Goal: Task Accomplishment & Management: Use online tool/utility

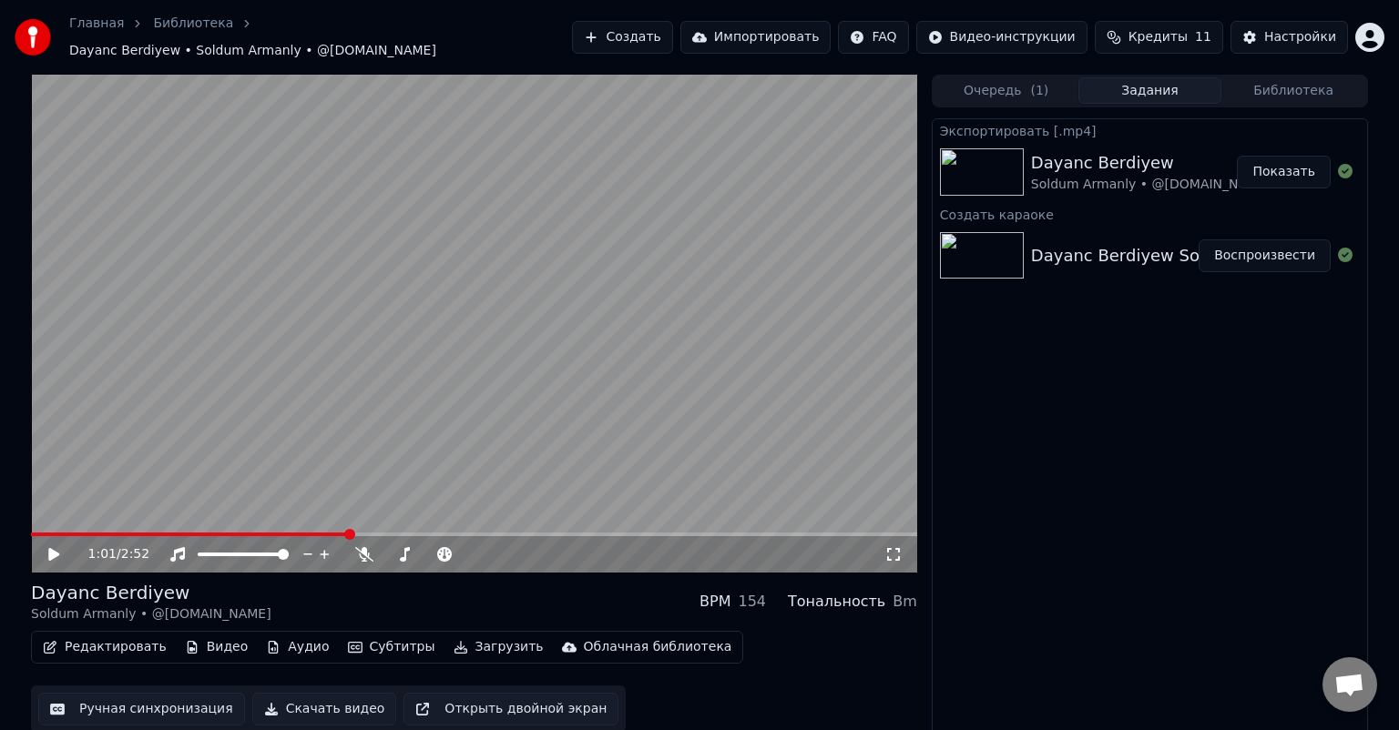
click at [172, 28] on link "Библиотека" at bounding box center [193, 24] width 80 height 18
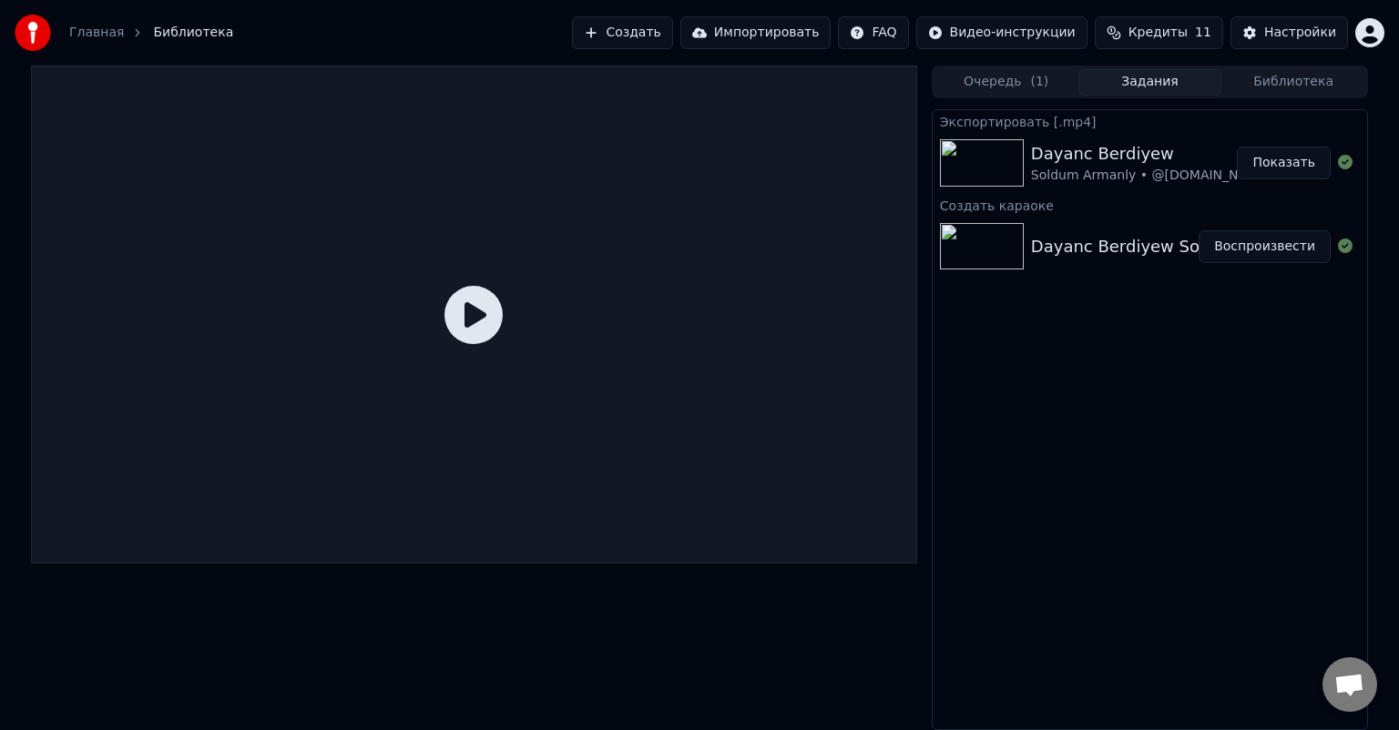
click at [97, 33] on link "Главная" at bounding box center [96, 33] width 55 height 18
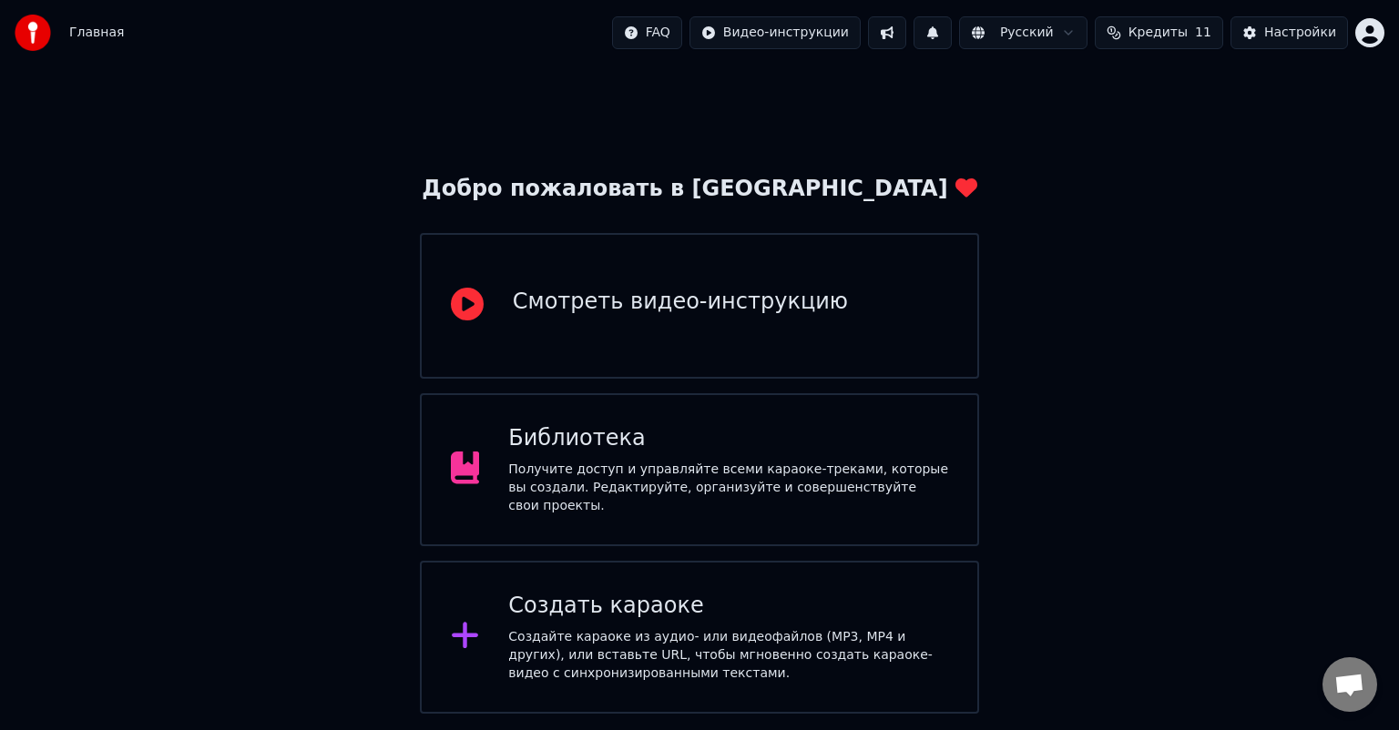
click at [714, 631] on div "Создайте караоке из аудио- или видеофайлов (MP3, MP4 и других), или вставьте UR…" at bounding box center [728, 655] width 440 height 55
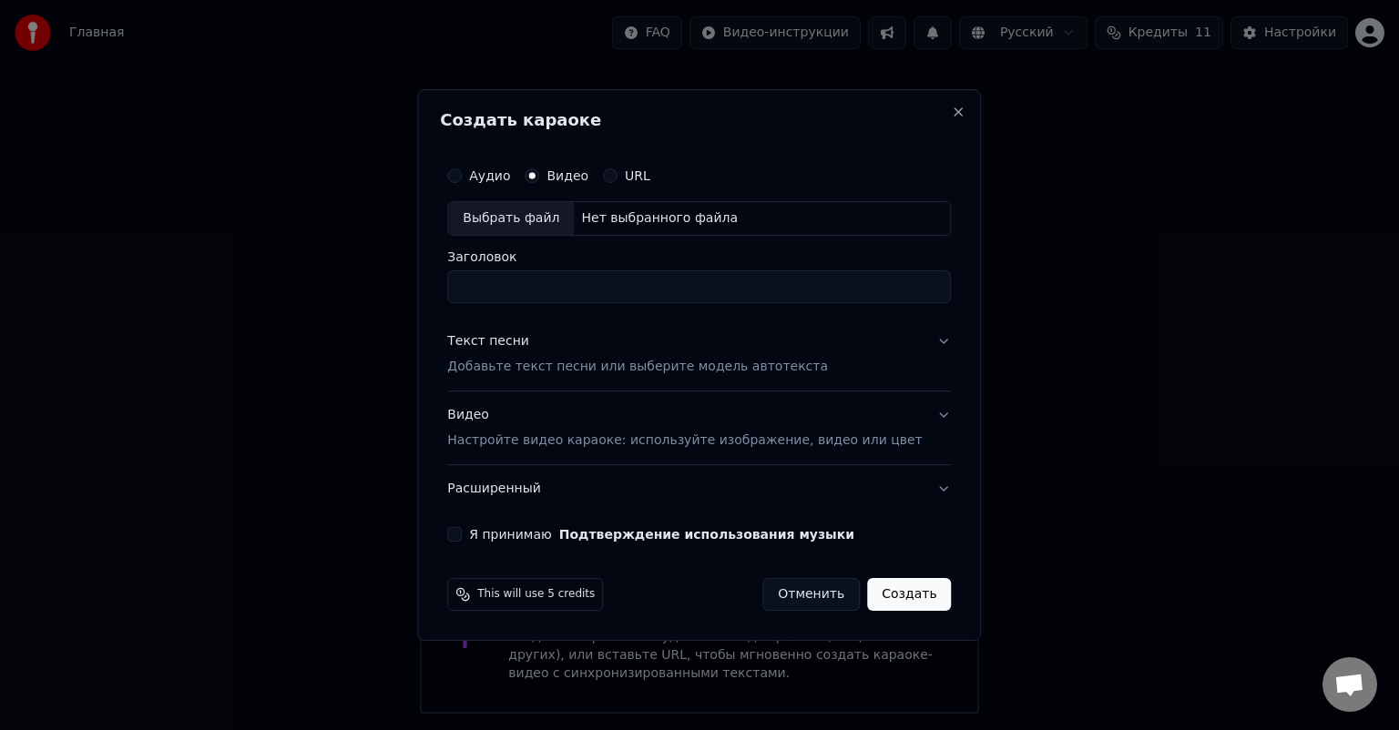
click at [555, 219] on div "Выбрать файл" at bounding box center [511, 218] width 126 height 33
type input "**********"
click at [599, 368] on p "Добавьте текст песни или выберите модель автотекста" at bounding box center [637, 367] width 381 height 18
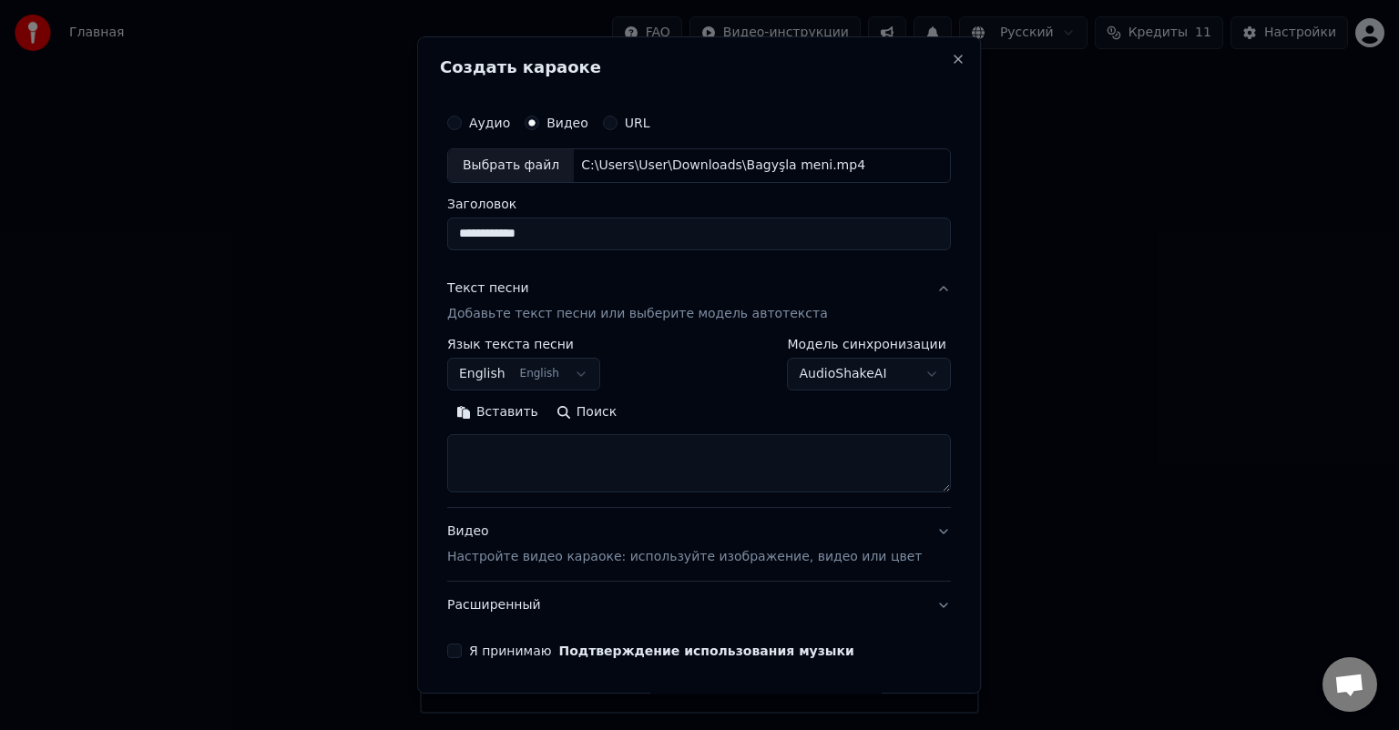
scroll to position [62, 0]
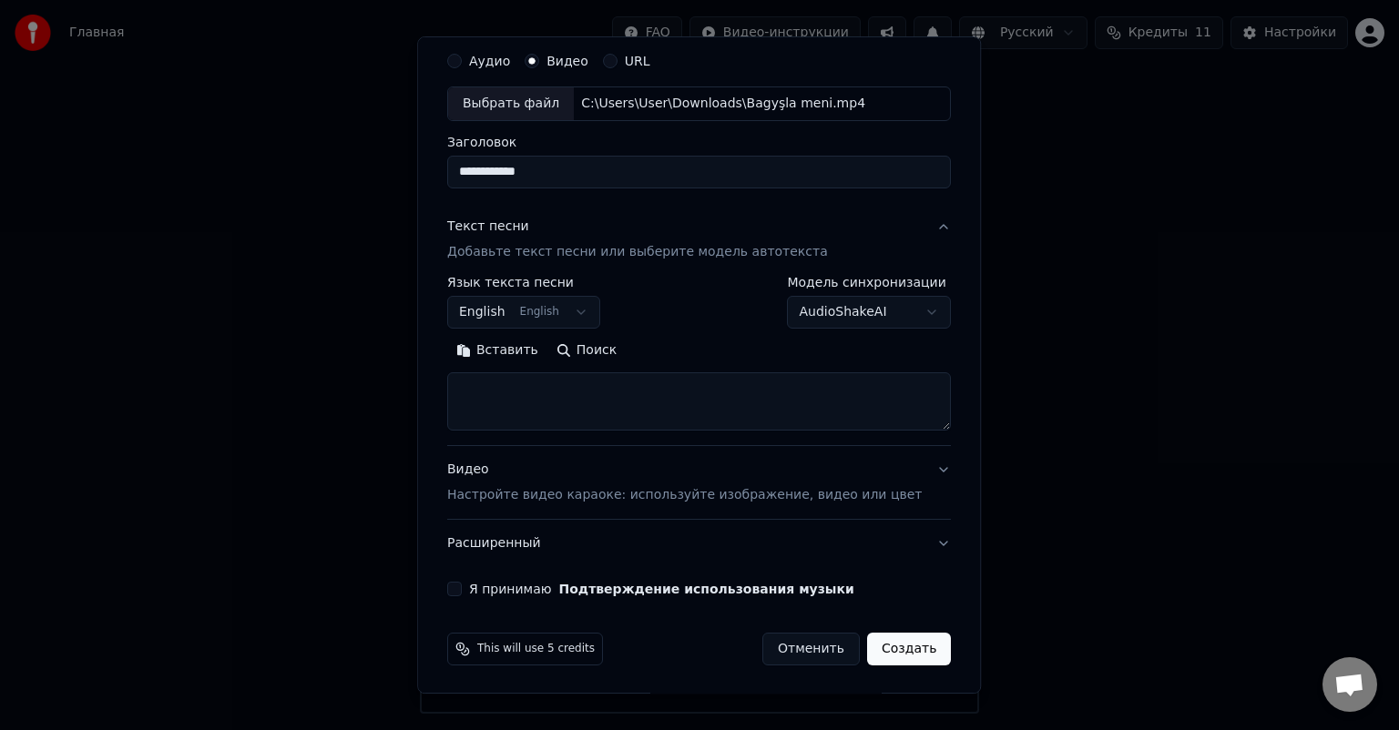
click at [547, 488] on p "Настройте видео караоке: используйте изображение, видео или цвет" at bounding box center [684, 495] width 474 height 18
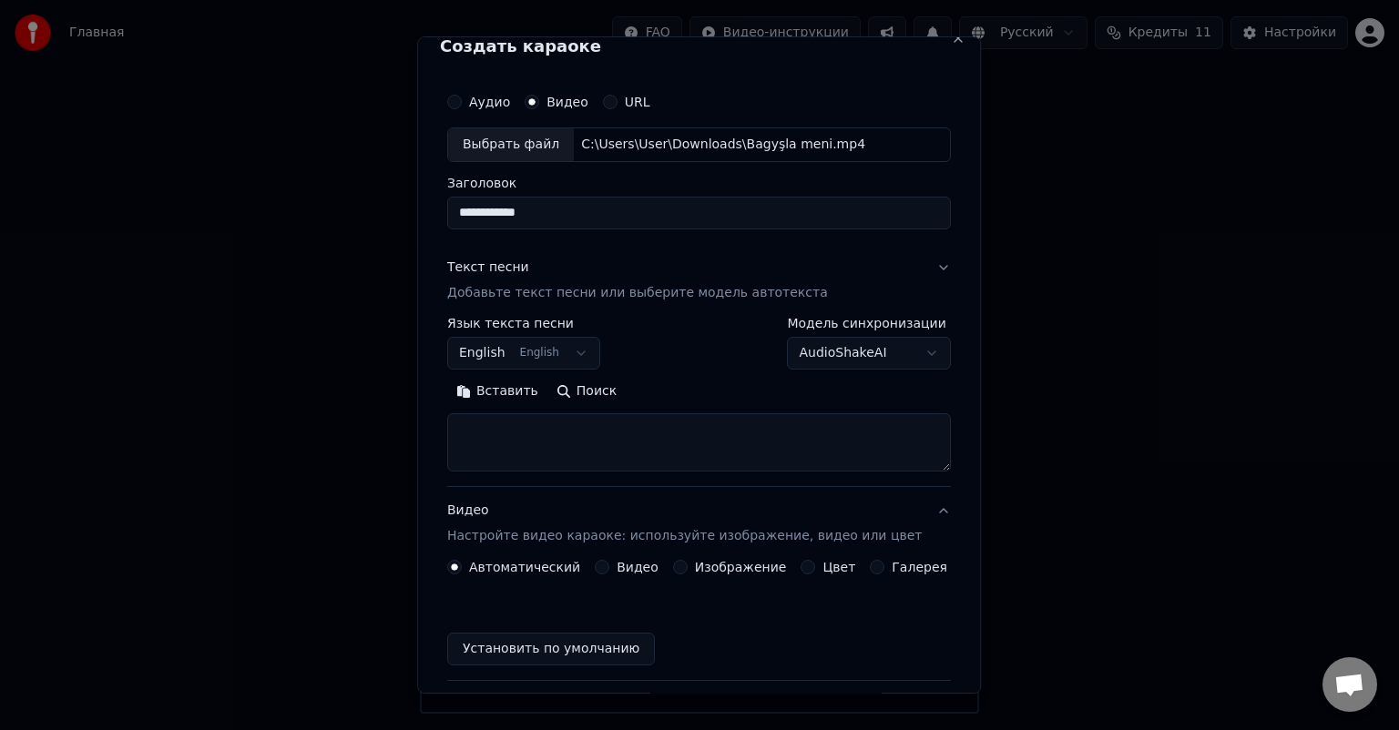
scroll to position [14, 0]
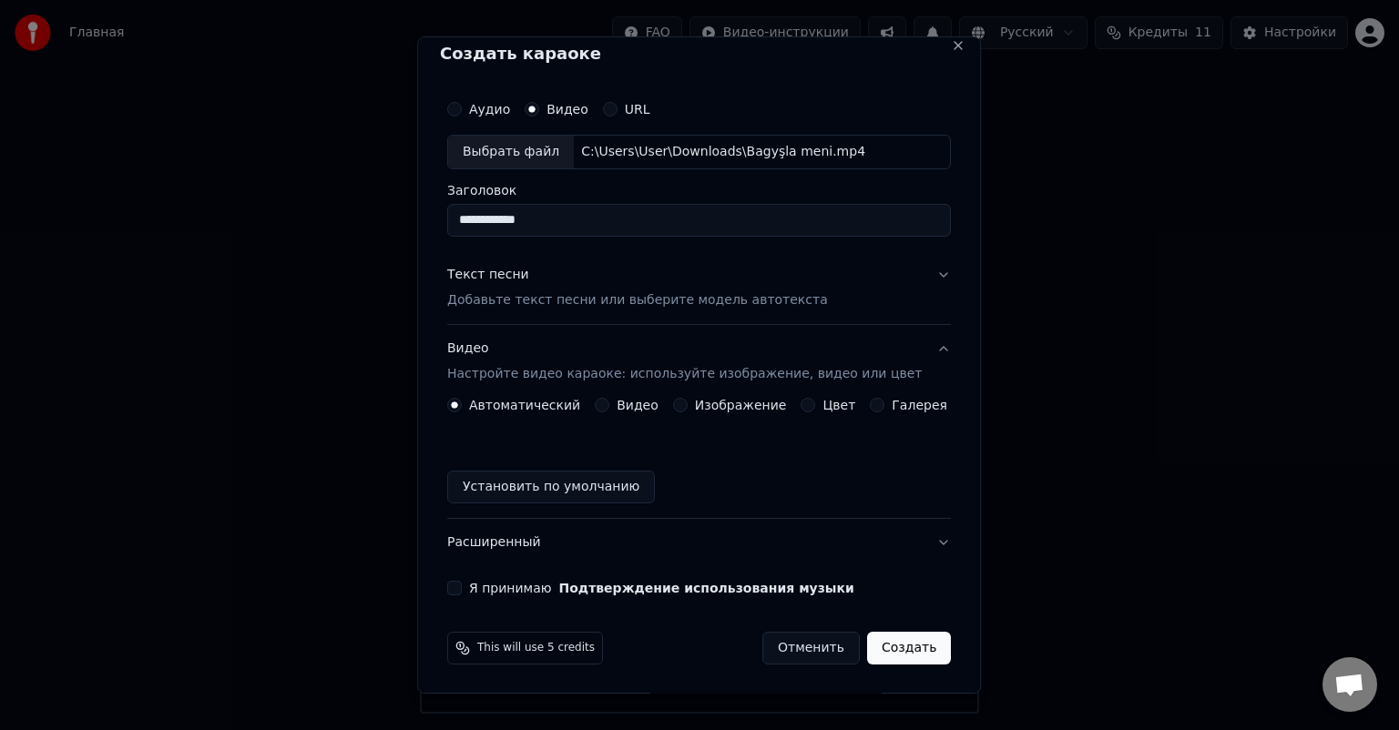
click at [604, 404] on button "Видео" at bounding box center [602, 405] width 15 height 15
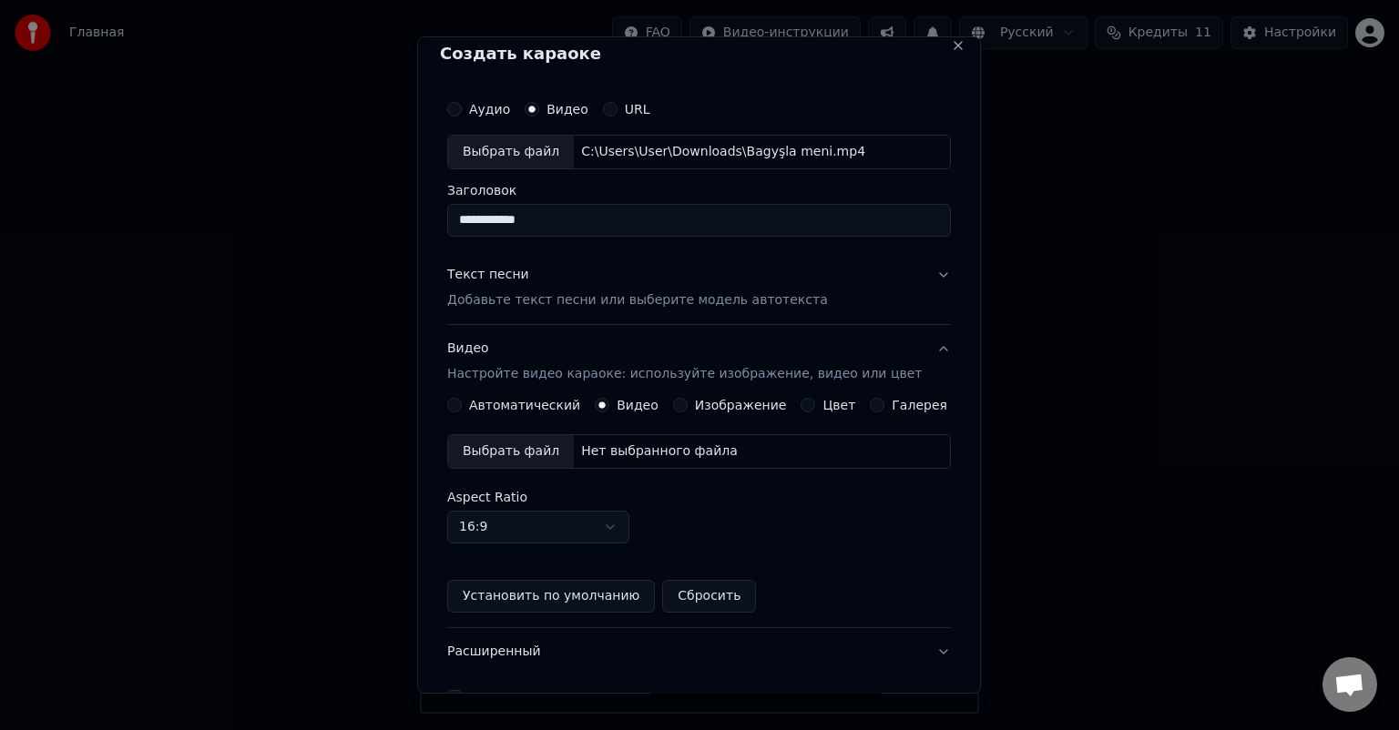
click at [695, 409] on label "Изображение" at bounding box center [741, 405] width 92 height 13
click at [688, 409] on button "Изображение" at bounding box center [680, 405] width 15 height 15
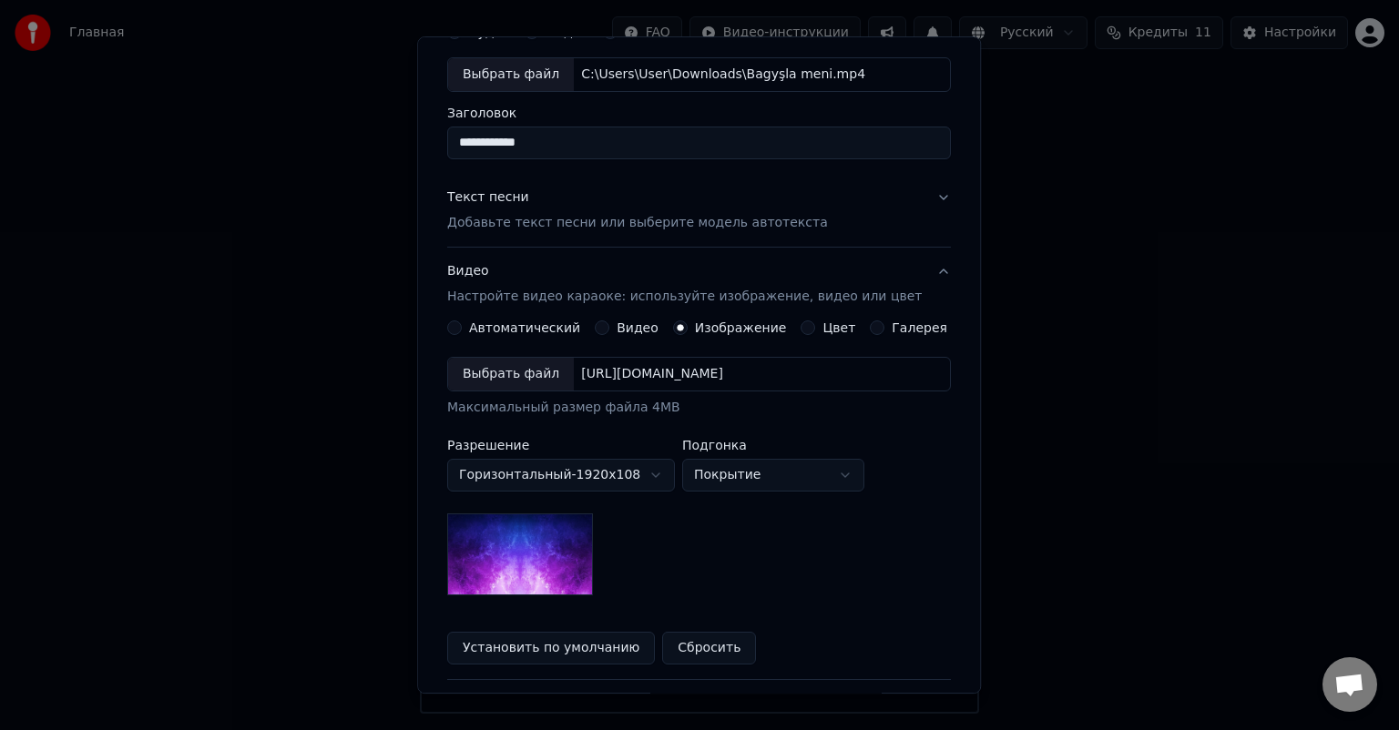
scroll to position [196, 0]
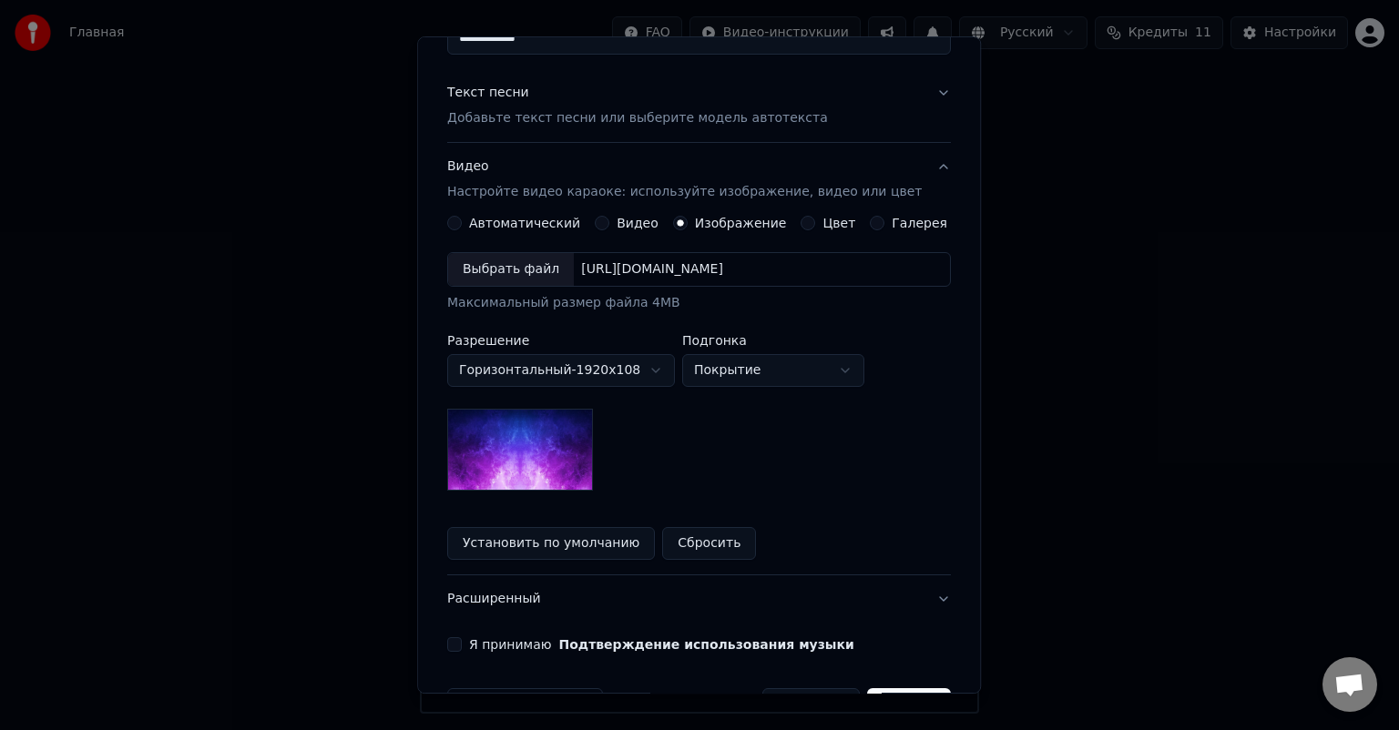
click at [502, 264] on div "Выбрать файл" at bounding box center [511, 269] width 126 height 33
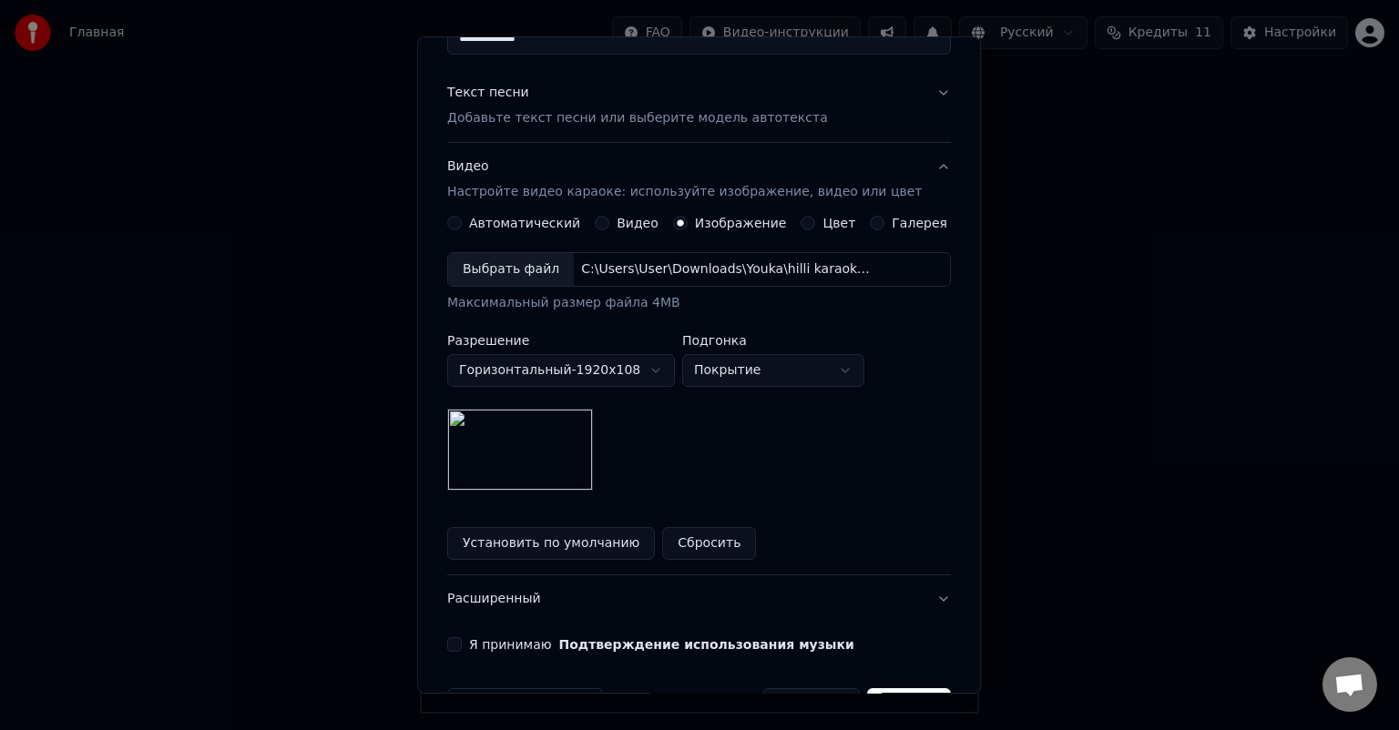
click at [824, 453] on div "**********" at bounding box center [699, 371] width 504 height 239
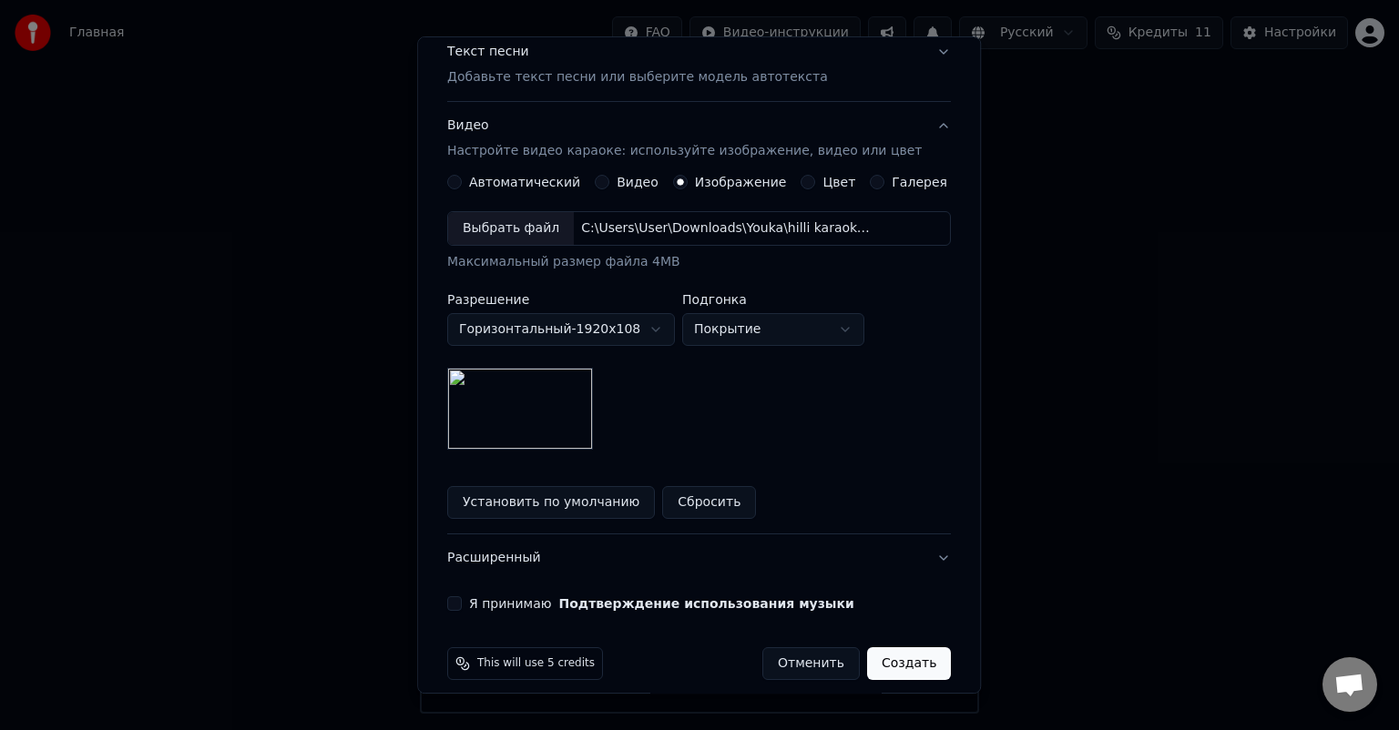
scroll to position [251, 0]
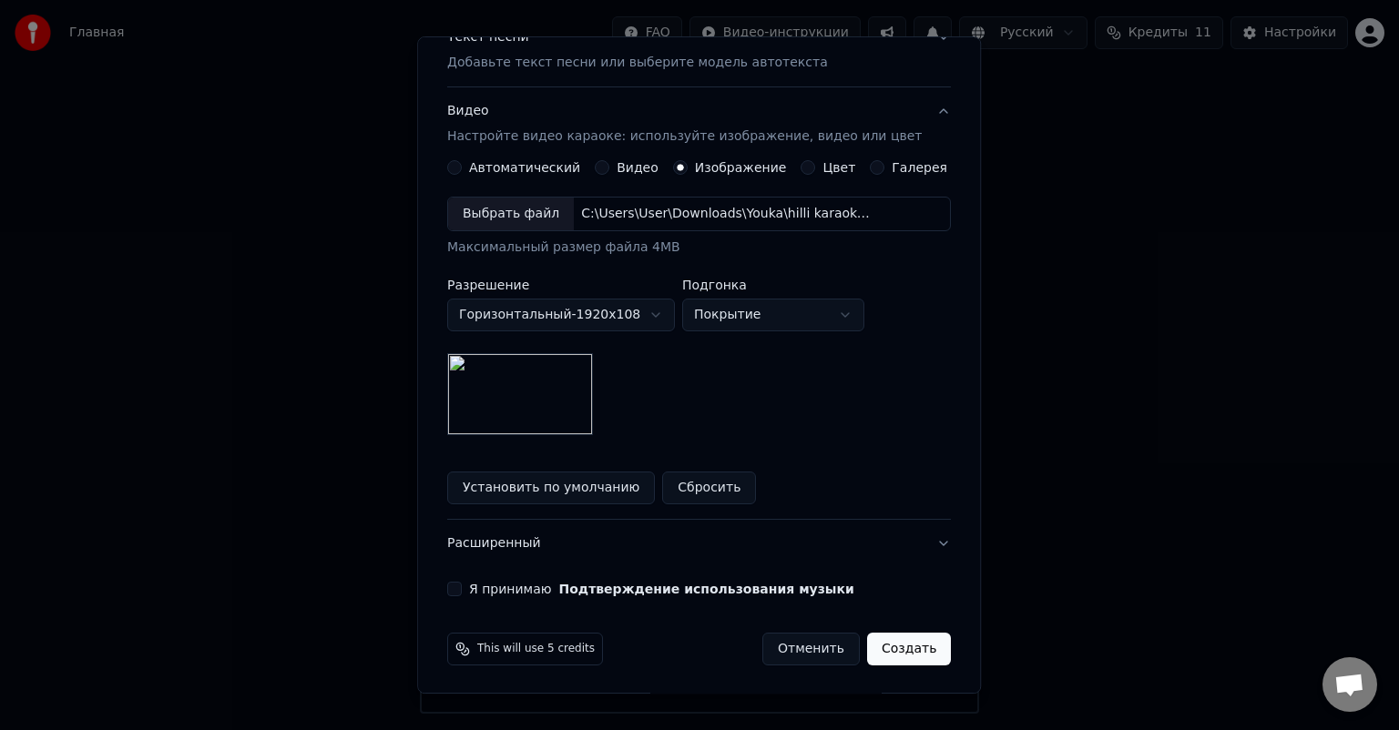
click at [462, 583] on button "Я принимаю Подтверждение использования музыки" at bounding box center [454, 589] width 15 height 15
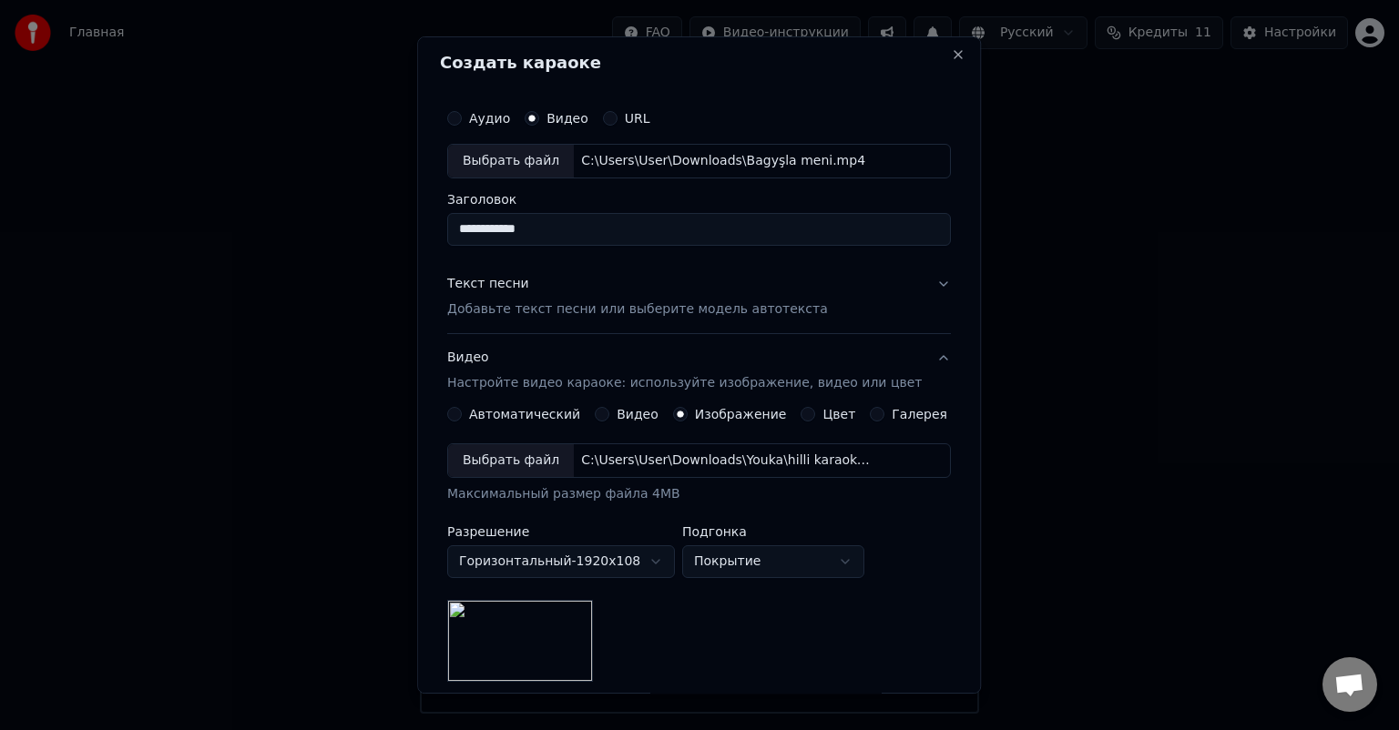
scroll to position [0, 0]
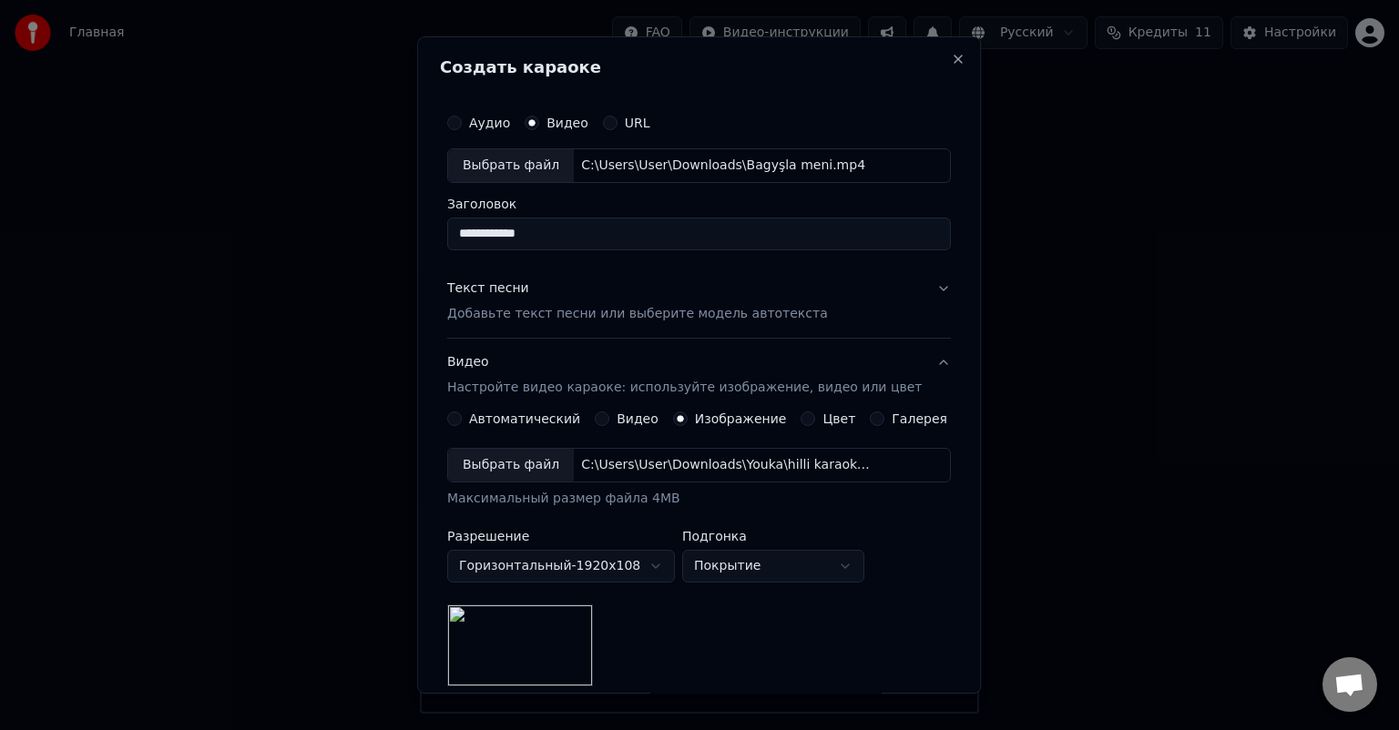
click at [587, 311] on p "Добавьте текст песни или выберите модель автотекста" at bounding box center [637, 314] width 381 height 18
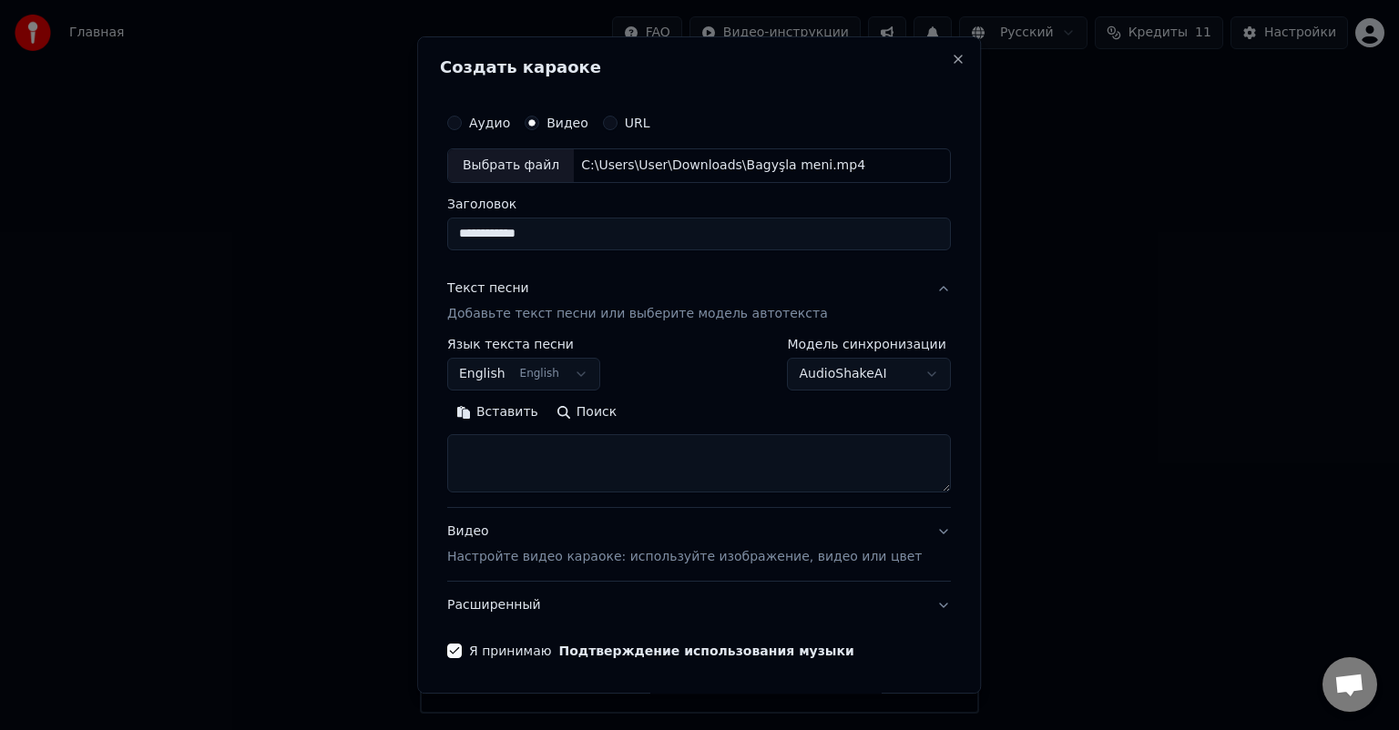
click at [535, 450] on textarea at bounding box center [699, 463] width 504 height 58
paste textarea "**********"
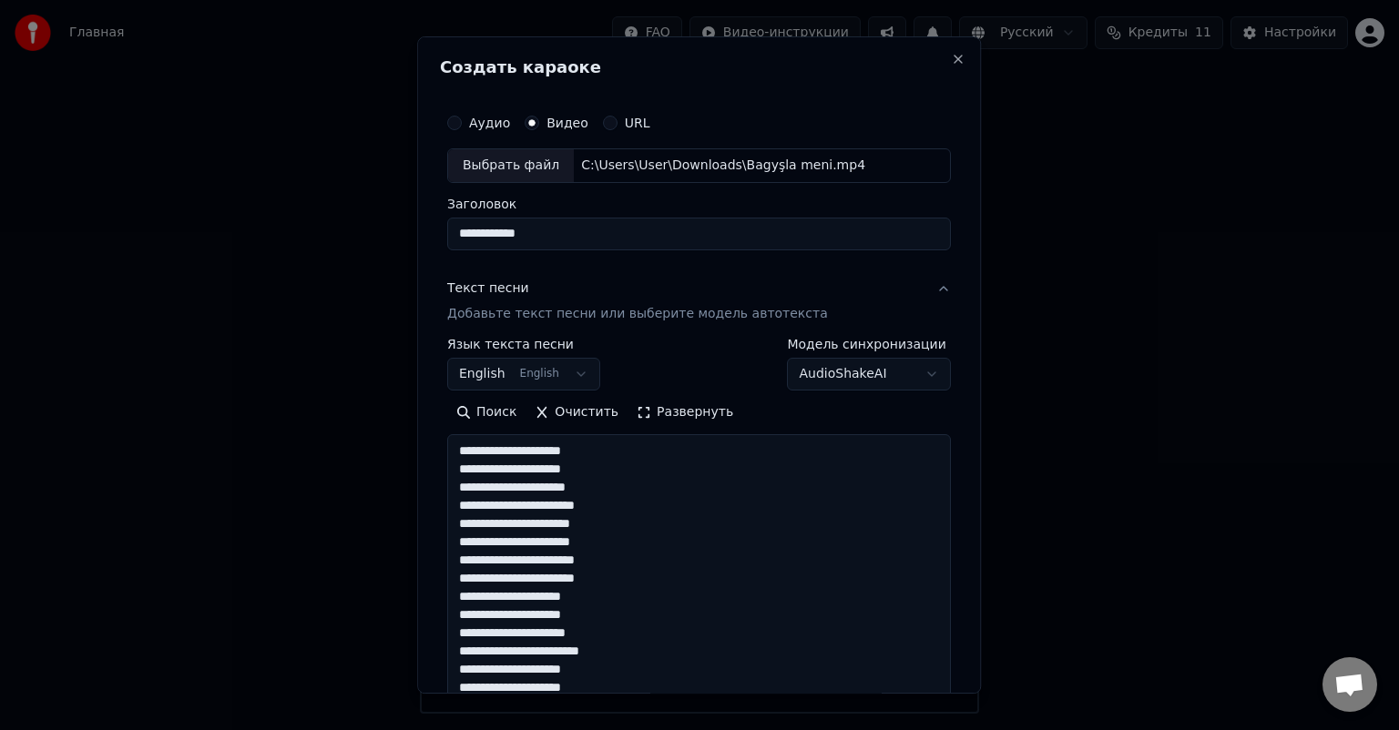
scroll to position [786, 0]
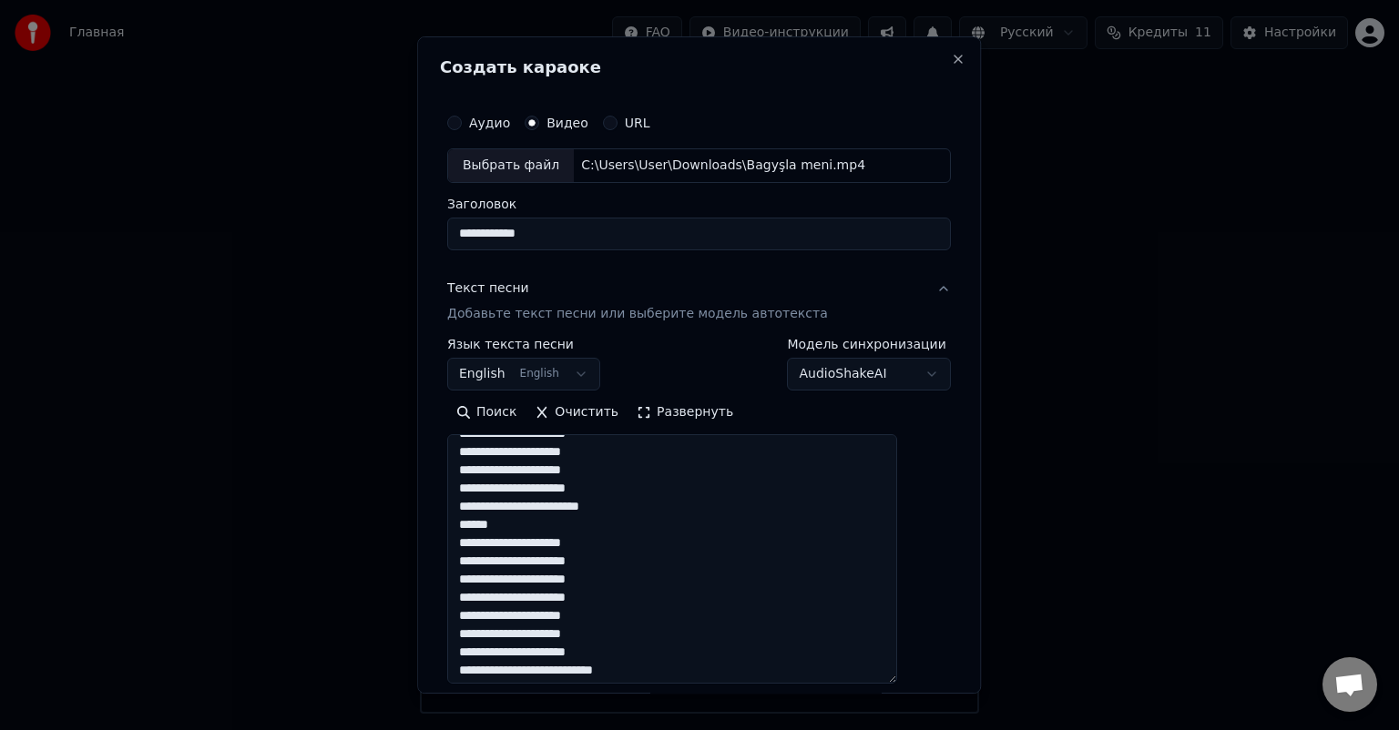
drag, startPoint x: 914, startPoint y: 491, endPoint x: 929, endPoint y: 703, distance: 212.7
click at [929, 703] on body "**********" at bounding box center [699, 357] width 1399 height 714
click at [483, 688] on textarea at bounding box center [672, 569] width 450 height 271
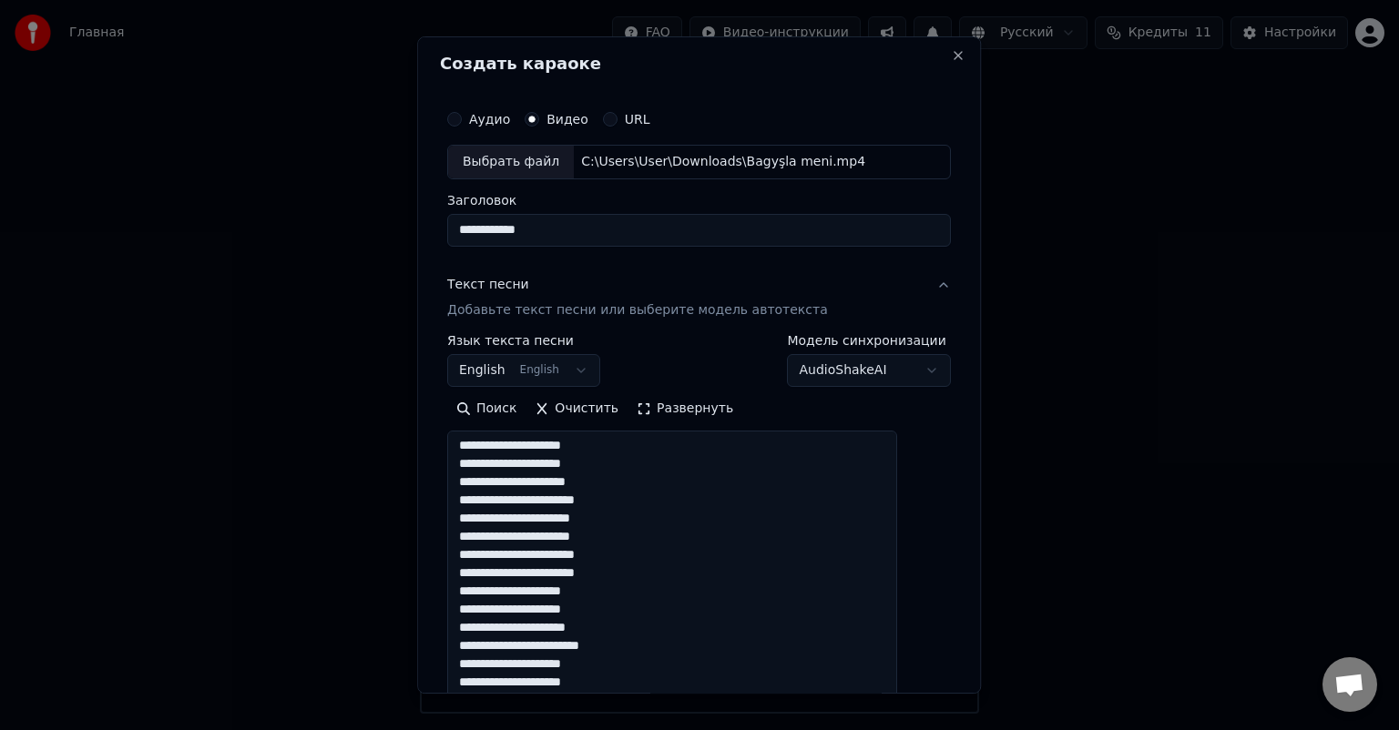
scroll to position [0, 0]
click at [478, 446] on textarea at bounding box center [672, 566] width 450 height 271
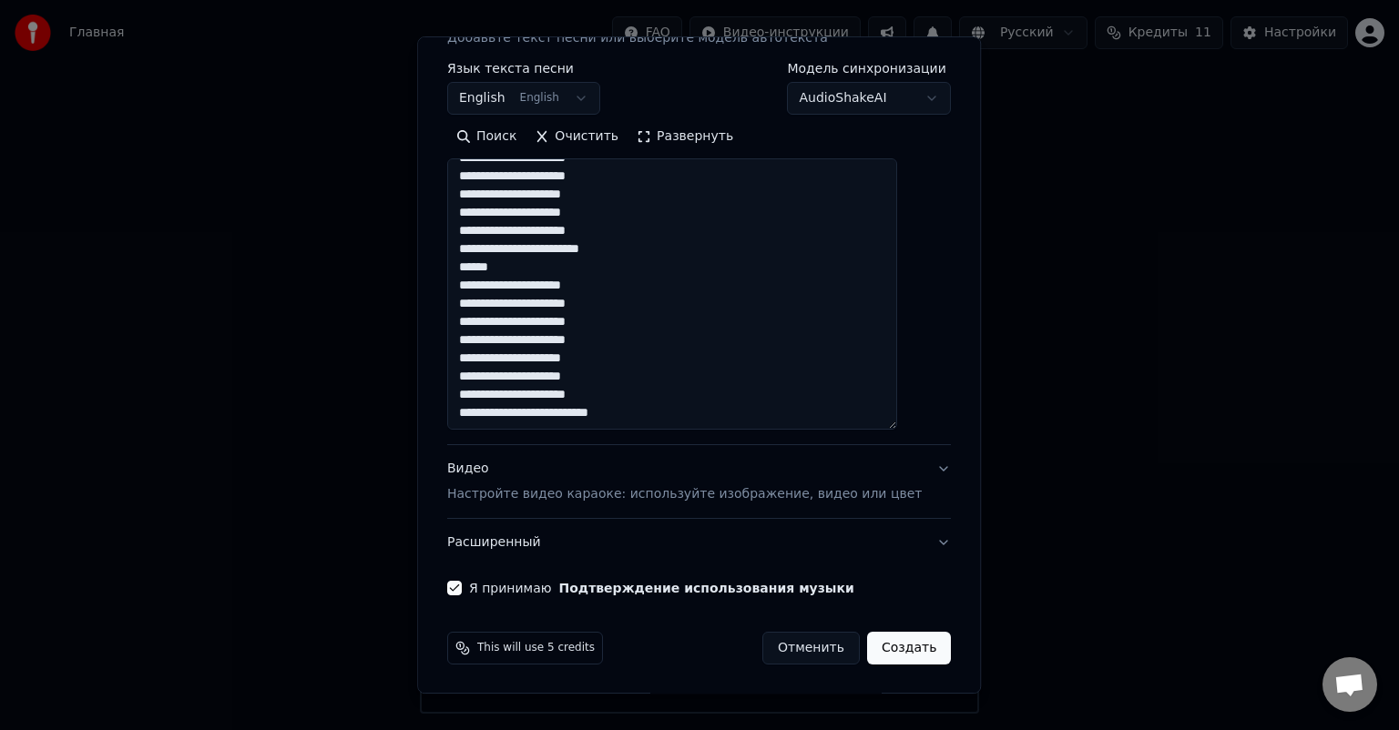
scroll to position [62, 0]
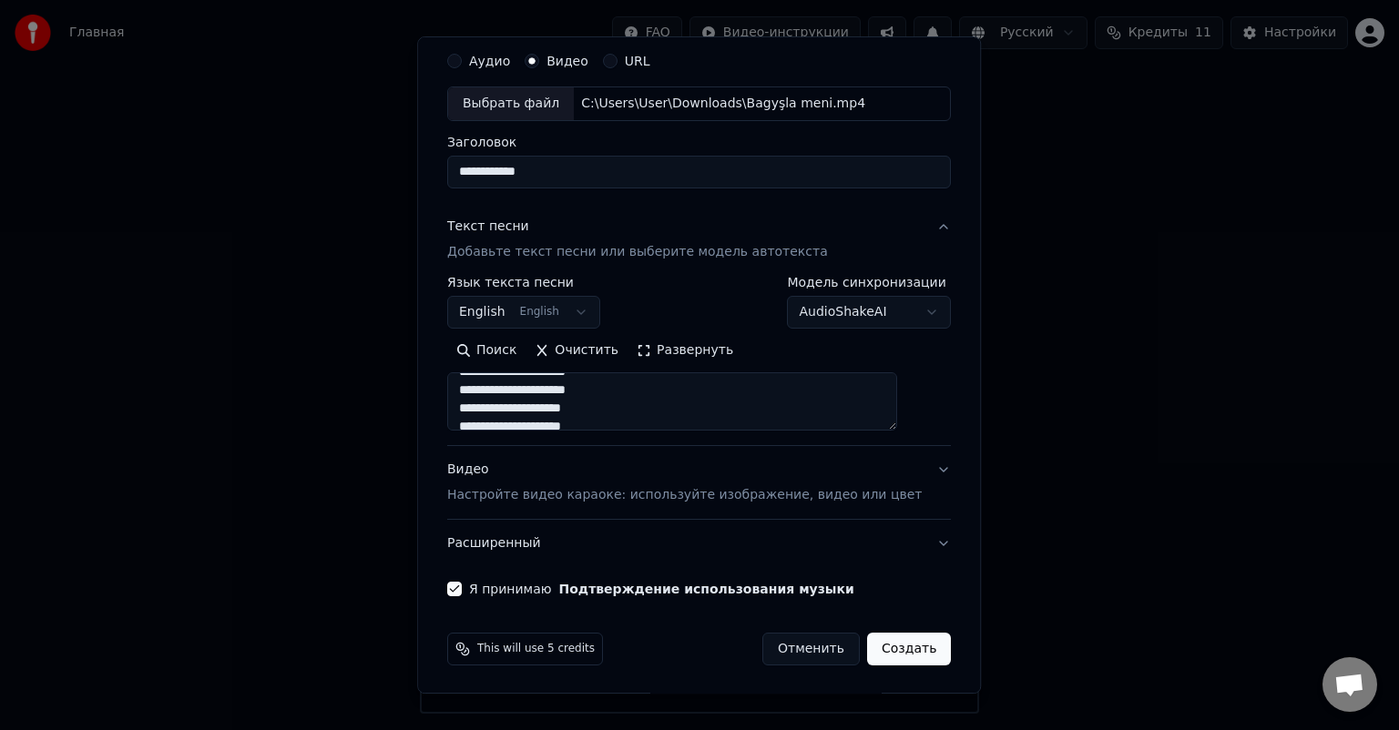
drag, startPoint x: 911, startPoint y: 426, endPoint x: 883, endPoint y: 354, distance: 77.0
click at [883, 354] on div "Поиск Очистить Развернуть" at bounding box center [699, 383] width 504 height 95
type textarea "**********"
click at [930, 437] on div "**********" at bounding box center [699, 364] width 564 height 657
click at [885, 647] on button "Создать" at bounding box center [909, 649] width 84 height 33
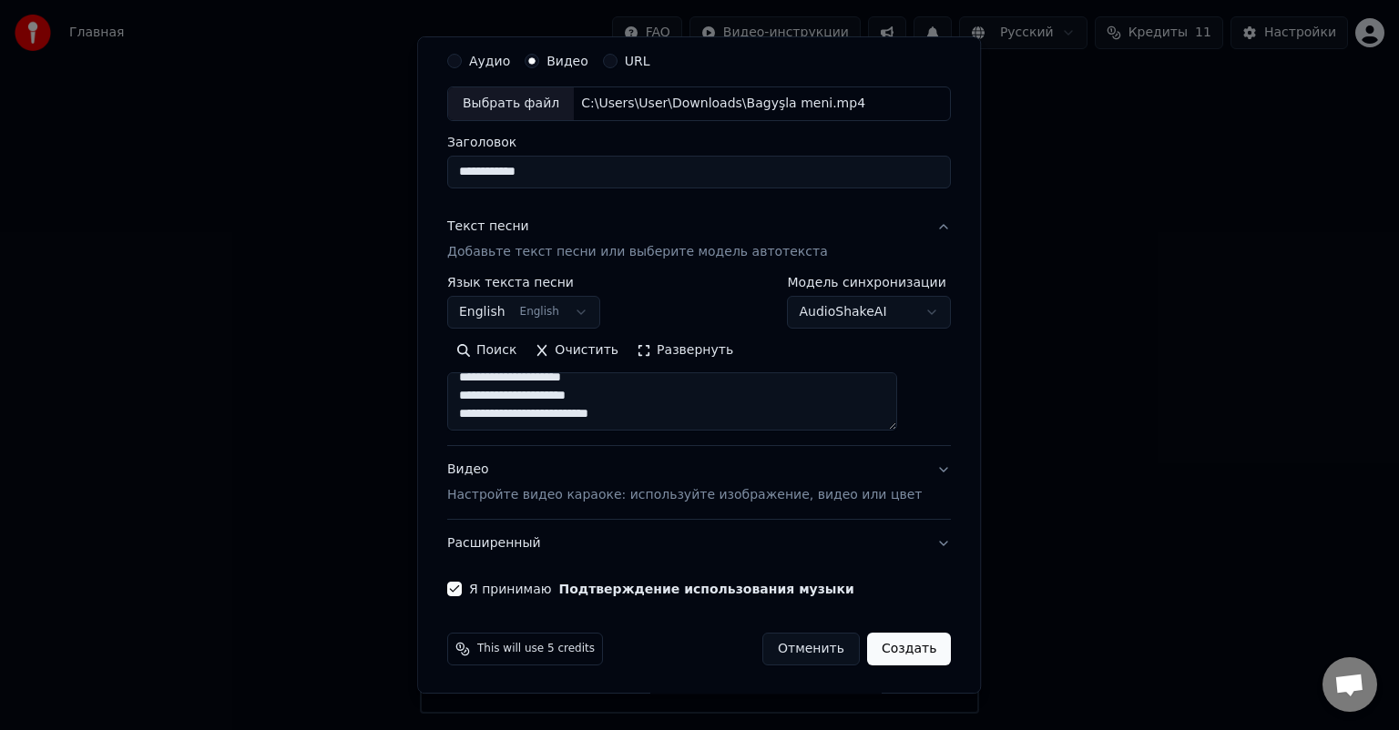
select select
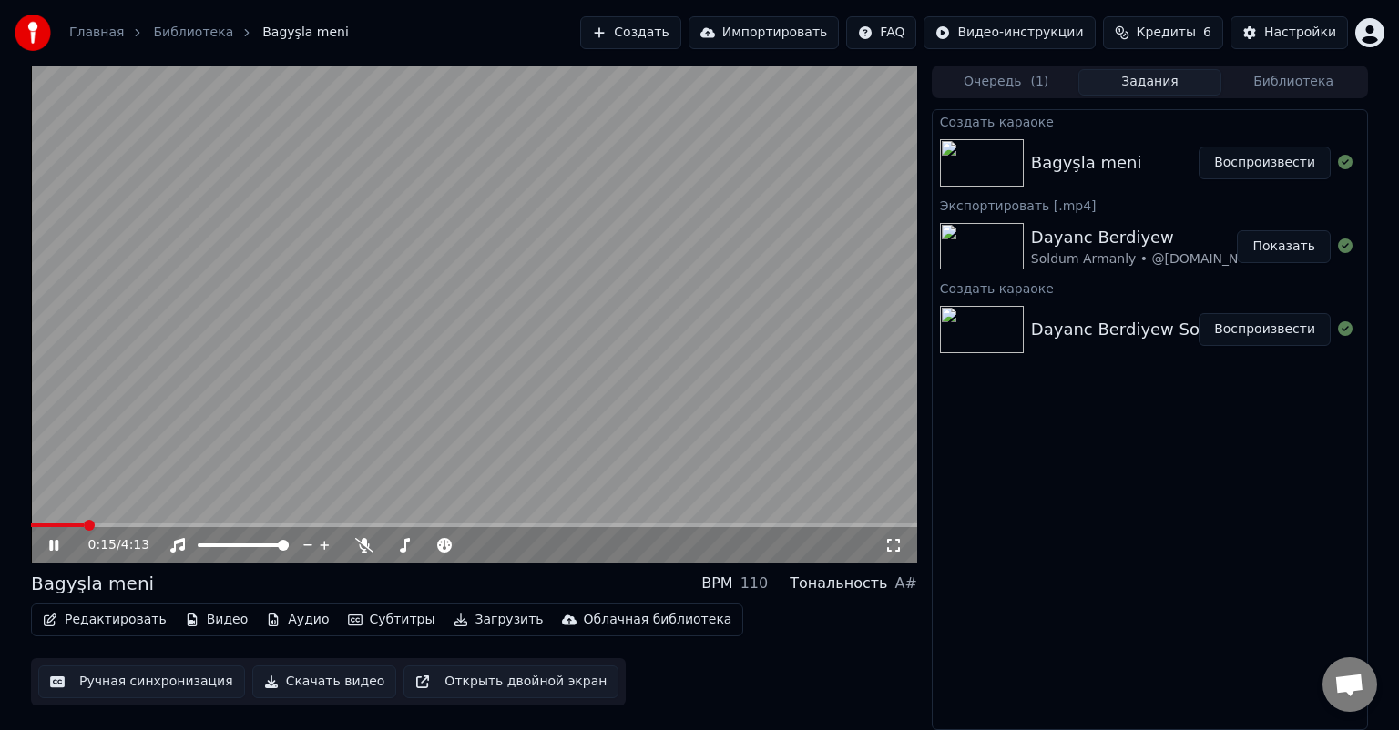
click at [898, 545] on icon at bounding box center [893, 545] width 18 height 15
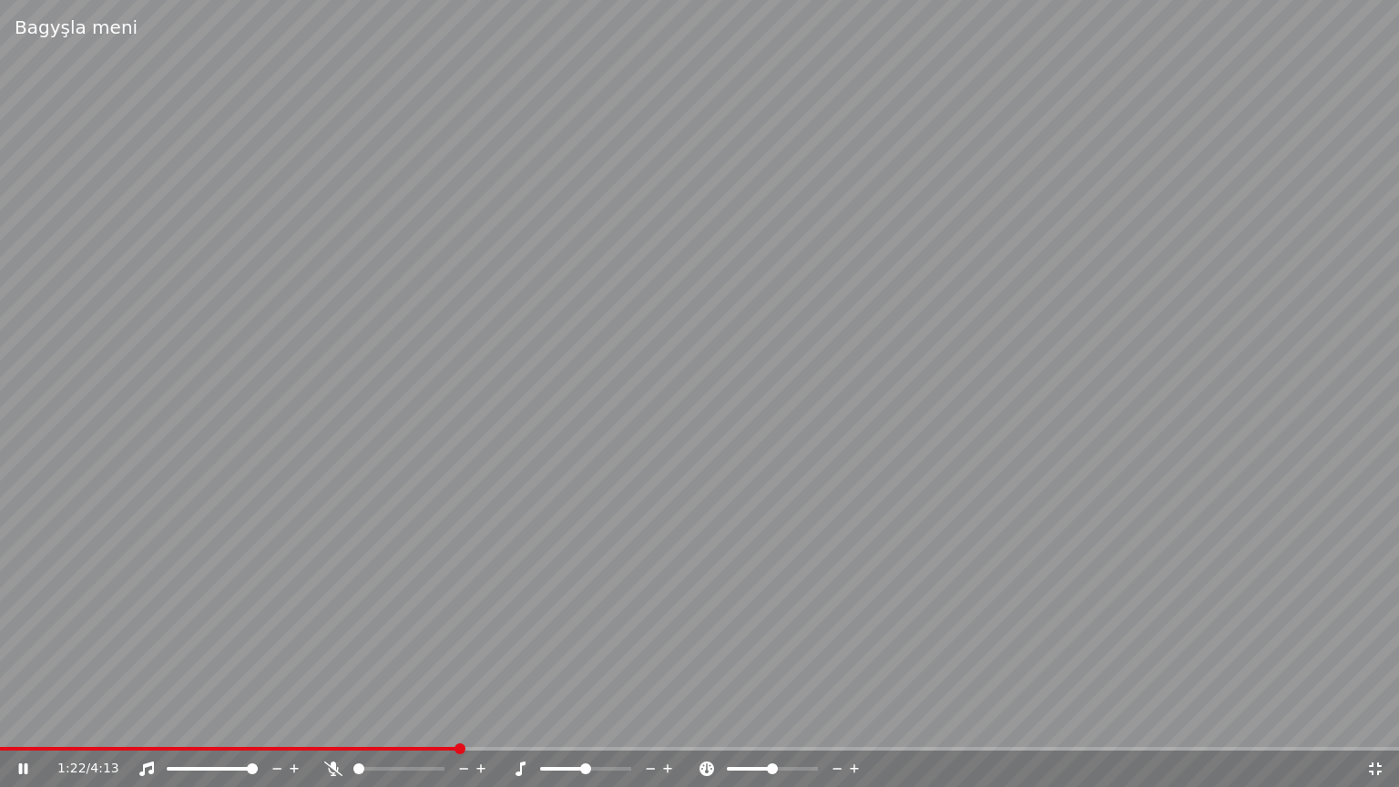
click at [1377, 729] on icon at bounding box center [1375, 768] width 13 height 13
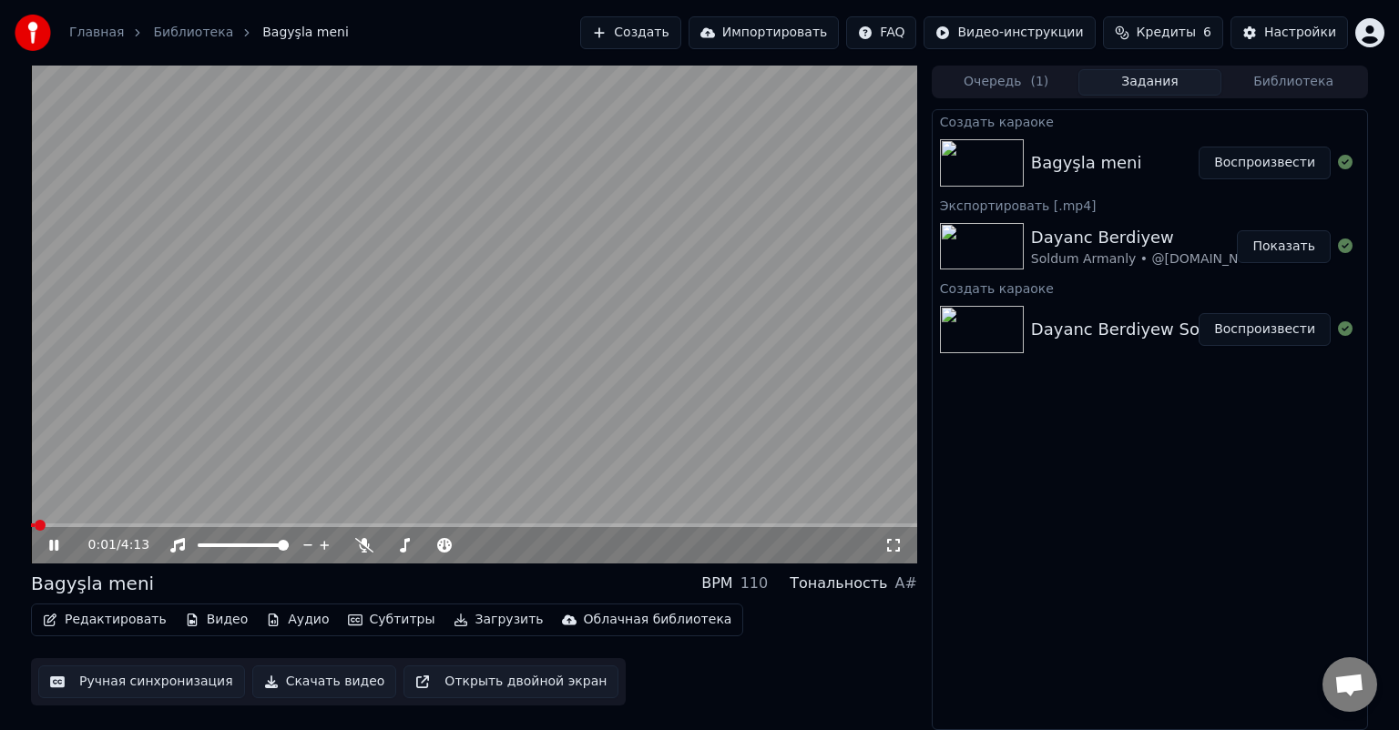
click at [35, 525] on span at bounding box center [33, 526] width 4 height 4
click at [366, 545] on icon at bounding box center [364, 545] width 18 height 15
click at [900, 543] on icon at bounding box center [893, 545] width 18 height 15
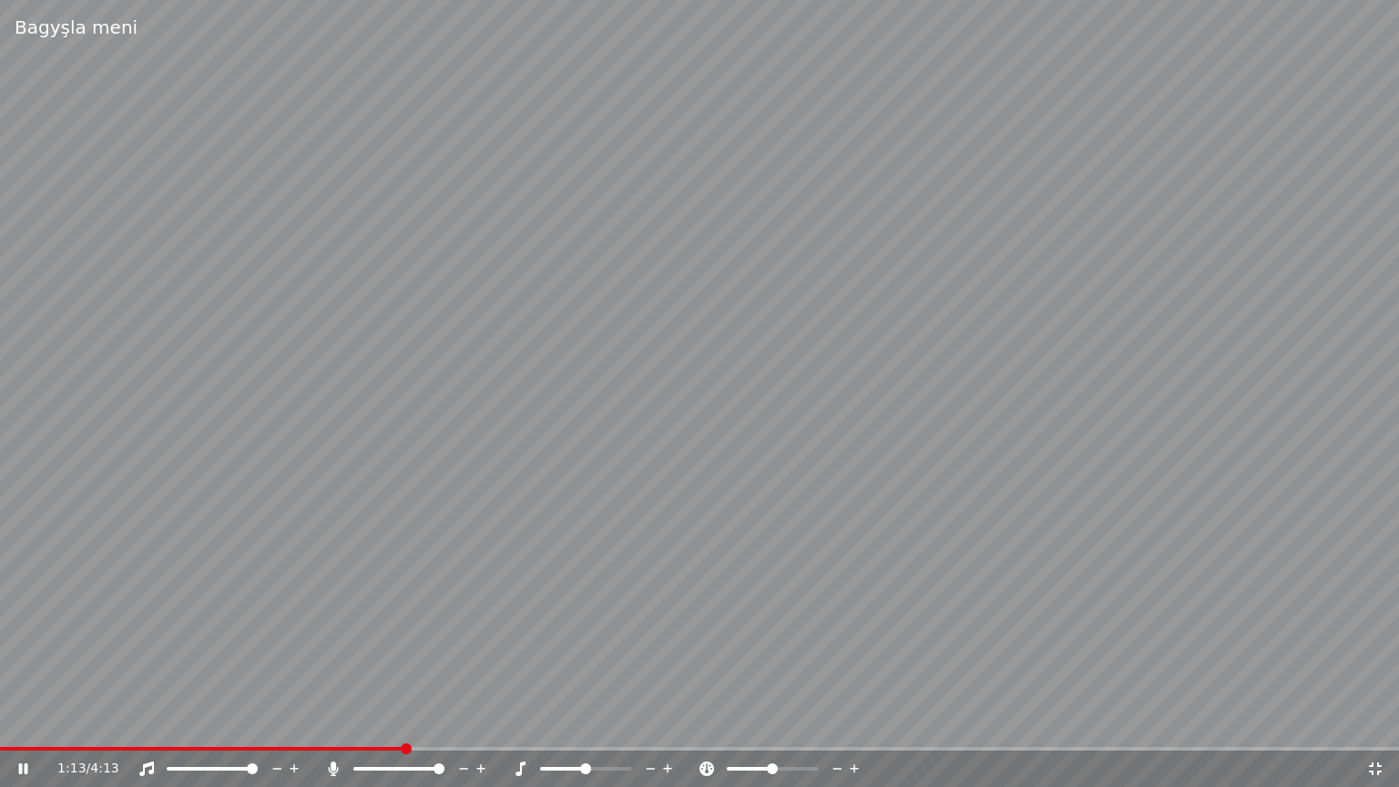
click at [1377, 729] on icon at bounding box center [1375, 768] width 18 height 15
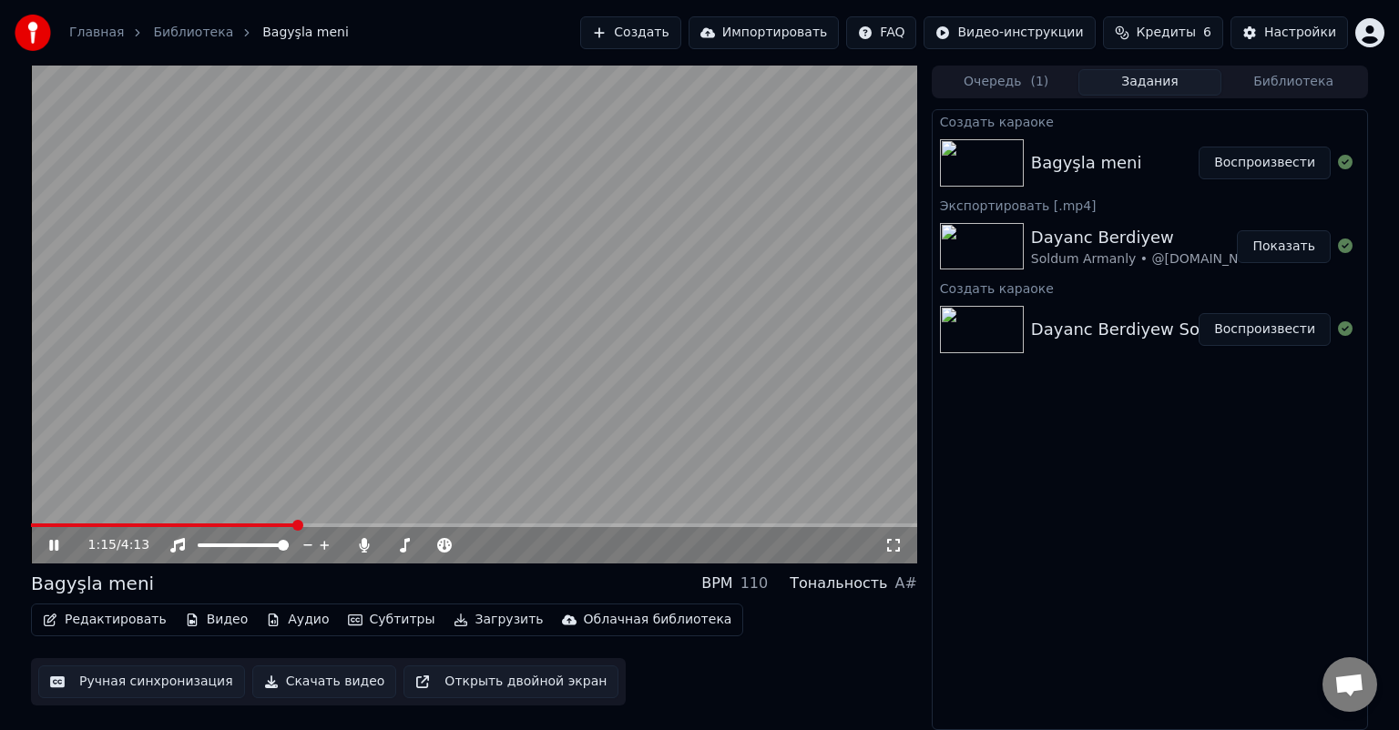
click at [56, 545] on icon at bounding box center [53, 545] width 9 height 11
click at [144, 685] on button "Ручная синхронизация" at bounding box center [141, 682] width 207 height 33
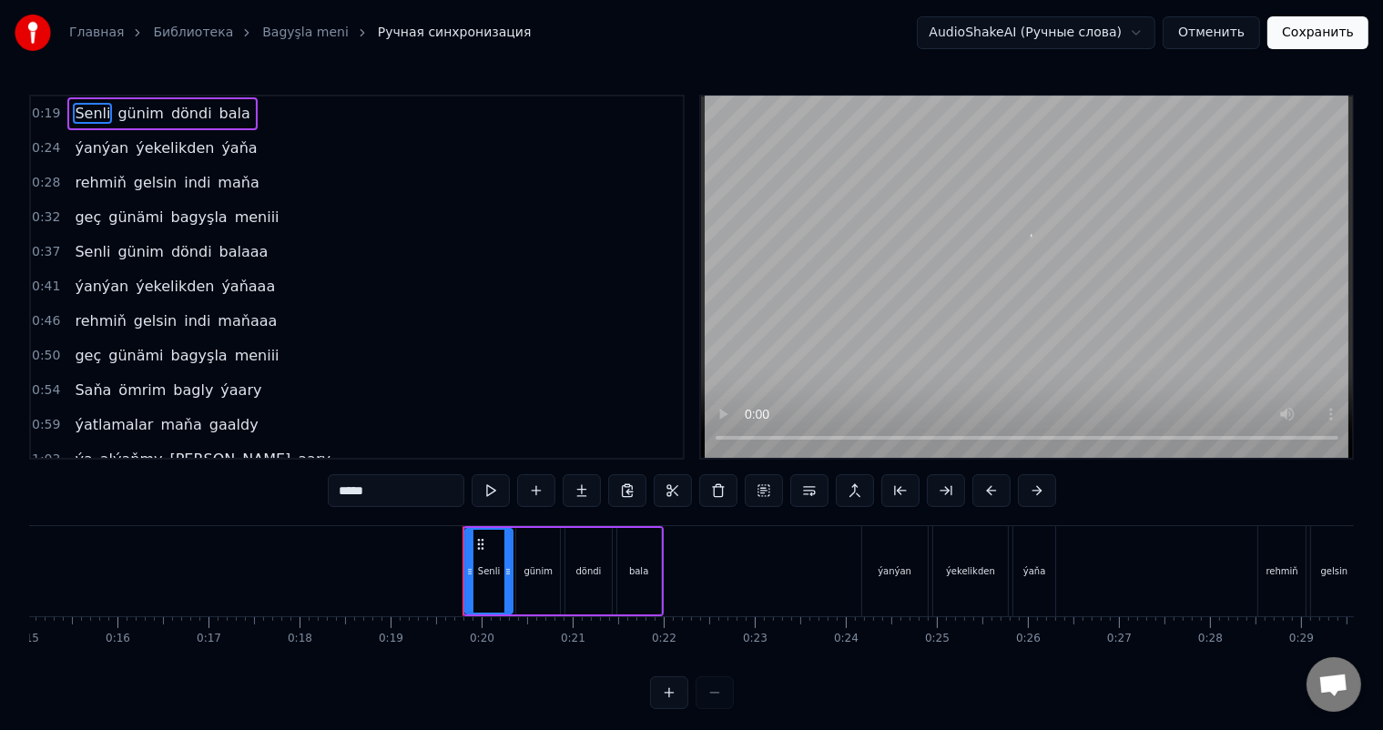
scroll to position [0, 1710]
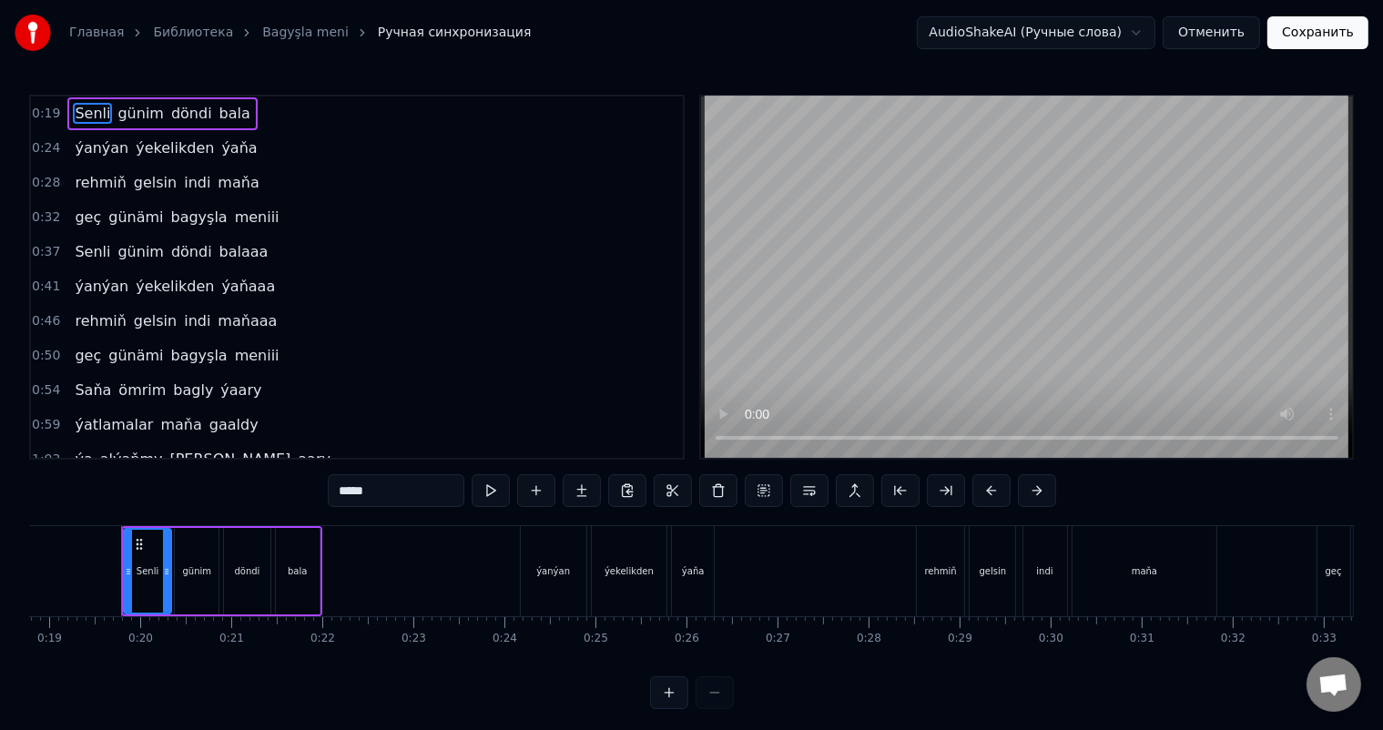
click at [301, 555] on div "bala" at bounding box center [298, 571] width 44 height 87
type input "****"
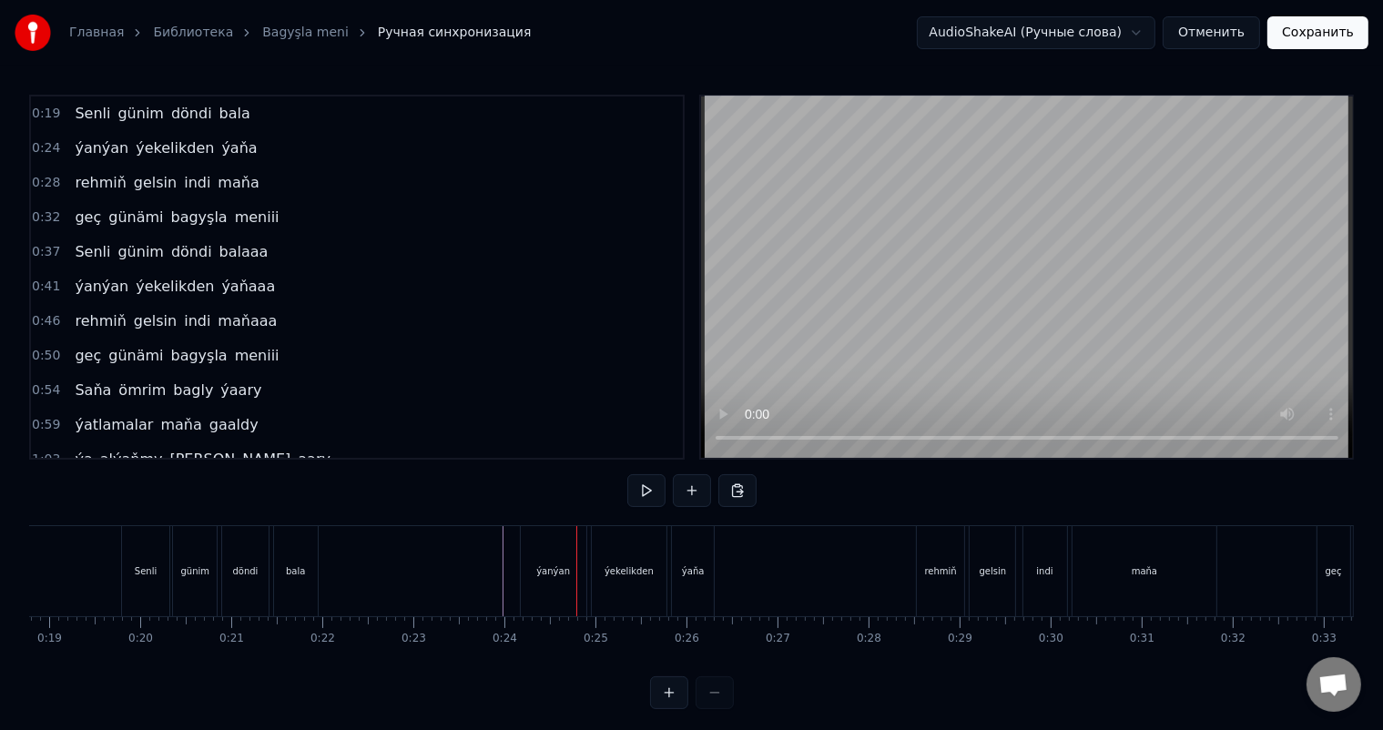
click at [536, 572] on div "ýanýan" at bounding box center [554, 571] width 66 height 90
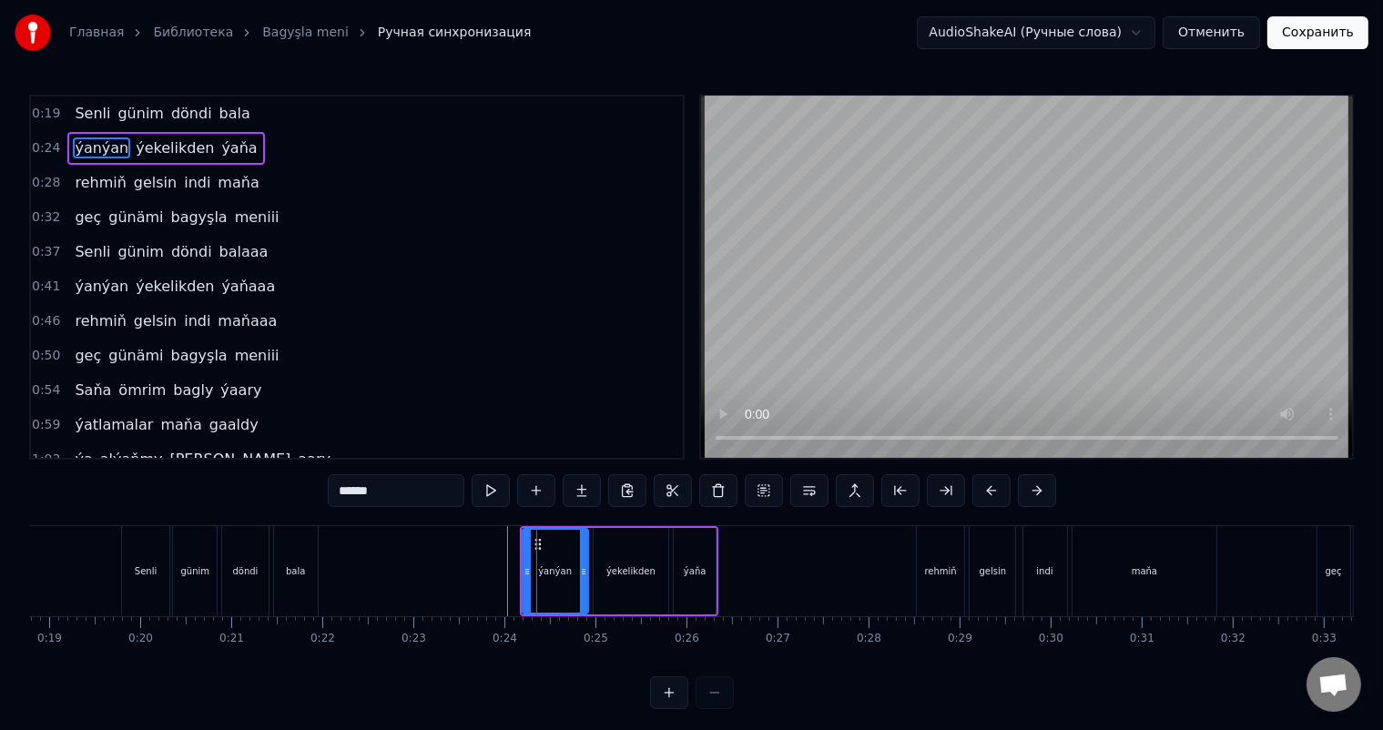
click at [550, 556] on div "ýanýan" at bounding box center [556, 571] width 64 height 83
drag, startPoint x: 563, startPoint y: 558, endPoint x: 548, endPoint y: 557, distance: 14.6
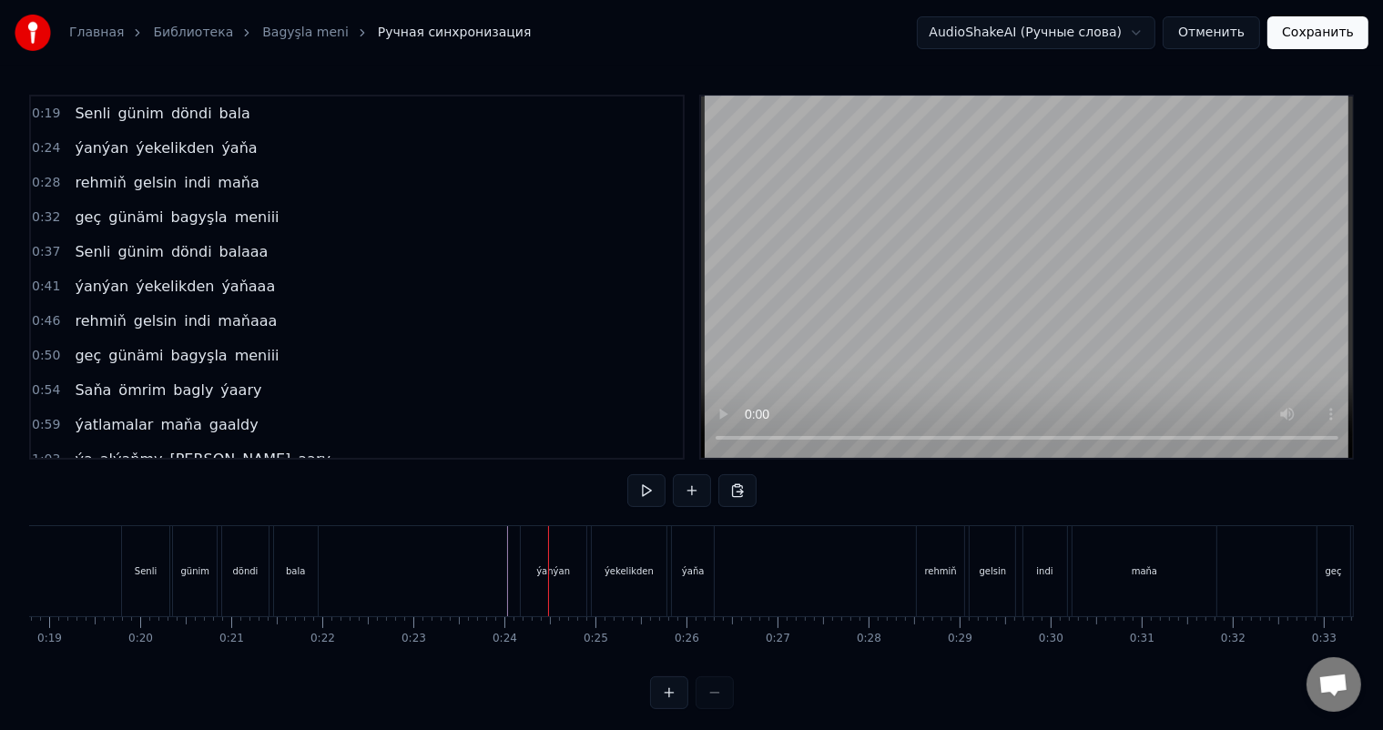
click at [531, 565] on div "ýanýan" at bounding box center [554, 571] width 66 height 90
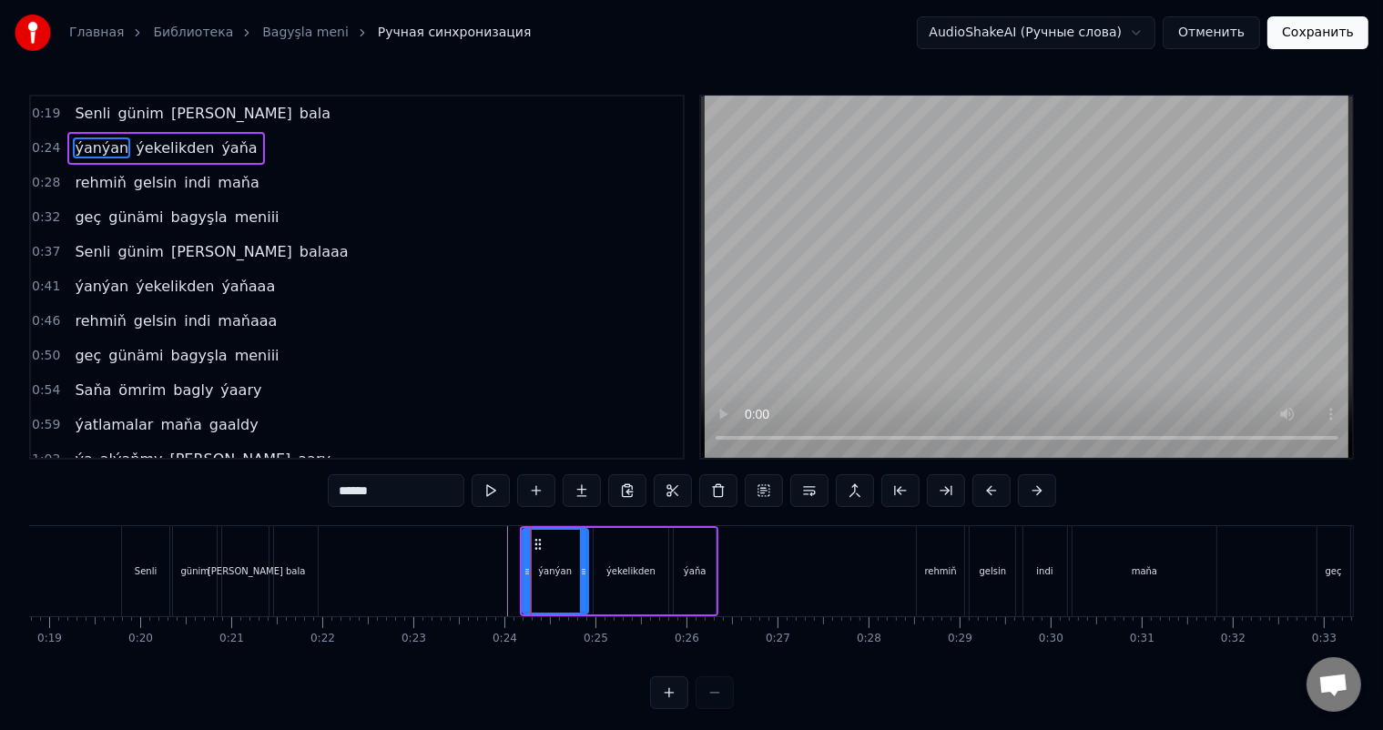
click at [545, 565] on div "ýanýan" at bounding box center [556, 571] width 64 height 83
click at [43, 142] on span "0:24" at bounding box center [46, 148] width 28 height 18
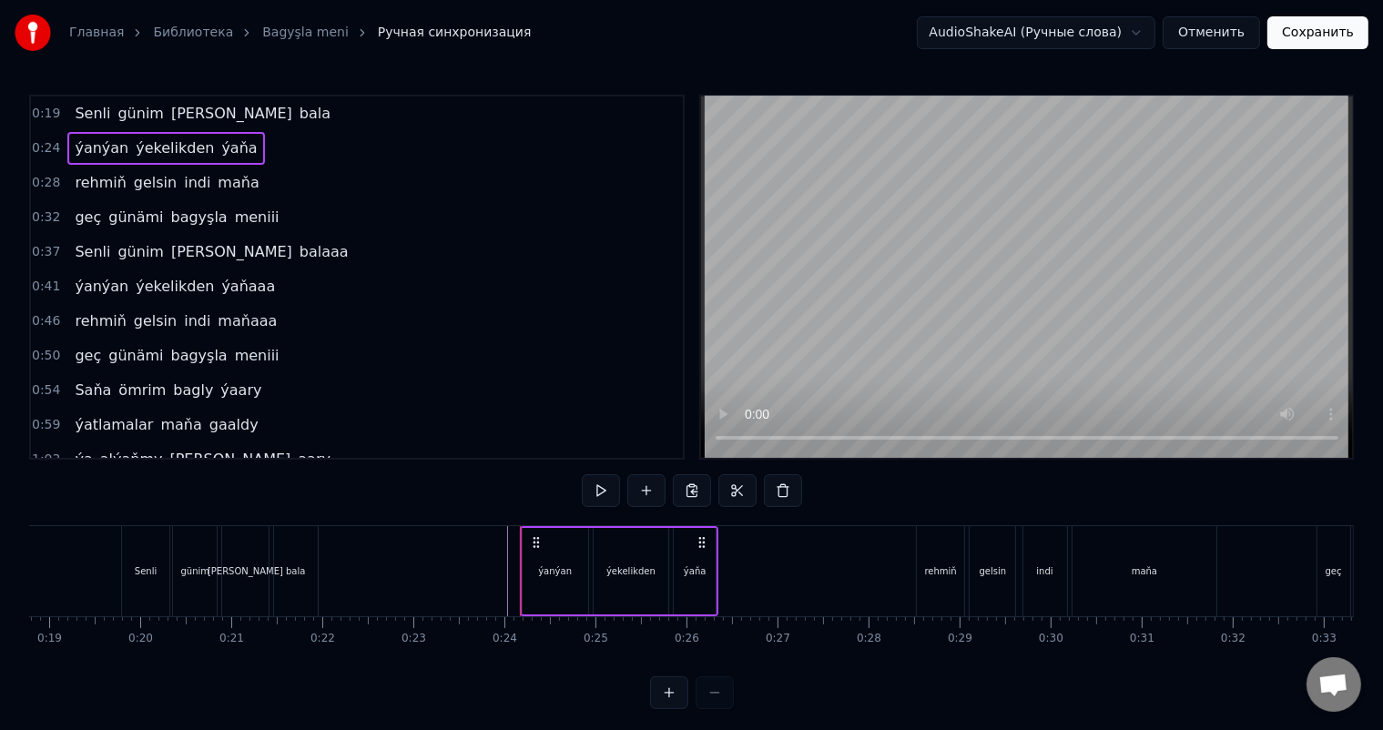
click at [90, 143] on span "ýanýan" at bounding box center [101, 148] width 57 height 21
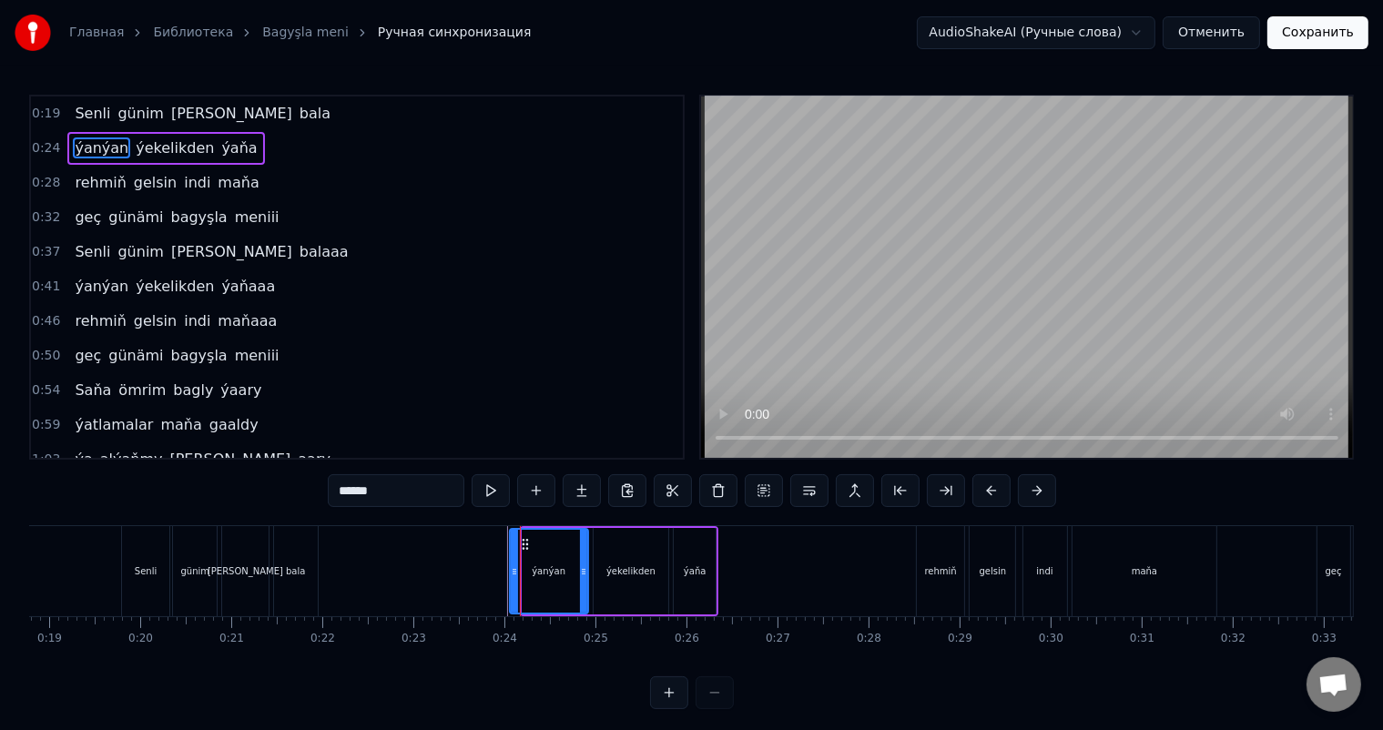
drag, startPoint x: 522, startPoint y: 566, endPoint x: 509, endPoint y: 566, distance: 12.7
click at [511, 566] on icon at bounding box center [514, 572] width 7 height 15
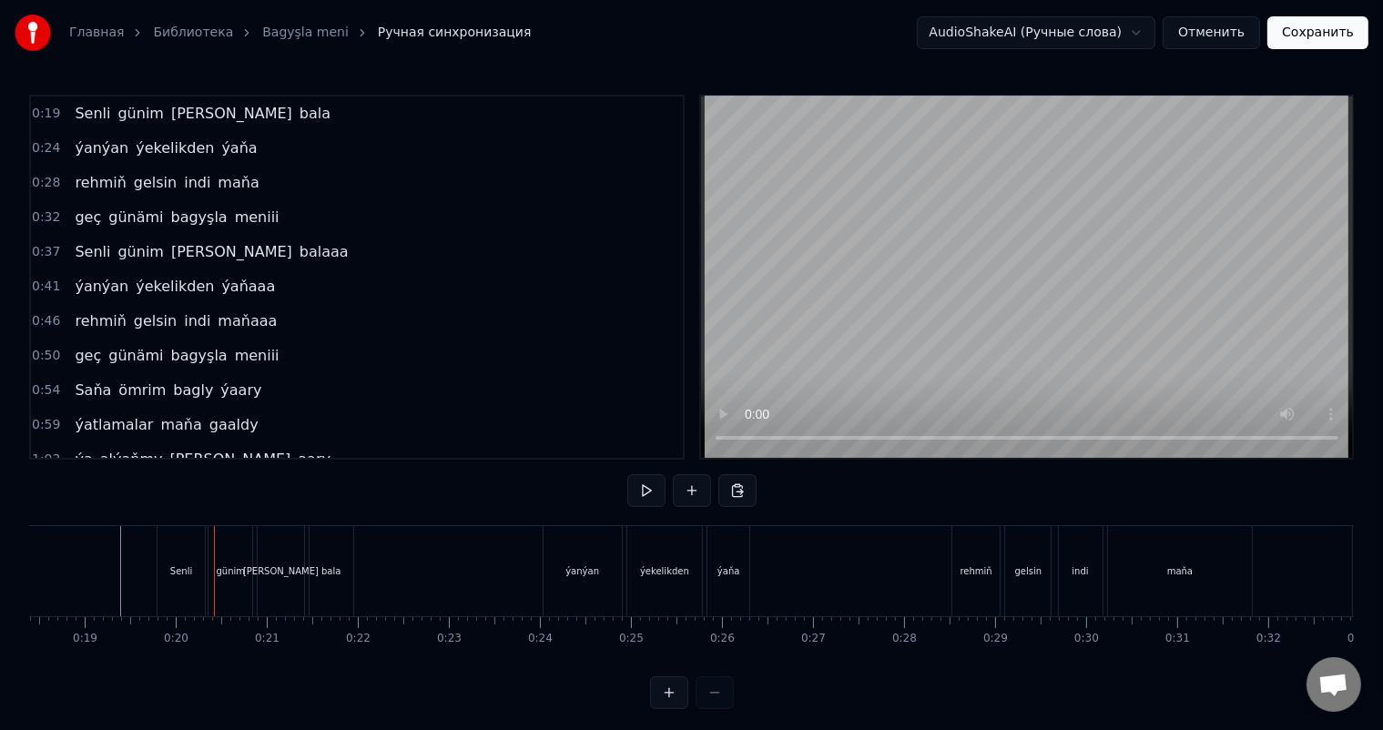
click at [171, 566] on div "Senli" at bounding box center [181, 572] width 22 height 14
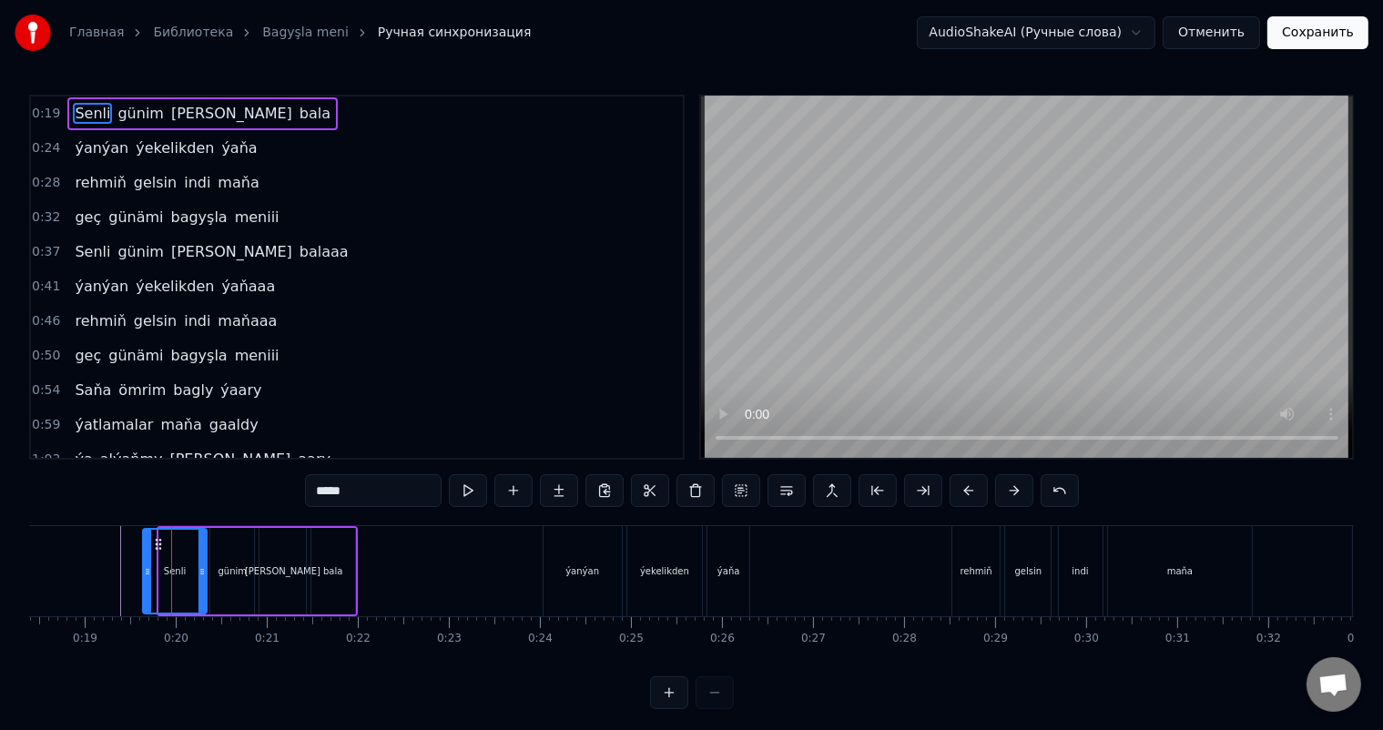
drag, startPoint x: 159, startPoint y: 574, endPoint x: 143, endPoint y: 572, distance: 16.5
click at [144, 572] on icon at bounding box center [147, 572] width 7 height 15
click at [663, 565] on div "ýekelikden" at bounding box center [664, 572] width 49 height 14
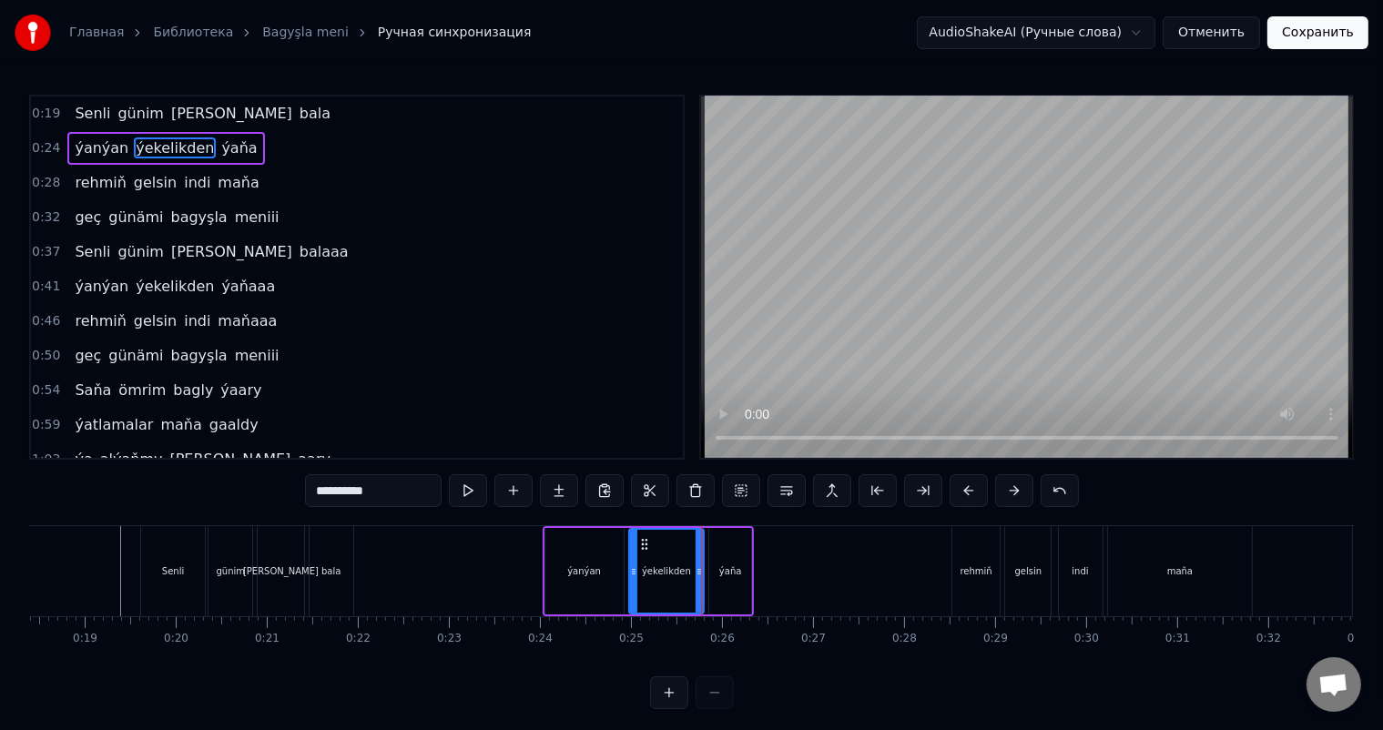
click at [637, 561] on div "ýekelikden" at bounding box center [666, 571] width 73 height 83
click at [616, 554] on div "ýanýan" at bounding box center [584, 571] width 78 height 87
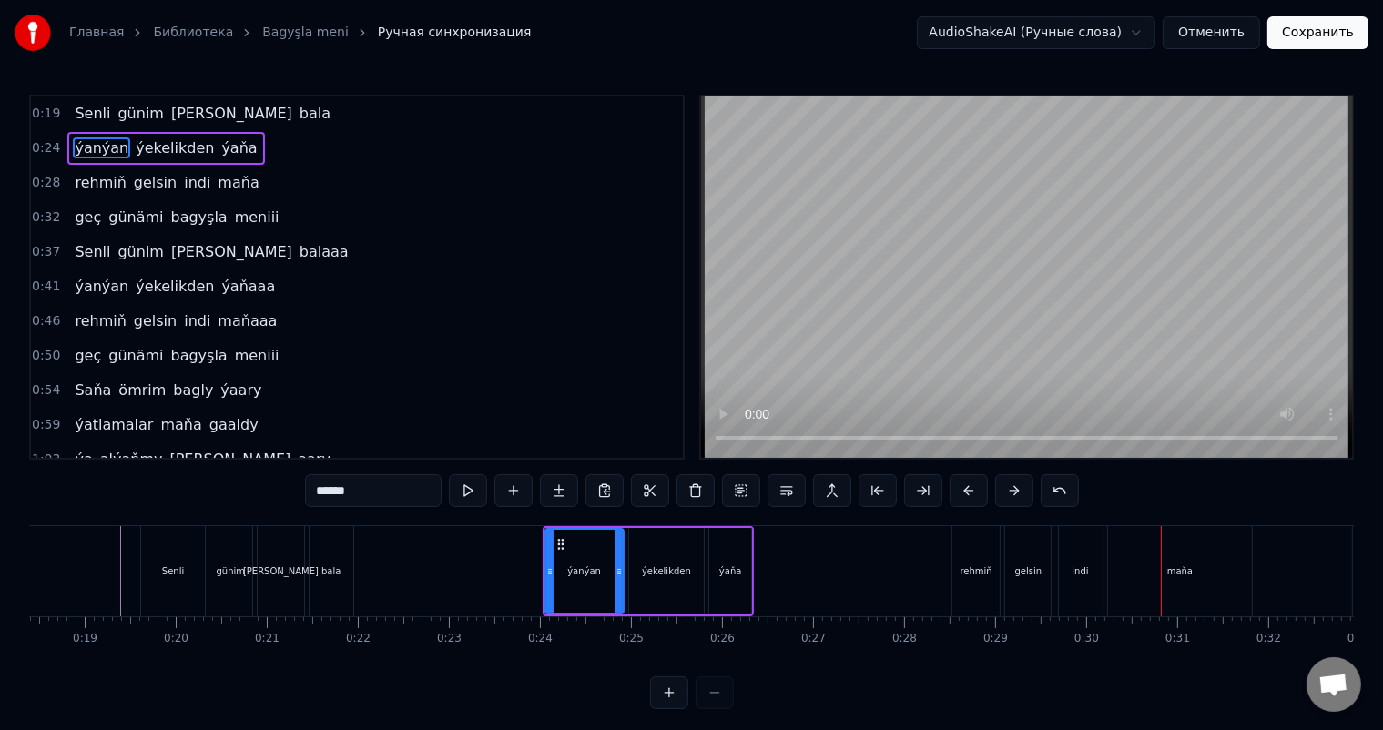
click at [978, 576] on div "rehmiň" at bounding box center [977, 572] width 32 height 14
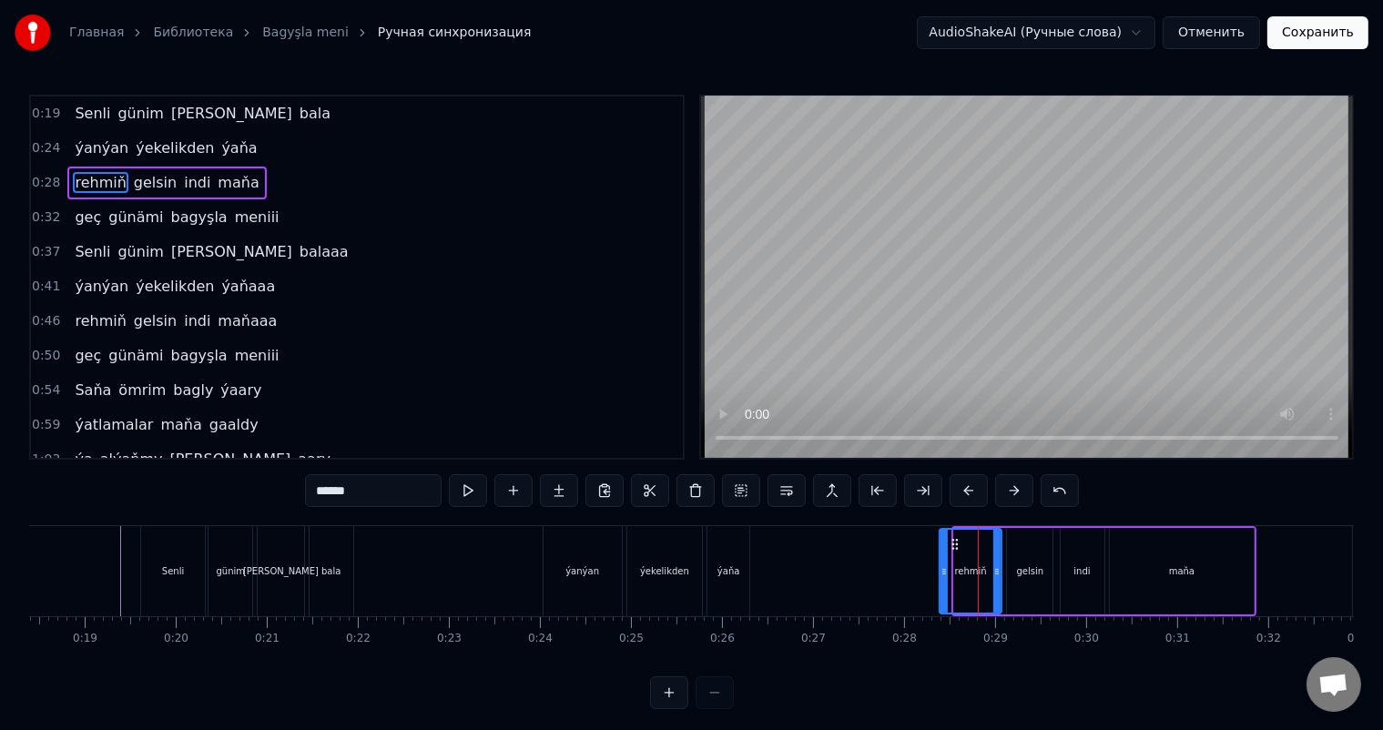
drag, startPoint x: 954, startPoint y: 566, endPoint x: 940, endPoint y: 566, distance: 14.6
click at [941, 566] on icon at bounding box center [944, 572] width 7 height 15
click at [1087, 560] on div "indi" at bounding box center [1083, 571] width 44 height 87
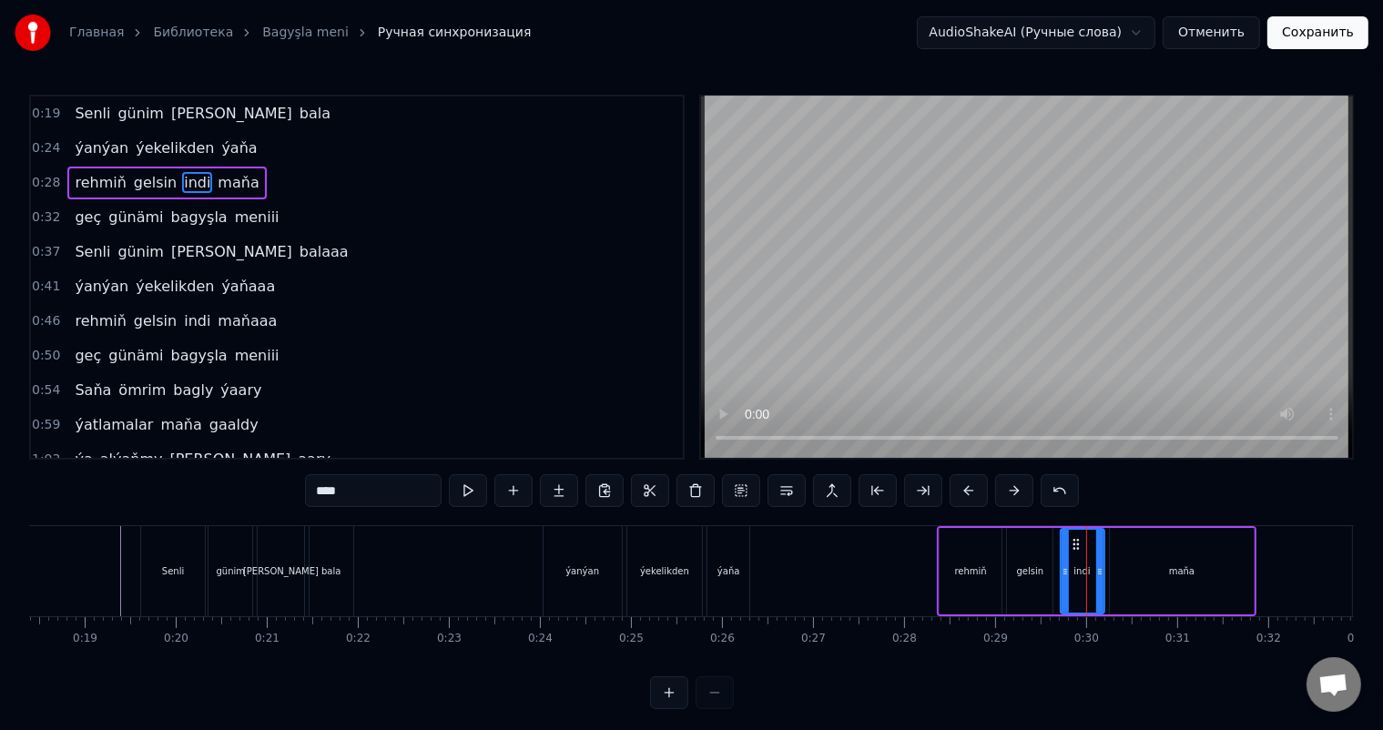
click at [1037, 557] on div "gelsin" at bounding box center [1030, 571] width 46 height 87
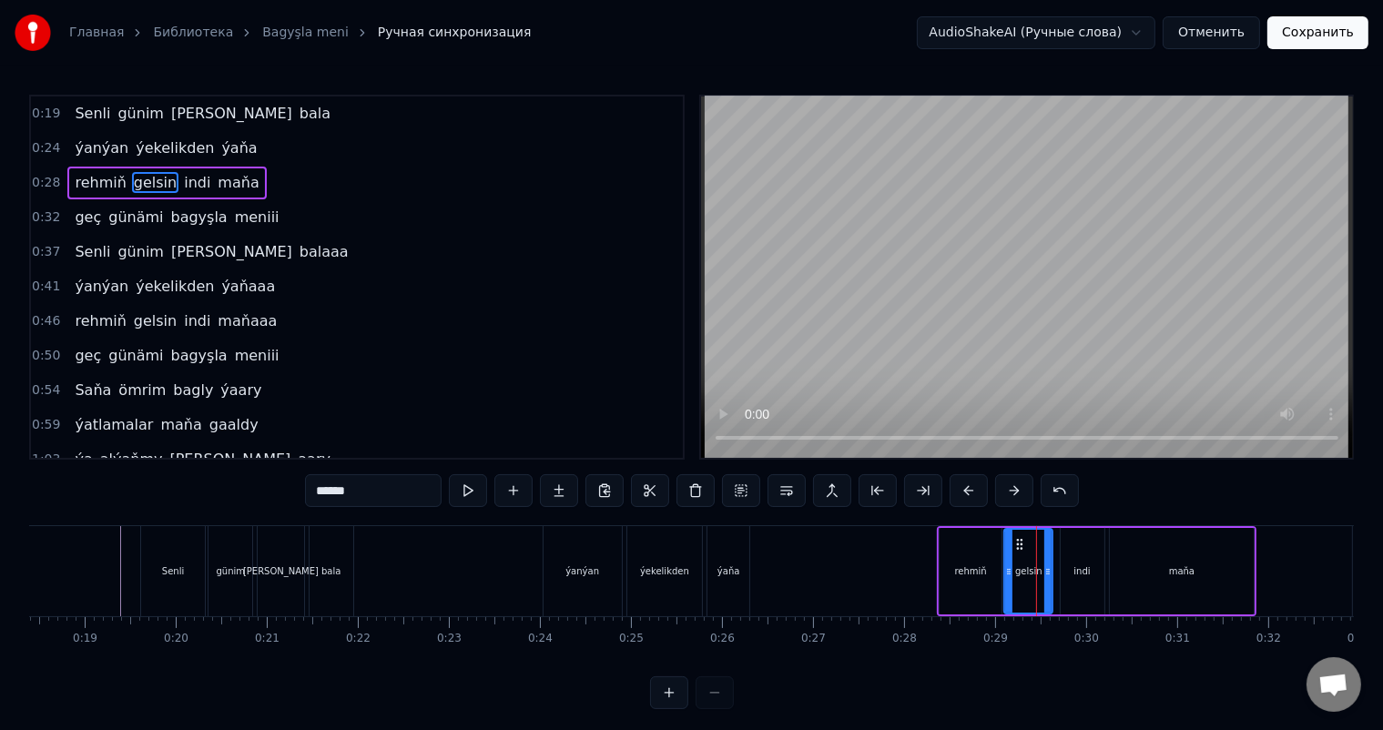
click at [1006, 567] on icon at bounding box center [1008, 572] width 7 height 15
click at [1075, 568] on div "indi" at bounding box center [1082, 572] width 16 height 14
type input "****"
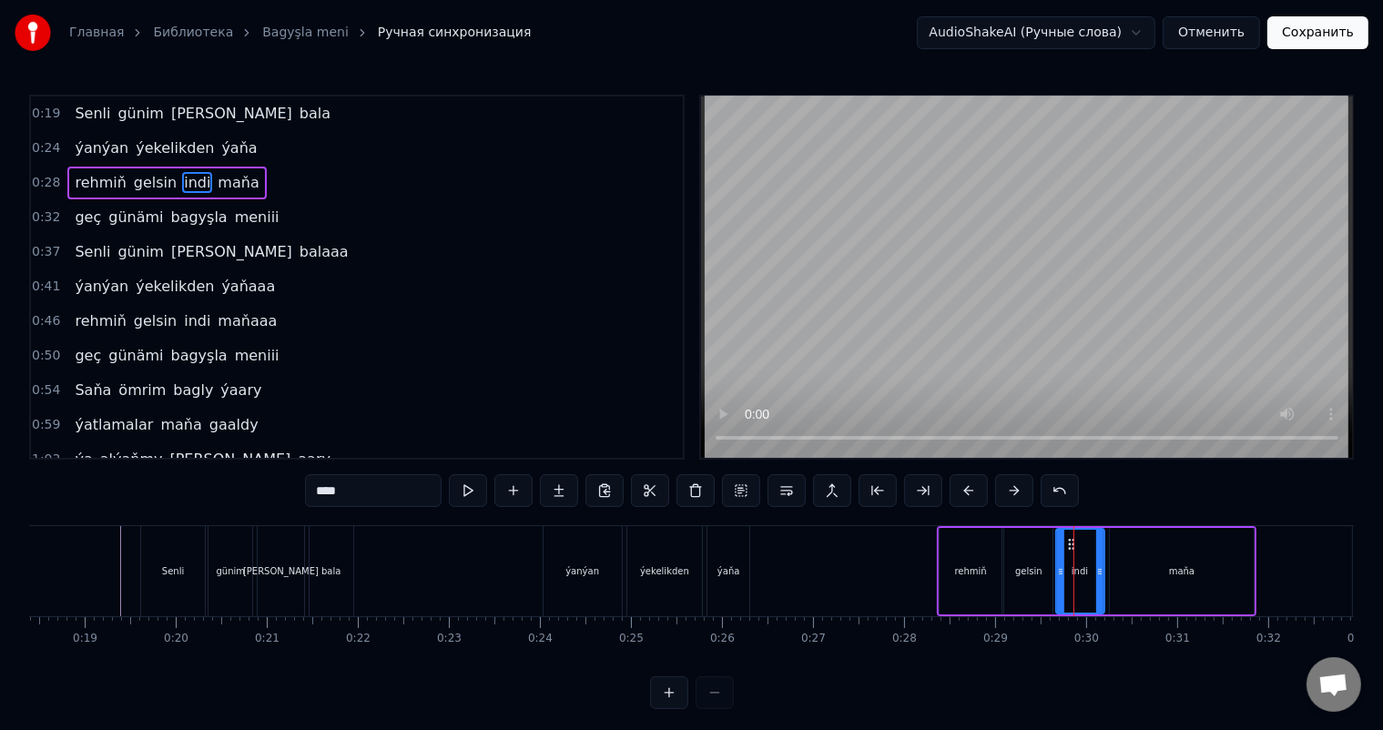
click at [1059, 565] on icon at bounding box center [1060, 572] width 7 height 15
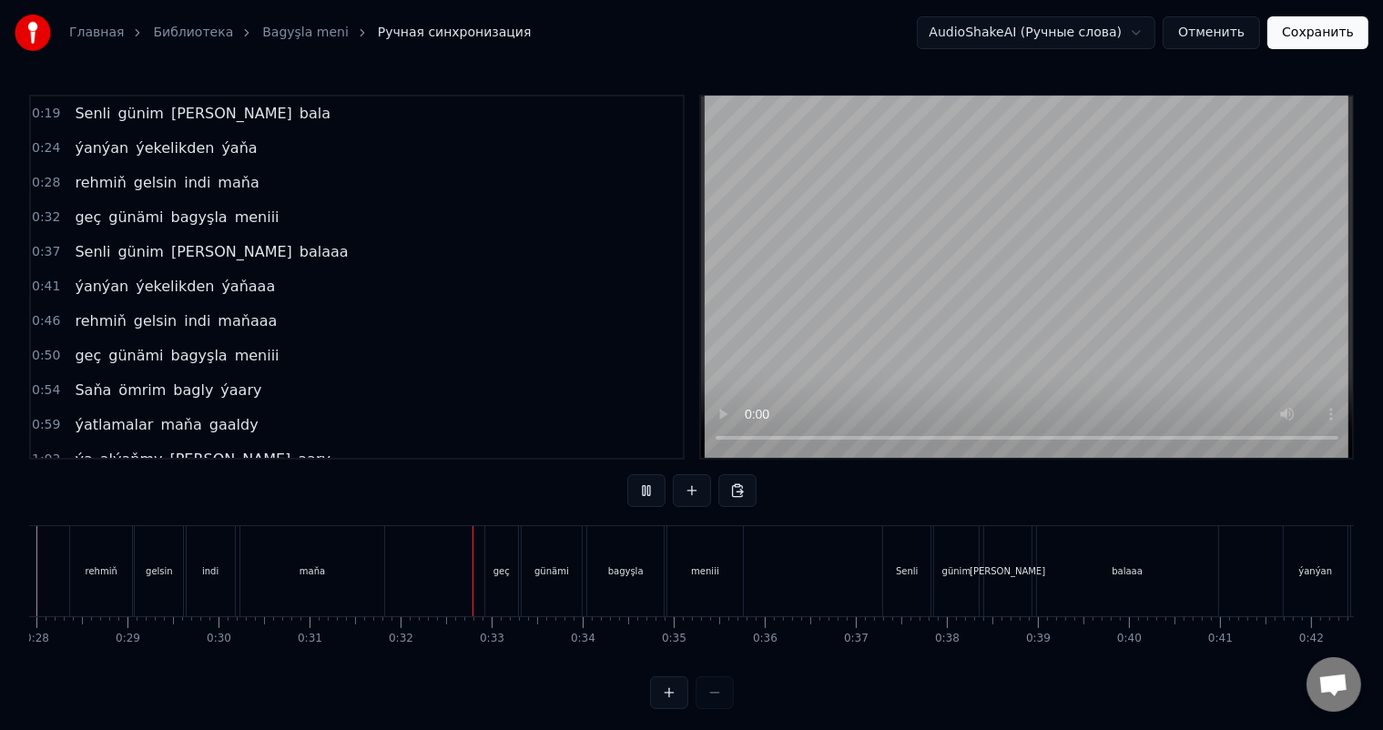
scroll to position [0, 2842]
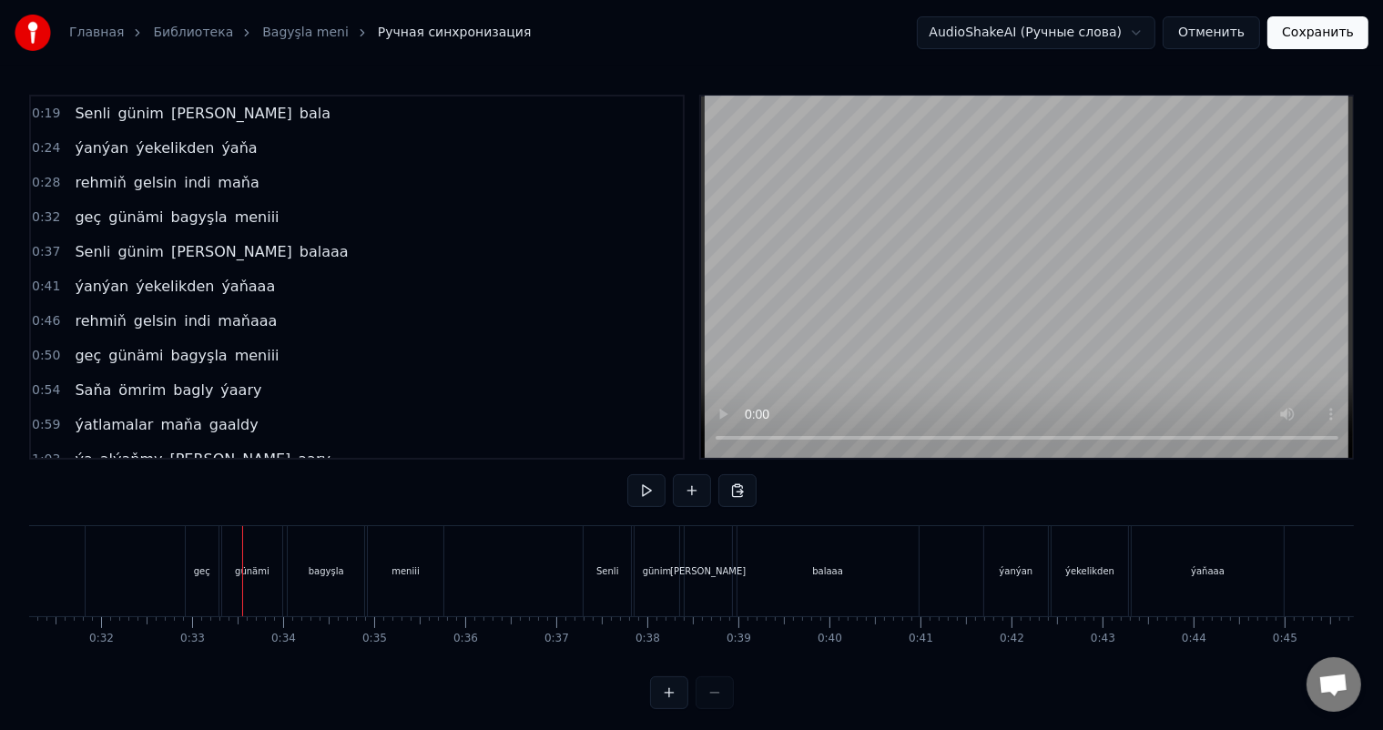
click at [194, 565] on div "geç" at bounding box center [202, 572] width 16 height 14
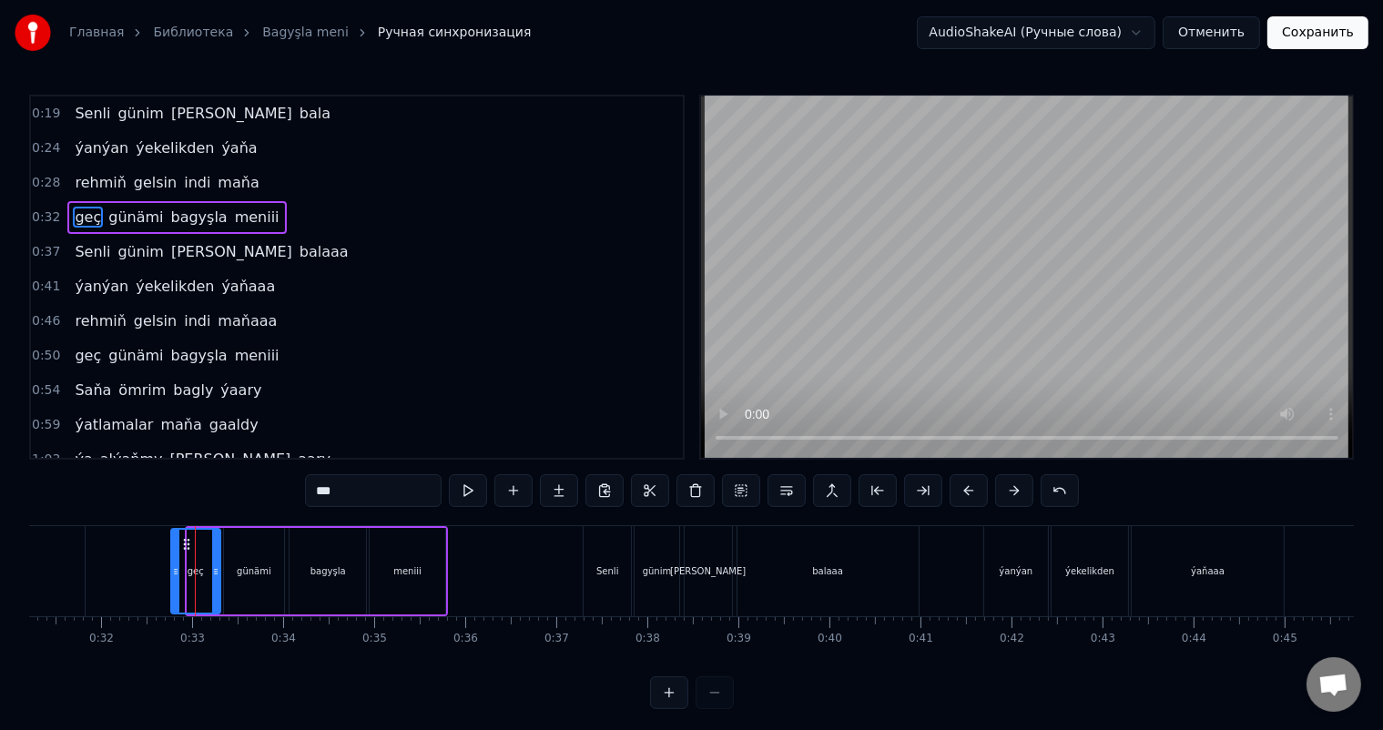
drag, startPoint x: 191, startPoint y: 571, endPoint x: 175, endPoint y: 571, distance: 16.4
click at [176, 571] on circle at bounding box center [176, 571] width 1 height 1
click at [609, 566] on div "Senli" at bounding box center [607, 572] width 22 height 14
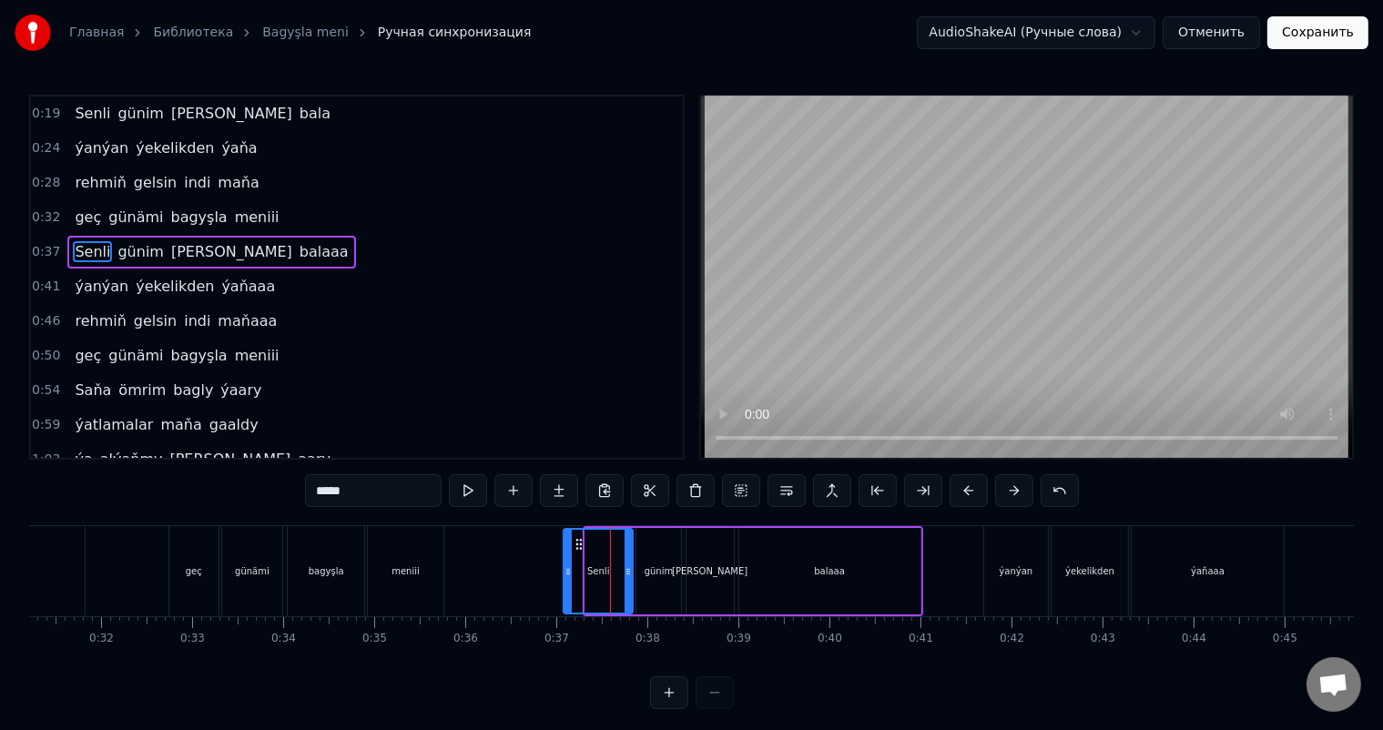
drag, startPoint x: 586, startPoint y: 570, endPoint x: 564, endPoint y: 568, distance: 21.9
click at [565, 568] on icon at bounding box center [568, 572] width 7 height 15
click at [661, 558] on div "günim" at bounding box center [659, 571] width 44 height 87
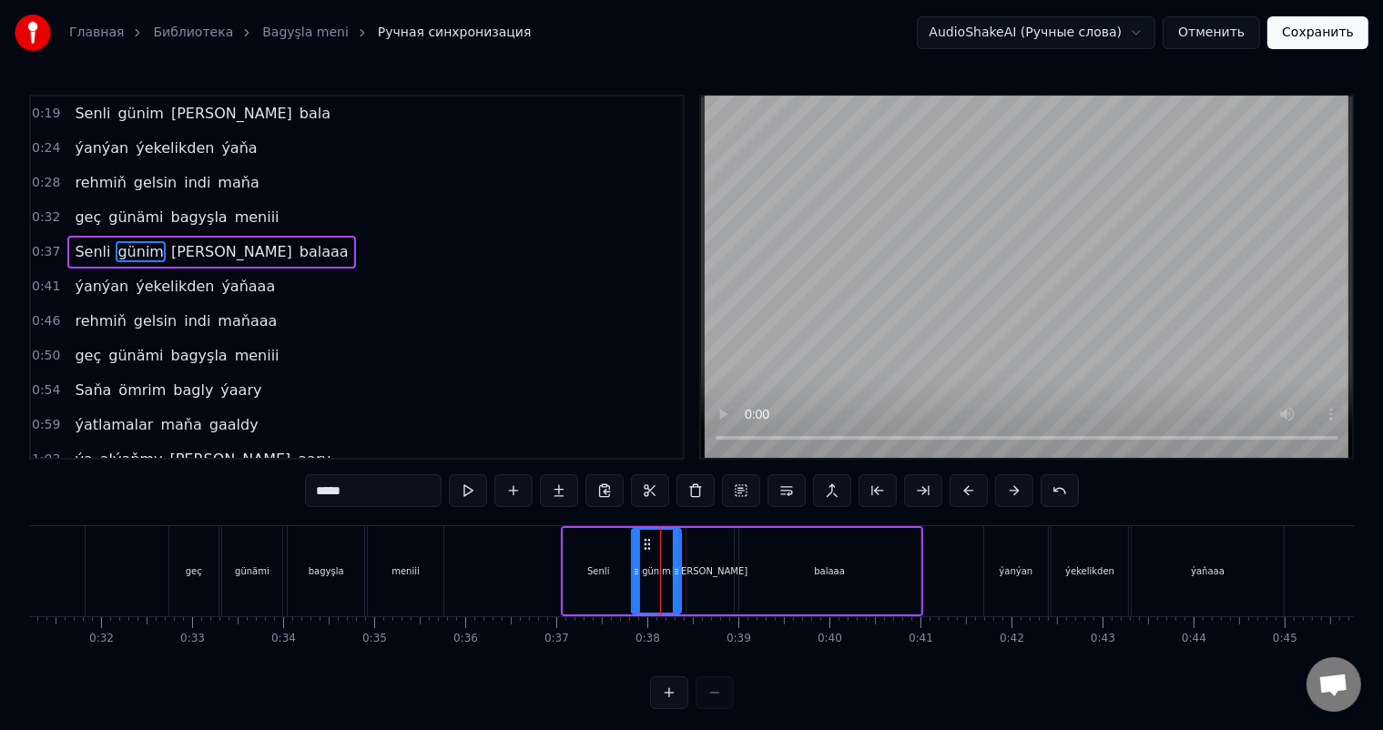
click at [635, 568] on icon at bounding box center [636, 572] width 7 height 15
click at [701, 566] on div "[PERSON_NAME]" at bounding box center [710, 572] width 76 height 14
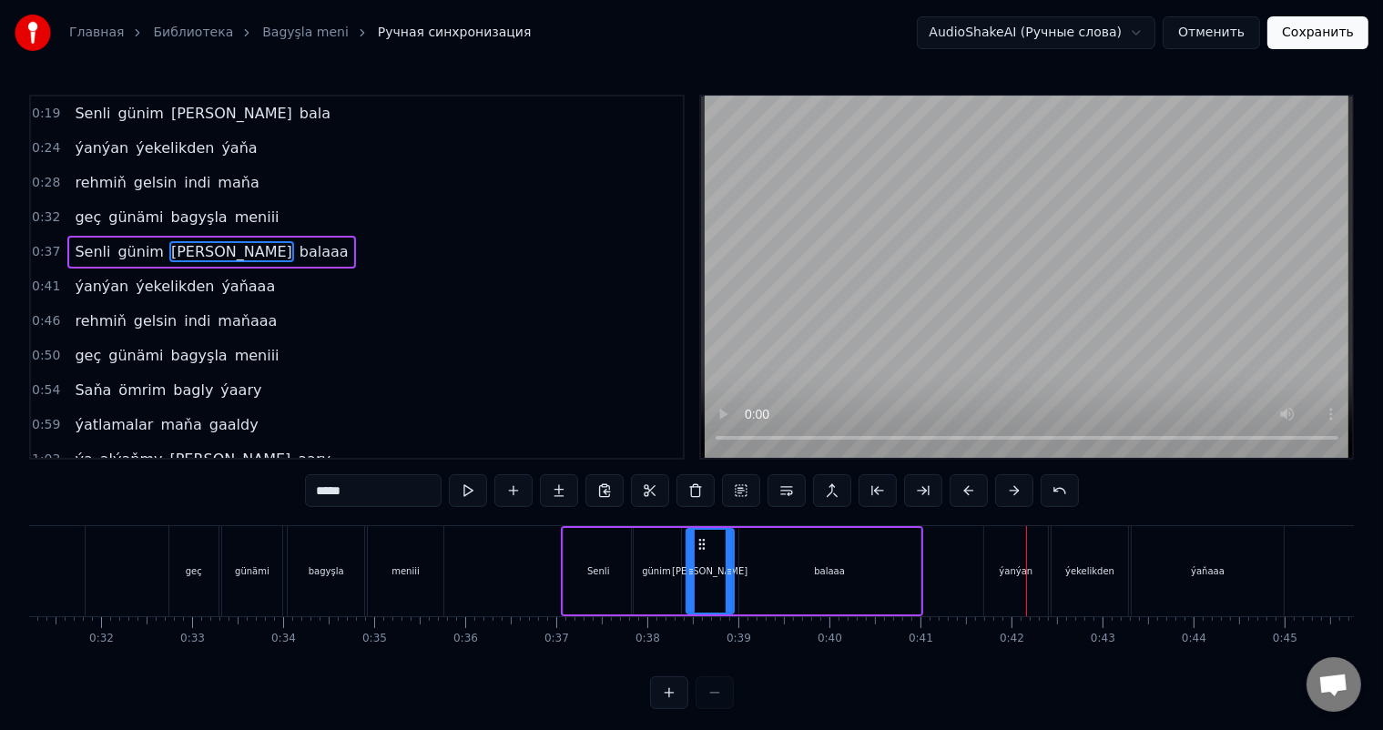
click at [1001, 559] on div "ýanýan" at bounding box center [1016, 571] width 64 height 90
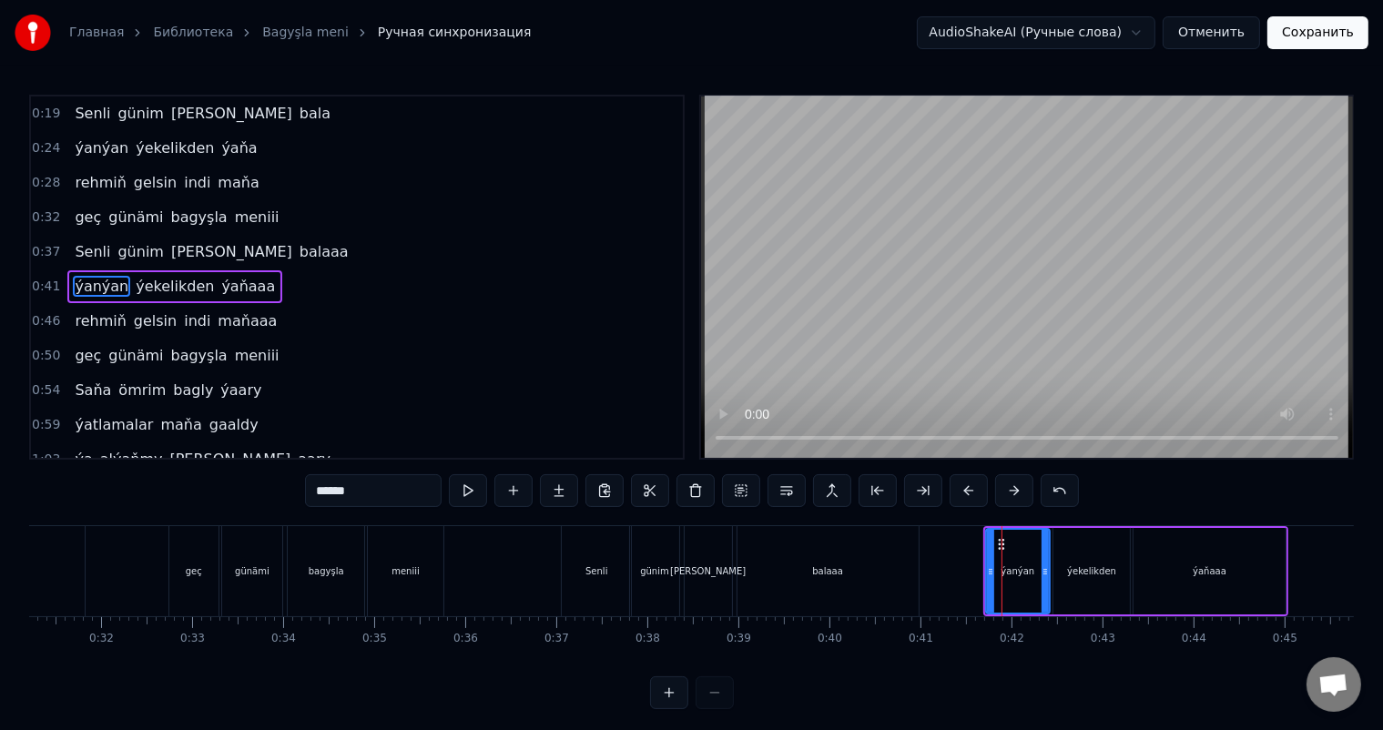
scroll to position [3, 0]
drag, startPoint x: 990, startPoint y: 572, endPoint x: 964, endPoint y: 566, distance: 26.1
click at [964, 566] on icon at bounding box center [965, 572] width 7 height 15
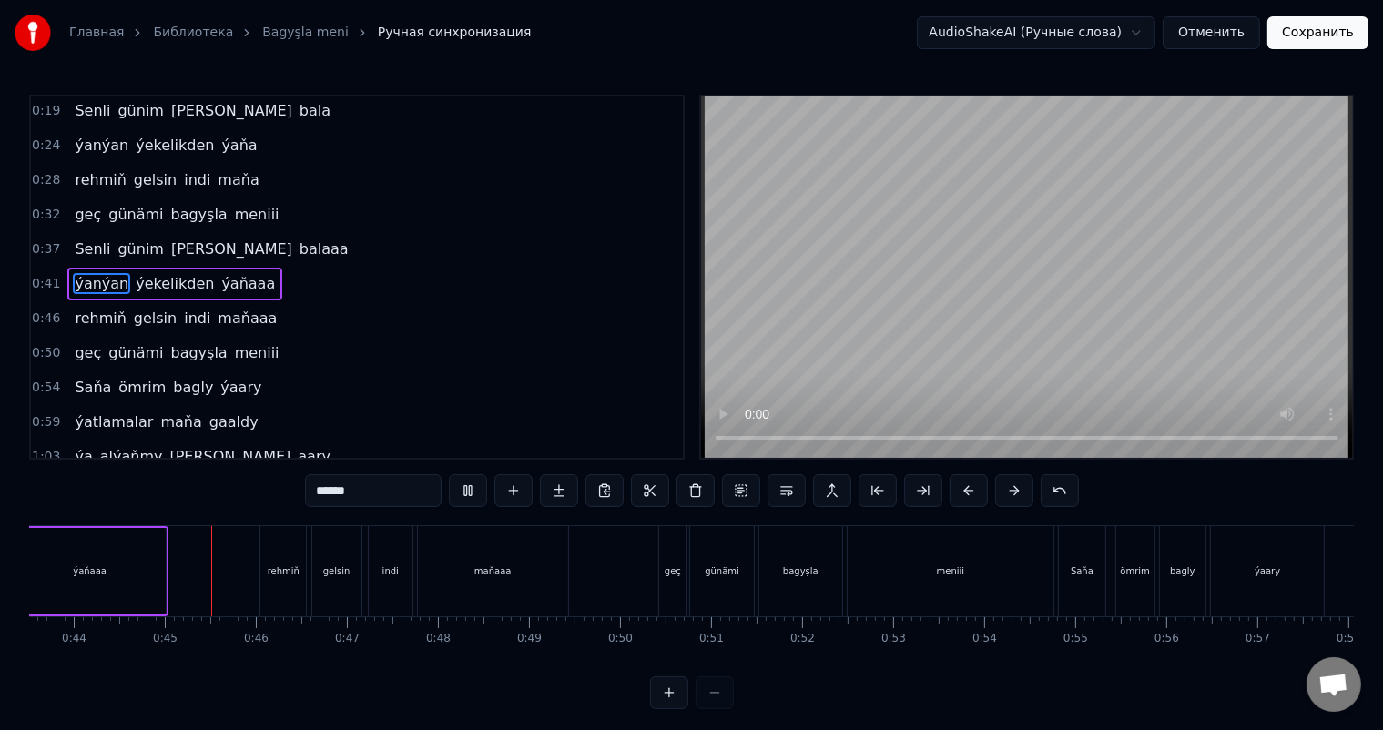
scroll to position [0, 3995]
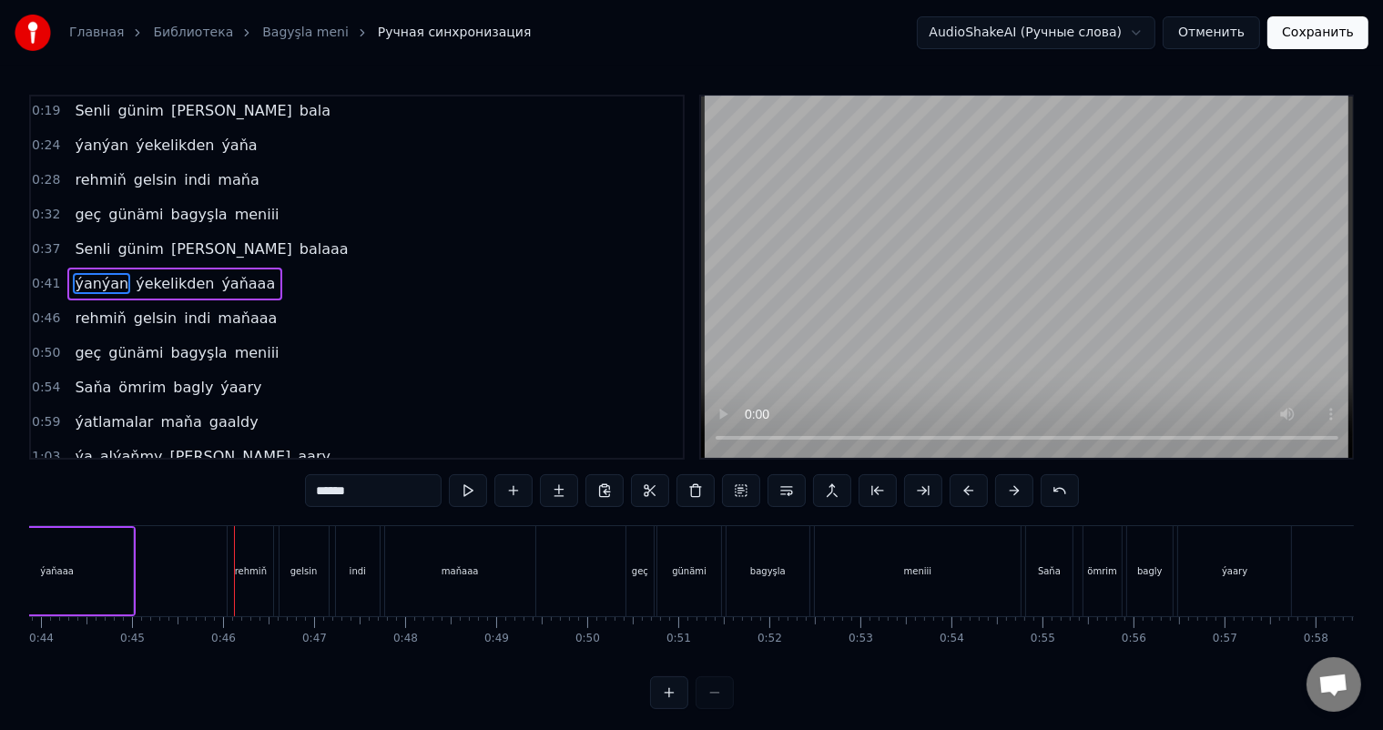
click at [256, 551] on div "rehmiň" at bounding box center [251, 571] width 46 height 90
type input "******"
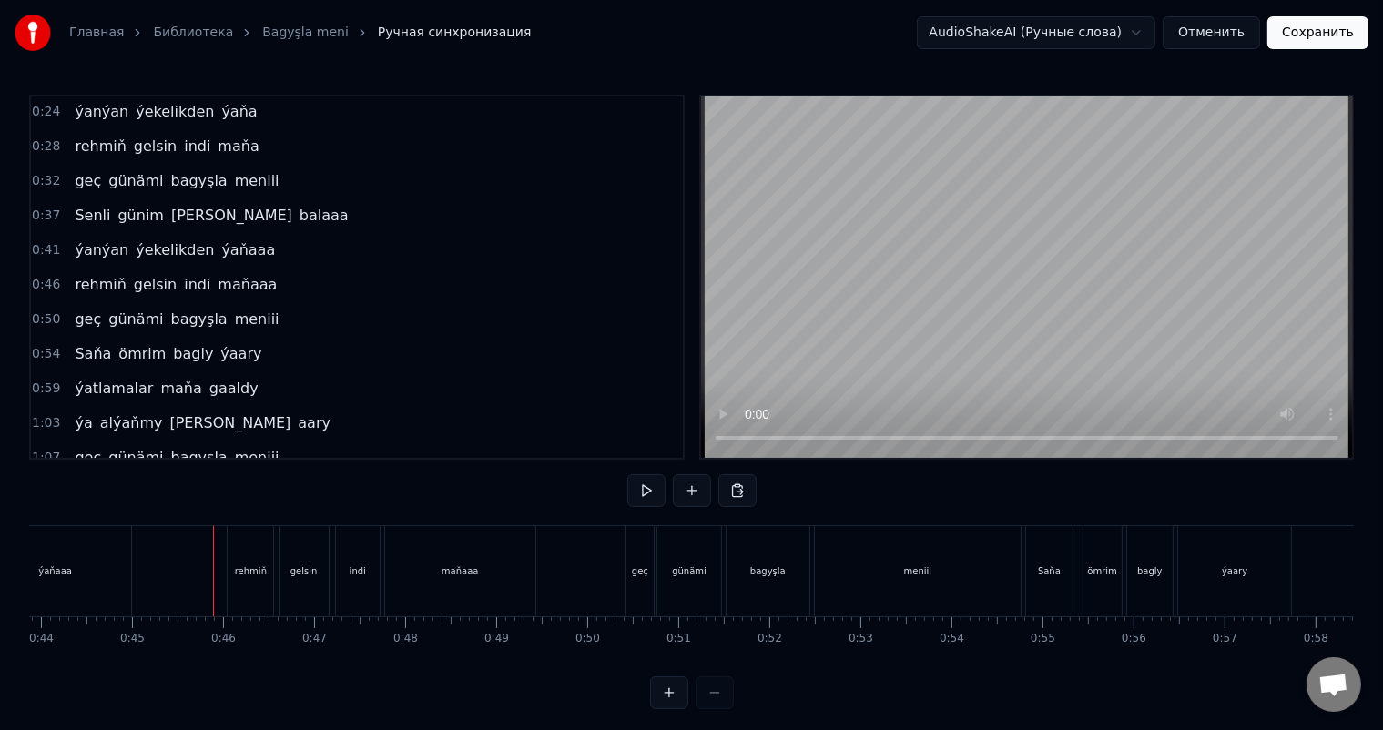
click at [255, 562] on div "rehmiň" at bounding box center [251, 571] width 46 height 90
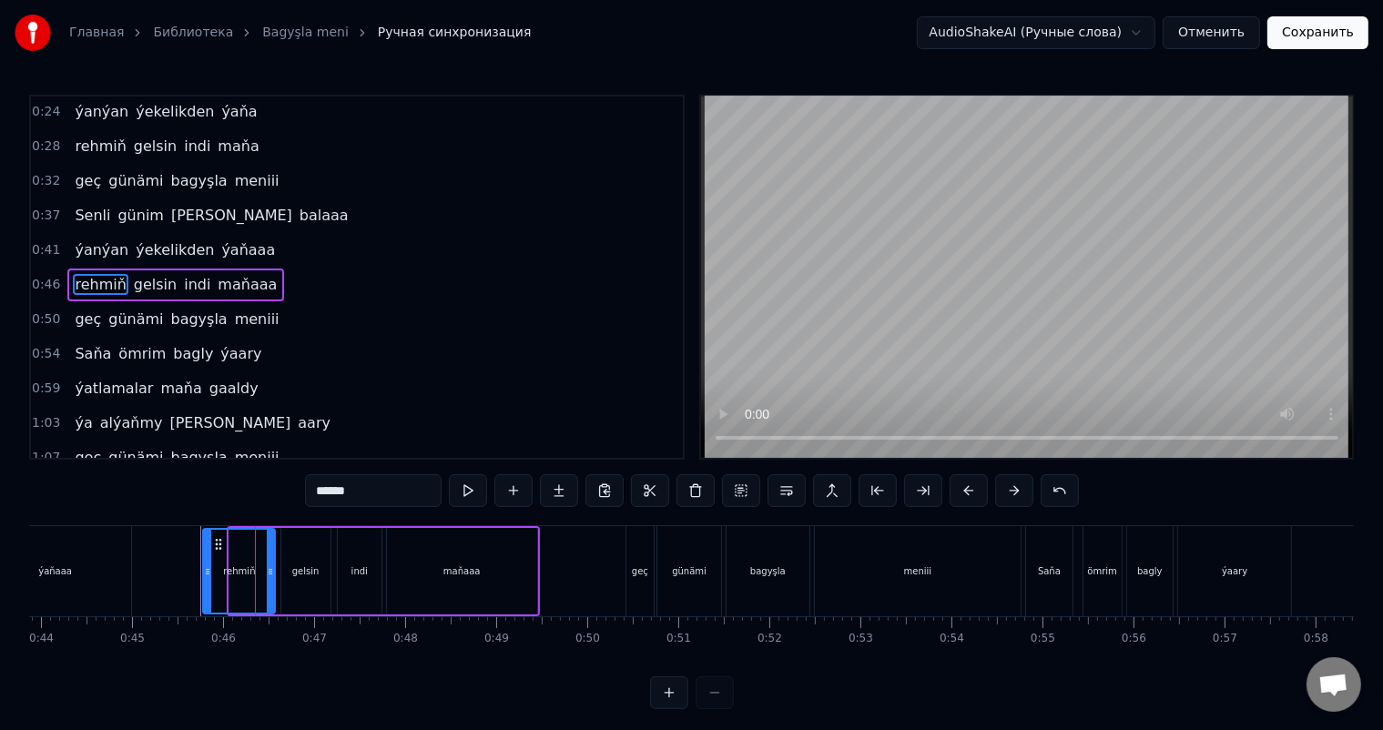
drag, startPoint x: 232, startPoint y: 569, endPoint x: 206, endPoint y: 568, distance: 26.4
click at [206, 568] on icon at bounding box center [207, 572] width 7 height 15
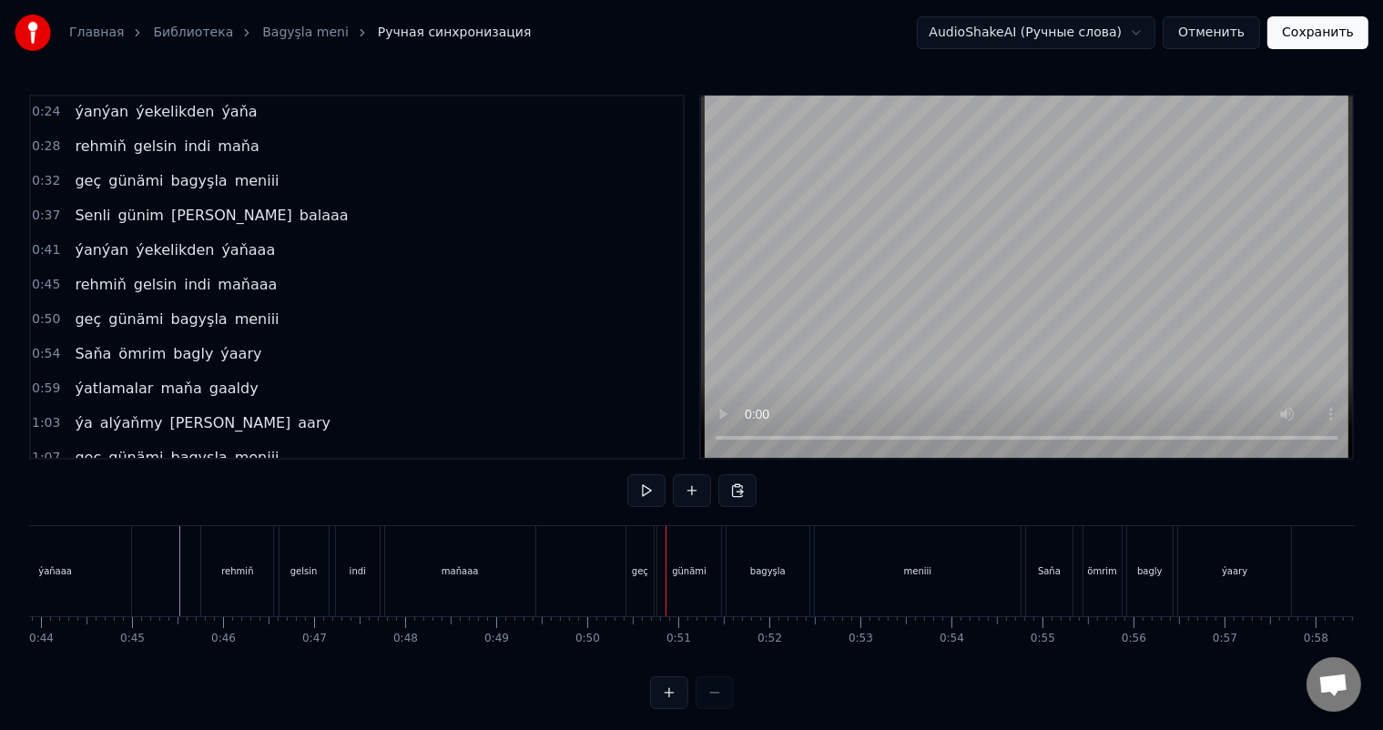
click at [642, 573] on div "geç" at bounding box center [640, 572] width 16 height 14
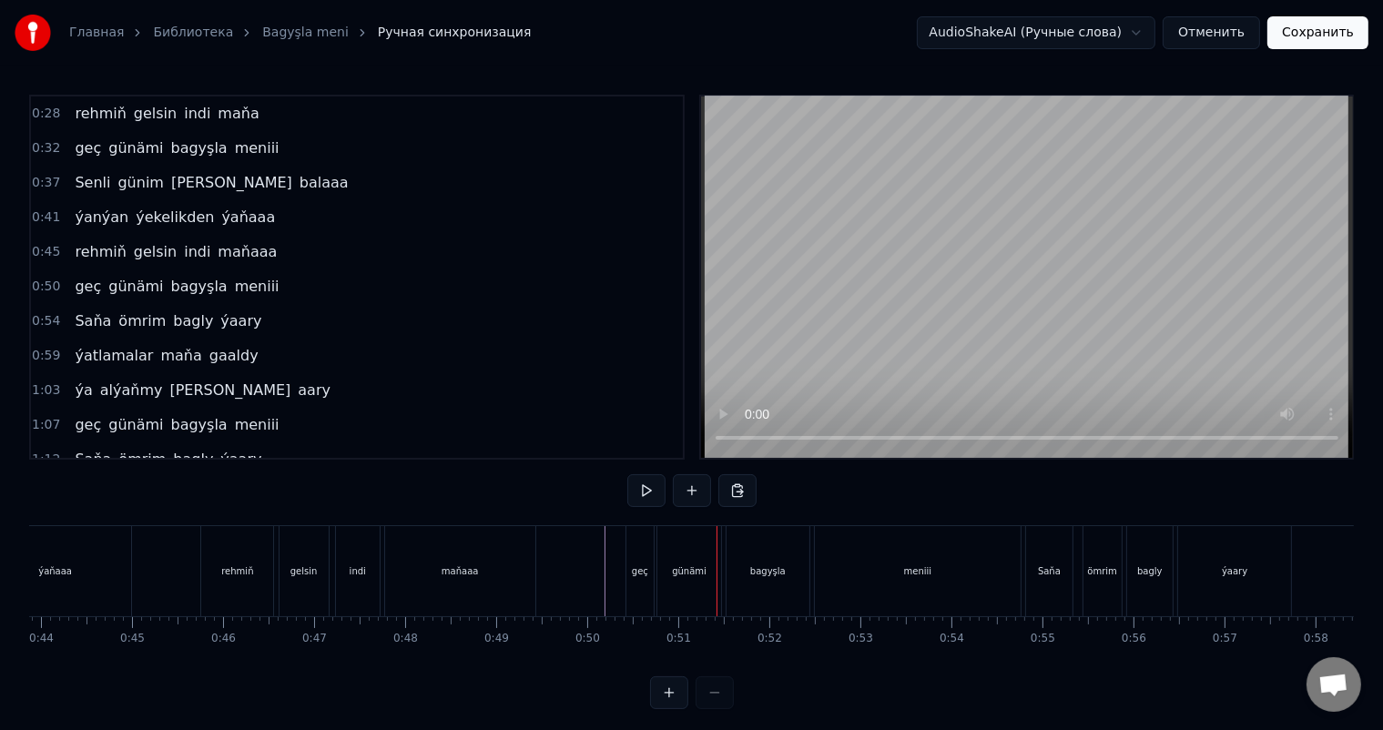
click at [630, 561] on div "geç" at bounding box center [640, 571] width 27 height 90
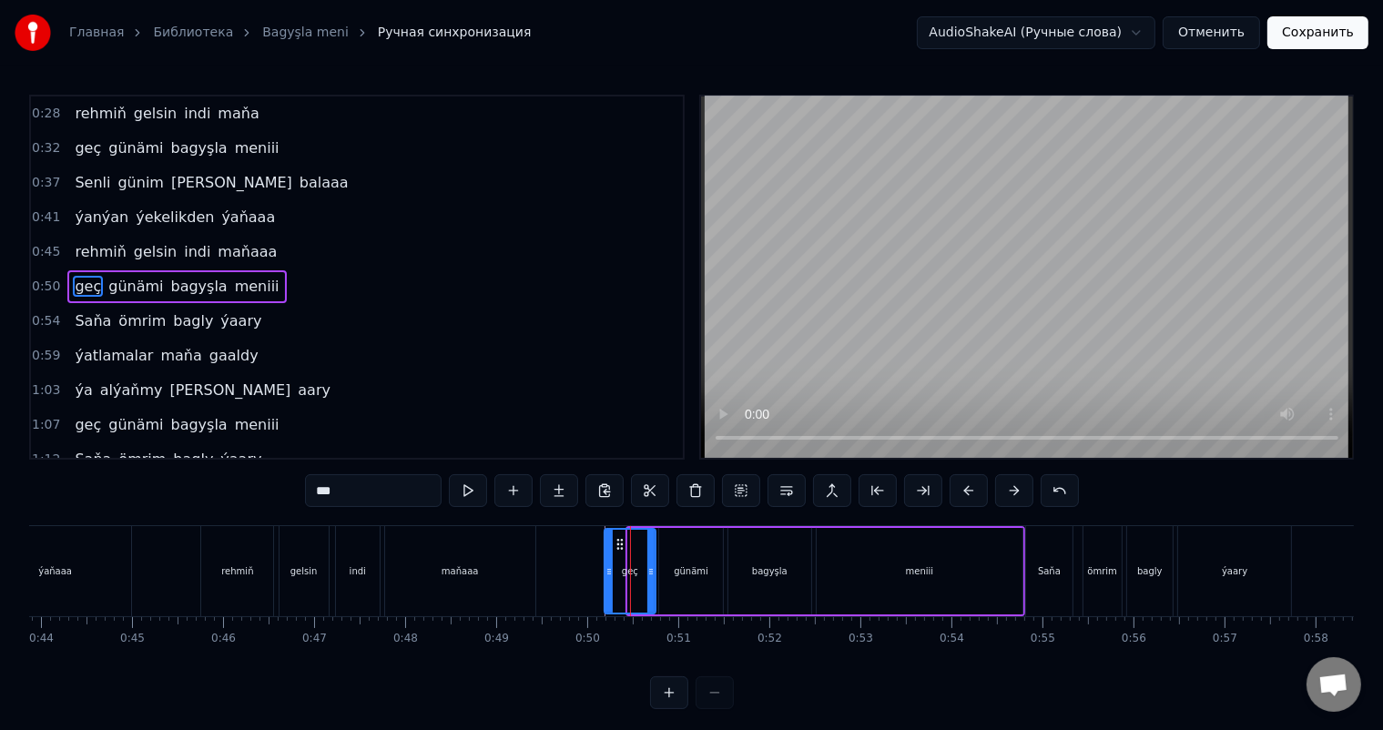
drag, startPoint x: 628, startPoint y: 572, endPoint x: 605, endPoint y: 568, distance: 24.0
click at [606, 568] on icon at bounding box center [609, 572] width 7 height 15
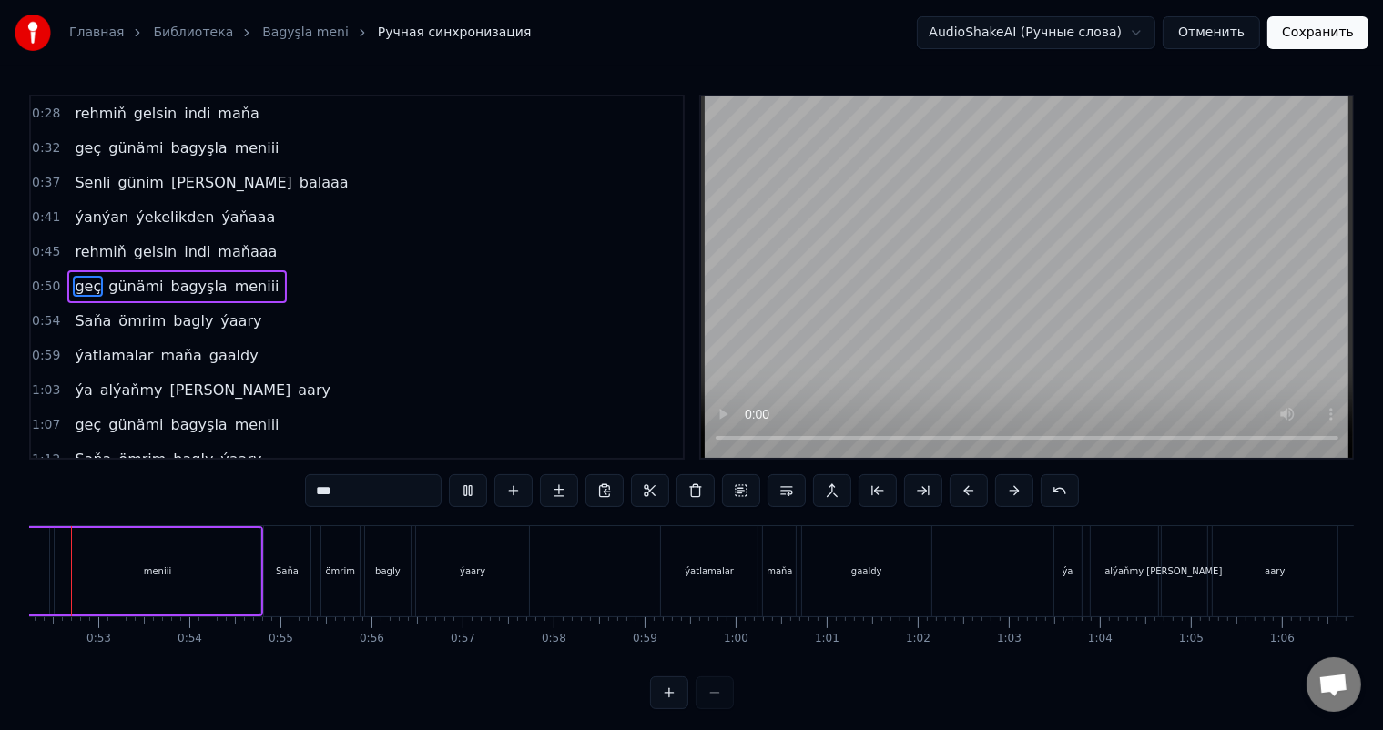
scroll to position [0, 4707]
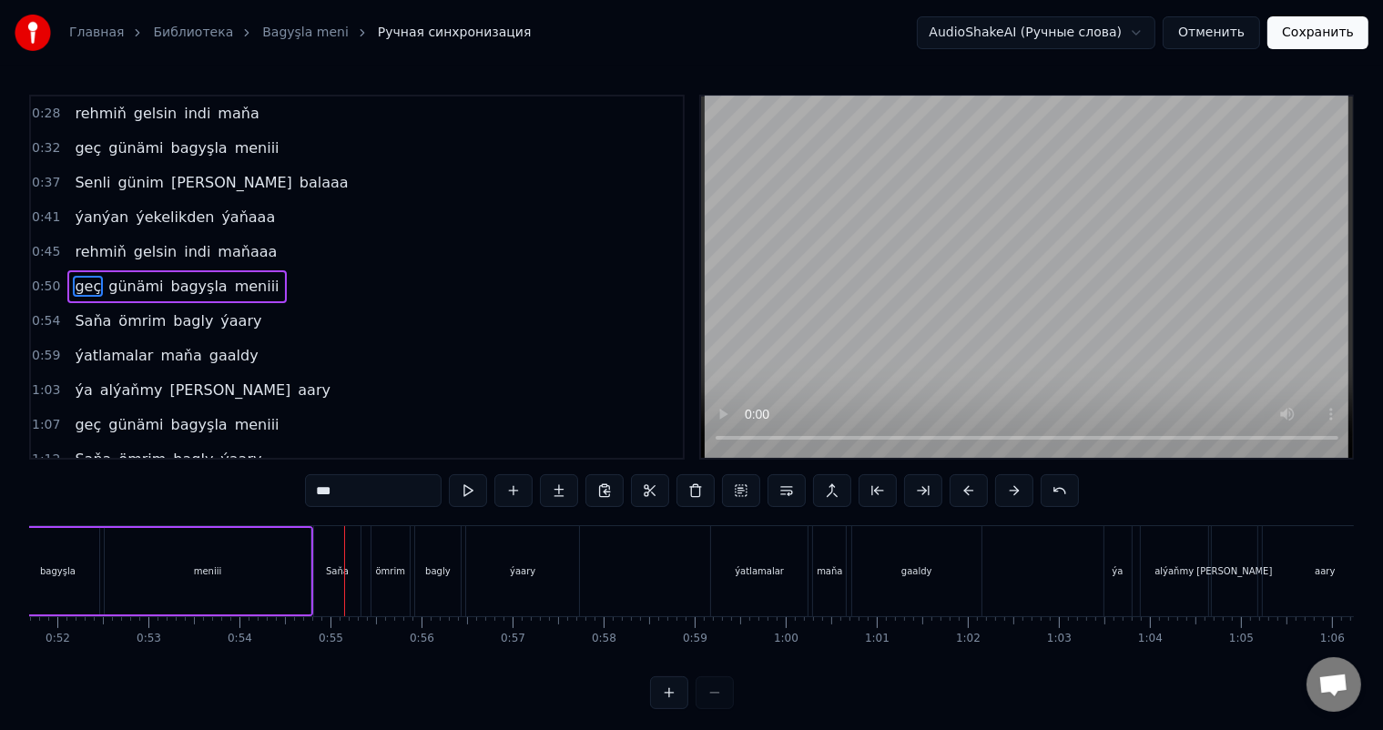
click at [277, 555] on div "meniii" at bounding box center [208, 571] width 207 height 87
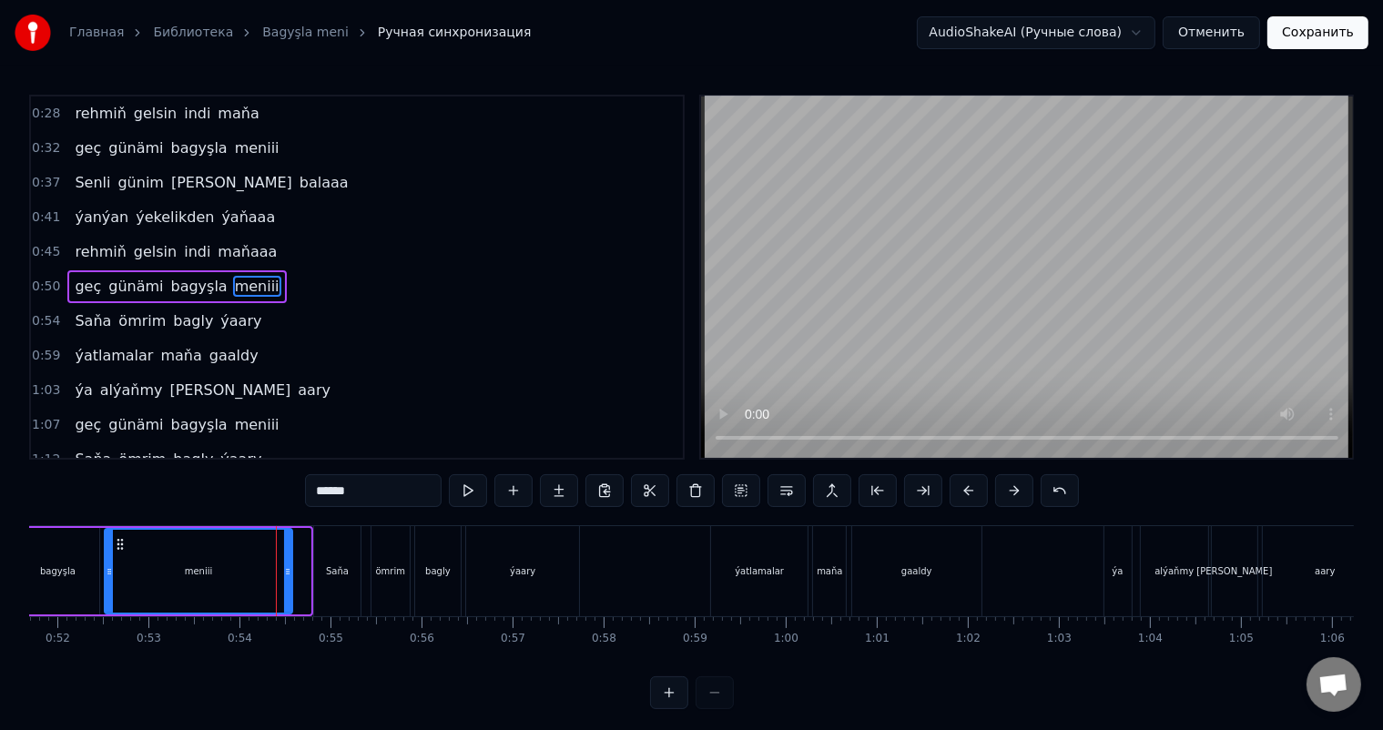
drag, startPoint x: 306, startPoint y: 568, endPoint x: 290, endPoint y: 567, distance: 16.4
click at [290, 567] on icon at bounding box center [287, 572] width 7 height 15
click at [341, 572] on div "Saňa" at bounding box center [337, 572] width 23 height 14
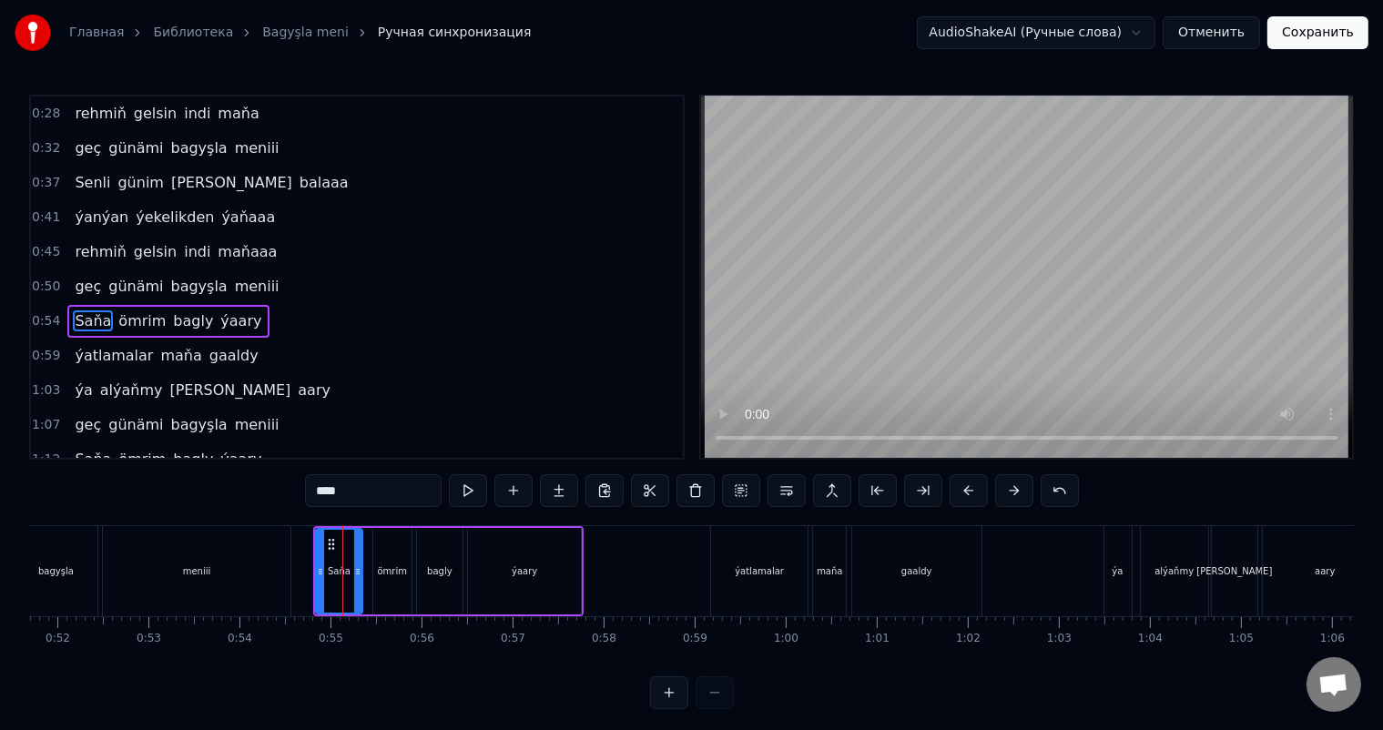
scroll to position [103, 0]
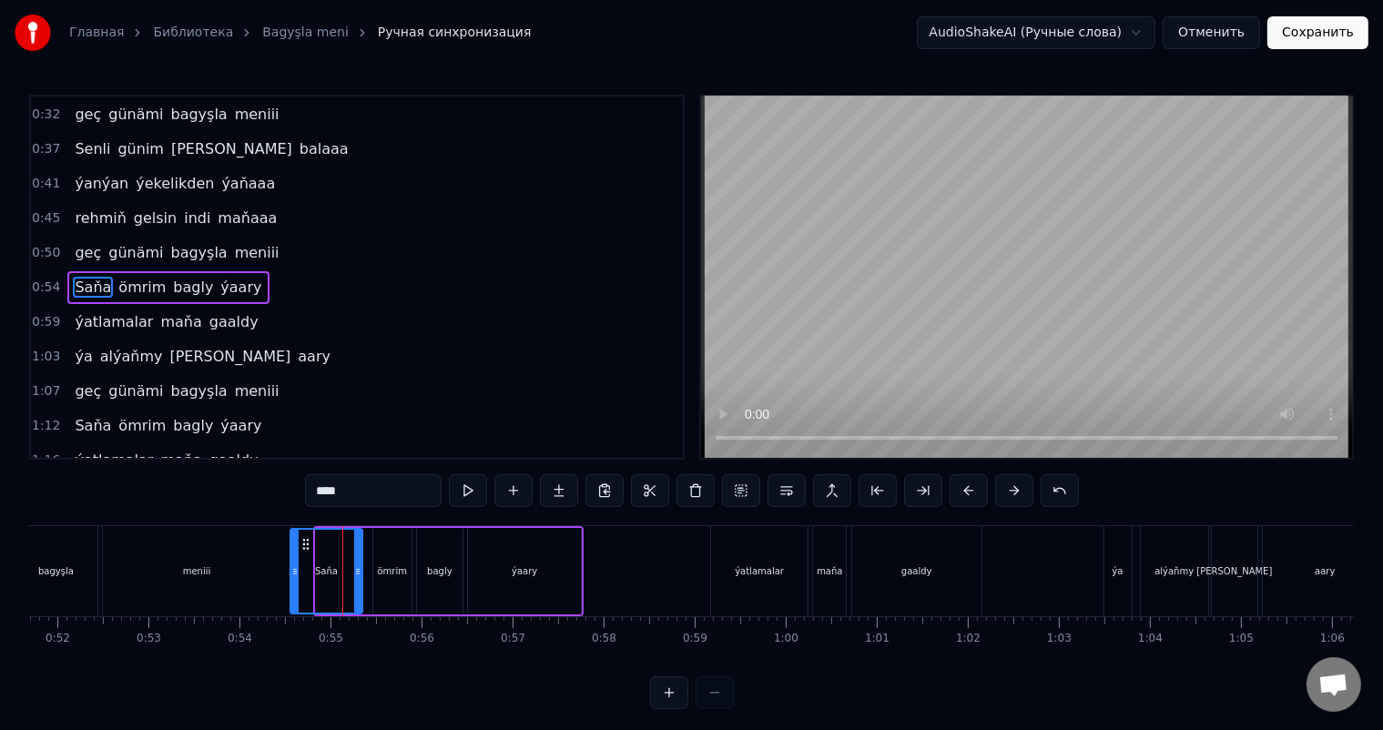
drag, startPoint x: 321, startPoint y: 568, endPoint x: 295, endPoint y: 566, distance: 25.6
click at [295, 566] on icon at bounding box center [294, 572] width 7 height 15
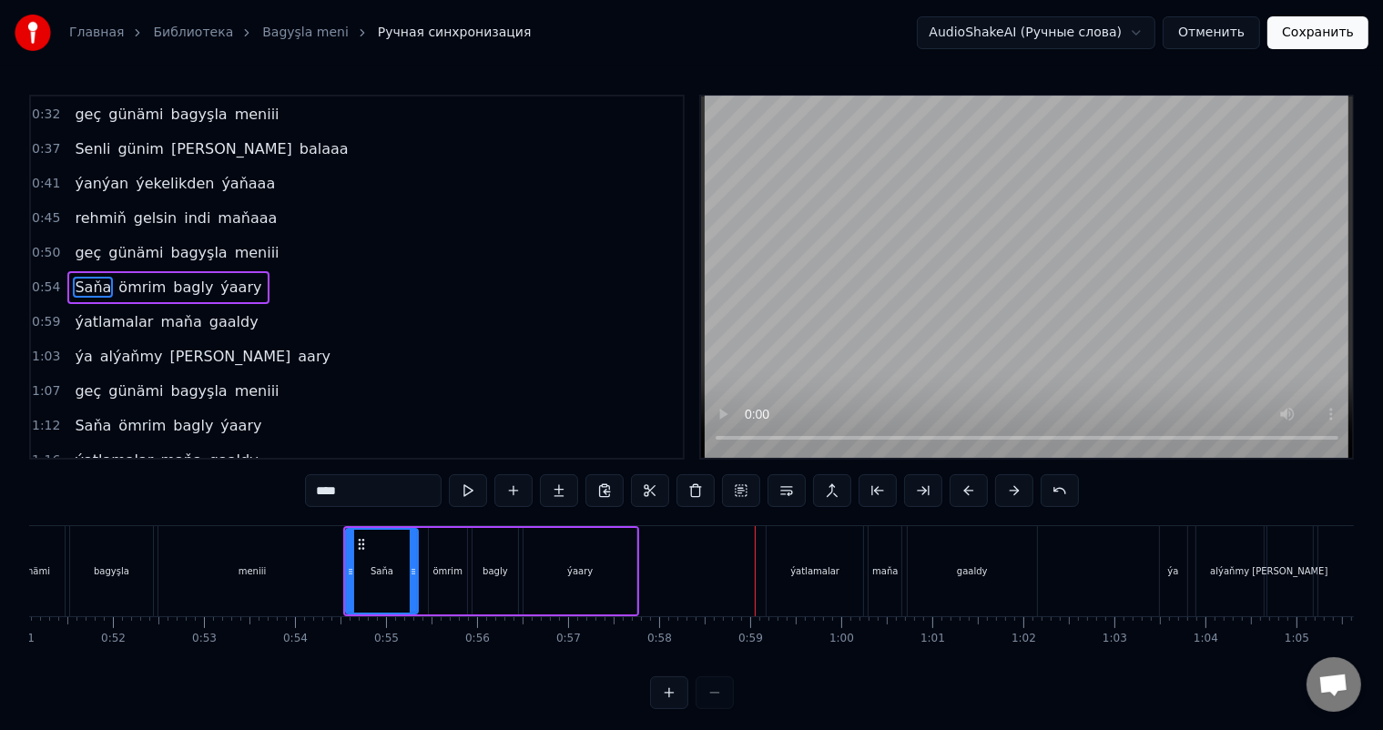
click at [801, 572] on div "ýatlamalar" at bounding box center [814, 572] width 49 height 14
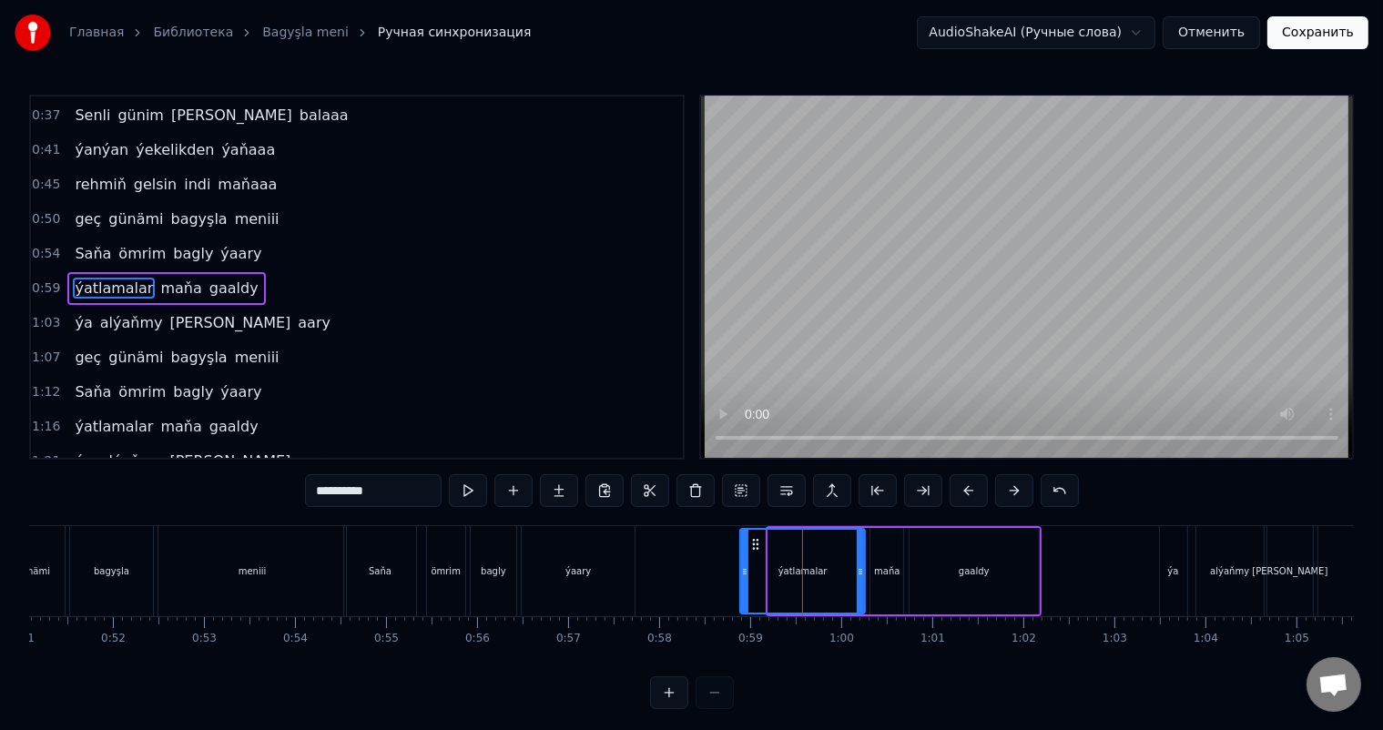
drag, startPoint x: 770, startPoint y: 572, endPoint x: 742, endPoint y: 568, distance: 28.5
click at [742, 568] on icon at bounding box center [744, 572] width 7 height 15
click at [1166, 569] on div "ýa" at bounding box center [1173, 571] width 27 height 90
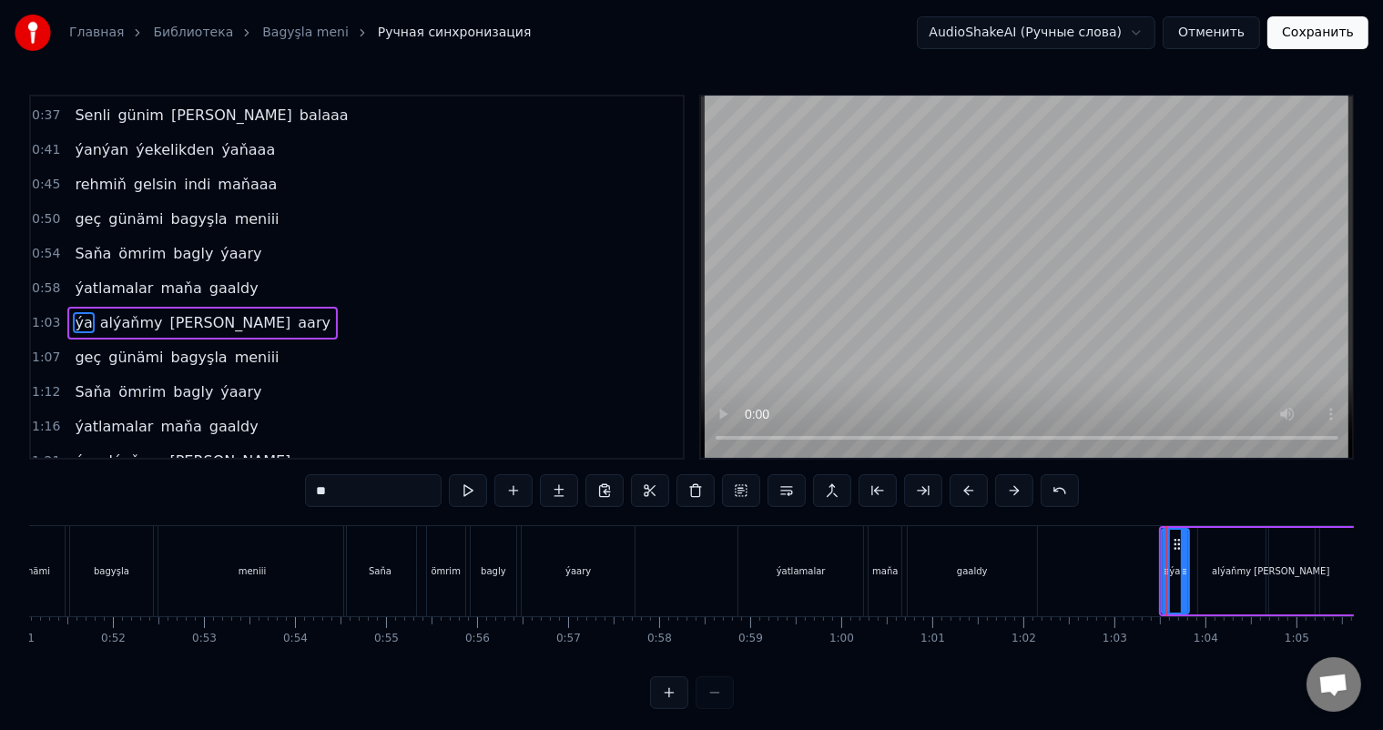
scroll to position [170, 0]
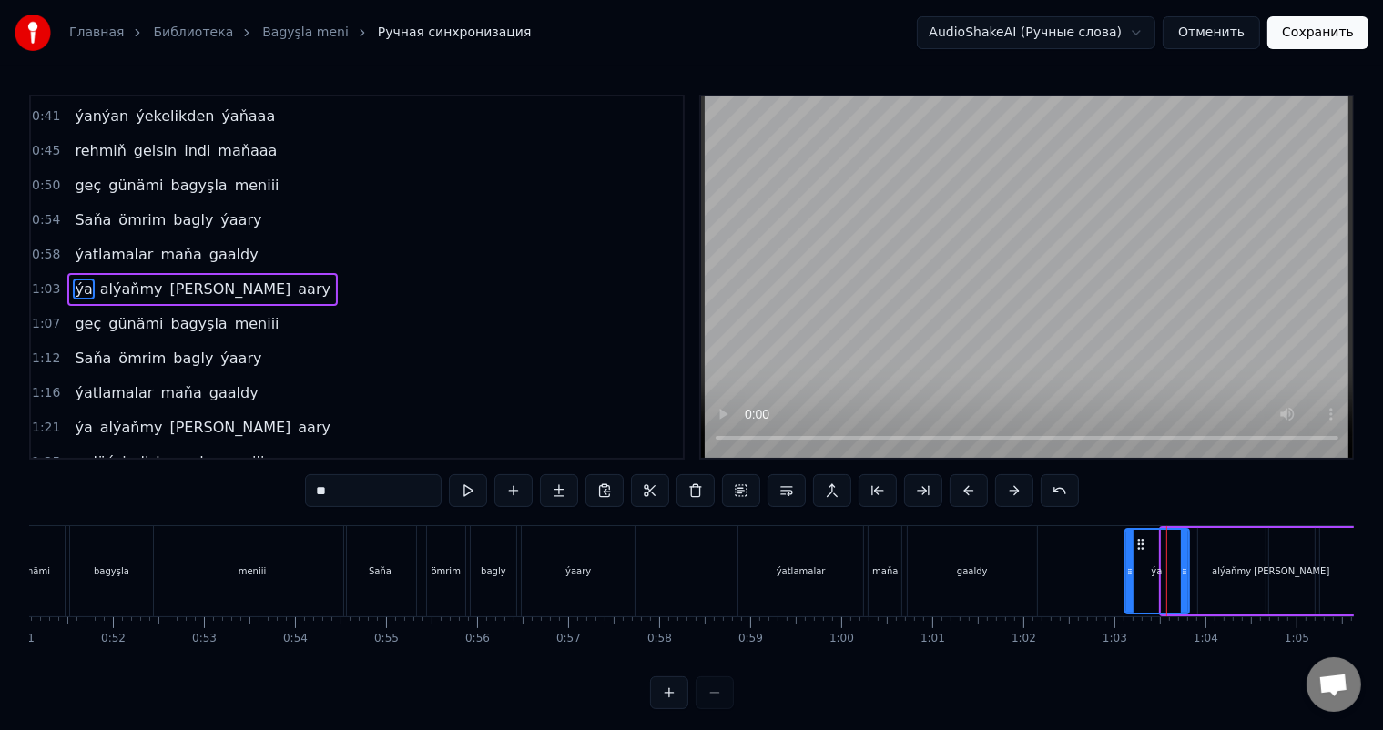
drag, startPoint x: 1162, startPoint y: 566, endPoint x: 1126, endPoint y: 564, distance: 36.5
click at [1126, 565] on icon at bounding box center [1129, 572] width 7 height 15
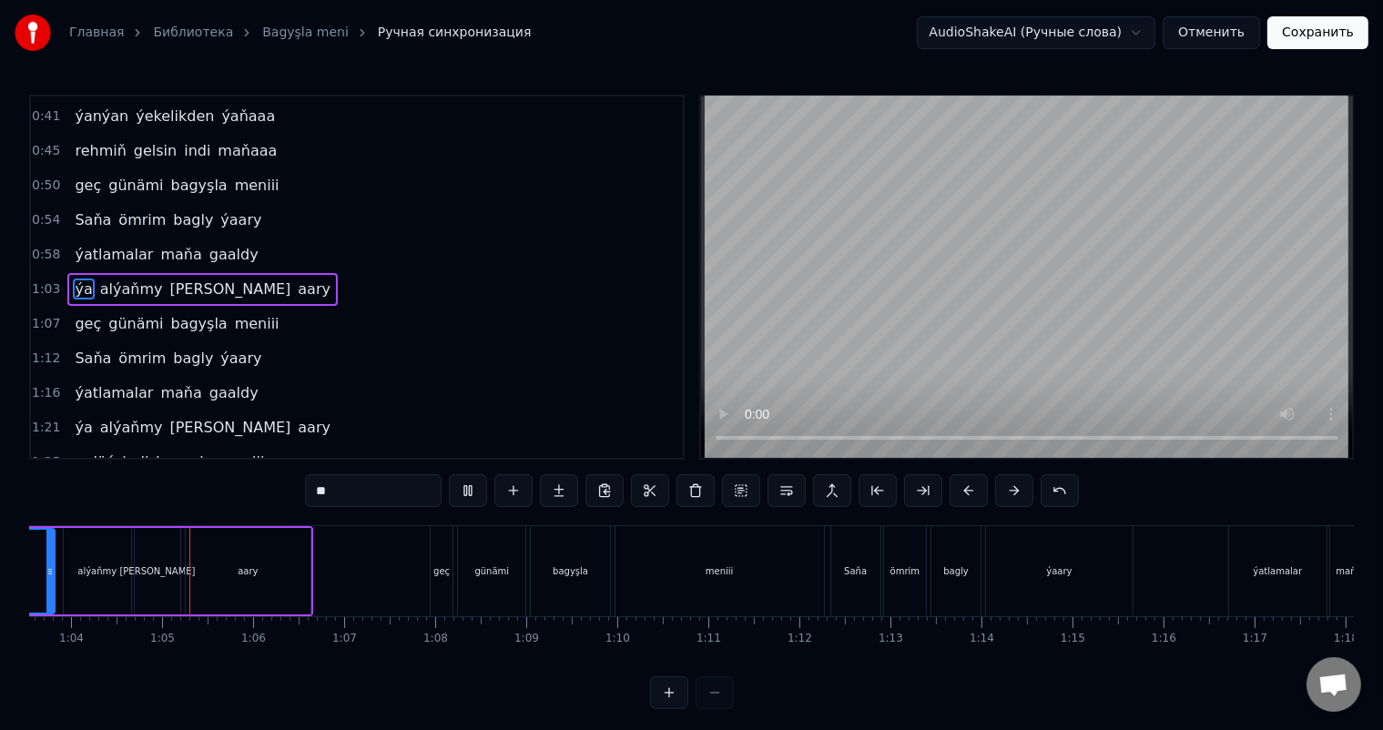
scroll to position [0, 5796]
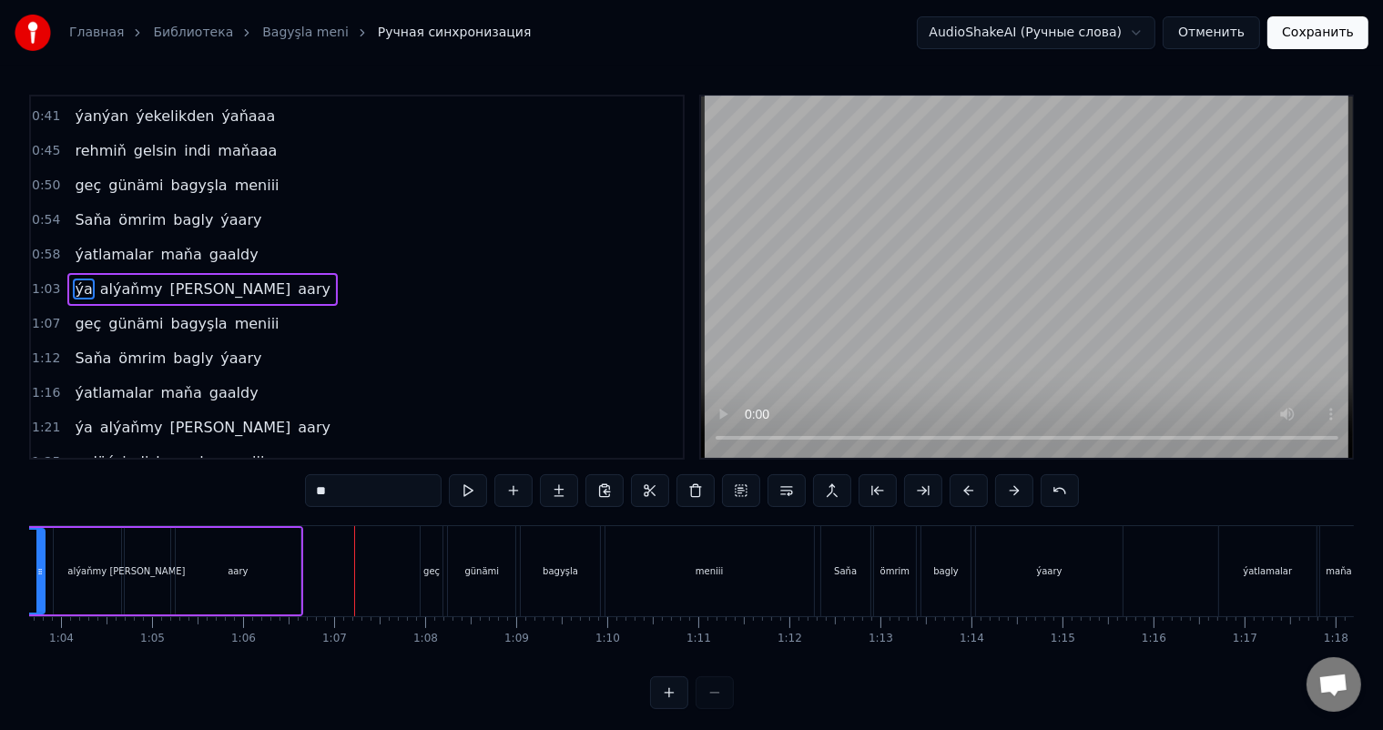
click at [424, 566] on div "geç" at bounding box center [431, 572] width 16 height 14
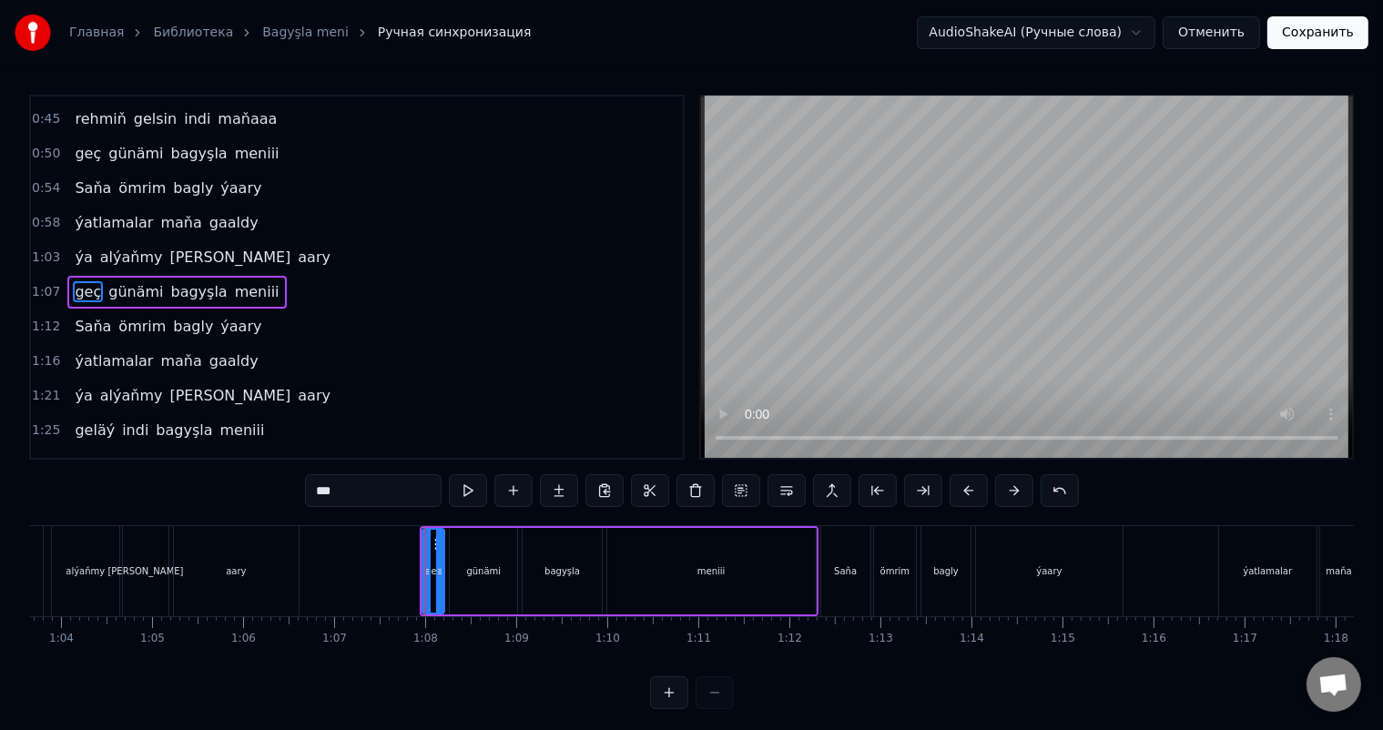
scroll to position [204, 0]
drag, startPoint x: 423, startPoint y: 575, endPoint x: 390, endPoint y: 570, distance: 33.1
click at [391, 570] on icon at bounding box center [394, 572] width 7 height 15
click at [834, 578] on div "Saňa" at bounding box center [845, 571] width 49 height 90
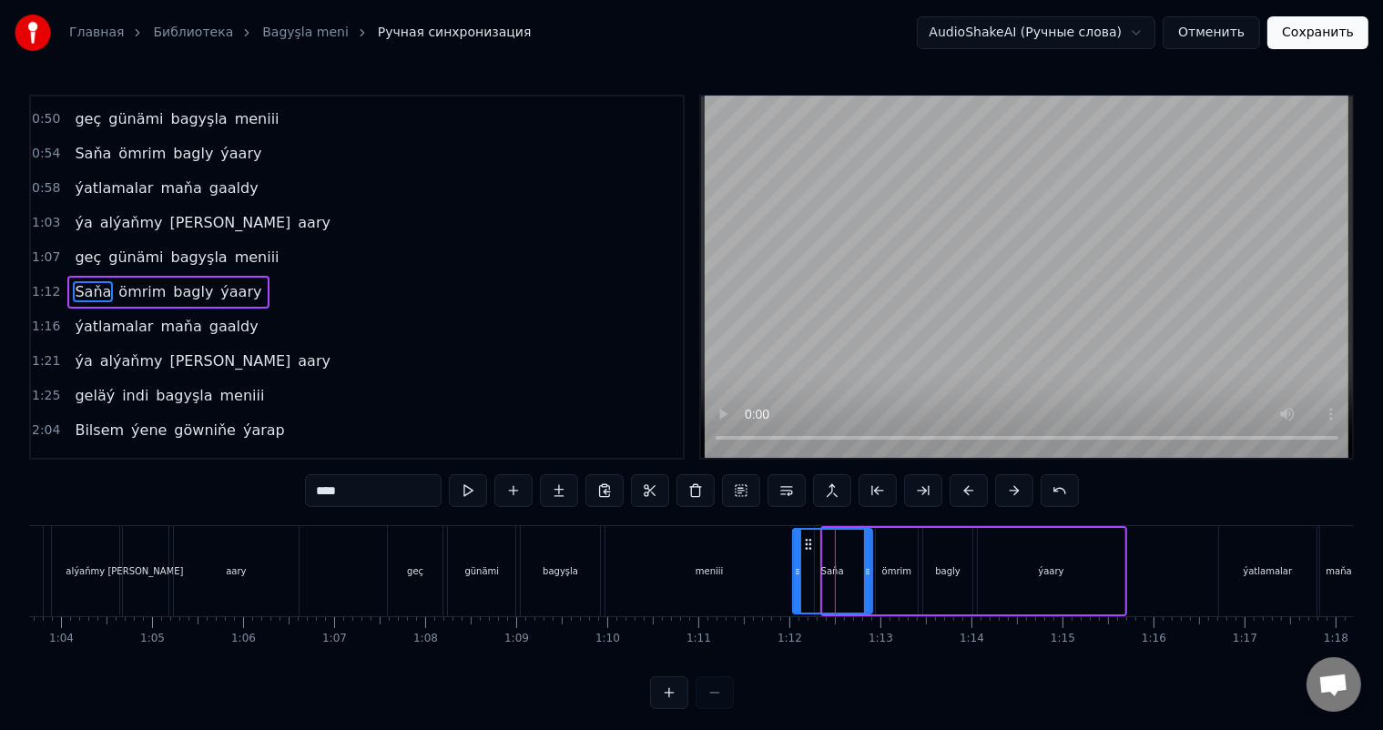
drag, startPoint x: 823, startPoint y: 568, endPoint x: 793, endPoint y: 566, distance: 30.2
click at [794, 566] on icon at bounding box center [797, 572] width 7 height 15
click at [741, 570] on div "meniii" at bounding box center [710, 571] width 209 height 90
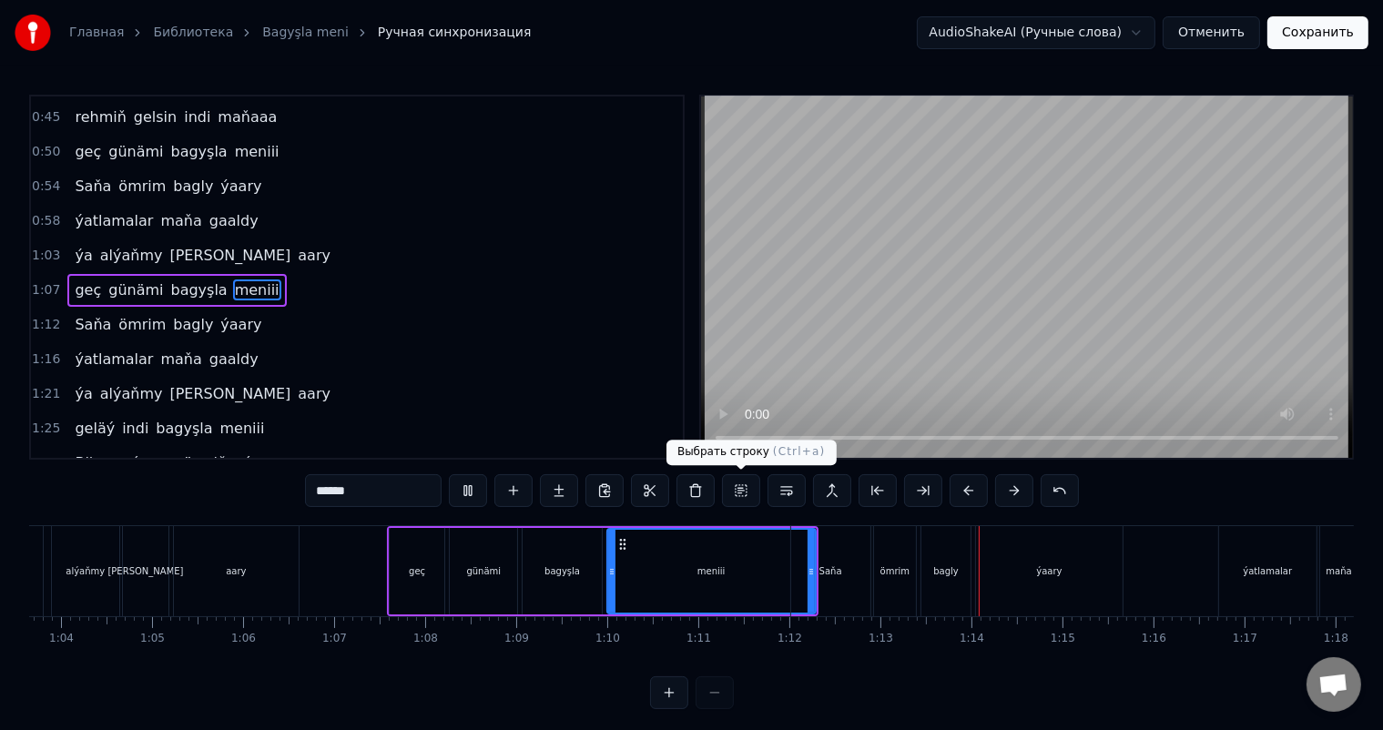
click at [743, 566] on div "meniii" at bounding box center [711, 571] width 207 height 83
click at [772, 561] on div "meniii" at bounding box center [711, 571] width 207 height 83
click at [809, 567] on div "Saňa" at bounding box center [830, 571] width 79 height 90
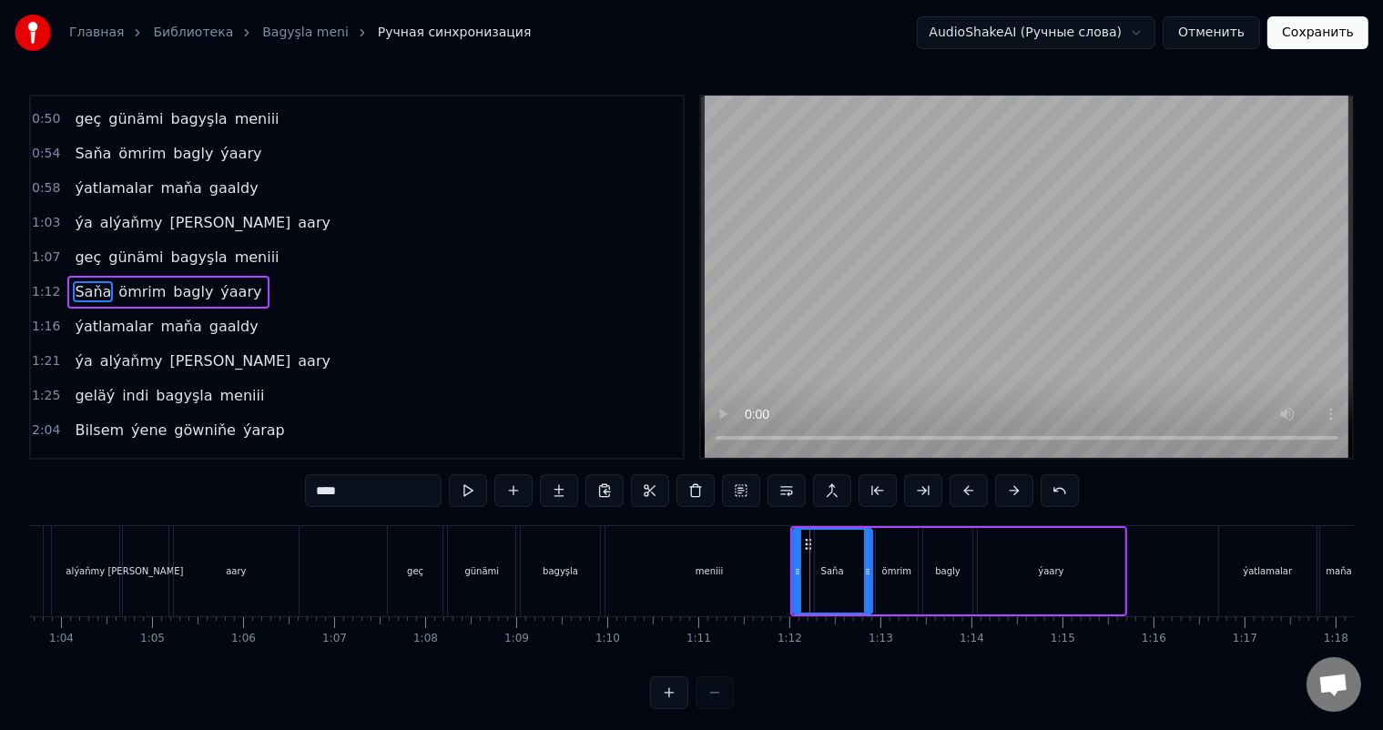
click at [770, 567] on div "meniii" at bounding box center [710, 571] width 209 height 90
type input "******"
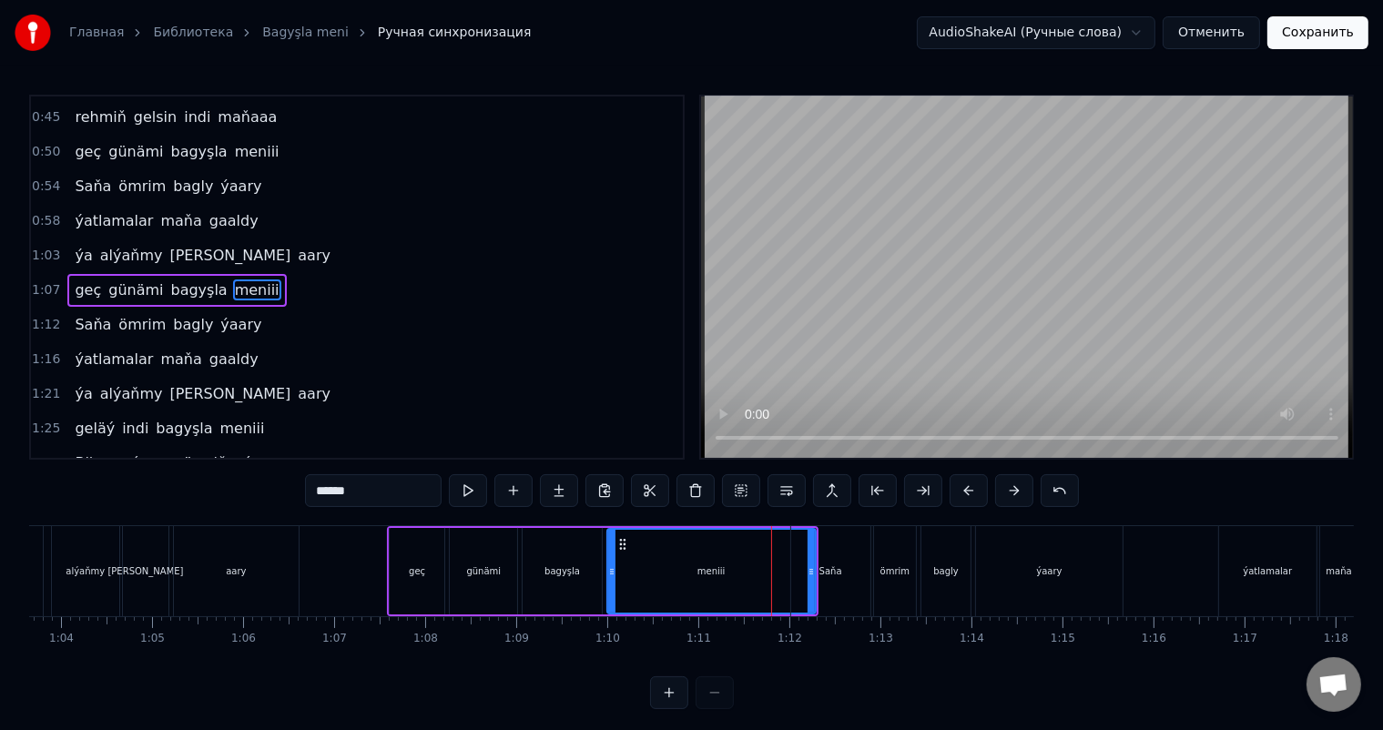
click at [707, 569] on div "meniii" at bounding box center [712, 572] width 28 height 14
click at [655, 565] on div "meniii" at bounding box center [711, 571] width 207 height 83
drag, startPoint x: 611, startPoint y: 571, endPoint x: 627, endPoint y: 570, distance: 15.5
click at [627, 570] on icon at bounding box center [627, 572] width 7 height 15
drag, startPoint x: 680, startPoint y: 566, endPoint x: 658, endPoint y: 566, distance: 21.9
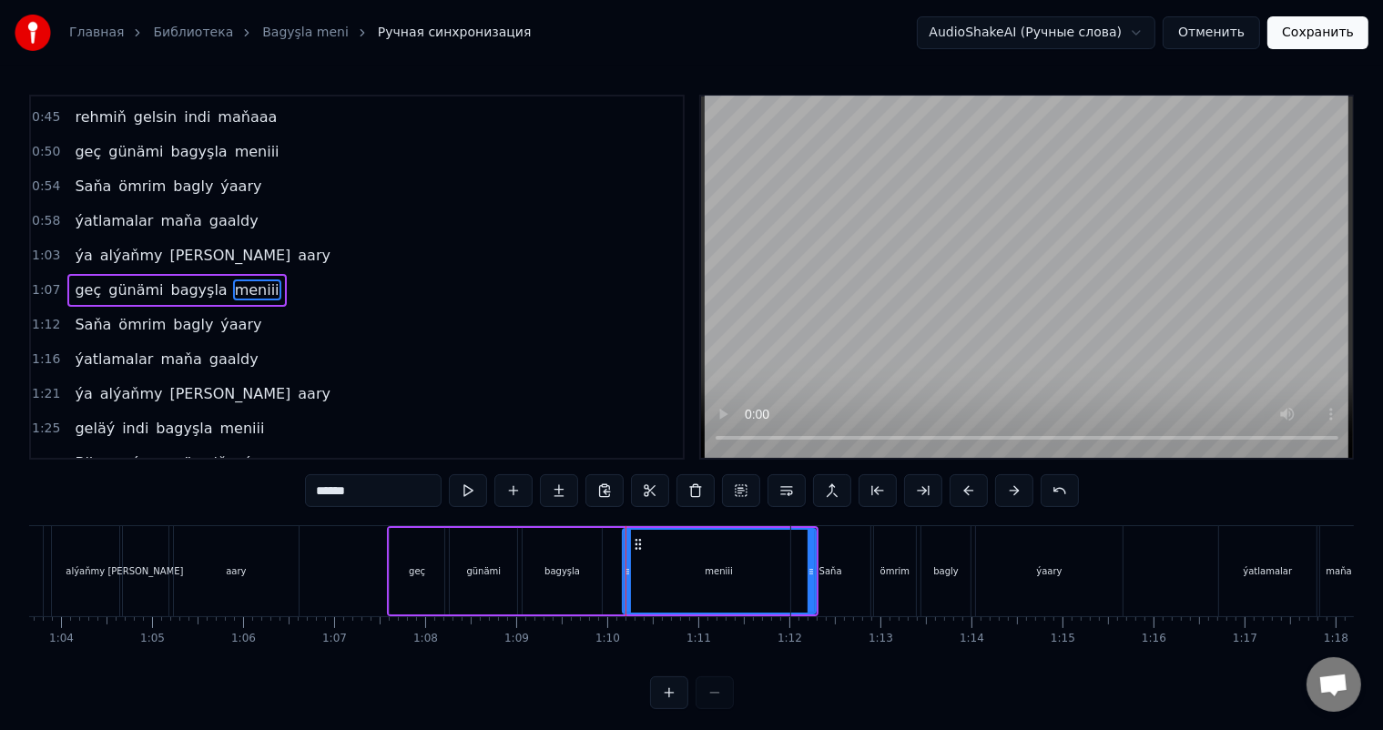
click at [658, 566] on div "meniii" at bounding box center [719, 571] width 191 height 83
drag, startPoint x: 736, startPoint y: 564, endPoint x: 718, endPoint y: 558, distance: 19.0
click at [718, 558] on div "meniii" at bounding box center [719, 571] width 191 height 83
drag, startPoint x: 810, startPoint y: 563, endPoint x: 778, endPoint y: 561, distance: 32.8
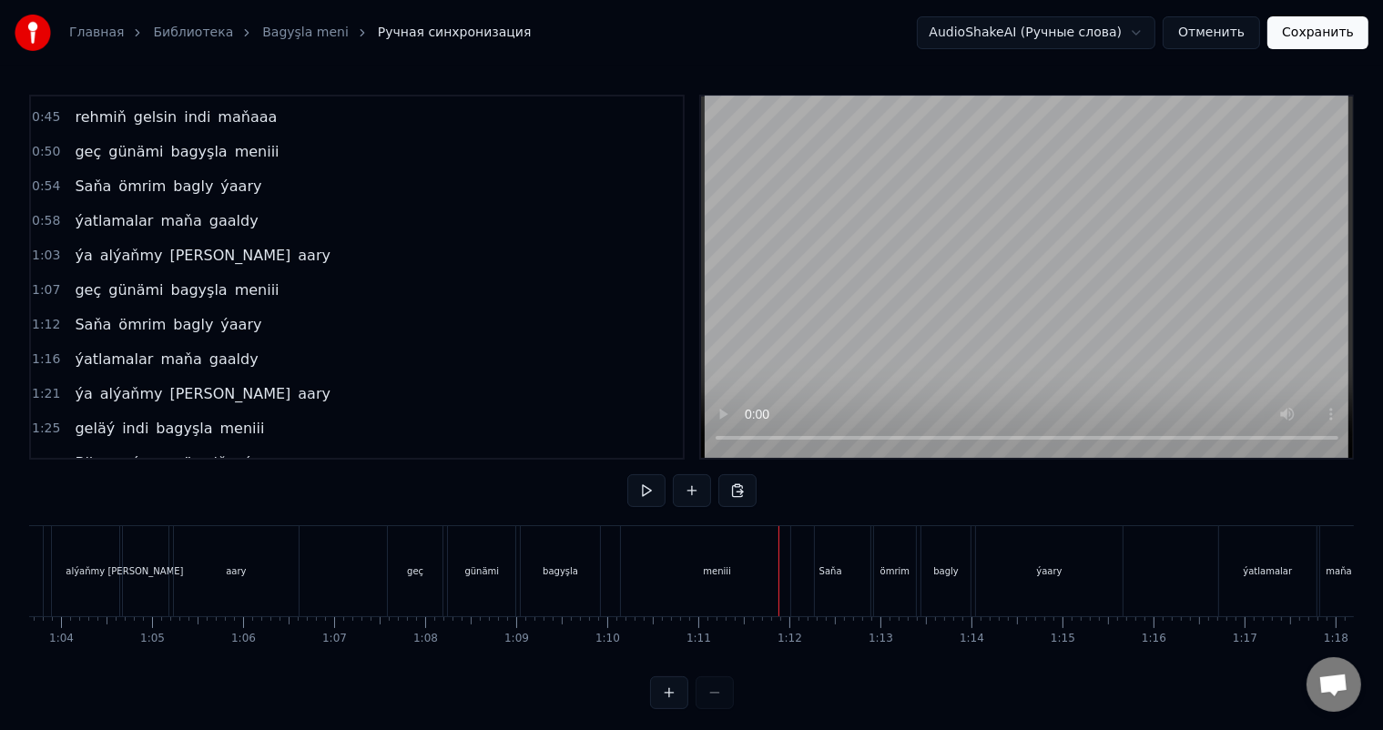
click at [665, 554] on div "meniii" at bounding box center [717, 571] width 193 height 90
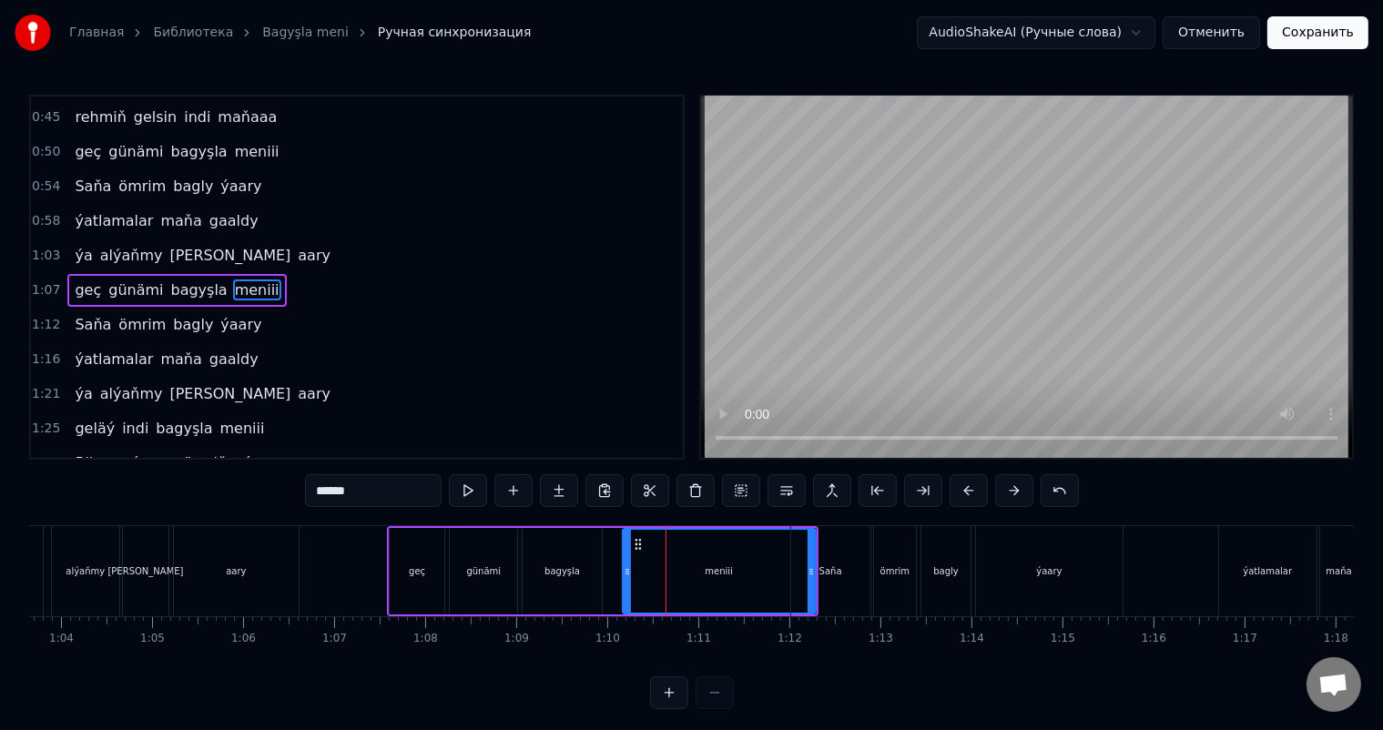
click at [635, 533] on div "meniii" at bounding box center [719, 571] width 191 height 83
drag, startPoint x: 637, startPoint y: 546, endPoint x: 616, endPoint y: 546, distance: 20.0
click at [616, 546] on icon at bounding box center [618, 544] width 15 height 15
click at [555, 551] on div "bagyşla" at bounding box center [562, 571] width 78 height 87
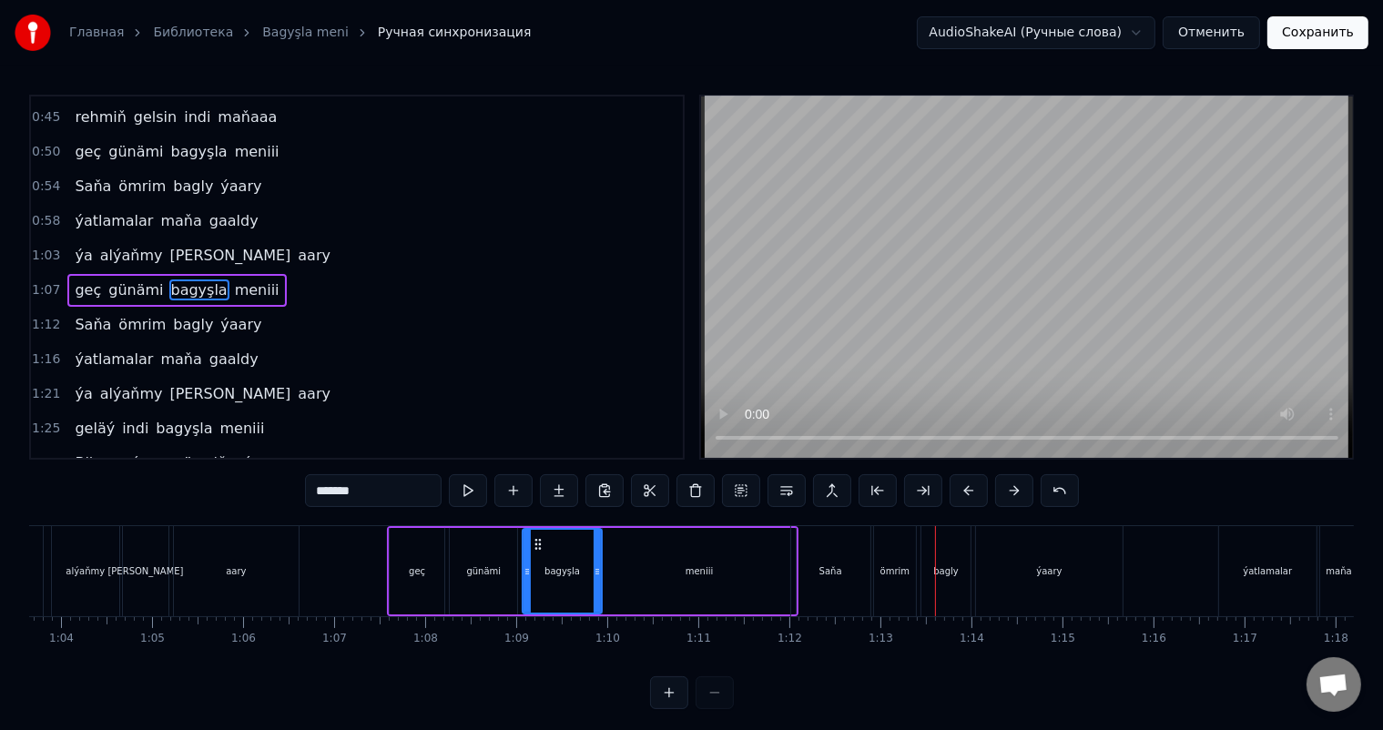
click at [740, 555] on div "meniii" at bounding box center [699, 571] width 193 height 87
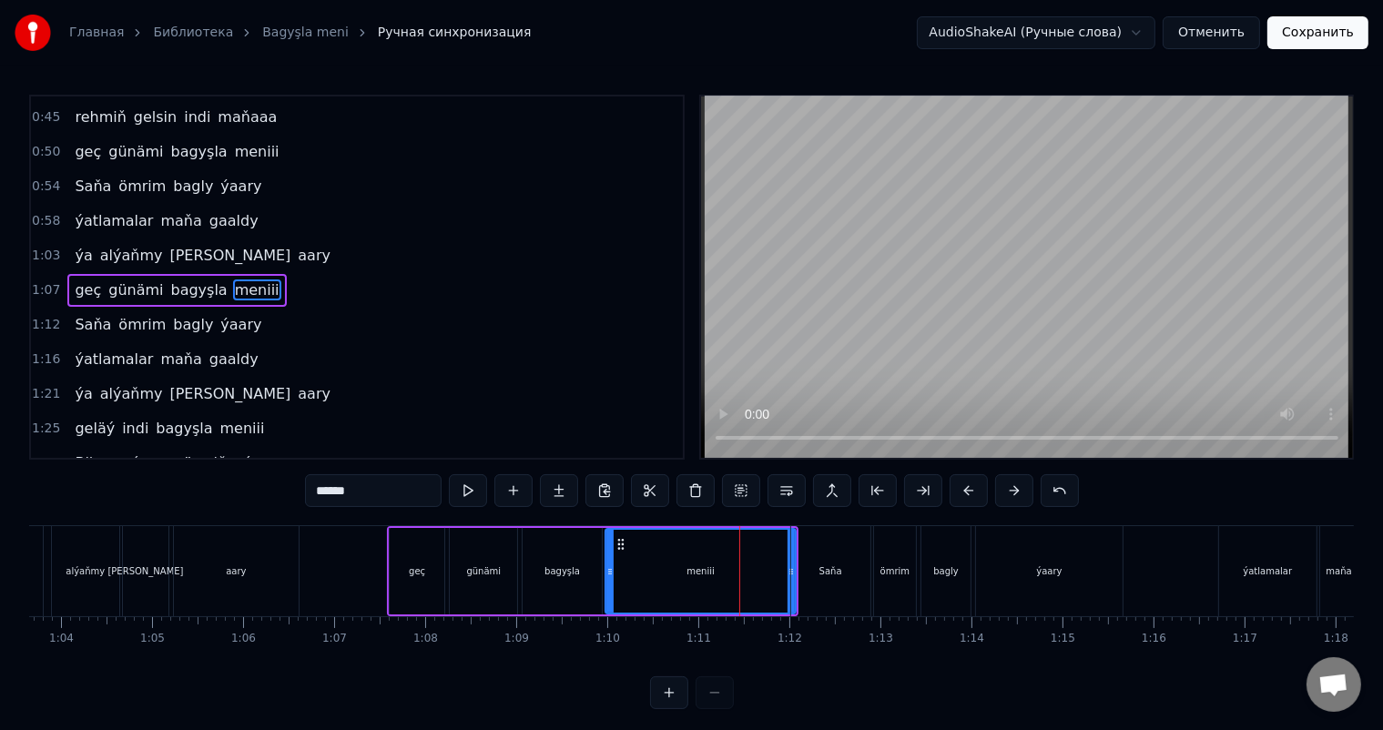
click at [610, 566] on icon at bounding box center [609, 572] width 7 height 15
click at [696, 562] on div "meniii" at bounding box center [700, 571] width 189 height 83
click at [616, 542] on icon at bounding box center [619, 544] width 15 height 15
click at [561, 549] on div "bagyşla" at bounding box center [562, 571] width 78 height 87
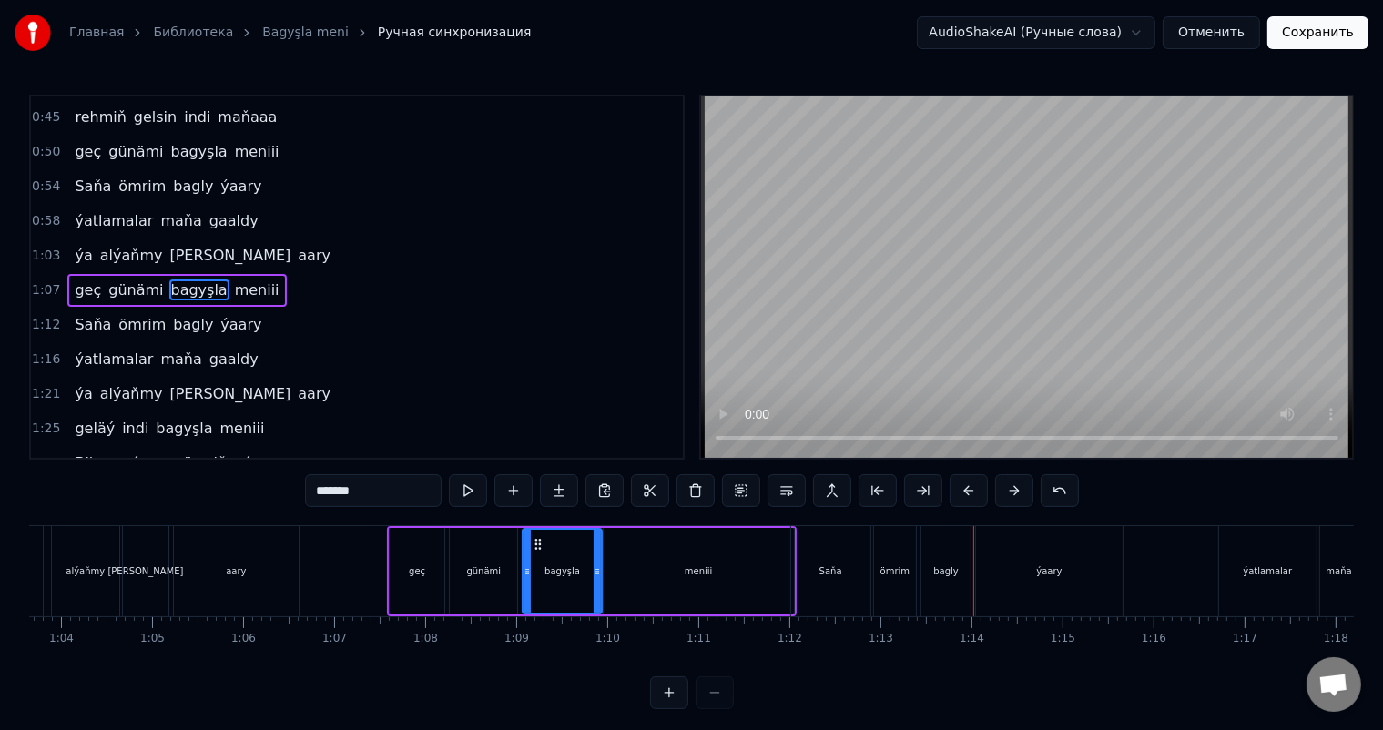
click at [849, 569] on div "Saňa" at bounding box center [830, 571] width 79 height 90
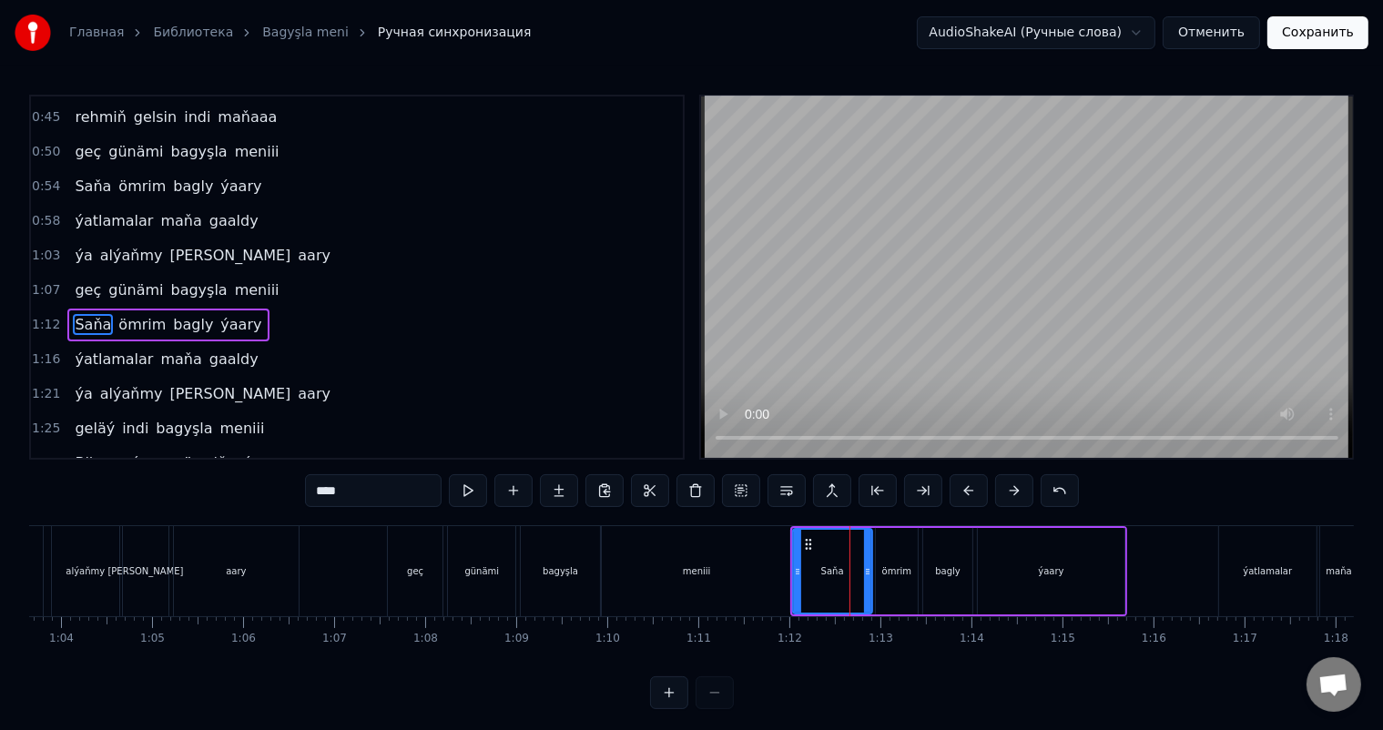
scroll to position [237, 0]
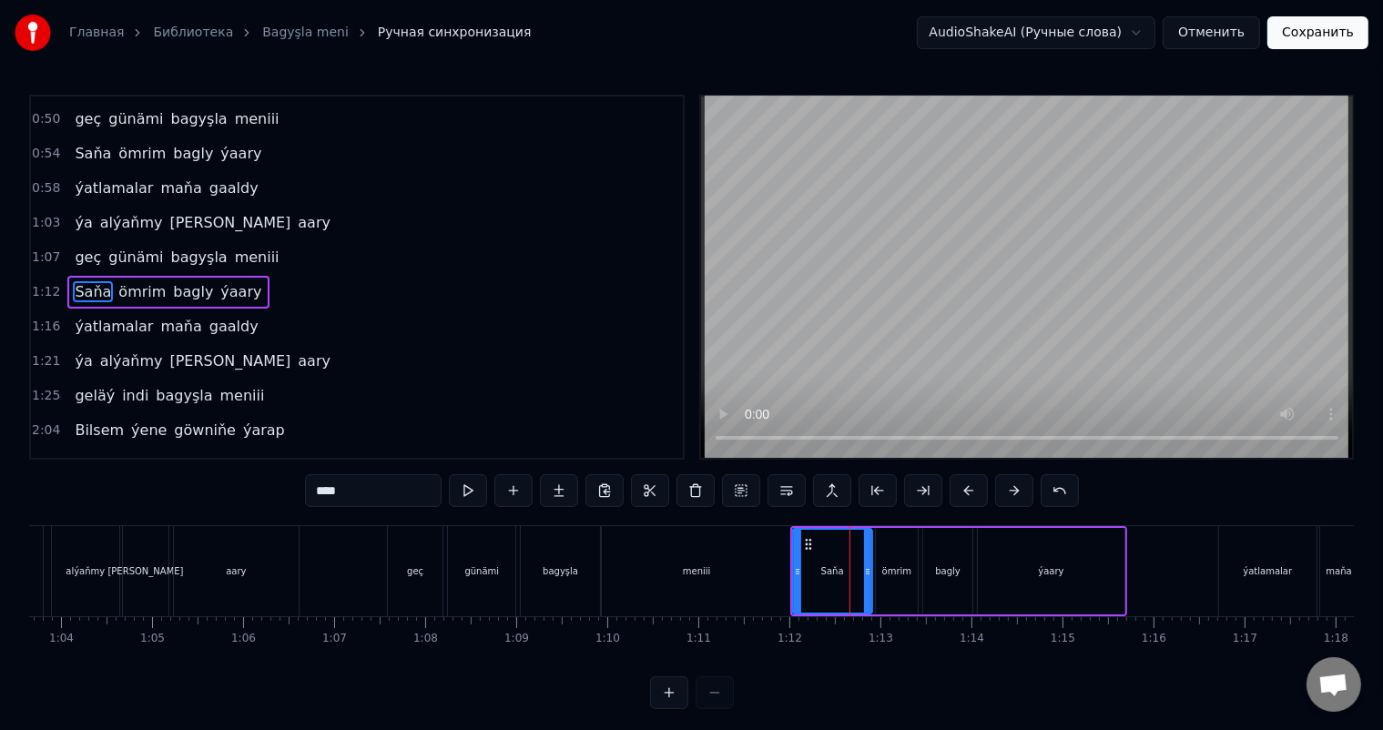
click at [774, 564] on div "meniii" at bounding box center [697, 571] width 190 height 90
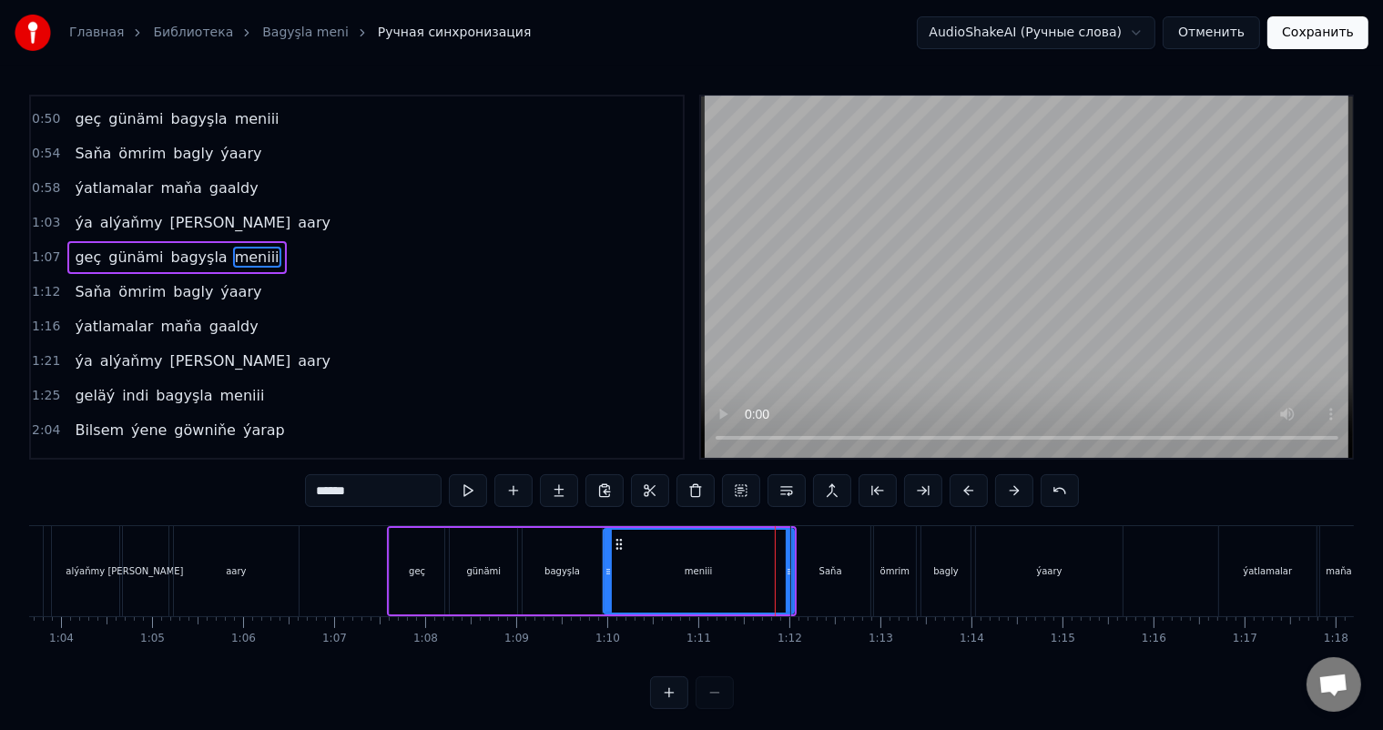
scroll to position [204, 0]
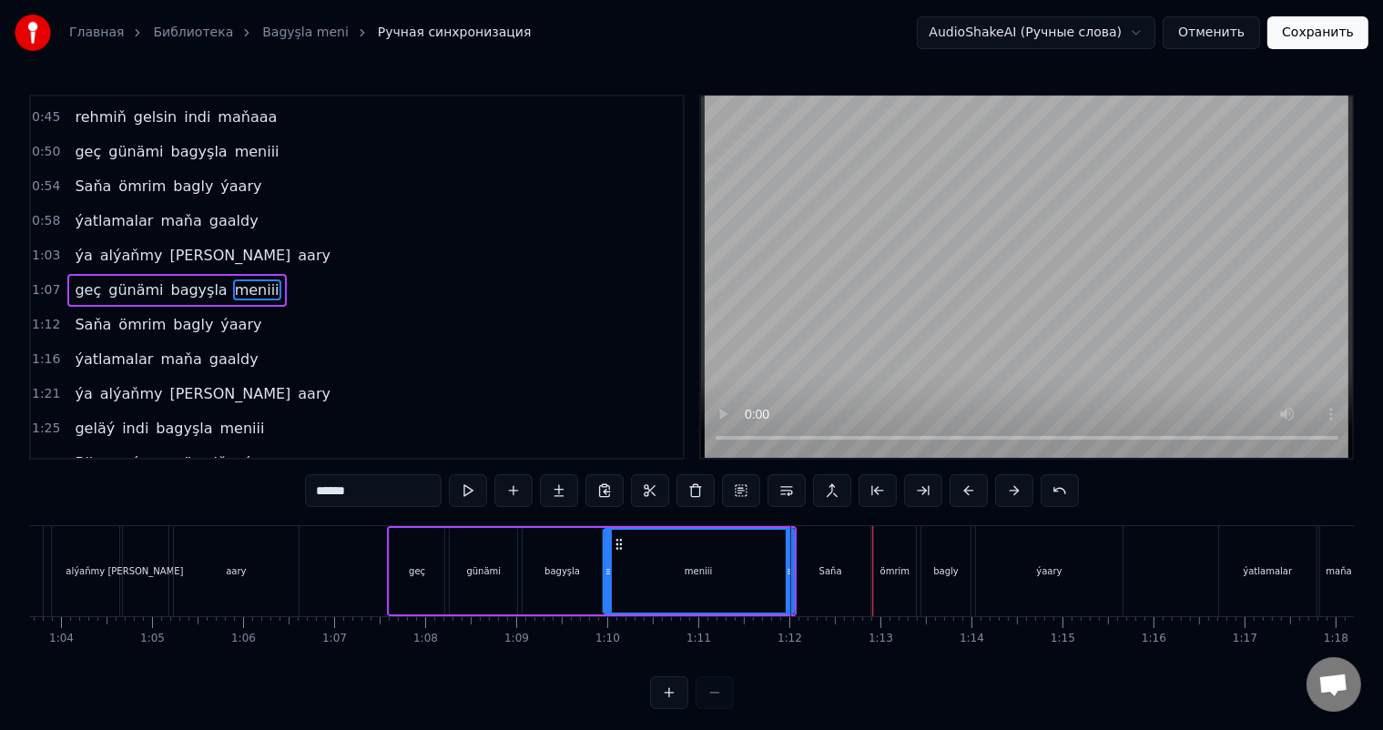
click at [900, 569] on div "ömrim" at bounding box center [896, 572] width 30 height 14
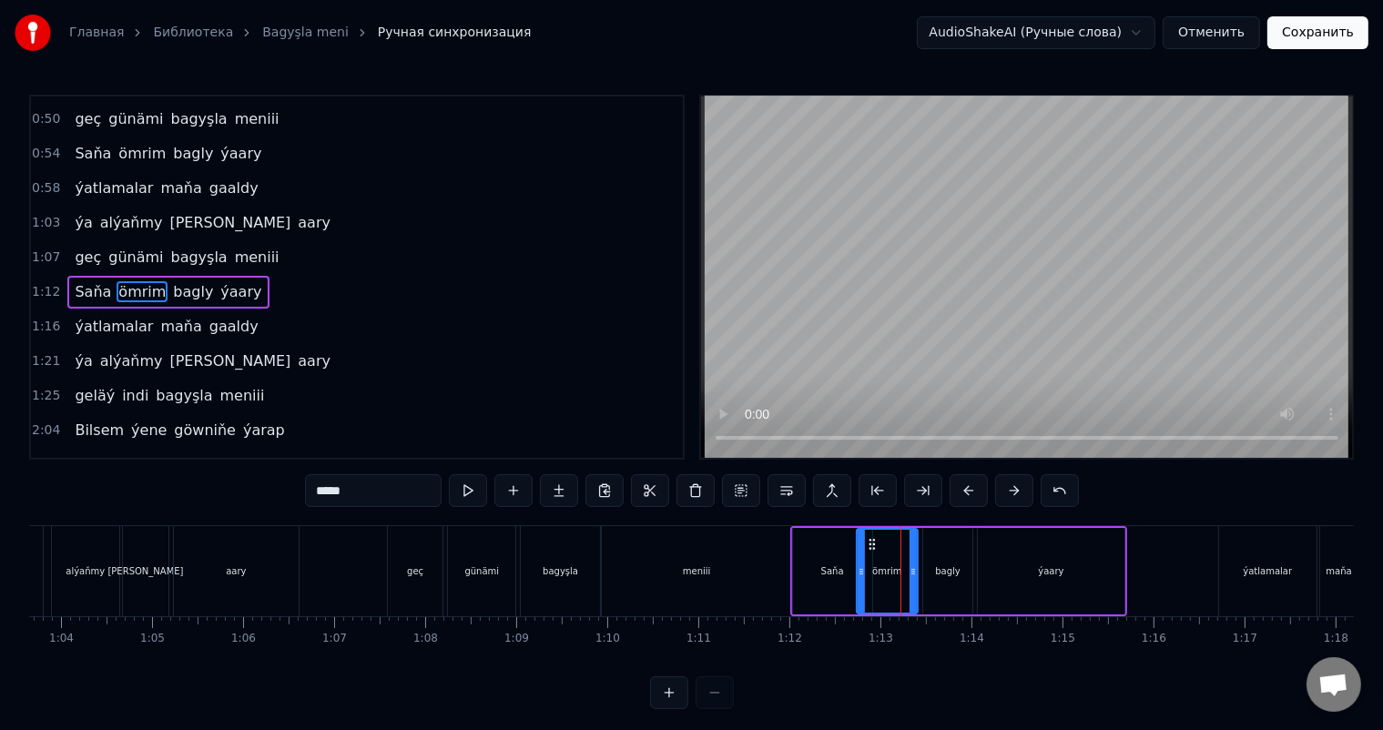
drag, startPoint x: 881, startPoint y: 568, endPoint x: 861, endPoint y: 568, distance: 19.1
click at [861, 568] on icon at bounding box center [861, 572] width 7 height 15
click at [747, 564] on div "meniii" at bounding box center [697, 571] width 190 height 90
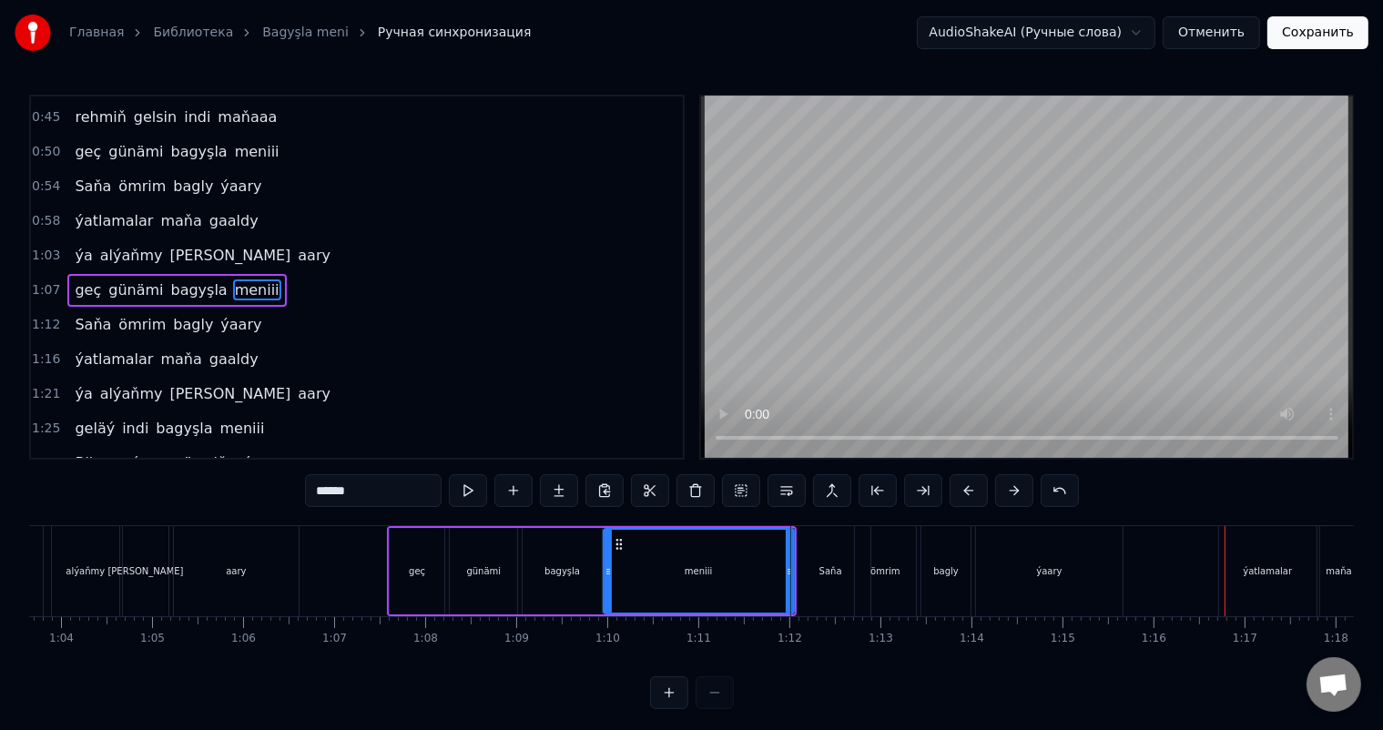
click at [1256, 576] on div "ýatlamalar" at bounding box center [1267, 572] width 49 height 14
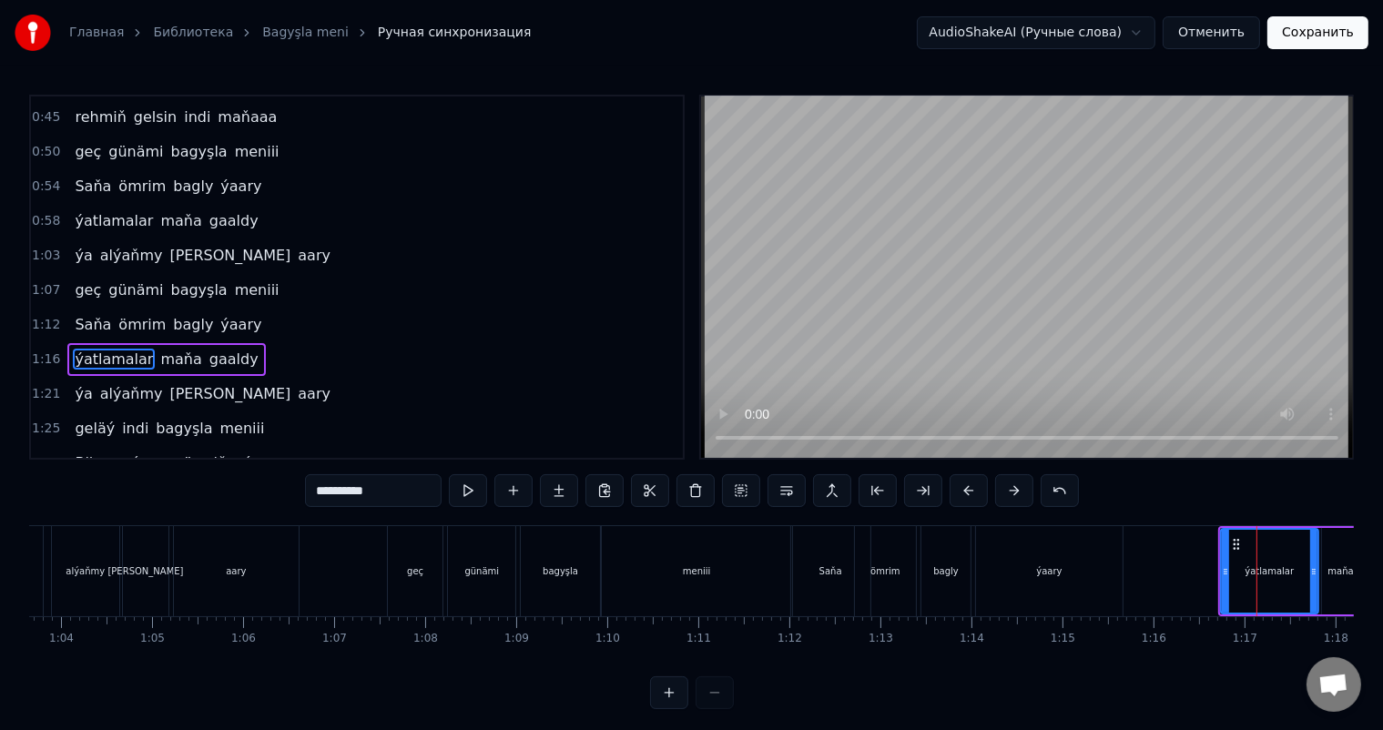
scroll to position [270, 0]
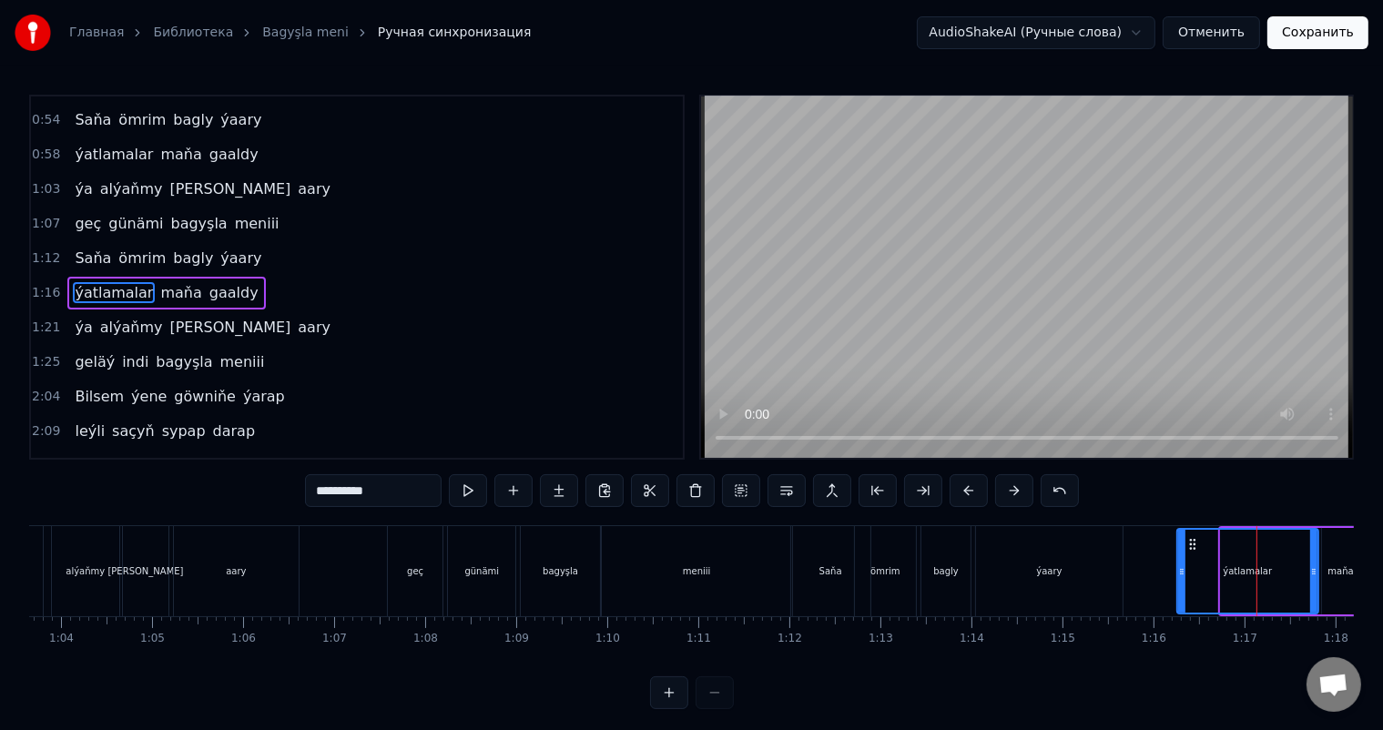
drag, startPoint x: 1225, startPoint y: 572, endPoint x: 1181, endPoint y: 569, distance: 43.8
click at [1181, 569] on icon at bounding box center [1181, 572] width 7 height 15
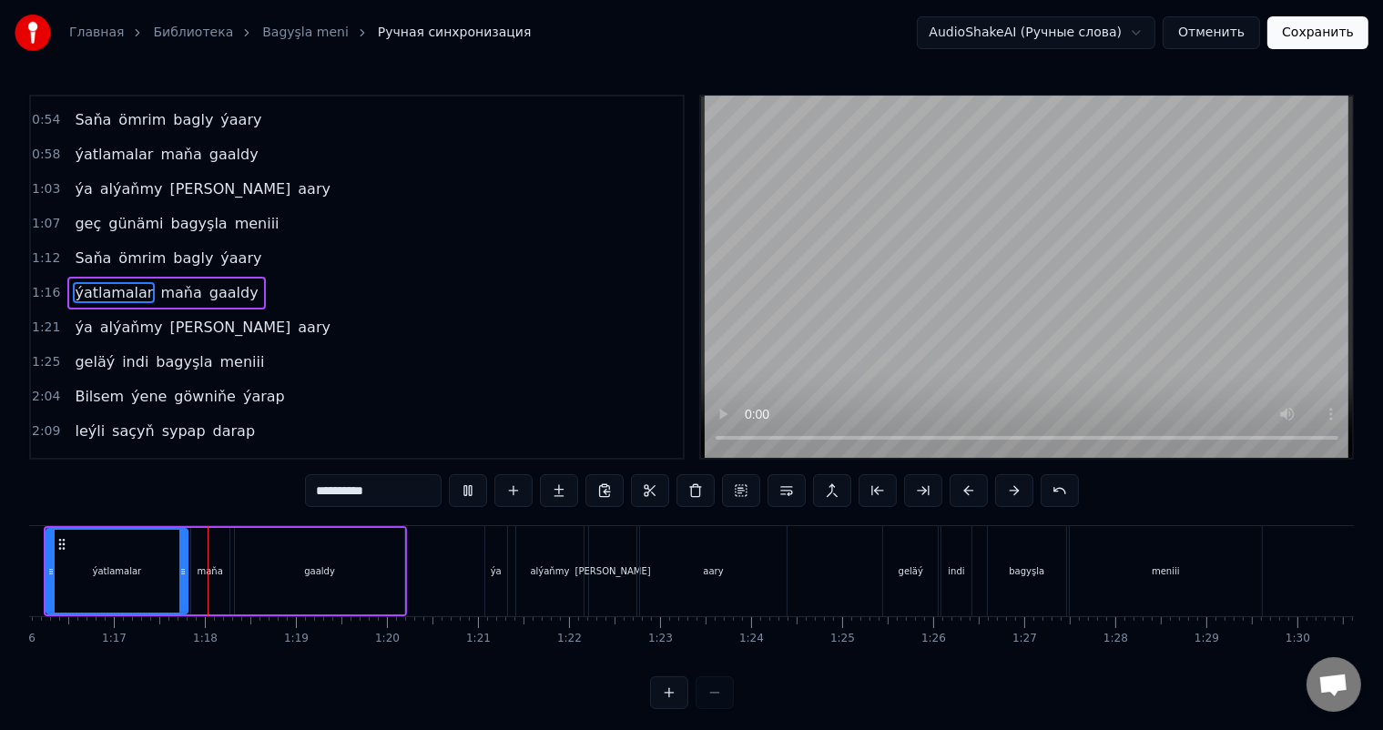
scroll to position [0, 6947]
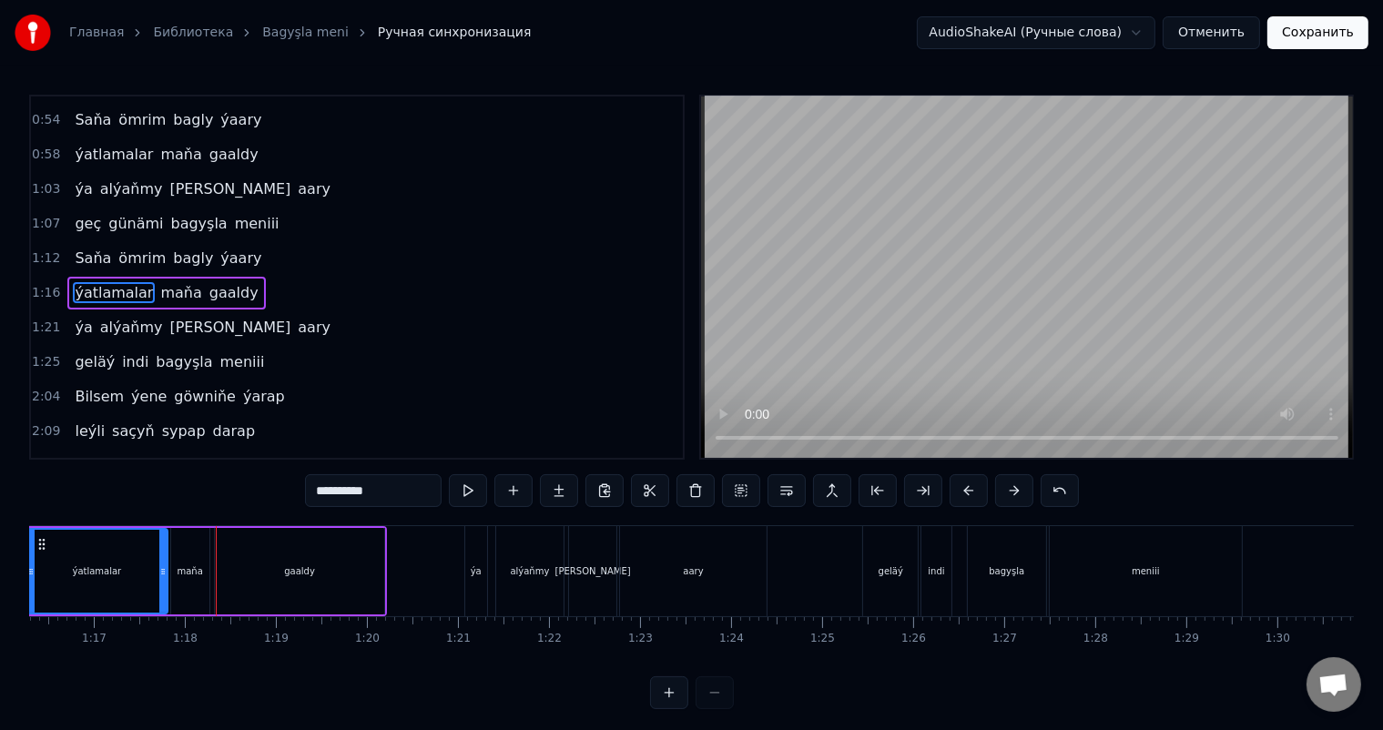
click at [189, 558] on div "maňa" at bounding box center [190, 571] width 38 height 87
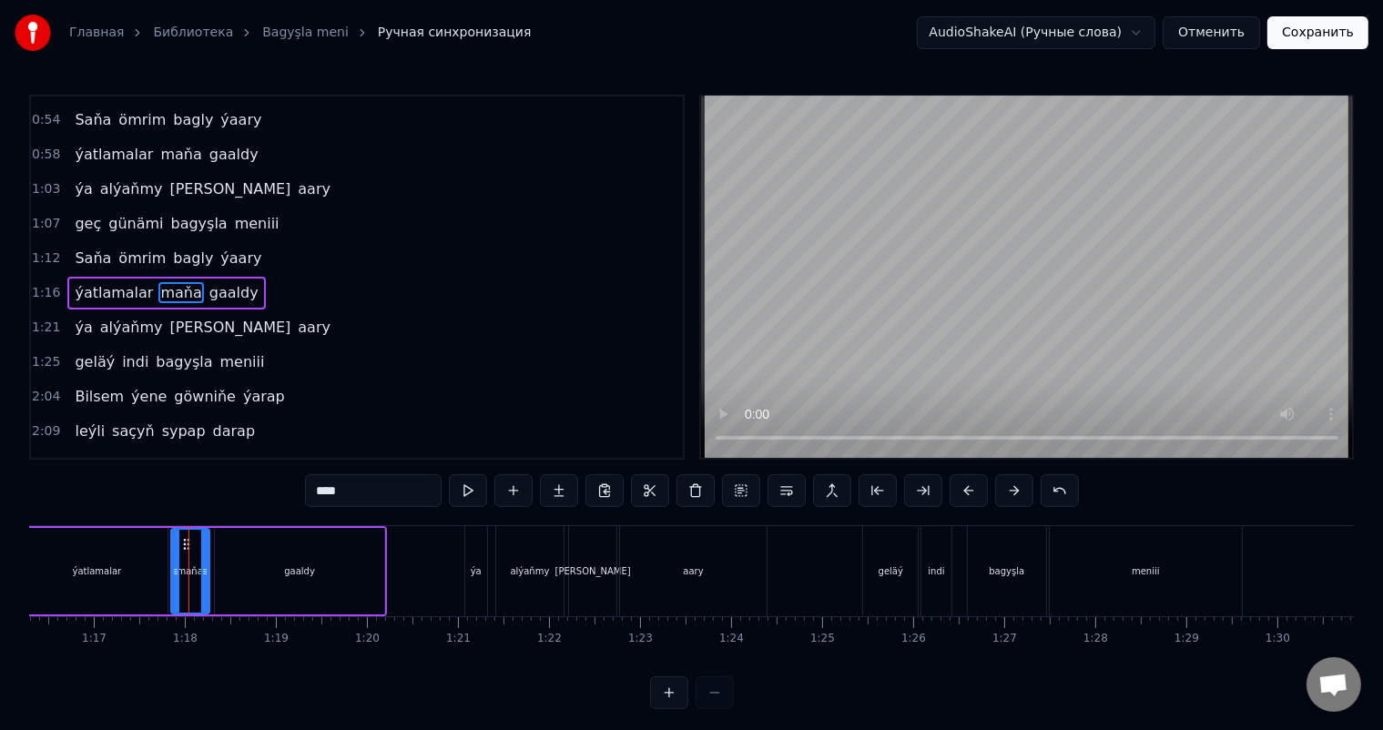
click at [135, 564] on div "ýatlamalar" at bounding box center [96, 571] width 140 height 87
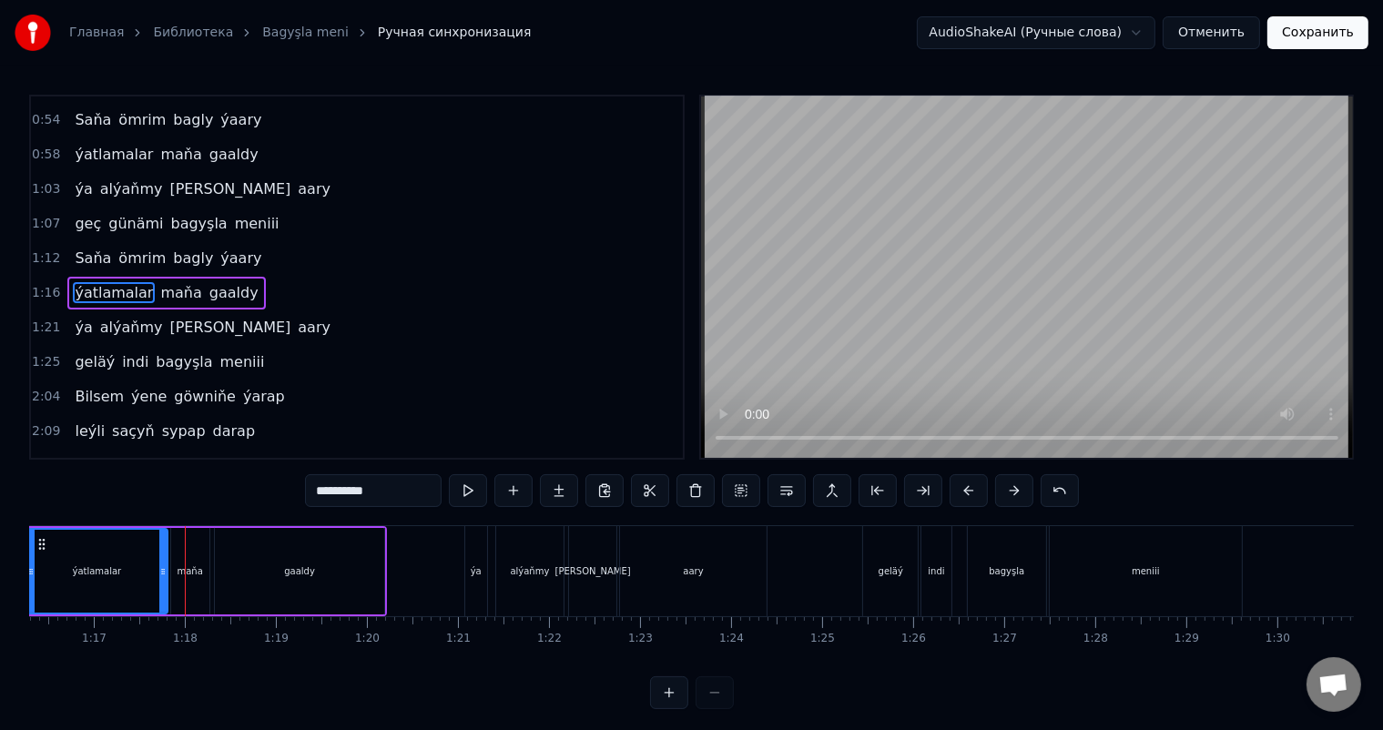
click at [189, 560] on div "maňa" at bounding box center [190, 571] width 38 height 87
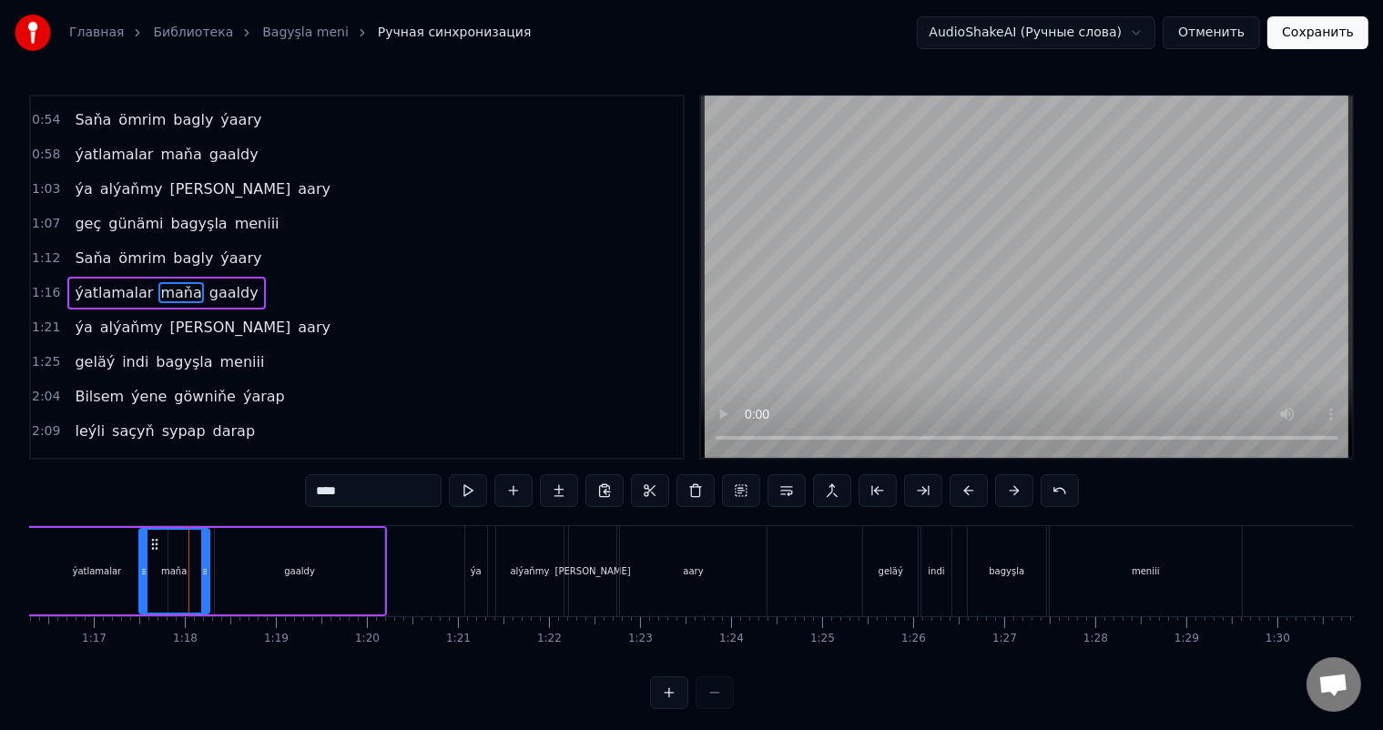
drag, startPoint x: 174, startPoint y: 569, endPoint x: 142, endPoint y: 566, distance: 32.0
click at [142, 566] on icon at bounding box center [143, 572] width 7 height 15
click at [114, 572] on div "ýatlamalar" at bounding box center [96, 572] width 49 height 14
type input "**********"
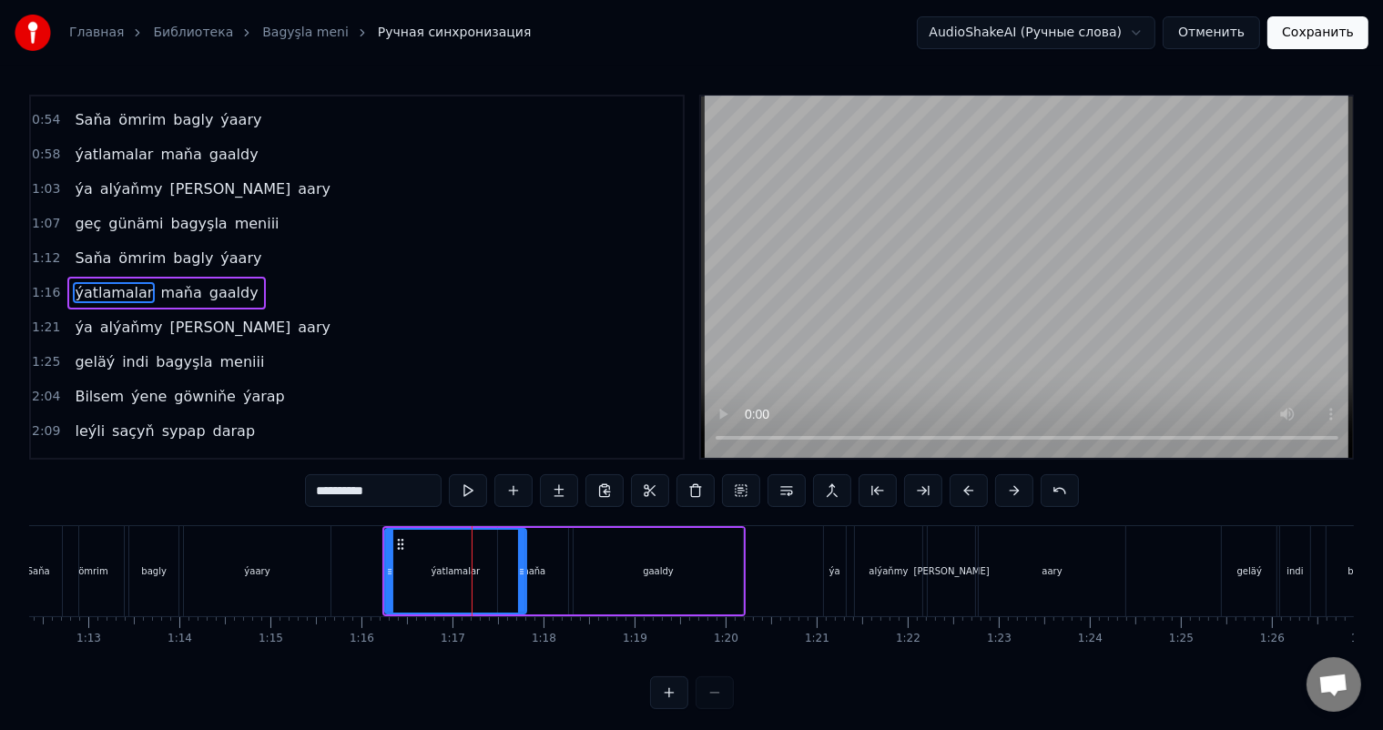
scroll to position [0, 6575]
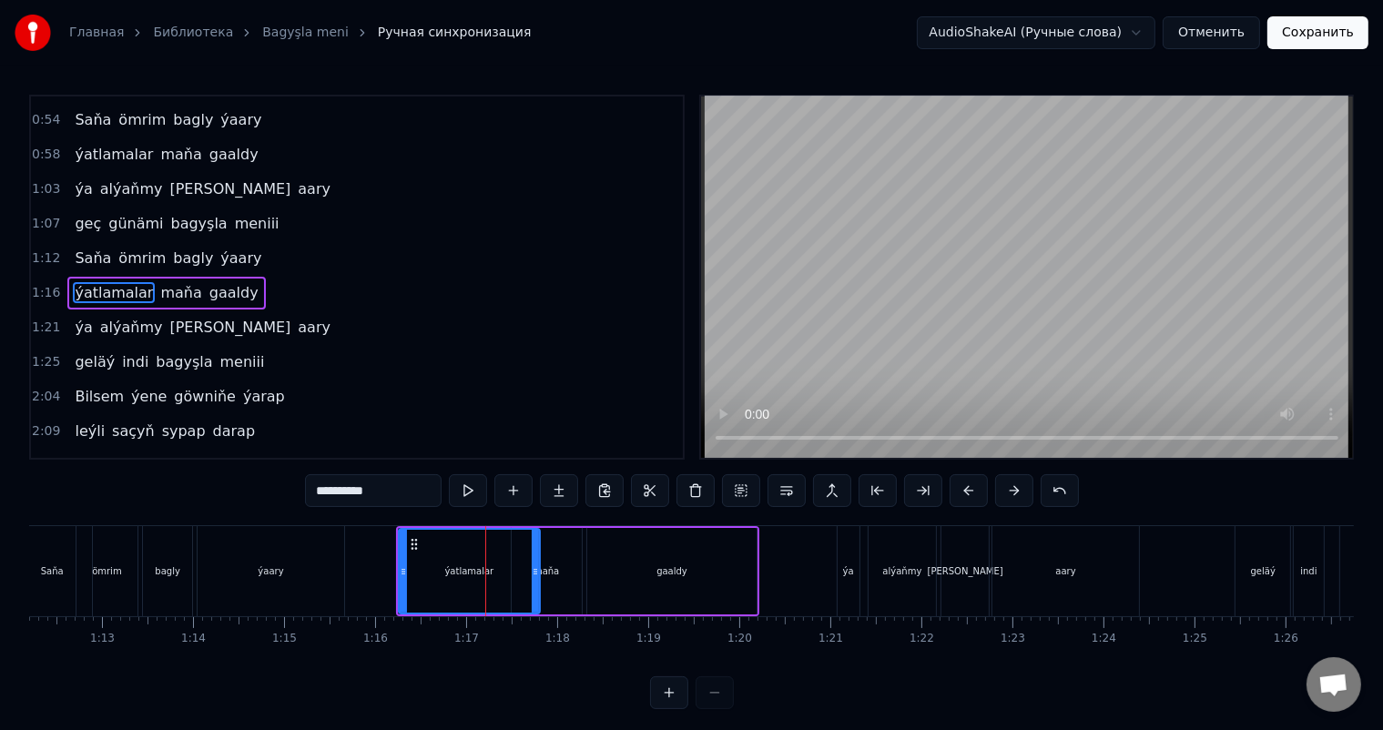
click at [440, 579] on div "ýatlamalar" at bounding box center [469, 571] width 138 height 83
drag, startPoint x: 401, startPoint y: 565, endPoint x: 421, endPoint y: 567, distance: 20.2
click at [421, 567] on icon at bounding box center [418, 572] width 7 height 15
click at [470, 555] on div "ýatlamalar" at bounding box center [479, 571] width 118 height 83
drag, startPoint x: 430, startPoint y: 539, endPoint x: 413, endPoint y: 539, distance: 17.3
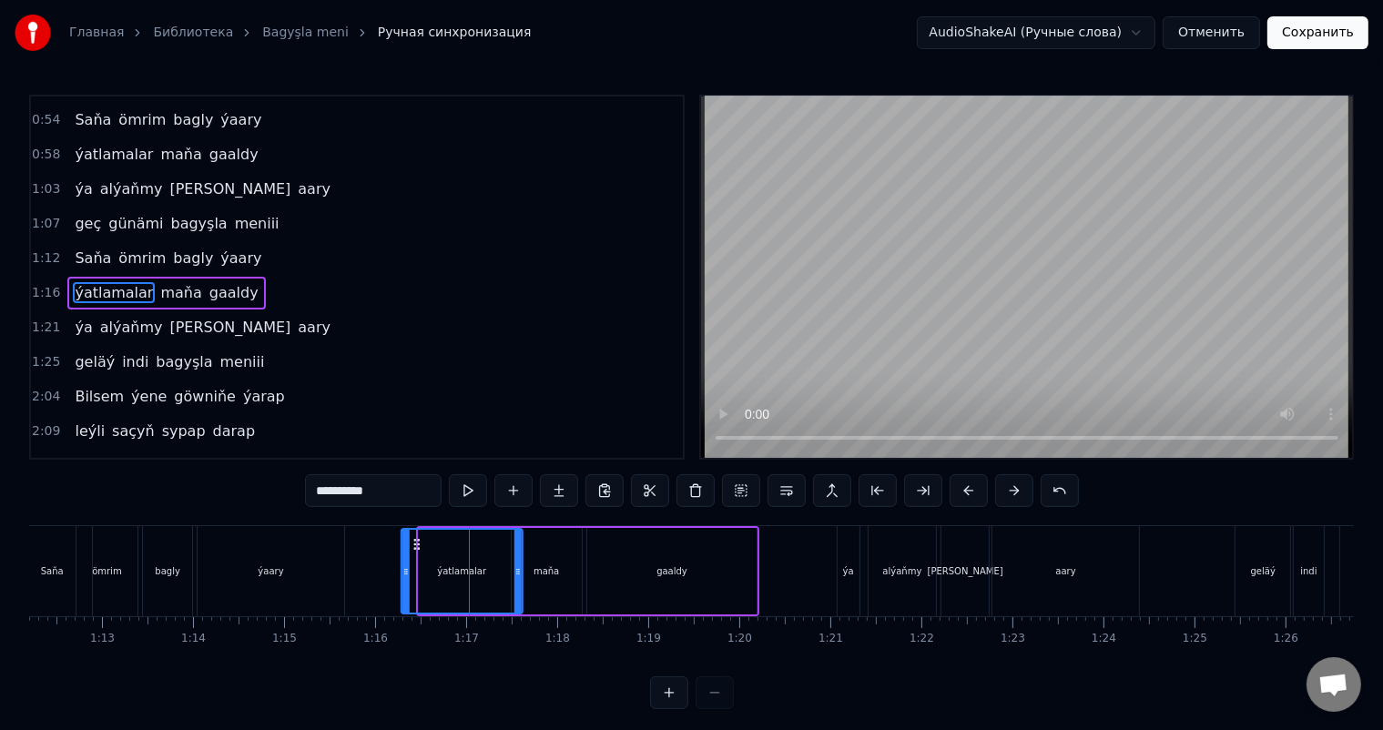
click at [414, 540] on circle at bounding box center [414, 540] width 1 height 1
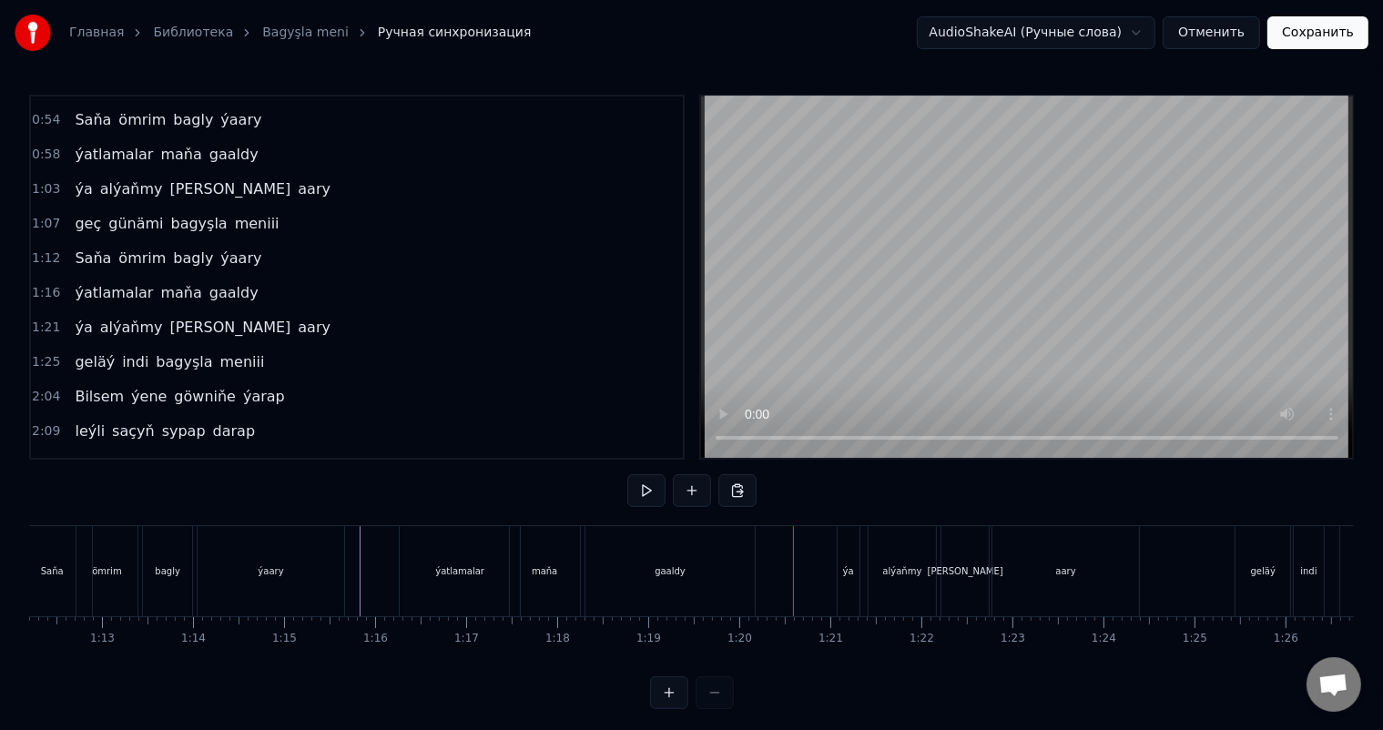
click at [624, 562] on div "gaaldy" at bounding box center [671, 571] width 170 height 90
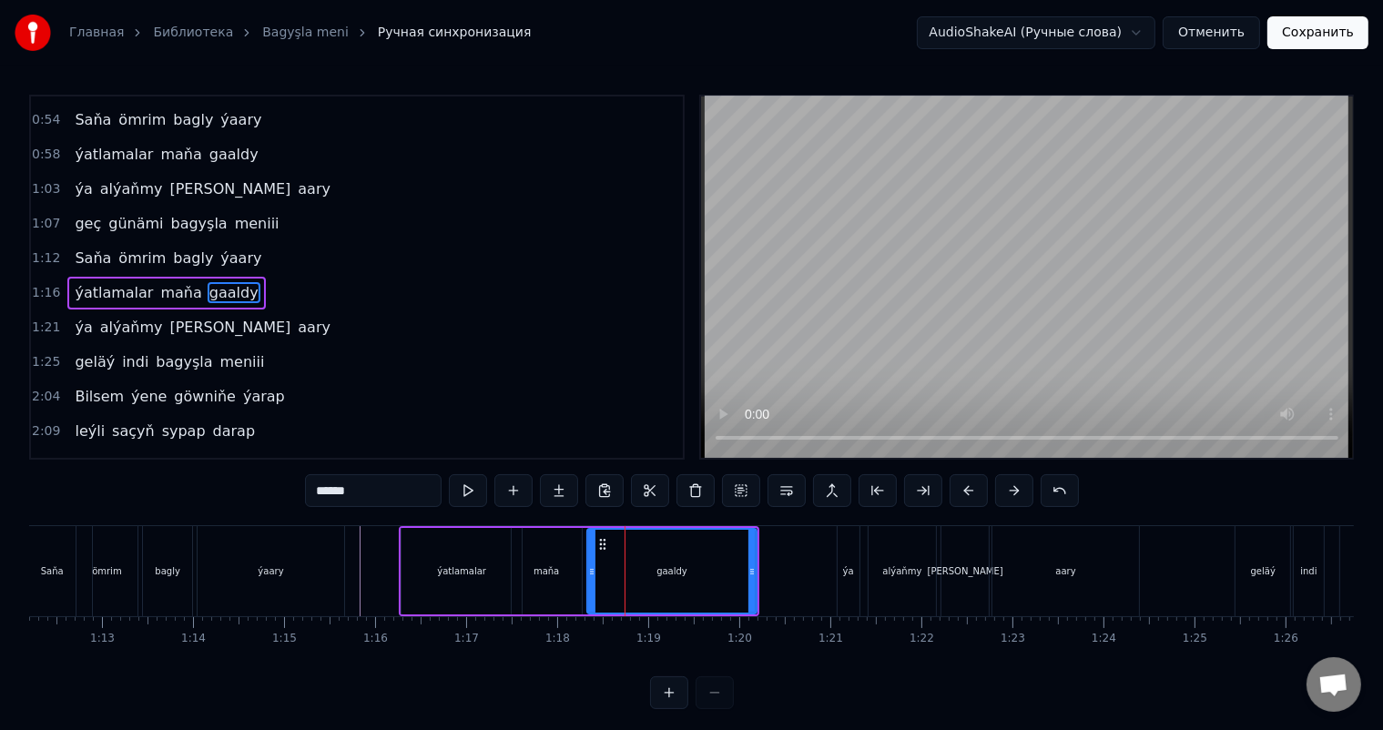
click at [563, 568] on div "maňa" at bounding box center [547, 571] width 70 height 87
type input "****"
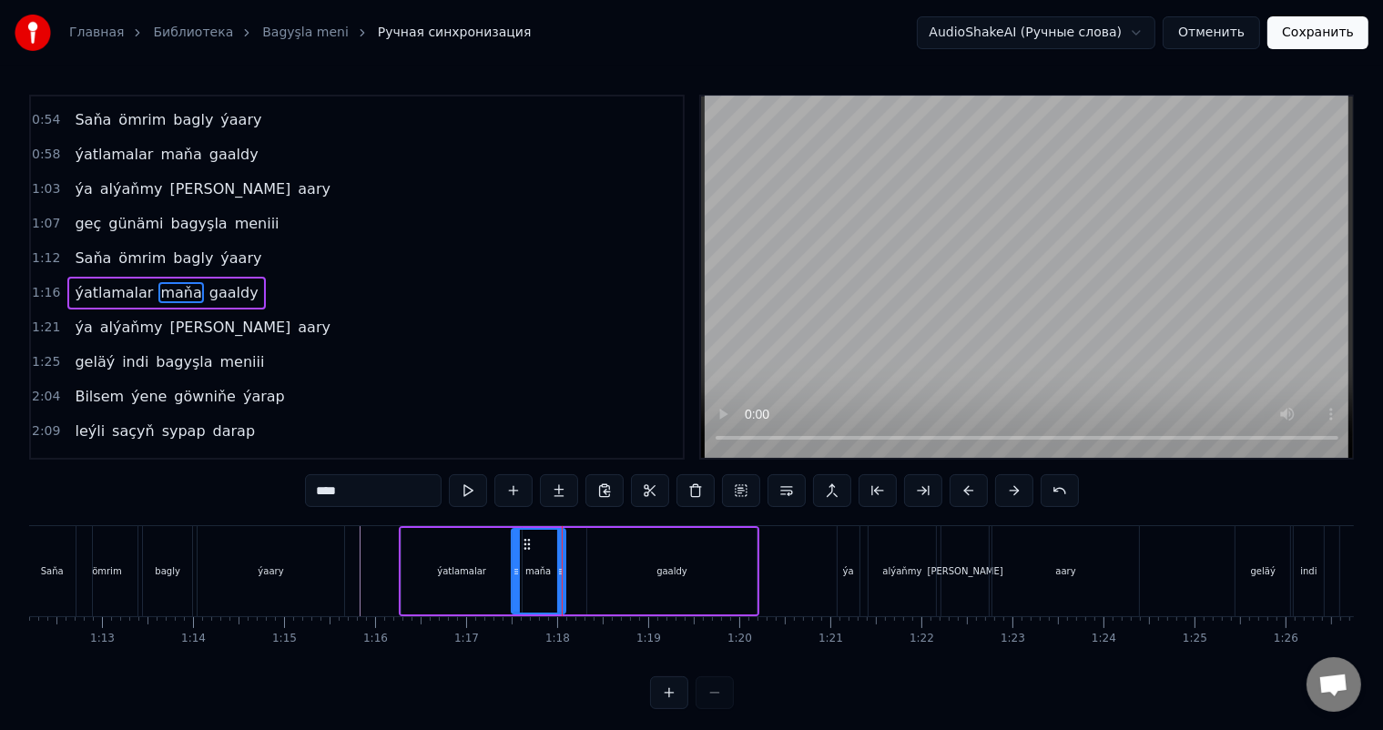
drag, startPoint x: 577, startPoint y: 568, endPoint x: 561, endPoint y: 567, distance: 16.4
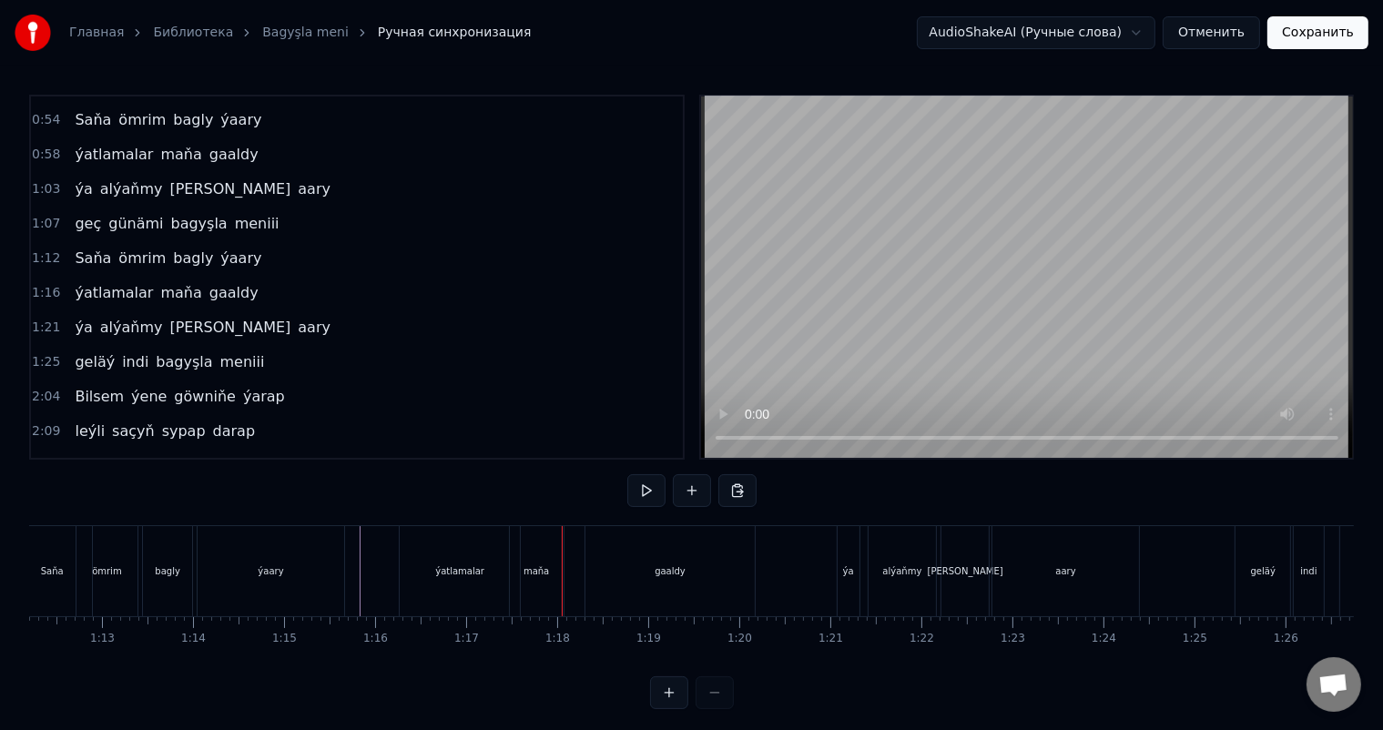
click at [484, 558] on div "ýatlamalar" at bounding box center [460, 571] width 120 height 90
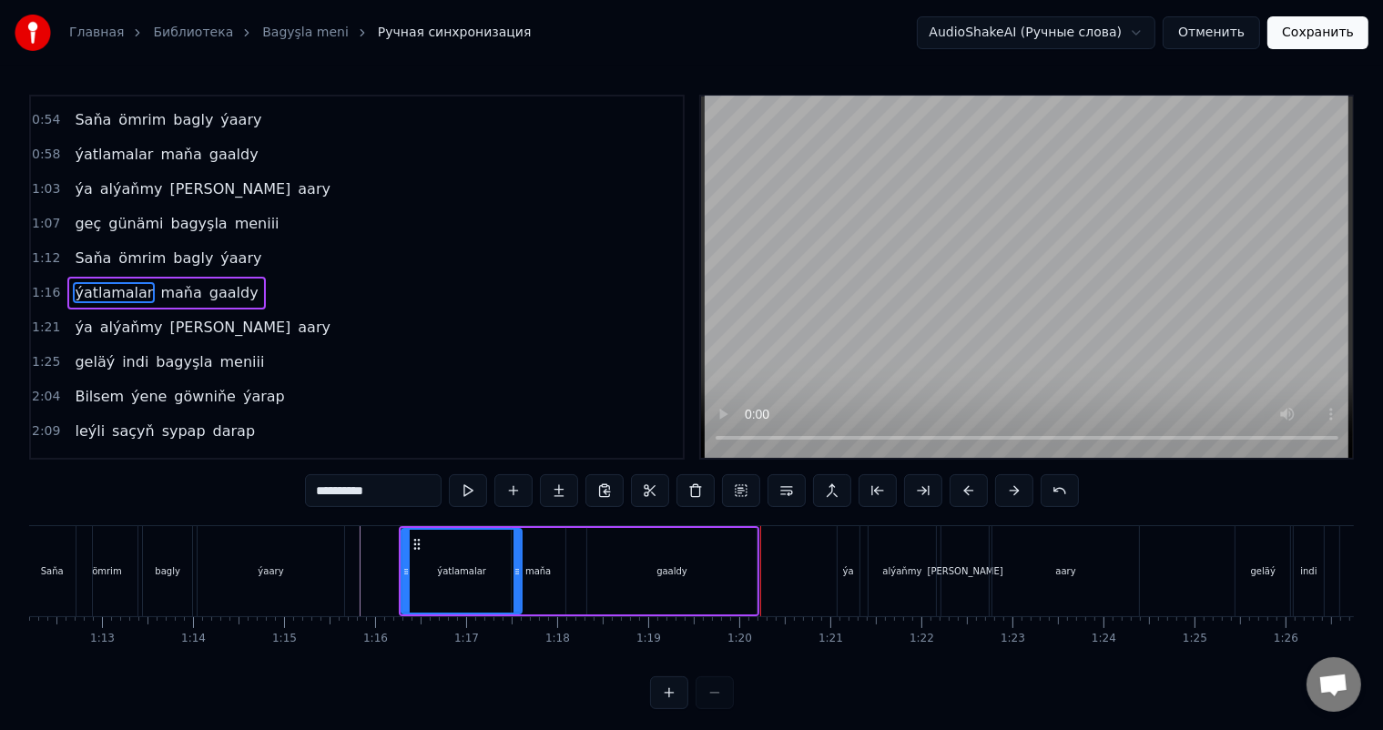
click at [623, 561] on div "gaaldy" at bounding box center [672, 571] width 170 height 87
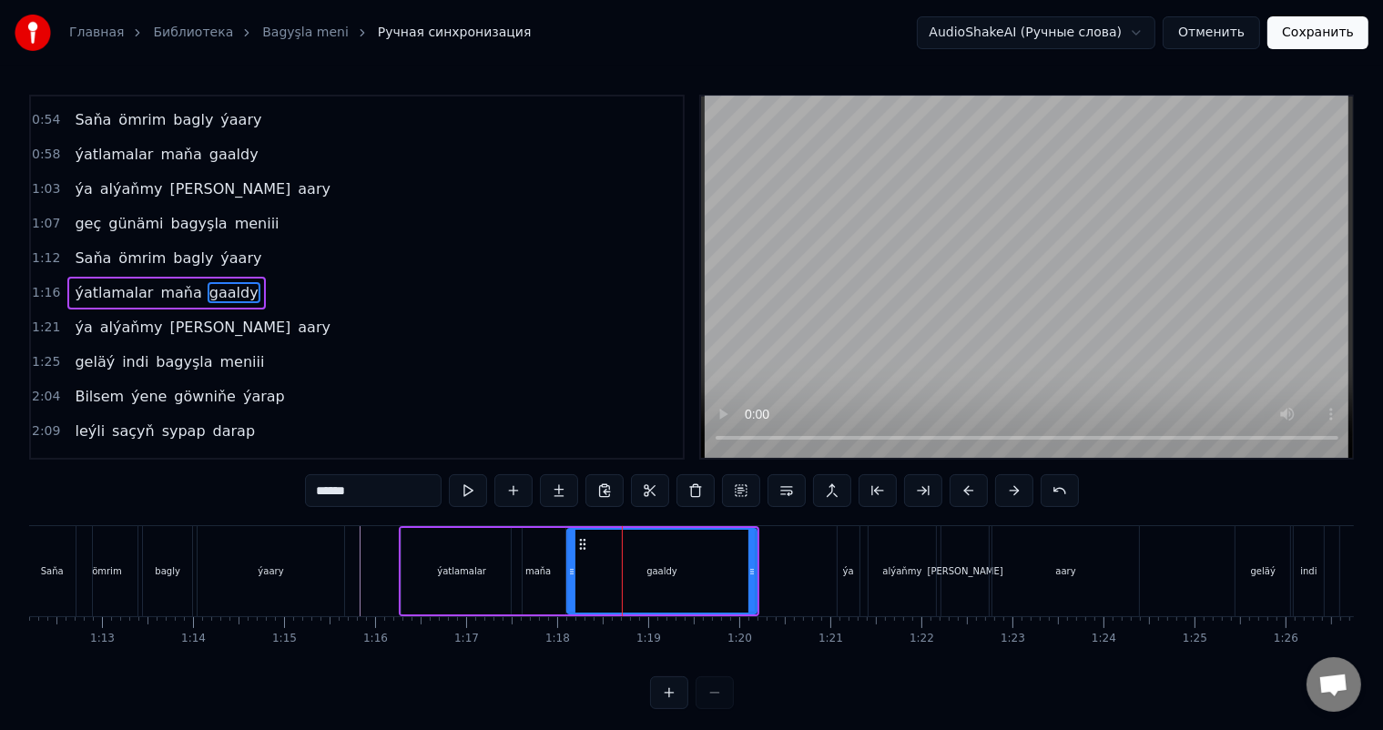
drag, startPoint x: 588, startPoint y: 570, endPoint x: 568, endPoint y: 567, distance: 20.2
click at [568, 567] on icon at bounding box center [571, 572] width 7 height 15
click at [451, 565] on div "ýatlamalar" at bounding box center [461, 572] width 49 height 14
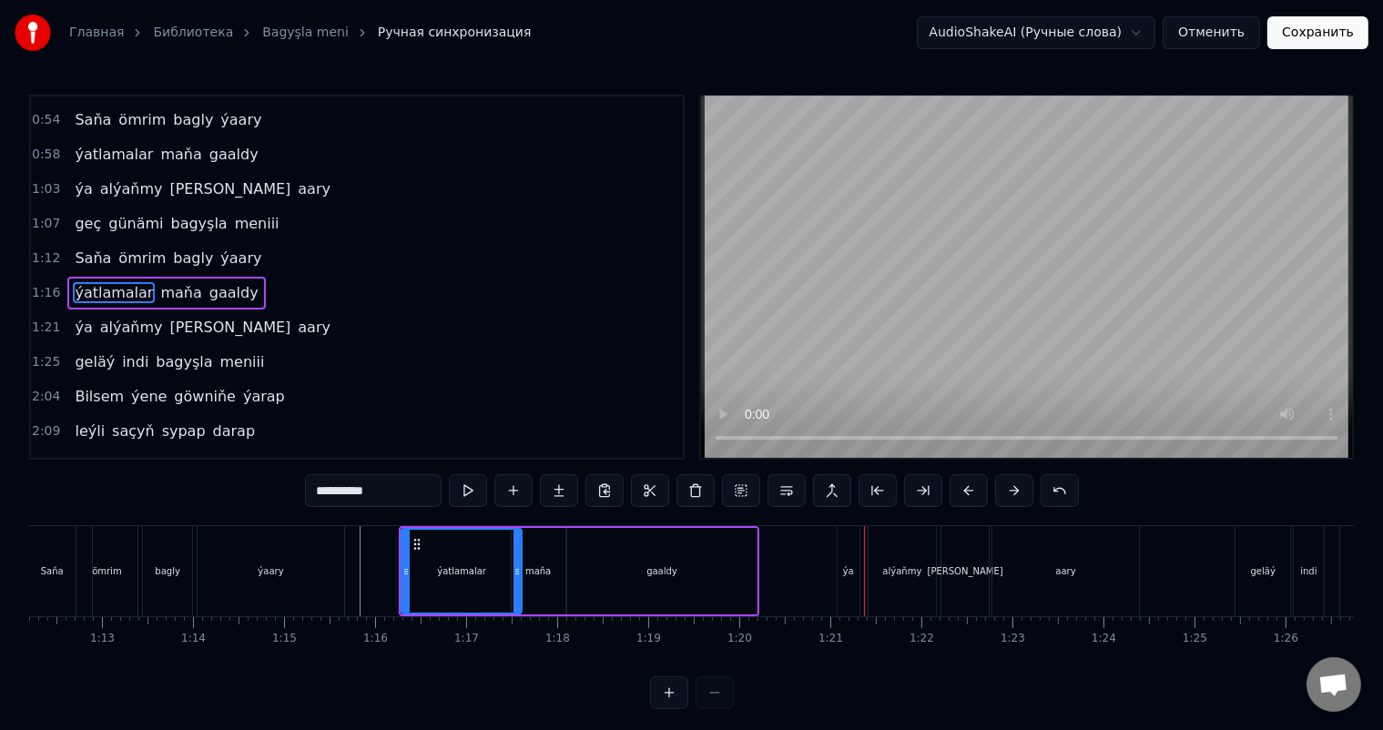
click at [681, 563] on div "gaaldy" at bounding box center [662, 571] width 190 height 87
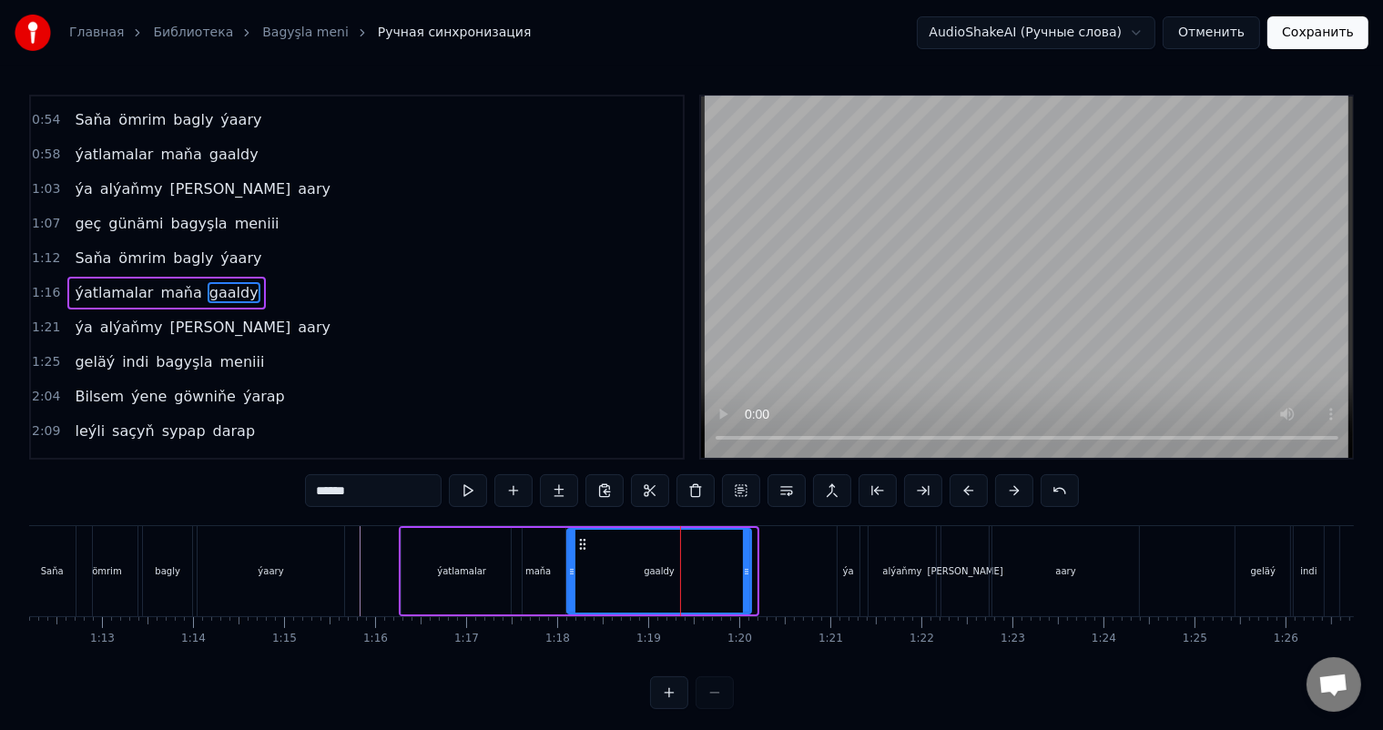
click at [744, 568] on icon at bounding box center [746, 572] width 7 height 15
click at [594, 566] on div "gaaldy" at bounding box center [659, 571] width 183 height 83
click at [845, 561] on div "ýa" at bounding box center [849, 571] width 22 height 90
type input "**"
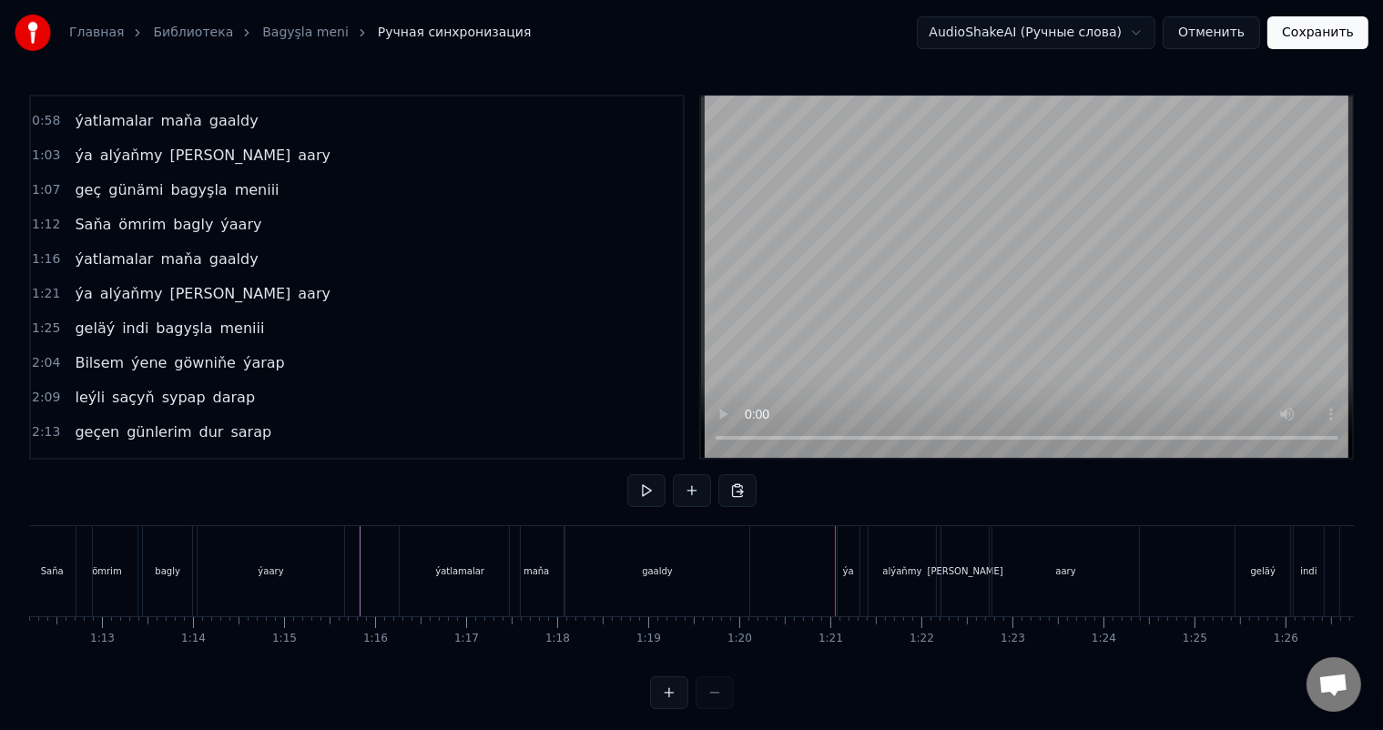
click at [841, 550] on div "ýa" at bounding box center [849, 571] width 22 height 90
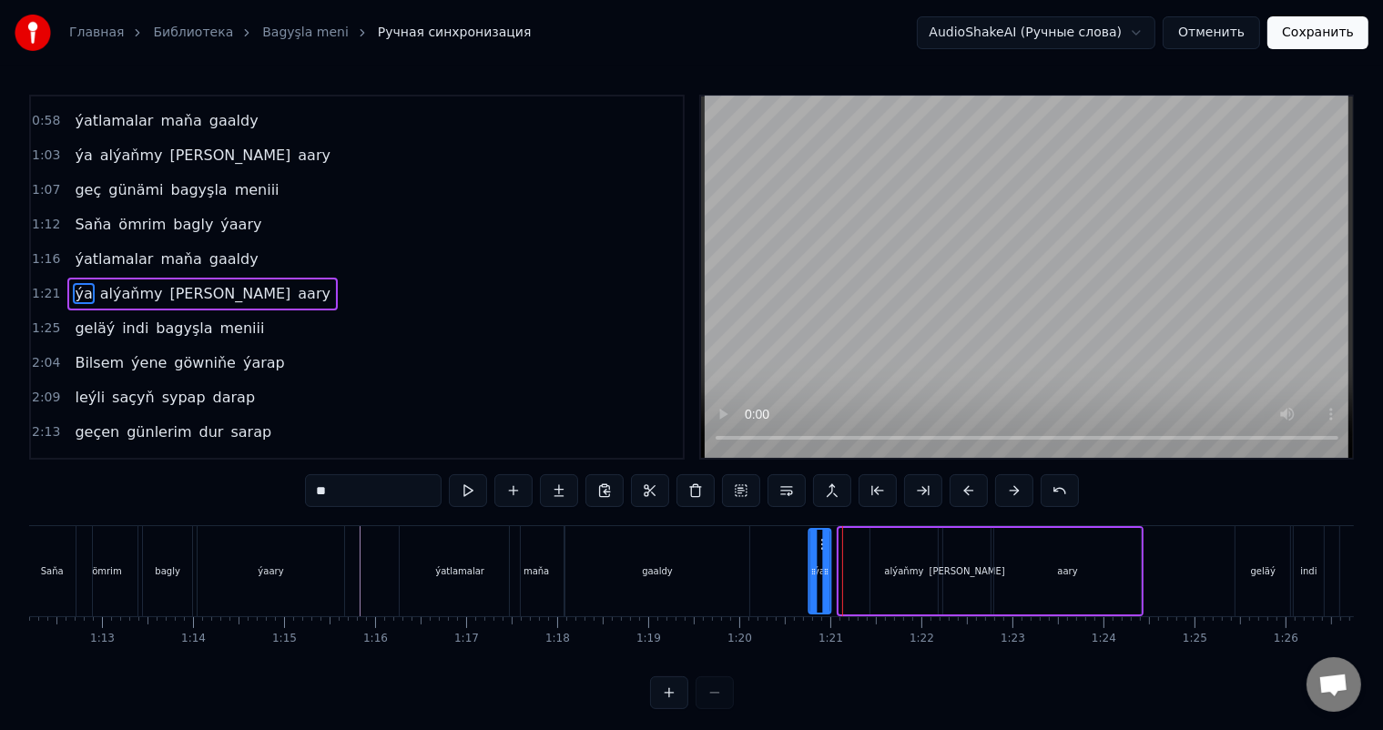
drag, startPoint x: 848, startPoint y: 542, endPoint x: 817, endPoint y: 542, distance: 31.0
click at [817, 542] on icon at bounding box center [824, 544] width 15 height 15
click at [838, 573] on div "ýa" at bounding box center [824, 571] width 33 height 87
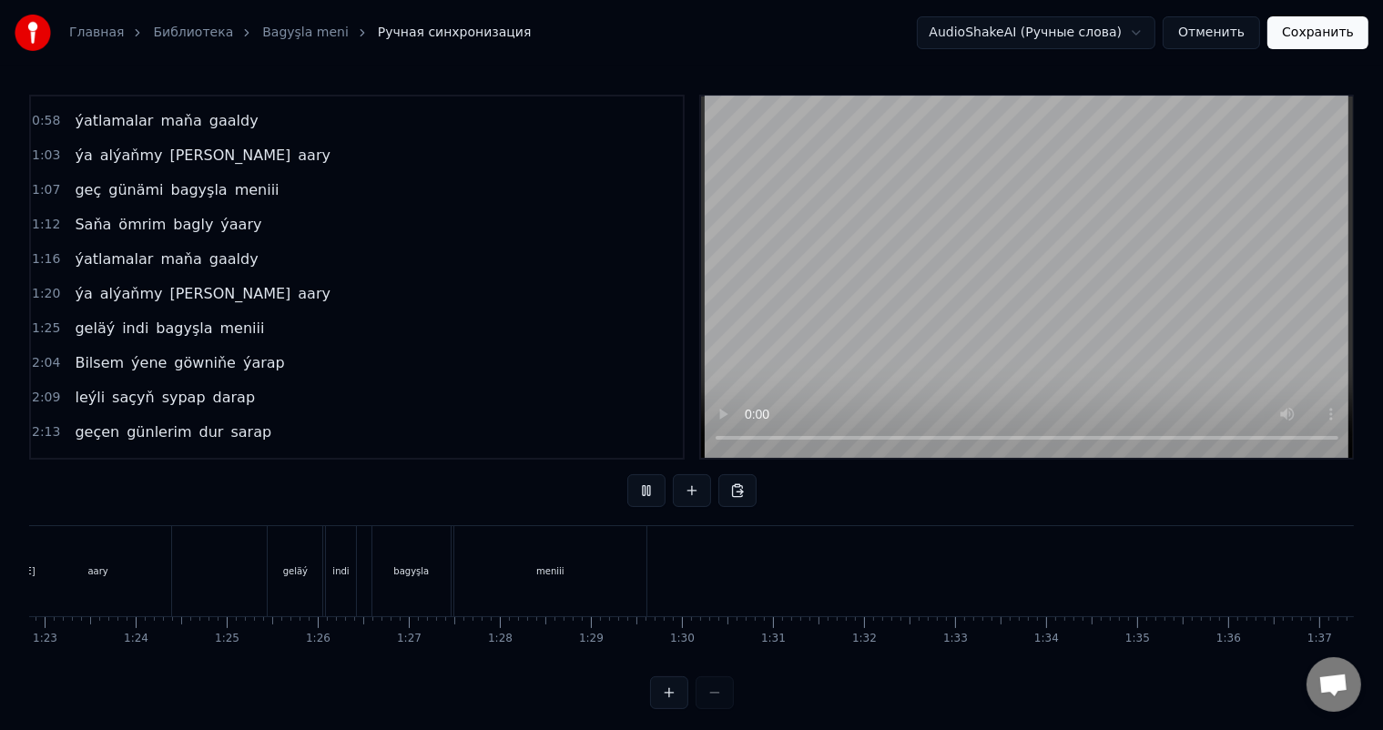
scroll to position [0, 7391]
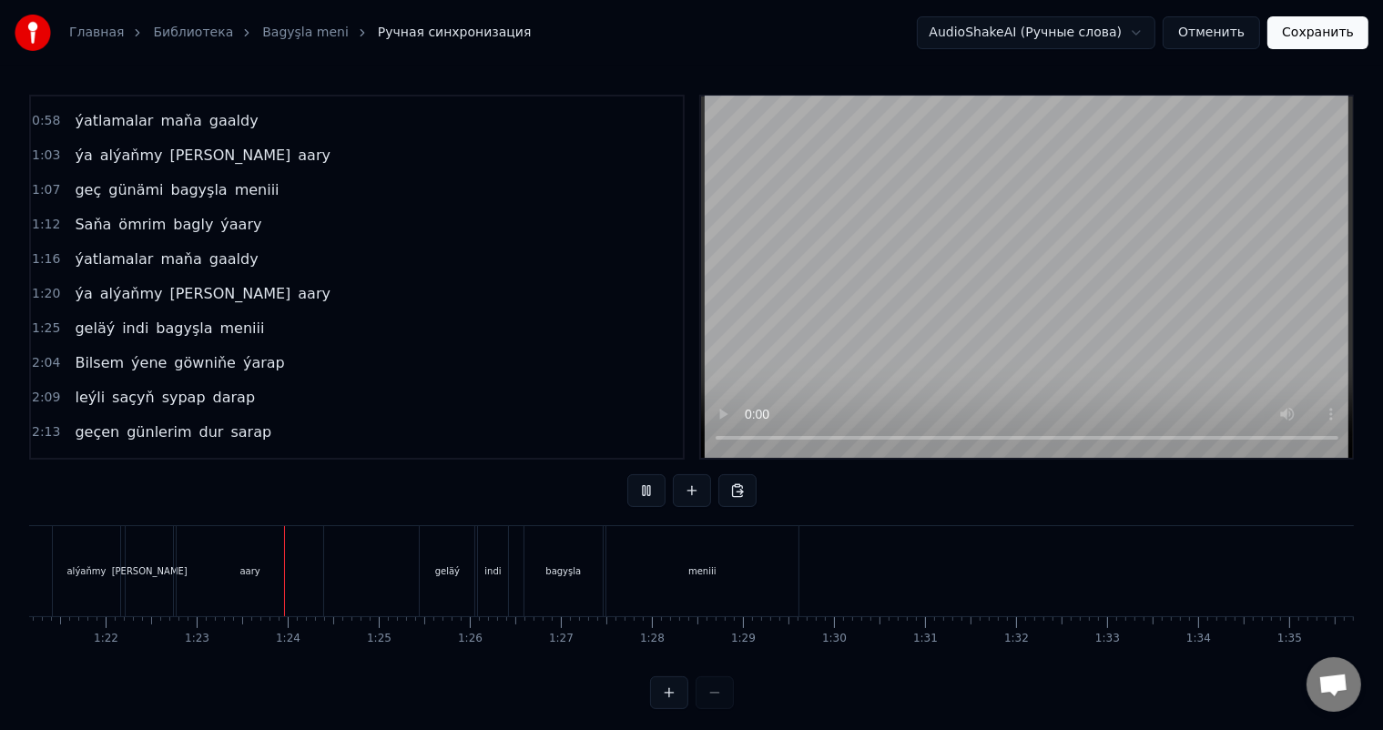
click at [39, 549] on div "ýa alýaňmy [PERSON_NAME]" at bounding box center [159, 571] width 338 height 90
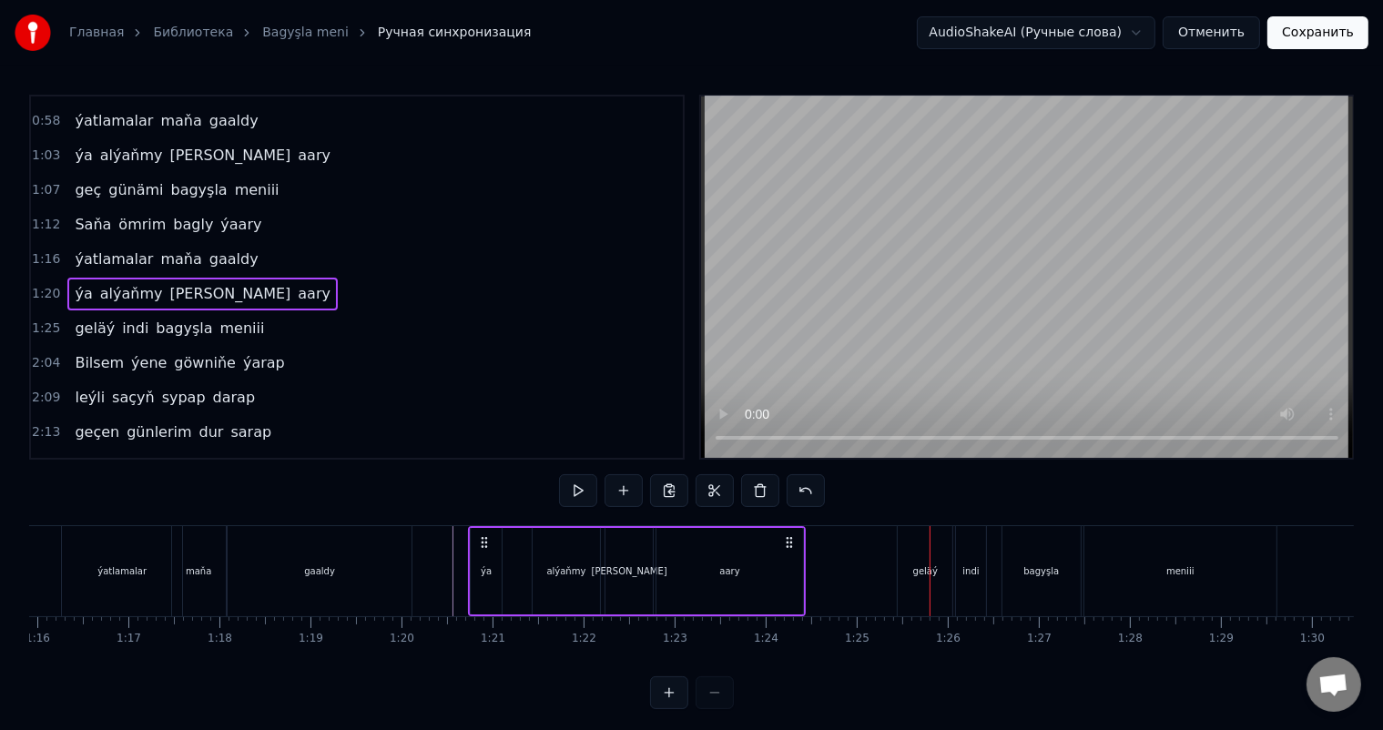
scroll to position [0, 6899]
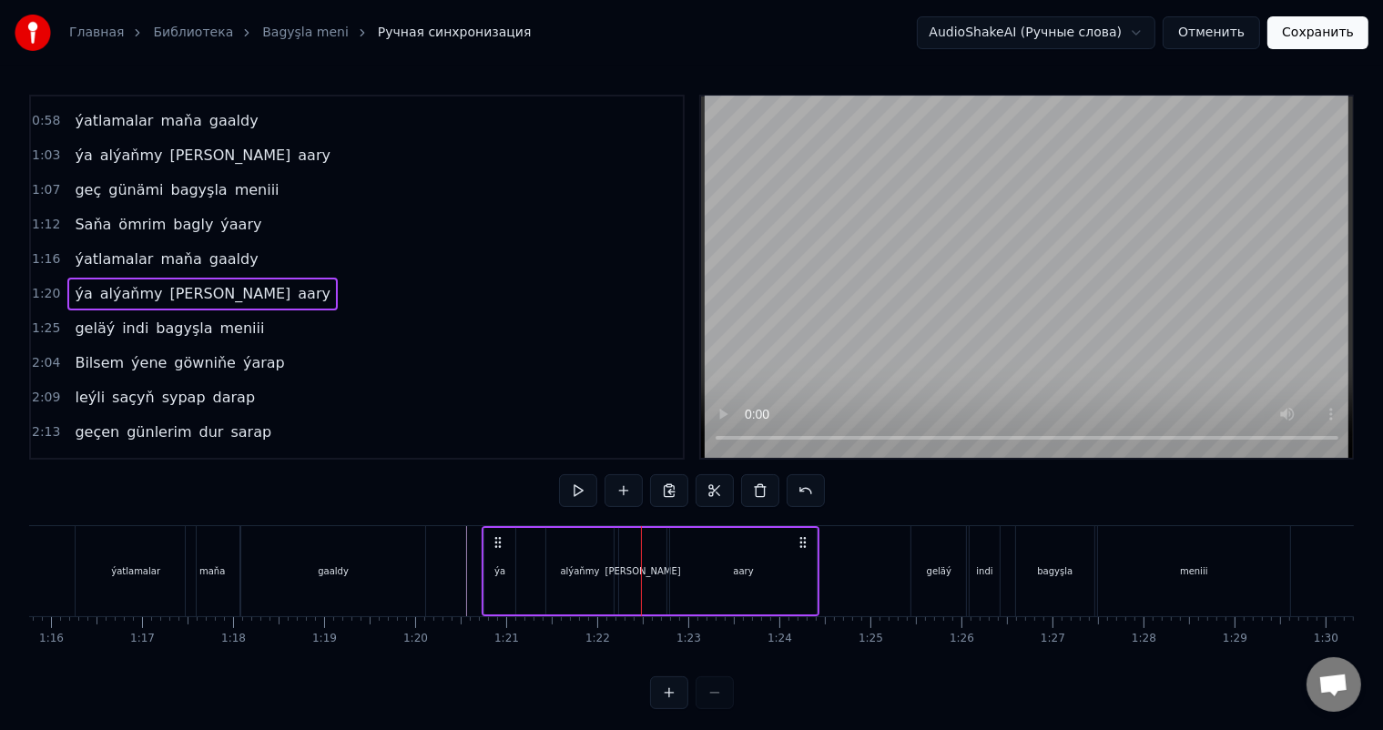
click at [594, 575] on div "alýaňmy" at bounding box center [580, 572] width 39 height 14
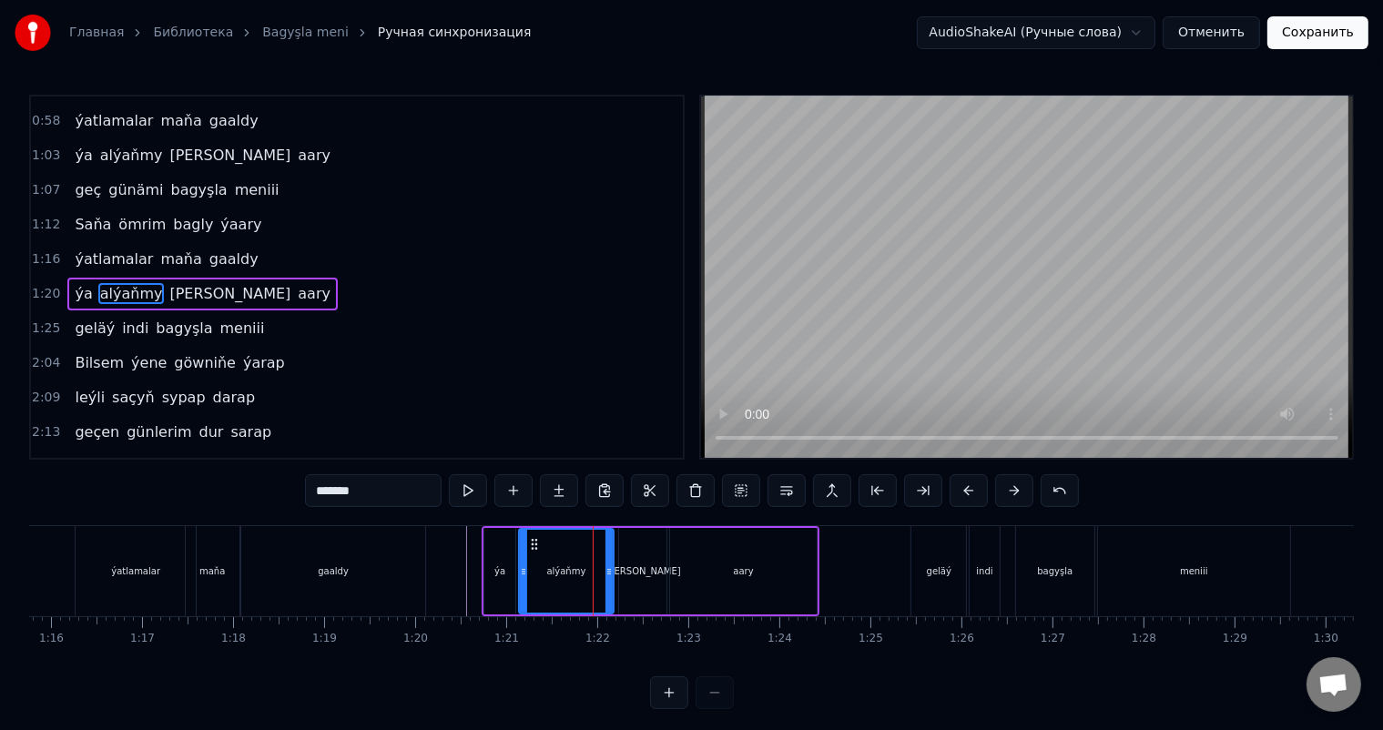
drag, startPoint x: 547, startPoint y: 566, endPoint x: 520, endPoint y: 563, distance: 27.6
click at [520, 563] on div at bounding box center [523, 571] width 7 height 83
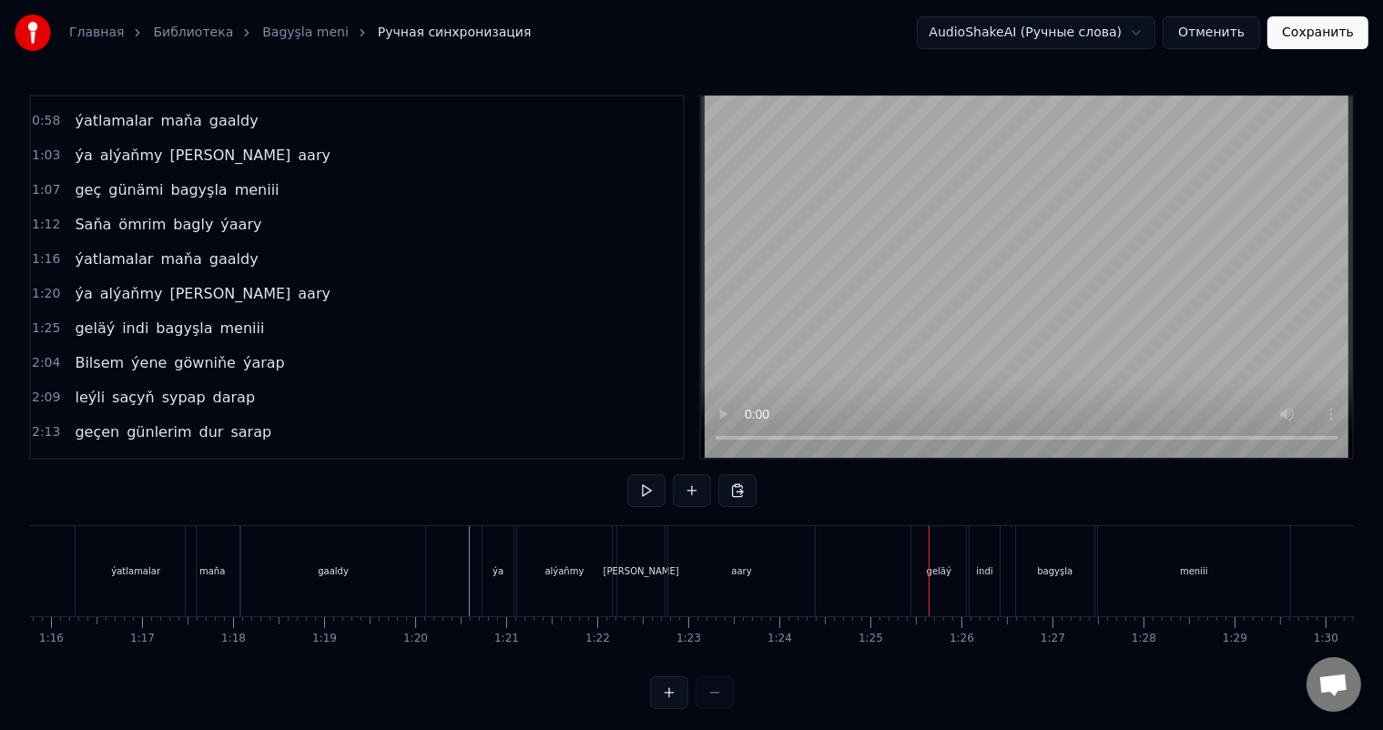
click at [941, 568] on div "geläý" at bounding box center [939, 572] width 25 height 14
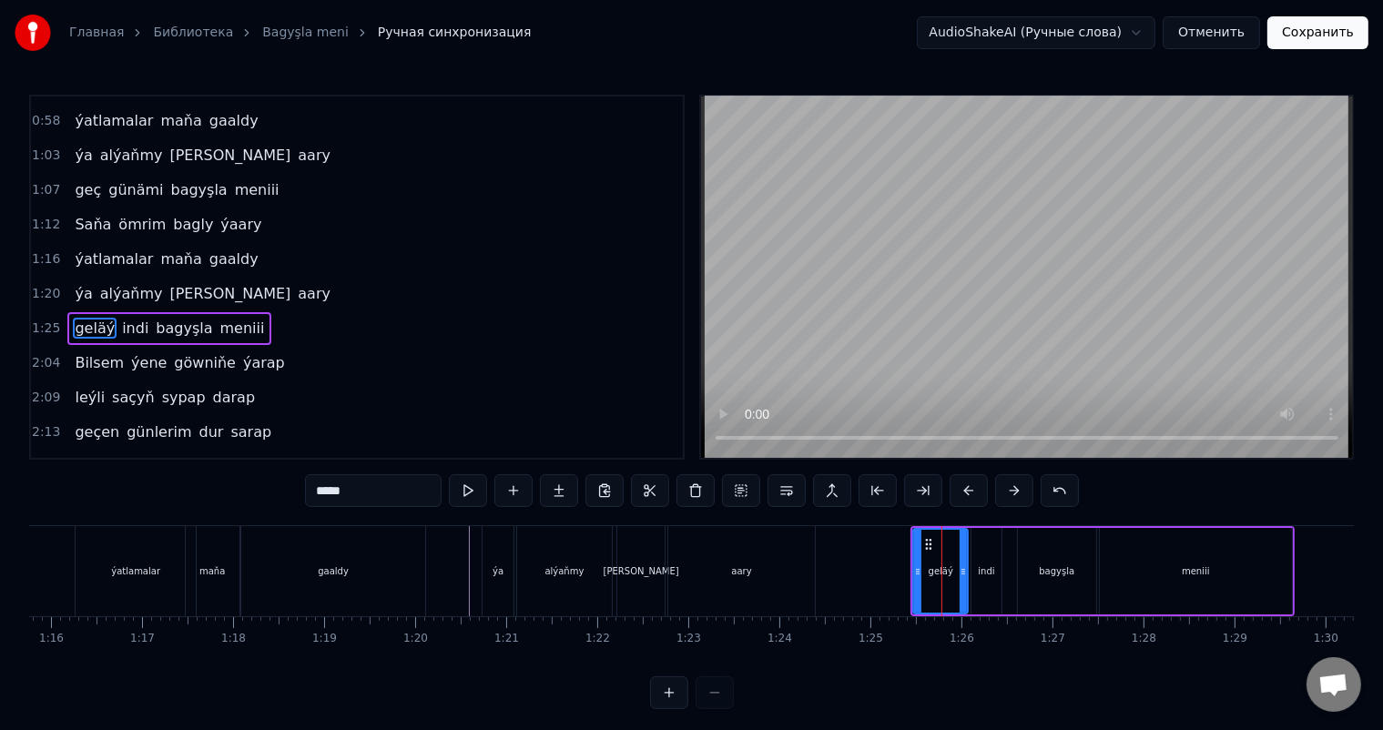
scroll to position [338, 0]
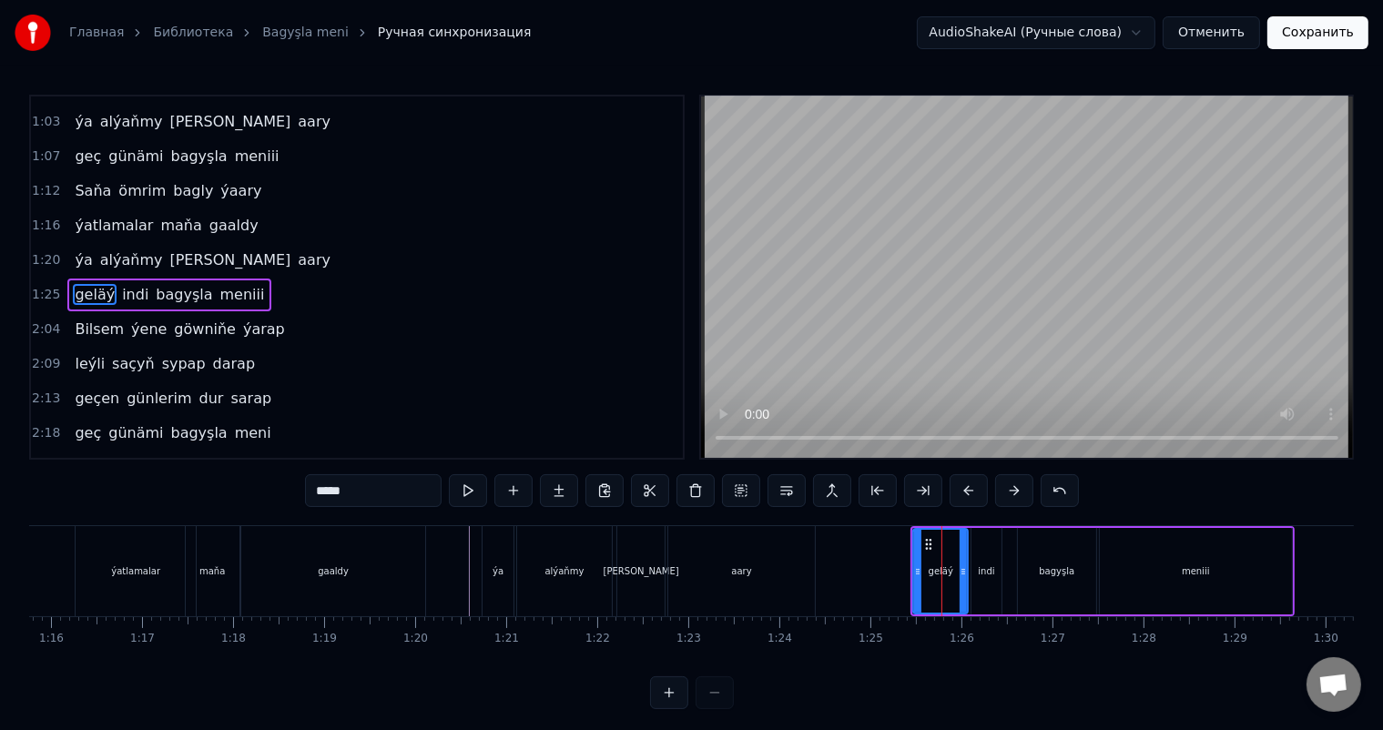
click at [995, 570] on div "indi" at bounding box center [986, 571] width 29 height 87
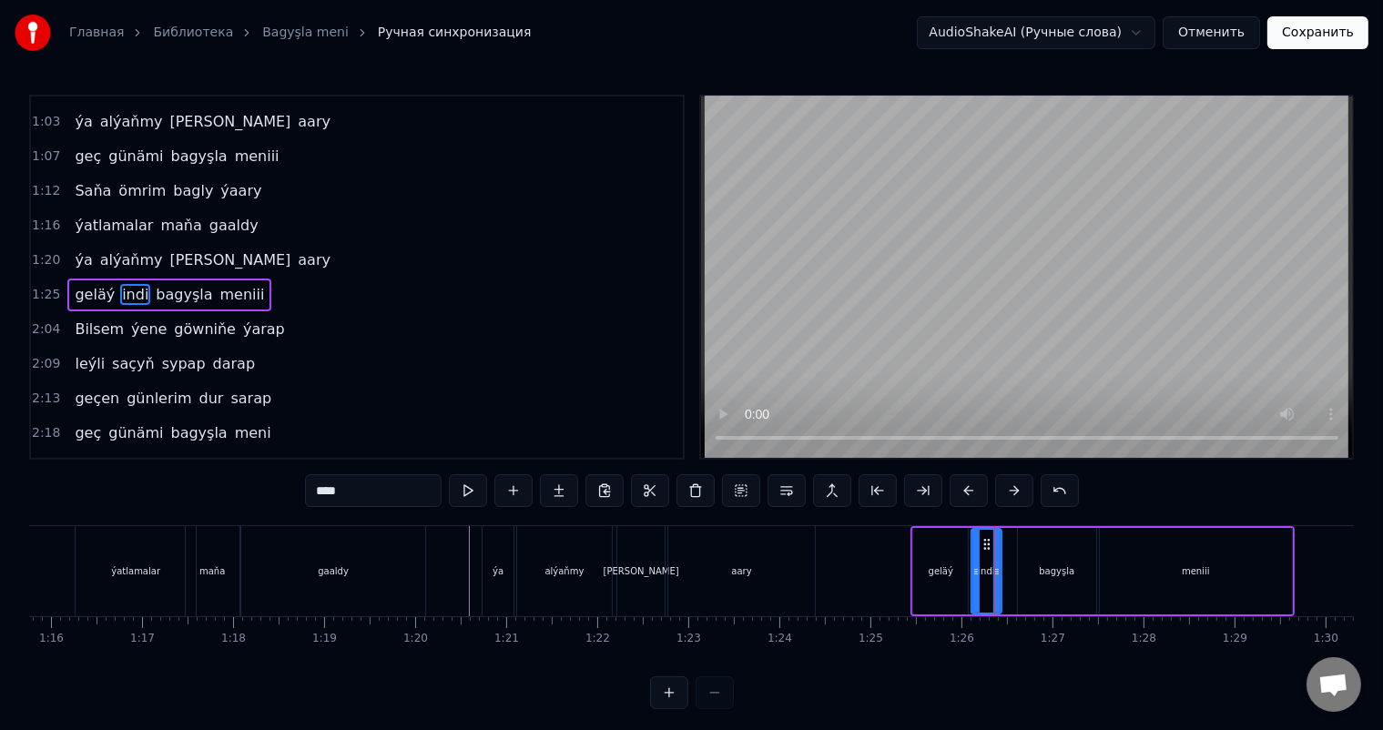
click at [956, 566] on div "geläý" at bounding box center [940, 571] width 55 height 87
type input "*****"
click at [983, 565] on div "indi" at bounding box center [986, 572] width 16 height 14
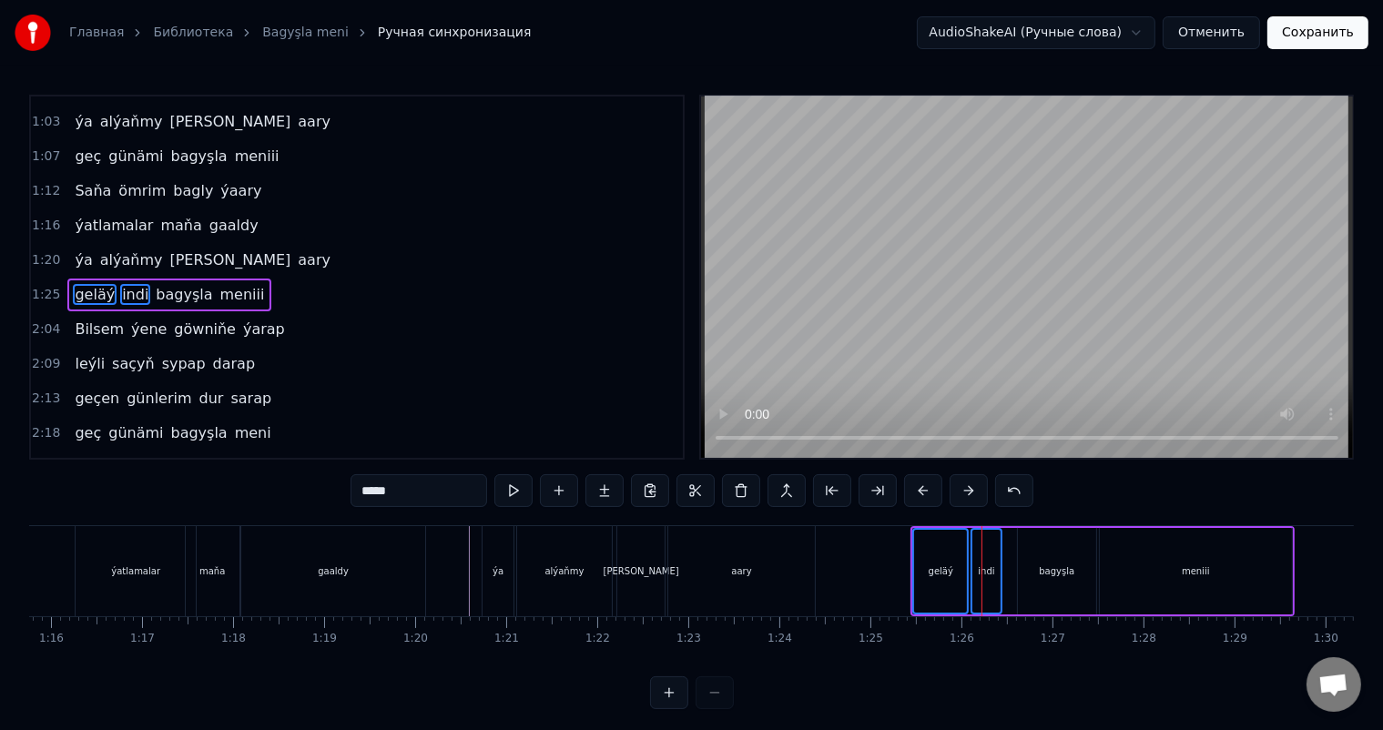
click at [1031, 559] on div "bagyşla" at bounding box center [1057, 571] width 78 height 87
click at [1132, 555] on div "meniii" at bounding box center [1196, 571] width 192 height 87
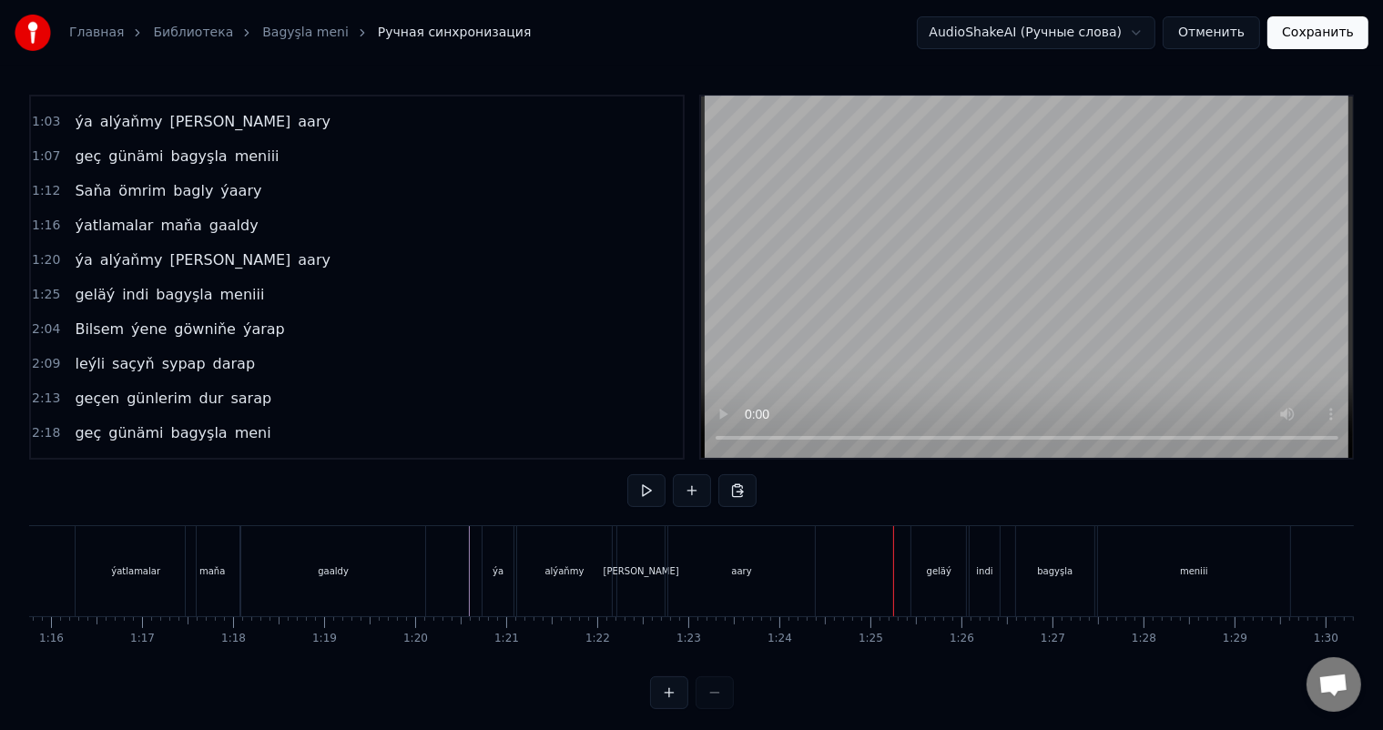
click at [940, 550] on div "geläý" at bounding box center [939, 571] width 55 height 90
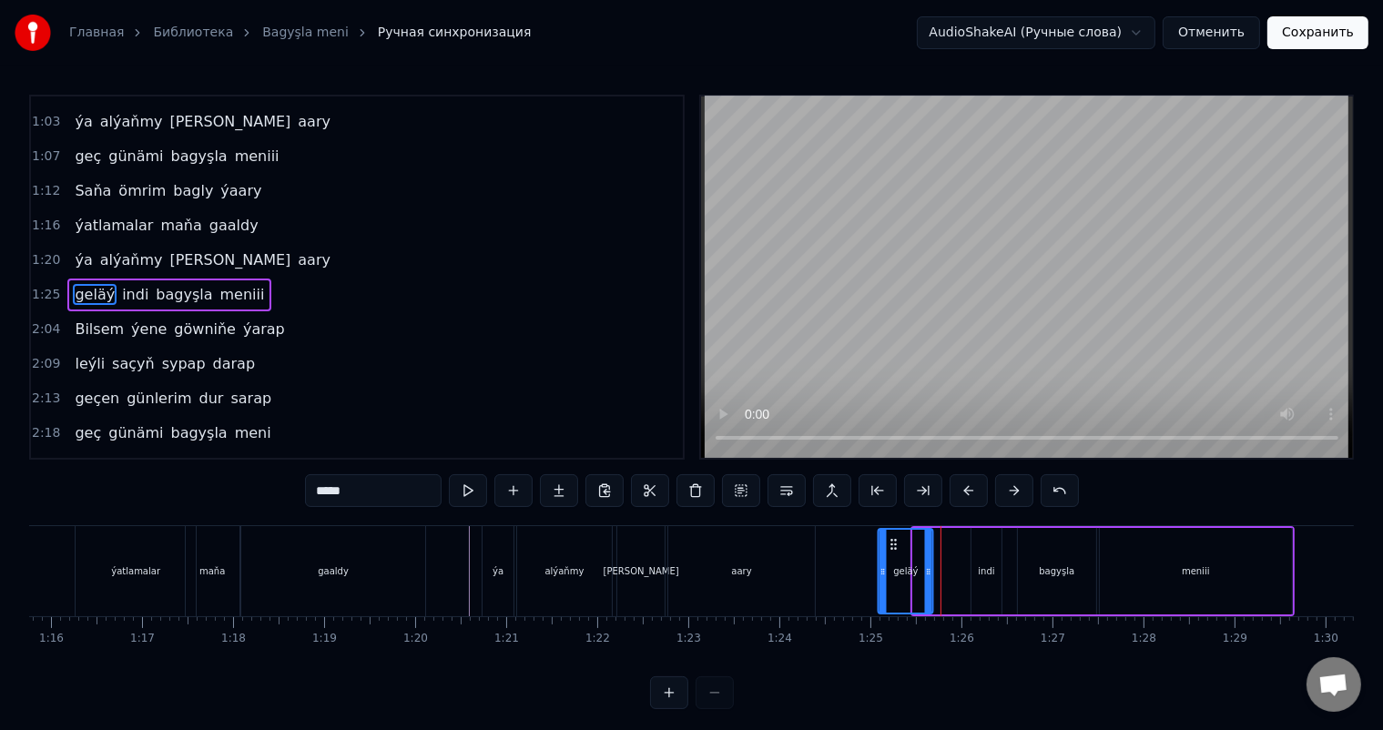
drag, startPoint x: 926, startPoint y: 543, endPoint x: 892, endPoint y: 541, distance: 34.7
click at [892, 541] on icon at bounding box center [894, 544] width 15 height 15
click at [974, 560] on div "indi" at bounding box center [987, 571] width 29 height 87
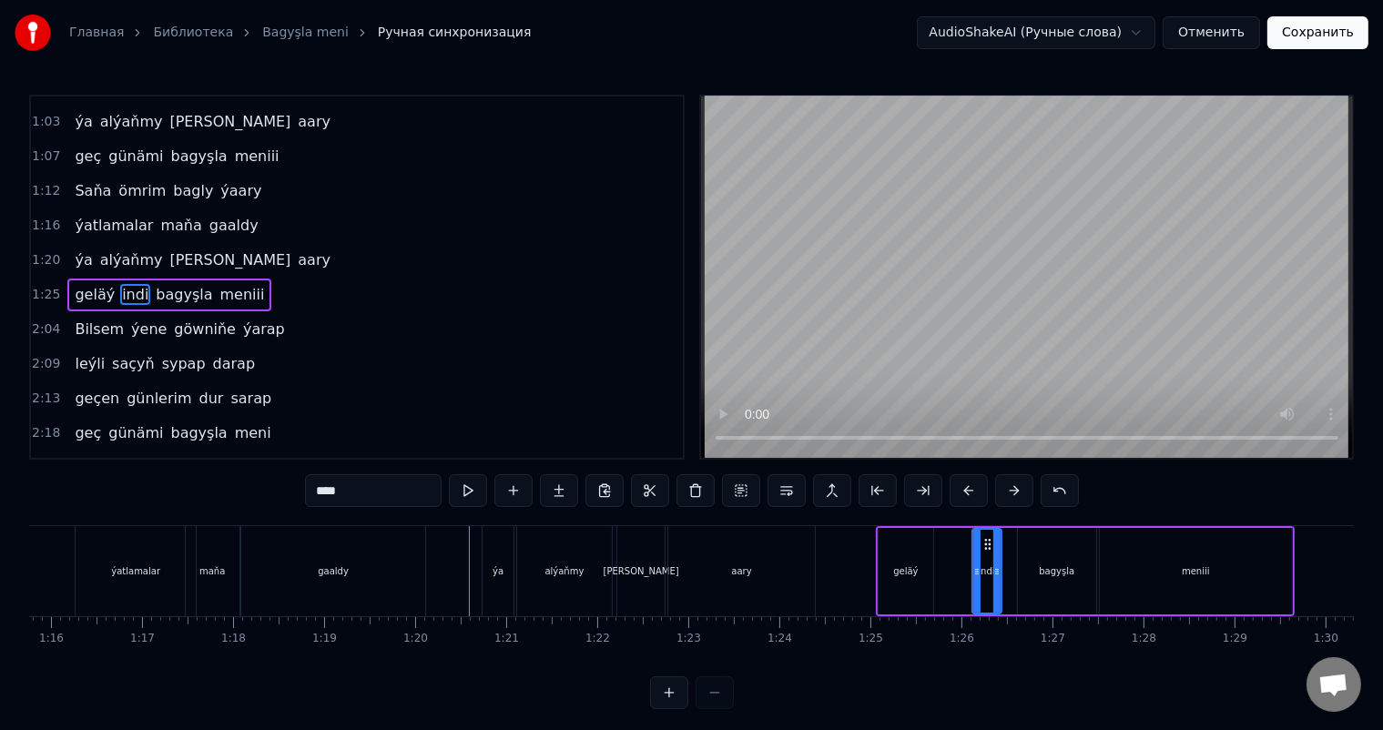
click at [975, 561] on div "indi" at bounding box center [986, 571] width 27 height 83
drag, startPoint x: 983, startPoint y: 542, endPoint x: 953, endPoint y: 539, distance: 31.1
click at [953, 539] on icon at bounding box center [956, 544] width 15 height 15
click at [1032, 556] on div "bagyşla" at bounding box center [1057, 571] width 78 height 87
drag, startPoint x: 1032, startPoint y: 540, endPoint x: 993, endPoint y: 539, distance: 39.2
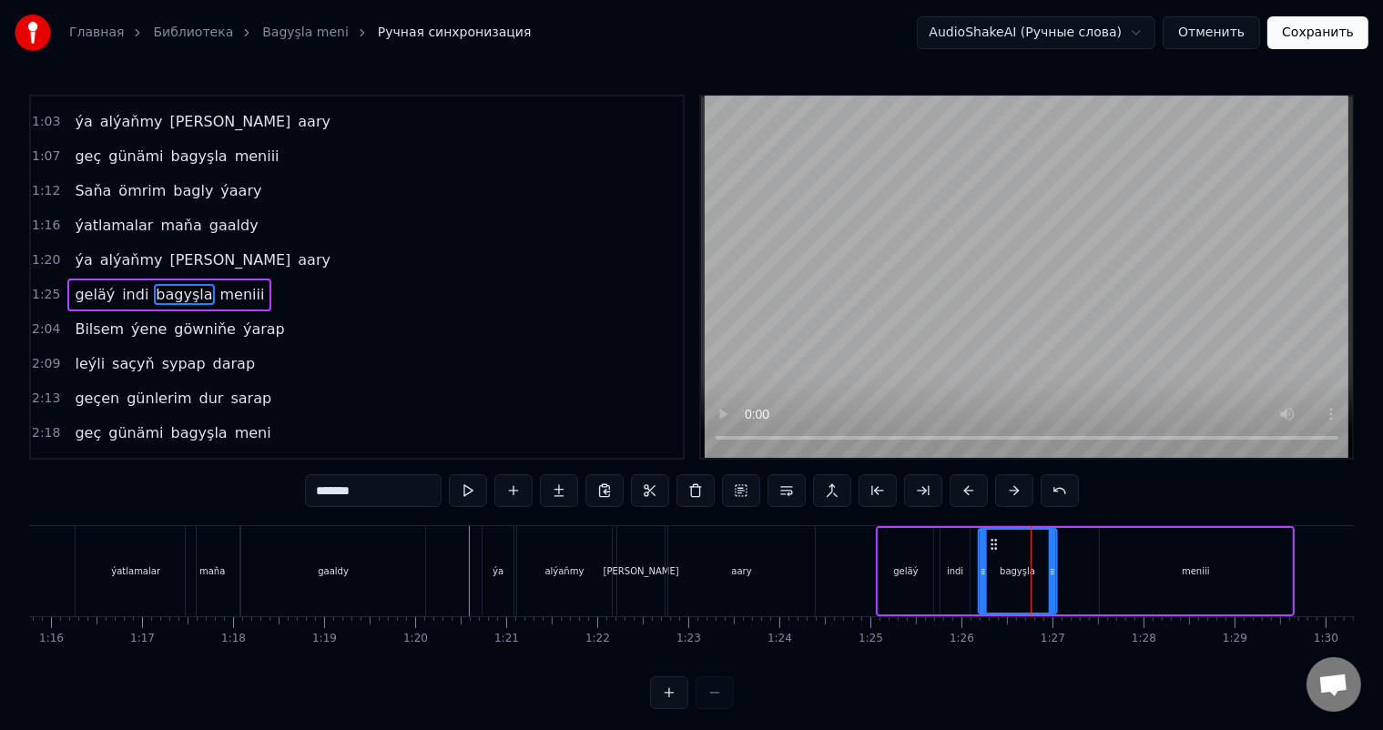
click at [993, 539] on icon at bounding box center [993, 544] width 15 height 15
click at [1187, 561] on div "meniii" at bounding box center [1196, 571] width 192 height 87
type input "******"
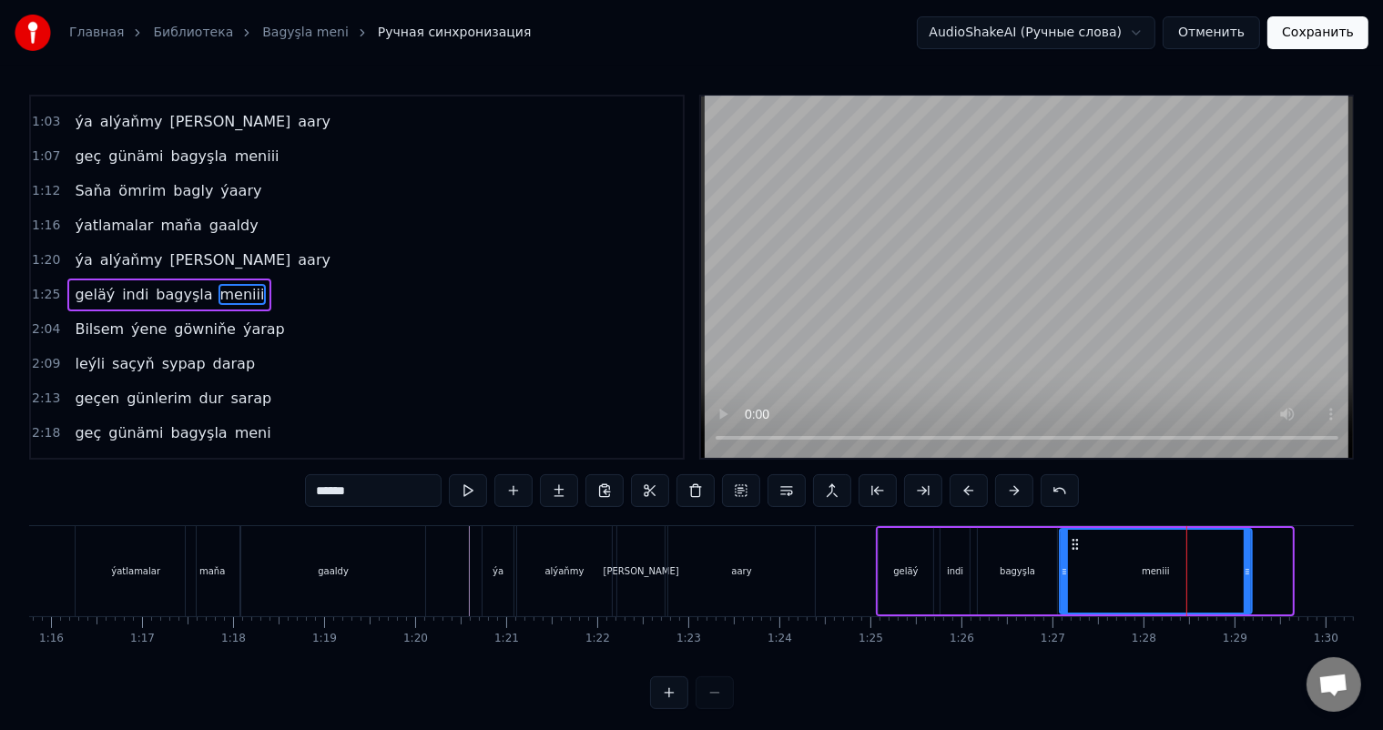
drag, startPoint x: 1115, startPoint y: 540, endPoint x: 1075, endPoint y: 540, distance: 40.1
click at [1075, 540] on icon at bounding box center [1075, 544] width 15 height 15
drag, startPoint x: 1248, startPoint y: 568, endPoint x: 1268, endPoint y: 568, distance: 19.1
click at [1268, 568] on icon at bounding box center [1266, 572] width 7 height 15
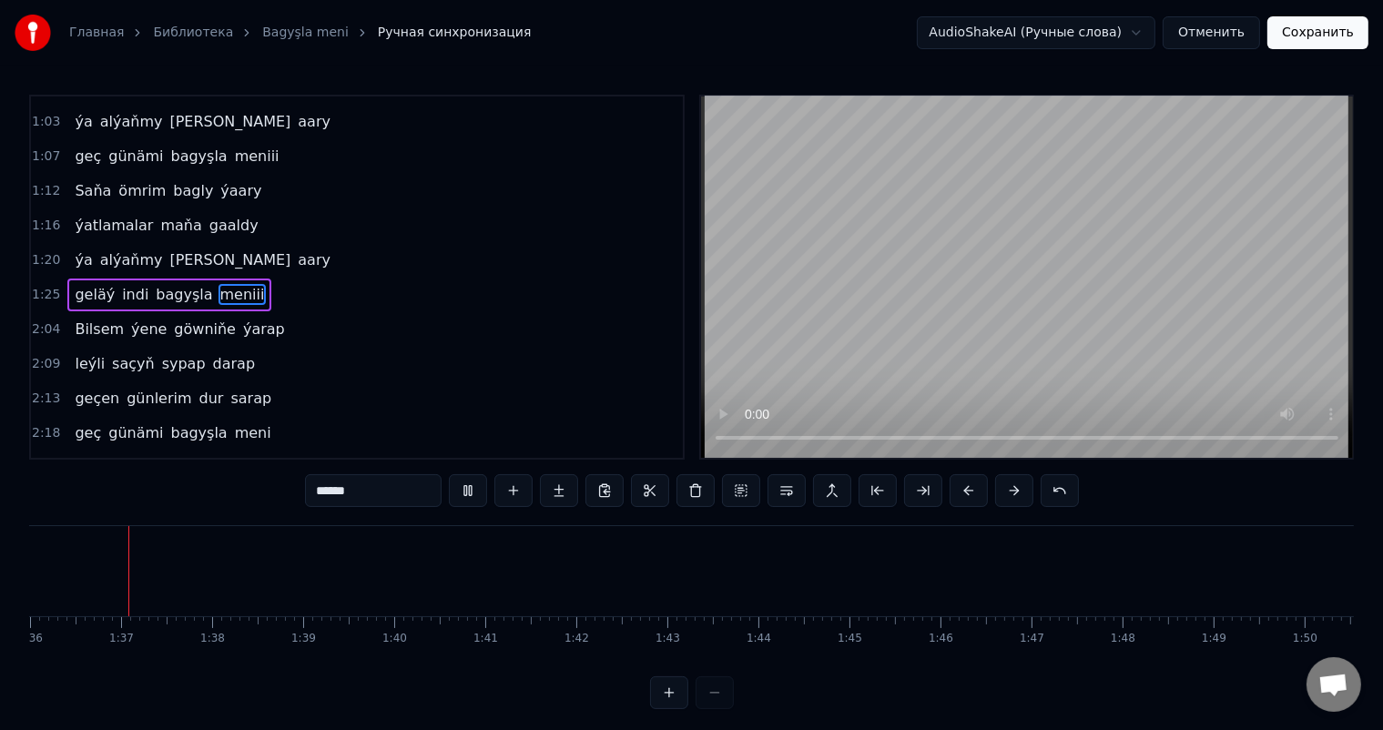
scroll to position [0, 8734]
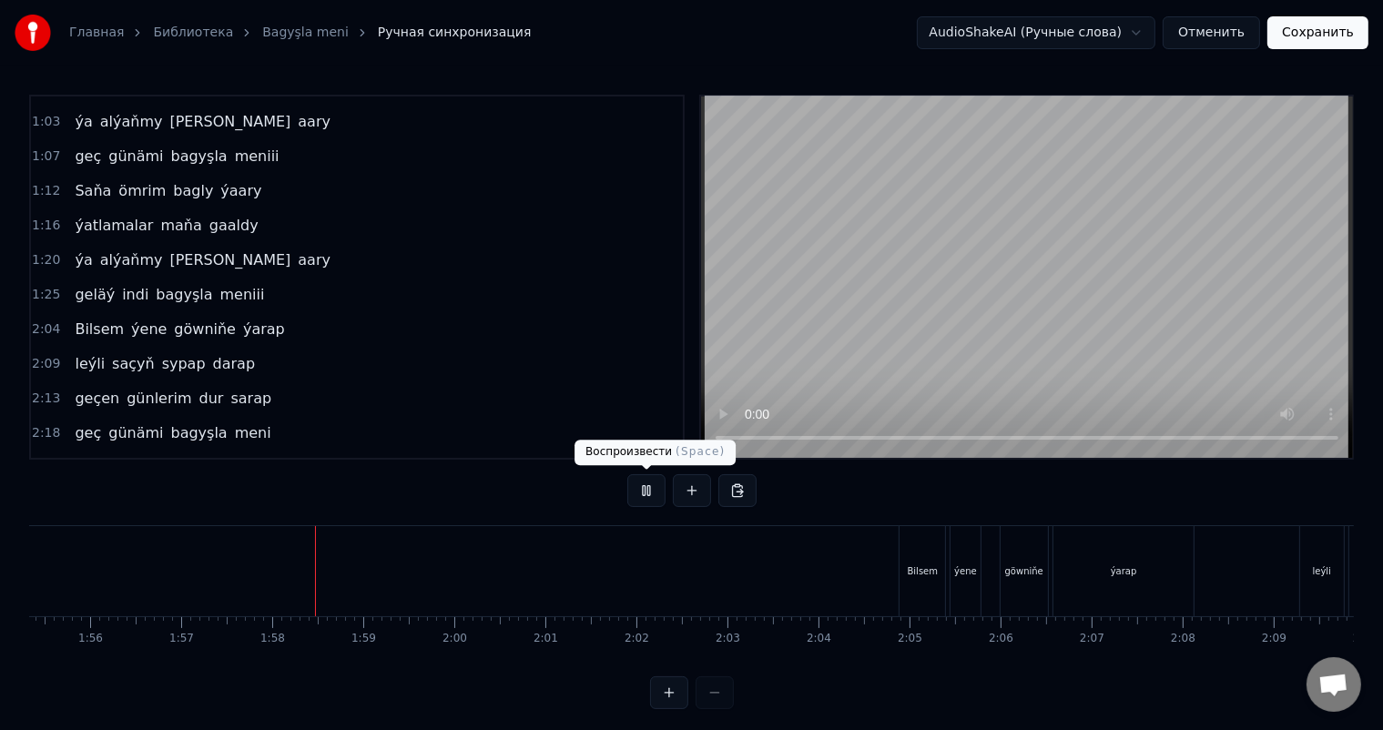
click at [646, 496] on button at bounding box center [646, 490] width 38 height 33
click at [914, 565] on div "Bilsem" at bounding box center [923, 572] width 31 height 14
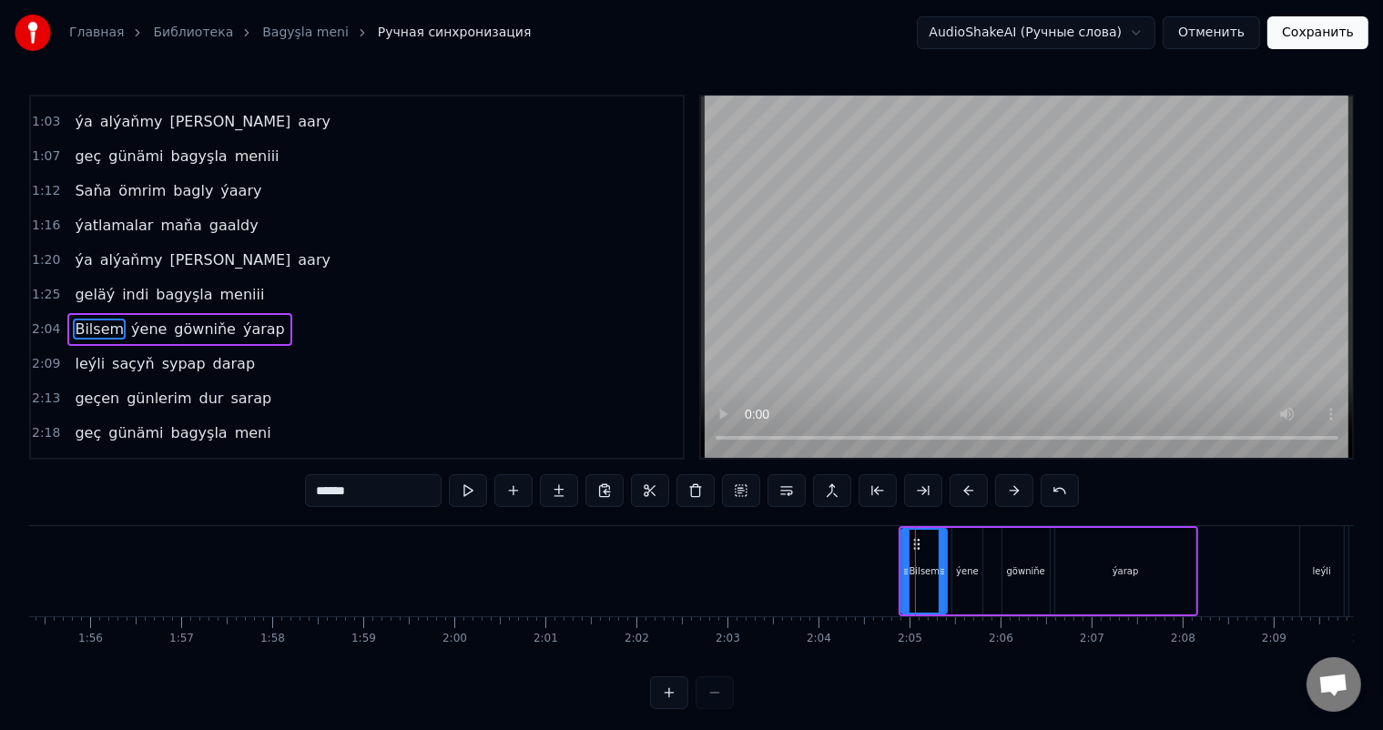
scroll to position [372, 0]
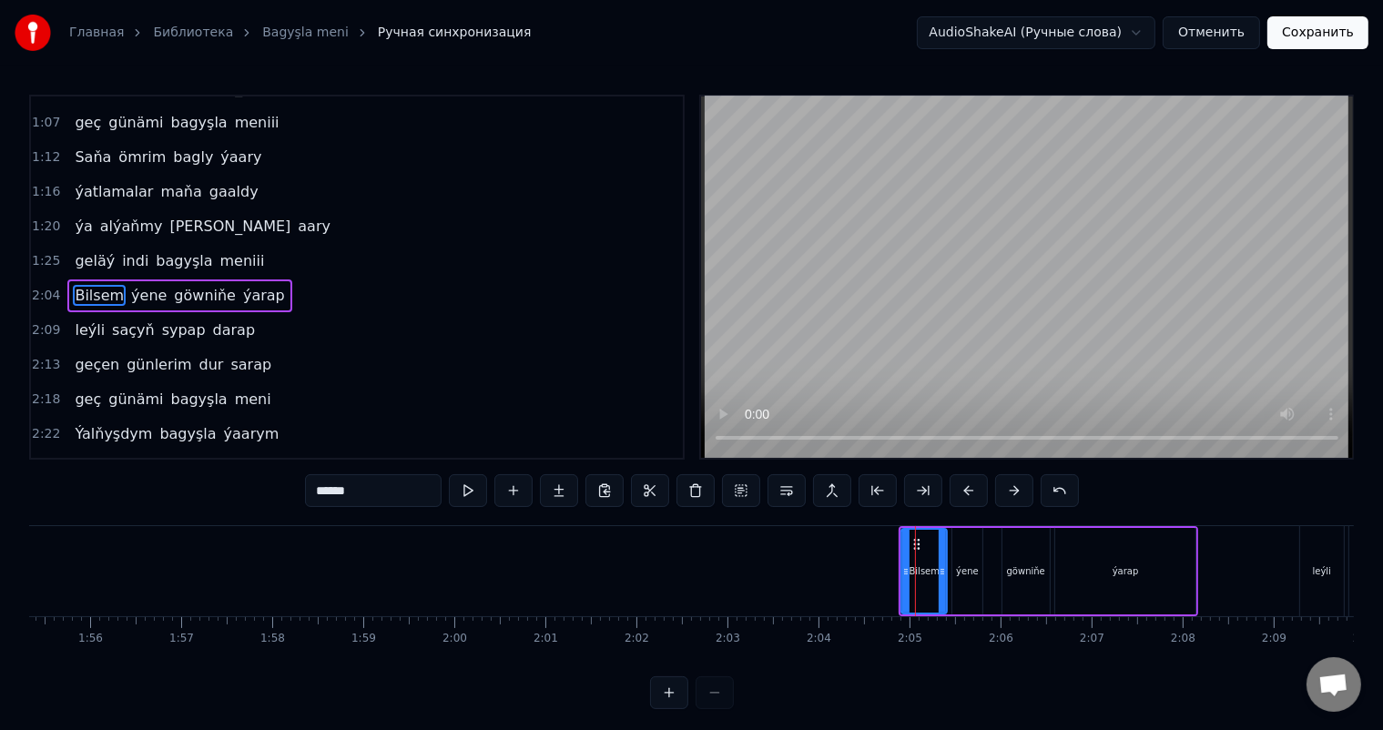
drag, startPoint x: 923, startPoint y: 558, endPoint x: 906, endPoint y: 557, distance: 17.3
click at [906, 557] on div "Bilsem" at bounding box center [924, 571] width 44 height 83
drag, startPoint x: 913, startPoint y: 539, endPoint x: 868, endPoint y: 540, distance: 45.5
click at [868, 540] on icon at bounding box center [872, 544] width 15 height 15
click at [965, 550] on div "ýene" at bounding box center [967, 571] width 29 height 87
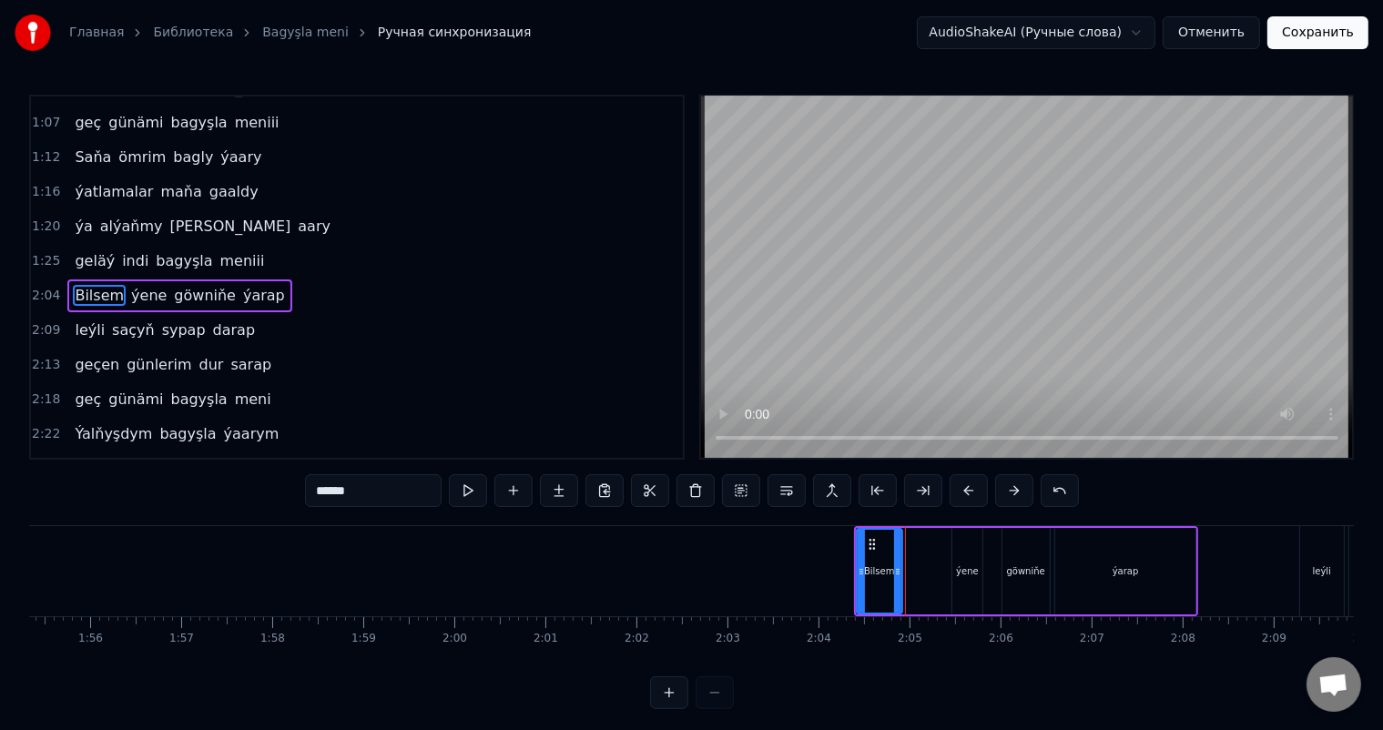
type input "****"
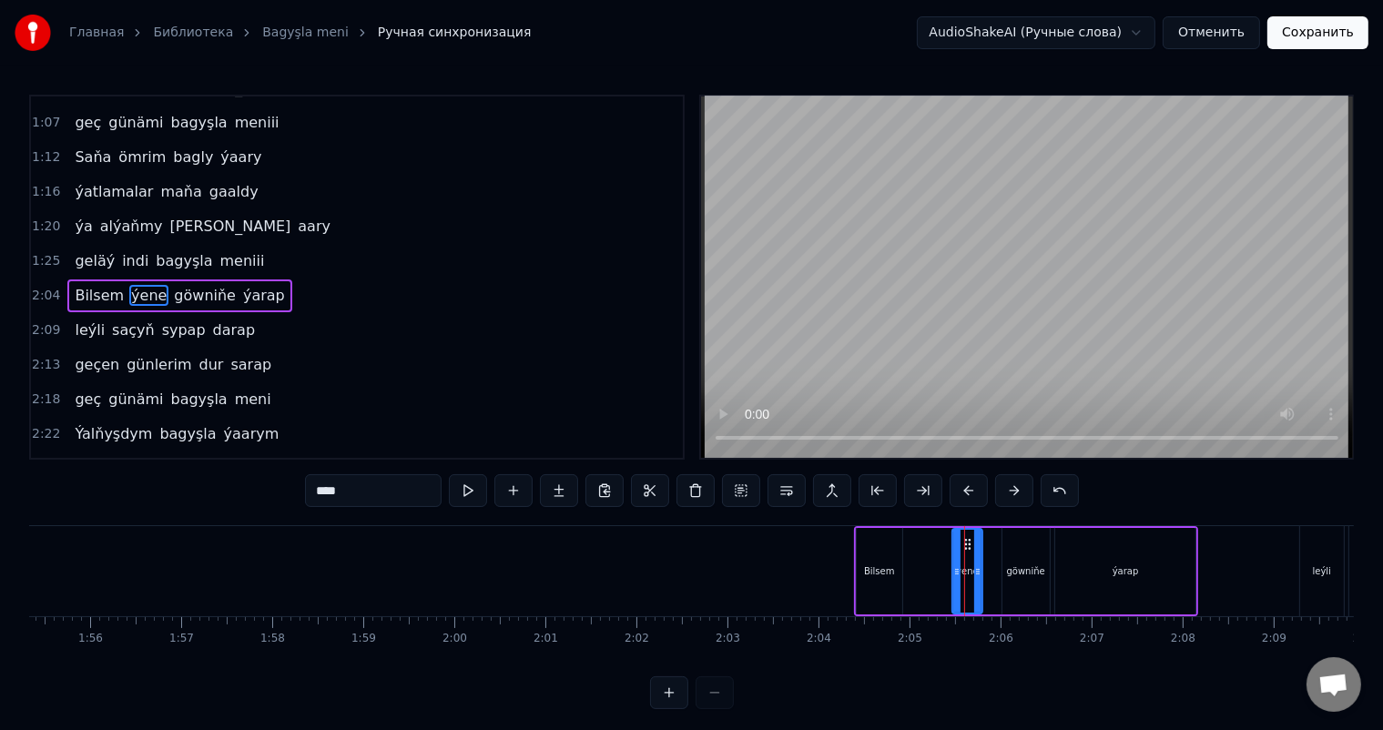
click at [908, 556] on div "Bilsem ýene göwniňe ýarap" at bounding box center [1026, 571] width 345 height 90
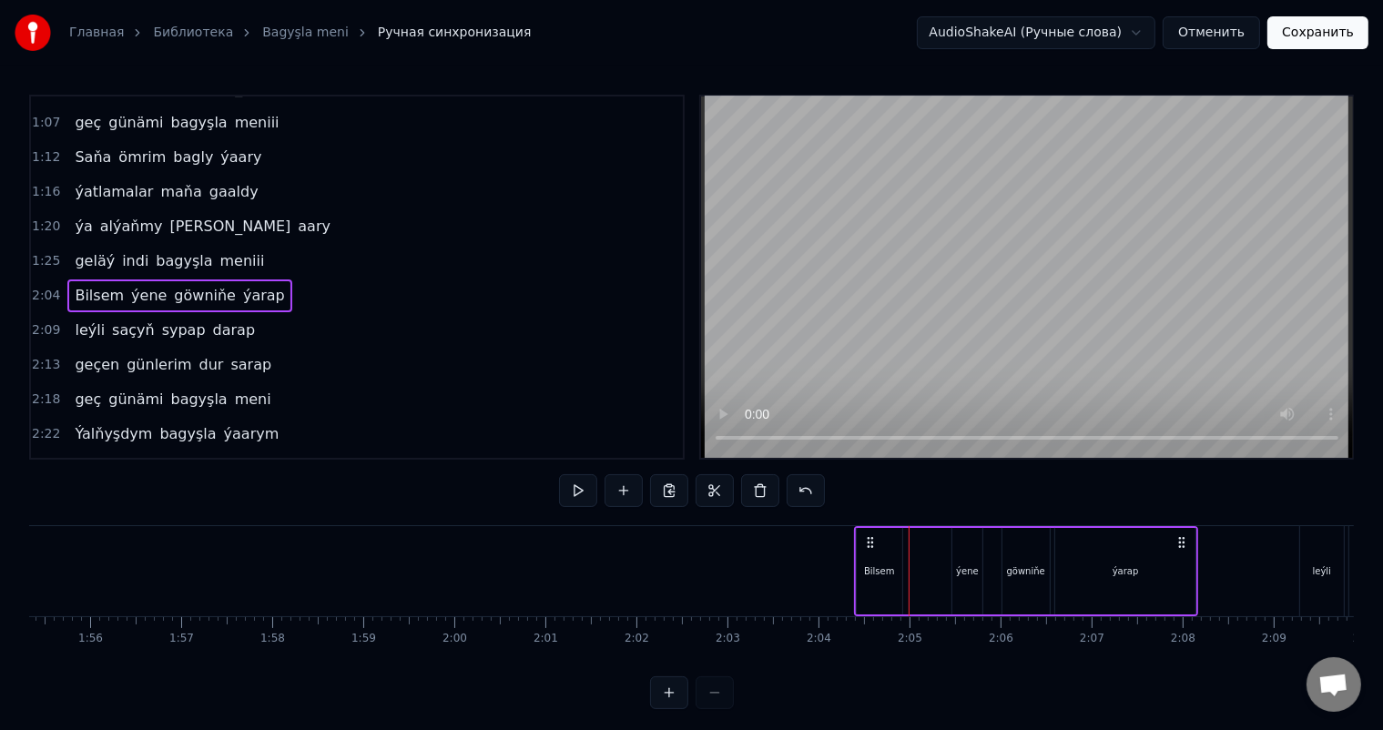
click at [905, 559] on div "Bilsem ýene göwniňe ýarap" at bounding box center [1026, 571] width 345 height 90
click at [971, 565] on div "ýene" at bounding box center [967, 572] width 23 height 14
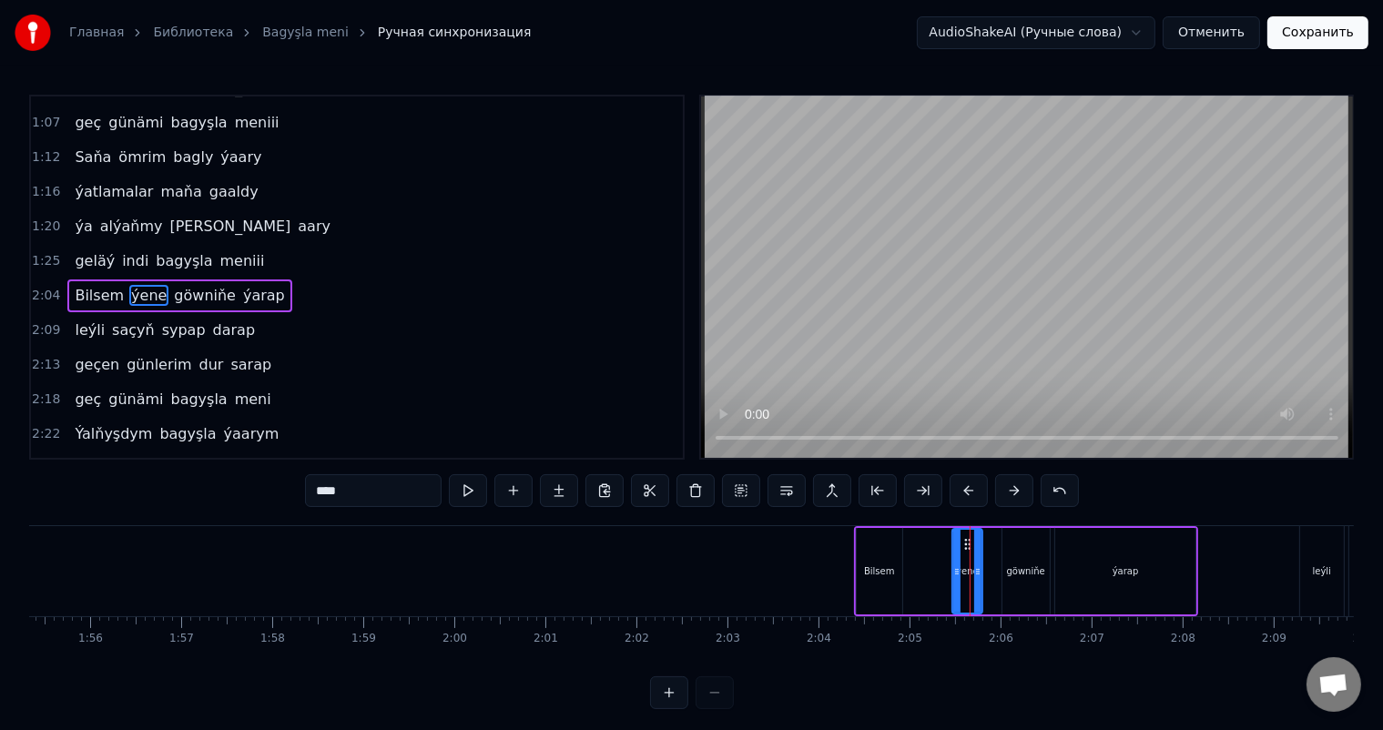
click at [963, 559] on div "ýene" at bounding box center [966, 571] width 27 height 83
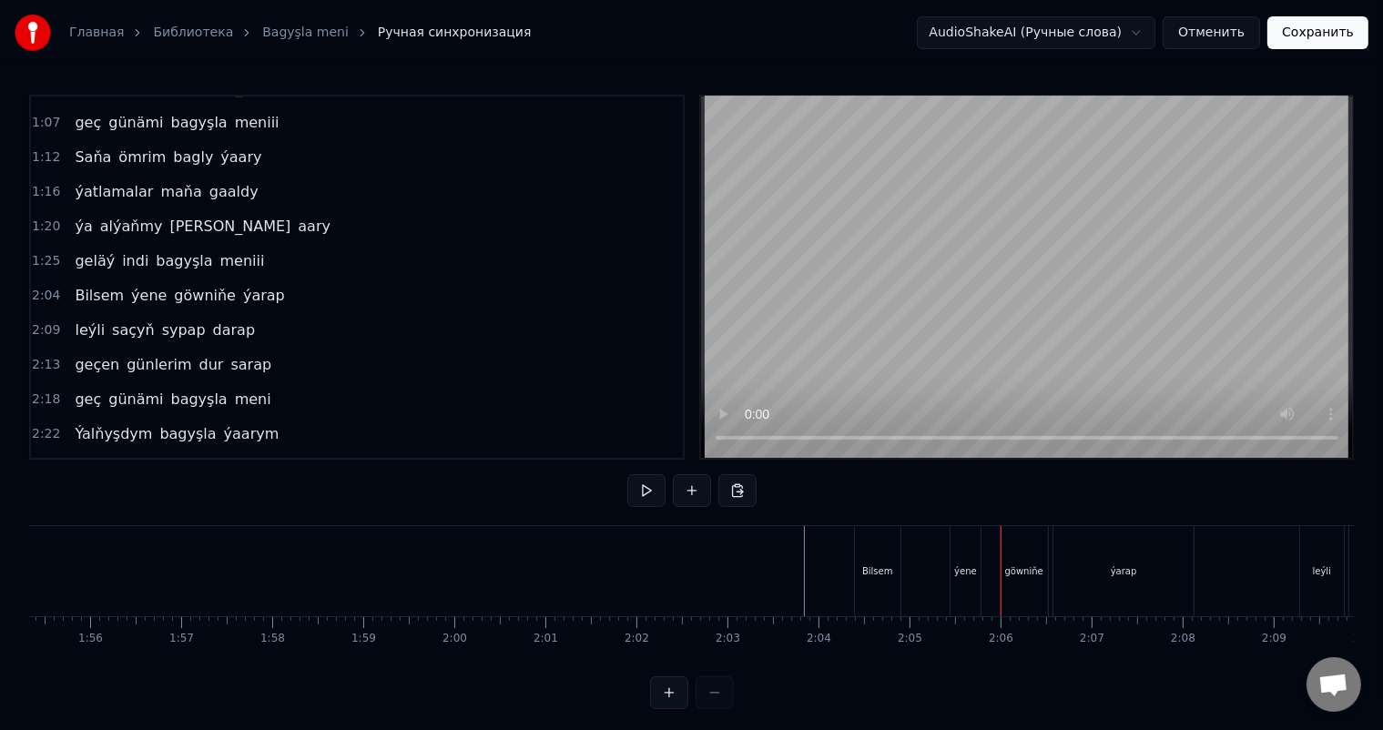
click at [963, 566] on div "ýene" at bounding box center [965, 572] width 23 height 14
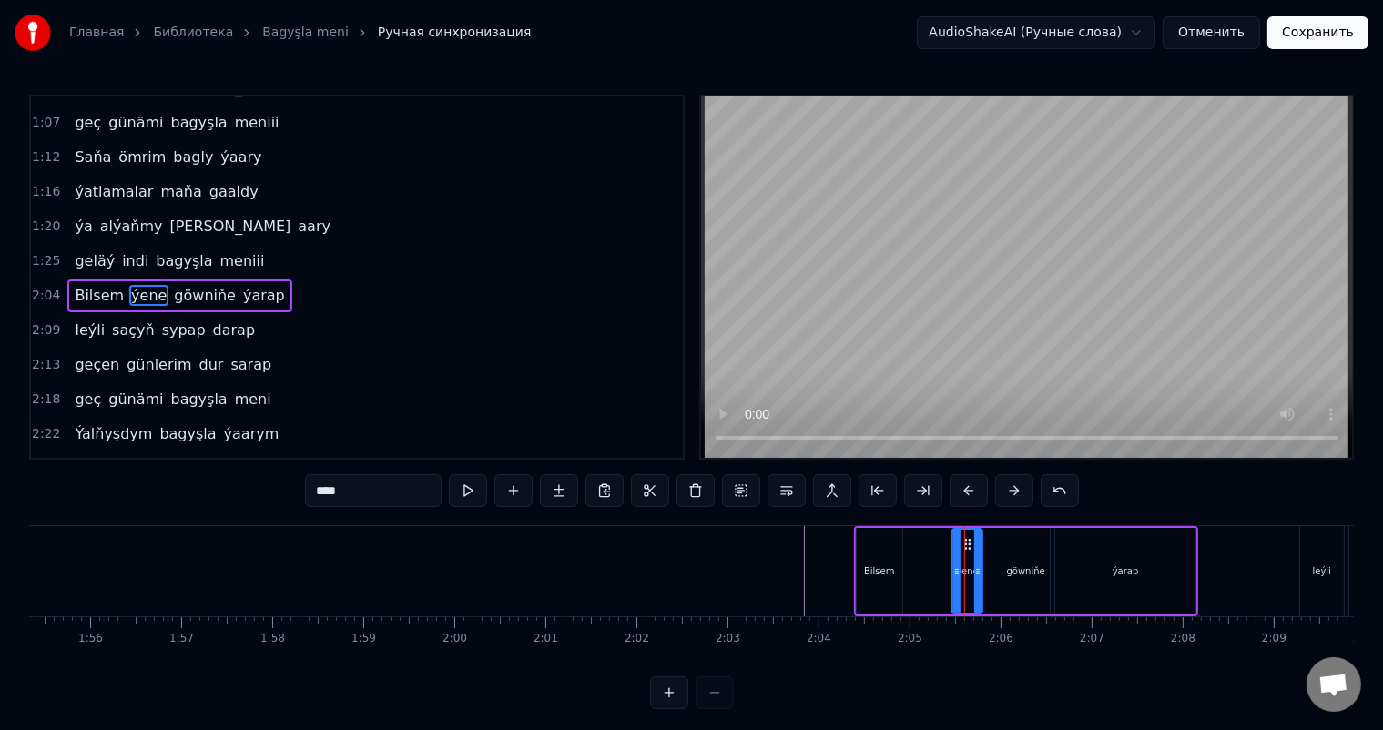
drag, startPoint x: 966, startPoint y: 560, endPoint x: 937, endPoint y: 557, distance: 29.3
click at [937, 557] on div "Bilsem ýene göwniňe ýarap" at bounding box center [1026, 571] width 345 height 90
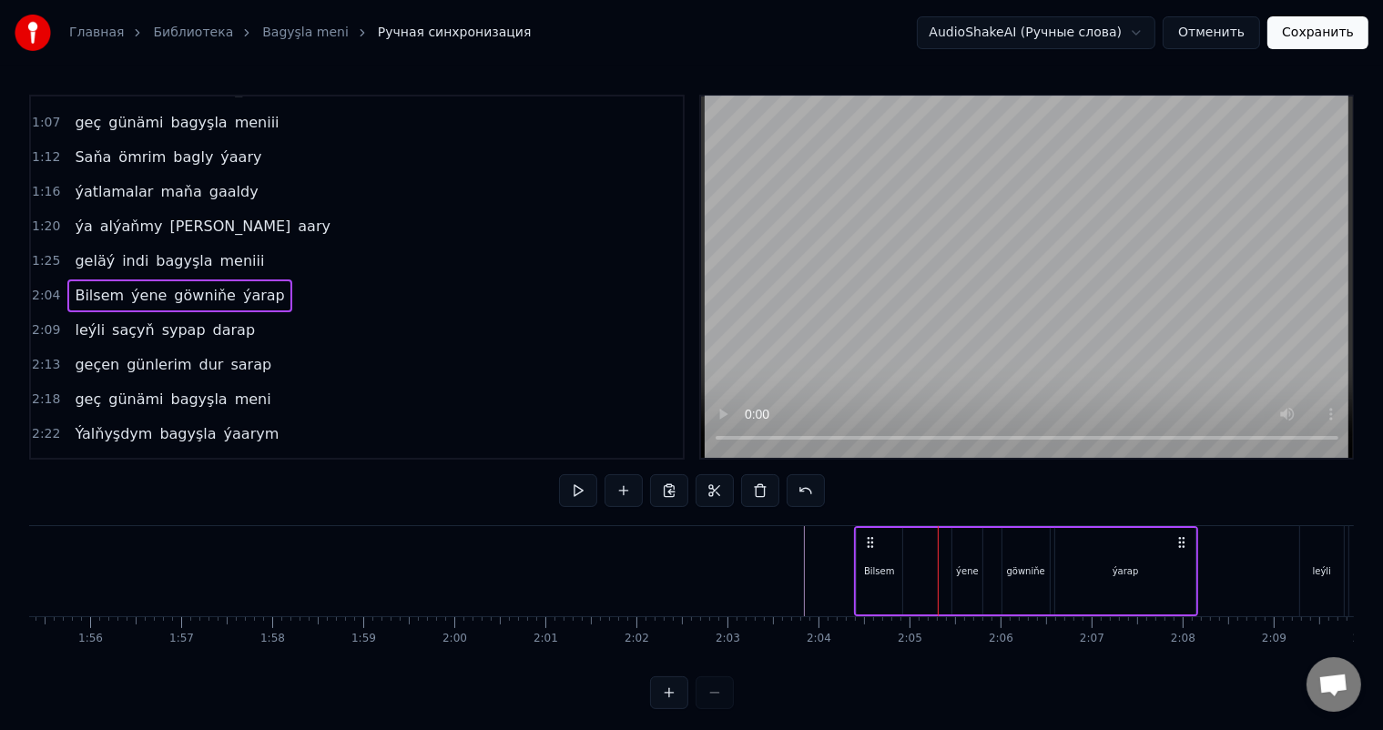
click at [964, 559] on div "ýene" at bounding box center [967, 571] width 29 height 87
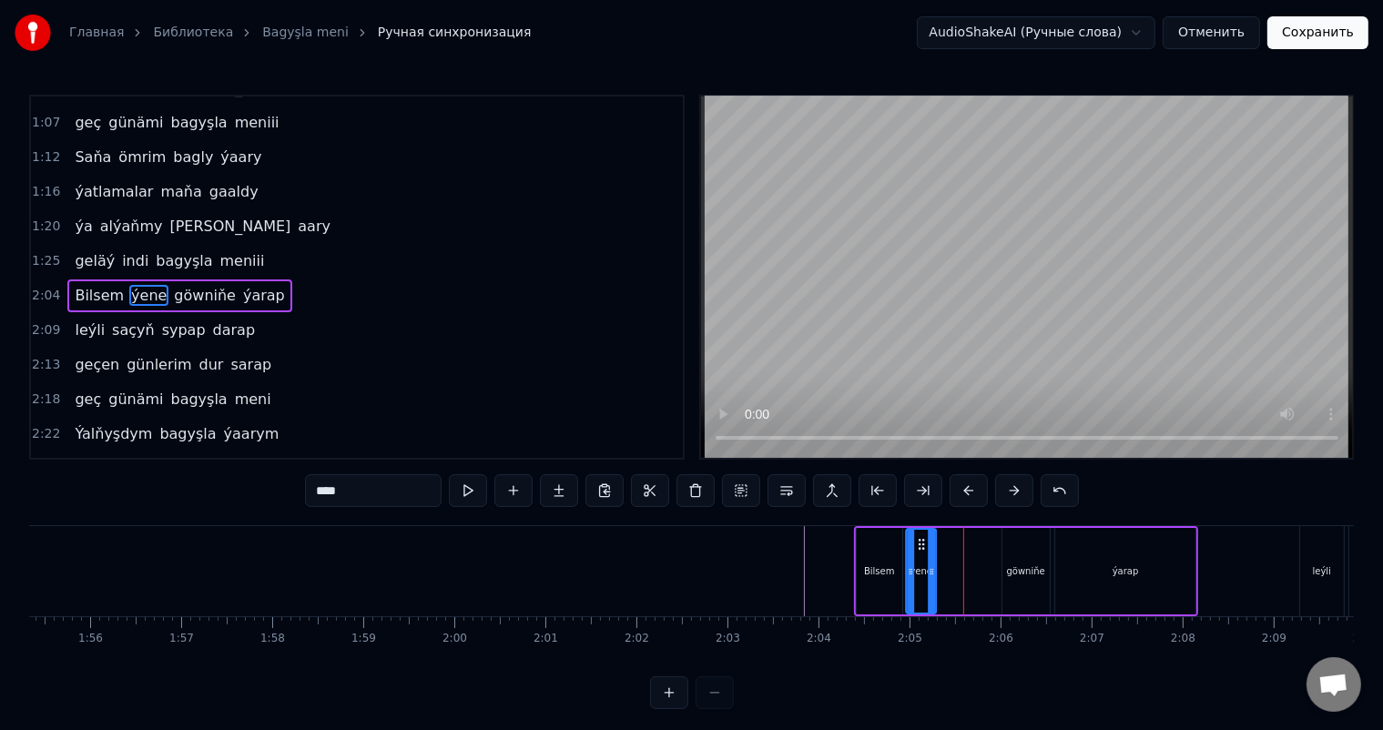
drag, startPoint x: 967, startPoint y: 540, endPoint x: 921, endPoint y: 536, distance: 46.6
click at [921, 537] on icon at bounding box center [921, 544] width 15 height 15
click at [1024, 548] on div "göwniňe" at bounding box center [1026, 571] width 47 height 87
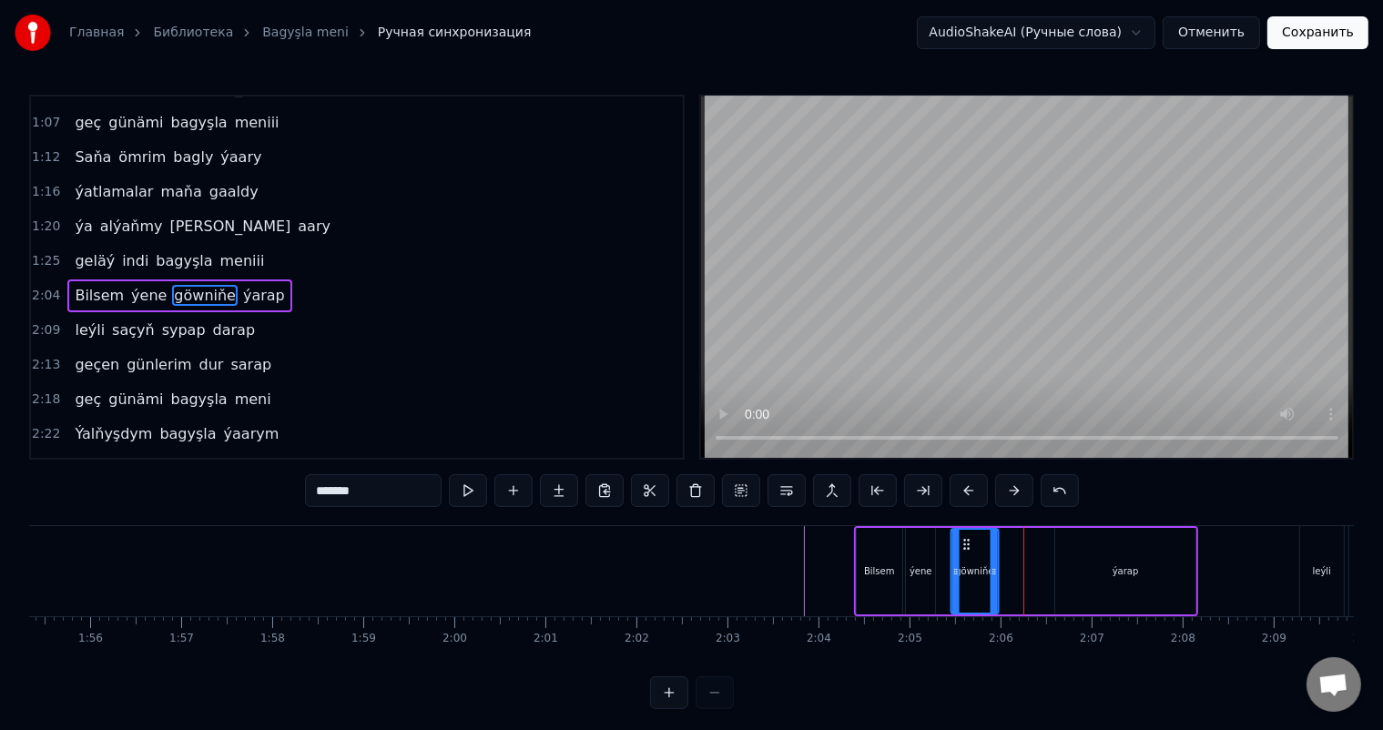
drag, startPoint x: 1015, startPoint y: 543, endPoint x: 963, endPoint y: 541, distance: 51.9
click at [963, 541] on icon at bounding box center [966, 544] width 15 height 15
click at [1093, 555] on div "ýarap" at bounding box center [1125, 571] width 141 height 87
type input "*****"
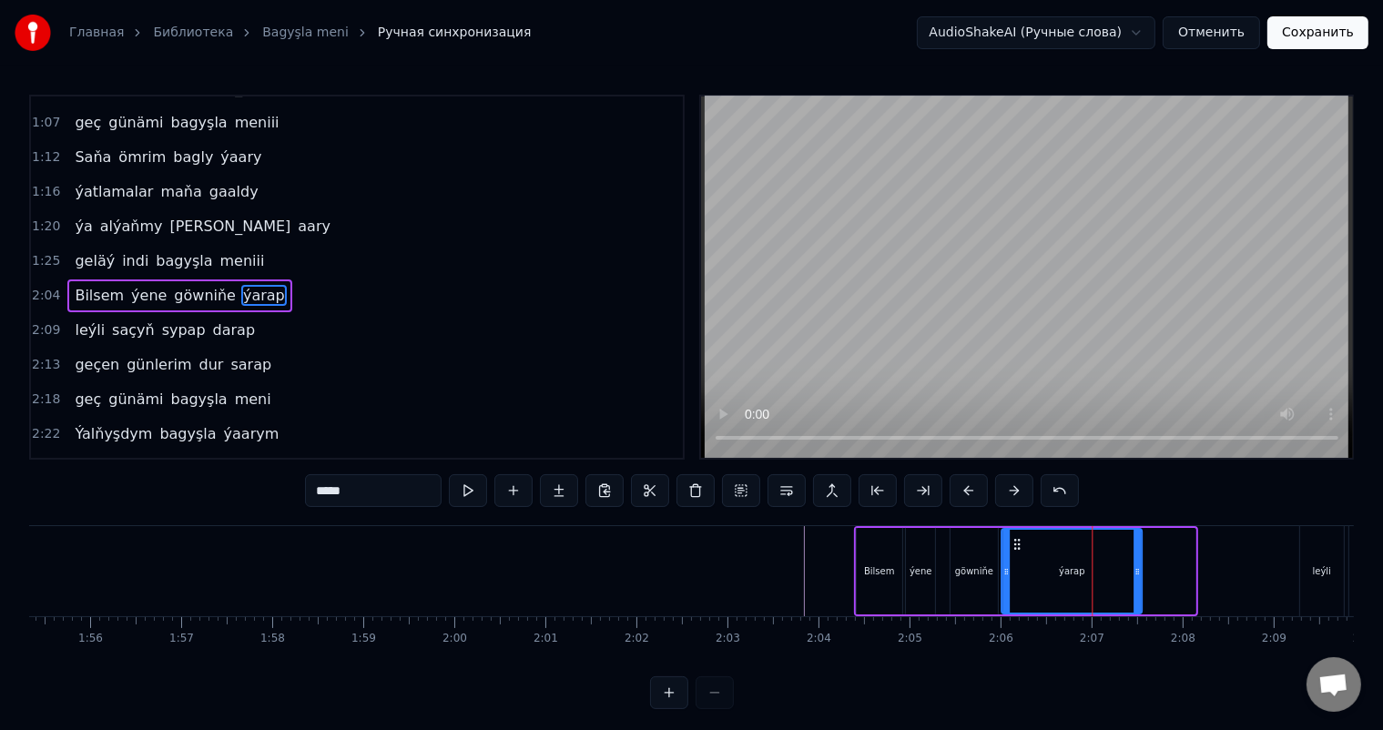
drag, startPoint x: 1067, startPoint y: 540, endPoint x: 1013, endPoint y: 537, distance: 54.7
click at [1013, 537] on icon at bounding box center [1017, 544] width 15 height 15
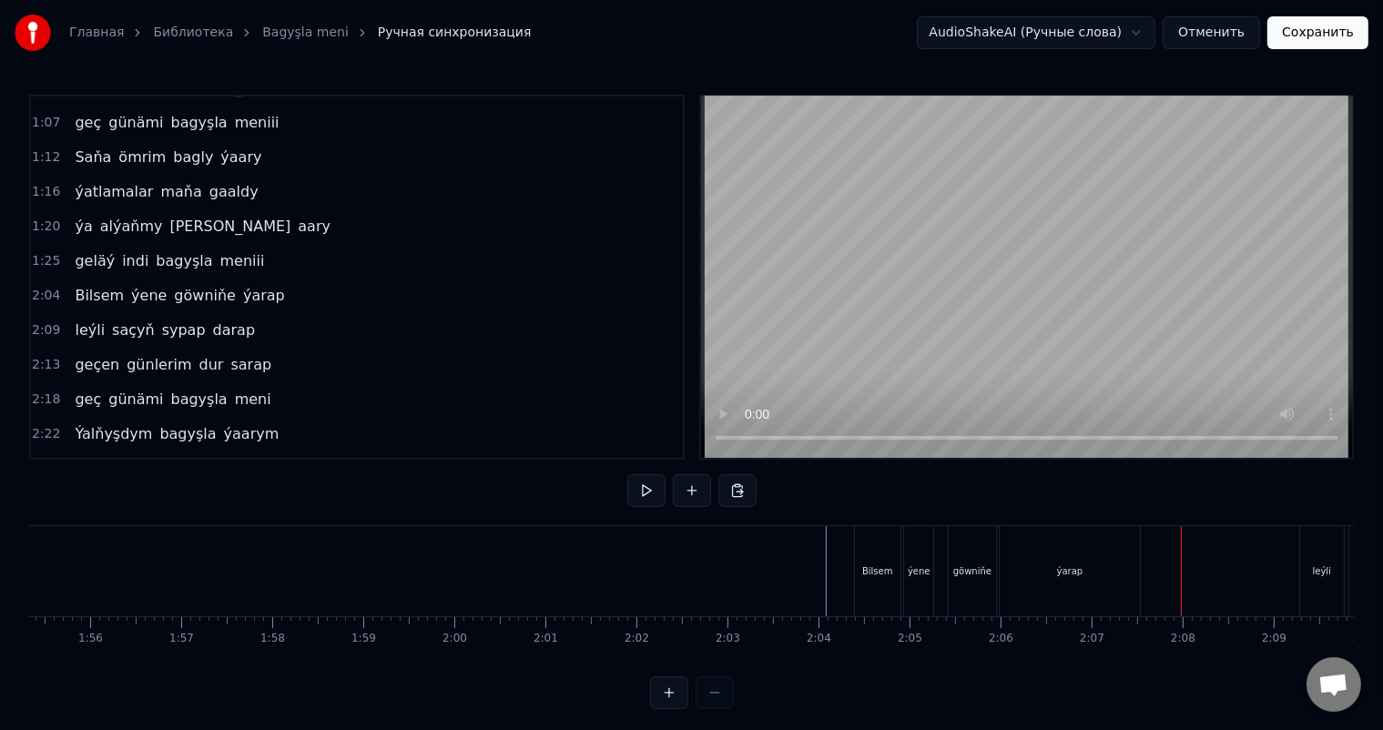
click at [1107, 576] on div "ýarap" at bounding box center [1070, 571] width 141 height 90
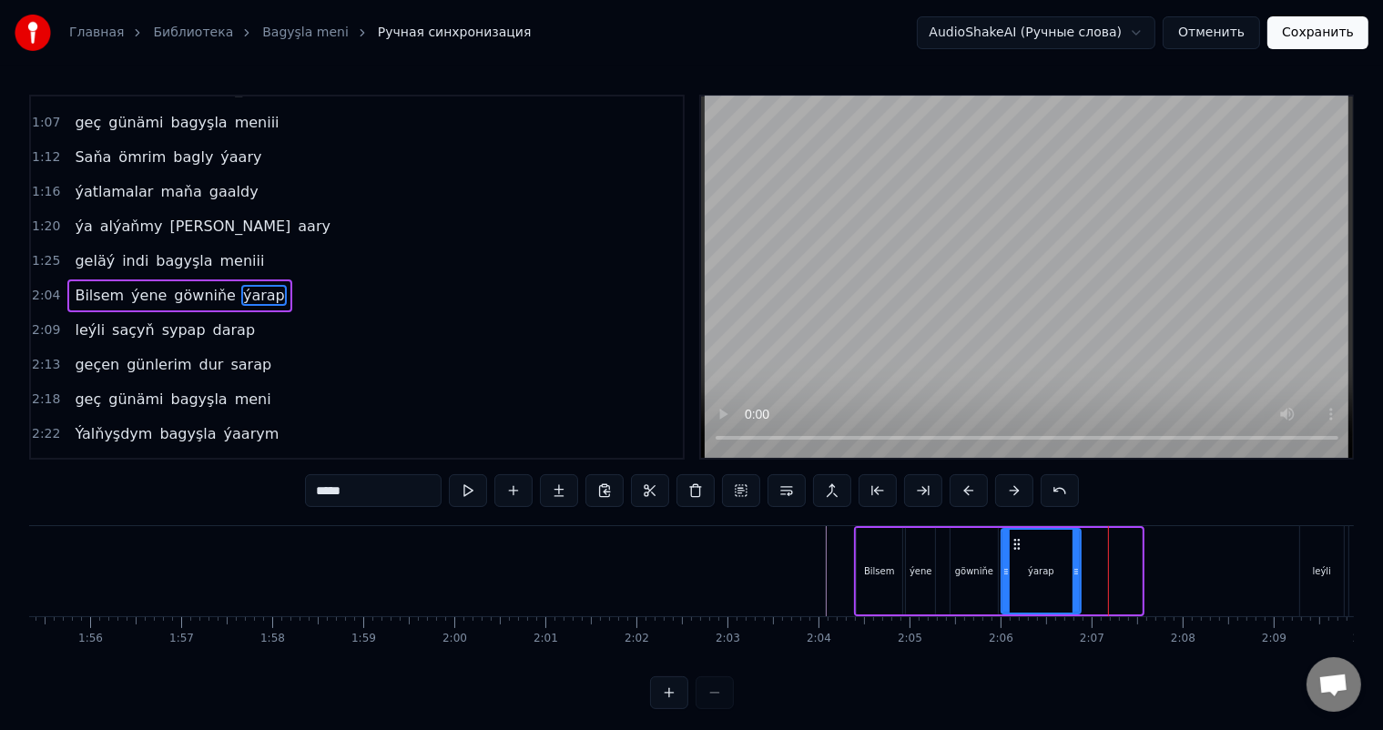
drag, startPoint x: 1139, startPoint y: 567, endPoint x: 1078, endPoint y: 563, distance: 61.2
click at [1078, 563] on div at bounding box center [1076, 571] width 7 height 83
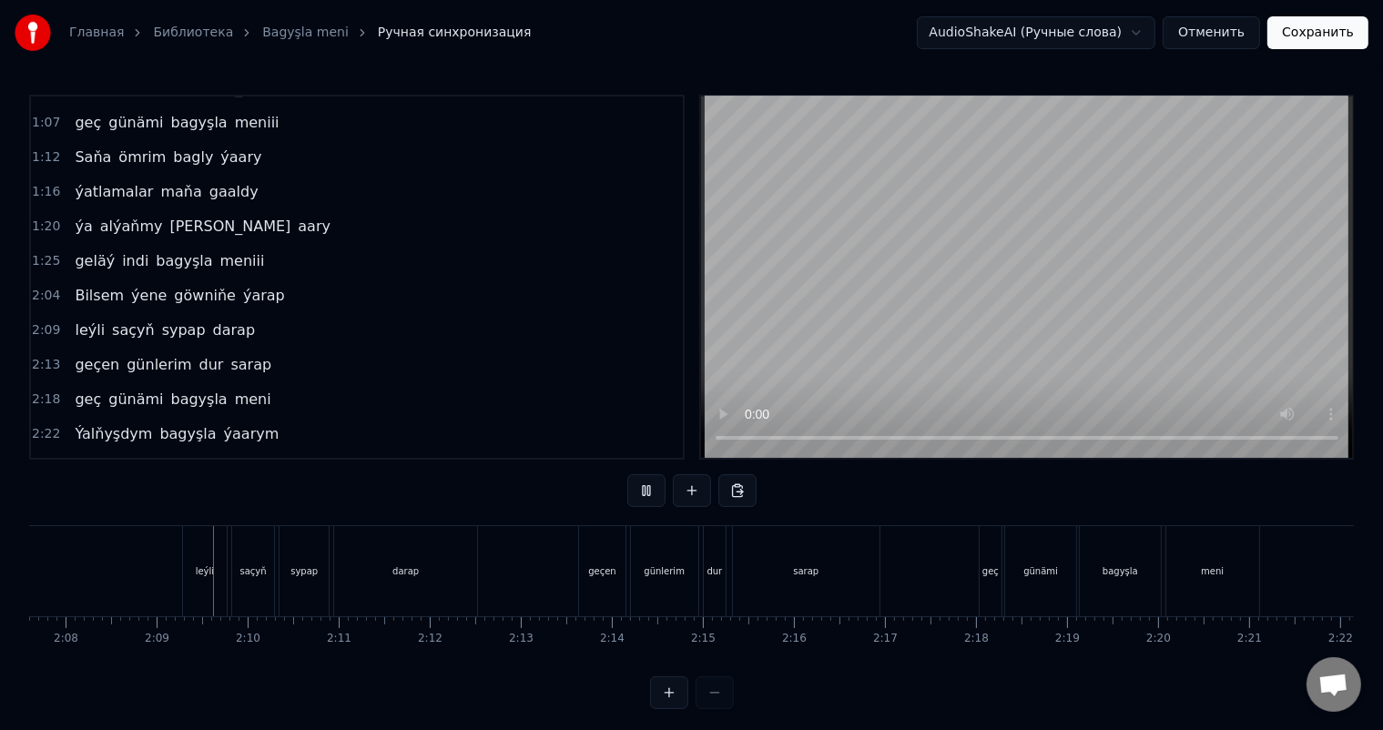
scroll to position [0, 11652]
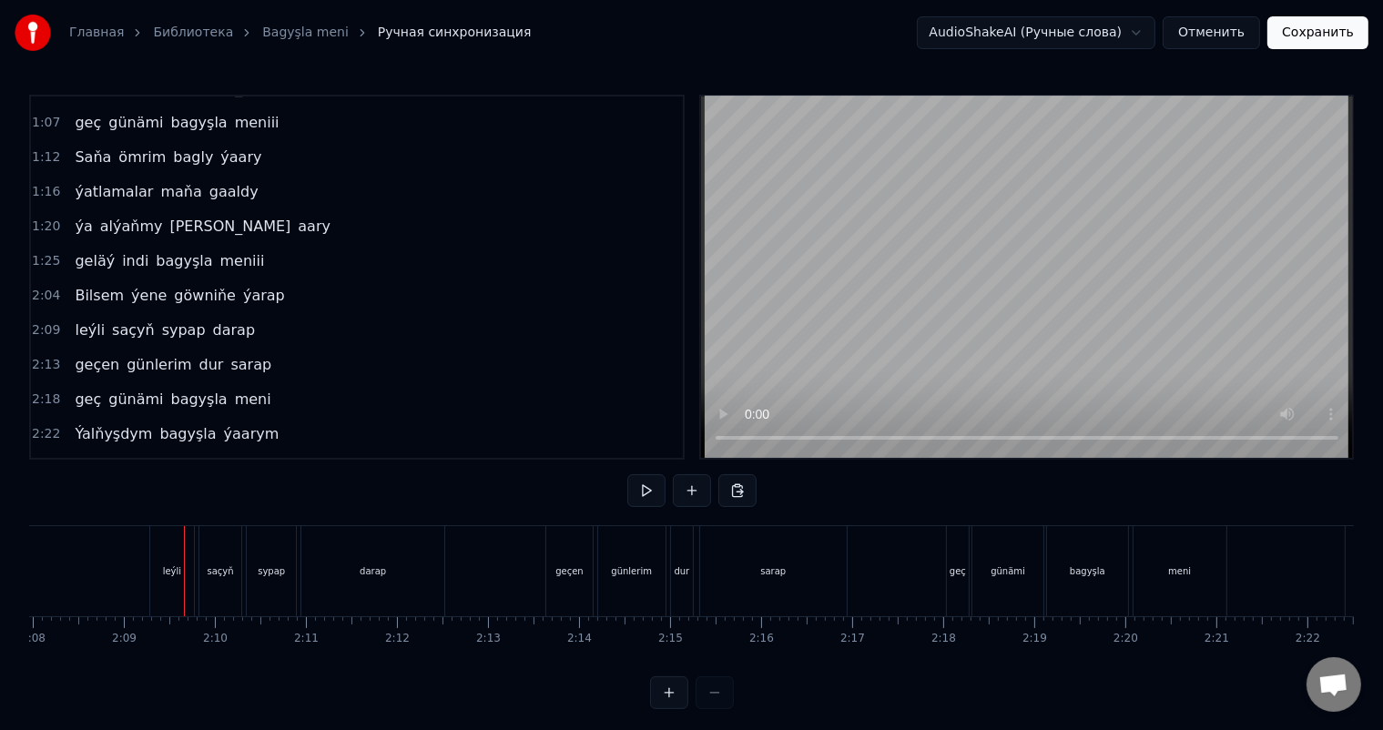
click at [163, 561] on div "leýli" at bounding box center [172, 571] width 44 height 90
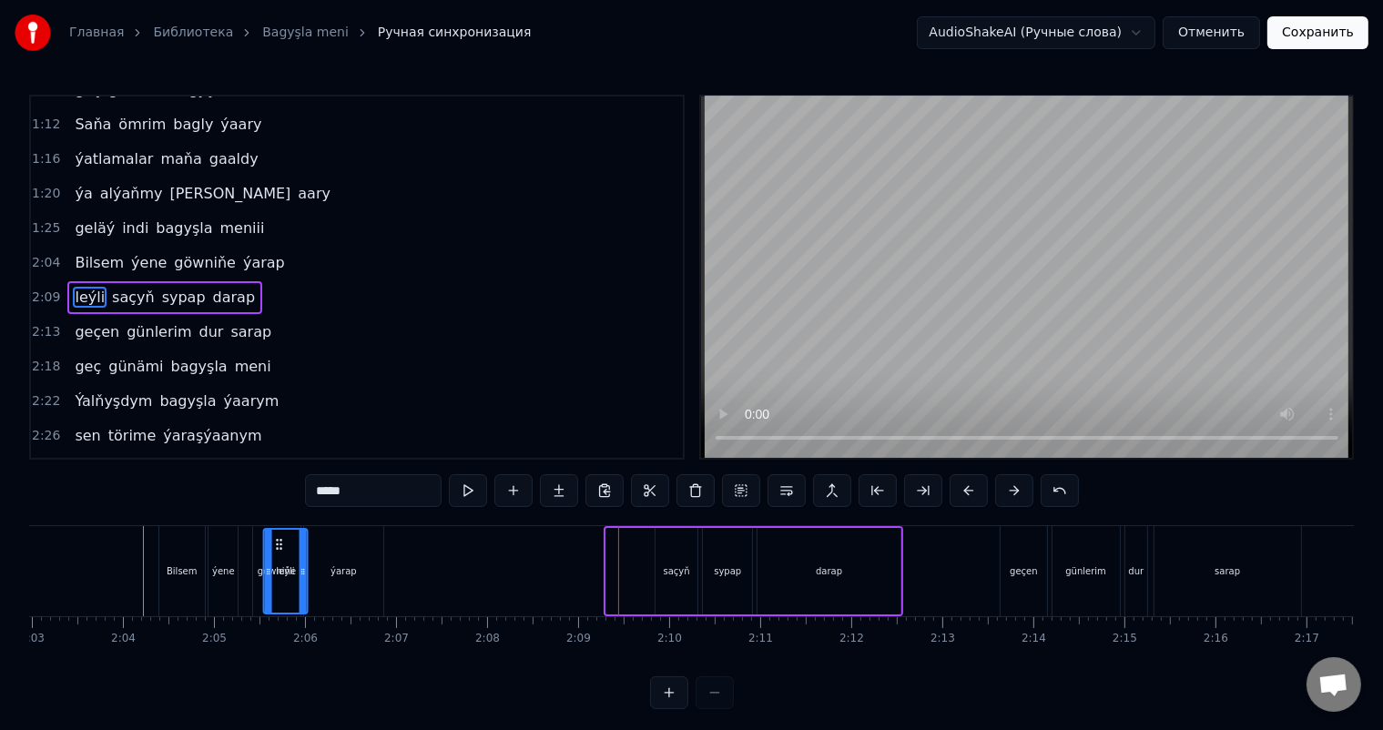
scroll to position [0, 11197]
drag, startPoint x: 166, startPoint y: 542, endPoint x: 571, endPoint y: 544, distance: 405.2
click at [571, 544] on icon at bounding box center [572, 544] width 15 height 15
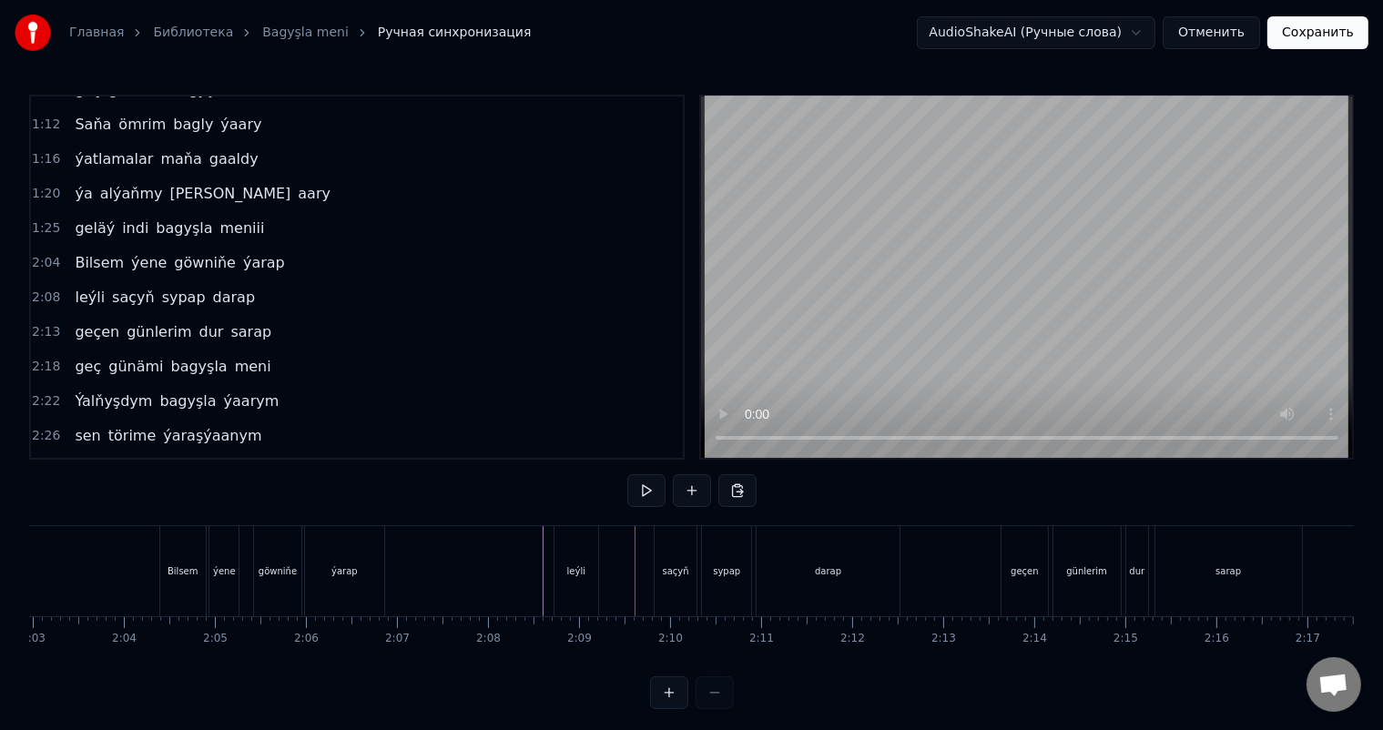
click at [576, 556] on div "leýli" at bounding box center [577, 571] width 44 height 90
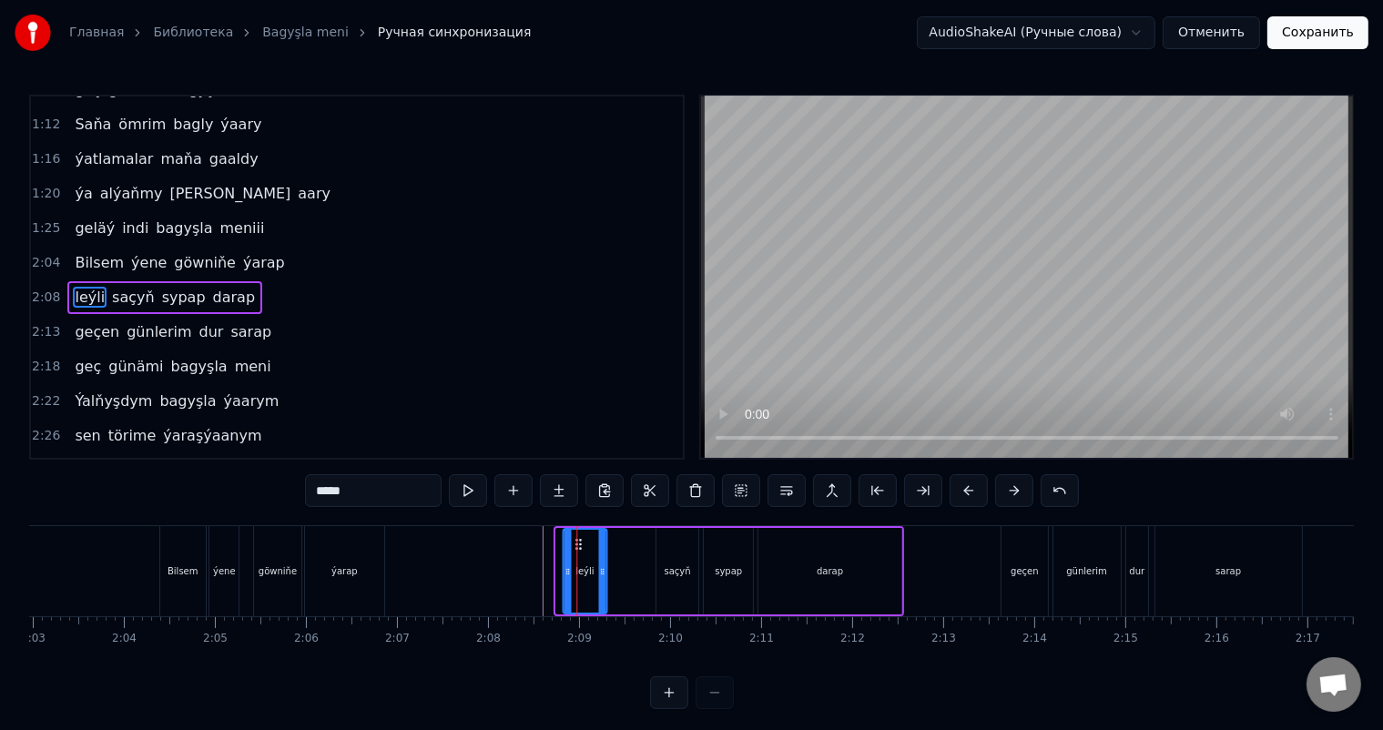
click at [575, 541] on icon at bounding box center [578, 544] width 15 height 15
click at [677, 568] on div "saçyň" at bounding box center [678, 572] width 26 height 14
type input "*****"
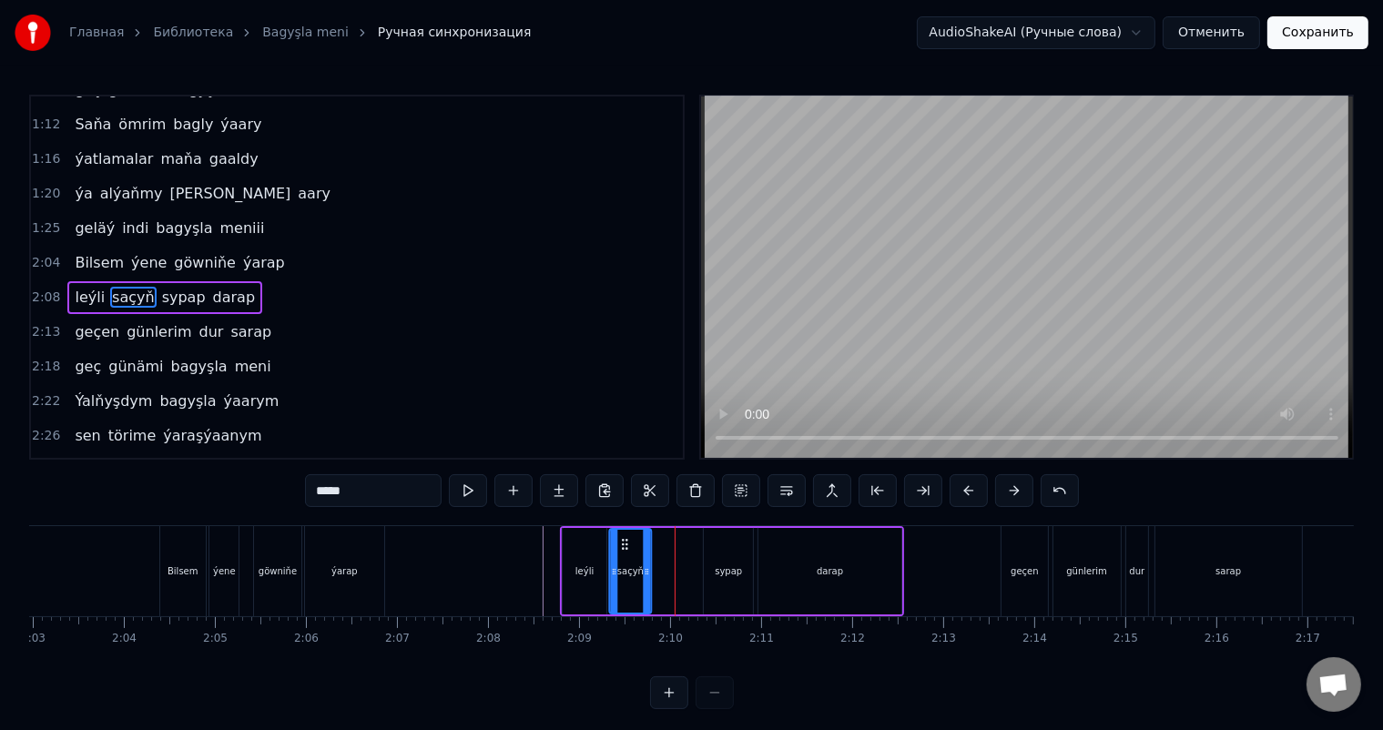
drag, startPoint x: 667, startPoint y: 543, endPoint x: 620, endPoint y: 535, distance: 47.9
click at [620, 537] on icon at bounding box center [624, 544] width 15 height 15
click at [529, 554] on div at bounding box center [356, 571] width 23048 height 90
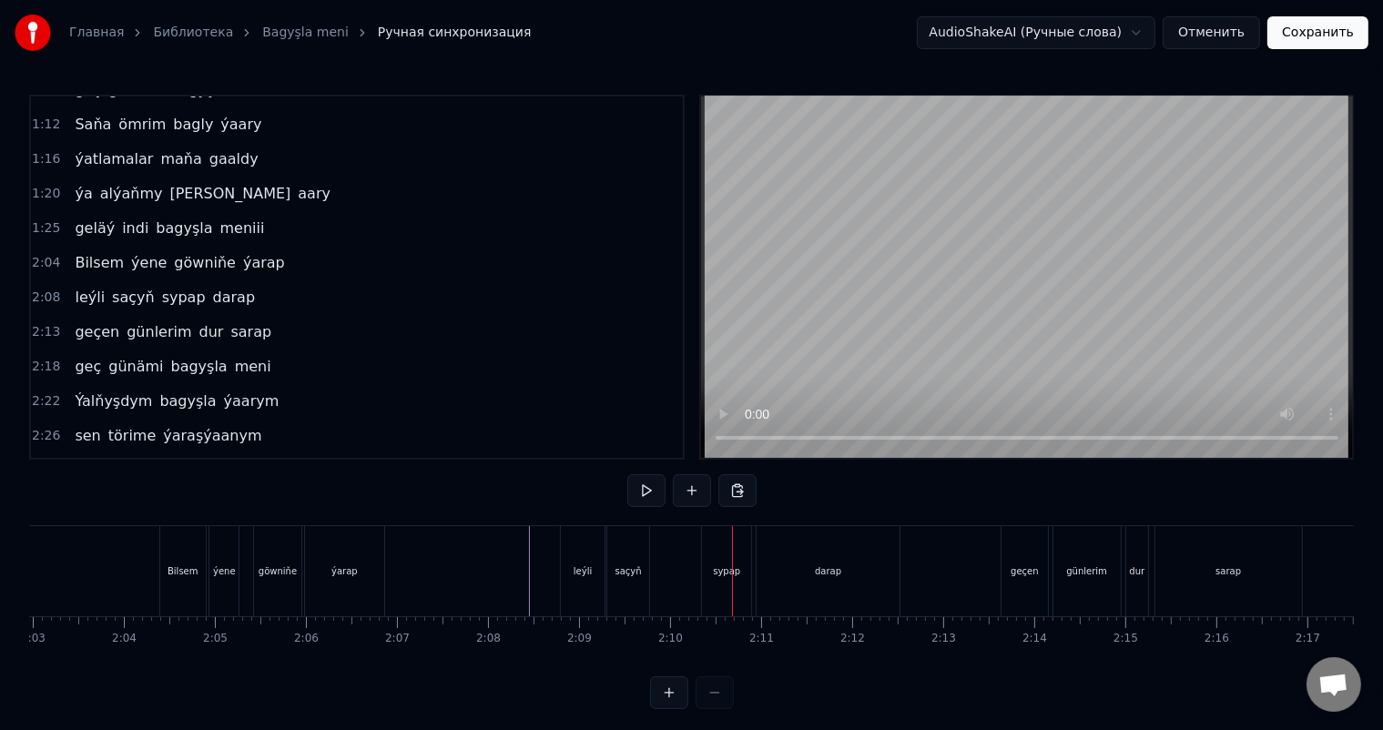
click at [714, 564] on div "sypap" at bounding box center [726, 571] width 49 height 90
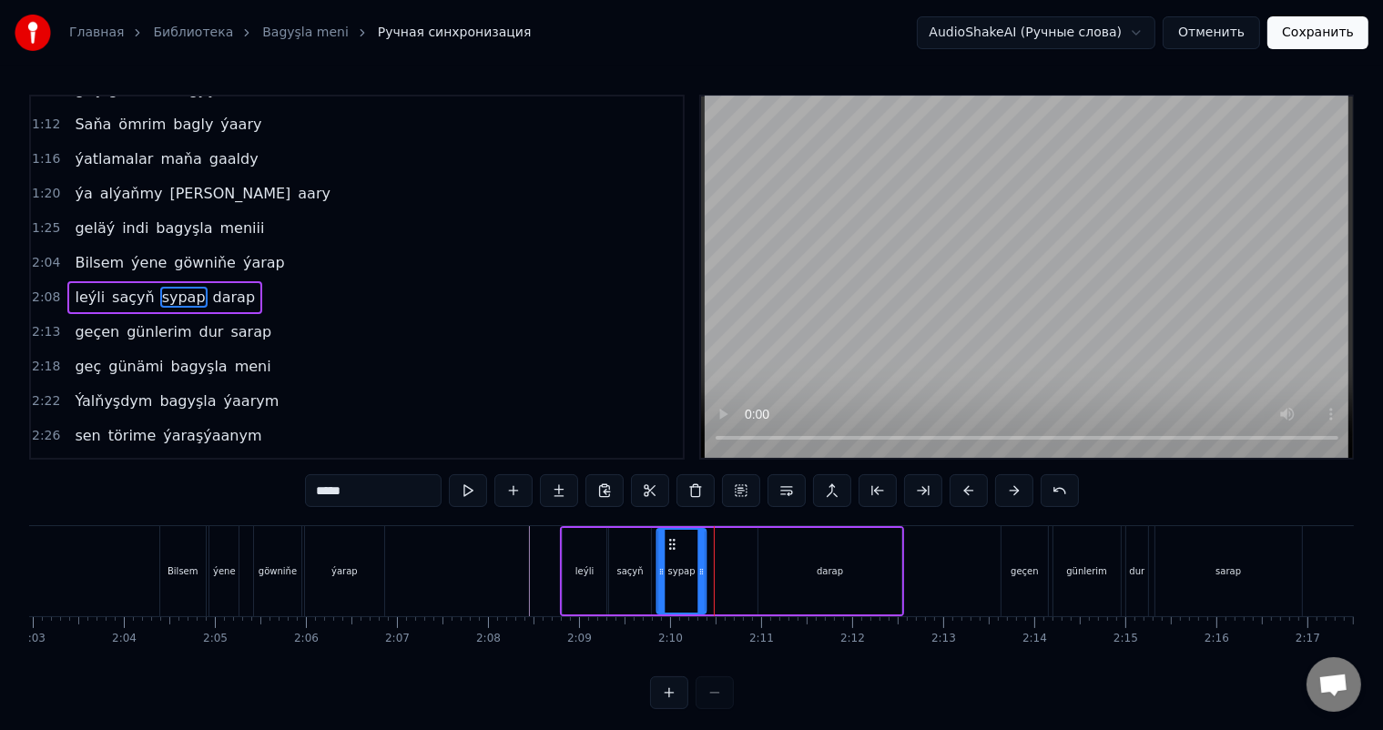
drag, startPoint x: 715, startPoint y: 538, endPoint x: 667, endPoint y: 534, distance: 47.6
click at [667, 534] on div "sypap" at bounding box center [680, 571] width 47 height 83
click at [820, 557] on div "darap" at bounding box center [830, 571] width 143 height 87
type input "*****"
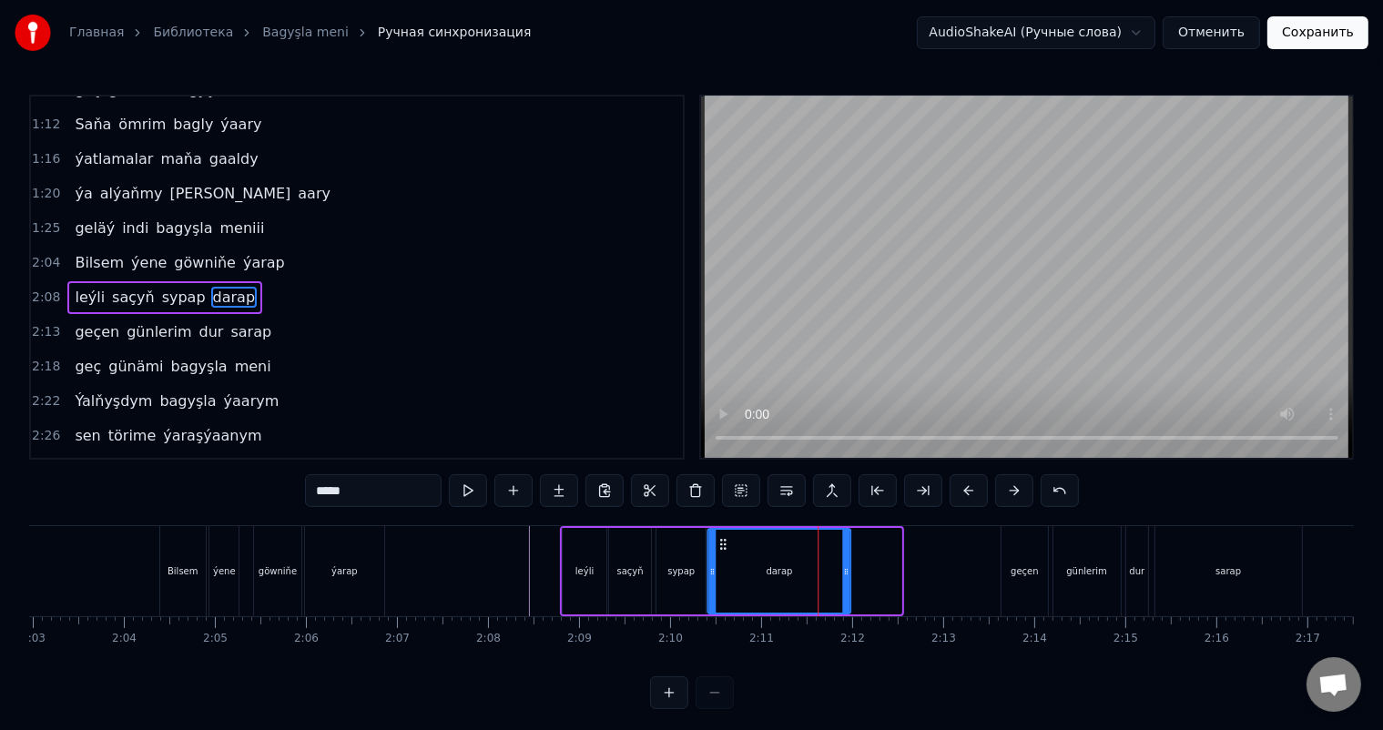
drag, startPoint x: 772, startPoint y: 540, endPoint x: 721, endPoint y: 535, distance: 51.2
click at [721, 535] on div "darap" at bounding box center [778, 571] width 141 height 83
click at [525, 558] on div at bounding box center [356, 571] width 23048 height 90
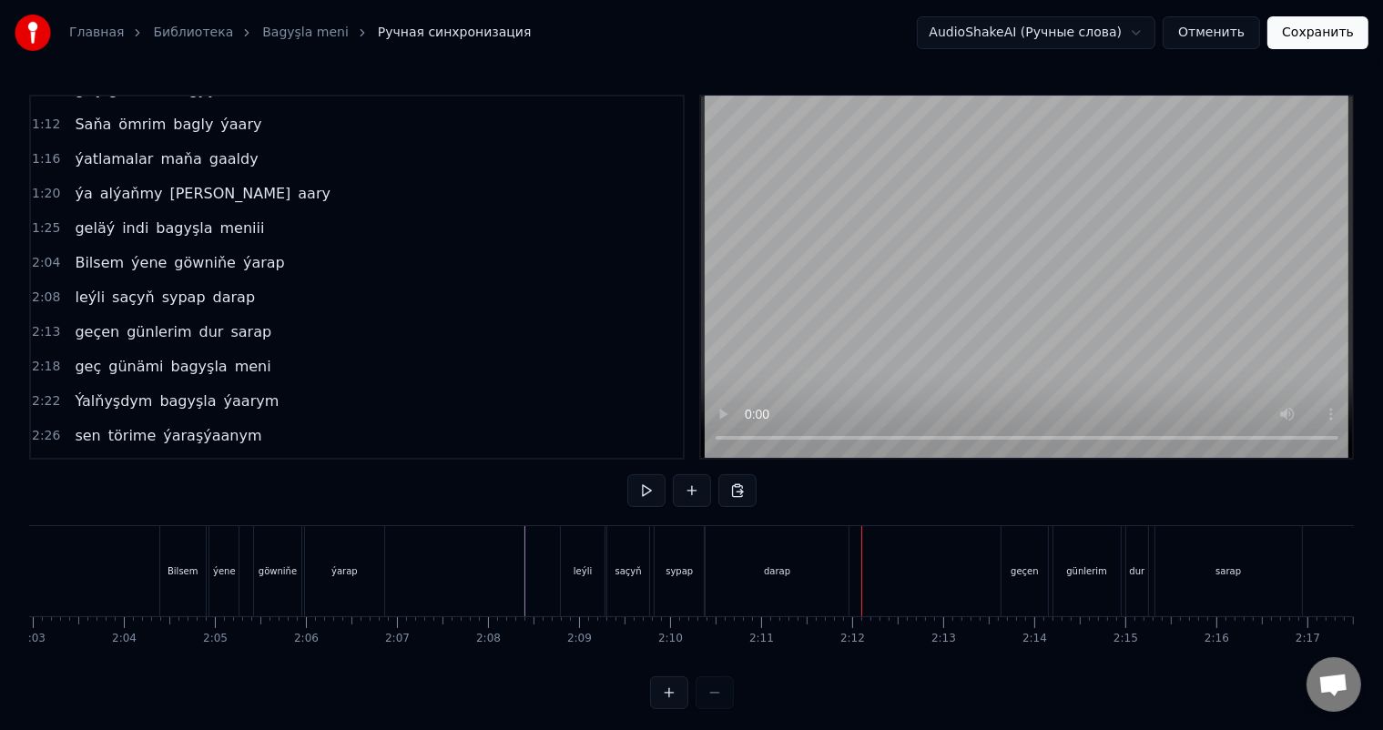
click at [806, 572] on div "darap" at bounding box center [777, 571] width 143 height 90
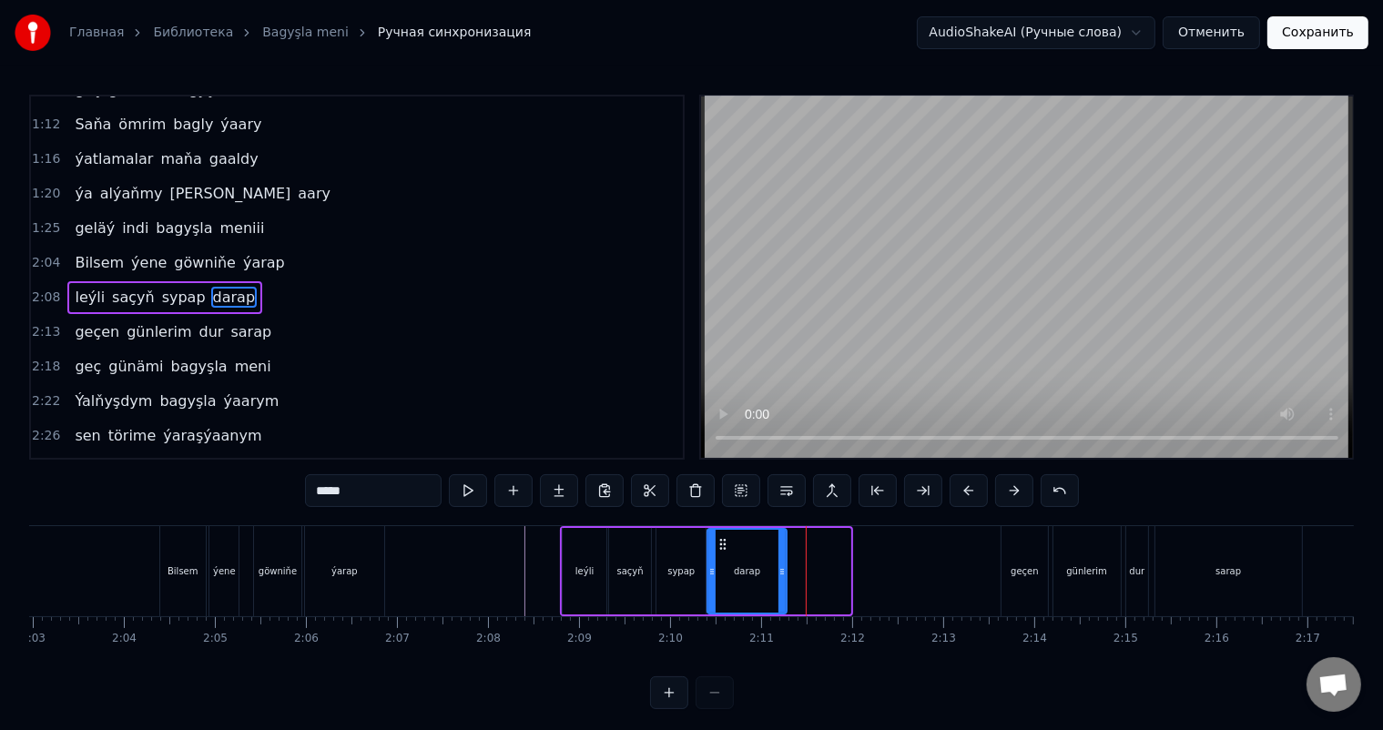
drag, startPoint x: 849, startPoint y: 568, endPoint x: 785, endPoint y: 565, distance: 63.8
click at [785, 565] on icon at bounding box center [782, 572] width 7 height 15
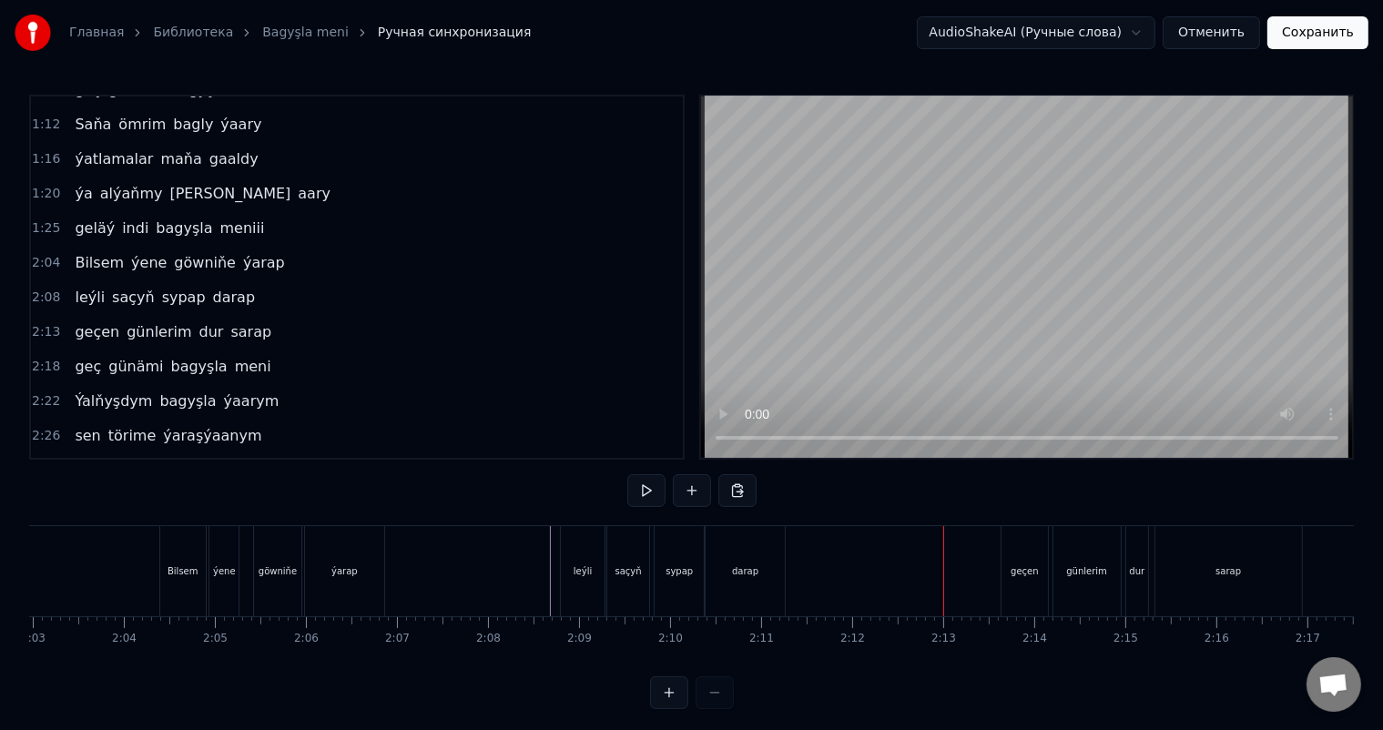
click at [1021, 557] on div "geçen" at bounding box center [1025, 571] width 46 height 90
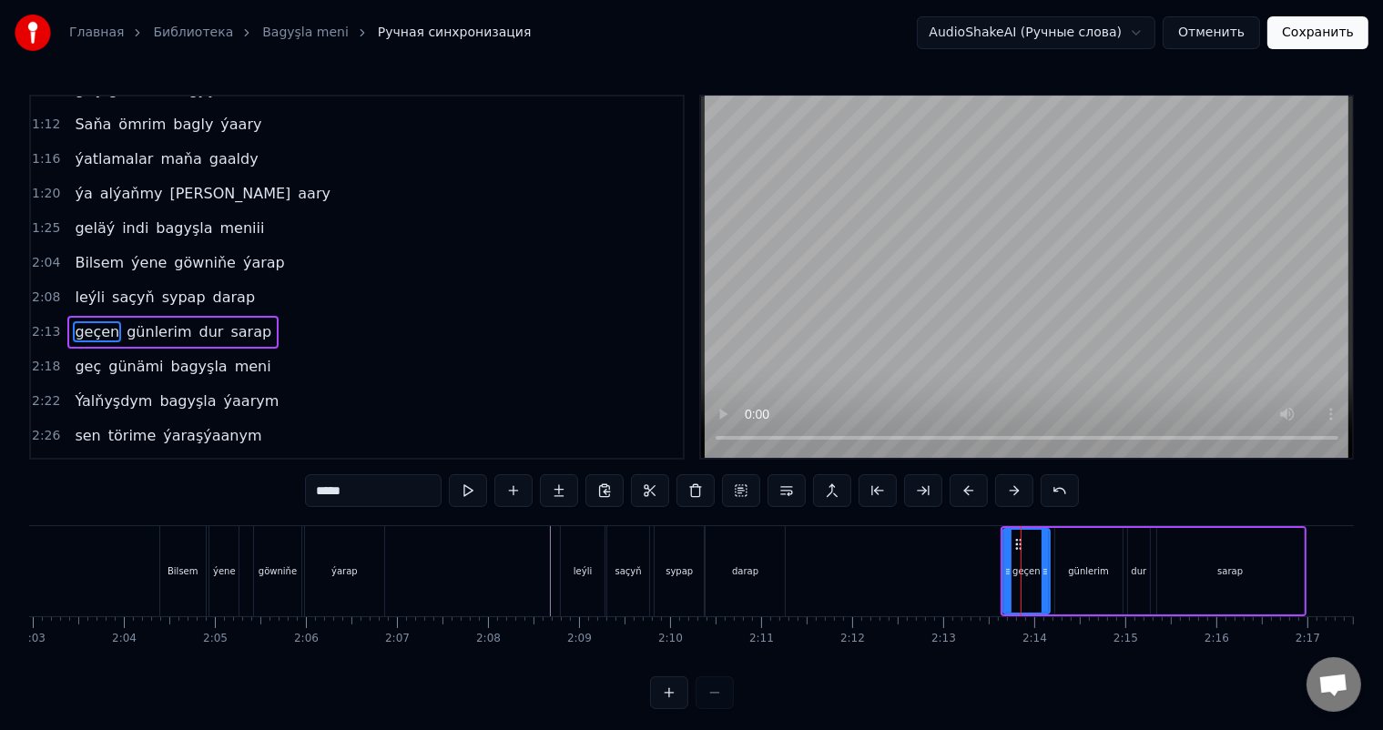
scroll to position [438, 0]
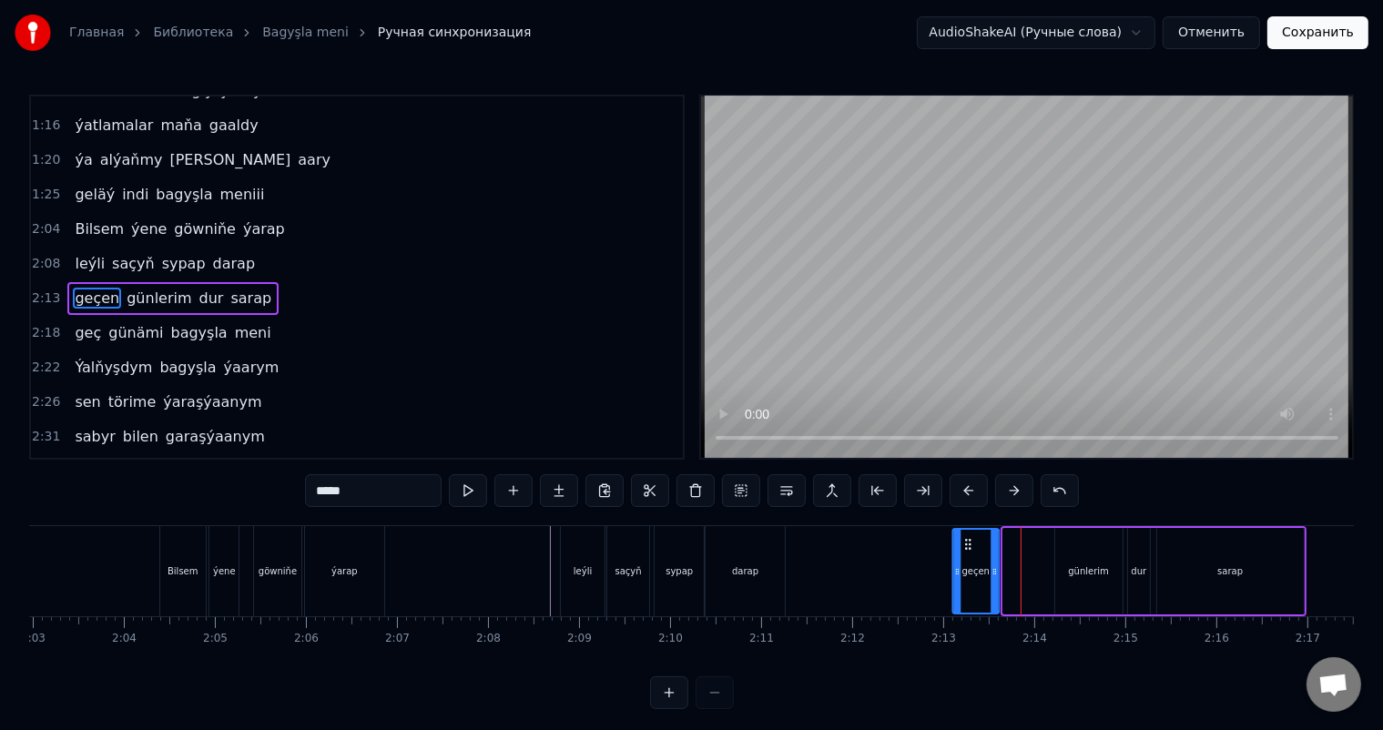
drag, startPoint x: 1016, startPoint y: 544, endPoint x: 965, endPoint y: 539, distance: 51.2
click at [965, 539] on icon at bounding box center [968, 544] width 15 height 15
click at [1068, 554] on div "günlerim" at bounding box center [1088, 571] width 67 height 87
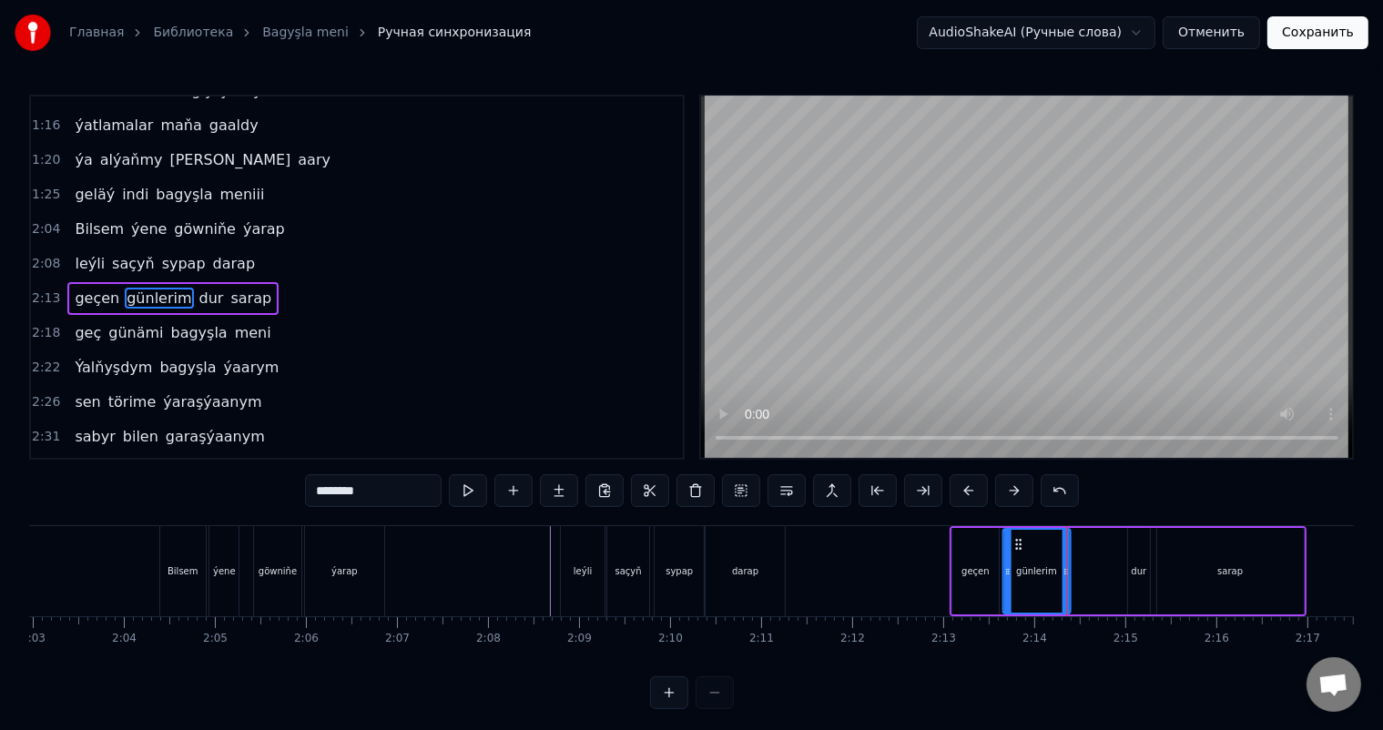
drag, startPoint x: 1071, startPoint y: 543, endPoint x: 1018, endPoint y: 539, distance: 52.9
click at [1018, 539] on icon at bounding box center [1018, 544] width 15 height 15
click at [1139, 547] on div "dur" at bounding box center [1139, 571] width 22 height 87
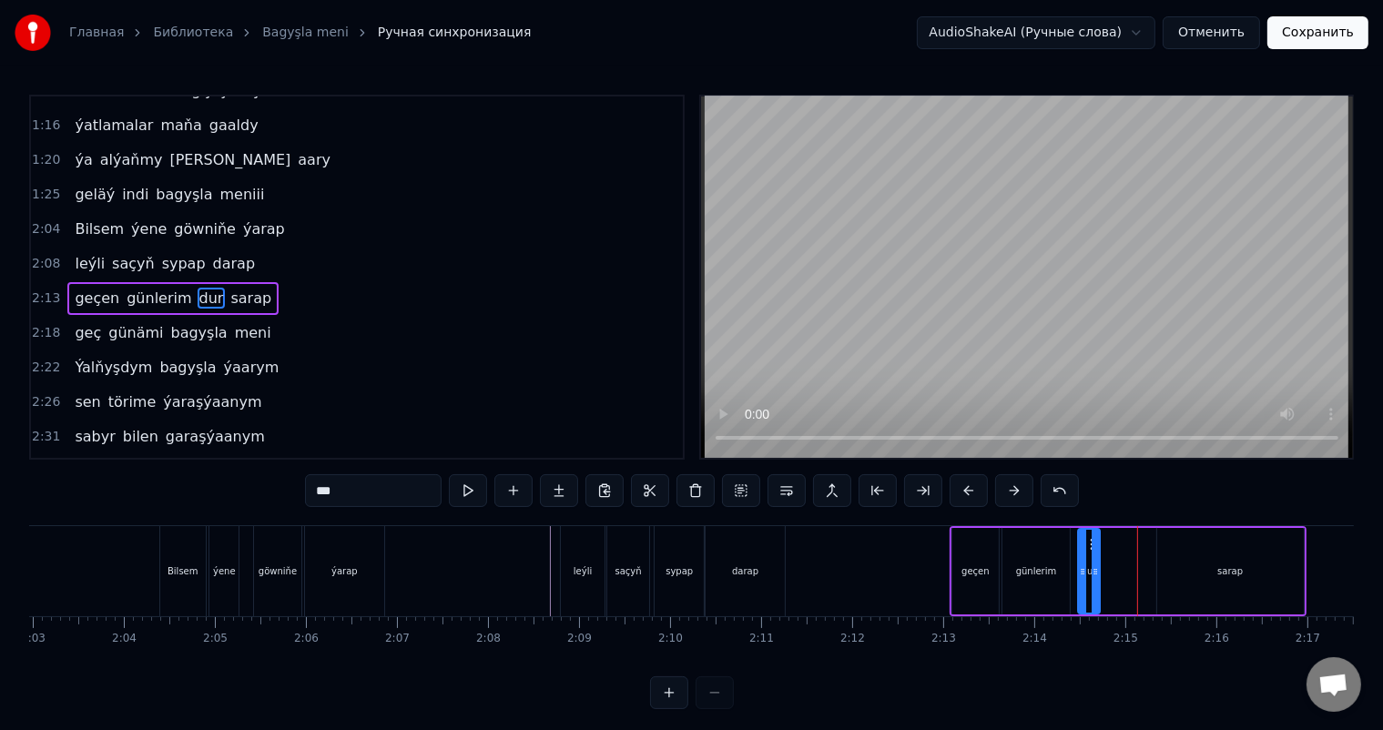
drag, startPoint x: 1139, startPoint y: 545, endPoint x: 1089, endPoint y: 542, distance: 50.2
click at [1089, 542] on icon at bounding box center [1093, 544] width 15 height 15
click at [1238, 572] on div "sarap" at bounding box center [1230, 572] width 25 height 14
type input "*****"
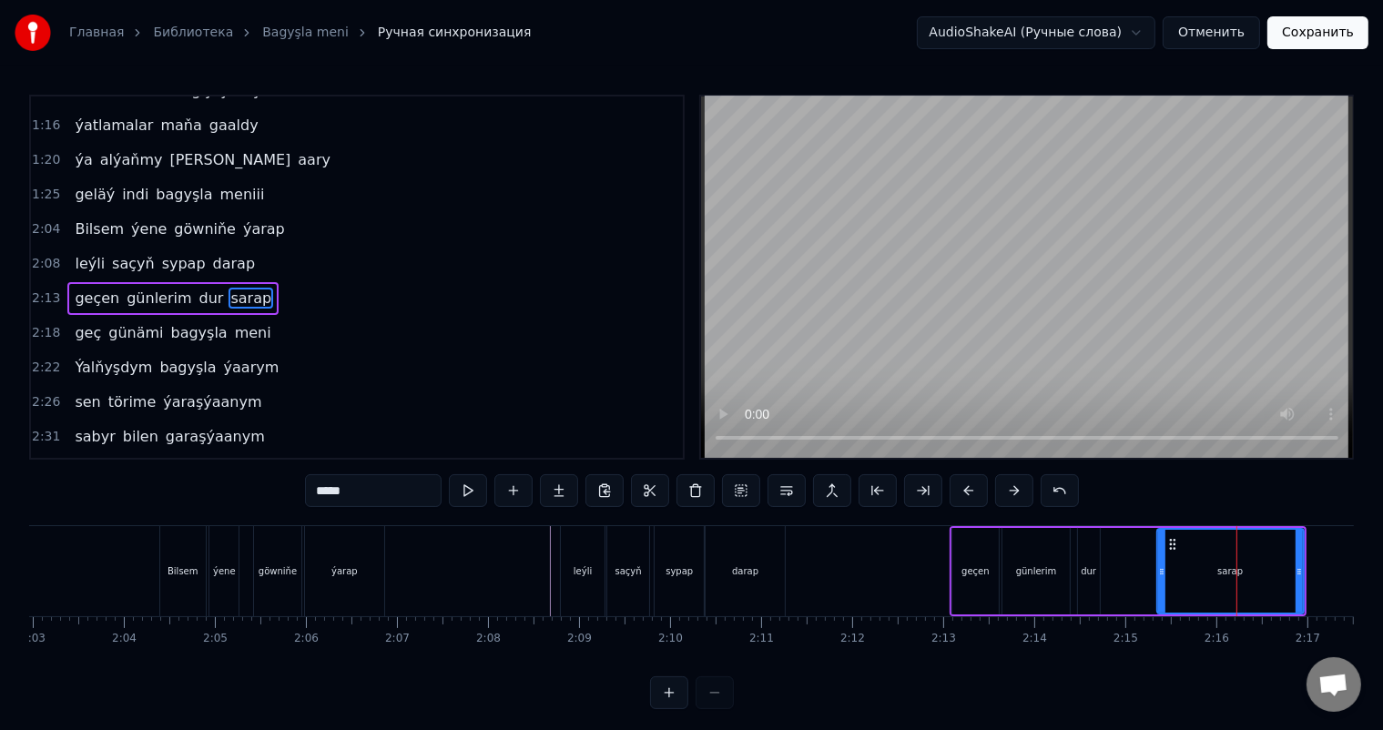
drag, startPoint x: 1217, startPoint y: 567, endPoint x: 1195, endPoint y: 566, distance: 21.9
click at [1195, 566] on div "sarap" at bounding box center [1230, 571] width 145 height 83
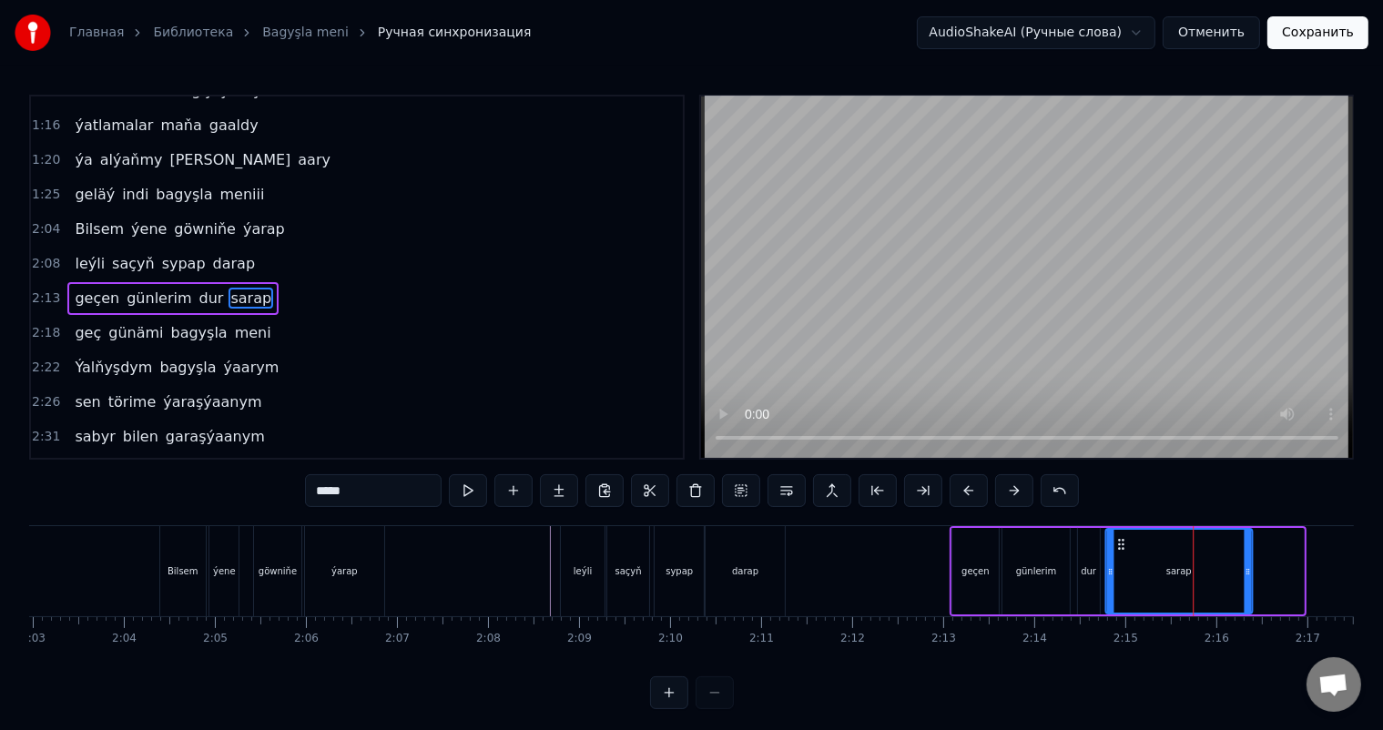
drag, startPoint x: 1170, startPoint y: 539, endPoint x: 1118, endPoint y: 538, distance: 51.9
click at [1119, 540] on circle at bounding box center [1119, 540] width 1 height 1
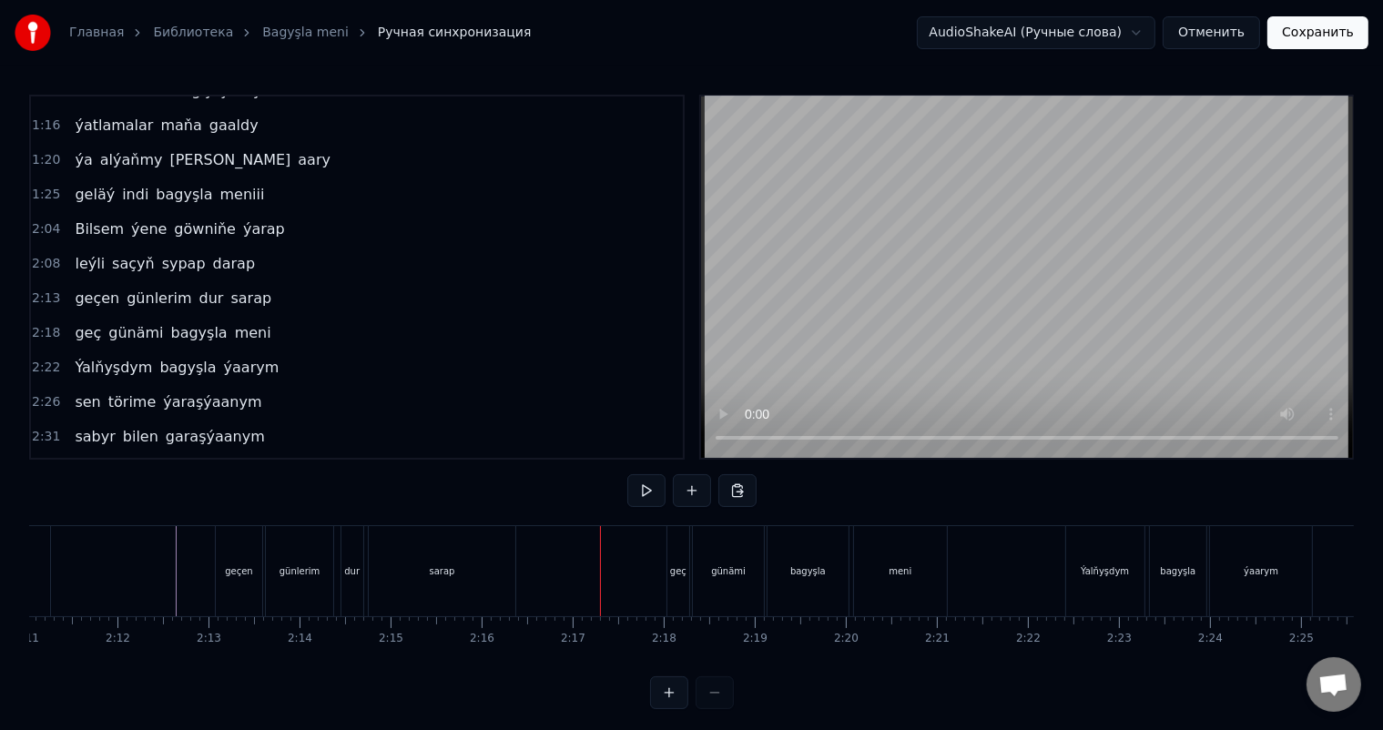
scroll to position [0, 11906]
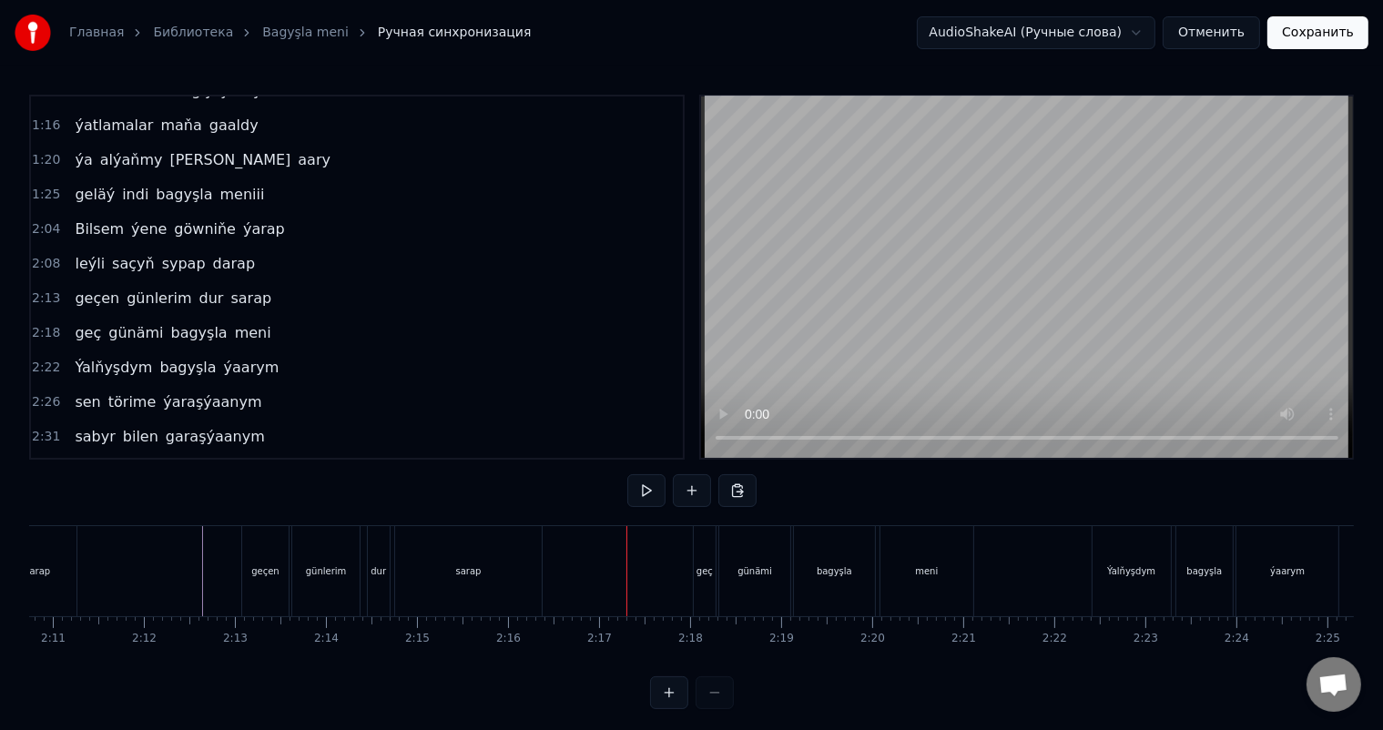
click at [487, 565] on div "sarap" at bounding box center [468, 571] width 147 height 90
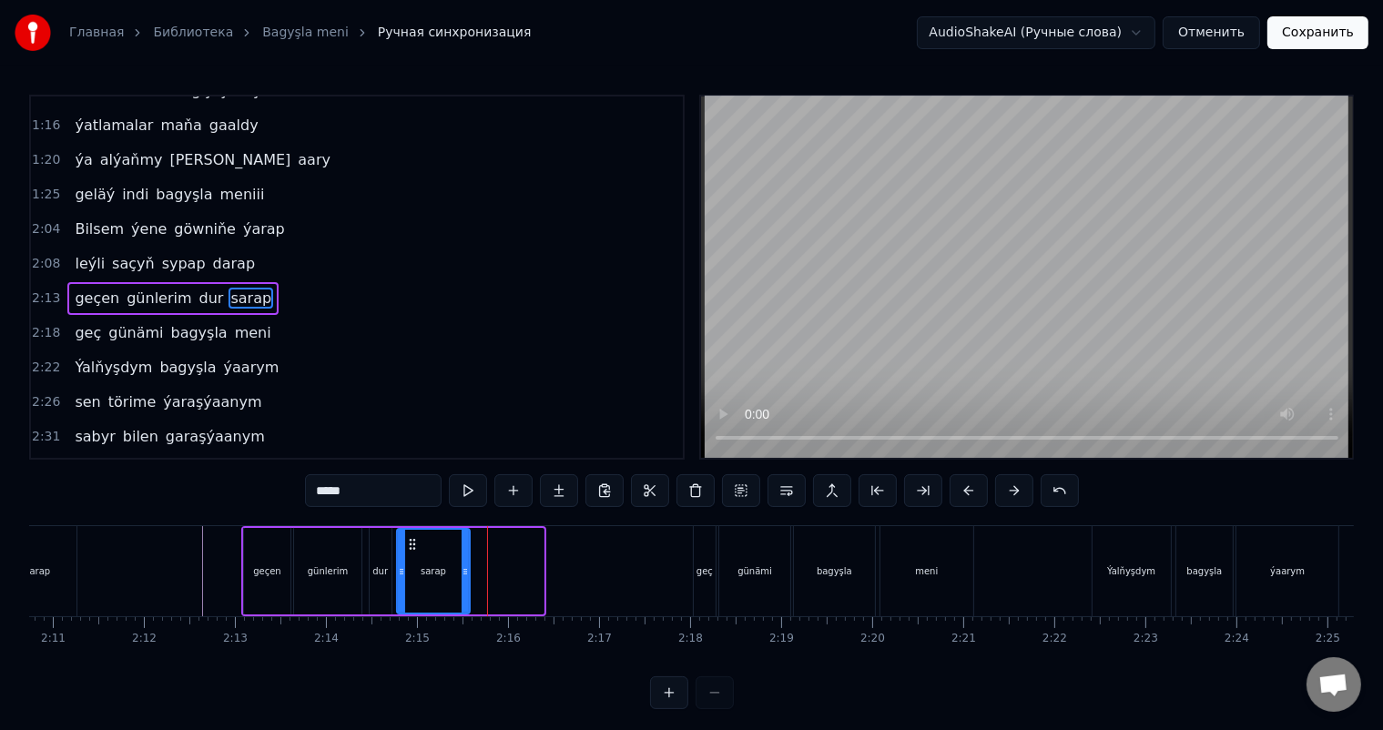
drag, startPoint x: 541, startPoint y: 566, endPoint x: 466, endPoint y: 565, distance: 74.7
click at [466, 565] on icon at bounding box center [465, 572] width 7 height 15
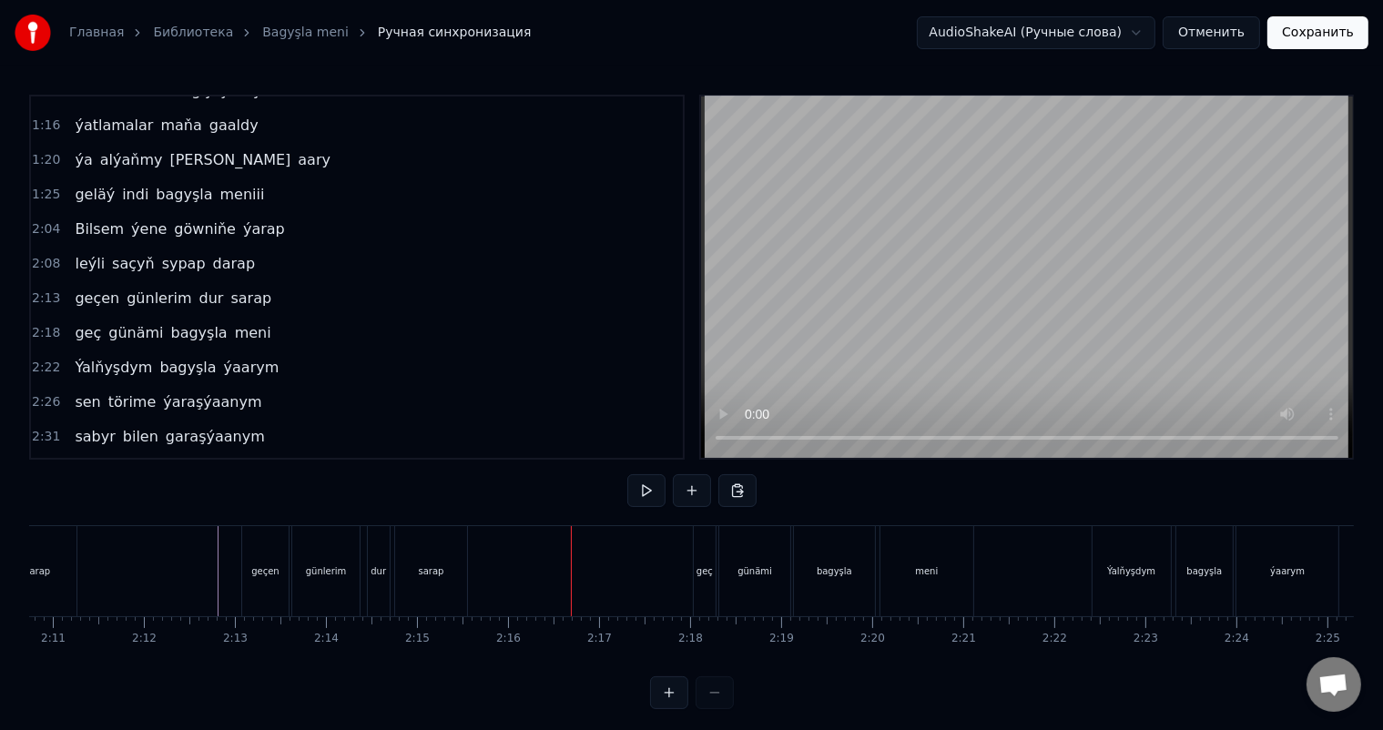
click at [454, 566] on div "sarap" at bounding box center [431, 571] width 72 height 90
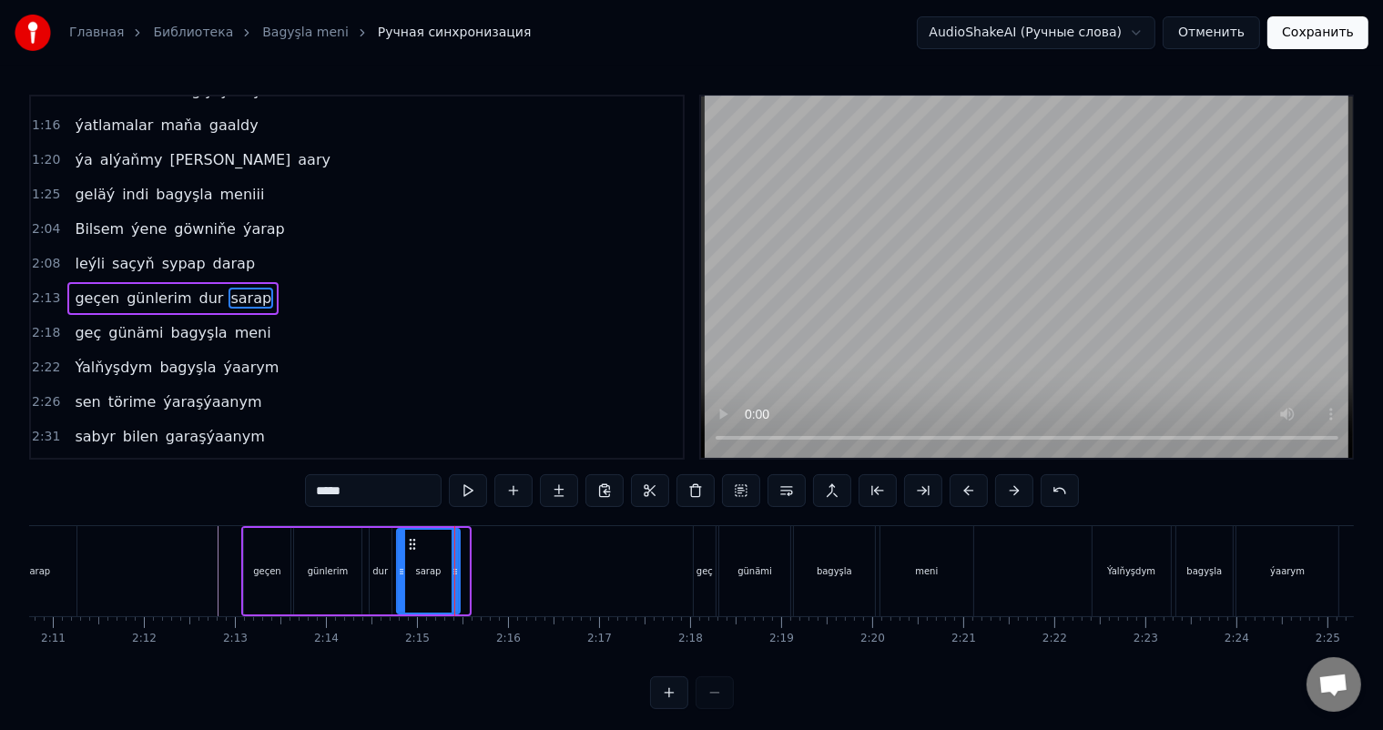
drag, startPoint x: 466, startPoint y: 565, endPoint x: 456, endPoint y: 565, distance: 10.0
click at [456, 565] on icon at bounding box center [455, 572] width 7 height 15
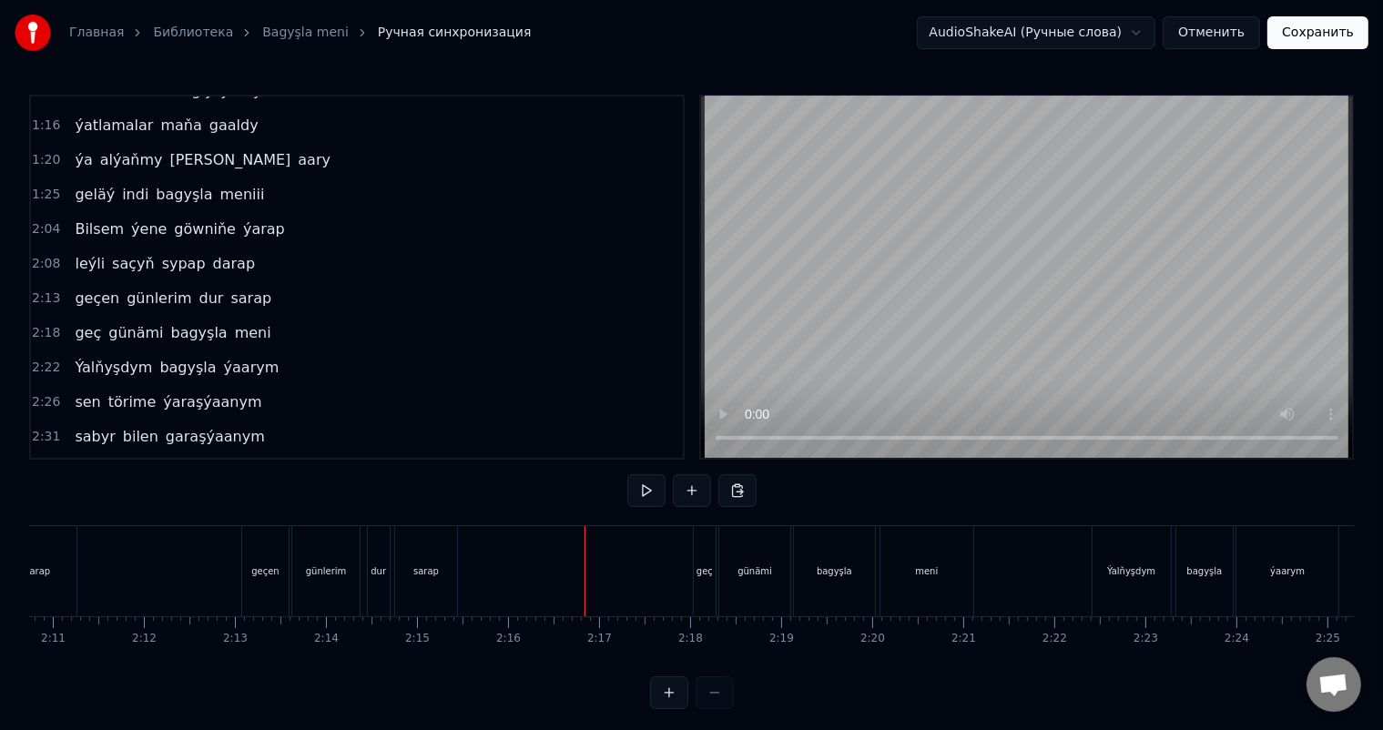
click at [705, 569] on div "geç" at bounding box center [705, 572] width 16 height 14
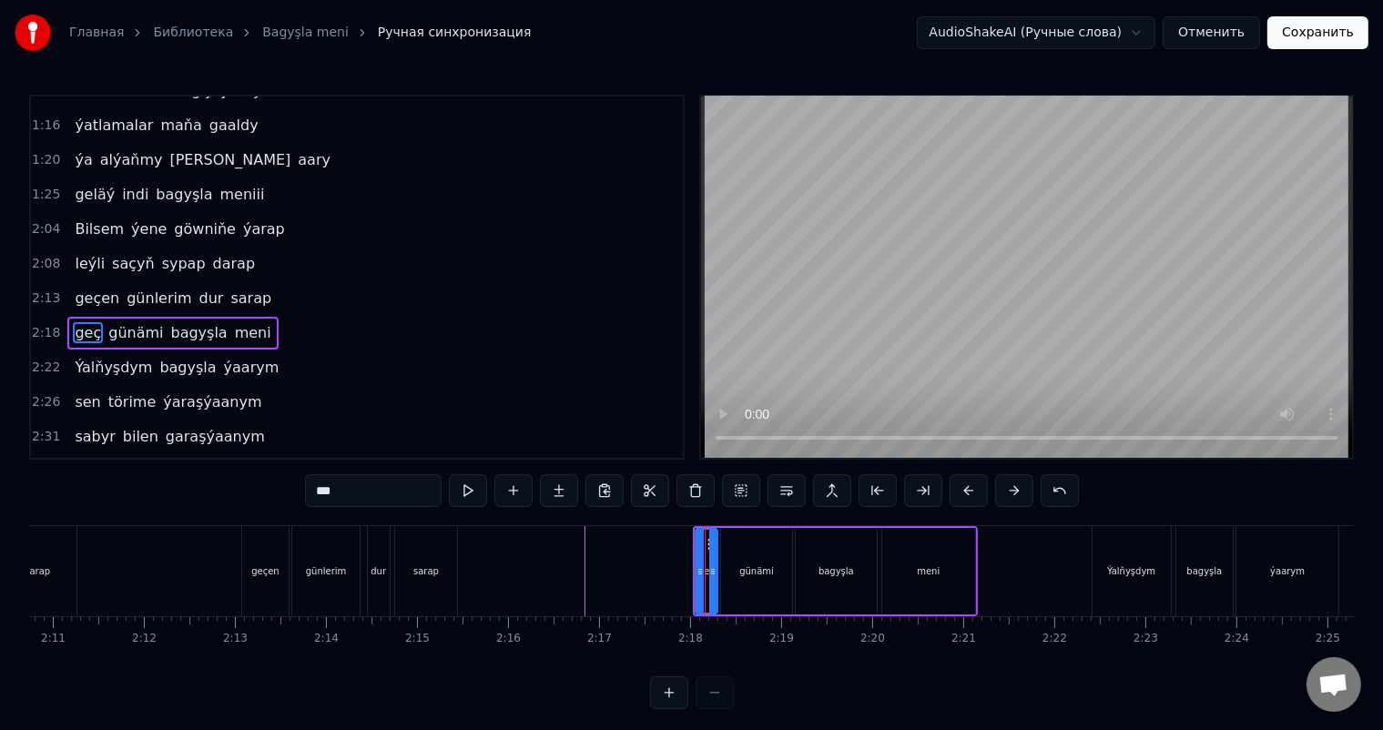
scroll to position [472, 0]
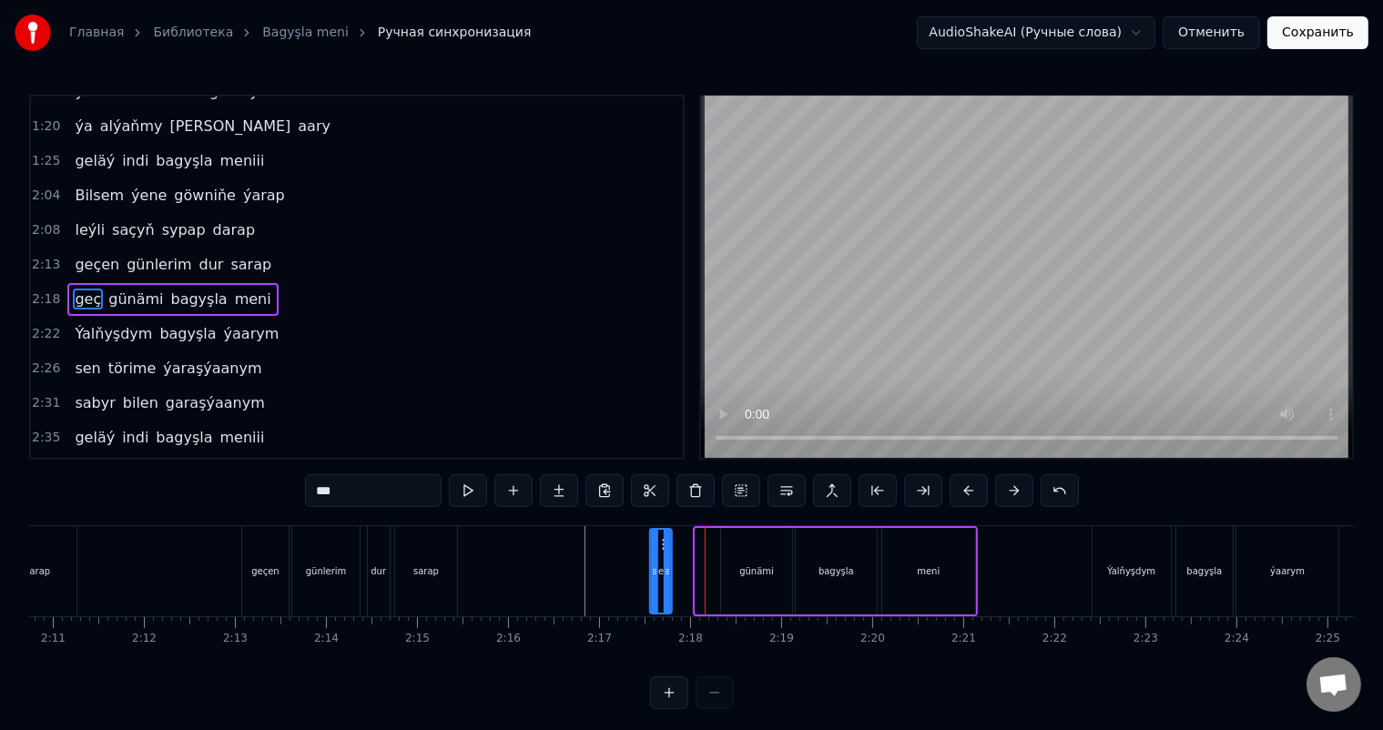
drag, startPoint x: 707, startPoint y: 539, endPoint x: 661, endPoint y: 533, distance: 46.0
click at [661, 533] on div "geç" at bounding box center [660, 571] width 20 height 83
click at [753, 559] on div "günämi" at bounding box center [756, 571] width 71 height 87
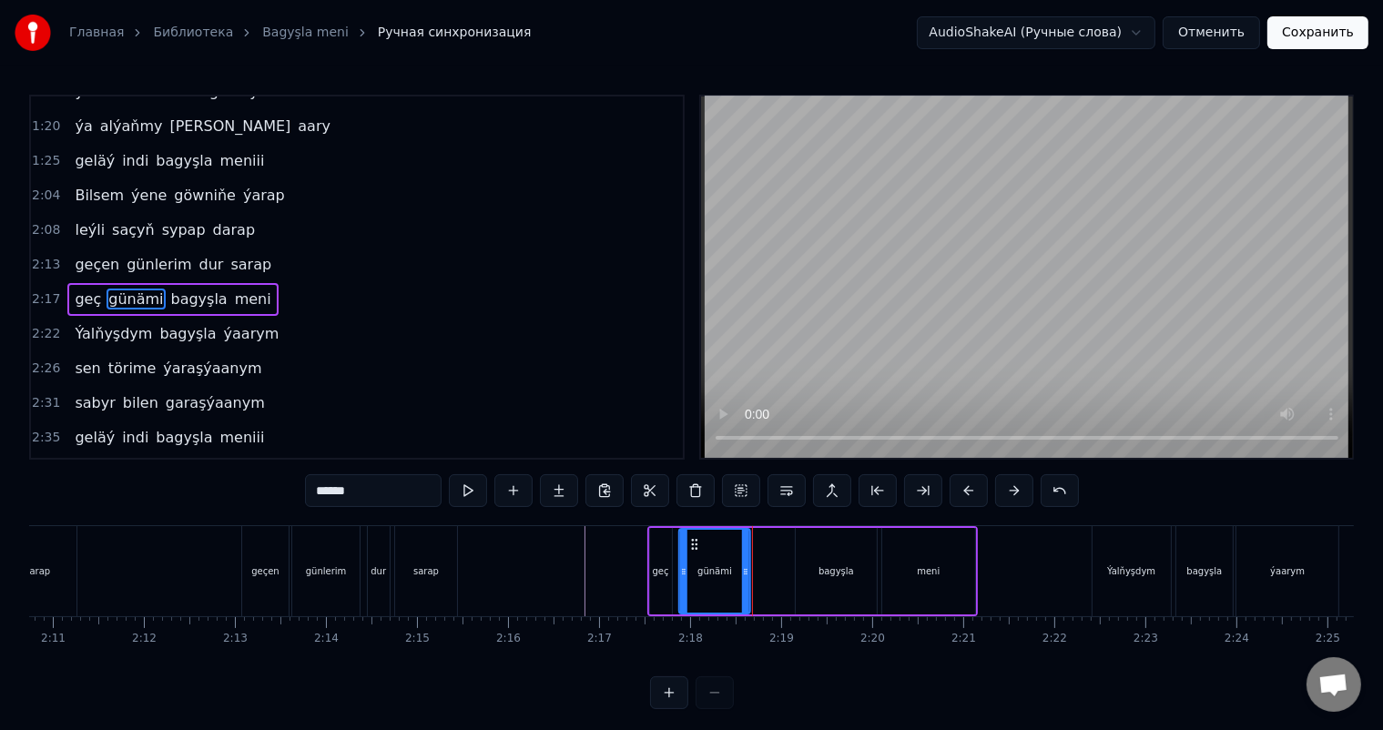
drag, startPoint x: 736, startPoint y: 542, endPoint x: 692, endPoint y: 539, distance: 43.8
click at [692, 539] on icon at bounding box center [695, 544] width 15 height 15
click at [845, 555] on div "bagyşla" at bounding box center [836, 571] width 80 height 87
type input "*******"
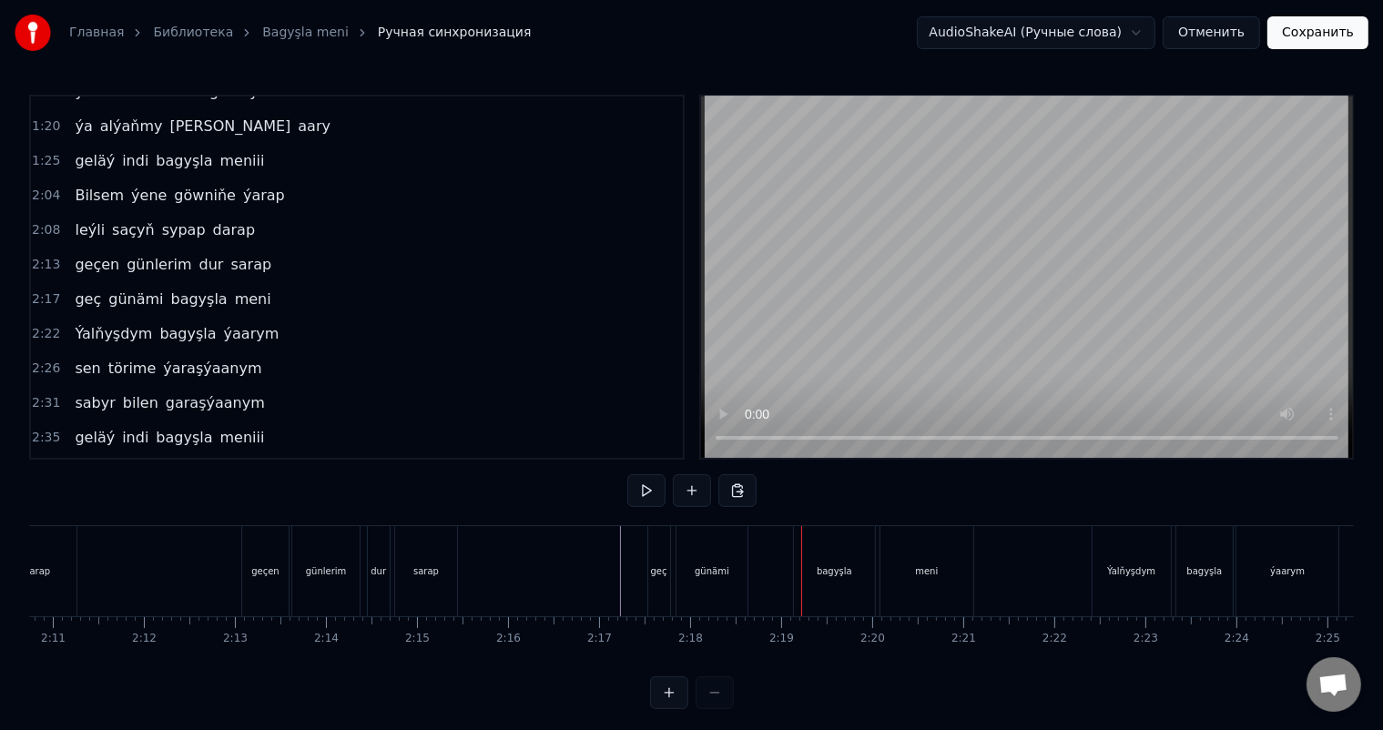
click at [841, 557] on div "bagyşla" at bounding box center [834, 571] width 80 height 90
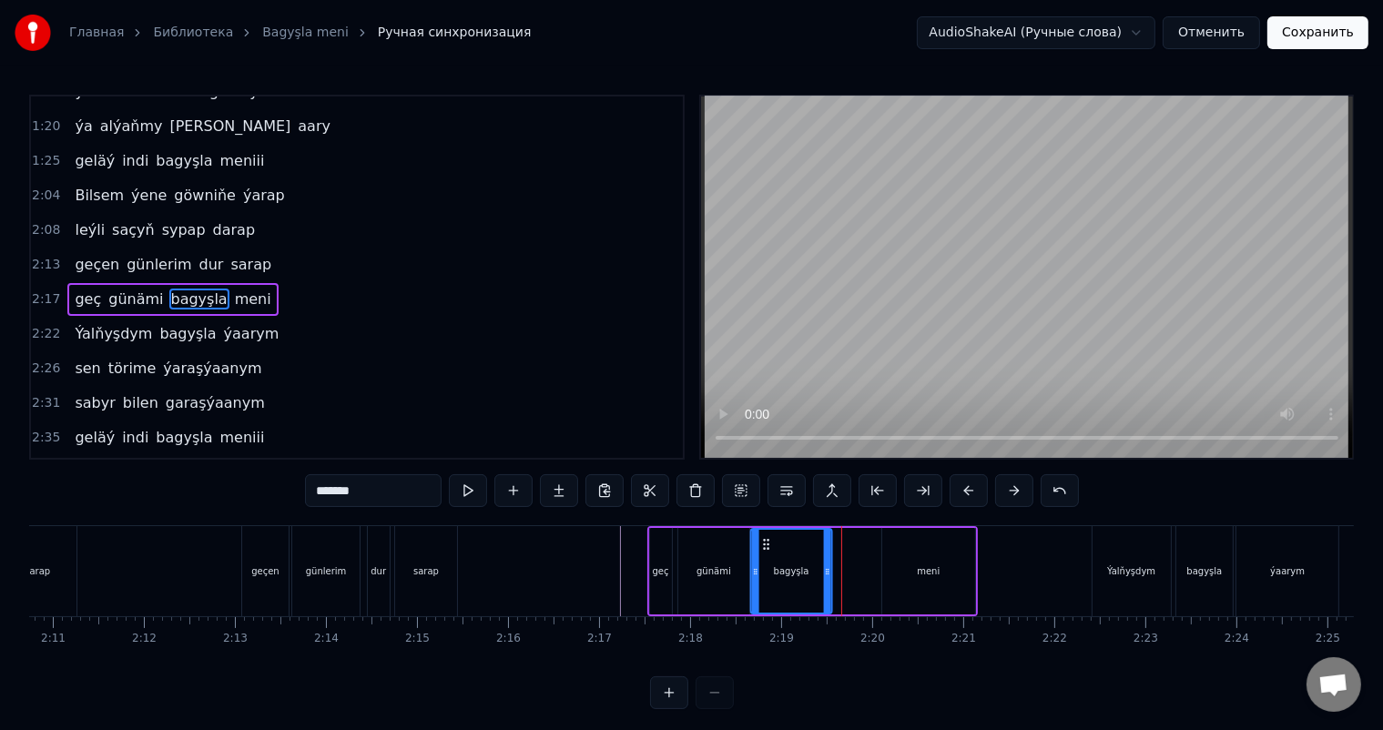
drag, startPoint x: 810, startPoint y: 540, endPoint x: 765, endPoint y: 535, distance: 44.9
click at [765, 535] on div "bagyşla" at bounding box center [791, 571] width 78 height 83
click at [925, 550] on div "meni" at bounding box center [928, 571] width 93 height 87
type input "****"
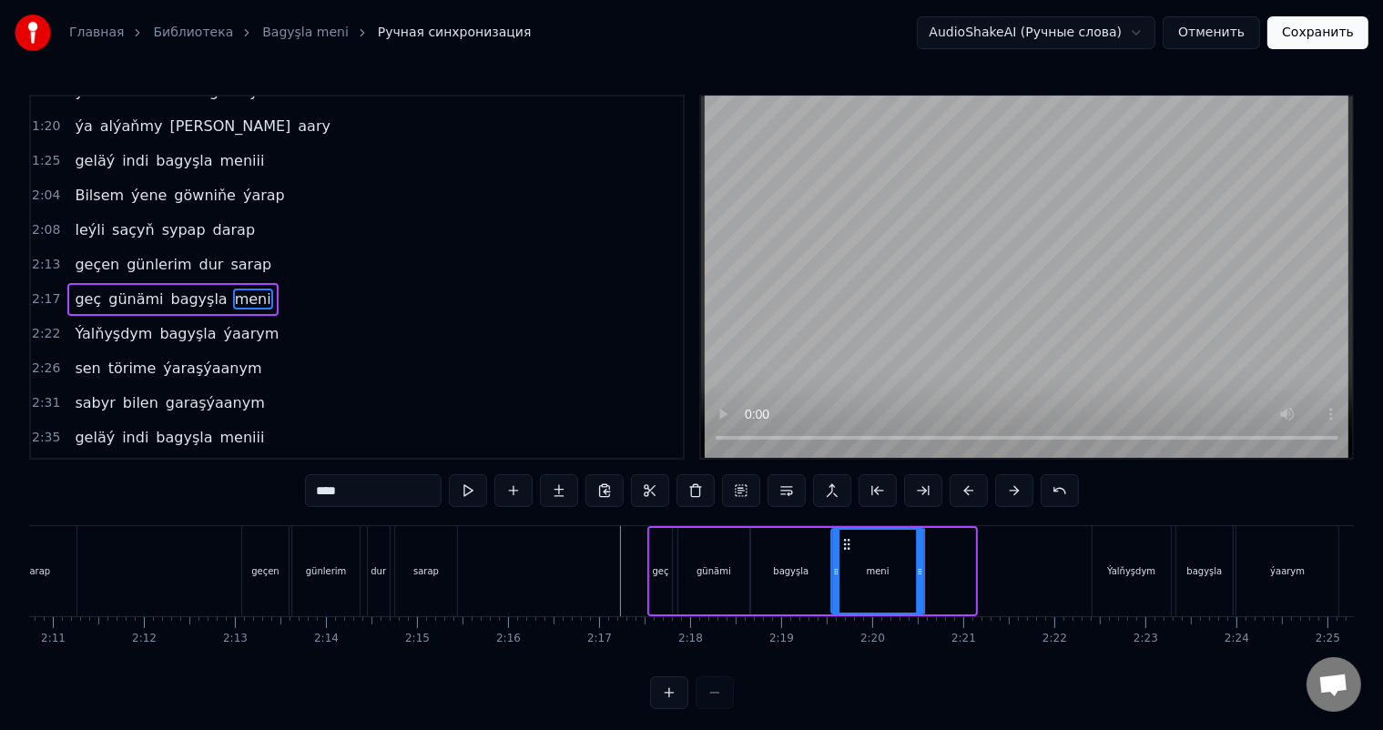
drag, startPoint x: 896, startPoint y: 541, endPoint x: 845, endPoint y: 535, distance: 51.3
click at [845, 535] on div "meni" at bounding box center [877, 571] width 91 height 83
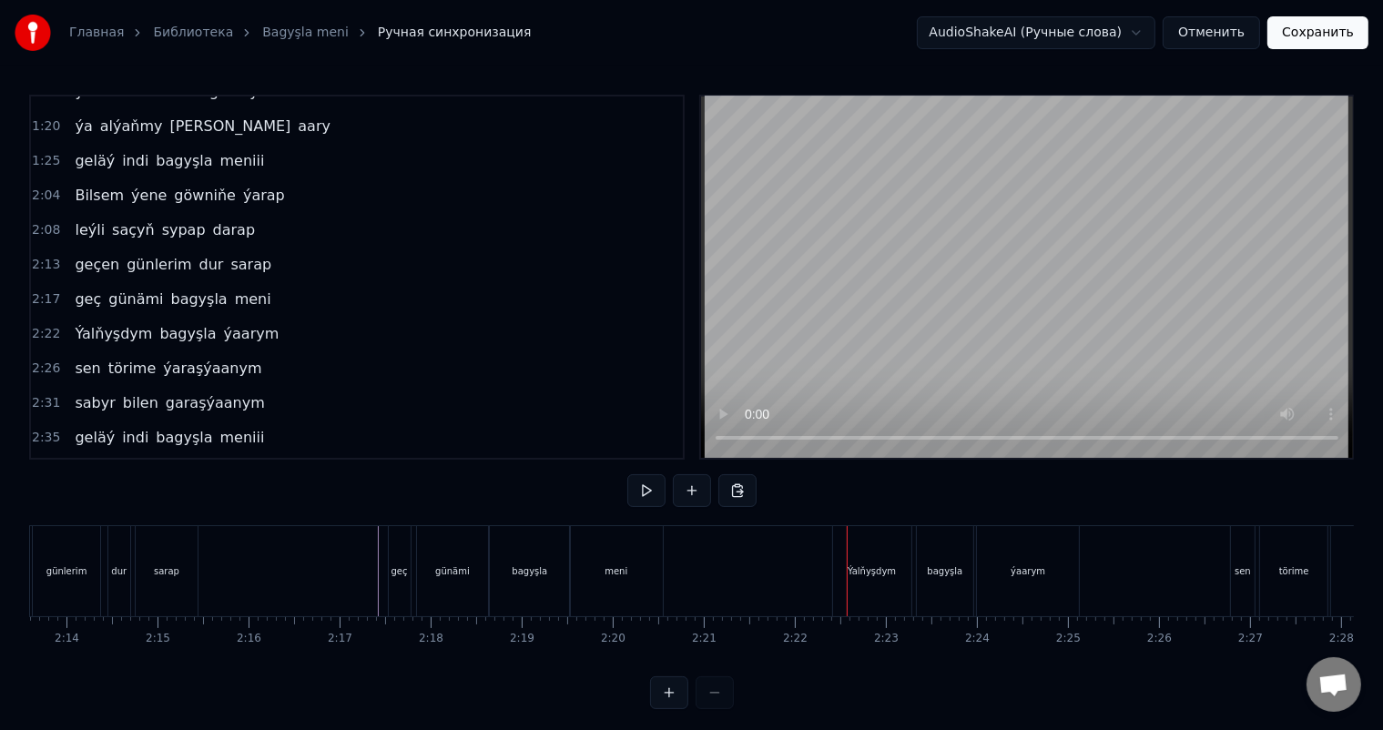
scroll to position [0, 12230]
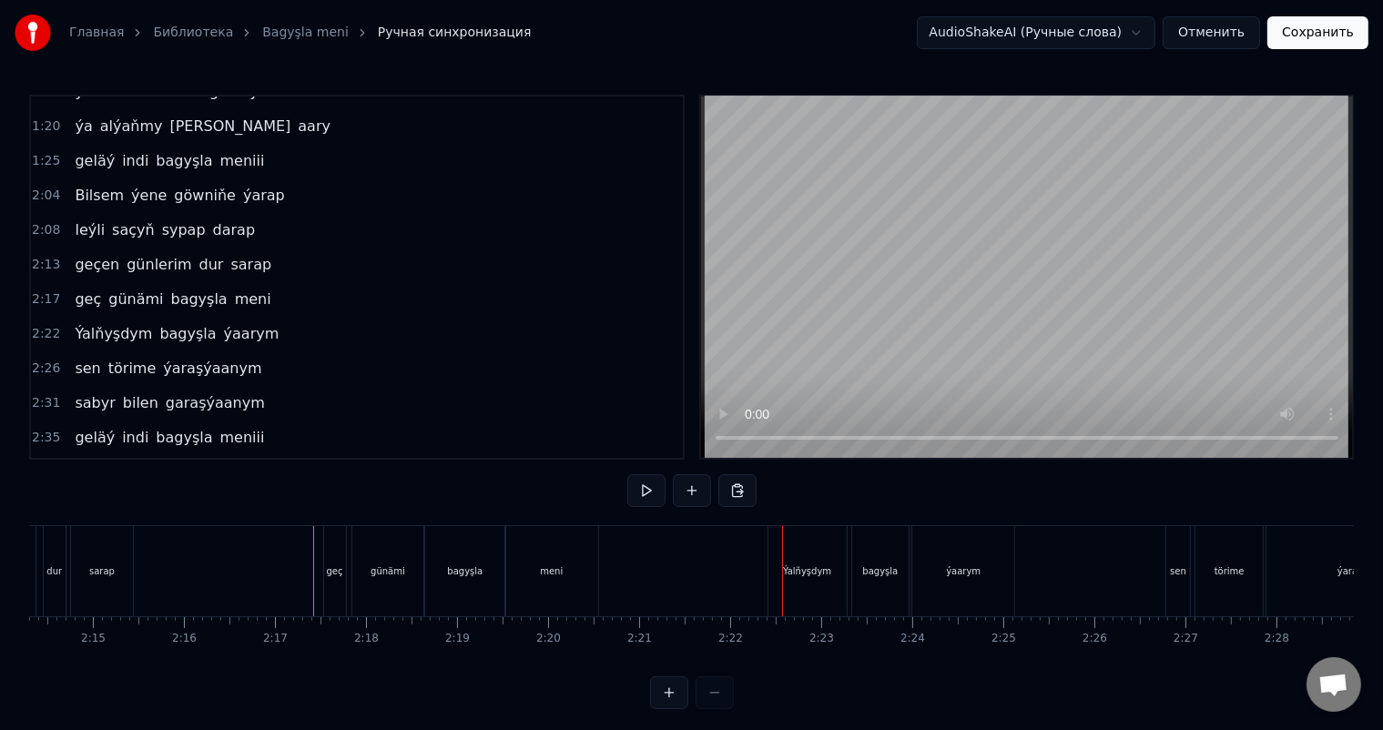
click at [817, 566] on div "Ýalňyşdym" at bounding box center [807, 572] width 48 height 14
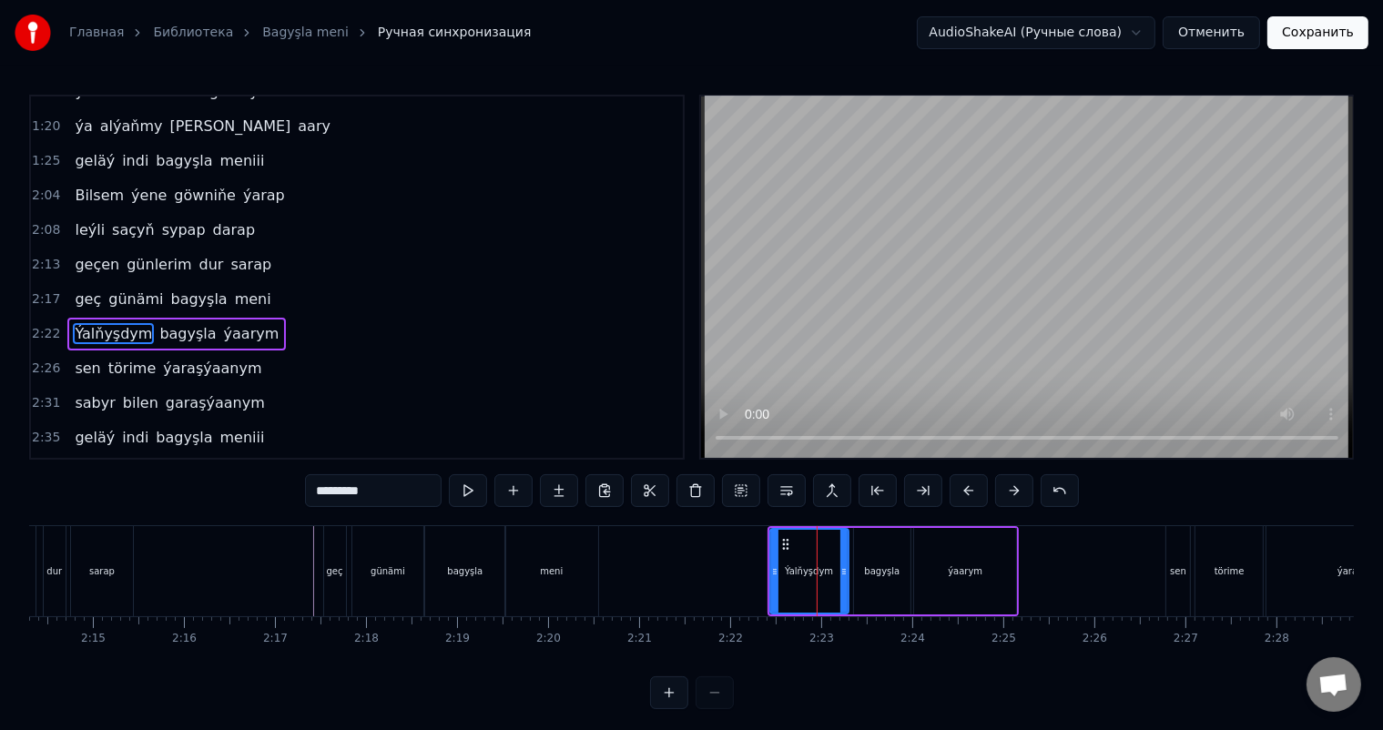
scroll to position [505, 0]
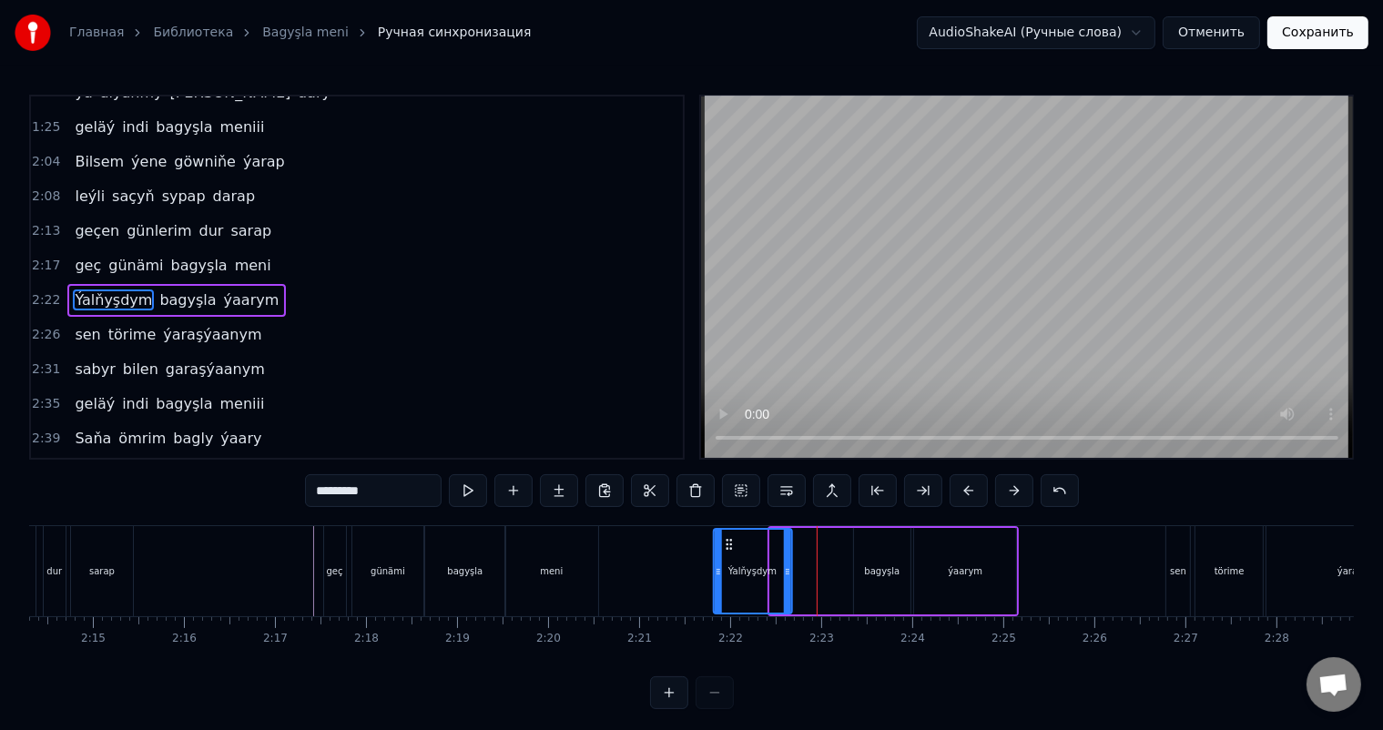
drag, startPoint x: 785, startPoint y: 542, endPoint x: 729, endPoint y: 537, distance: 56.6
click at [729, 537] on icon at bounding box center [728, 544] width 15 height 15
click at [882, 555] on div "bagyşla" at bounding box center [882, 571] width 56 height 87
type input "*******"
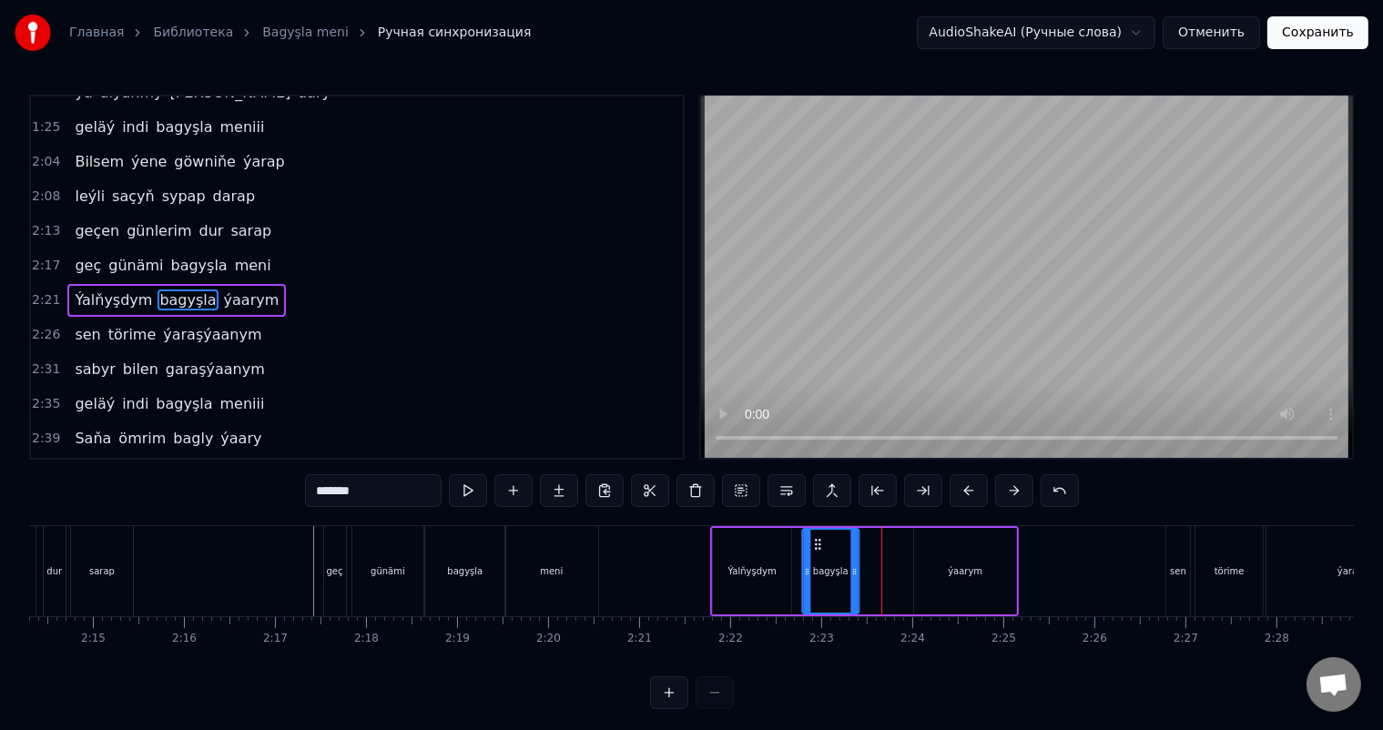
drag, startPoint x: 867, startPoint y: 541, endPoint x: 814, endPoint y: 535, distance: 53.1
click at [814, 535] on div "bagyşla" at bounding box center [830, 571] width 55 height 83
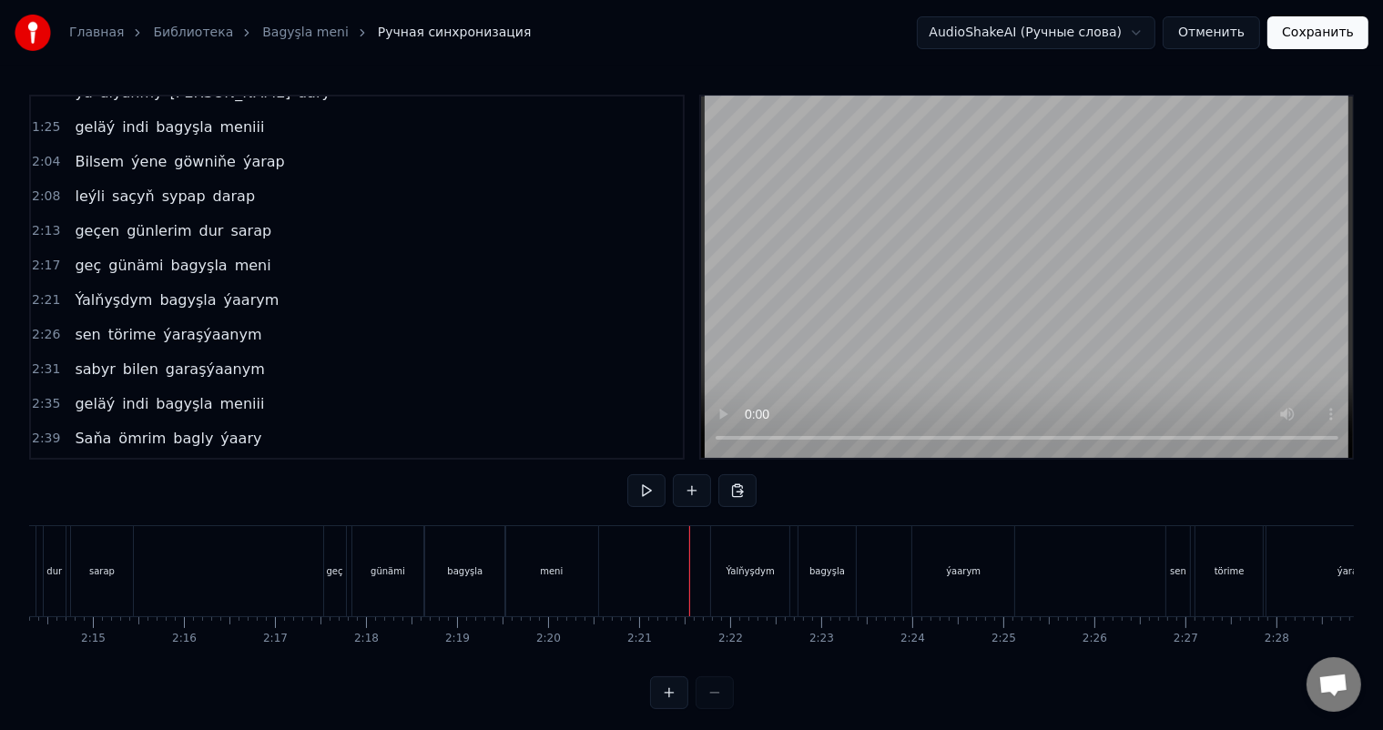
click at [812, 555] on div "bagyşla" at bounding box center [827, 571] width 56 height 90
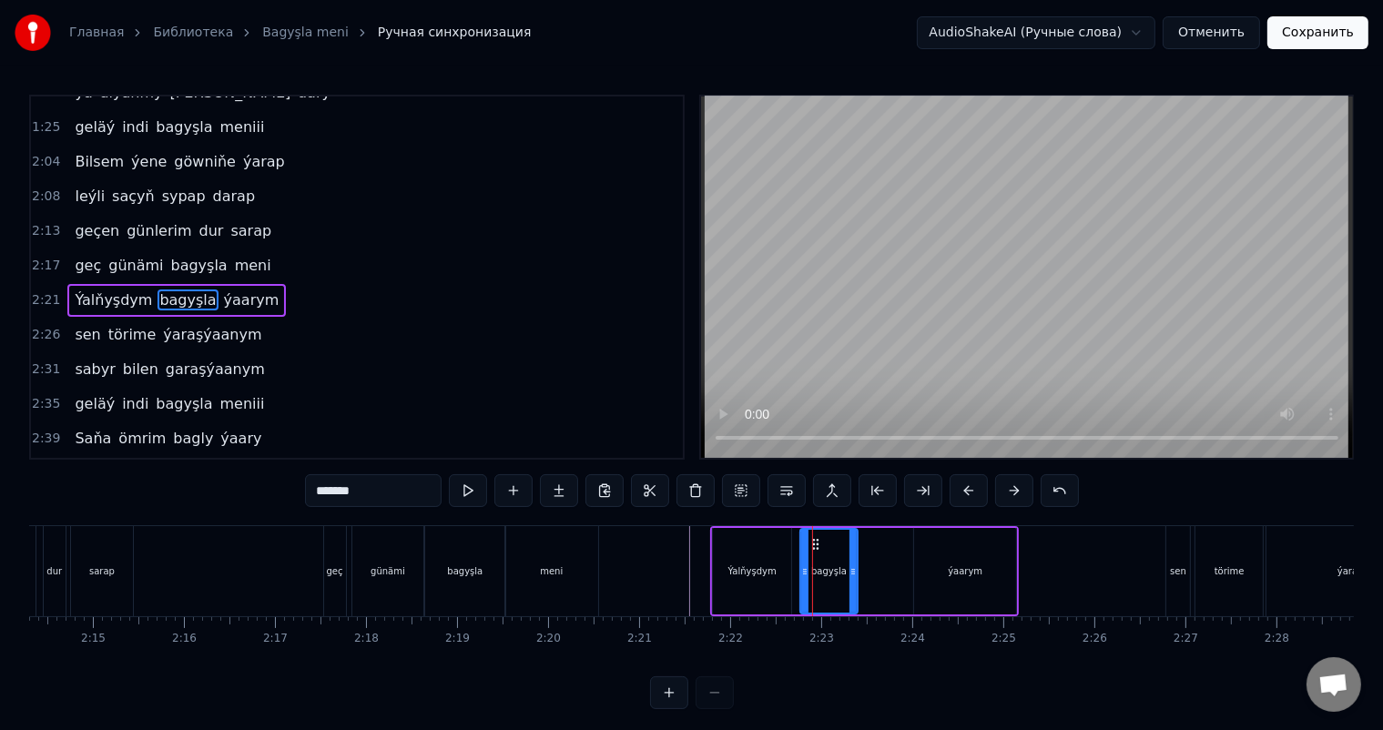
click at [778, 555] on div "Ýalňyşdym" at bounding box center [752, 571] width 78 height 87
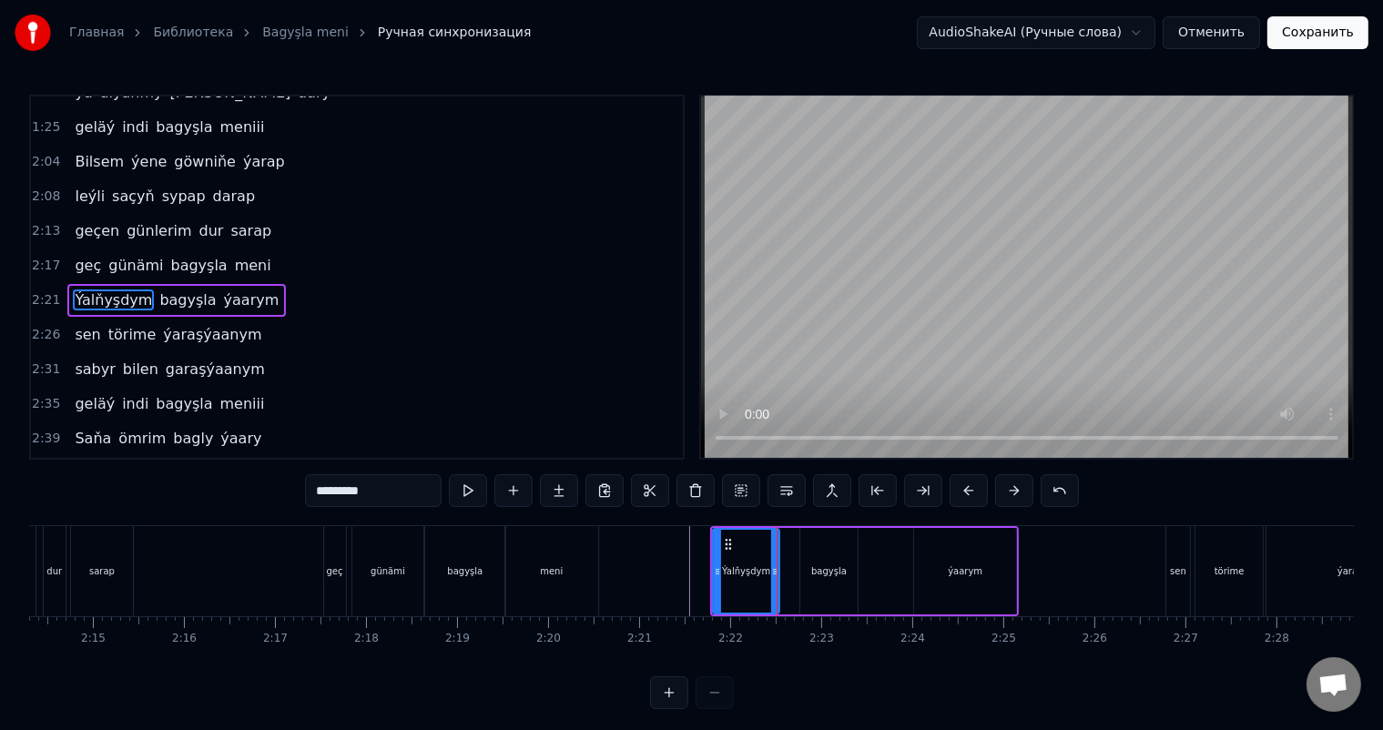
drag, startPoint x: 785, startPoint y: 566, endPoint x: 773, endPoint y: 566, distance: 11.8
click at [773, 566] on icon at bounding box center [774, 572] width 7 height 15
click at [828, 558] on div "bagyşla" at bounding box center [828, 571] width 56 height 87
type input "*******"
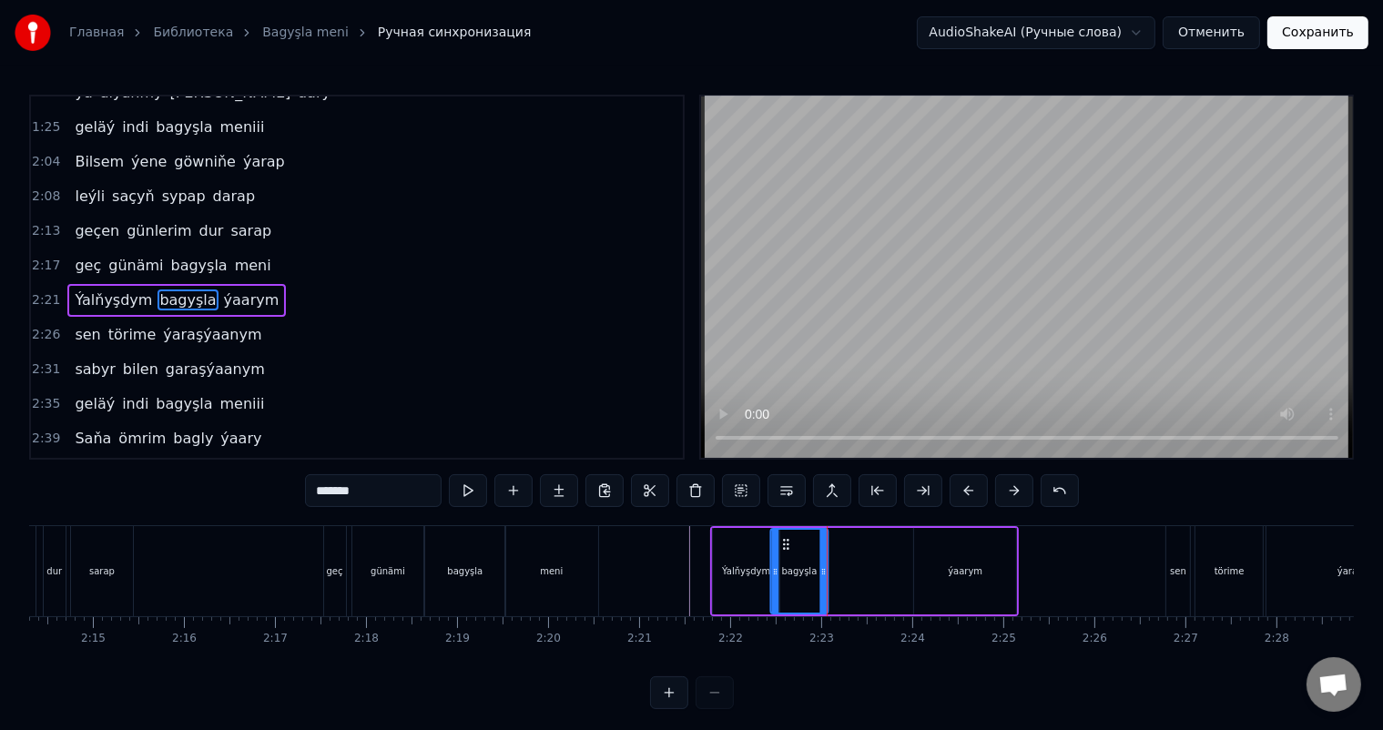
drag, startPoint x: 812, startPoint y: 537, endPoint x: 782, endPoint y: 535, distance: 30.1
click at [782, 535] on div "bagyşla" at bounding box center [799, 571] width 55 height 83
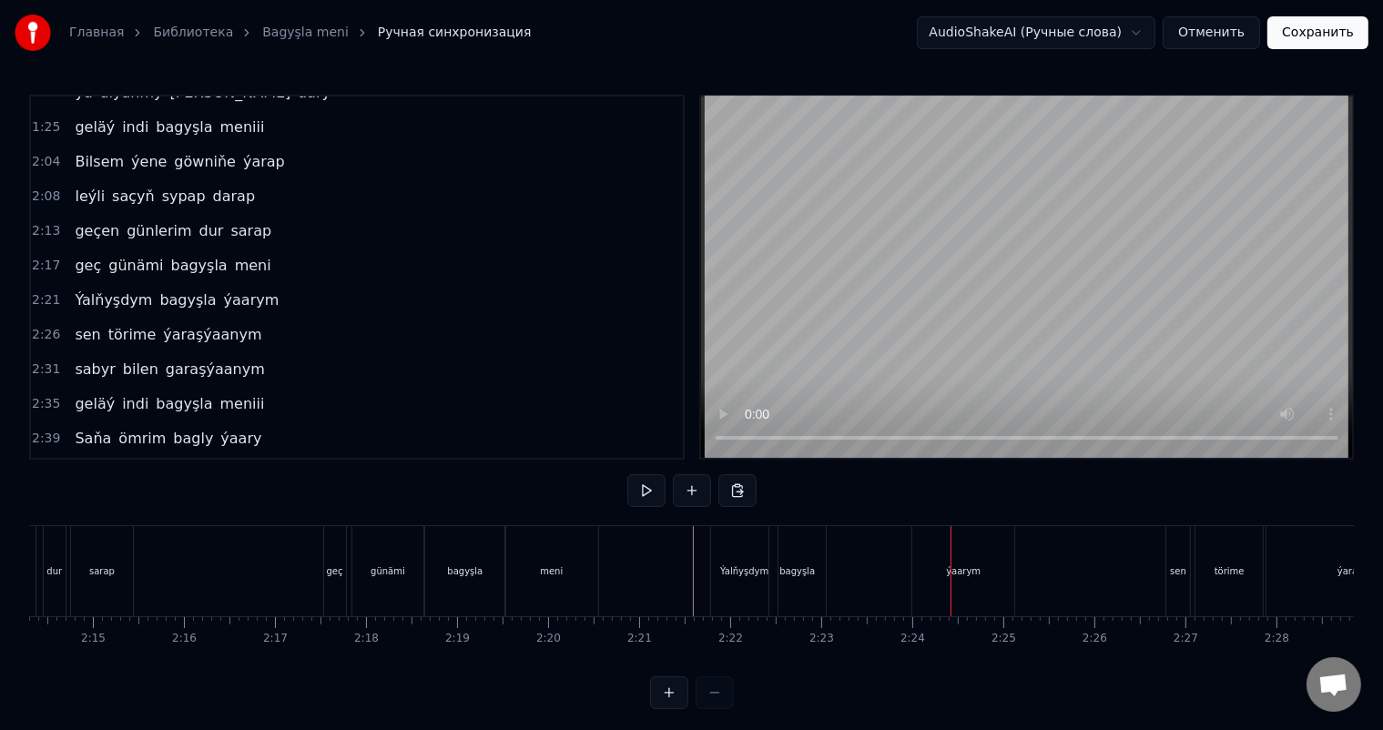
click at [969, 567] on div "ýaarym" at bounding box center [963, 572] width 35 height 14
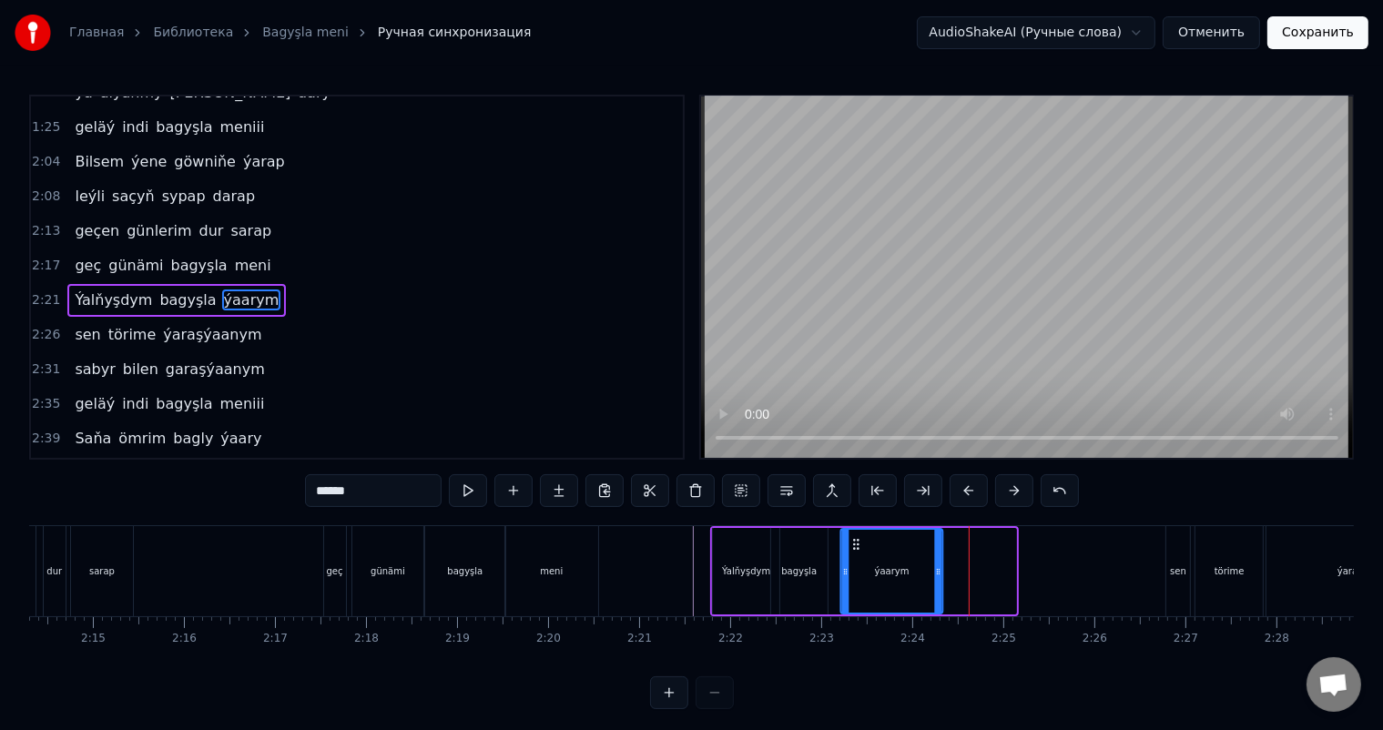
drag, startPoint x: 927, startPoint y: 542, endPoint x: 853, endPoint y: 540, distance: 73.8
click at [853, 540] on icon at bounding box center [856, 544] width 15 height 15
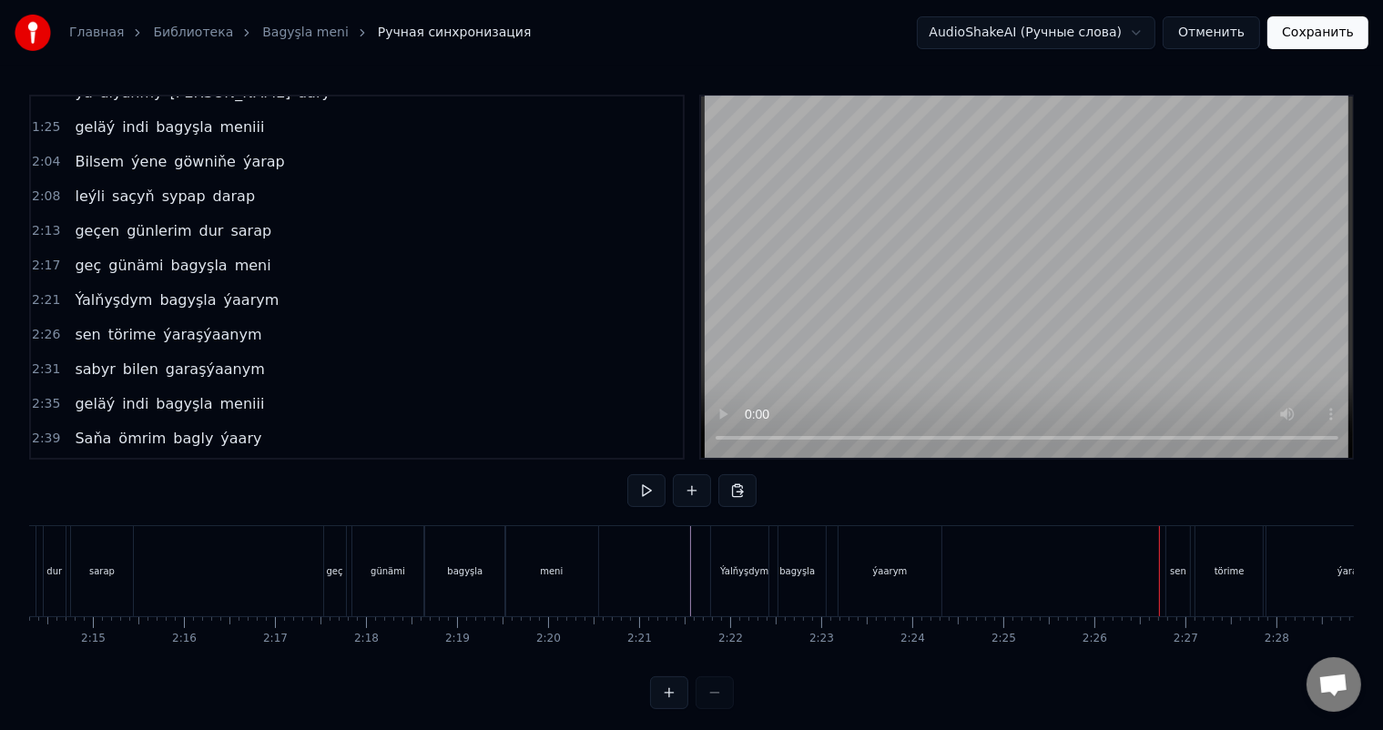
click at [1172, 568] on div "sen" at bounding box center [1178, 572] width 16 height 14
click at [760, 440] on video at bounding box center [1027, 278] width 652 height 362
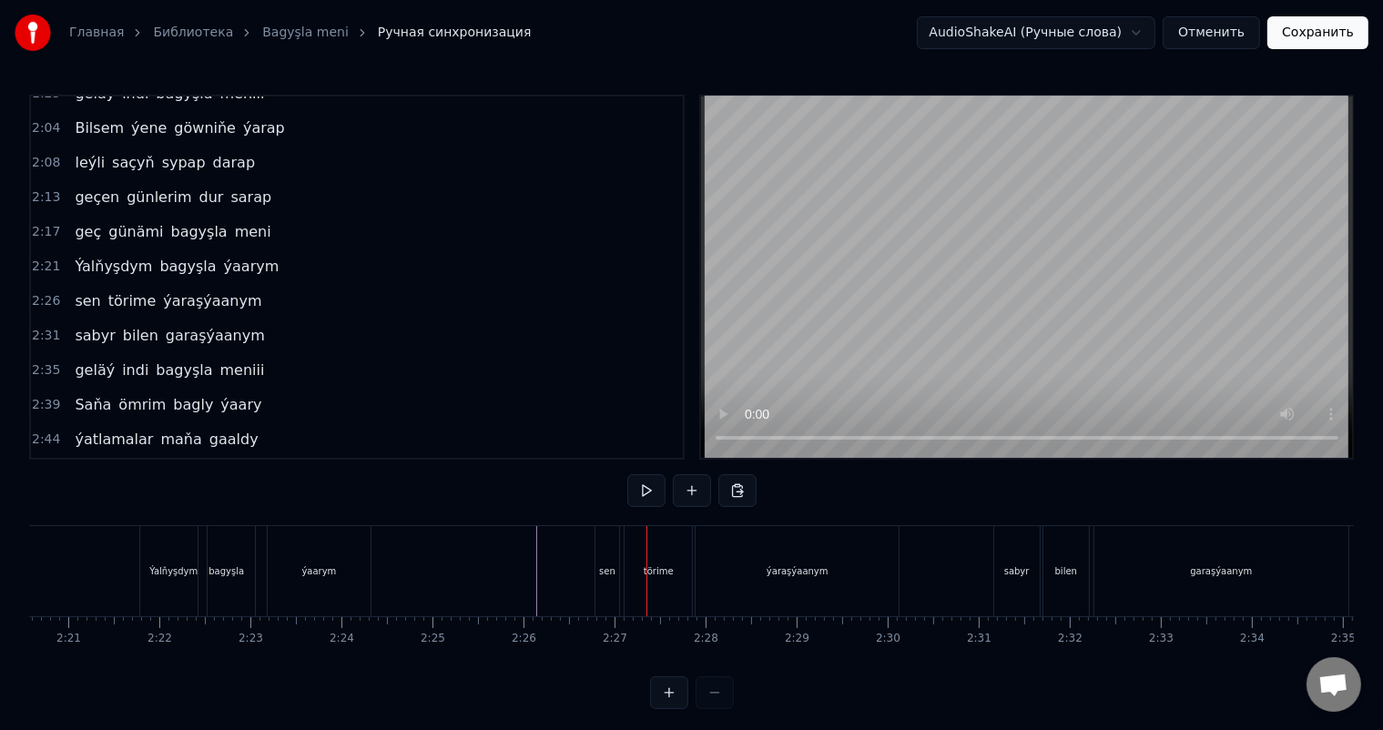
scroll to position [0, 12814]
click at [596, 554] on div "sen" at bounding box center [595, 571] width 24 height 90
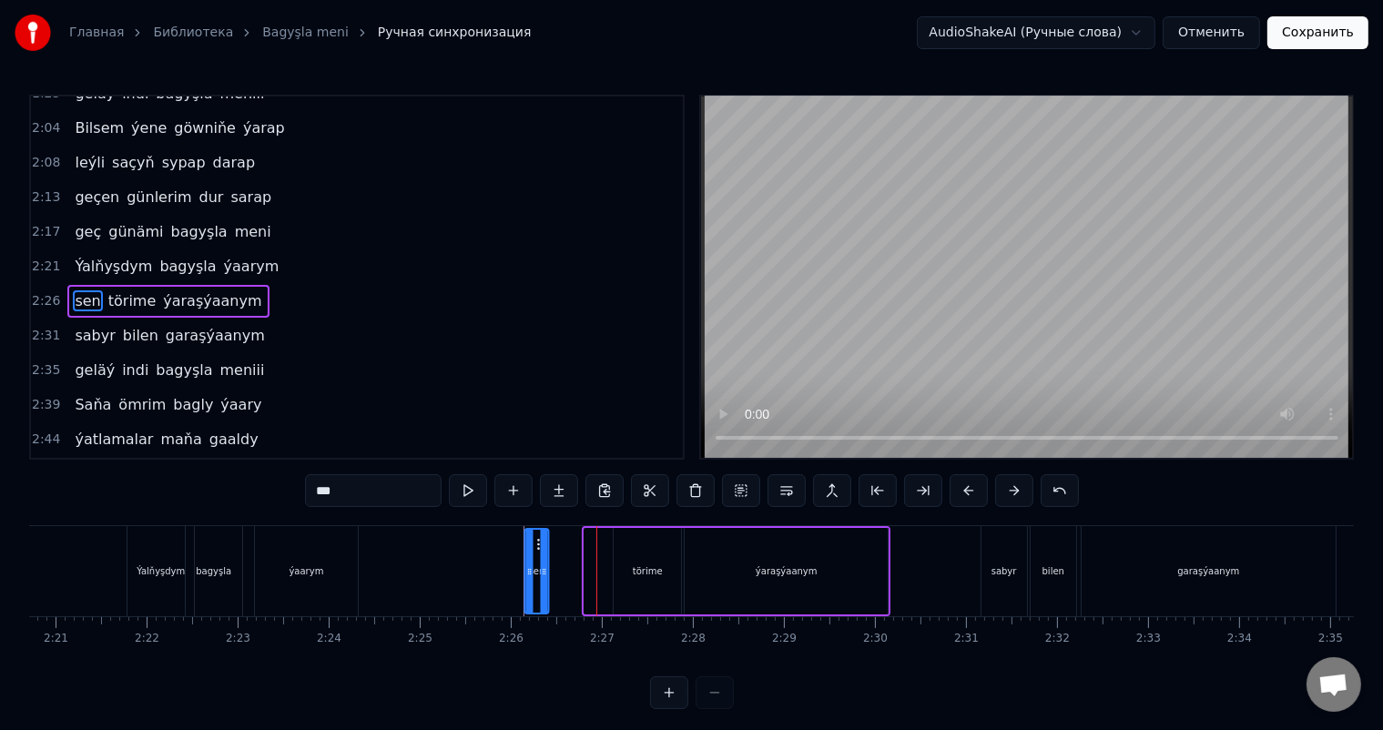
drag, startPoint x: 597, startPoint y: 537, endPoint x: 538, endPoint y: 532, distance: 59.4
click at [538, 532] on div "sen" at bounding box center [536, 571] width 22 height 83
click at [554, 569] on icon at bounding box center [551, 572] width 7 height 15
click at [643, 569] on div "törime" at bounding box center [648, 572] width 30 height 14
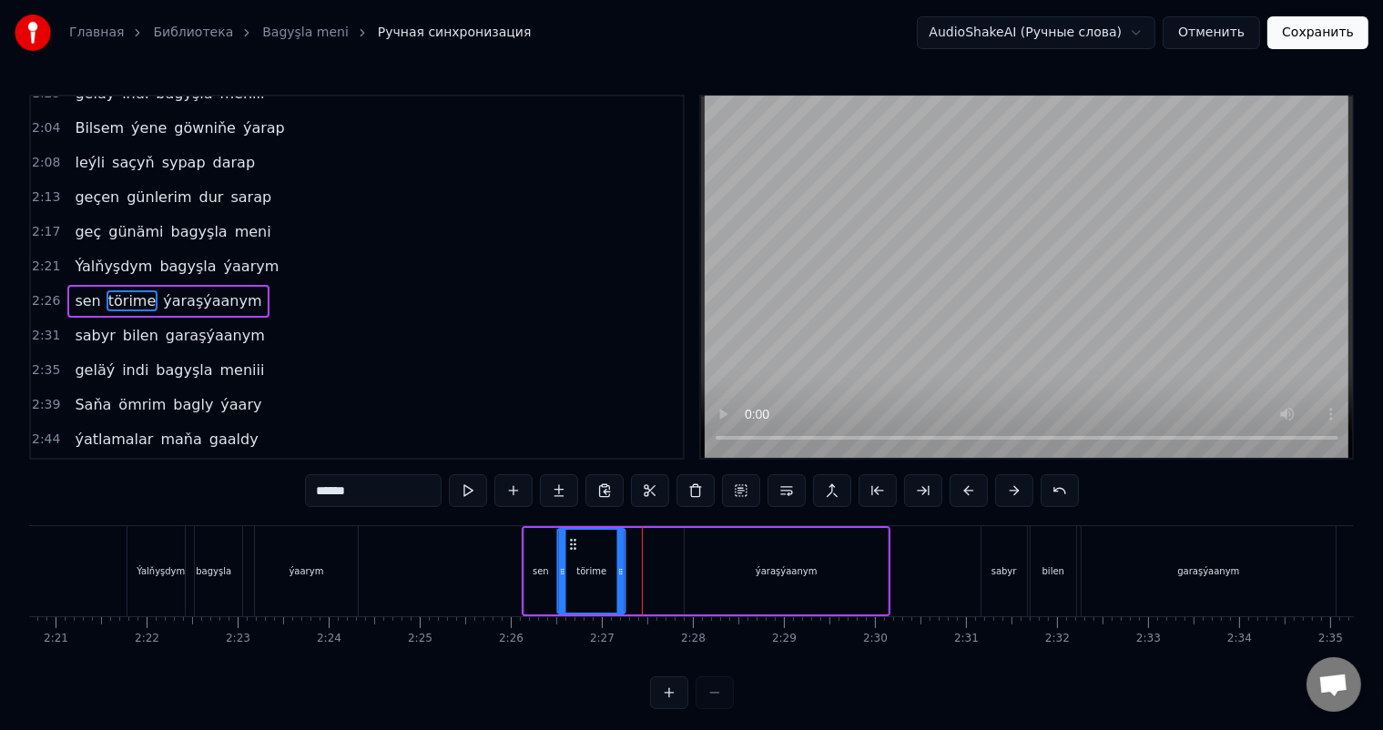
drag, startPoint x: 627, startPoint y: 541, endPoint x: 572, endPoint y: 536, distance: 55.7
click at [572, 537] on icon at bounding box center [573, 544] width 15 height 15
click at [776, 560] on div "ýaraşýaanym" at bounding box center [786, 571] width 203 height 87
type input "**********"
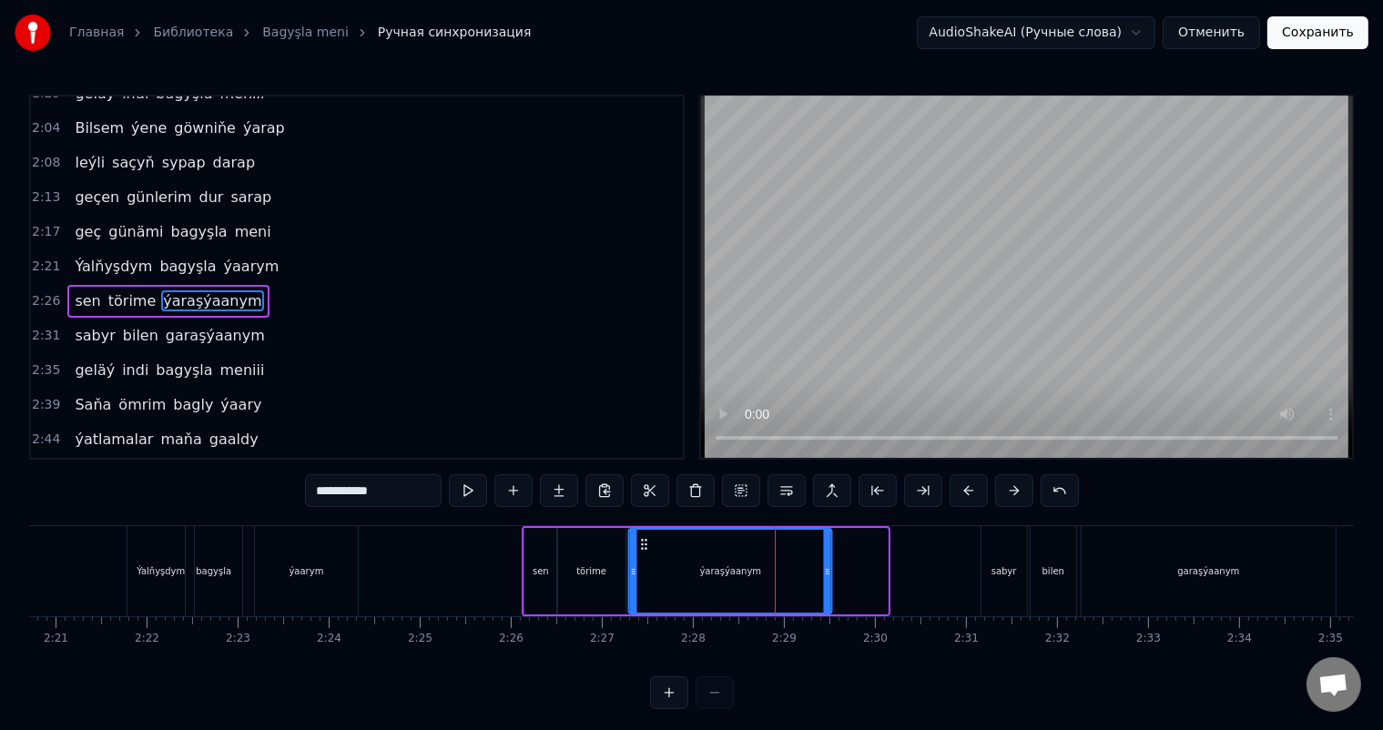
drag, startPoint x: 696, startPoint y: 542, endPoint x: 640, endPoint y: 536, distance: 55.8
click at [640, 537] on icon at bounding box center [644, 544] width 15 height 15
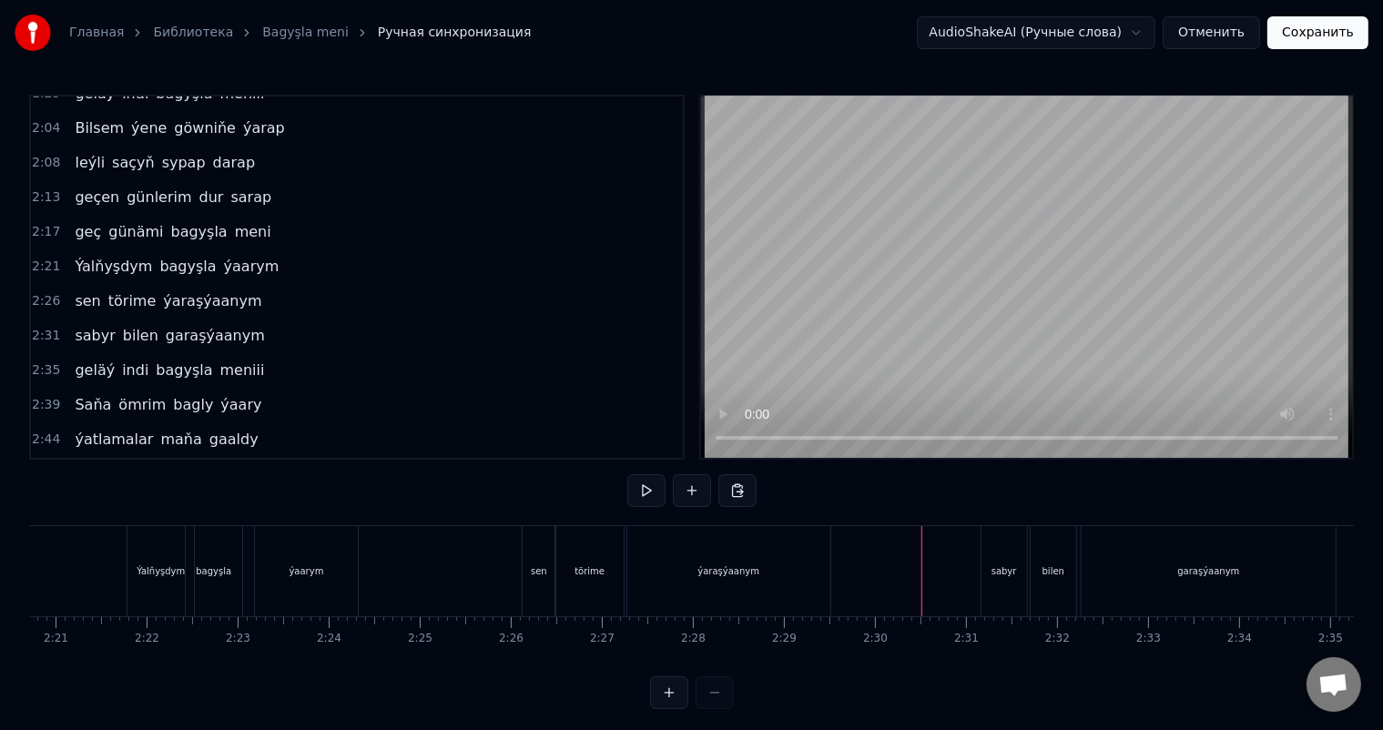
drag, startPoint x: 771, startPoint y: 448, endPoint x: 776, endPoint y: 474, distance: 25.9
click at [776, 474] on div "0:19 Senli günim [PERSON_NAME] 0:24 ýanýan ýekelikden ýaňa 0:28 rehmiň gelsin i…" at bounding box center [691, 402] width 1325 height 615
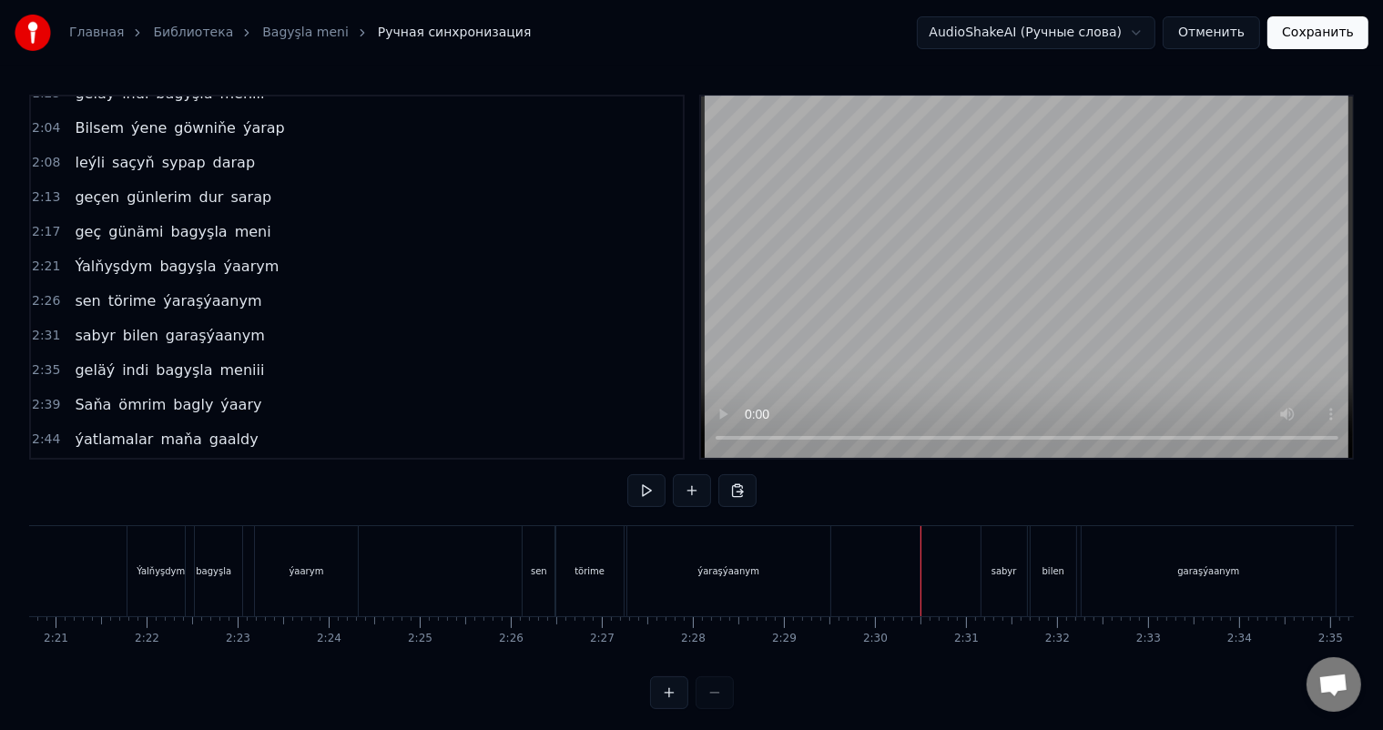
click at [996, 558] on div "sabyr" at bounding box center [1005, 571] width 46 height 90
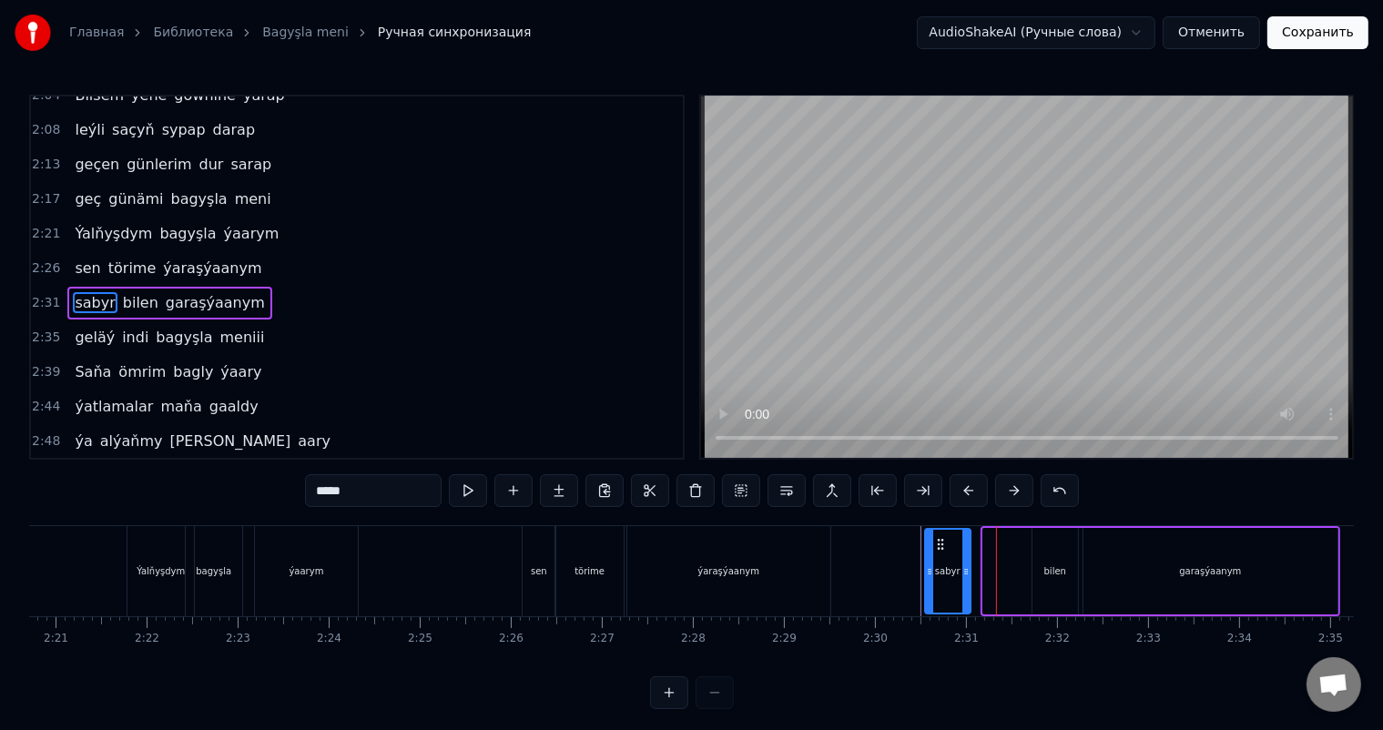
drag, startPoint x: 994, startPoint y: 539, endPoint x: 936, endPoint y: 534, distance: 58.5
click at [936, 534] on div "sabyr" at bounding box center [948, 571] width 44 height 83
click at [1048, 542] on div "bilen" at bounding box center [1056, 571] width 46 height 87
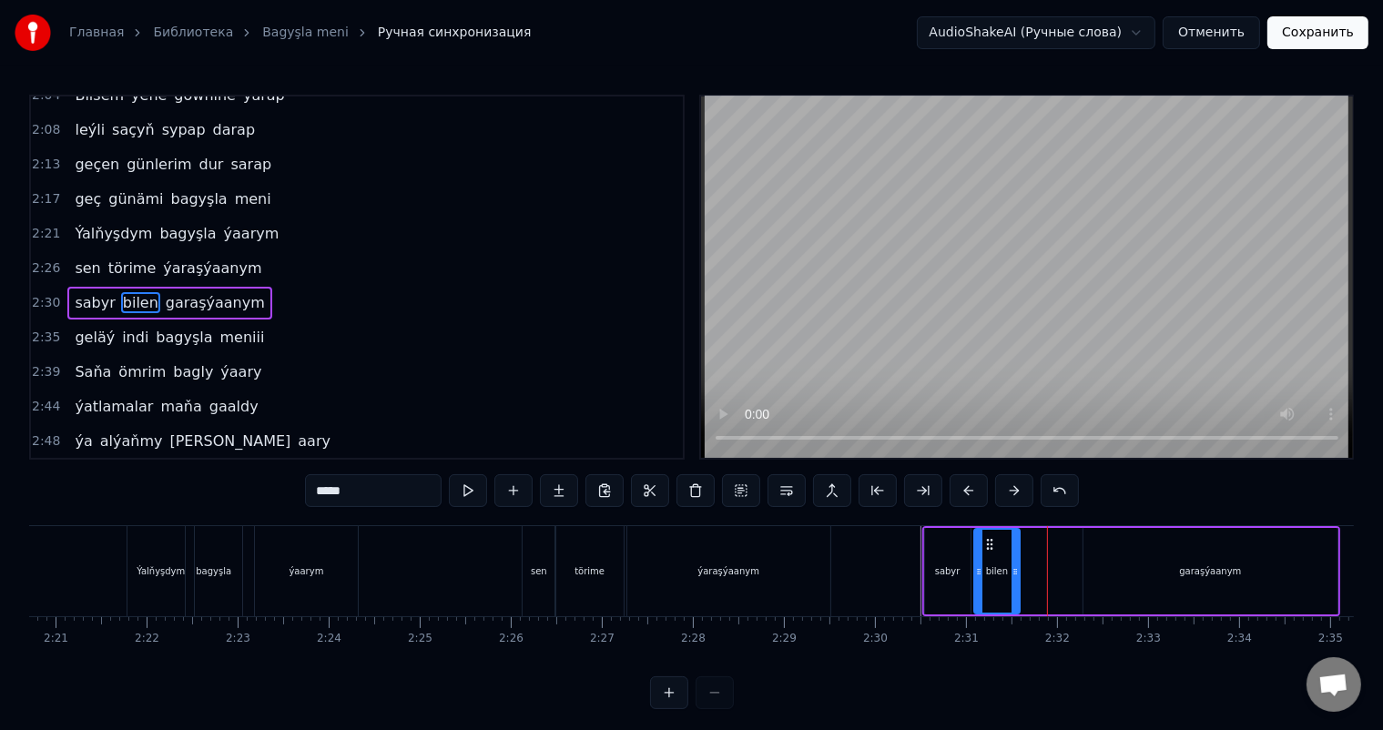
drag, startPoint x: 1045, startPoint y: 539, endPoint x: 987, endPoint y: 532, distance: 58.7
click at [987, 532] on div "bilen" at bounding box center [997, 571] width 44 height 83
click at [1178, 561] on div "garaşýaanym" at bounding box center [1211, 571] width 254 height 87
type input "**********"
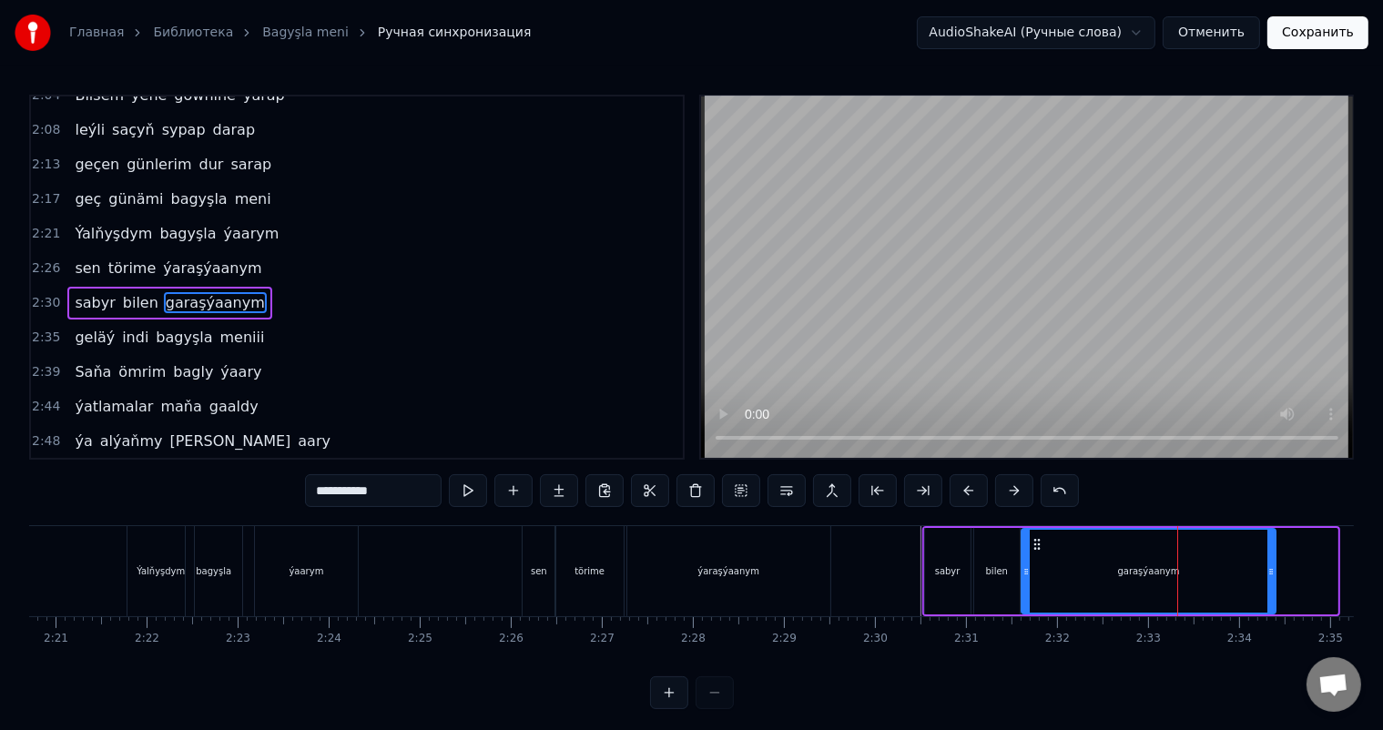
drag, startPoint x: 1096, startPoint y: 540, endPoint x: 1034, endPoint y: 535, distance: 62.1
click at [1034, 537] on icon at bounding box center [1037, 544] width 15 height 15
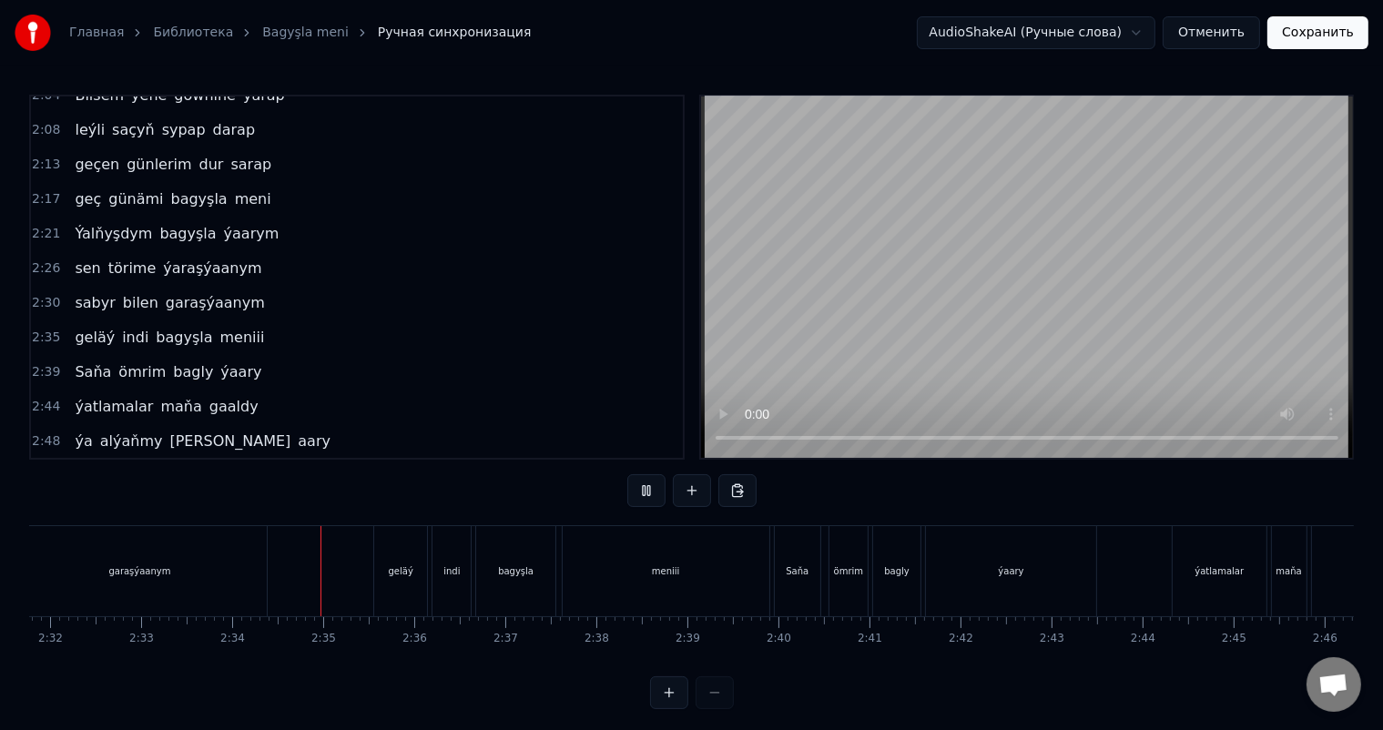
scroll to position [0, 13964]
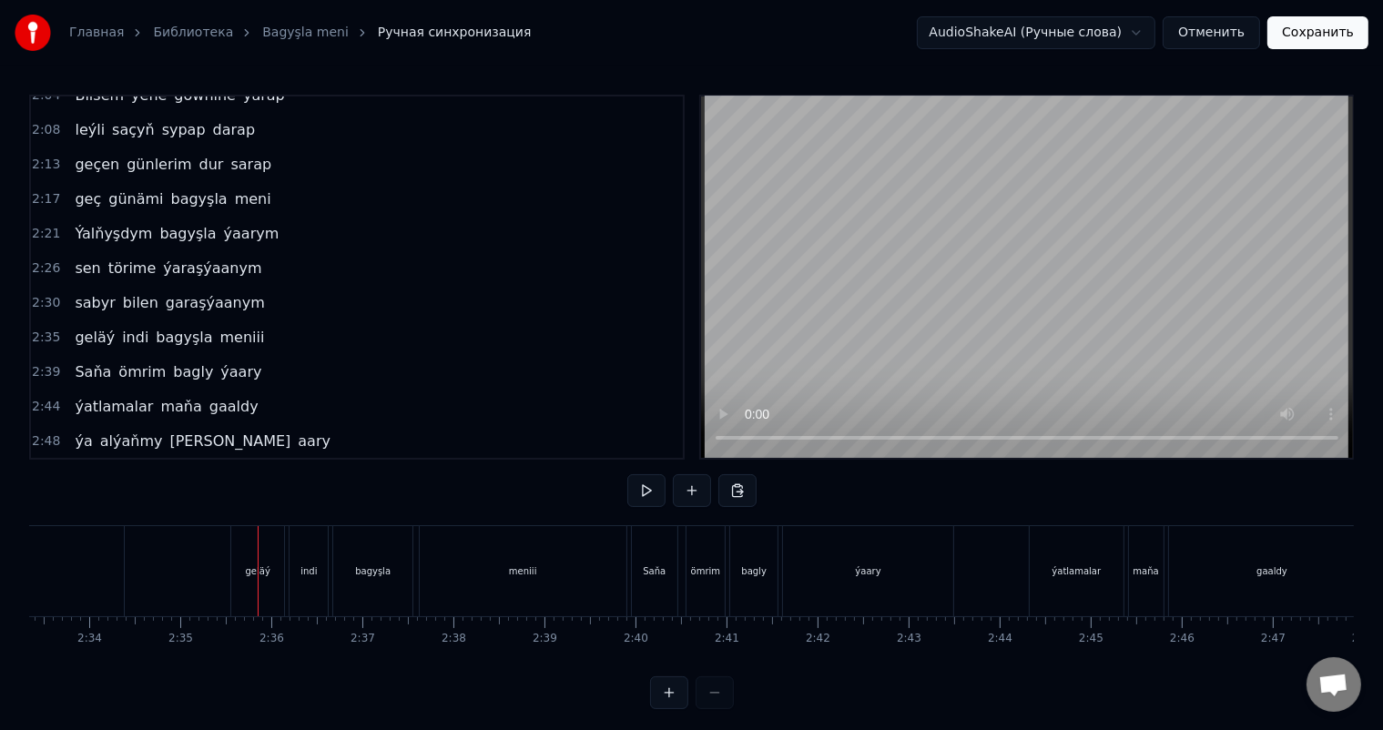
click at [266, 568] on div "geläý" at bounding box center [258, 572] width 25 height 14
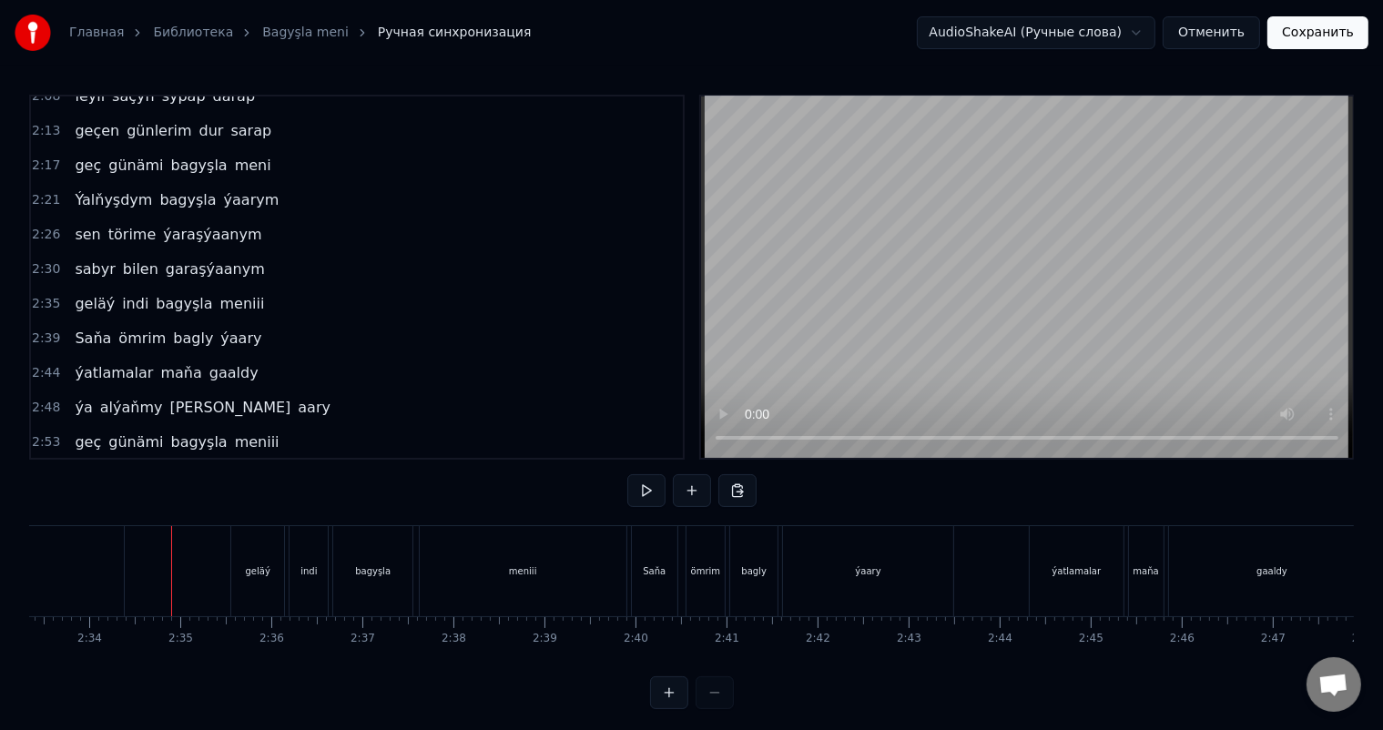
click at [265, 565] on div "geläý" at bounding box center [258, 572] width 25 height 14
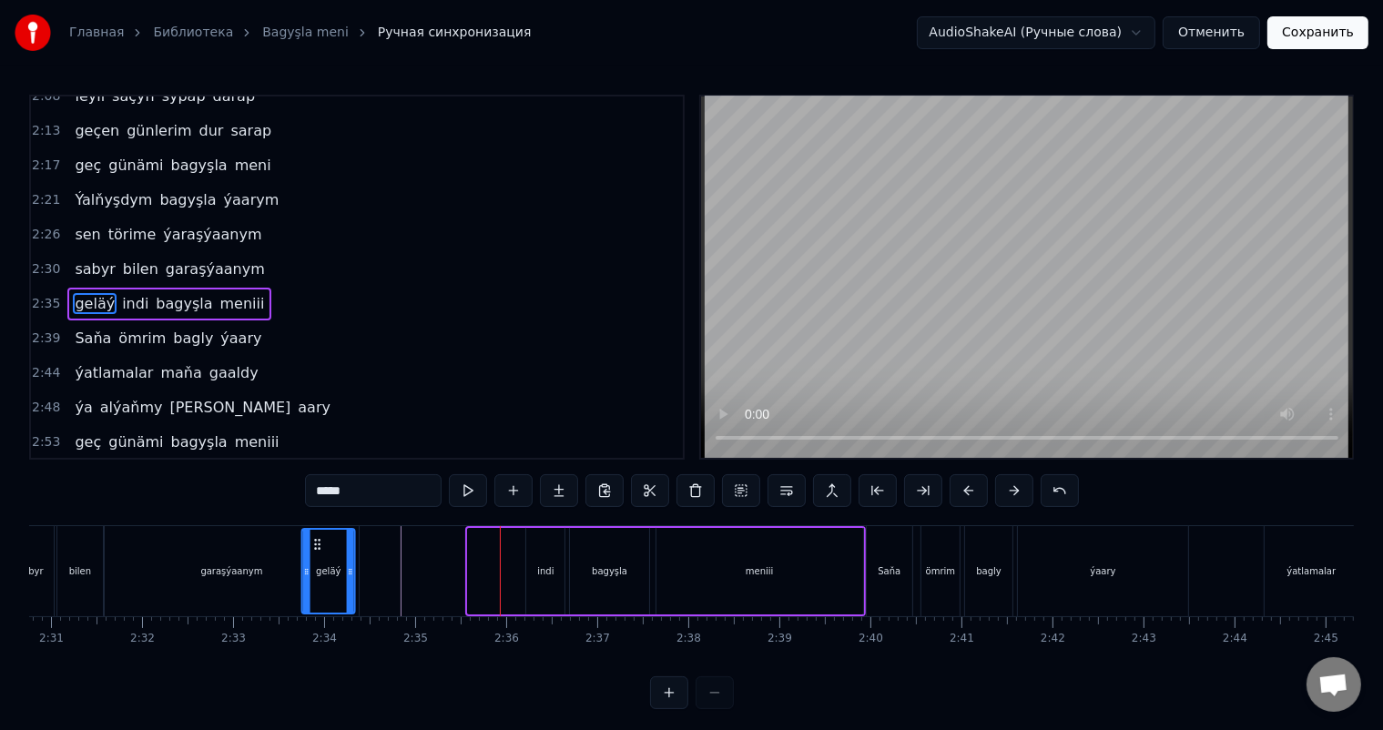
scroll to position [0, 13717]
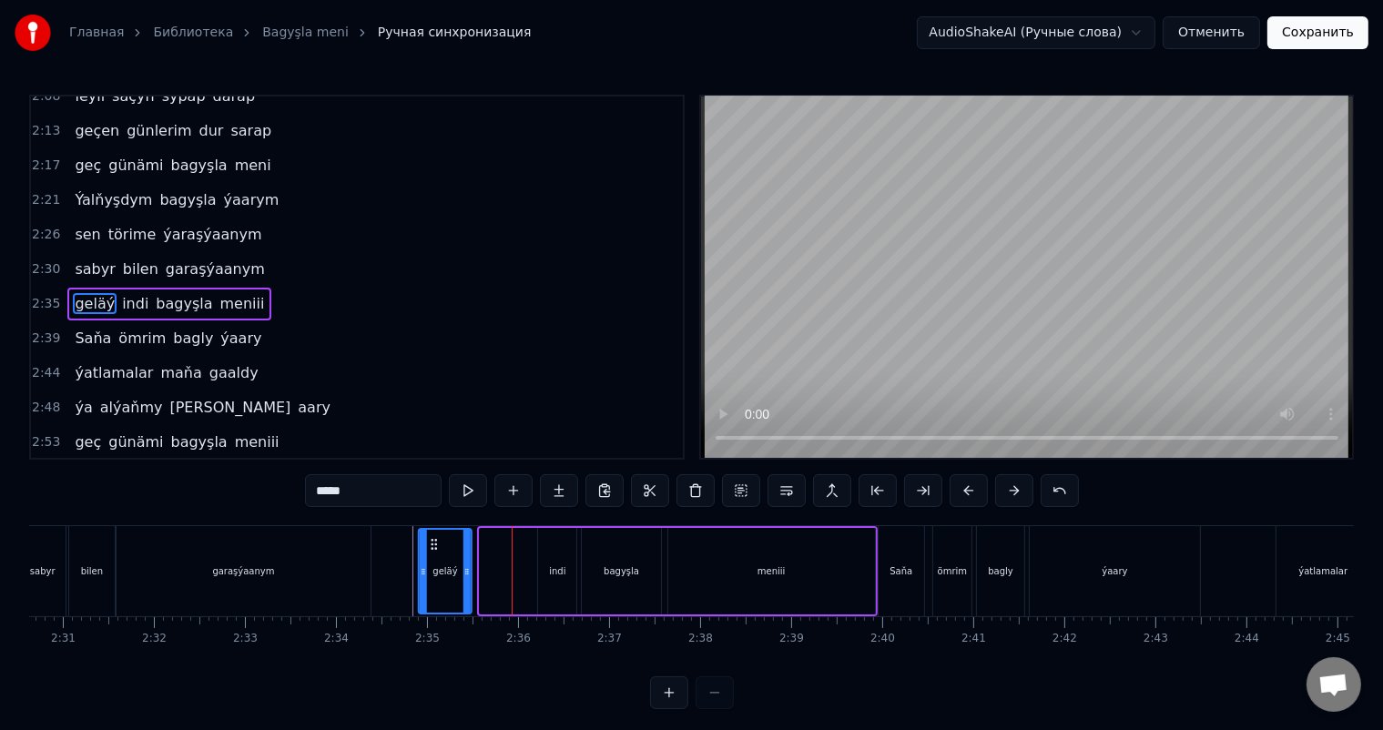
drag, startPoint x: 244, startPoint y: 541, endPoint x: 430, endPoint y: 574, distance: 188.6
click at [430, 574] on div "geläý" at bounding box center [445, 571] width 51 height 83
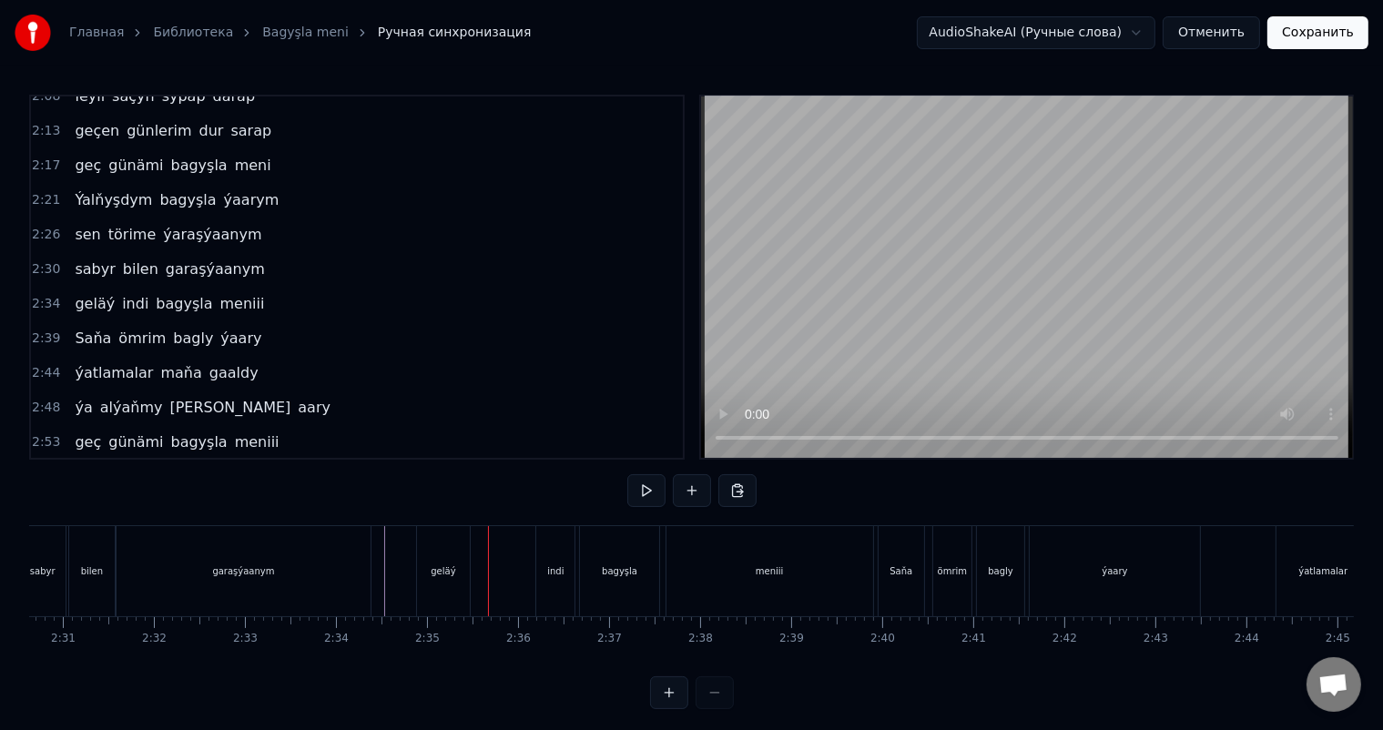
click at [557, 572] on div "indi" at bounding box center [555, 572] width 16 height 14
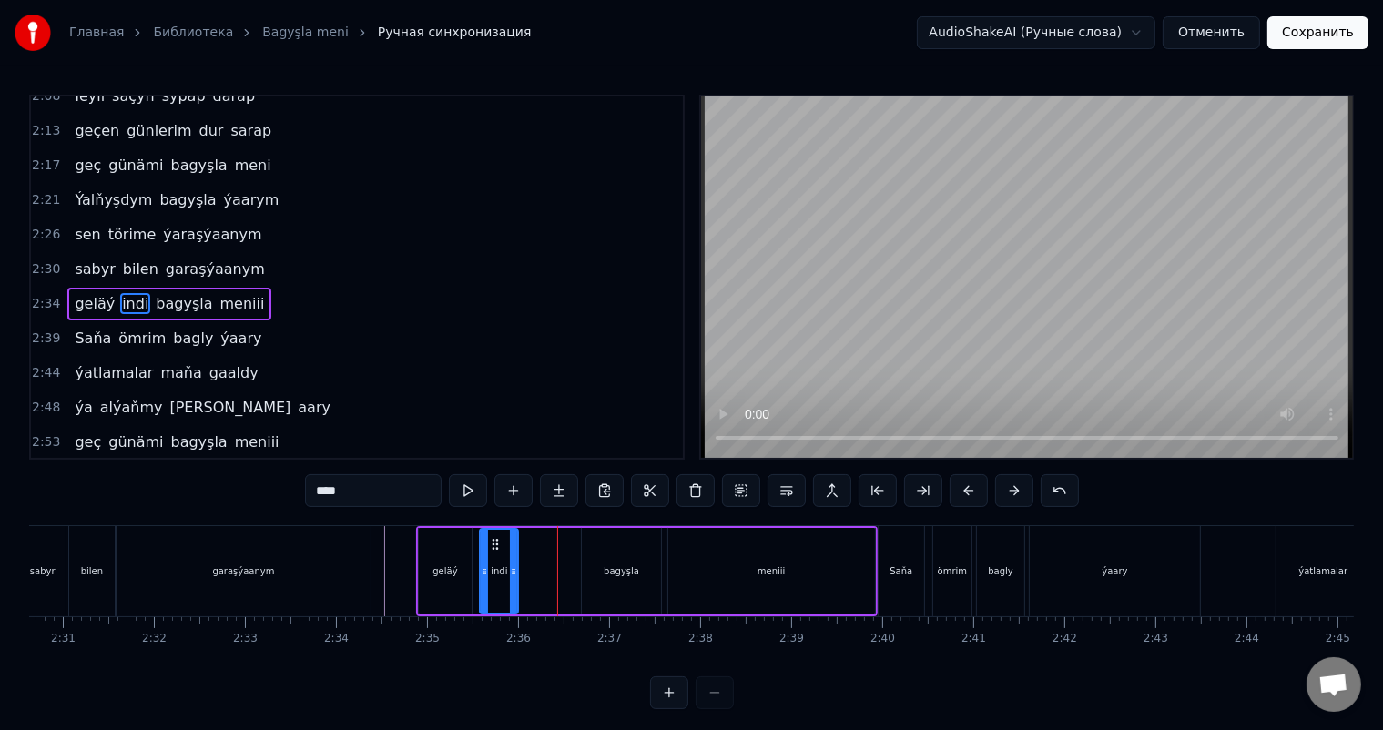
drag, startPoint x: 548, startPoint y: 540, endPoint x: 490, endPoint y: 538, distance: 58.3
click at [490, 538] on icon at bounding box center [495, 544] width 15 height 15
click at [611, 556] on div "bagyşla" at bounding box center [621, 571] width 78 height 87
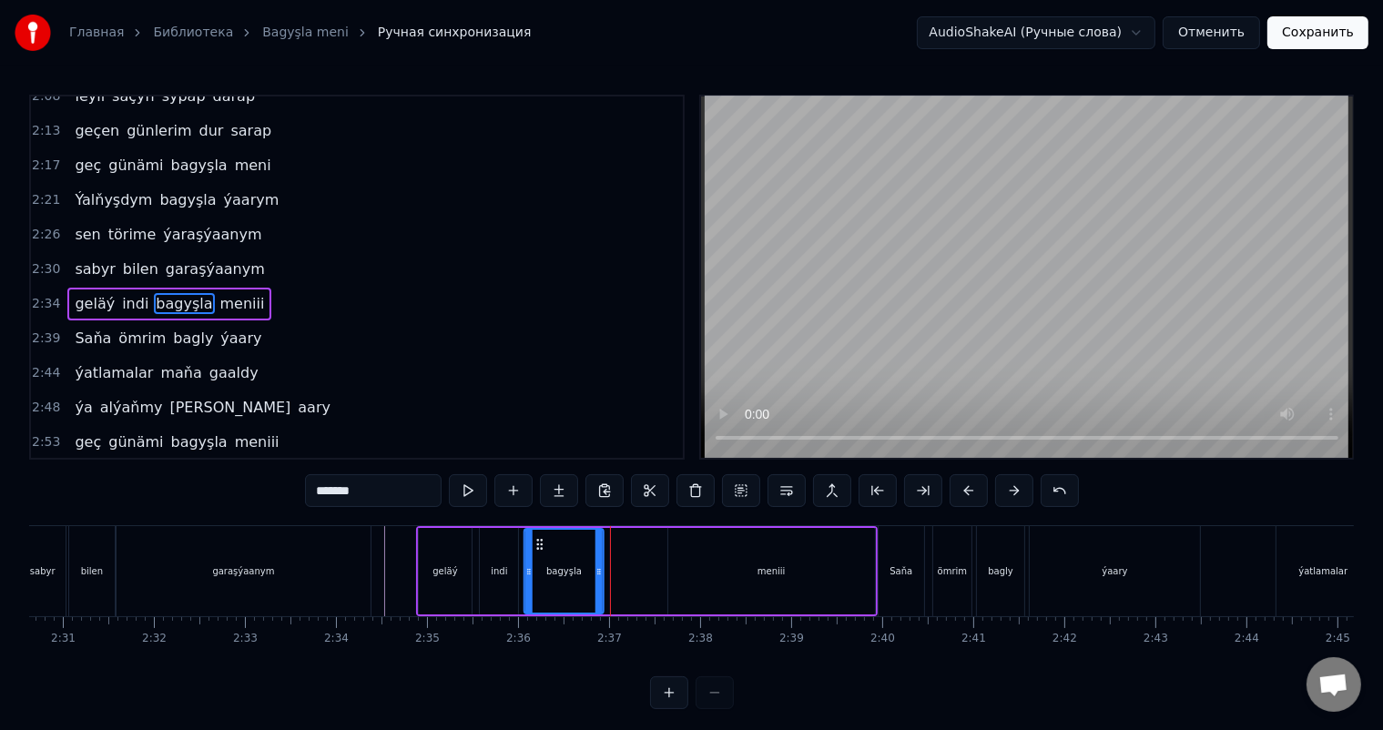
drag, startPoint x: 595, startPoint y: 540, endPoint x: 537, endPoint y: 538, distance: 57.4
click at [537, 538] on icon at bounding box center [540, 544] width 15 height 15
click at [739, 554] on div "meniii" at bounding box center [771, 571] width 207 height 87
type input "******"
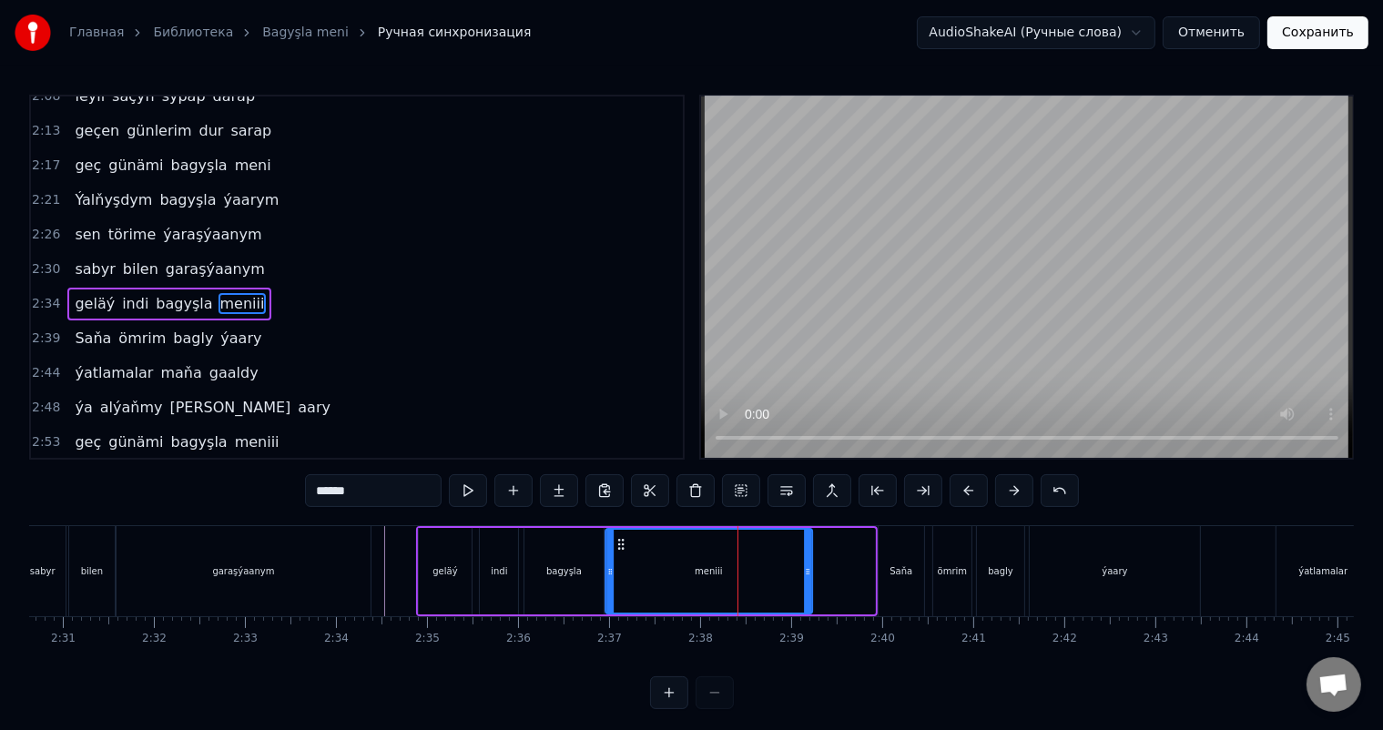
drag, startPoint x: 681, startPoint y: 541, endPoint x: 619, endPoint y: 538, distance: 62.0
click at [619, 538] on icon at bounding box center [621, 544] width 15 height 15
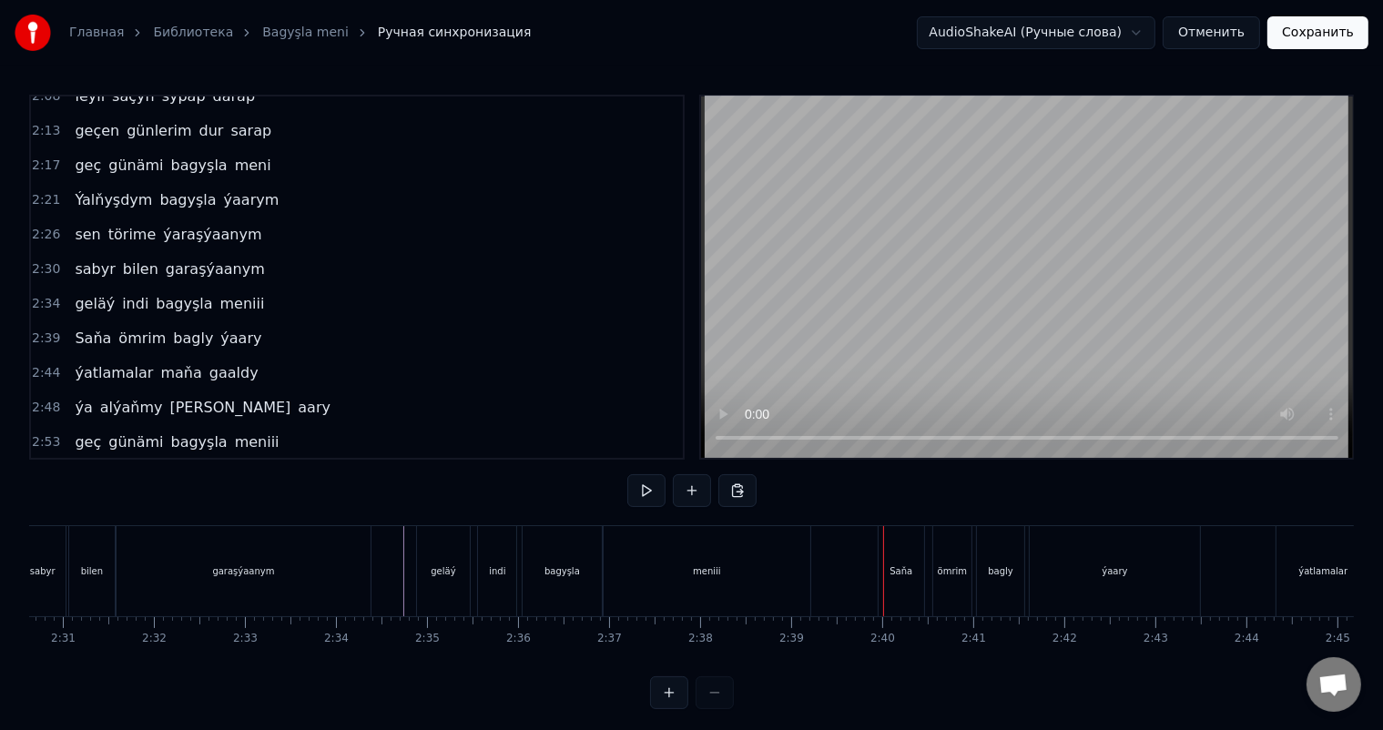
click at [787, 562] on div "meniii" at bounding box center [707, 571] width 207 height 90
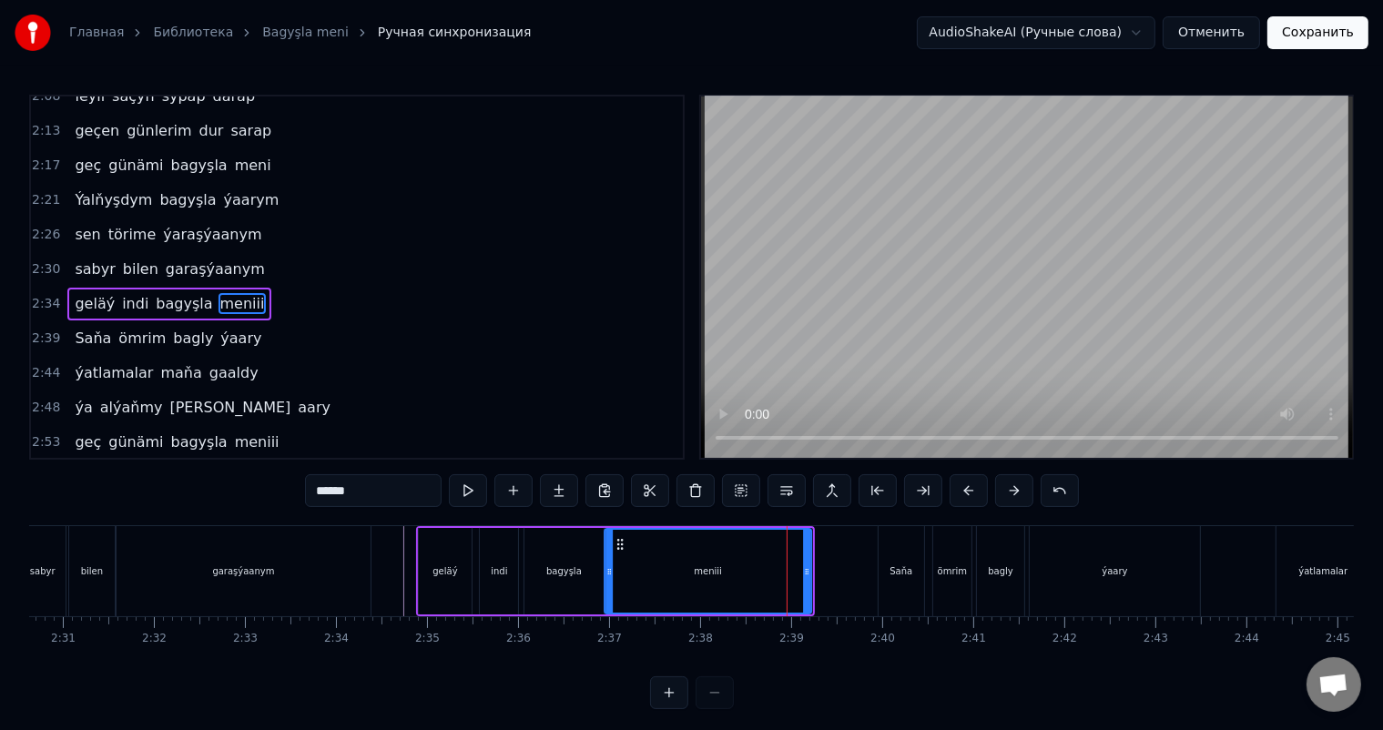
click at [617, 539] on icon at bounding box center [620, 544] width 15 height 15
click at [615, 561] on div "meniii" at bounding box center [708, 571] width 205 height 83
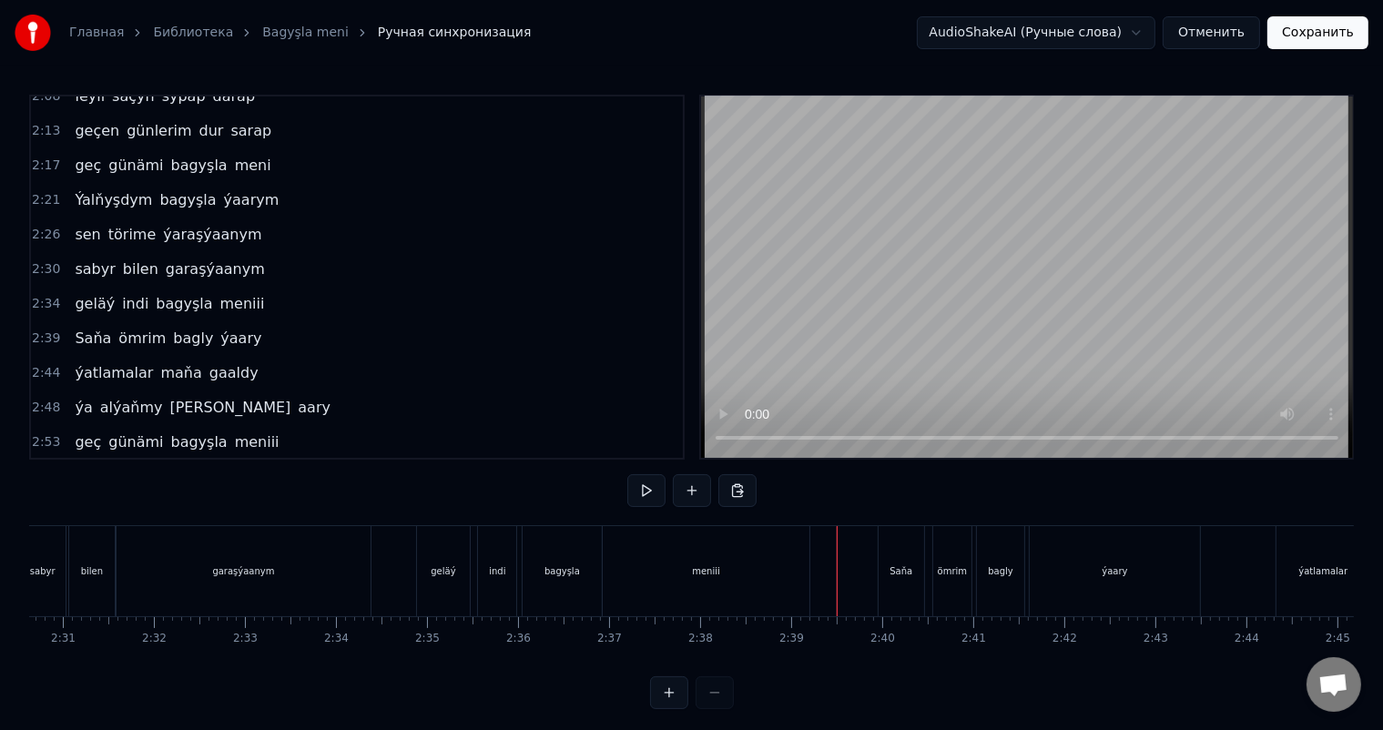
click at [787, 560] on div "meniii" at bounding box center [706, 571] width 207 height 90
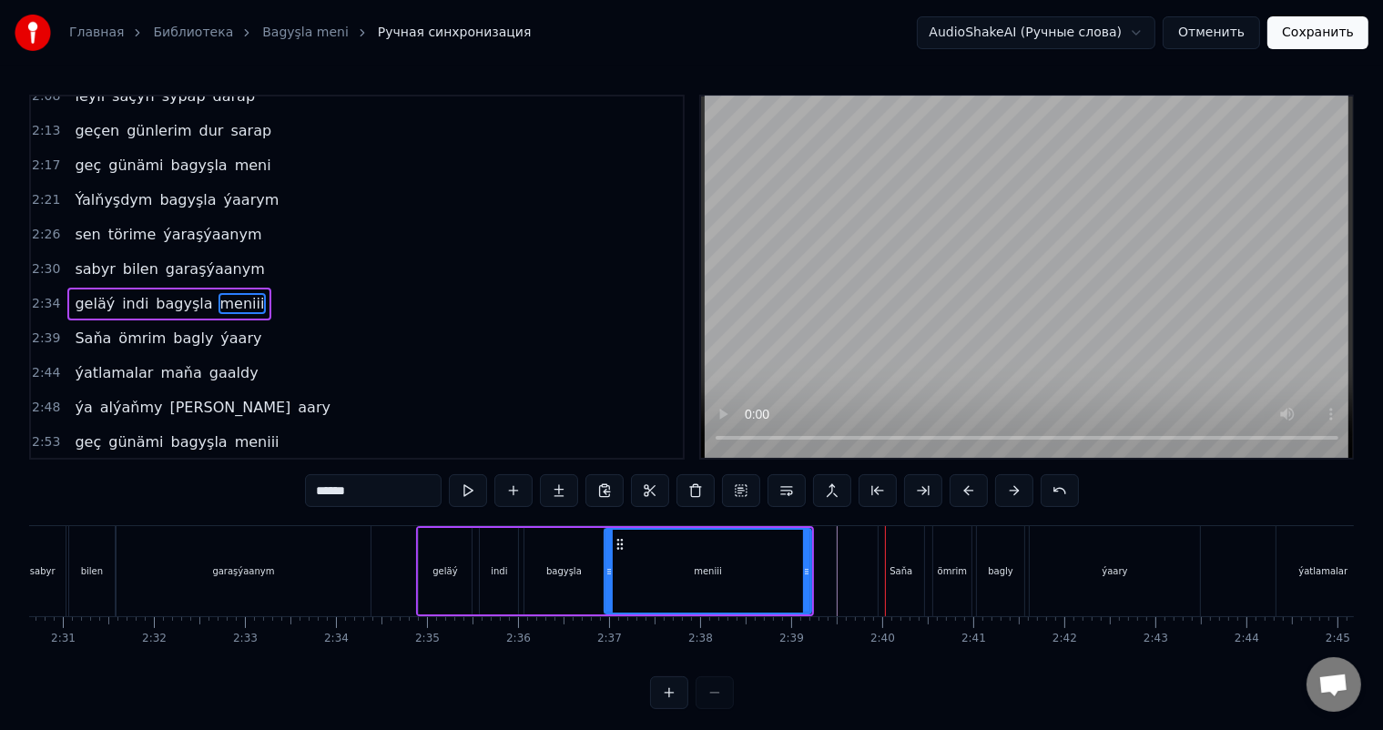
click at [907, 567] on div "Saňa" at bounding box center [901, 572] width 23 height 14
type input "****"
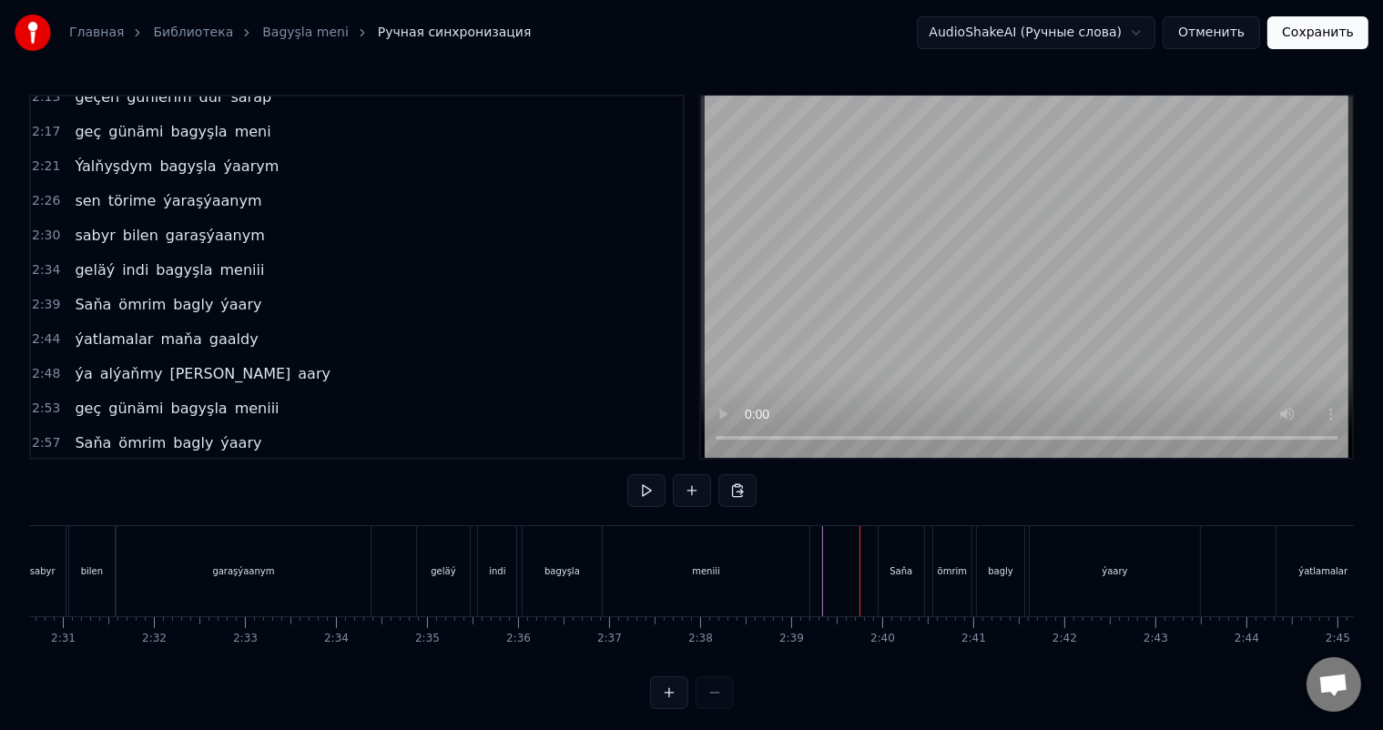
click at [903, 568] on div "Saňa" at bounding box center [901, 572] width 23 height 14
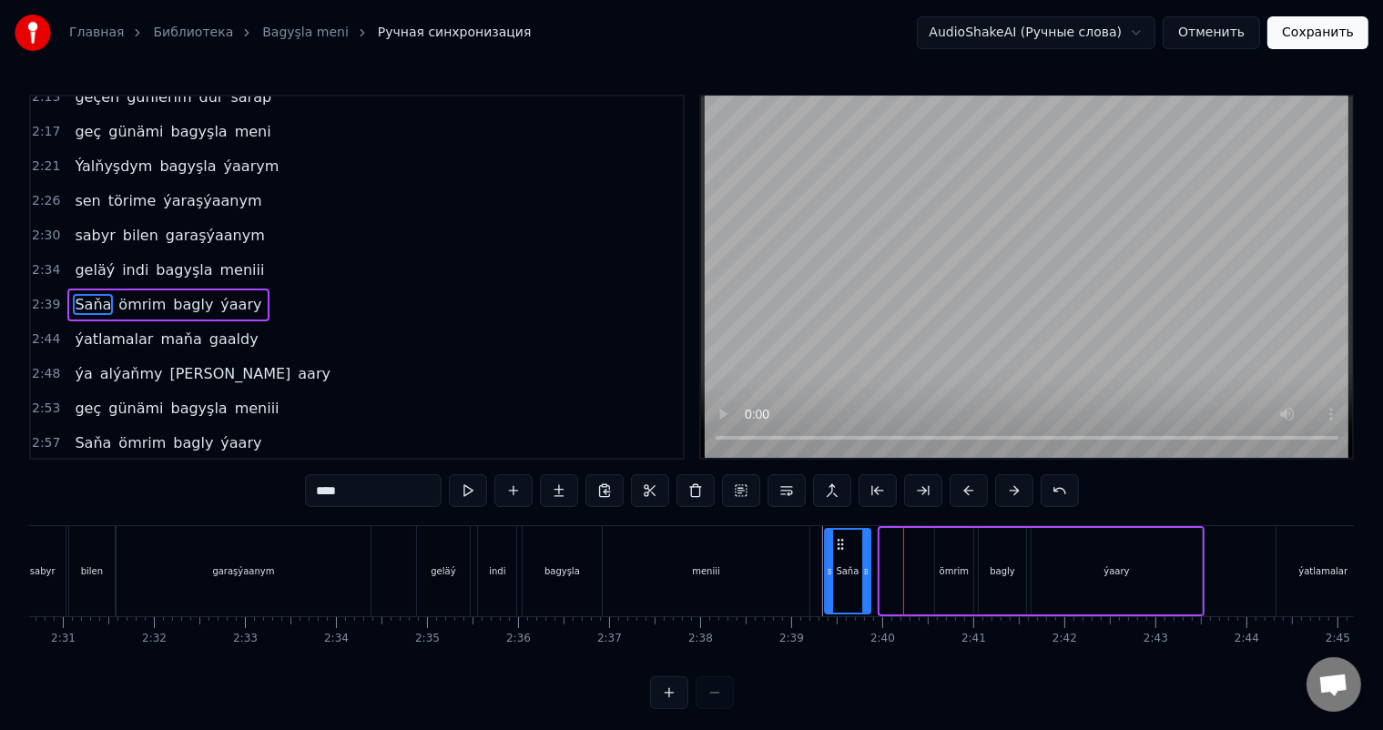
drag, startPoint x: 892, startPoint y: 539, endPoint x: 836, endPoint y: 537, distance: 55.6
click at [836, 537] on icon at bounding box center [840, 544] width 15 height 15
click at [948, 556] on div "ömrim" at bounding box center [954, 571] width 38 height 87
type input "*****"
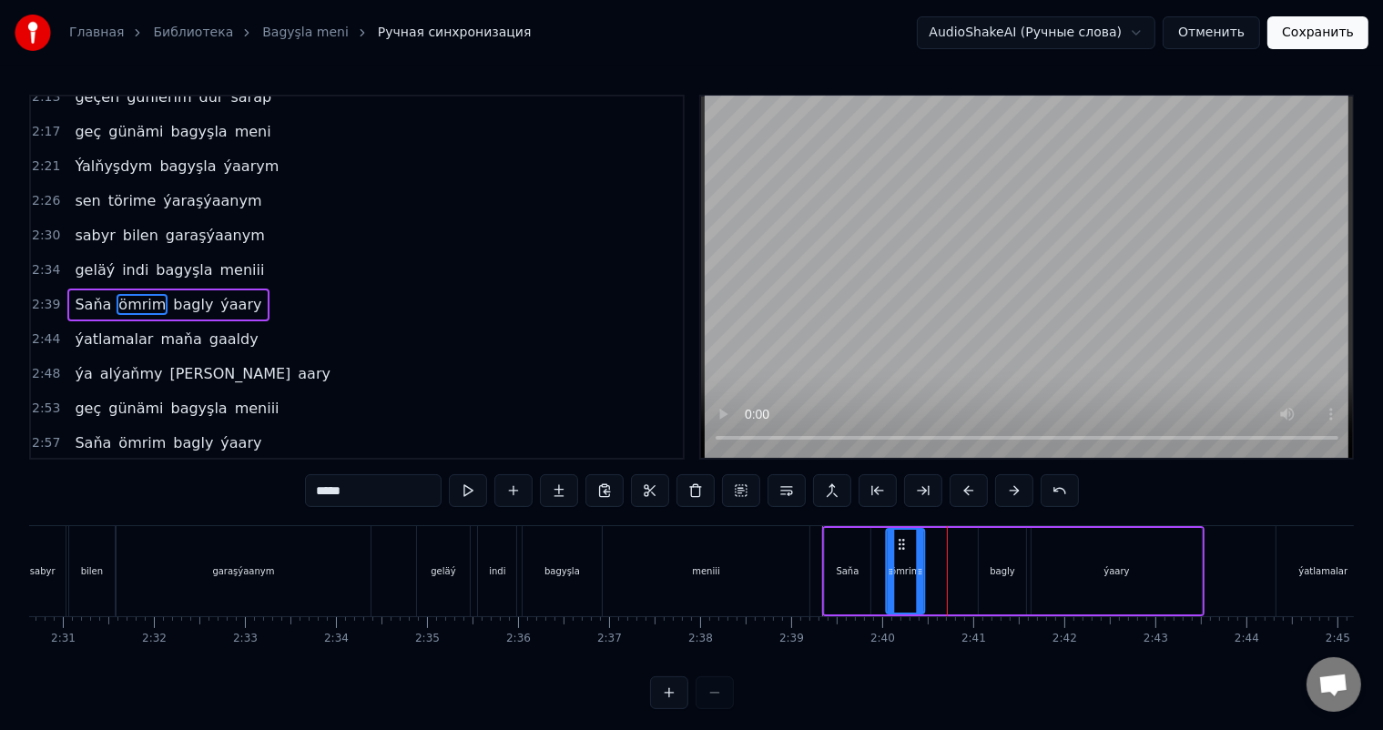
drag, startPoint x: 951, startPoint y: 541, endPoint x: 902, endPoint y: 534, distance: 48.8
click at [902, 534] on div "ömrim" at bounding box center [905, 571] width 36 height 83
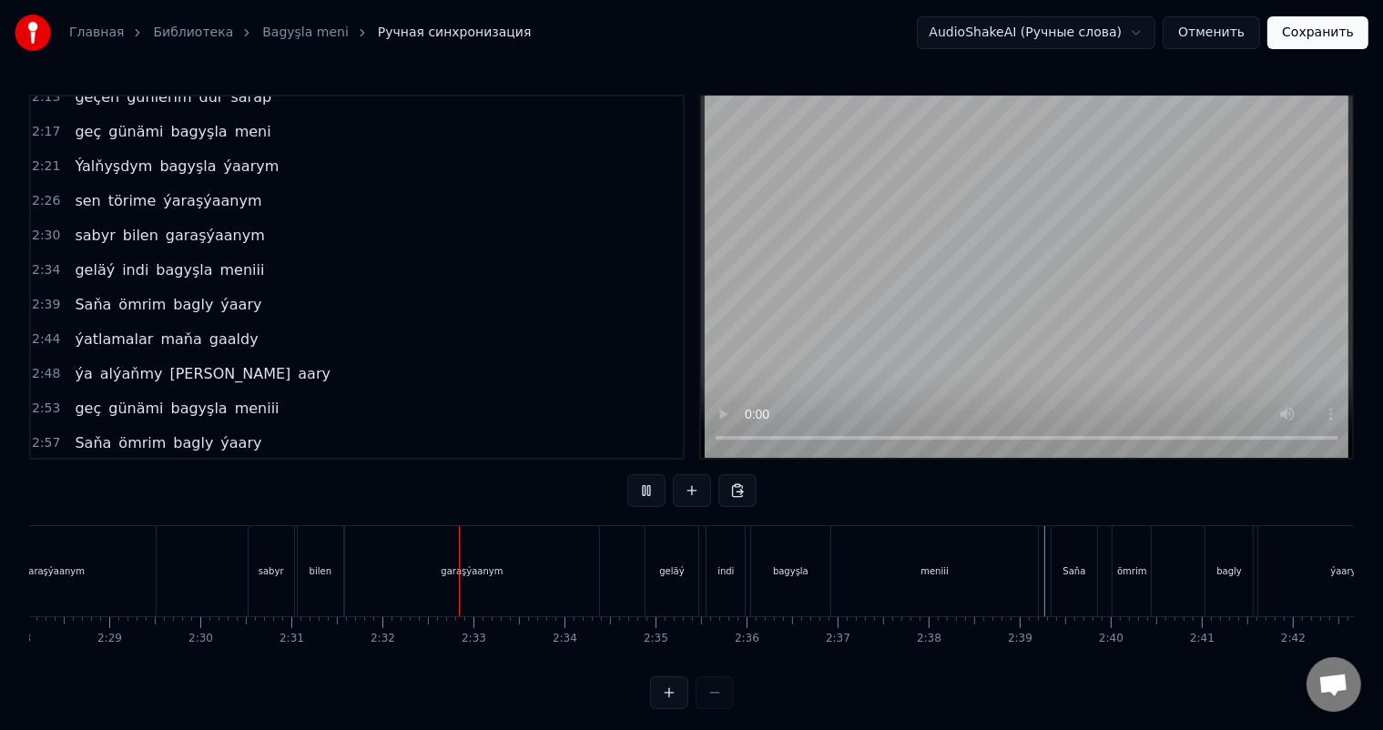
scroll to position [0, 13772]
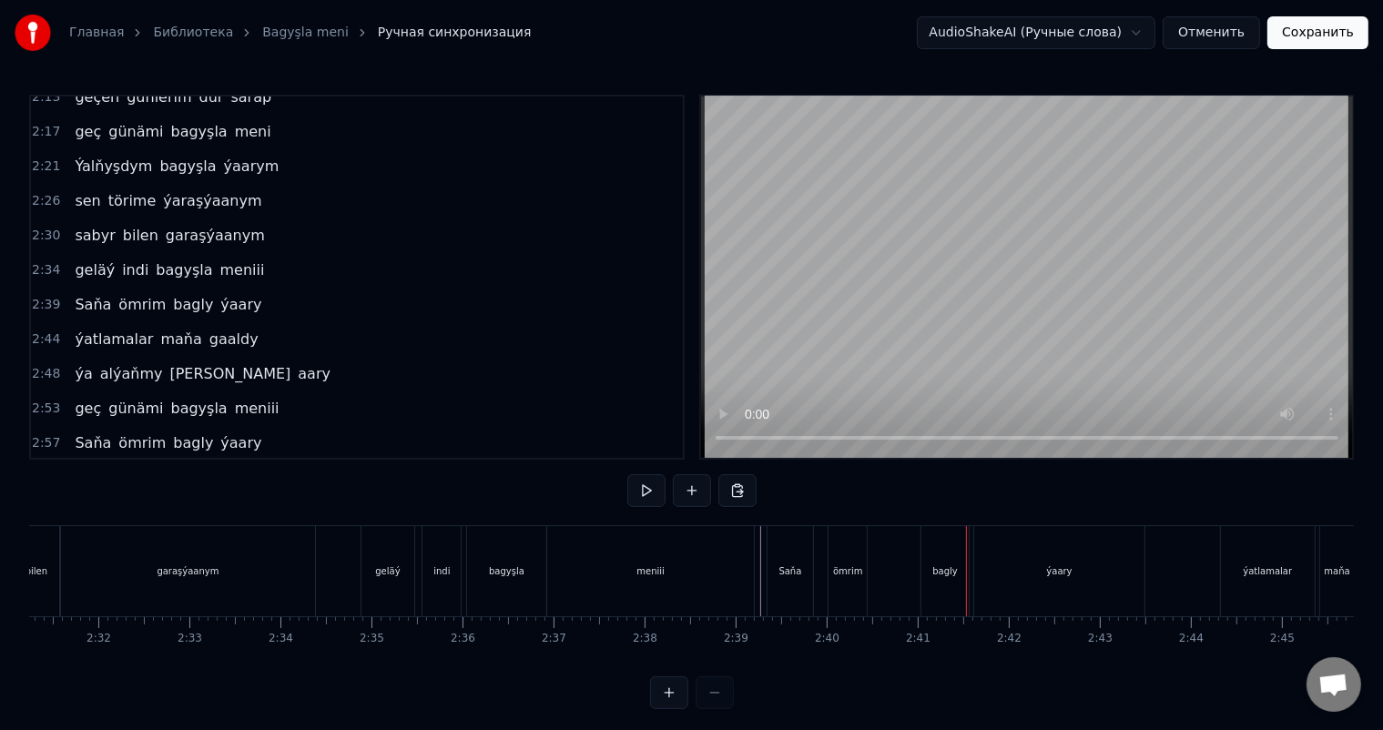
click at [790, 559] on div "Saňa" at bounding box center [791, 571] width 46 height 90
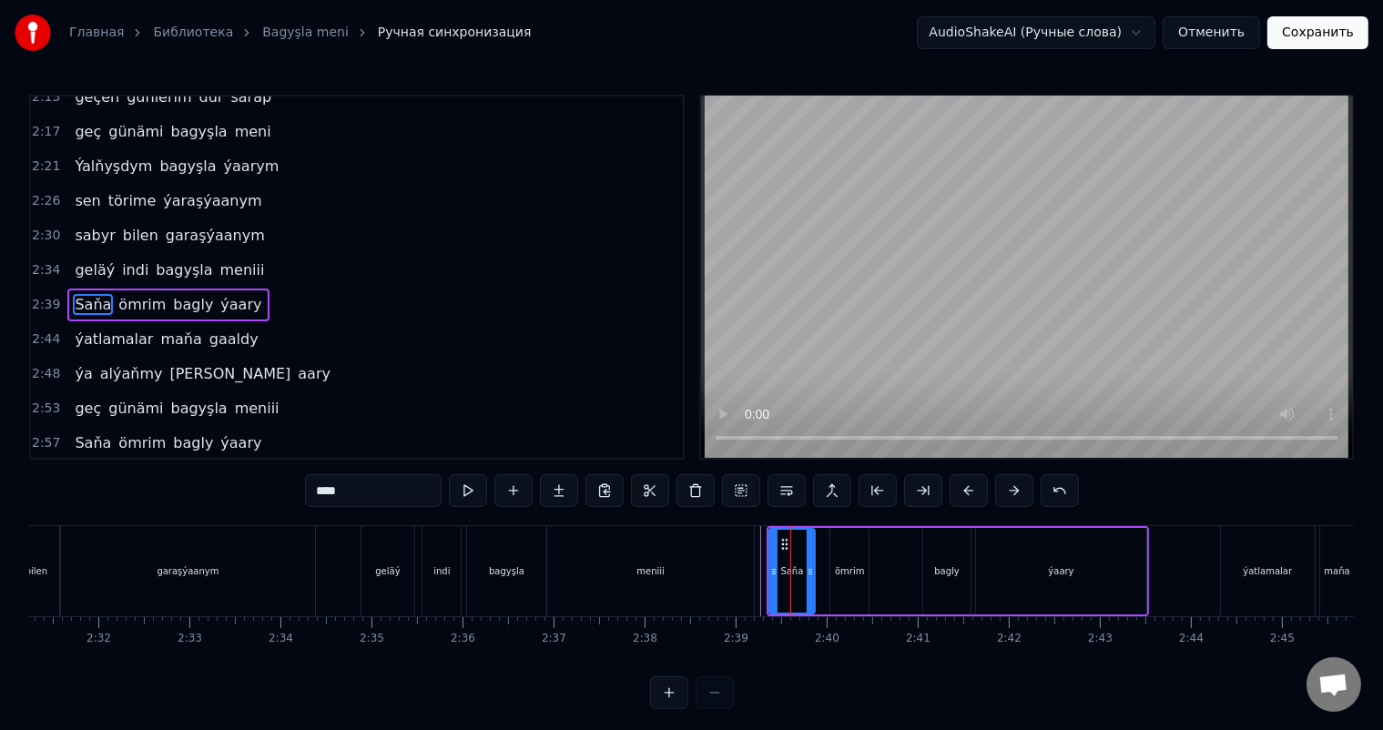
click at [851, 565] on div "ömrim" at bounding box center [850, 572] width 30 height 14
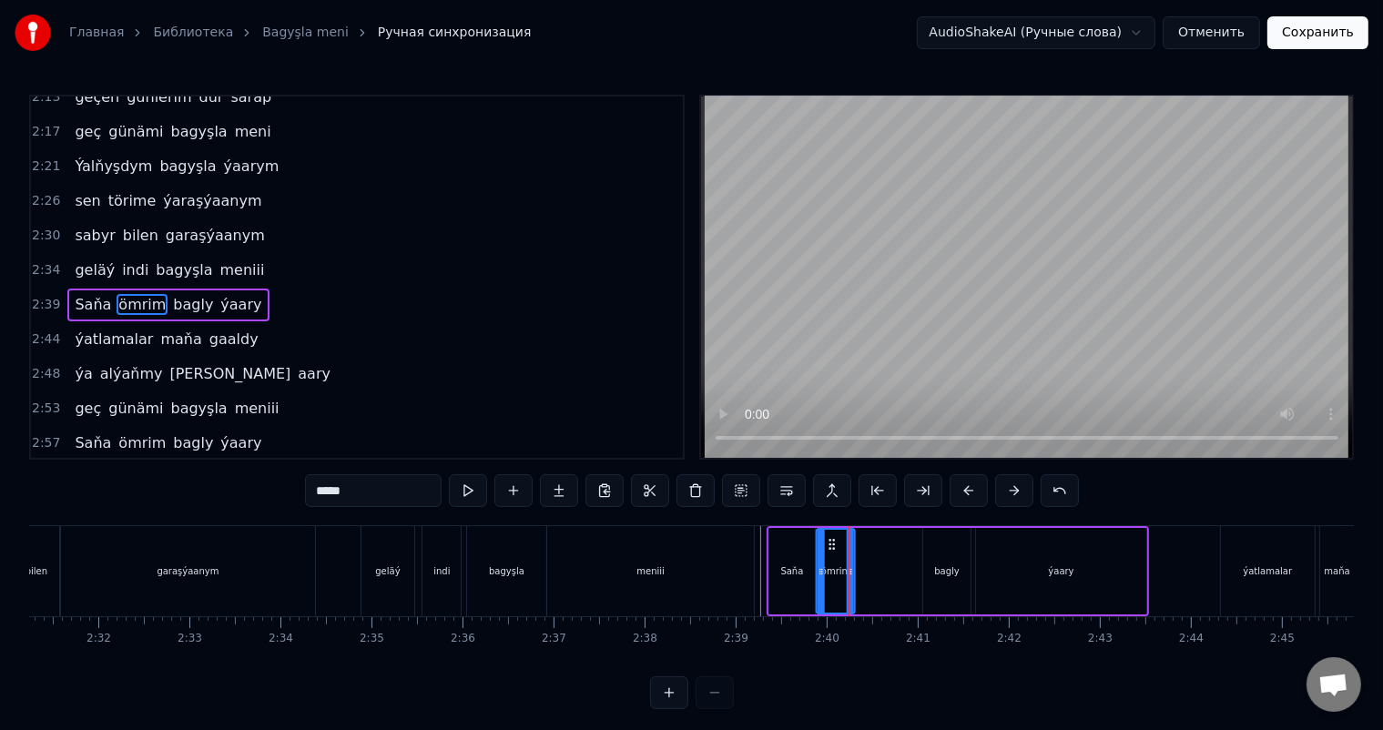
drag, startPoint x: 842, startPoint y: 539, endPoint x: 830, endPoint y: 539, distance: 12.7
click at [830, 539] on icon at bounding box center [832, 544] width 15 height 15
click at [949, 542] on div "bagly" at bounding box center [946, 571] width 47 height 87
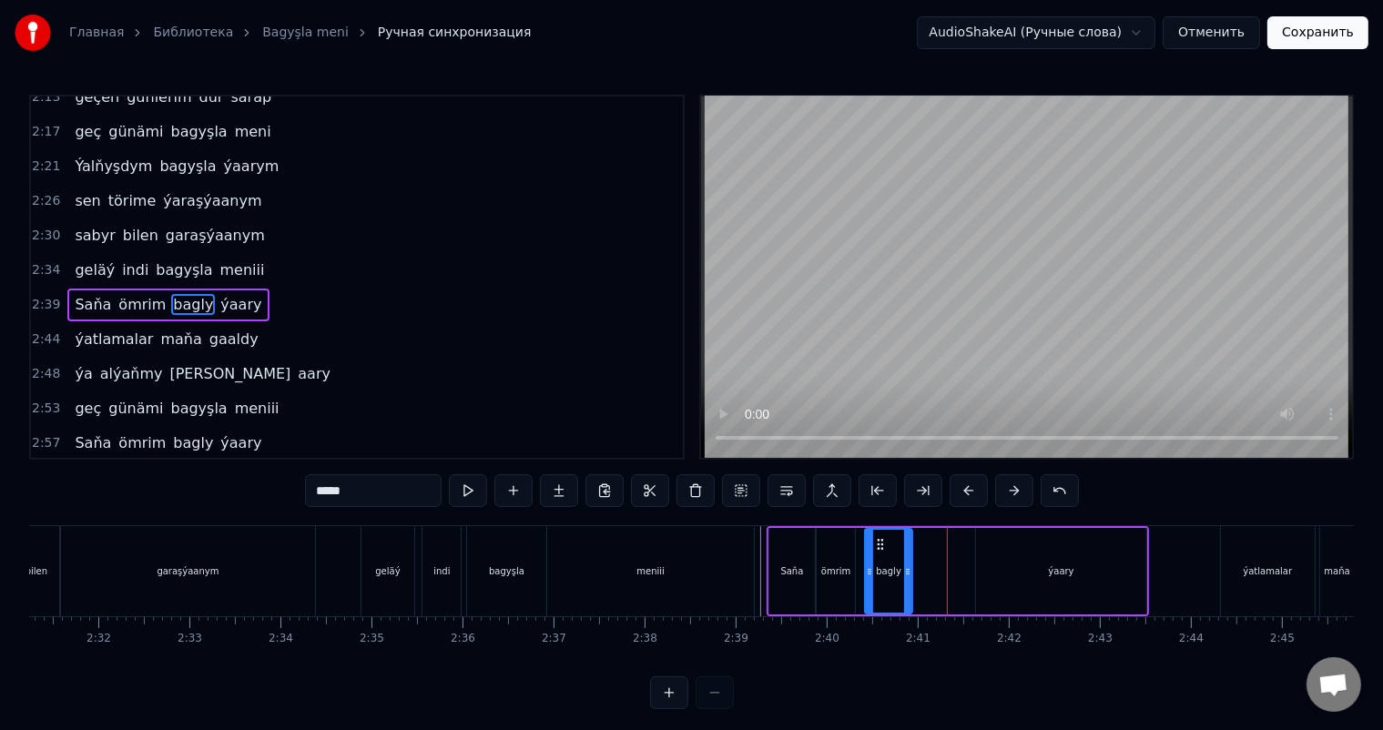
drag, startPoint x: 936, startPoint y: 538, endPoint x: 878, endPoint y: 538, distance: 58.3
click at [878, 540] on circle at bounding box center [878, 540] width 1 height 1
click at [1045, 550] on div "ýaary" at bounding box center [1061, 571] width 170 height 87
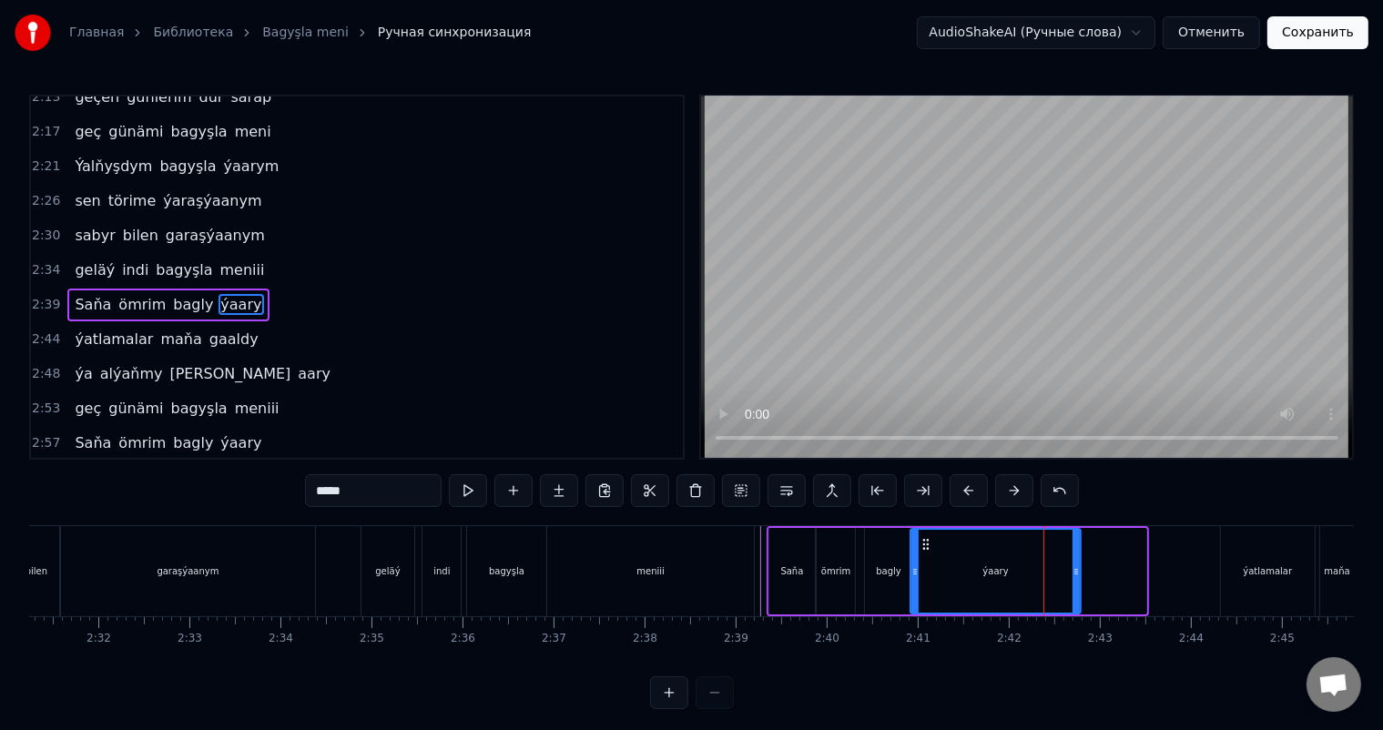
drag, startPoint x: 990, startPoint y: 539, endPoint x: 924, endPoint y: 539, distance: 65.6
click at [924, 540] on circle at bounding box center [924, 540] width 1 height 1
click at [739, 556] on div "meniii" at bounding box center [650, 571] width 207 height 90
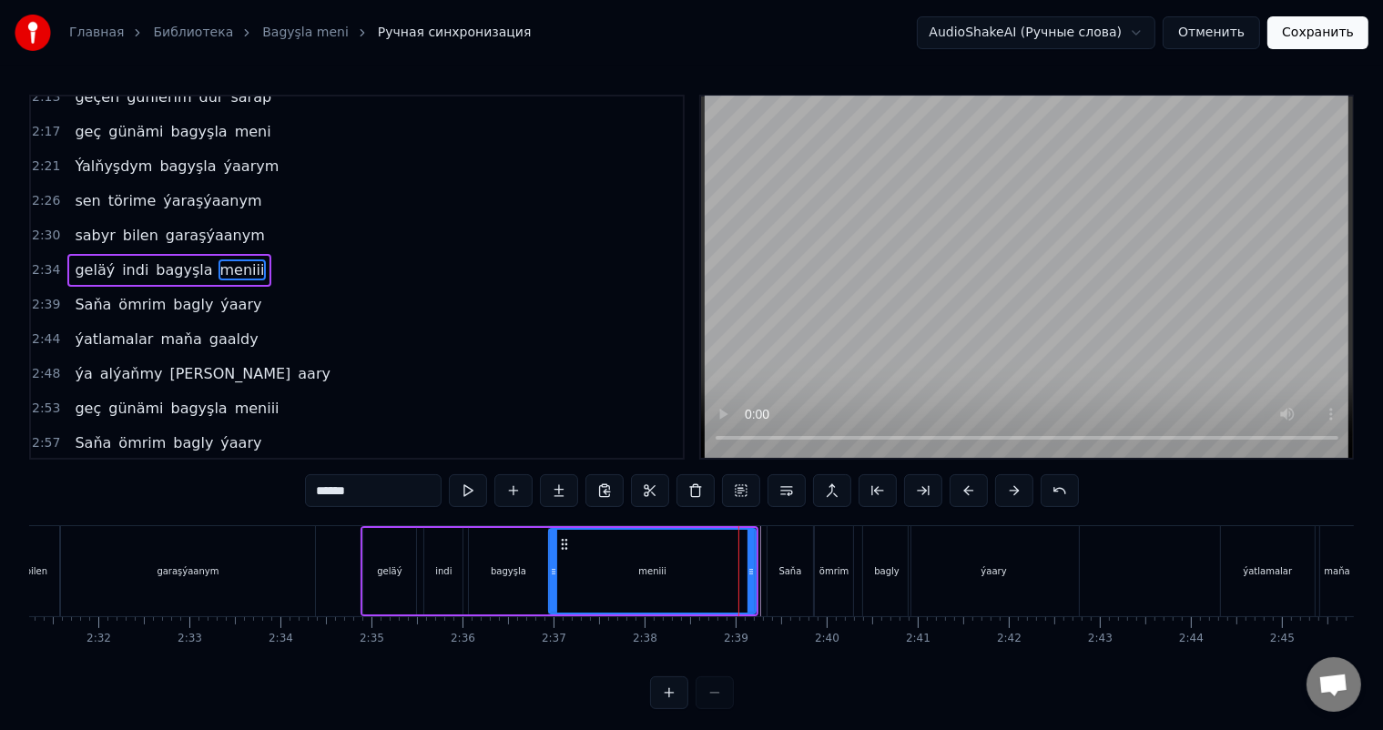
scroll to position [606, 0]
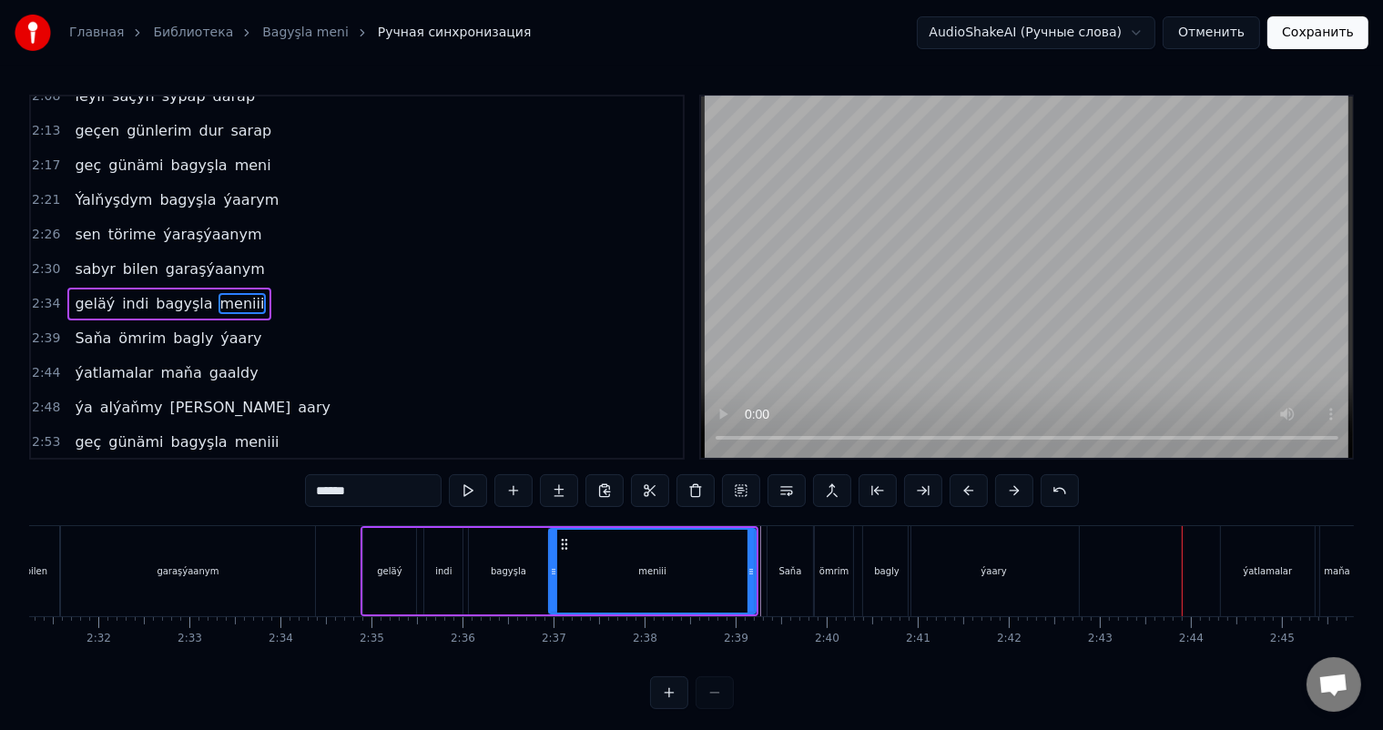
click at [1270, 575] on div "ýatlamalar" at bounding box center [1267, 572] width 49 height 14
type input "**********"
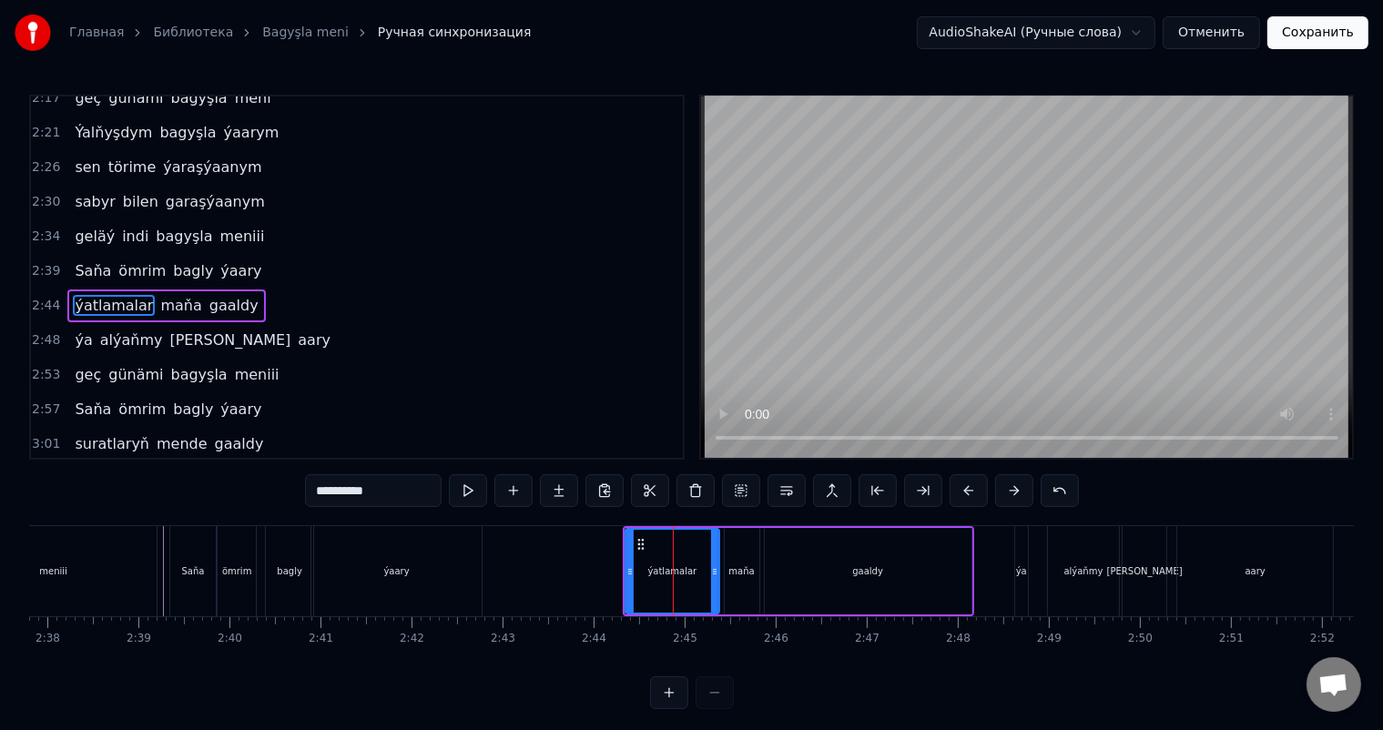
scroll to position [0, 14344]
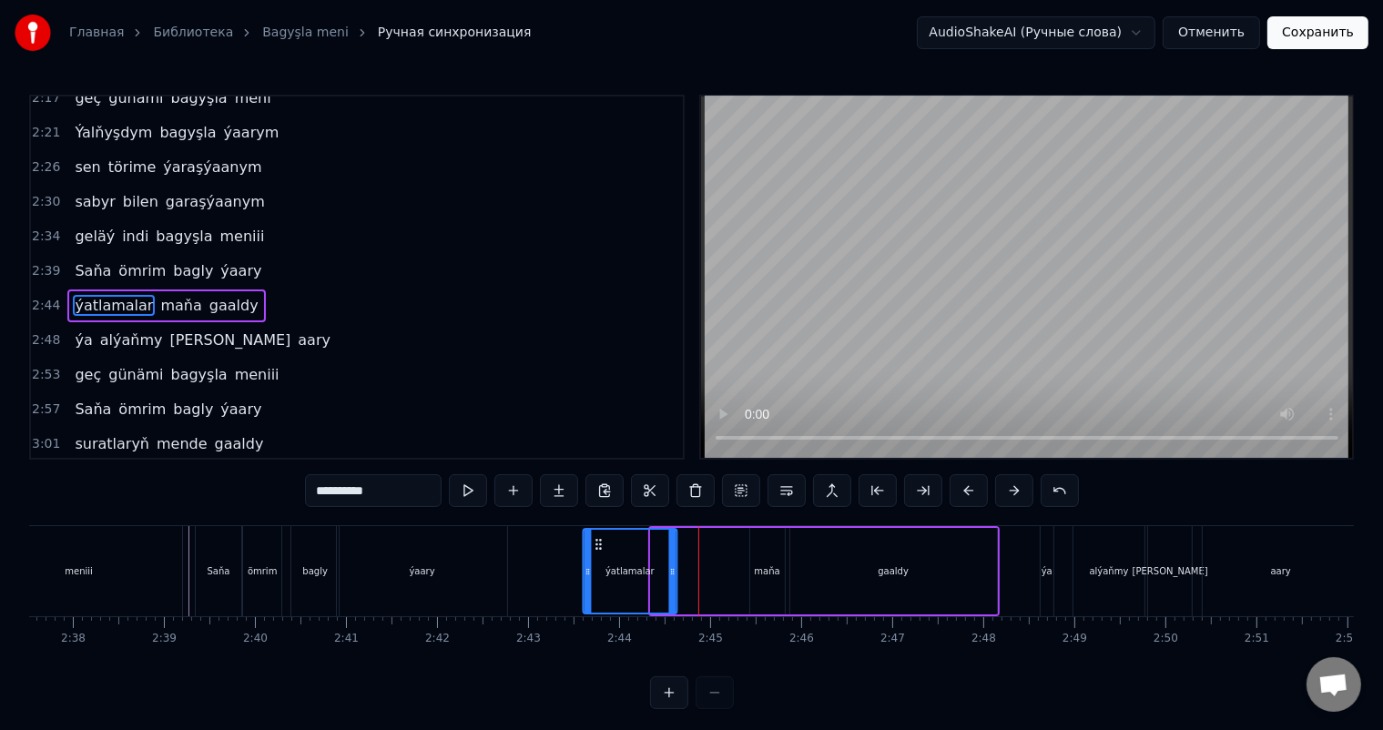
drag, startPoint x: 664, startPoint y: 539, endPoint x: 596, endPoint y: 536, distance: 67.4
click at [596, 537] on icon at bounding box center [599, 544] width 15 height 15
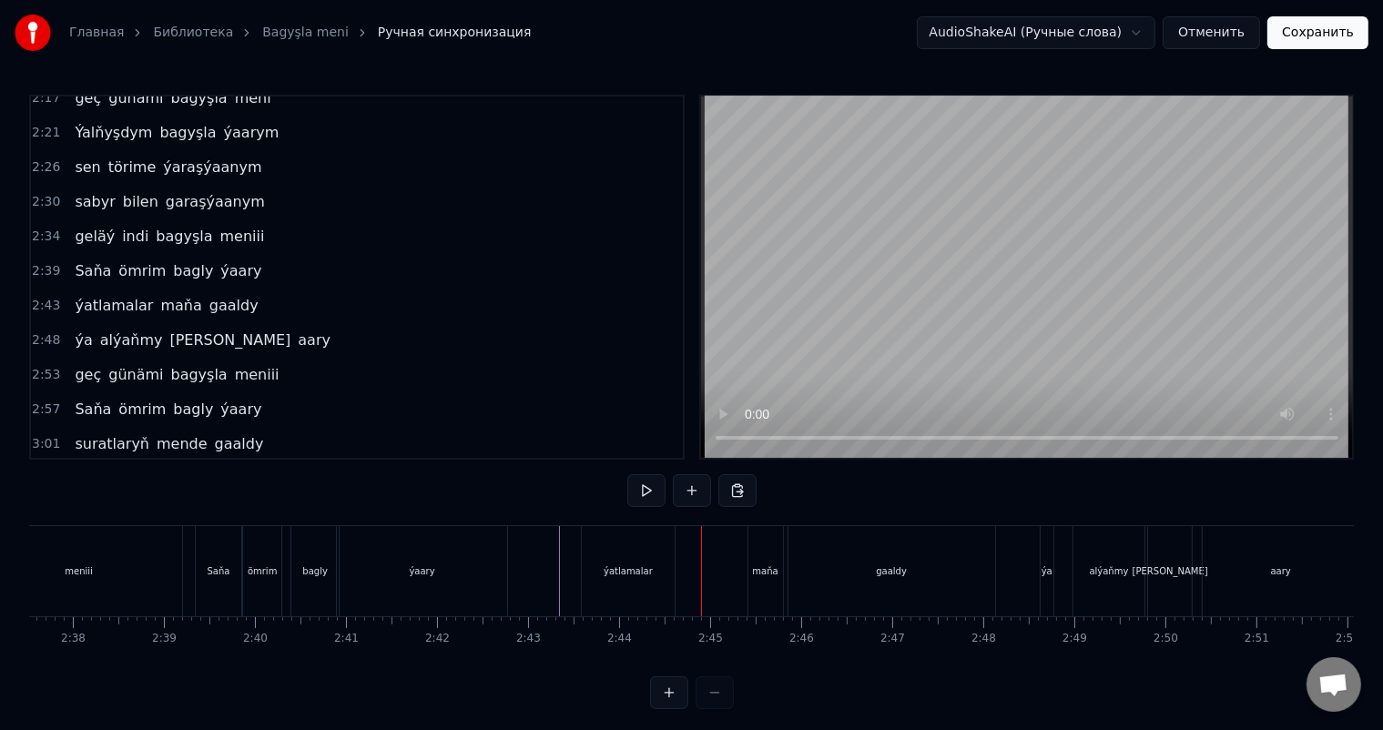
click at [765, 568] on div "maňa" at bounding box center [764, 572] width 25 height 14
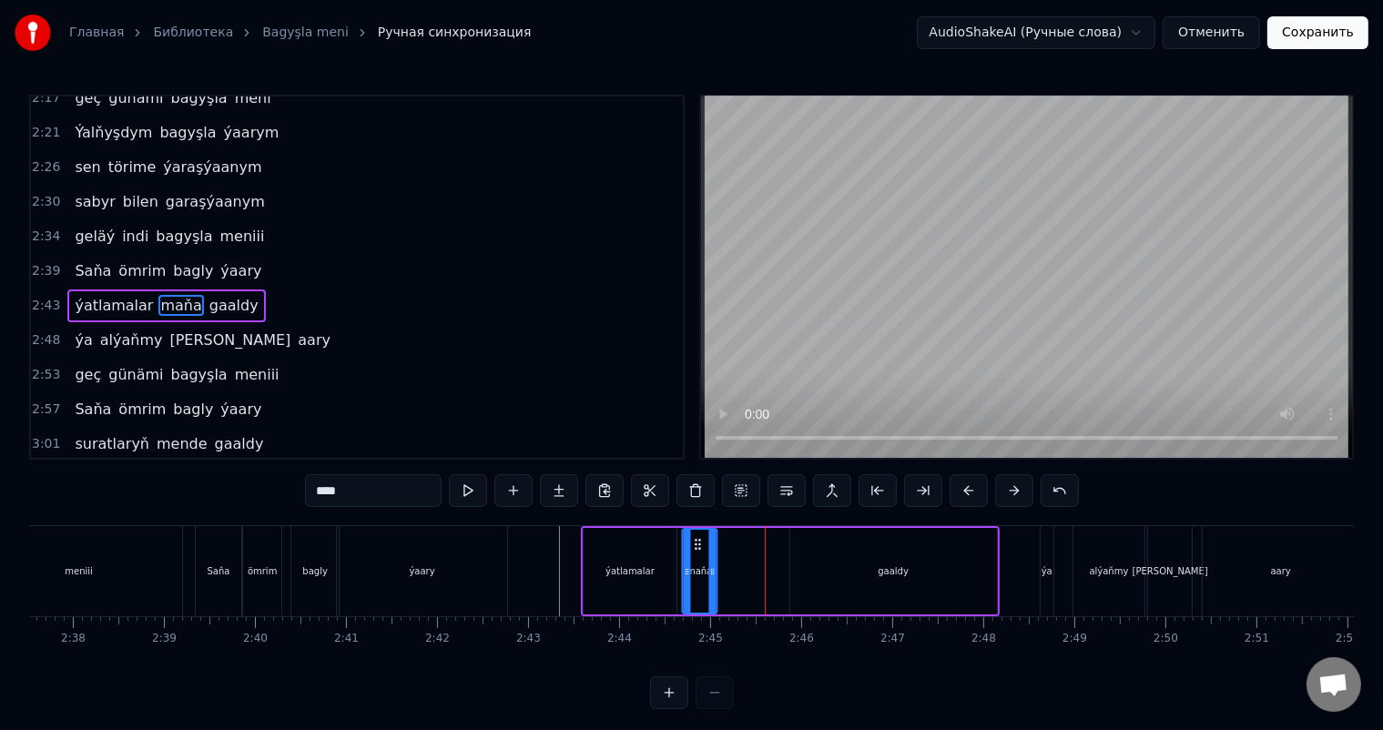
drag, startPoint x: 761, startPoint y: 540, endPoint x: 694, endPoint y: 529, distance: 68.3
click at [694, 530] on div "maňa" at bounding box center [699, 571] width 33 height 83
click at [886, 565] on div "gaaldy" at bounding box center [893, 572] width 31 height 14
type input "******"
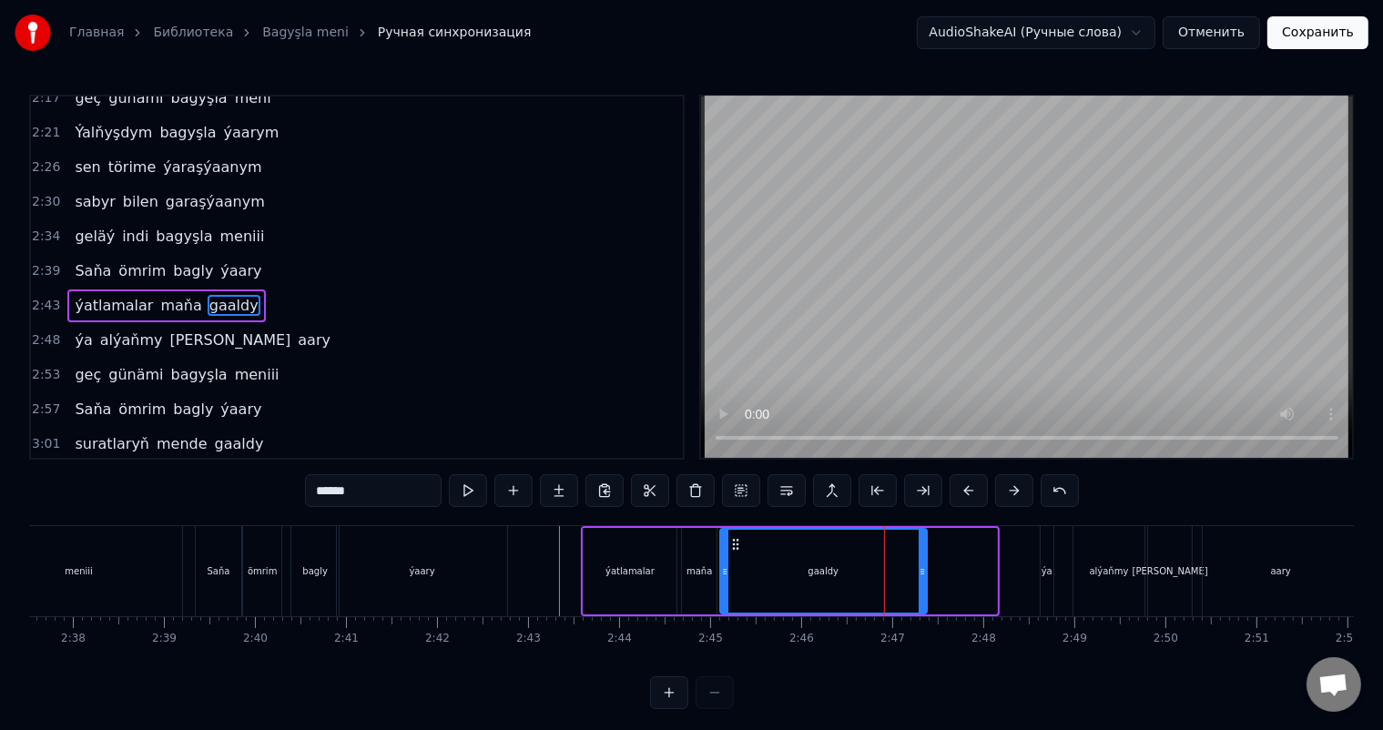
drag, startPoint x: 804, startPoint y: 539, endPoint x: 734, endPoint y: 536, distance: 70.2
click at [734, 537] on icon at bounding box center [736, 544] width 15 height 15
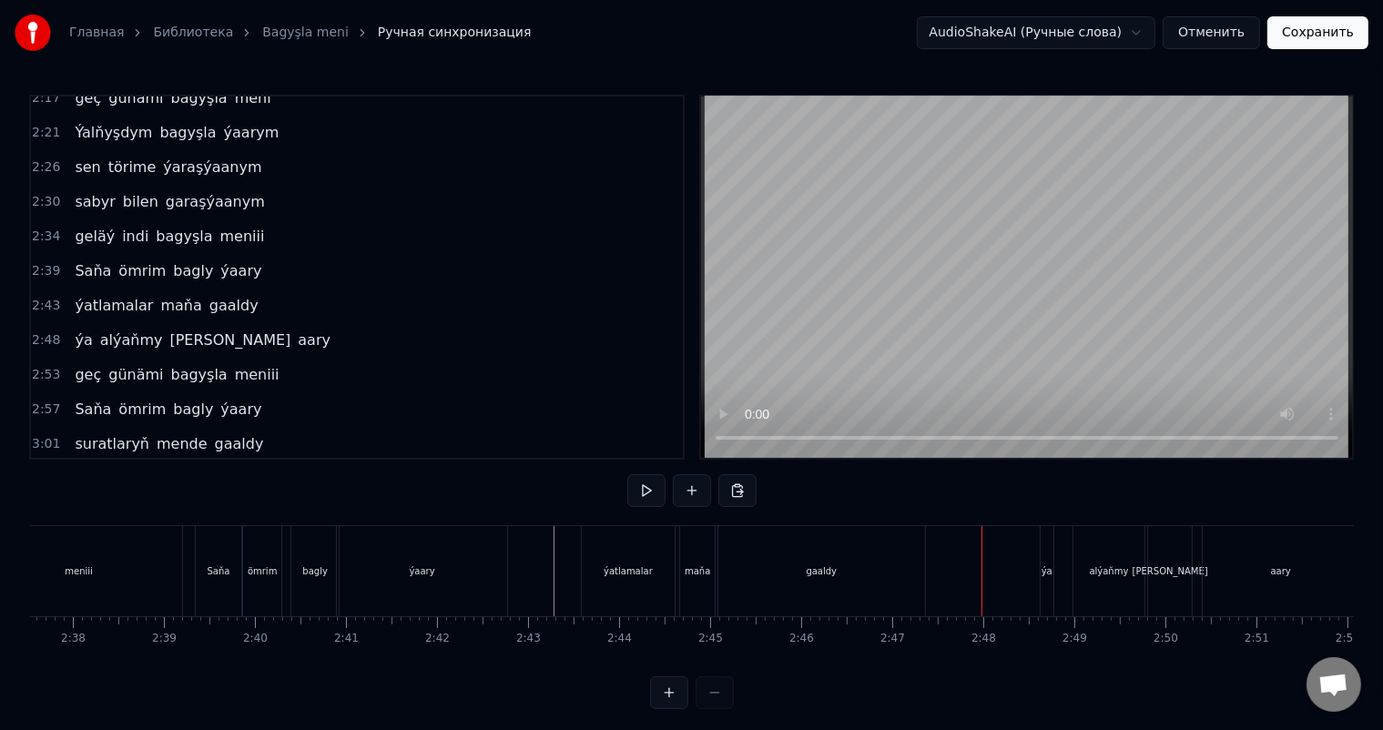
click at [1046, 569] on div "ýa" at bounding box center [1047, 572] width 11 height 14
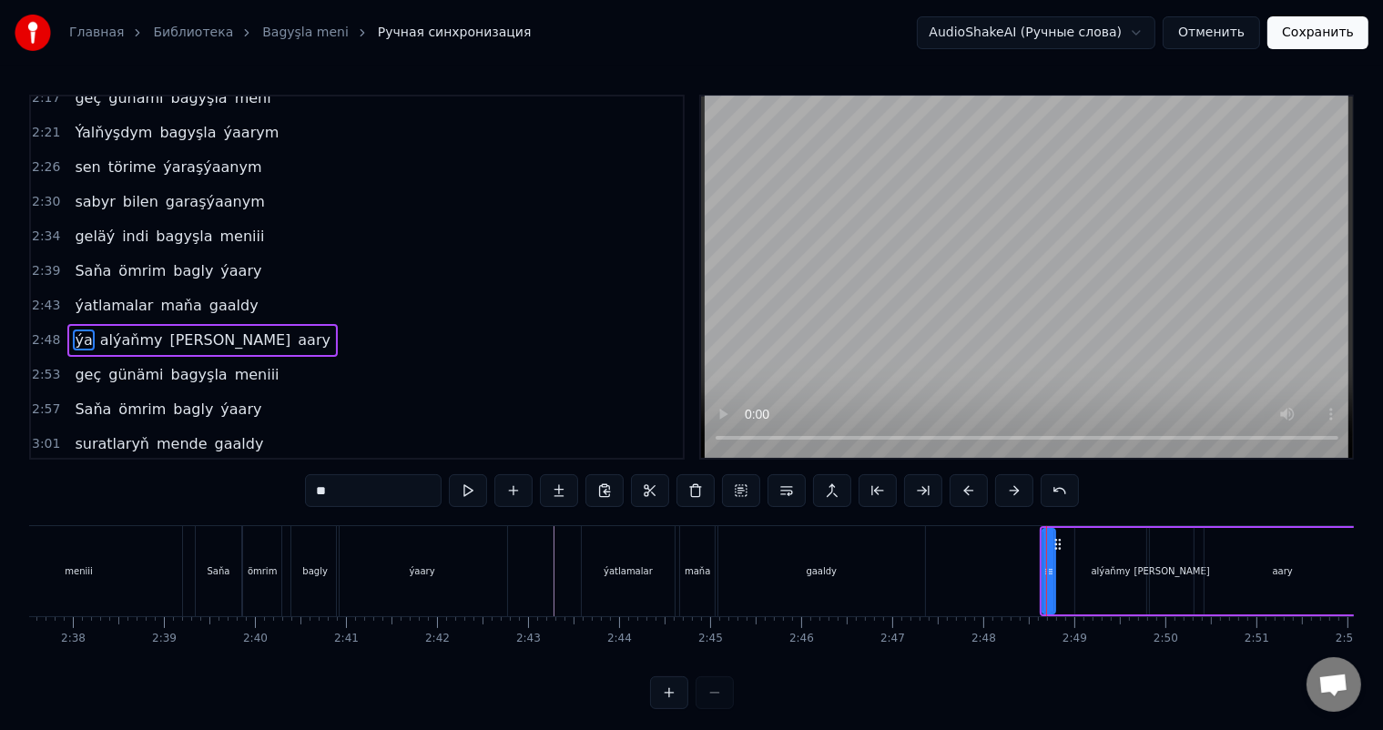
scroll to position [707, 0]
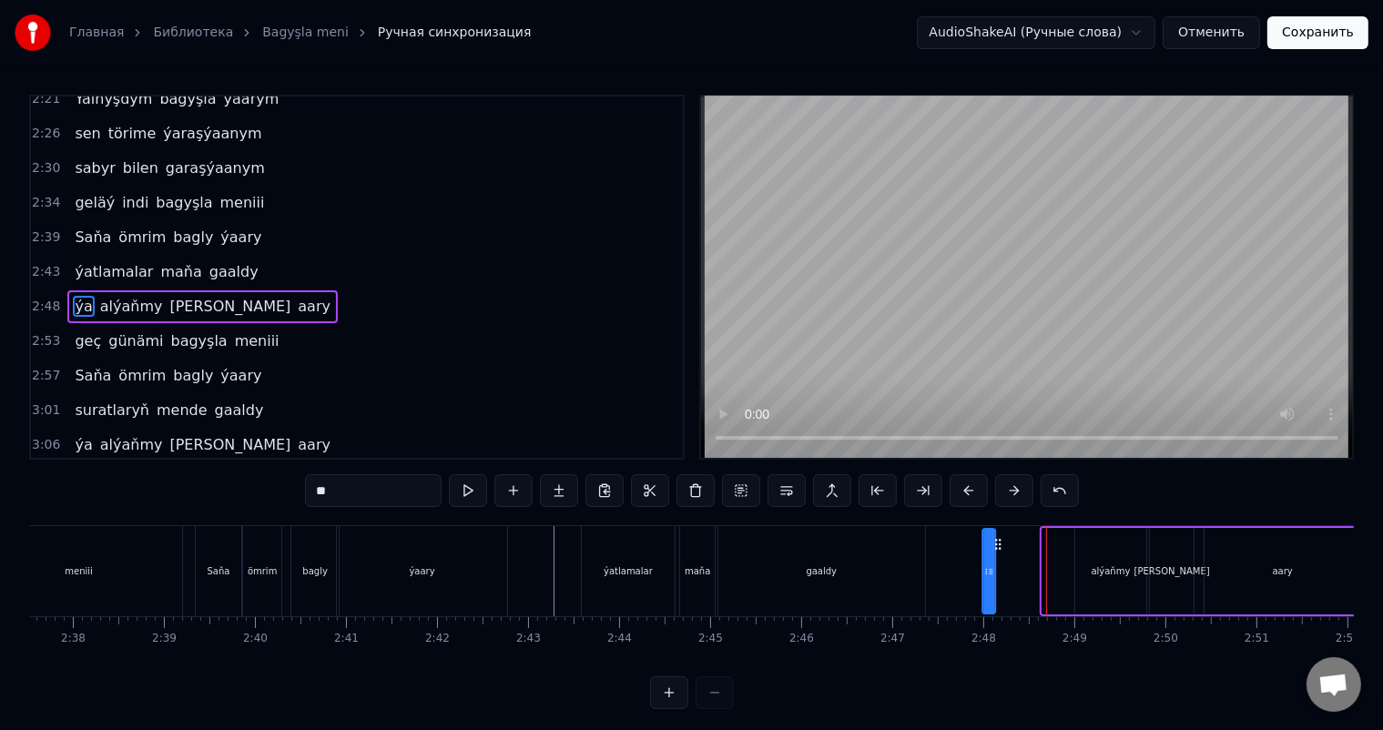
drag, startPoint x: 1056, startPoint y: 544, endPoint x: 996, endPoint y: 542, distance: 60.1
click at [996, 542] on icon at bounding box center [998, 544] width 15 height 15
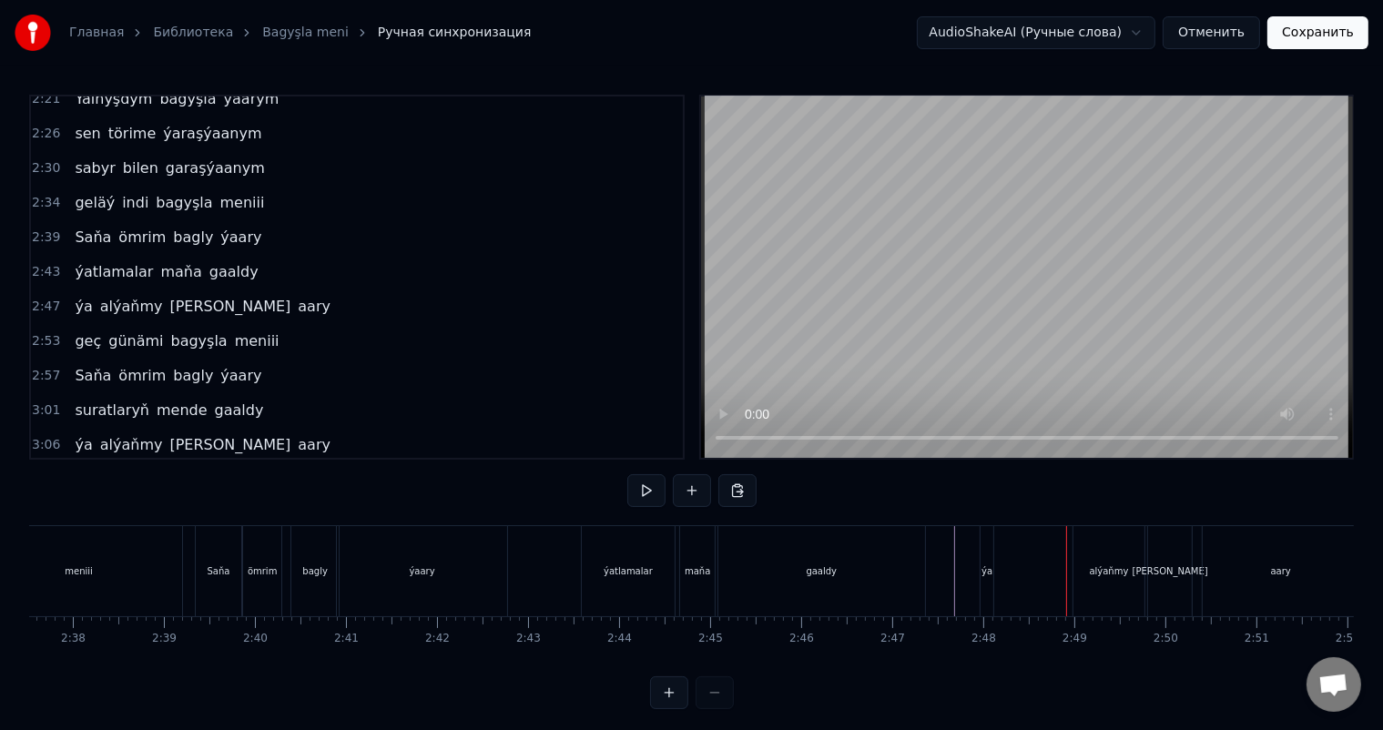
click at [1113, 575] on div "alýaňmy" at bounding box center [1109, 572] width 39 height 14
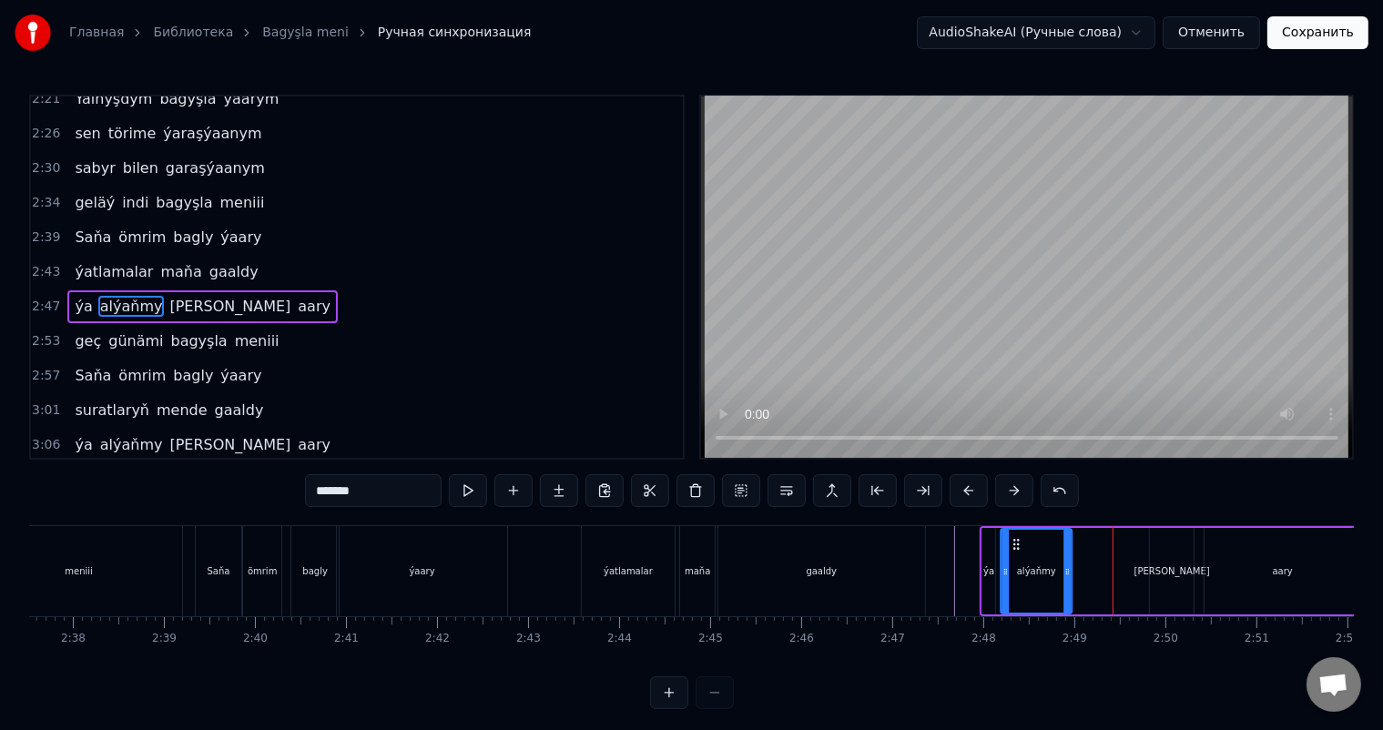
drag, startPoint x: 1092, startPoint y: 542, endPoint x: 1017, endPoint y: 535, distance: 74.9
click at [1017, 537] on icon at bounding box center [1016, 544] width 15 height 15
click at [1172, 552] on div "[PERSON_NAME]" at bounding box center [1172, 571] width 44 height 87
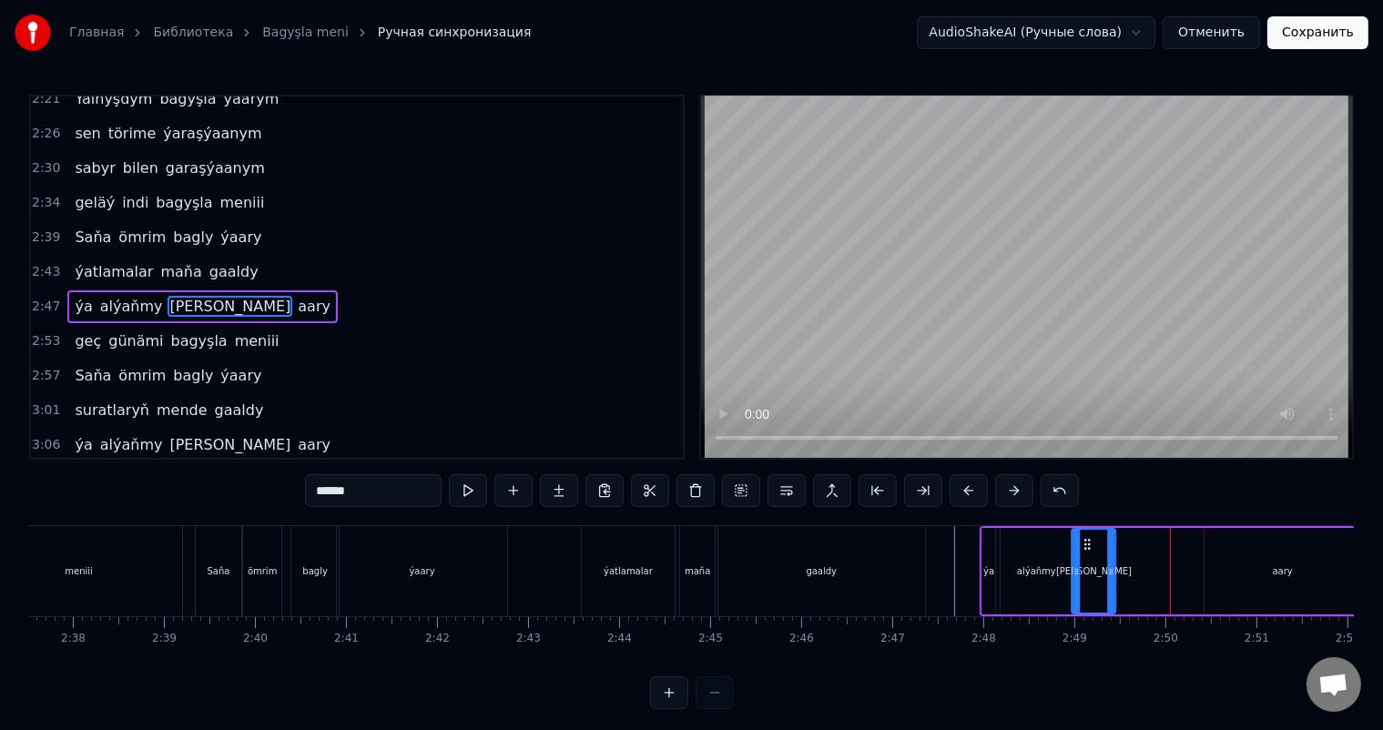
drag, startPoint x: 1162, startPoint y: 539, endPoint x: 1084, endPoint y: 539, distance: 78.3
click at [1084, 539] on icon at bounding box center [1088, 544] width 15 height 15
click at [1251, 554] on div "aary" at bounding box center [1283, 571] width 156 height 87
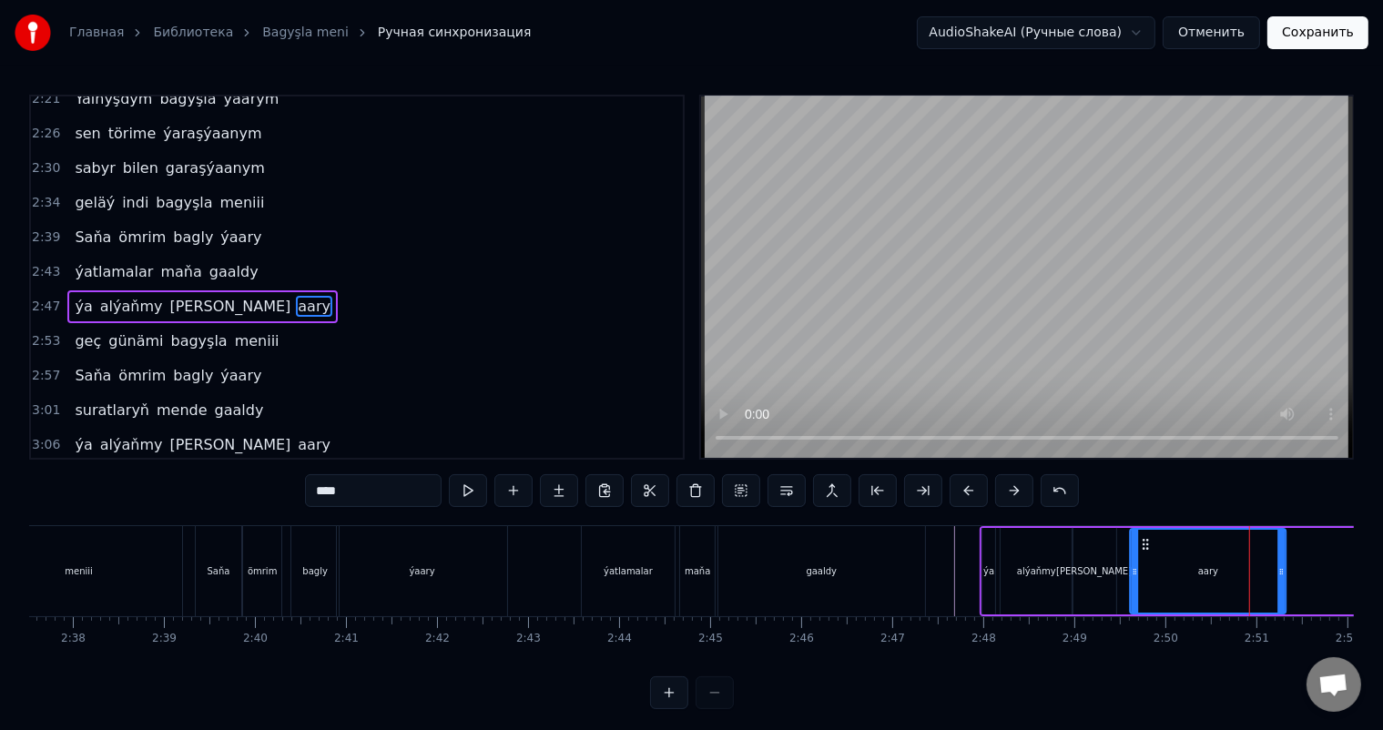
drag, startPoint x: 1220, startPoint y: 540, endPoint x: 1146, endPoint y: 540, distance: 73.8
click at [1146, 540] on icon at bounding box center [1146, 544] width 15 height 15
click at [1088, 565] on div "[PERSON_NAME]" at bounding box center [1094, 572] width 76 height 14
type input "******"
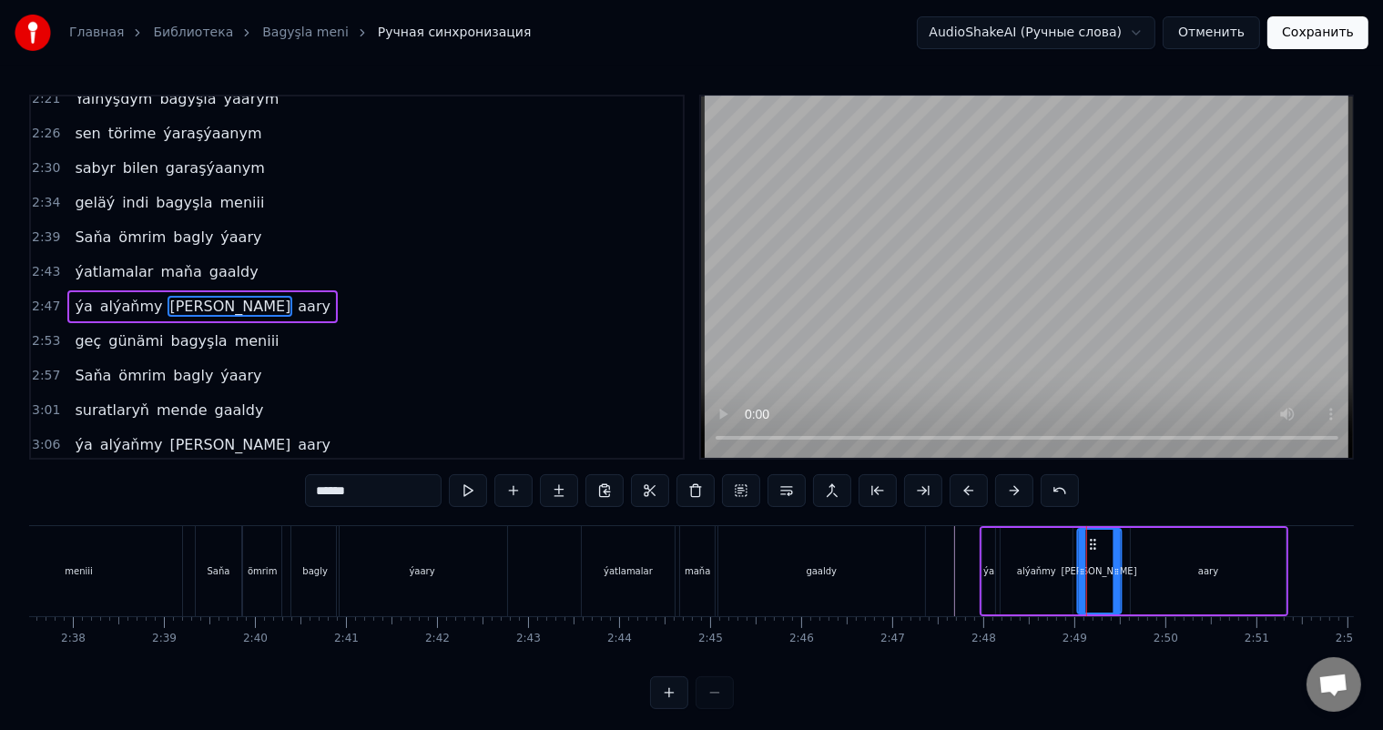
click at [1091, 540] on circle at bounding box center [1091, 540] width 1 height 1
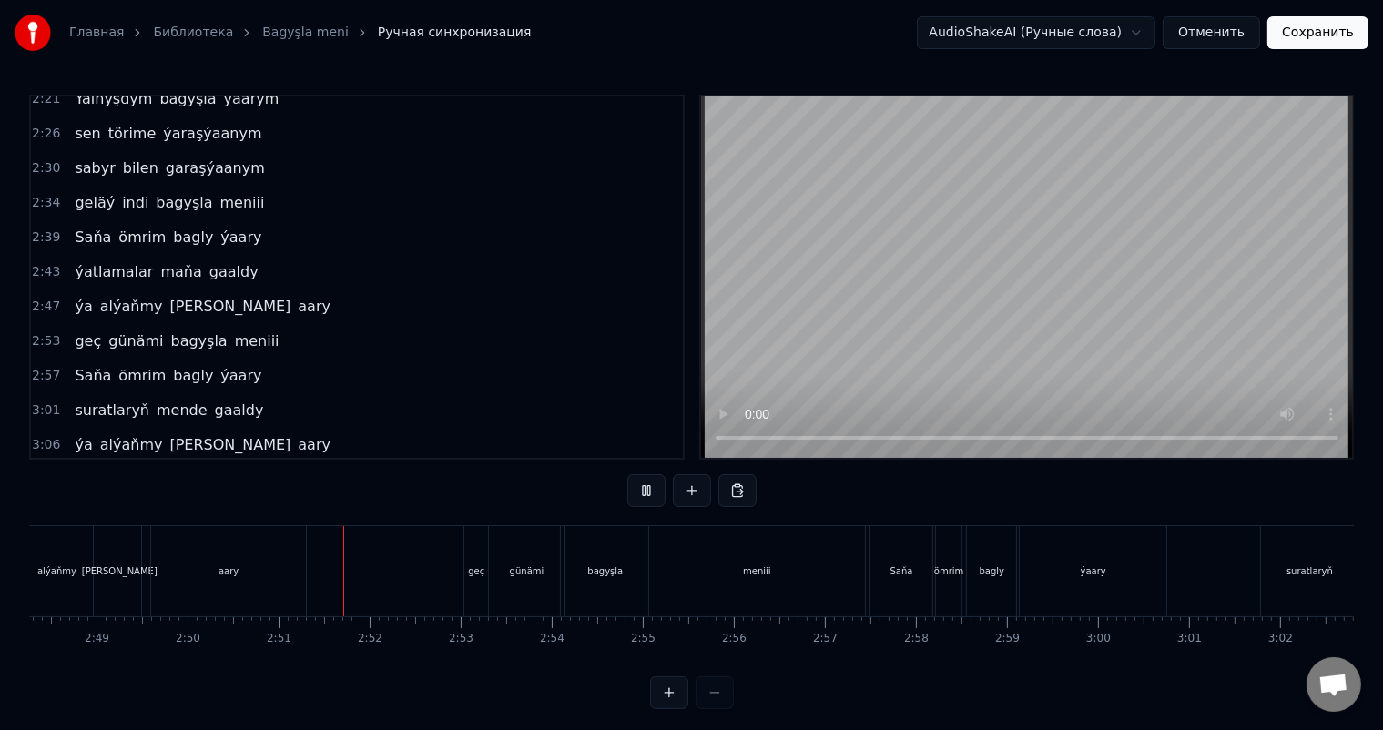
scroll to position [0, 15500]
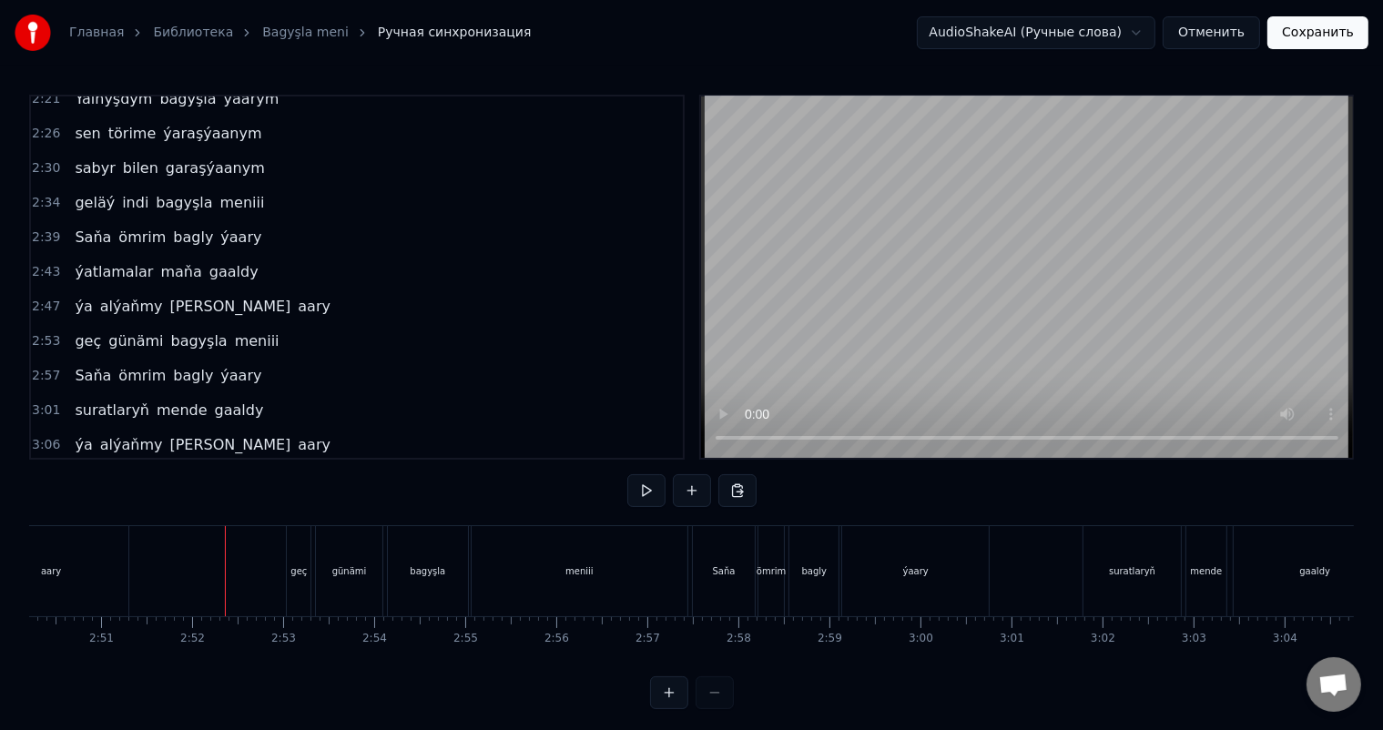
click at [298, 546] on div "geç" at bounding box center [299, 571] width 24 height 90
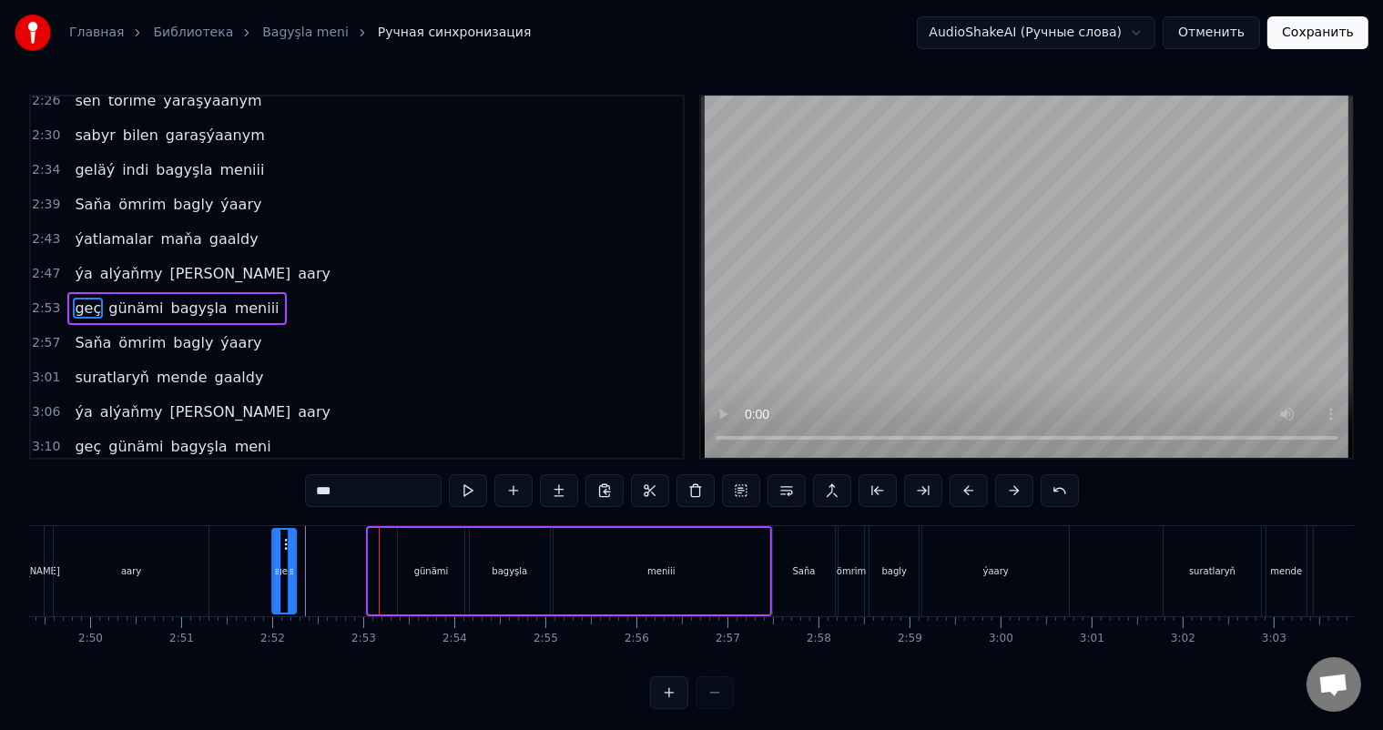
scroll to position [0, 15411]
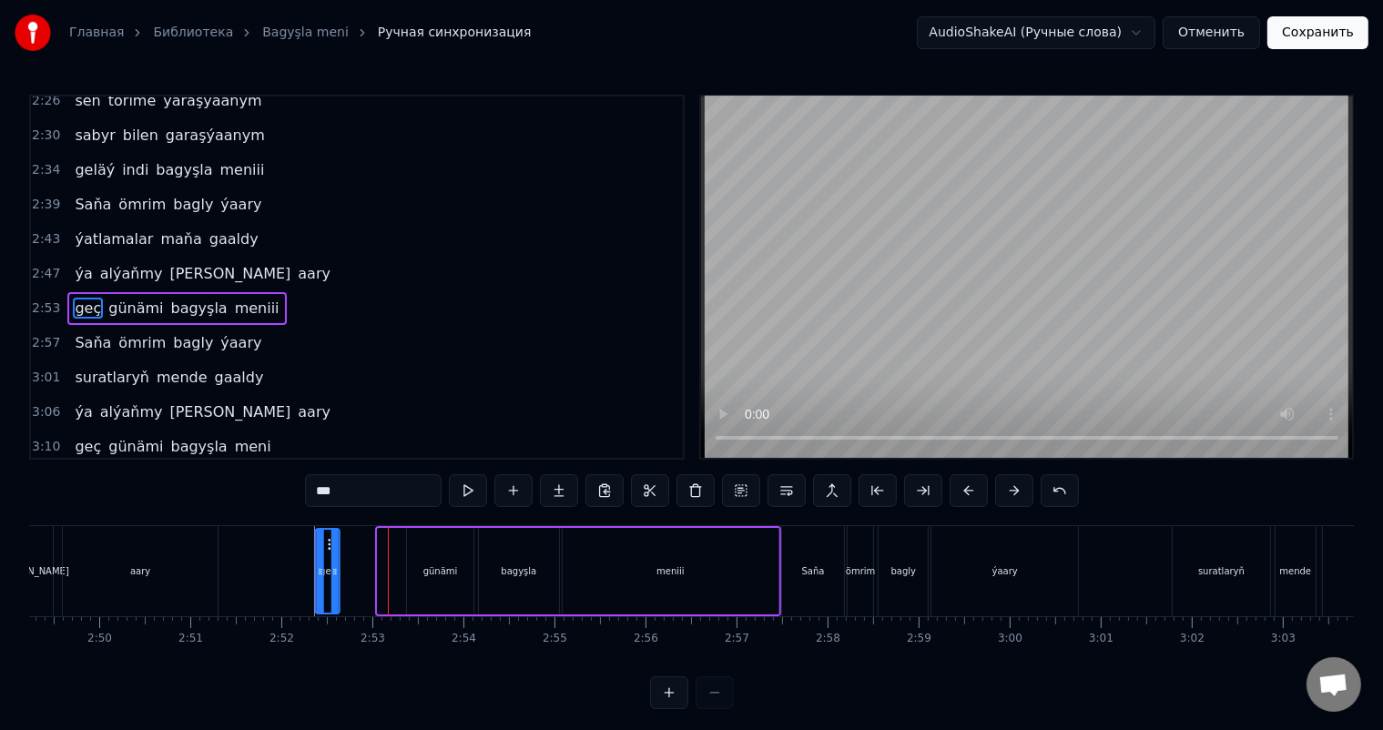
drag, startPoint x: 300, startPoint y: 540, endPoint x: 328, endPoint y: 538, distance: 28.3
click at [328, 538] on icon at bounding box center [331, 544] width 15 height 15
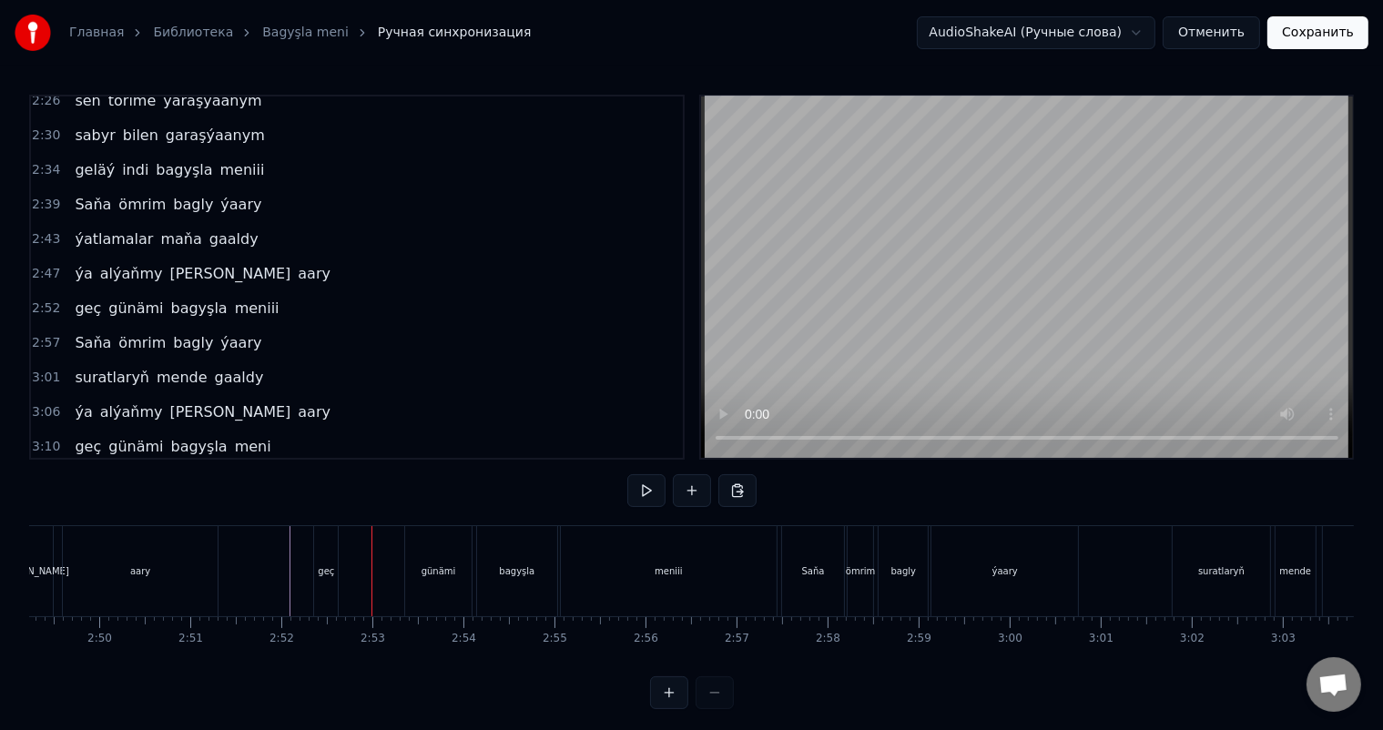
click at [444, 550] on div "günämi" at bounding box center [438, 571] width 66 height 90
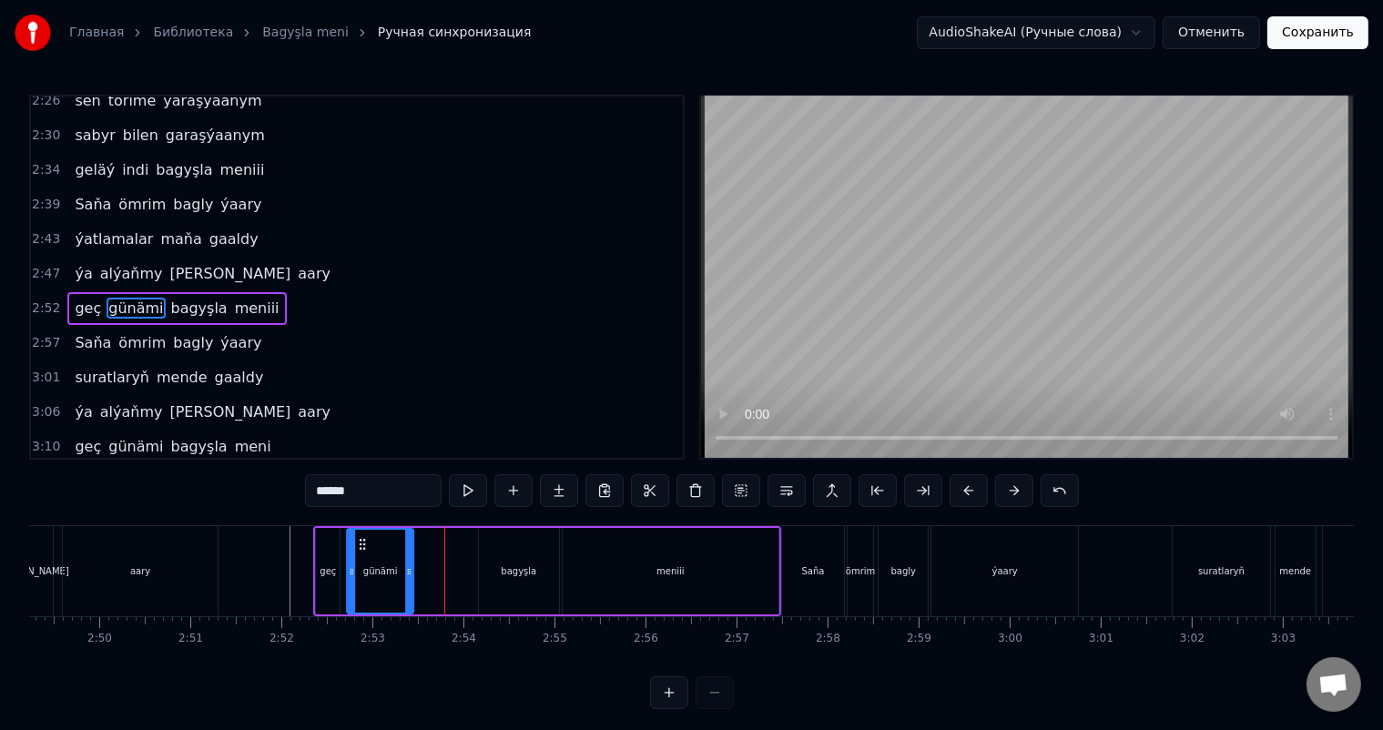
drag, startPoint x: 422, startPoint y: 543, endPoint x: 362, endPoint y: 539, distance: 60.2
click at [362, 539] on icon at bounding box center [363, 544] width 15 height 15
click at [525, 551] on div "bagyşla" at bounding box center [519, 571] width 80 height 87
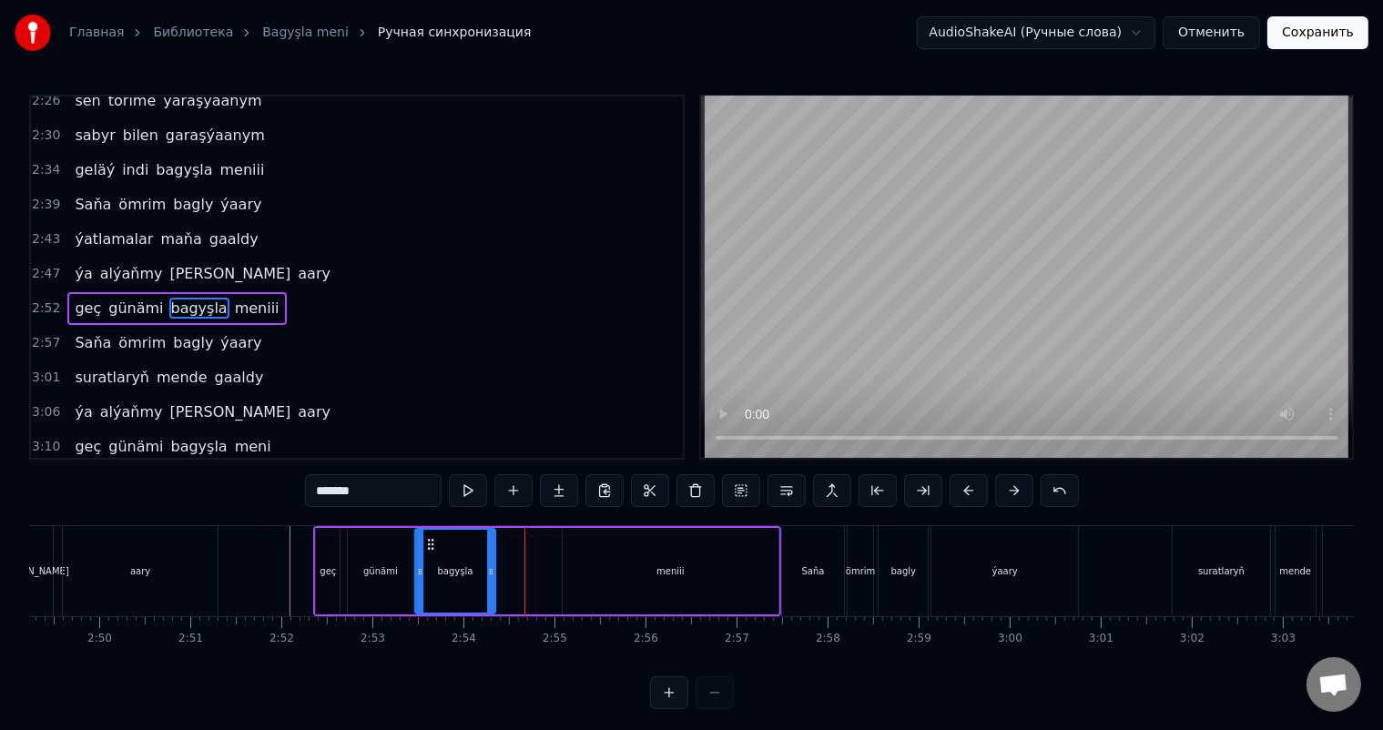
drag, startPoint x: 493, startPoint y: 543, endPoint x: 430, endPoint y: 539, distance: 62.9
click at [430, 539] on icon at bounding box center [430, 544] width 15 height 15
click at [661, 550] on div "meniii" at bounding box center [671, 571] width 216 height 87
type input "******"
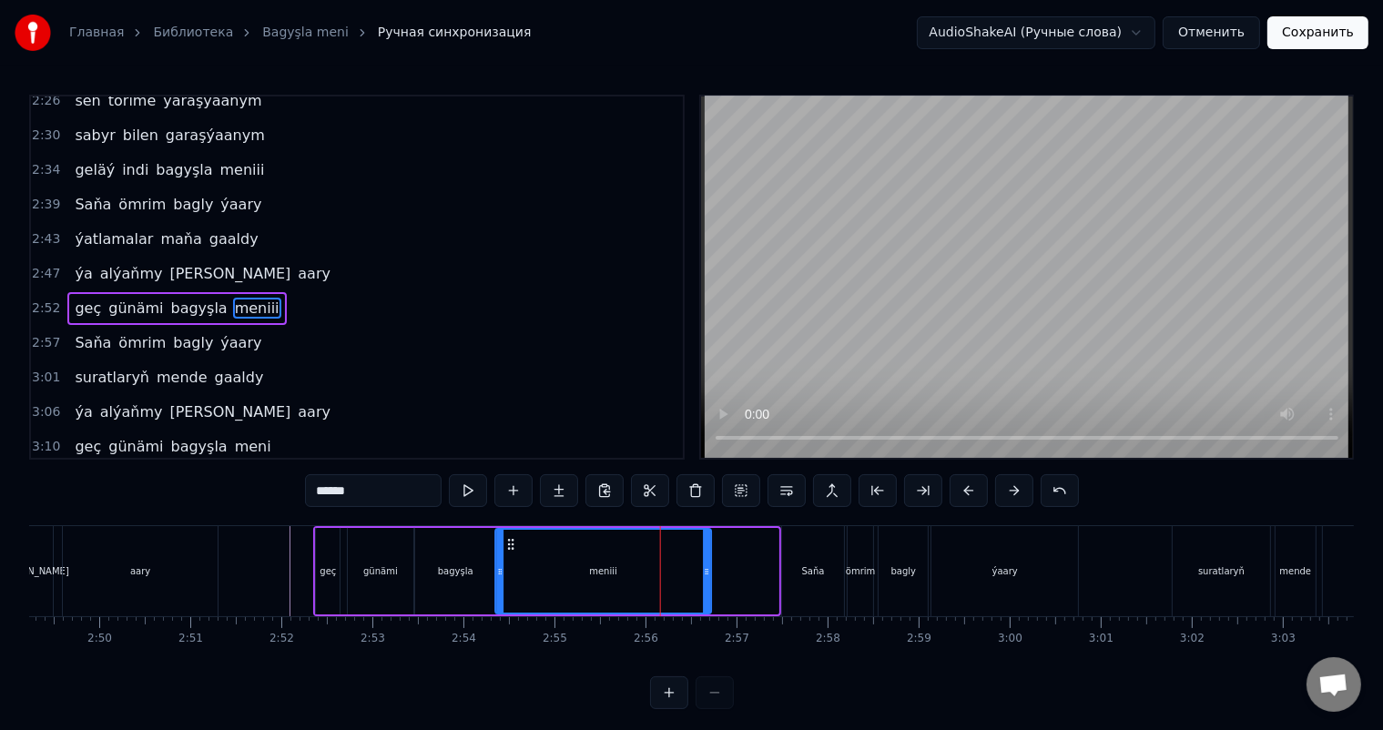
drag, startPoint x: 576, startPoint y: 539, endPoint x: 509, endPoint y: 538, distance: 66.5
click at [509, 540] on circle at bounding box center [509, 540] width 1 height 1
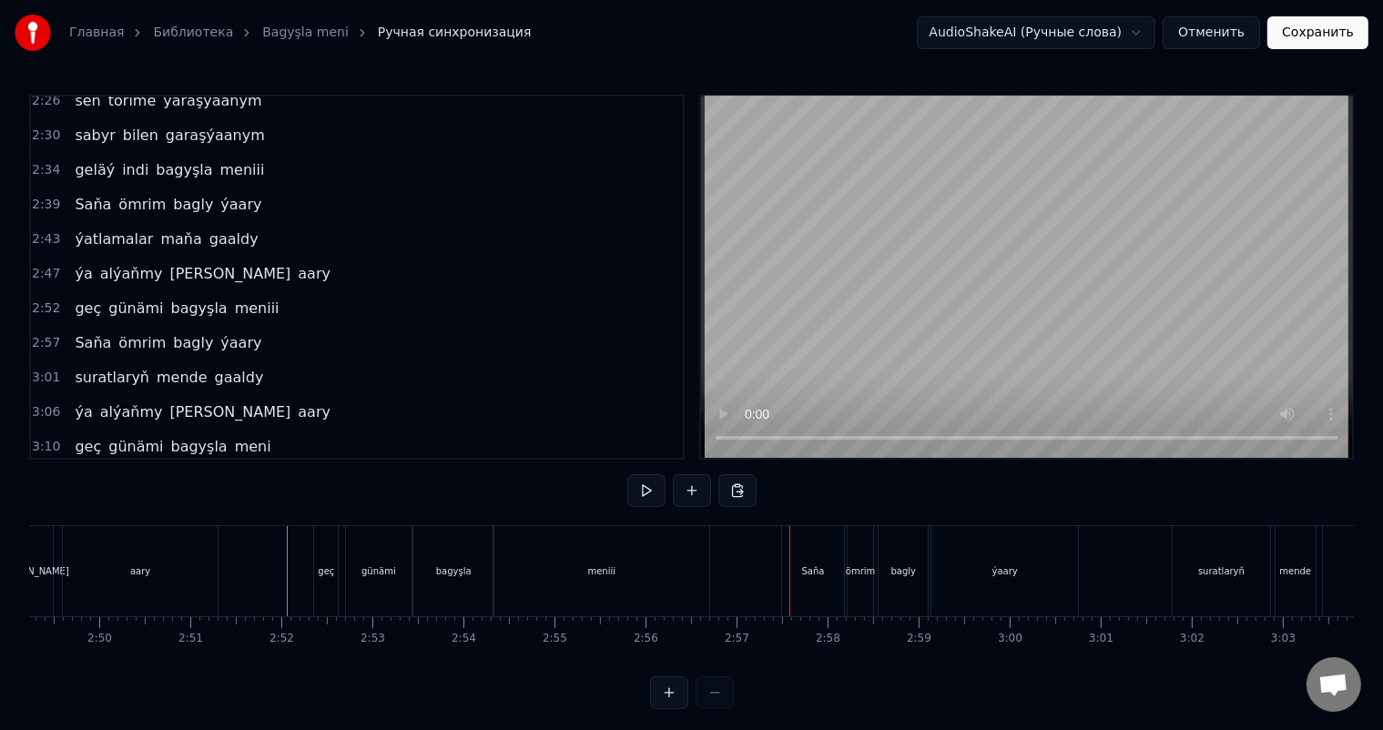
click at [458, 557] on div "bagyşla" at bounding box center [453, 571] width 80 height 90
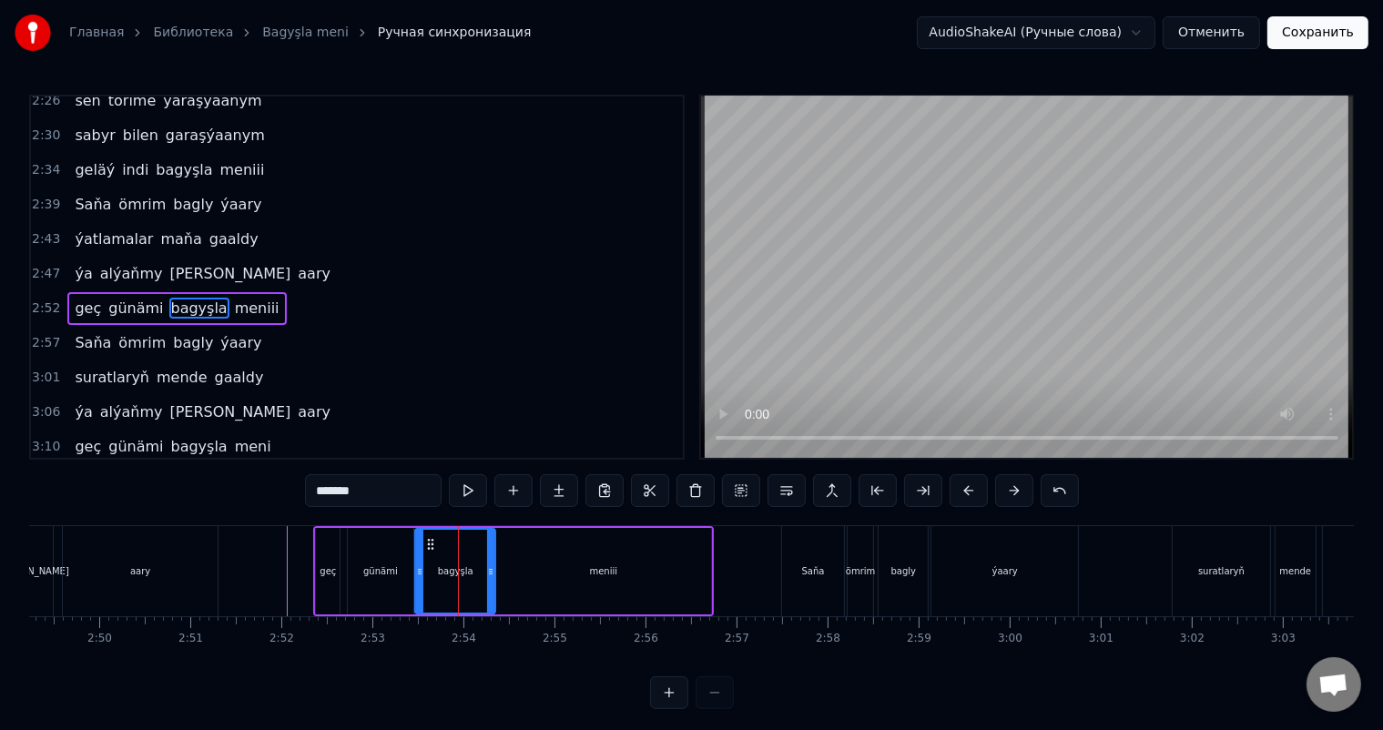
click at [466, 559] on div "bagyşla" at bounding box center [455, 571] width 78 height 83
click at [586, 555] on div "meniii" at bounding box center [603, 571] width 216 height 87
type input "******"
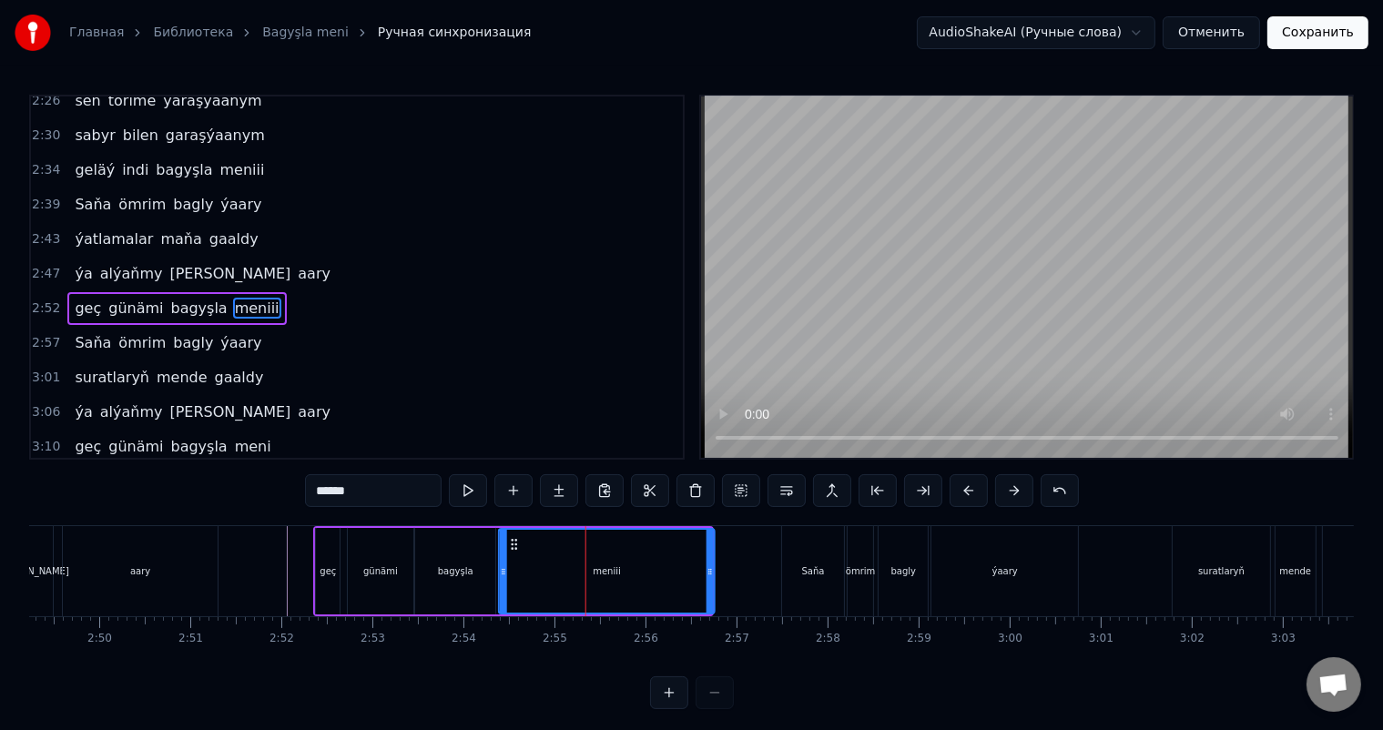
click at [514, 543] on icon at bounding box center [514, 544] width 15 height 15
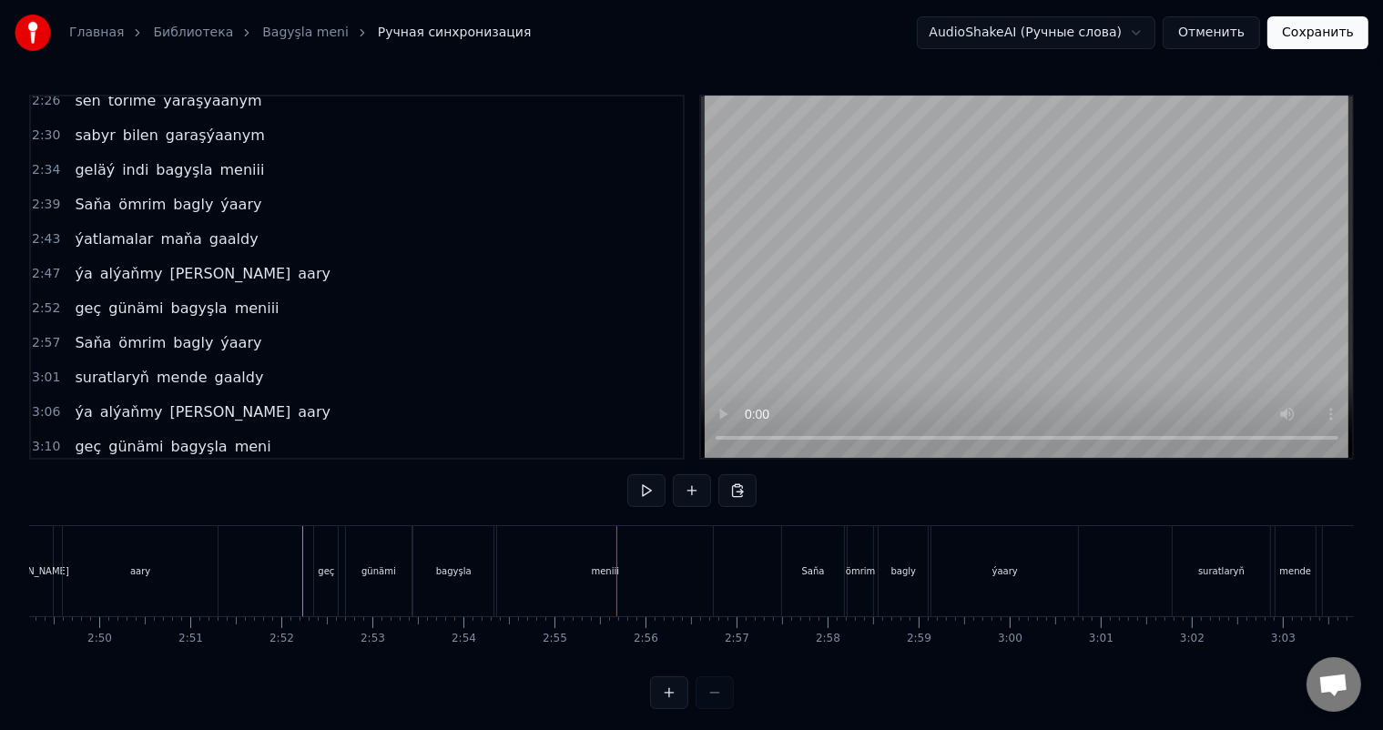
click at [645, 565] on div "meniii" at bounding box center [605, 571] width 216 height 90
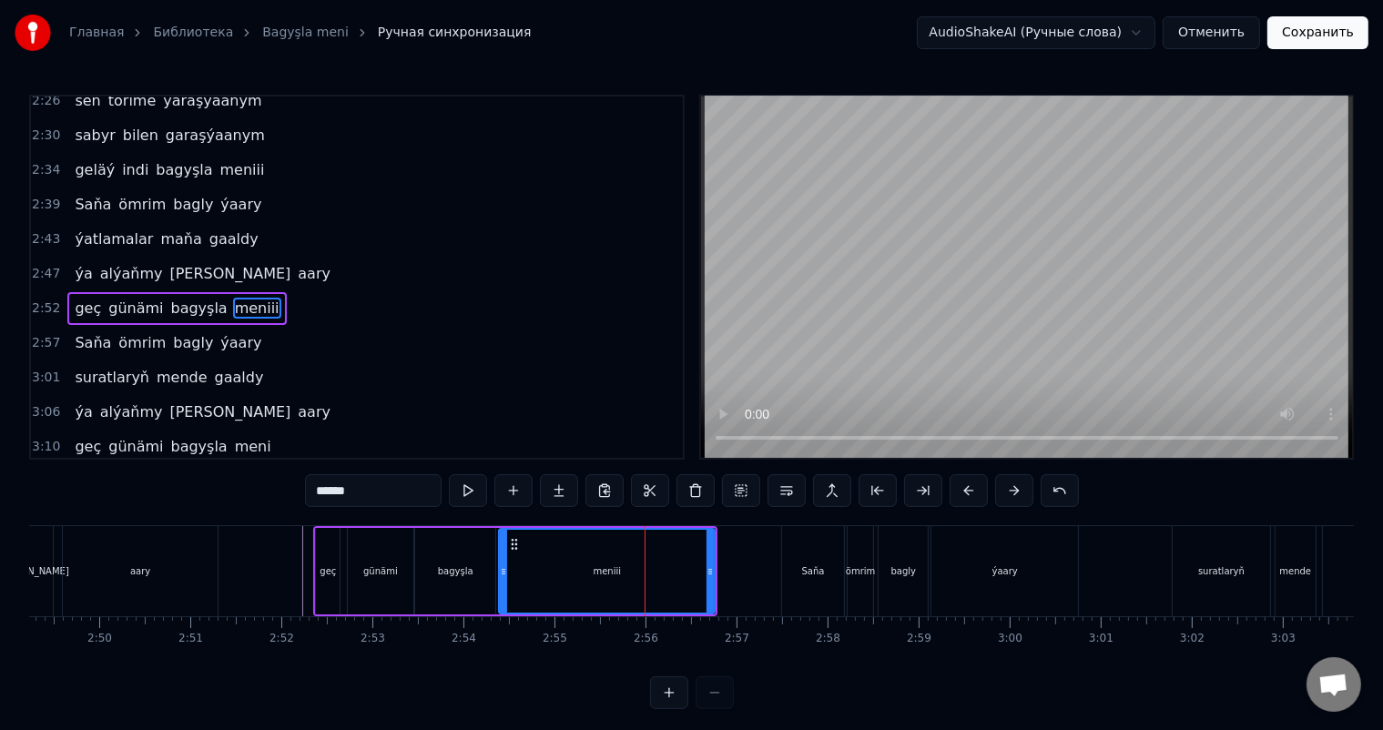
drag, startPoint x: 714, startPoint y: 564, endPoint x: 695, endPoint y: 563, distance: 19.1
click at [695, 563] on div "meniii" at bounding box center [607, 571] width 218 height 87
drag, startPoint x: 710, startPoint y: 568, endPoint x: 690, endPoint y: 567, distance: 20.1
click at [690, 567] on icon at bounding box center [690, 572] width 7 height 15
click at [537, 568] on div "meniii" at bounding box center [597, 571] width 194 height 83
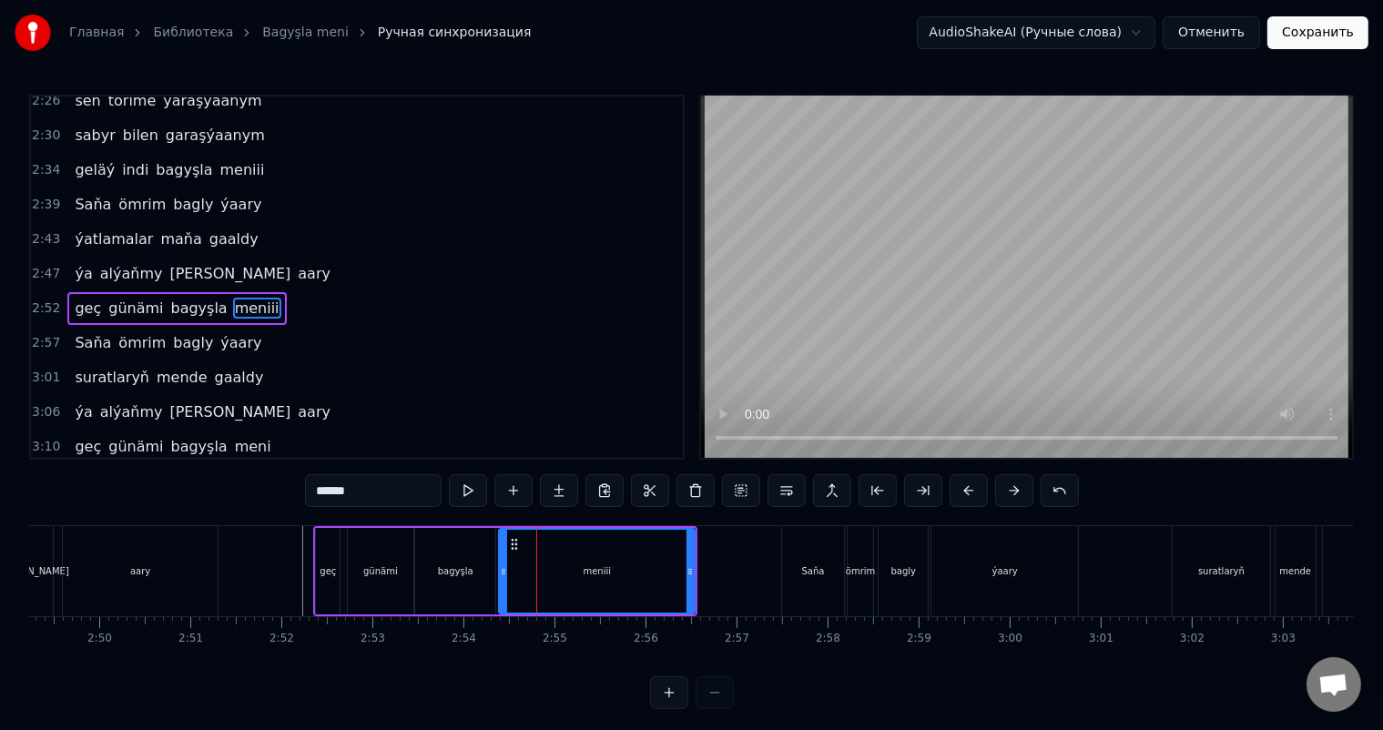
click at [476, 559] on div "bagyşla" at bounding box center [455, 571] width 80 height 87
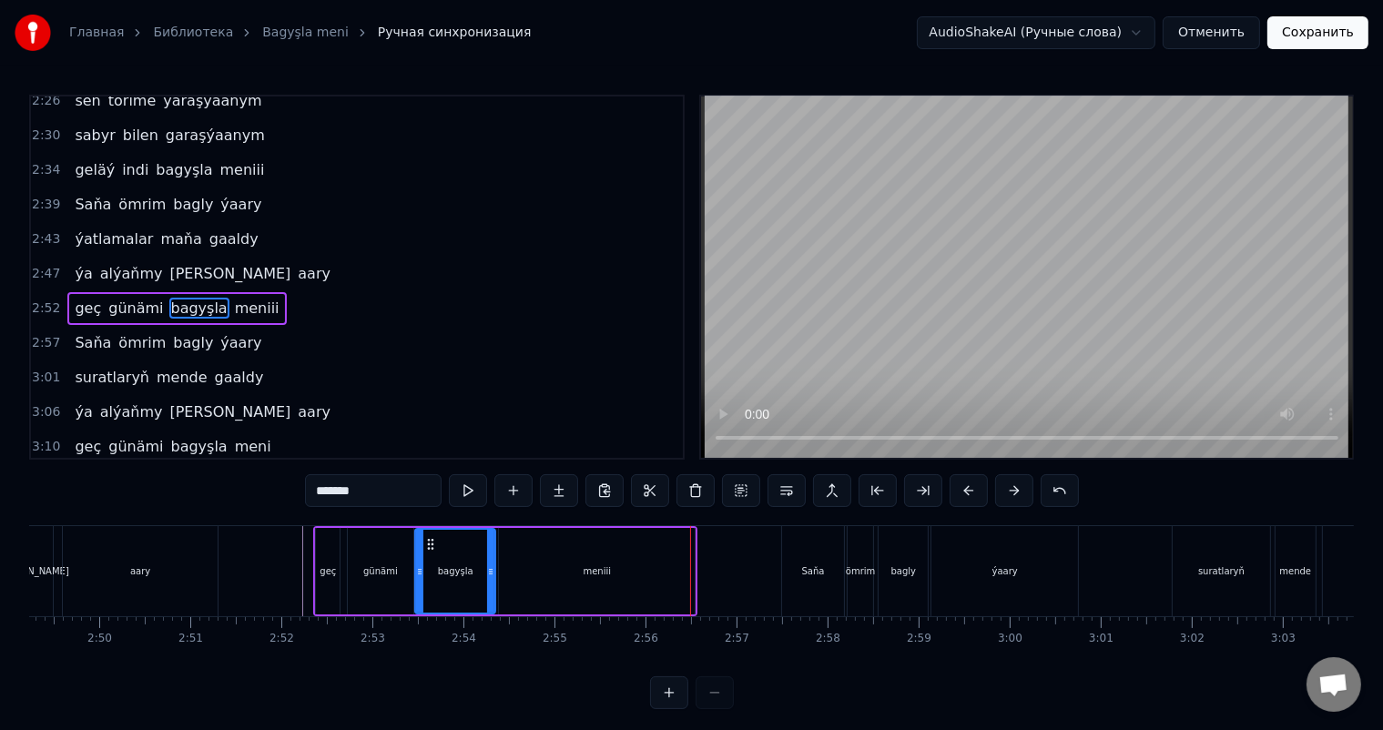
click at [622, 571] on div "meniii" at bounding box center [597, 571] width 196 height 87
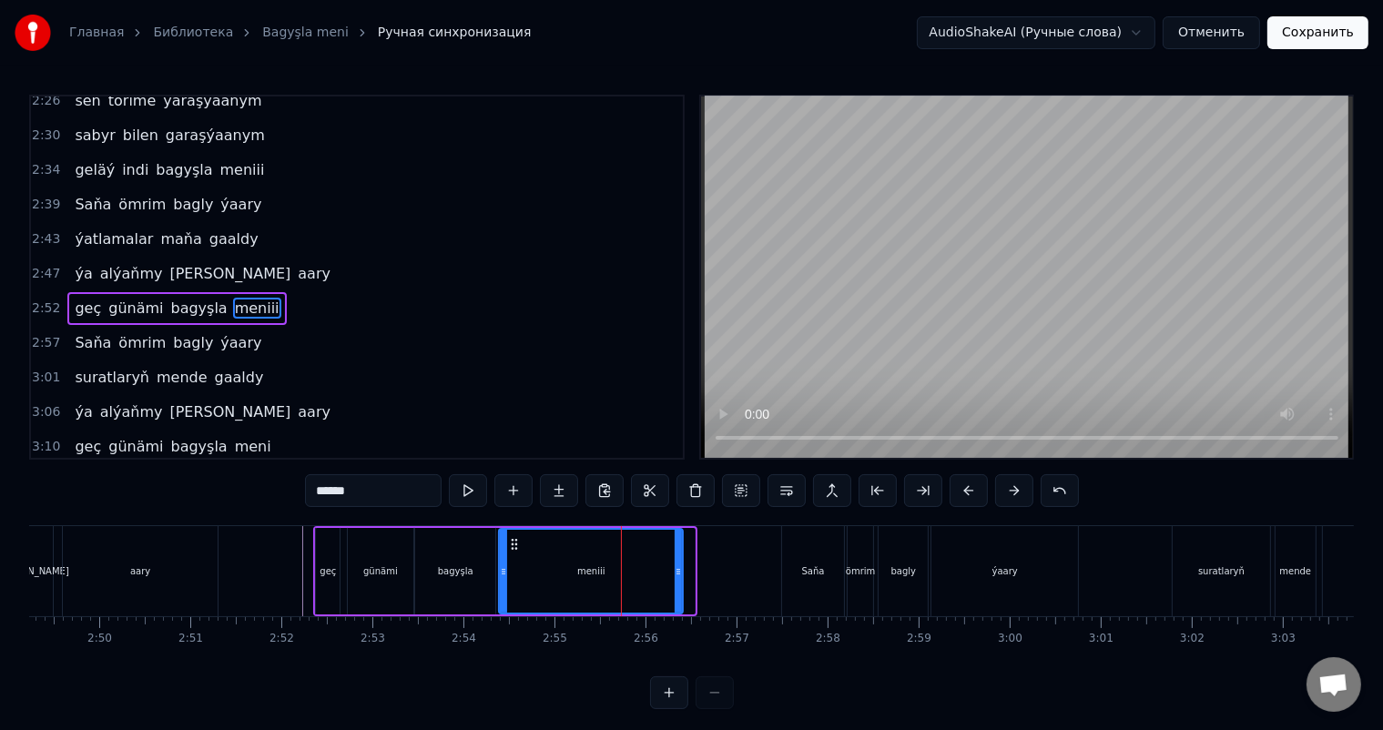
drag, startPoint x: 689, startPoint y: 566, endPoint x: 678, endPoint y: 566, distance: 11.8
click at [678, 566] on icon at bounding box center [678, 572] width 7 height 15
click at [465, 555] on div "bagyşla" at bounding box center [455, 571] width 80 height 87
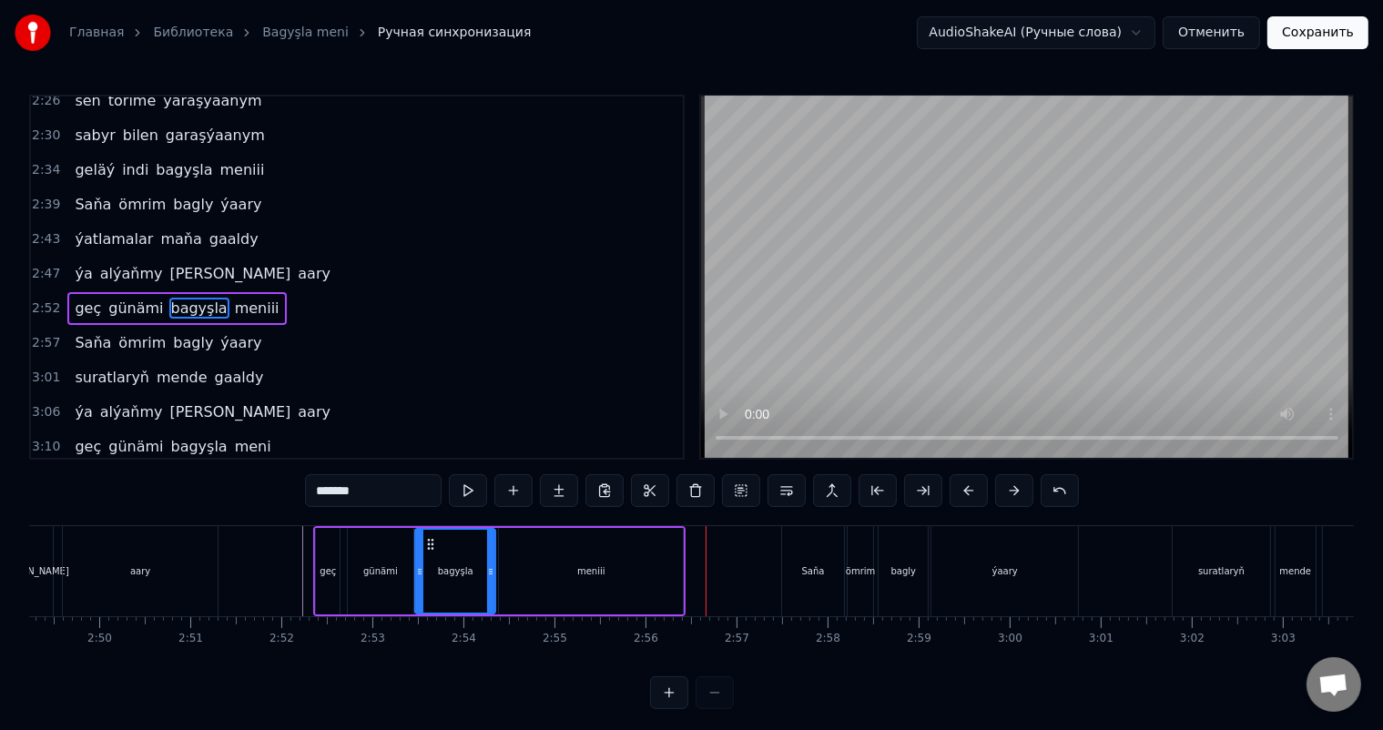
click at [663, 576] on div "meniii" at bounding box center [591, 571] width 184 height 87
type input "******"
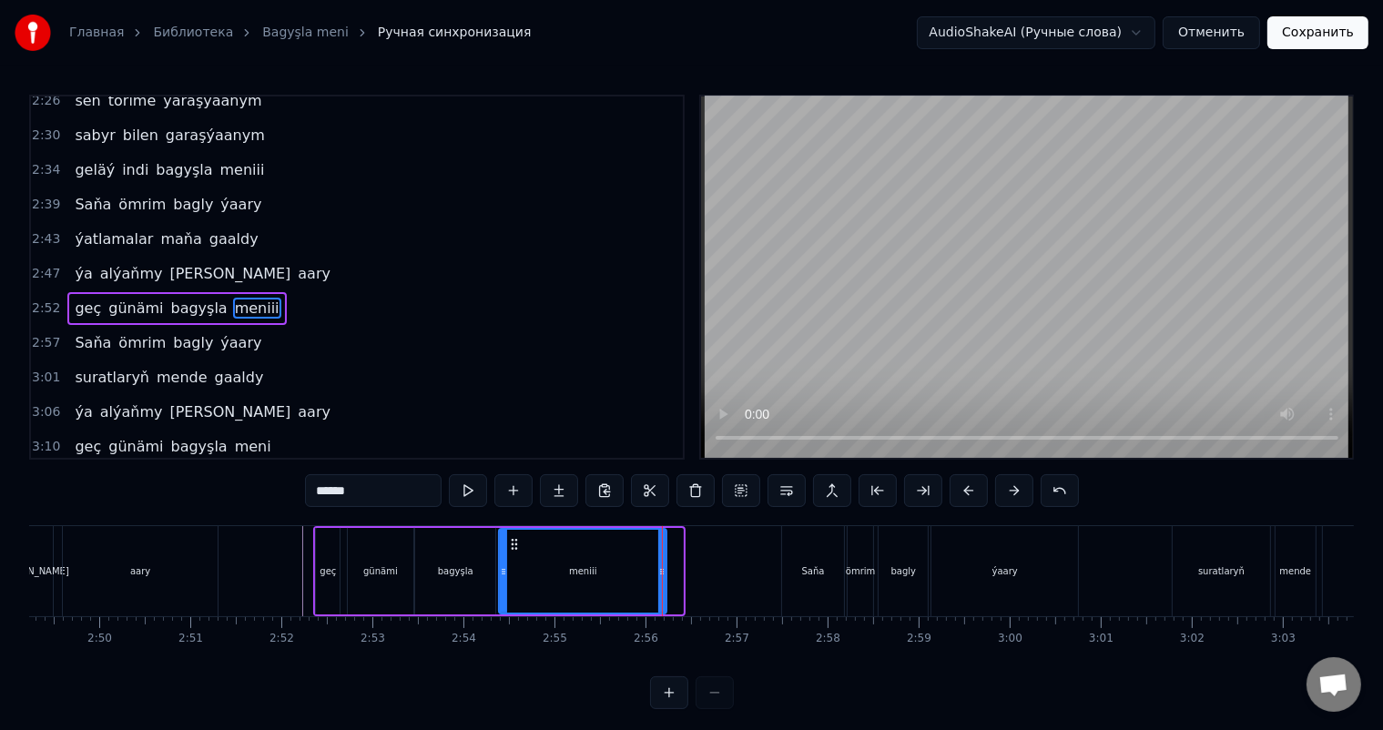
drag, startPoint x: 679, startPoint y: 568, endPoint x: 662, endPoint y: 565, distance: 17.7
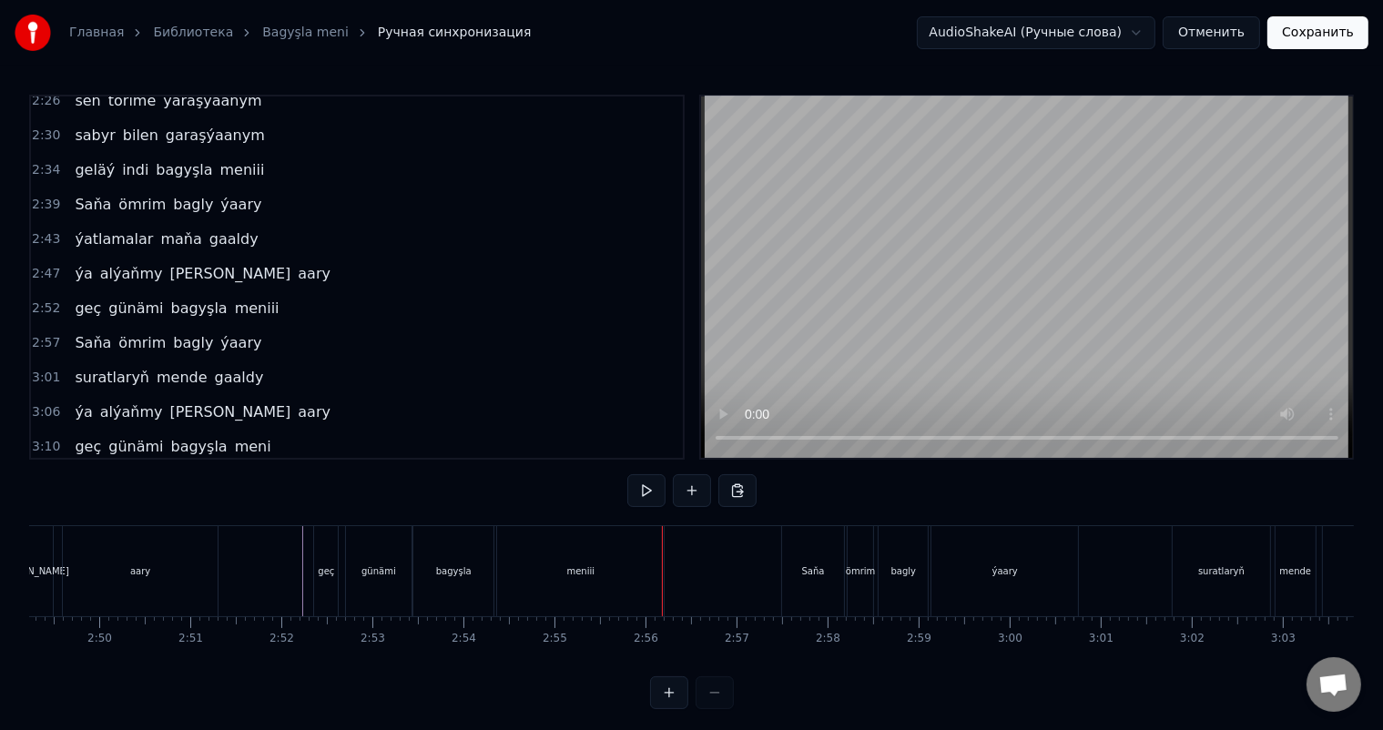
click at [484, 550] on div "bagyşla" at bounding box center [453, 571] width 80 height 90
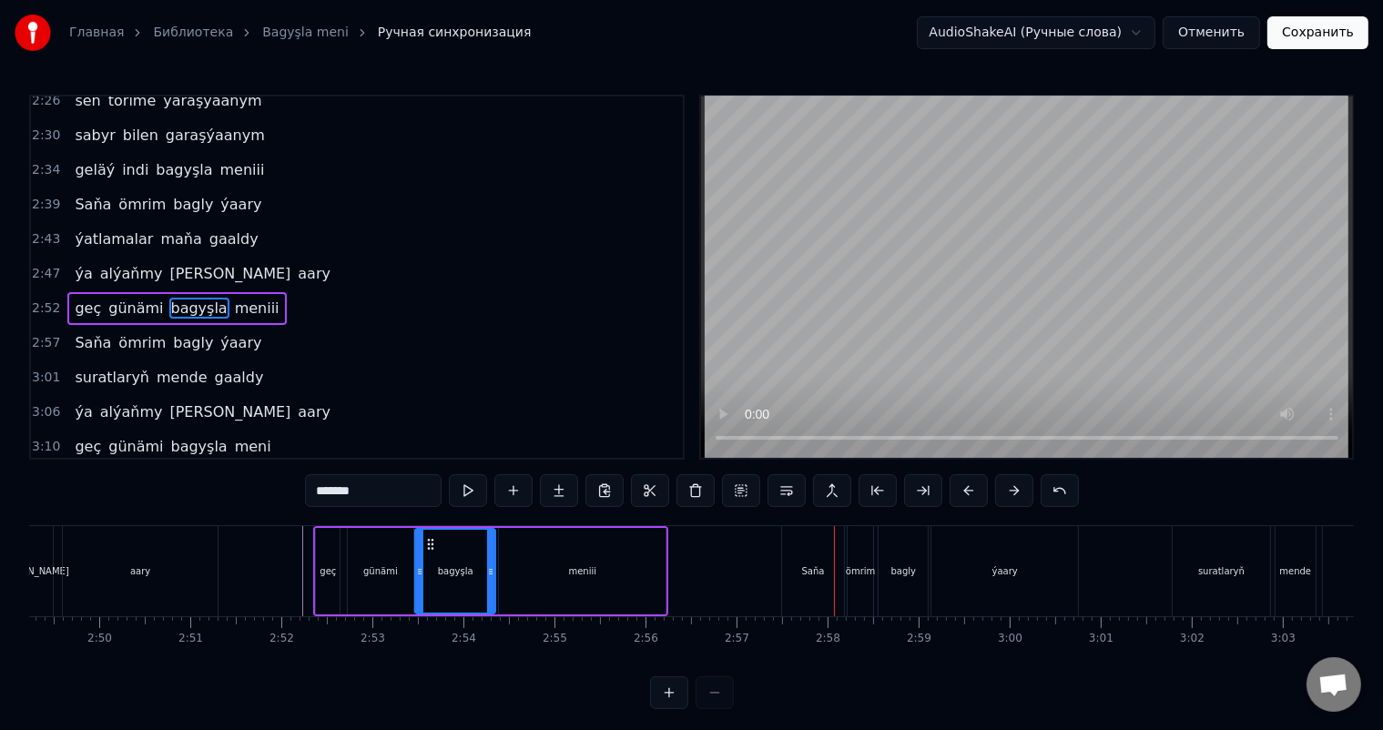
click at [650, 563] on div "meniii" at bounding box center [582, 571] width 167 height 87
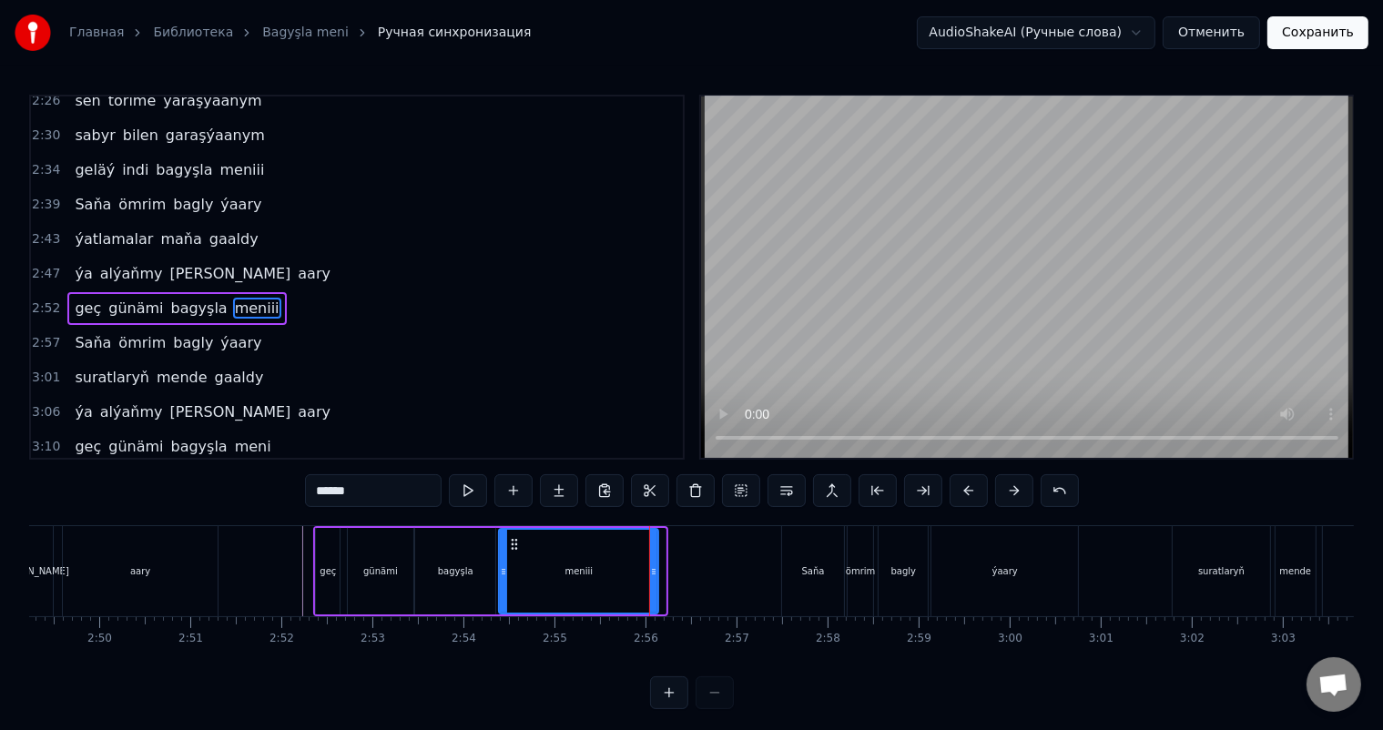
click at [656, 568] on icon at bounding box center [653, 572] width 7 height 15
click at [482, 552] on div "bagyşla" at bounding box center [455, 571] width 80 height 87
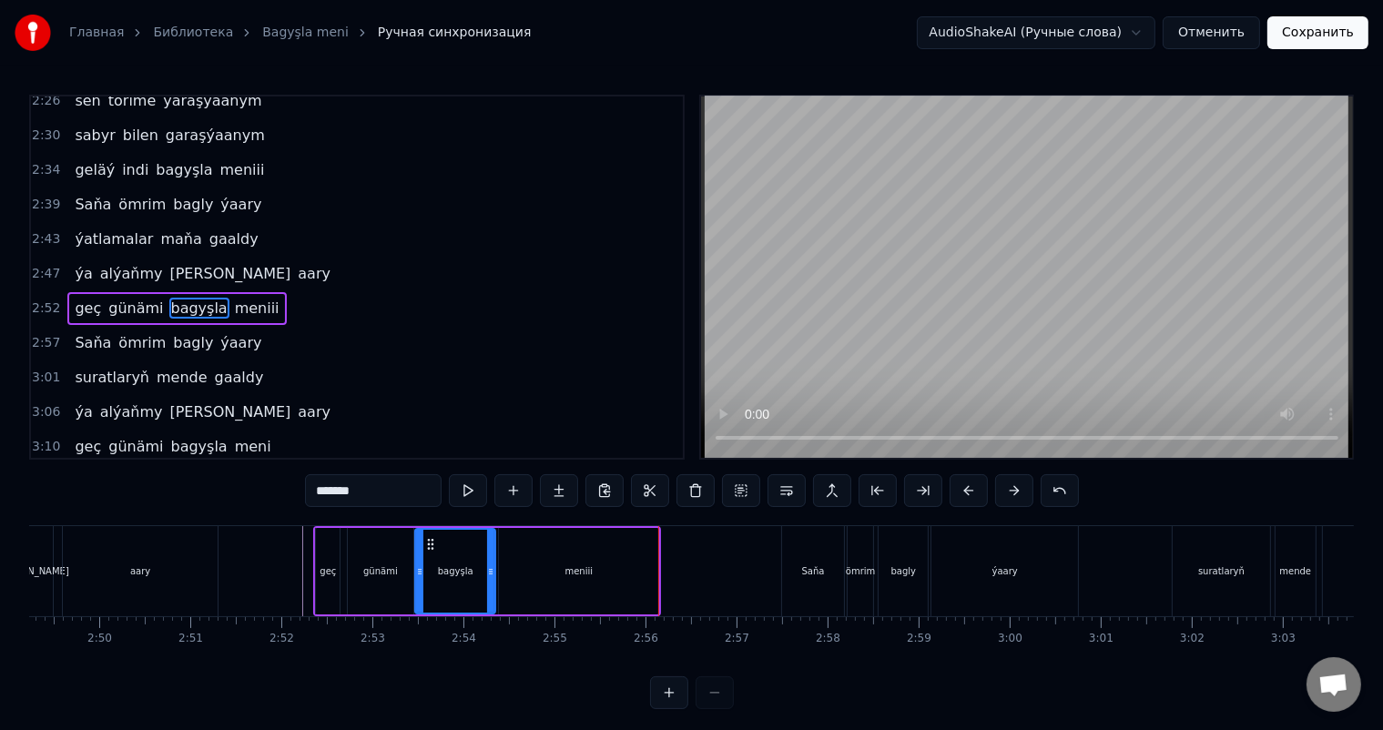
click at [580, 562] on div "meniii" at bounding box center [578, 571] width 159 height 87
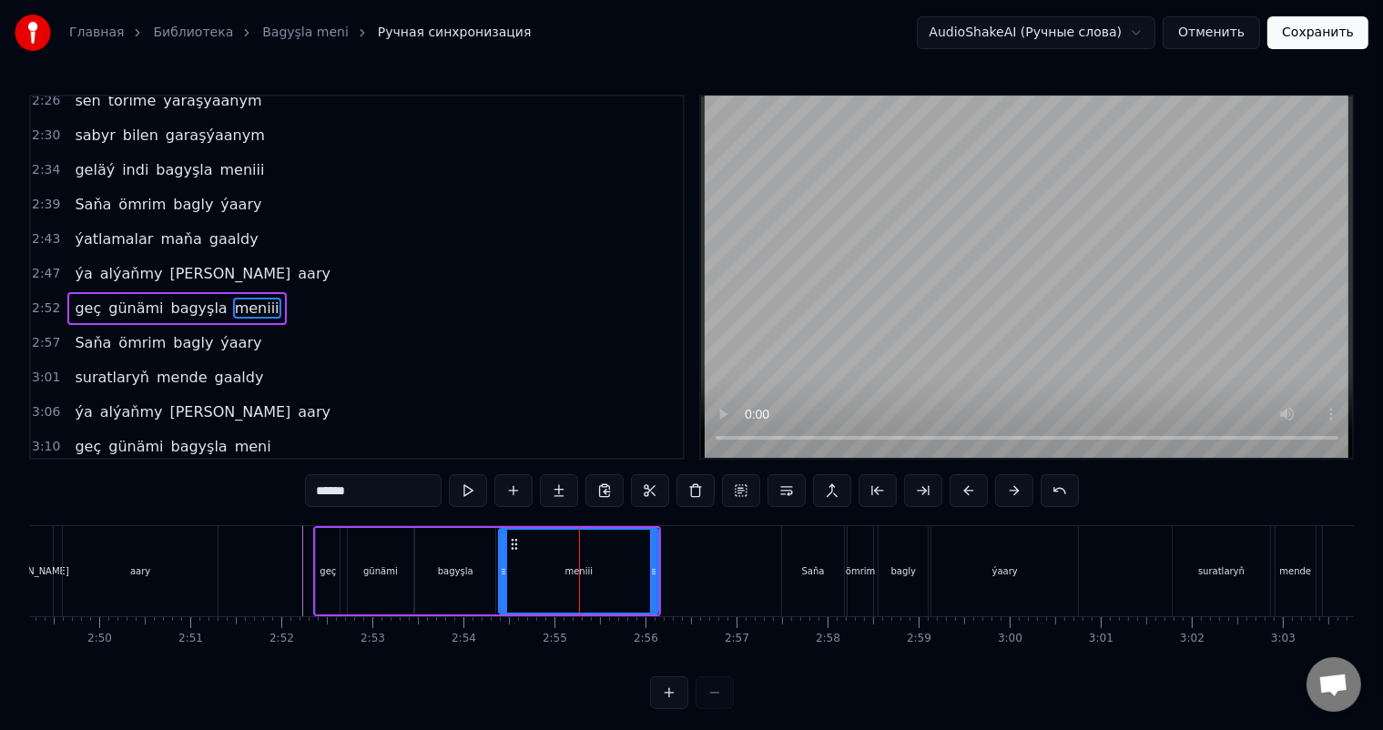
click at [532, 565] on div "meniii" at bounding box center [579, 571] width 158 height 83
click at [509, 544] on circle at bounding box center [509, 544] width 1 height 1
click at [453, 555] on div "bagyşla" at bounding box center [455, 571] width 80 height 87
type input "*******"
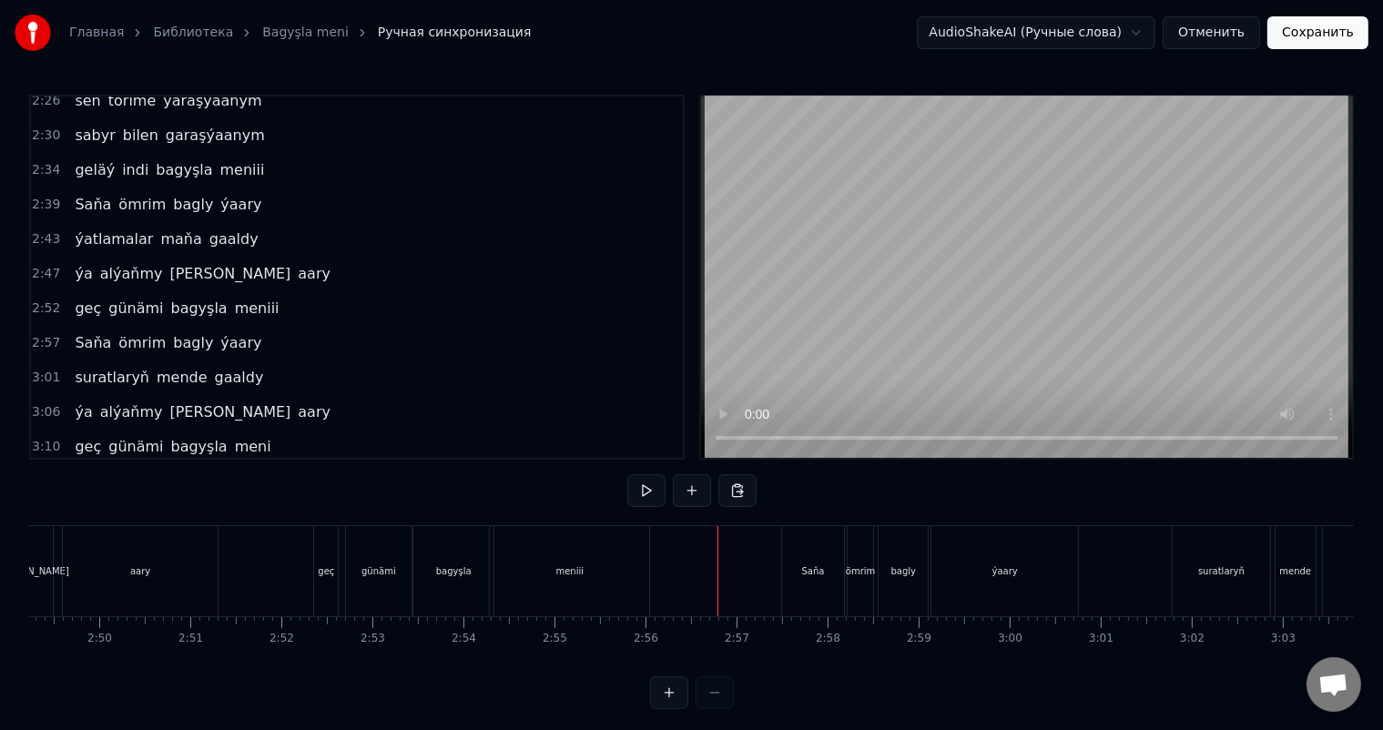
click at [816, 561] on div "Saňa" at bounding box center [813, 571] width 62 height 90
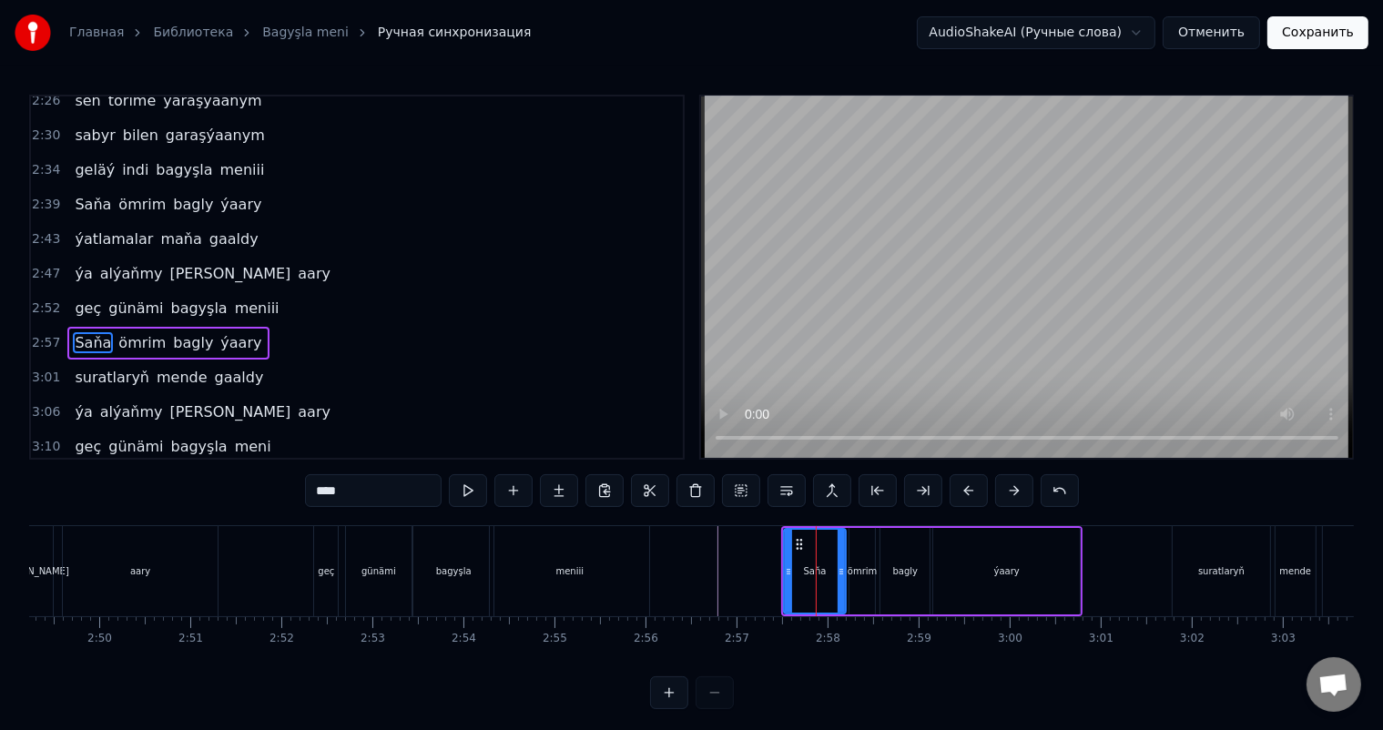
scroll to position [773, 0]
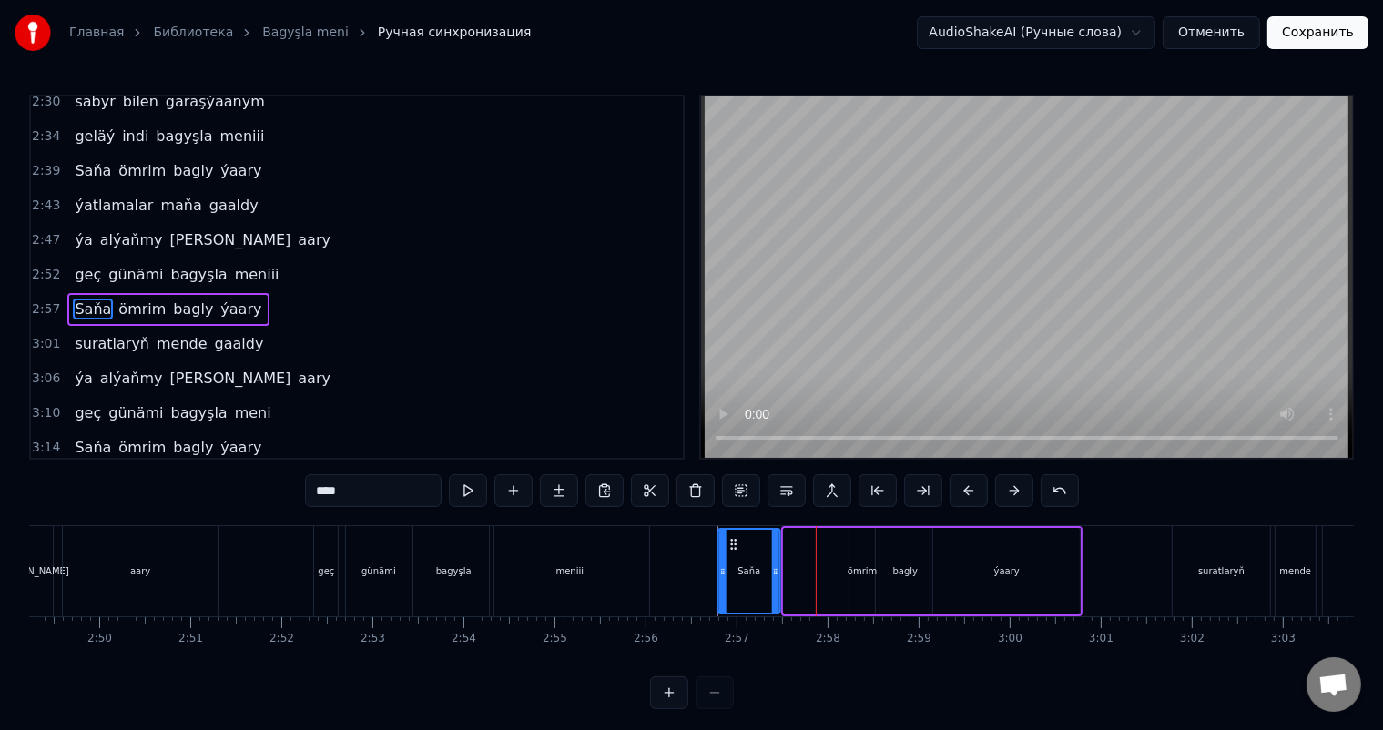
drag, startPoint x: 800, startPoint y: 541, endPoint x: 734, endPoint y: 534, distance: 66.0
click at [734, 534] on div "Saňa" at bounding box center [749, 571] width 60 height 83
click at [867, 557] on div "ömrim" at bounding box center [862, 571] width 25 height 87
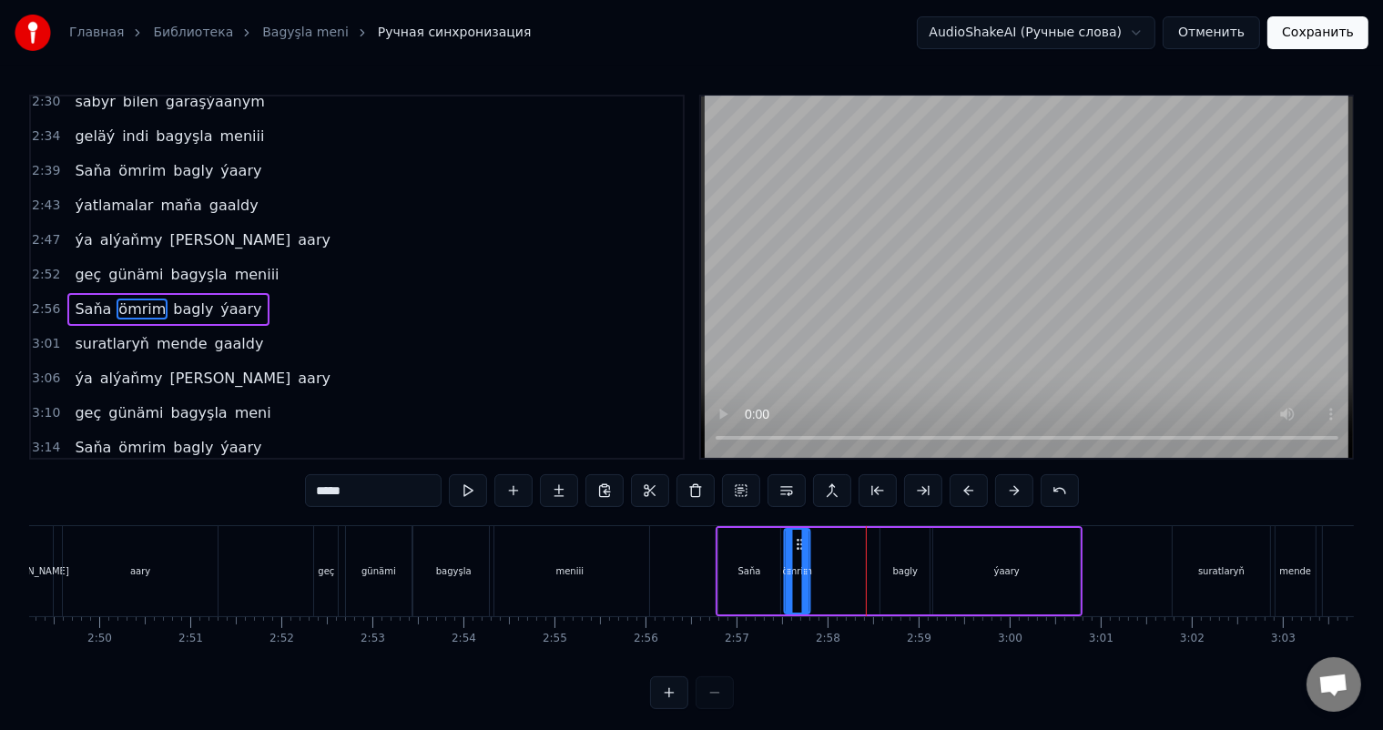
drag, startPoint x: 861, startPoint y: 544, endPoint x: 797, endPoint y: 540, distance: 64.8
click at [797, 540] on icon at bounding box center [800, 544] width 15 height 15
click at [902, 550] on div "bagly" at bounding box center [905, 571] width 49 height 87
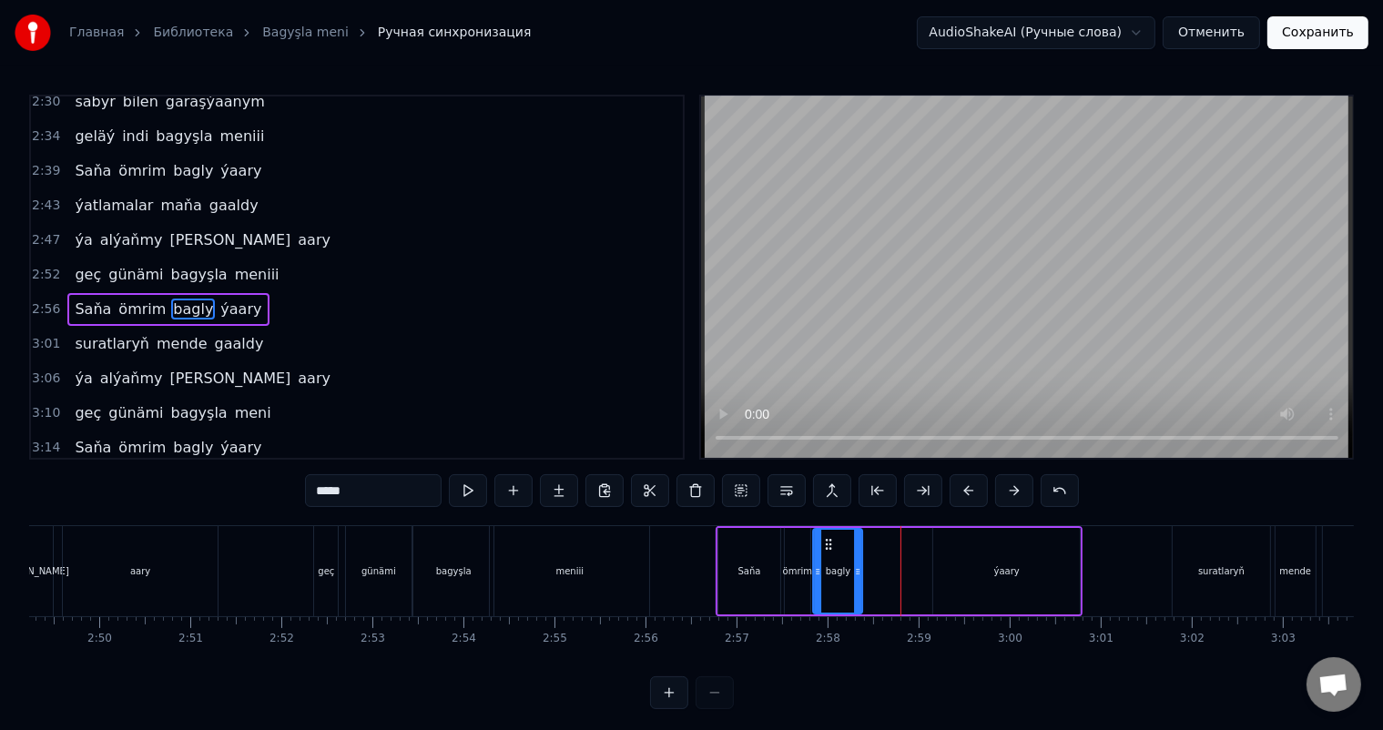
drag, startPoint x: 892, startPoint y: 541, endPoint x: 827, endPoint y: 539, distance: 65.6
click at [827, 539] on icon at bounding box center [829, 544] width 15 height 15
click at [965, 549] on div "ýaary" at bounding box center [1006, 571] width 147 height 87
type input "*****"
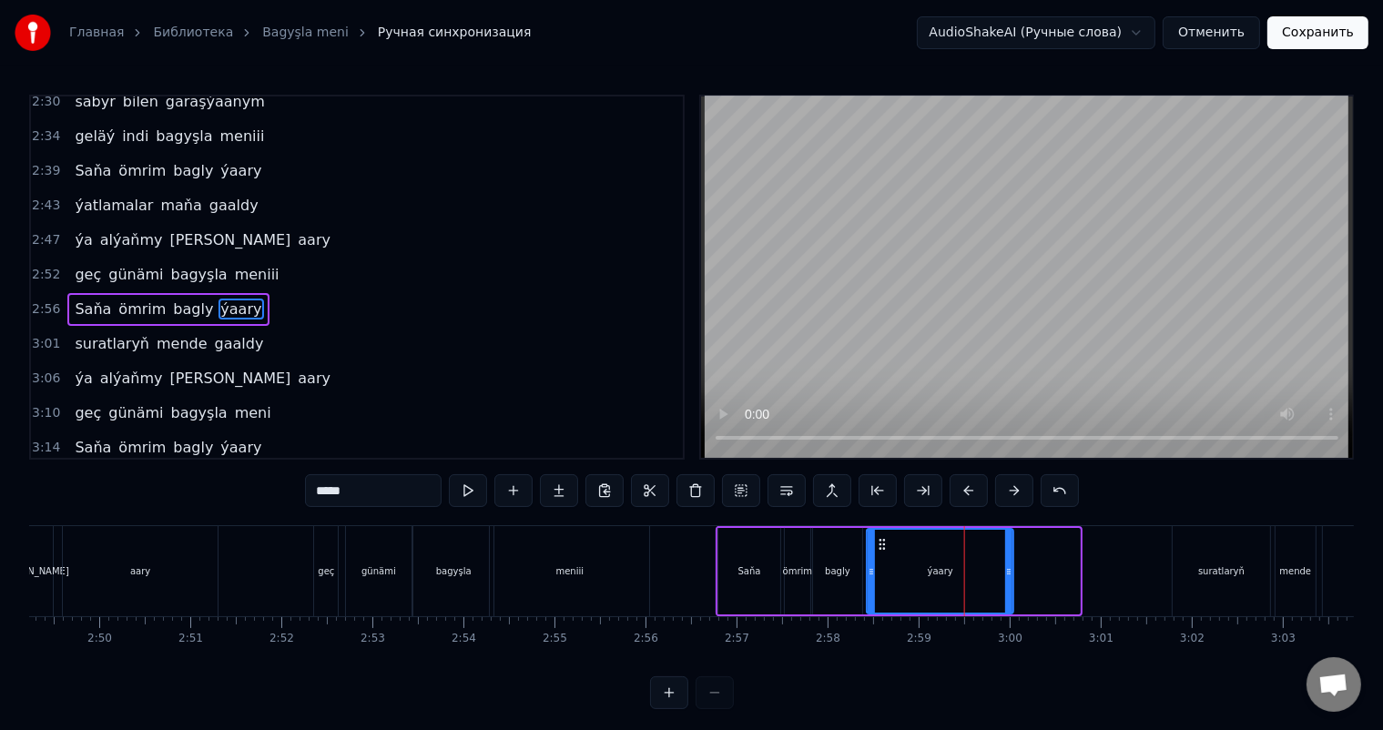
drag, startPoint x: 947, startPoint y: 540, endPoint x: 881, endPoint y: 539, distance: 65.6
click at [881, 539] on icon at bounding box center [883, 544] width 15 height 15
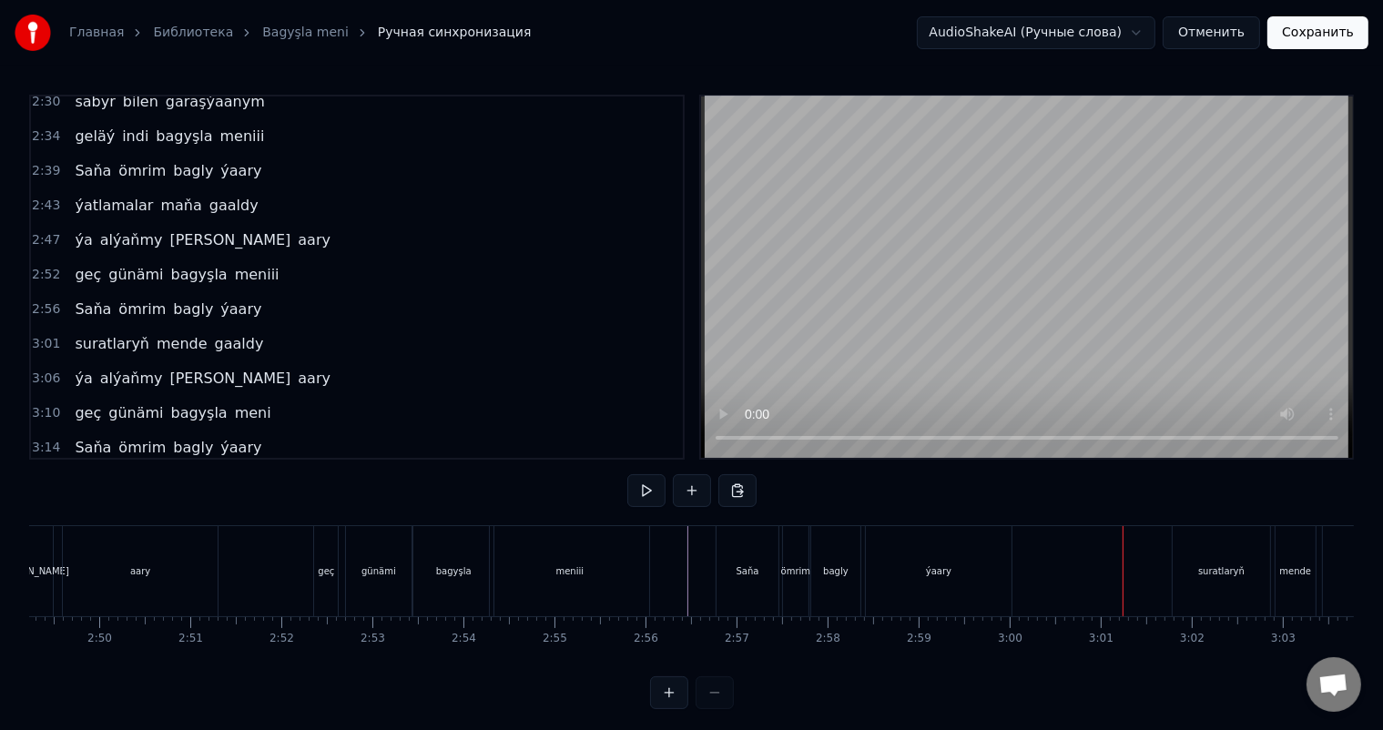
click at [1220, 571] on div "suratlaryň" at bounding box center [1221, 572] width 46 height 14
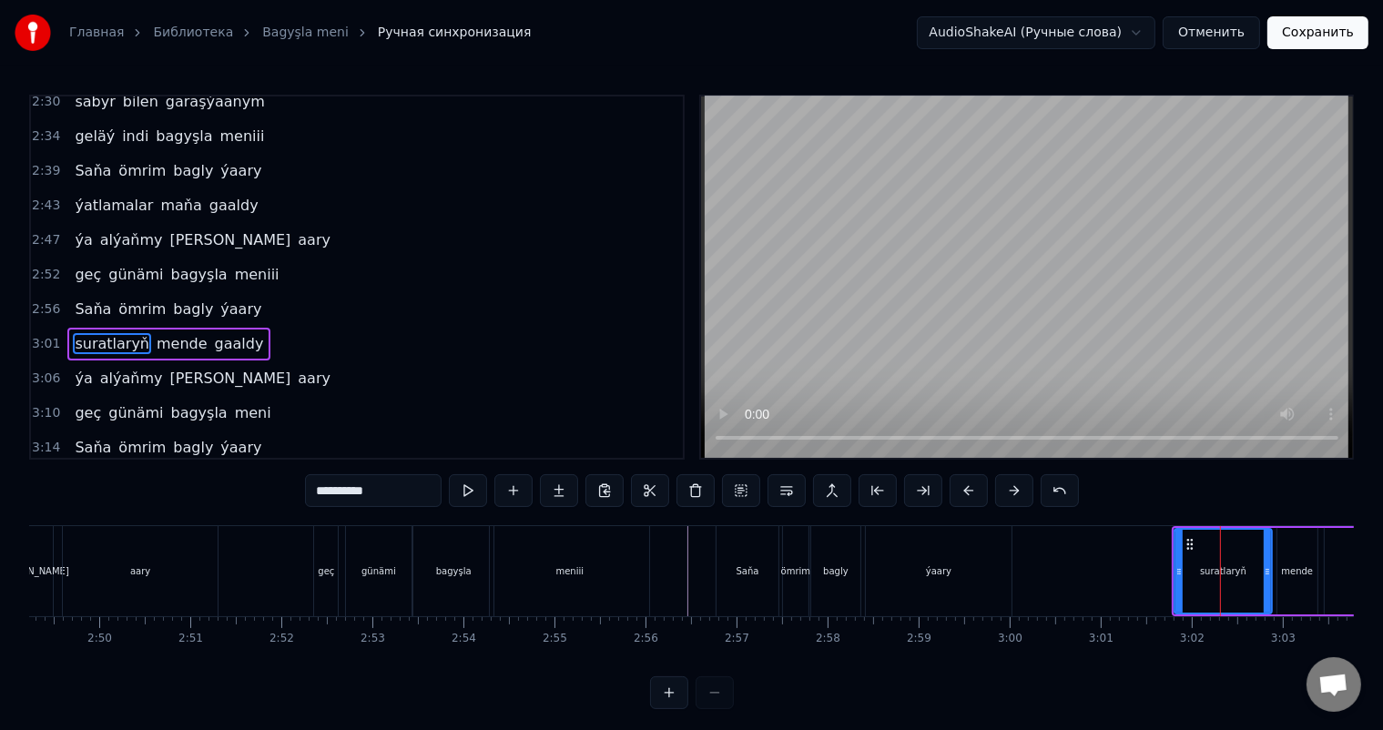
scroll to position [807, 0]
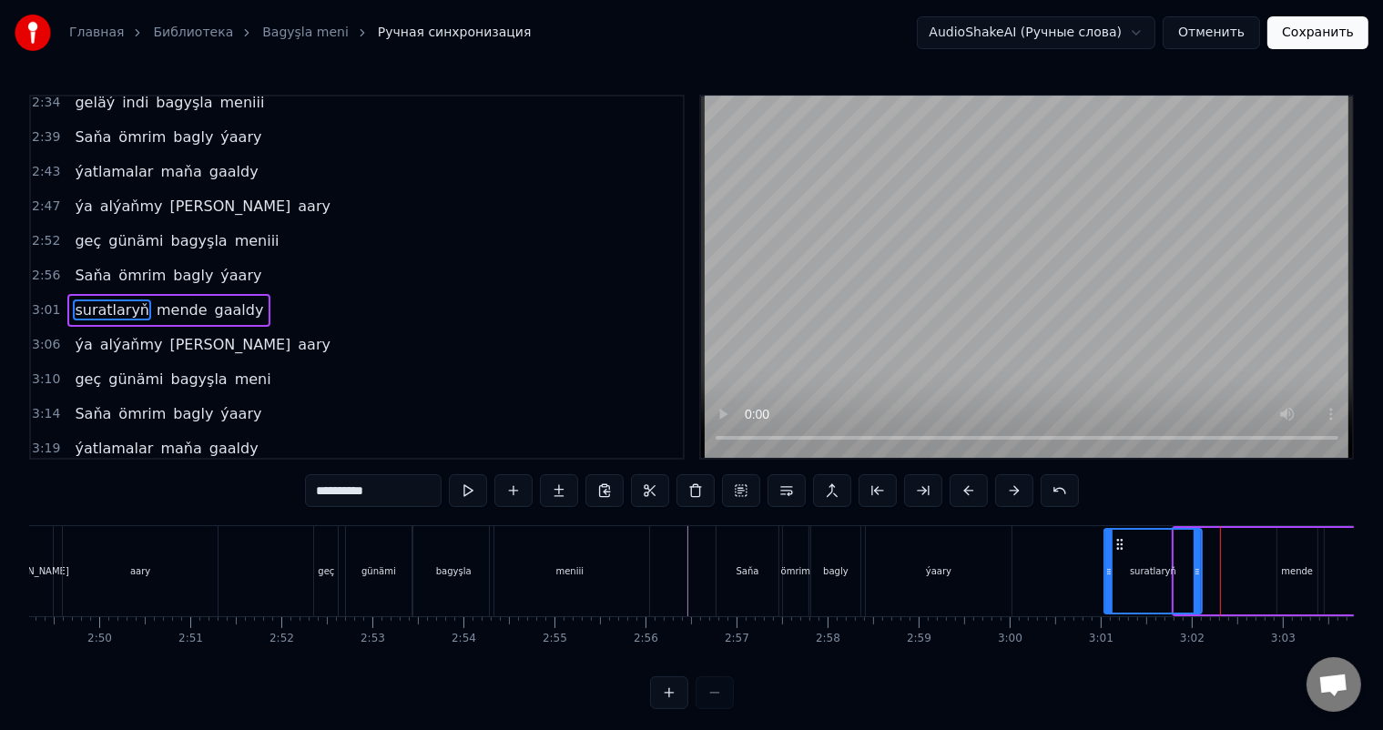
drag, startPoint x: 1186, startPoint y: 544, endPoint x: 1116, endPoint y: 538, distance: 70.3
click at [1116, 538] on icon at bounding box center [1121, 544] width 15 height 15
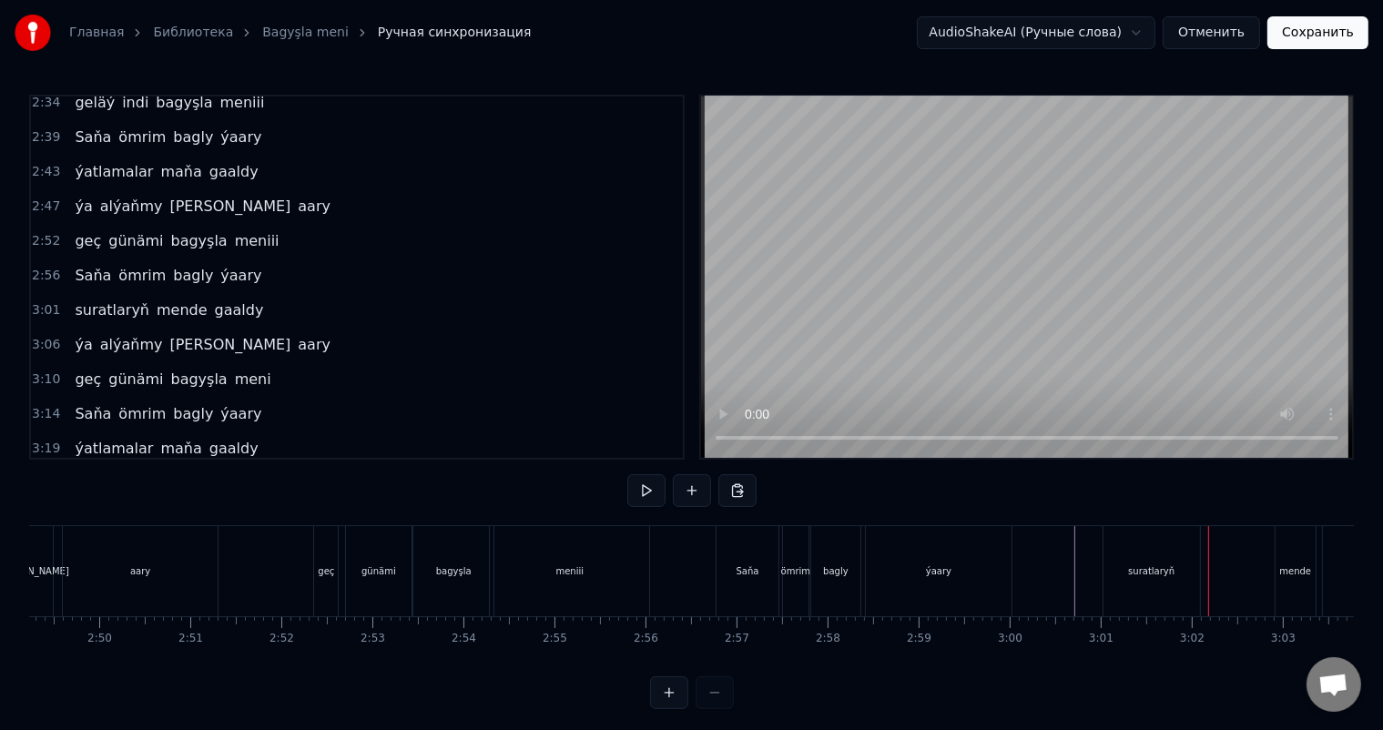
click at [1128, 585] on div "suratlaryň" at bounding box center [1152, 571] width 97 height 90
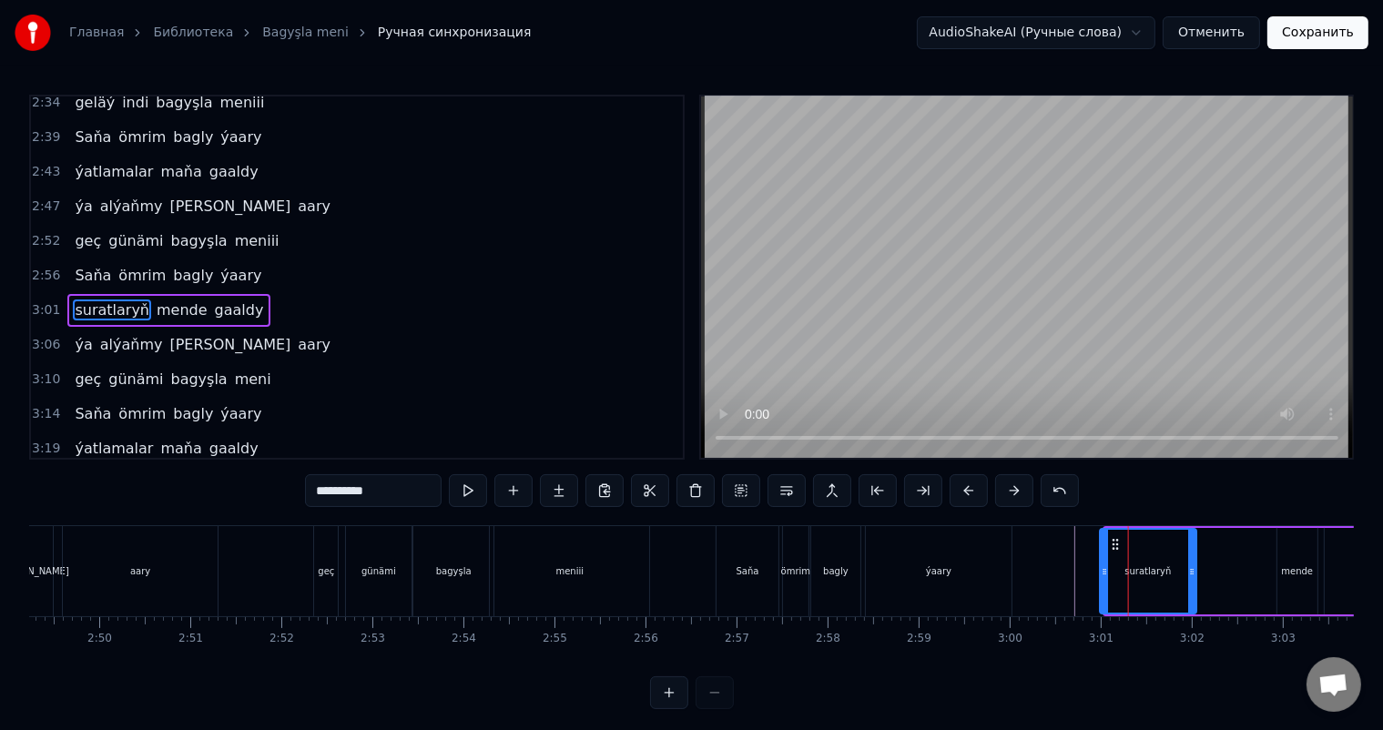
click at [1114, 540] on circle at bounding box center [1113, 540] width 1 height 1
drag, startPoint x: 1191, startPoint y: 568, endPoint x: 1165, endPoint y: 565, distance: 26.7
click at [1165, 565] on icon at bounding box center [1165, 572] width 7 height 15
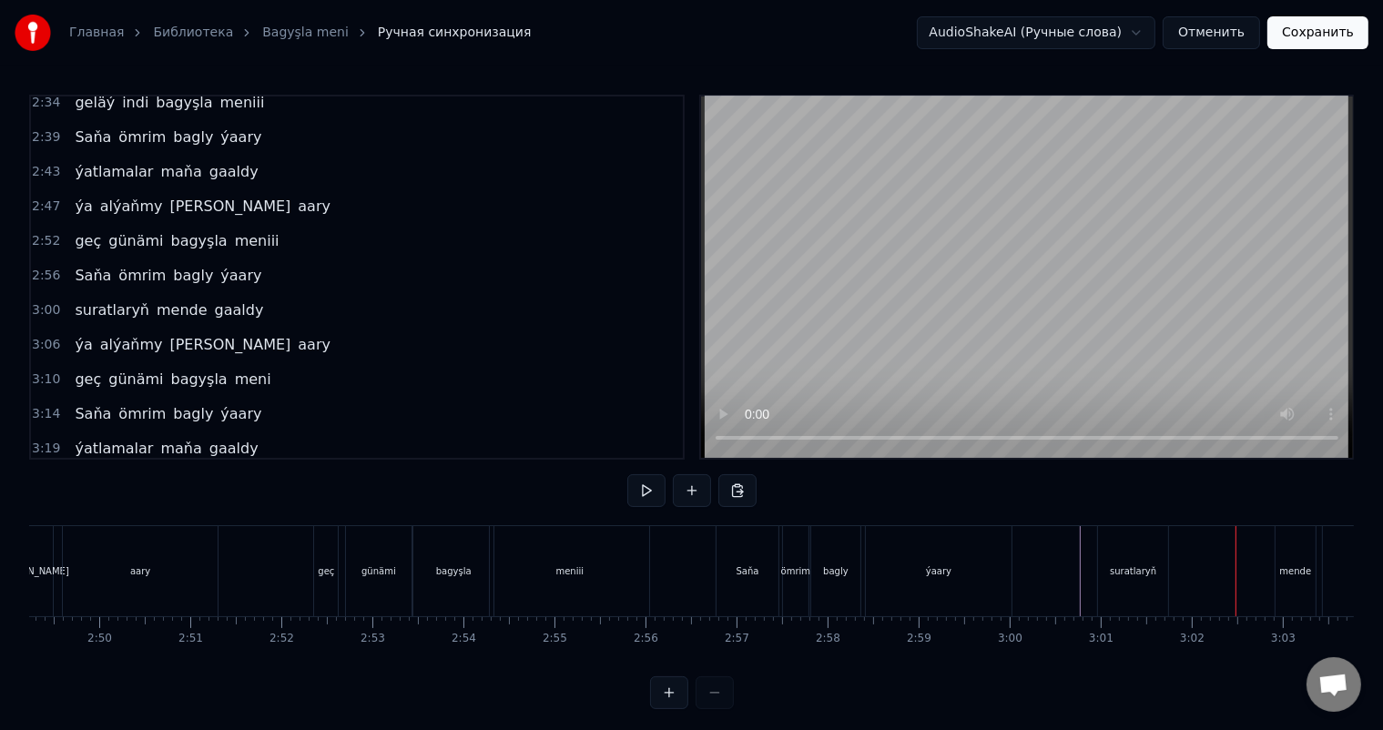
click at [1293, 568] on div "mende" at bounding box center [1296, 572] width 32 height 14
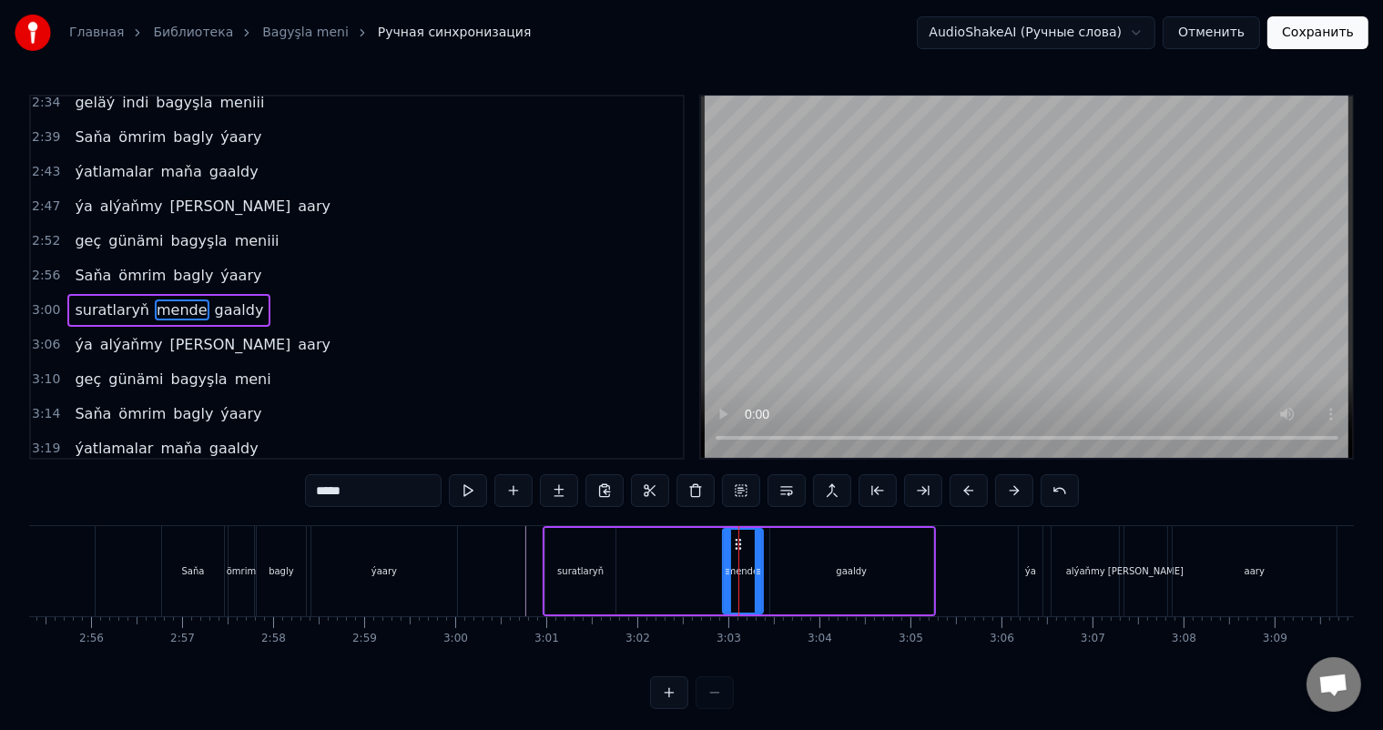
scroll to position [0, 15926]
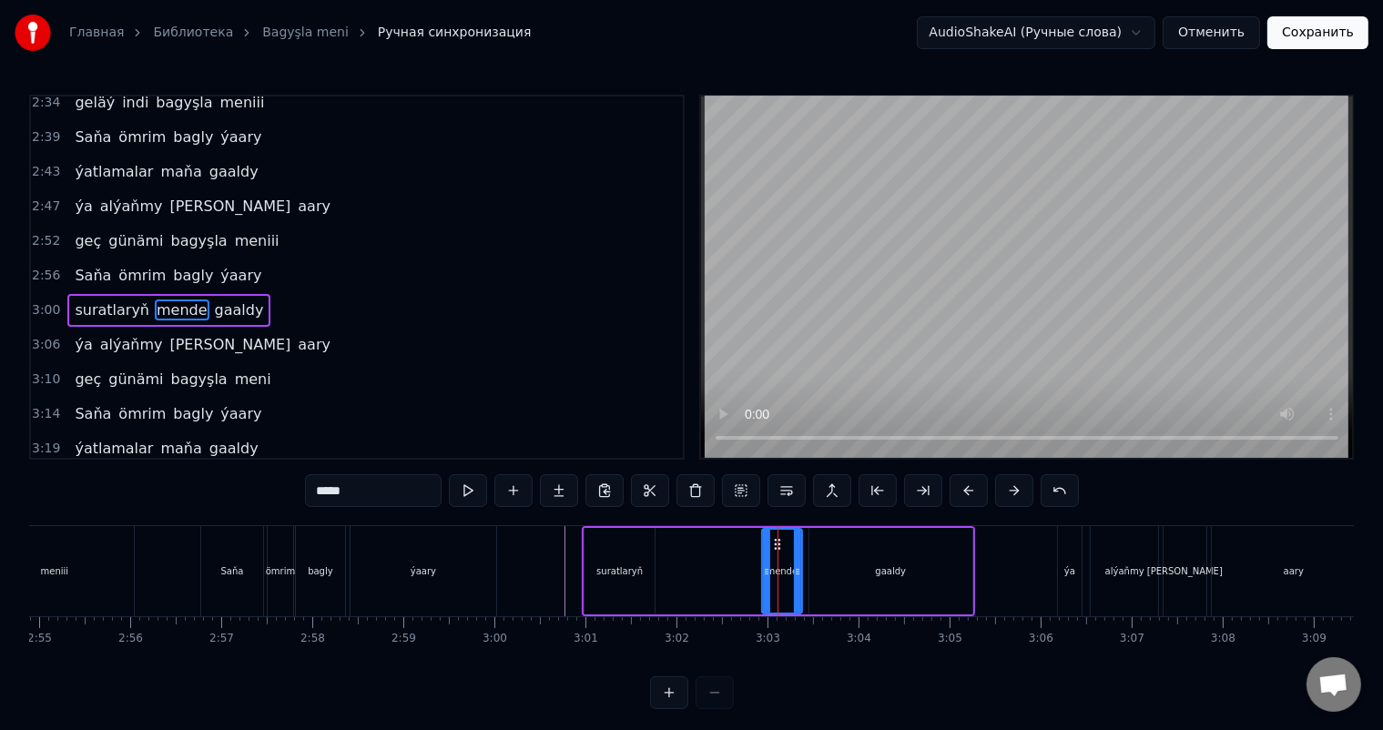
click at [648, 563] on div "suratlaryň" at bounding box center [620, 571] width 70 height 87
type input "**********"
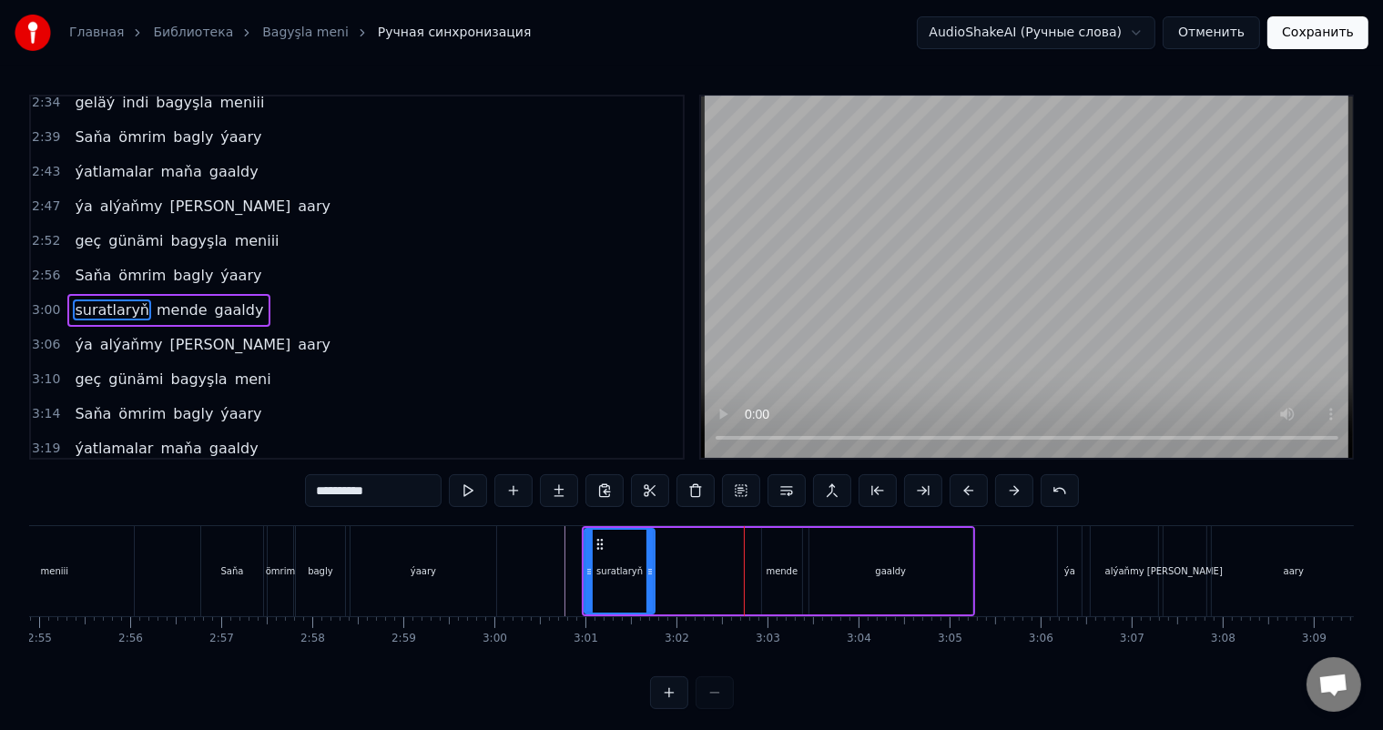
click at [718, 563] on div "suratlaryň [PERSON_NAME]" at bounding box center [778, 571] width 393 height 90
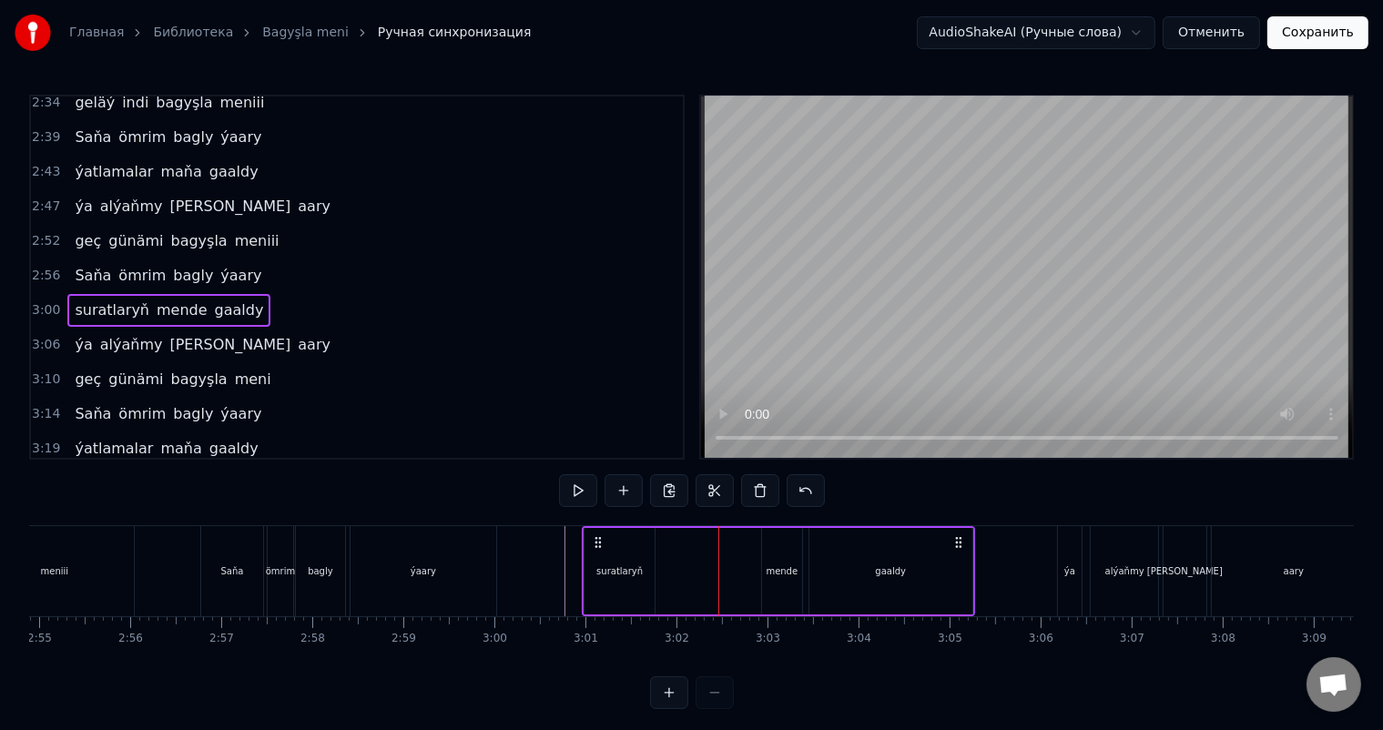
click at [718, 563] on div at bounding box center [718, 571] width 1 height 90
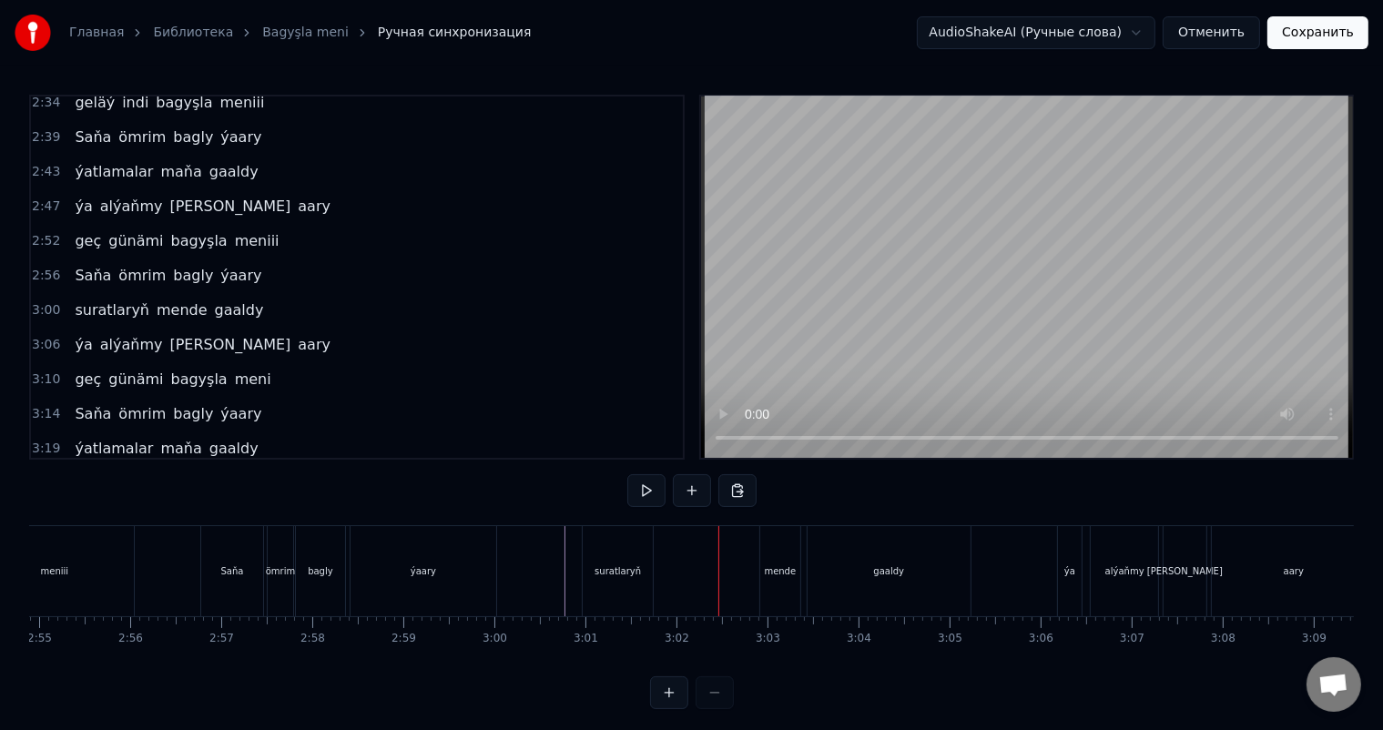
click at [718, 563] on div at bounding box center [718, 571] width 1 height 90
click at [744, 572] on div "suratlaryň [PERSON_NAME]" at bounding box center [778, 571] width 393 height 90
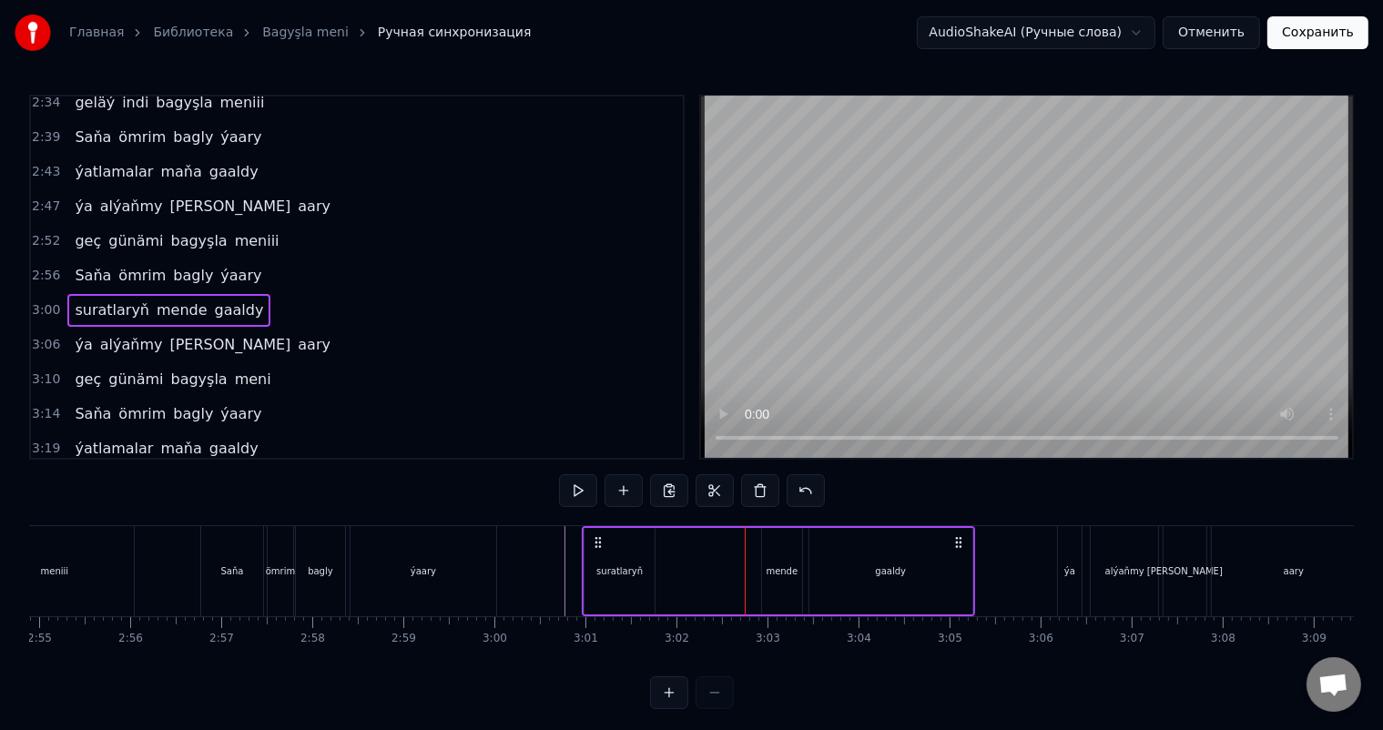
click at [781, 568] on div "mende" at bounding box center [783, 572] width 32 height 14
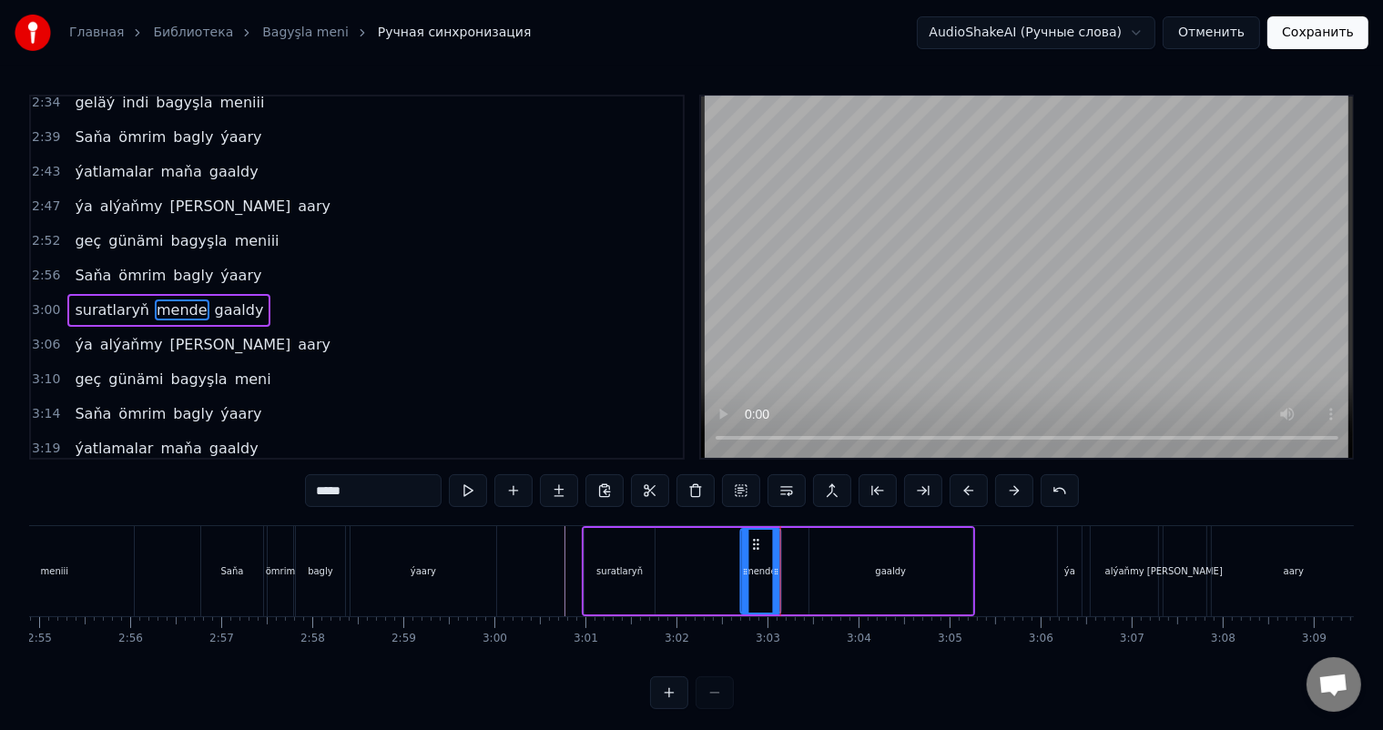
drag, startPoint x: 776, startPoint y: 541, endPoint x: 754, endPoint y: 541, distance: 21.9
click at [754, 541] on icon at bounding box center [756, 544] width 15 height 15
click at [880, 559] on div "gaaldy" at bounding box center [891, 571] width 163 height 87
type input "******"
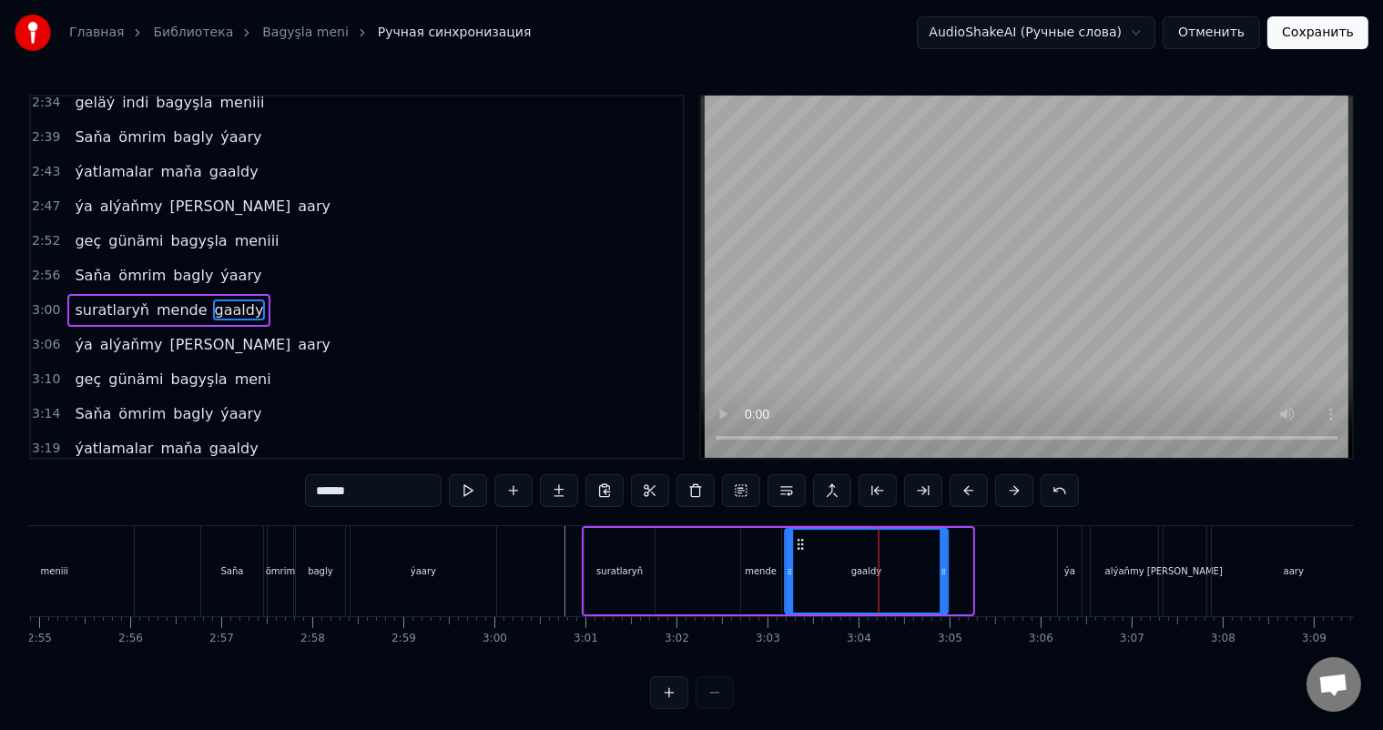
drag, startPoint x: 822, startPoint y: 539, endPoint x: 798, endPoint y: 536, distance: 24.7
click at [798, 537] on icon at bounding box center [801, 544] width 15 height 15
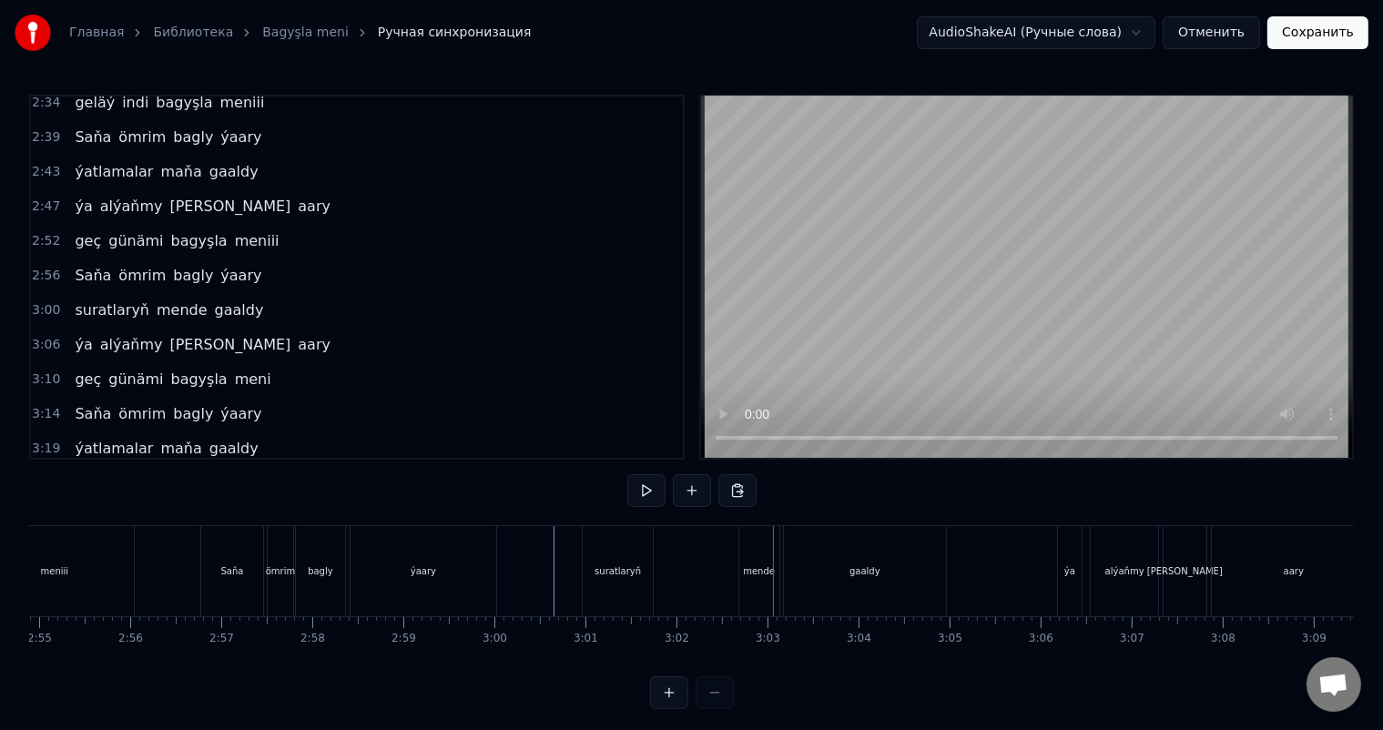
click at [761, 561] on div "mende" at bounding box center [759, 571] width 40 height 90
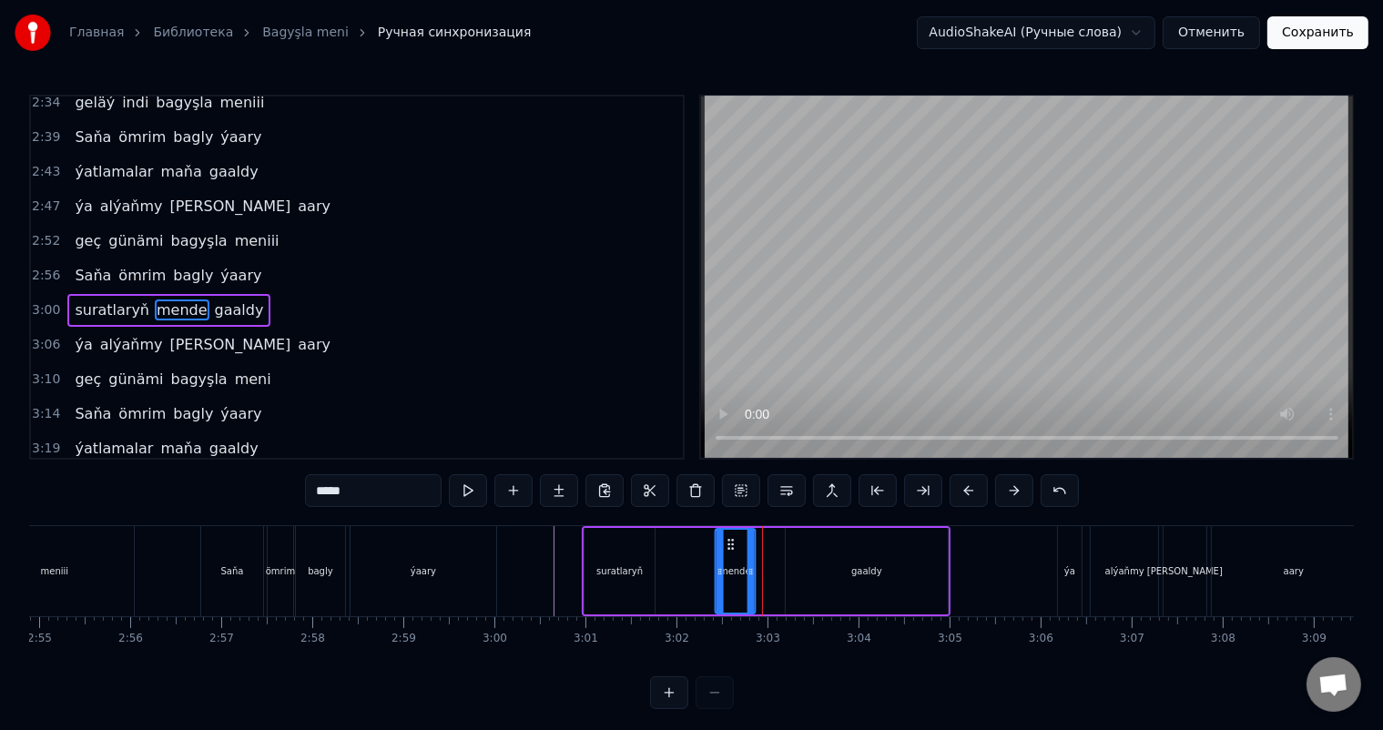
drag, startPoint x: 753, startPoint y: 540, endPoint x: 728, endPoint y: 538, distance: 25.6
click at [728, 538] on icon at bounding box center [731, 544] width 15 height 15
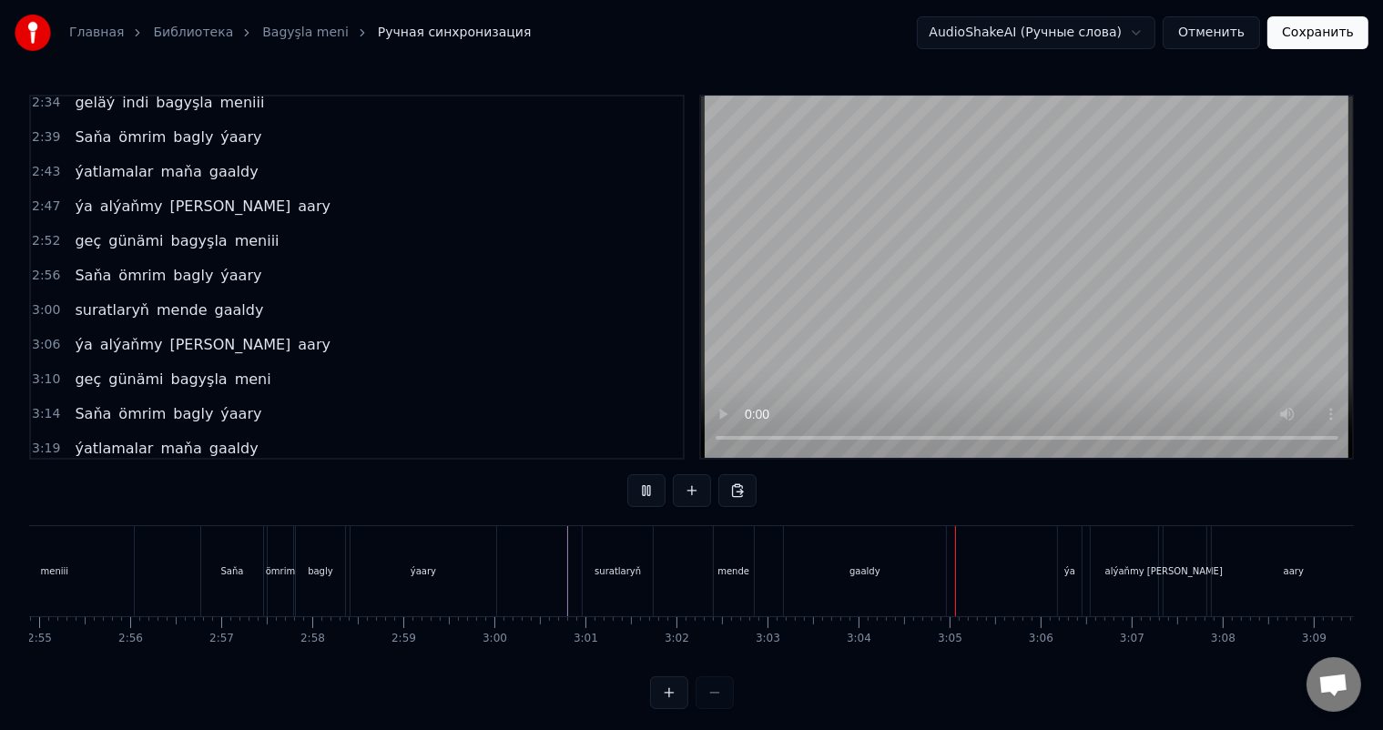
click at [733, 566] on div "mende" at bounding box center [734, 572] width 32 height 14
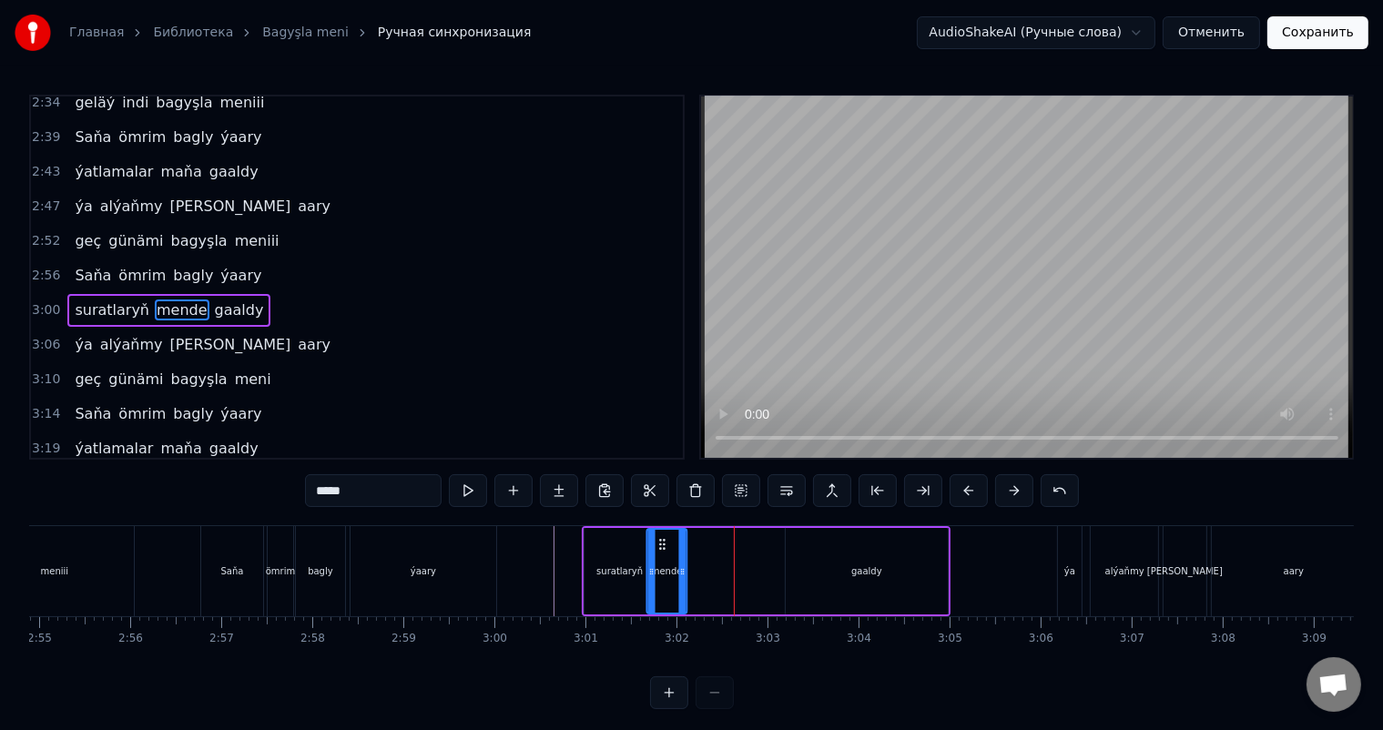
drag, startPoint x: 728, startPoint y: 542, endPoint x: 659, endPoint y: 542, distance: 68.3
click at [659, 542] on icon at bounding box center [662, 544] width 15 height 15
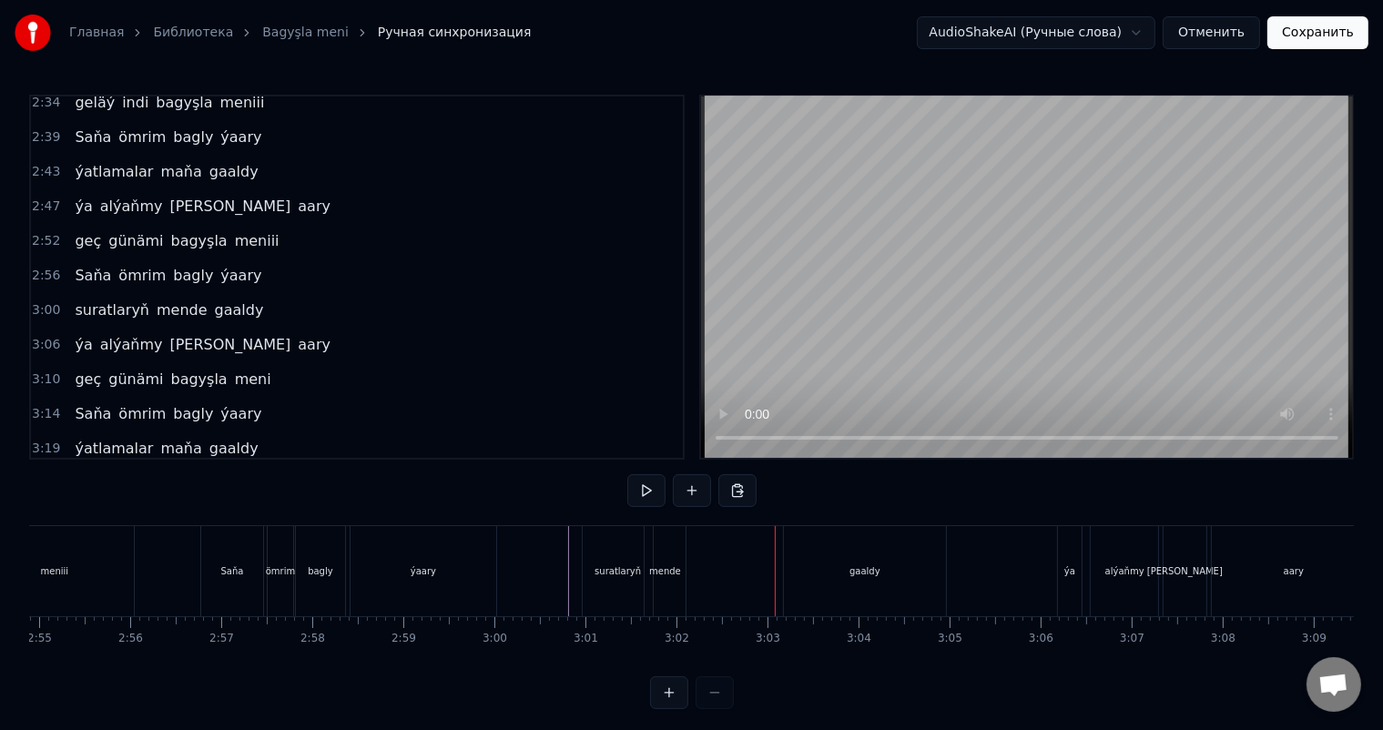
click at [846, 575] on div "gaaldy" at bounding box center [865, 571] width 163 height 90
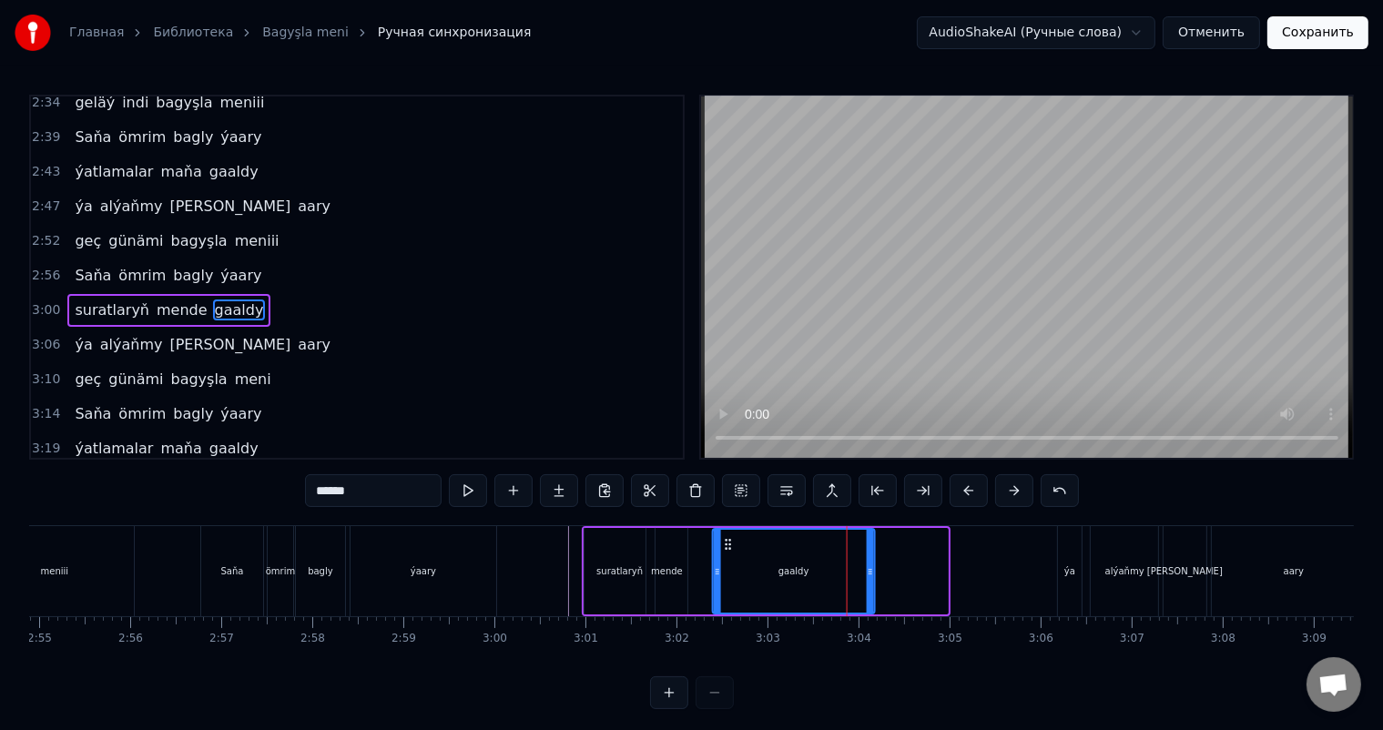
drag, startPoint x: 798, startPoint y: 539, endPoint x: 725, endPoint y: 539, distance: 72.9
click at [726, 540] on circle at bounding box center [726, 540] width 1 height 1
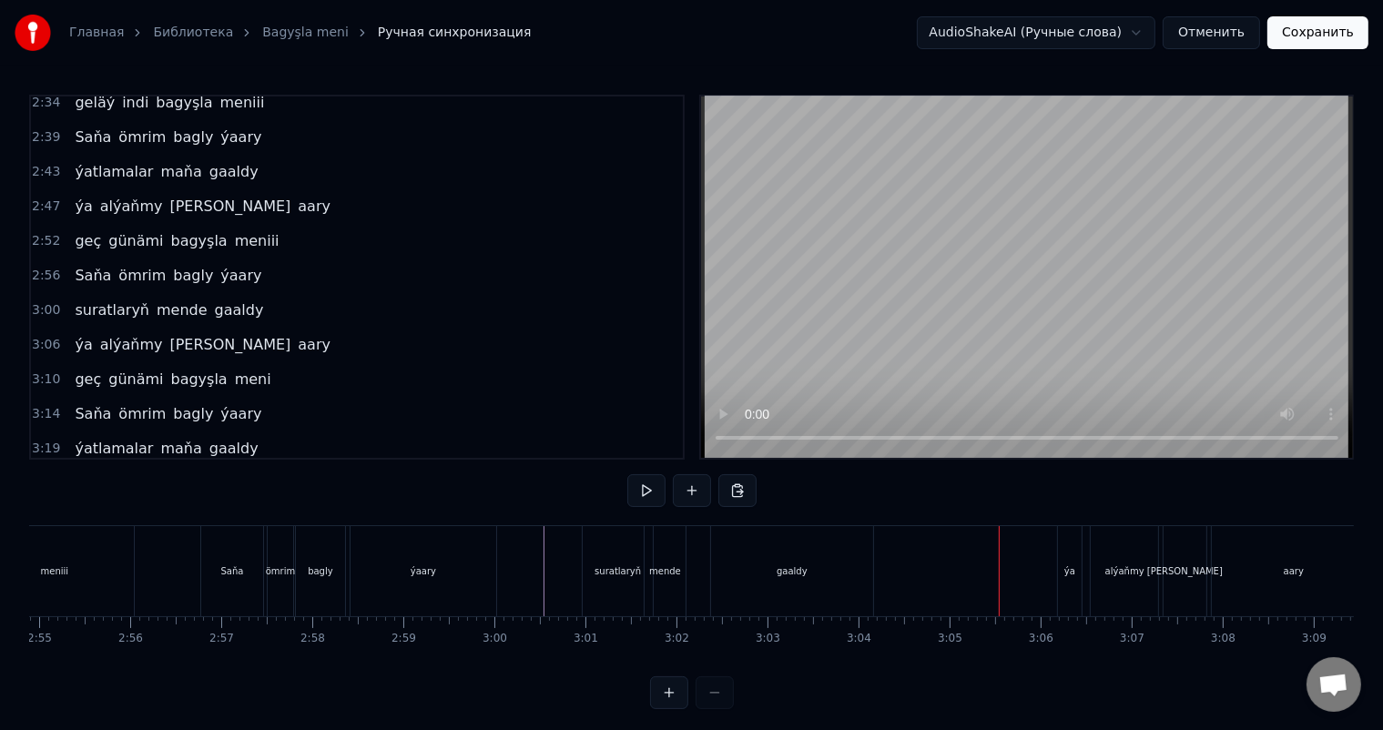
click at [1067, 565] on div "ýa" at bounding box center [1070, 572] width 11 height 14
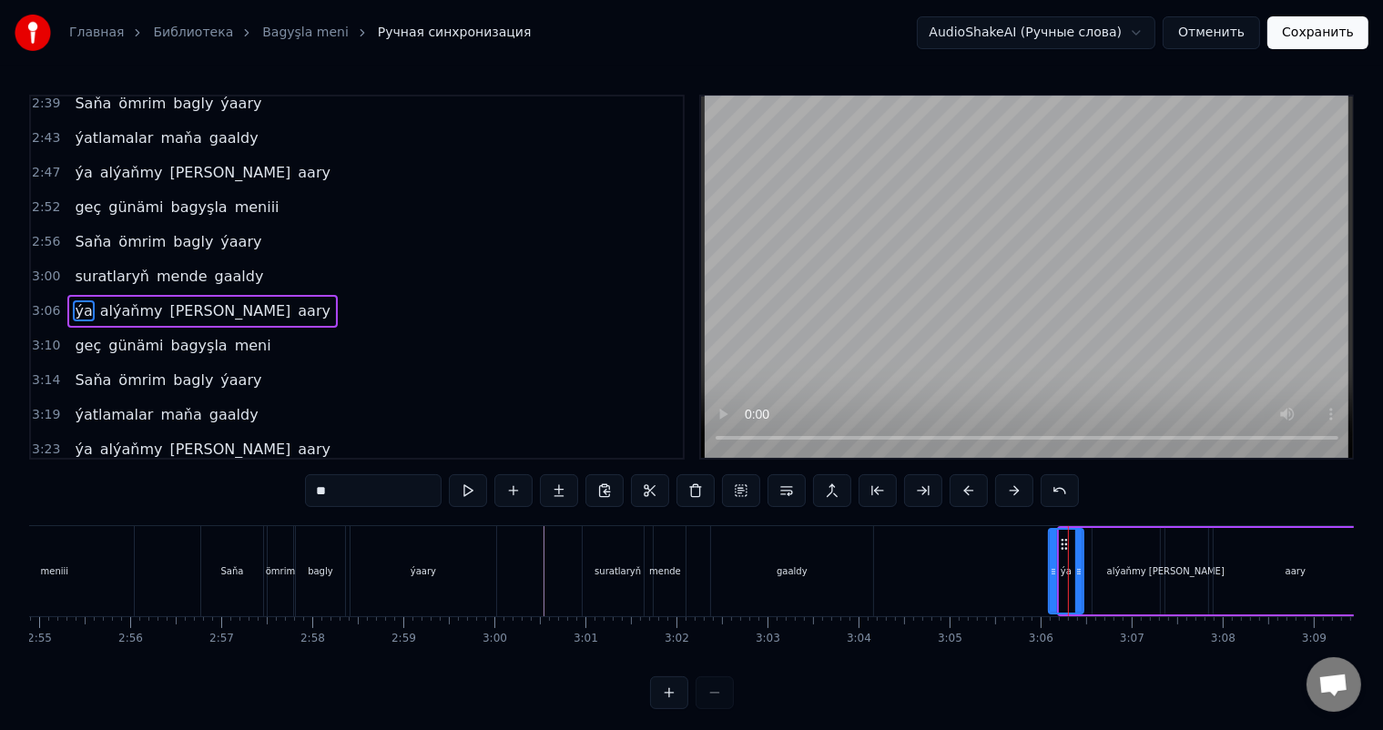
drag, startPoint x: 1059, startPoint y: 566, endPoint x: 1048, endPoint y: 566, distance: 10.9
click at [1050, 566] on icon at bounding box center [1053, 572] width 7 height 15
drag, startPoint x: 1061, startPoint y: 543, endPoint x: 1002, endPoint y: 540, distance: 59.3
click at [1002, 540] on icon at bounding box center [1005, 544] width 15 height 15
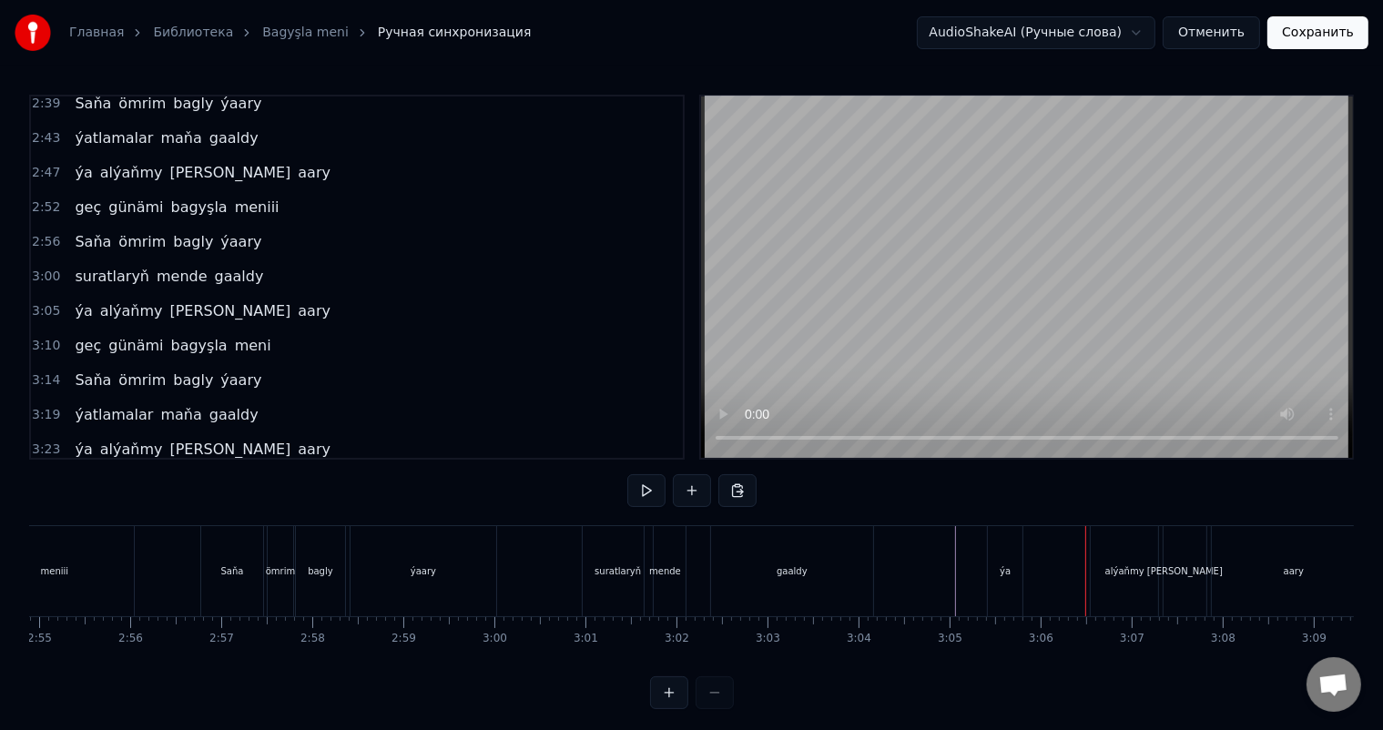
click at [1004, 570] on div "ýa" at bounding box center [1005, 572] width 11 height 14
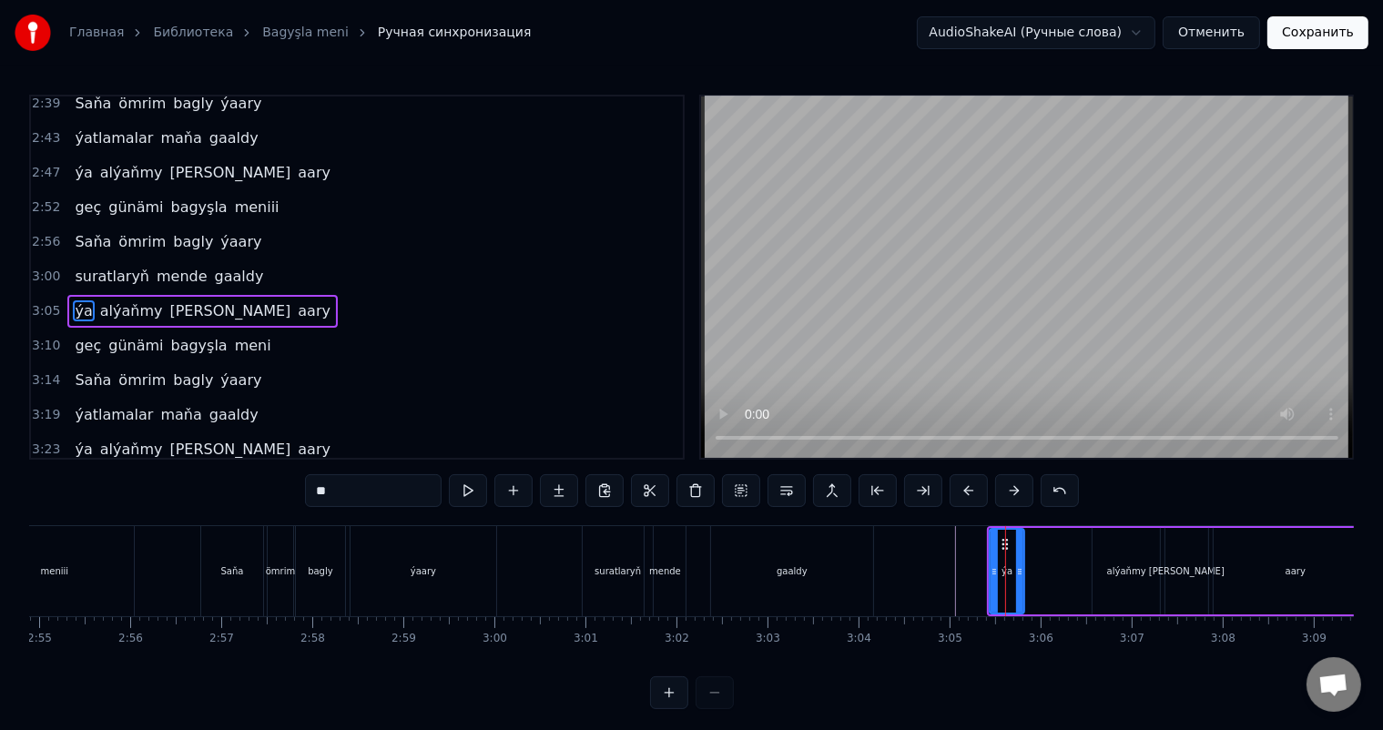
click at [1119, 568] on div "alýaňmy" at bounding box center [1126, 572] width 39 height 14
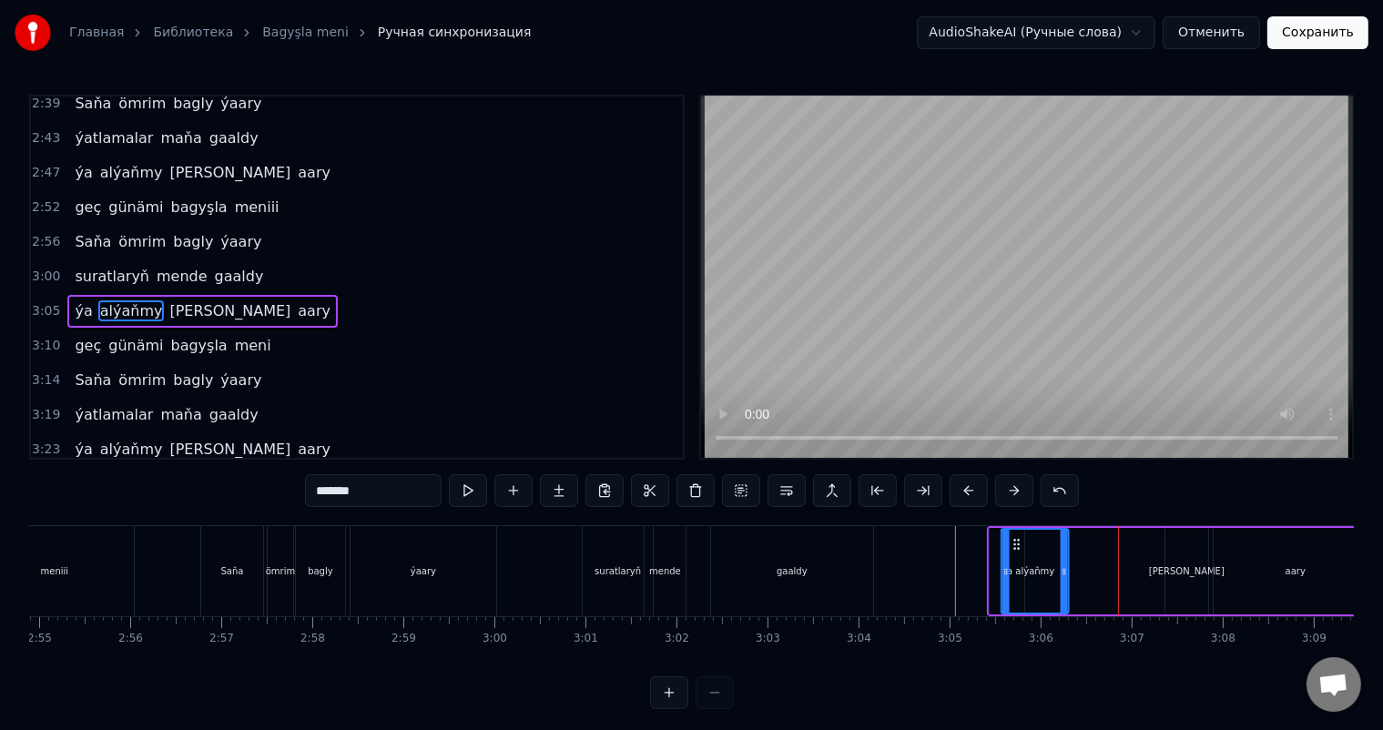
drag, startPoint x: 1106, startPoint y: 539, endPoint x: 1014, endPoint y: 535, distance: 91.1
click at [1014, 537] on icon at bounding box center [1017, 544] width 15 height 15
click at [1001, 561] on div "alýaňmy" at bounding box center [1035, 571] width 69 height 87
click at [993, 554] on div "ýa" at bounding box center [1007, 571] width 35 height 87
type input "**"
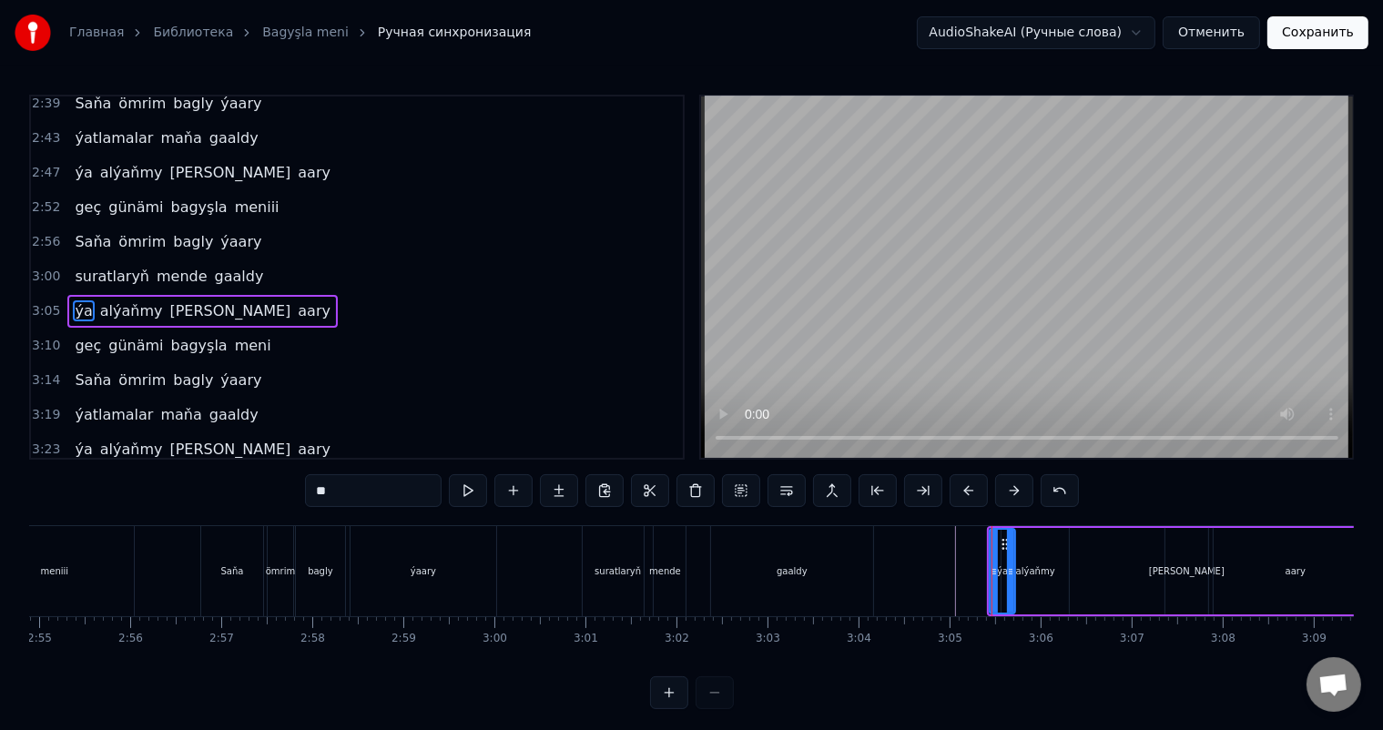
click at [1013, 568] on icon at bounding box center [1010, 572] width 7 height 15
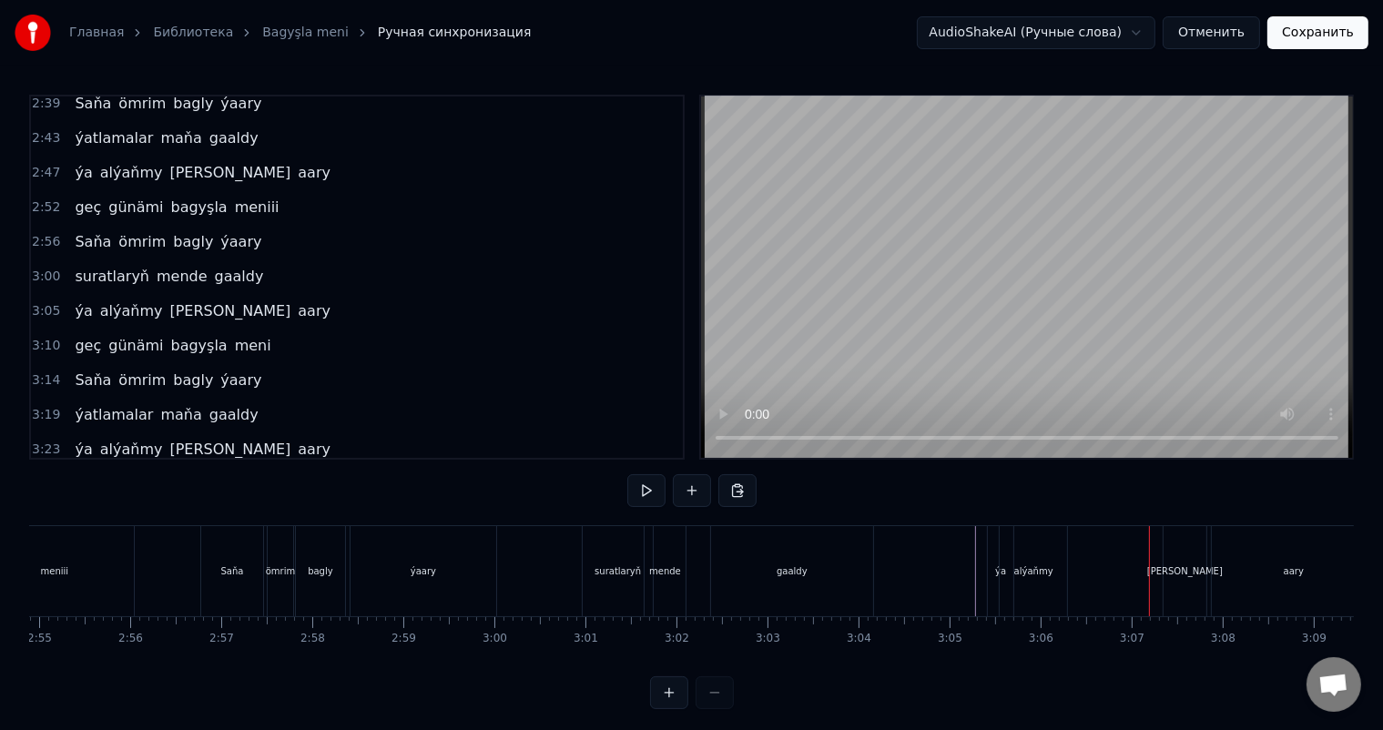
click at [1187, 565] on div "[PERSON_NAME]" at bounding box center [1185, 572] width 76 height 14
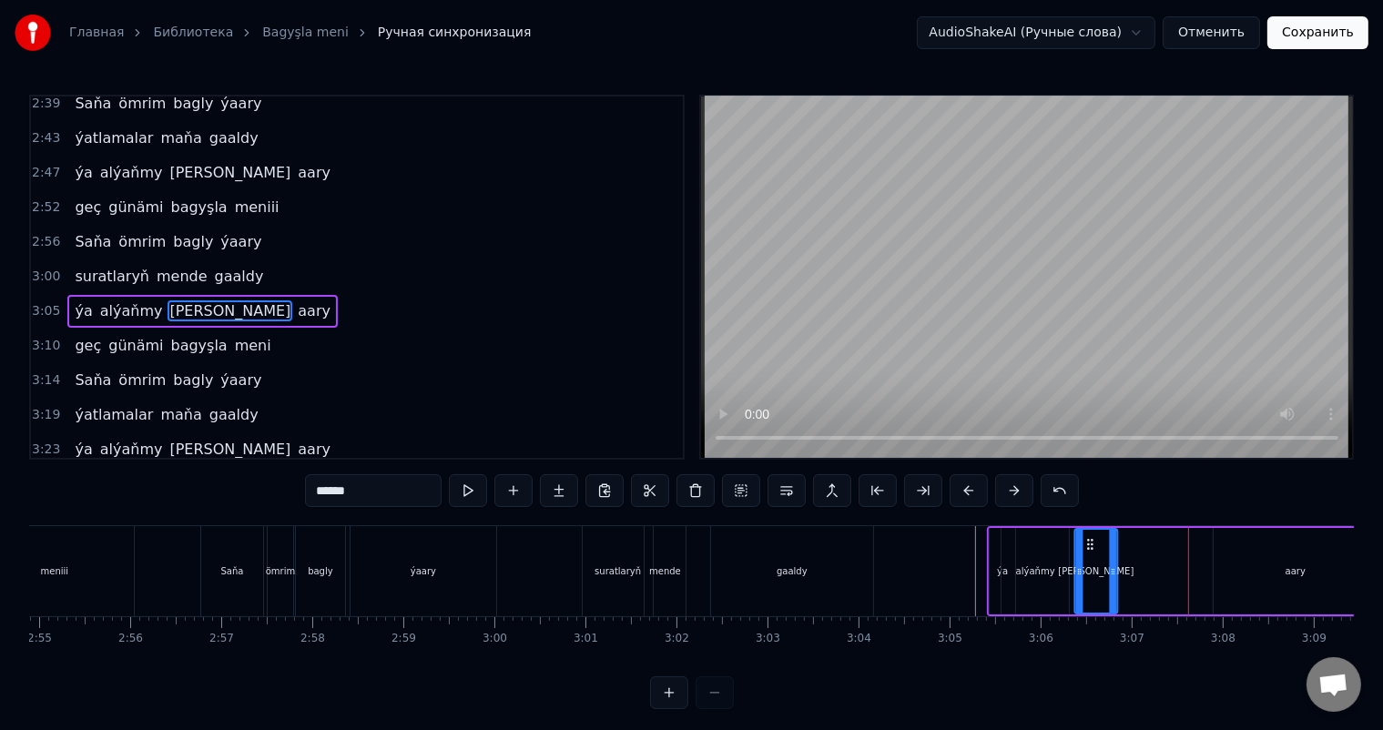
drag, startPoint x: 1179, startPoint y: 544, endPoint x: 1089, endPoint y: 540, distance: 90.2
click at [1089, 540] on icon at bounding box center [1091, 544] width 15 height 15
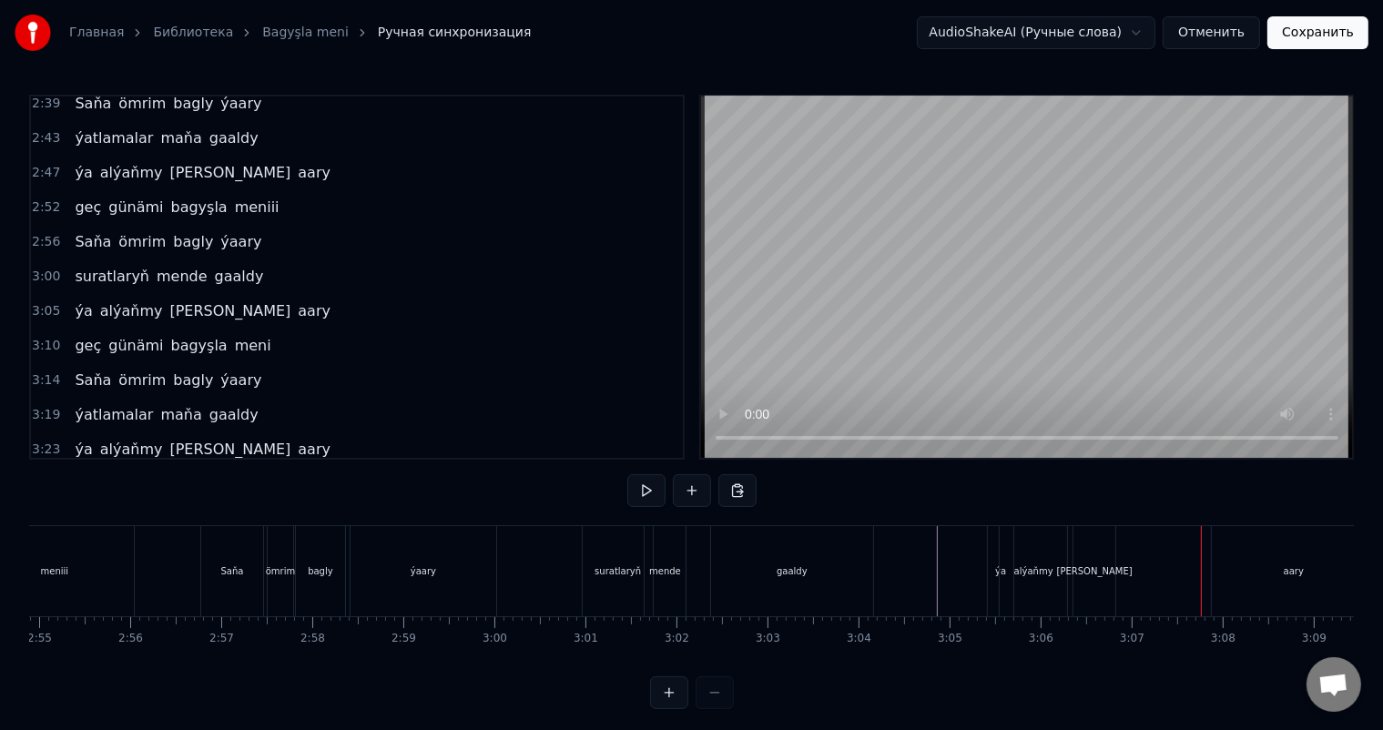
click at [1289, 575] on div "aary" at bounding box center [1294, 572] width 20 height 14
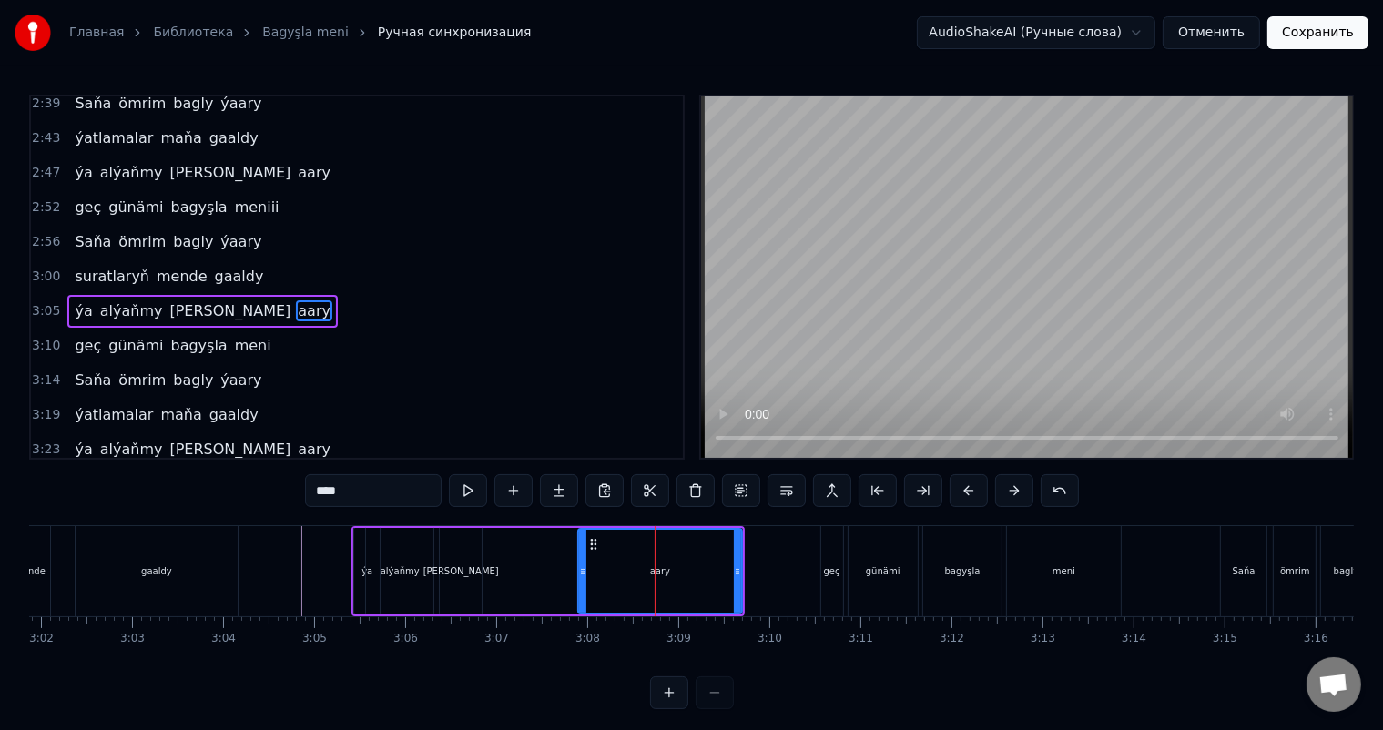
scroll to position [0, 16329]
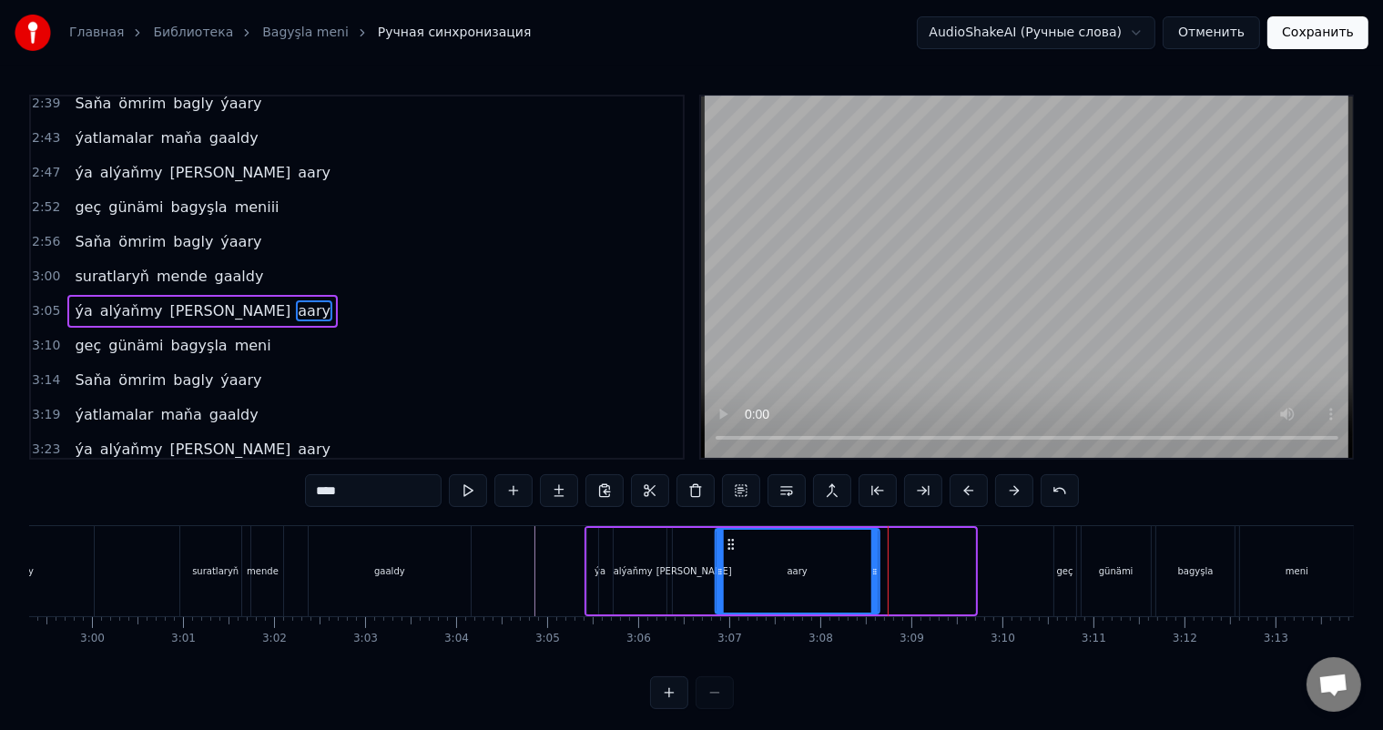
drag, startPoint x: 824, startPoint y: 544, endPoint x: 729, endPoint y: 541, distance: 95.7
click at [729, 541] on icon at bounding box center [731, 544] width 15 height 15
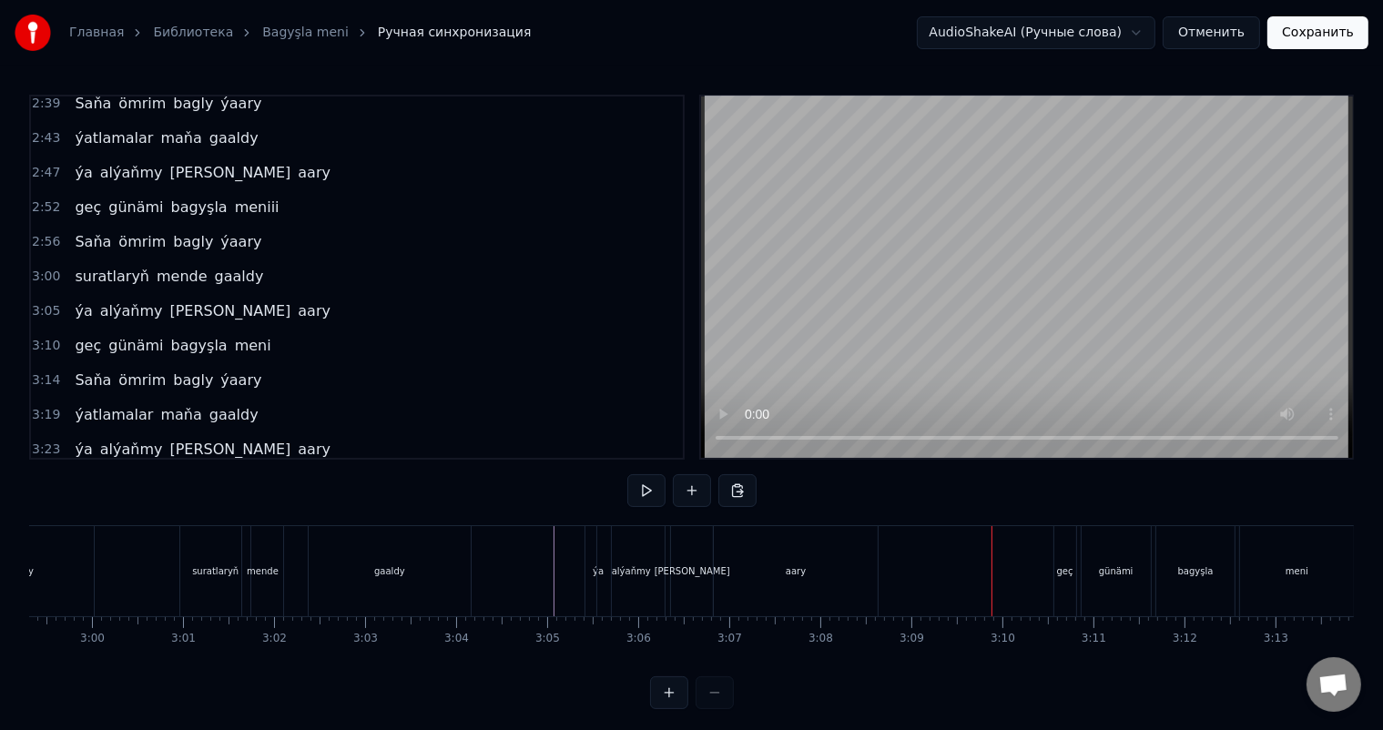
click at [1064, 572] on div "geç" at bounding box center [1065, 572] width 16 height 14
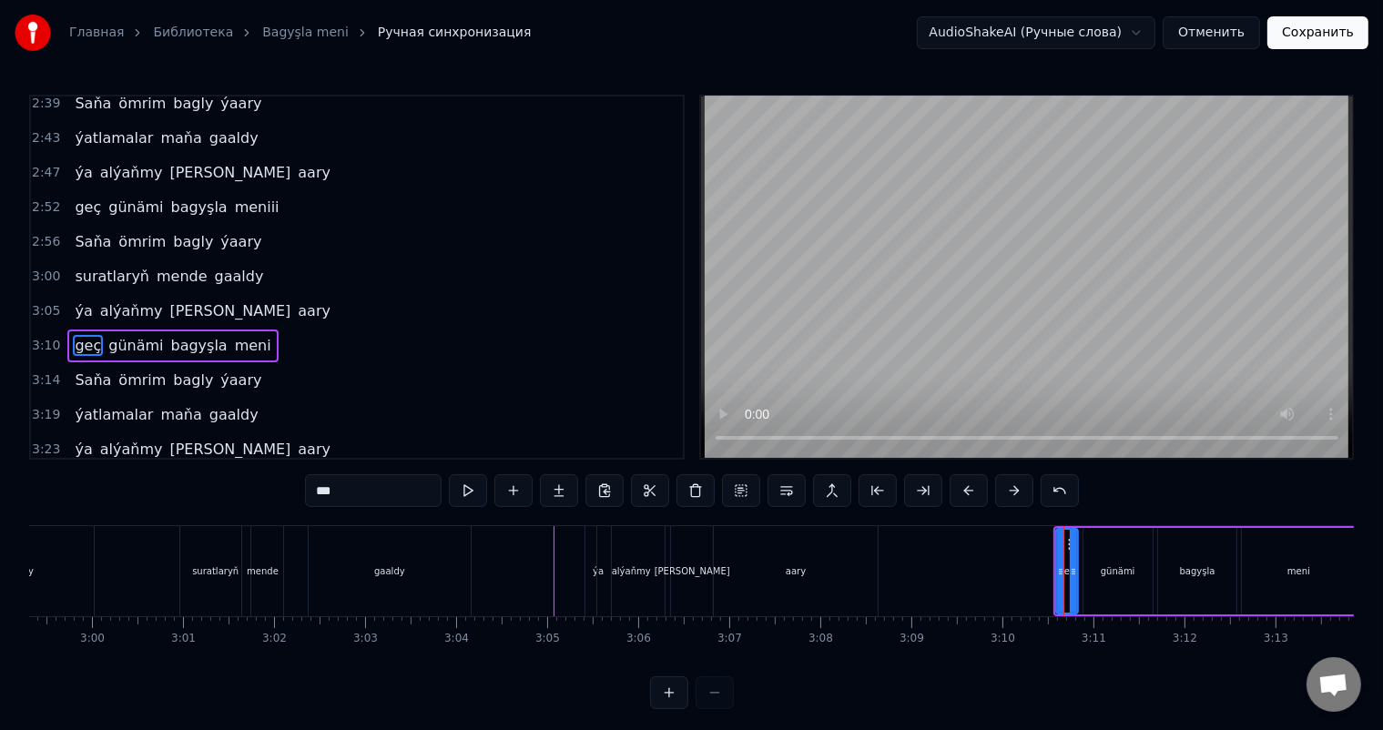
scroll to position [874, 0]
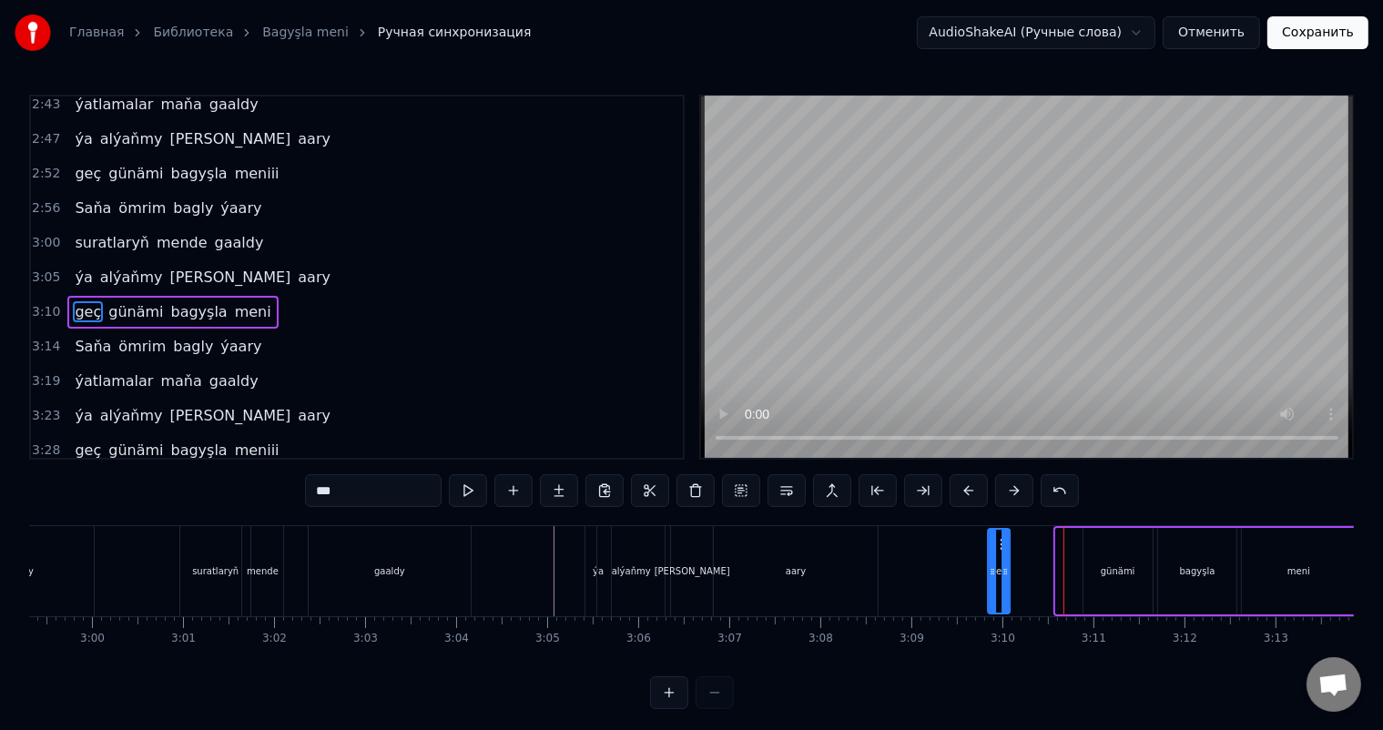
drag, startPoint x: 1067, startPoint y: 541, endPoint x: 999, endPoint y: 537, distance: 68.4
click at [999, 537] on icon at bounding box center [1003, 544] width 15 height 15
click at [1127, 559] on div "günämi" at bounding box center [1118, 571] width 69 height 87
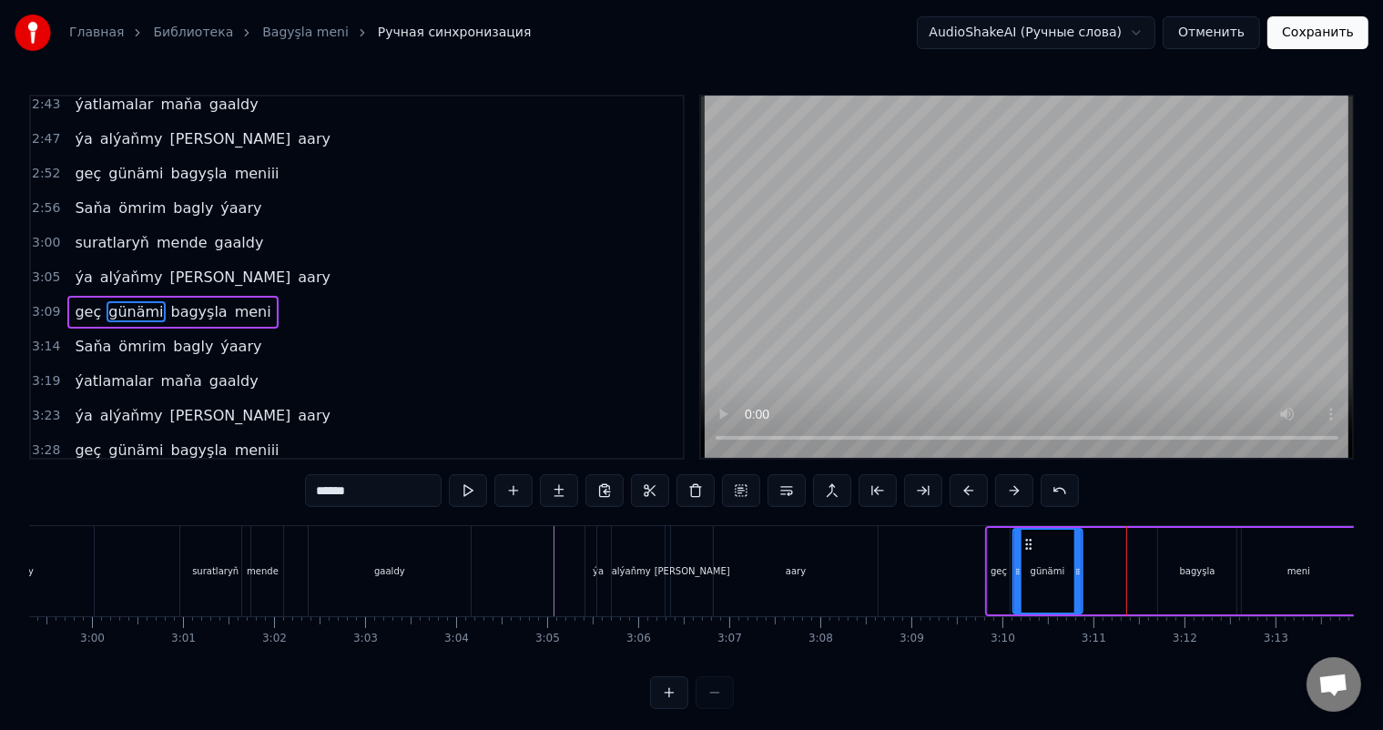
drag, startPoint x: 1096, startPoint y: 543, endPoint x: 1027, endPoint y: 541, distance: 69.2
click at [1027, 541] on icon at bounding box center [1029, 544] width 15 height 15
click at [1175, 560] on div "bagyşla" at bounding box center [1197, 571] width 78 height 87
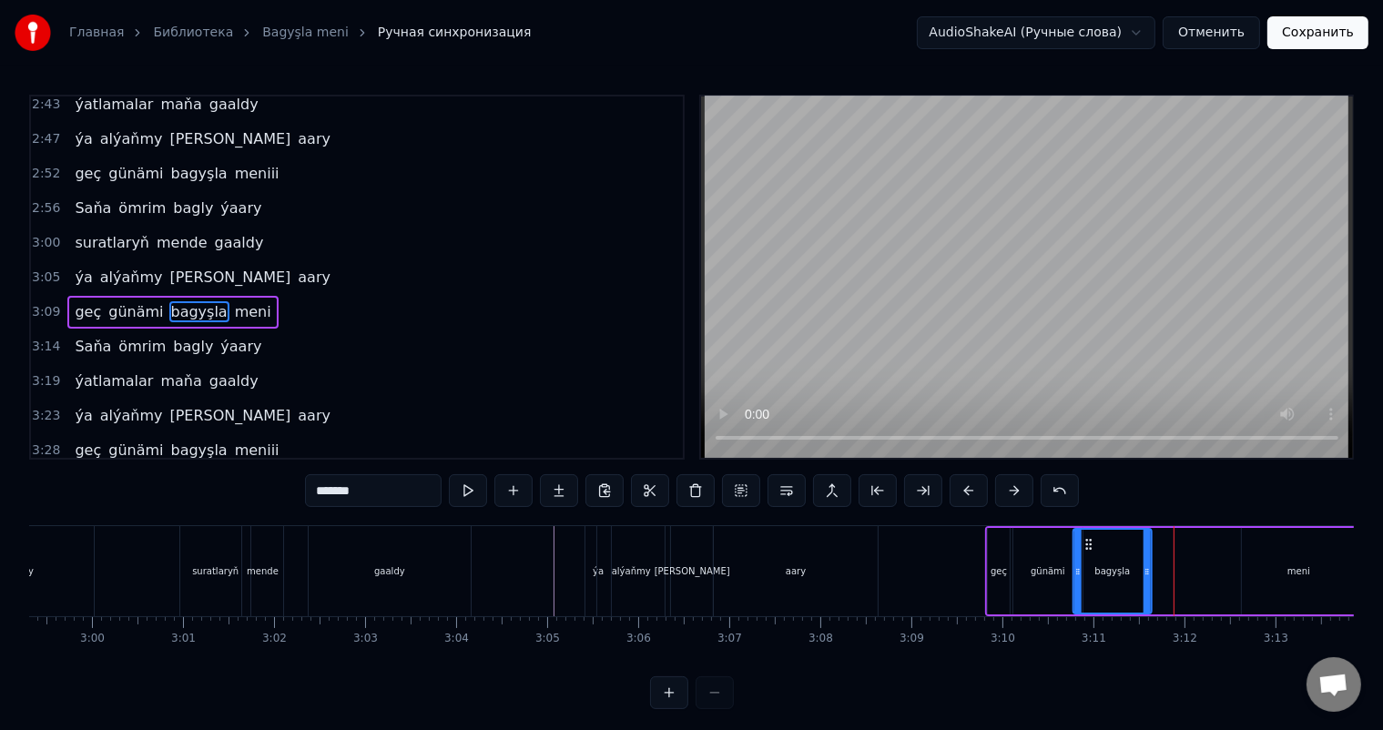
drag, startPoint x: 1171, startPoint y: 542, endPoint x: 1086, endPoint y: 539, distance: 84.7
click at [1086, 539] on icon at bounding box center [1089, 544] width 15 height 15
click at [1284, 554] on div "meni" at bounding box center [1298, 571] width 113 height 87
type input "****"
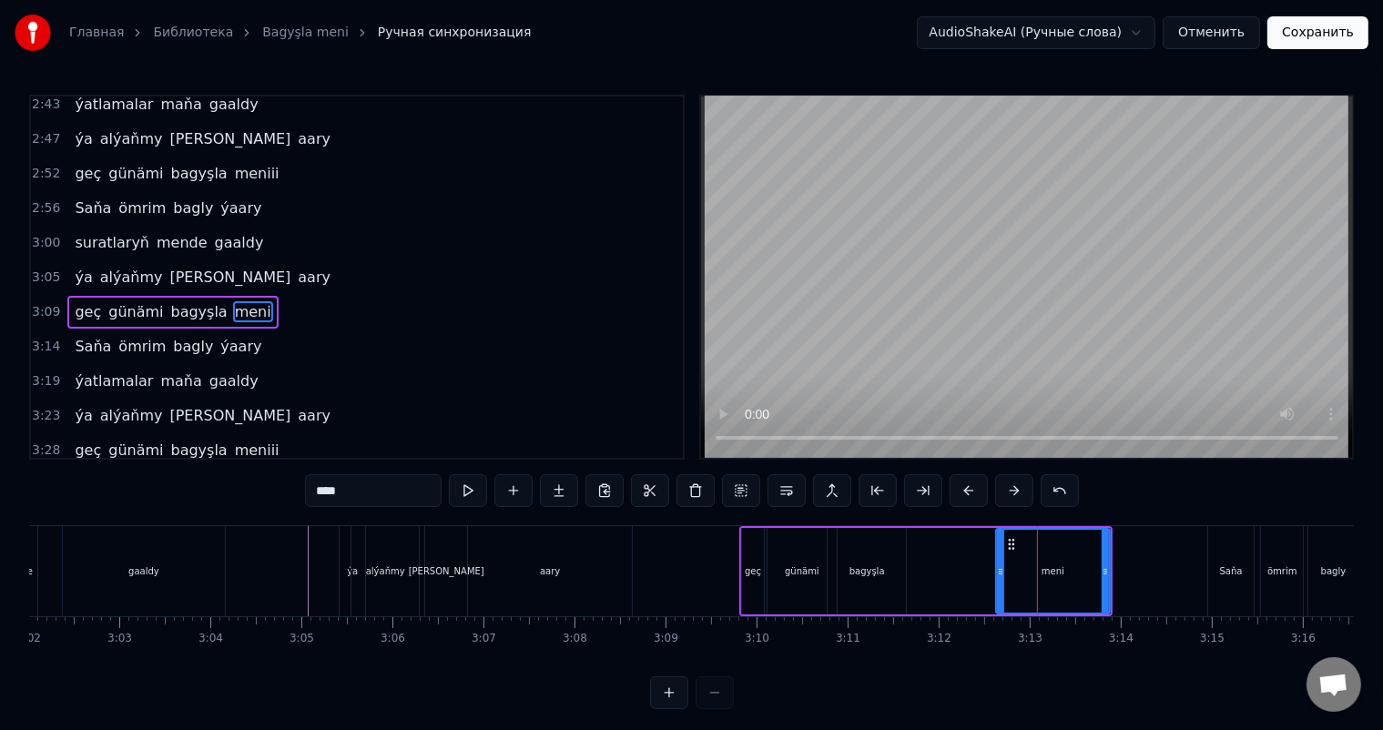
scroll to position [0, 16588]
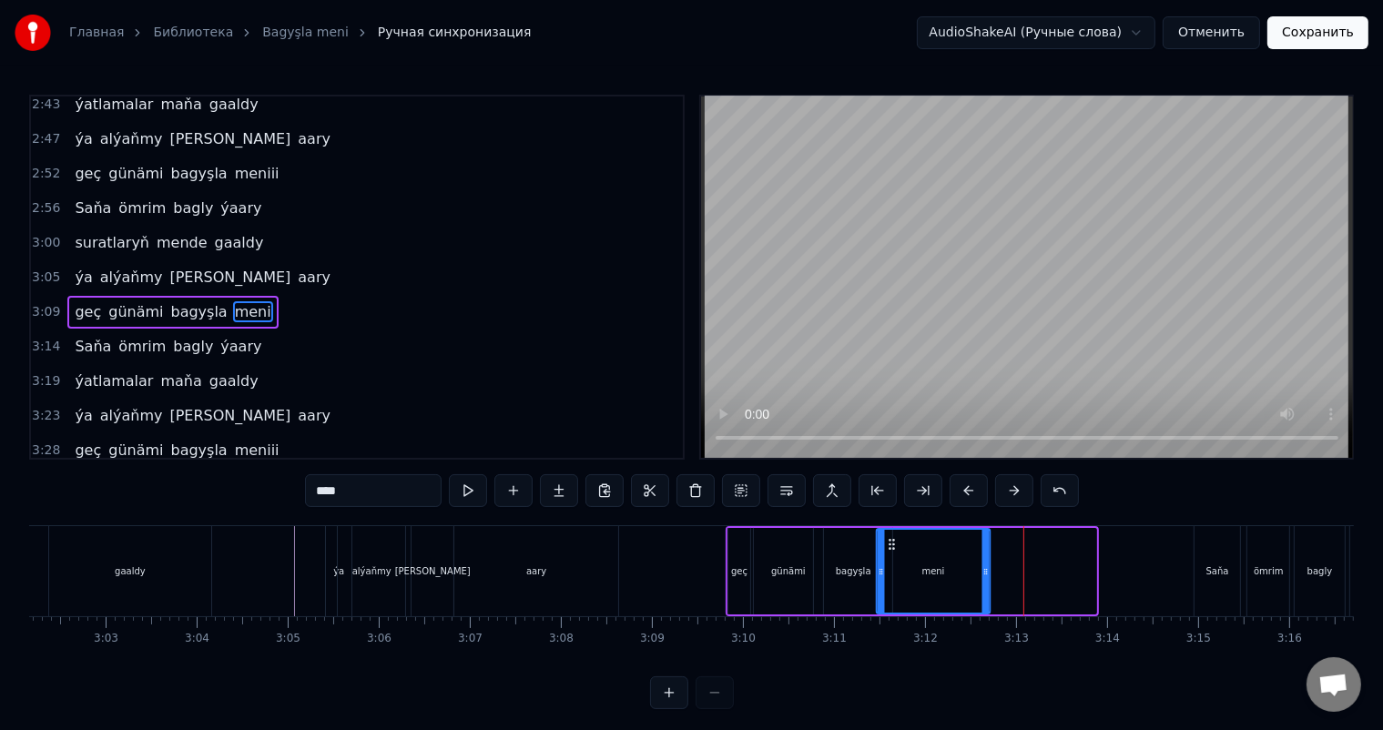
drag, startPoint x: 994, startPoint y: 539, endPoint x: 889, endPoint y: 535, distance: 105.7
click at [889, 537] on icon at bounding box center [892, 544] width 15 height 15
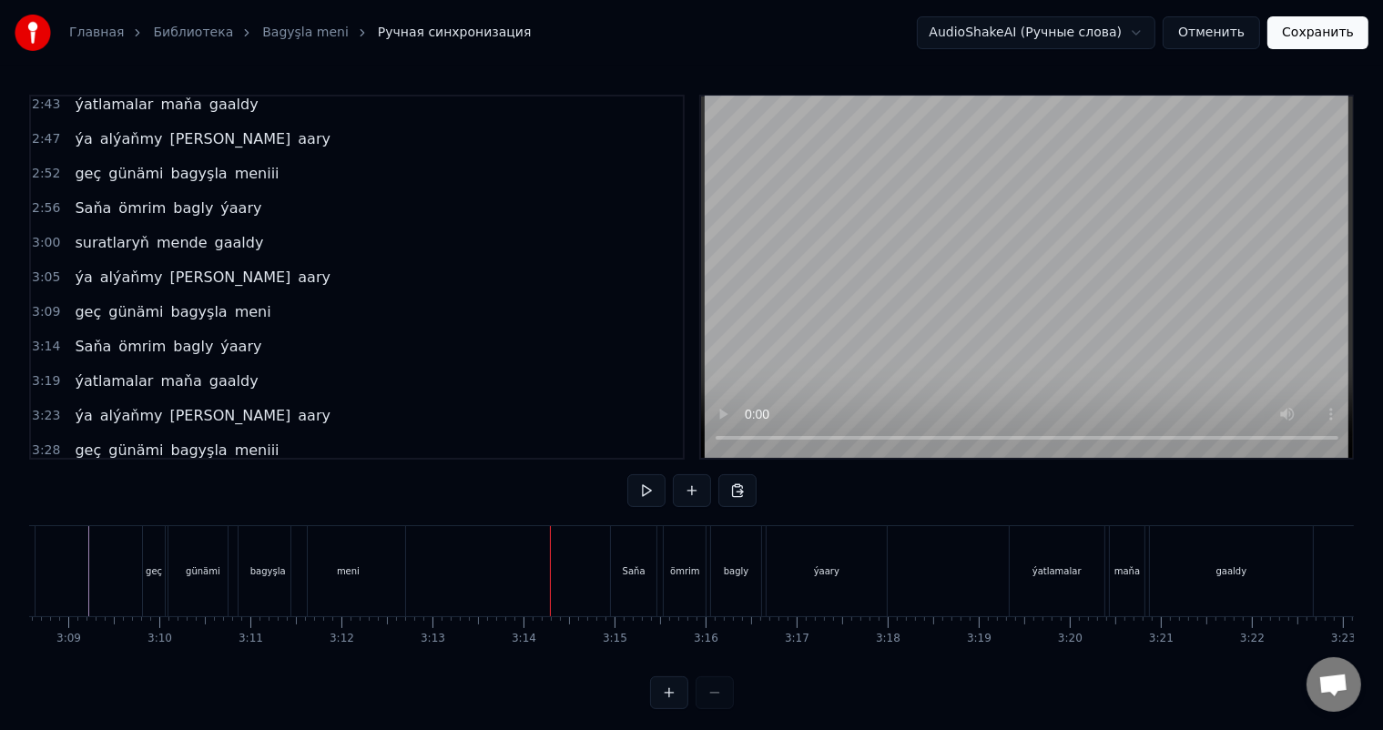
scroll to position [0, 17184]
click at [627, 554] on div "Saňa" at bounding box center [622, 571] width 46 height 90
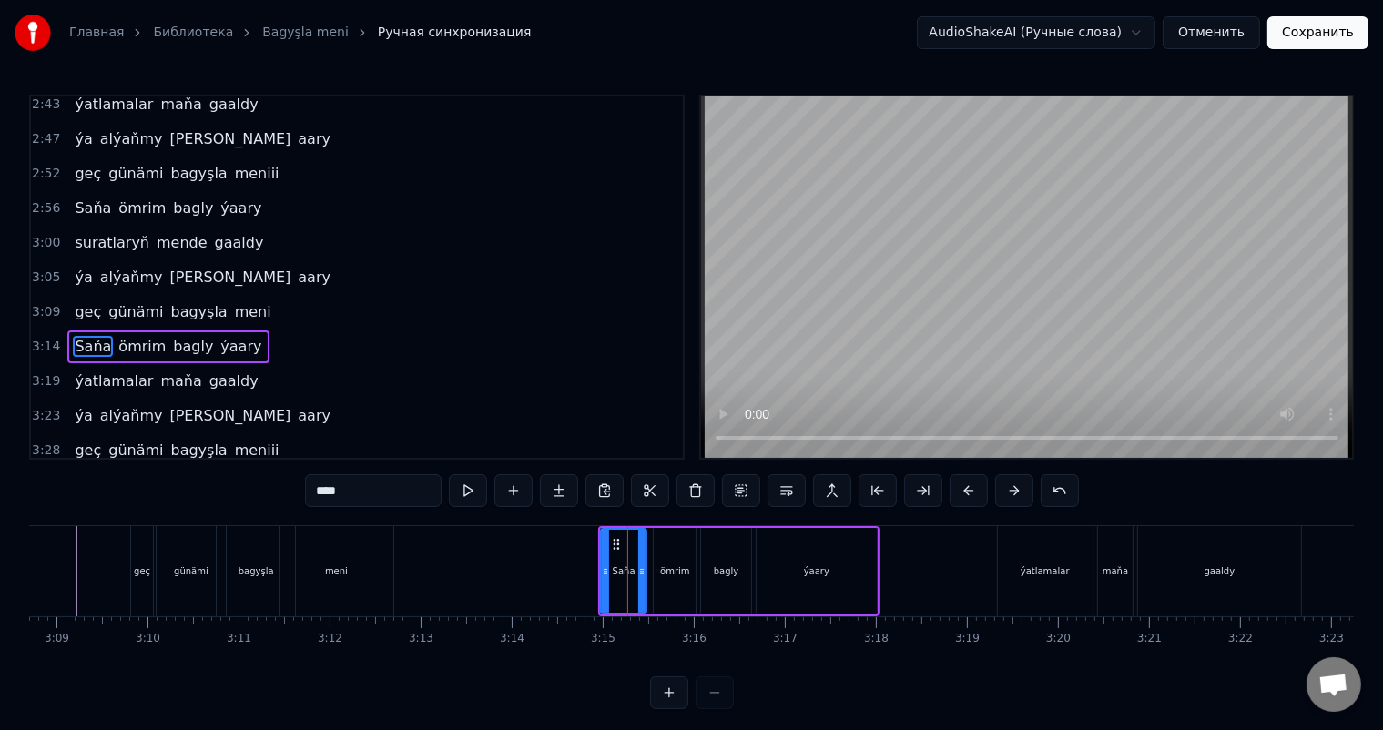
scroll to position [907, 0]
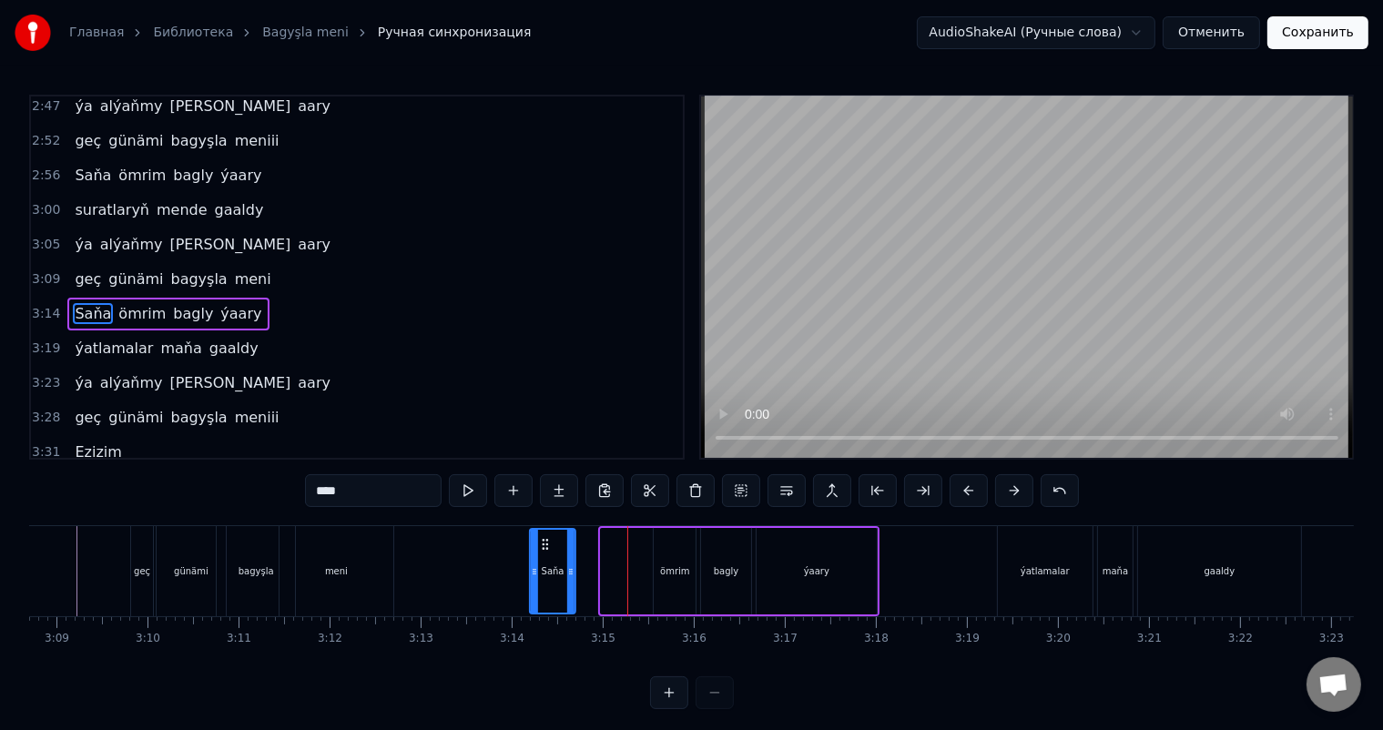
drag, startPoint x: 616, startPoint y: 543, endPoint x: 545, endPoint y: 539, distance: 70.2
click at [545, 539] on icon at bounding box center [545, 544] width 15 height 15
click at [666, 557] on div "ömrim" at bounding box center [675, 571] width 42 height 87
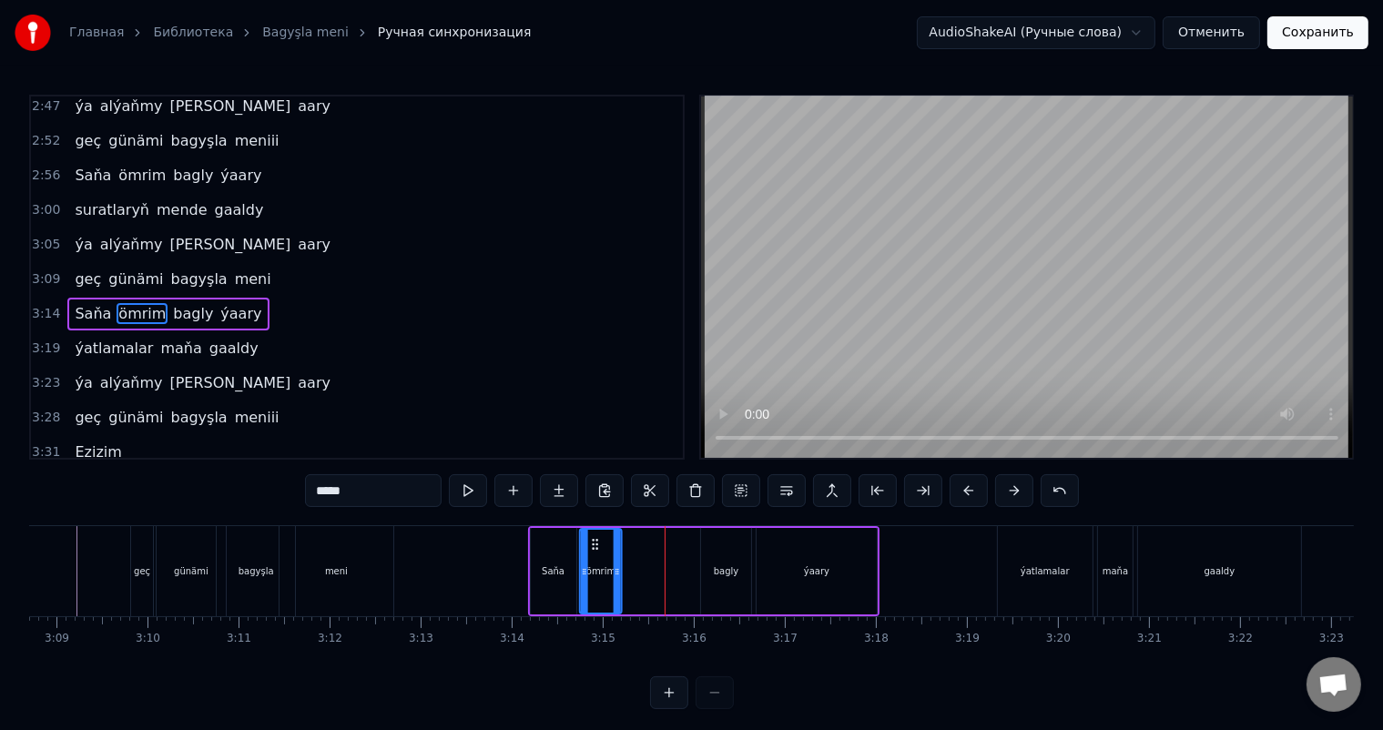
drag, startPoint x: 665, startPoint y: 538, endPoint x: 591, endPoint y: 535, distance: 73.8
click at [591, 535] on div "ömrim" at bounding box center [601, 571] width 40 height 83
click at [720, 555] on div "bagly" at bounding box center [725, 571] width 49 height 87
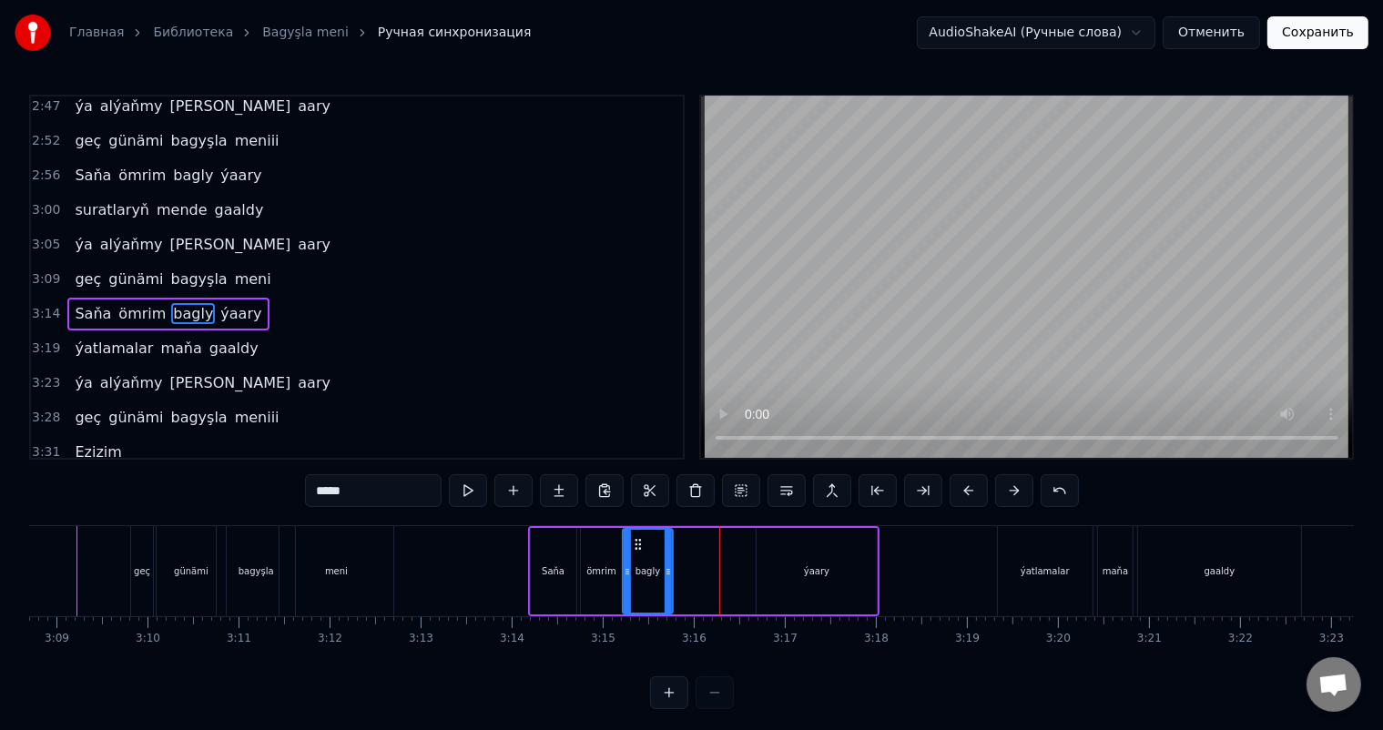
drag, startPoint x: 714, startPoint y: 537, endPoint x: 637, endPoint y: 535, distance: 77.5
click at [637, 535] on div "bagly" at bounding box center [648, 571] width 47 height 83
click at [790, 549] on div "ýaary" at bounding box center [817, 571] width 120 height 87
type input "*****"
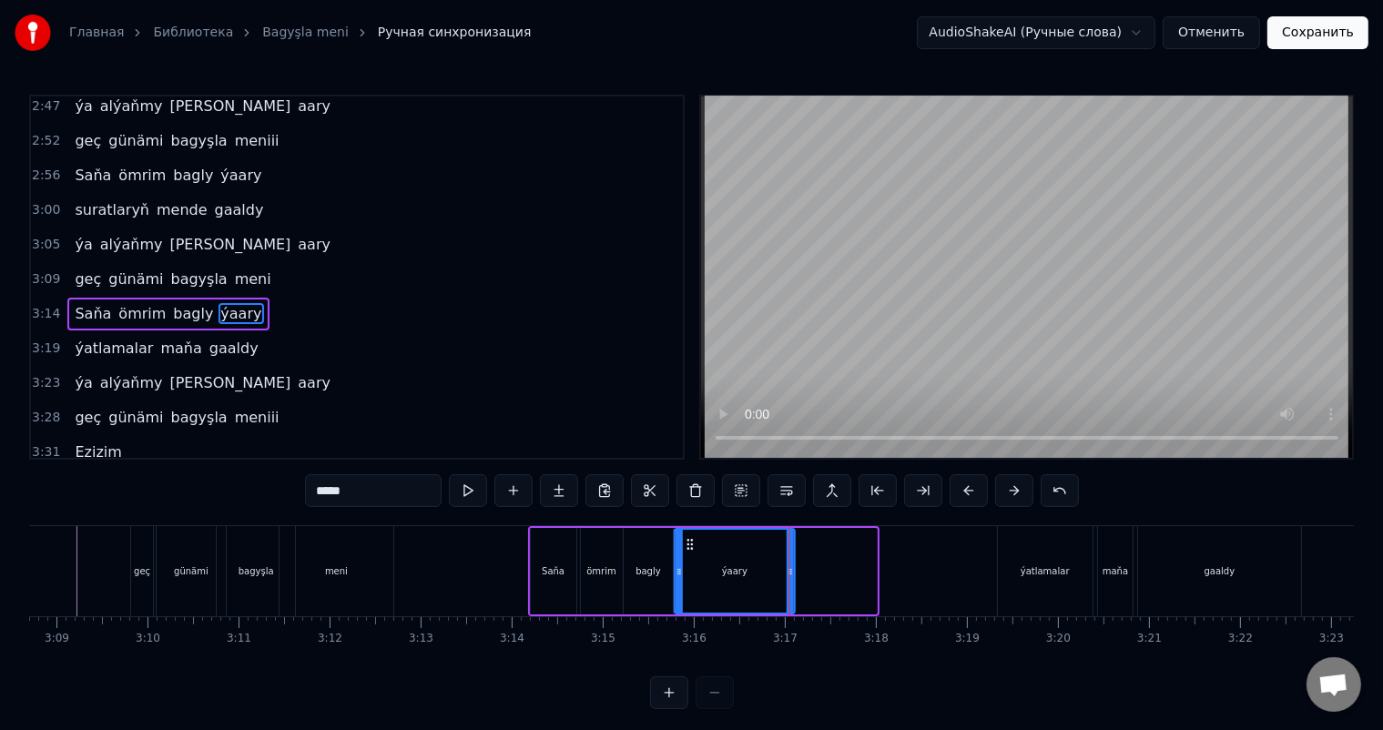
drag, startPoint x: 769, startPoint y: 539, endPoint x: 687, endPoint y: 538, distance: 82.0
click at [688, 540] on circle at bounding box center [688, 540] width 1 height 1
drag, startPoint x: 793, startPoint y: 561, endPoint x: 804, endPoint y: 561, distance: 10.9
click at [804, 561] on div at bounding box center [802, 571] width 7 height 83
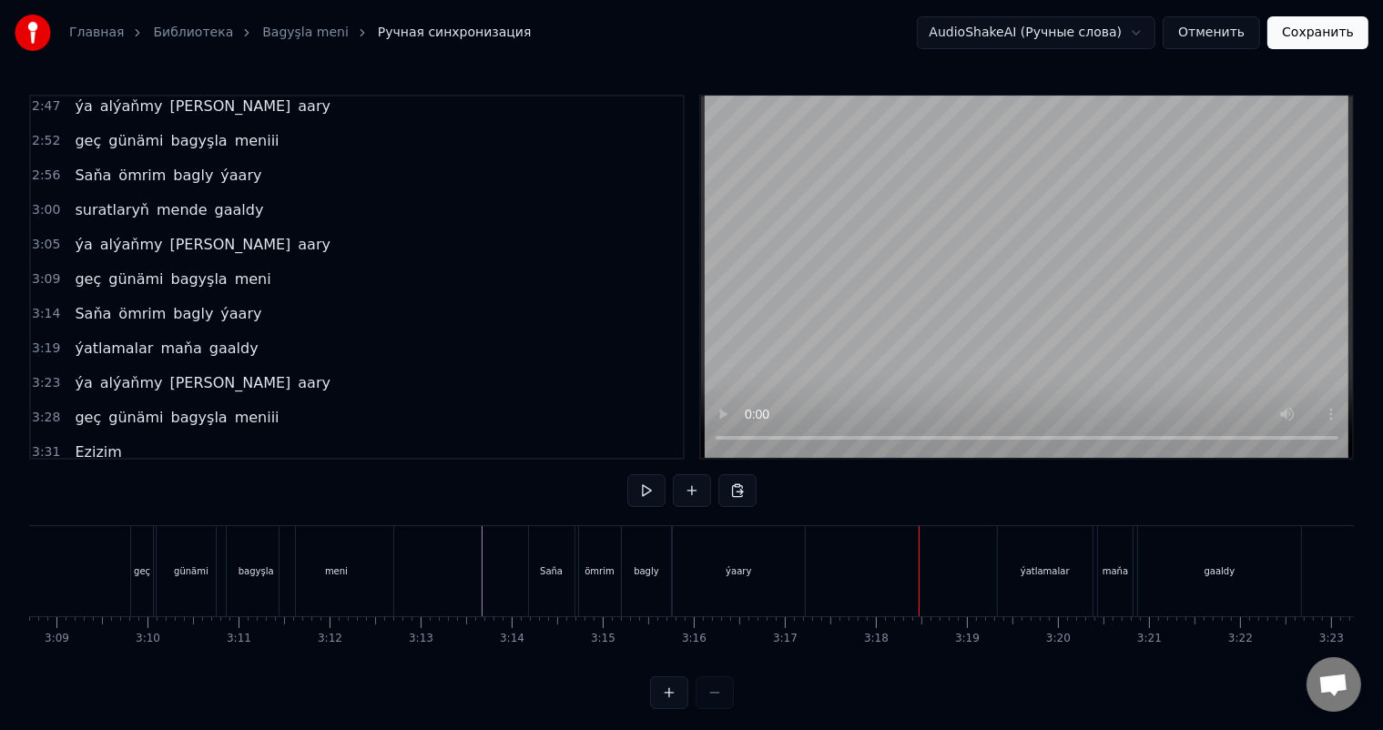
click at [1016, 548] on div "ýatlamalar" at bounding box center [1045, 571] width 95 height 90
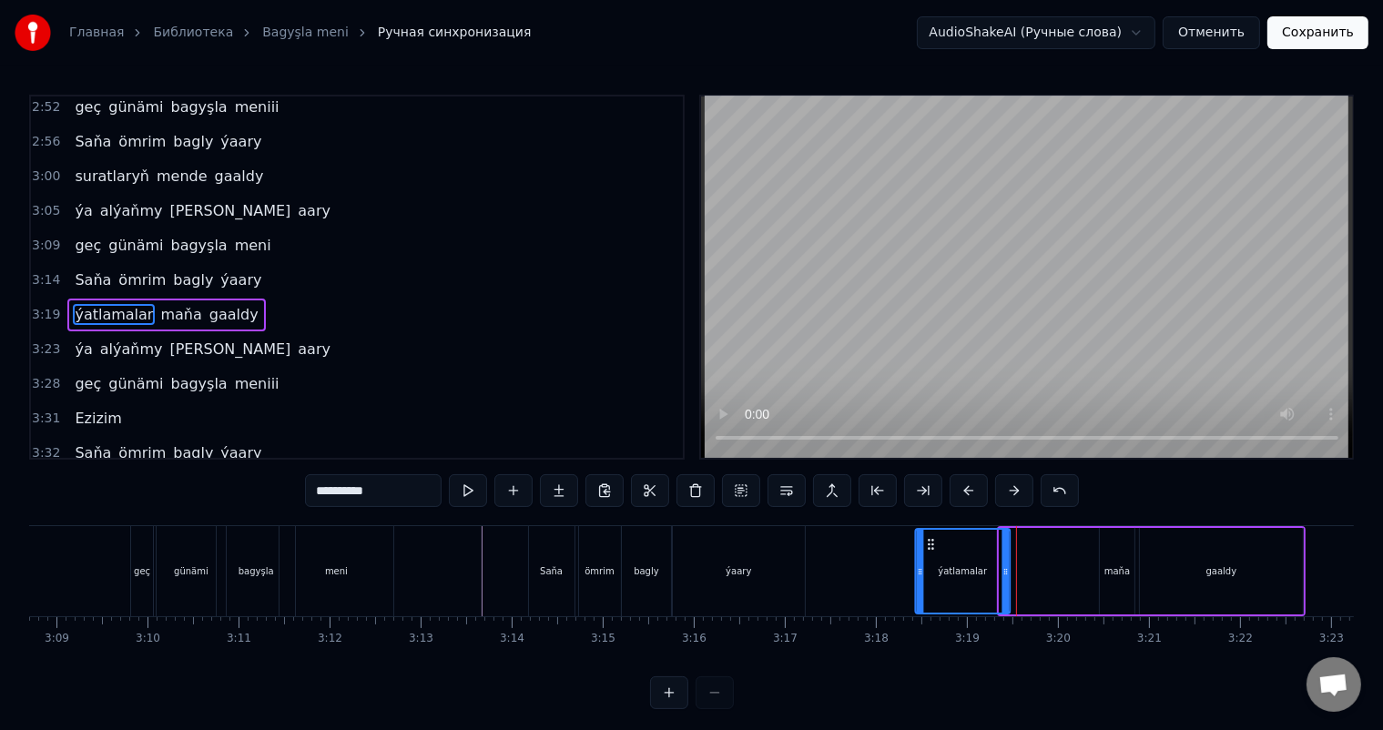
drag, startPoint x: 1012, startPoint y: 539, endPoint x: 928, endPoint y: 531, distance: 84.2
click at [928, 531] on div "ýatlamalar" at bounding box center [963, 571] width 93 height 83
click at [1114, 549] on div "maňa" at bounding box center [1117, 571] width 35 height 87
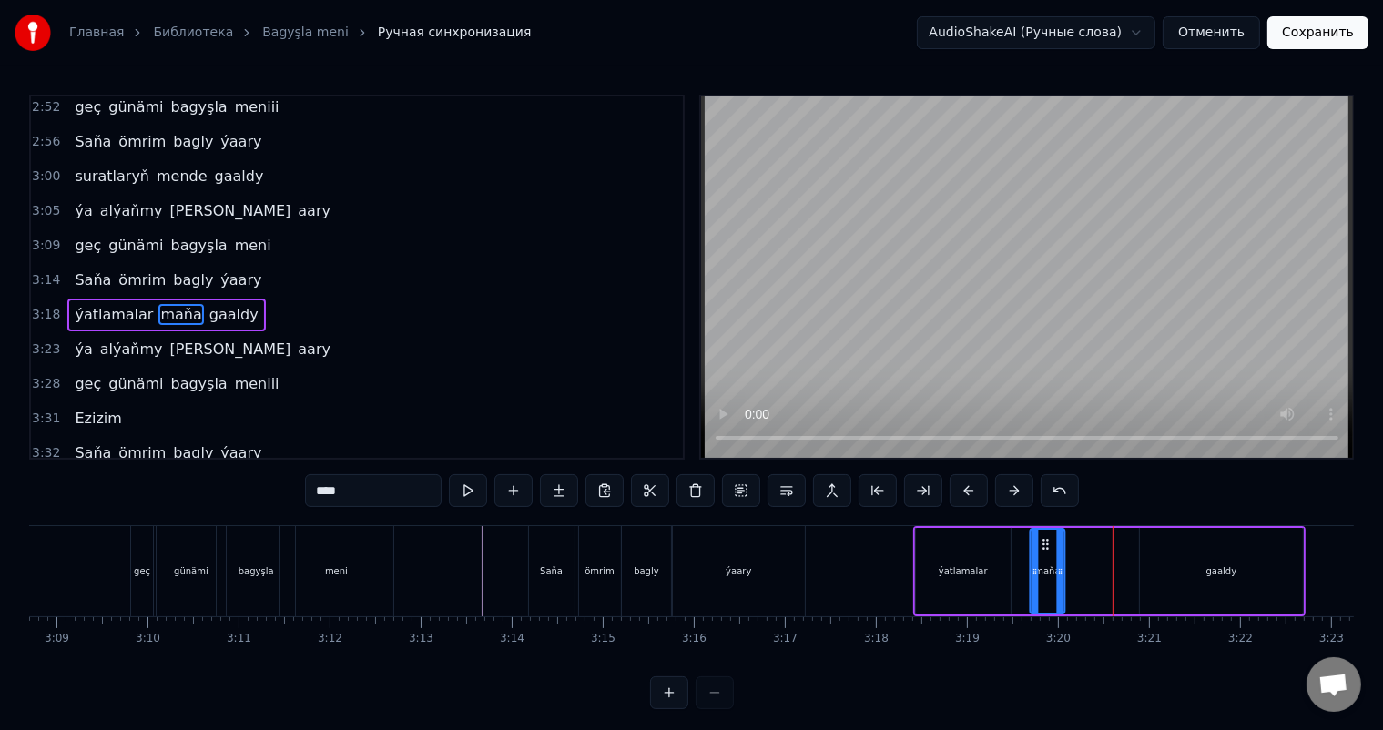
drag, startPoint x: 1113, startPoint y: 539, endPoint x: 1040, endPoint y: 543, distance: 72.9
click at [1040, 543] on icon at bounding box center [1046, 544] width 15 height 15
click at [958, 568] on div "ýatlamalar" at bounding box center [963, 572] width 49 height 14
type input "**********"
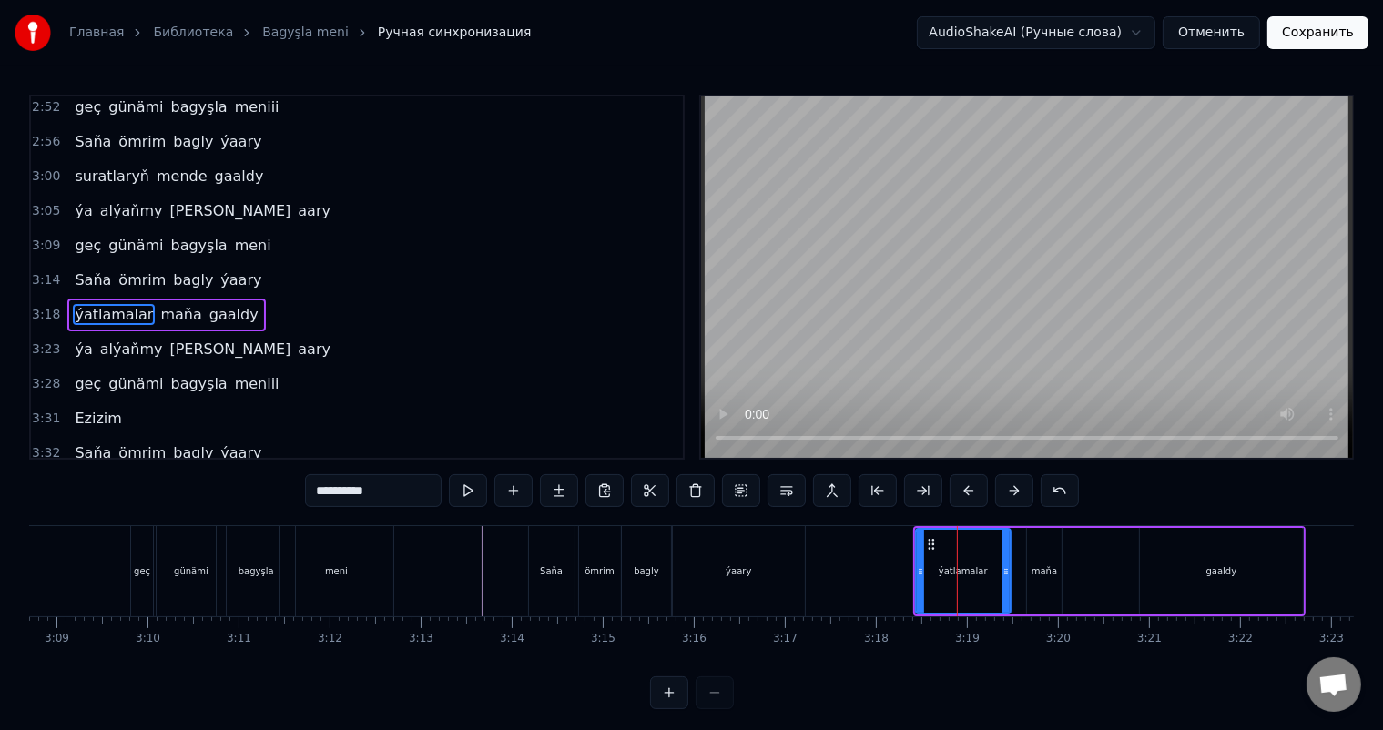
click at [962, 561] on div "ýatlamalar" at bounding box center [963, 571] width 93 height 83
drag, startPoint x: 932, startPoint y: 545, endPoint x: 920, endPoint y: 545, distance: 12.7
click at [920, 545] on icon at bounding box center [919, 544] width 15 height 15
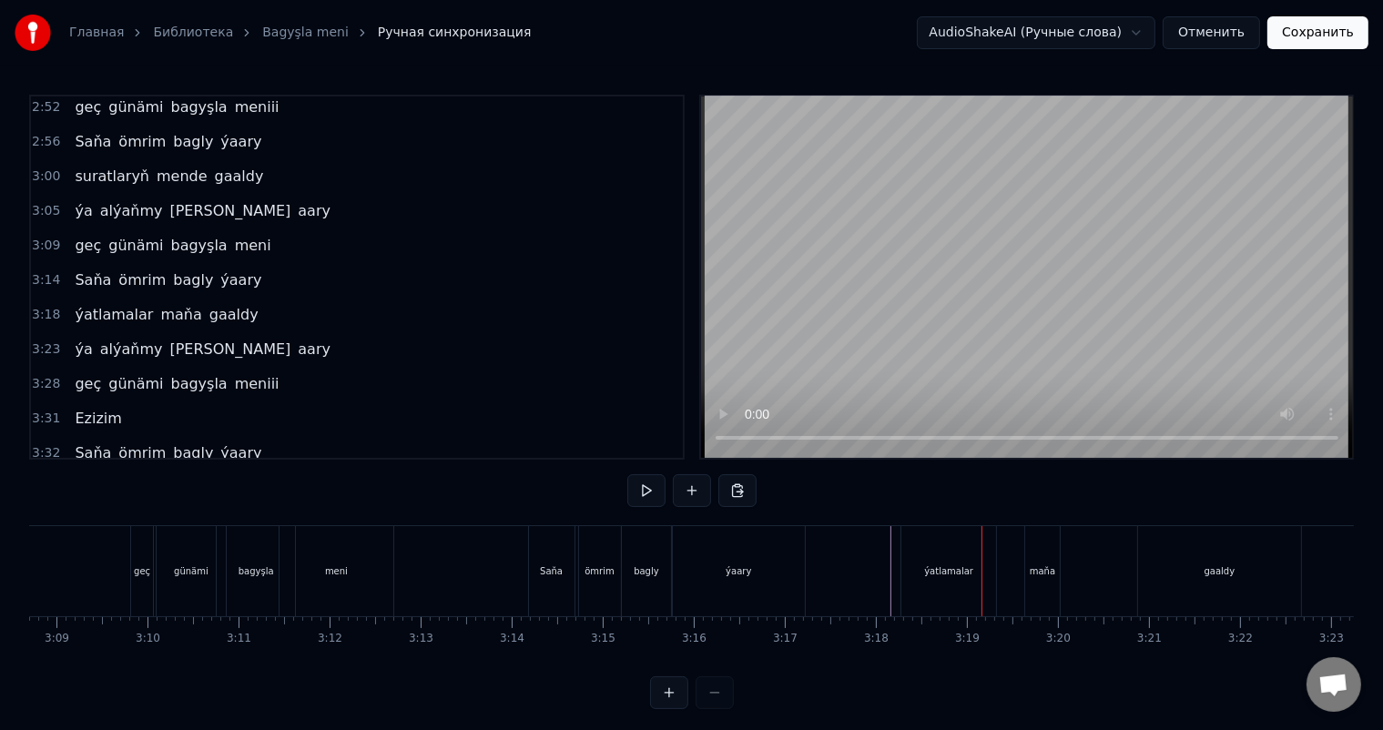
click at [947, 554] on div "ýatlamalar" at bounding box center [949, 571] width 95 height 90
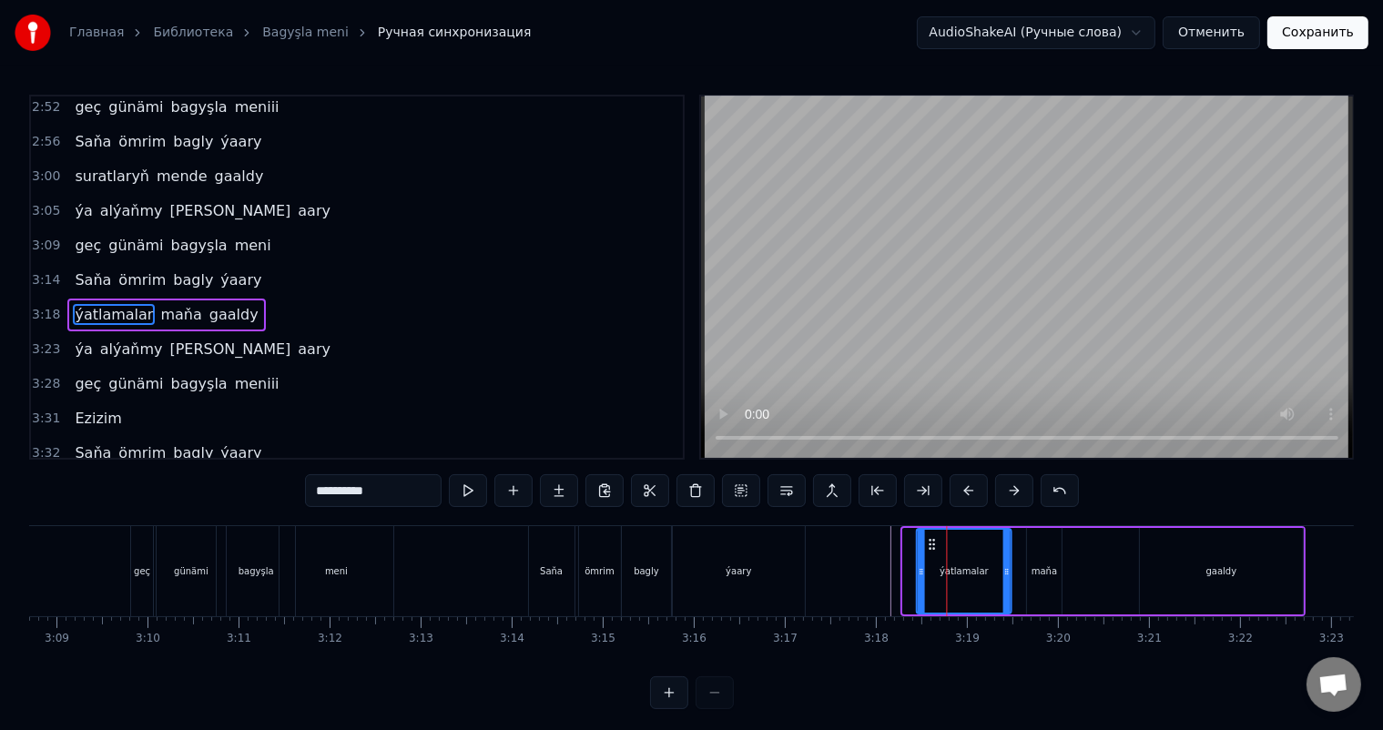
drag, startPoint x: 918, startPoint y: 539, endPoint x: 932, endPoint y: 539, distance: 13.7
click at [932, 539] on icon at bounding box center [932, 544] width 15 height 15
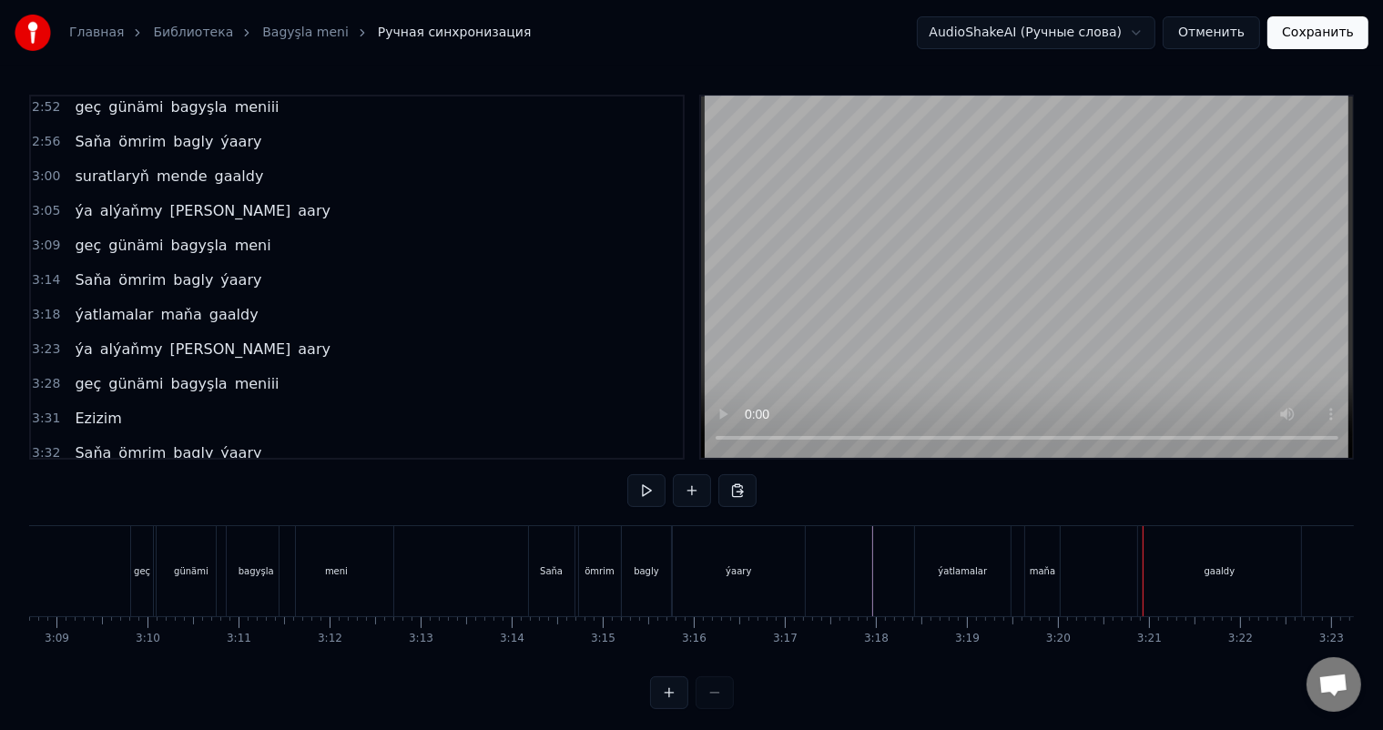
click at [1038, 555] on div "maňa" at bounding box center [1042, 571] width 35 height 90
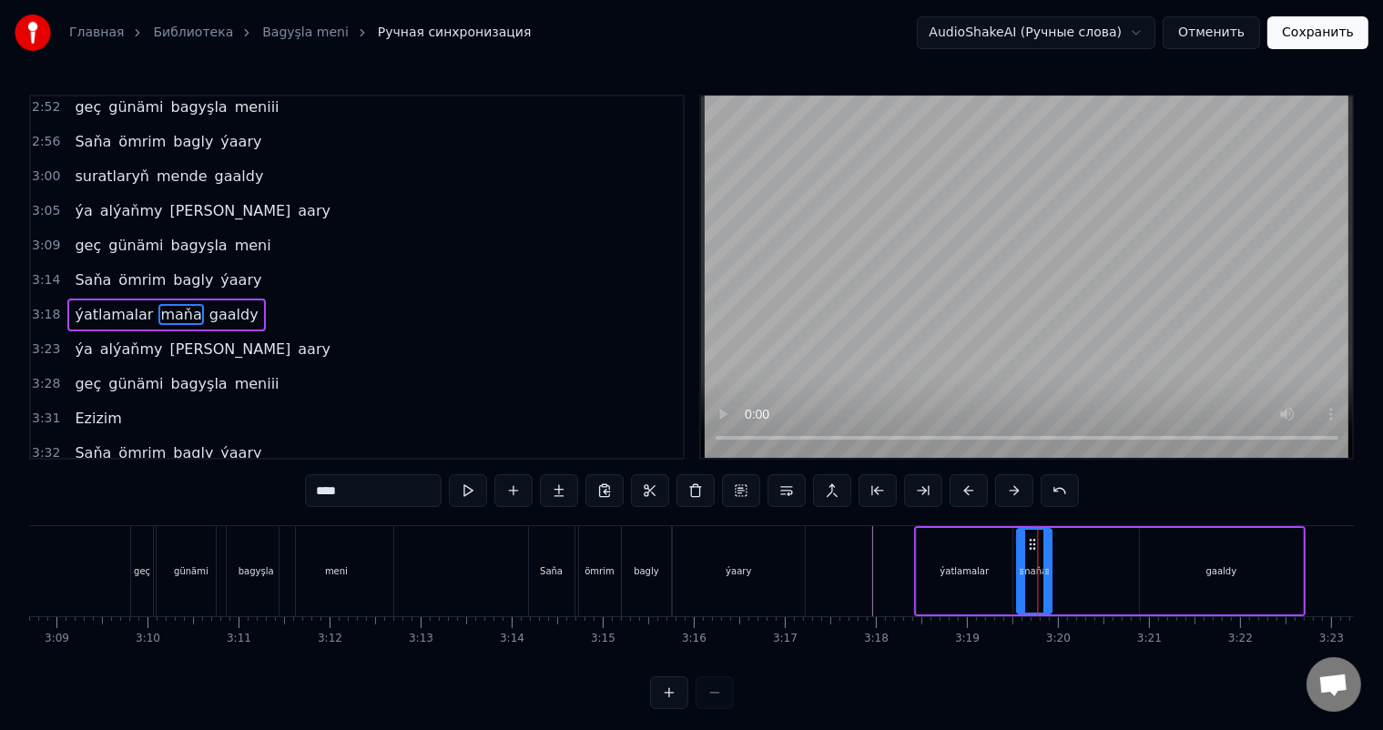
drag, startPoint x: 1041, startPoint y: 543, endPoint x: 1031, endPoint y: 543, distance: 10.0
click at [1031, 543] on icon at bounding box center [1033, 544] width 15 height 15
click at [1193, 561] on div "gaaldy" at bounding box center [1221, 571] width 163 height 87
type input "******"
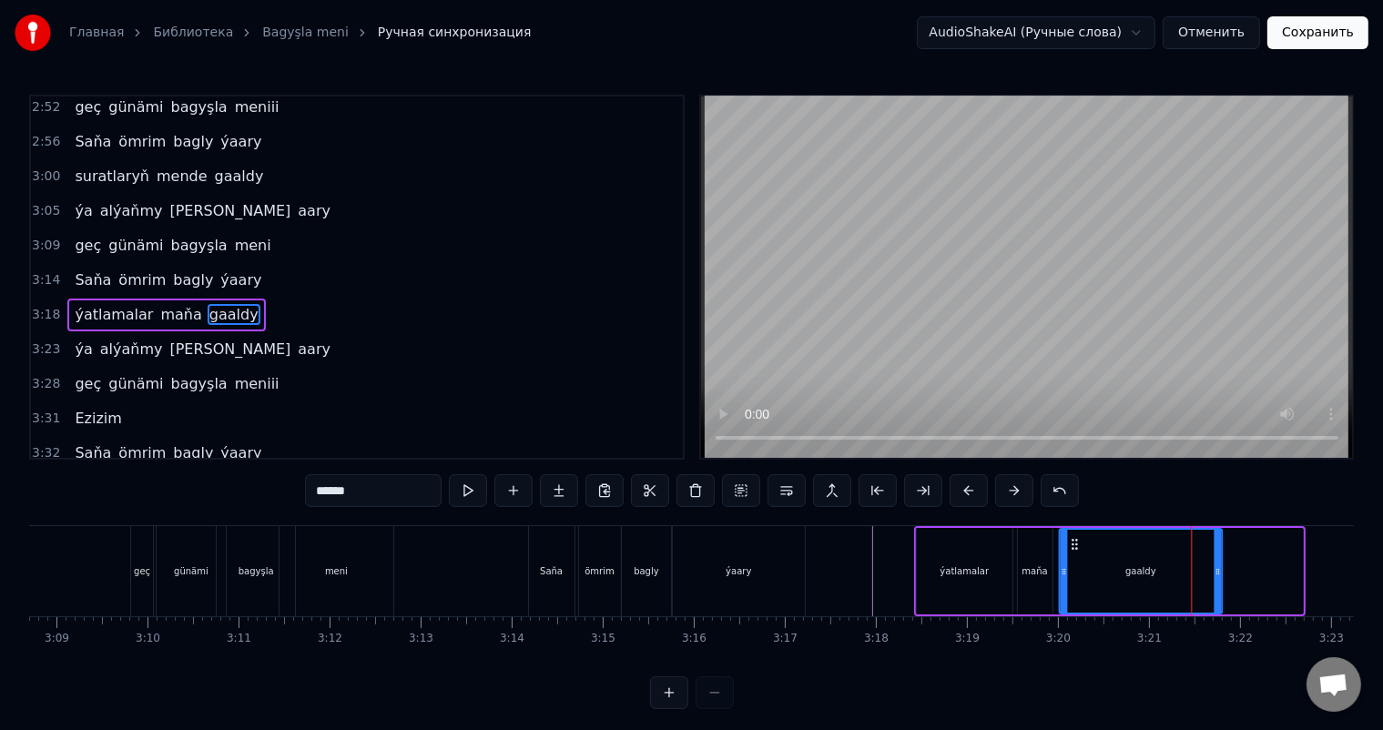
drag, startPoint x: 1154, startPoint y: 539, endPoint x: 1074, endPoint y: 537, distance: 80.2
click at [1074, 537] on icon at bounding box center [1075, 544] width 15 height 15
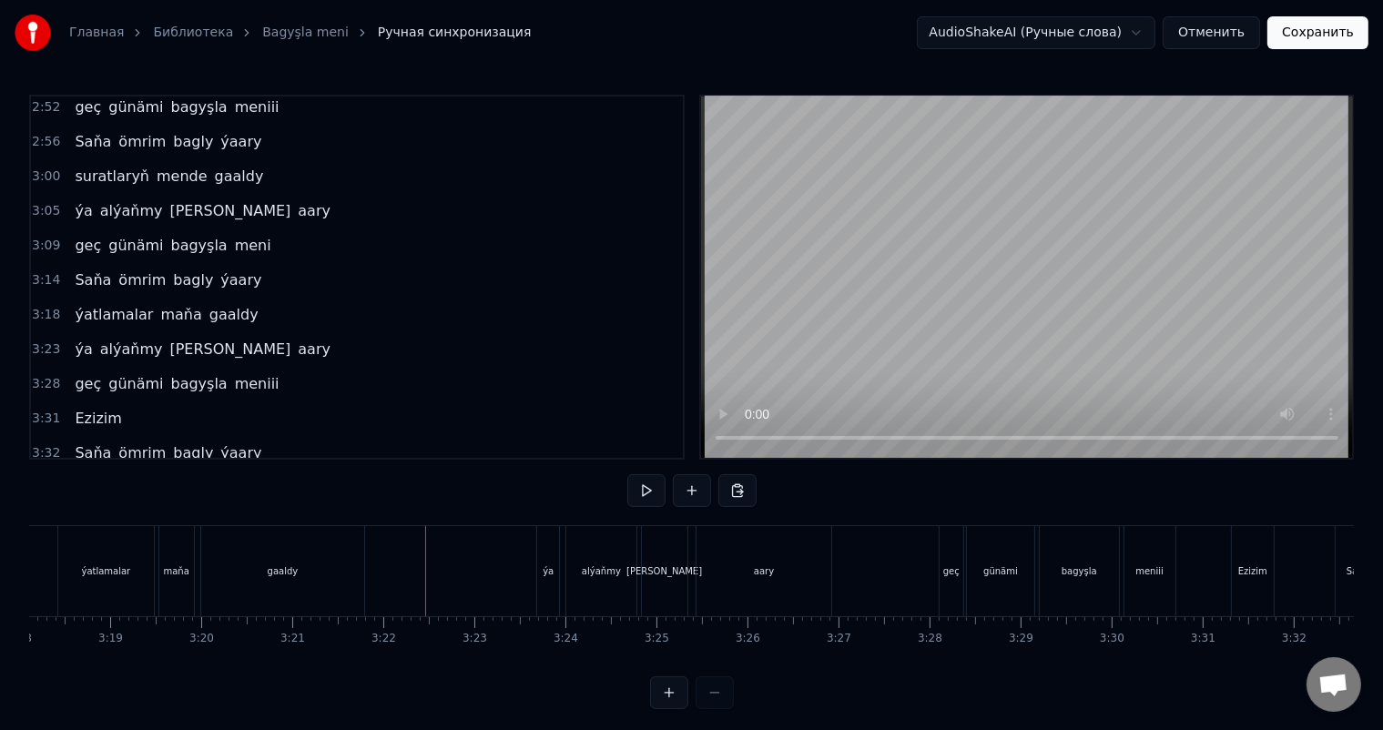
scroll to position [0, 18027]
click at [561, 557] on div "ýa" at bounding box center [562, 571] width 22 height 90
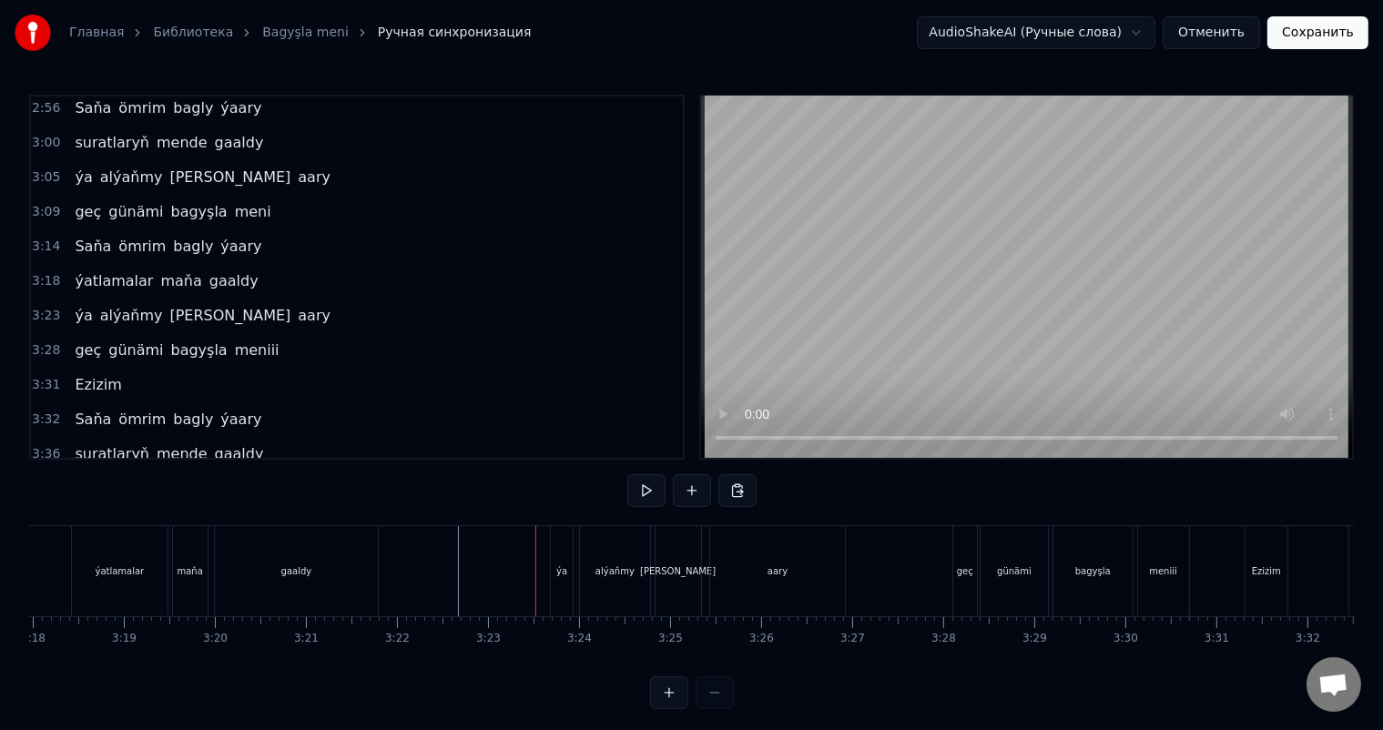
click at [564, 546] on div "ýa" at bounding box center [562, 571] width 22 height 90
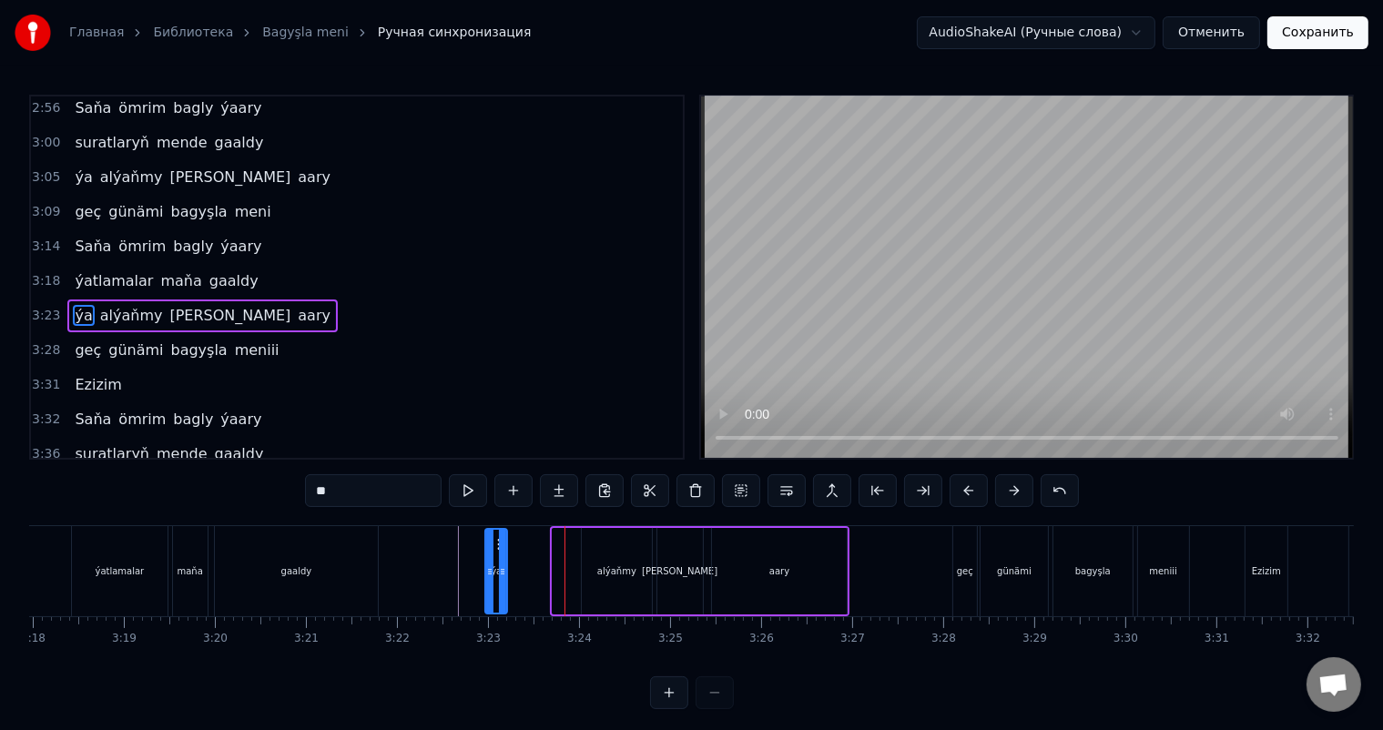
drag, startPoint x: 565, startPoint y: 543, endPoint x: 497, endPoint y: 540, distance: 67.4
click at [497, 540] on icon at bounding box center [501, 544] width 15 height 15
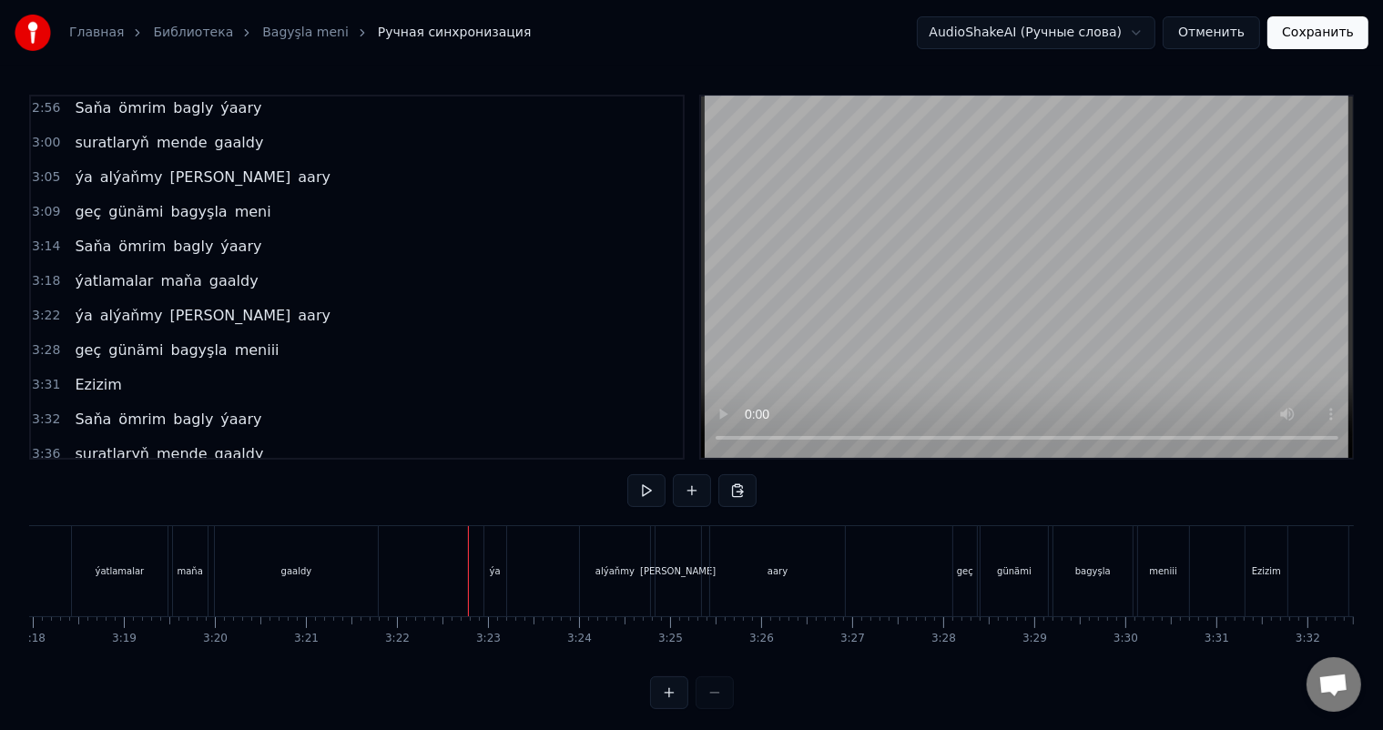
click at [499, 555] on div "ýa" at bounding box center [495, 571] width 22 height 90
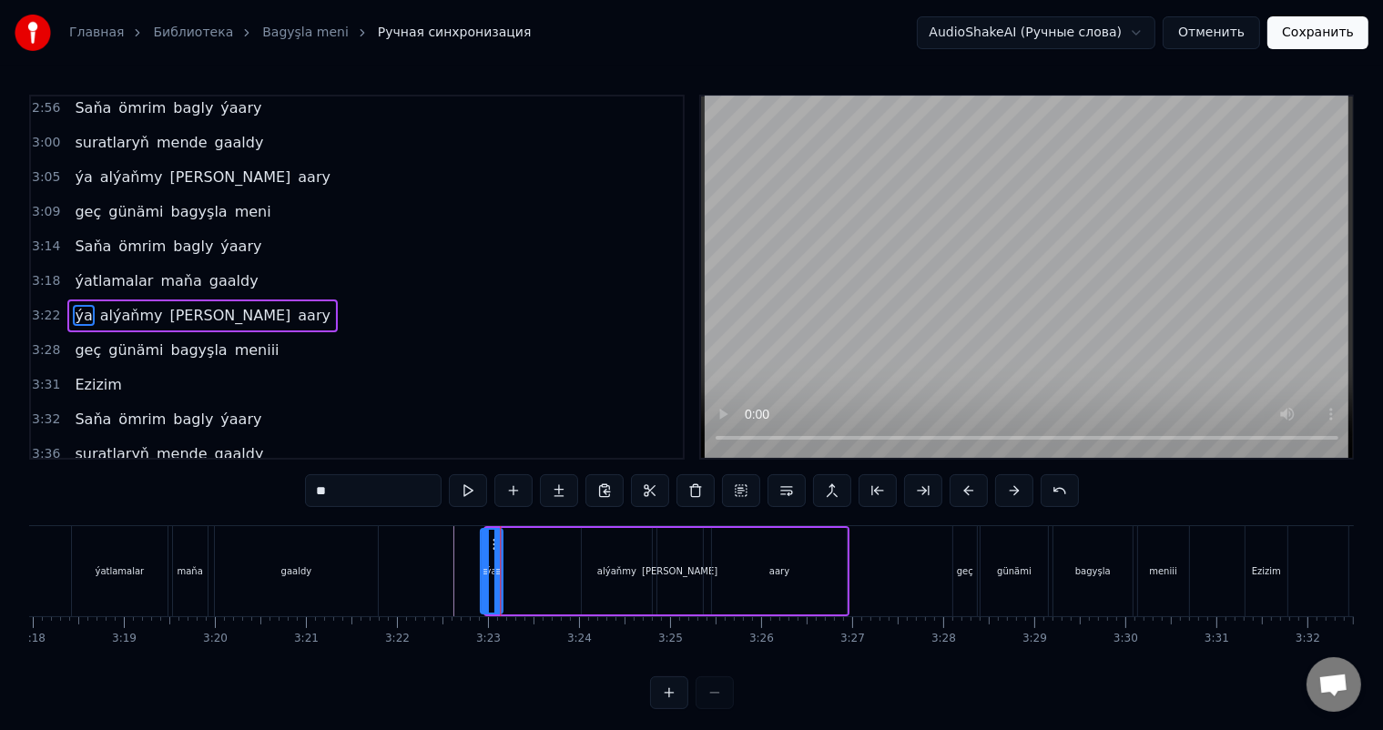
click at [489, 538] on icon at bounding box center [495, 544] width 15 height 15
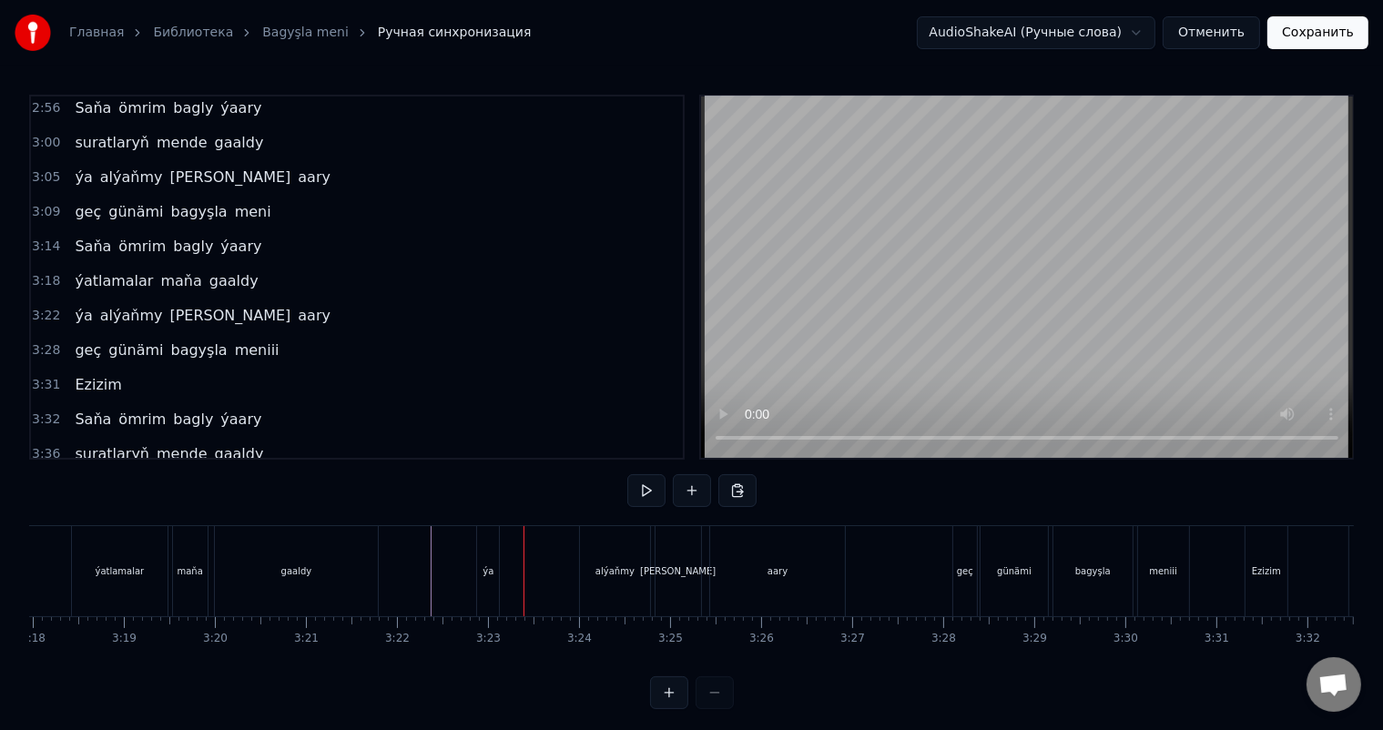
click at [623, 555] on div "alýaňmy" at bounding box center [614, 571] width 69 height 90
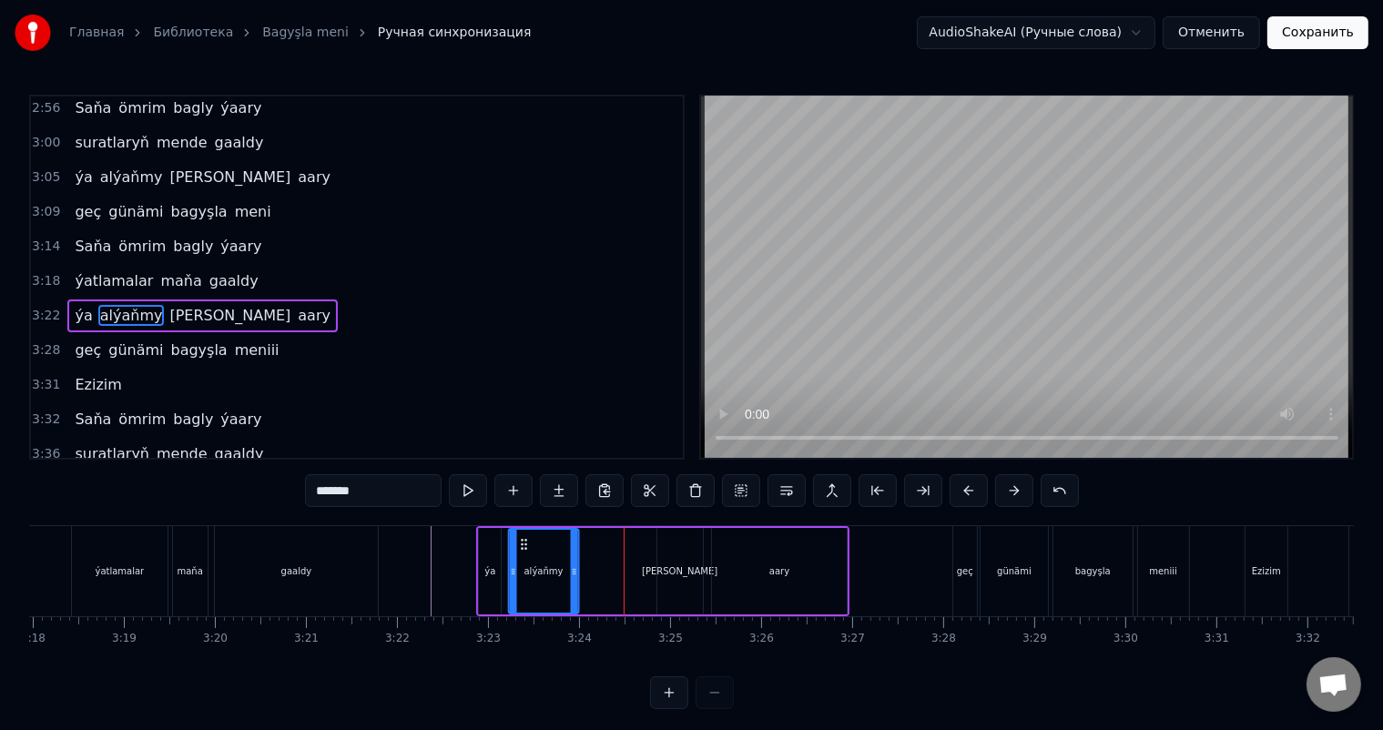
drag, startPoint x: 595, startPoint y: 542, endPoint x: 521, endPoint y: 537, distance: 73.9
click at [521, 537] on icon at bounding box center [523, 544] width 15 height 15
click at [676, 541] on div "[PERSON_NAME]" at bounding box center [680, 571] width 46 height 87
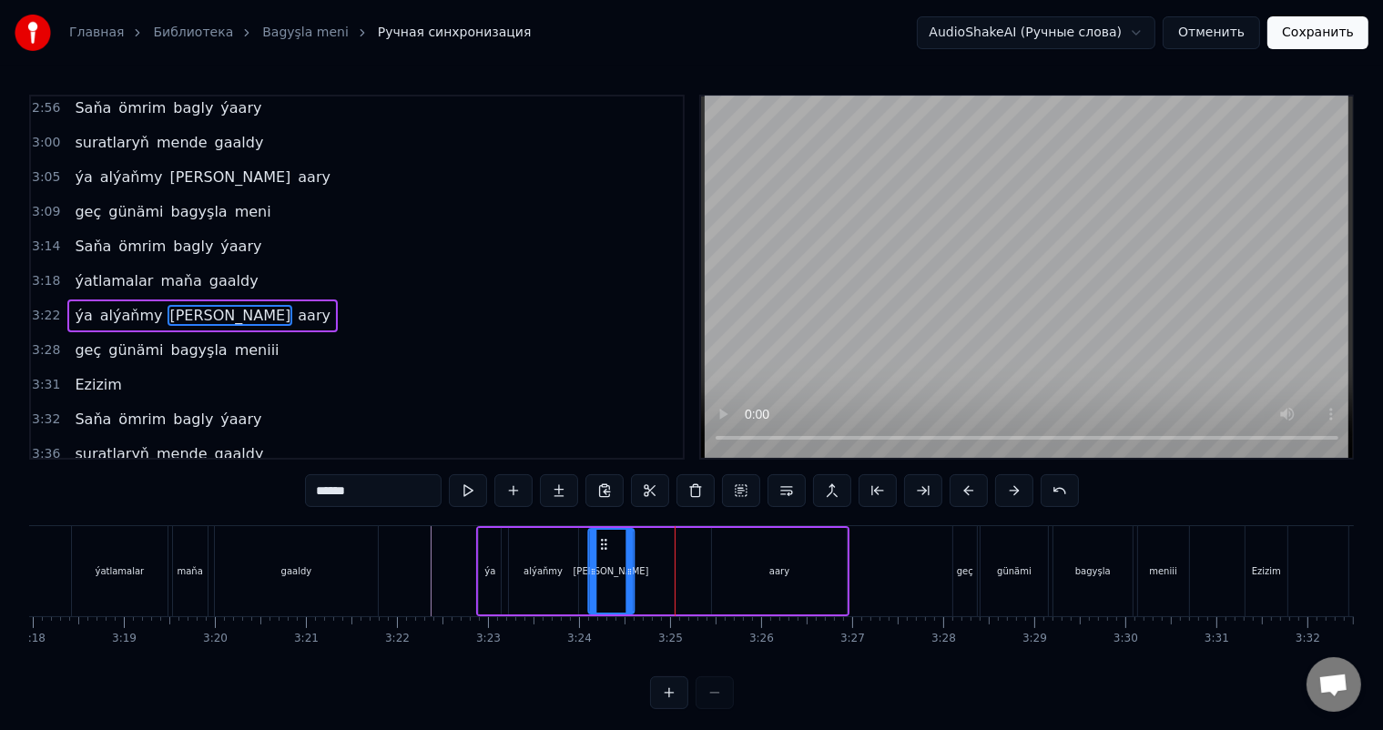
drag, startPoint x: 669, startPoint y: 537, endPoint x: 600, endPoint y: 539, distance: 69.2
click at [600, 539] on icon at bounding box center [603, 544] width 15 height 15
click at [739, 547] on div "aary" at bounding box center [780, 571] width 136 height 87
type input "****"
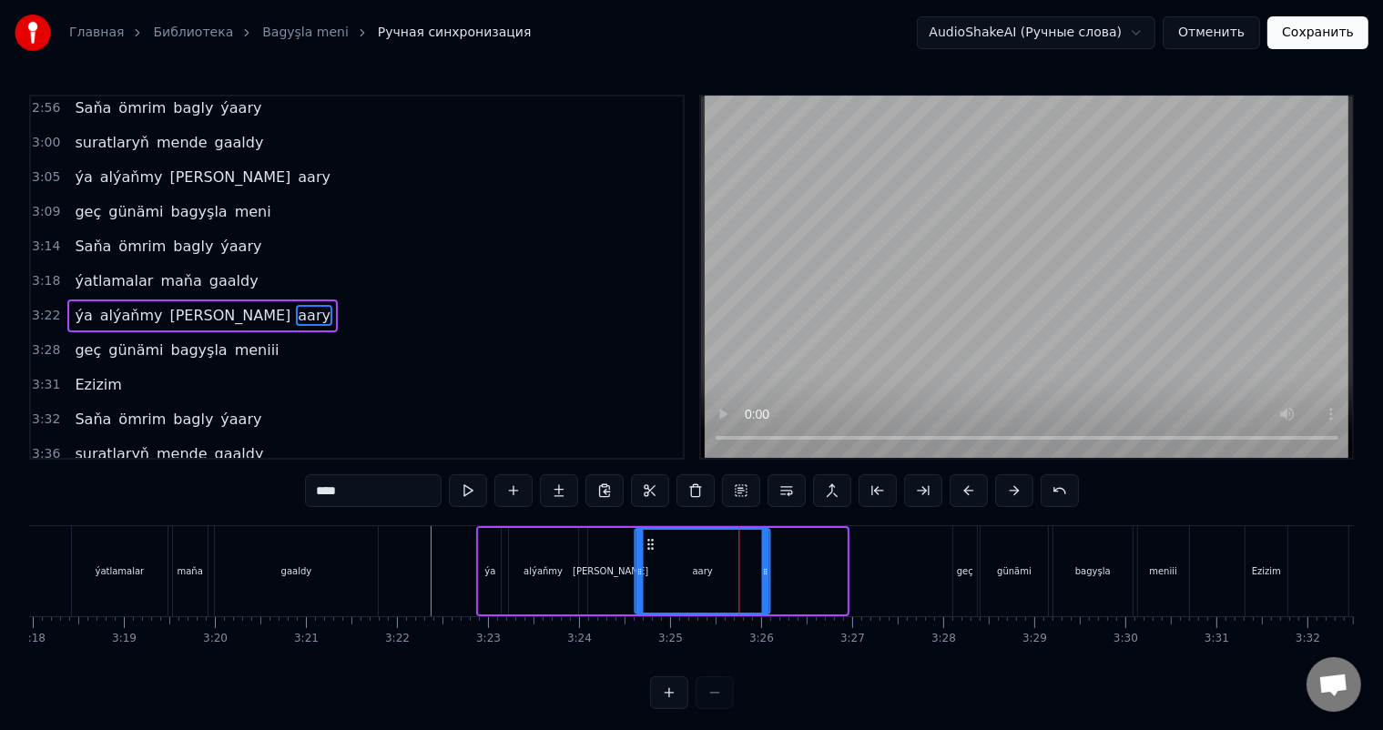
drag, startPoint x: 723, startPoint y: 540, endPoint x: 645, endPoint y: 542, distance: 78.3
click at [645, 542] on icon at bounding box center [650, 544] width 15 height 15
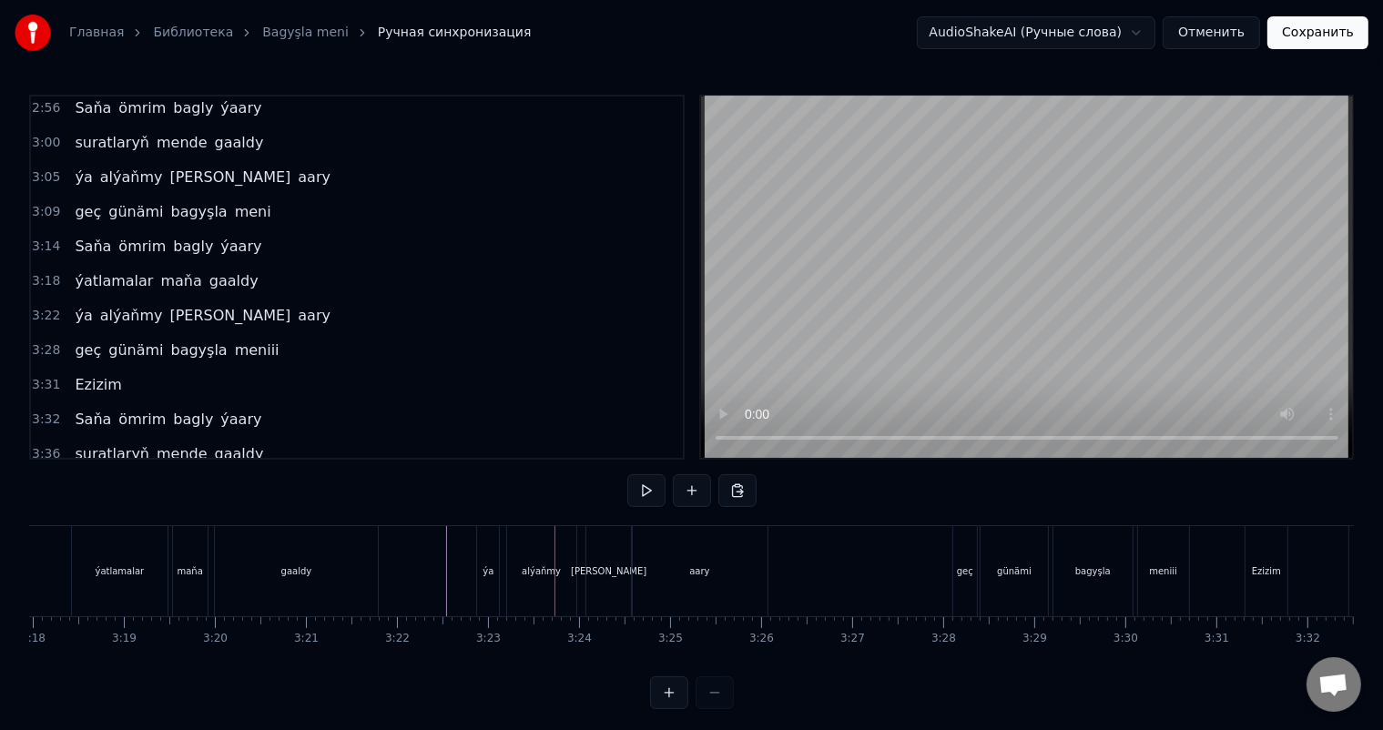
click at [484, 552] on div "ýa" at bounding box center [488, 571] width 22 height 90
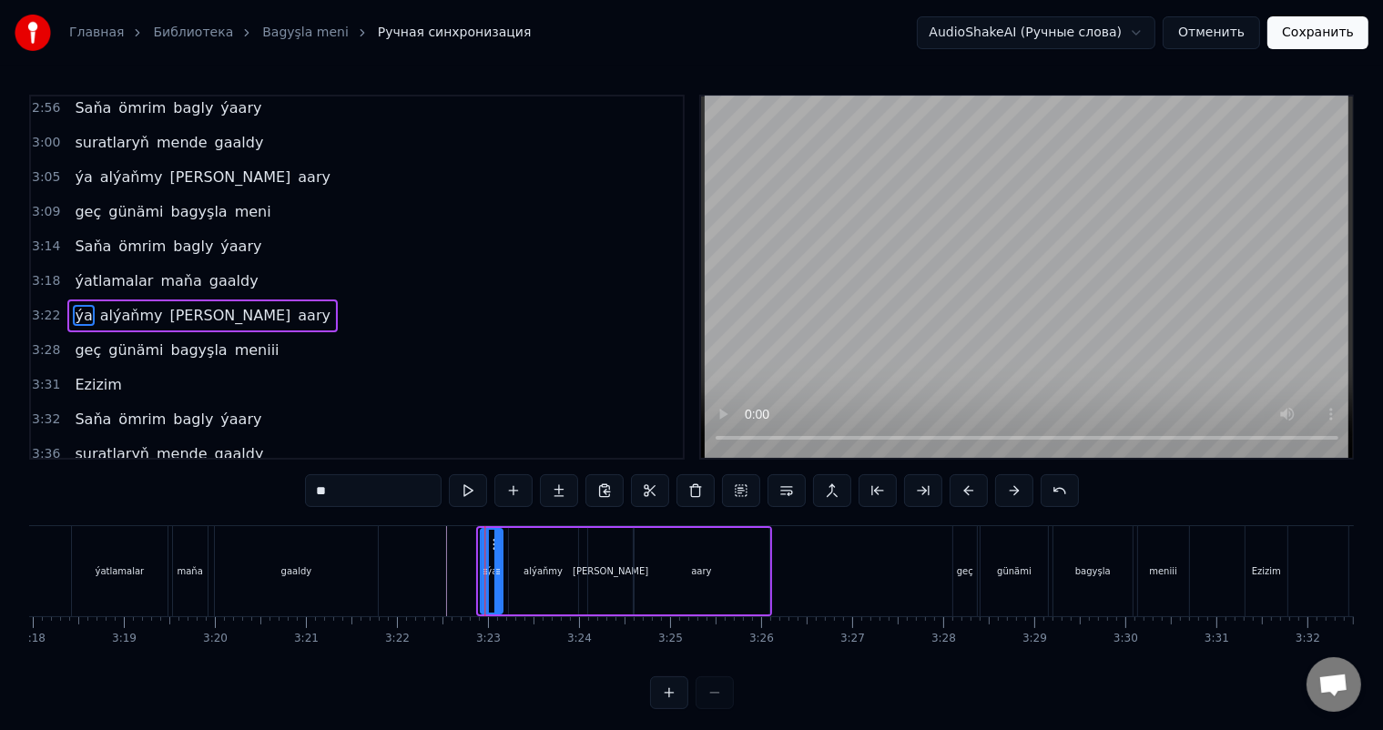
click at [490, 546] on icon at bounding box center [496, 544] width 15 height 15
click at [529, 555] on div "alýaňmy" at bounding box center [543, 571] width 69 height 87
type input "*******"
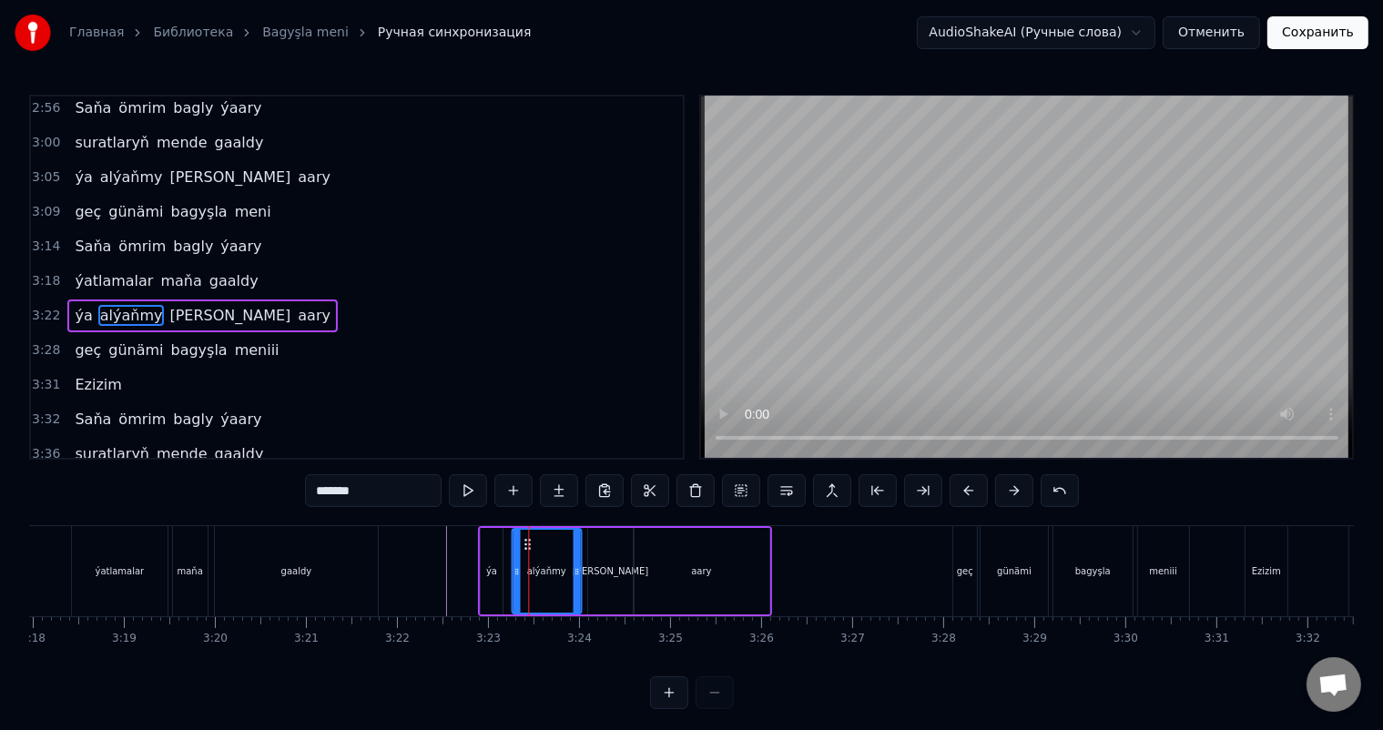
click at [525, 544] on circle at bounding box center [525, 544] width 1 height 1
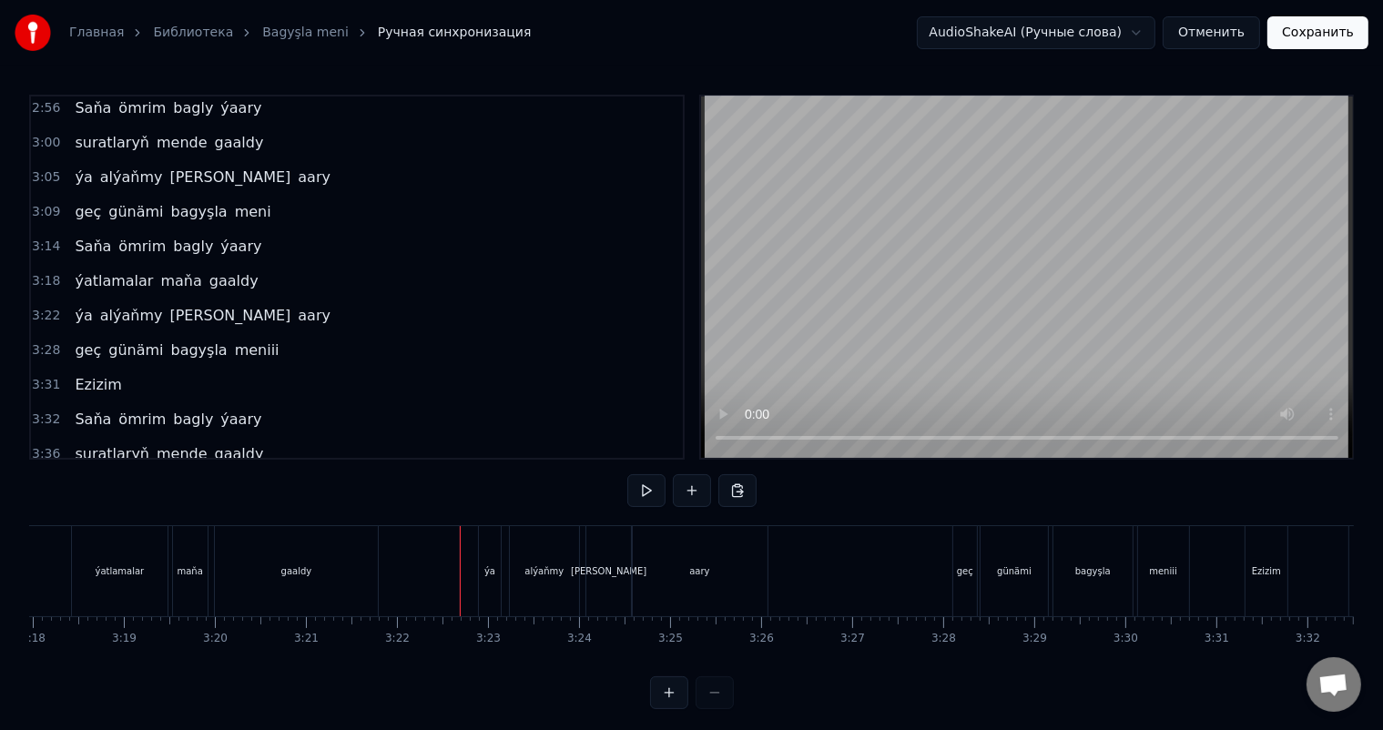
click at [973, 570] on div "geç" at bounding box center [965, 571] width 24 height 90
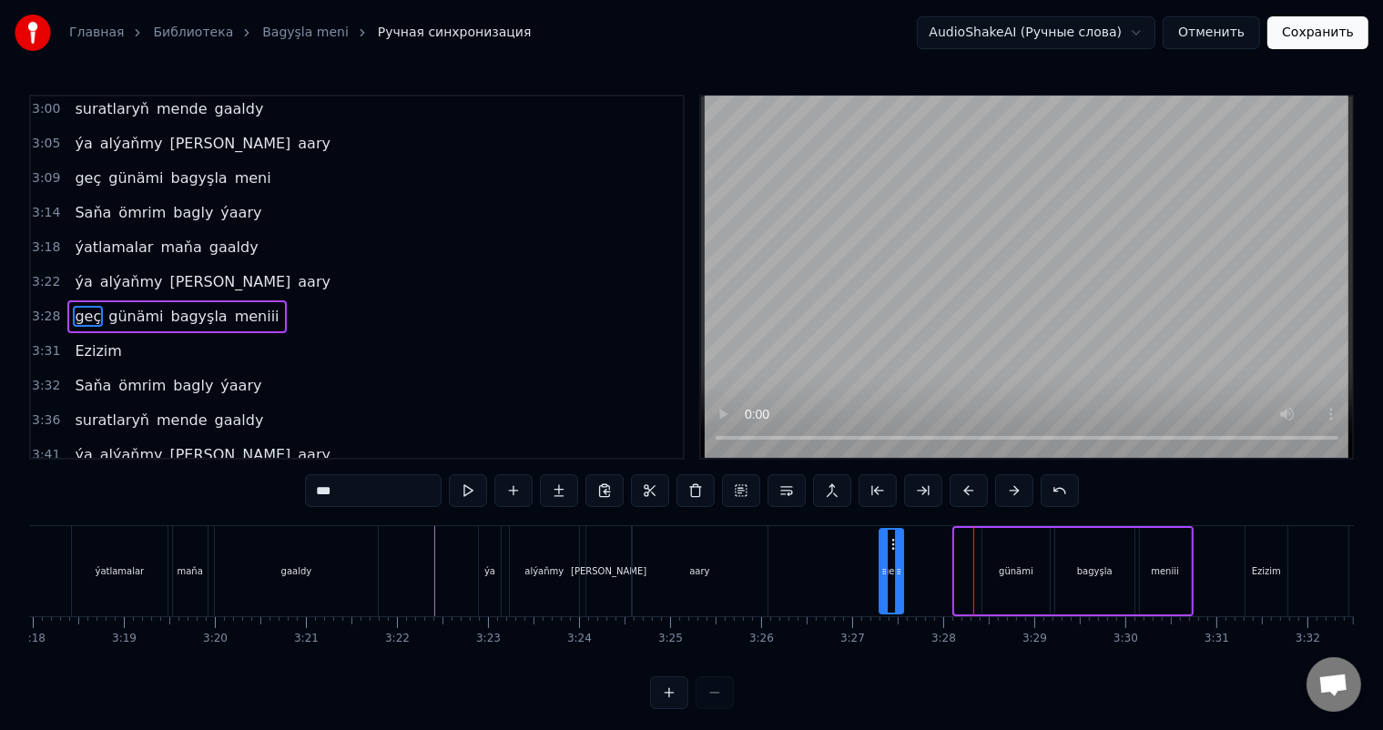
drag, startPoint x: 963, startPoint y: 545, endPoint x: 887, endPoint y: 542, distance: 75.6
click at [888, 542] on icon at bounding box center [895, 544] width 15 height 15
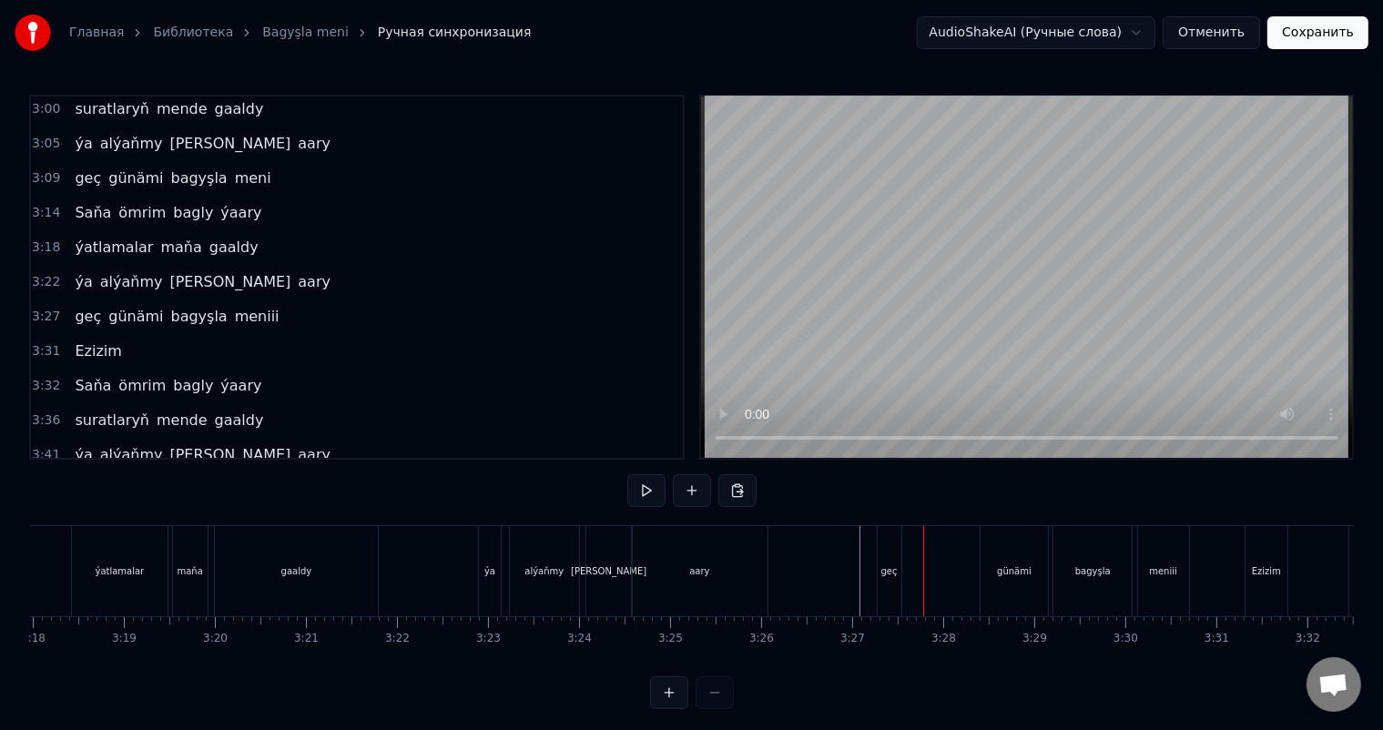
click at [1020, 579] on div "günämi" at bounding box center [1014, 571] width 67 height 90
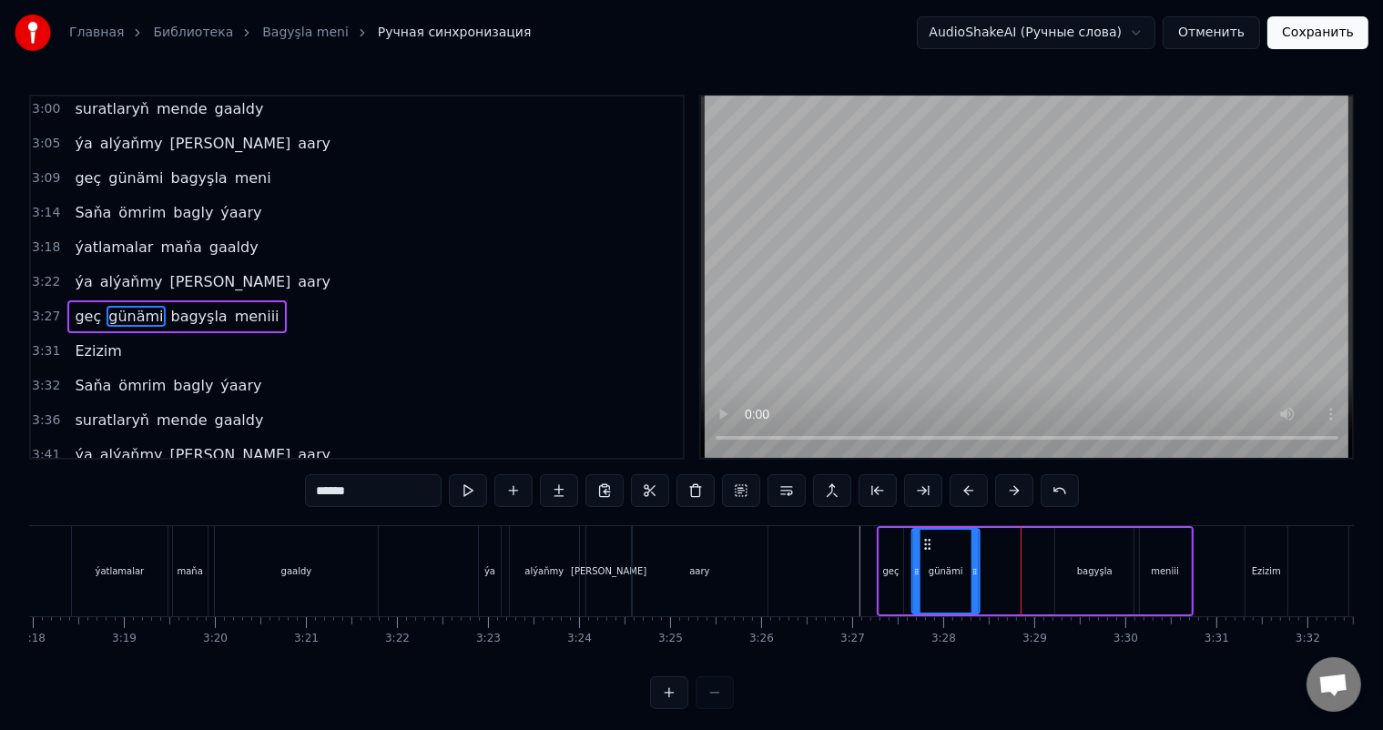
drag, startPoint x: 996, startPoint y: 542, endPoint x: 925, endPoint y: 535, distance: 71.3
click at [925, 537] on icon at bounding box center [927, 544] width 15 height 15
click at [1083, 555] on div "bagyşla" at bounding box center [1094, 571] width 78 height 87
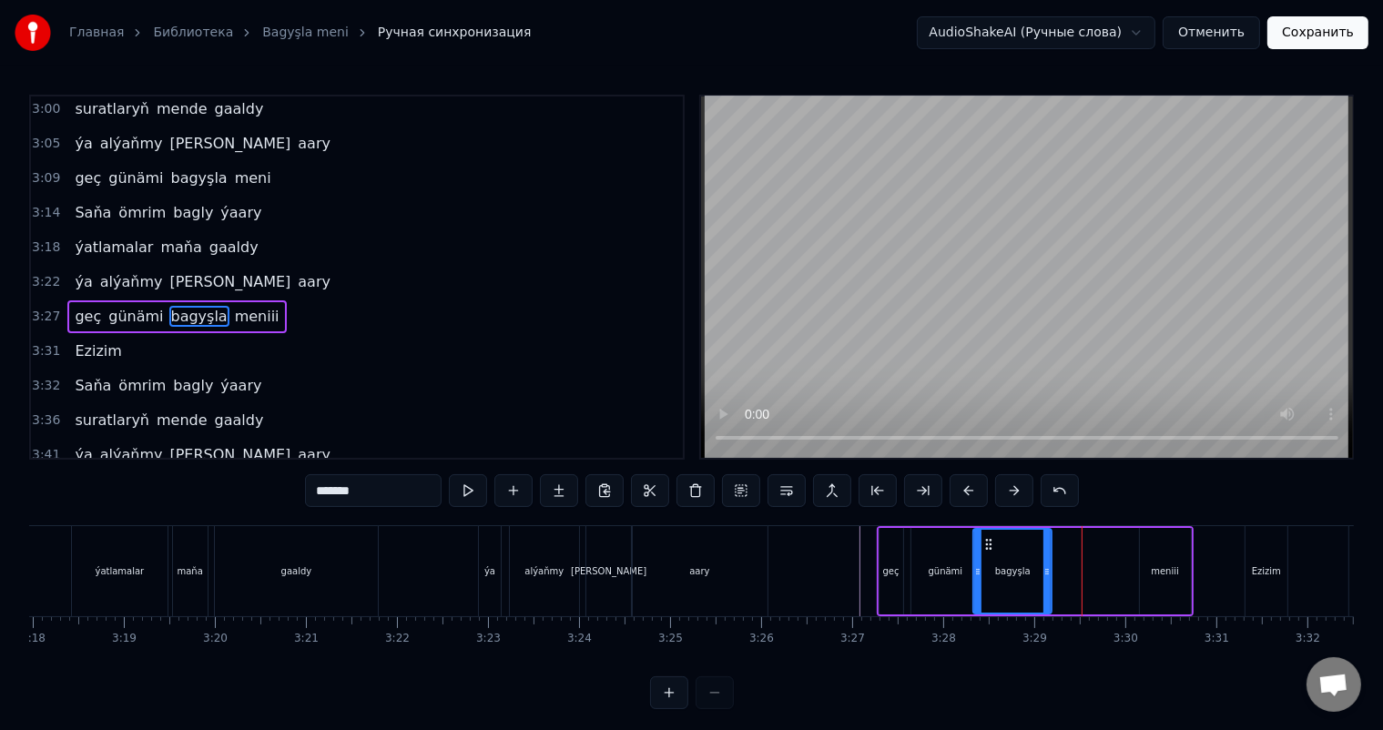
drag, startPoint x: 1065, startPoint y: 543, endPoint x: 983, endPoint y: 539, distance: 82.0
click at [983, 539] on icon at bounding box center [989, 544] width 15 height 15
click at [1157, 560] on div "meniii" at bounding box center [1165, 571] width 51 height 87
type input "******"
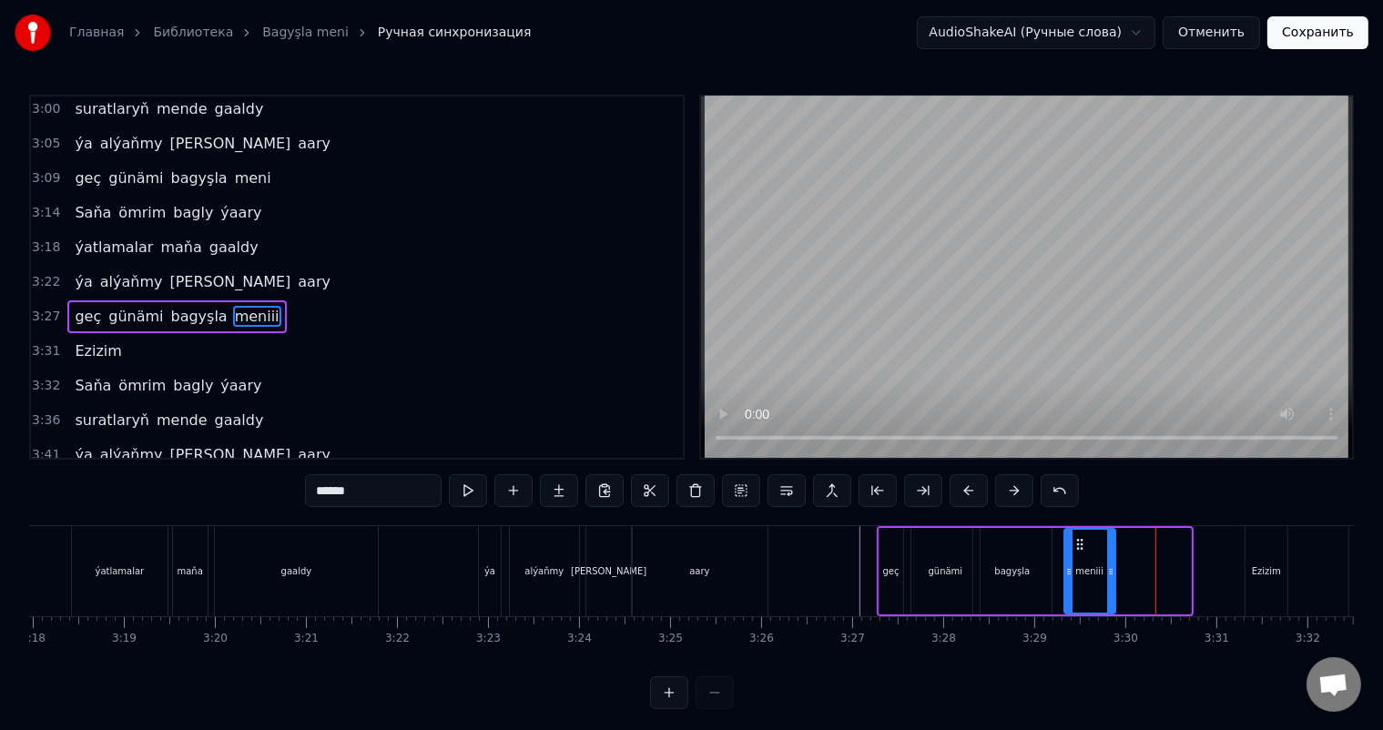
drag, startPoint x: 1150, startPoint y: 540, endPoint x: 1075, endPoint y: 536, distance: 75.7
click at [1075, 537] on icon at bounding box center [1079, 544] width 15 height 15
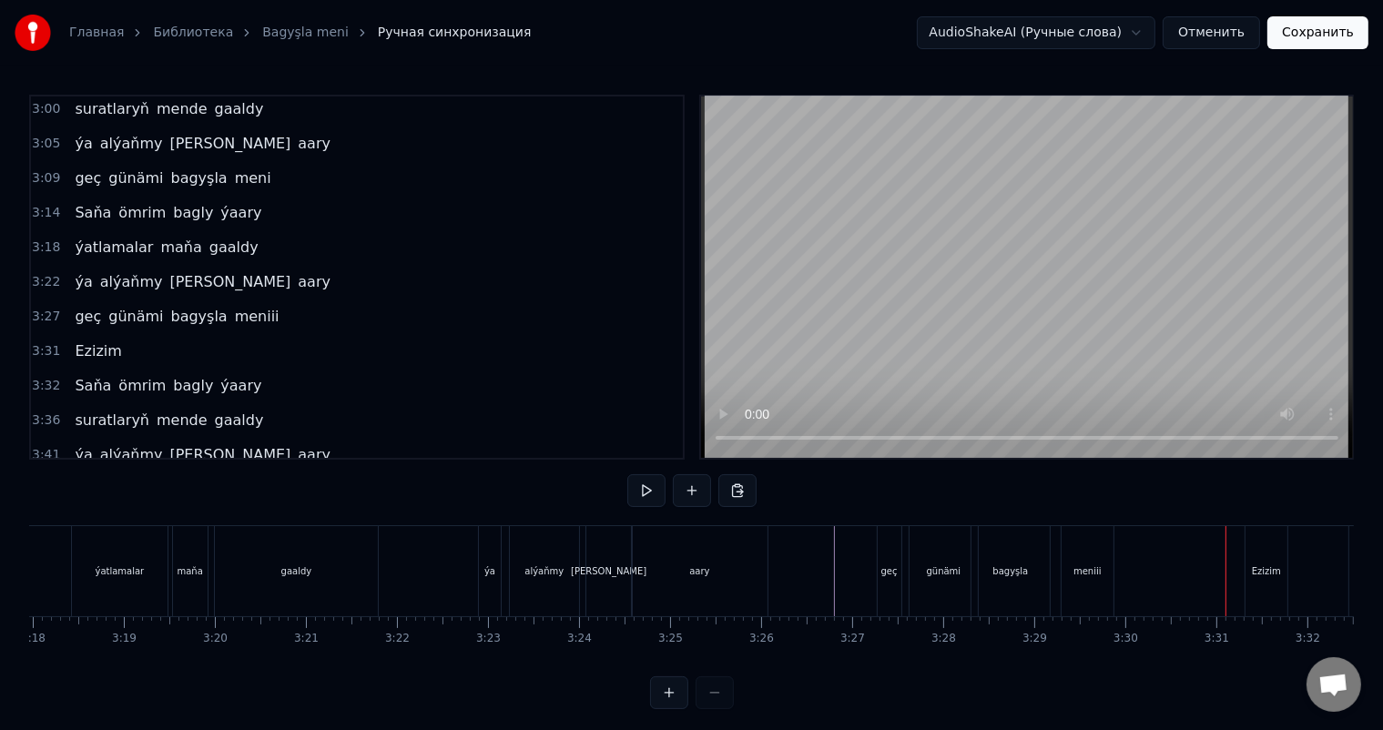
click at [1271, 566] on div "Ezizim" at bounding box center [1266, 572] width 29 height 14
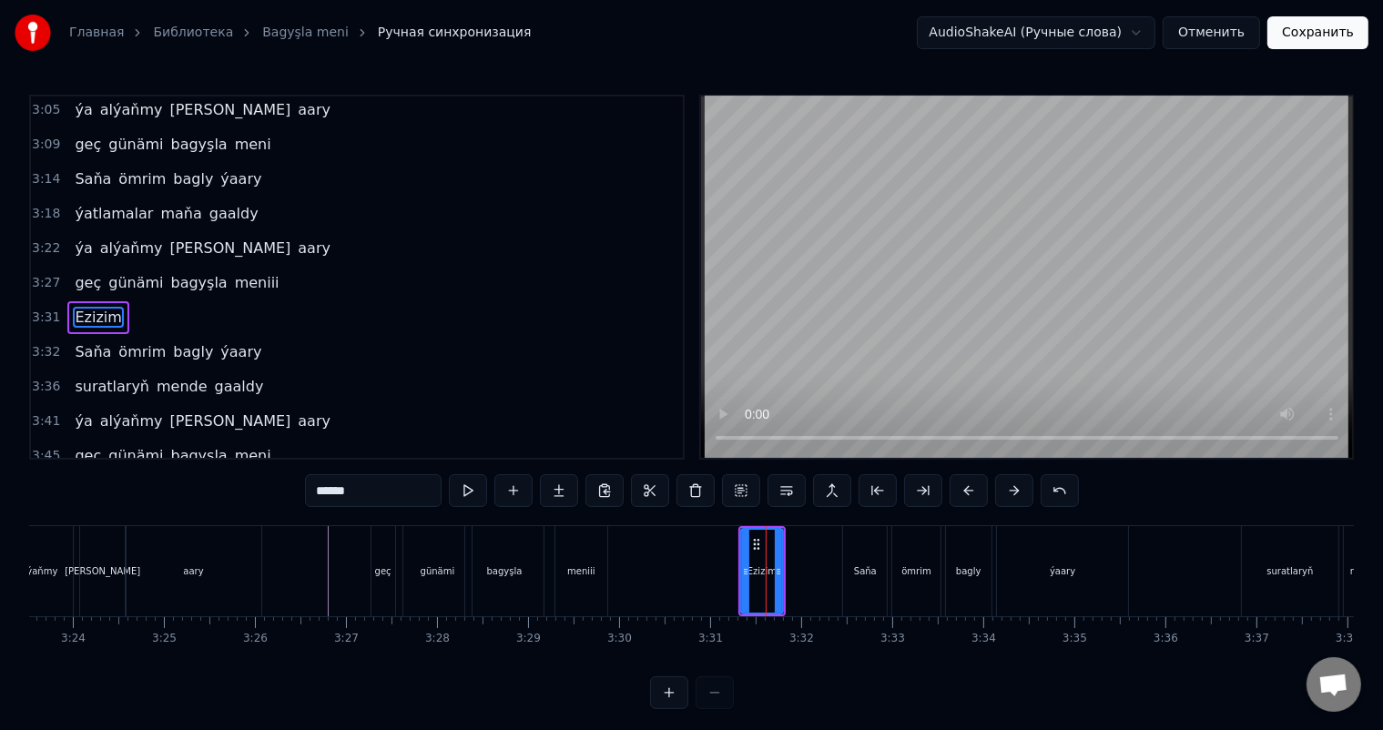
scroll to position [0, 18494]
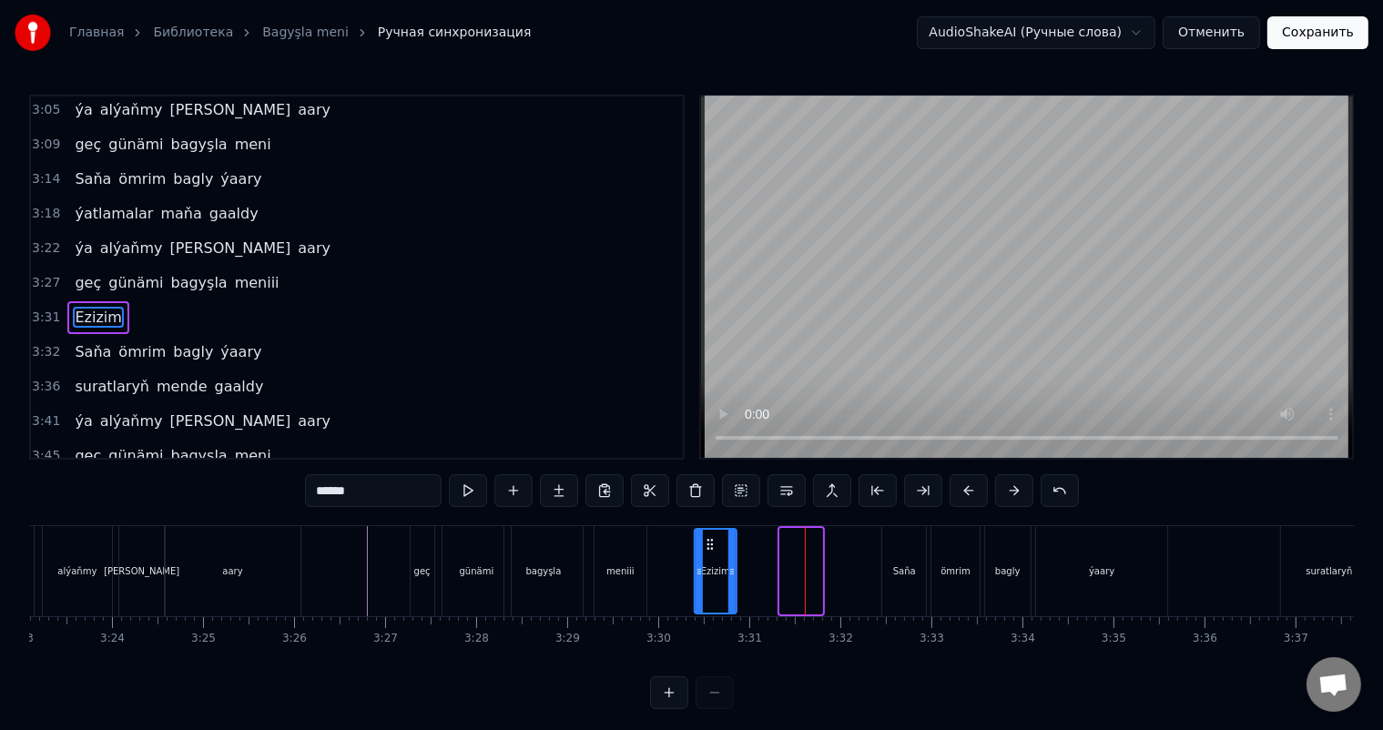
drag, startPoint x: 790, startPoint y: 541, endPoint x: 704, endPoint y: 538, distance: 86.6
click at [704, 538] on icon at bounding box center [709, 544] width 15 height 15
drag, startPoint x: 733, startPoint y: 573, endPoint x: 747, endPoint y: 572, distance: 13.7
click at [747, 572] on icon at bounding box center [745, 572] width 7 height 15
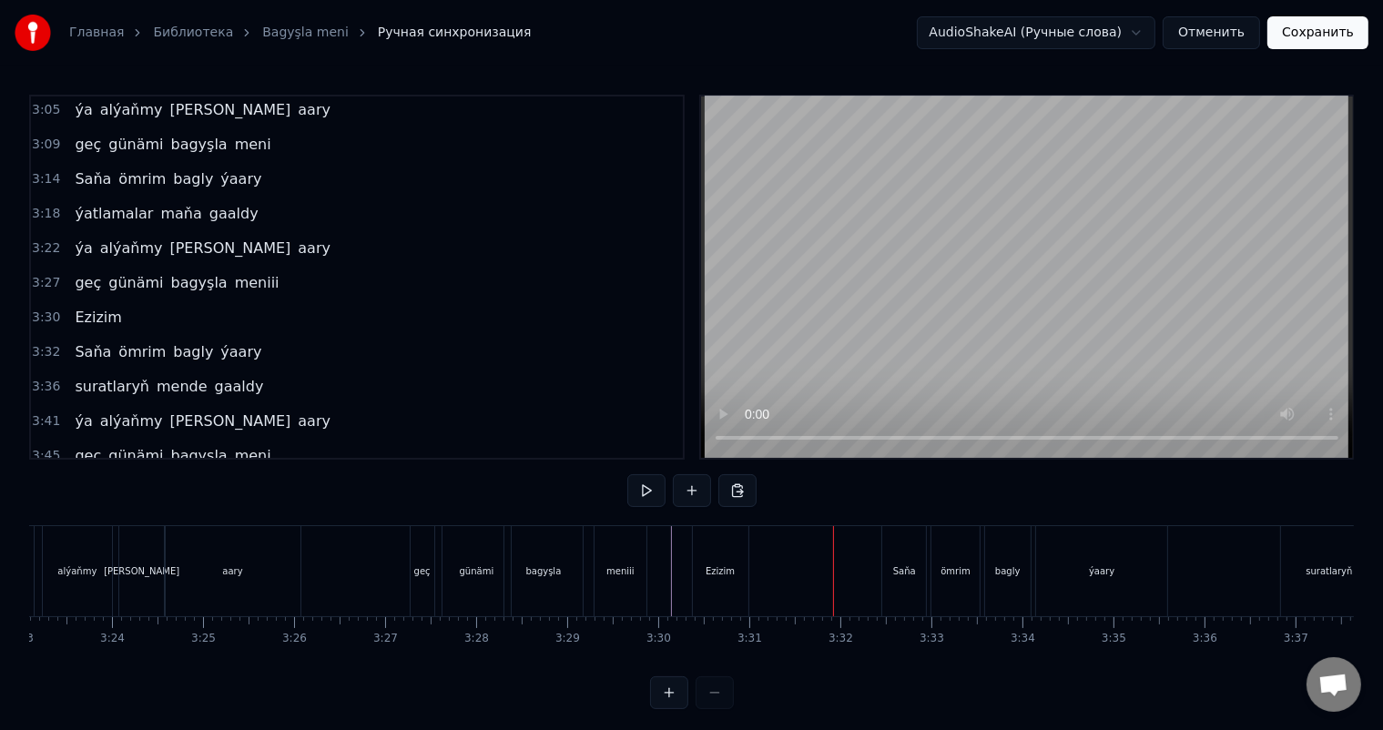
click at [910, 551] on div "Saňa" at bounding box center [904, 571] width 44 height 90
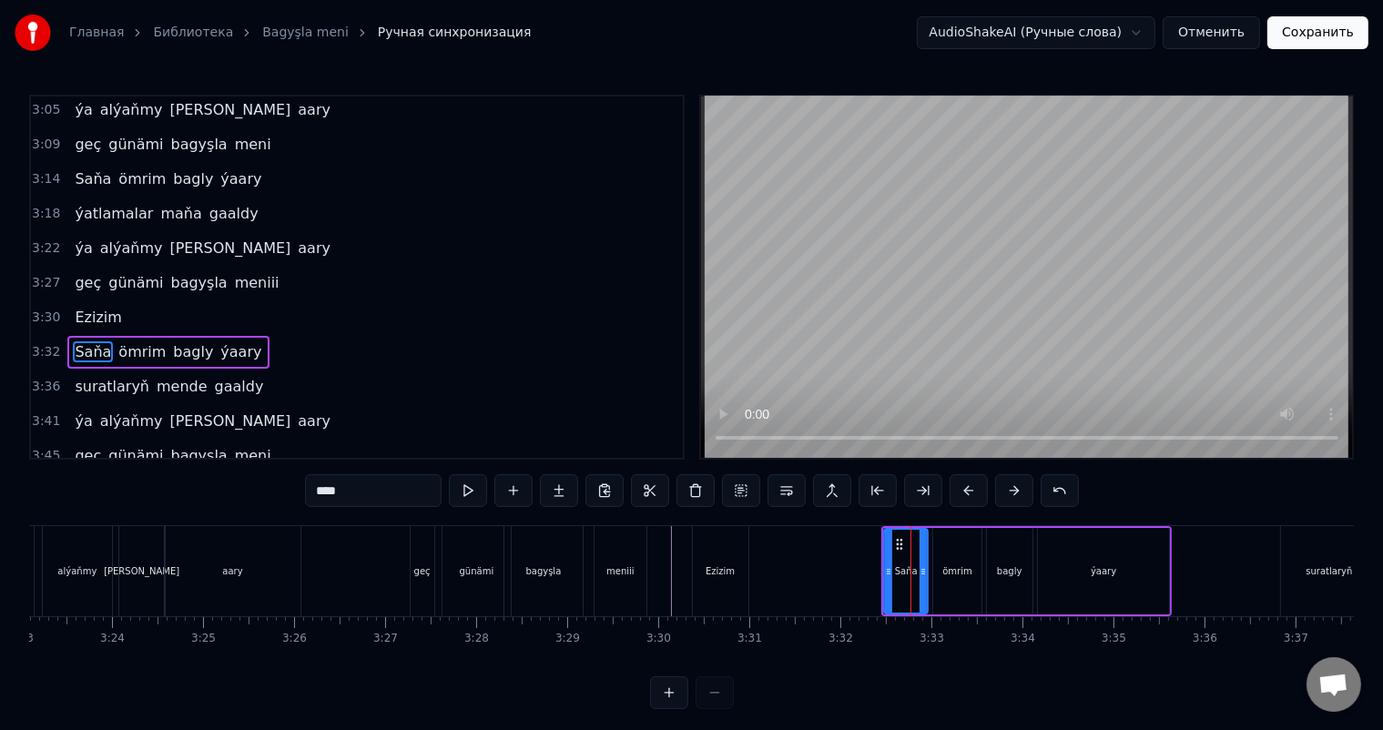
scroll to position [1075, 0]
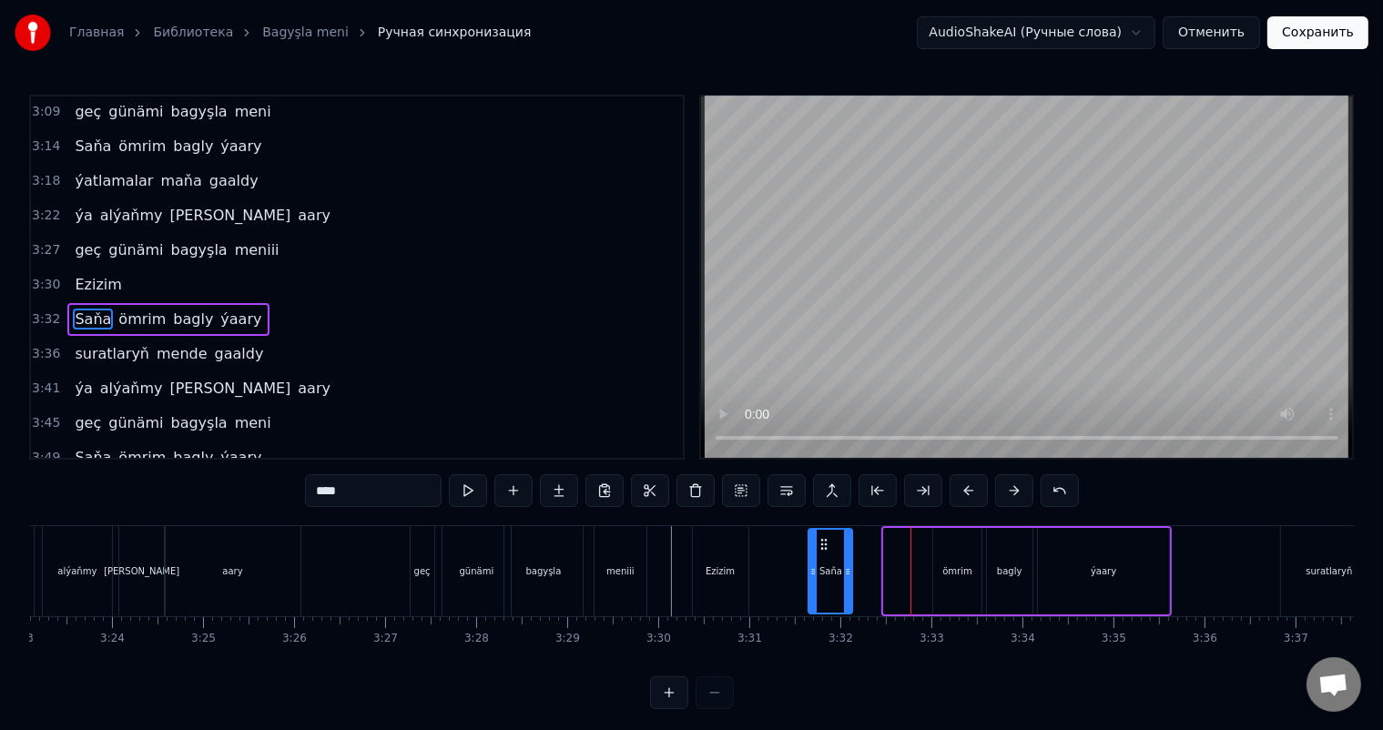
drag, startPoint x: 898, startPoint y: 546, endPoint x: 822, endPoint y: 543, distance: 75.7
click at [822, 543] on icon at bounding box center [824, 544] width 15 height 15
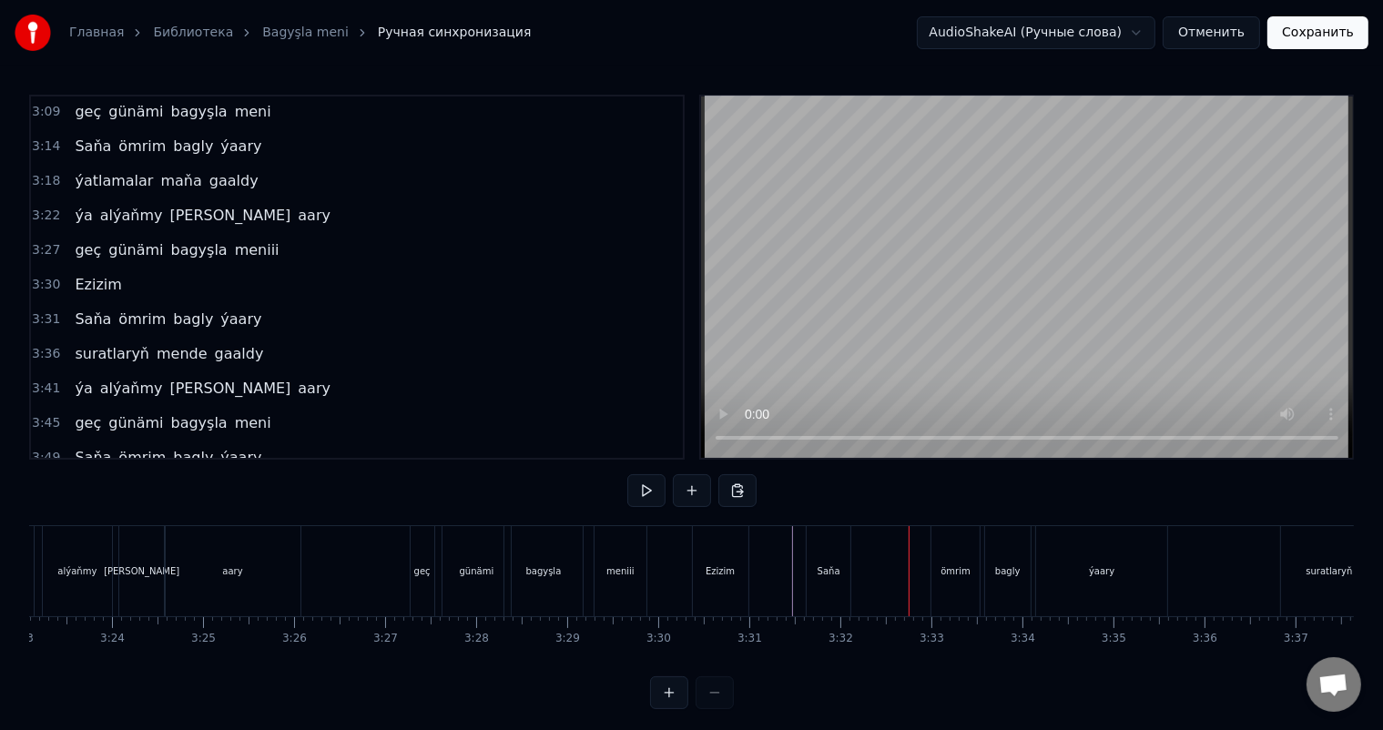
click at [954, 557] on div "ömrim" at bounding box center [955, 571] width 47 height 90
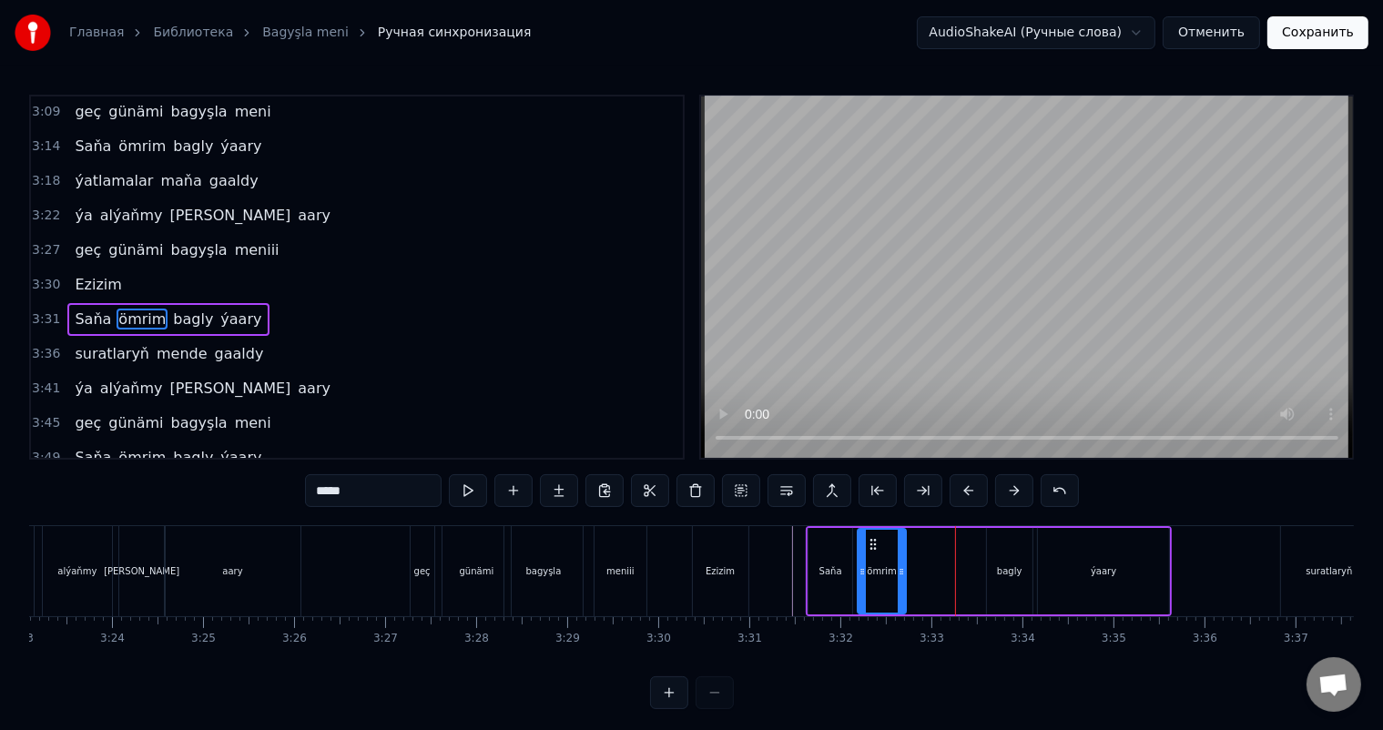
drag, startPoint x: 947, startPoint y: 539, endPoint x: 871, endPoint y: 541, distance: 76.5
click at [871, 541] on icon at bounding box center [873, 544] width 15 height 15
click at [998, 550] on div "bagly" at bounding box center [1010, 571] width 46 height 87
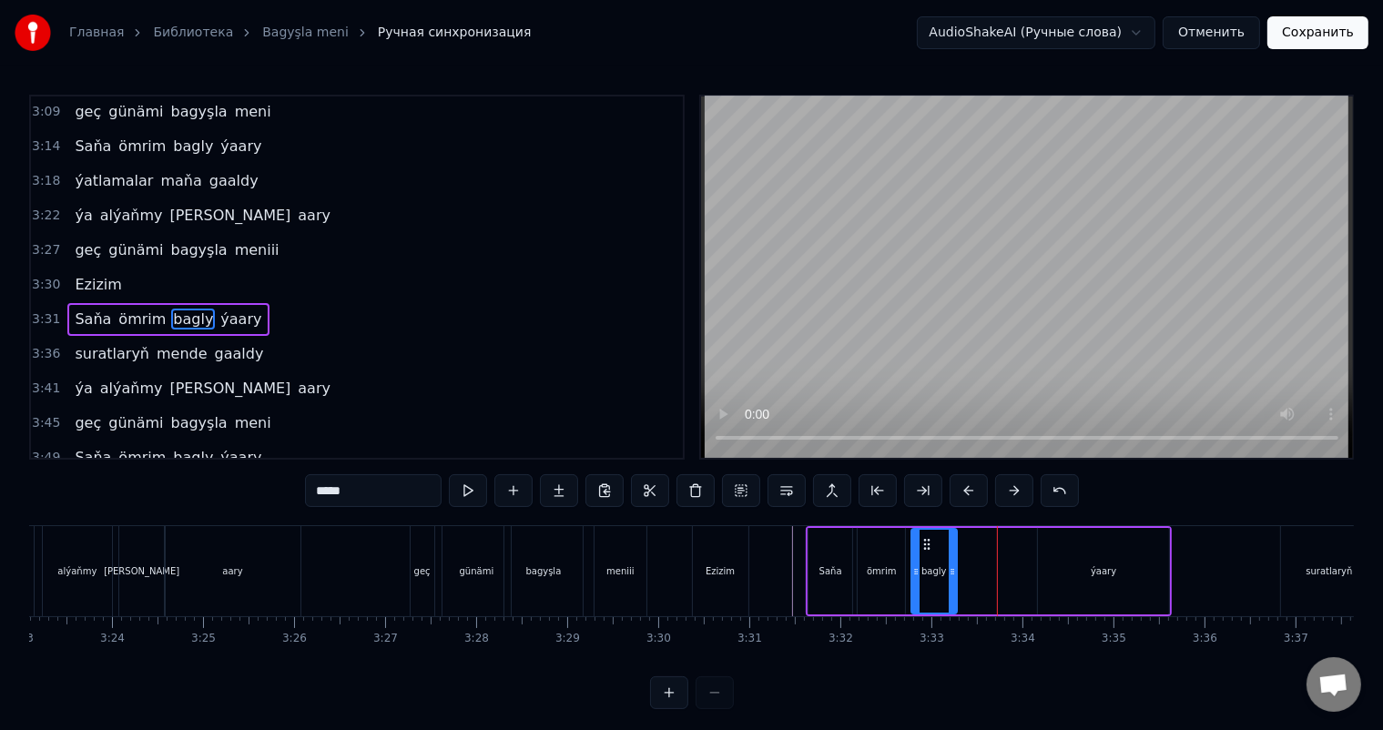
drag, startPoint x: 1000, startPoint y: 541, endPoint x: 924, endPoint y: 539, distance: 75.6
click at [924, 539] on icon at bounding box center [926, 544] width 15 height 15
click at [1065, 548] on div "ýaary" at bounding box center [1104, 571] width 132 height 87
type input "*****"
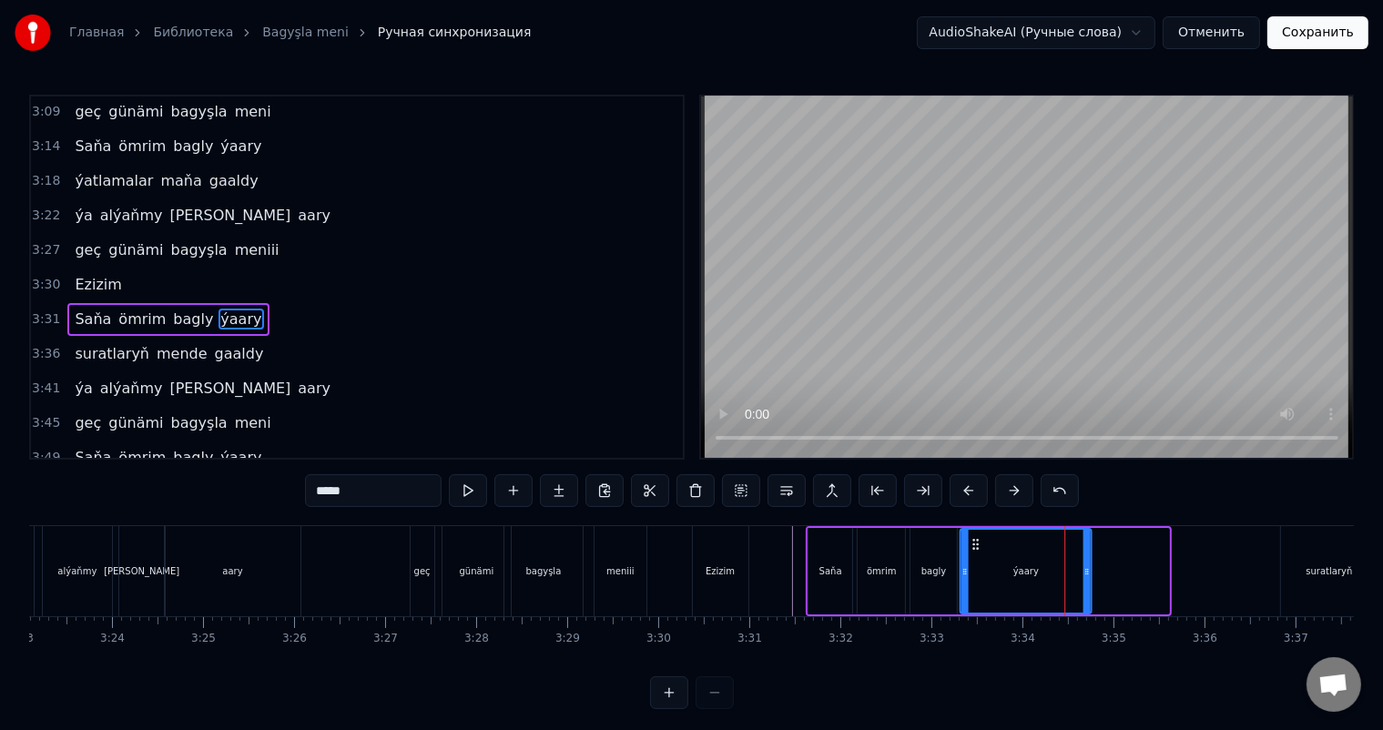
drag, startPoint x: 1049, startPoint y: 539, endPoint x: 972, endPoint y: 539, distance: 77.4
click at [973, 540] on circle at bounding box center [973, 540] width 1 height 1
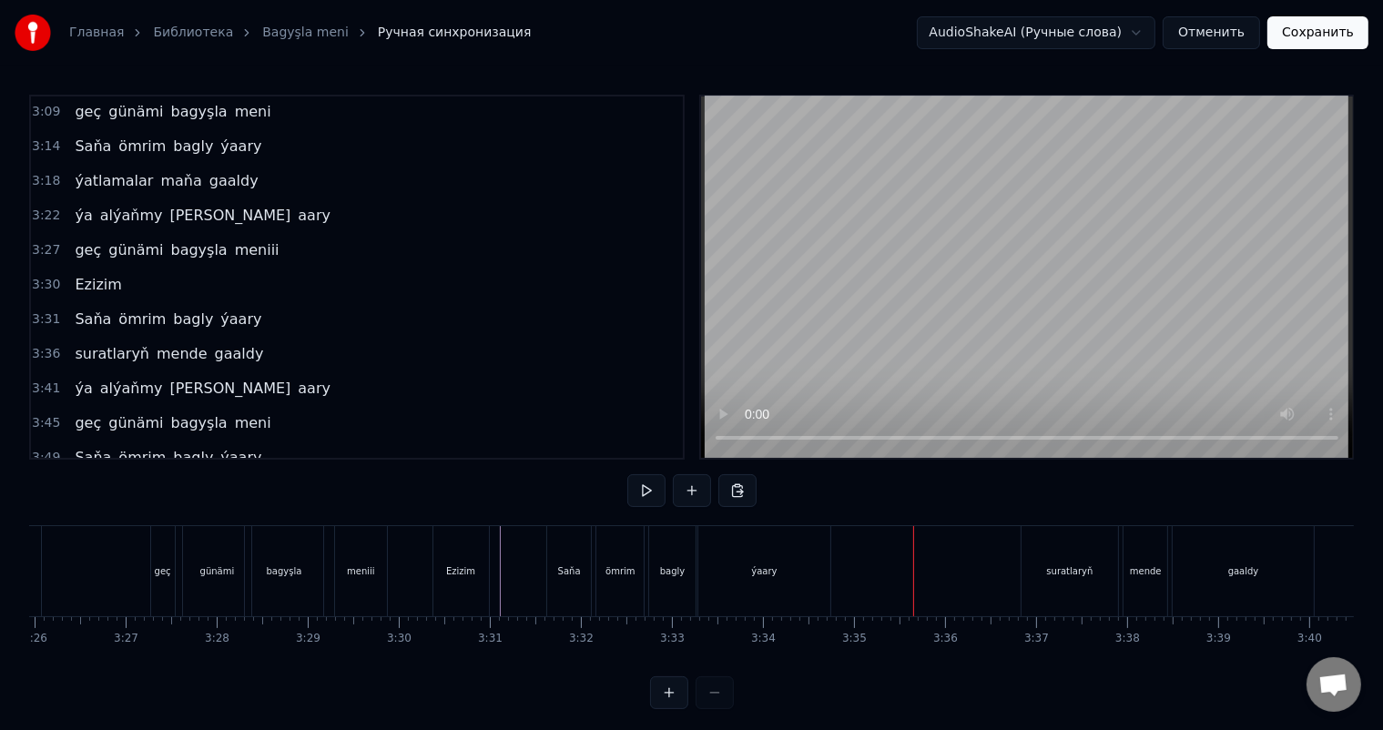
scroll to position [0, 18857]
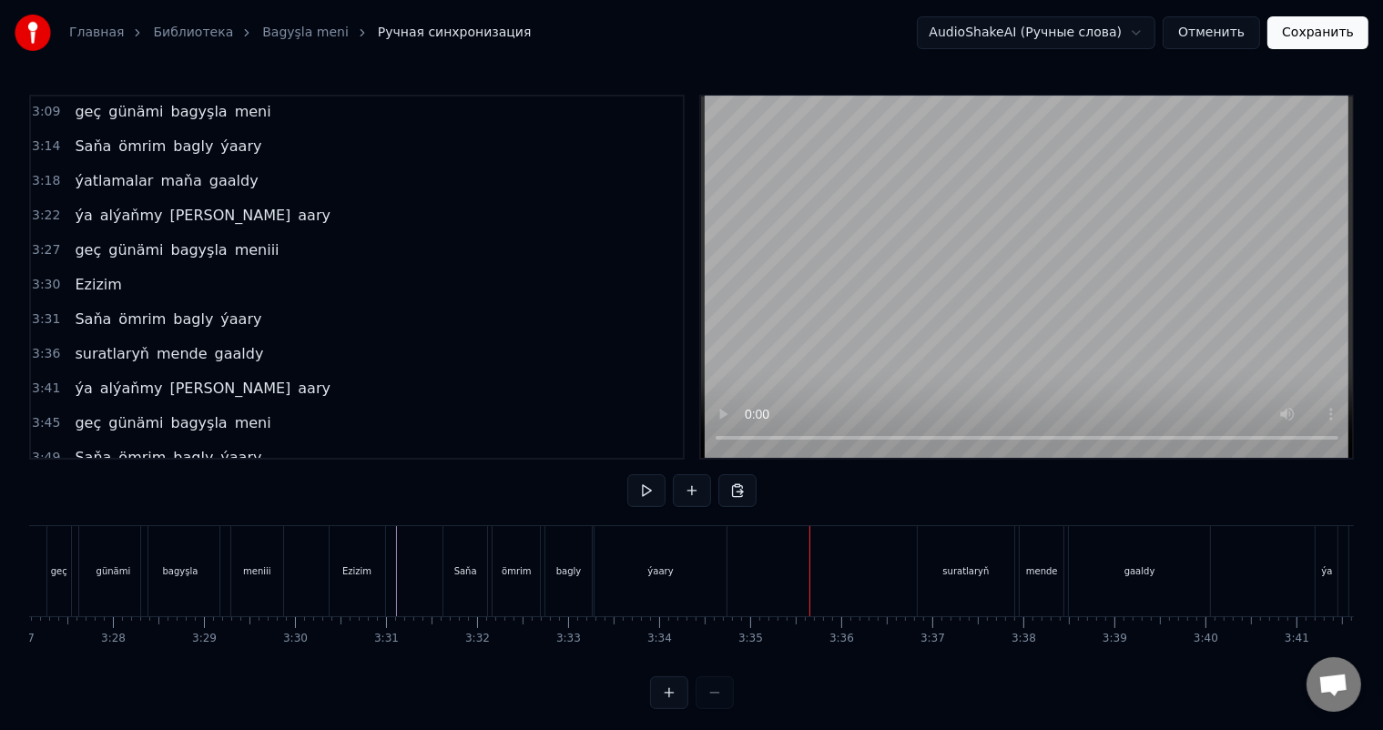
click at [952, 554] on div "suratlaryň" at bounding box center [966, 571] width 97 height 90
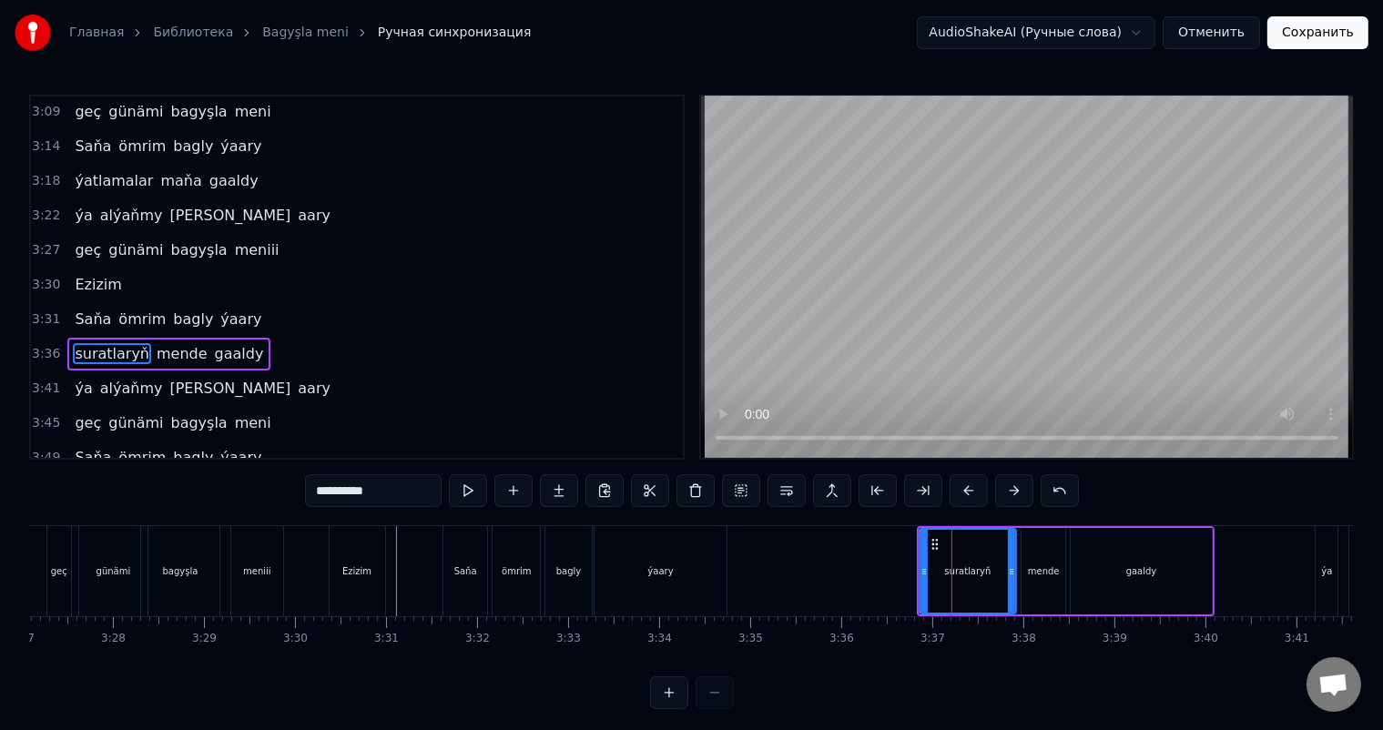
scroll to position [1108, 0]
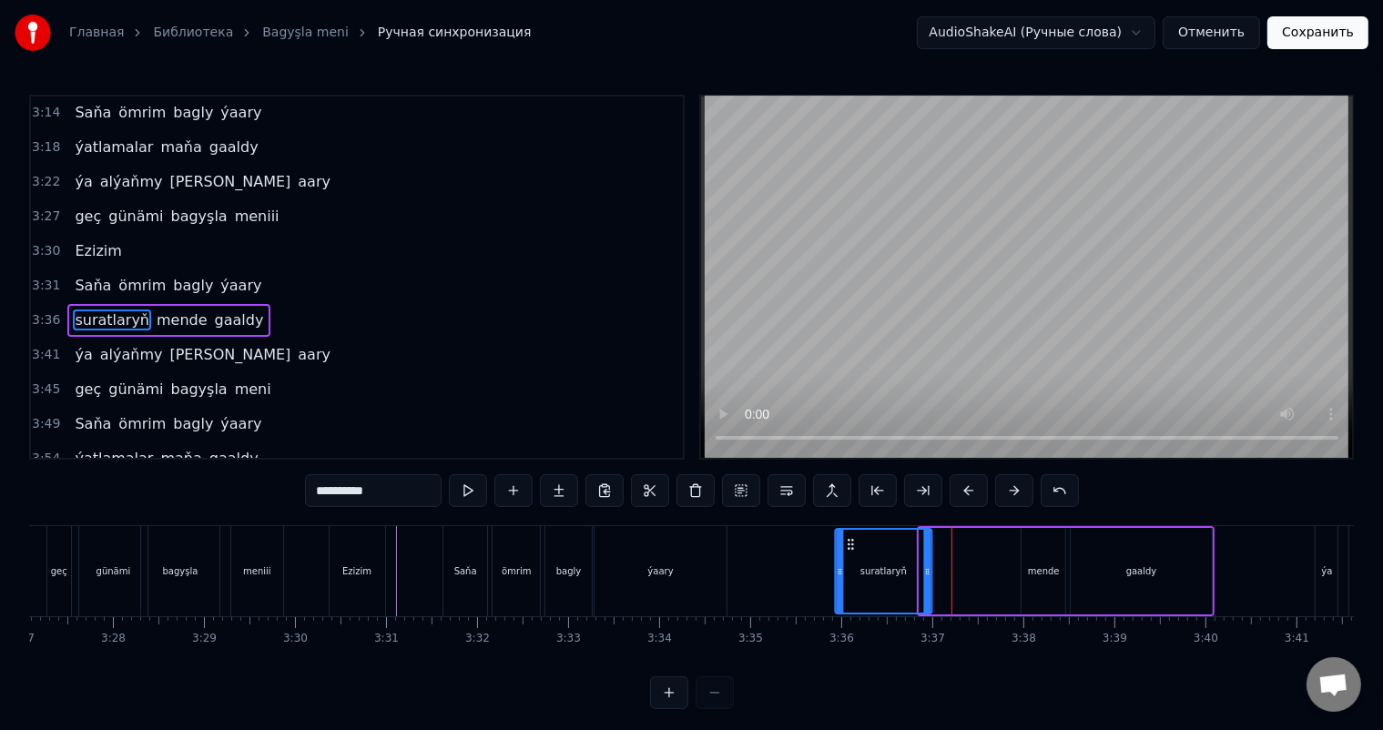
drag, startPoint x: 934, startPoint y: 540, endPoint x: 850, endPoint y: 539, distance: 84.7
click at [850, 539] on icon at bounding box center [850, 544] width 15 height 15
click at [1024, 559] on div "mende" at bounding box center [1044, 571] width 44 height 87
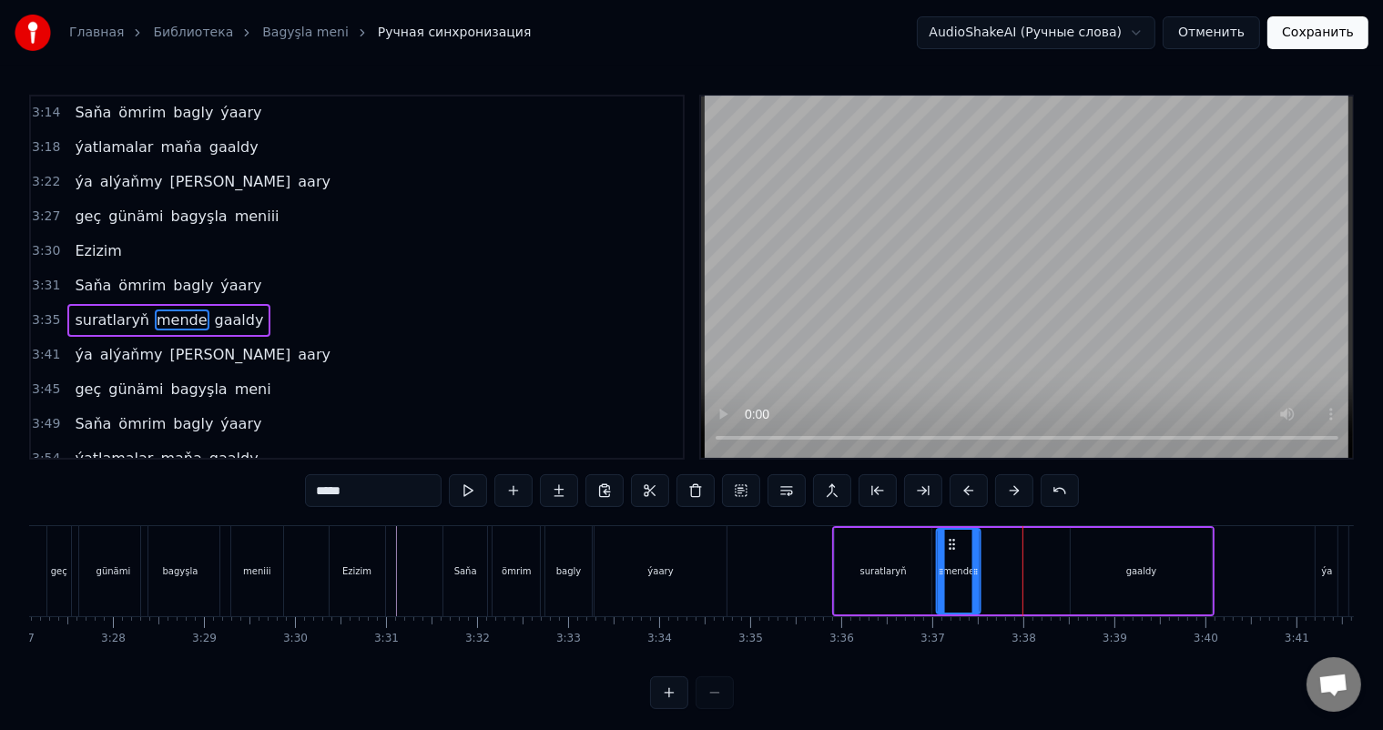
drag, startPoint x: 1034, startPoint y: 541, endPoint x: 949, endPoint y: 541, distance: 85.6
click at [949, 541] on icon at bounding box center [952, 544] width 15 height 15
click at [1123, 545] on div "gaaldy" at bounding box center [1141, 571] width 141 height 87
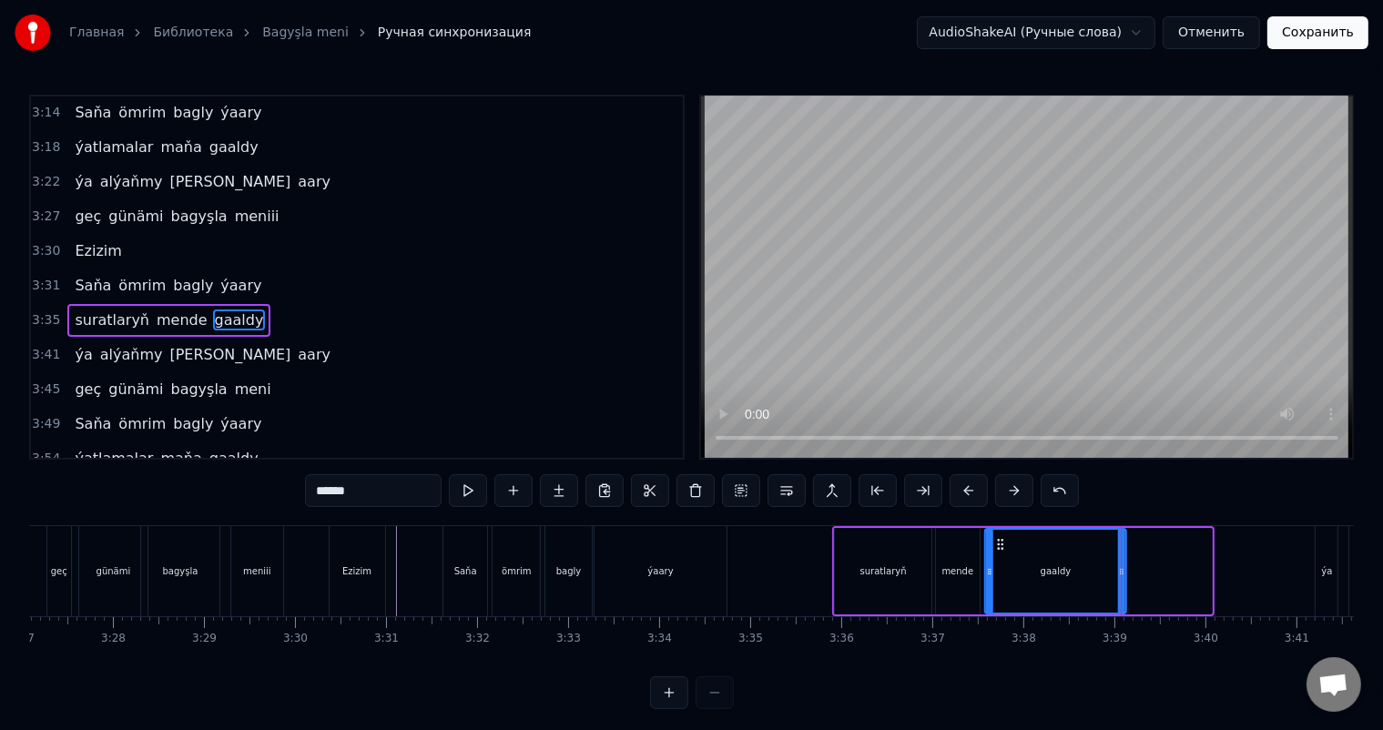
drag, startPoint x: 1085, startPoint y: 540, endPoint x: 999, endPoint y: 540, distance: 86.5
click at [999, 540] on icon at bounding box center [1000, 544] width 15 height 15
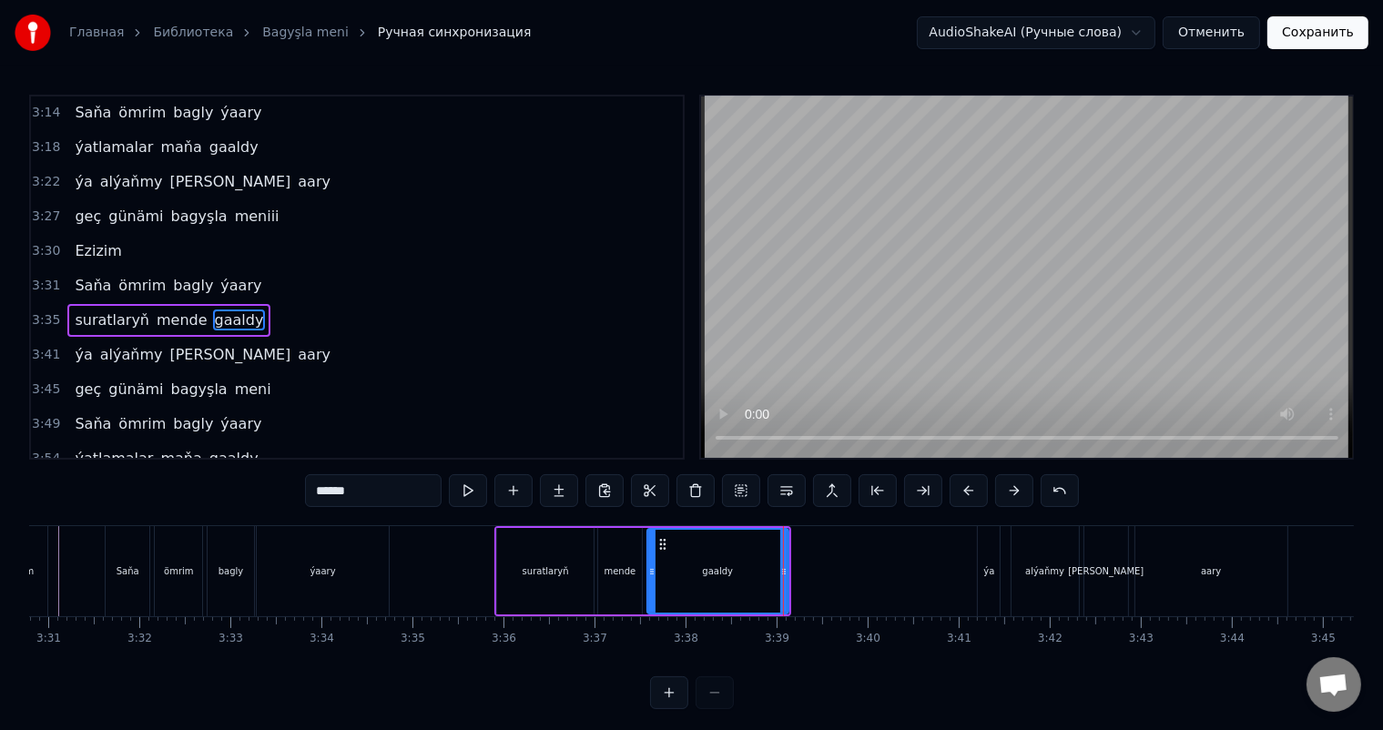
scroll to position [0, 19233]
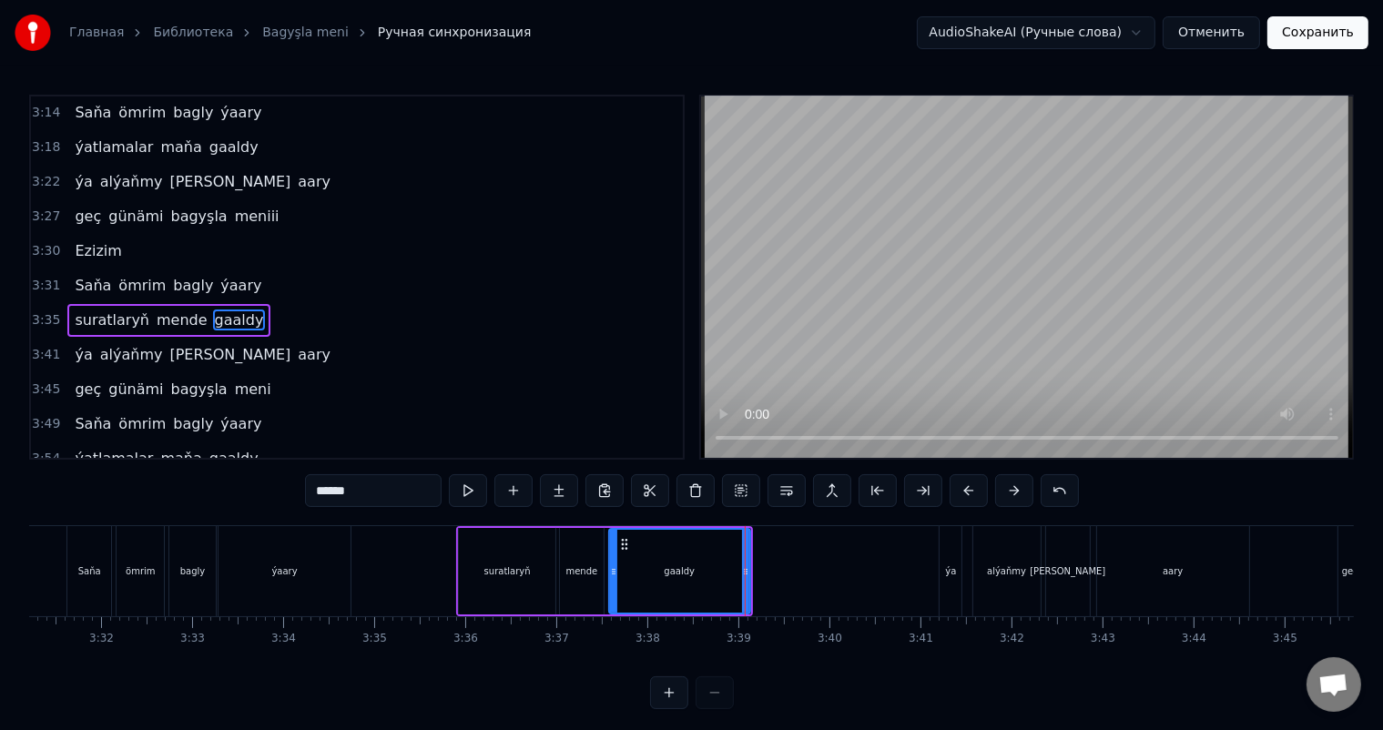
click at [948, 547] on div "ýa" at bounding box center [951, 571] width 22 height 90
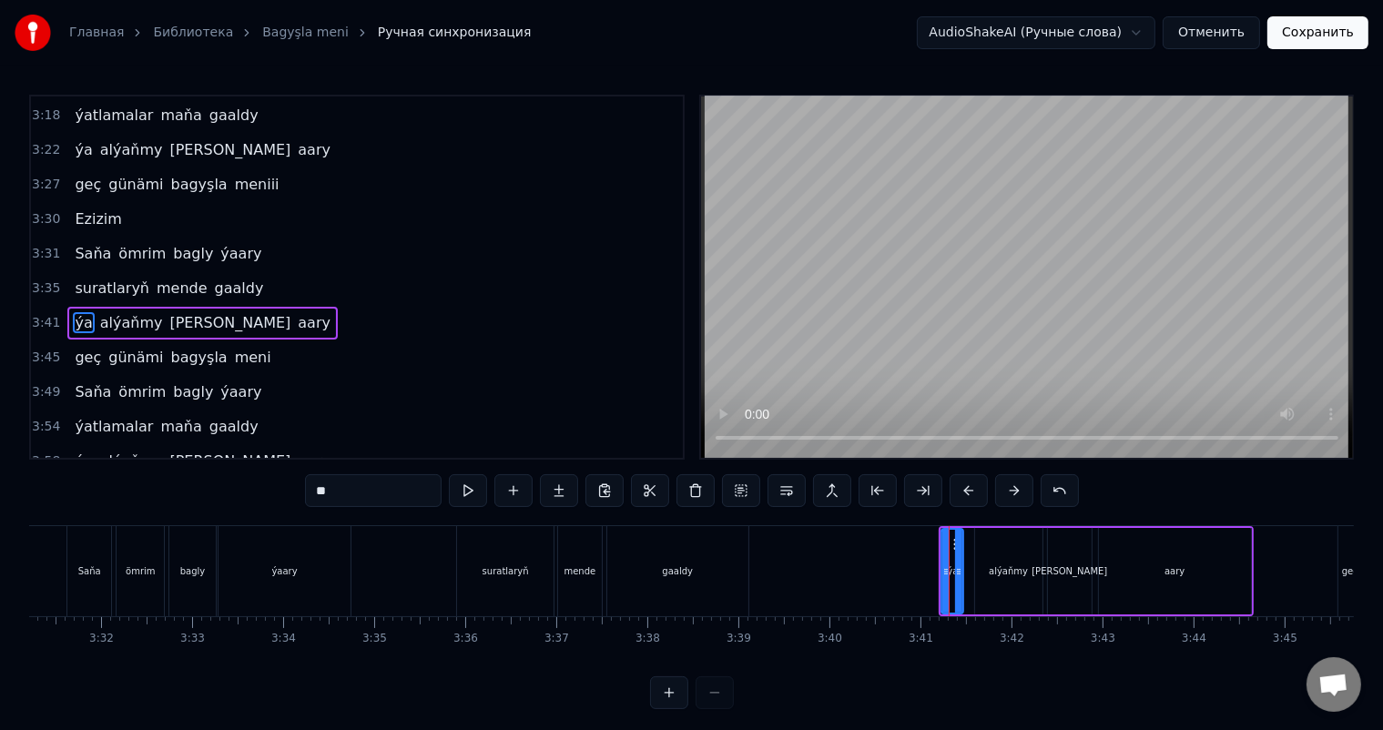
scroll to position [1142, 0]
drag, startPoint x: 950, startPoint y: 549, endPoint x: 871, endPoint y: 547, distance: 78.3
click at [872, 547] on icon at bounding box center [879, 544] width 15 height 15
click at [984, 549] on div "alýaňmy" at bounding box center [1008, 571] width 67 height 87
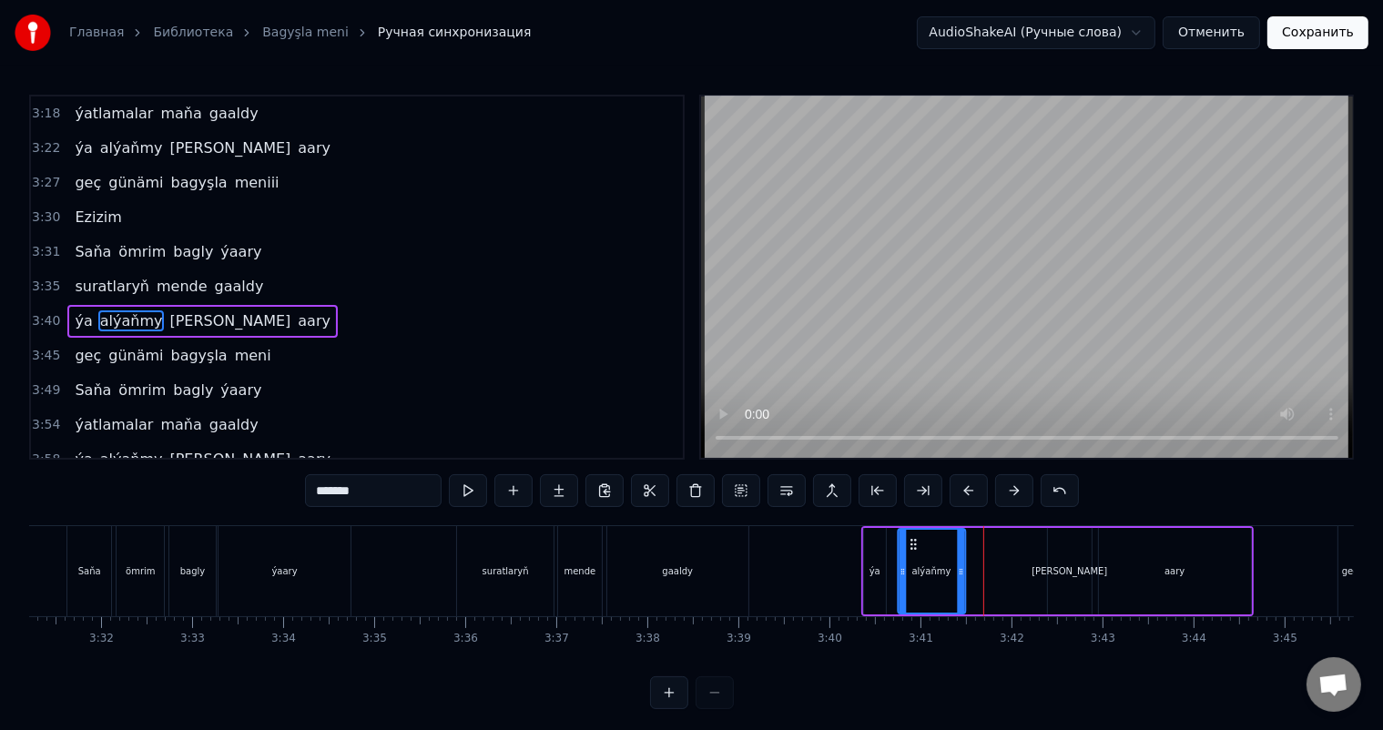
drag, startPoint x: 989, startPoint y: 539, endPoint x: 912, endPoint y: 542, distance: 77.5
click at [912, 542] on icon at bounding box center [913, 544] width 15 height 15
click at [1052, 550] on div "[PERSON_NAME]" at bounding box center [1070, 571] width 44 height 87
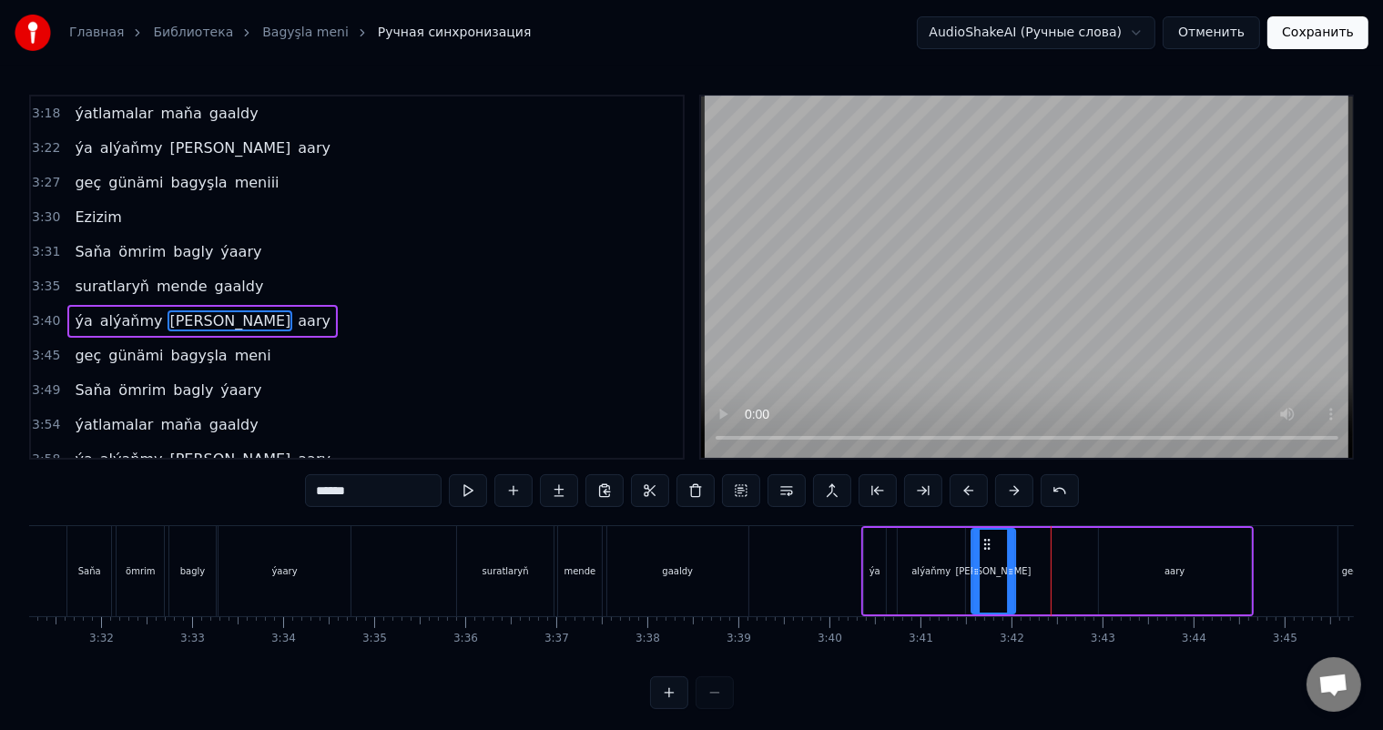
drag, startPoint x: 1057, startPoint y: 541, endPoint x: 985, endPoint y: 540, distance: 71.9
click at [985, 540] on icon at bounding box center [987, 544] width 15 height 15
click at [1129, 551] on div "aary" at bounding box center [1175, 571] width 152 height 87
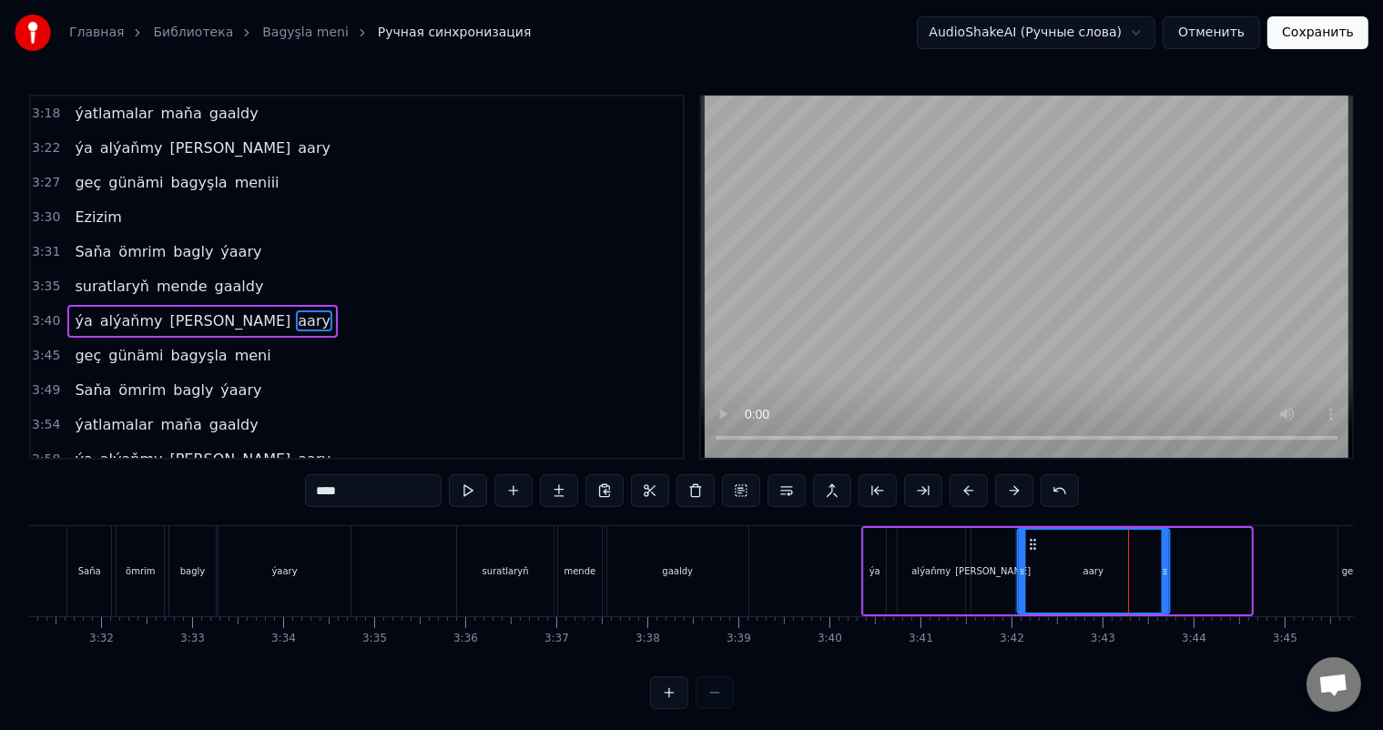
drag, startPoint x: 1111, startPoint y: 542, endPoint x: 1030, endPoint y: 542, distance: 81.0
click at [1030, 542] on icon at bounding box center [1032, 544] width 15 height 15
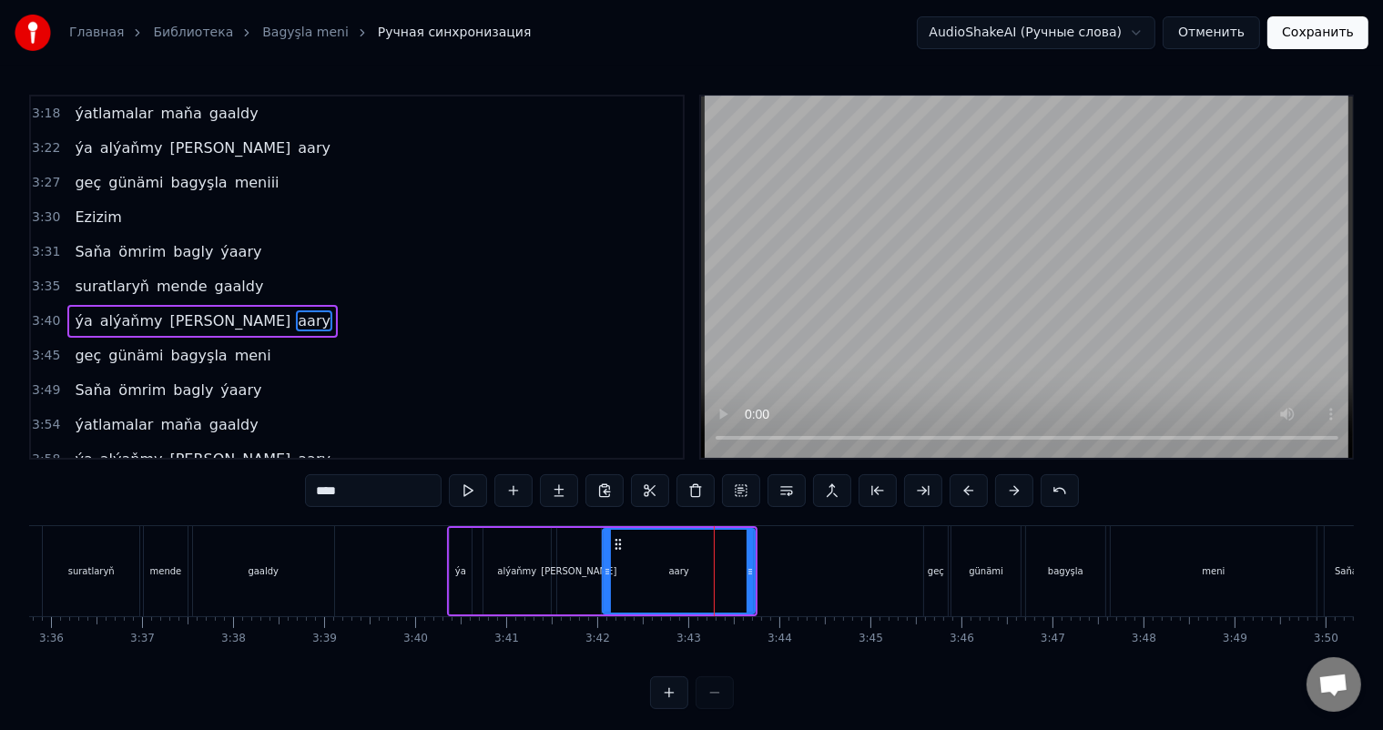
scroll to position [0, 19662]
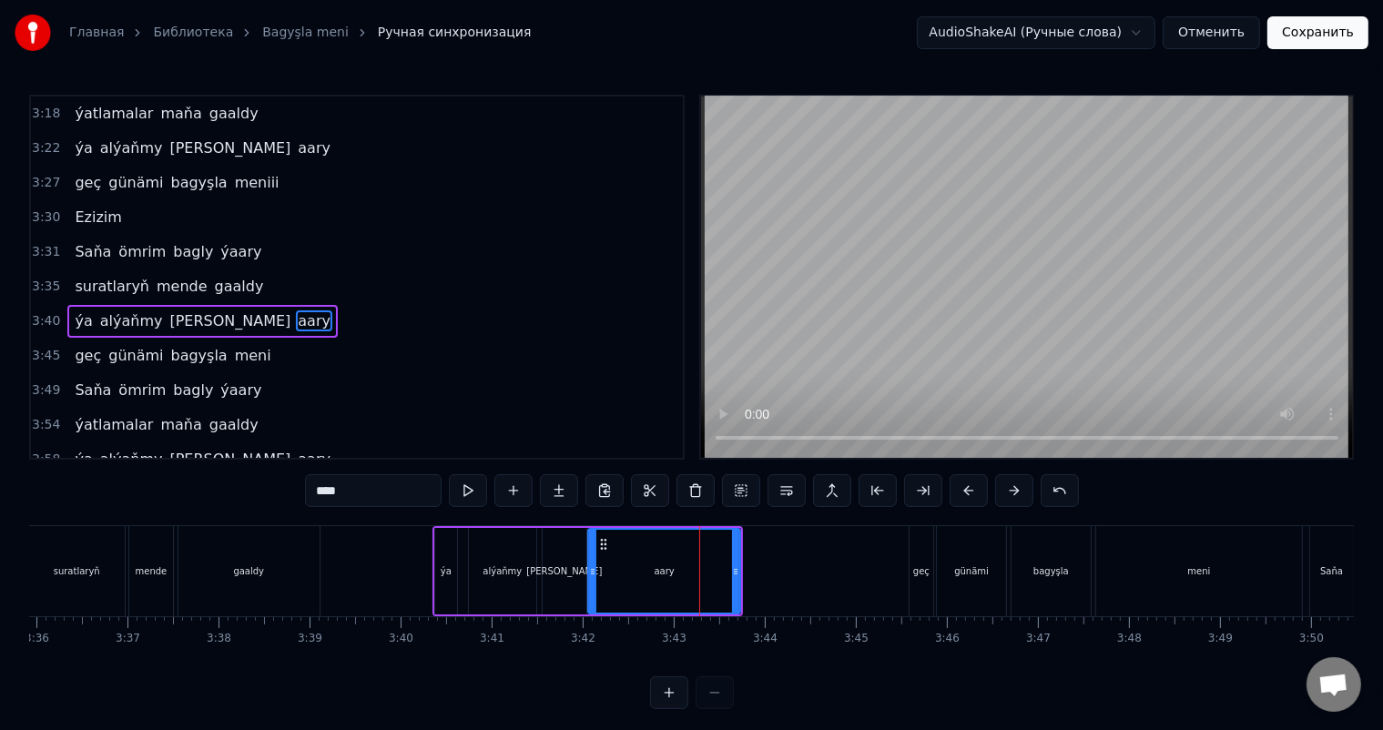
click at [916, 541] on div "geç" at bounding box center [922, 571] width 24 height 90
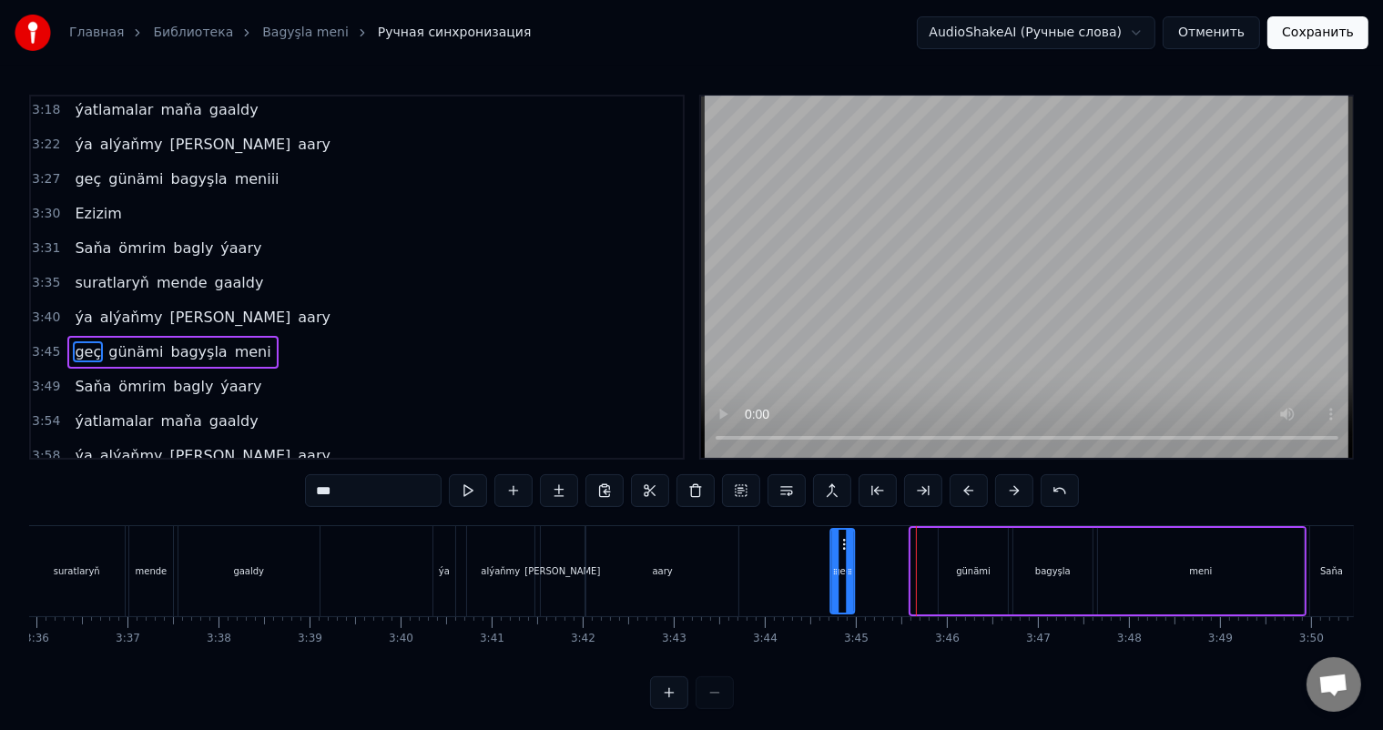
drag, startPoint x: 924, startPoint y: 544, endPoint x: 843, endPoint y: 542, distance: 81.1
click at [843, 542] on icon at bounding box center [846, 544] width 15 height 15
click at [980, 547] on div "günämi" at bounding box center [973, 571] width 69 height 87
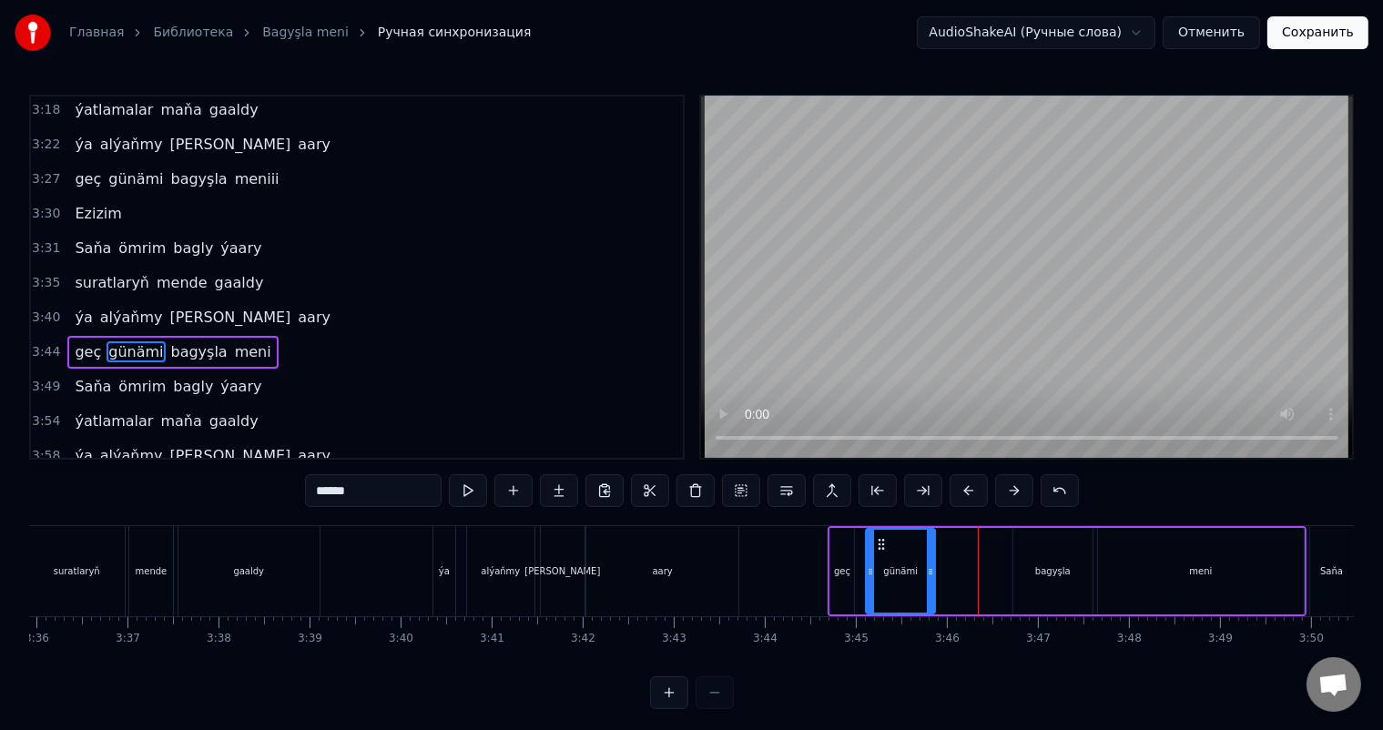
drag, startPoint x: 953, startPoint y: 541, endPoint x: 881, endPoint y: 543, distance: 72.9
click at [881, 543] on icon at bounding box center [881, 544] width 15 height 15
click at [1038, 549] on div "bagyşla" at bounding box center [1053, 571] width 78 height 87
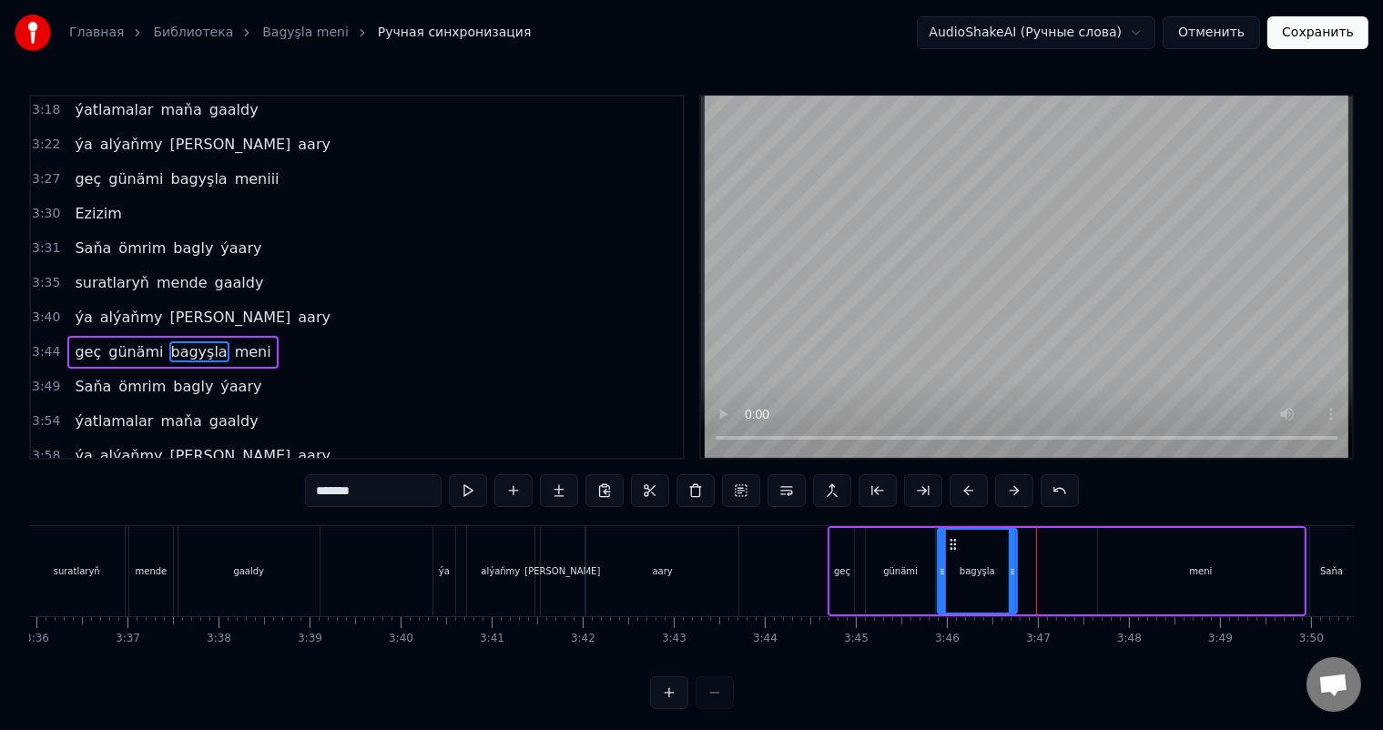
drag, startPoint x: 1027, startPoint y: 543, endPoint x: 951, endPoint y: 541, distance: 76.5
click at [951, 541] on icon at bounding box center [953, 544] width 15 height 15
click at [1122, 561] on div "meni" at bounding box center [1201, 571] width 207 height 87
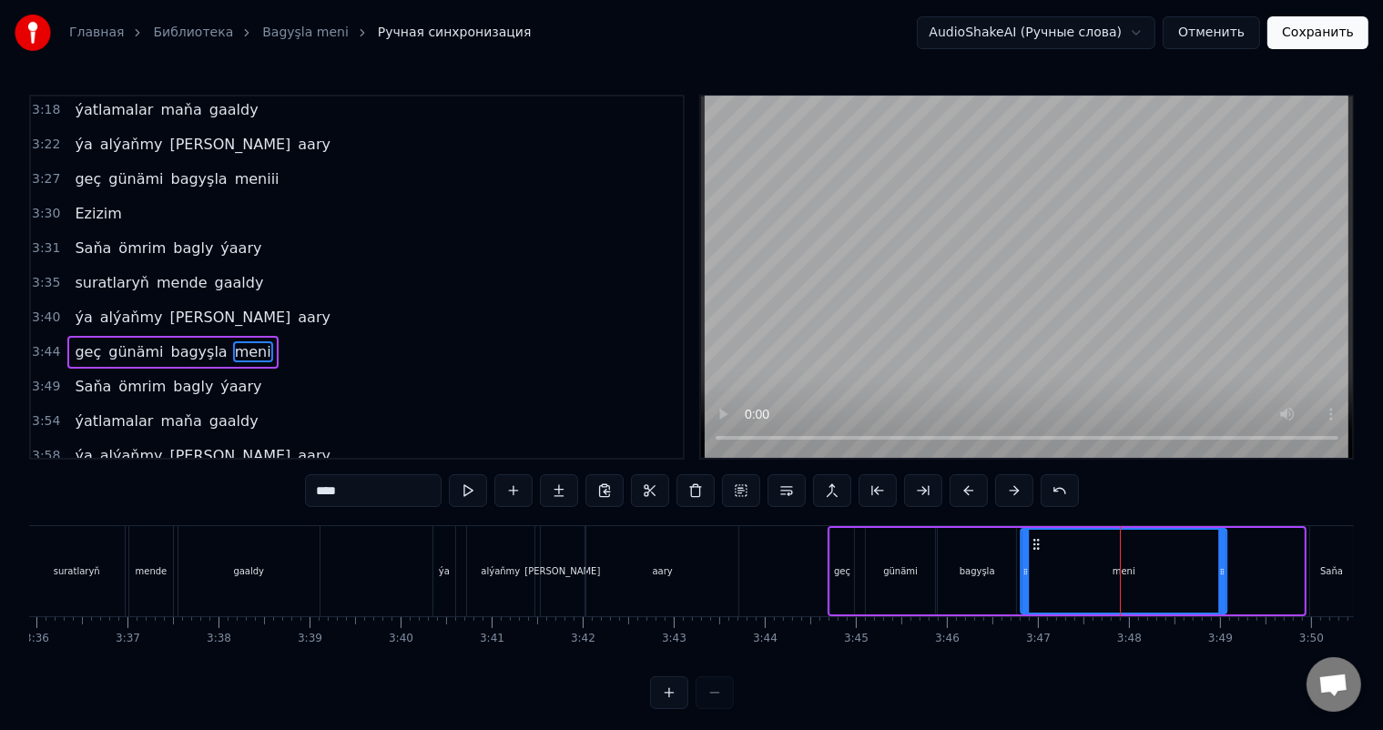
drag, startPoint x: 1112, startPoint y: 540, endPoint x: 1034, endPoint y: 543, distance: 77.5
click at [1034, 543] on icon at bounding box center [1036, 544] width 15 height 15
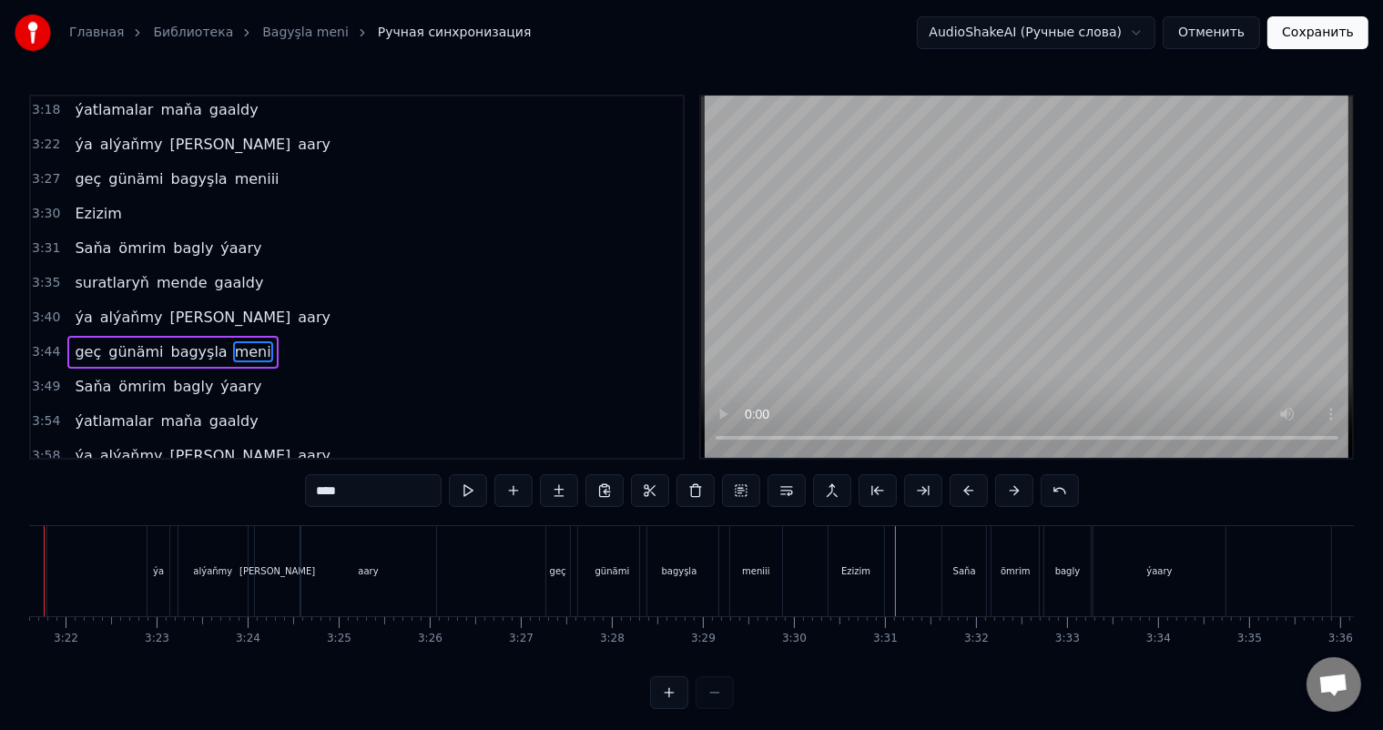
scroll to position [0, 18281]
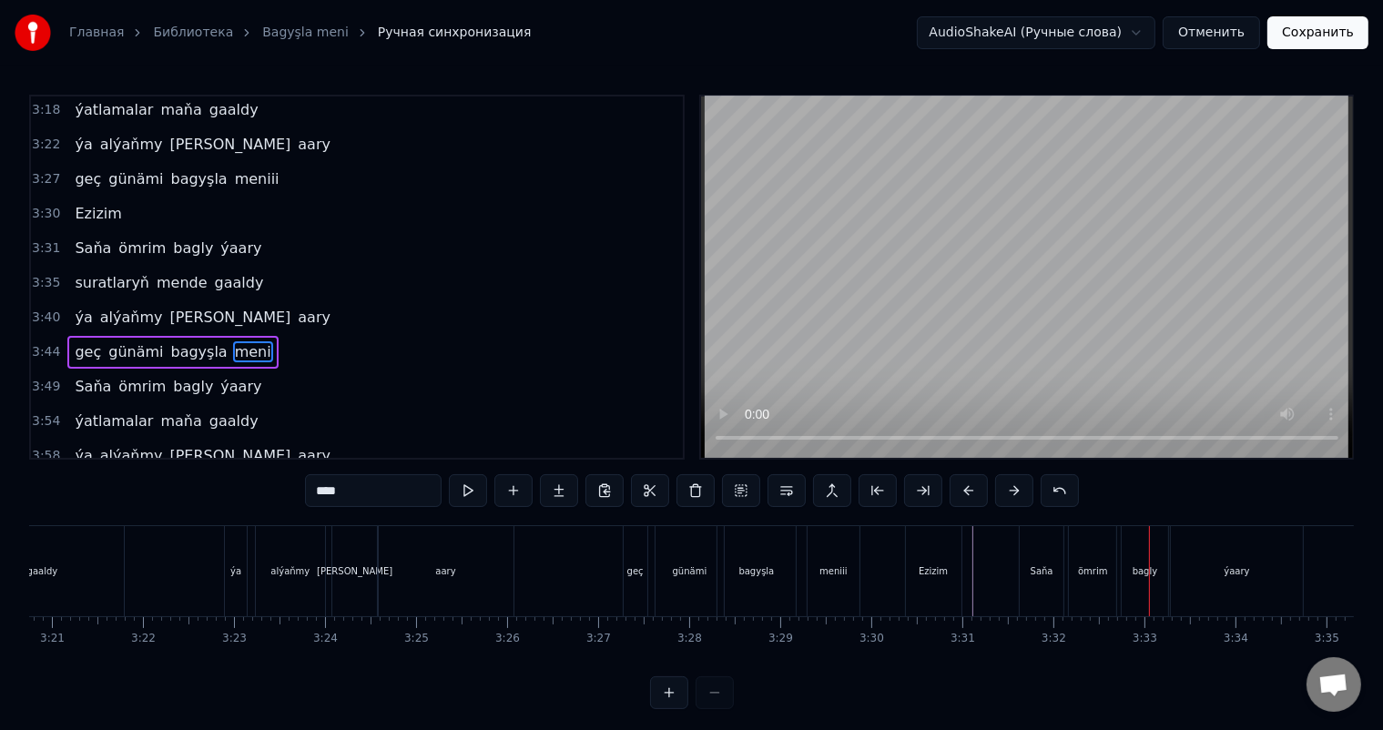
click at [1034, 559] on div "Saňa" at bounding box center [1042, 571] width 44 height 90
type input "****"
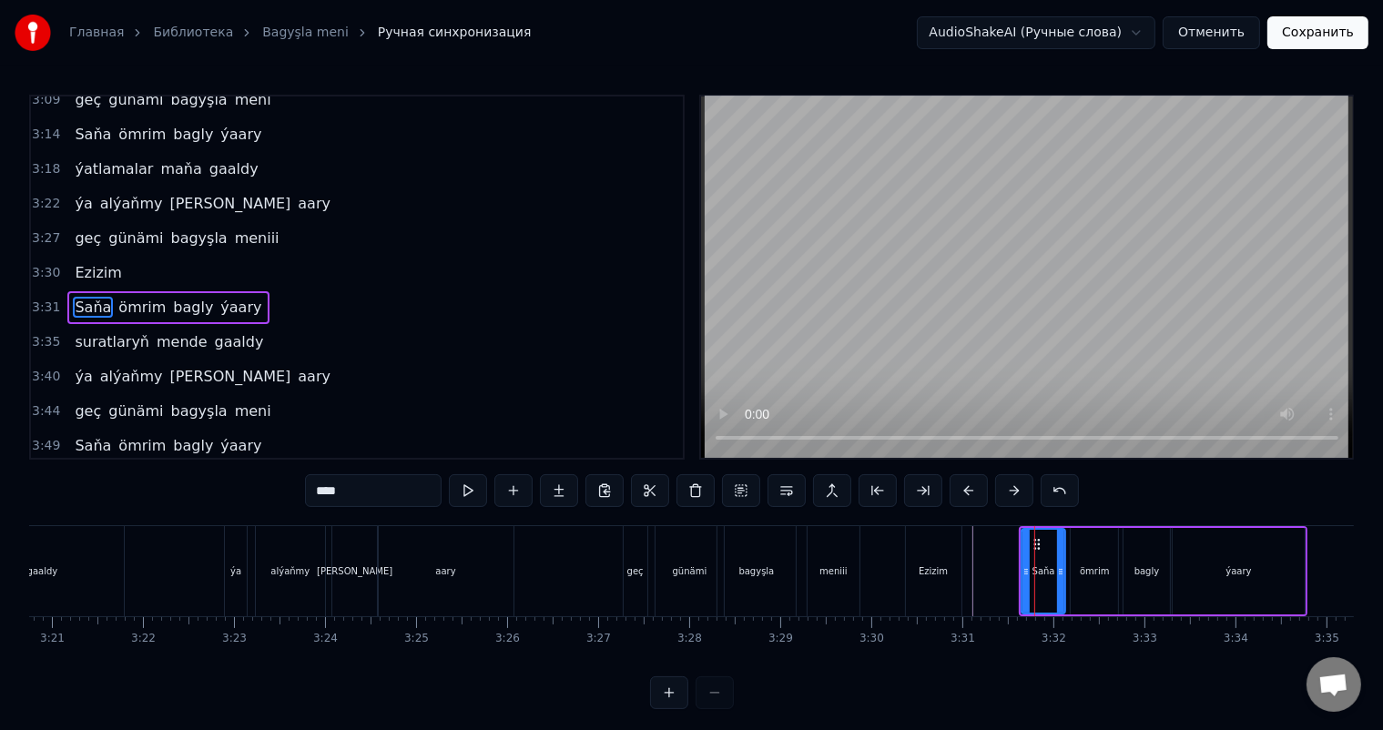
scroll to position [1075, 0]
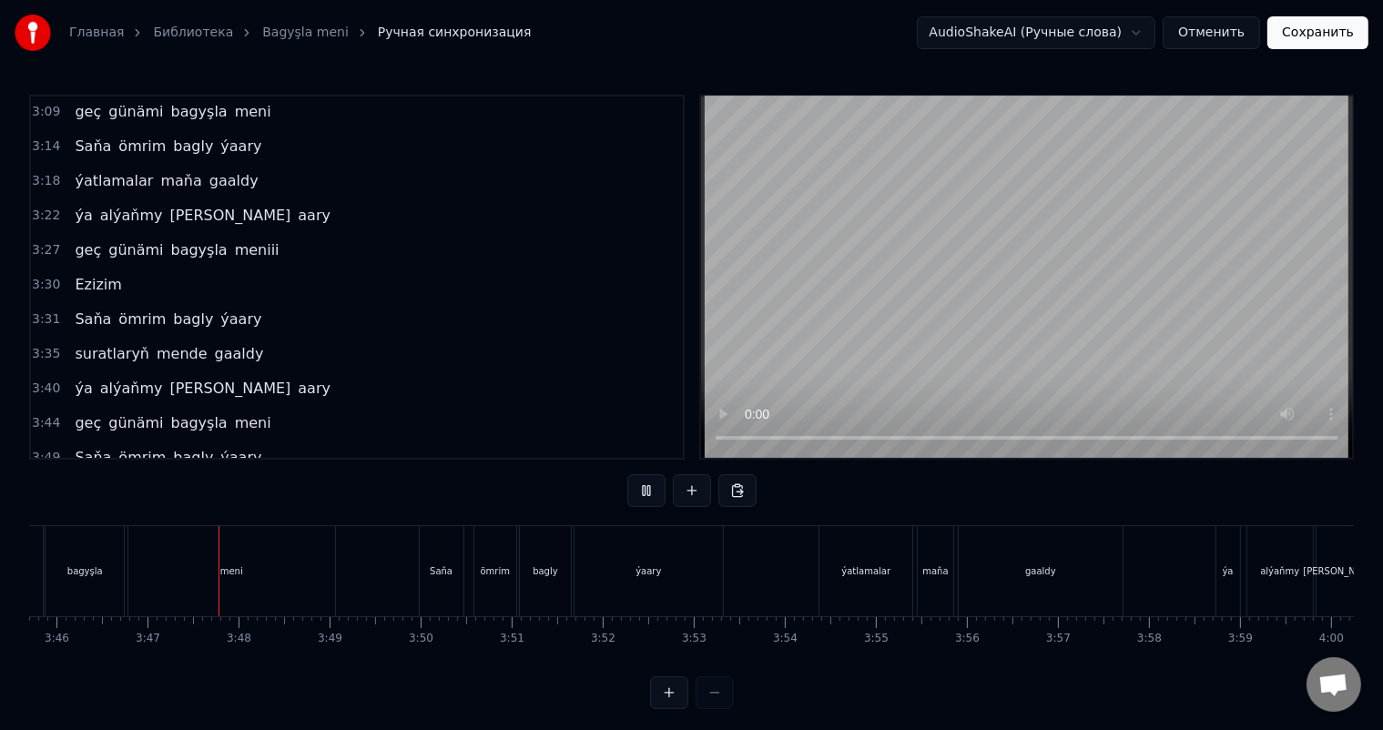
scroll to position [0, 20586]
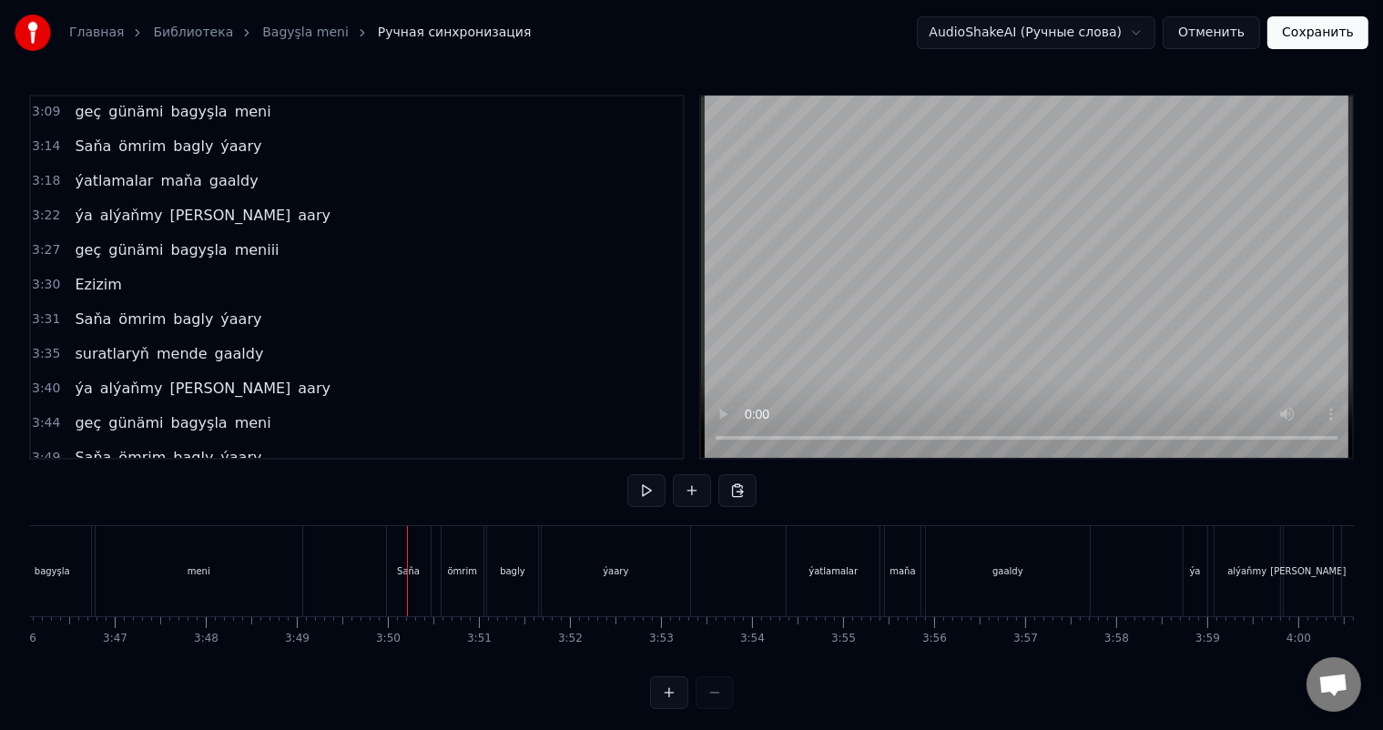
click at [237, 552] on div "meni" at bounding box center [199, 571] width 207 height 90
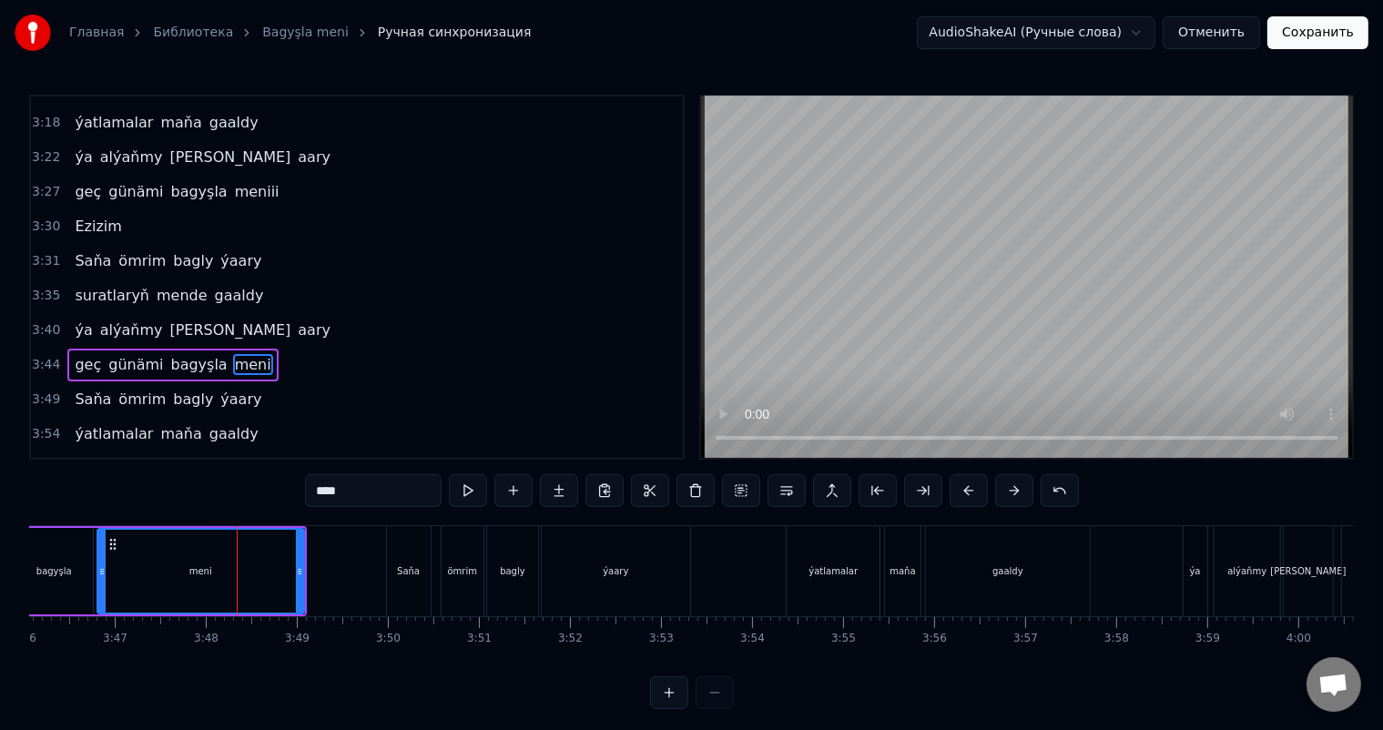
scroll to position [1146, 0]
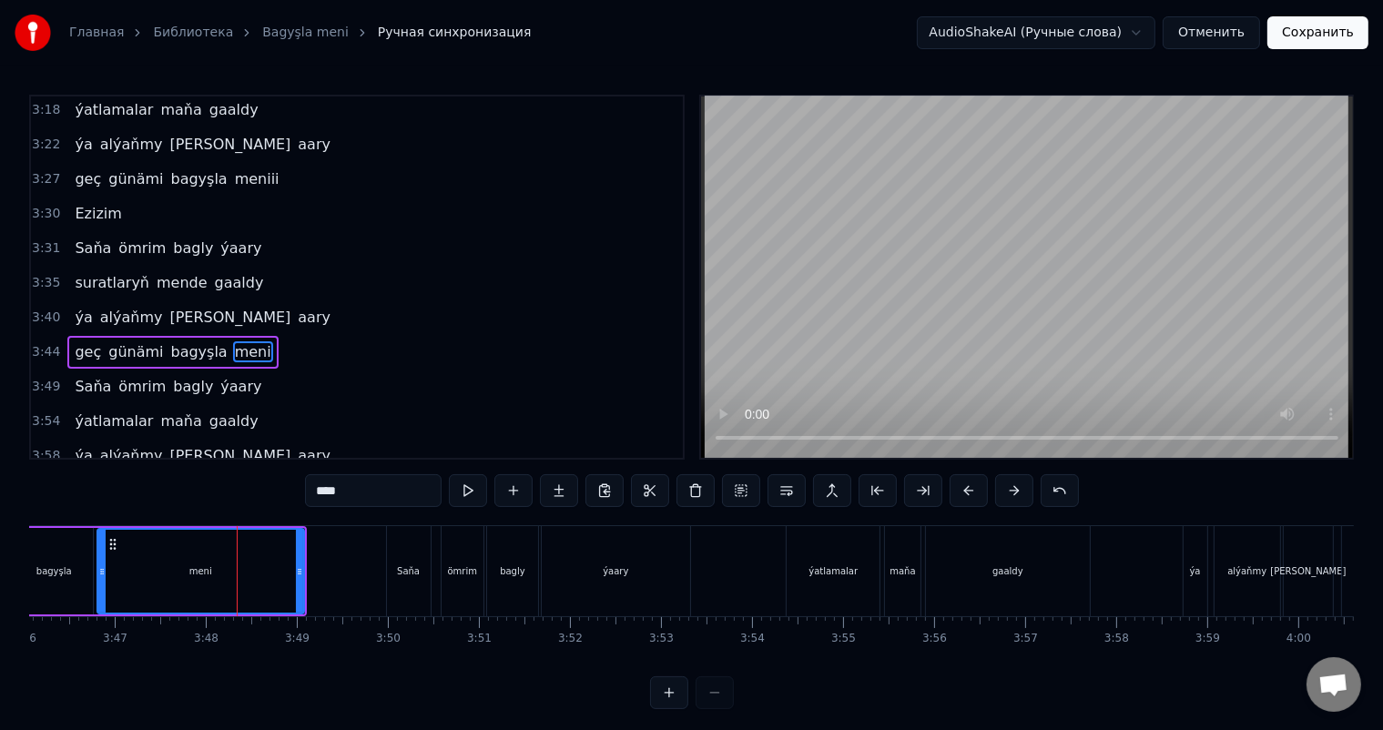
click at [233, 341] on span "meni" at bounding box center [253, 351] width 40 height 21
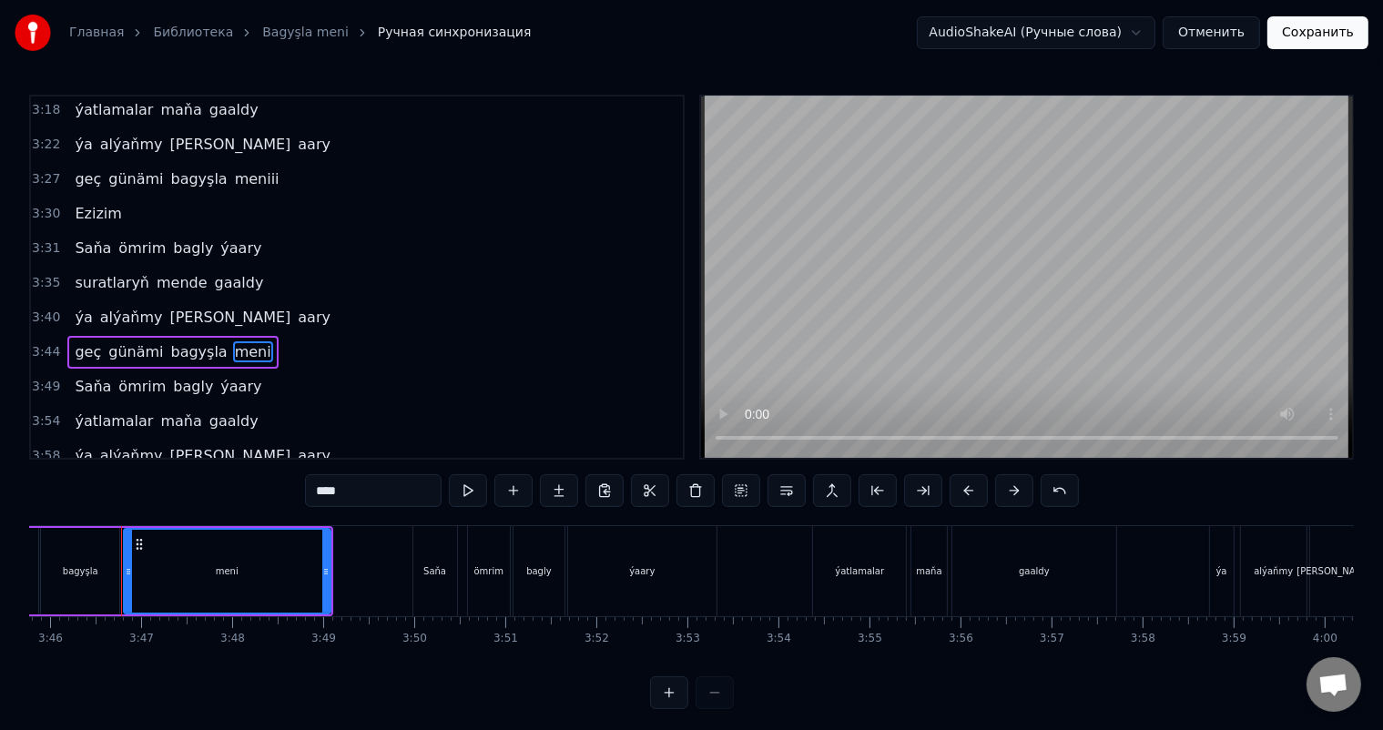
click at [355, 495] on input "****" at bounding box center [373, 490] width 137 height 33
click at [294, 572] on div "meniii" at bounding box center [227, 571] width 205 height 83
click at [97, 574] on div "bagyşla" at bounding box center [80, 571] width 78 height 87
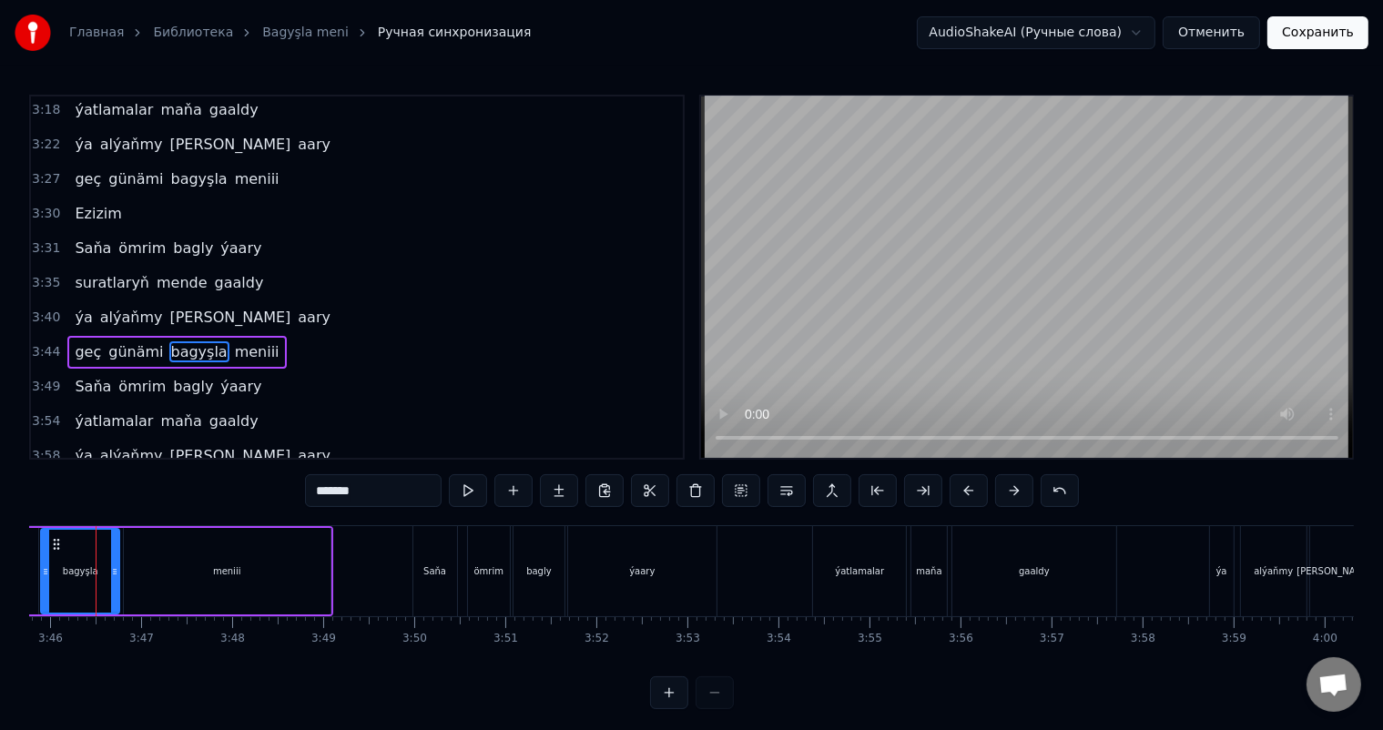
scroll to position [0, 20534]
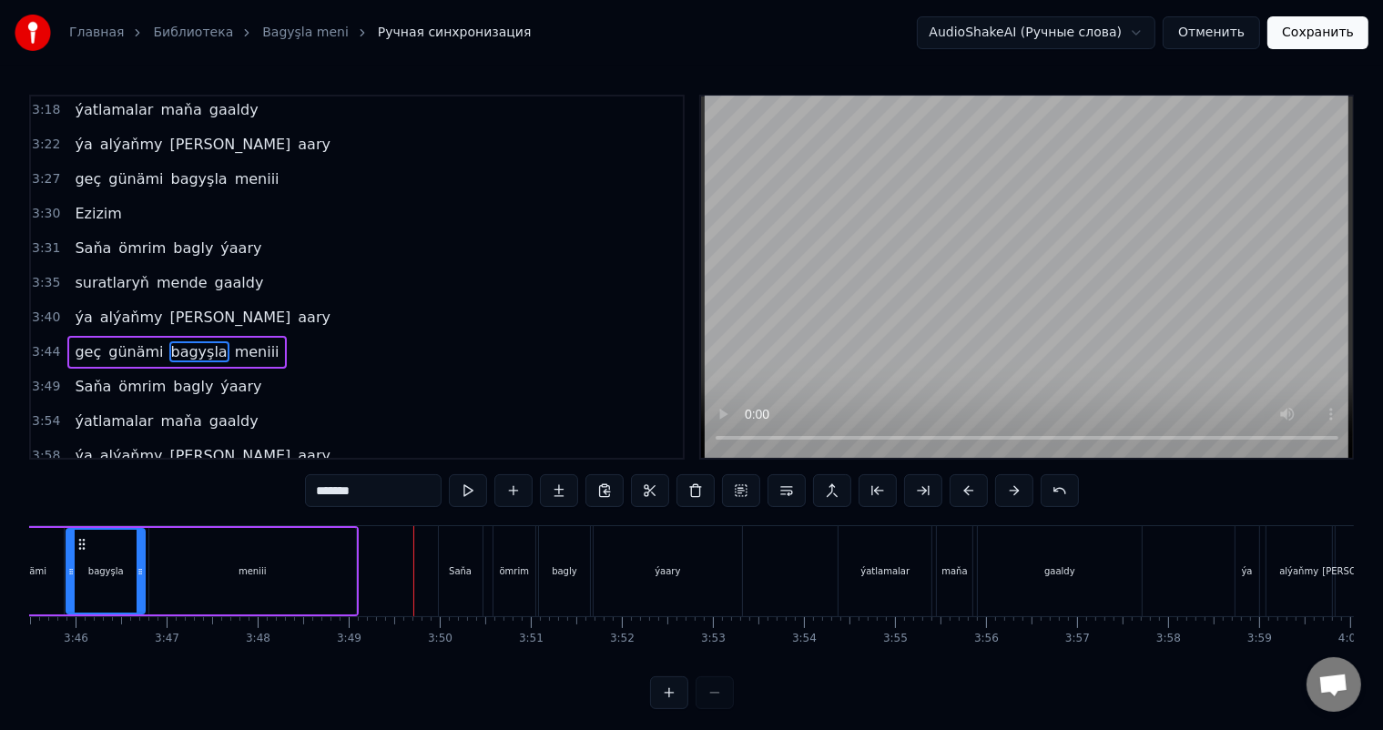
click at [343, 565] on div "meniii" at bounding box center [252, 571] width 207 height 87
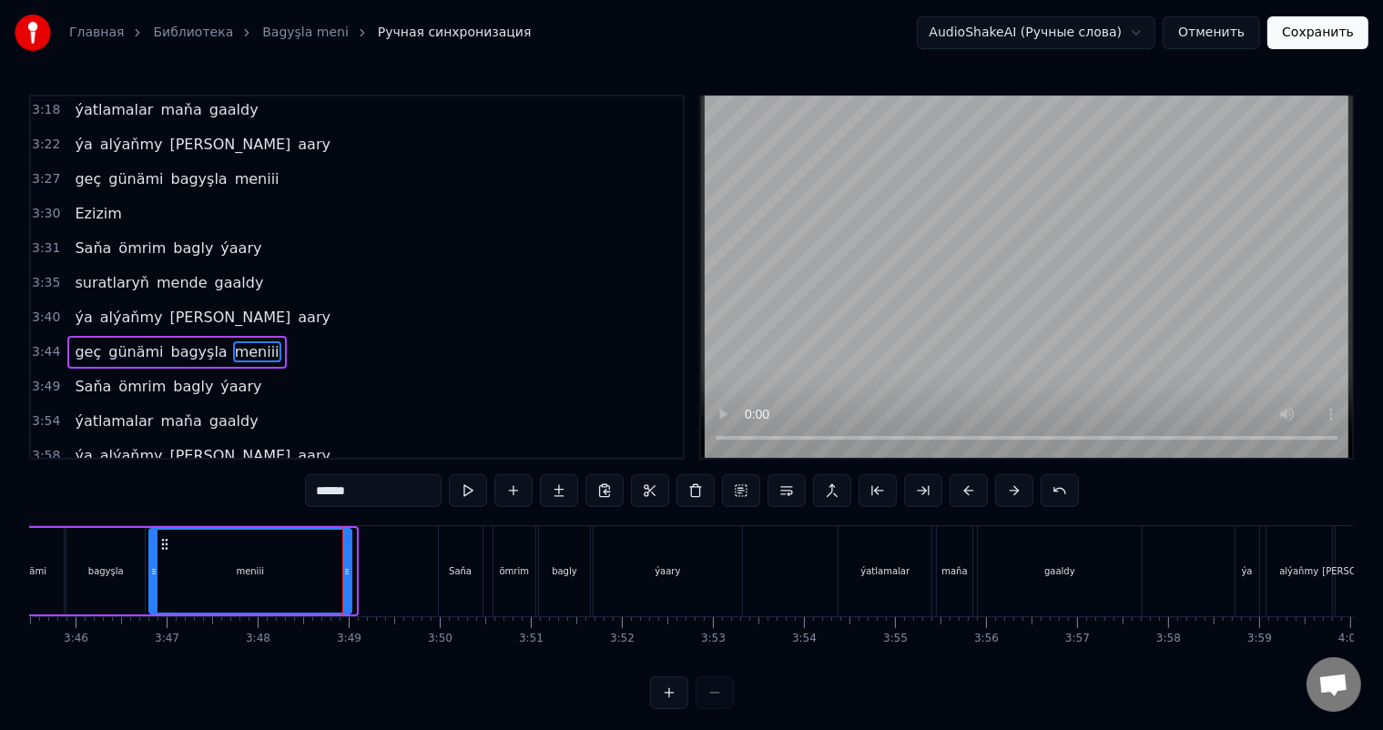
click at [347, 567] on icon at bounding box center [346, 572] width 7 height 15
click at [453, 556] on div "Saňa" at bounding box center [461, 571] width 44 height 90
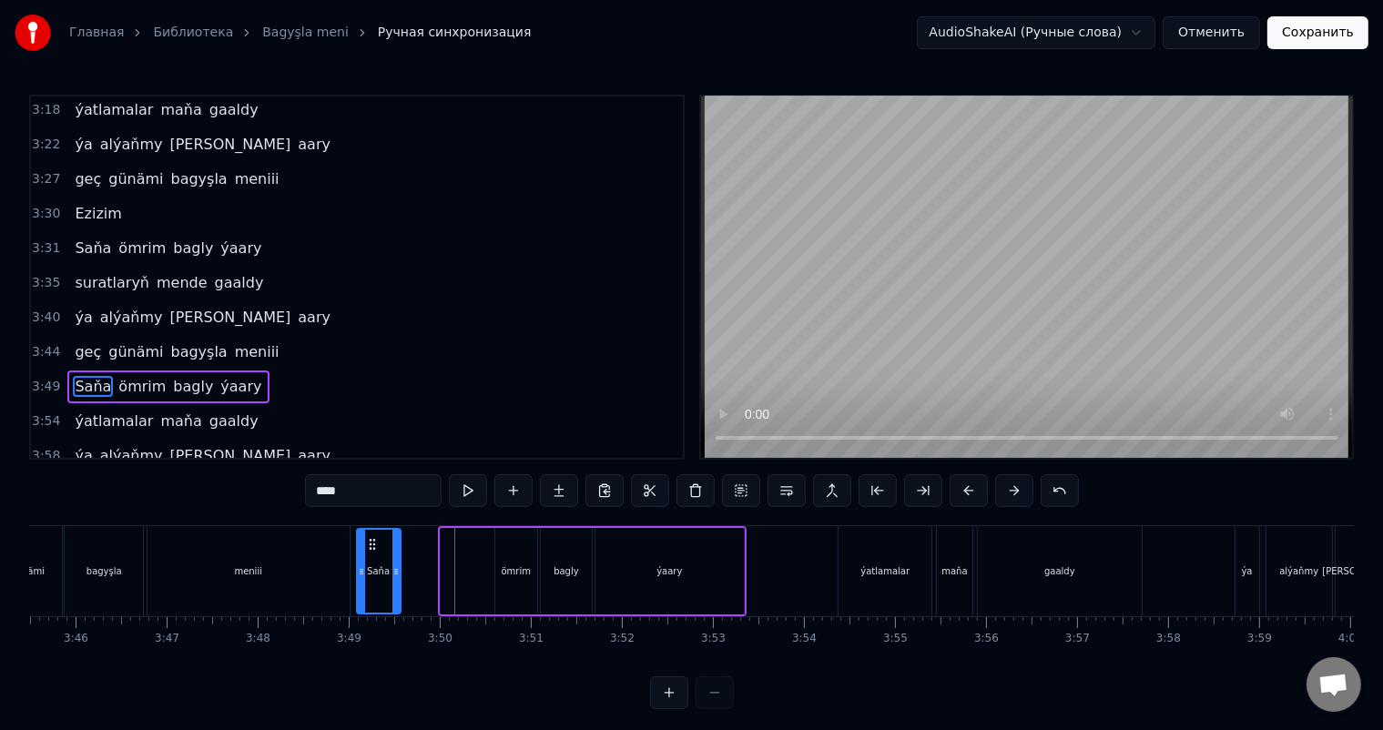
drag, startPoint x: 456, startPoint y: 543, endPoint x: 372, endPoint y: 540, distance: 83.8
click at [372, 540] on icon at bounding box center [372, 544] width 15 height 15
click at [222, 553] on div "meniii" at bounding box center [249, 571] width 202 height 90
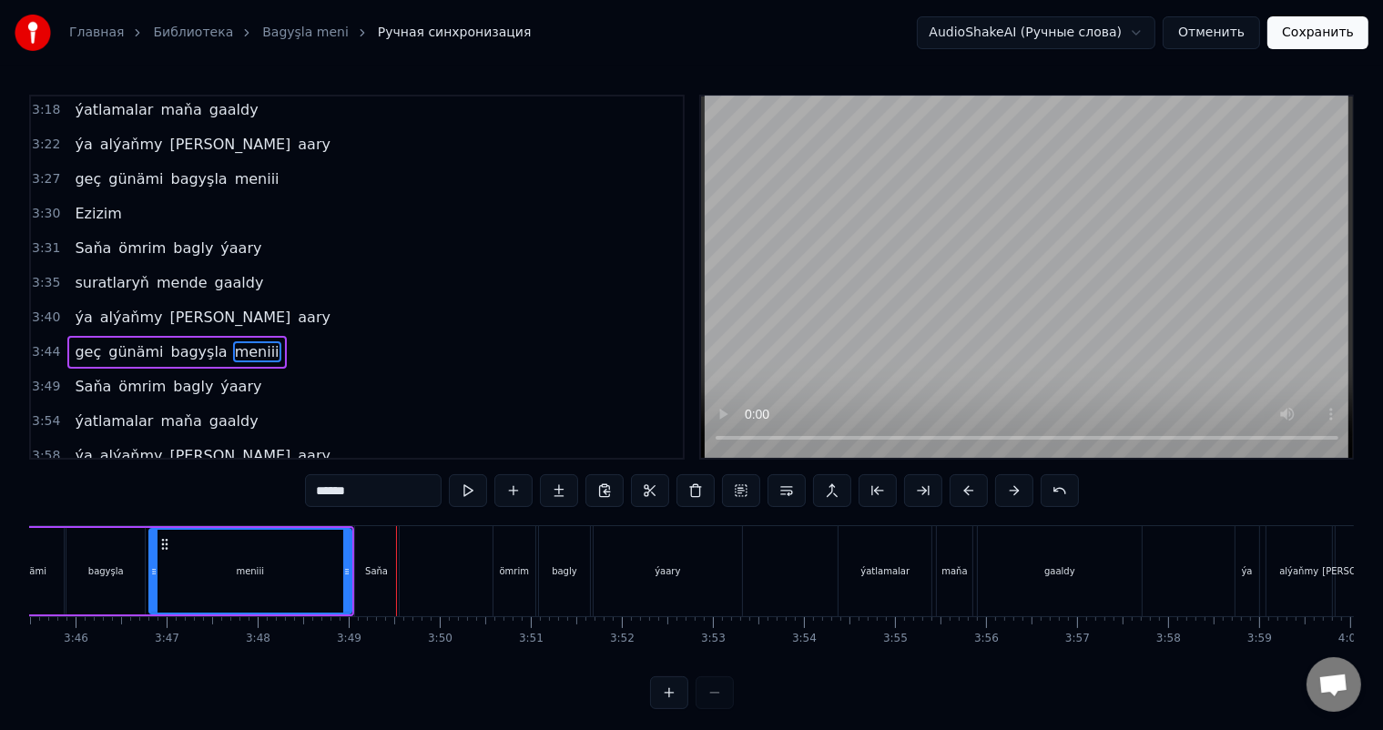
click at [324, 565] on div "meniii" at bounding box center [250, 571] width 200 height 83
click at [337, 568] on icon at bounding box center [337, 572] width 7 height 15
click at [381, 561] on div "Saňa" at bounding box center [377, 571] width 44 height 90
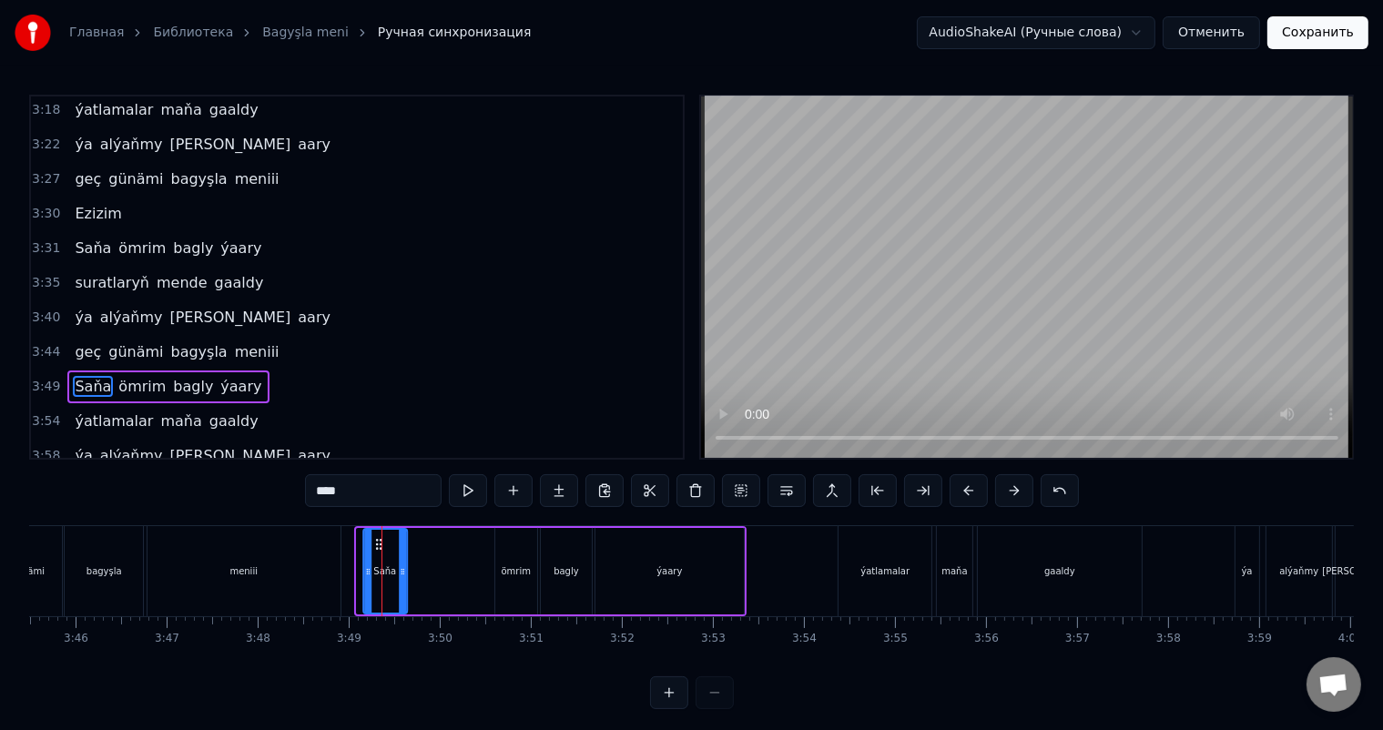
click at [376, 543] on icon at bounding box center [379, 544] width 15 height 15
click at [213, 561] on div "meniii" at bounding box center [244, 571] width 193 height 90
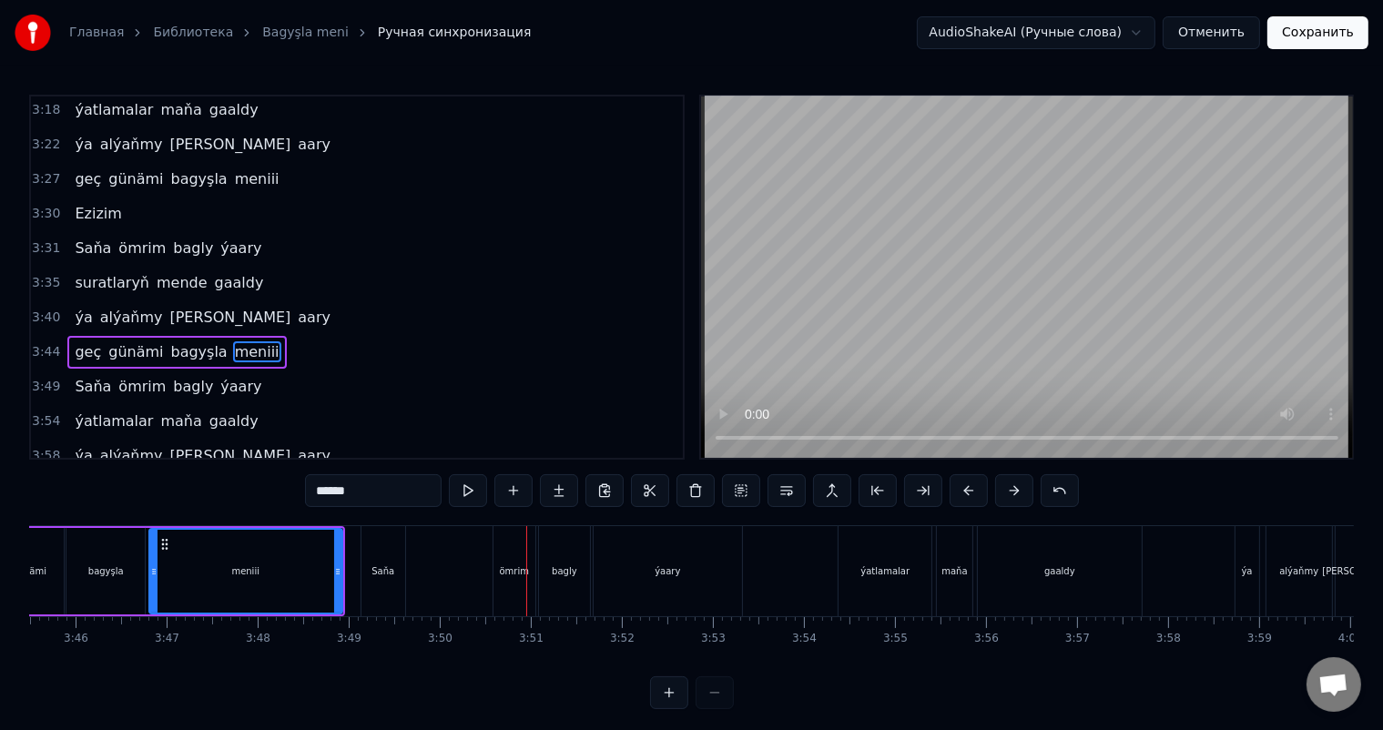
click at [504, 555] on div "ömrim" at bounding box center [515, 571] width 42 height 90
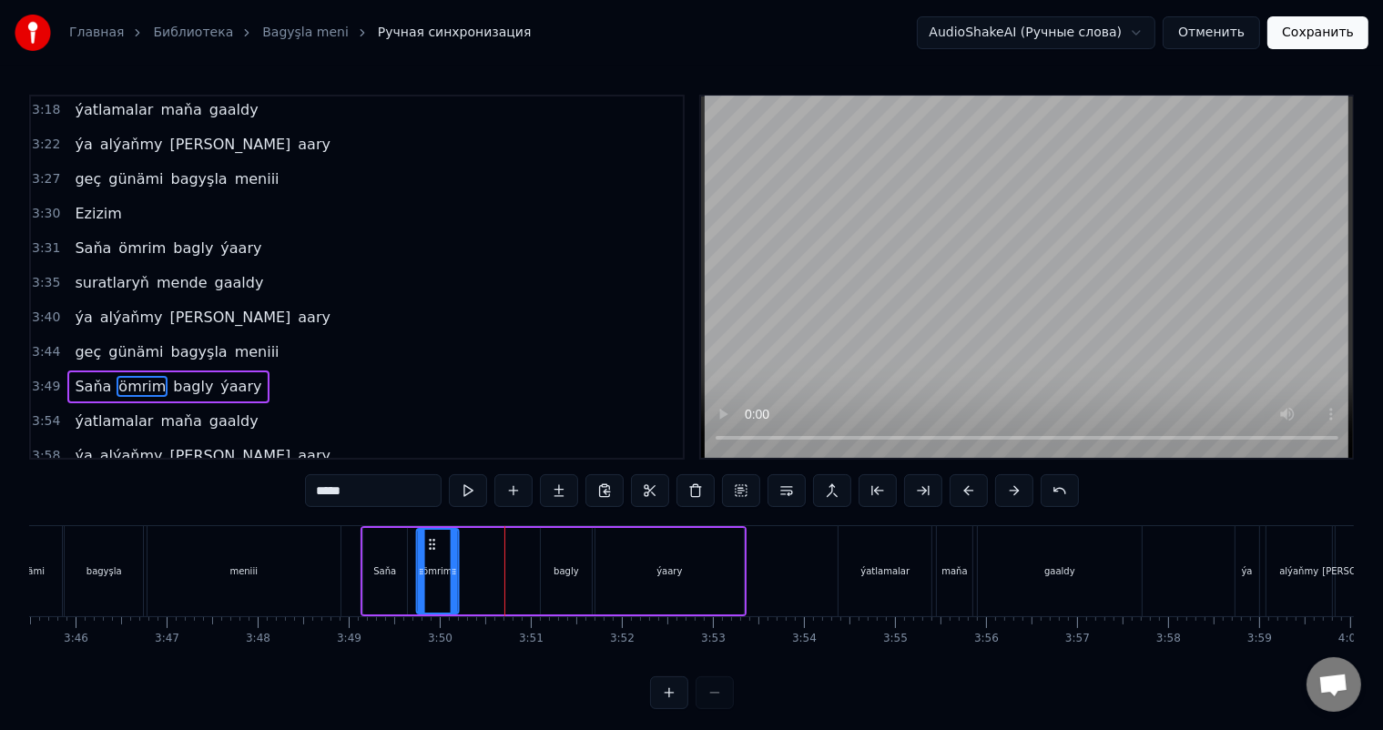
drag, startPoint x: 508, startPoint y: 537, endPoint x: 430, endPoint y: 535, distance: 78.4
click at [430, 535] on div "ömrim" at bounding box center [437, 571] width 40 height 83
click at [552, 541] on div "bagly" at bounding box center [566, 571] width 51 height 87
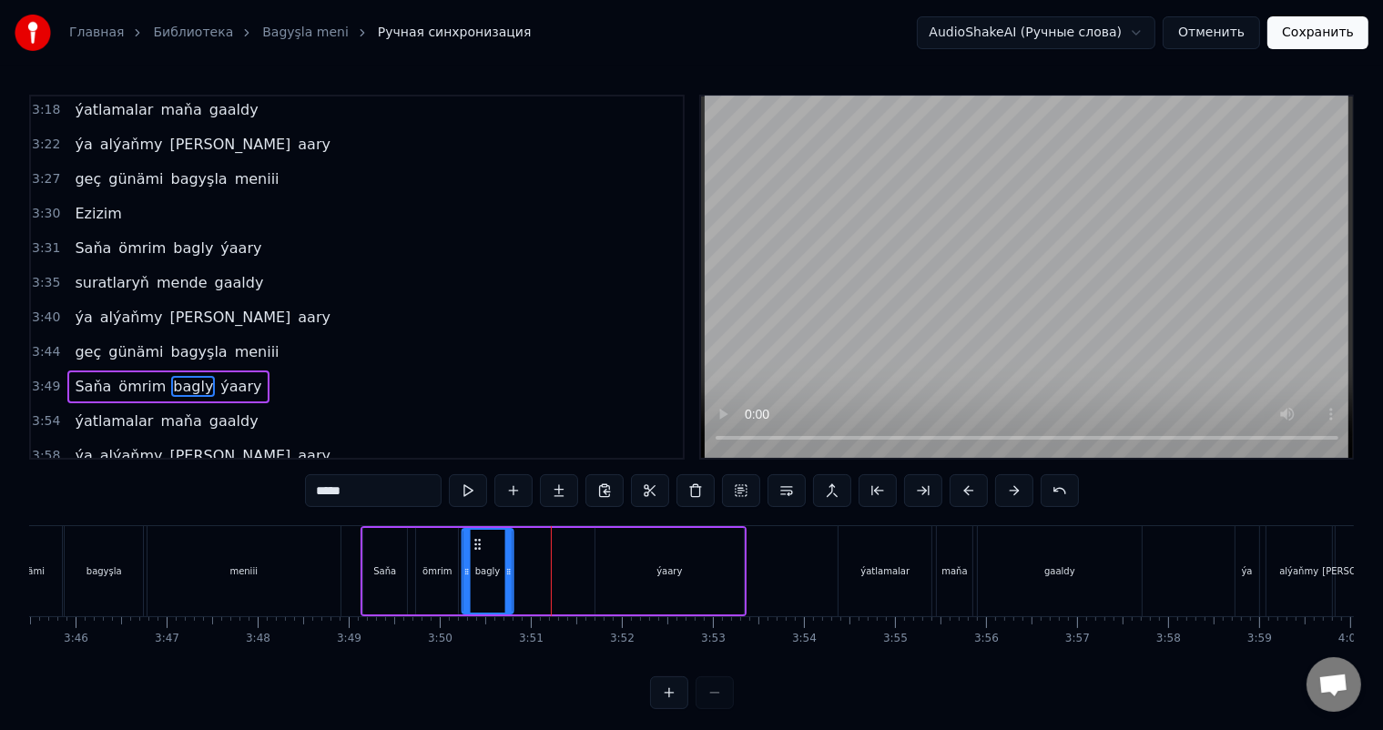
drag, startPoint x: 557, startPoint y: 538, endPoint x: 477, endPoint y: 537, distance: 80.1
click at [477, 537] on icon at bounding box center [477, 544] width 15 height 15
click at [642, 539] on div "ýaary" at bounding box center [670, 571] width 148 height 87
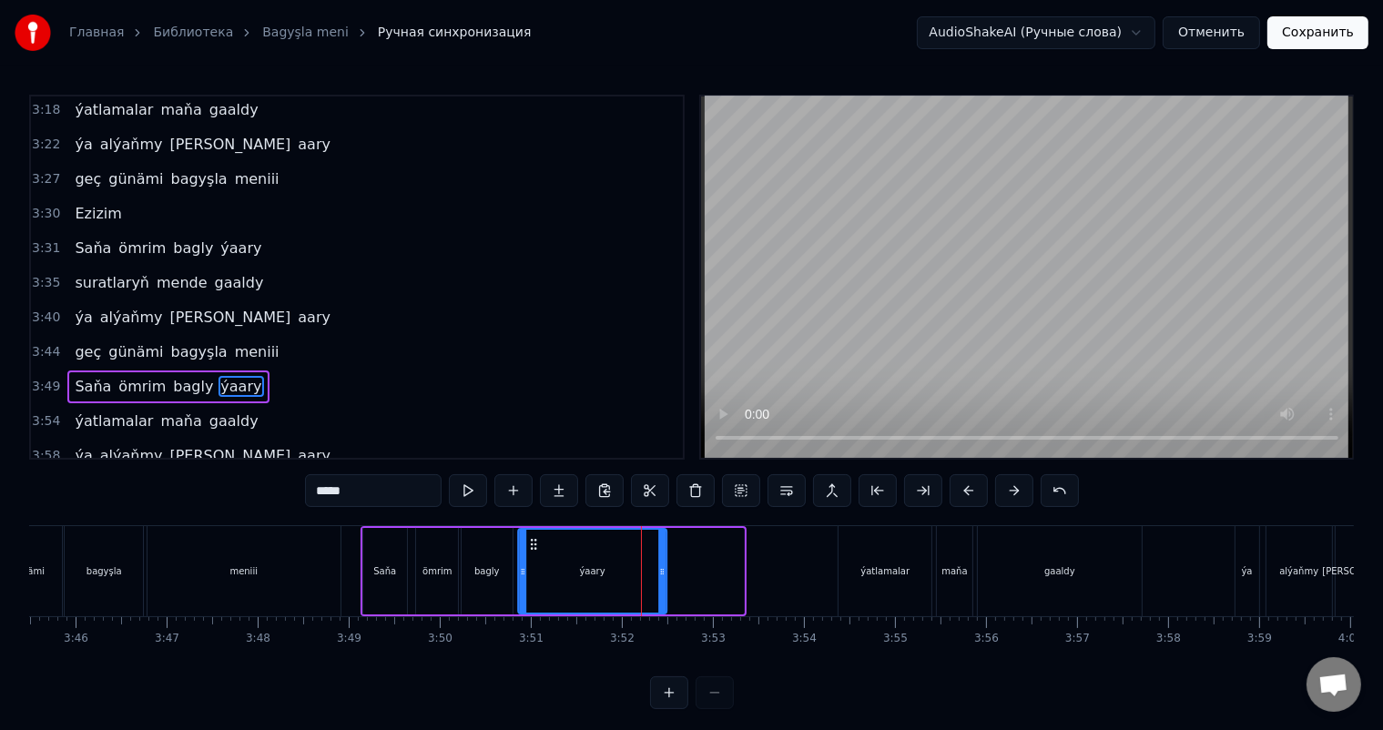
drag, startPoint x: 610, startPoint y: 538, endPoint x: 533, endPoint y: 538, distance: 77.4
click at [533, 538] on icon at bounding box center [533, 544] width 15 height 15
click at [279, 569] on div "meniii" at bounding box center [244, 571] width 193 height 90
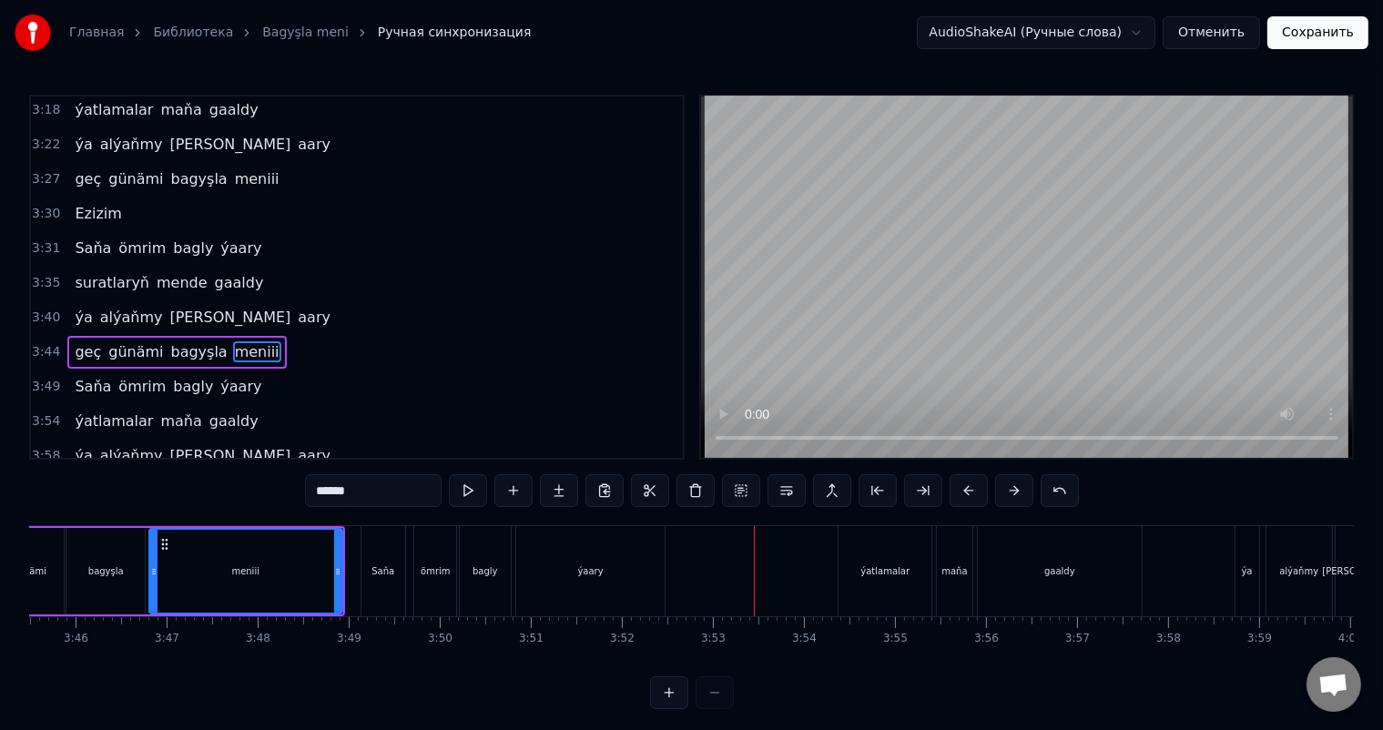
click at [881, 578] on div "ýatlamalar" at bounding box center [885, 571] width 93 height 90
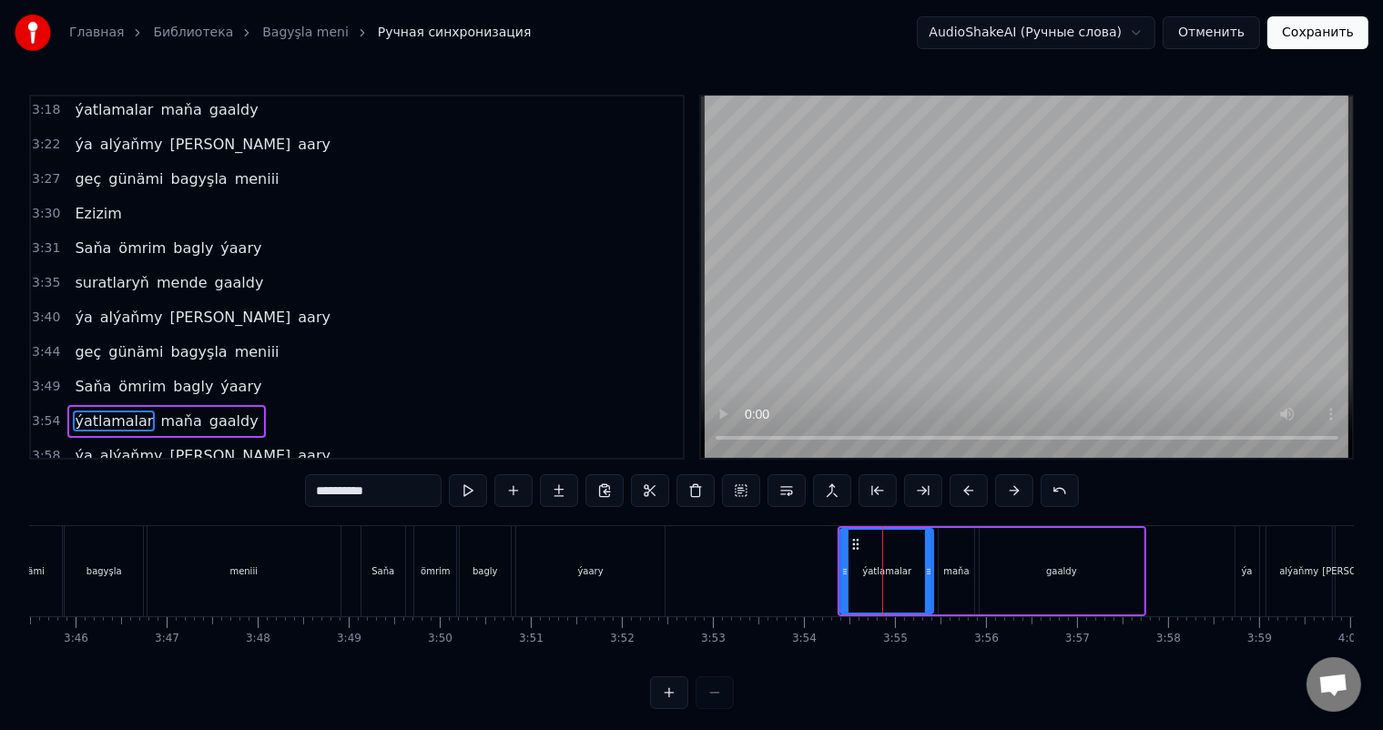
scroll to position [8, 0]
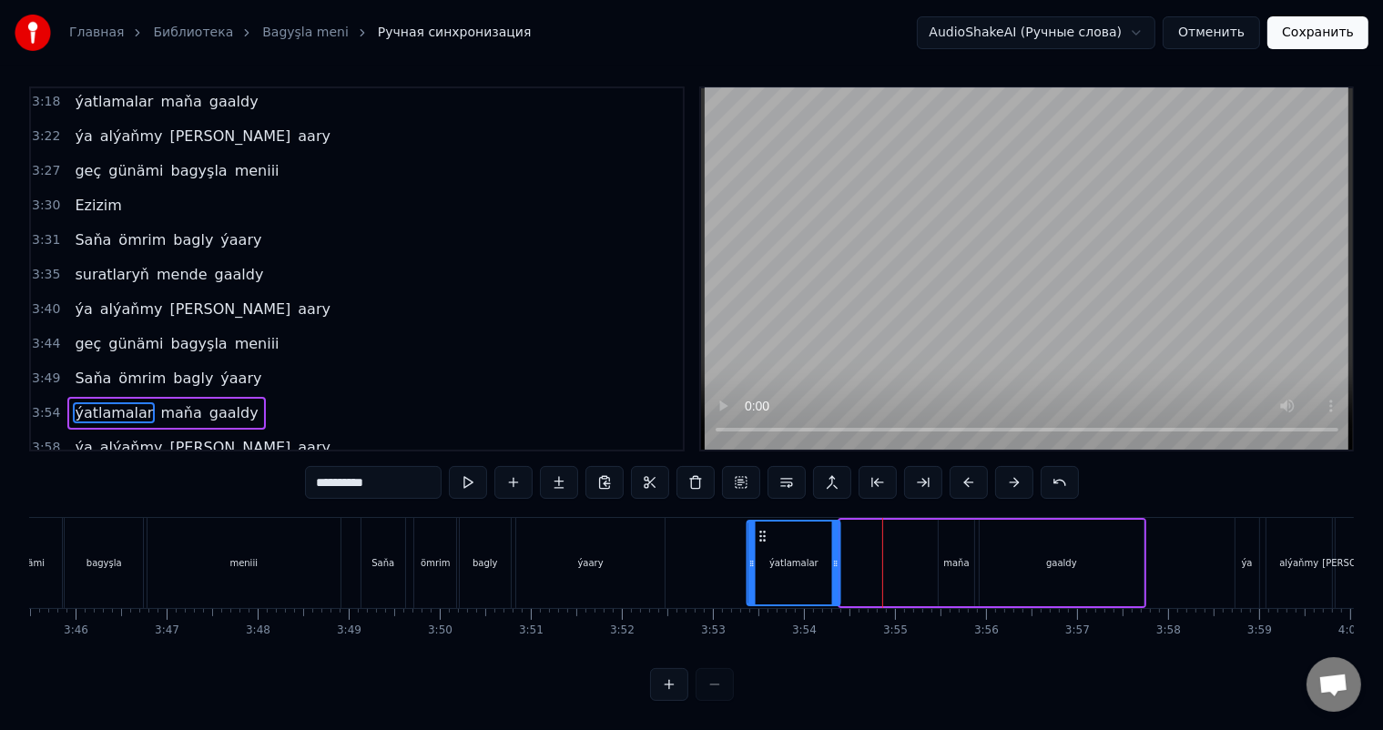
drag, startPoint x: 851, startPoint y: 531, endPoint x: 758, endPoint y: 533, distance: 93.8
click at [758, 533] on icon at bounding box center [763, 536] width 15 height 15
click at [961, 545] on div "maňa" at bounding box center [956, 563] width 35 height 87
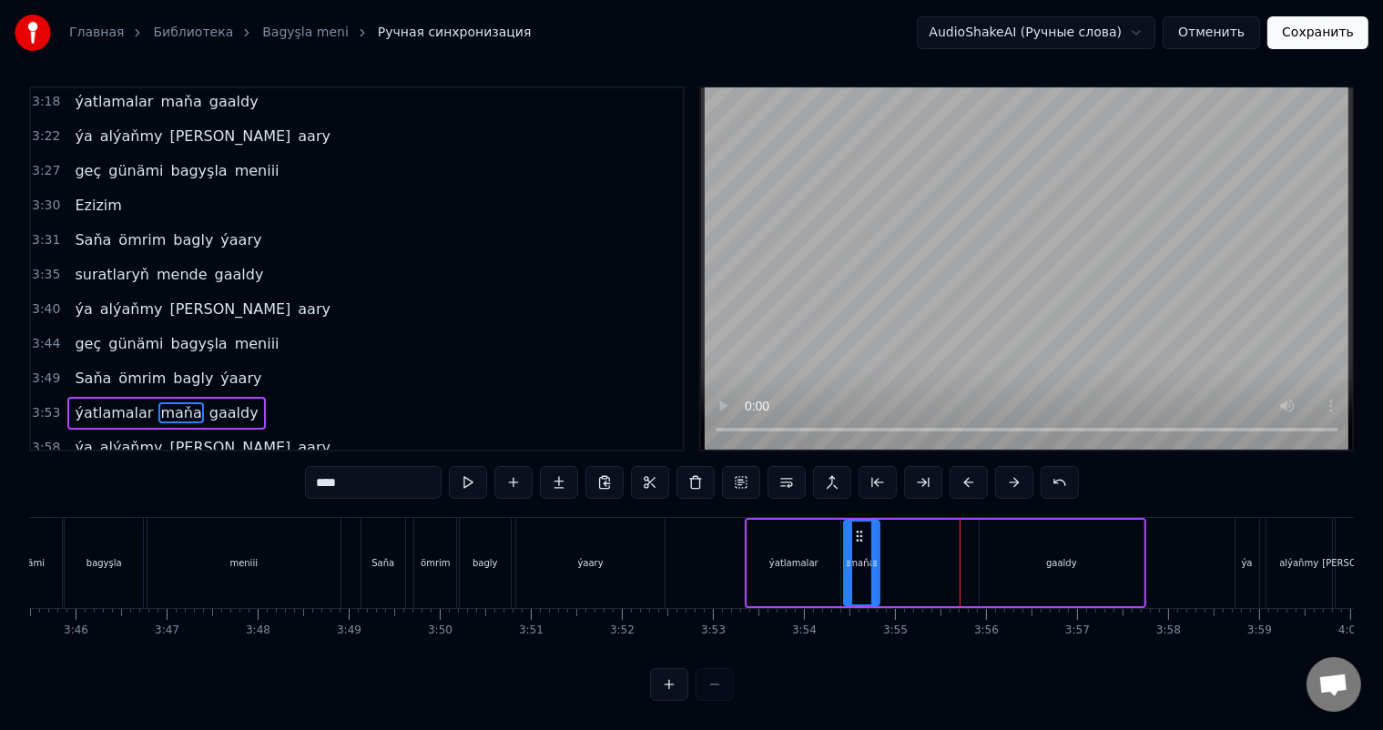
drag, startPoint x: 952, startPoint y: 534, endPoint x: 857, endPoint y: 532, distance: 94.7
click at [857, 532] on icon at bounding box center [859, 536] width 15 height 15
click at [1040, 539] on div "gaaldy" at bounding box center [1062, 563] width 165 height 87
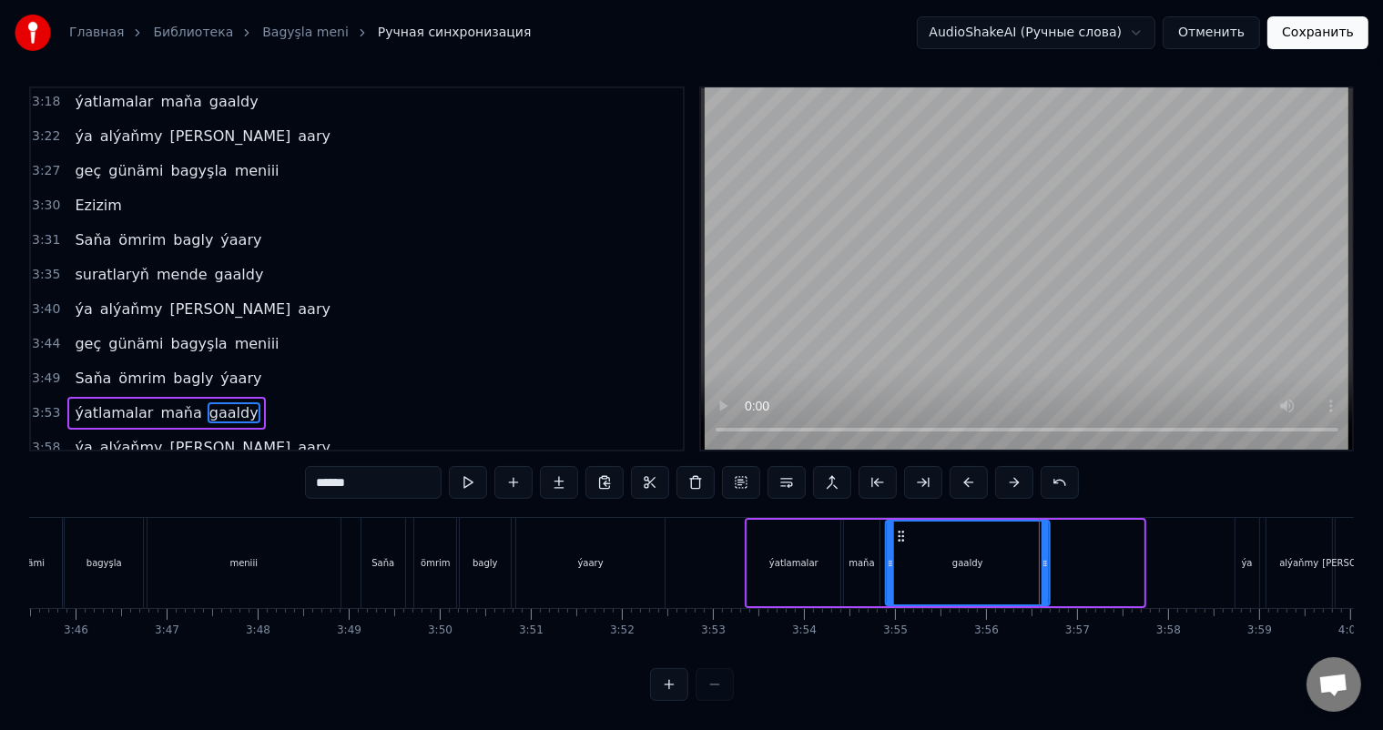
drag, startPoint x: 993, startPoint y: 532, endPoint x: 899, endPoint y: 532, distance: 93.8
click at [899, 532] on icon at bounding box center [900, 536] width 15 height 15
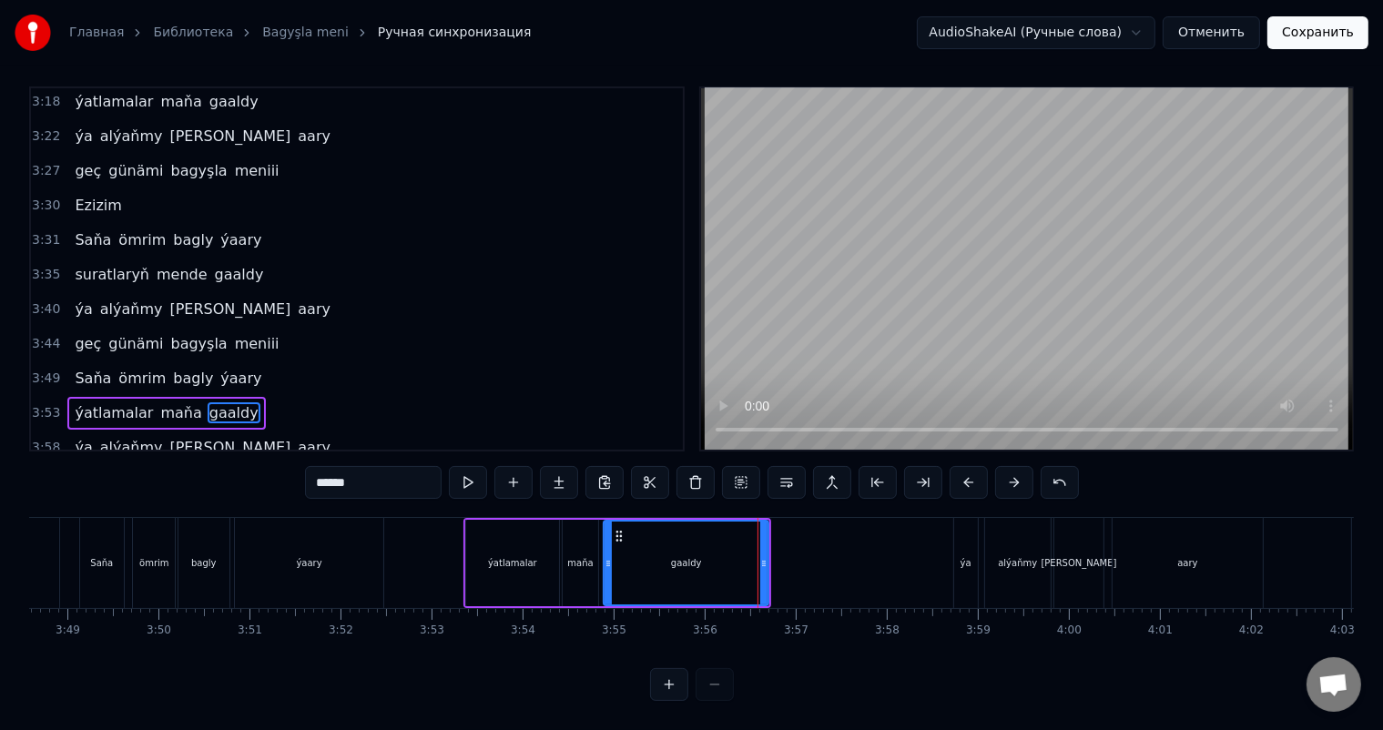
scroll to position [0, 20829]
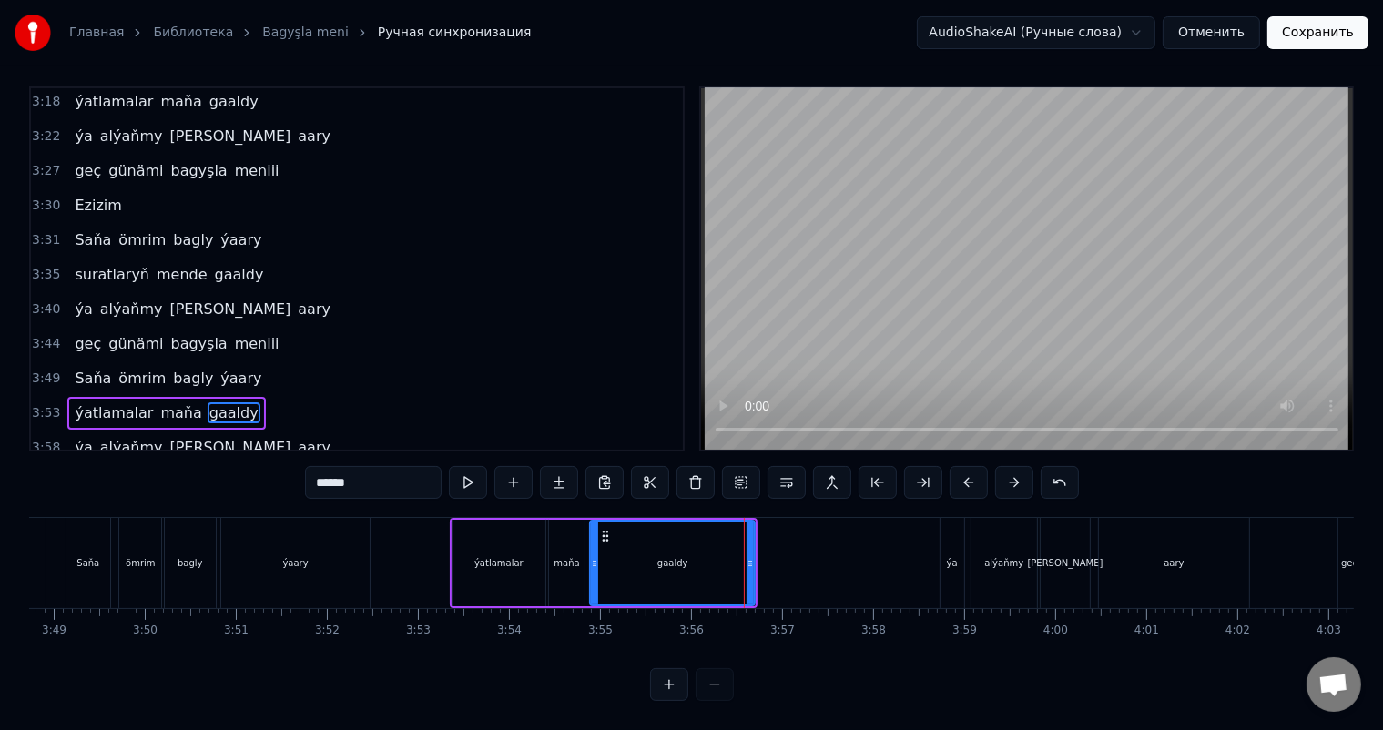
click at [957, 535] on div "ýa" at bounding box center [953, 563] width 24 height 90
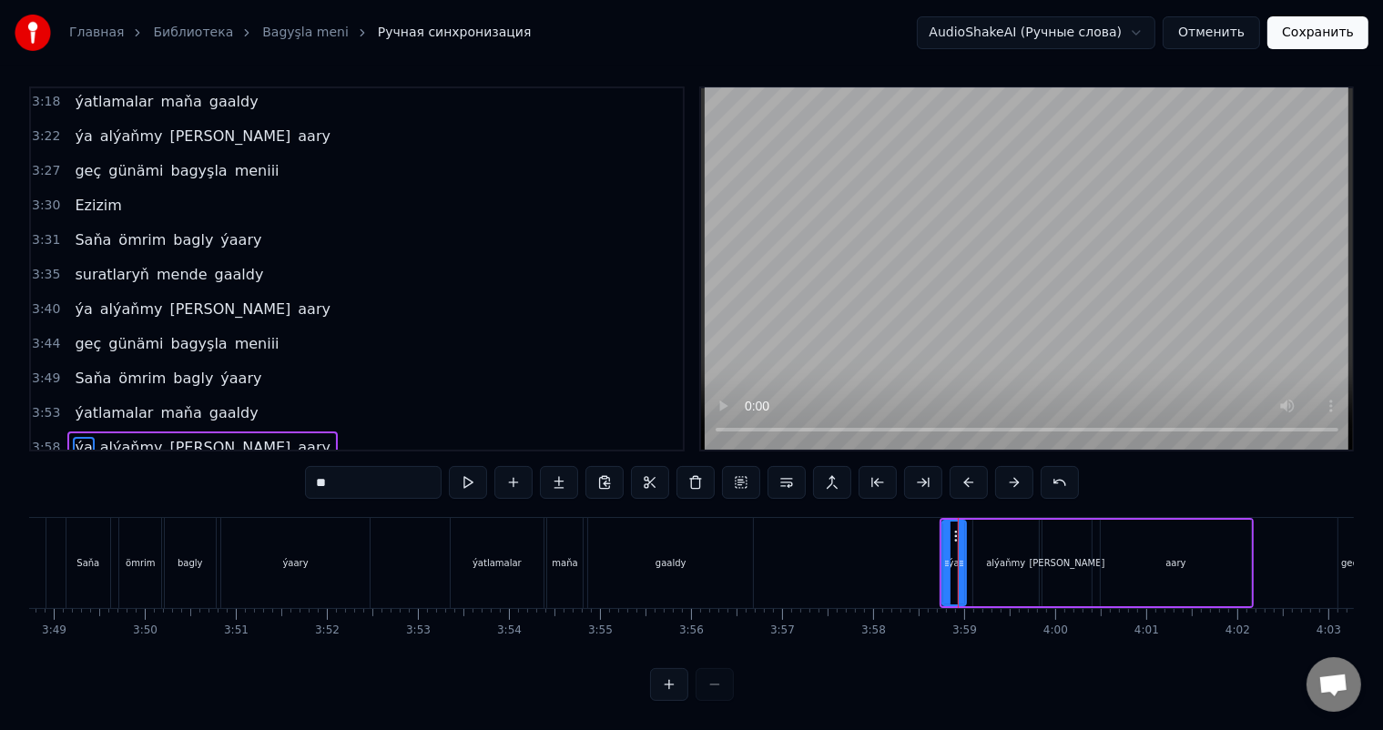
scroll to position [24, 0]
drag, startPoint x: 954, startPoint y: 517, endPoint x: 863, endPoint y: 515, distance: 91.1
click at [863, 529] on icon at bounding box center [866, 536] width 15 height 15
click at [991, 531] on div "alýaňmy" at bounding box center [1006, 563] width 66 height 87
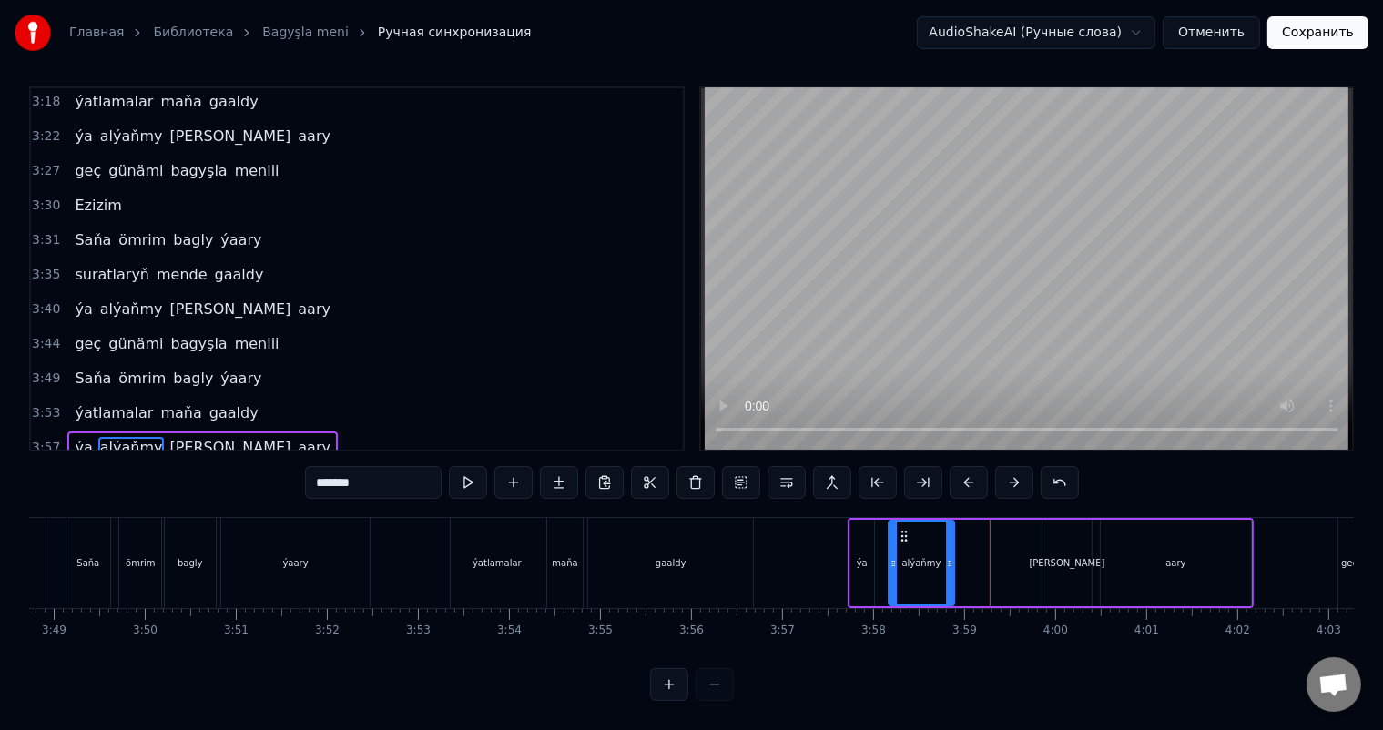
drag, startPoint x: 985, startPoint y: 517, endPoint x: 900, endPoint y: 521, distance: 85.7
click at [900, 529] on icon at bounding box center [904, 536] width 15 height 15
click at [1062, 526] on div "[PERSON_NAME]" at bounding box center [1067, 563] width 49 height 87
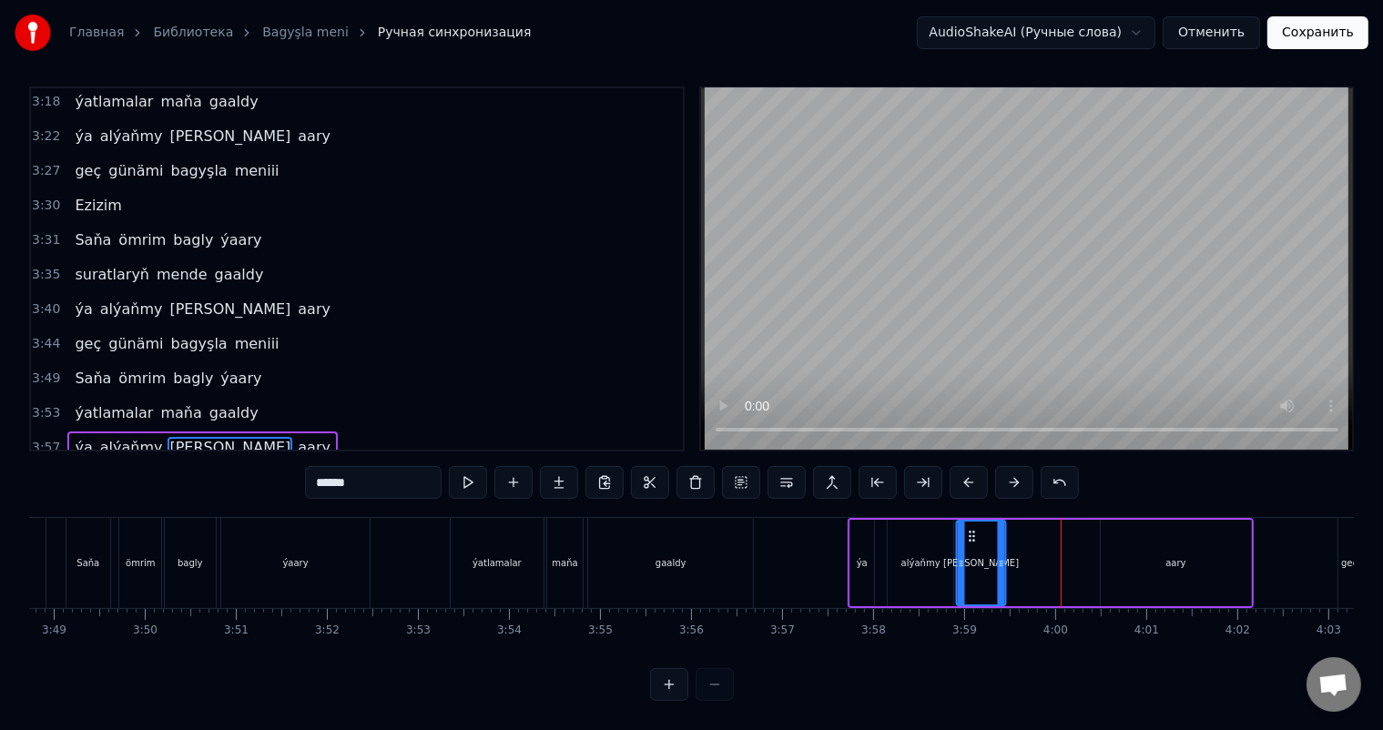
drag, startPoint x: 1055, startPoint y: 520, endPoint x: 969, endPoint y: 521, distance: 85.6
click at [969, 529] on icon at bounding box center [972, 536] width 15 height 15
click at [1117, 538] on div "aary" at bounding box center [1176, 563] width 150 height 87
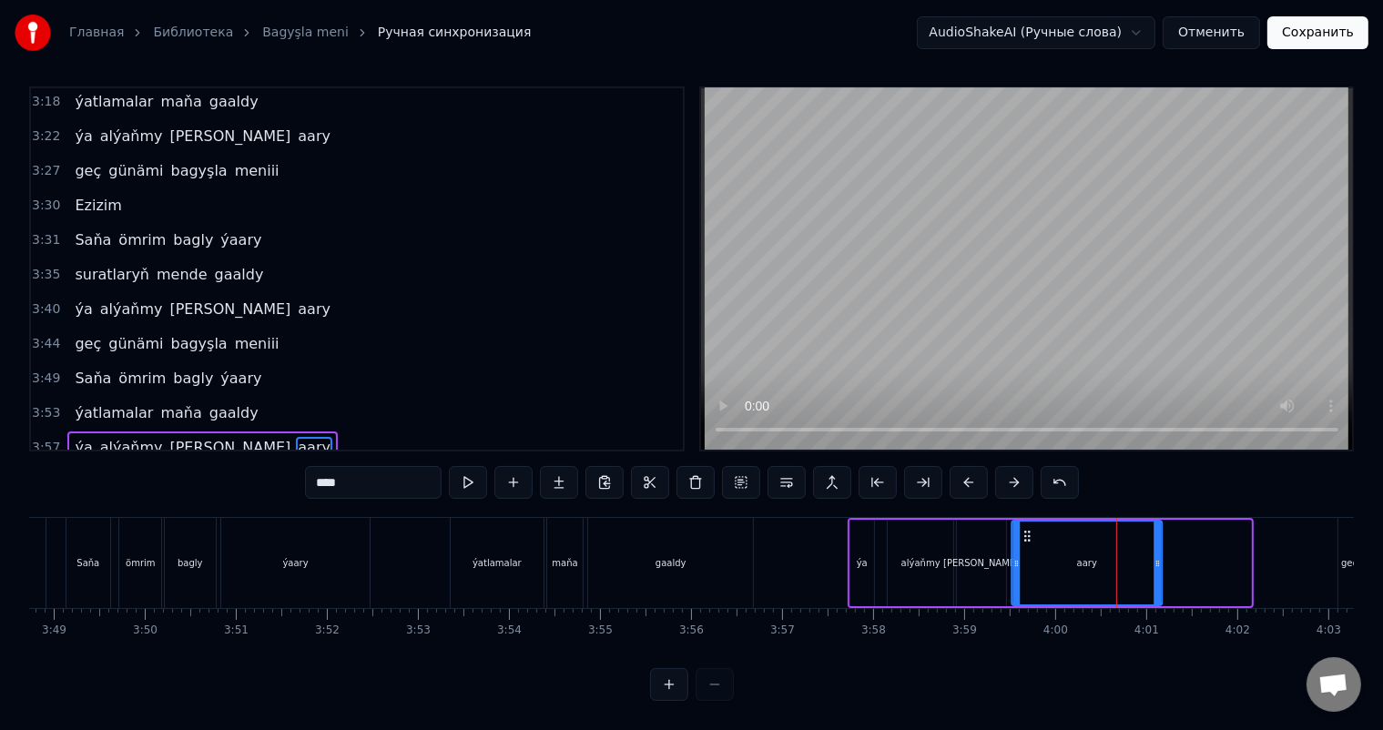
drag, startPoint x: 1115, startPoint y: 517, endPoint x: 1025, endPoint y: 518, distance: 89.2
click at [1025, 529] on icon at bounding box center [1028, 536] width 15 height 15
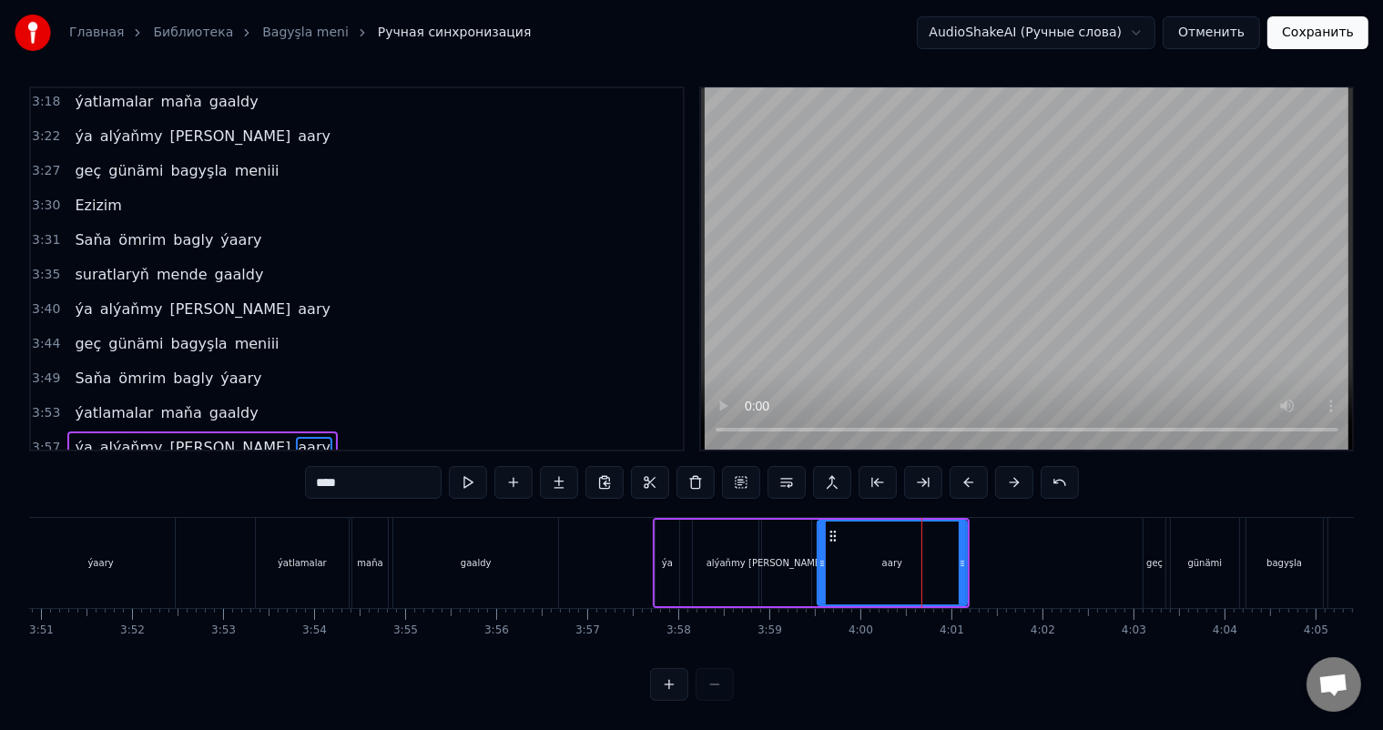
scroll to position [0, 21062]
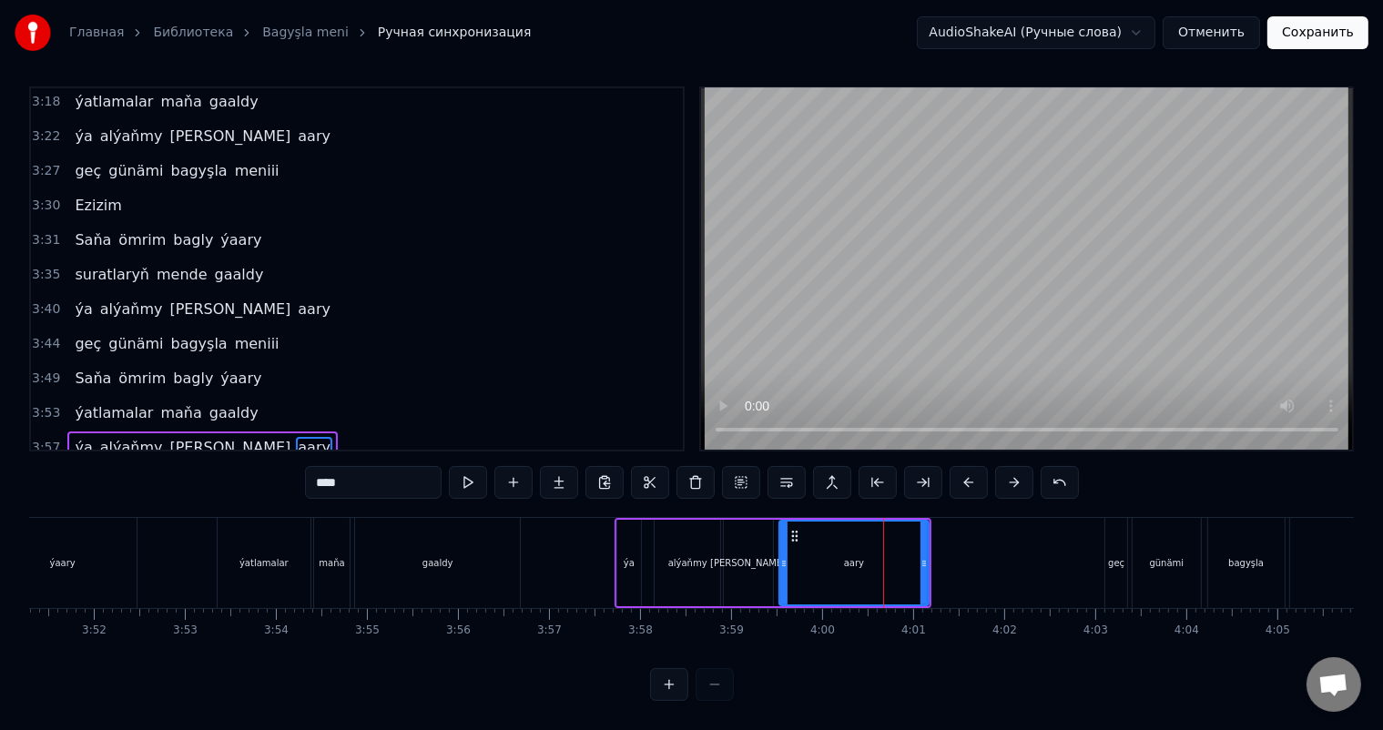
click at [1114, 556] on div "geç" at bounding box center [1116, 563] width 16 height 14
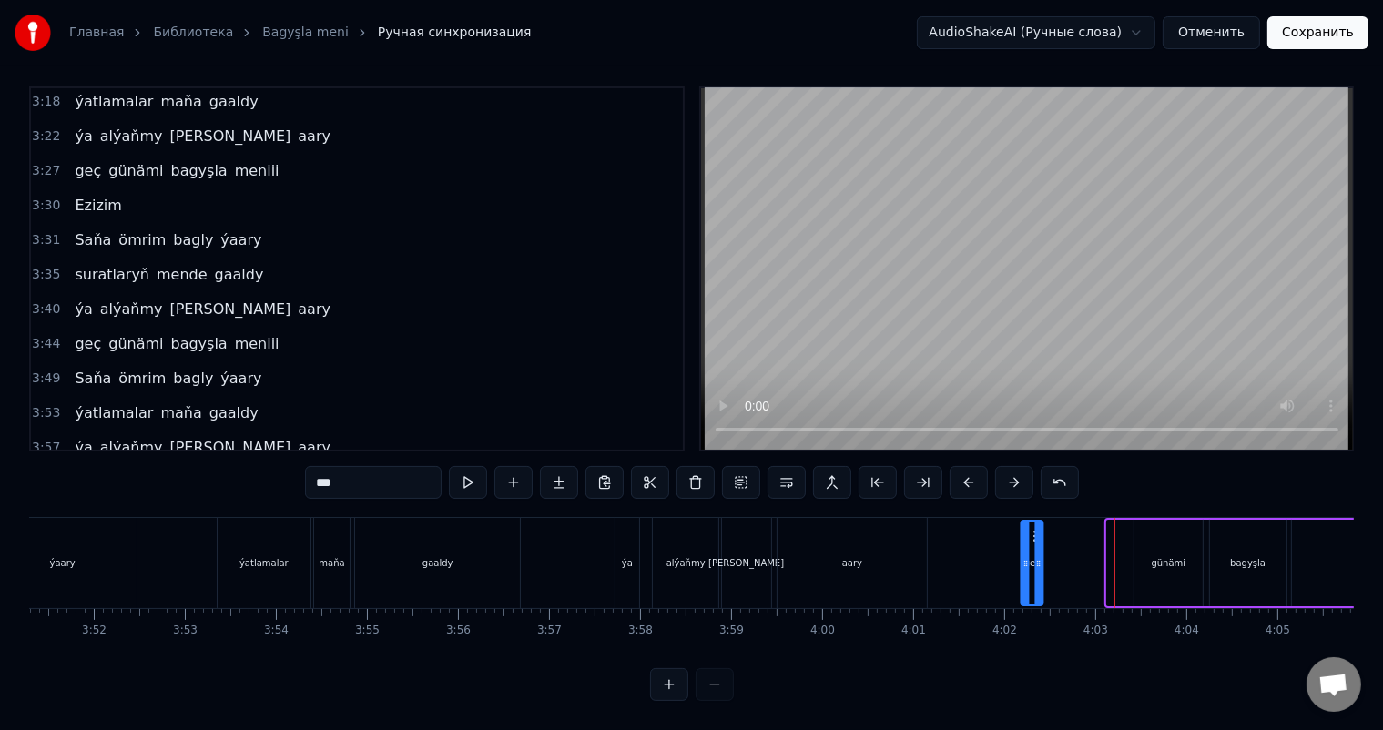
drag, startPoint x: 1118, startPoint y: 517, endPoint x: 1032, endPoint y: 517, distance: 86.5
click at [1032, 529] on icon at bounding box center [1037, 536] width 15 height 15
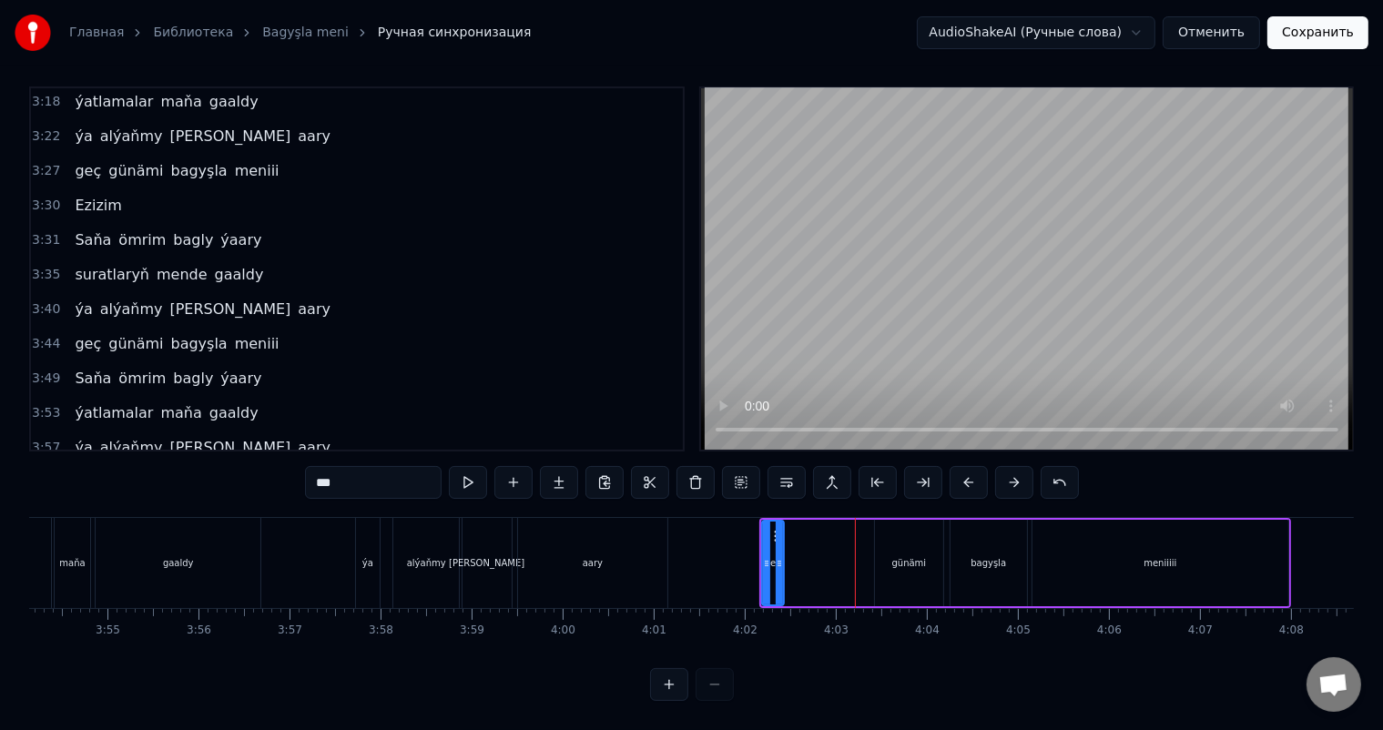
scroll to position [0, 21347]
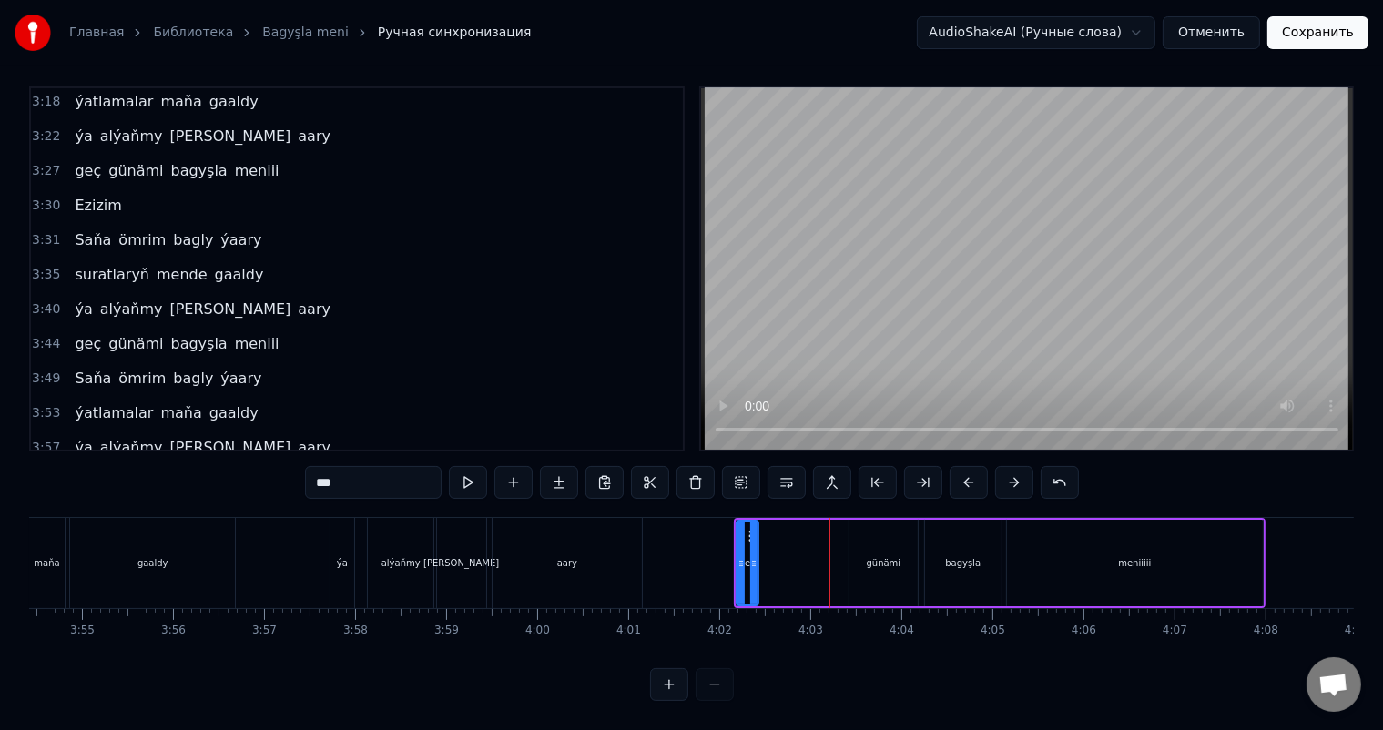
click at [900, 525] on div "günämi" at bounding box center [883, 563] width 67 height 87
drag, startPoint x: 863, startPoint y: 517, endPoint x: 789, endPoint y: 515, distance: 74.7
click at [789, 529] on icon at bounding box center [789, 536] width 15 height 15
click at [937, 523] on div "bagyşla" at bounding box center [963, 563] width 76 height 87
drag, startPoint x: 938, startPoint y: 517, endPoint x: 860, endPoint y: 517, distance: 78.3
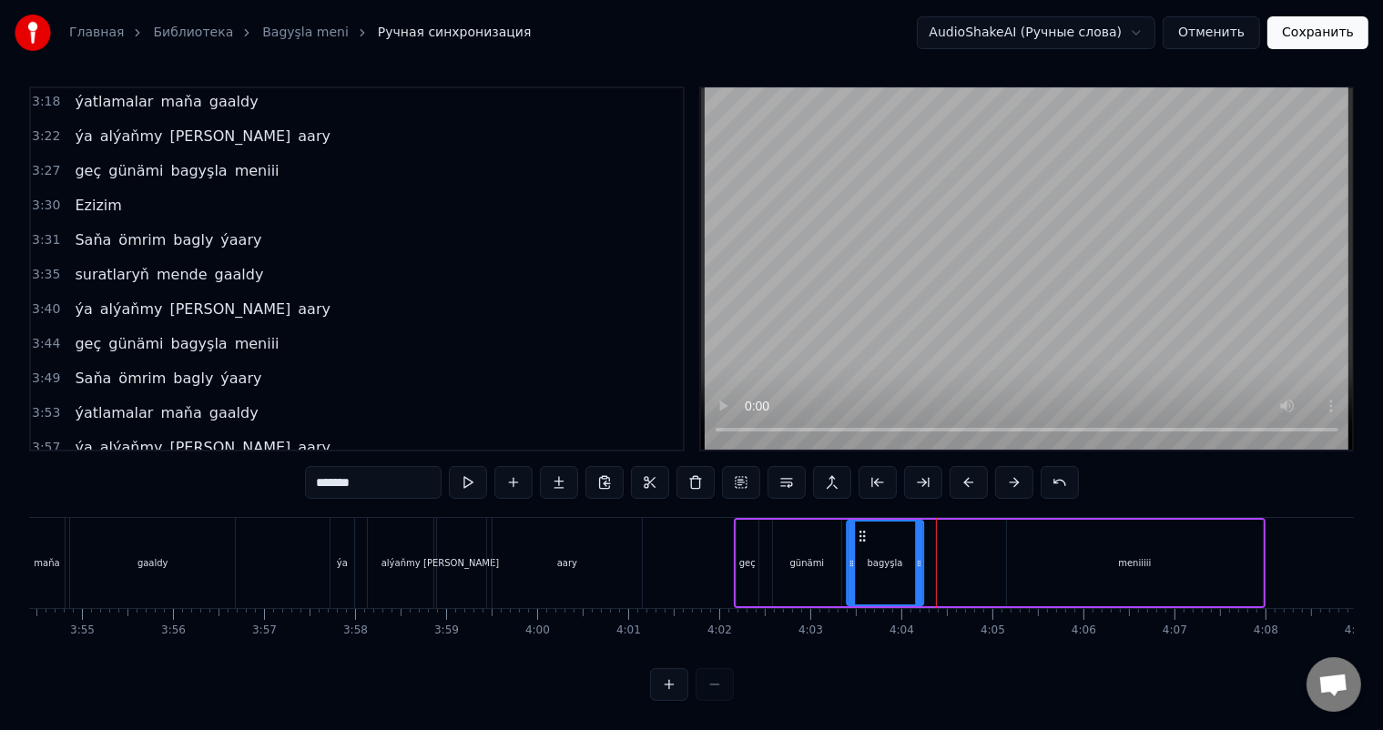
click at [860, 529] on icon at bounding box center [862, 536] width 15 height 15
click at [1085, 525] on div "meniiiii" at bounding box center [1135, 563] width 256 height 87
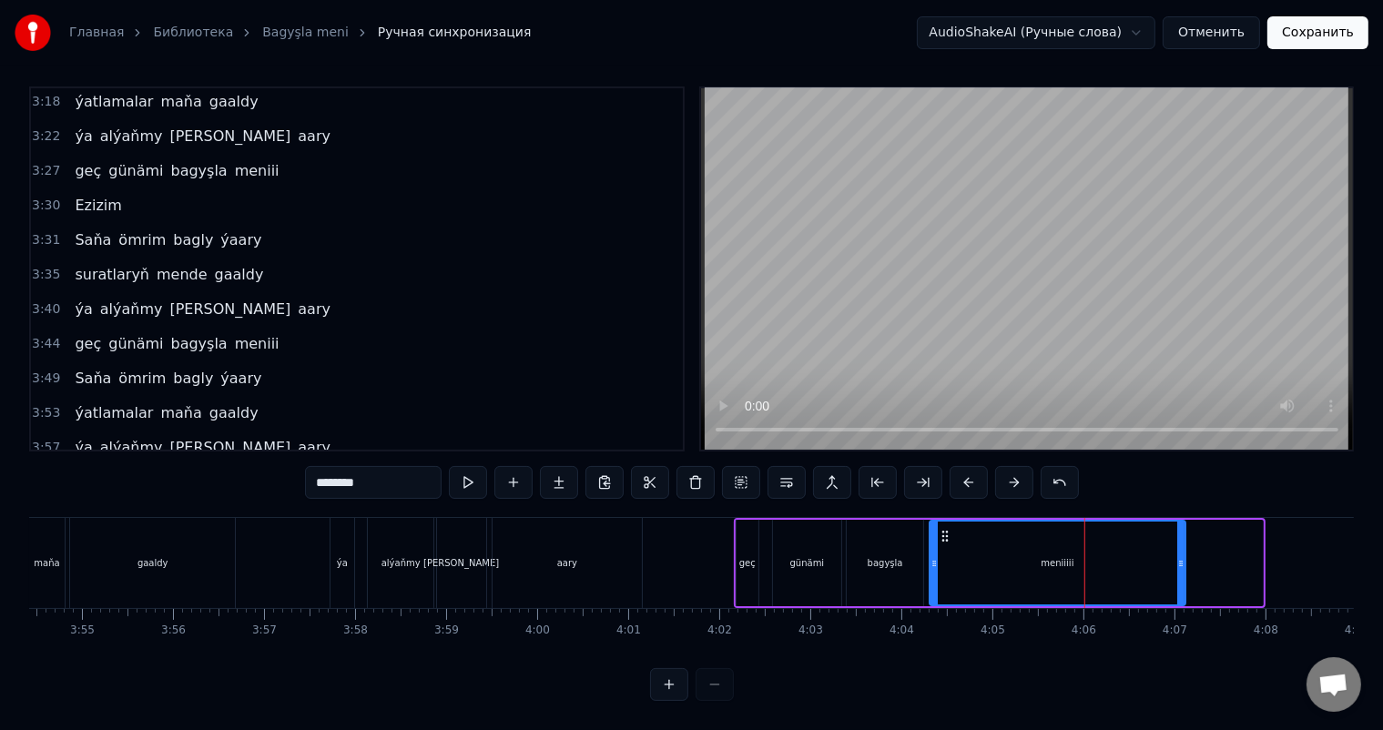
drag, startPoint x: 1020, startPoint y: 516, endPoint x: 943, endPoint y: 515, distance: 76.5
click at [943, 529] on icon at bounding box center [945, 536] width 15 height 15
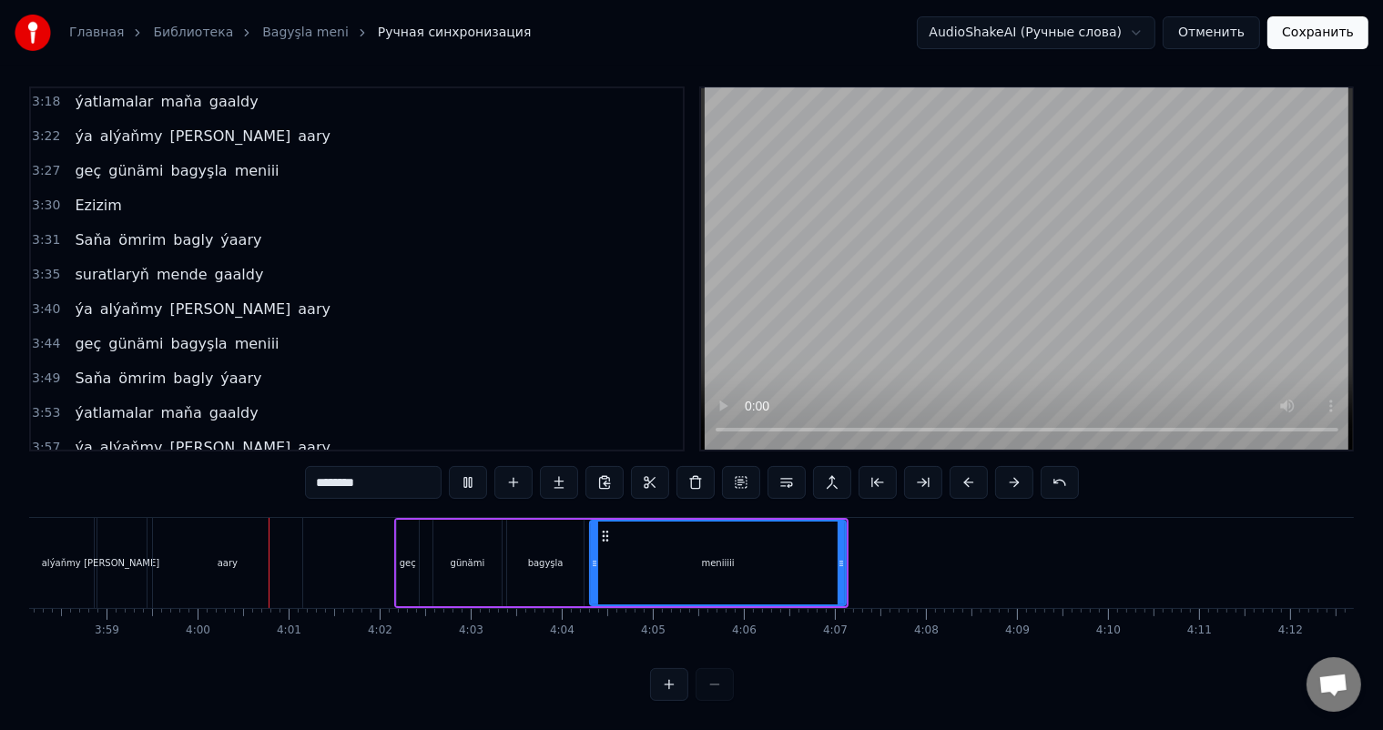
scroll to position [0, 21724]
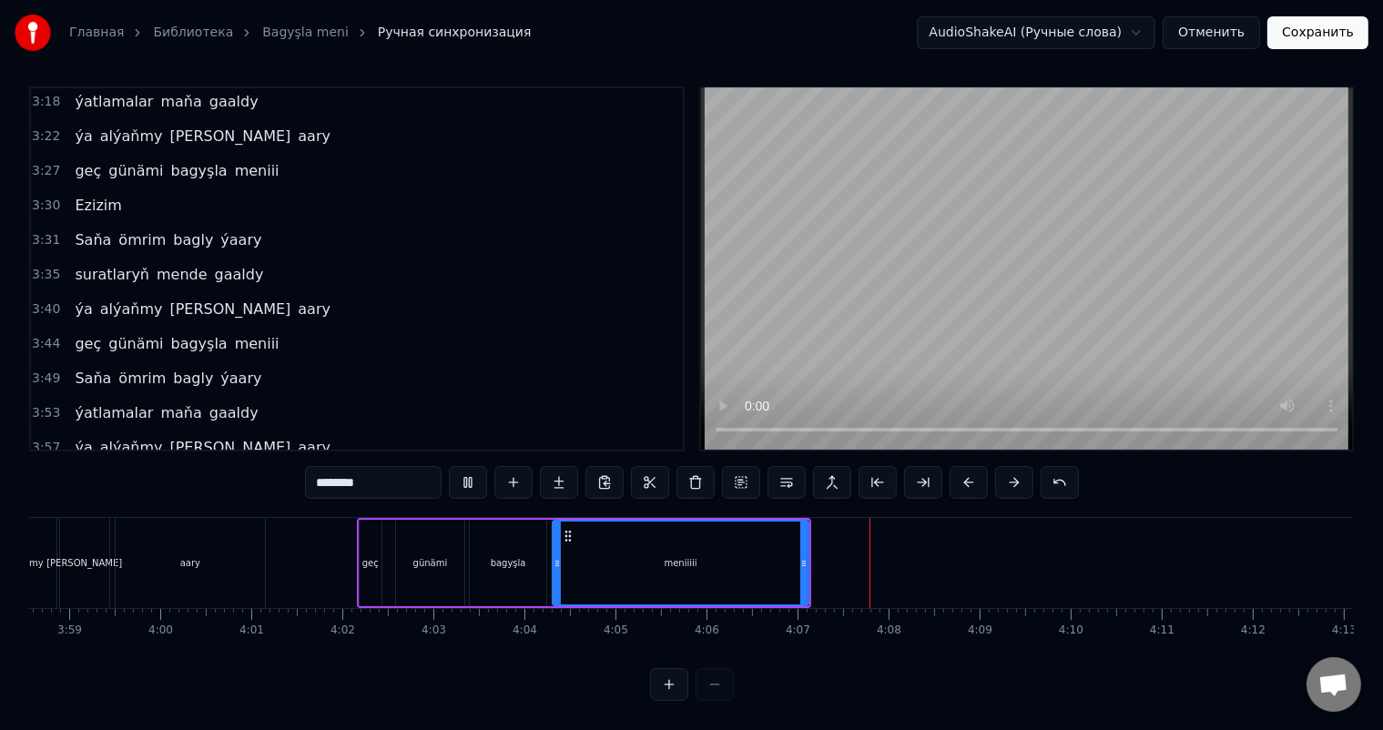
click at [671, 536] on div "meniiiii" at bounding box center [681, 563] width 254 height 83
click at [710, 542] on div "meniiiii" at bounding box center [681, 563] width 254 height 83
click at [561, 529] on icon at bounding box center [560, 536] width 15 height 15
click at [491, 539] on div "bagyşla" at bounding box center [508, 563] width 76 height 87
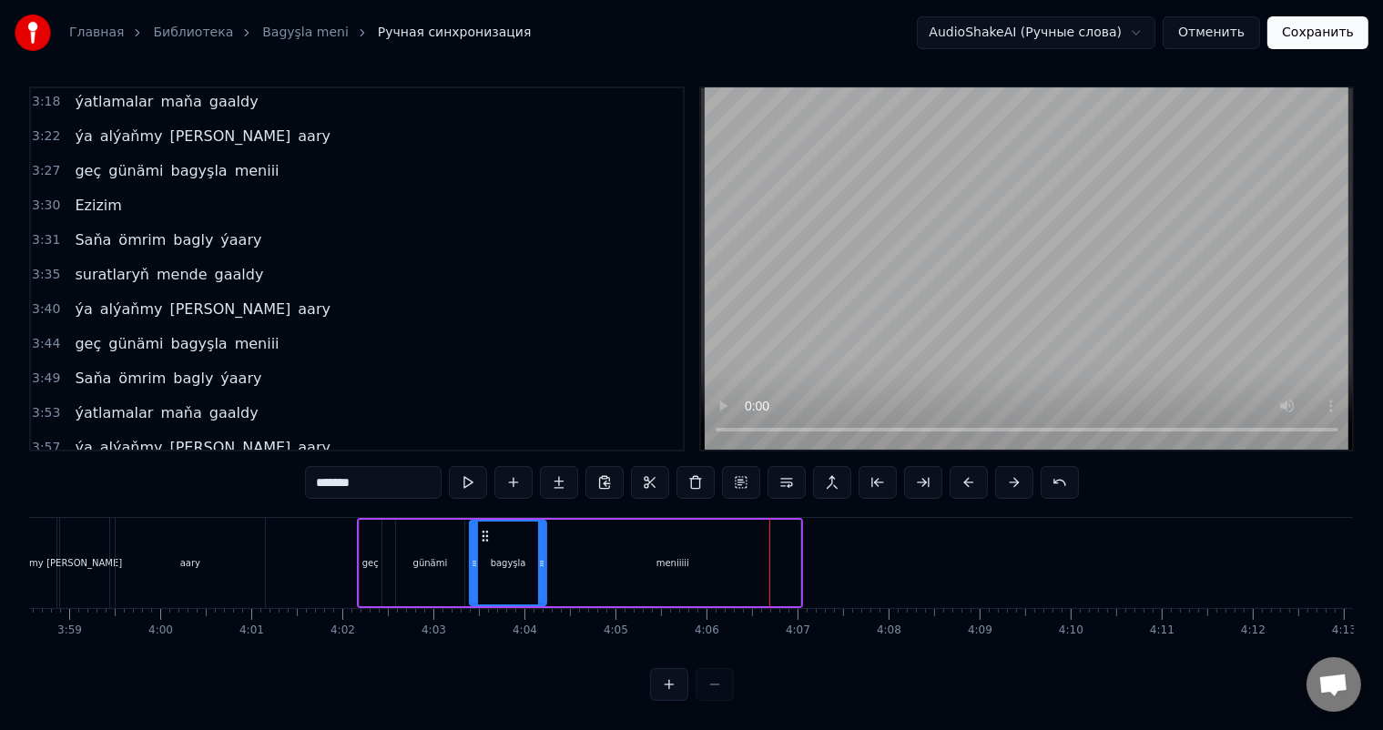
click at [717, 544] on div "meniiiii" at bounding box center [673, 563] width 256 height 87
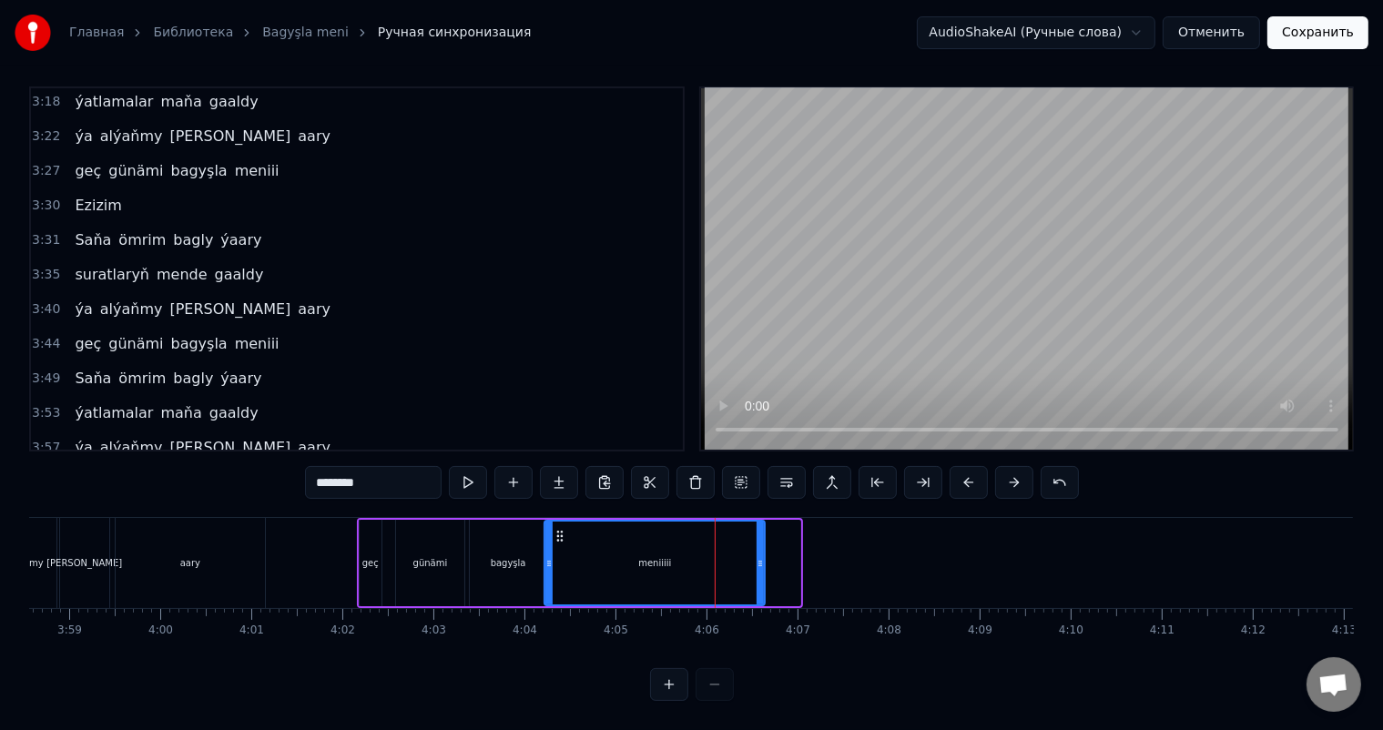
drag, startPoint x: 795, startPoint y: 544, endPoint x: 759, endPoint y: 540, distance: 35.7
click at [759, 556] on icon at bounding box center [760, 563] width 7 height 15
click at [517, 534] on div "bagyşla" at bounding box center [508, 563] width 76 height 87
type input "*******"
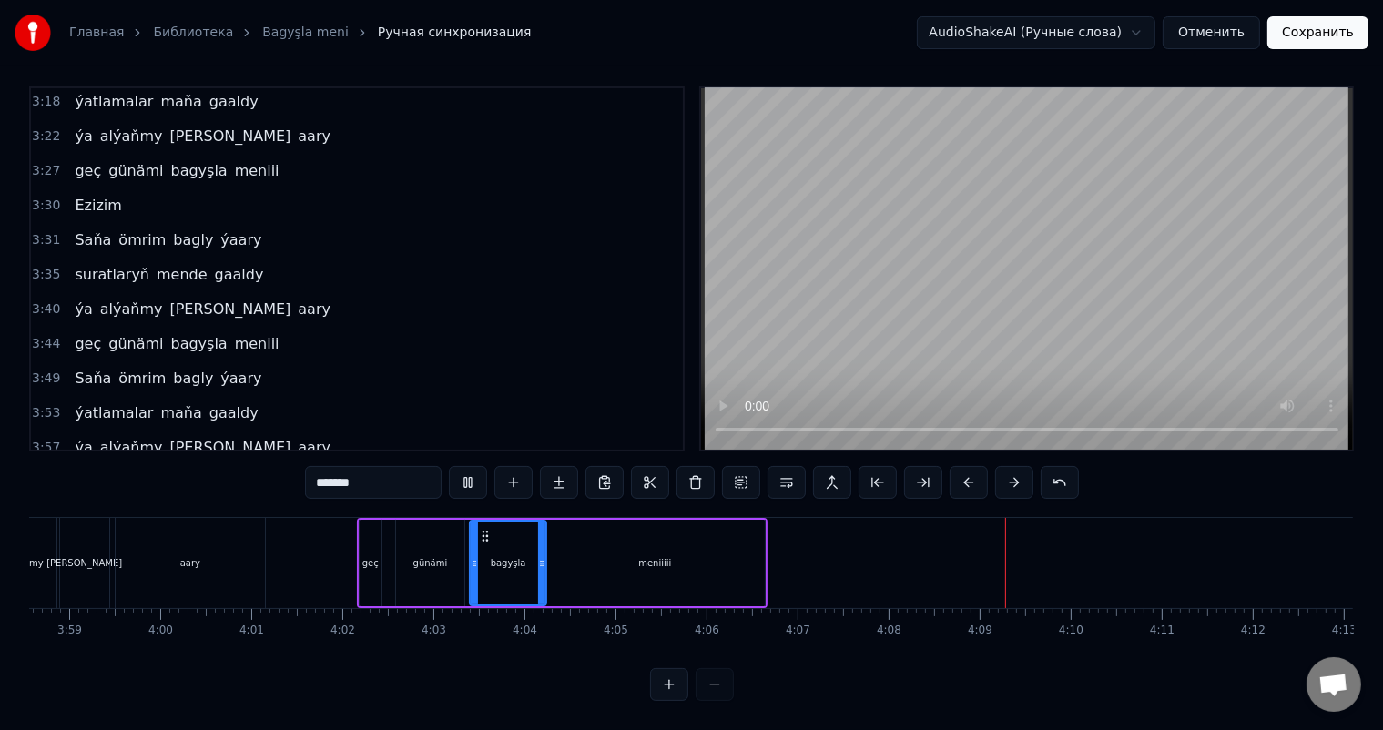
click at [501, 529] on div "bagyşla" at bounding box center [508, 563] width 75 height 83
click at [1341, 33] on button "Сохранить" at bounding box center [1318, 32] width 101 height 33
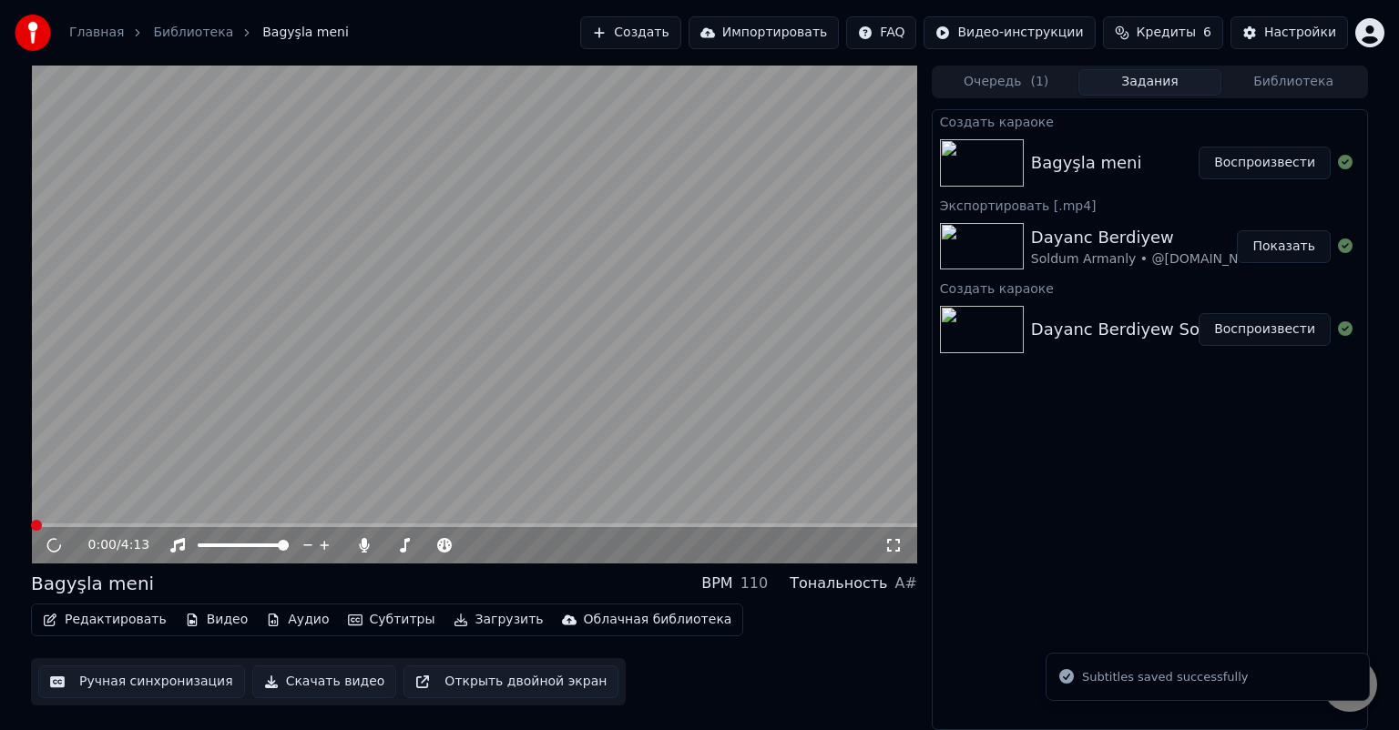
click at [892, 549] on icon at bounding box center [893, 545] width 18 height 15
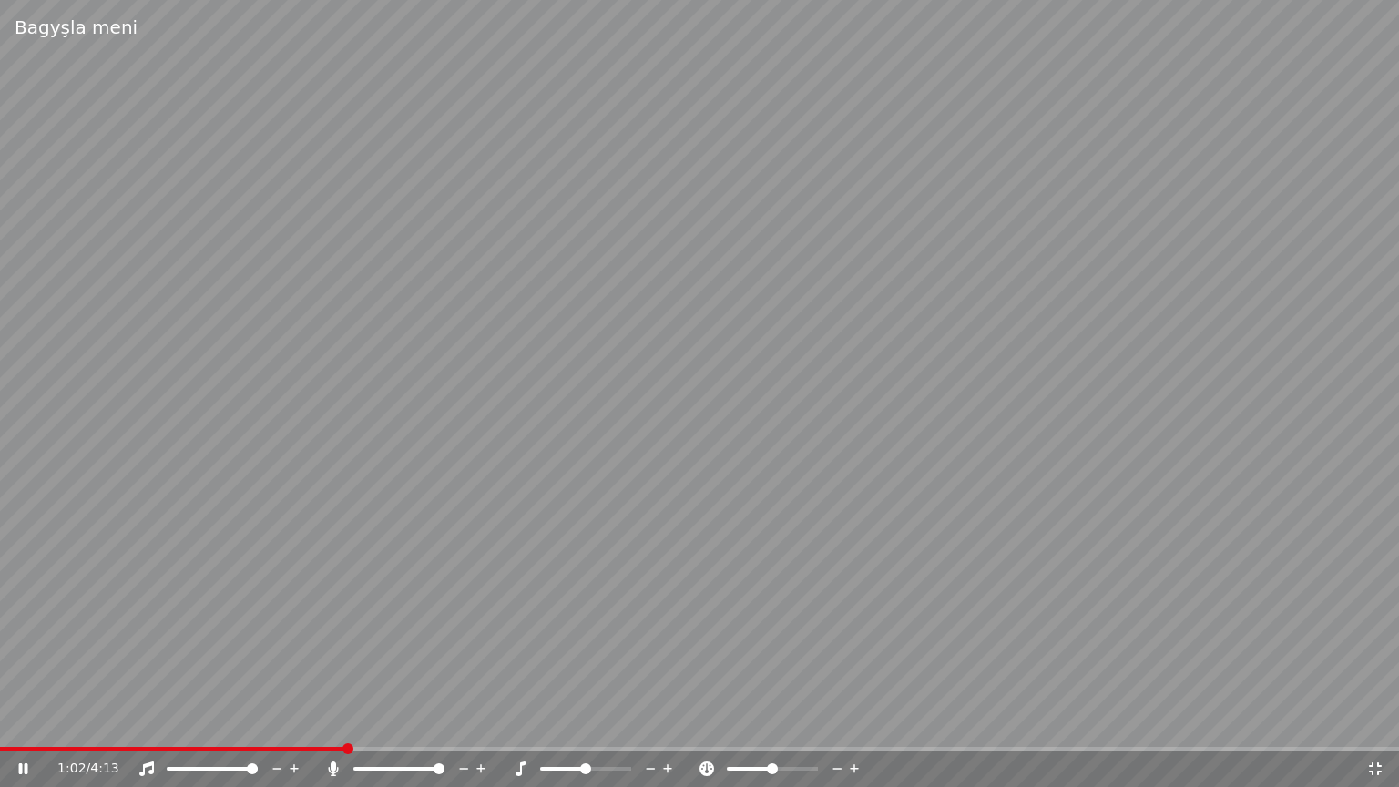
click at [1375, 729] on icon at bounding box center [1375, 768] width 18 height 15
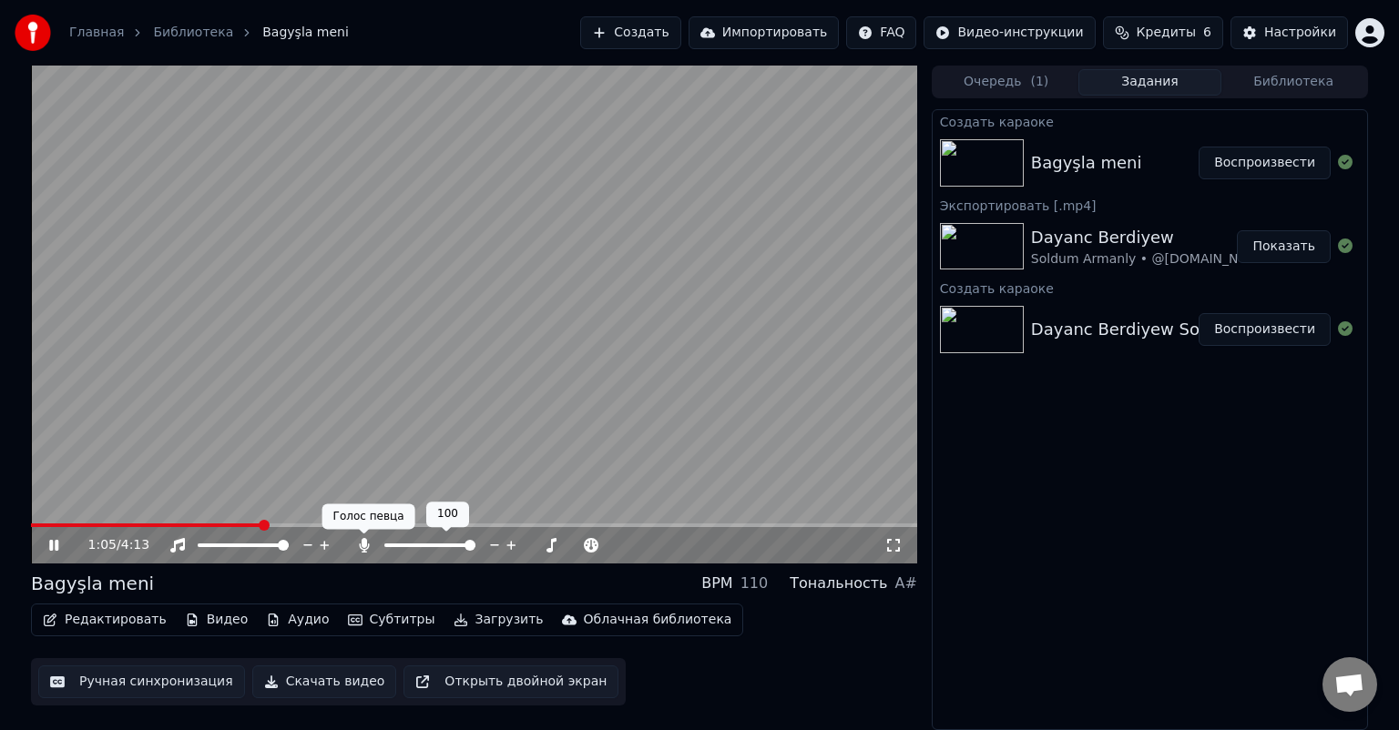
click at [366, 544] on icon at bounding box center [364, 545] width 10 height 15
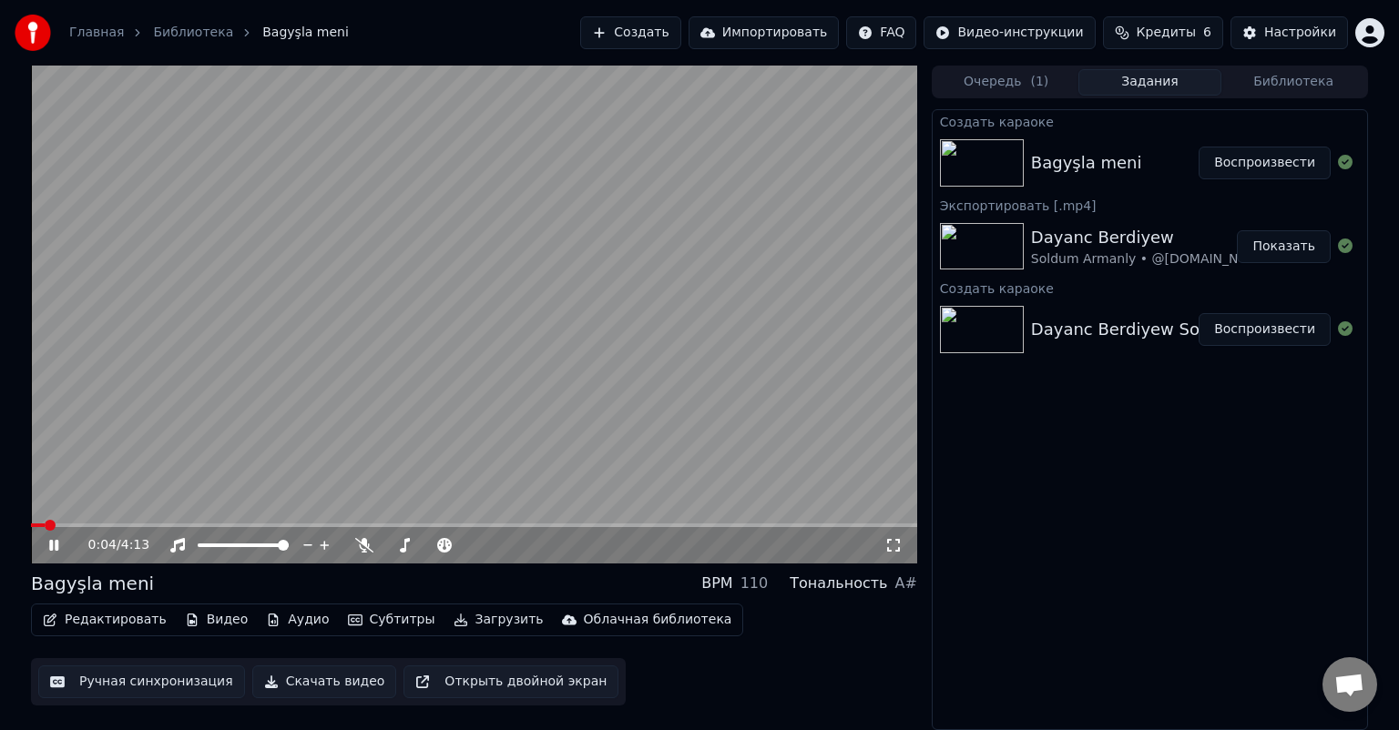
click at [45, 525] on span at bounding box center [38, 526] width 14 height 4
click at [896, 543] on icon at bounding box center [893, 545] width 18 height 15
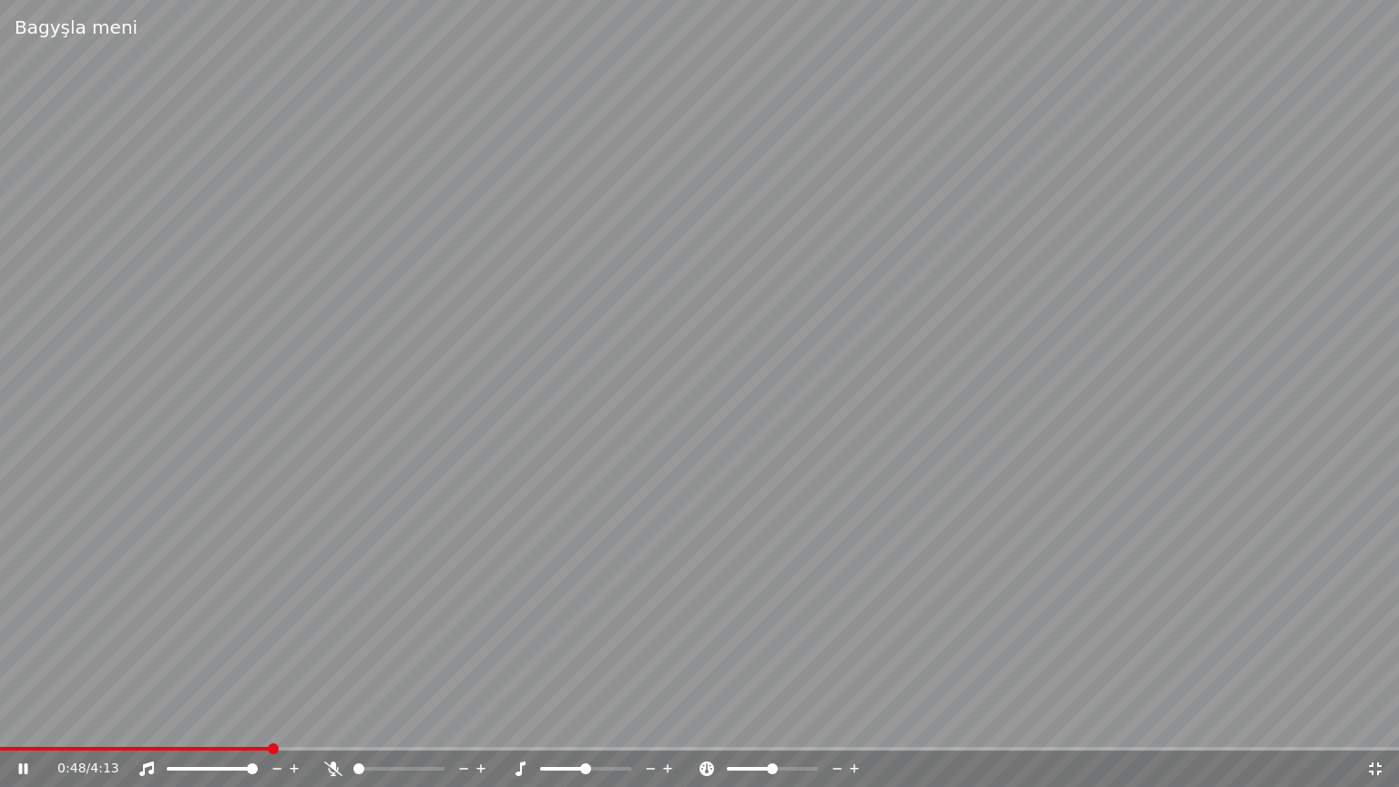
click at [1371, 729] on icon at bounding box center [1375, 768] width 18 height 15
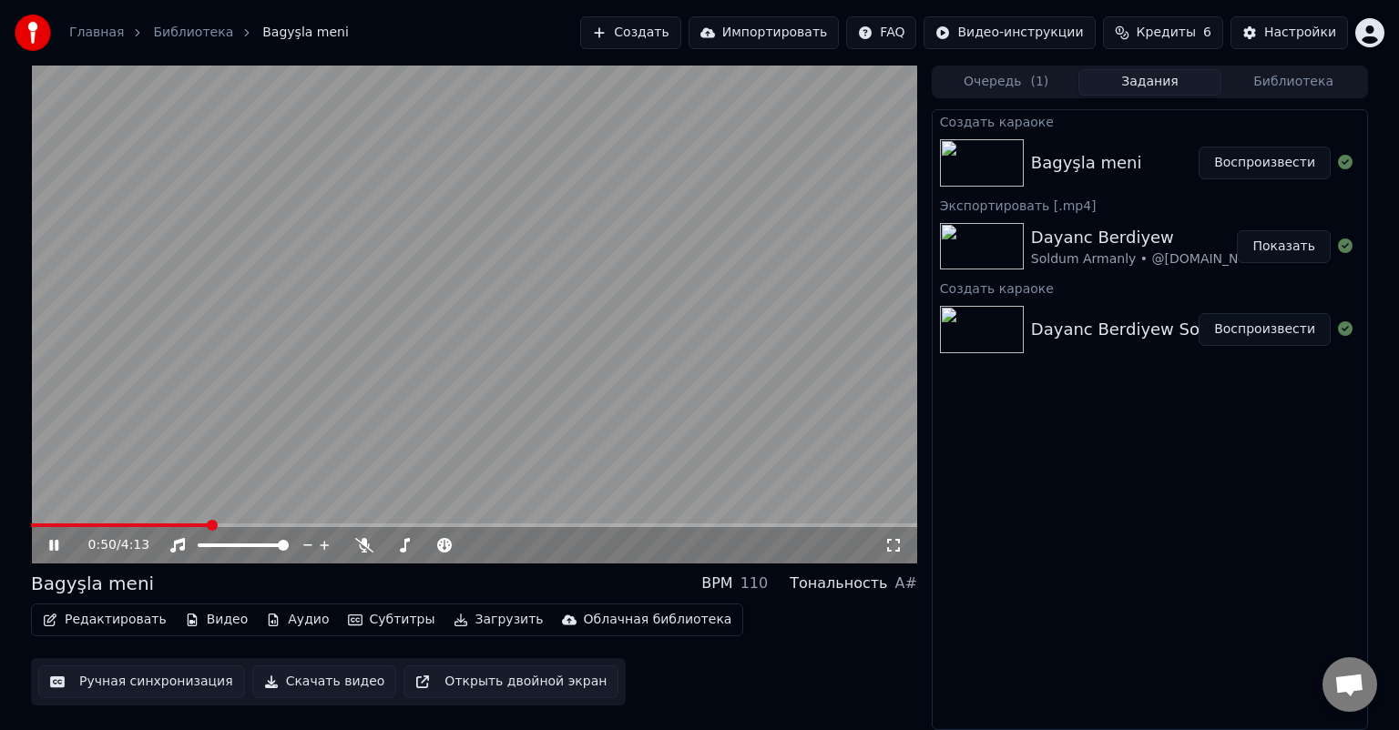
click at [48, 539] on icon at bounding box center [67, 545] width 43 height 15
click at [129, 681] on button "Ручная синхронизация" at bounding box center [141, 682] width 207 height 33
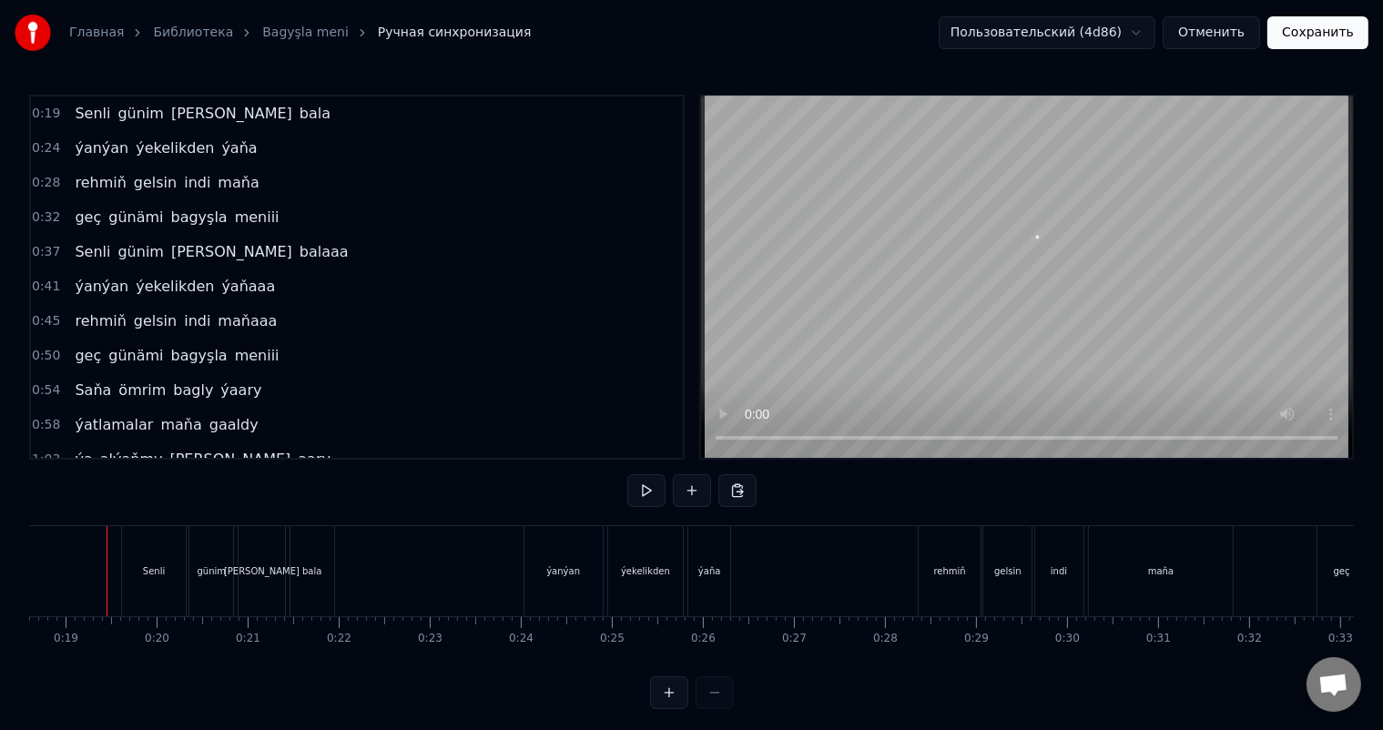
scroll to position [0, 1679]
click at [168, 560] on div "Senli" at bounding box center [169, 571] width 64 height 90
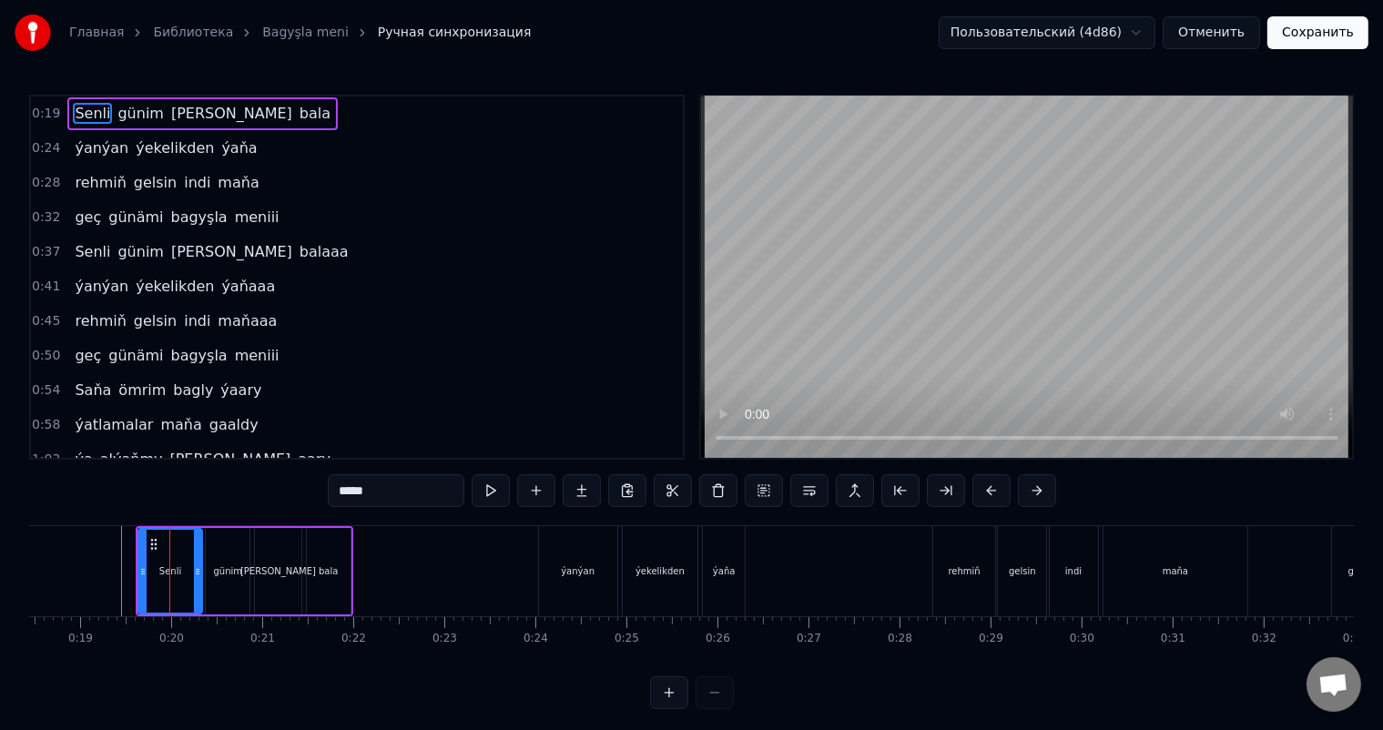
click at [235, 569] on div "günim" at bounding box center [228, 572] width 29 height 14
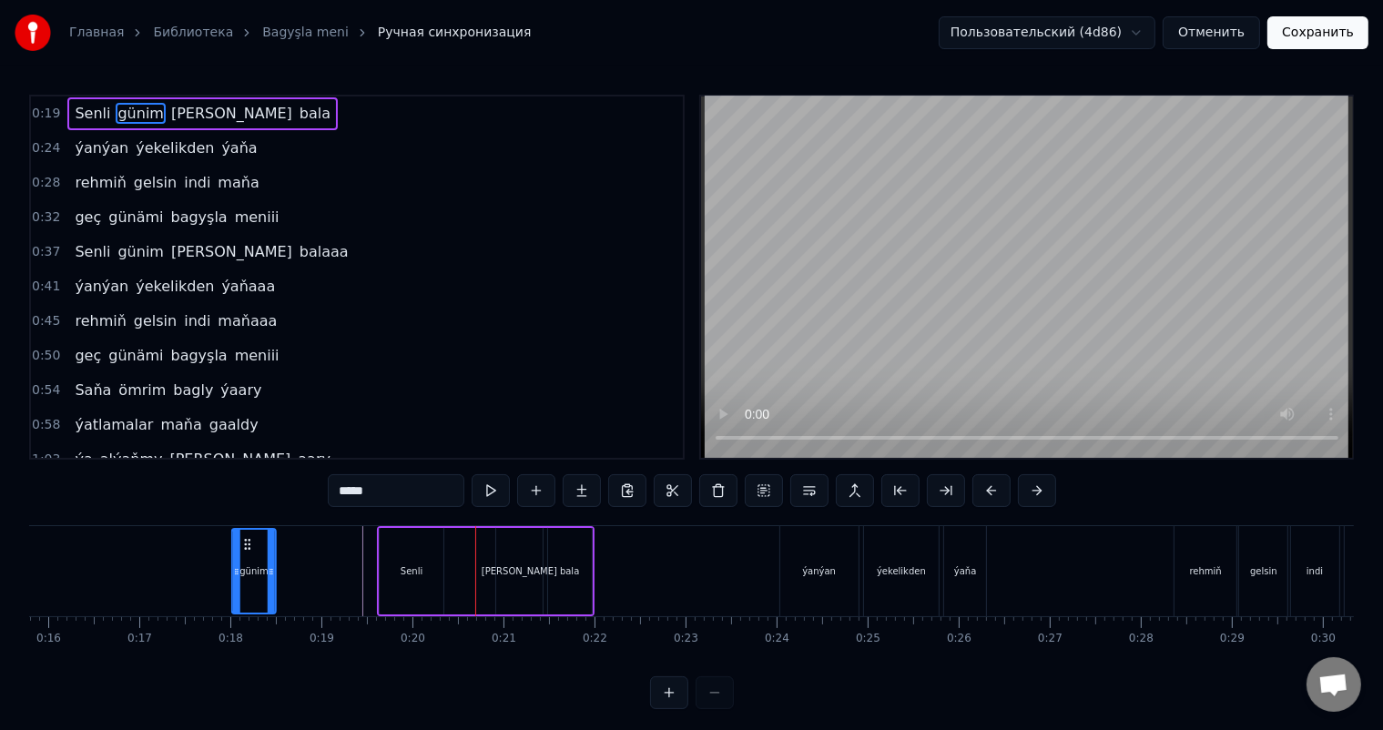
scroll to position [0, 1417]
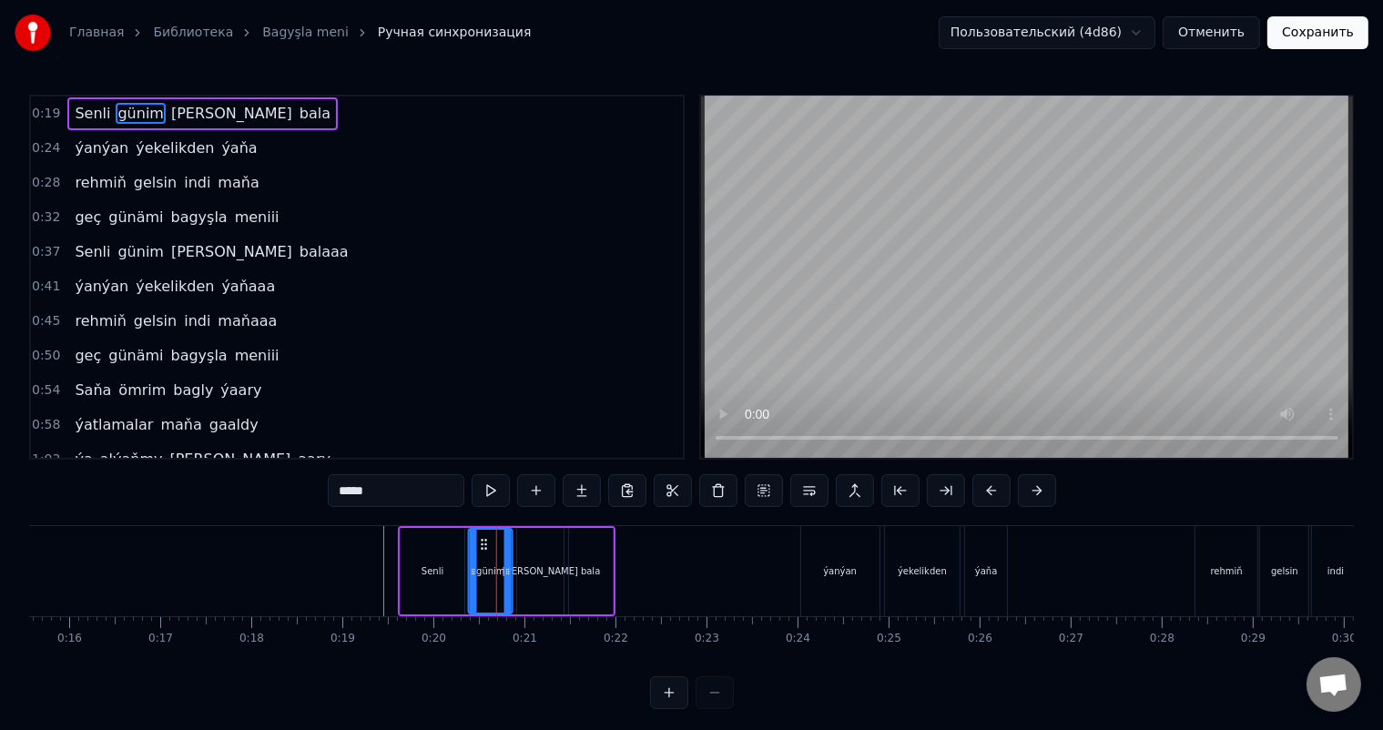
drag, startPoint x: 219, startPoint y: 543, endPoint x: 483, endPoint y: 553, distance: 264.3
click at [483, 553] on div "günim" at bounding box center [491, 571] width 42 height 83
click at [441, 561] on div "Senli" at bounding box center [433, 571] width 64 height 87
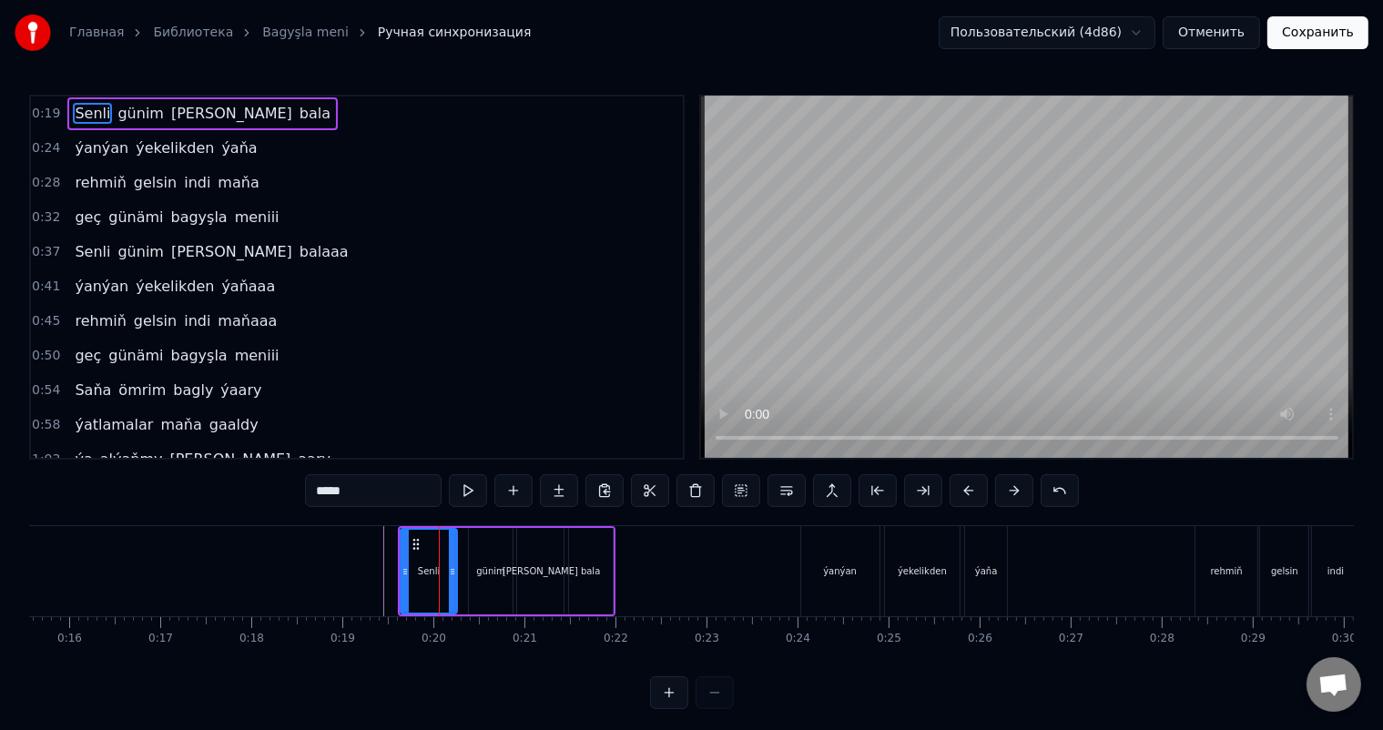
click at [453, 566] on icon at bounding box center [452, 572] width 7 height 15
click at [499, 565] on div "günim" at bounding box center [490, 572] width 29 height 14
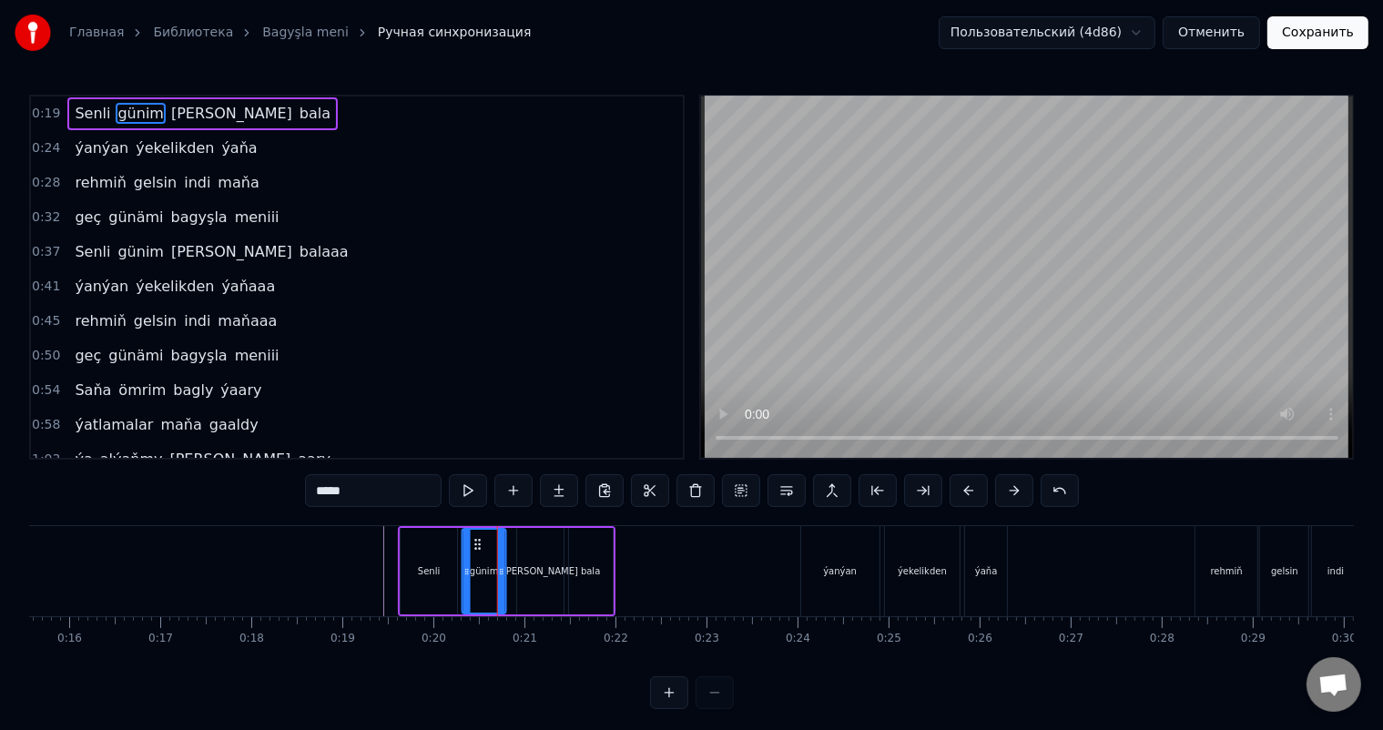
click at [473, 545] on icon at bounding box center [478, 544] width 15 height 15
click at [548, 557] on div "[PERSON_NAME]" at bounding box center [540, 571] width 46 height 87
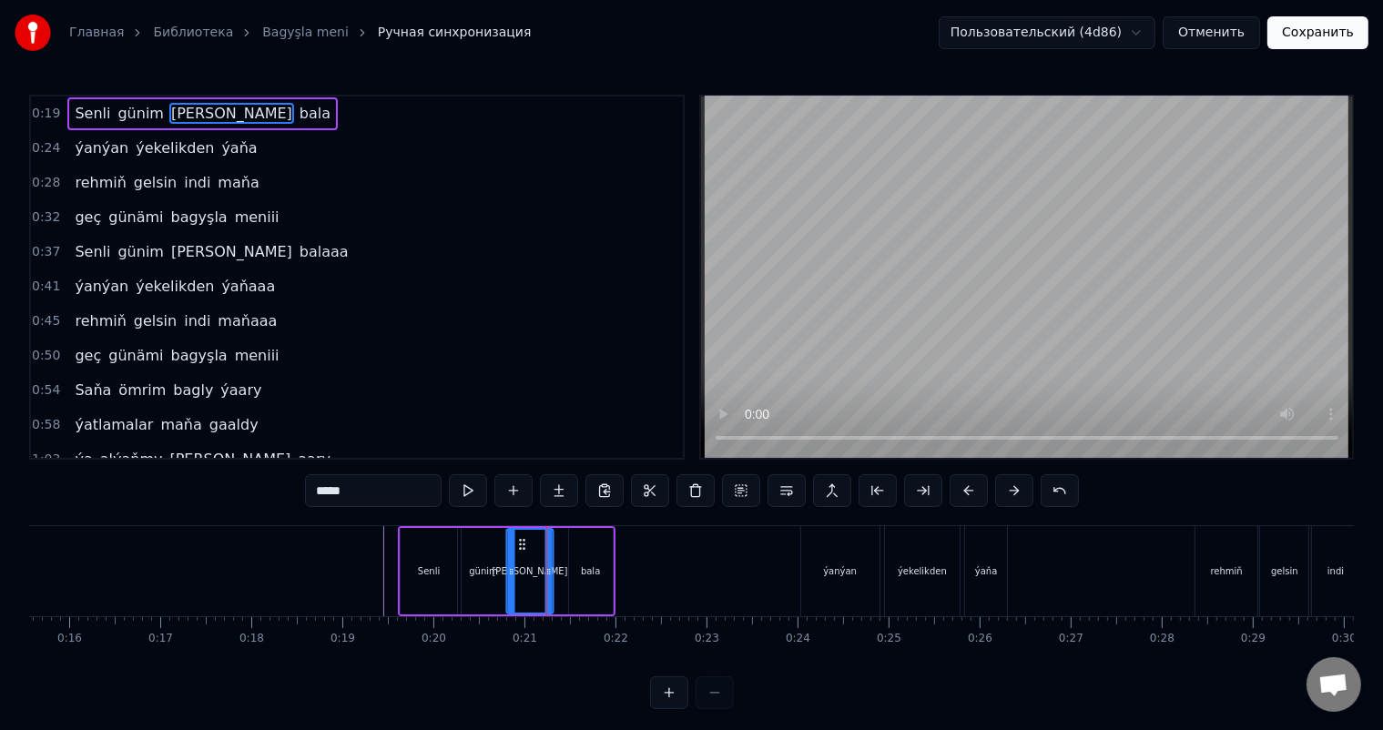
drag, startPoint x: 532, startPoint y: 543, endPoint x: 522, endPoint y: 542, distance: 10.1
click at [522, 542] on icon at bounding box center [522, 544] width 15 height 15
click at [586, 555] on div "bala" at bounding box center [591, 571] width 44 height 87
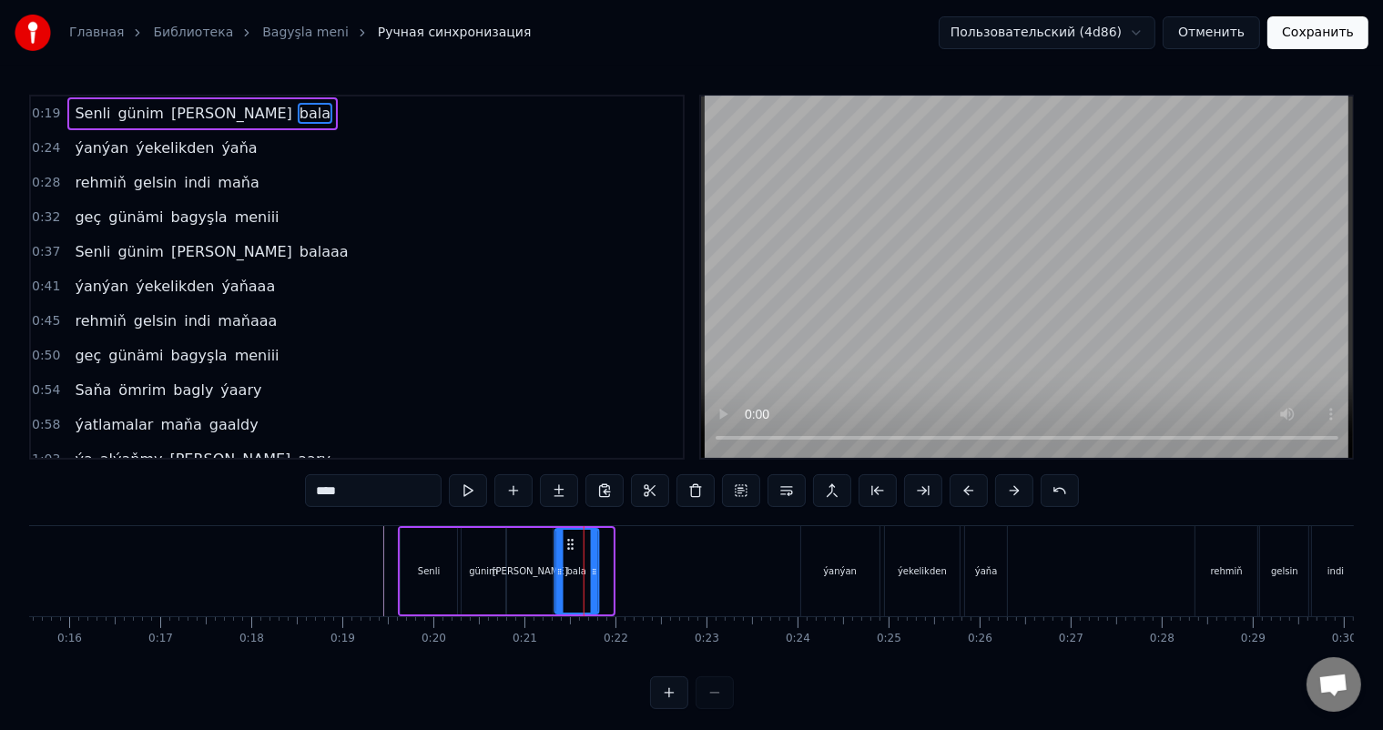
drag, startPoint x: 579, startPoint y: 542, endPoint x: 566, endPoint y: 541, distance: 13.7
click at [566, 541] on icon at bounding box center [570, 544] width 15 height 15
click at [834, 550] on div "ýanýan" at bounding box center [840, 571] width 78 height 90
type input "******"
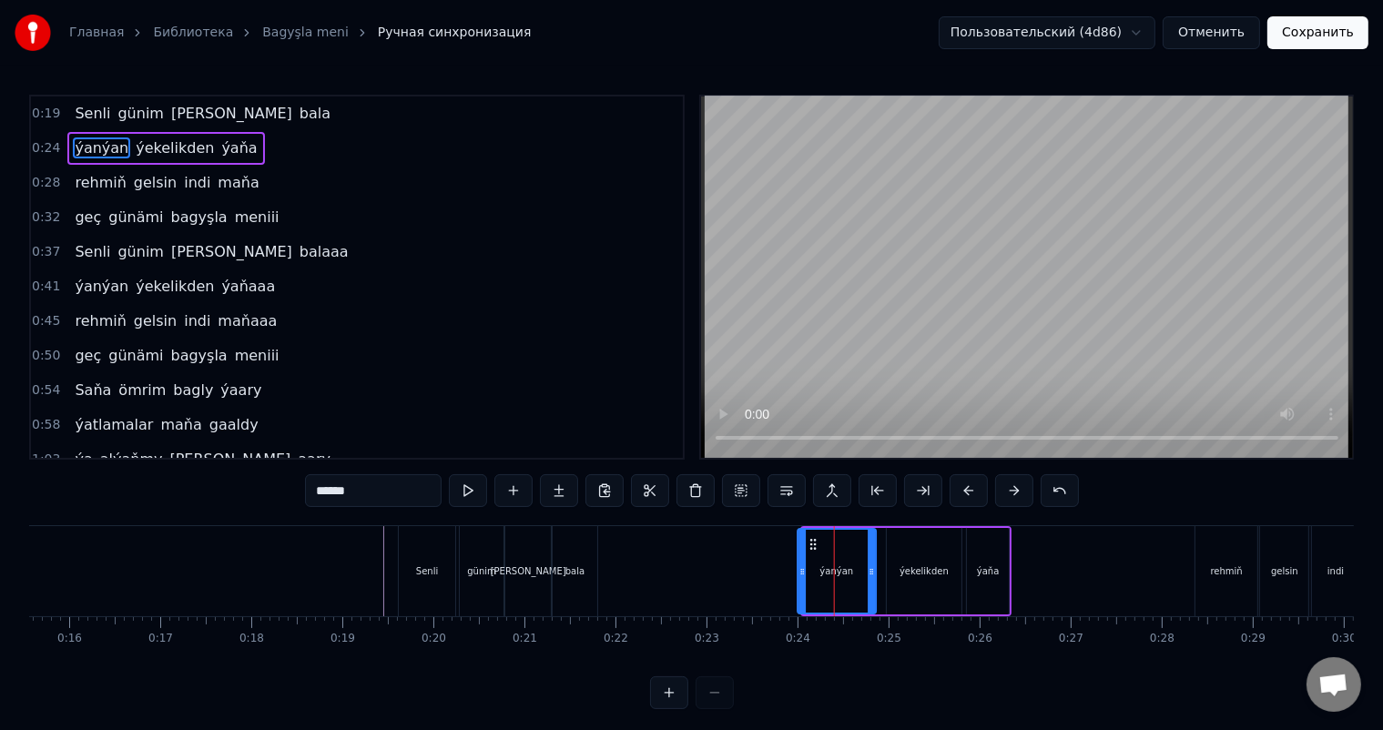
click at [814, 540] on circle at bounding box center [814, 540] width 1 height 1
drag, startPoint x: 873, startPoint y: 568, endPoint x: 863, endPoint y: 568, distance: 10.0
click at [863, 568] on icon at bounding box center [861, 572] width 7 height 15
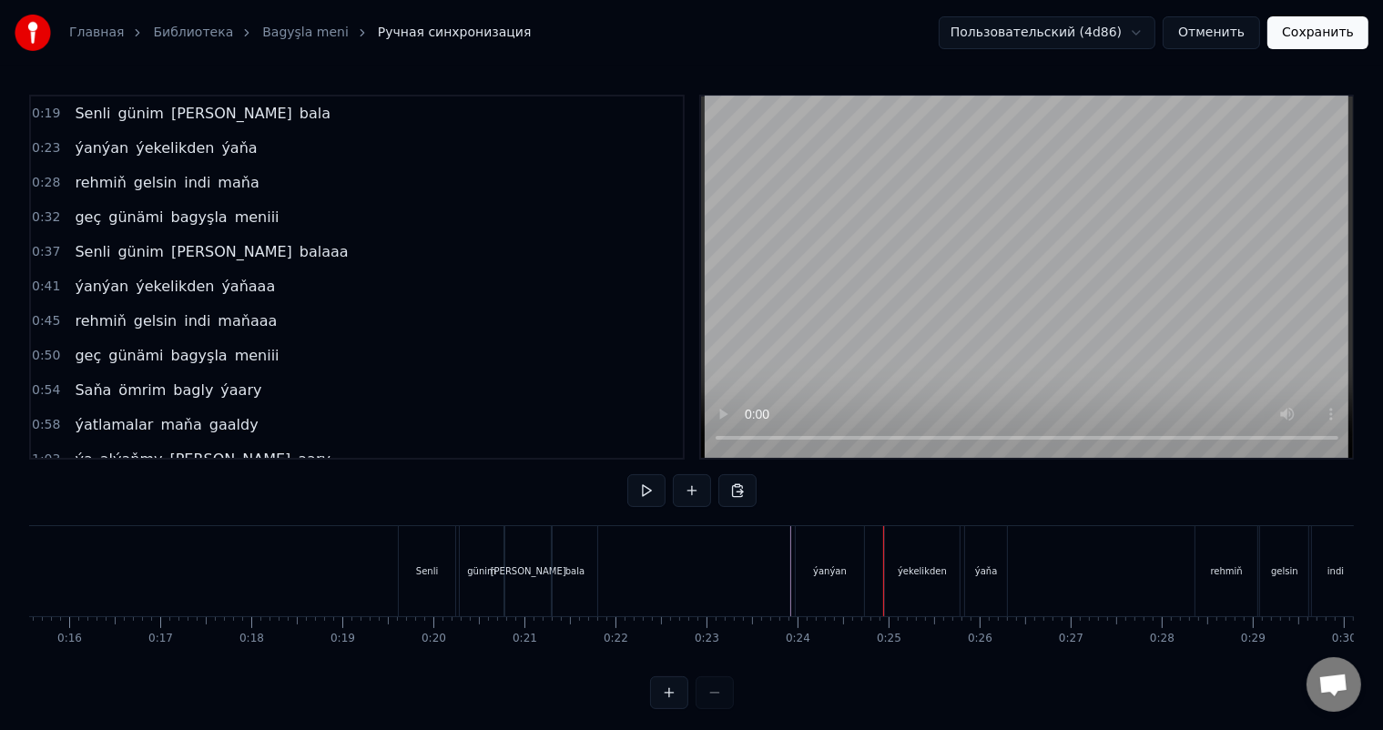
click at [915, 571] on div "ýekelikden" at bounding box center [922, 572] width 49 height 14
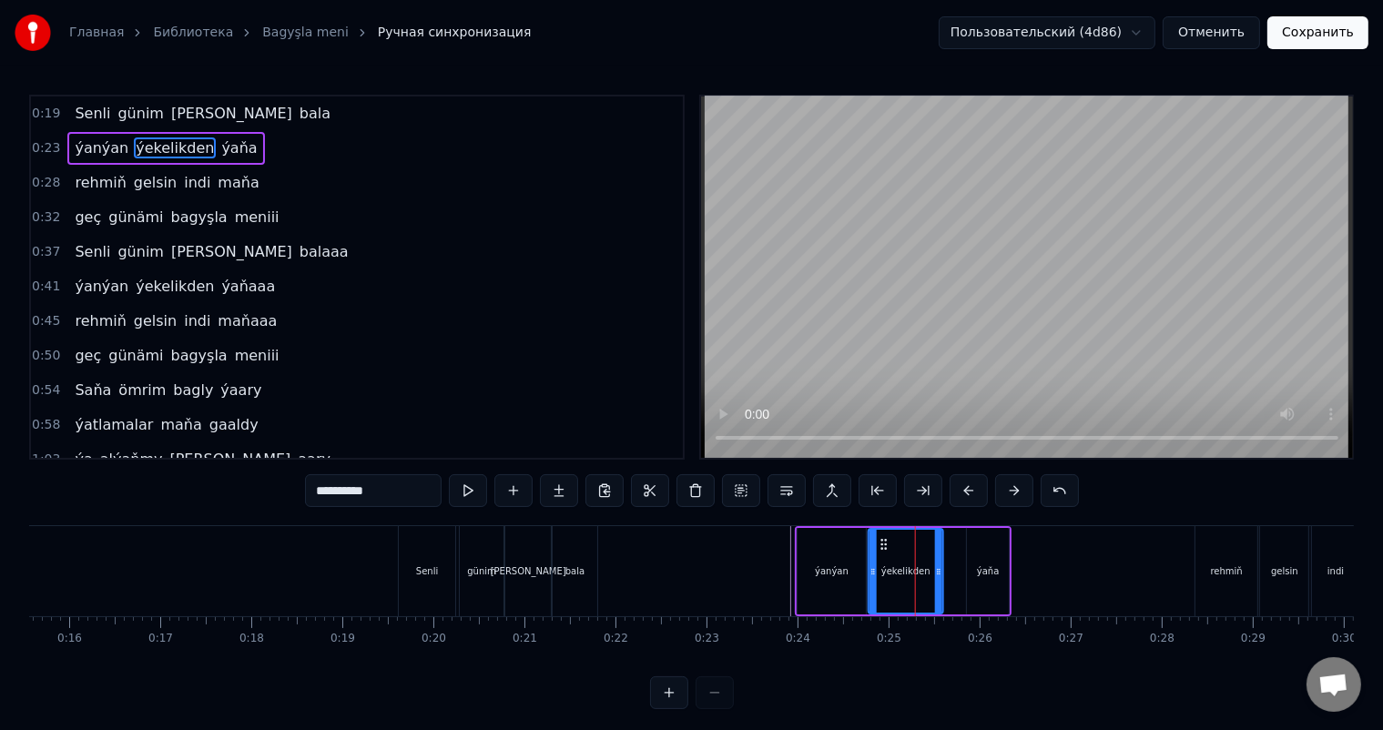
drag, startPoint x: 901, startPoint y: 539, endPoint x: 882, endPoint y: 539, distance: 18.2
click at [882, 539] on icon at bounding box center [884, 544] width 15 height 15
click at [983, 554] on div "ýaňa" at bounding box center [988, 571] width 42 height 87
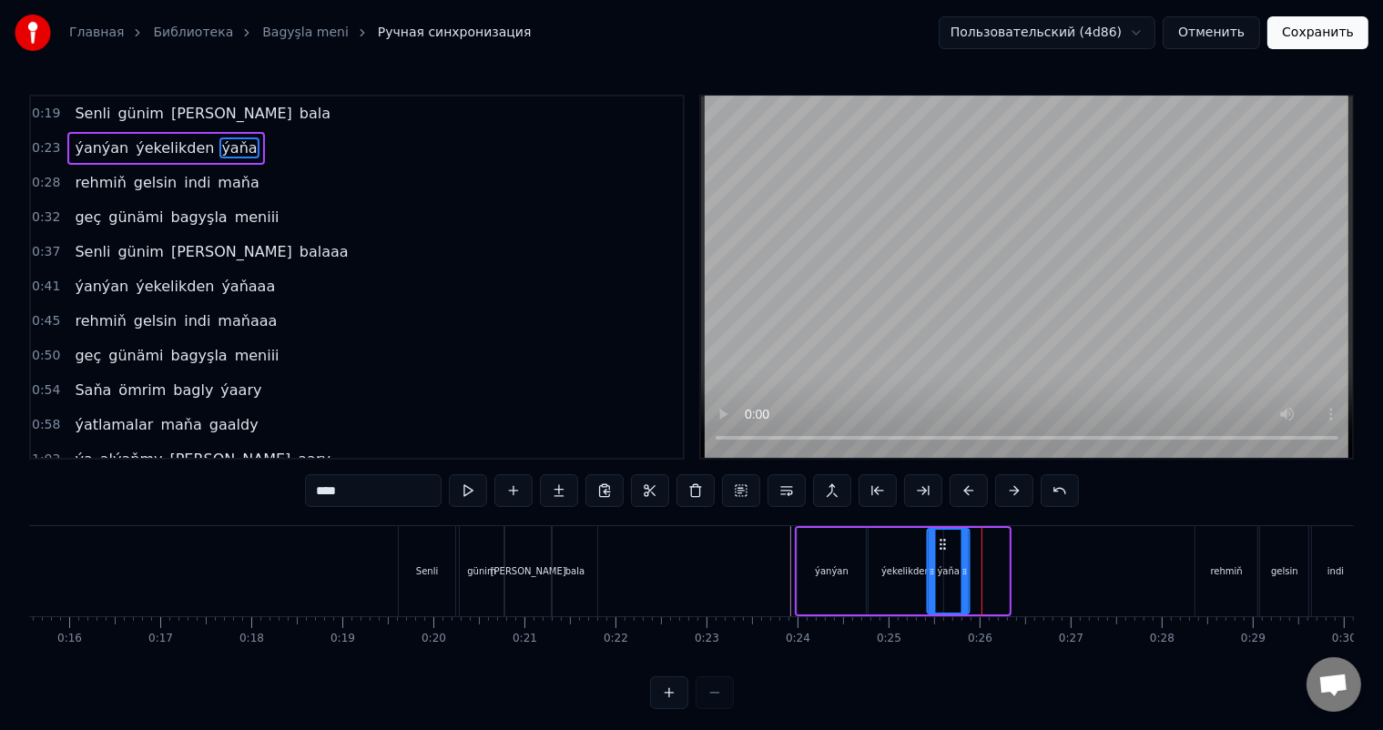
drag, startPoint x: 977, startPoint y: 540, endPoint x: 938, endPoint y: 543, distance: 39.3
click at [938, 543] on icon at bounding box center [943, 544] width 15 height 15
click at [907, 556] on div "ýekelikden" at bounding box center [906, 571] width 75 height 87
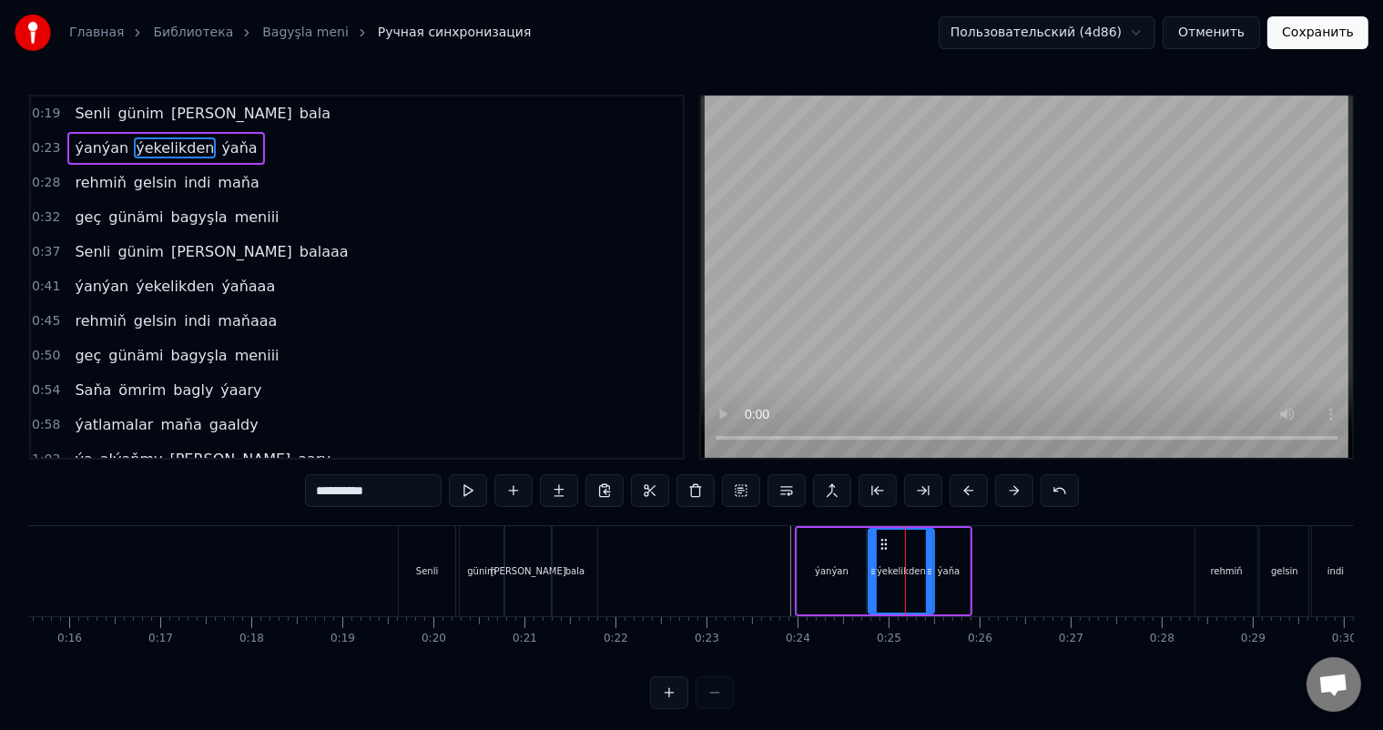
drag, startPoint x: 938, startPoint y: 568, endPoint x: 929, endPoint y: 567, distance: 9.2
click at [929, 567] on icon at bounding box center [929, 572] width 7 height 15
click at [848, 558] on div "ýanýan" at bounding box center [832, 571] width 68 height 87
type input "******"
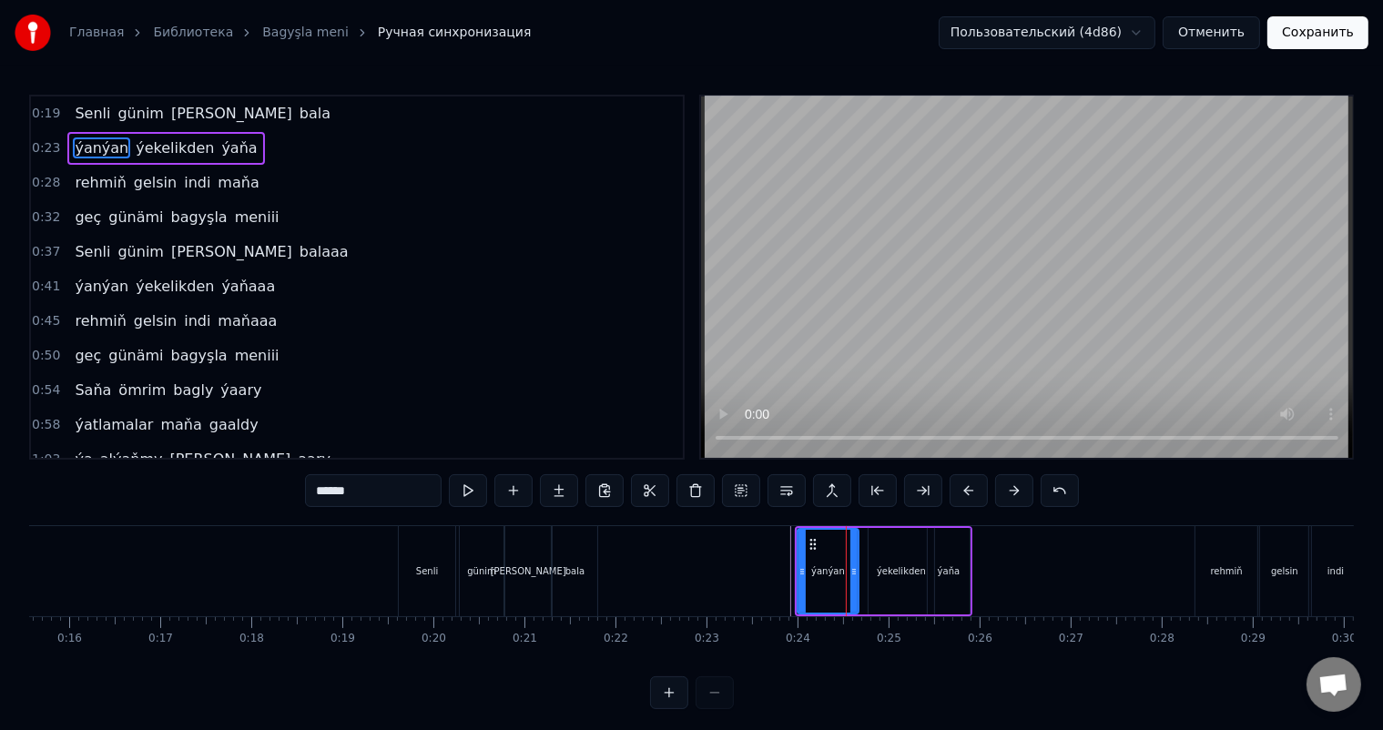
click at [856, 565] on icon at bounding box center [854, 572] width 7 height 15
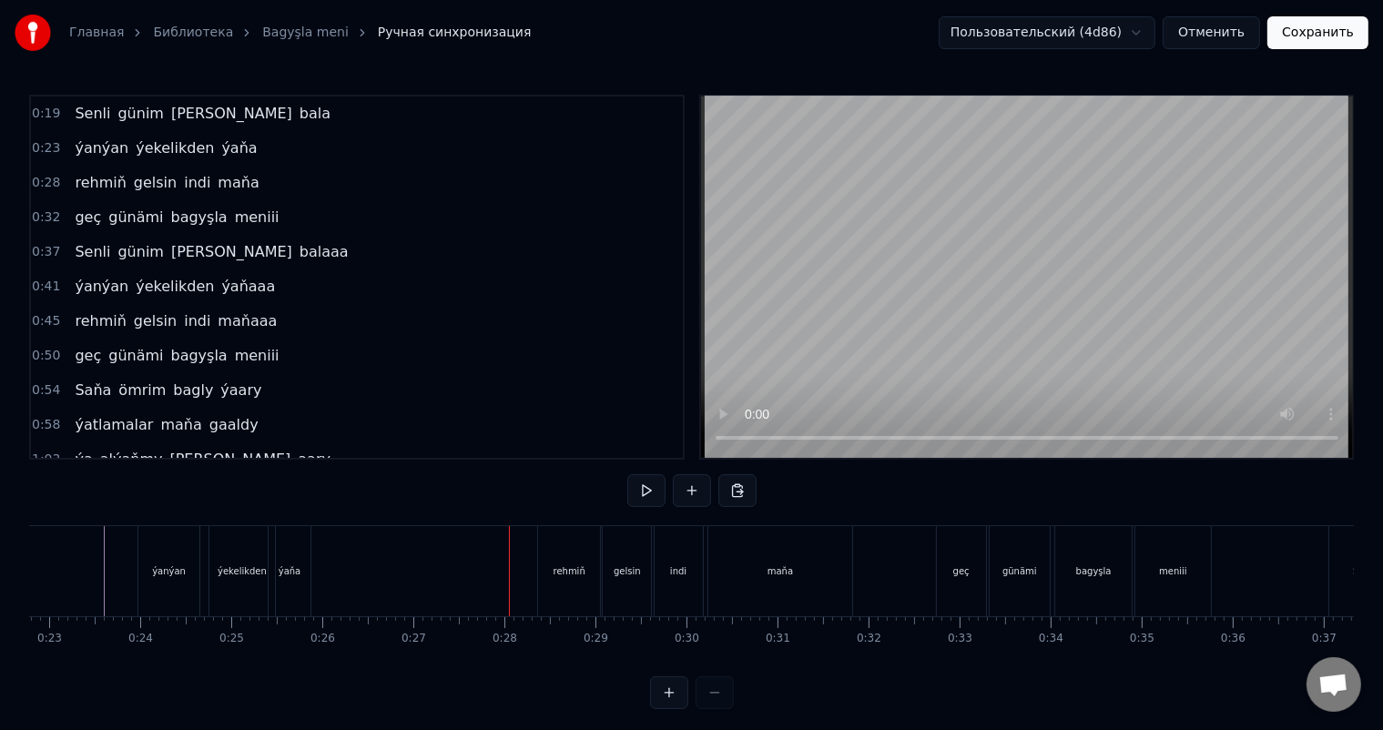
scroll to position [0, 2101]
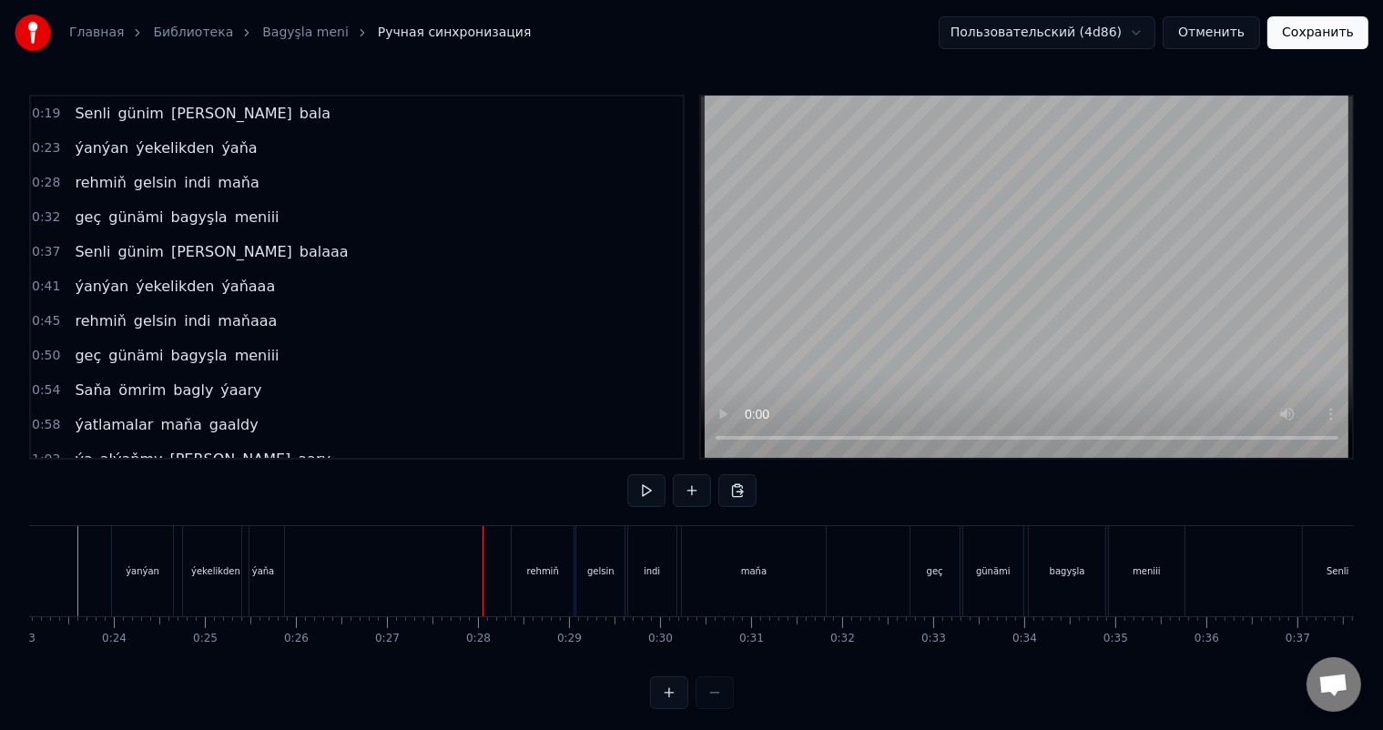
click at [549, 550] on div "rehmiň" at bounding box center [543, 571] width 62 height 90
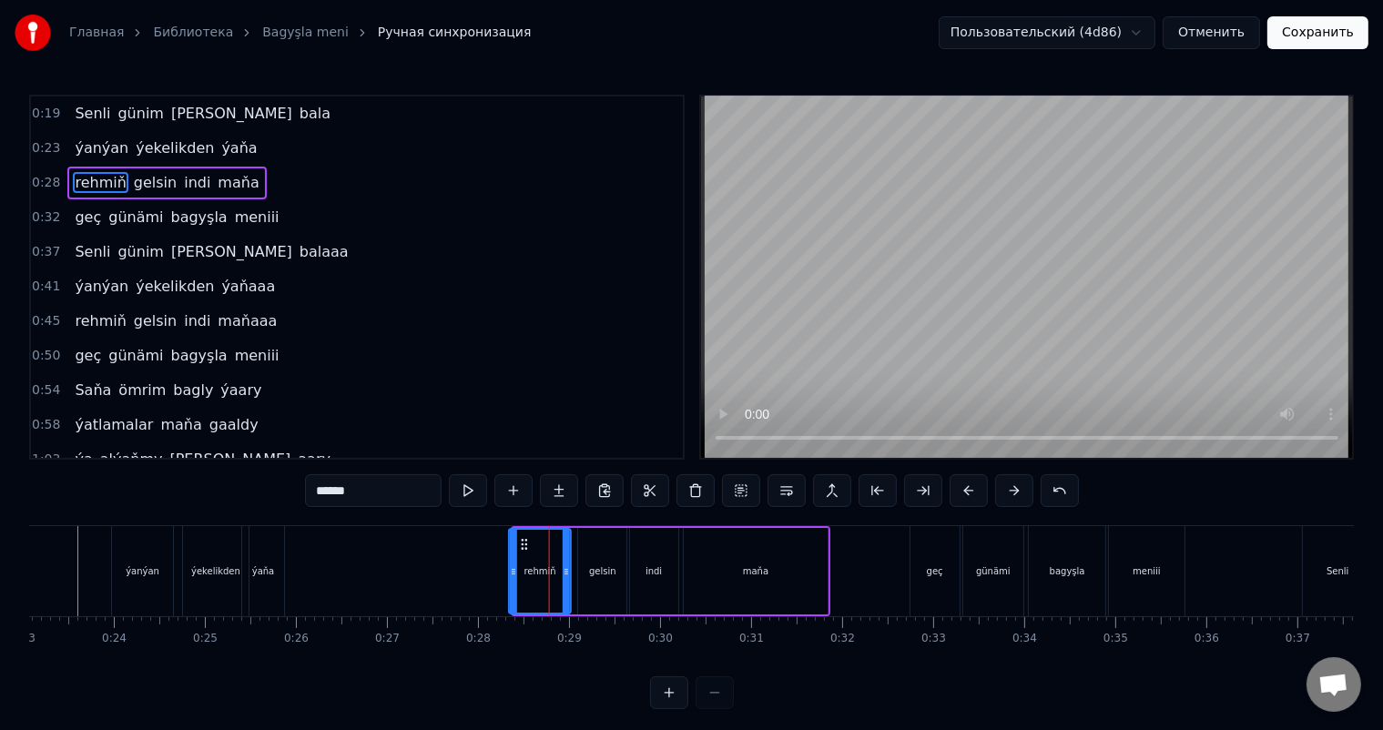
click at [525, 543] on icon at bounding box center [524, 544] width 15 height 15
click at [521, 541] on icon at bounding box center [522, 544] width 15 height 15
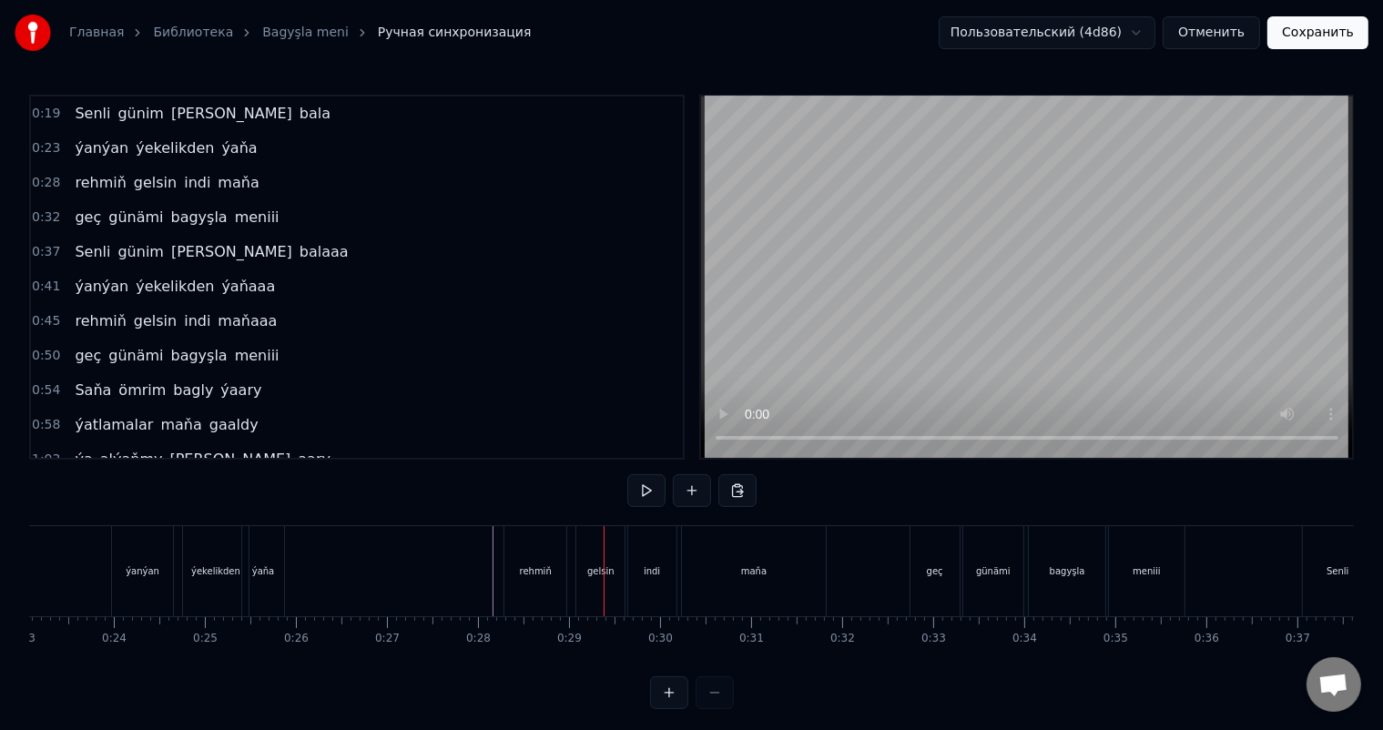
click at [614, 558] on div "gelsin" at bounding box center [600, 571] width 48 height 90
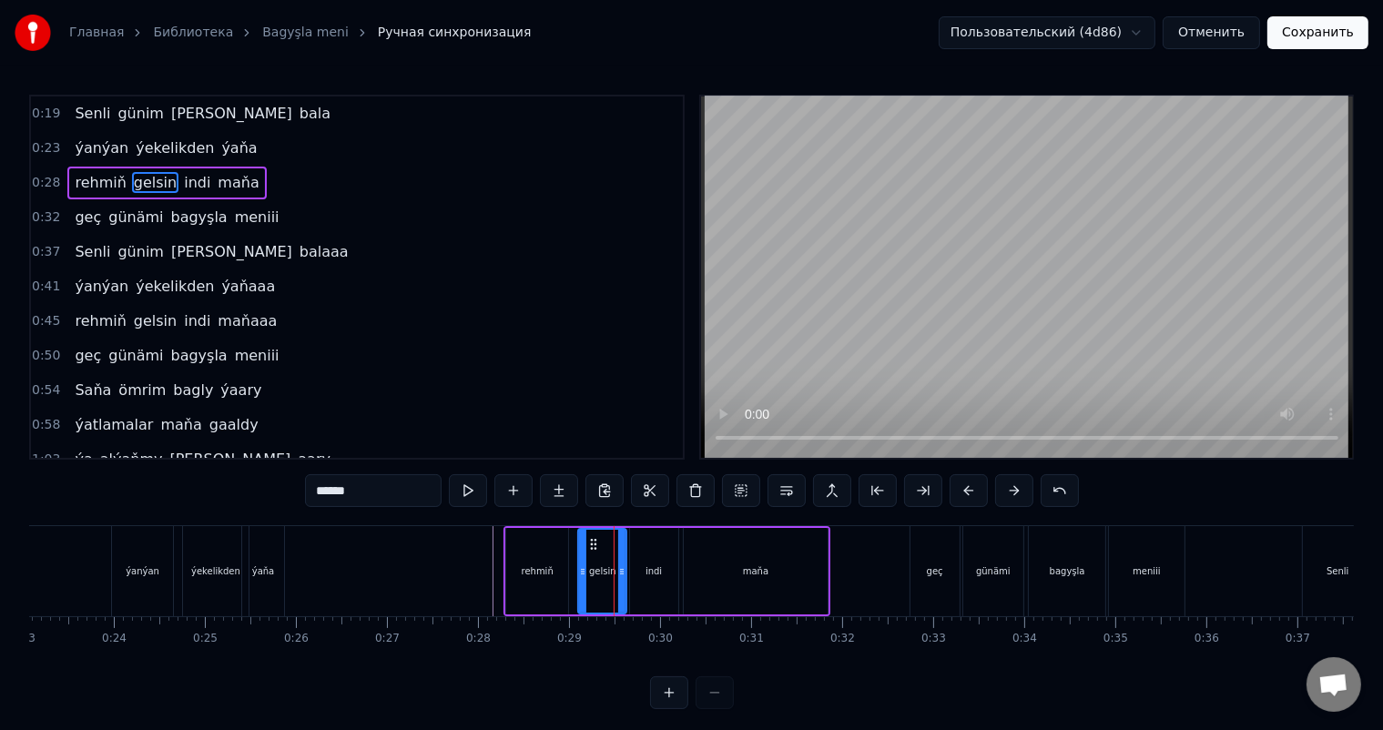
click at [549, 557] on div "rehmiň" at bounding box center [537, 571] width 62 height 87
type input "******"
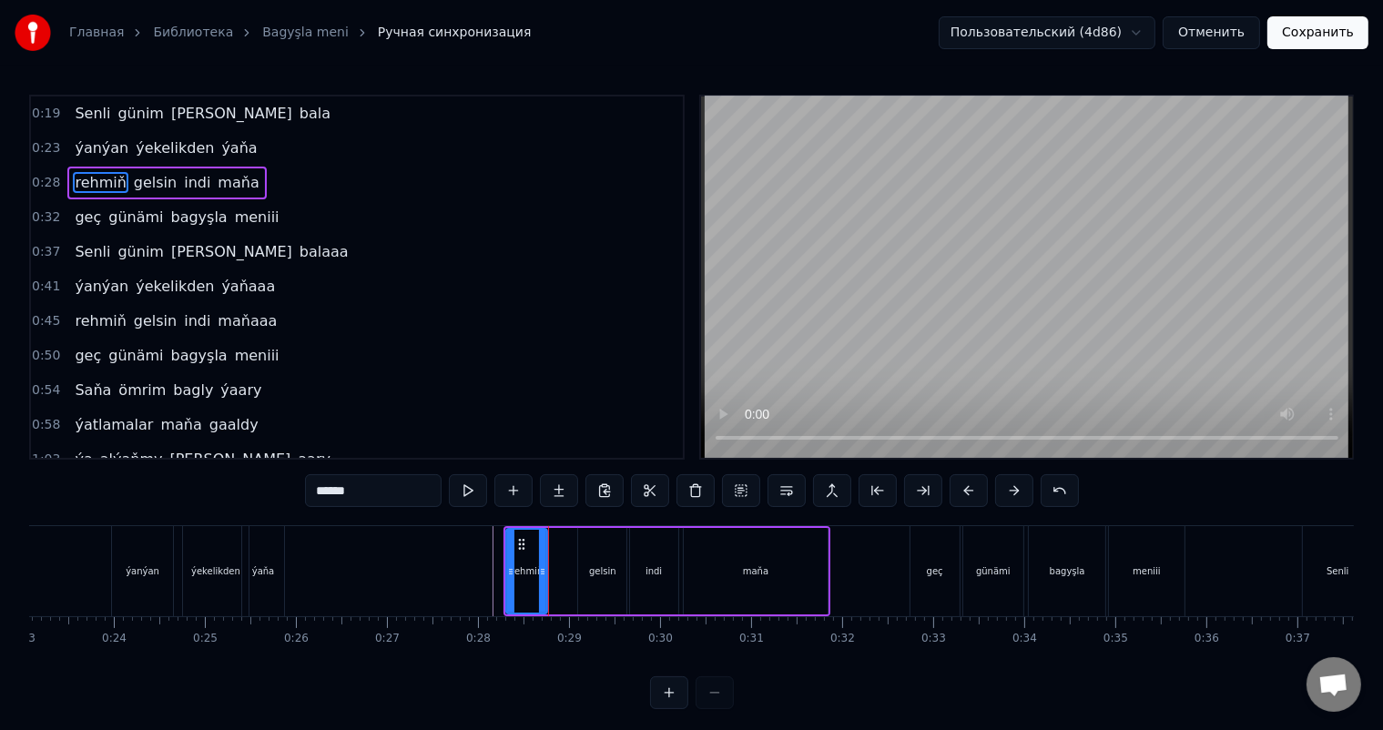
drag, startPoint x: 563, startPoint y: 565, endPoint x: 542, endPoint y: 565, distance: 20.9
click at [542, 565] on icon at bounding box center [542, 572] width 7 height 15
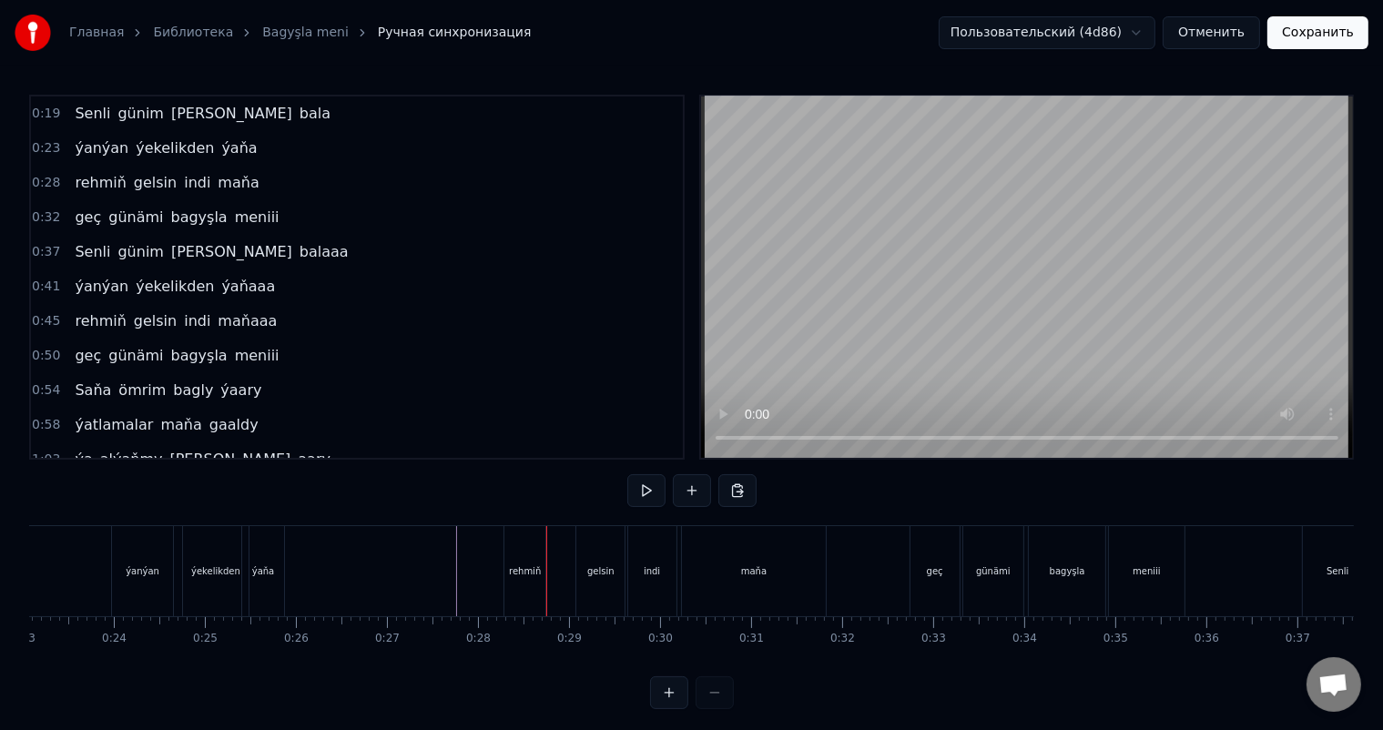
click at [586, 561] on div "gelsin" at bounding box center [600, 571] width 48 height 90
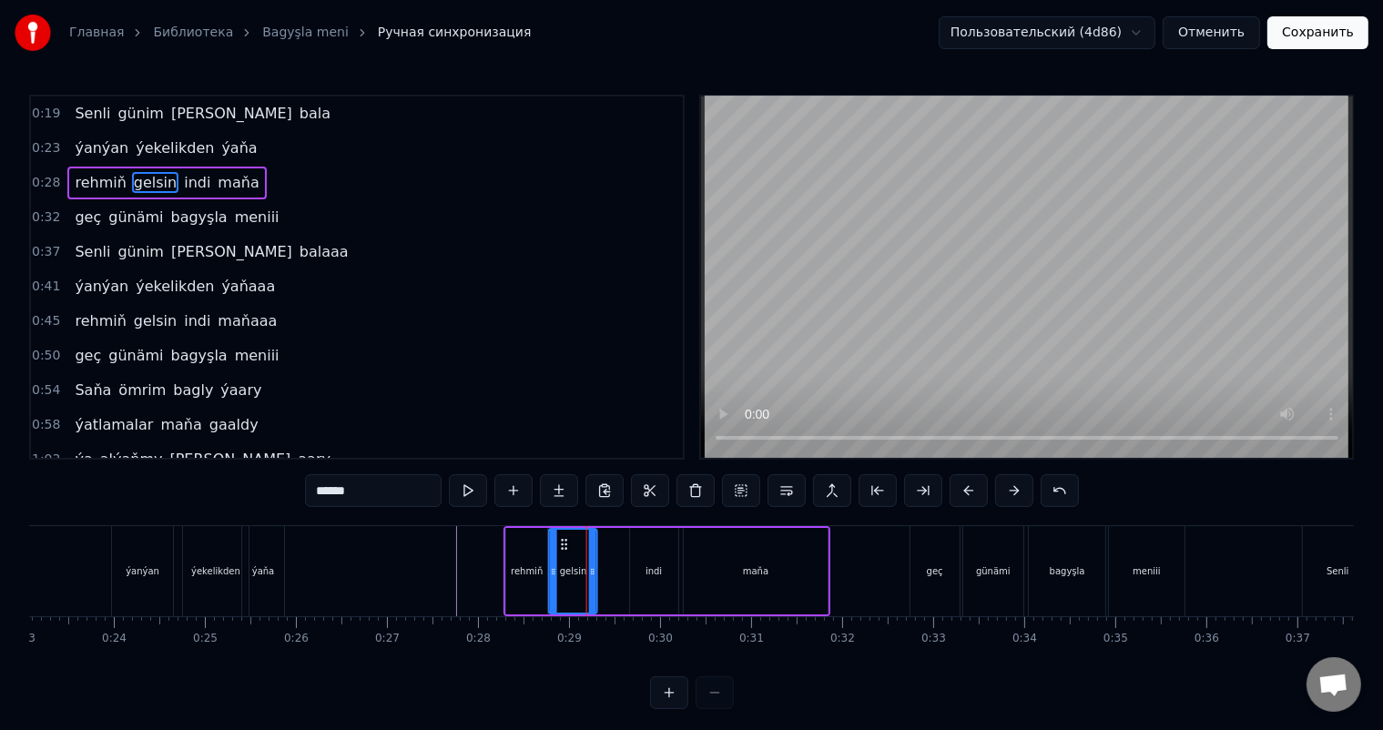
drag, startPoint x: 590, startPoint y: 541, endPoint x: 561, endPoint y: 540, distance: 29.2
click at [561, 540] on icon at bounding box center [564, 544] width 15 height 15
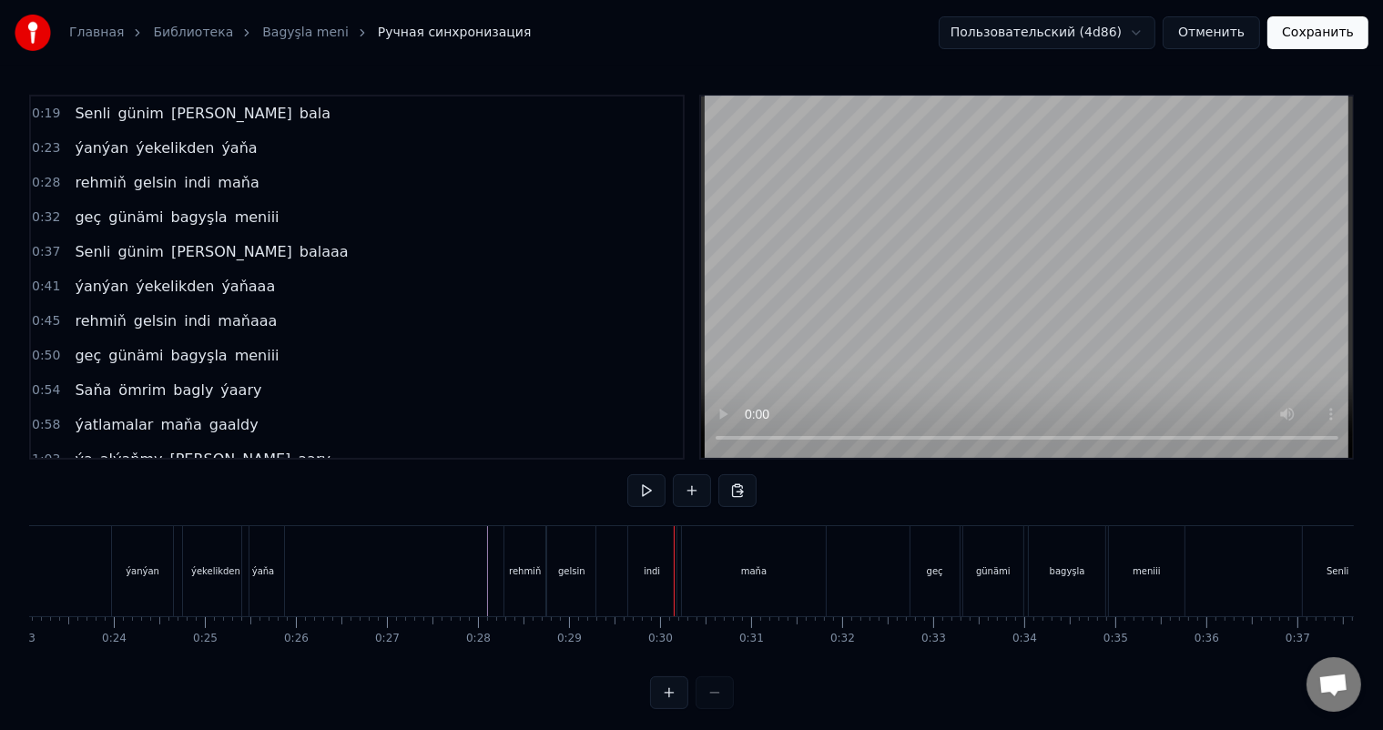
click at [664, 566] on div "indi" at bounding box center [652, 571] width 48 height 90
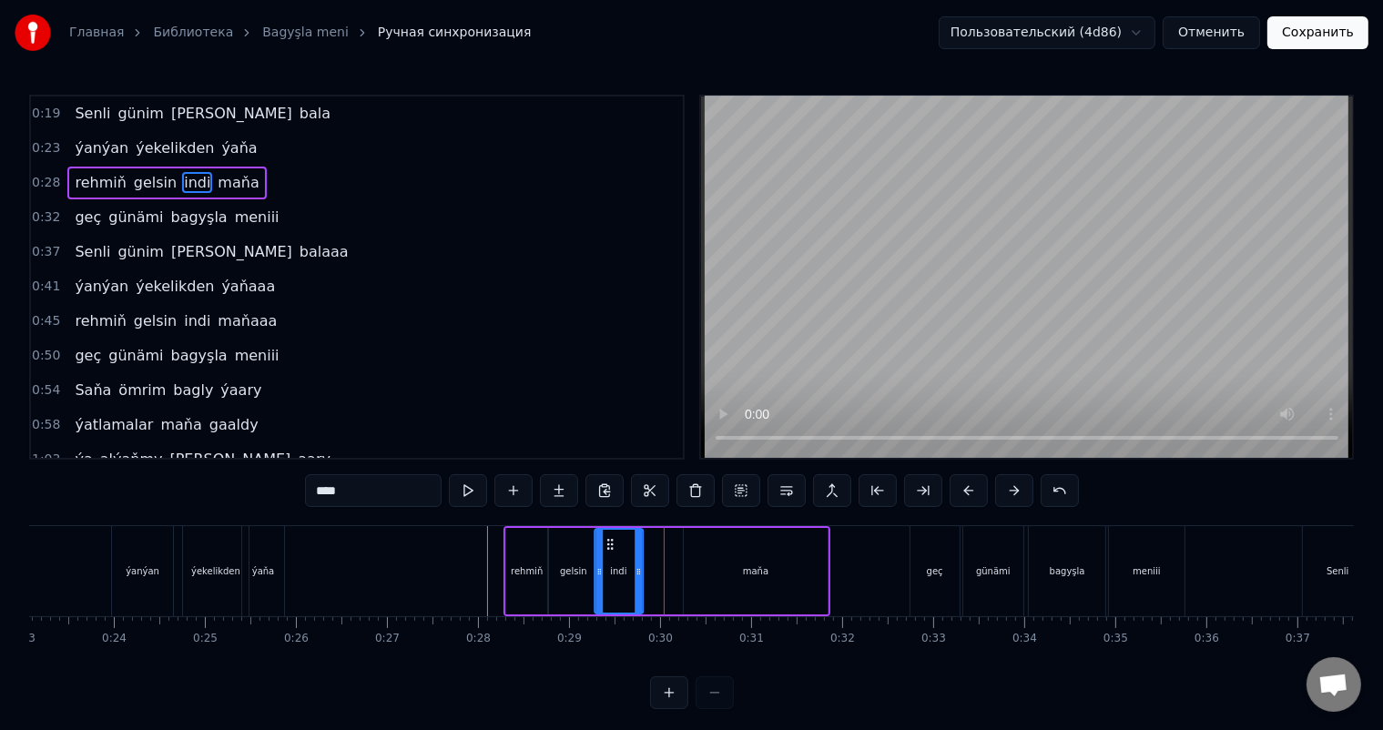
drag, startPoint x: 641, startPoint y: 539, endPoint x: 606, endPoint y: 539, distance: 34.6
click at [607, 540] on circle at bounding box center [607, 540] width 1 height 1
click at [718, 556] on div "maňa" at bounding box center [756, 571] width 145 height 87
type input "****"
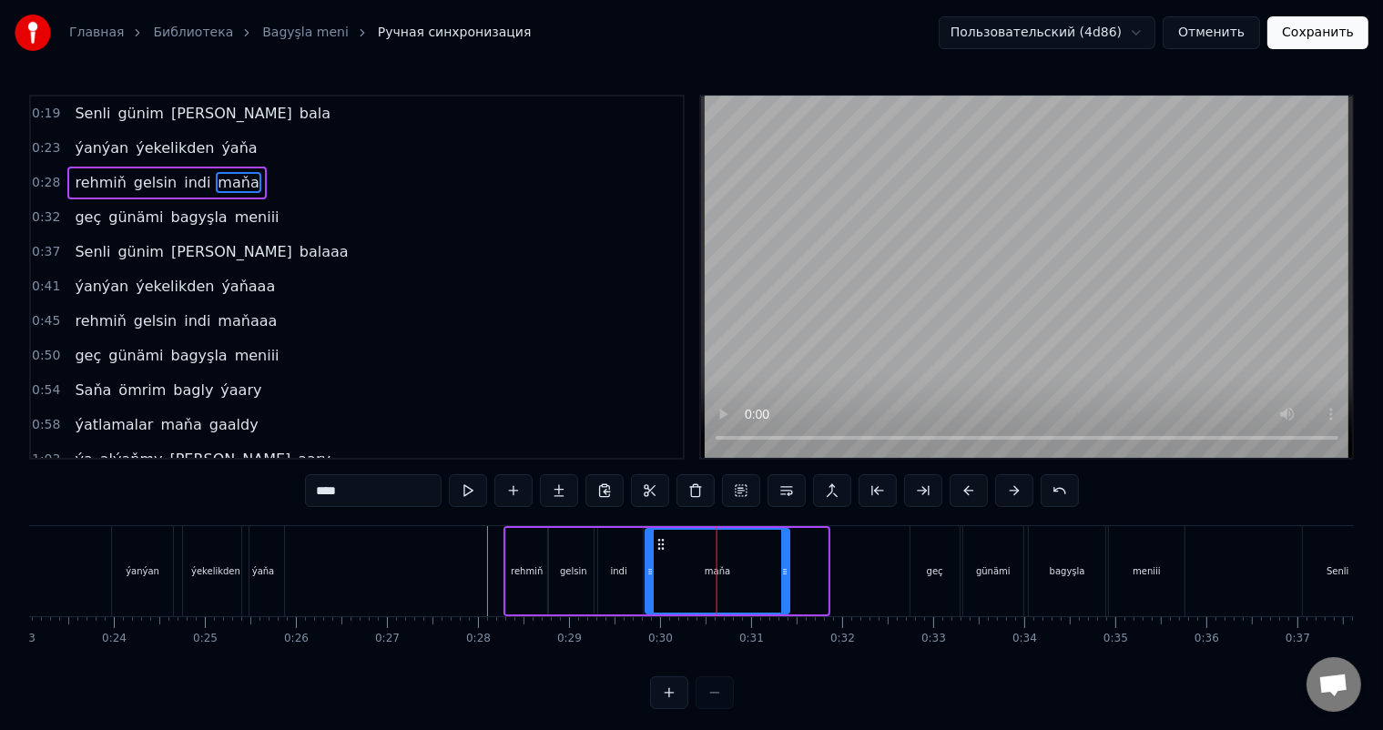
drag, startPoint x: 696, startPoint y: 542, endPoint x: 657, endPoint y: 539, distance: 38.3
click at [657, 539] on icon at bounding box center [661, 544] width 15 height 15
drag, startPoint x: 783, startPoint y: 565, endPoint x: 734, endPoint y: 562, distance: 49.2
click at [734, 562] on div at bounding box center [736, 571] width 7 height 83
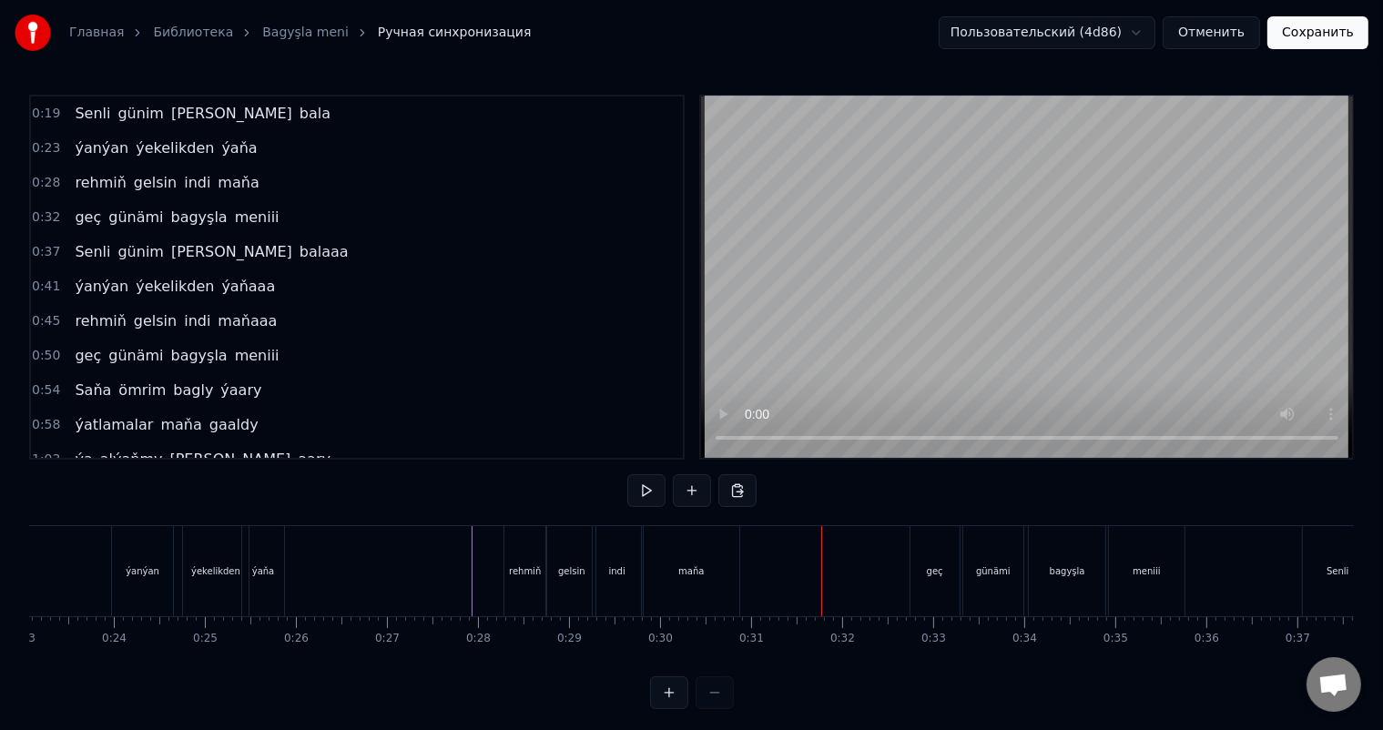
click at [708, 572] on div "maňa" at bounding box center [692, 571] width 96 height 90
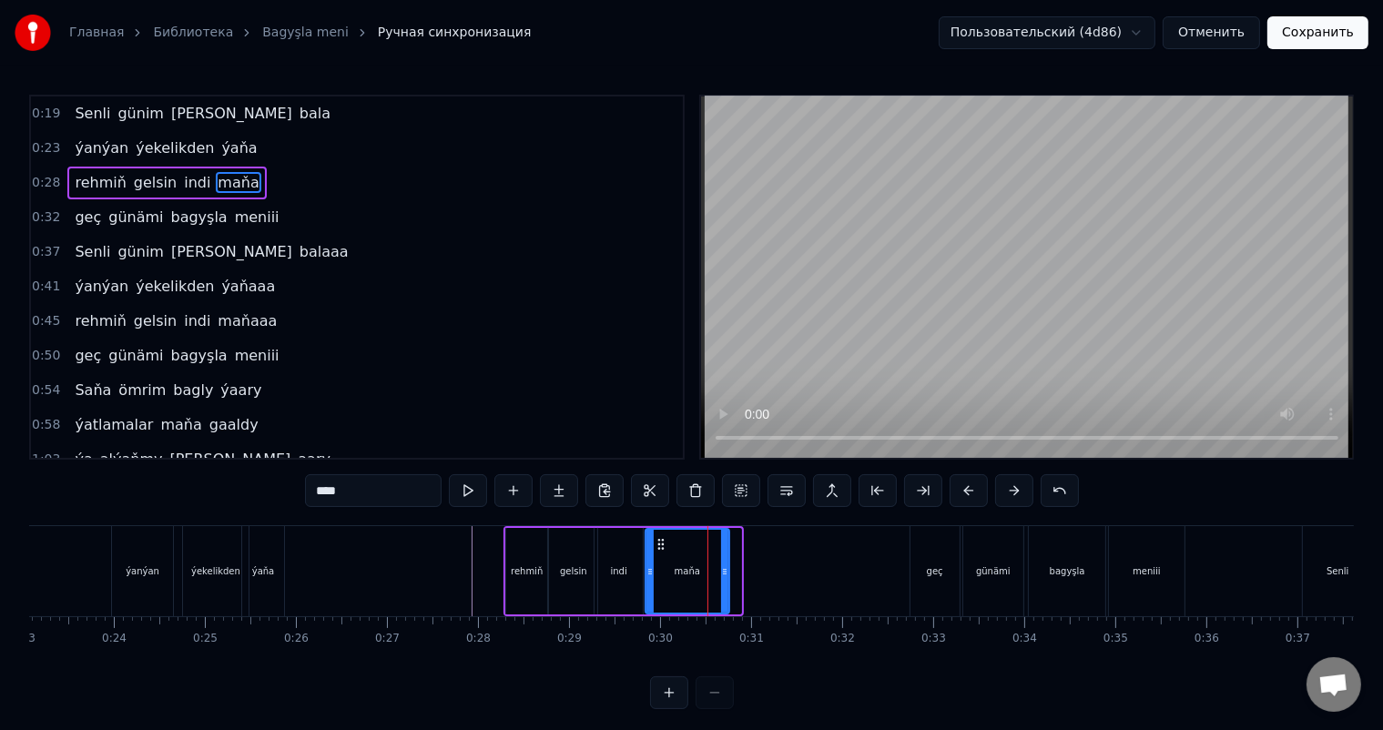
drag, startPoint x: 739, startPoint y: 569, endPoint x: 728, endPoint y: 569, distance: 11.8
click at [728, 569] on icon at bounding box center [724, 572] width 7 height 15
click at [657, 542] on icon at bounding box center [658, 544] width 15 height 15
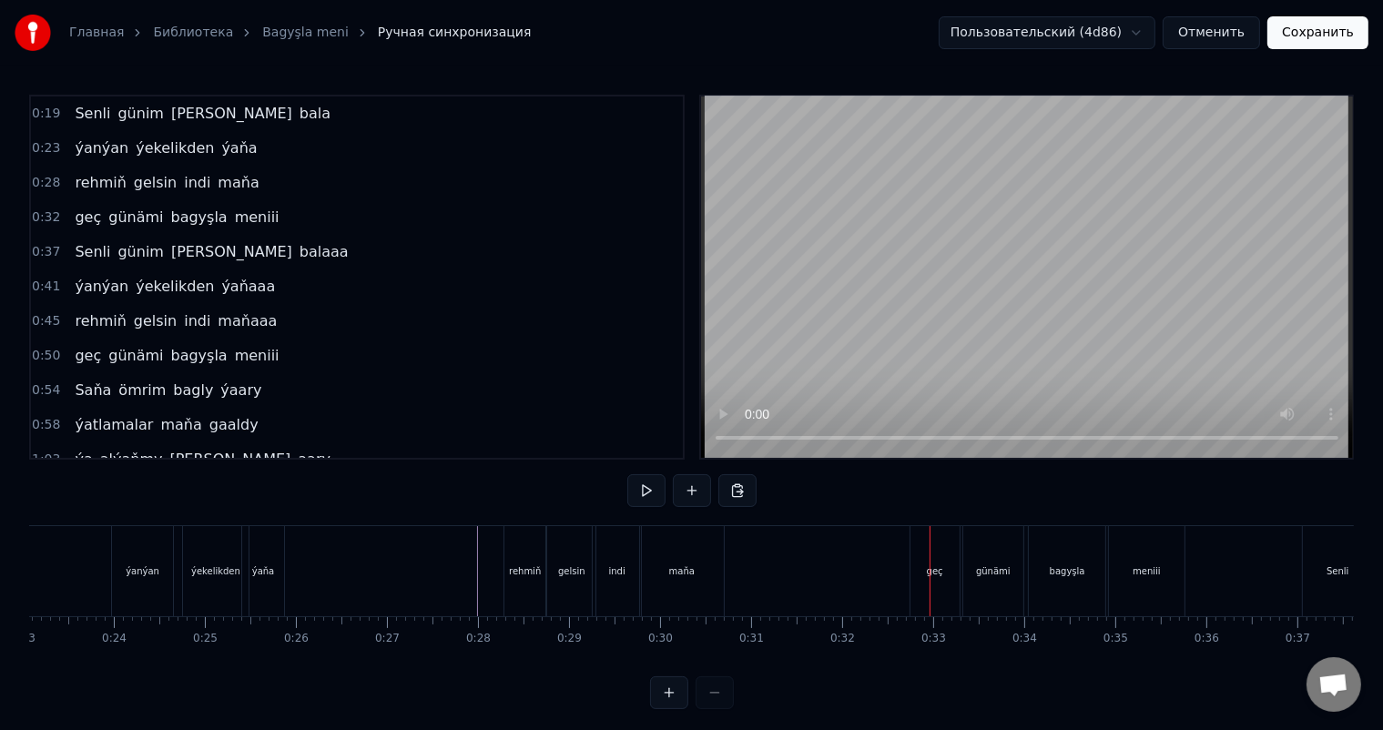
click at [936, 567] on div "geç" at bounding box center [935, 572] width 16 height 14
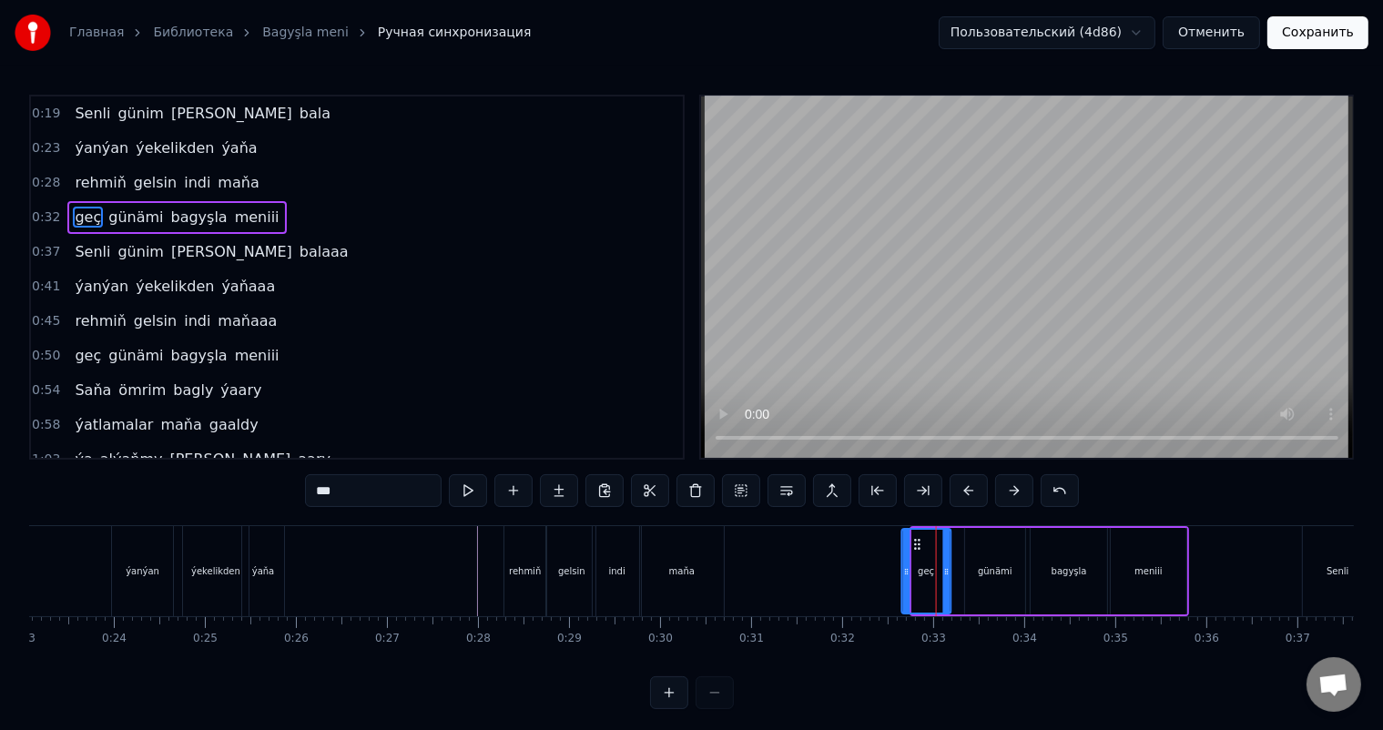
drag, startPoint x: 929, startPoint y: 542, endPoint x: 919, endPoint y: 540, distance: 10.2
click at [919, 540] on icon at bounding box center [917, 544] width 15 height 15
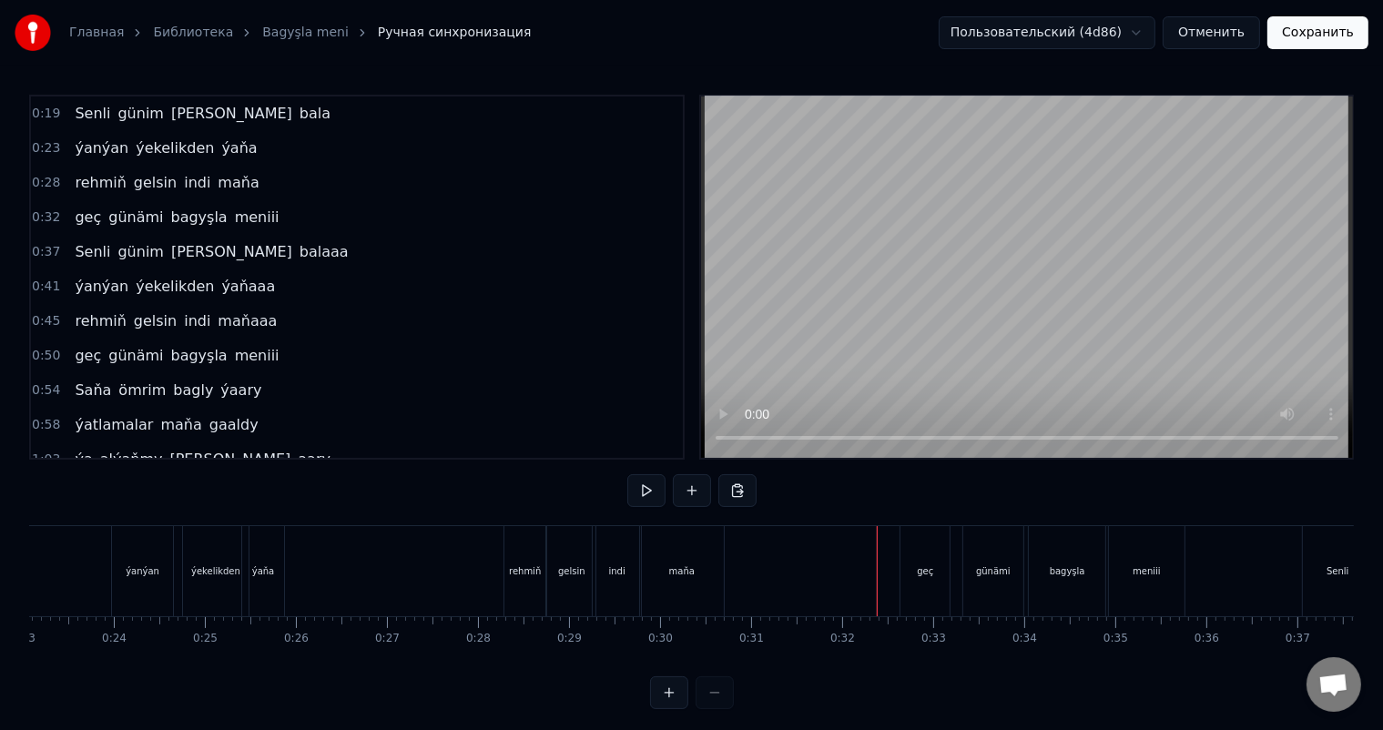
click at [930, 549] on div "geç" at bounding box center [925, 571] width 49 height 90
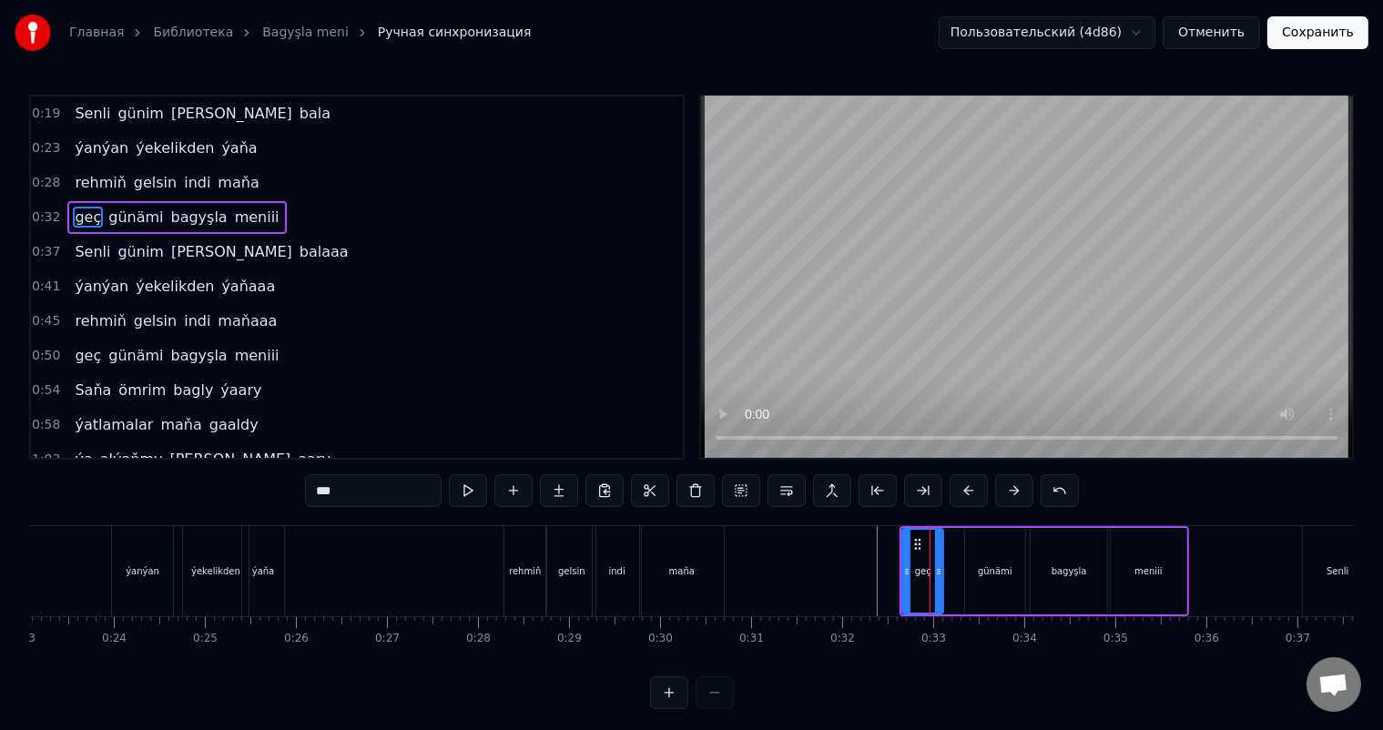
click at [936, 572] on icon at bounding box center [938, 572] width 7 height 15
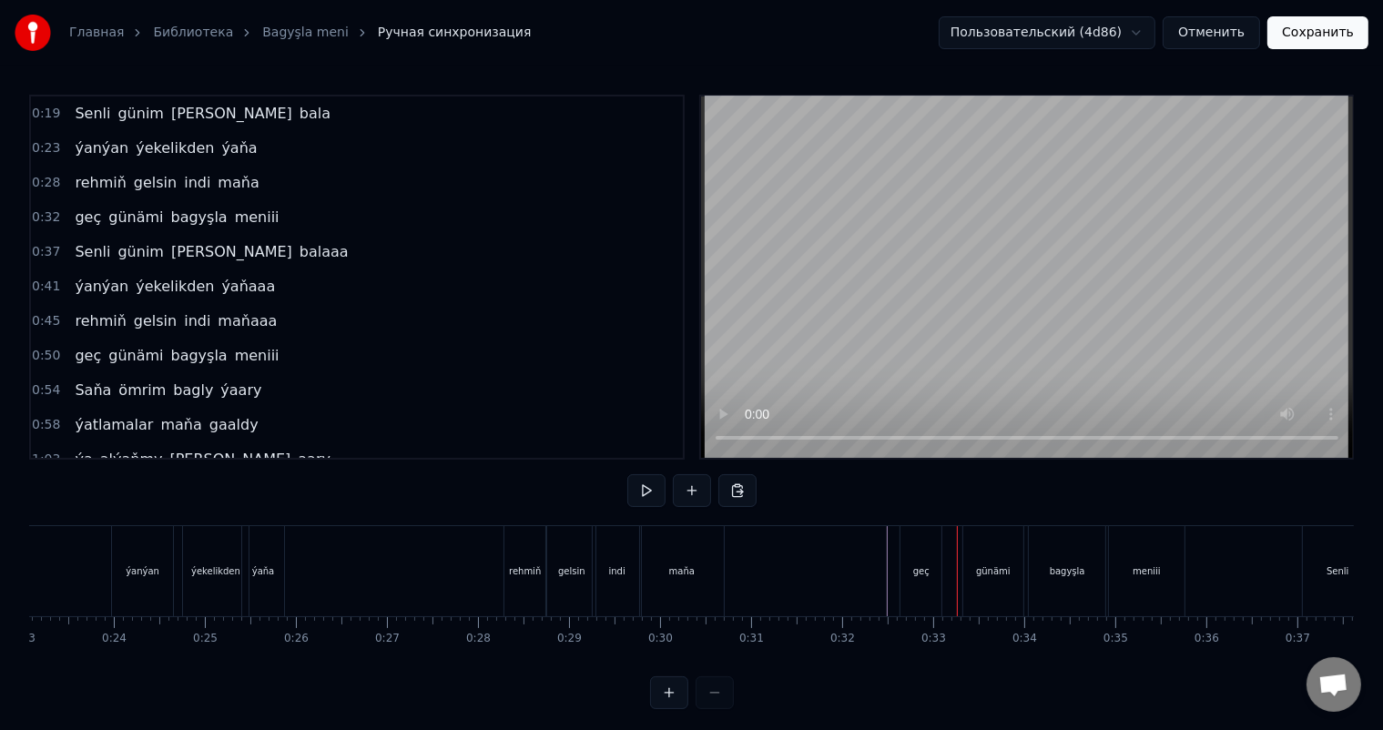
click at [924, 568] on div "geç" at bounding box center [921, 572] width 16 height 14
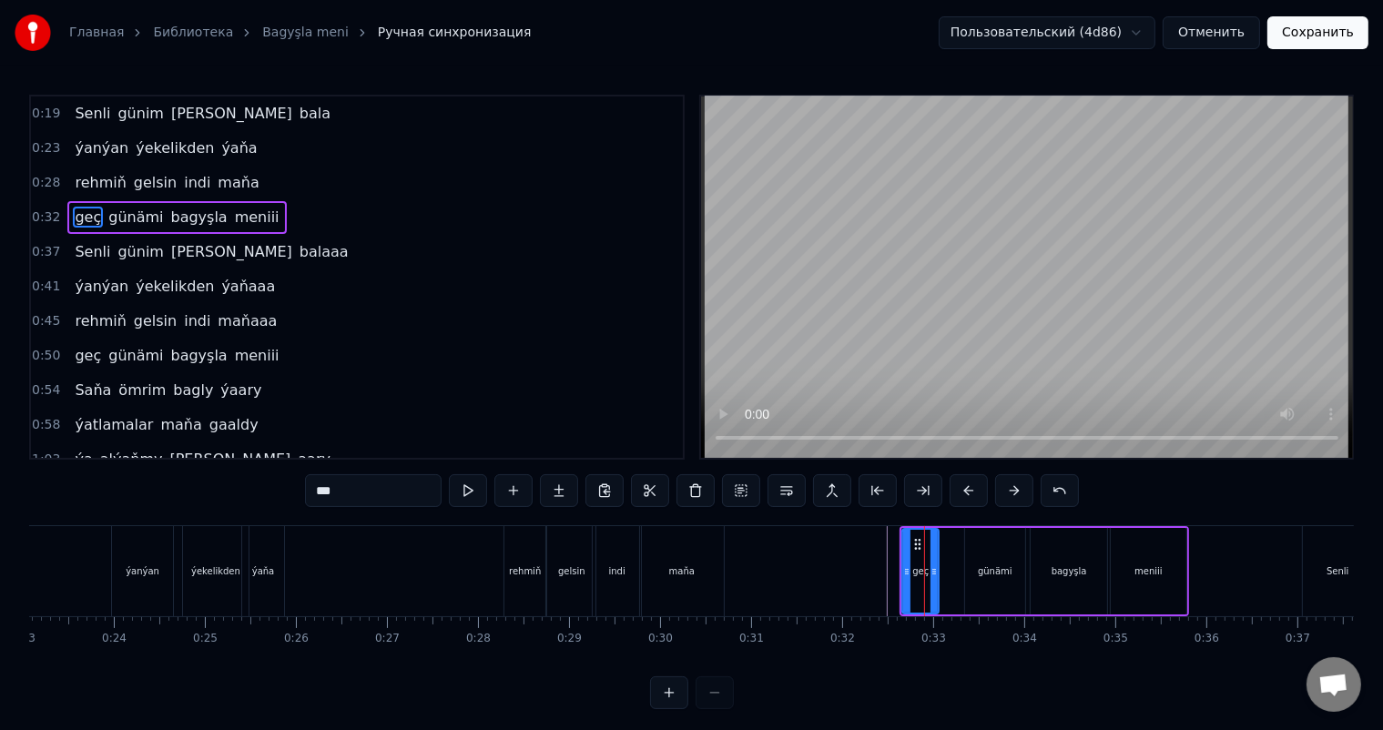
click at [931, 566] on icon at bounding box center [934, 572] width 7 height 15
click at [991, 566] on div "günämi" at bounding box center [995, 572] width 35 height 14
type input "******"
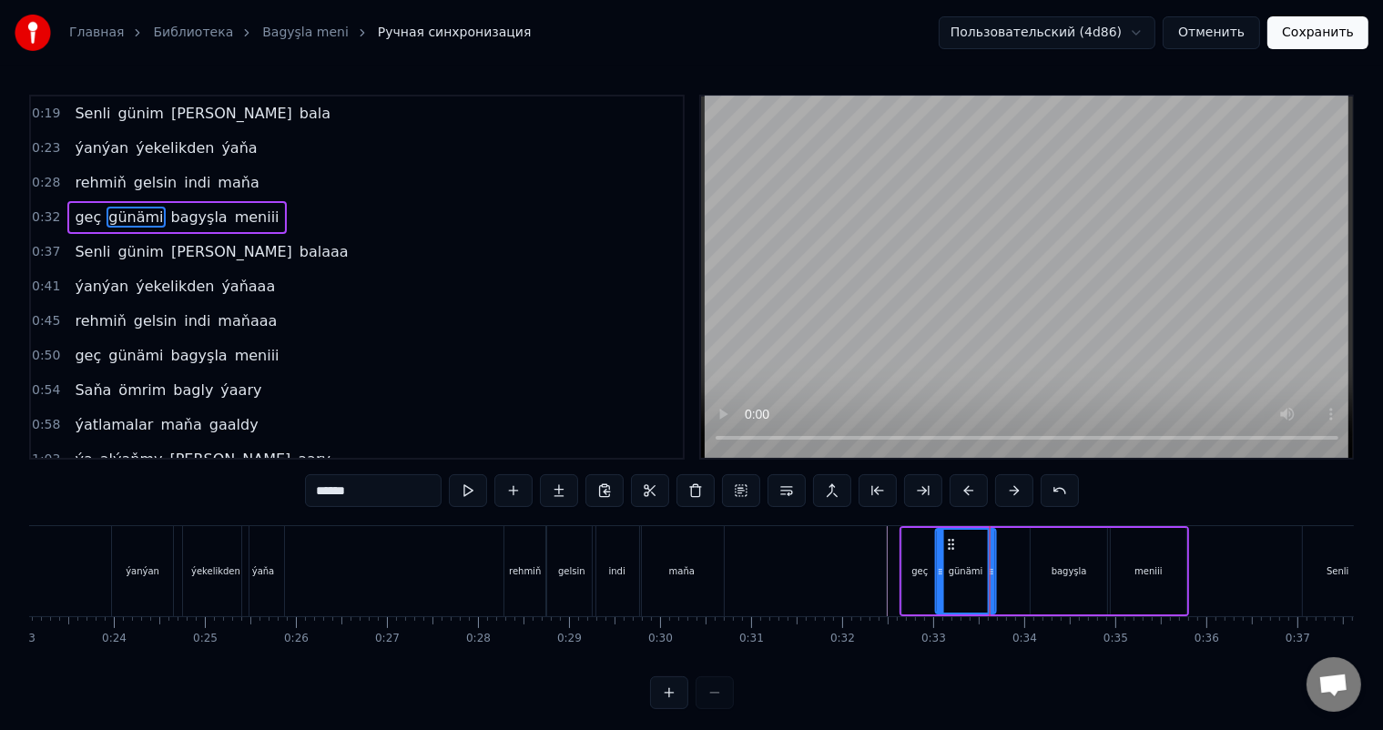
drag, startPoint x: 976, startPoint y: 539, endPoint x: 947, endPoint y: 539, distance: 29.1
click at [947, 539] on icon at bounding box center [951, 544] width 15 height 15
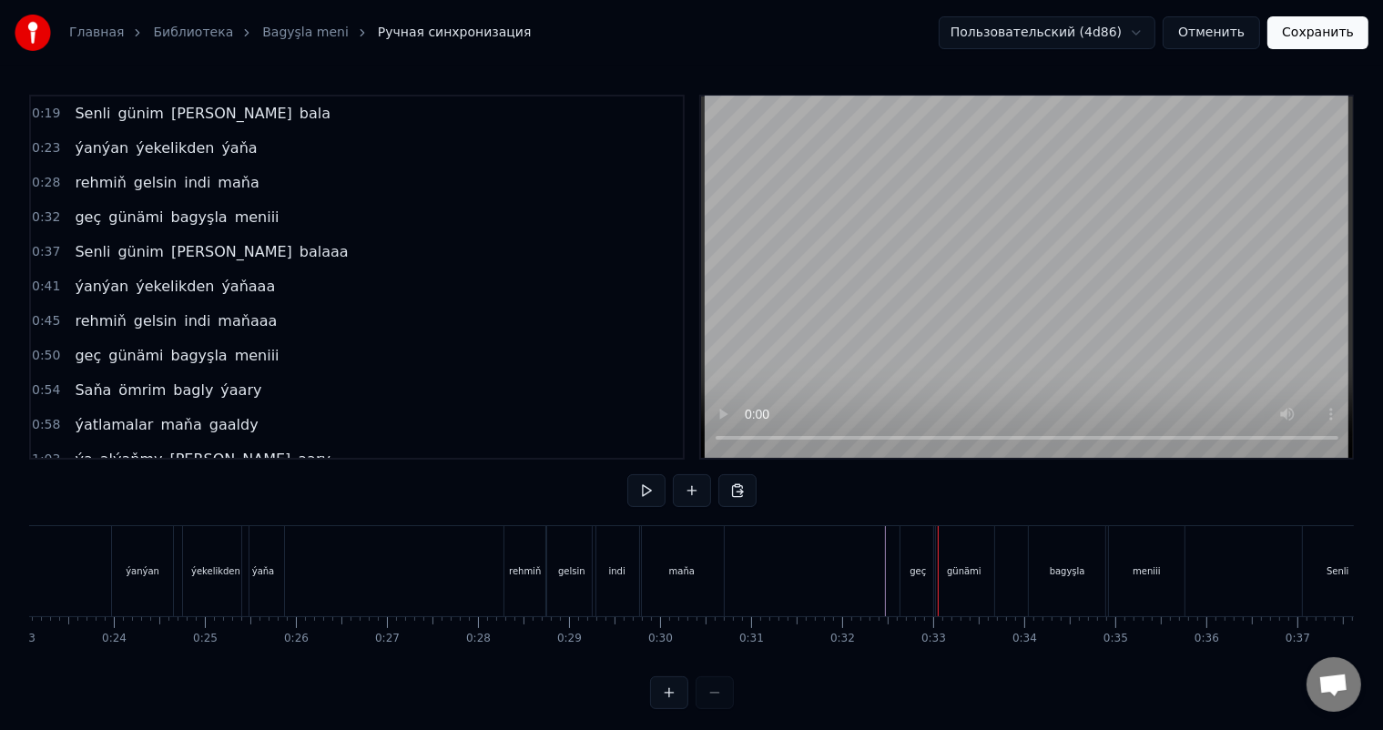
click at [914, 565] on div "geç" at bounding box center [918, 572] width 16 height 14
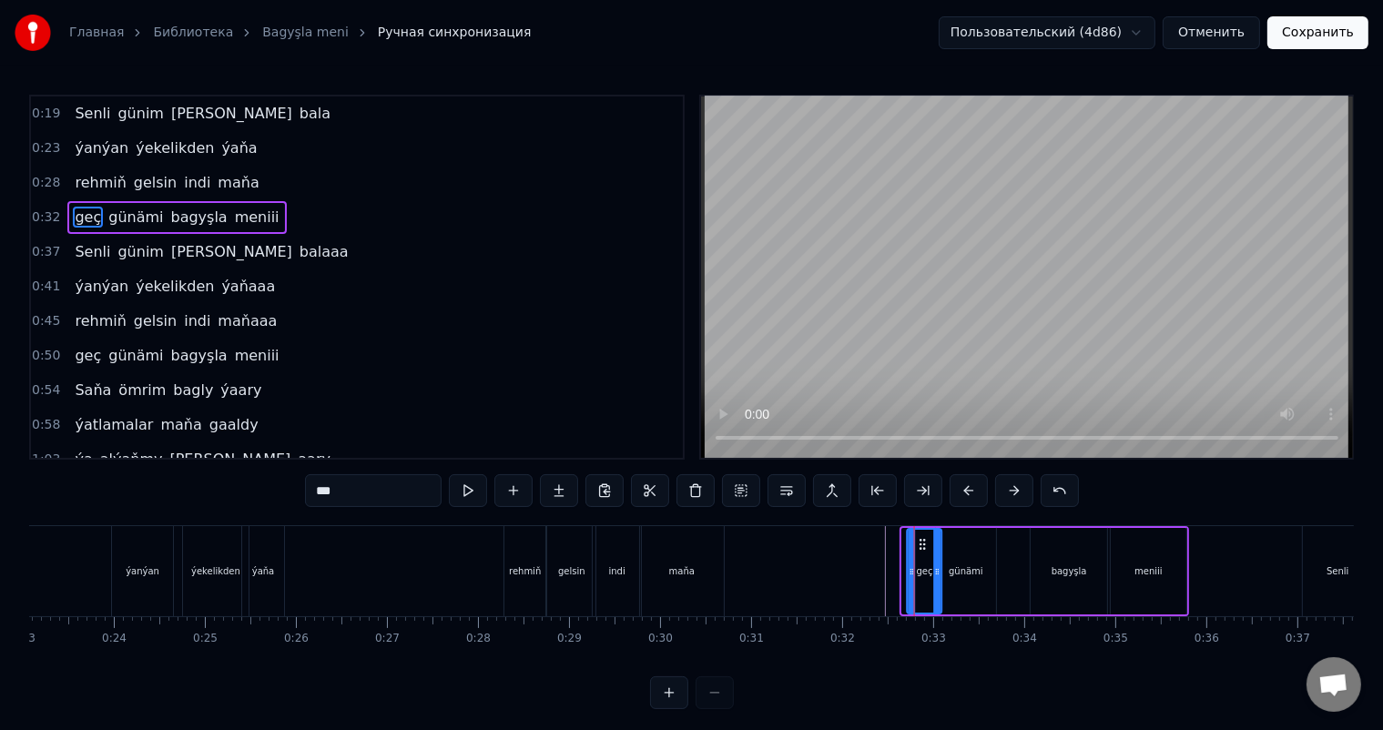
click at [921, 542] on icon at bounding box center [923, 544] width 15 height 15
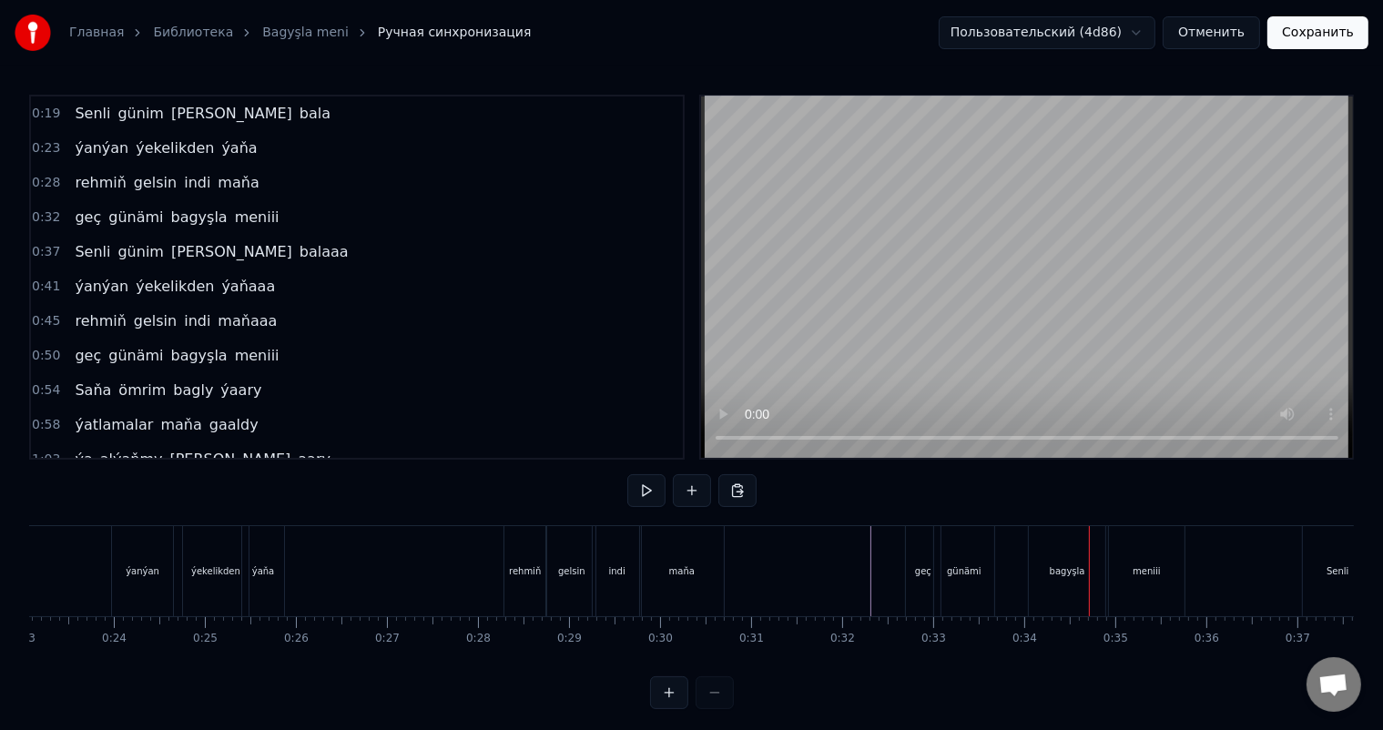
click at [1070, 554] on div "bagyşla" at bounding box center [1067, 571] width 76 height 90
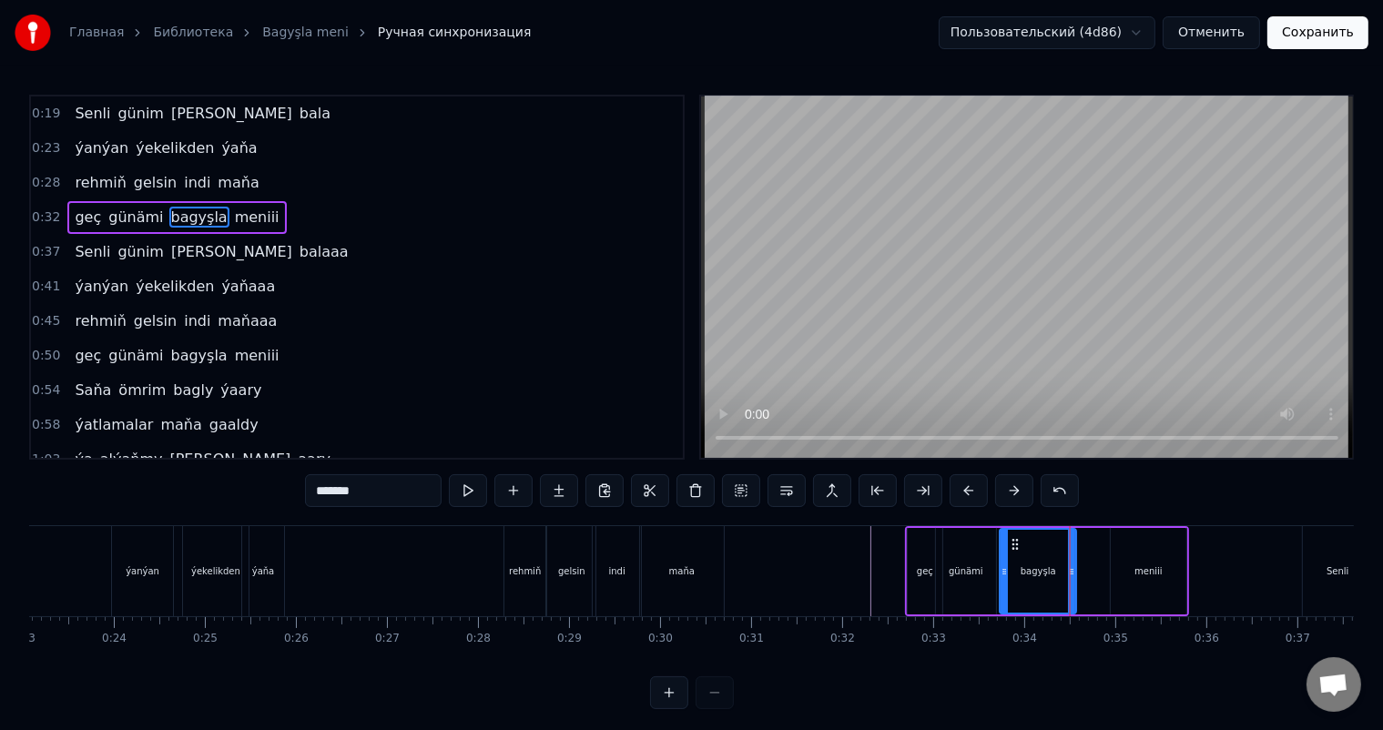
drag, startPoint x: 1045, startPoint y: 541, endPoint x: 1015, endPoint y: 544, distance: 30.2
click at [1015, 544] on icon at bounding box center [1015, 544] width 15 height 15
click at [1147, 563] on div "meniii" at bounding box center [1148, 571] width 75 height 87
type input "******"
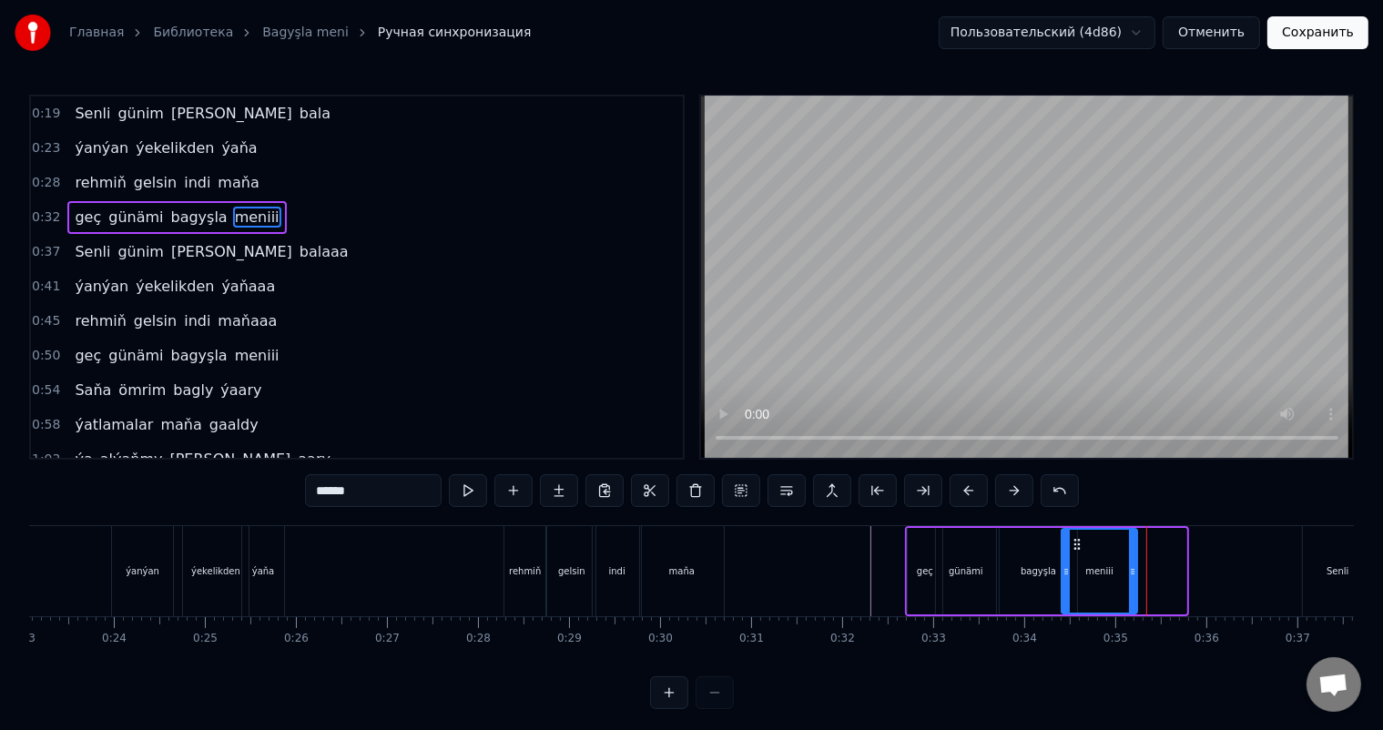
drag, startPoint x: 1124, startPoint y: 542, endPoint x: 1075, endPoint y: 539, distance: 49.2
click at [1075, 539] on icon at bounding box center [1078, 544] width 15 height 15
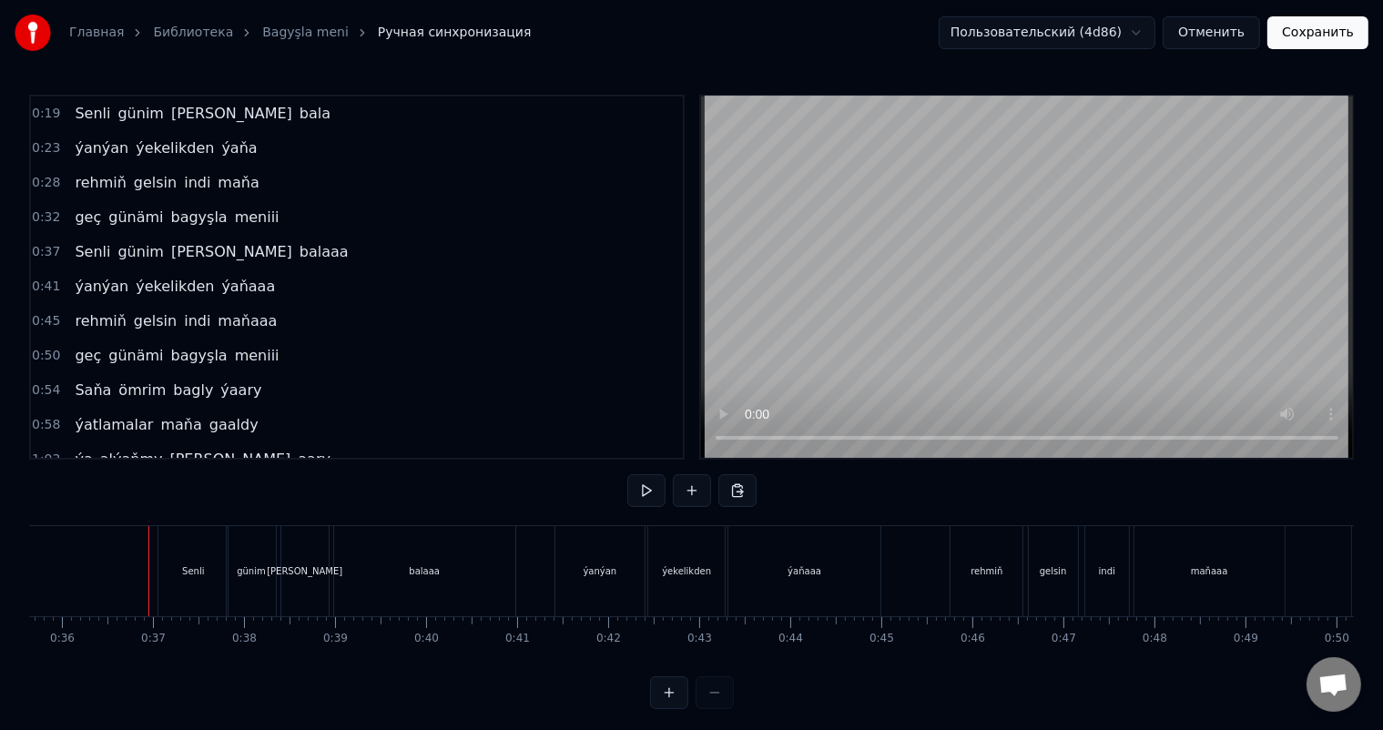
scroll to position [0, 3246]
click at [203, 561] on div "Senli" at bounding box center [192, 571] width 69 height 90
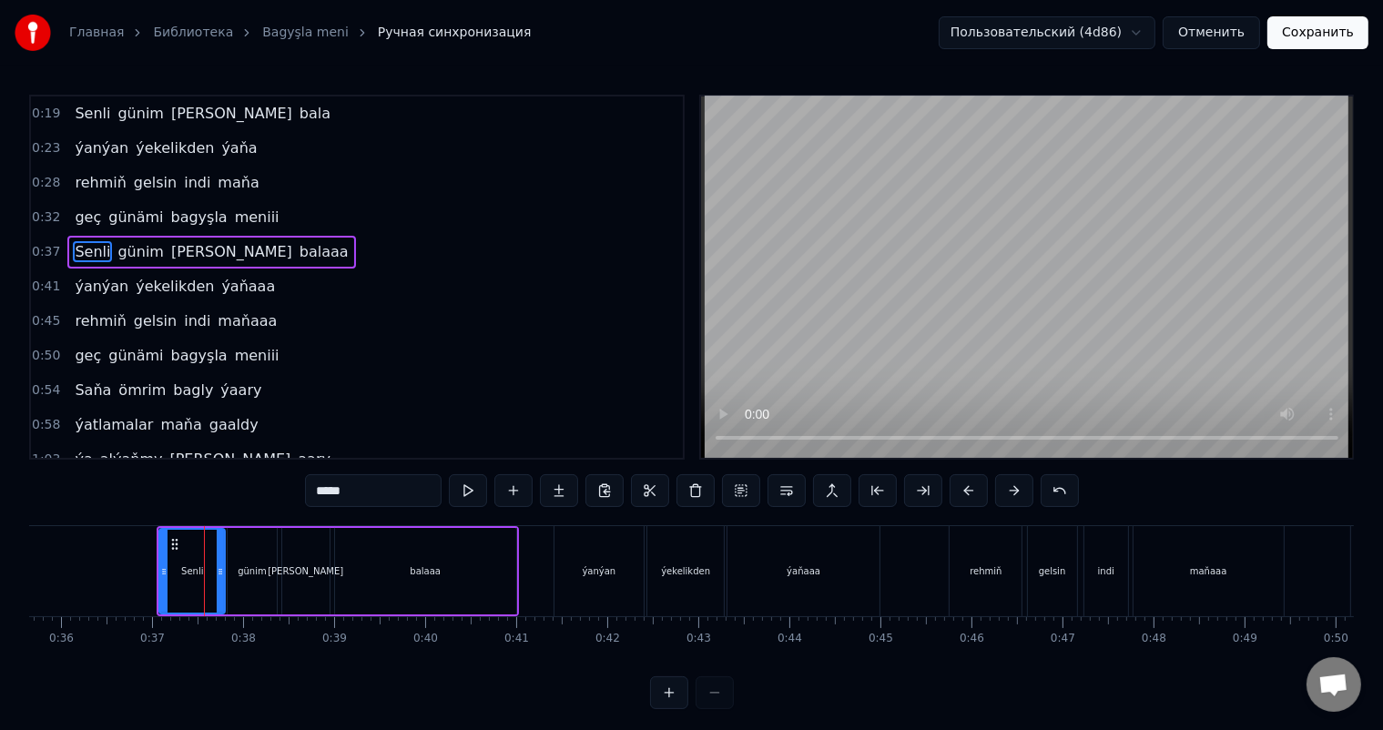
click at [219, 569] on icon at bounding box center [220, 572] width 7 height 15
click at [184, 561] on div "Senli" at bounding box center [192, 571] width 64 height 83
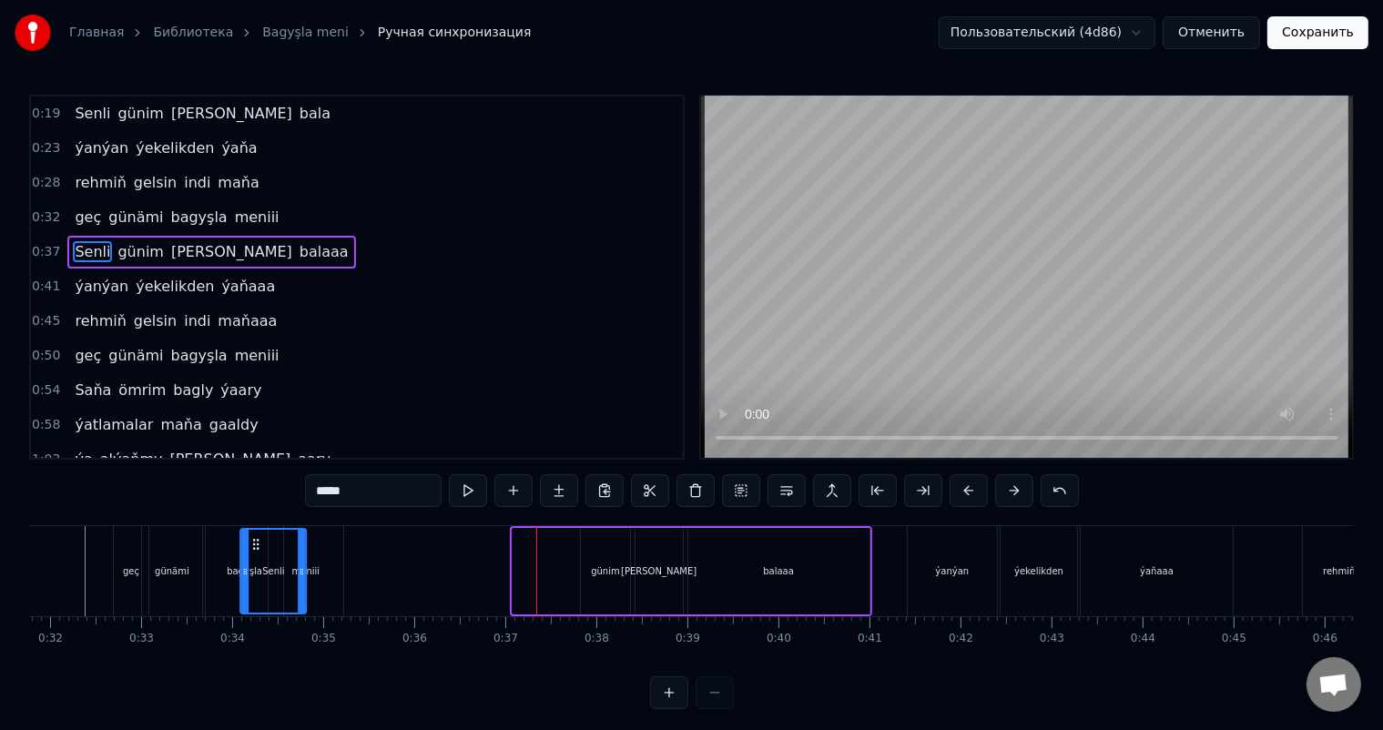
scroll to position [0, 2878]
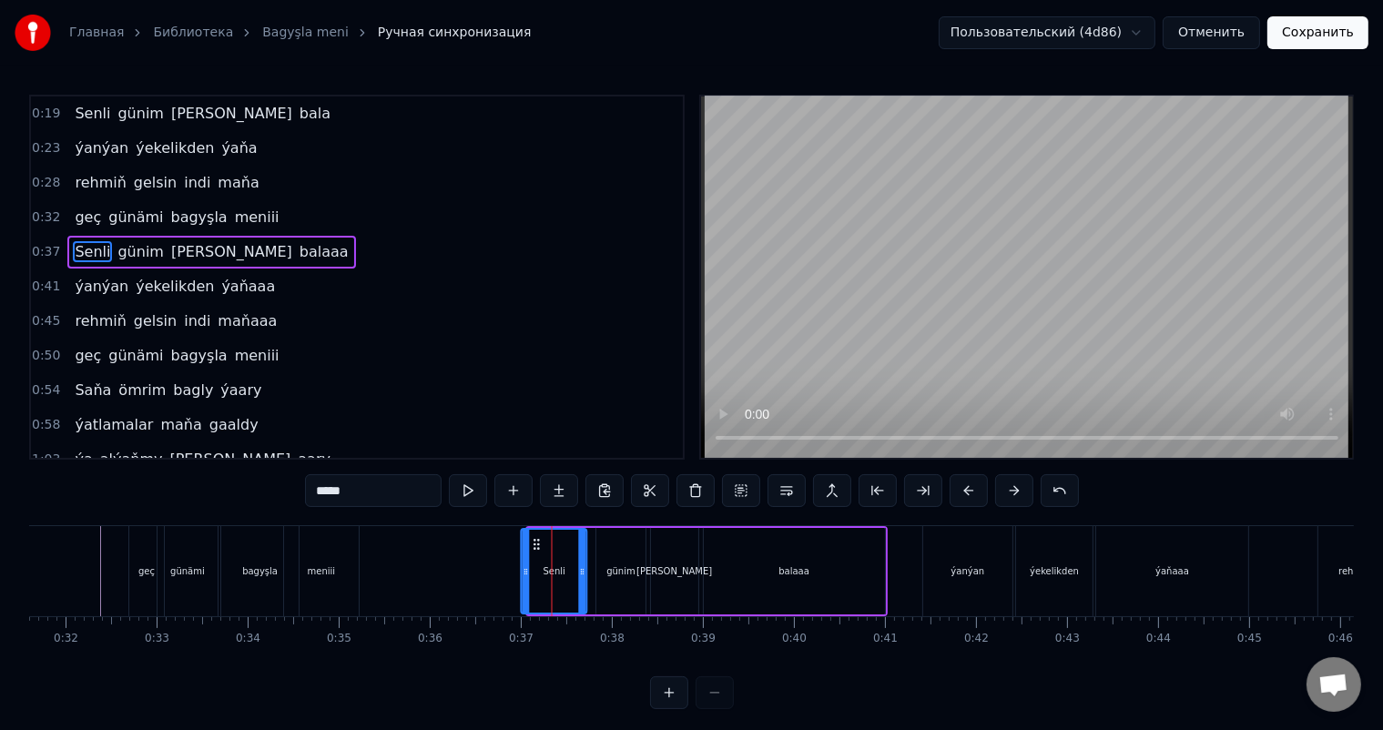
drag, startPoint x: 174, startPoint y: 543, endPoint x: 536, endPoint y: 555, distance: 362.6
click at [536, 555] on div "Senli" at bounding box center [555, 571] width 64 height 83
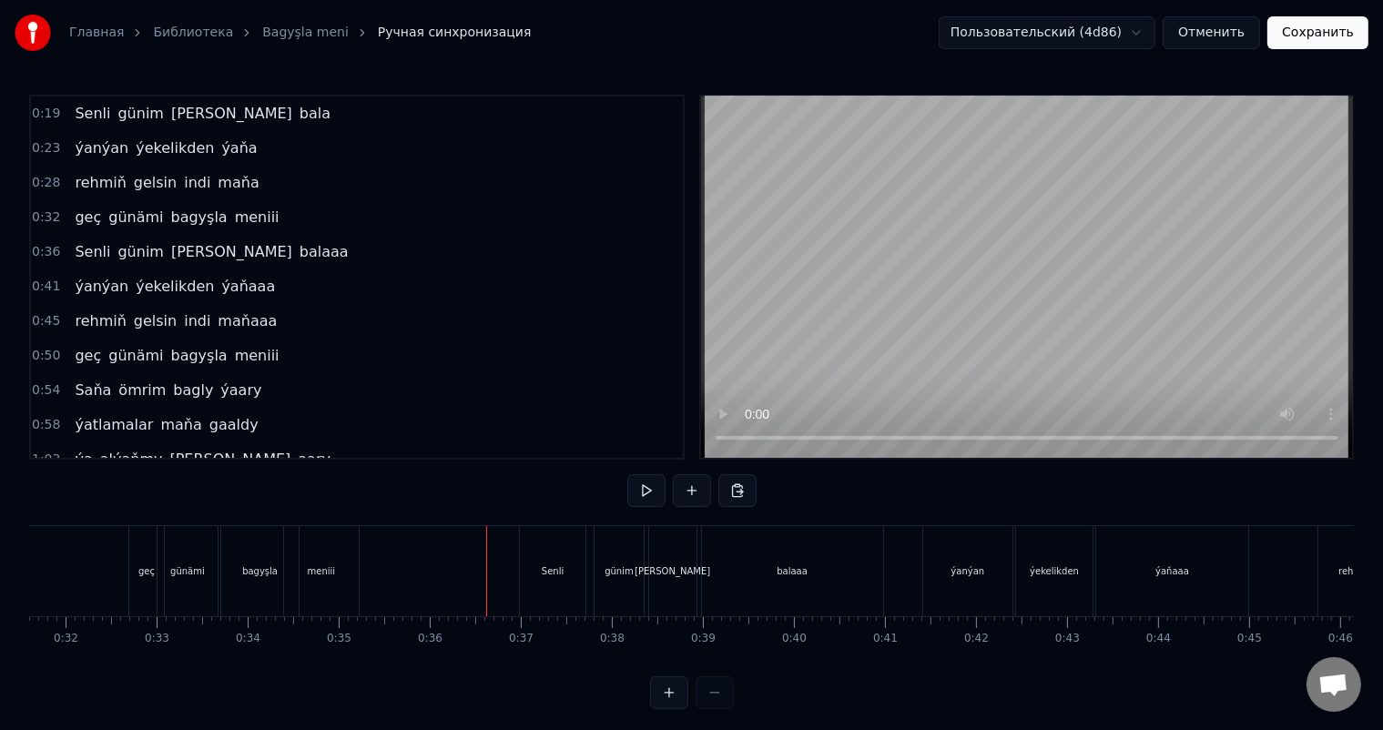
click at [555, 550] on div "Senli" at bounding box center [553, 571] width 66 height 90
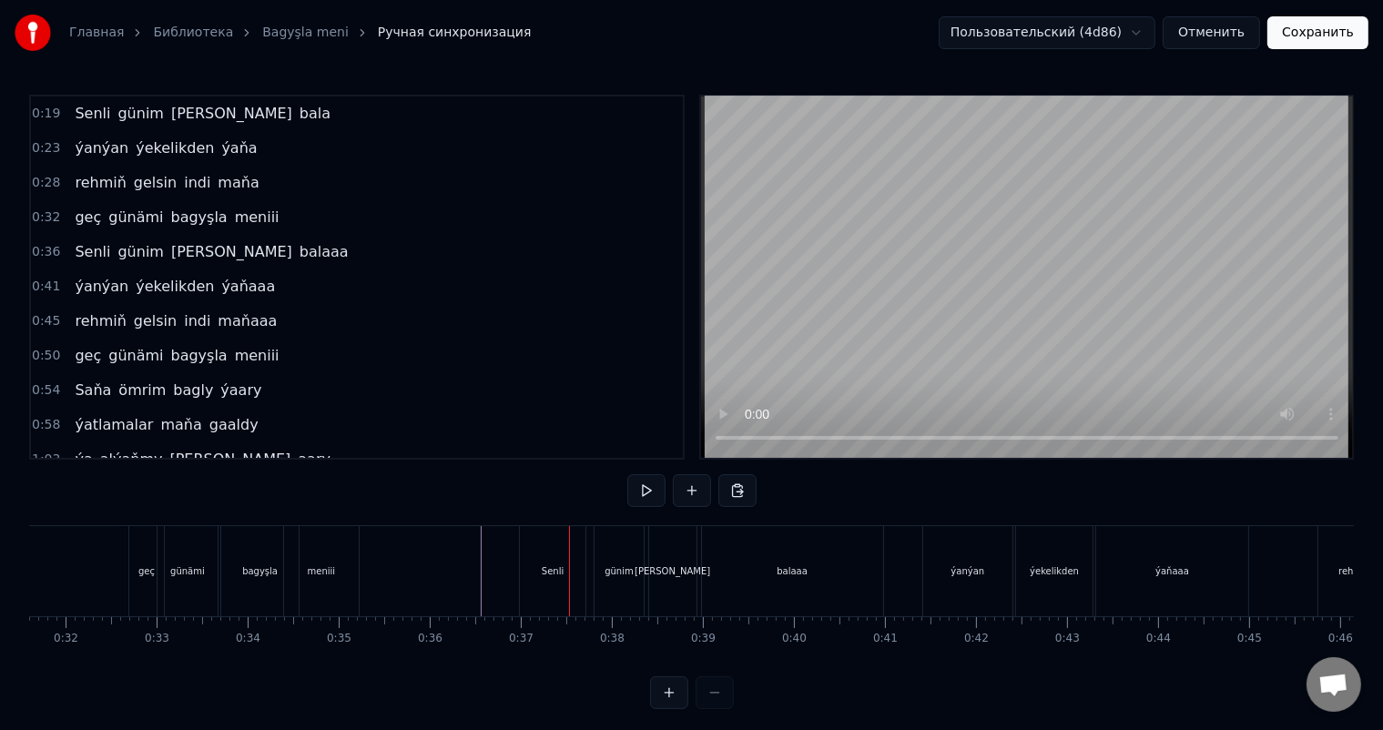
click at [548, 559] on div "Senli" at bounding box center [553, 571] width 66 height 90
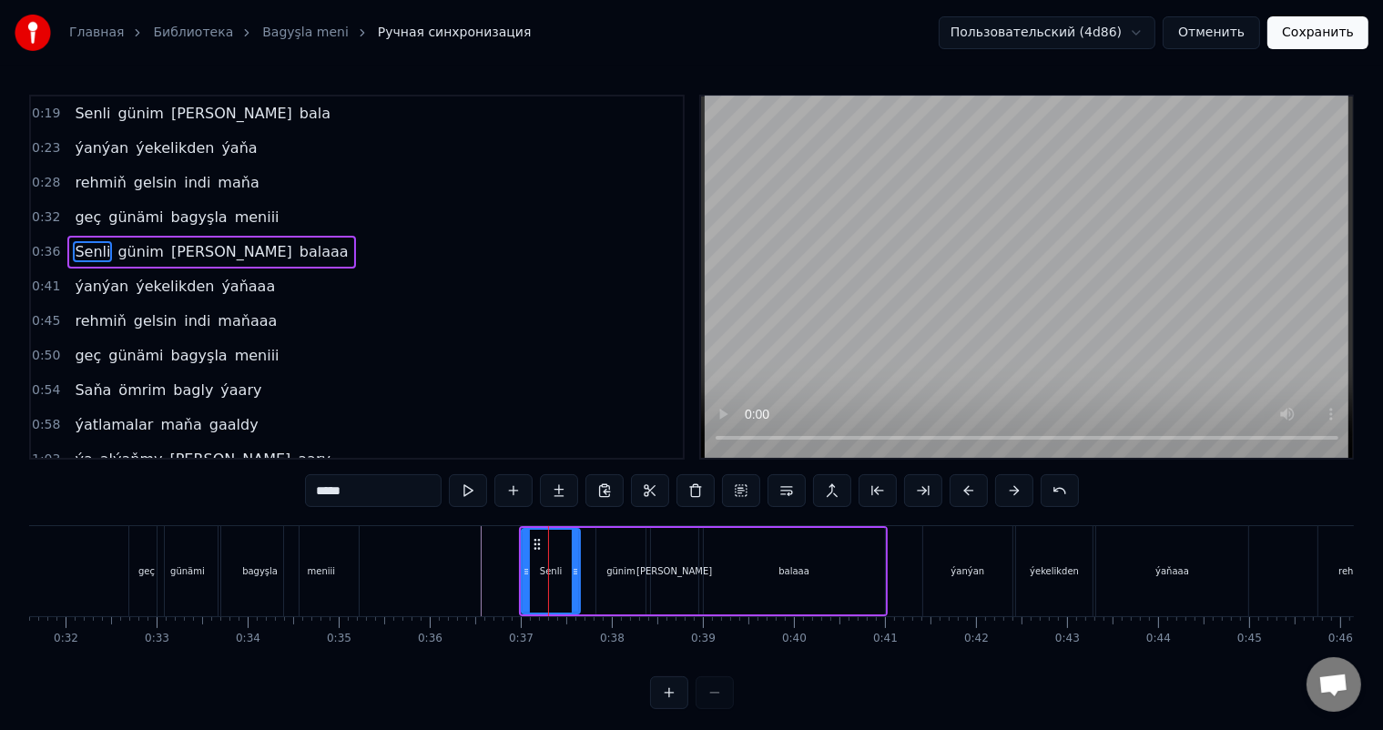
click at [575, 569] on icon at bounding box center [575, 572] width 7 height 15
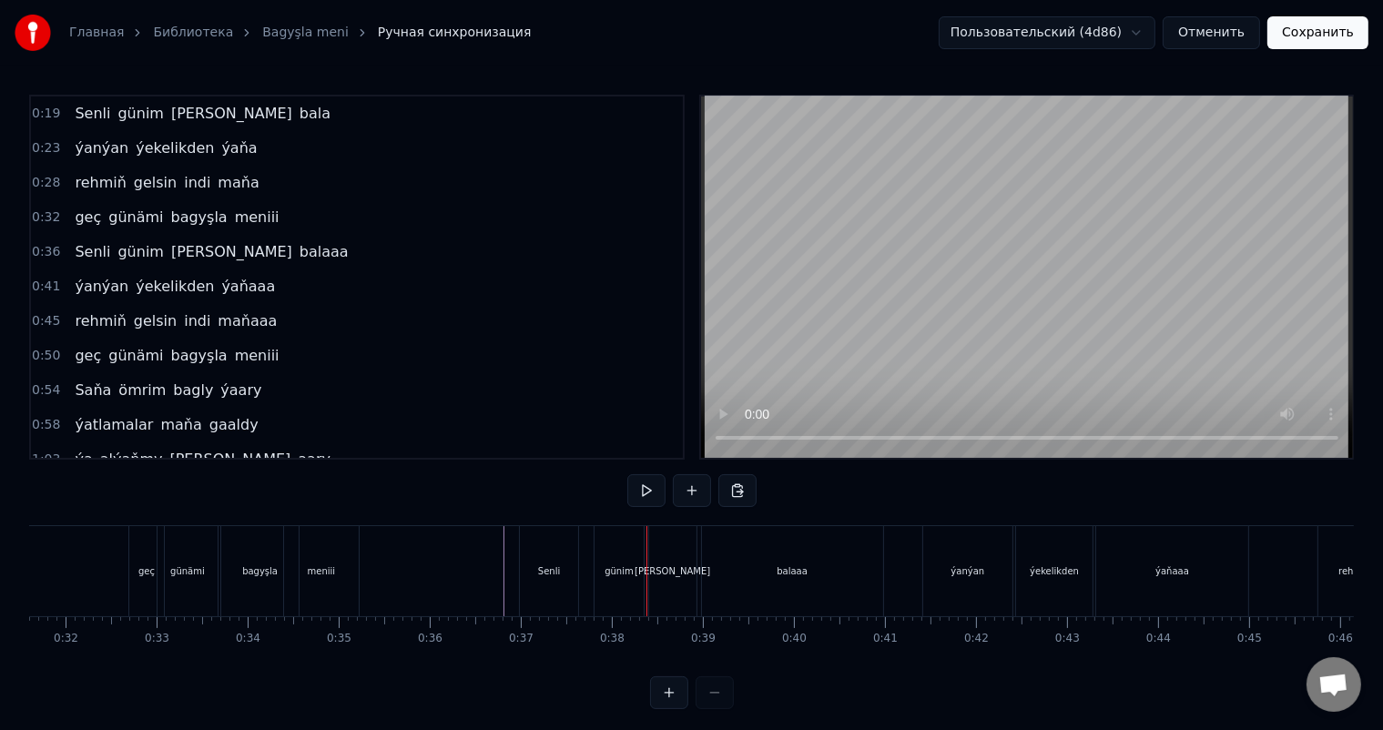
click at [629, 547] on div "günim" at bounding box center [619, 571] width 48 height 90
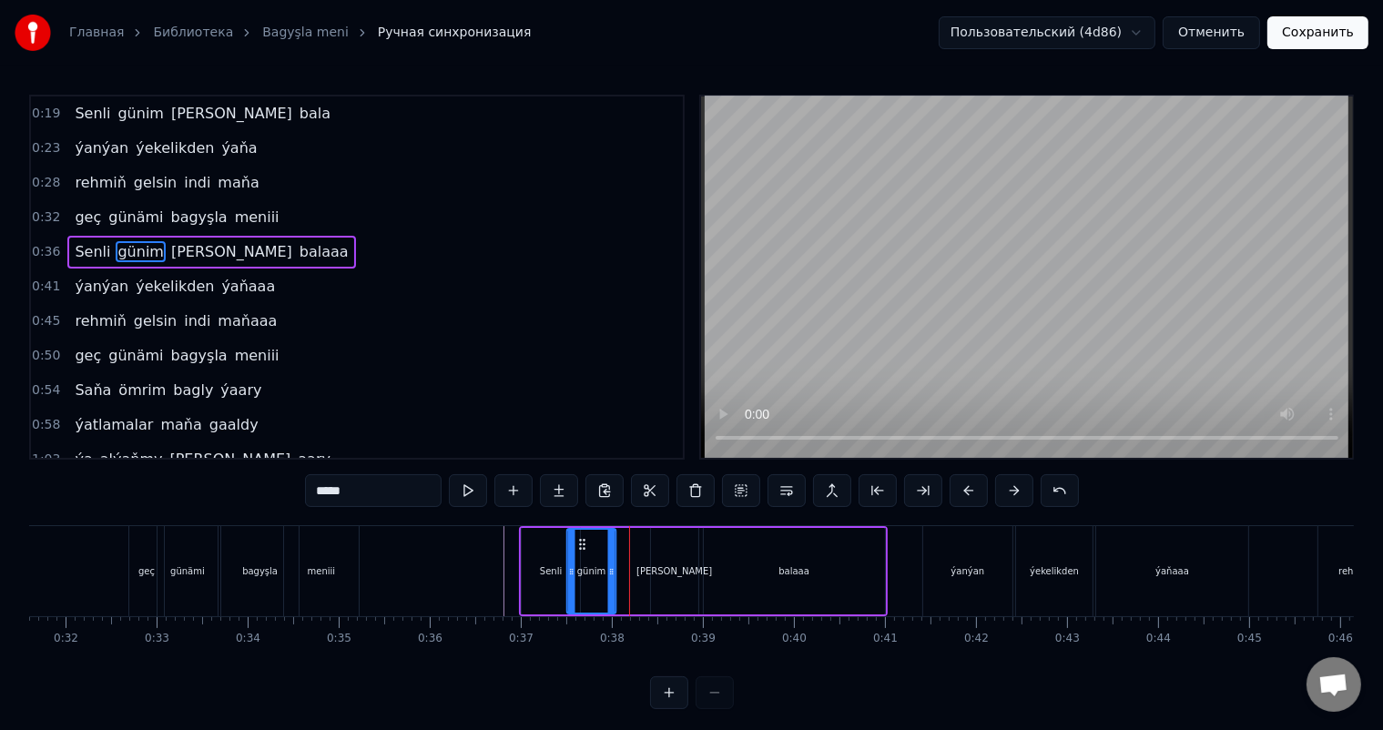
drag, startPoint x: 609, startPoint y: 542, endPoint x: 580, endPoint y: 539, distance: 29.3
click at [580, 539] on icon at bounding box center [583, 544] width 15 height 15
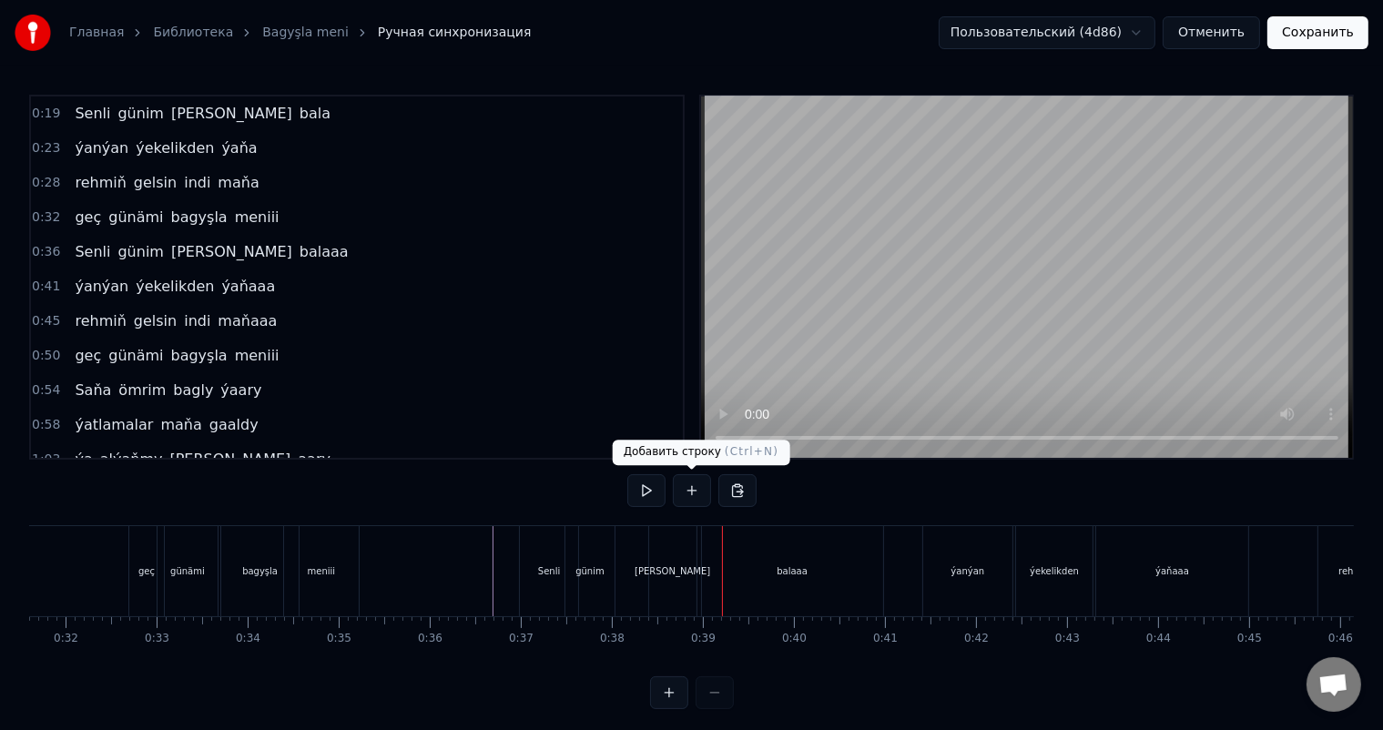
click at [674, 565] on div "[PERSON_NAME]" at bounding box center [673, 572] width 76 height 14
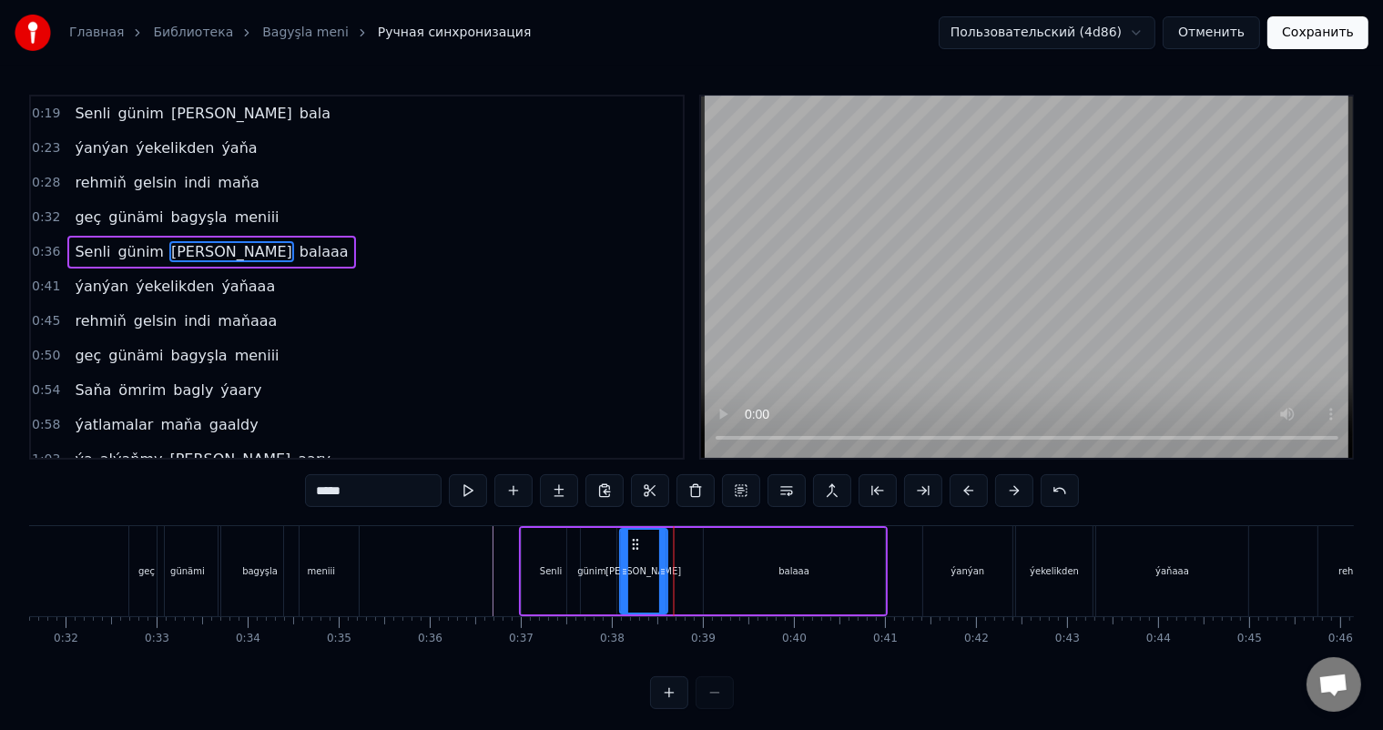
drag, startPoint x: 662, startPoint y: 536, endPoint x: 631, endPoint y: 536, distance: 31.0
click at [631, 537] on icon at bounding box center [635, 544] width 15 height 15
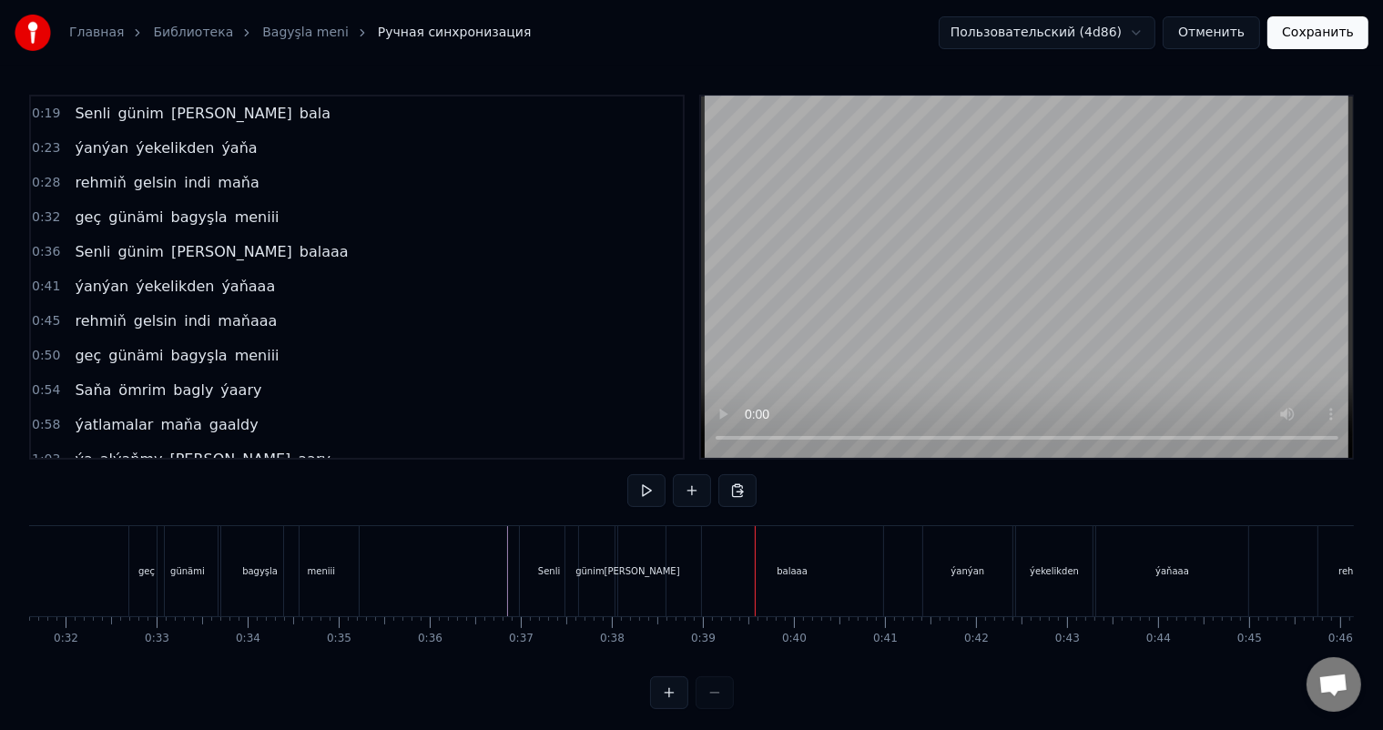
click at [780, 580] on div "balaaa" at bounding box center [792, 571] width 181 height 90
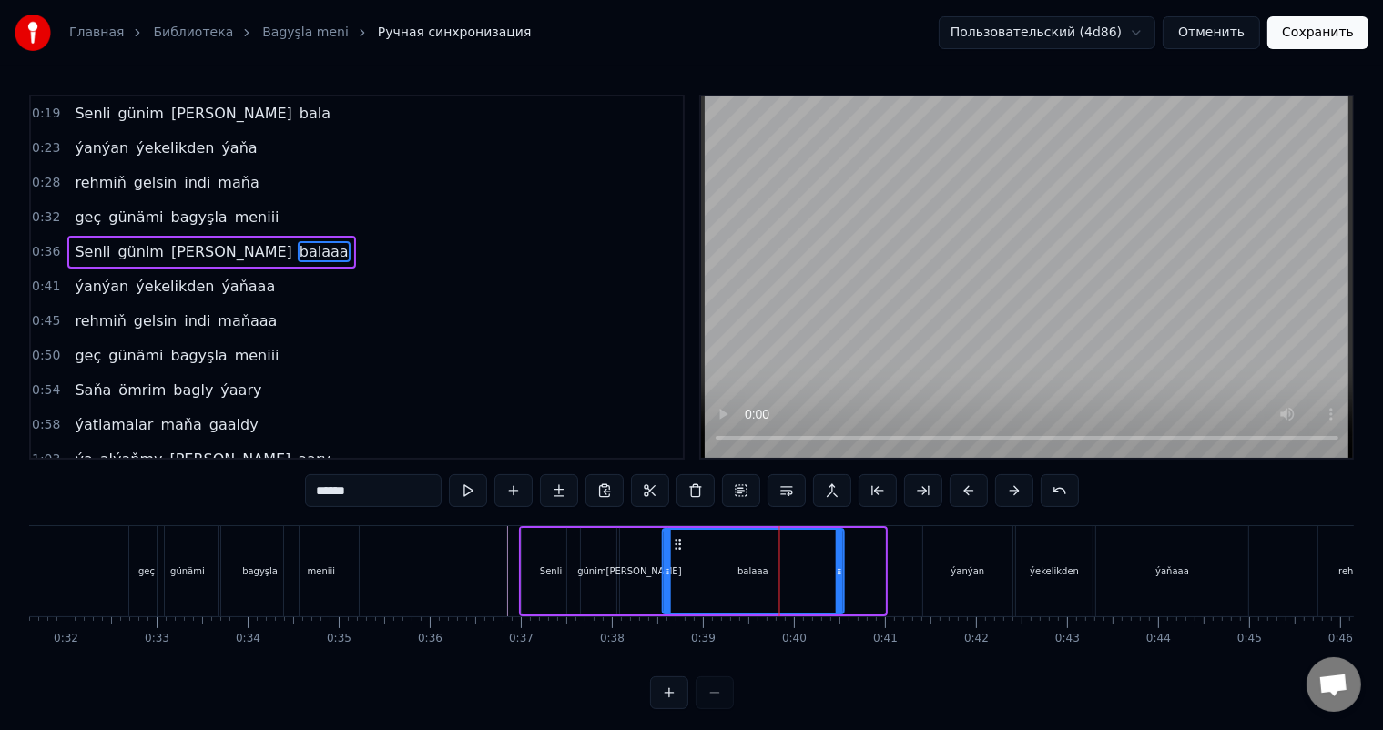
drag, startPoint x: 718, startPoint y: 537, endPoint x: 678, endPoint y: 537, distance: 40.1
click at [678, 537] on icon at bounding box center [678, 544] width 15 height 15
click at [962, 561] on div "ýanýan" at bounding box center [967, 571] width 89 height 90
type input "******"
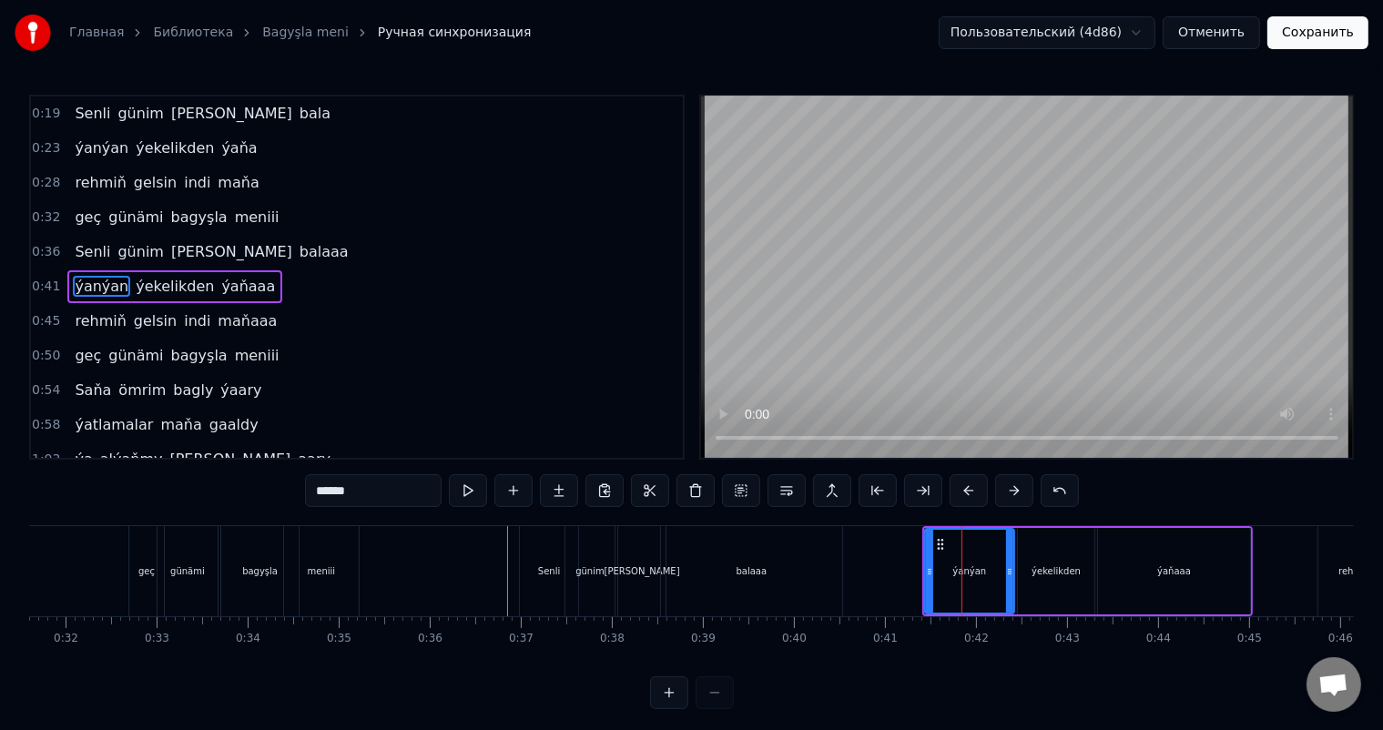
scroll to position [3, 0]
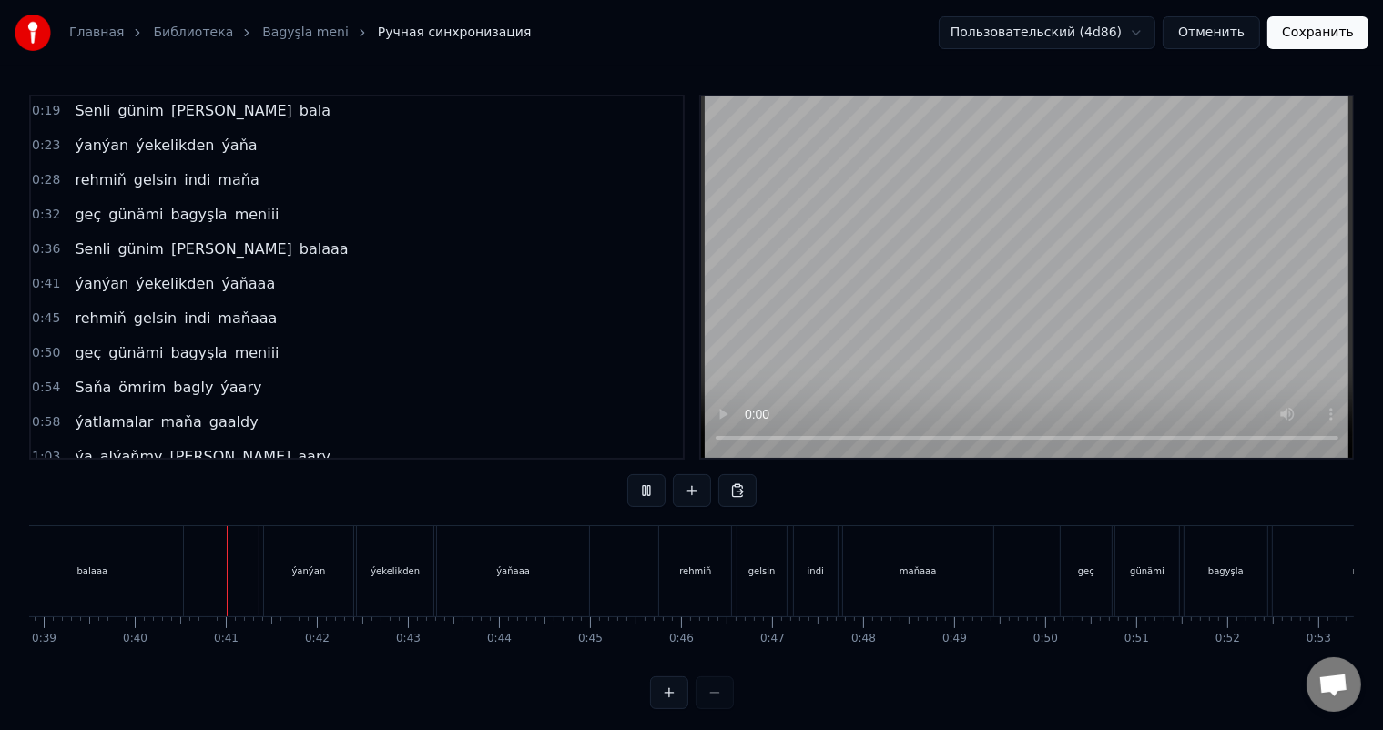
scroll to position [0, 3638]
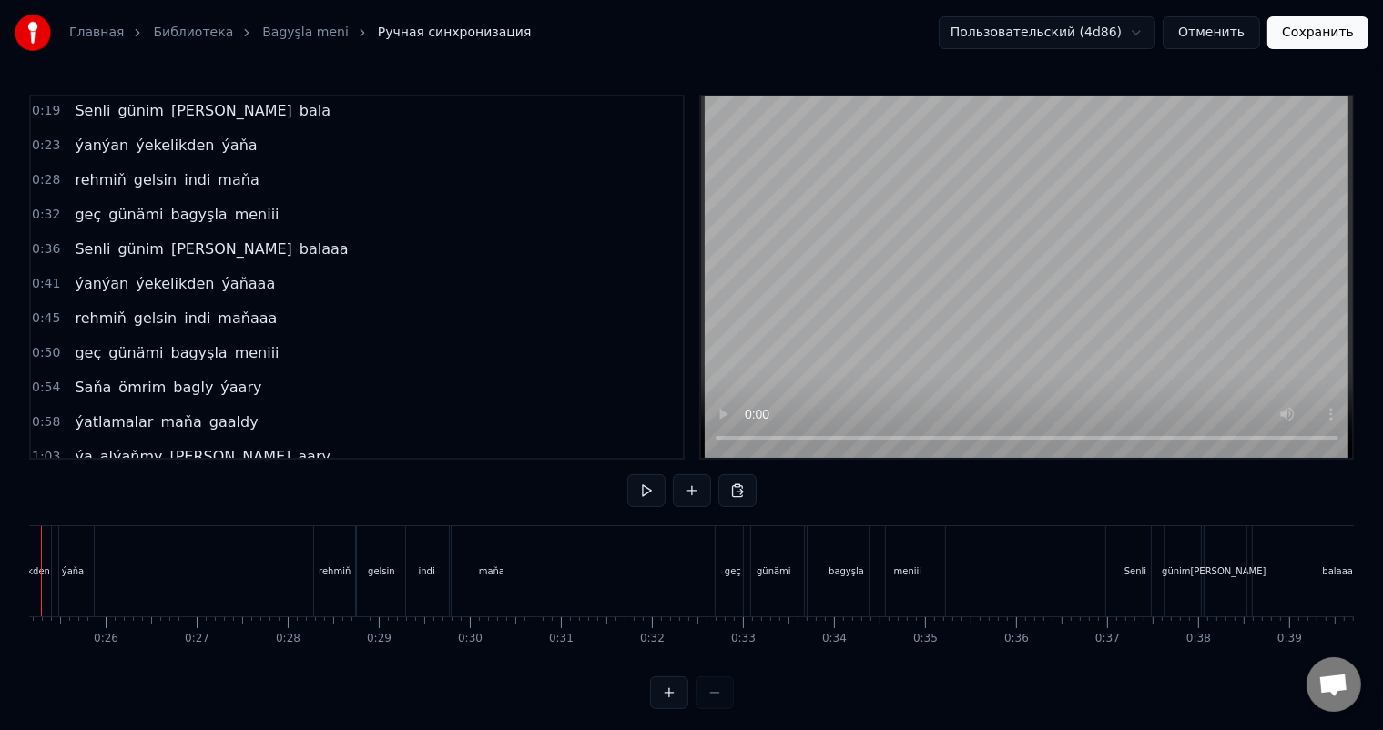
scroll to position [0, 2211]
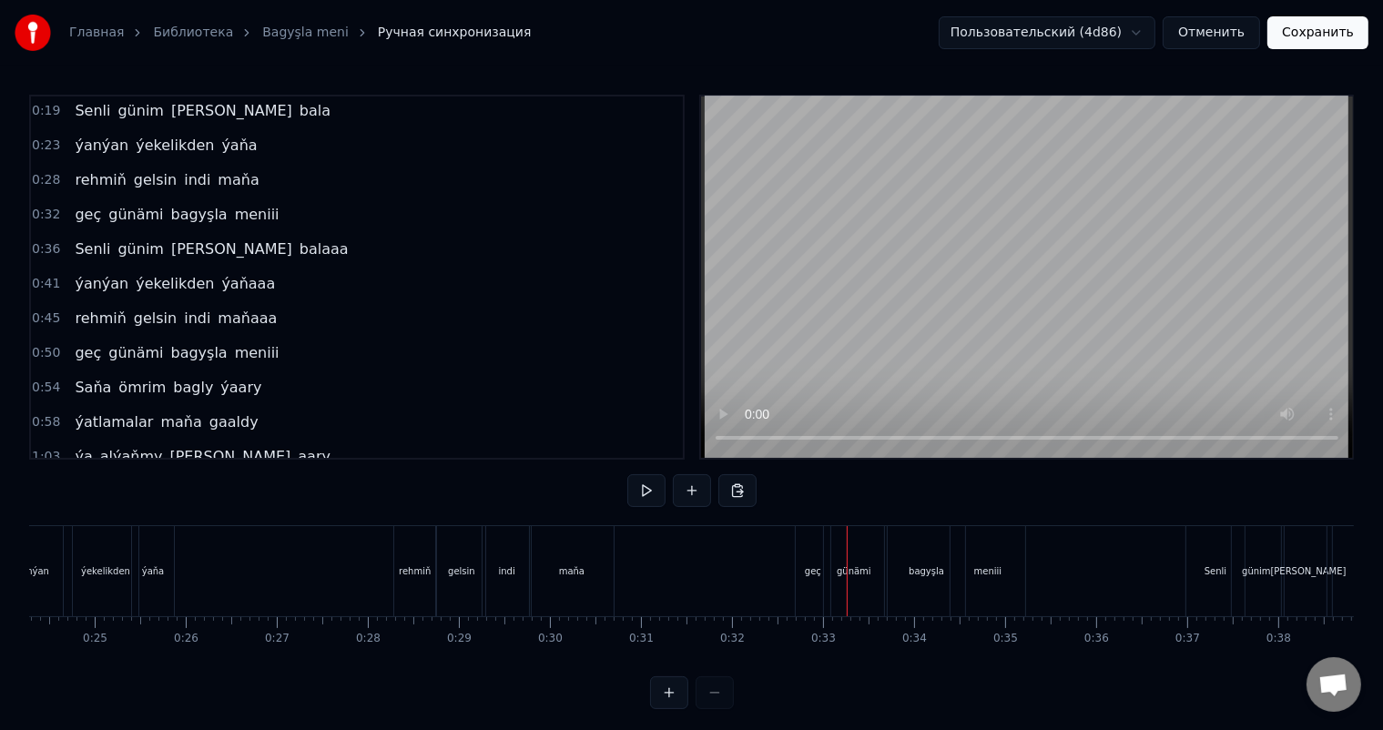
click at [813, 559] on div "geç" at bounding box center [813, 571] width 35 height 90
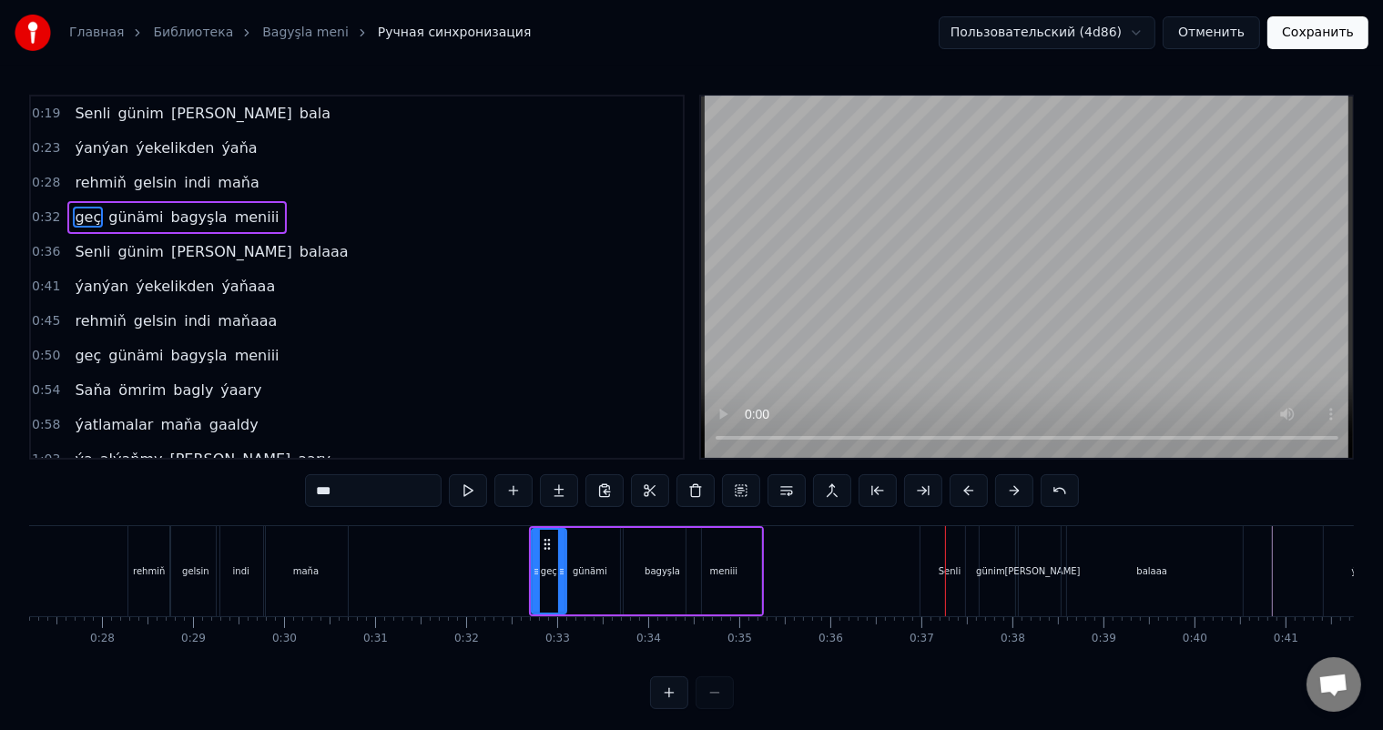
scroll to position [0, 2502]
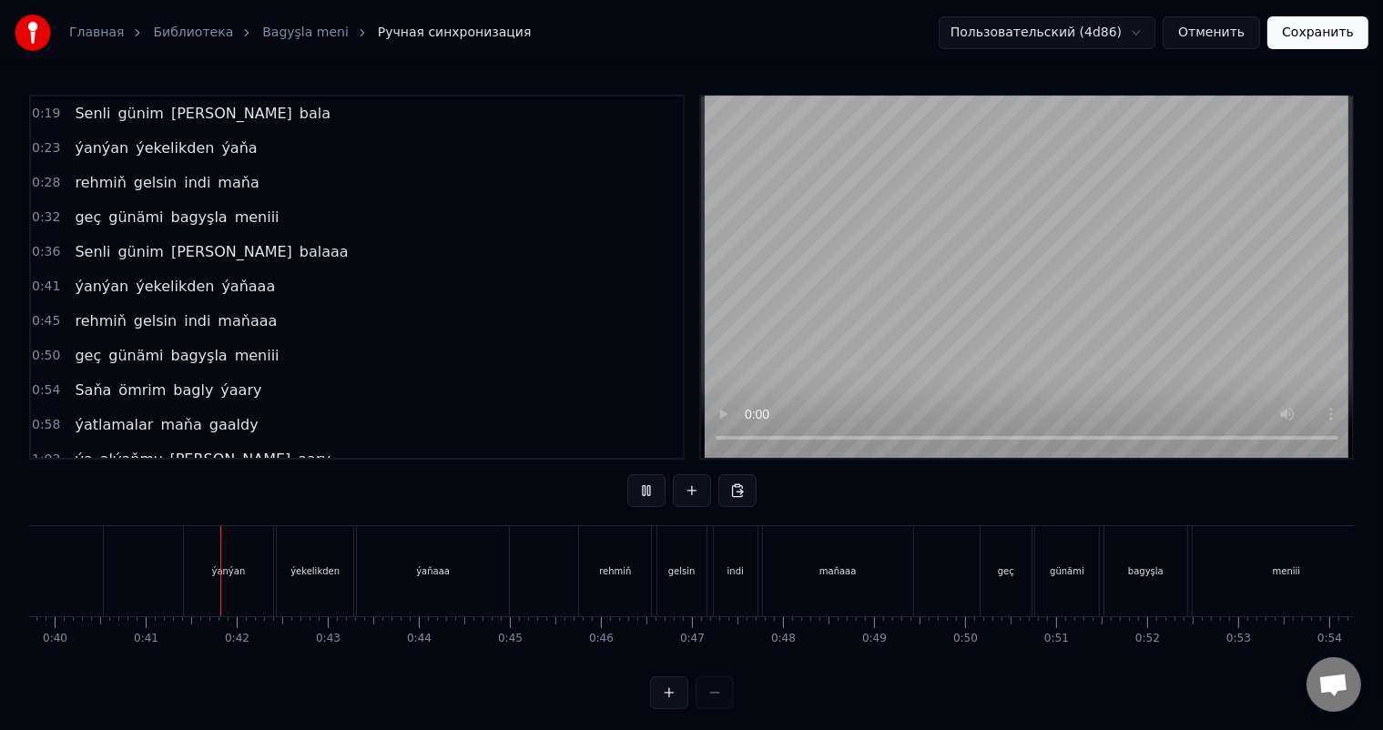
scroll to position [0, 3649]
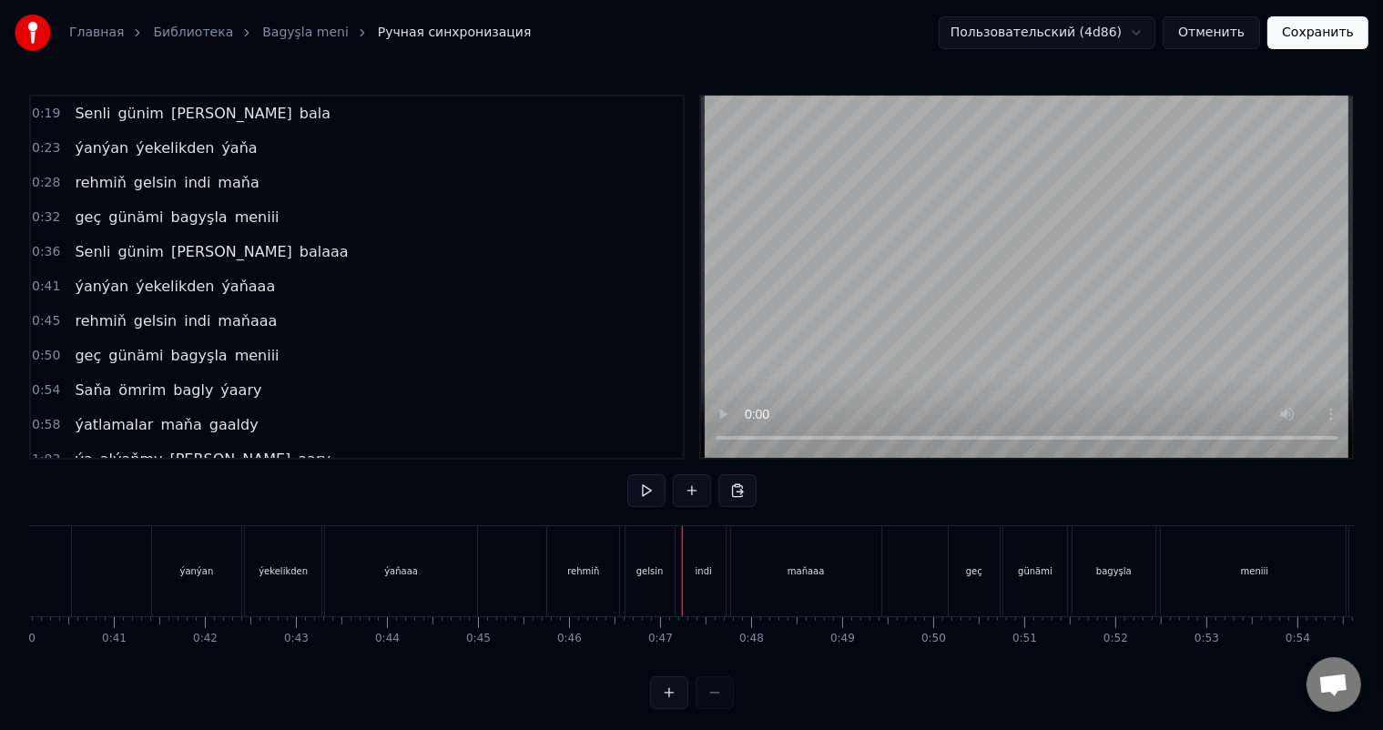
click at [589, 565] on div "rehmiň" at bounding box center [583, 572] width 32 height 14
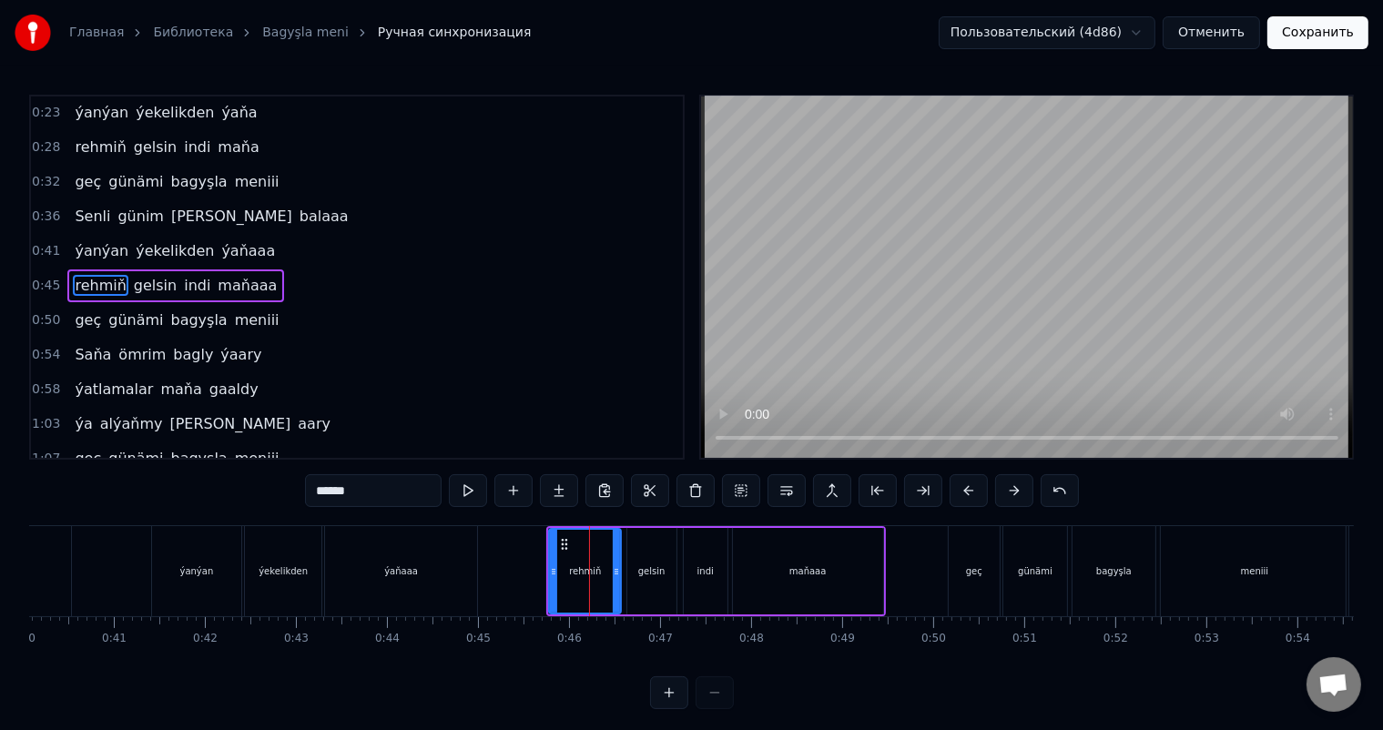
scroll to position [36, 0]
click at [560, 542] on icon at bounding box center [561, 544] width 15 height 15
drag, startPoint x: 612, startPoint y: 568, endPoint x: 598, endPoint y: 565, distance: 14.1
click at [598, 565] on icon at bounding box center [599, 572] width 7 height 15
click at [659, 555] on div "gelsin" at bounding box center [651, 571] width 49 height 87
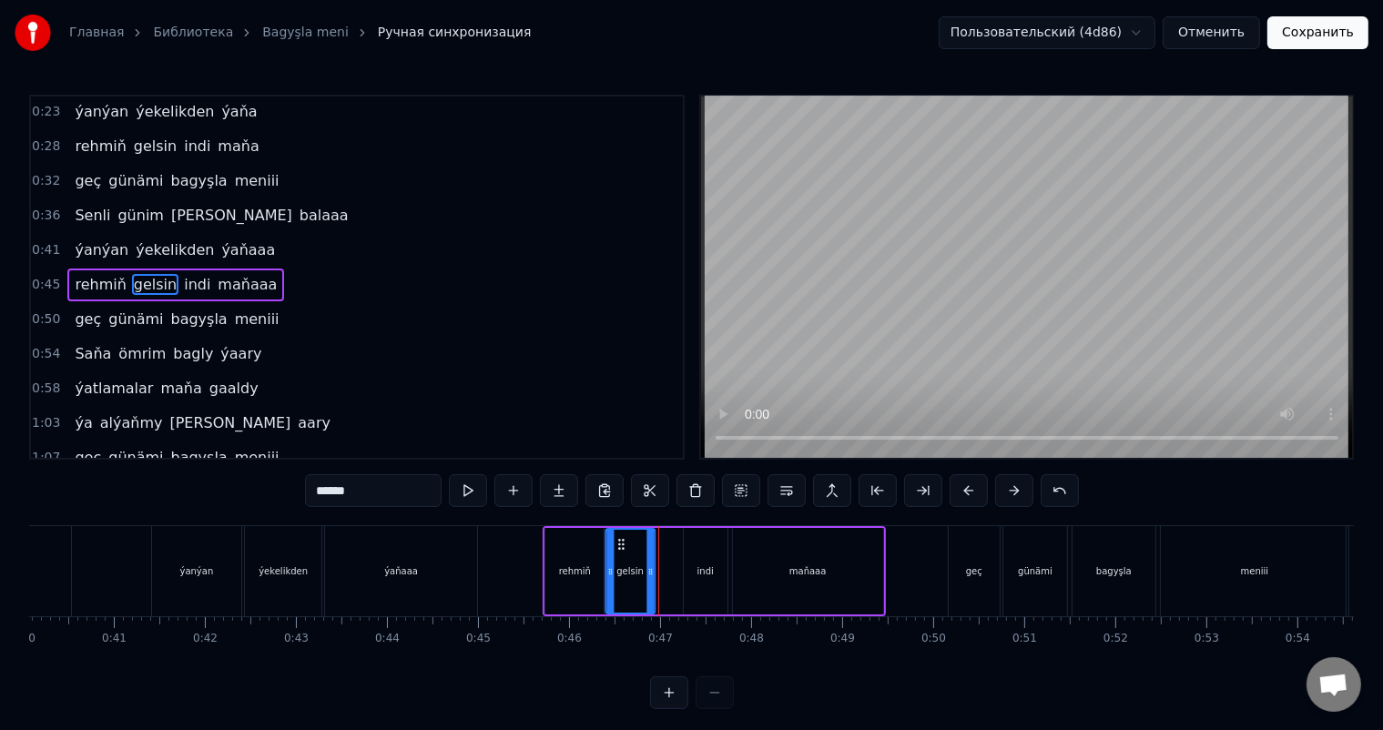
drag, startPoint x: 639, startPoint y: 535, endPoint x: 617, endPoint y: 535, distance: 21.9
click at [617, 537] on icon at bounding box center [621, 544] width 15 height 15
click at [710, 557] on div "indi" at bounding box center [706, 571] width 44 height 87
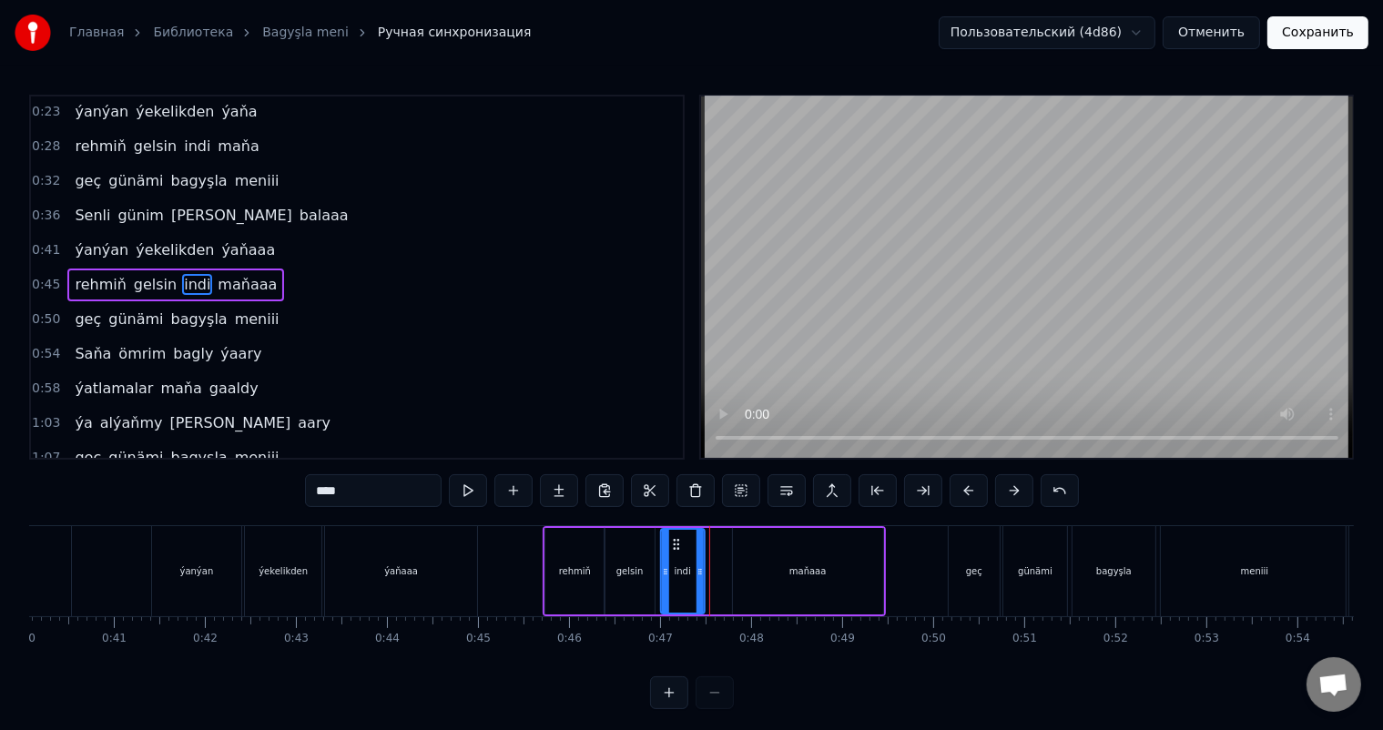
drag, startPoint x: 696, startPoint y: 538, endPoint x: 673, endPoint y: 539, distance: 22.8
click at [673, 540] on circle at bounding box center [673, 540] width 1 height 1
click at [774, 557] on div "maňaaa" at bounding box center [808, 571] width 150 height 87
type input "******"
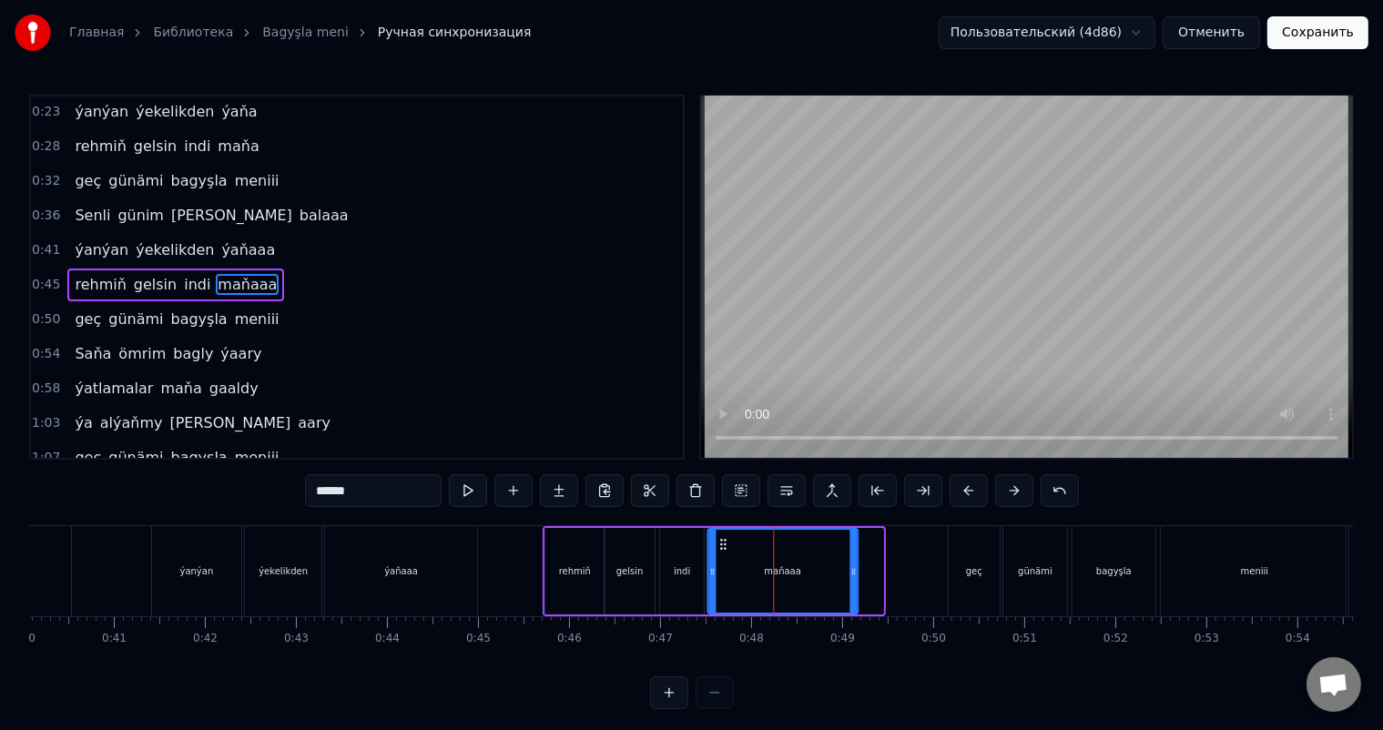
drag, startPoint x: 743, startPoint y: 537, endPoint x: 718, endPoint y: 537, distance: 25.5
click at [718, 537] on icon at bounding box center [723, 544] width 15 height 15
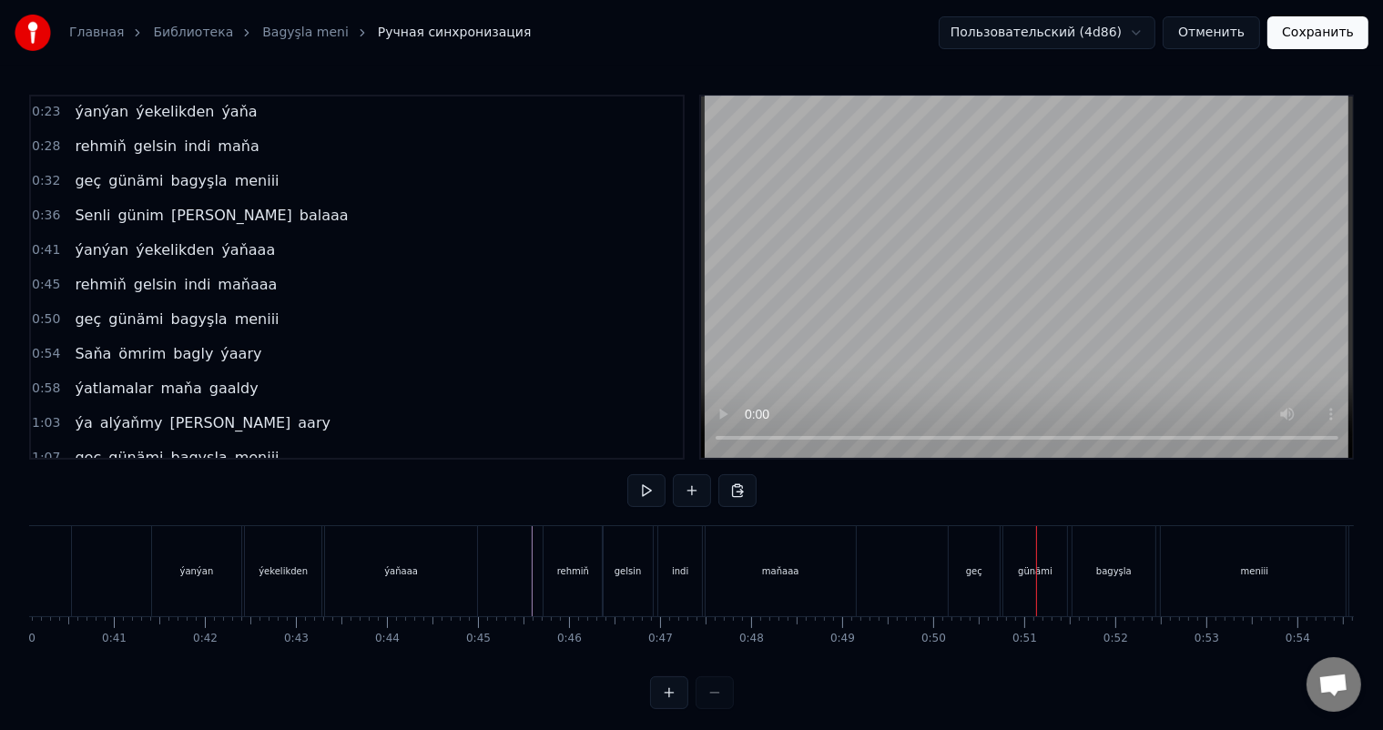
click at [973, 561] on div "geç" at bounding box center [974, 571] width 51 height 90
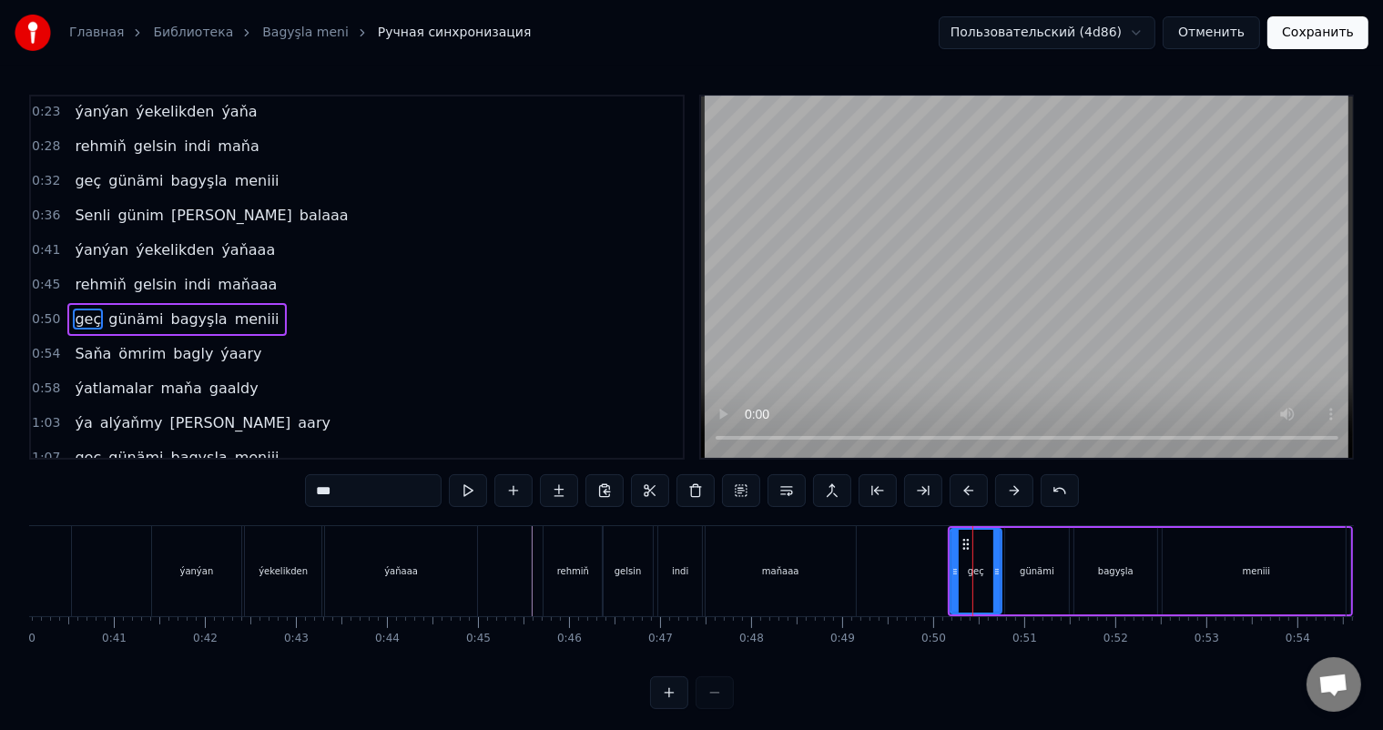
scroll to position [69, 0]
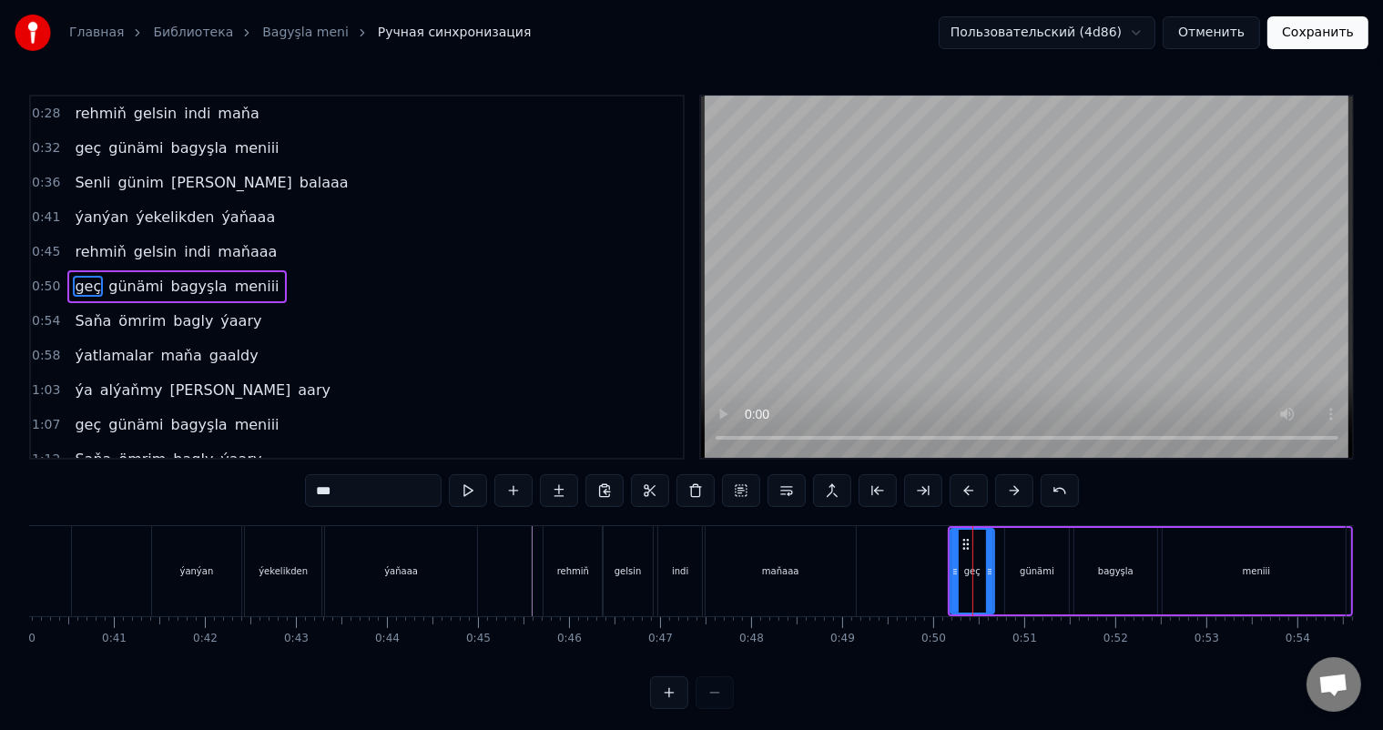
click at [991, 573] on icon at bounding box center [989, 572] width 7 height 15
click at [1045, 568] on div "günämi" at bounding box center [1037, 572] width 35 height 14
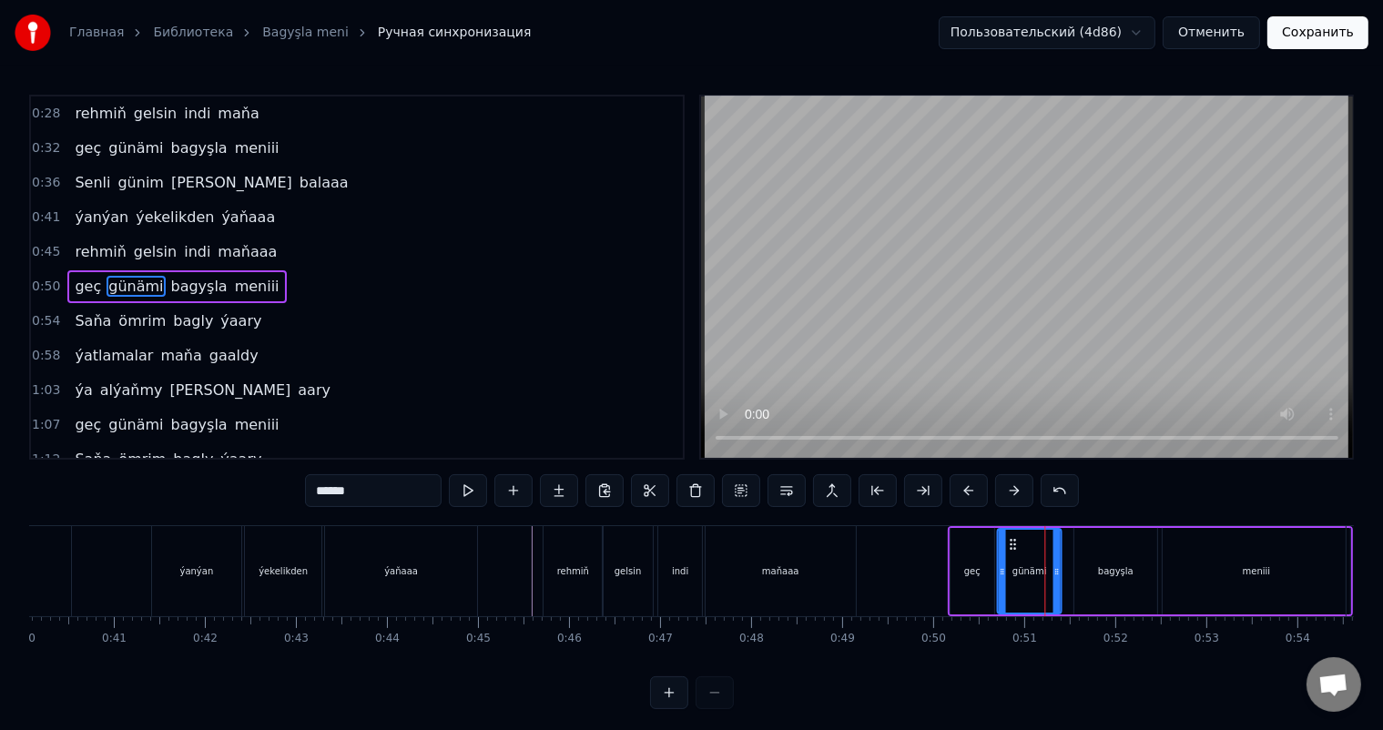
click at [1014, 544] on circle at bounding box center [1014, 544] width 1 height 1
click at [1101, 547] on div "bagyşla" at bounding box center [1116, 571] width 82 height 87
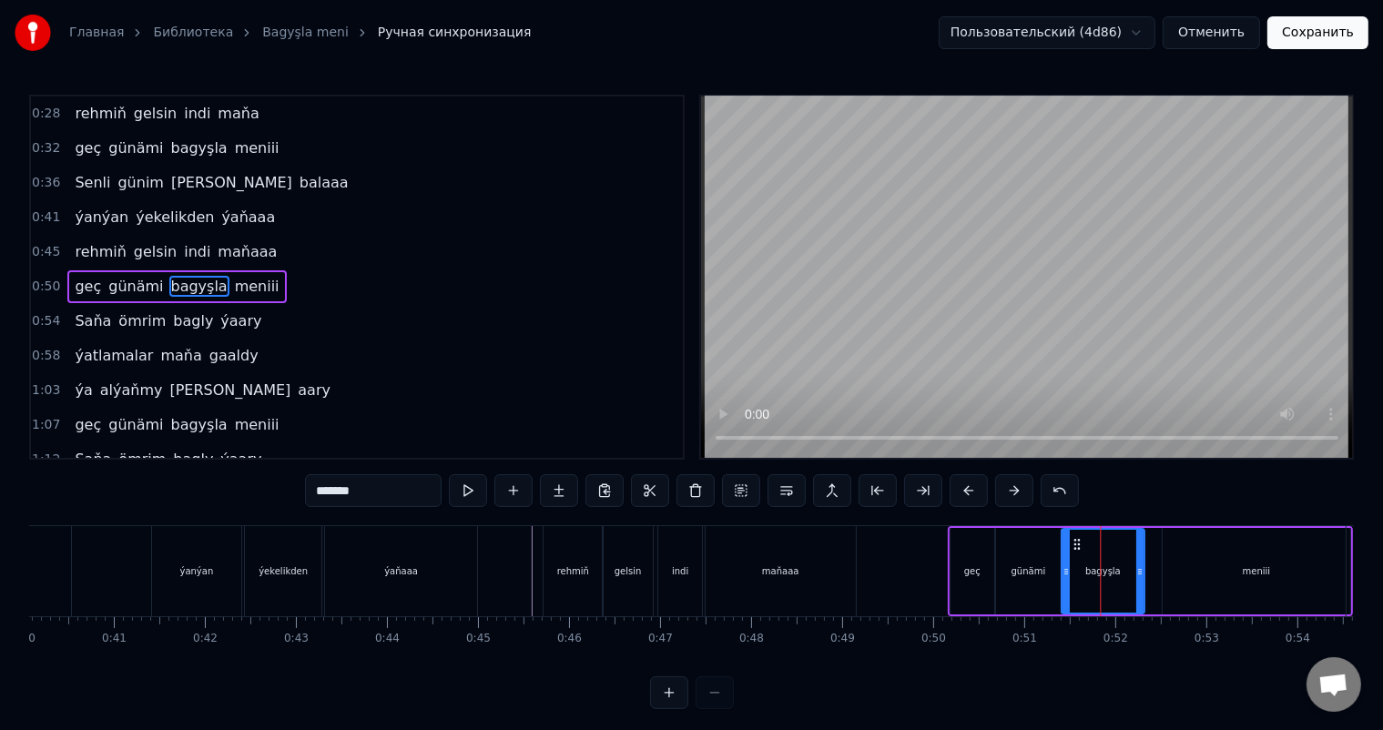
drag, startPoint x: 1090, startPoint y: 544, endPoint x: 1077, endPoint y: 540, distance: 13.3
click at [1077, 540] on icon at bounding box center [1077, 544] width 15 height 15
click at [1209, 555] on div "meniii" at bounding box center [1257, 571] width 189 height 87
type input "******"
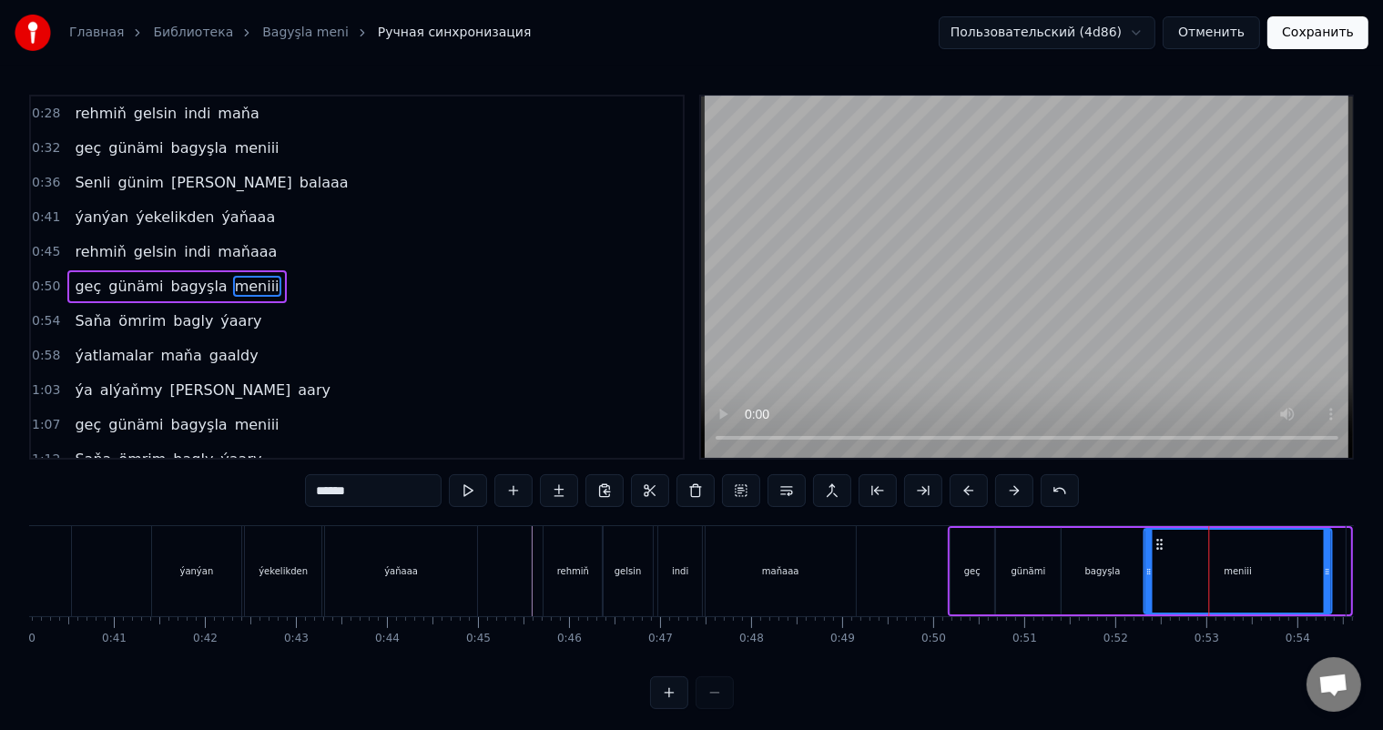
drag, startPoint x: 1173, startPoint y: 539, endPoint x: 1155, endPoint y: 539, distance: 18.2
click at [1155, 539] on icon at bounding box center [1159, 544] width 15 height 15
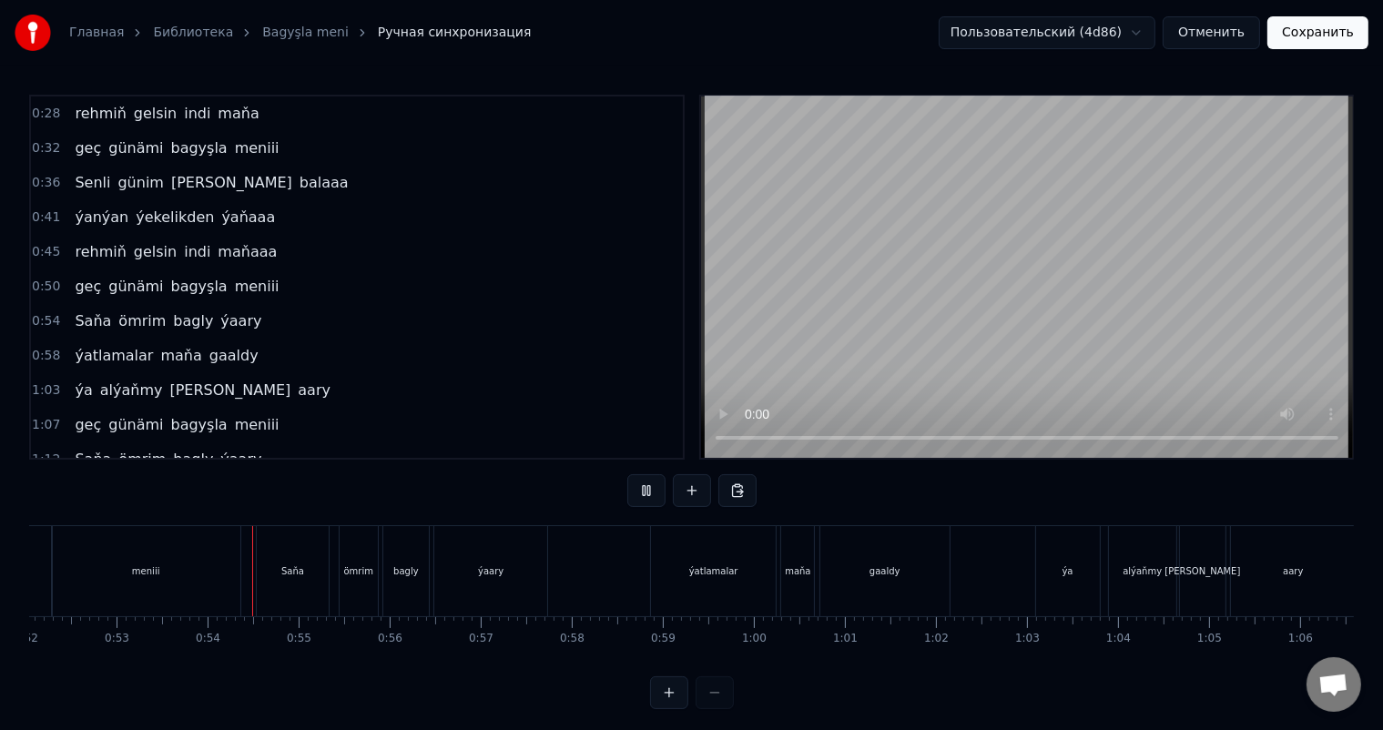
scroll to position [0, 4810]
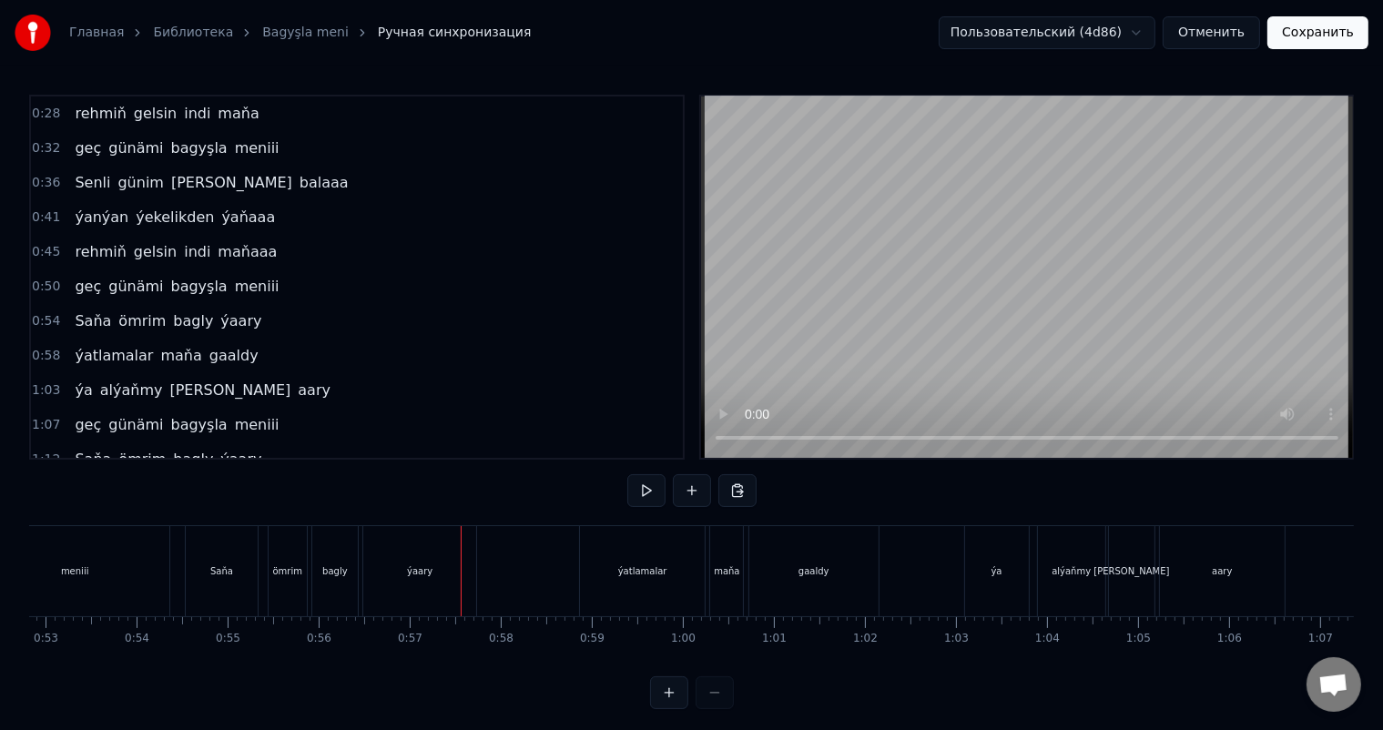
click at [226, 561] on div "Saňa" at bounding box center [221, 571] width 71 height 90
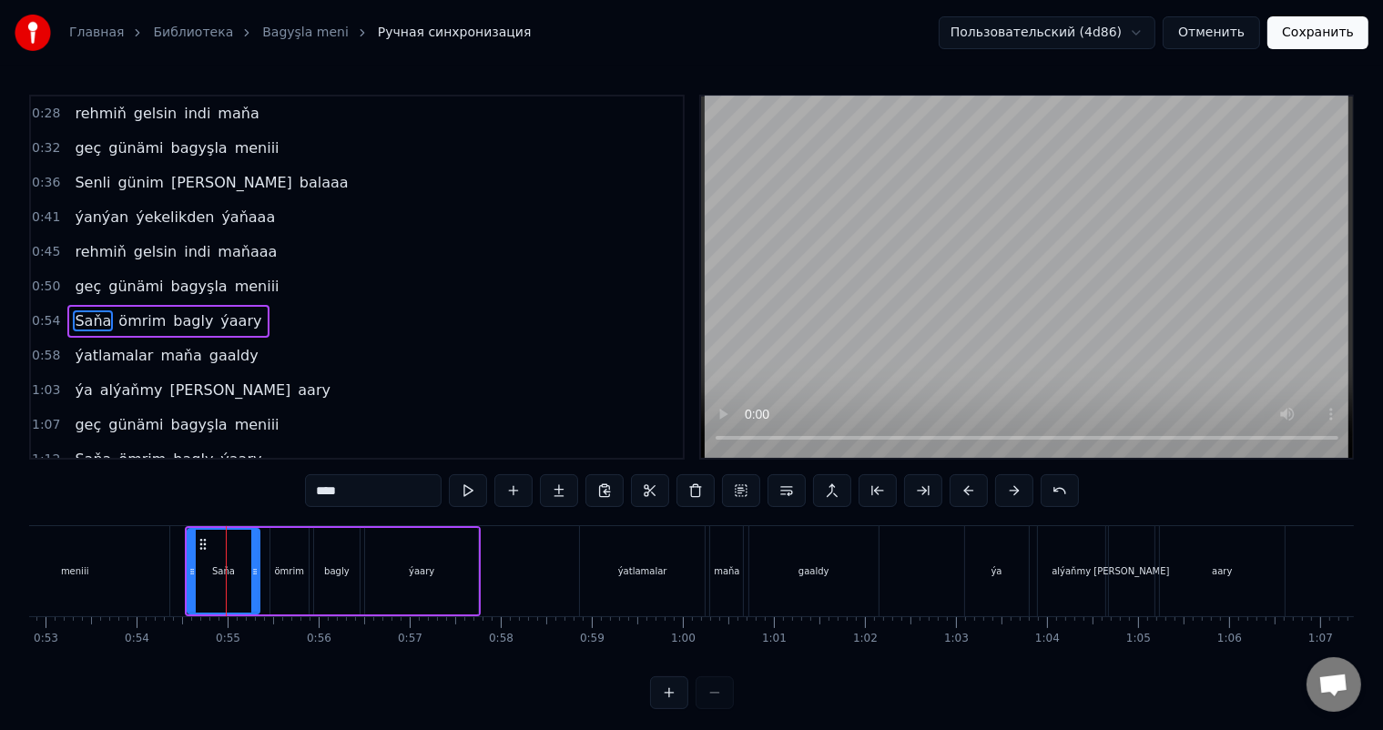
scroll to position [103, 0]
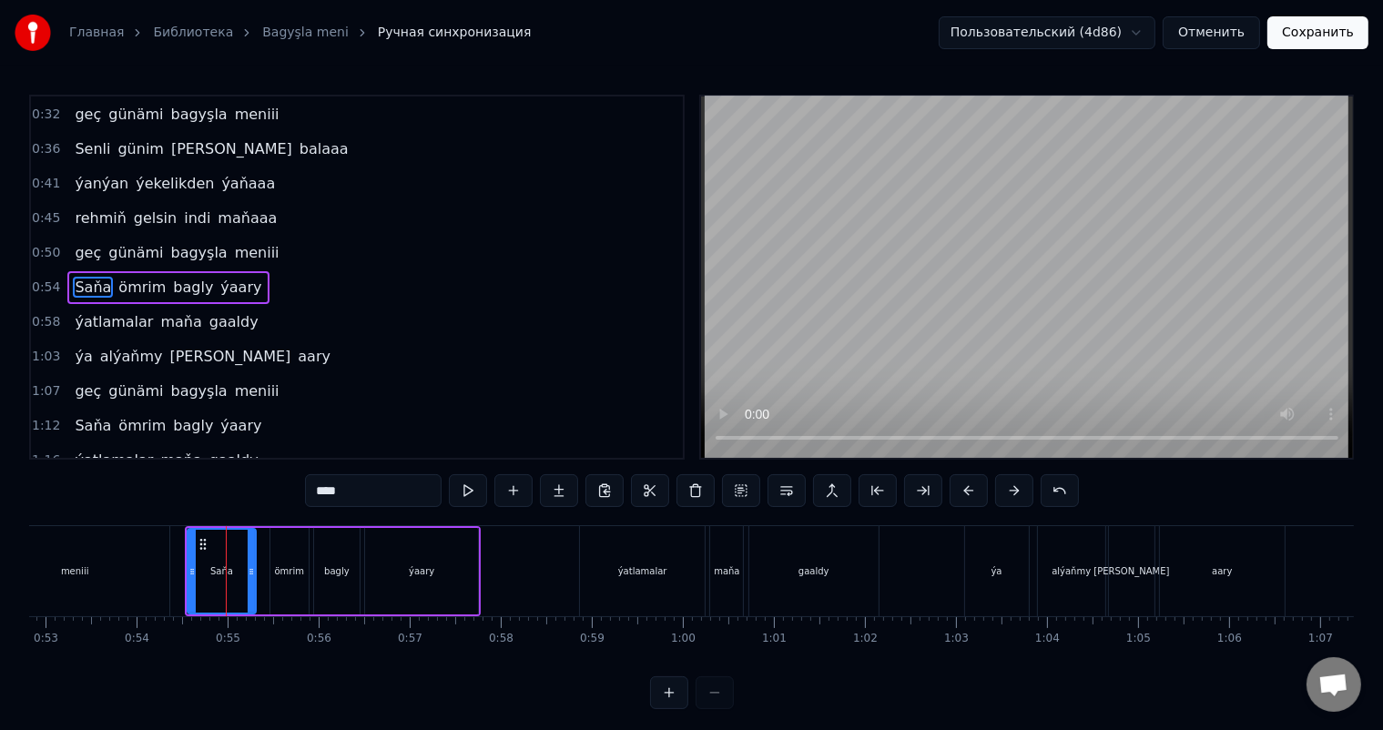
click at [250, 572] on icon at bounding box center [251, 572] width 7 height 15
click at [295, 559] on div "ömrim" at bounding box center [289, 571] width 38 height 87
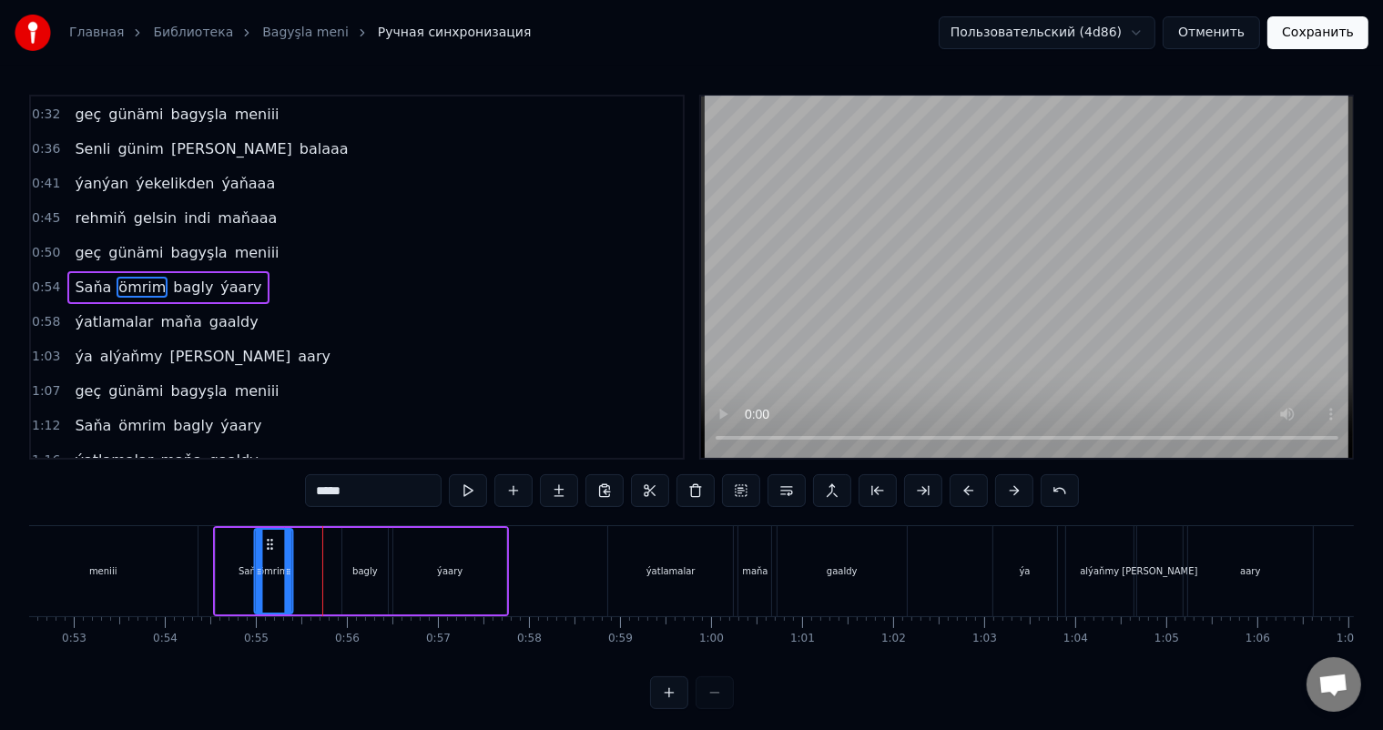
scroll to position [0, 4765]
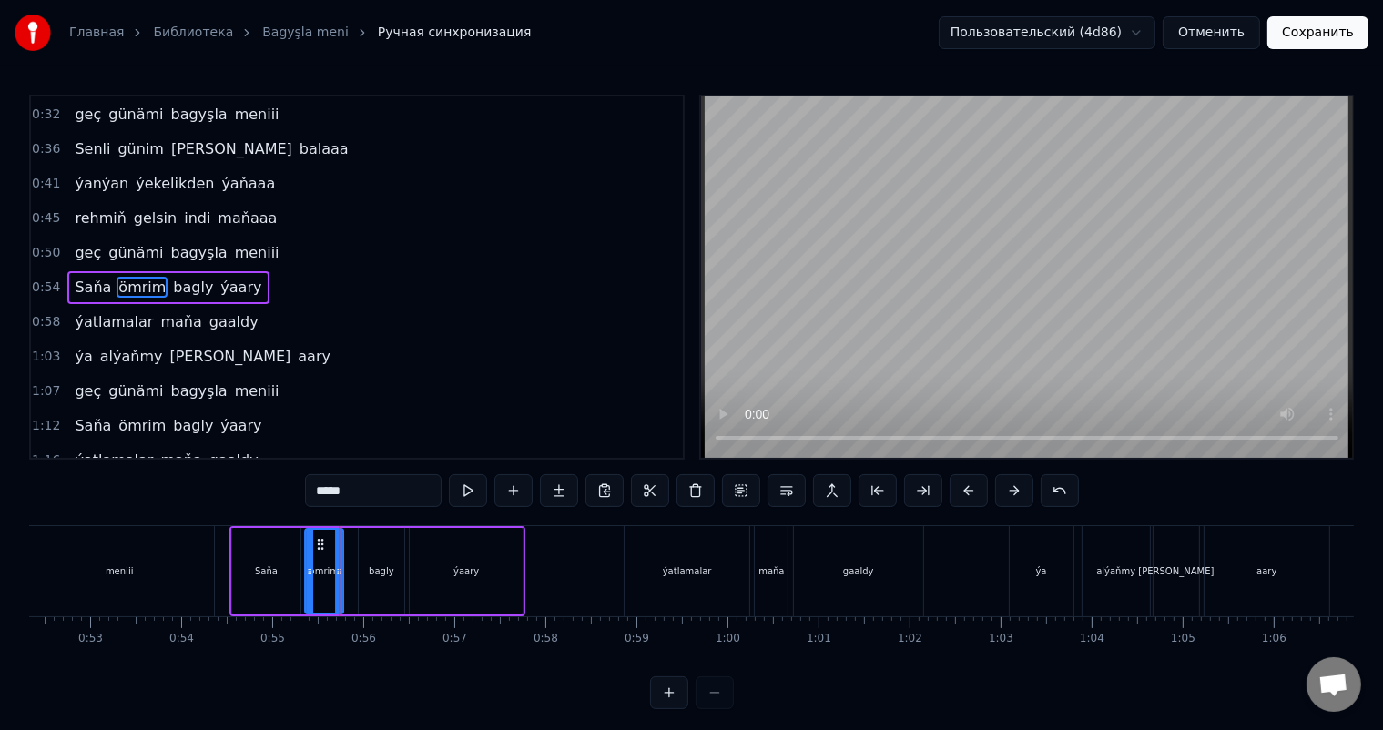
drag, startPoint x: 284, startPoint y: 540, endPoint x: 321, endPoint y: 540, distance: 36.4
click at [321, 540] on icon at bounding box center [319, 544] width 15 height 15
click at [390, 553] on div "bagly" at bounding box center [382, 571] width 46 height 87
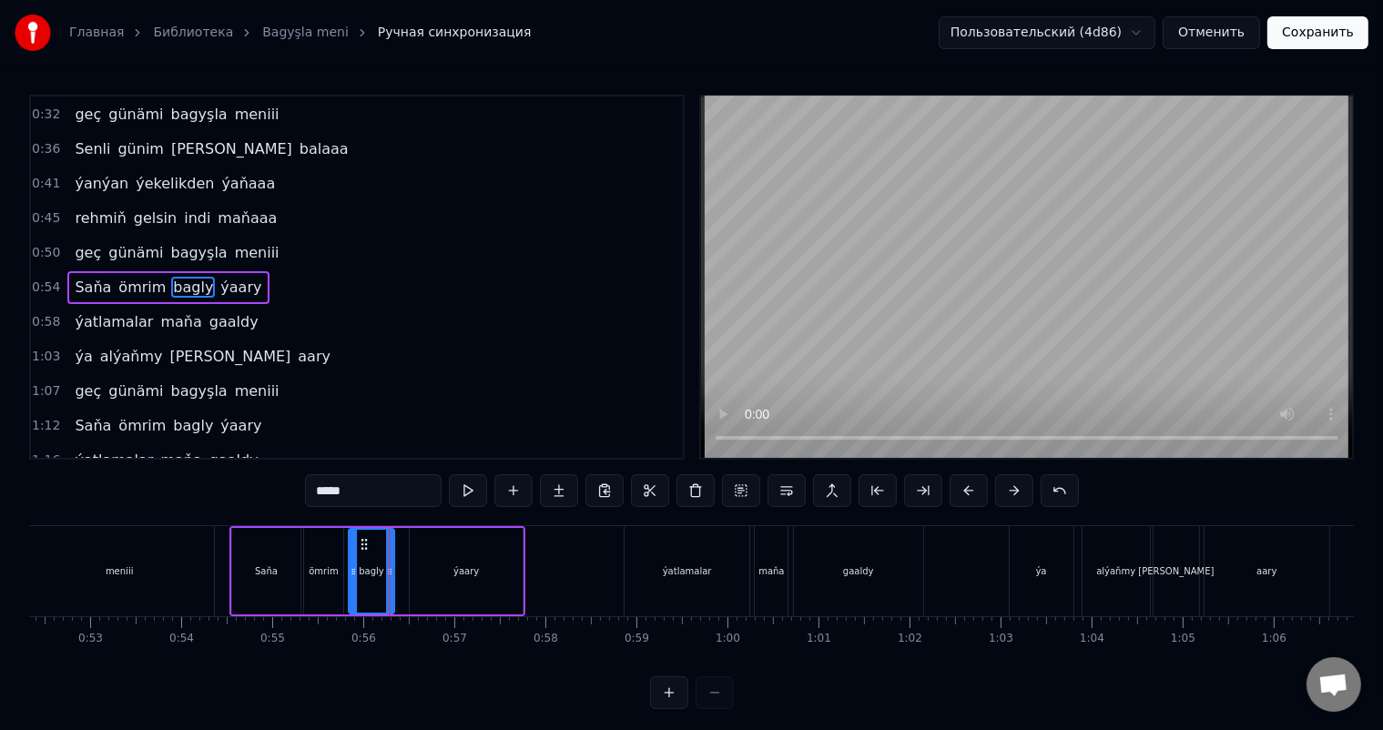
drag, startPoint x: 372, startPoint y: 539, endPoint x: 362, endPoint y: 539, distance: 10.0
click at [362, 539] on icon at bounding box center [364, 544] width 15 height 15
click at [438, 550] on div "ýaary" at bounding box center [466, 571] width 113 height 87
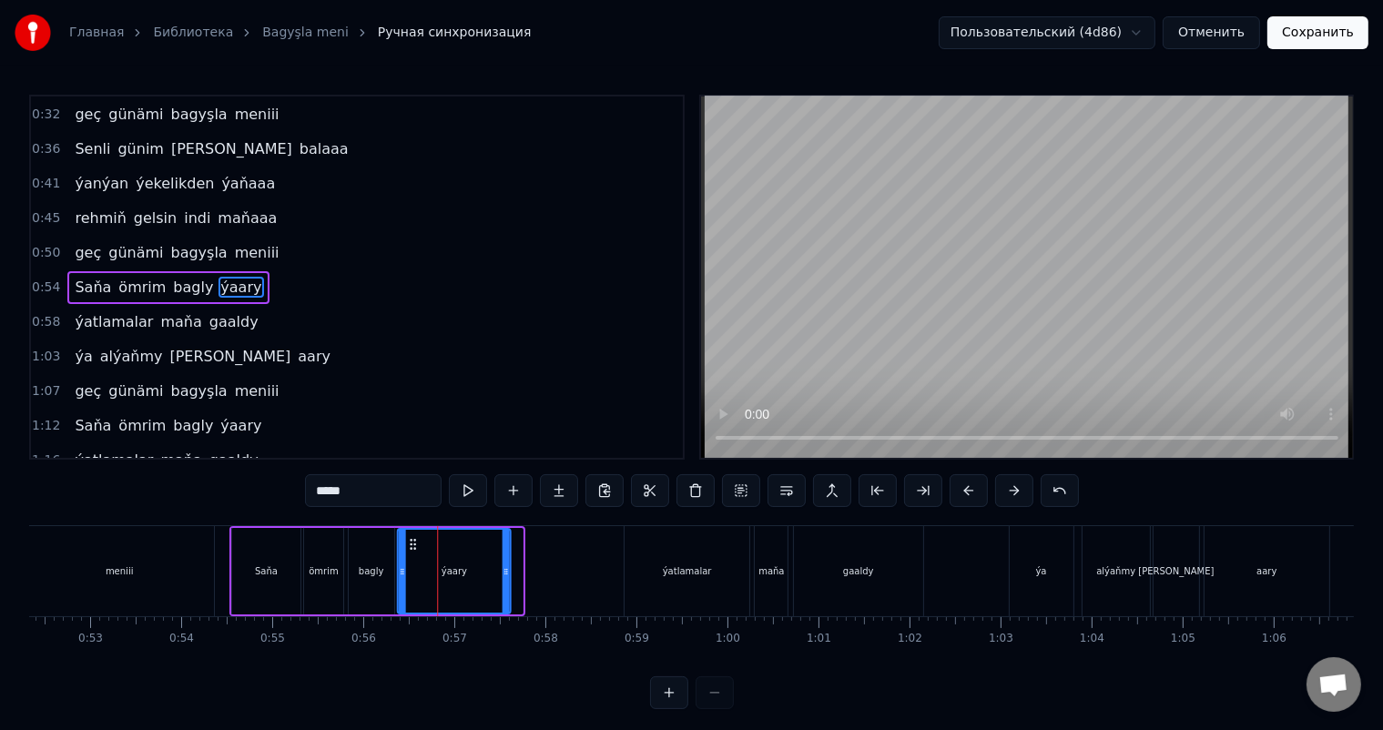
drag, startPoint x: 422, startPoint y: 541, endPoint x: 409, endPoint y: 540, distance: 12.8
click at [409, 540] on icon at bounding box center [412, 544] width 15 height 15
click at [204, 556] on div "meniii" at bounding box center [119, 571] width 189 height 90
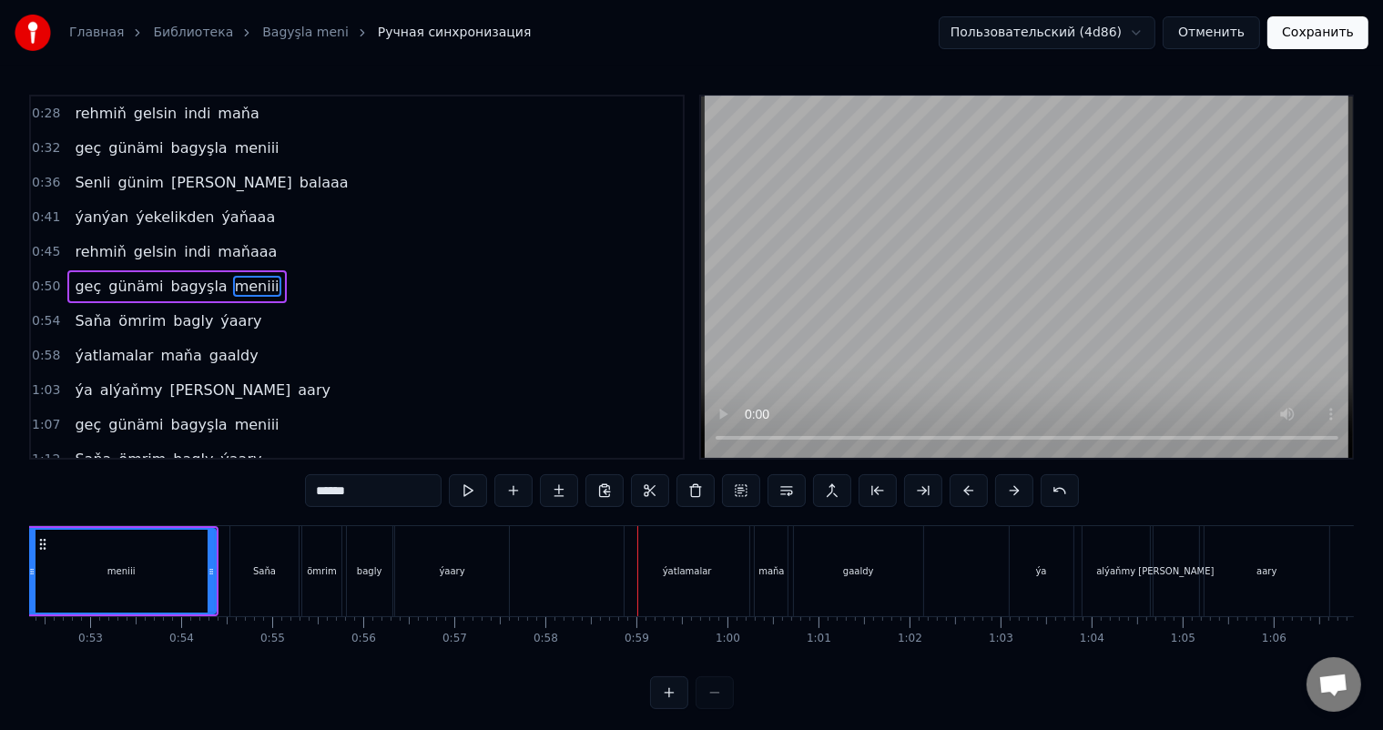
click at [706, 571] on div "ýatlamalar" at bounding box center [687, 572] width 49 height 14
type input "**********"
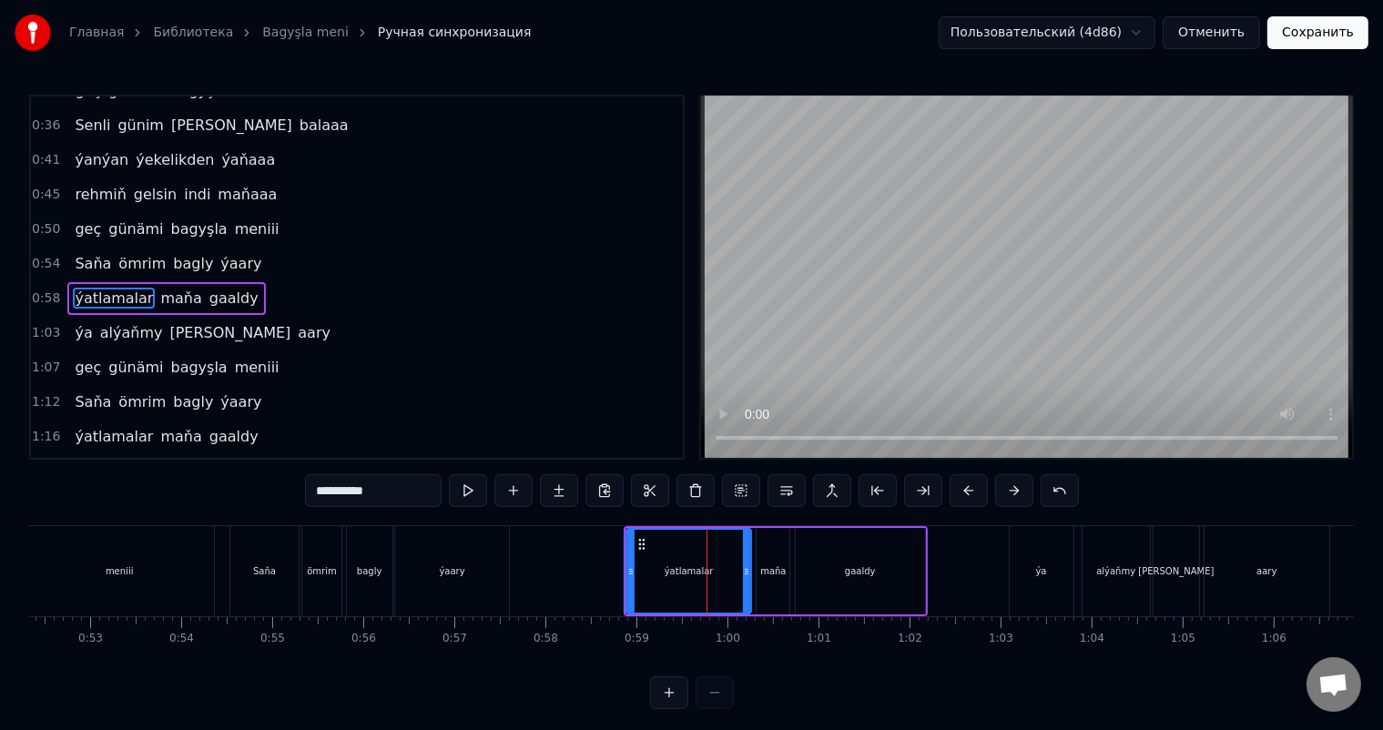
scroll to position [137, 0]
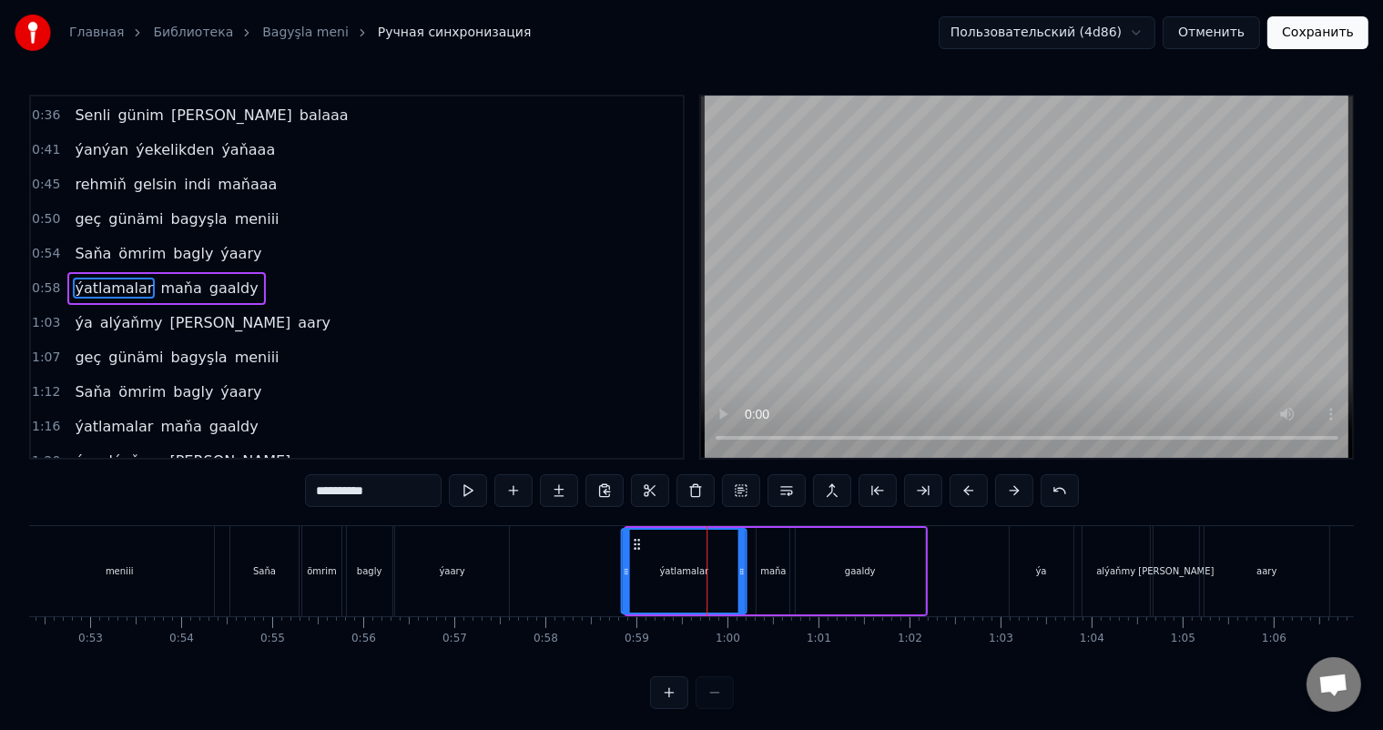
click at [637, 542] on icon at bounding box center [636, 544] width 15 height 15
drag, startPoint x: 739, startPoint y: 563, endPoint x: 722, endPoint y: 563, distance: 17.3
click at [722, 563] on div at bounding box center [724, 571] width 7 height 83
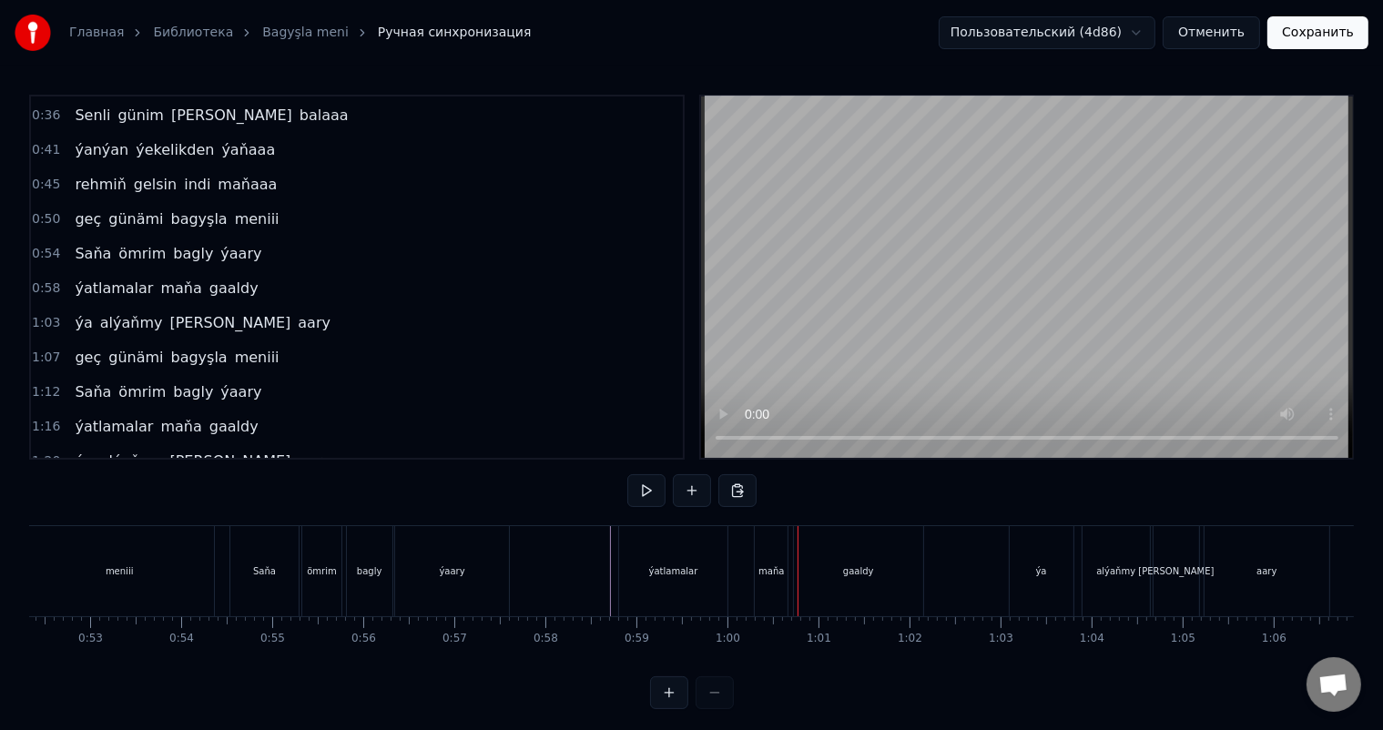
click at [770, 568] on div "maňa" at bounding box center [771, 572] width 25 height 14
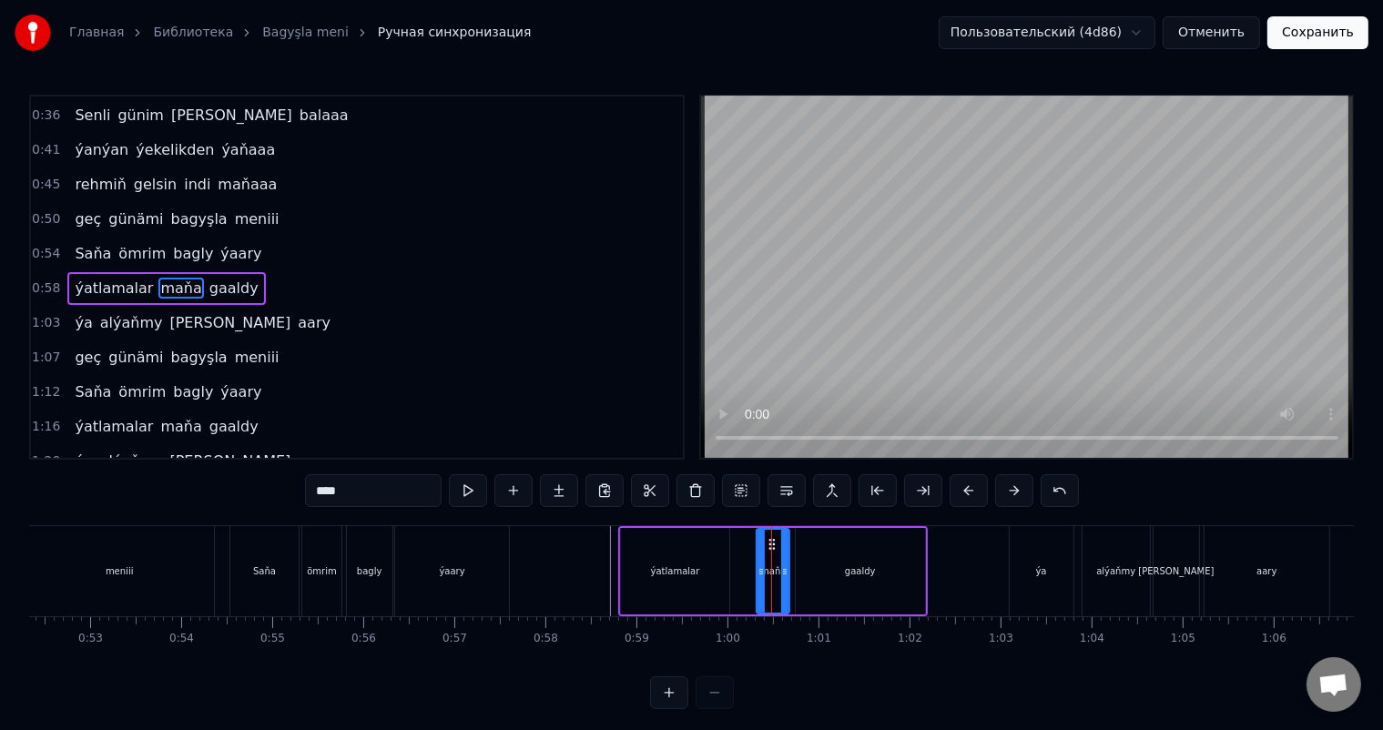
drag, startPoint x: 769, startPoint y: 541, endPoint x: 753, endPoint y: 540, distance: 16.4
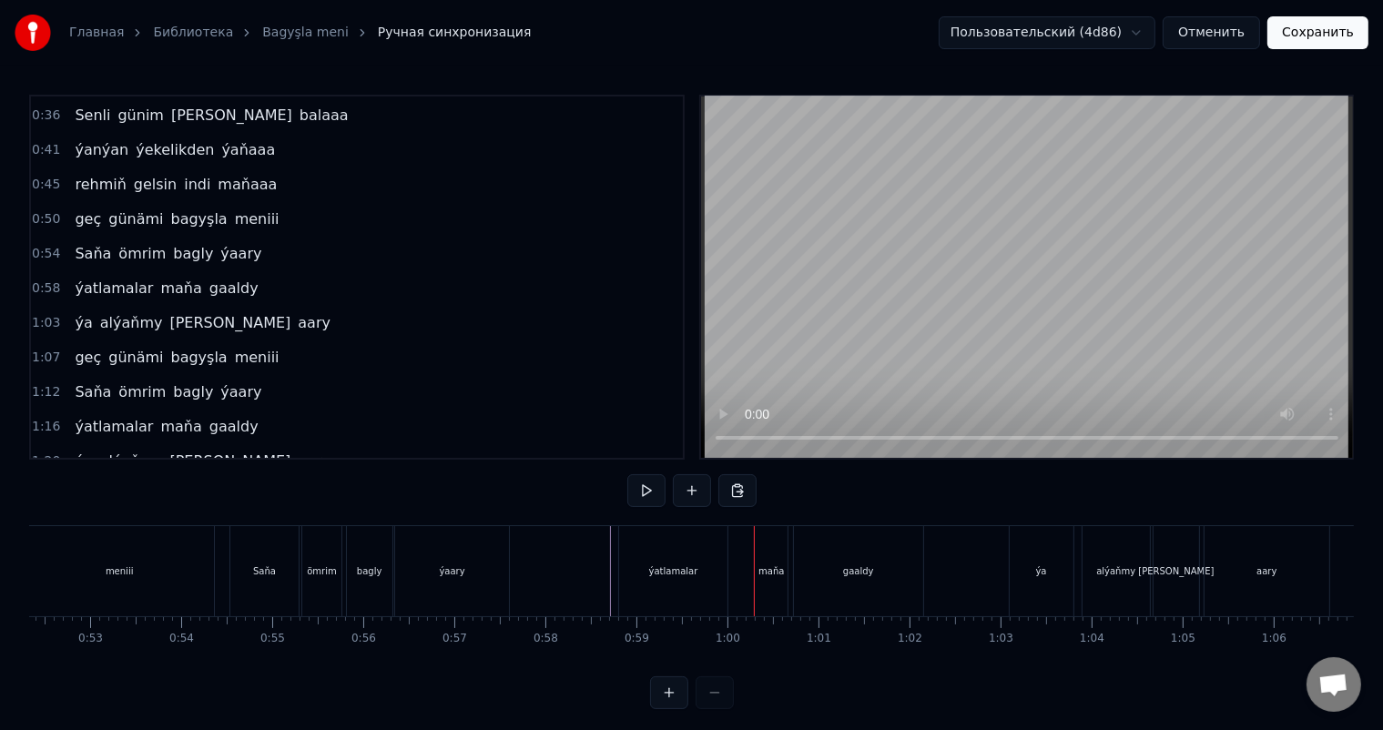
click at [765, 550] on div "maňa" at bounding box center [771, 571] width 33 height 90
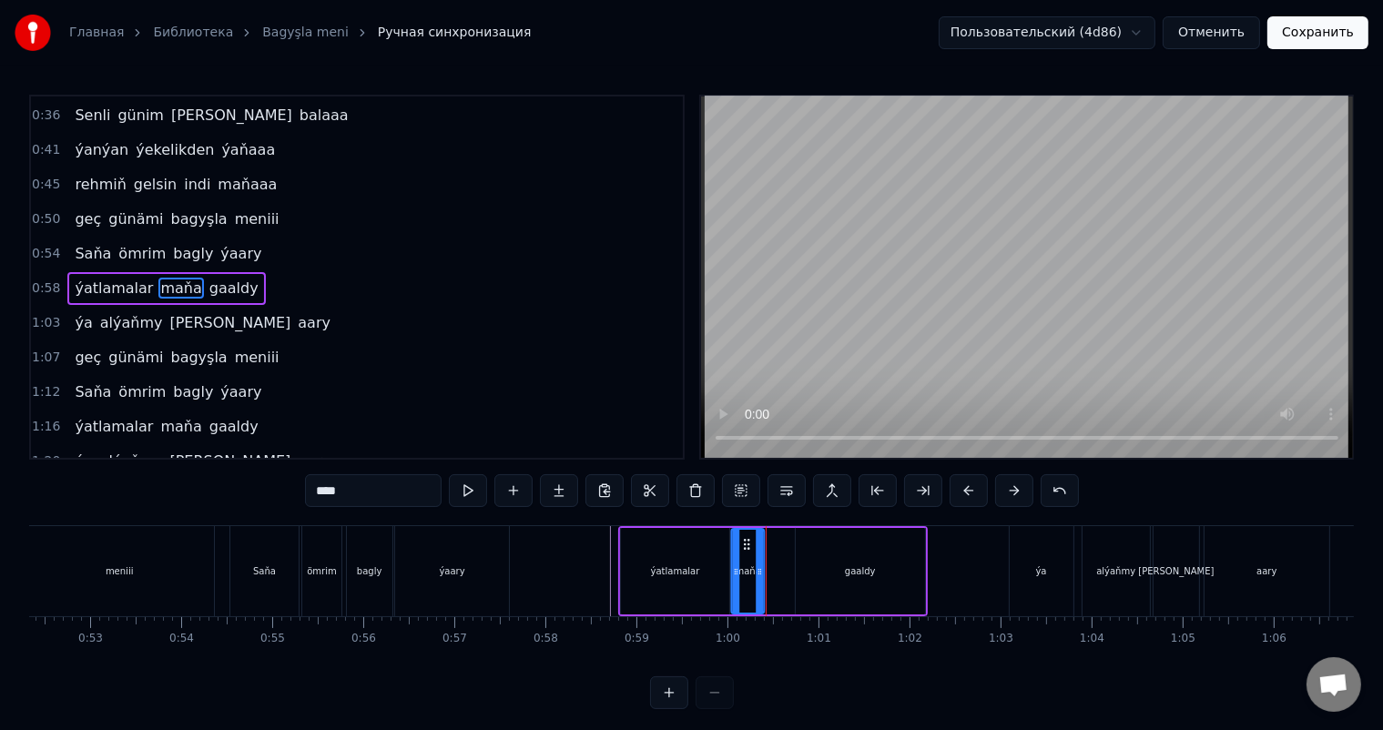
drag, startPoint x: 769, startPoint y: 541, endPoint x: 743, endPoint y: 540, distance: 25.5
click at [743, 540] on icon at bounding box center [746, 544] width 15 height 15
click at [818, 545] on div "gaaldy" at bounding box center [861, 571] width 130 height 87
type input "******"
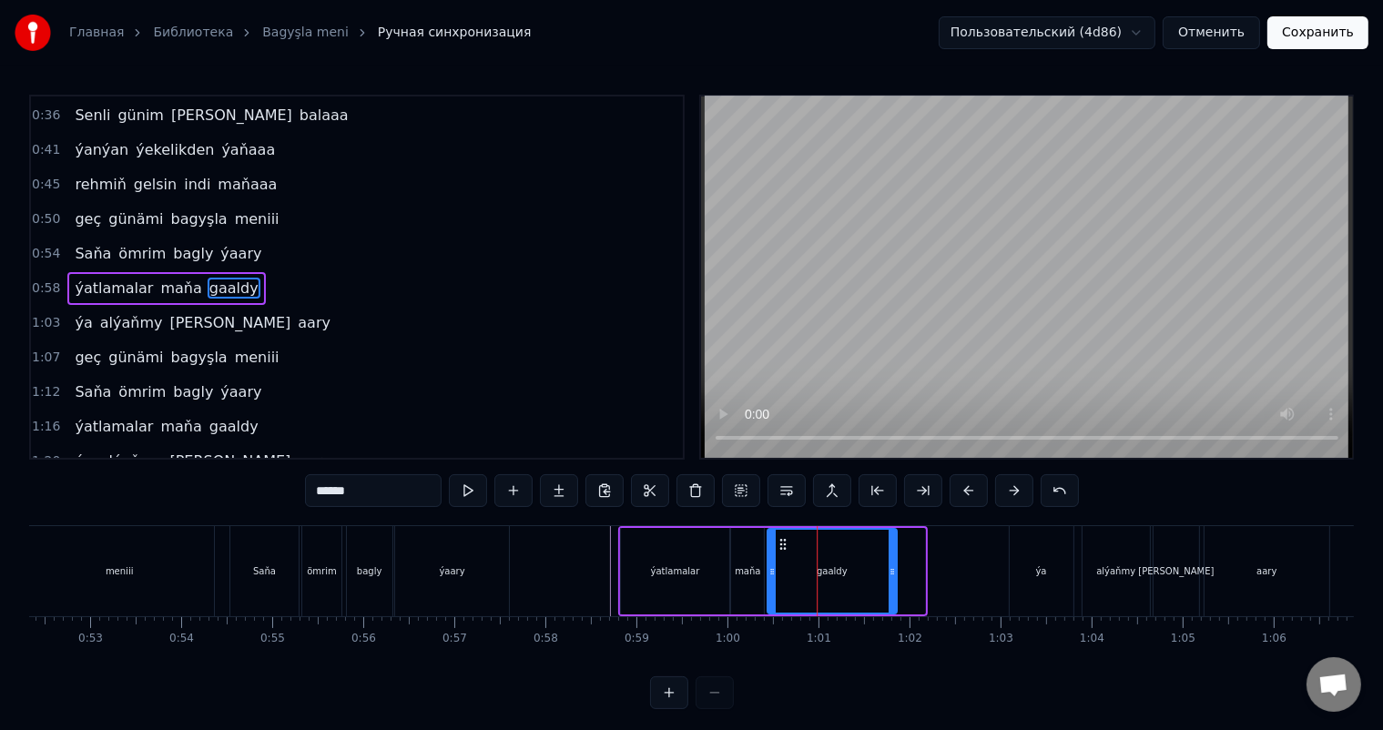
drag, startPoint x: 807, startPoint y: 541, endPoint x: 779, endPoint y: 539, distance: 28.3
click at [779, 539] on icon at bounding box center [782, 544] width 15 height 15
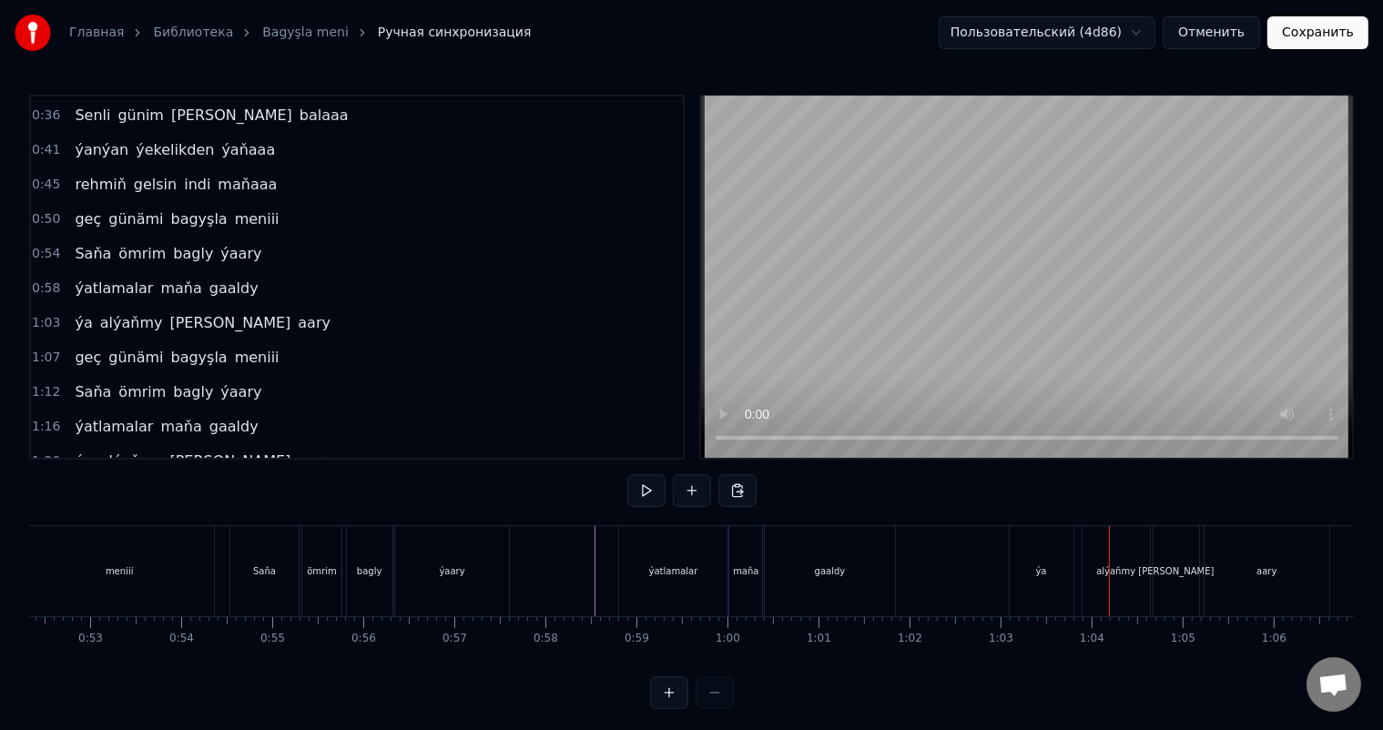
click at [1040, 574] on div "ýa" at bounding box center [1041, 572] width 11 height 14
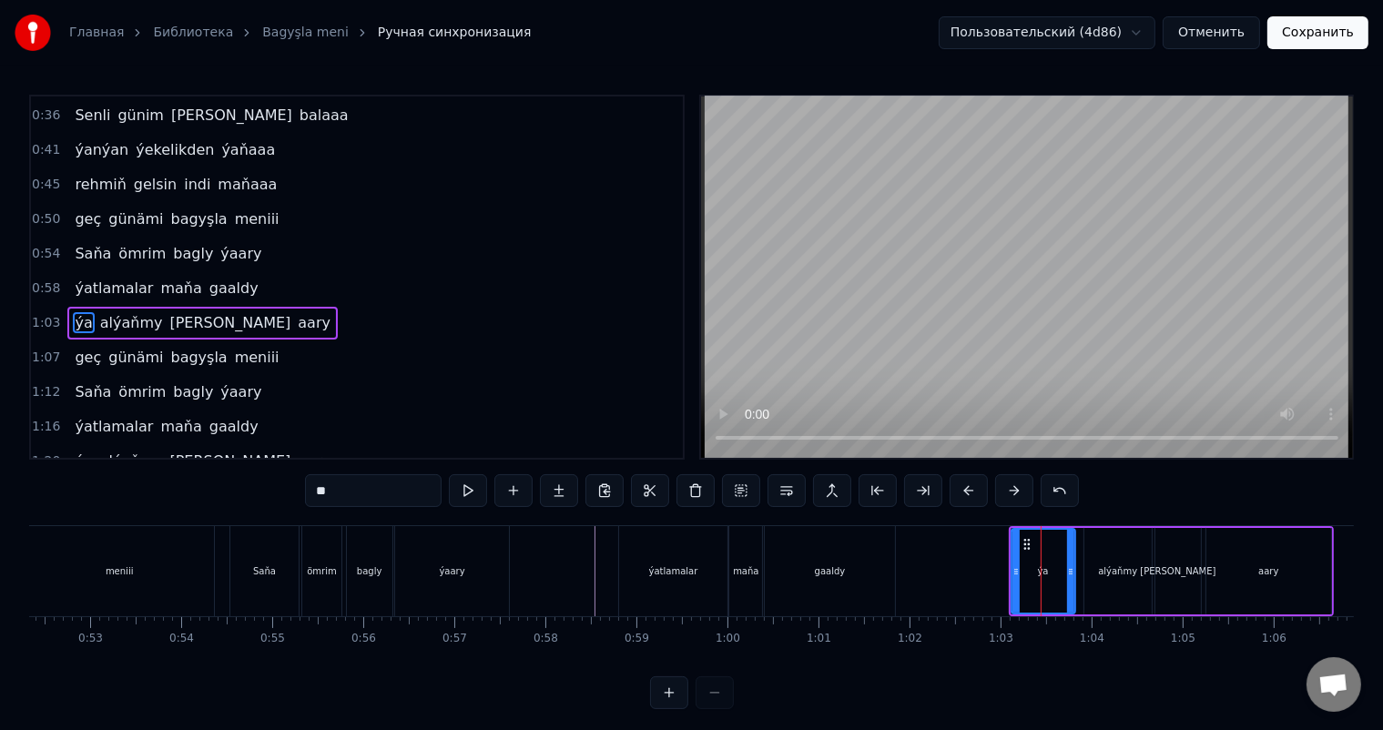
scroll to position [170, 0]
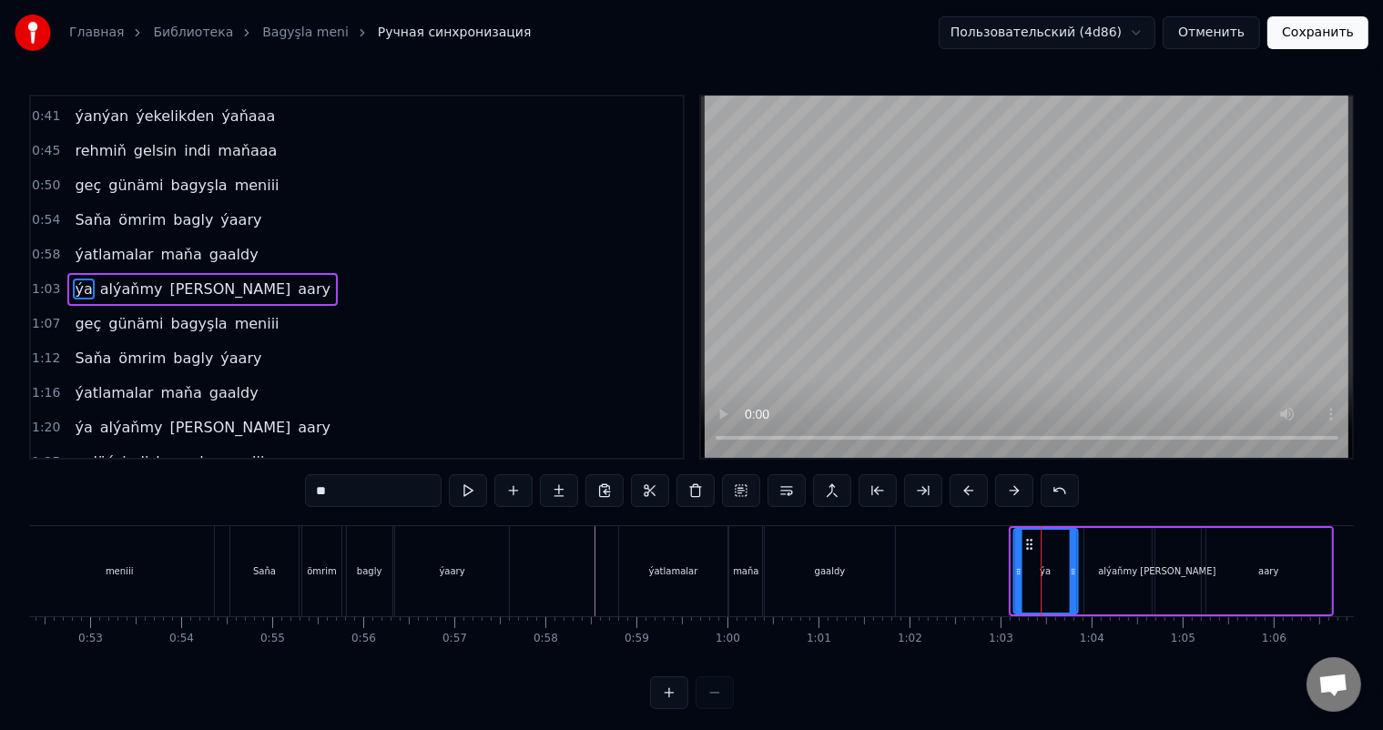
click at [1026, 541] on icon at bounding box center [1029, 544] width 15 height 15
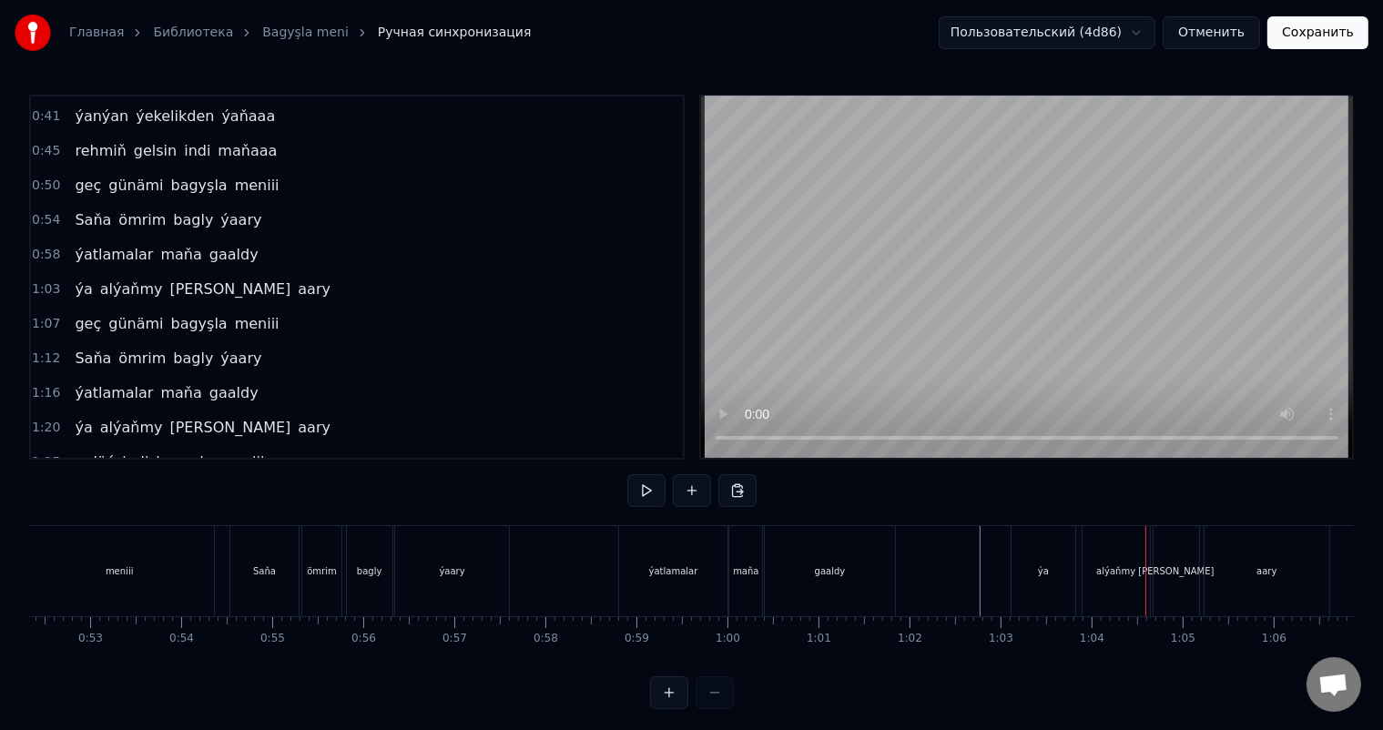
click at [1060, 561] on div "ýa" at bounding box center [1044, 571] width 64 height 90
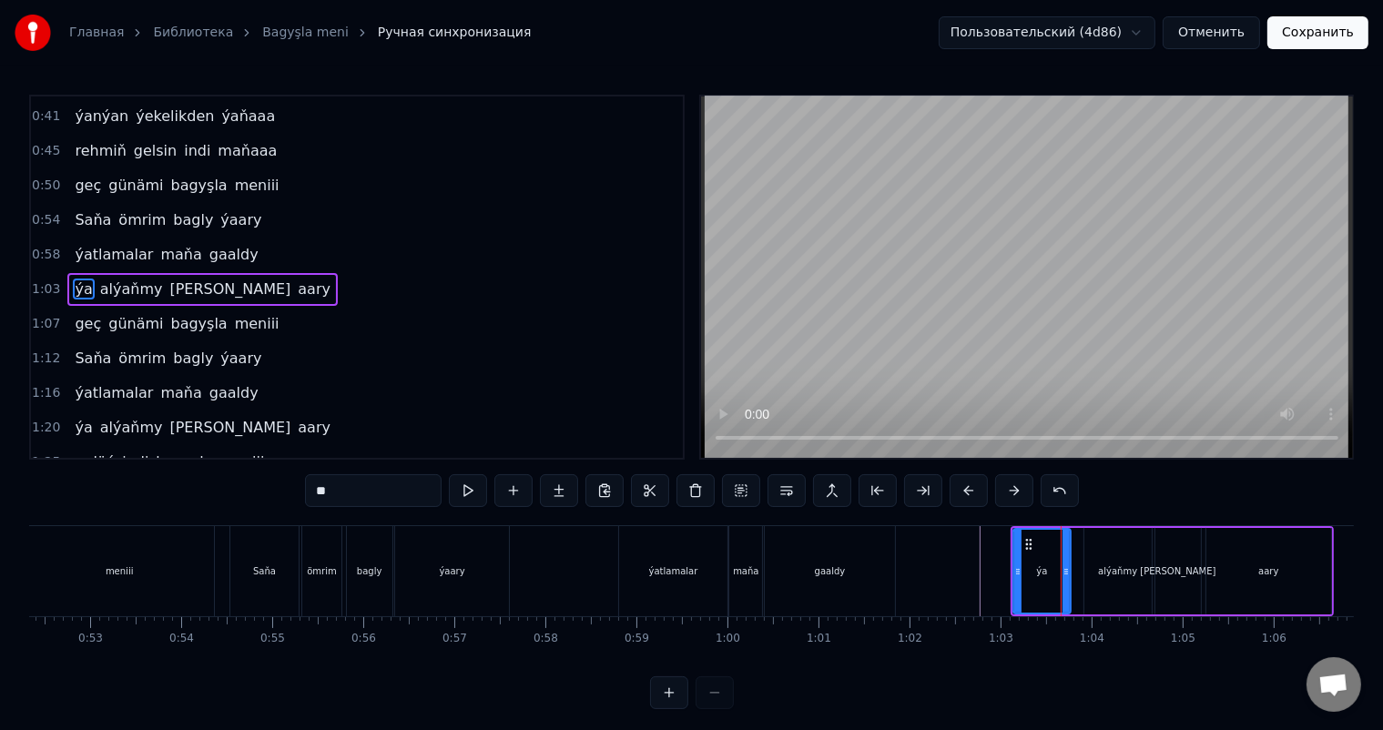
click at [1066, 566] on icon at bounding box center [1066, 572] width 7 height 15
click at [1119, 570] on div "alýaňmy" at bounding box center [1117, 572] width 39 height 14
type input "*******"
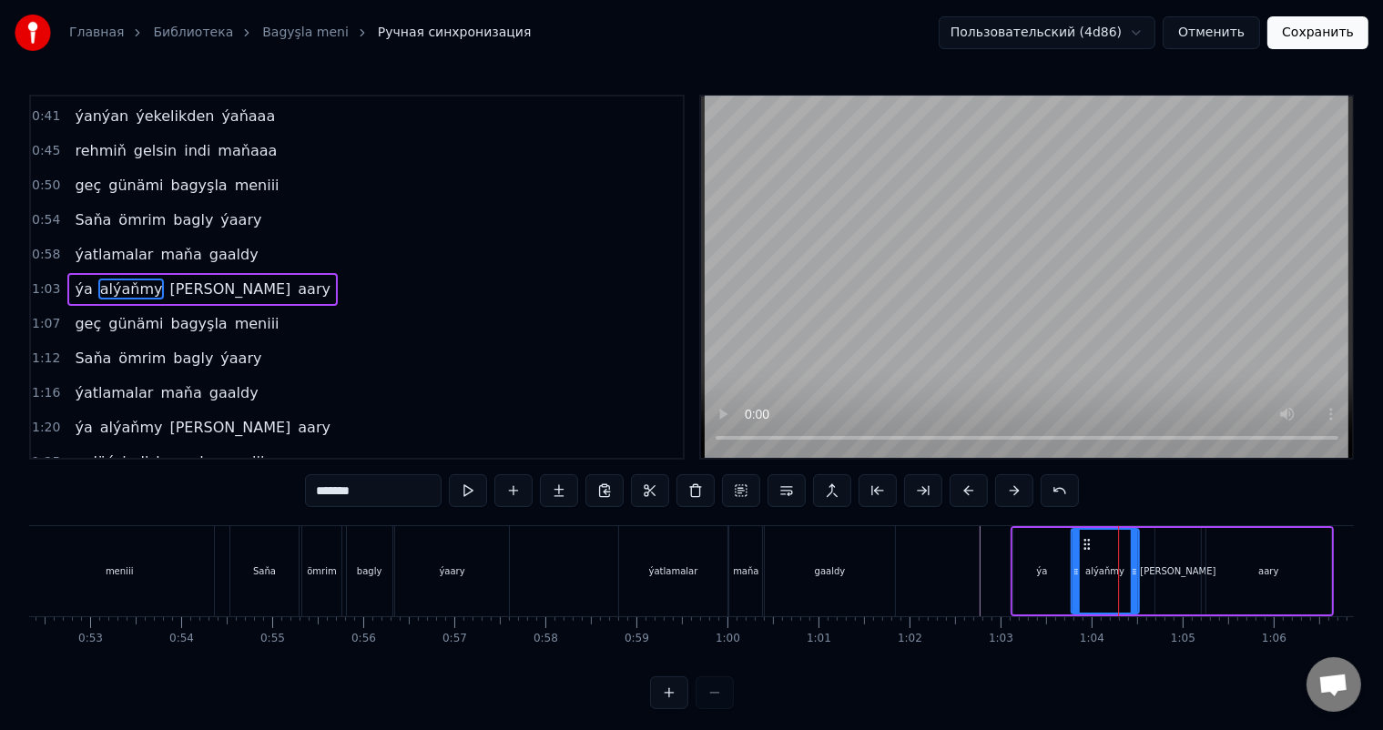
drag, startPoint x: 1098, startPoint y: 540, endPoint x: 1085, endPoint y: 539, distance: 12.8
click at [1085, 539] on icon at bounding box center [1086, 544] width 15 height 15
click at [1129, 565] on icon at bounding box center [1129, 572] width 7 height 15
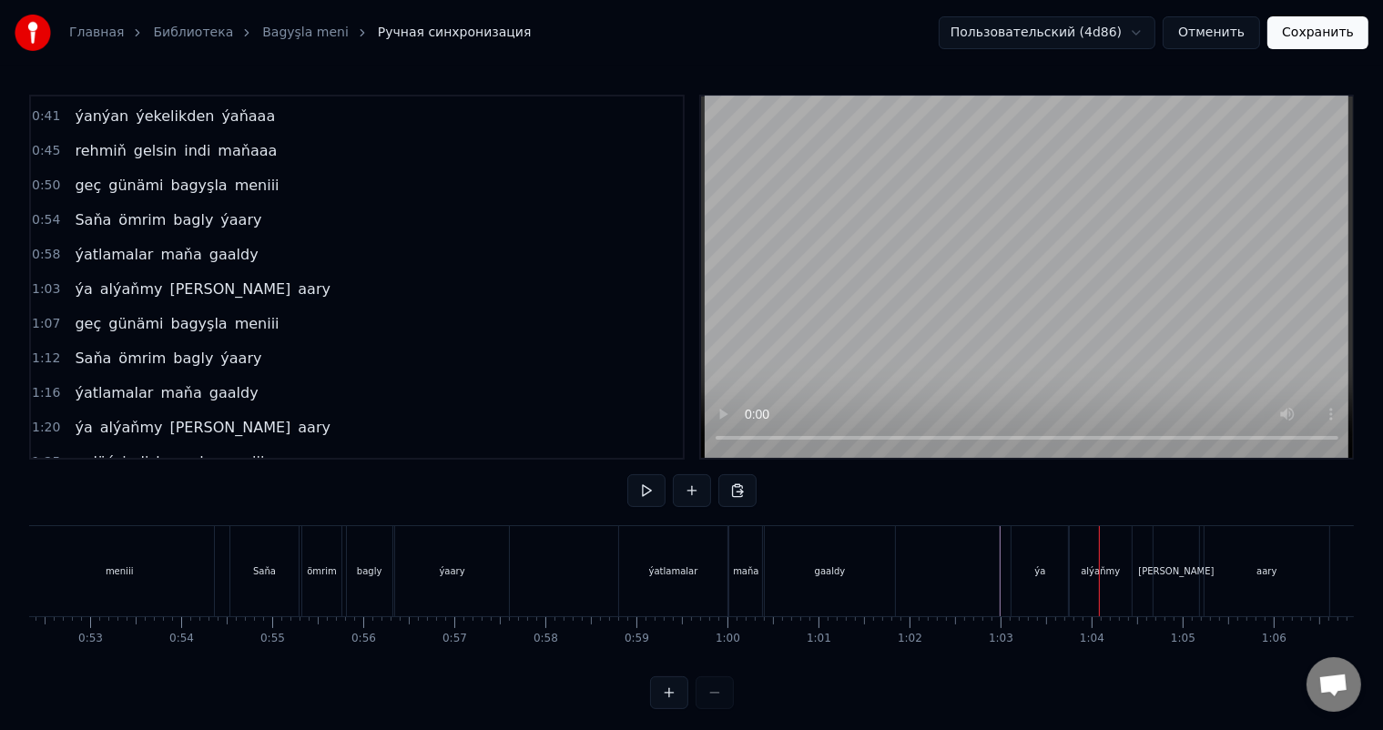
click at [1043, 565] on div "ýa" at bounding box center [1039, 572] width 11 height 14
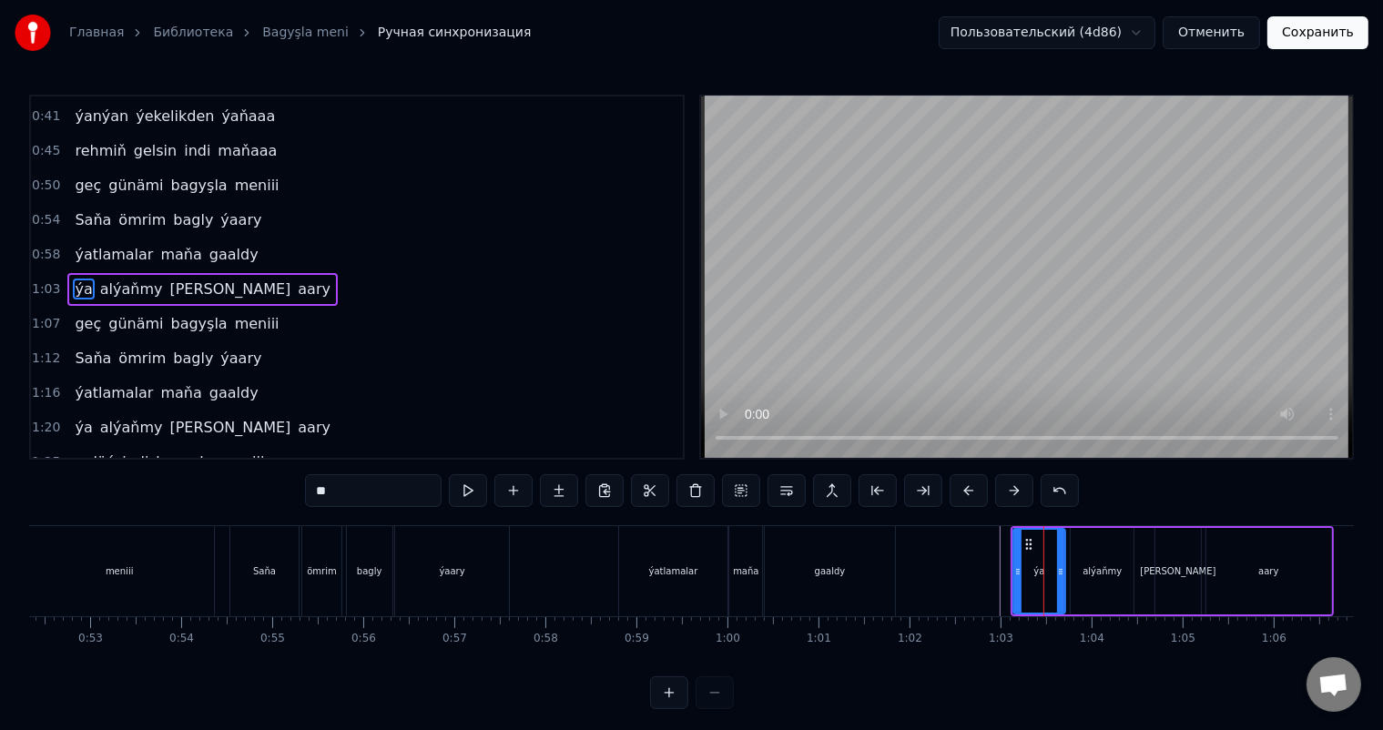
click at [1059, 569] on icon at bounding box center [1060, 572] width 7 height 15
click at [1034, 565] on div "ýa" at bounding box center [1039, 572] width 11 height 14
click at [1096, 567] on div "alýaňmy" at bounding box center [1102, 572] width 39 height 14
type input "*******"
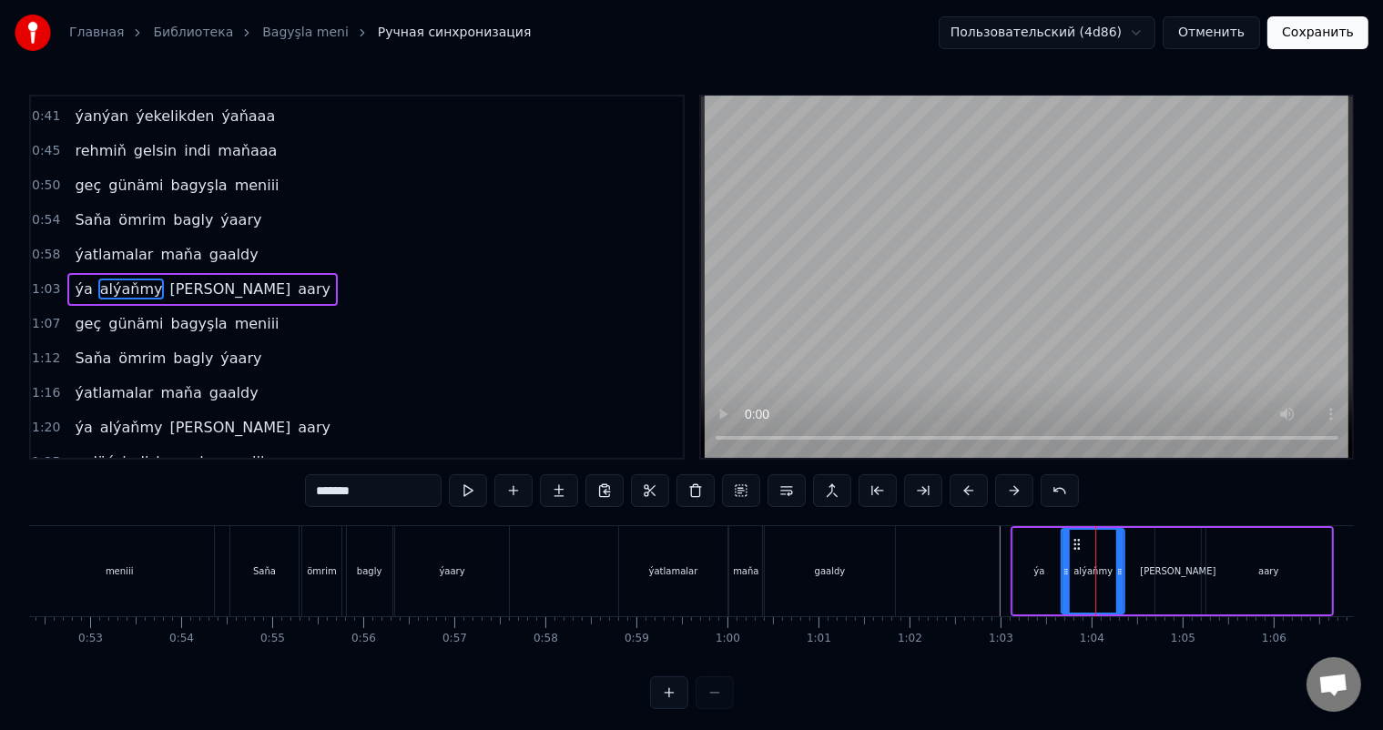
drag, startPoint x: 1085, startPoint y: 543, endPoint x: 1075, endPoint y: 542, distance: 11.0
click at [1075, 542] on icon at bounding box center [1077, 544] width 15 height 15
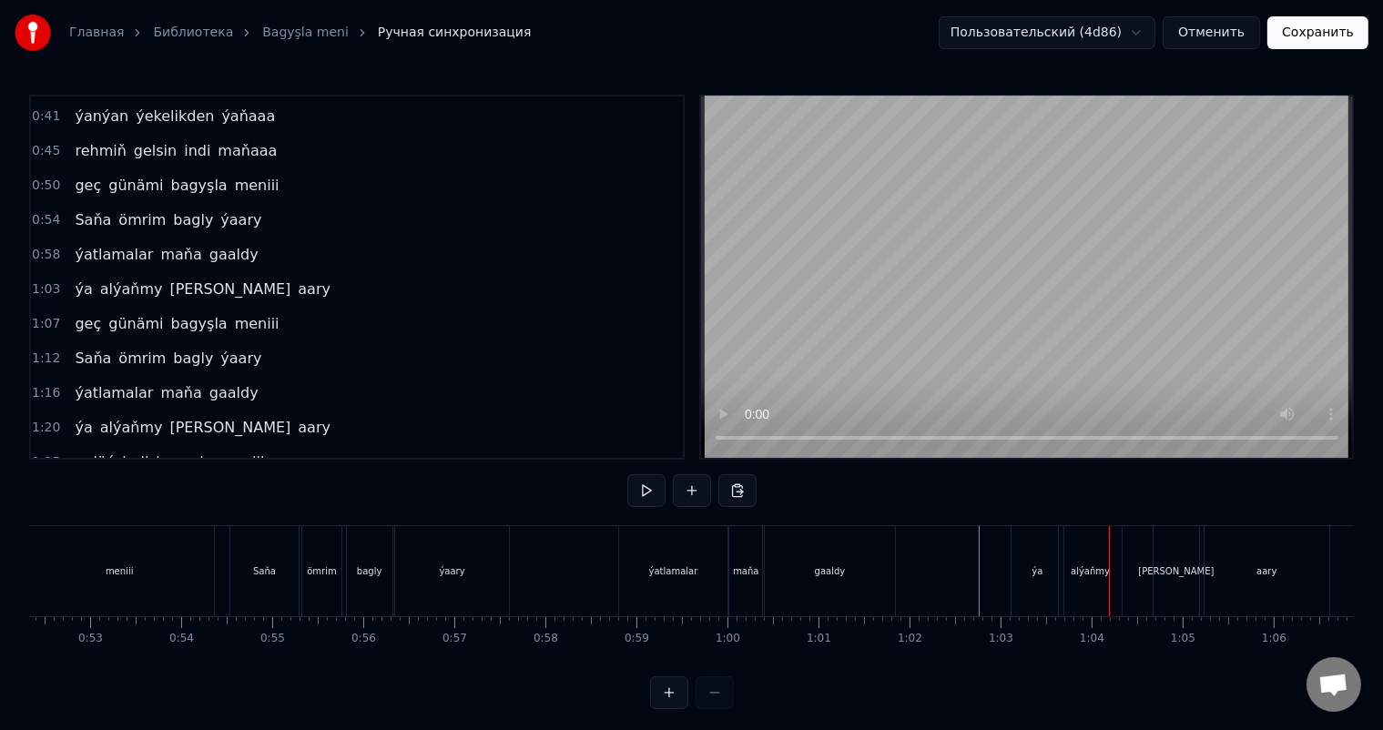
click at [1047, 562] on div "ýa" at bounding box center [1038, 571] width 52 height 90
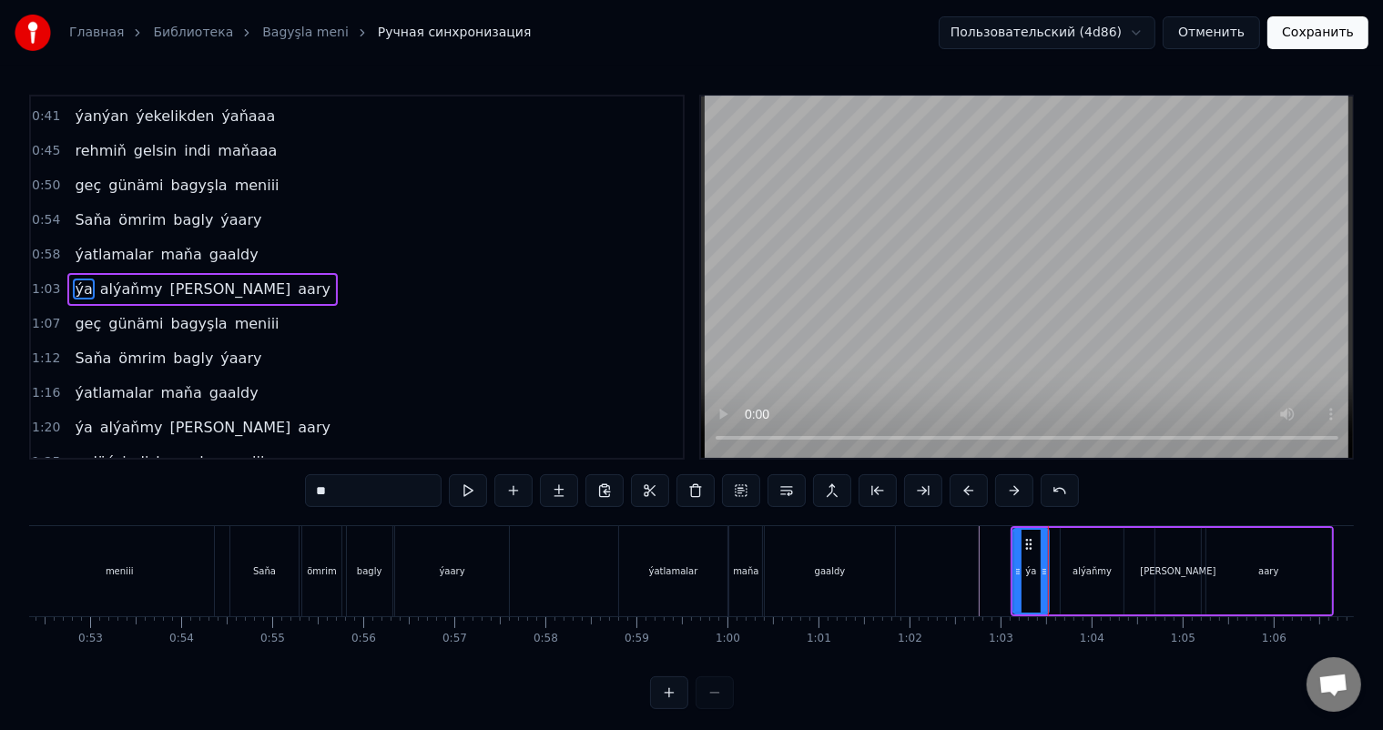
drag, startPoint x: 1058, startPoint y: 567, endPoint x: 1042, endPoint y: 566, distance: 16.4
click at [1042, 566] on icon at bounding box center [1044, 572] width 7 height 15
click at [1100, 566] on div "alýaňmy" at bounding box center [1092, 572] width 39 height 14
type input "*******"
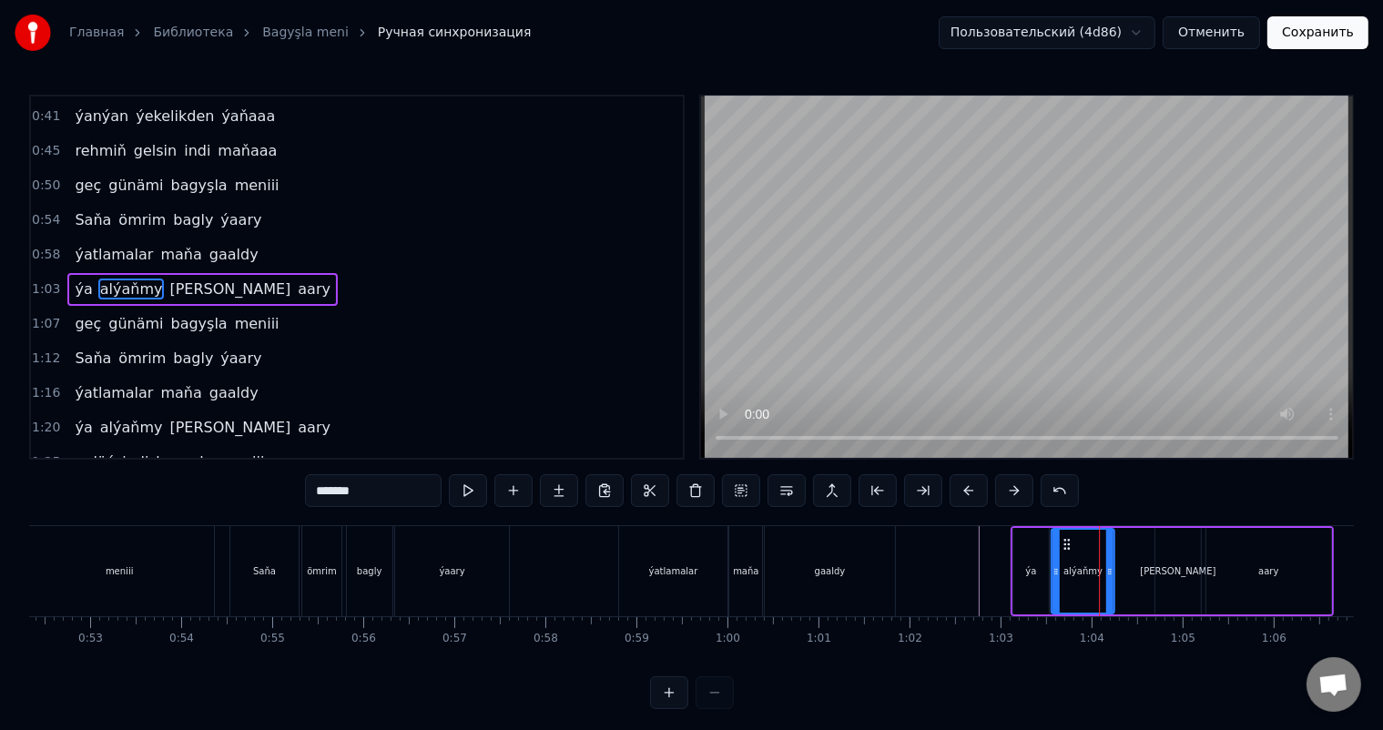
click at [1065, 540] on circle at bounding box center [1065, 540] width 1 height 1
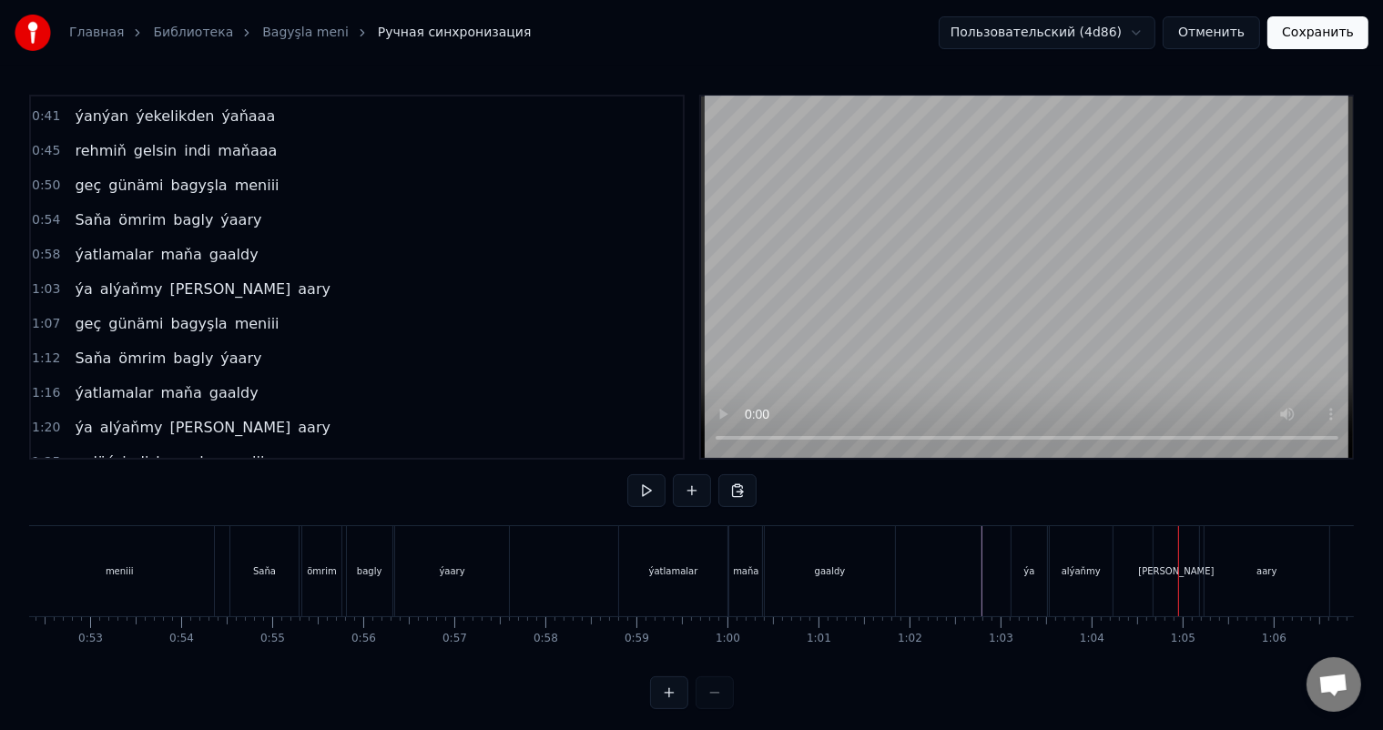
click at [1177, 556] on div "[PERSON_NAME]" at bounding box center [1177, 571] width 46 height 90
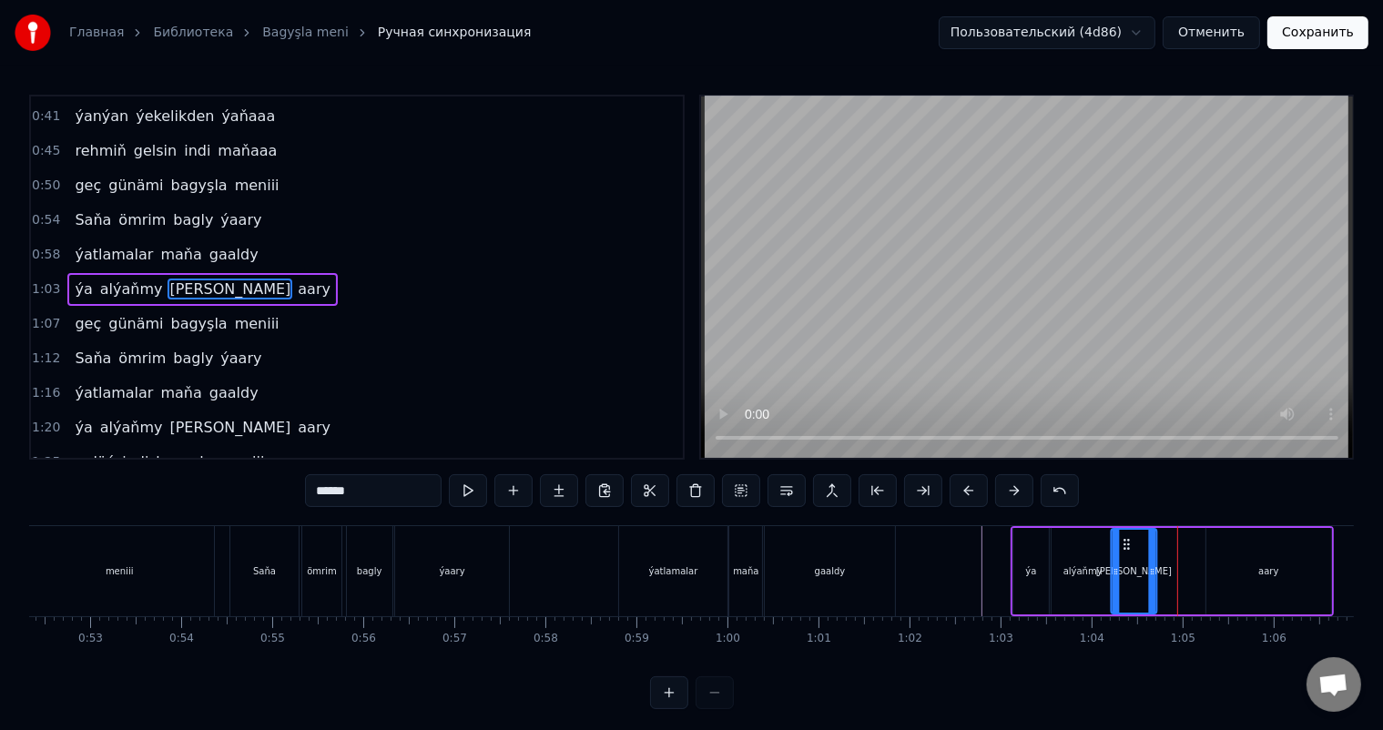
drag, startPoint x: 1167, startPoint y: 540, endPoint x: 1123, endPoint y: 541, distance: 44.6
click at [1123, 541] on icon at bounding box center [1126, 544] width 15 height 15
click at [1261, 560] on div "aary" at bounding box center [1269, 571] width 124 height 87
type input "****"
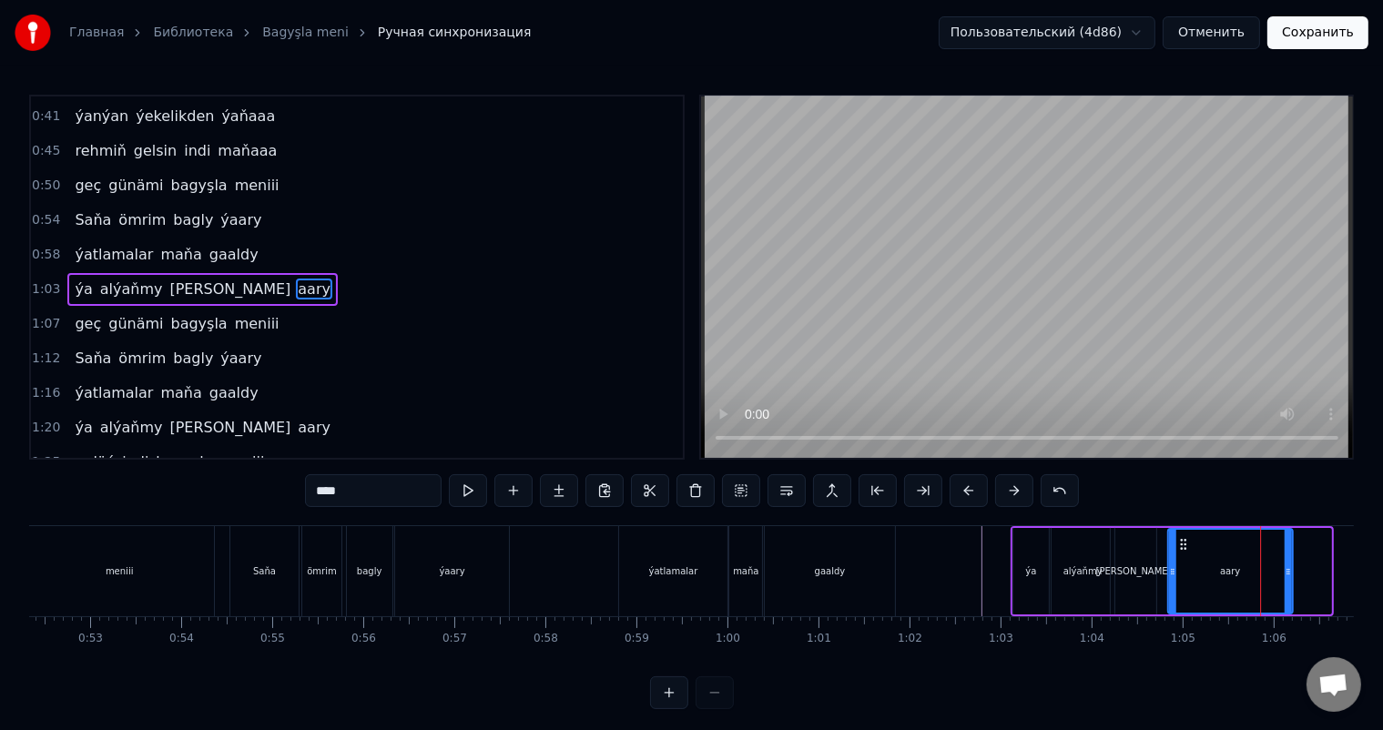
drag, startPoint x: 1220, startPoint y: 542, endPoint x: 1181, endPoint y: 541, distance: 39.2
click at [1181, 541] on icon at bounding box center [1184, 544] width 15 height 15
click at [1178, 541] on icon at bounding box center [1181, 544] width 15 height 15
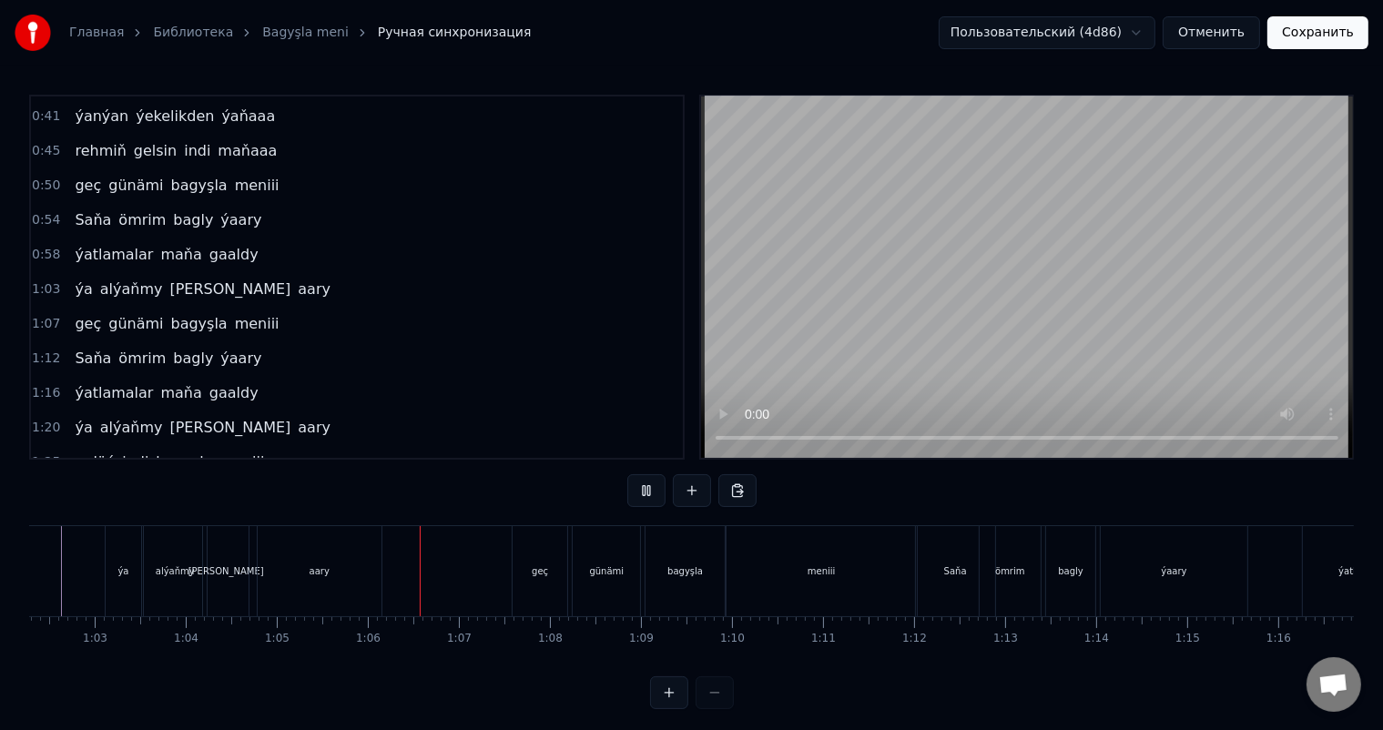
scroll to position [0, 5922]
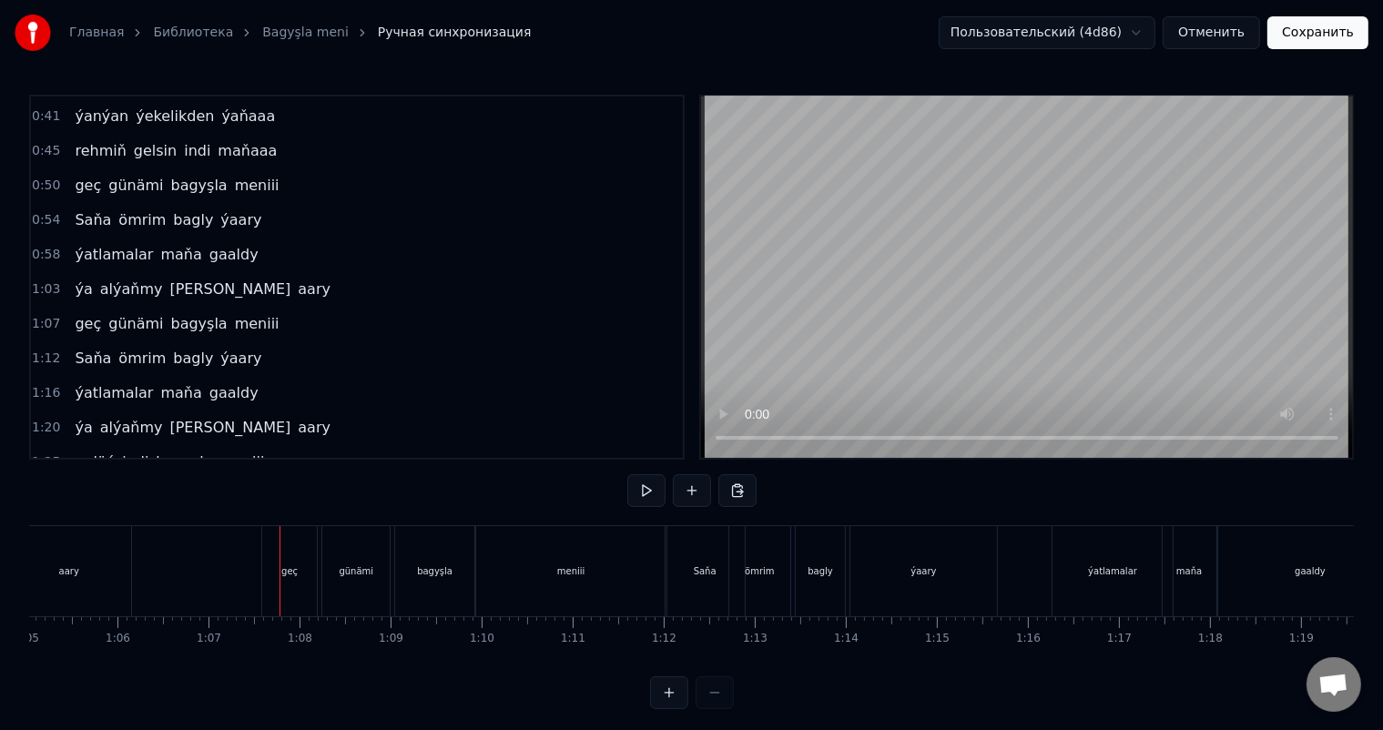
click at [306, 556] on div "geç" at bounding box center [289, 571] width 55 height 90
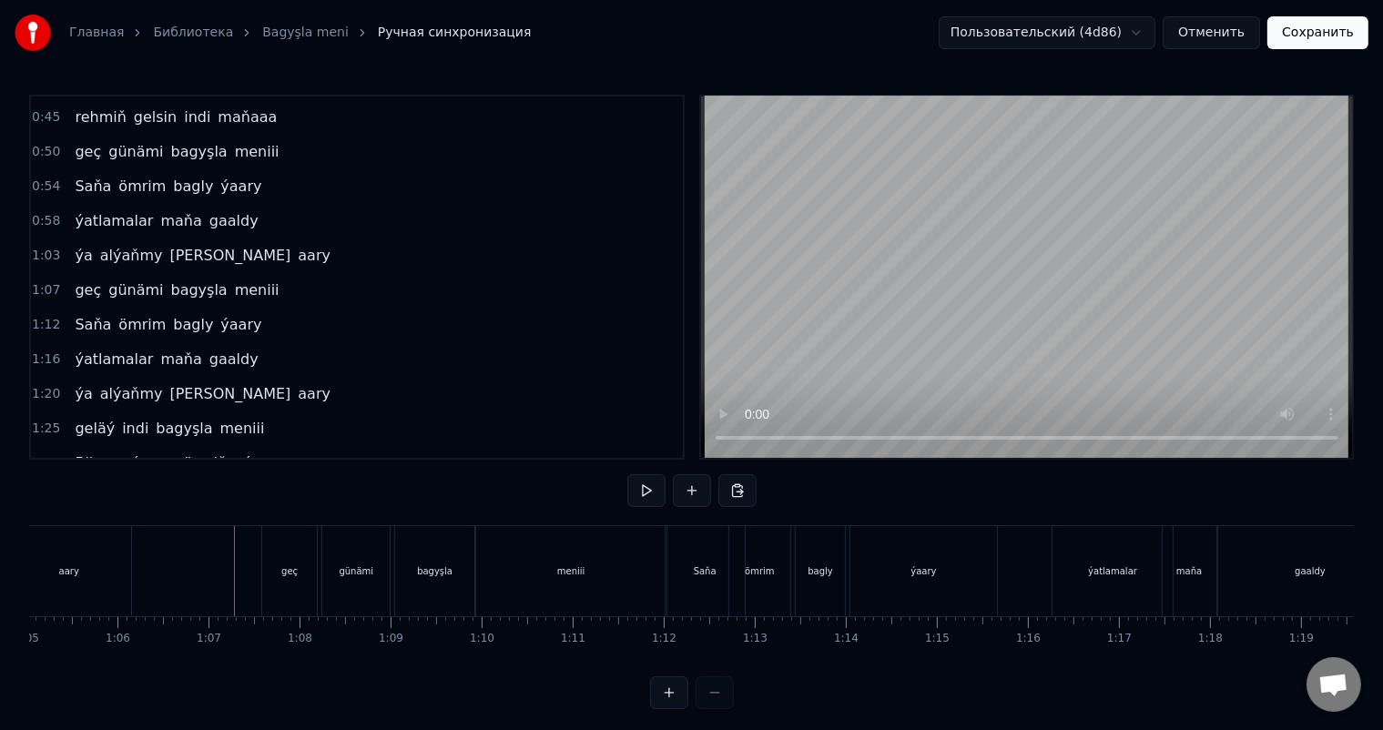
click at [297, 554] on div "geç" at bounding box center [289, 571] width 55 height 90
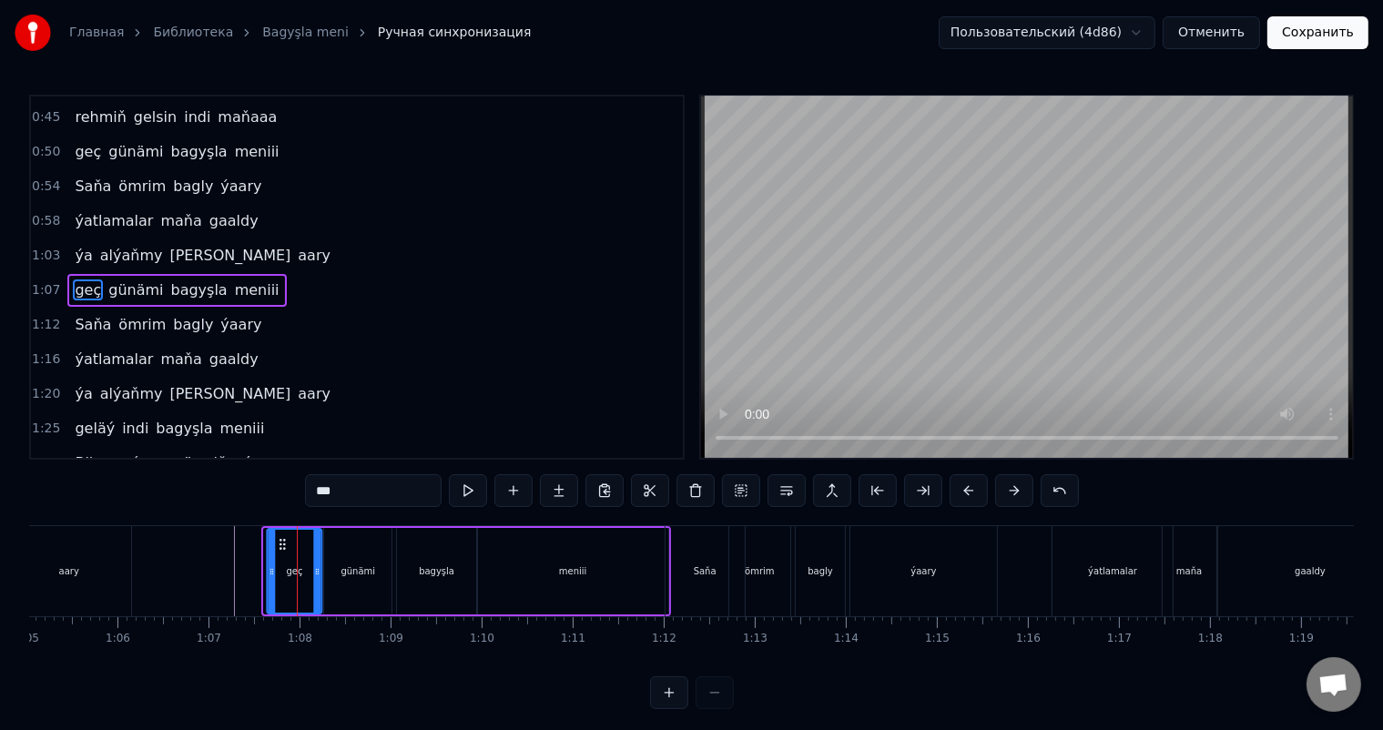
click at [284, 541] on icon at bounding box center [282, 544] width 15 height 15
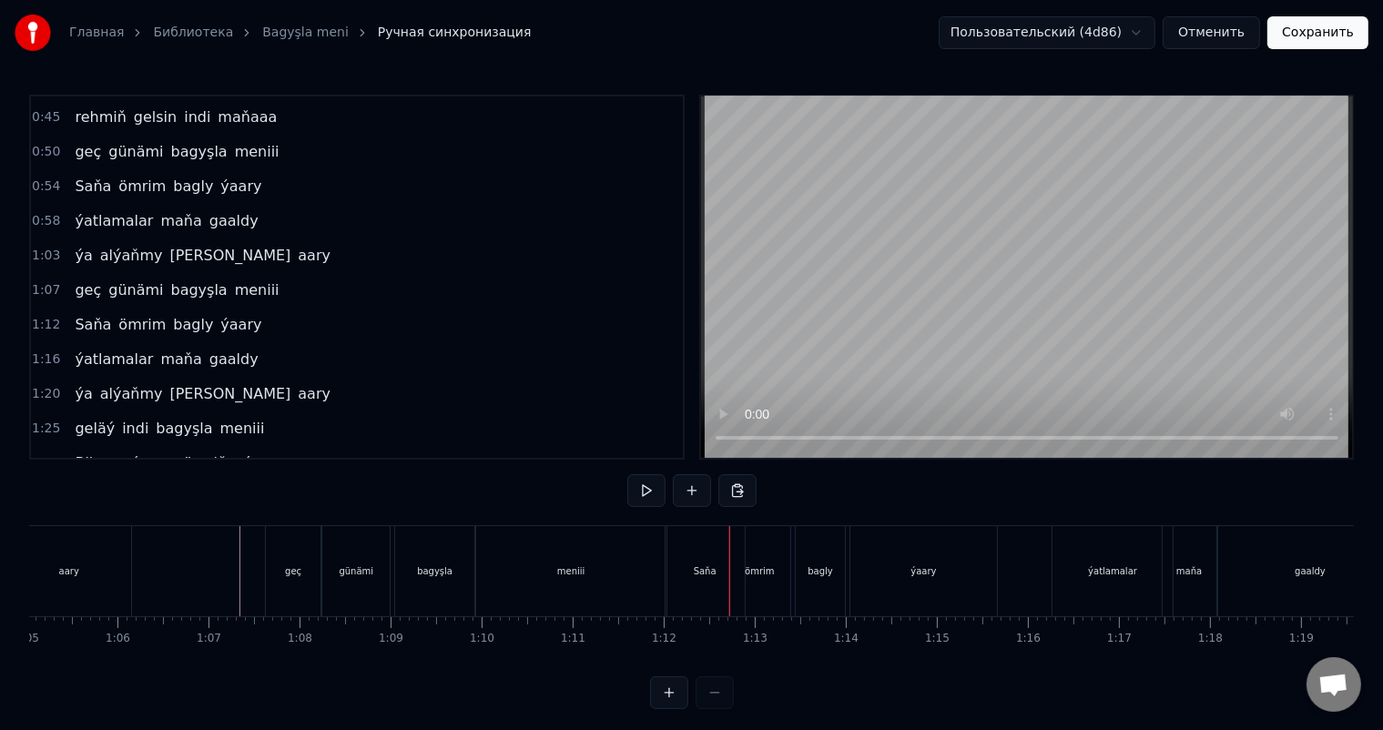
click at [685, 584] on div "Saňa" at bounding box center [705, 571] width 79 height 90
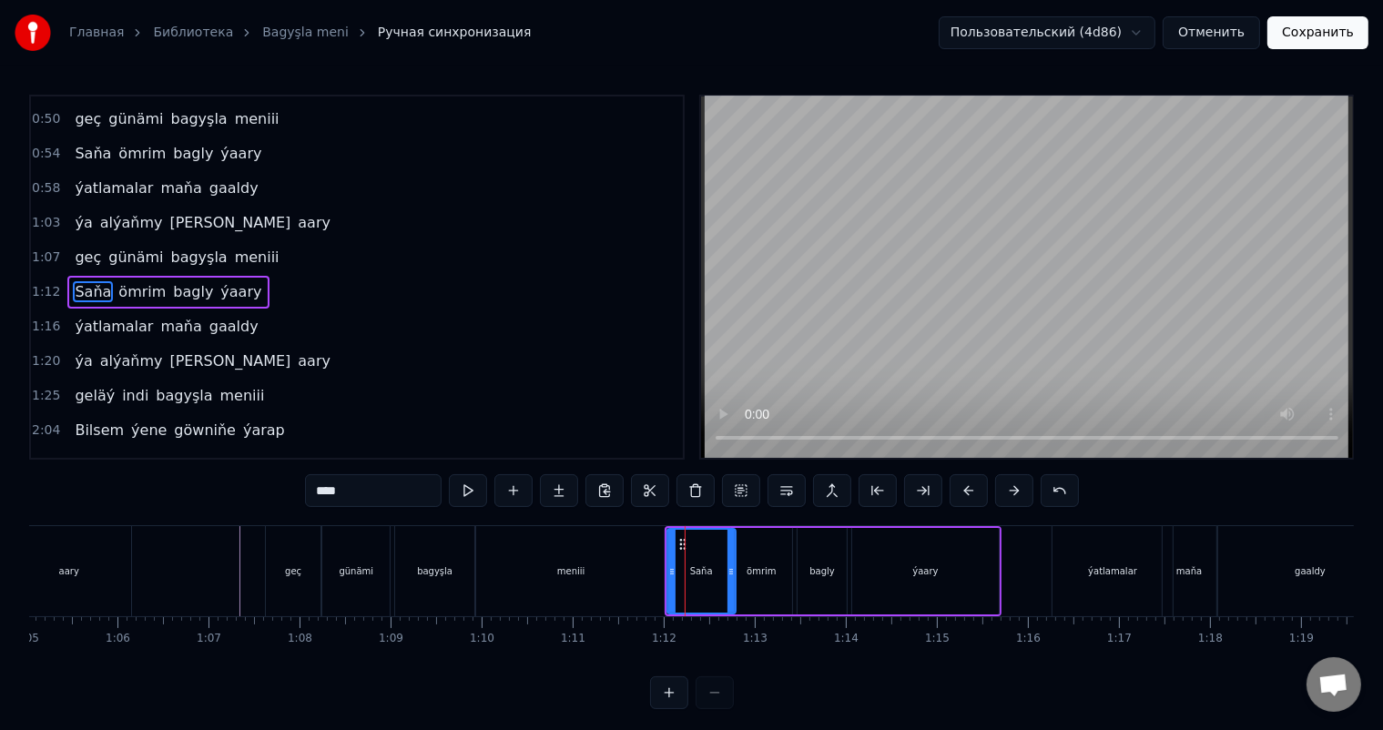
drag, startPoint x: 740, startPoint y: 566, endPoint x: 729, endPoint y: 566, distance: 10.9
click at [729, 566] on icon at bounding box center [731, 572] width 7 height 15
click at [761, 554] on div "ömrim" at bounding box center [761, 571] width 61 height 87
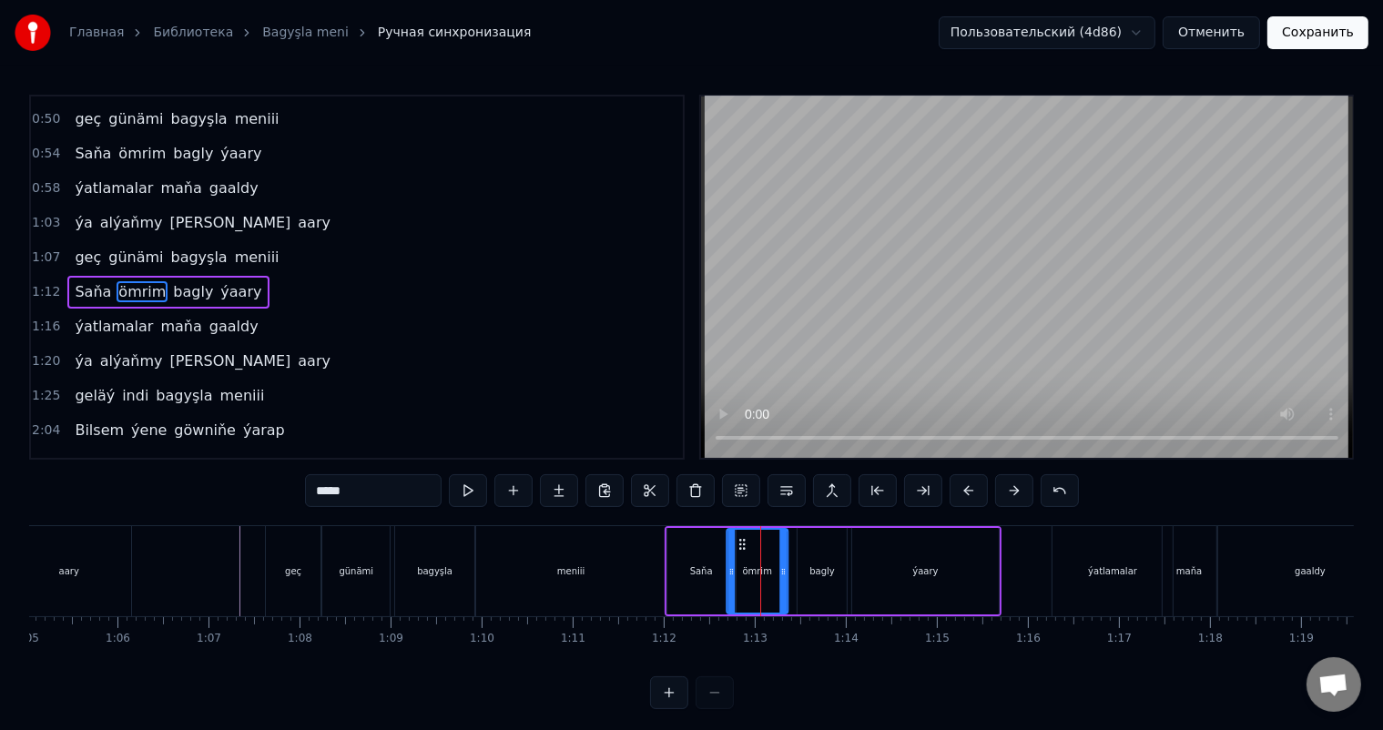
click at [743, 540] on circle at bounding box center [743, 540] width 1 height 1
click at [821, 547] on div "bagly" at bounding box center [822, 571] width 49 height 87
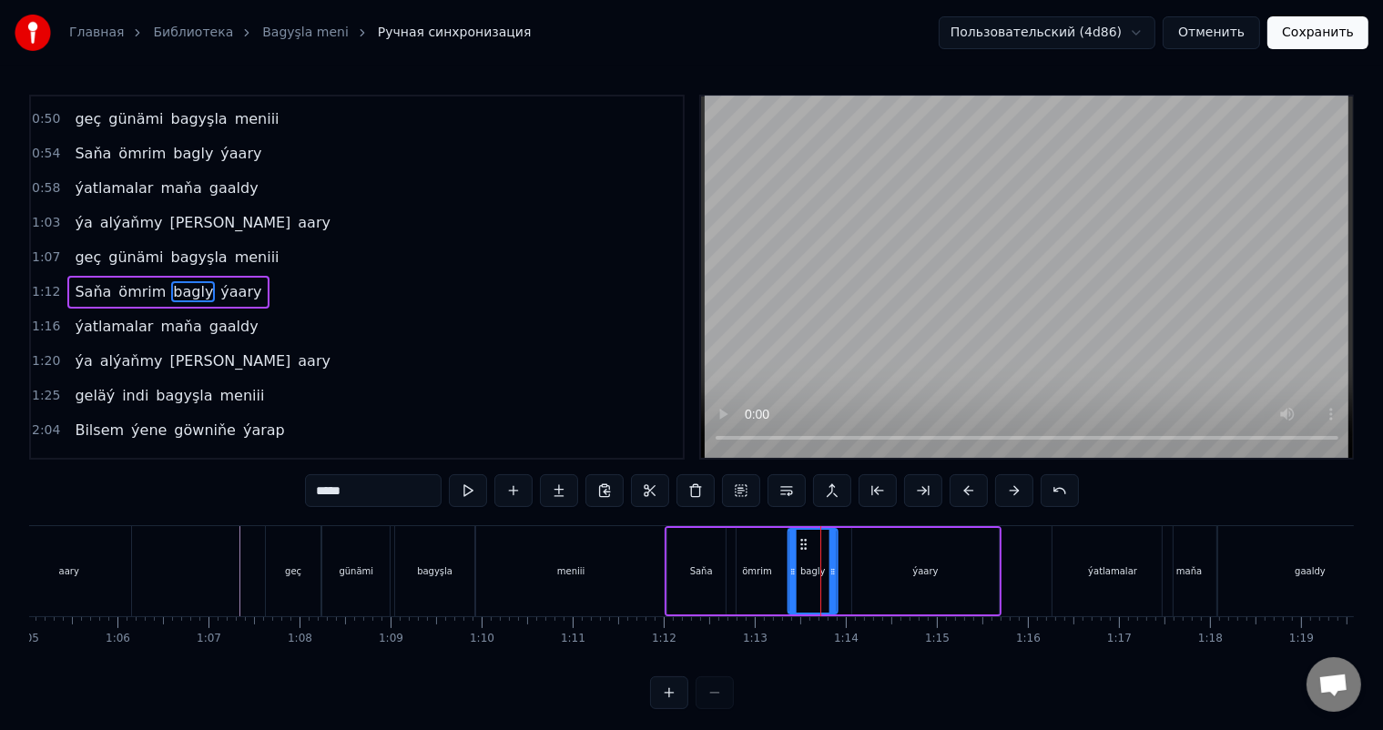
drag, startPoint x: 808, startPoint y: 540, endPoint x: 798, endPoint y: 540, distance: 10.0
click at [798, 540] on icon at bounding box center [804, 544] width 15 height 15
click at [883, 546] on div "ýaary" at bounding box center [925, 571] width 147 height 87
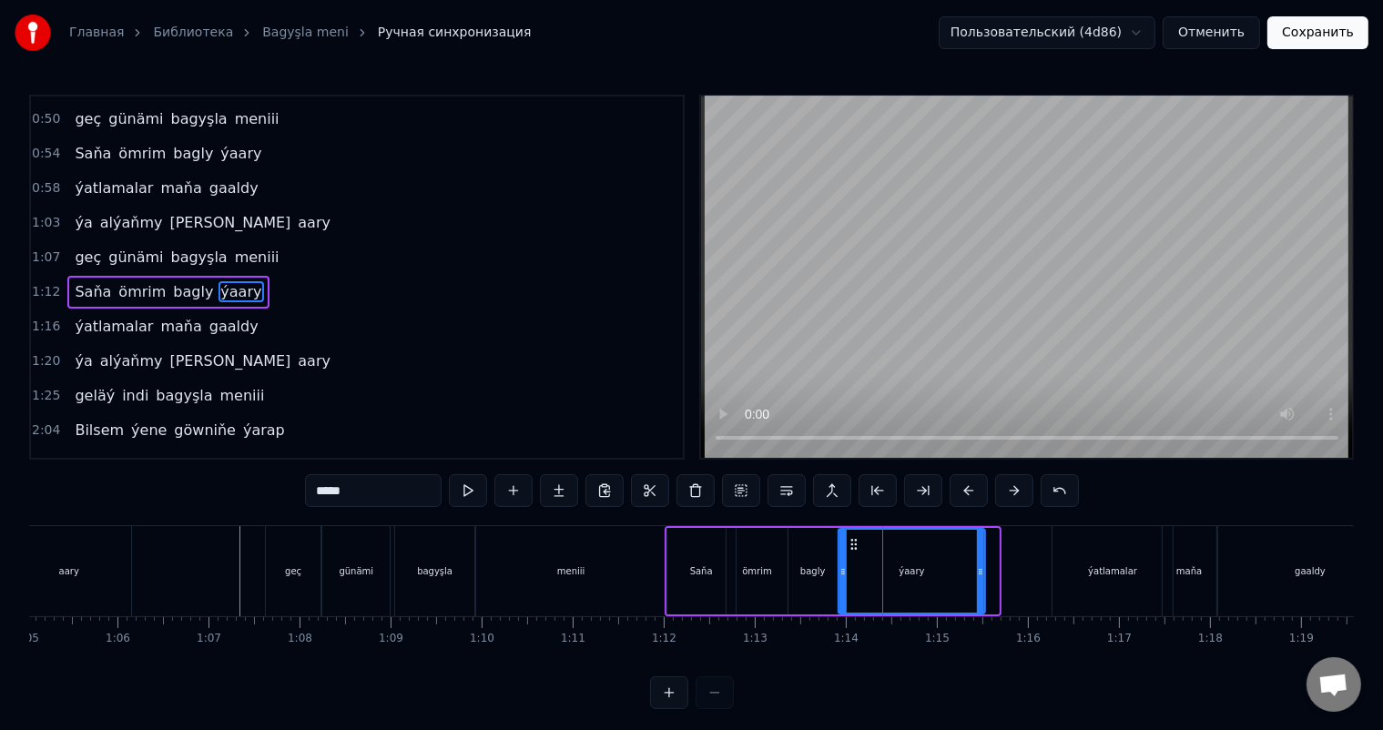
drag, startPoint x: 861, startPoint y: 539, endPoint x: 850, endPoint y: 539, distance: 11.8
click at [850, 539] on icon at bounding box center [854, 544] width 15 height 15
click at [614, 554] on div "meniii" at bounding box center [571, 571] width 190 height 90
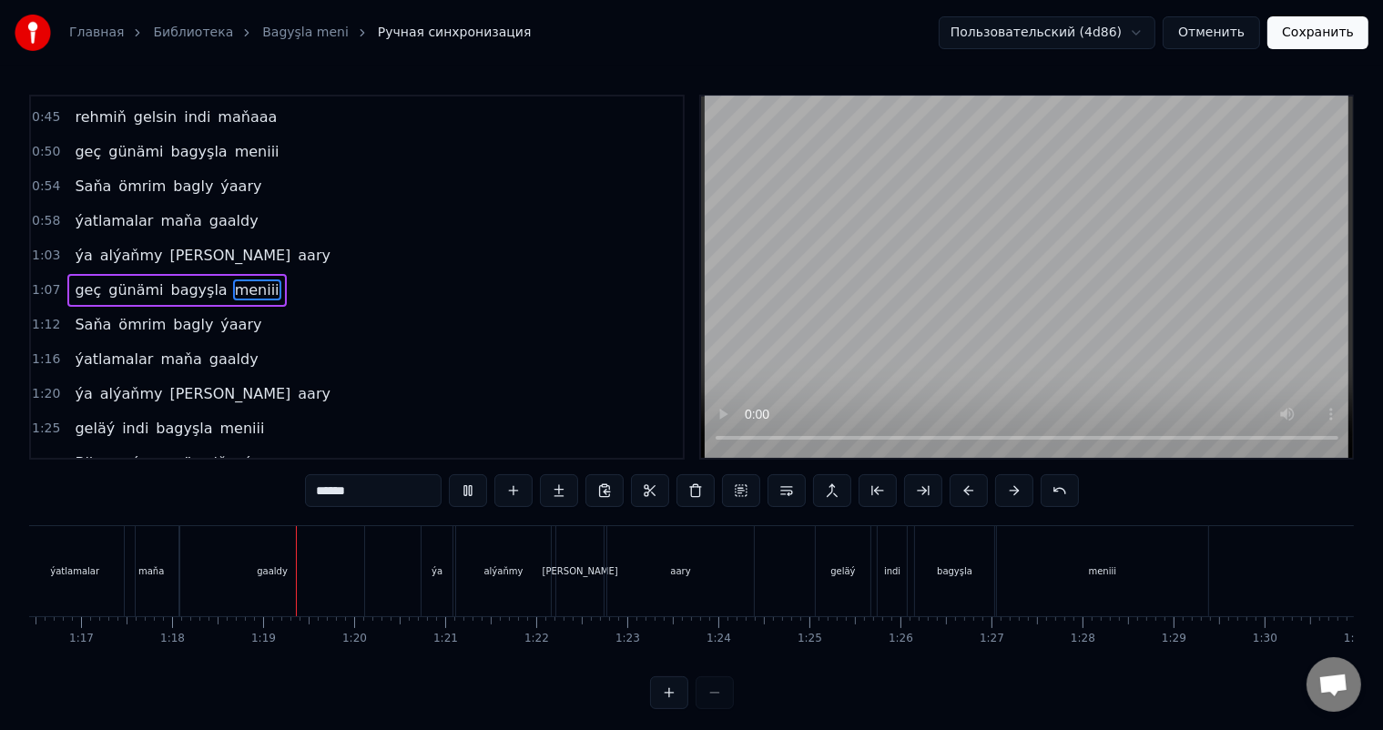
scroll to position [0, 7076]
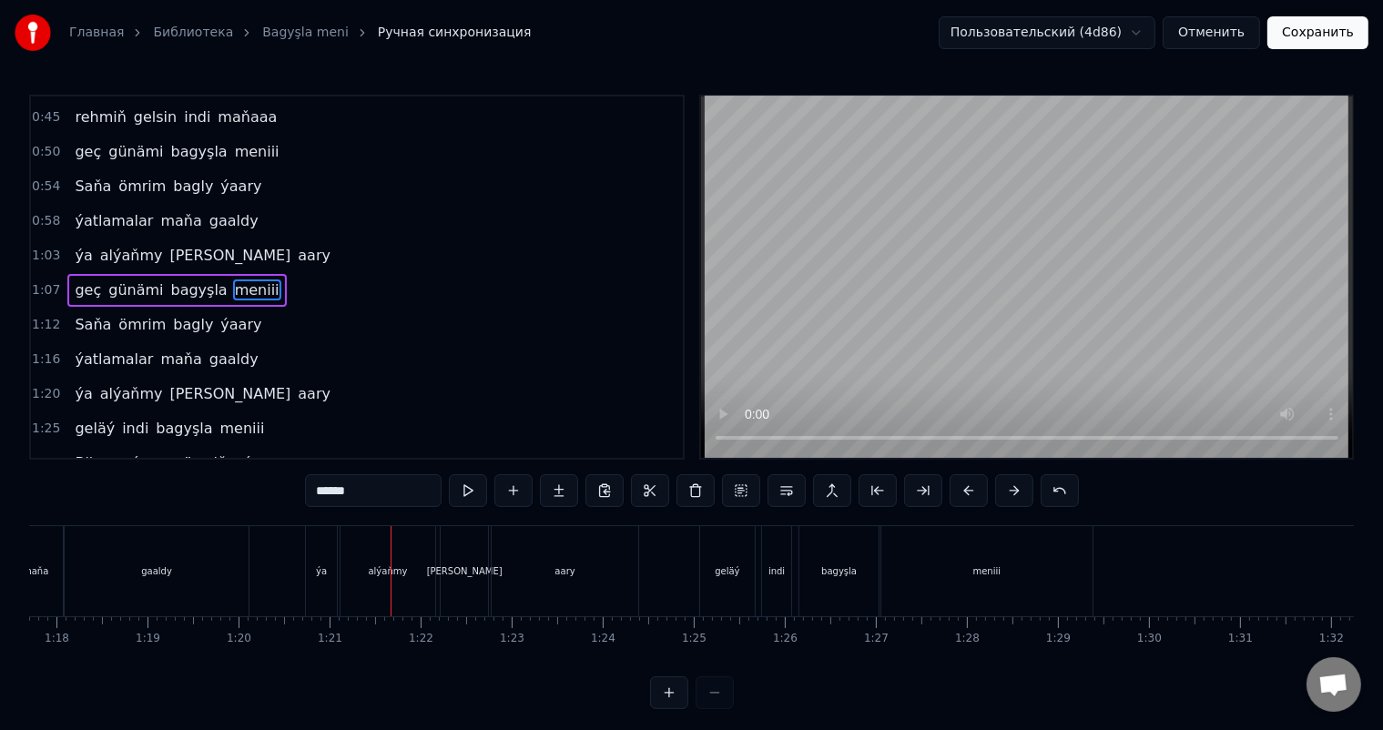
click at [321, 554] on div "ýa" at bounding box center [321, 571] width 31 height 90
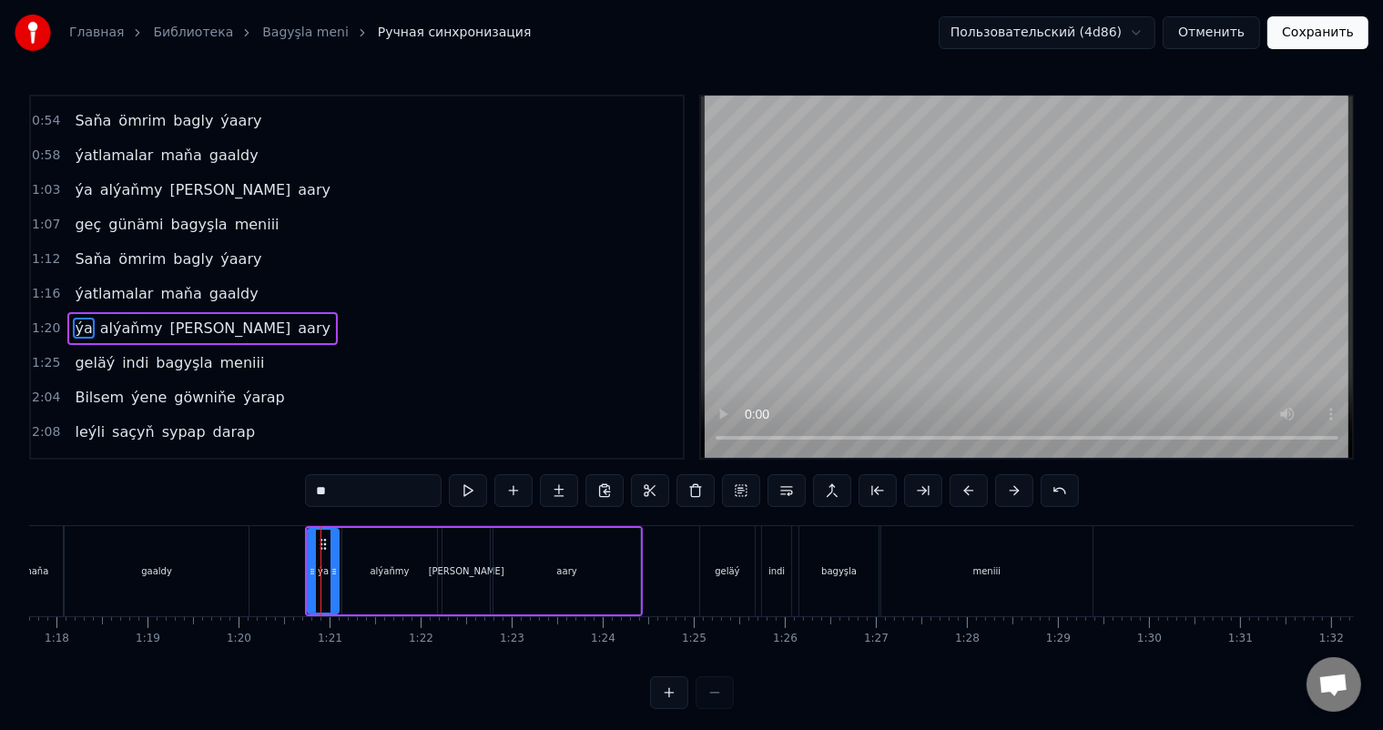
scroll to position [304, 0]
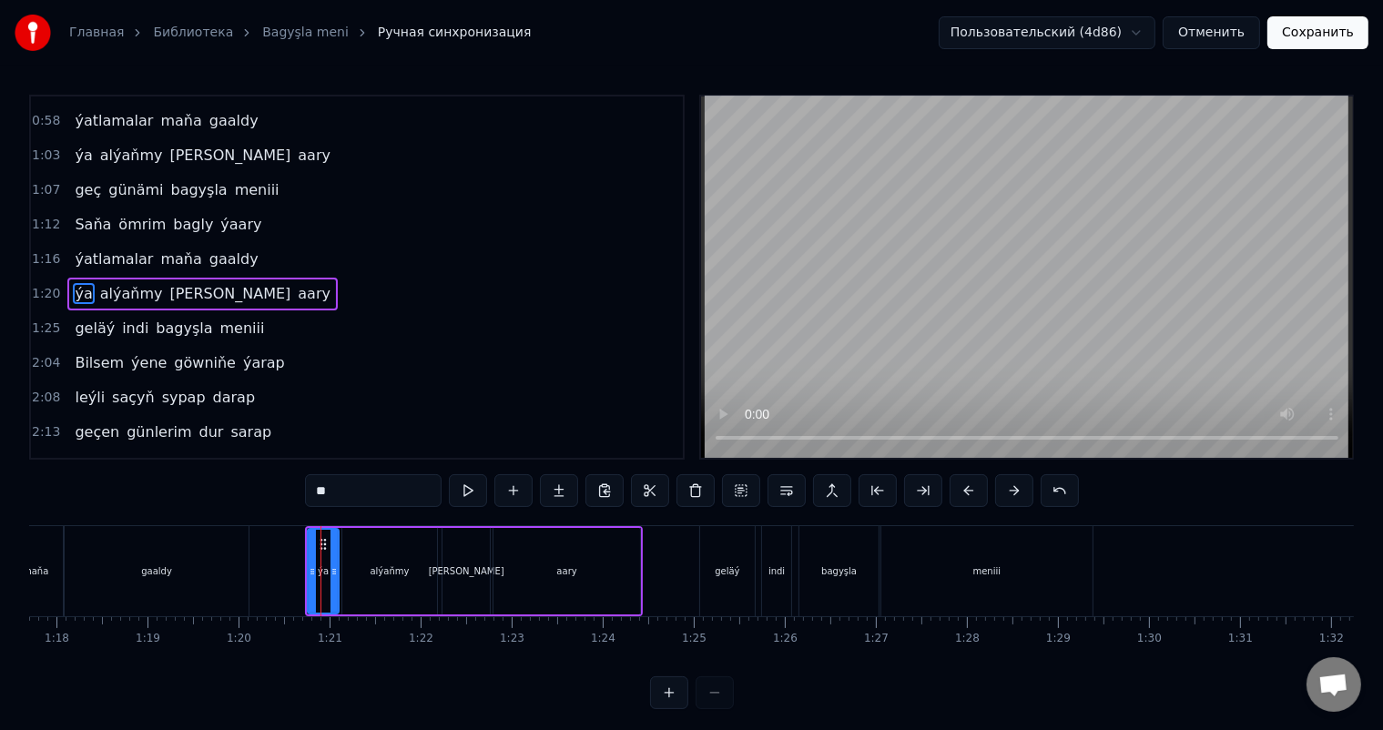
click at [393, 563] on div "alýaňmy" at bounding box center [389, 571] width 95 height 87
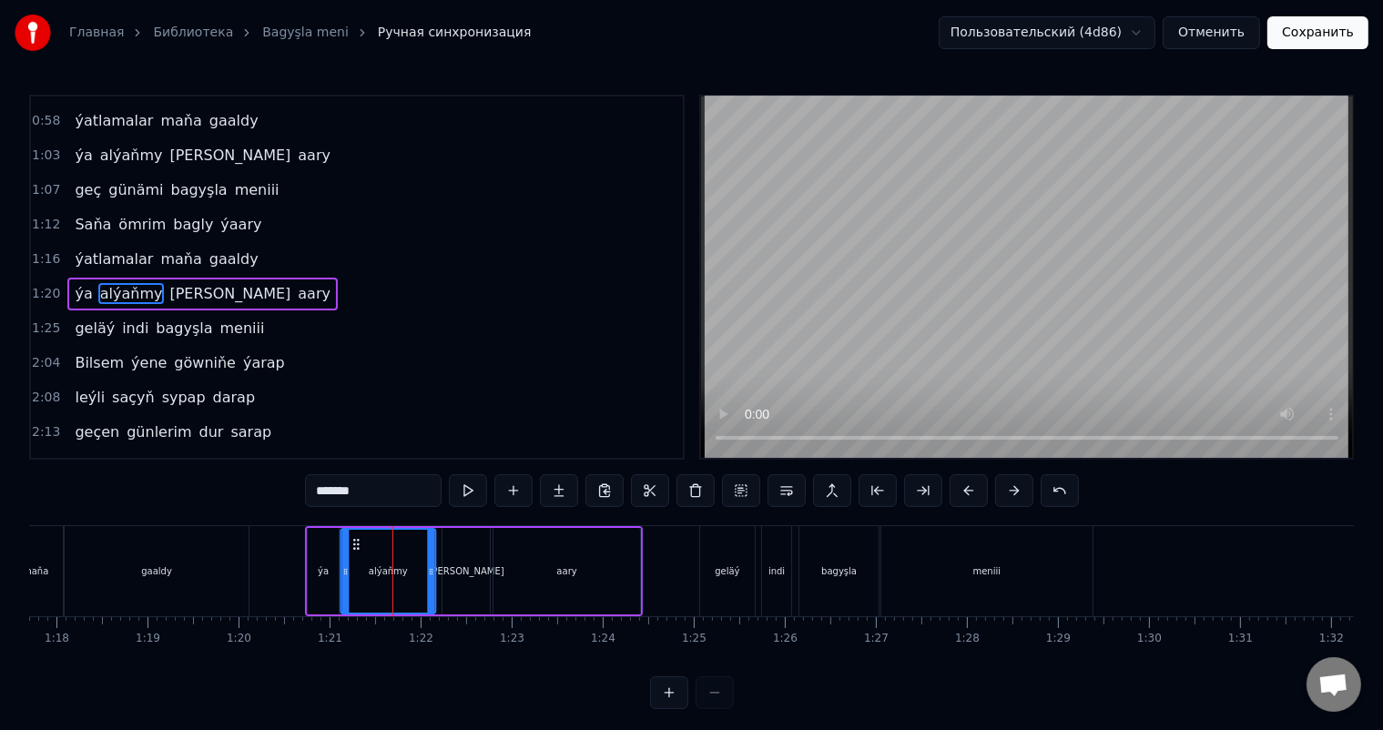
click at [355, 540] on icon at bounding box center [356, 544] width 15 height 15
click at [457, 547] on div "[PERSON_NAME]" at bounding box center [466, 571] width 47 height 87
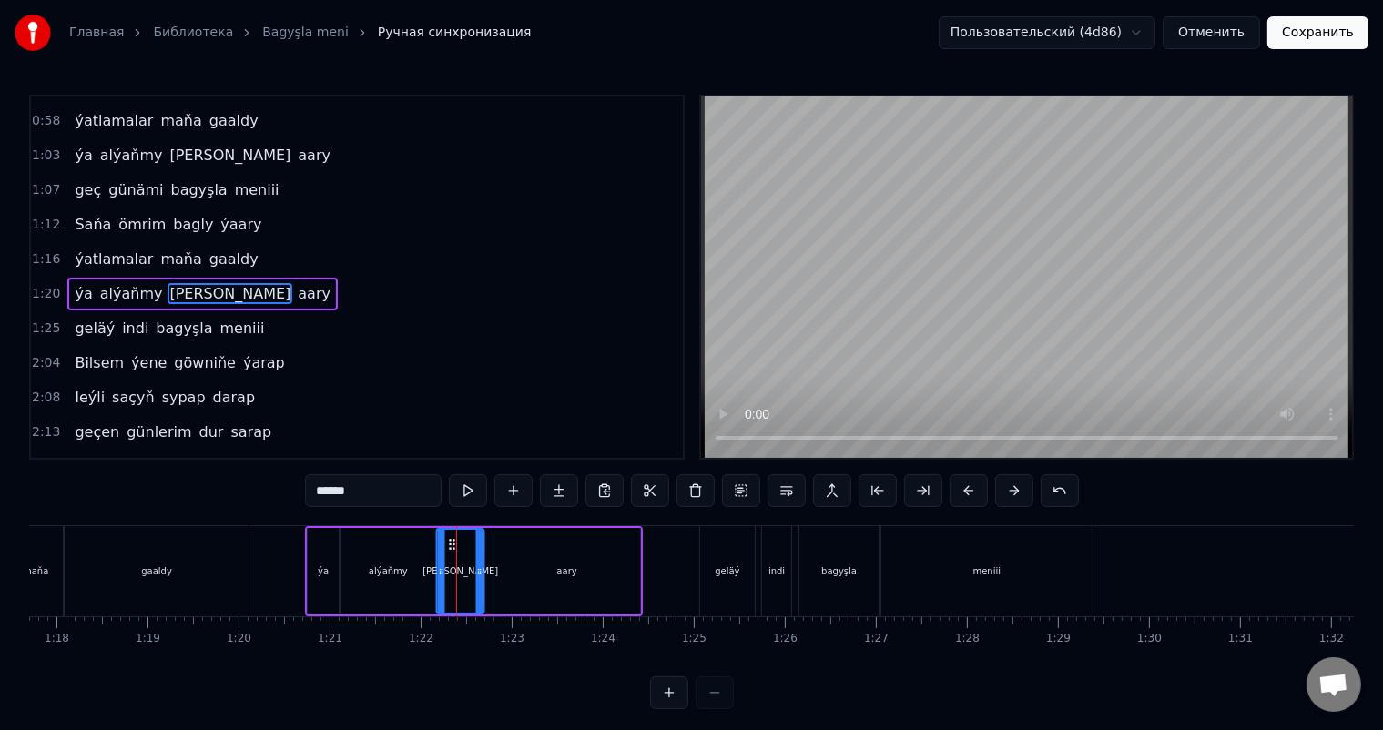
click at [446, 539] on icon at bounding box center [452, 544] width 15 height 15
click at [532, 545] on div "aary" at bounding box center [567, 571] width 147 height 87
type input "****"
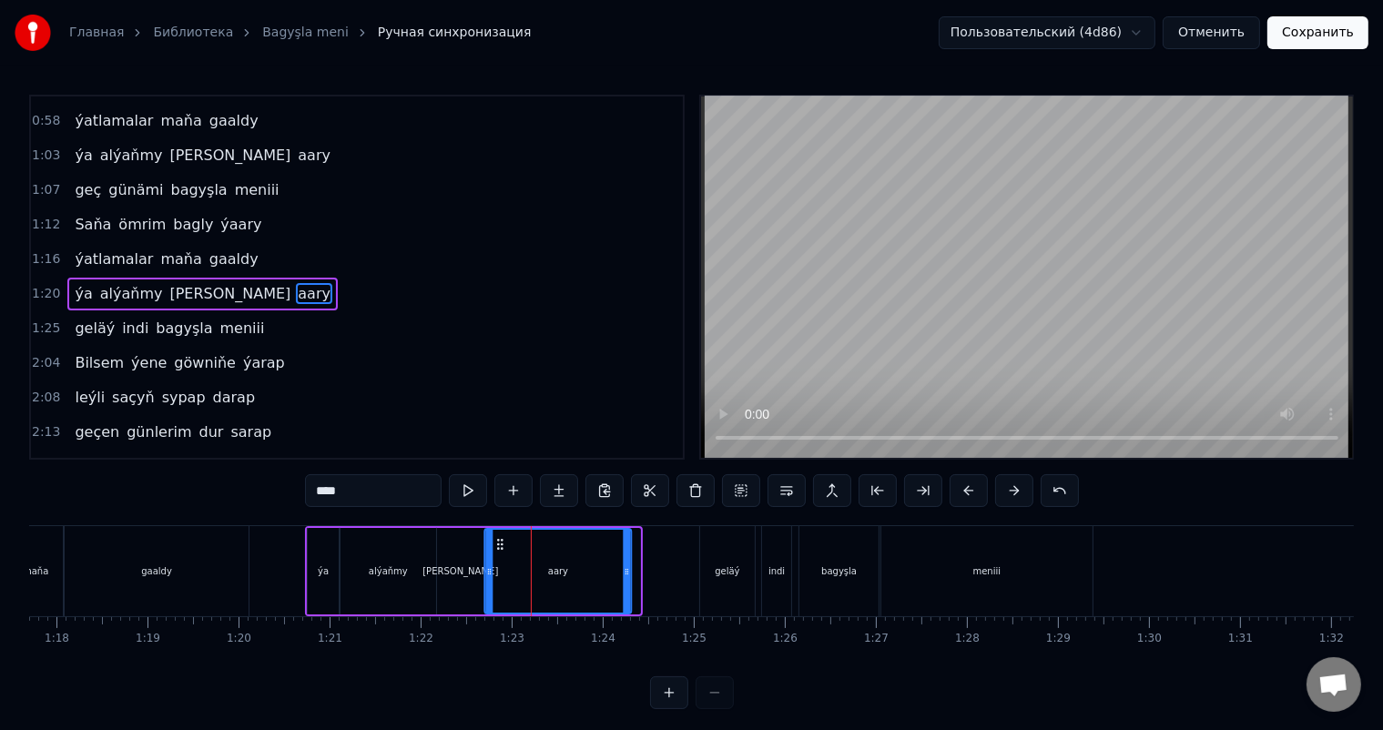
click at [499, 540] on icon at bounding box center [501, 544] width 15 height 15
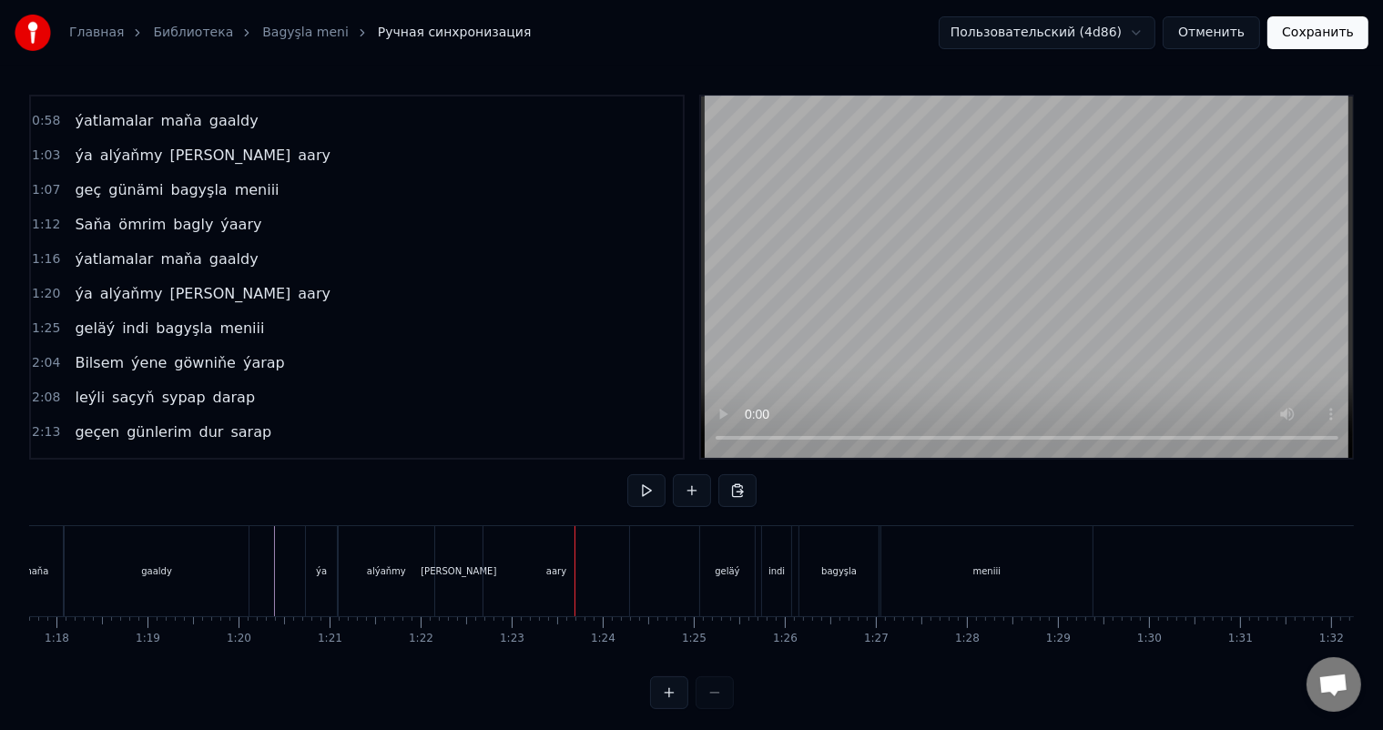
click at [324, 559] on div "ýa" at bounding box center [321, 571] width 31 height 90
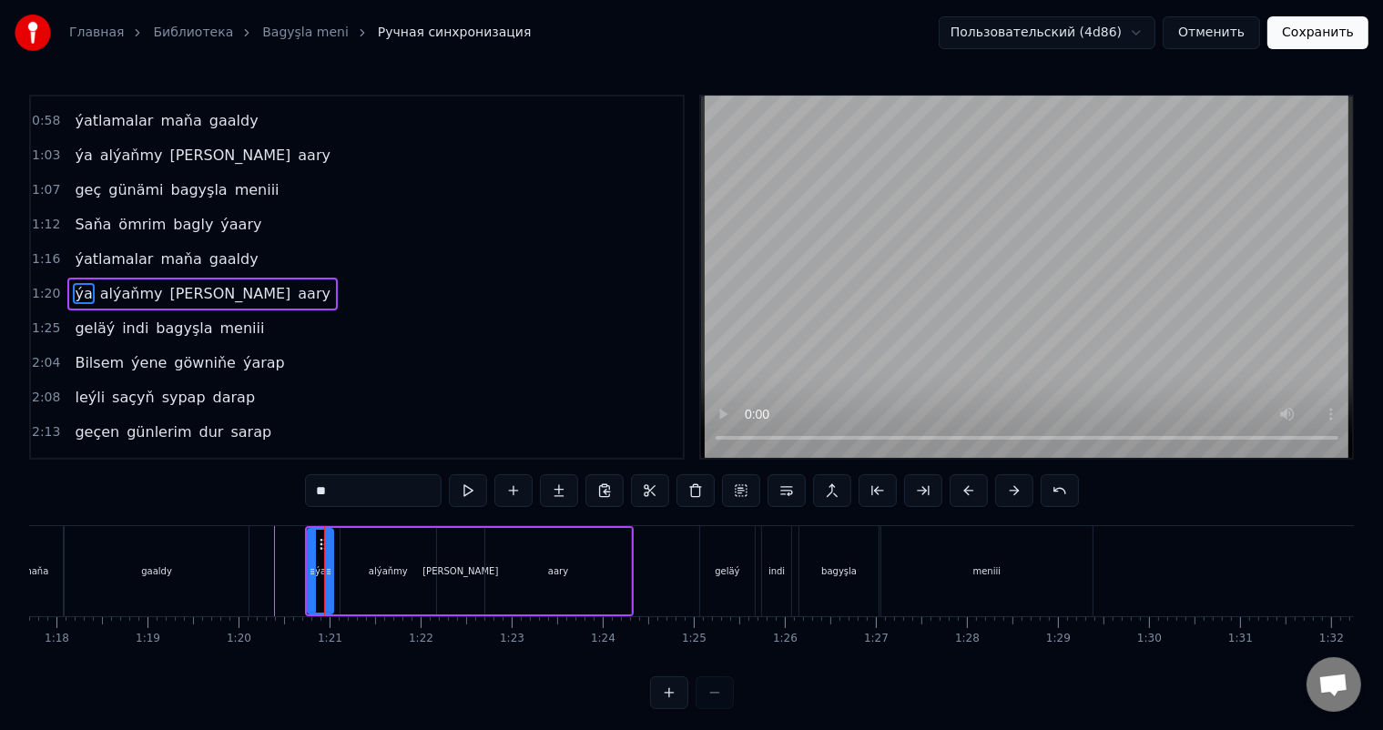
click at [328, 568] on icon at bounding box center [328, 572] width 7 height 15
click at [377, 566] on div "alýaňmy" at bounding box center [388, 572] width 39 height 14
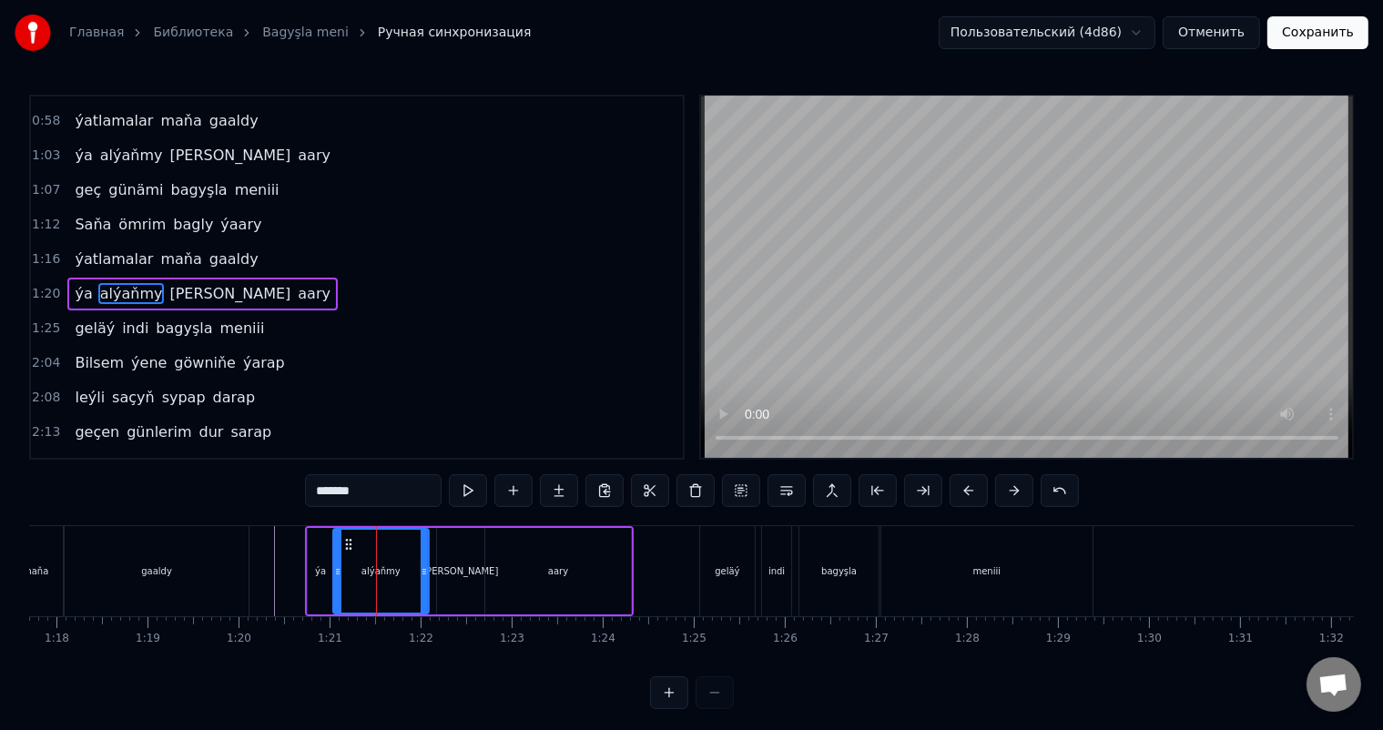
click at [346, 540] on icon at bounding box center [348, 544] width 15 height 15
click at [412, 566] on icon at bounding box center [414, 572] width 7 height 15
click at [459, 549] on div "[PERSON_NAME]" at bounding box center [460, 571] width 47 height 87
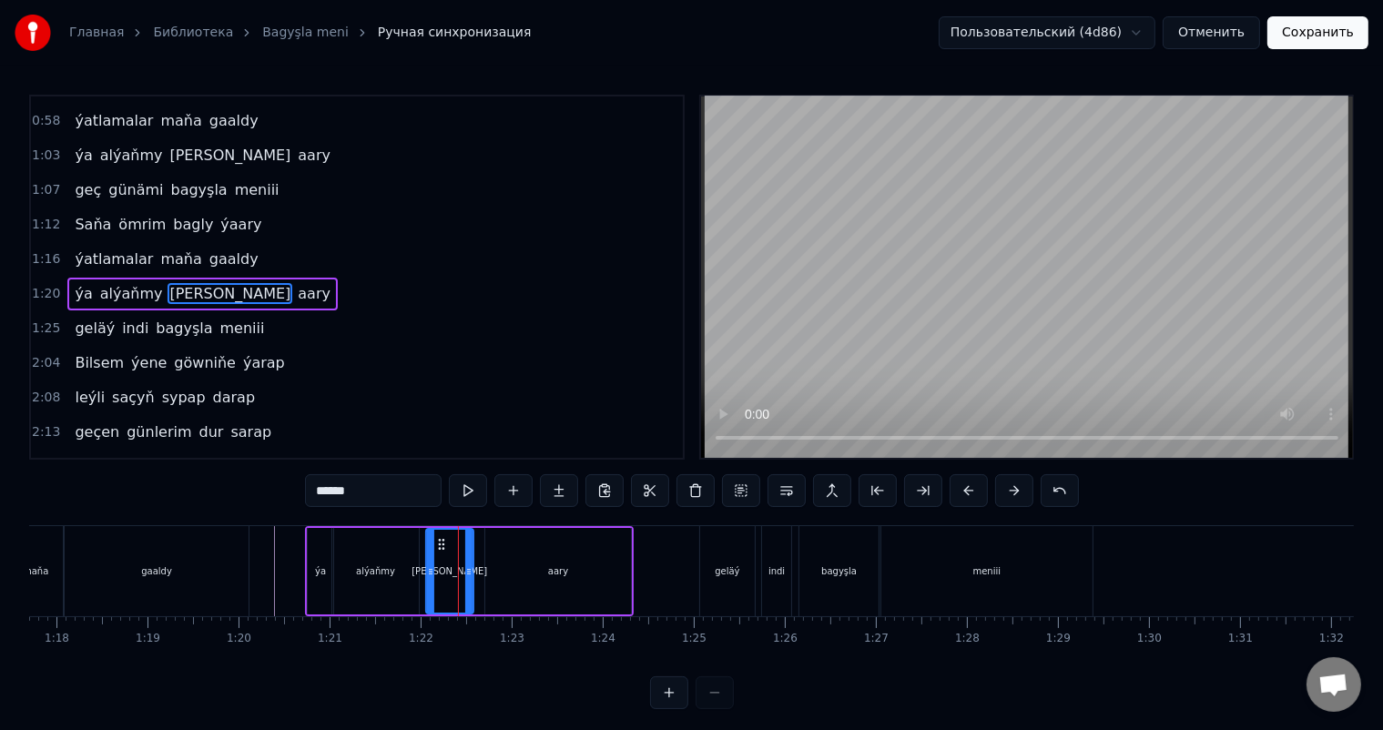
drag, startPoint x: 449, startPoint y: 539, endPoint x: 438, endPoint y: 539, distance: 10.9
click at [439, 540] on circle at bounding box center [439, 540] width 1 height 1
click at [463, 568] on icon at bounding box center [465, 572] width 7 height 15
click at [503, 557] on div "aary" at bounding box center [558, 571] width 147 height 87
type input "****"
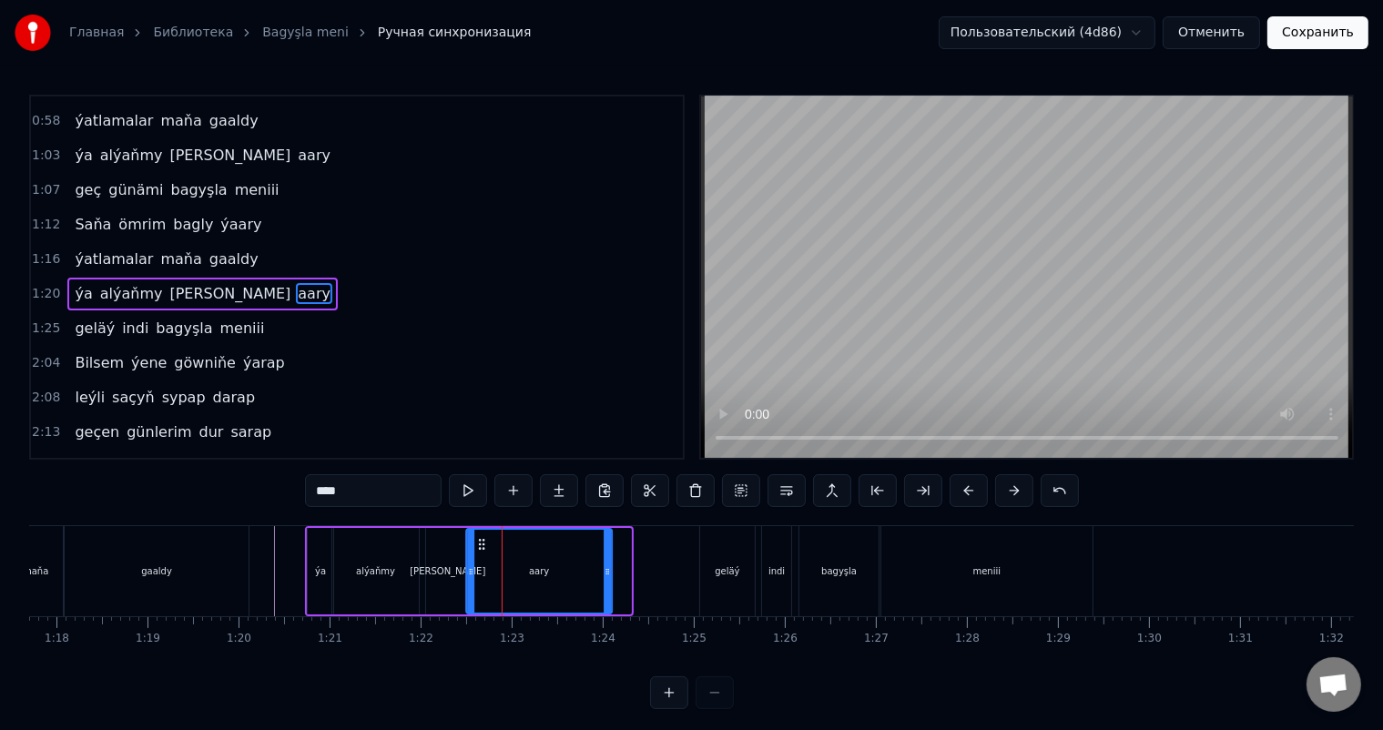
drag, startPoint x: 500, startPoint y: 539, endPoint x: 481, endPoint y: 539, distance: 19.1
click at [483, 540] on circle at bounding box center [483, 540] width 1 height 1
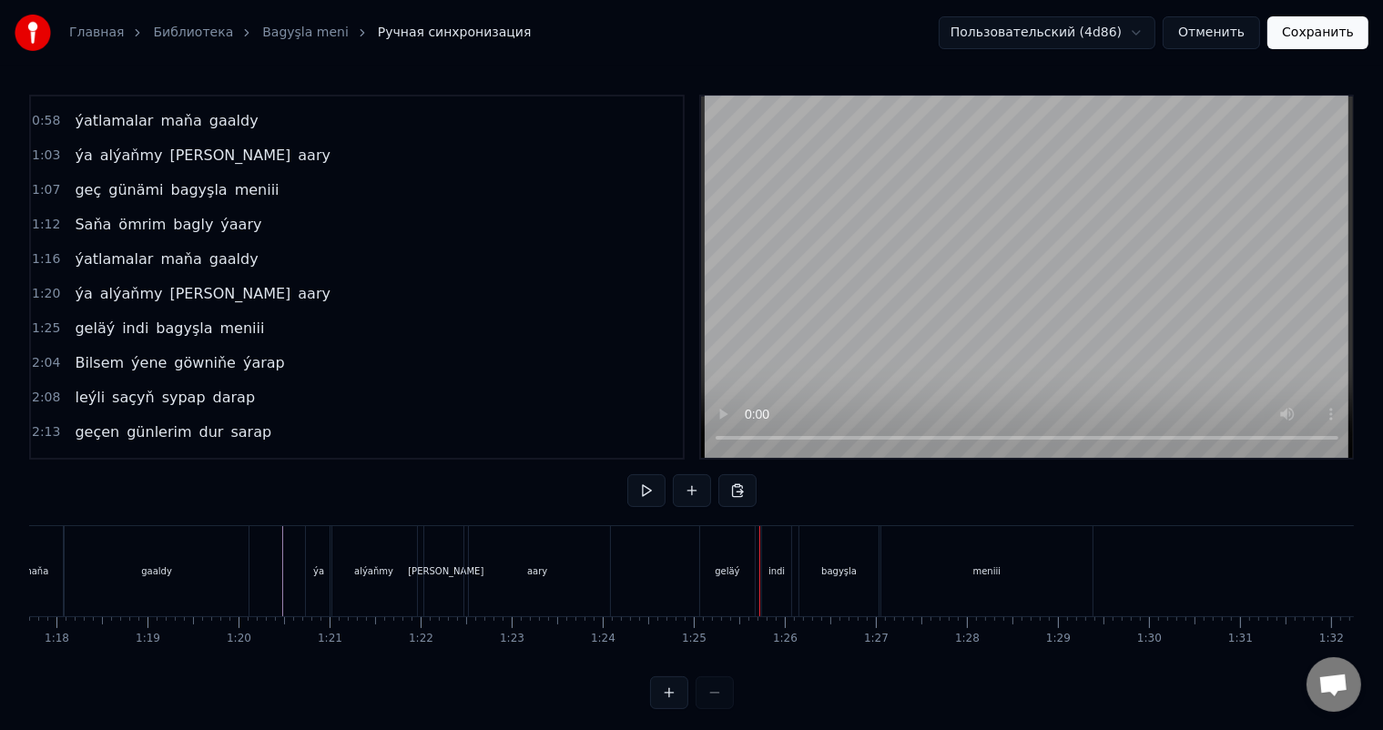
click at [726, 565] on div "geläý" at bounding box center [727, 572] width 25 height 14
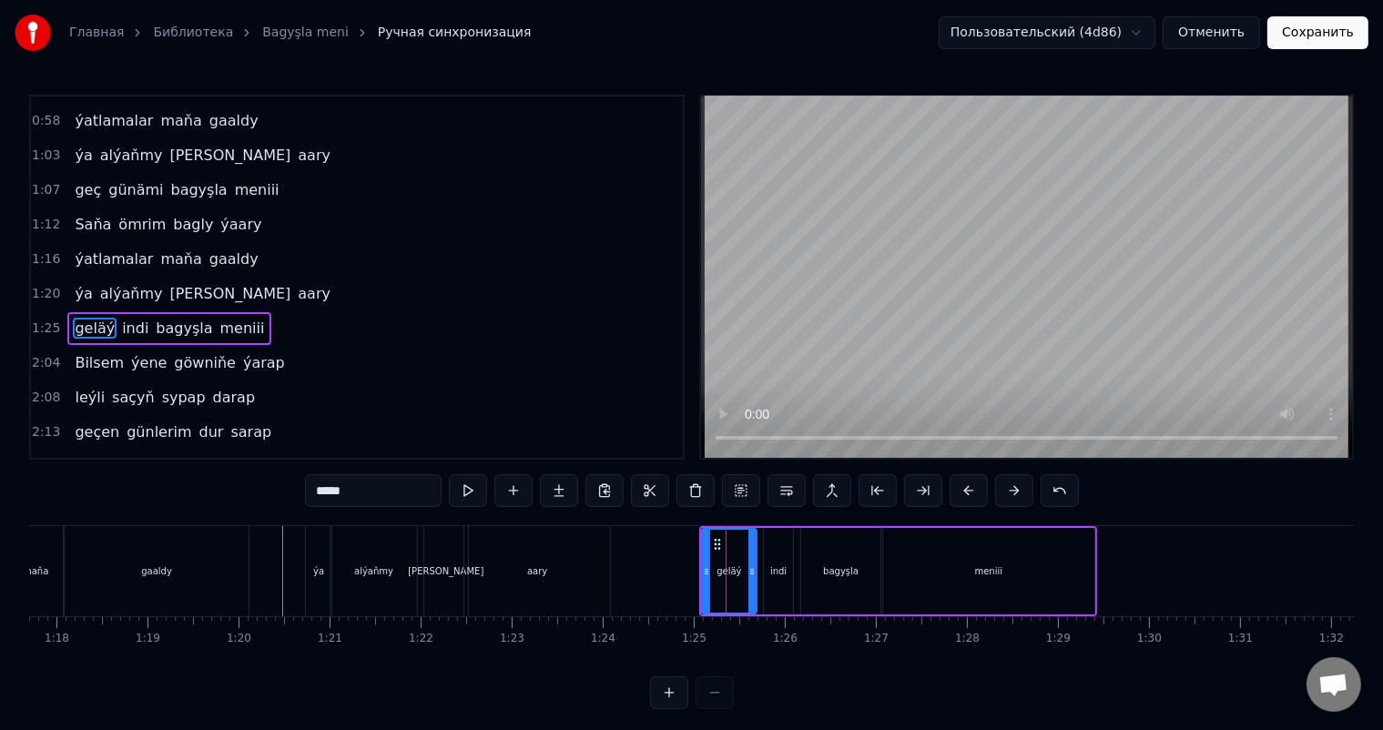
scroll to position [338, 0]
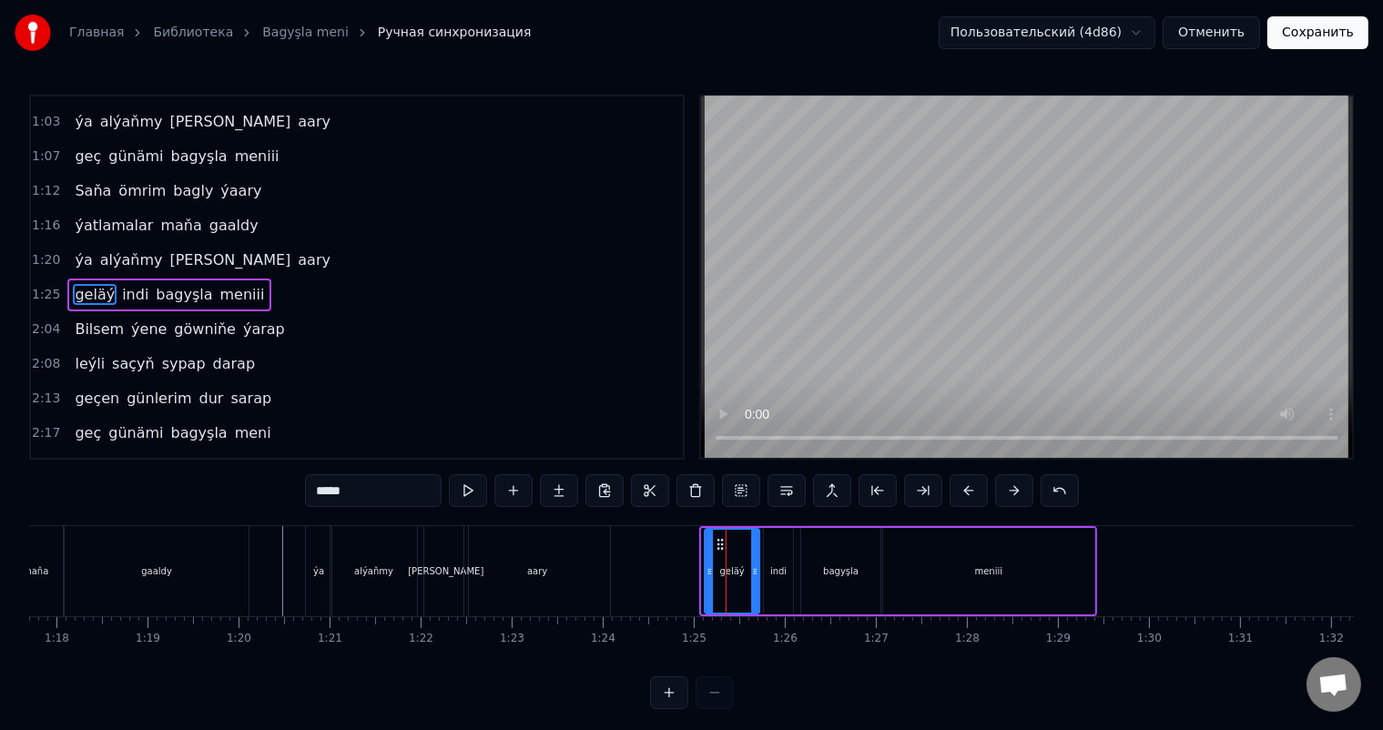
click at [718, 544] on circle at bounding box center [718, 544] width 1 height 1
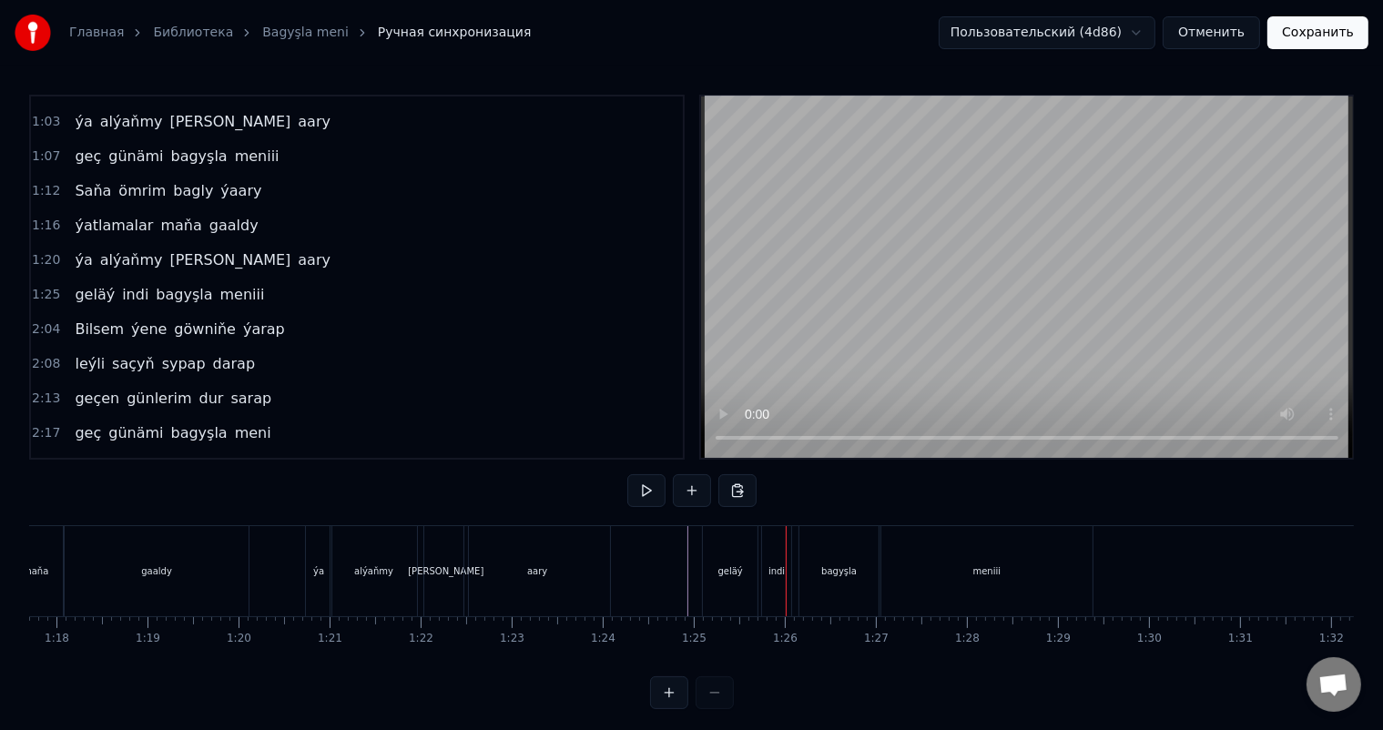
click at [739, 561] on div "geläý" at bounding box center [730, 571] width 55 height 90
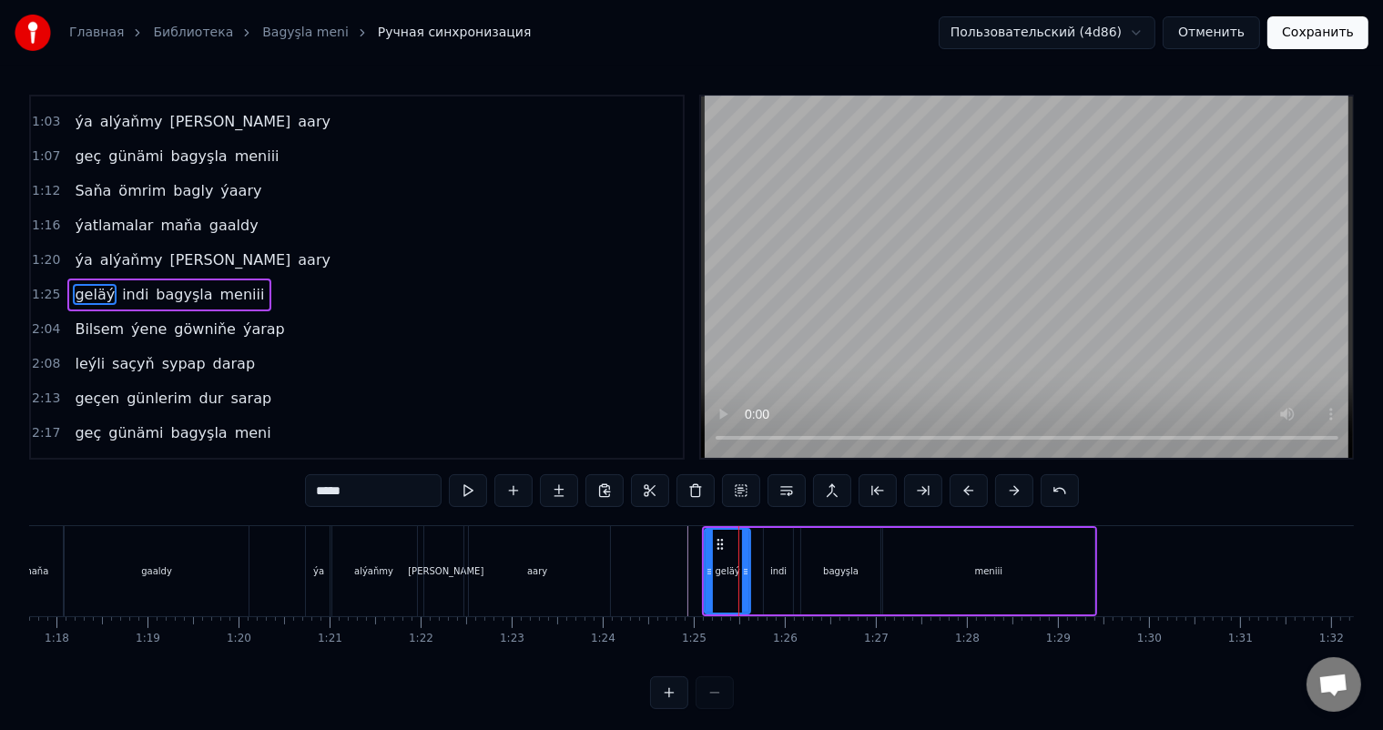
click at [744, 568] on icon at bounding box center [745, 572] width 7 height 15
click at [778, 565] on div "indi" at bounding box center [778, 572] width 16 height 14
type input "****"
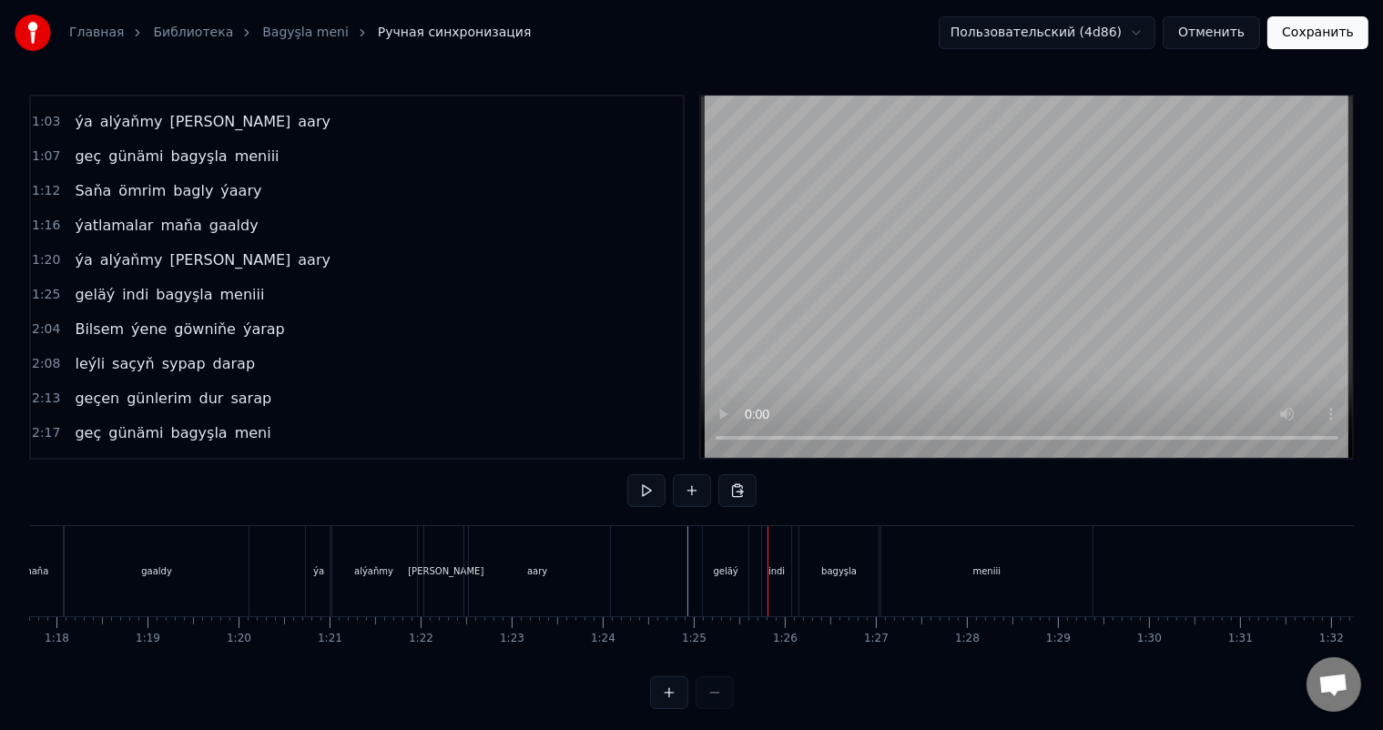
click at [778, 553] on div "indi" at bounding box center [776, 571] width 29 height 90
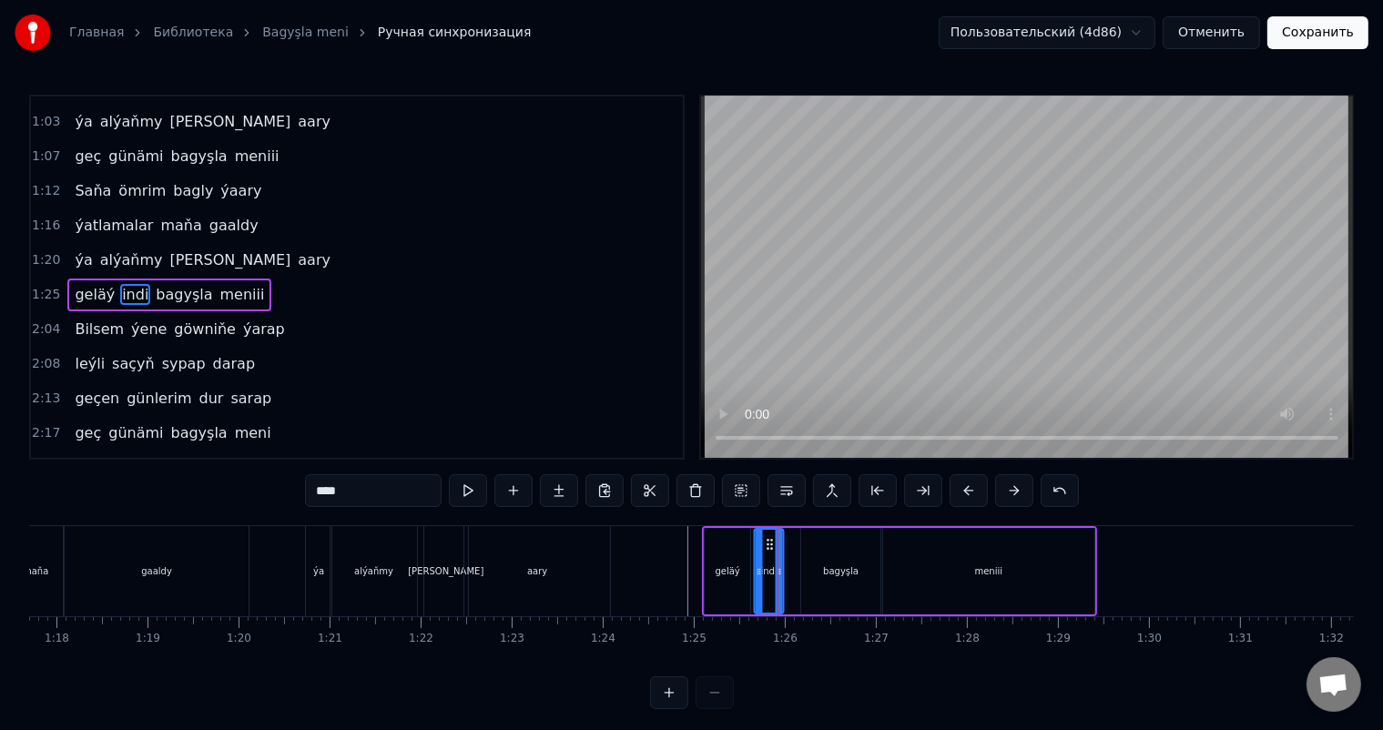
drag, startPoint x: 779, startPoint y: 540, endPoint x: 769, endPoint y: 540, distance: 10.0
click at [769, 540] on icon at bounding box center [770, 544] width 15 height 15
click at [839, 561] on div "bagyşla" at bounding box center [840, 571] width 78 height 87
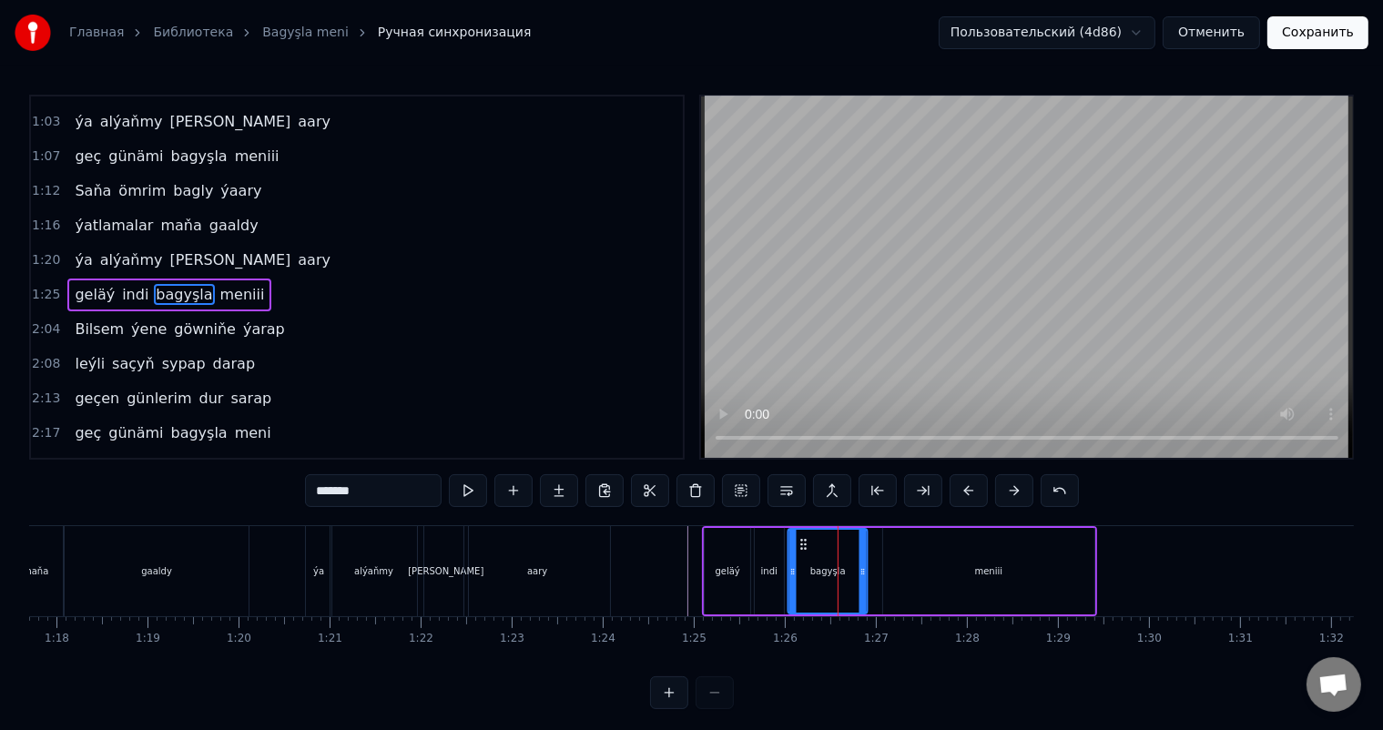
drag, startPoint x: 816, startPoint y: 542, endPoint x: 802, endPoint y: 542, distance: 13.7
click at [802, 542] on icon at bounding box center [804, 544] width 15 height 15
click at [916, 560] on div "meniii" at bounding box center [988, 571] width 211 height 87
type input "******"
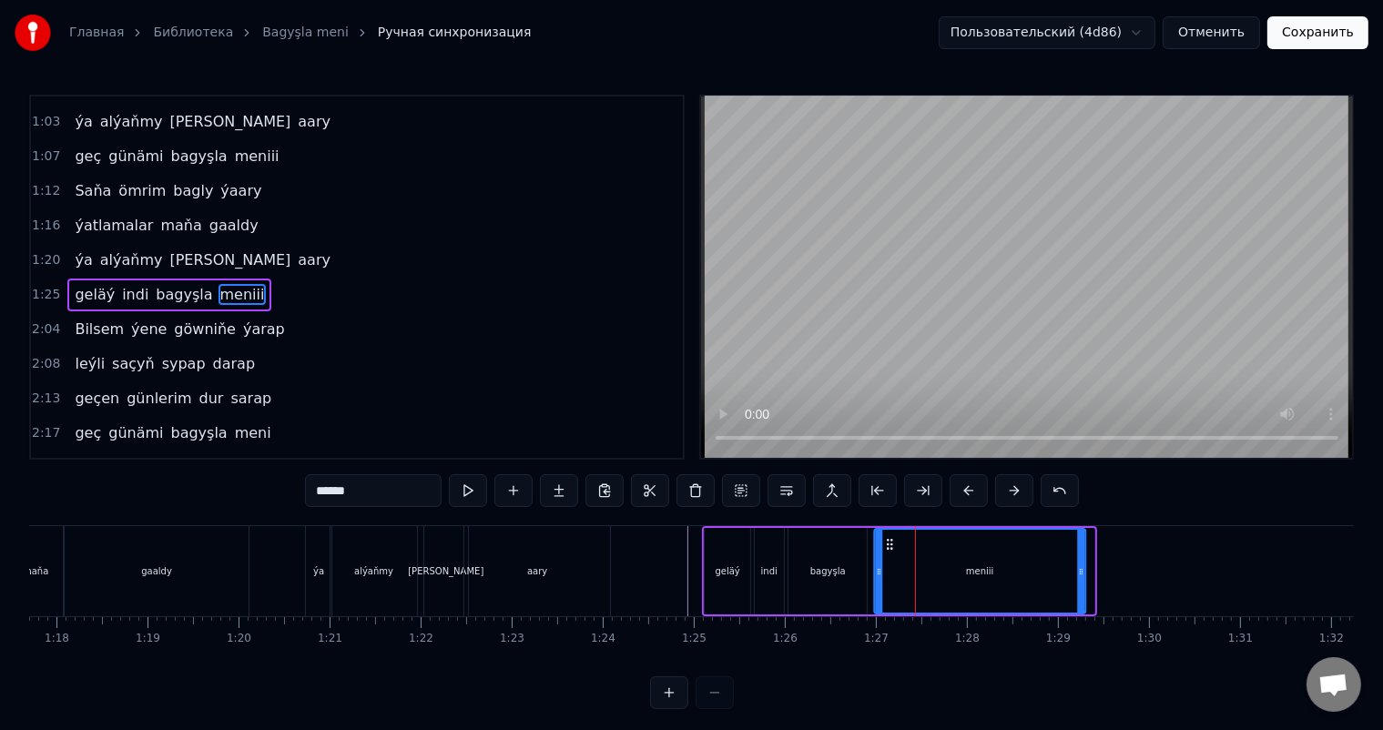
click at [889, 541] on icon at bounding box center [889, 544] width 15 height 15
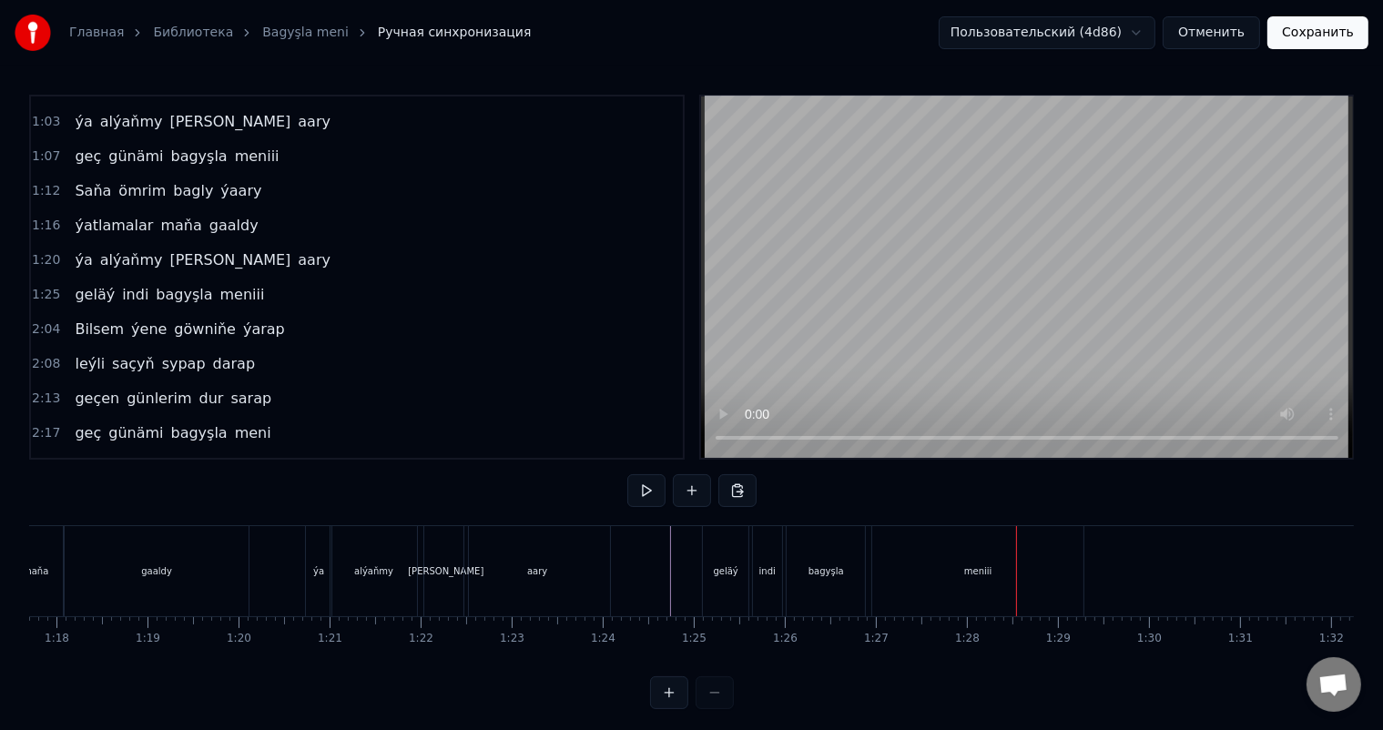
click at [983, 572] on div "meniii" at bounding box center [978, 572] width 28 height 14
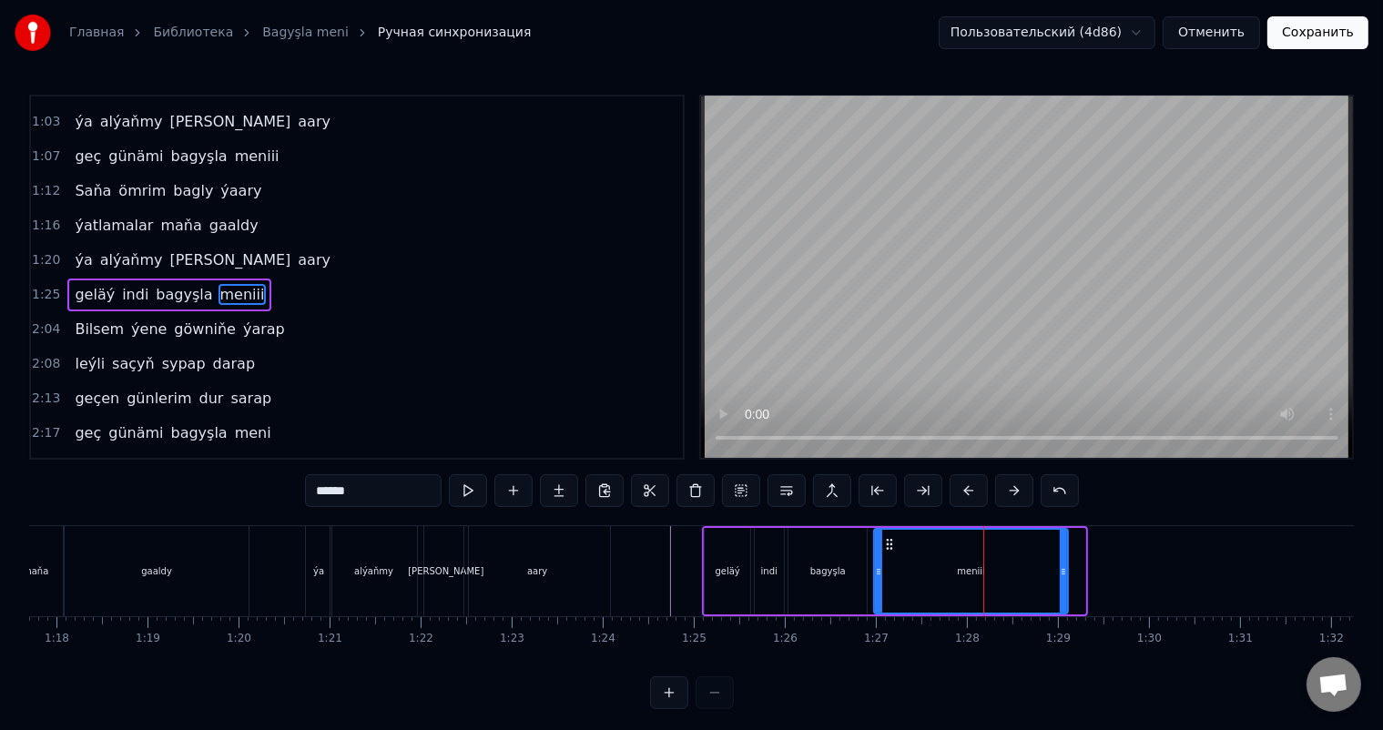
drag, startPoint x: 1082, startPoint y: 565, endPoint x: 1065, endPoint y: 563, distance: 17.4
click at [1065, 563] on div at bounding box center [1063, 571] width 7 height 83
click at [879, 542] on icon at bounding box center [882, 544] width 15 height 15
drag, startPoint x: 1055, startPoint y: 568, endPoint x: 1044, endPoint y: 568, distance: 11.8
click at [1044, 568] on icon at bounding box center [1043, 572] width 7 height 15
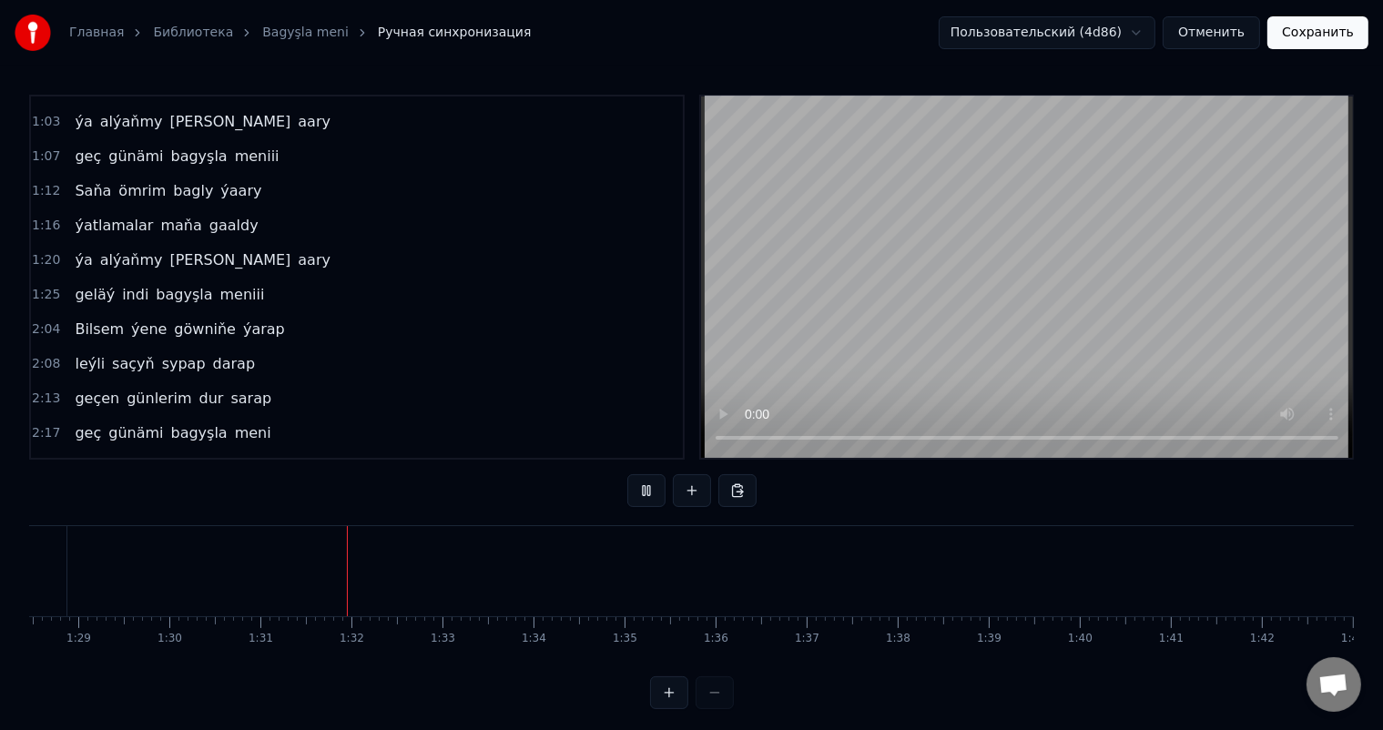
scroll to position [0, 8235]
click at [1323, 29] on button "Сохранить" at bounding box center [1318, 32] width 101 height 33
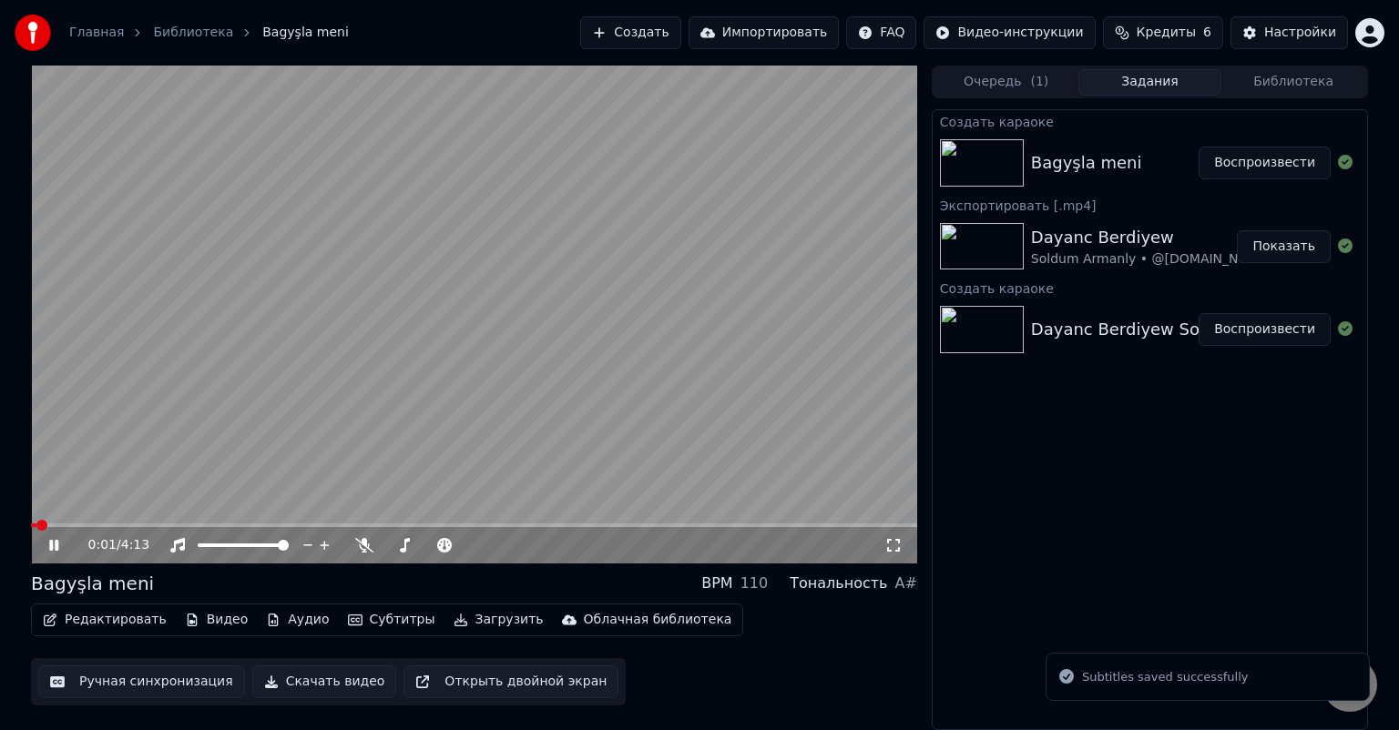
click at [892, 545] on icon at bounding box center [893, 545] width 18 height 15
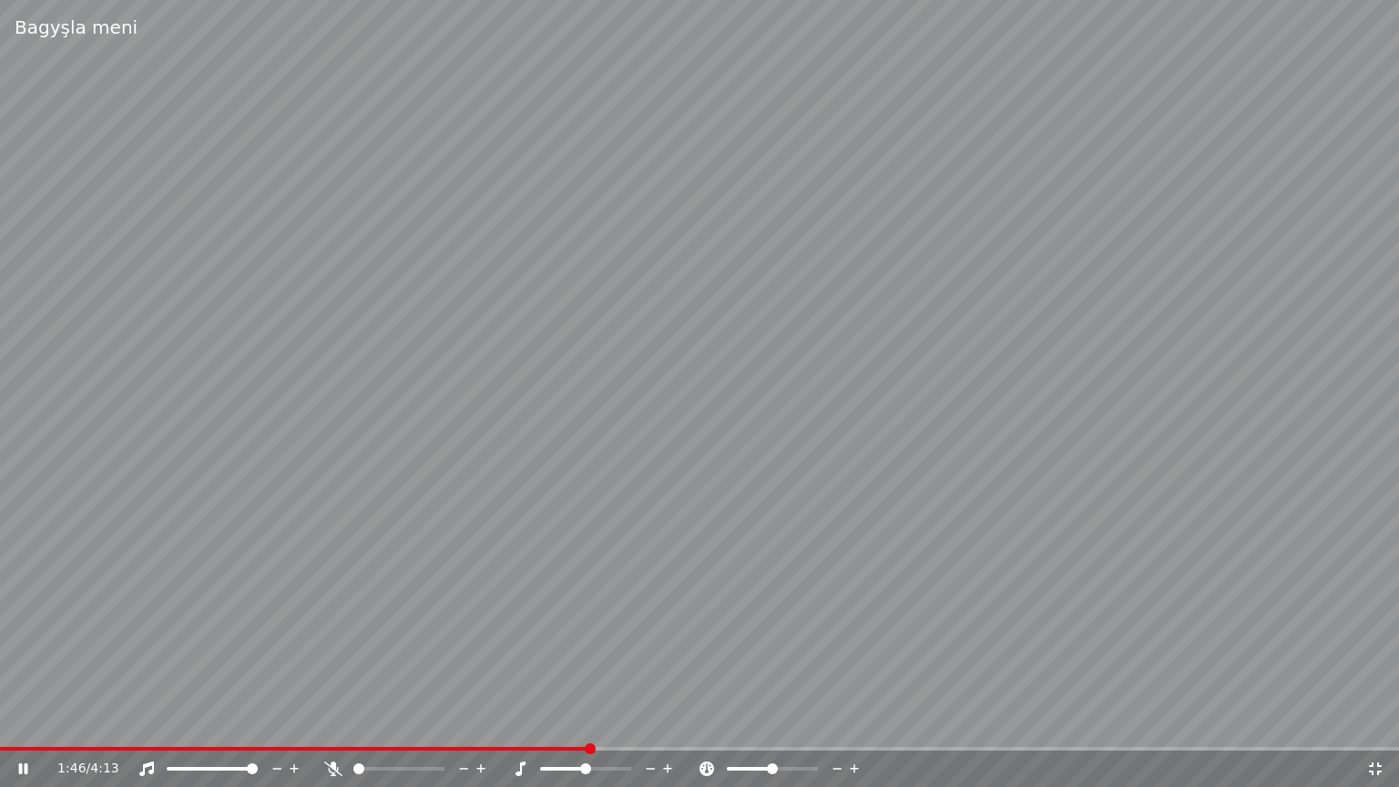
click at [1380, 729] on icon at bounding box center [1375, 768] width 18 height 15
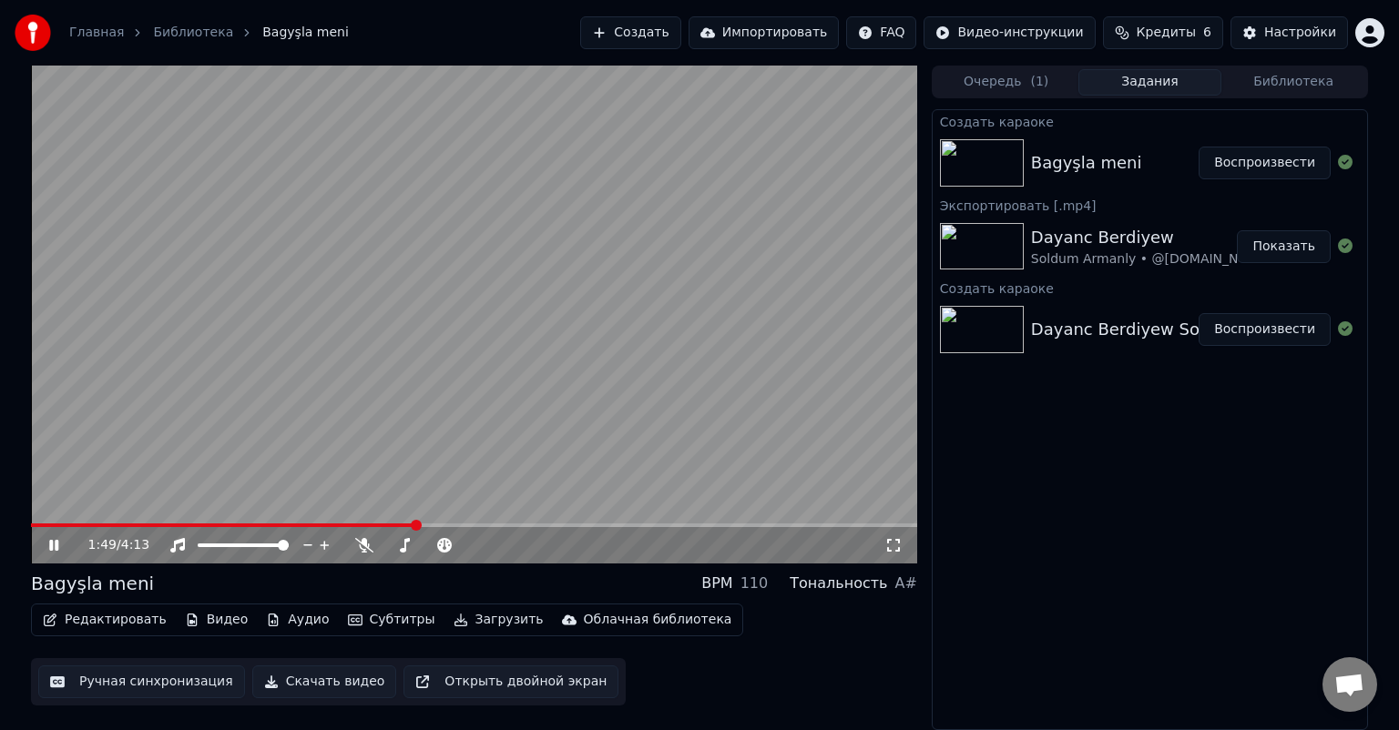
click at [138, 686] on button "Ручная синхронизация" at bounding box center [141, 682] width 207 height 33
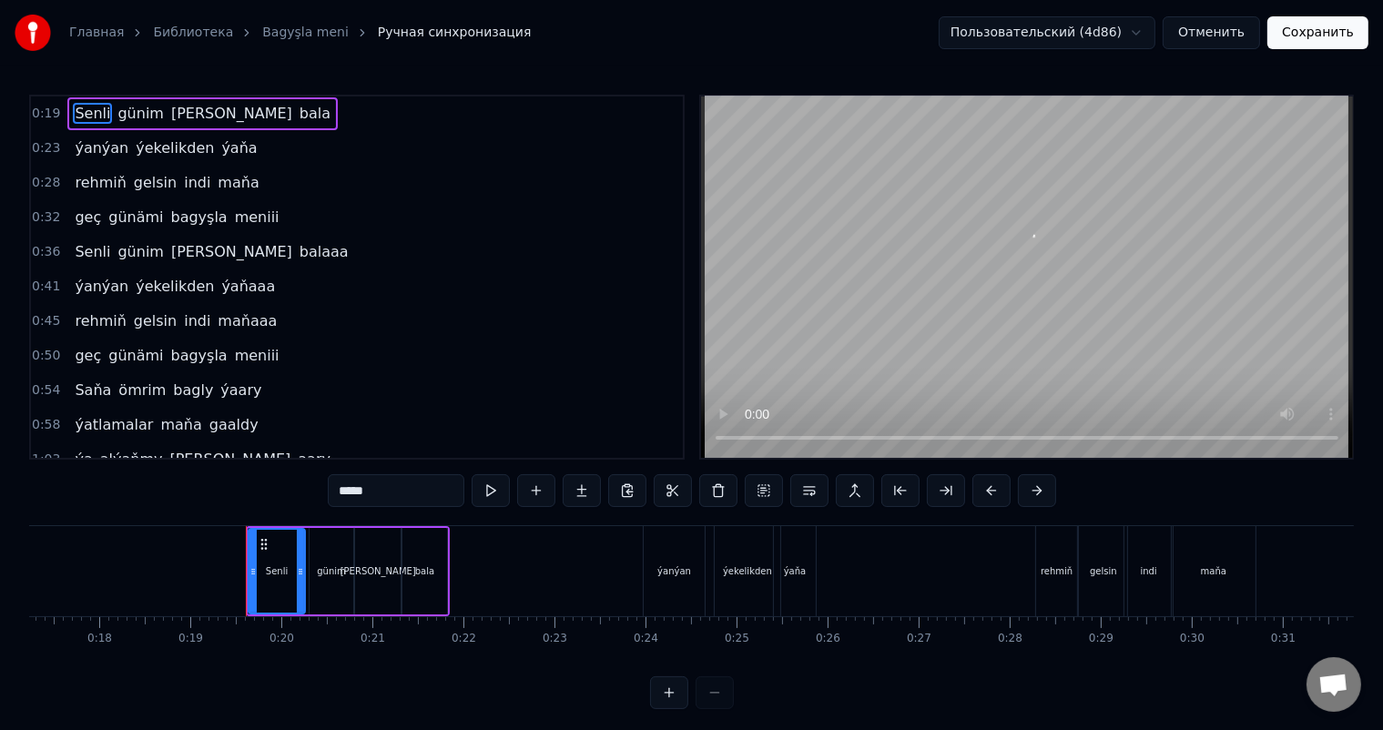
scroll to position [0, 1694]
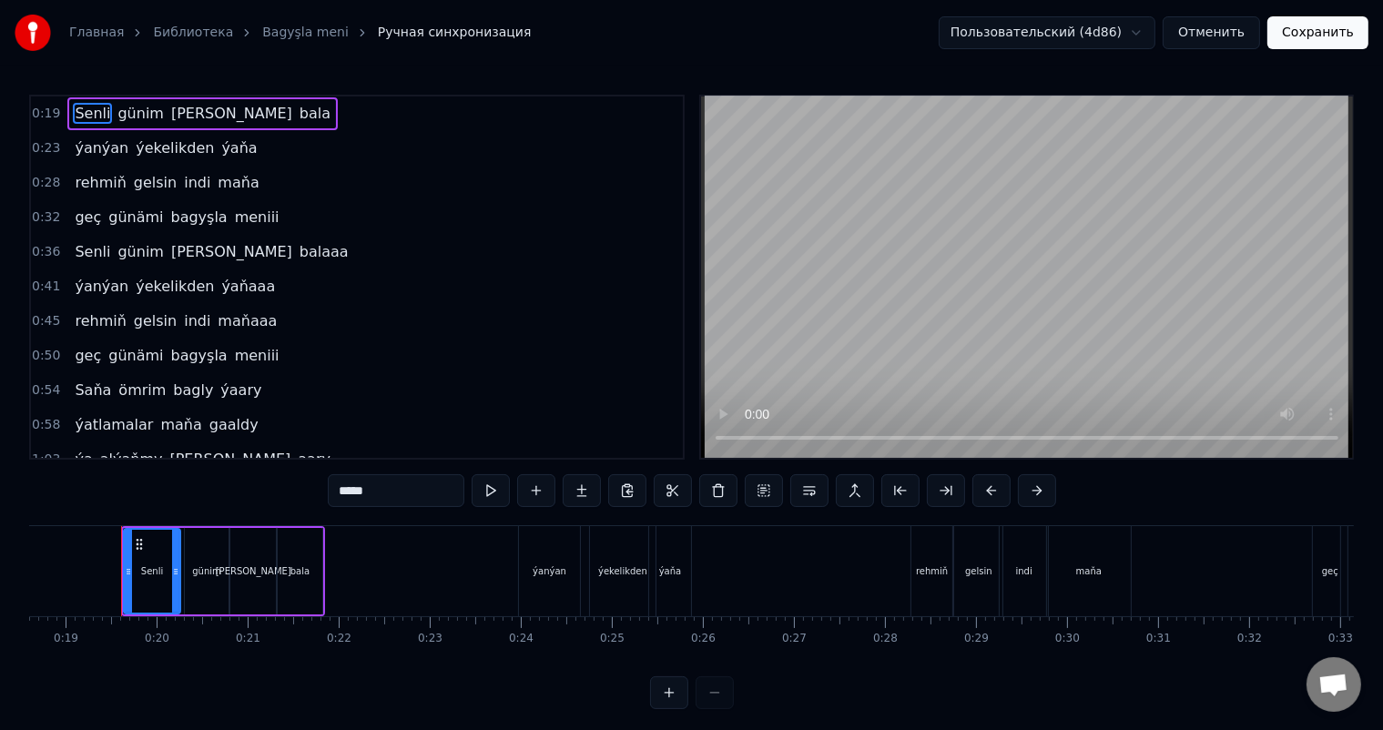
click at [38, 107] on span "0:19" at bounding box center [46, 114] width 28 height 18
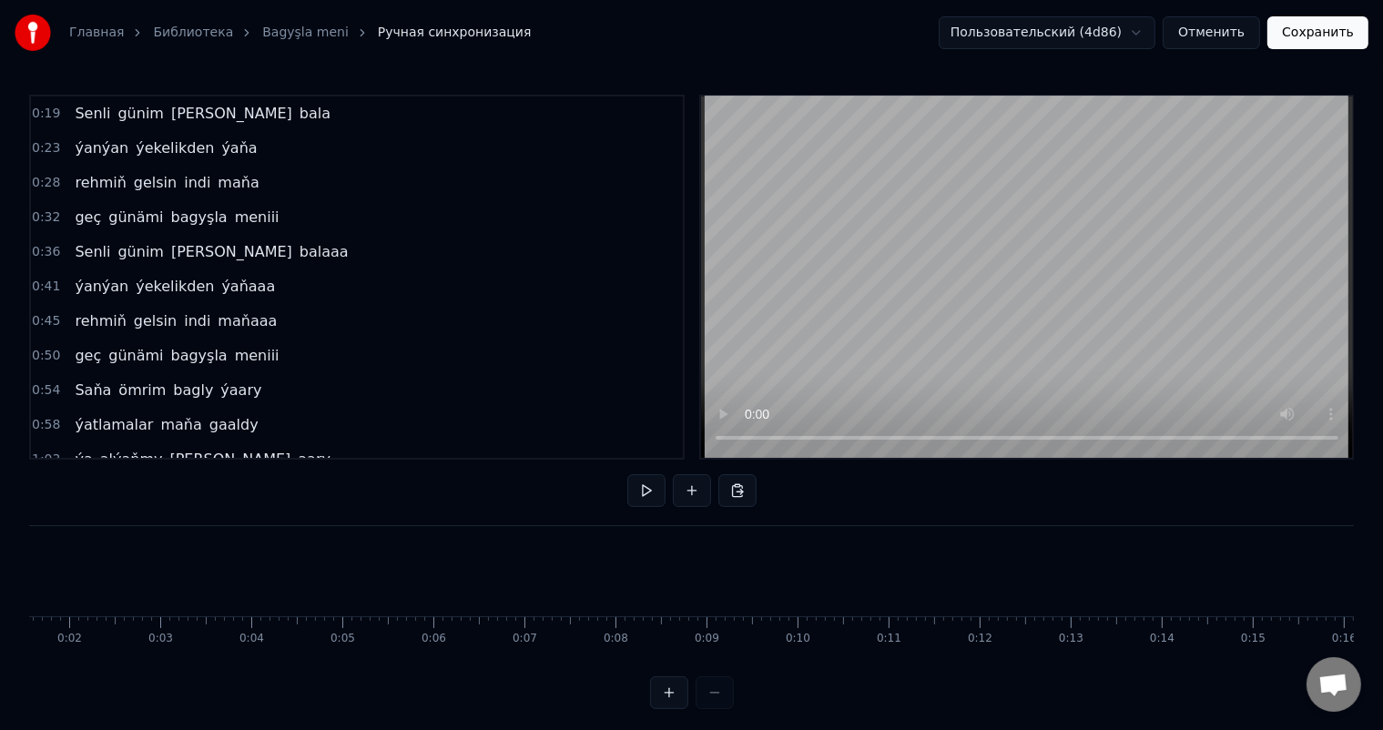
scroll to position [0, 0]
click at [28, 573] on div "Главная Библиотека Bagyşla meni Ручная синхронизация Пользовательский (4d86) От…" at bounding box center [691, 354] width 1383 height 709
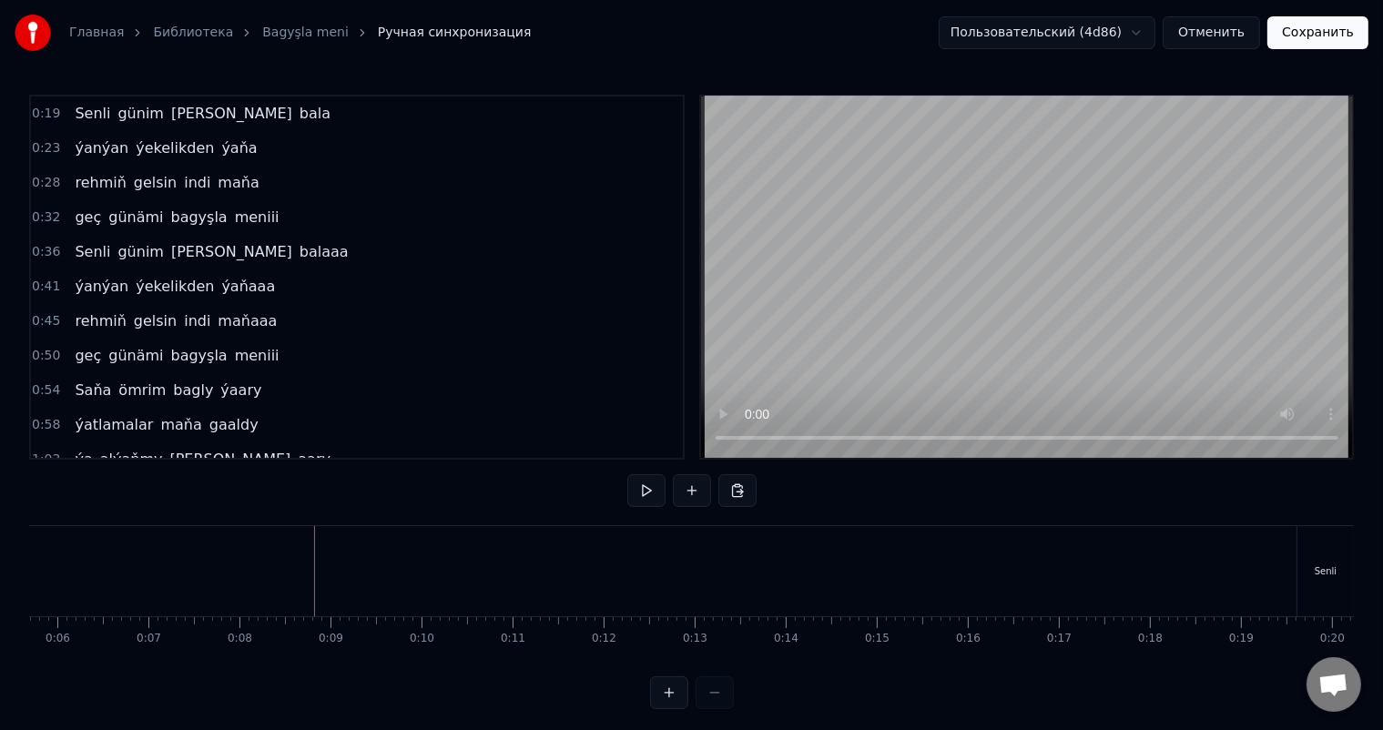
click at [314, 562] on div at bounding box center [314, 571] width 1 height 90
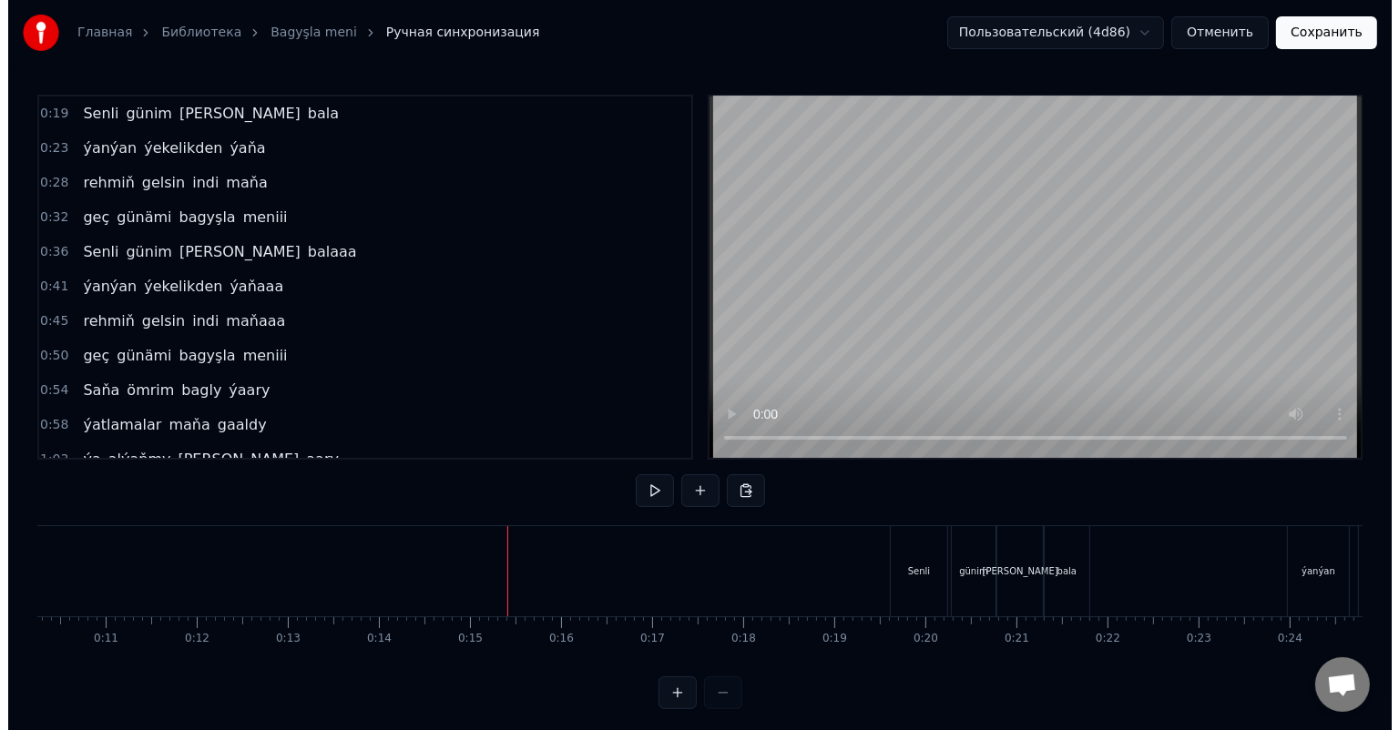
scroll to position [0, 284]
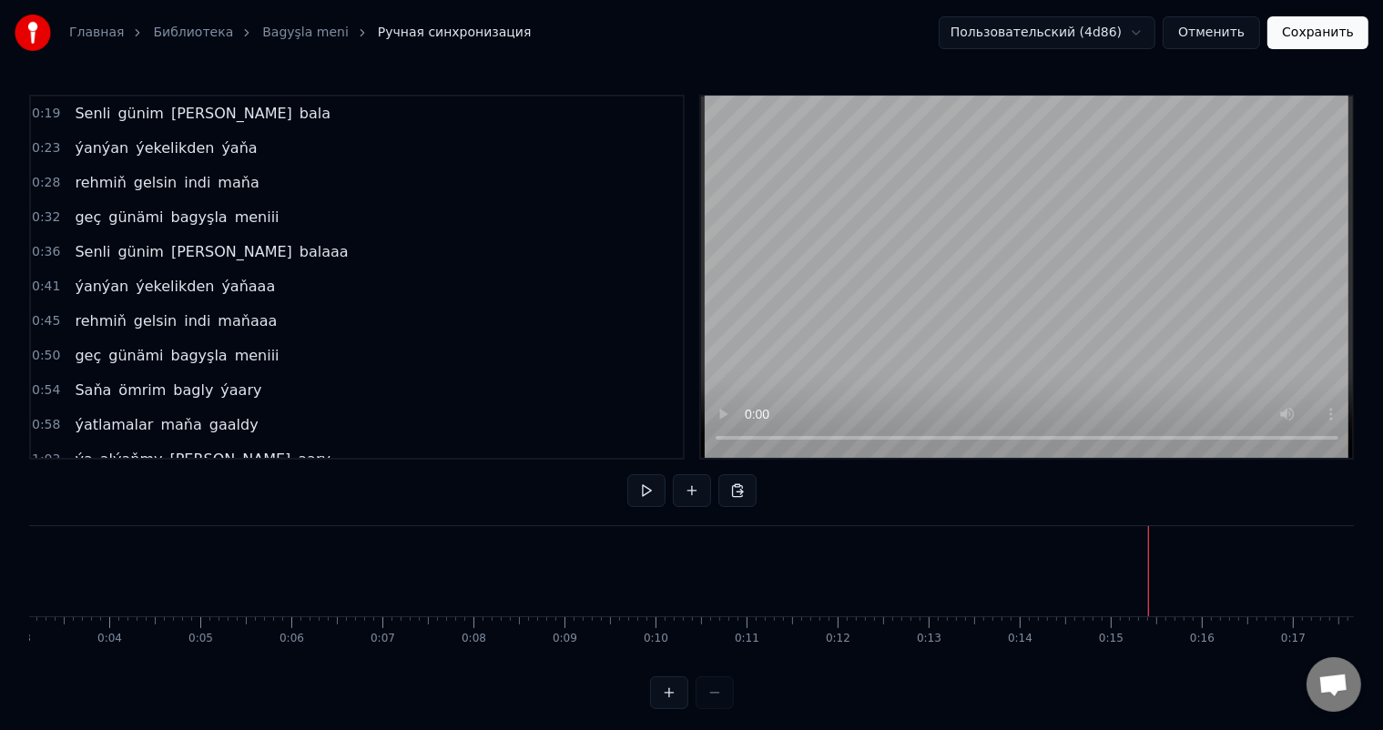
click at [1237, 33] on button "Отменить" at bounding box center [1211, 32] width 97 height 33
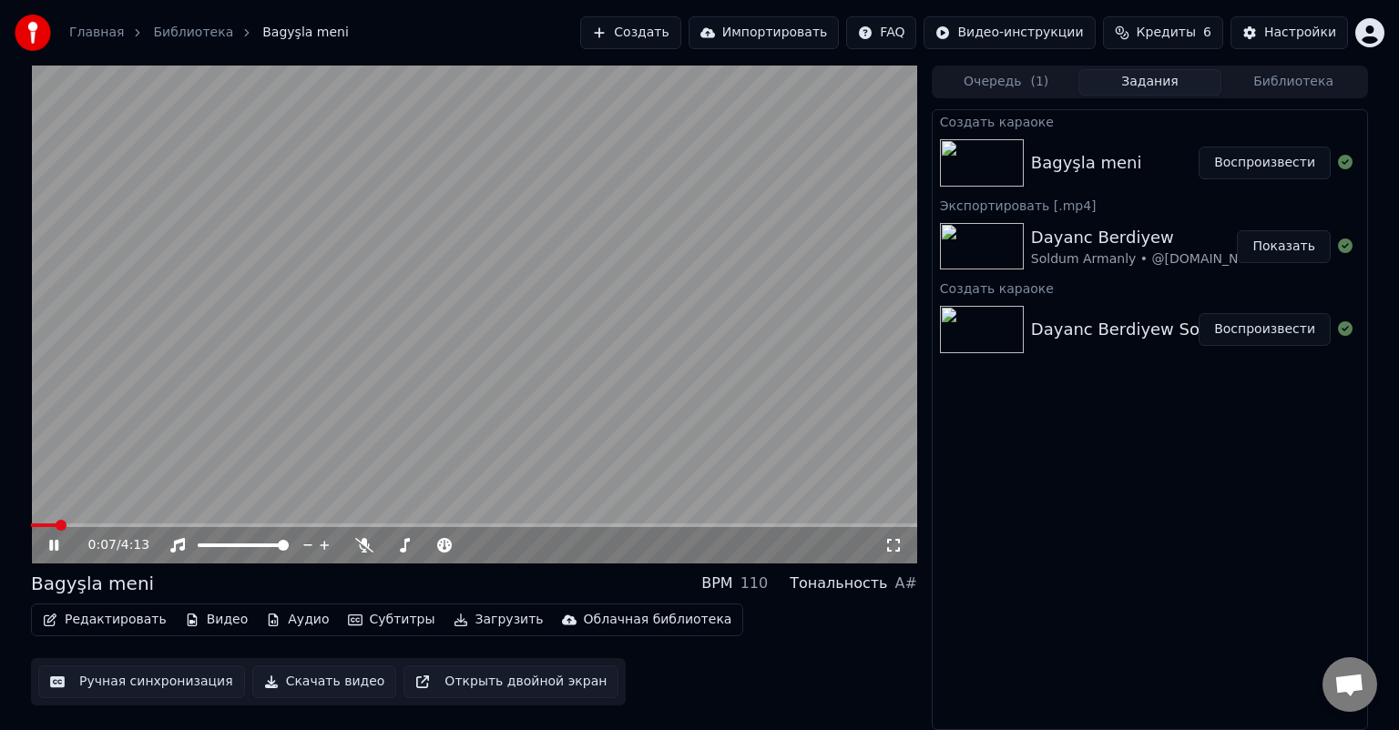
click at [56, 545] on icon at bounding box center [53, 545] width 9 height 11
click at [373, 619] on button "Субтитры" at bounding box center [392, 619] width 102 height 25
click at [198, 418] on video at bounding box center [474, 315] width 886 height 498
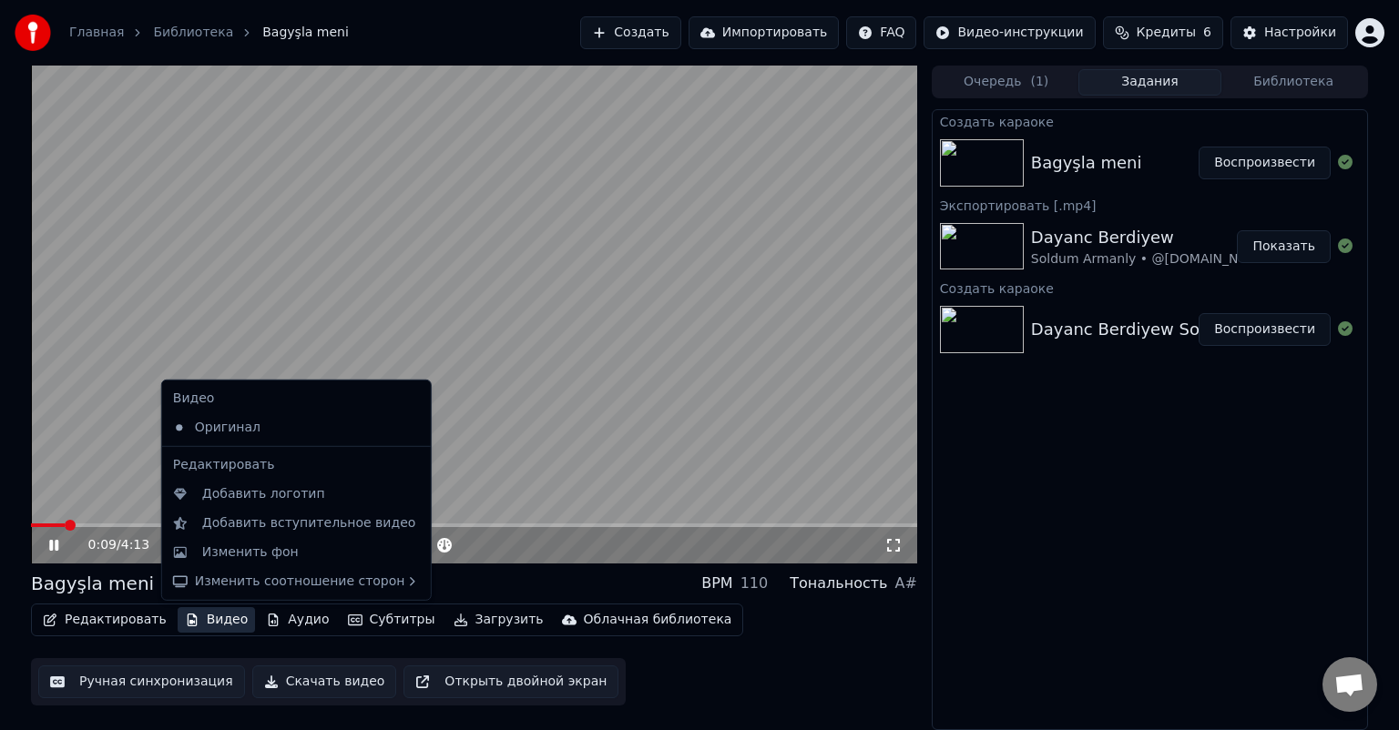
click at [202, 619] on button "Видео" at bounding box center [217, 619] width 78 height 25
click at [208, 305] on video at bounding box center [474, 315] width 886 height 498
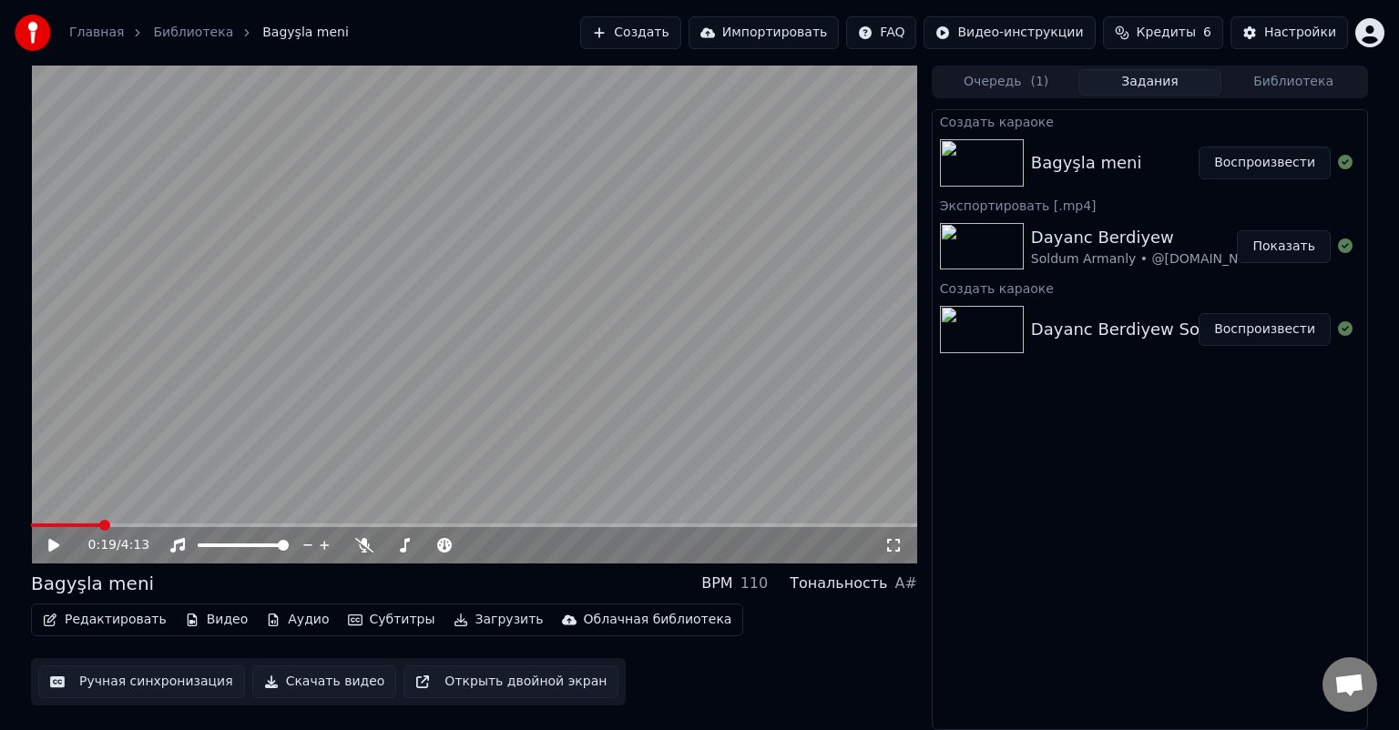
click at [193, 452] on video at bounding box center [474, 315] width 886 height 498
click at [83, 520] on video at bounding box center [474, 315] width 886 height 498
click at [83, 523] on video at bounding box center [474, 315] width 886 height 498
click at [80, 528] on div "0:22 / 4:13" at bounding box center [474, 545] width 886 height 36
click at [83, 524] on span at bounding box center [57, 526] width 53 height 4
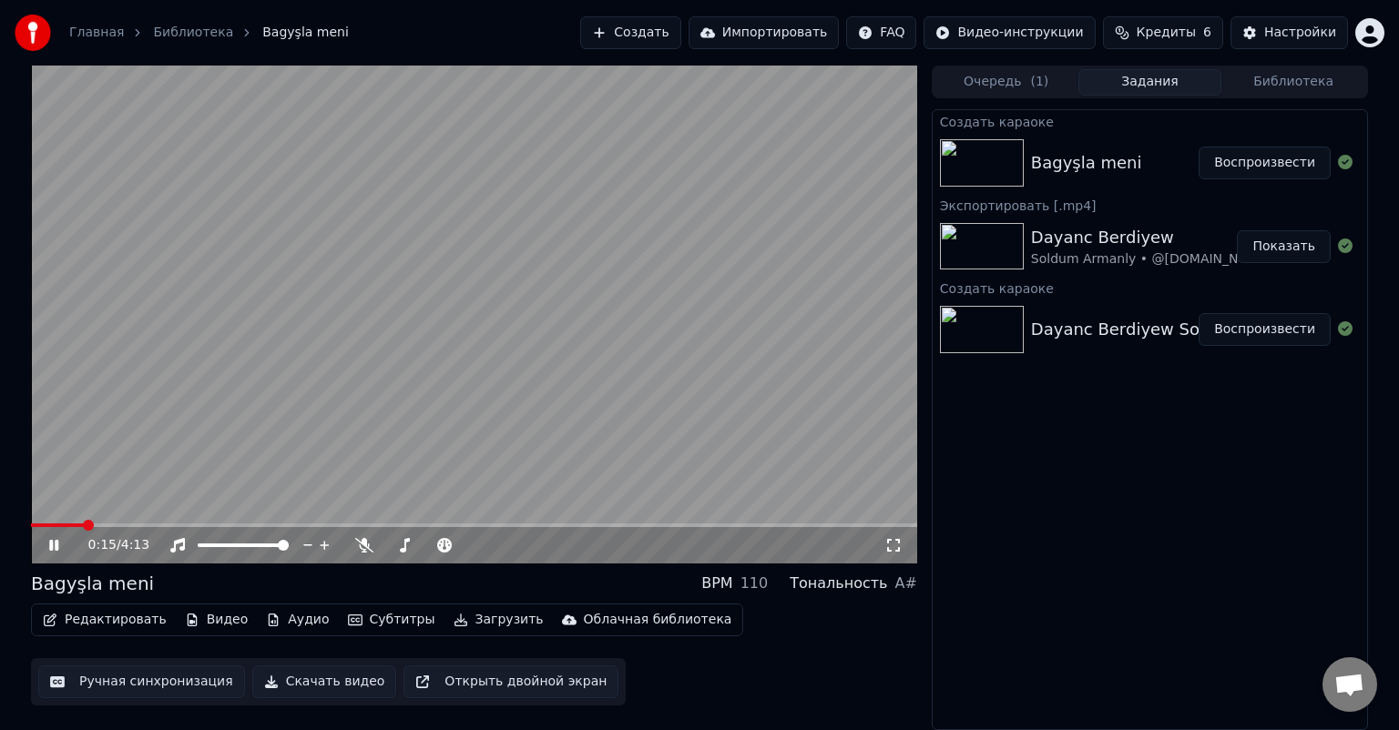
click at [58, 545] on icon at bounding box center [53, 545] width 9 height 11
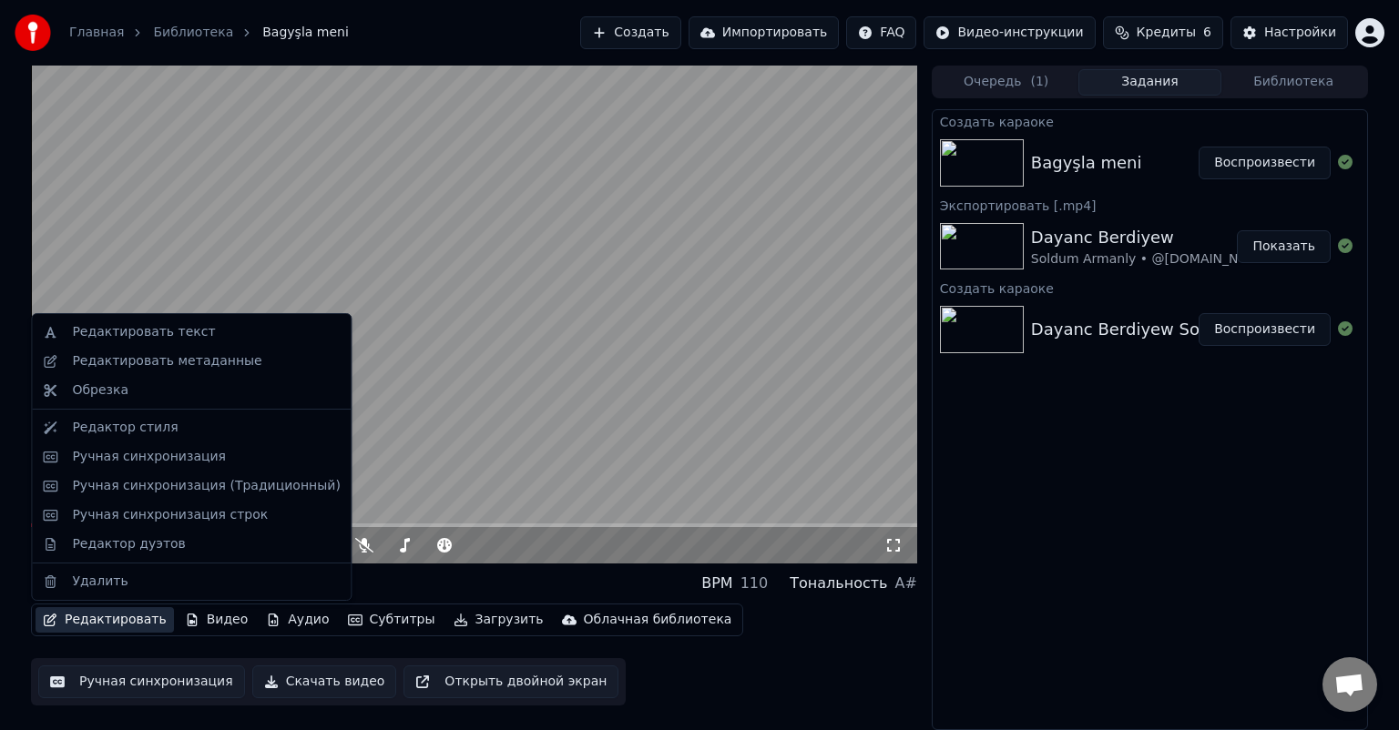
click at [76, 623] on button "Редактировать" at bounding box center [105, 619] width 138 height 25
click at [242, 489] on div "Ручная синхронизация (Традиционный)" at bounding box center [206, 486] width 268 height 18
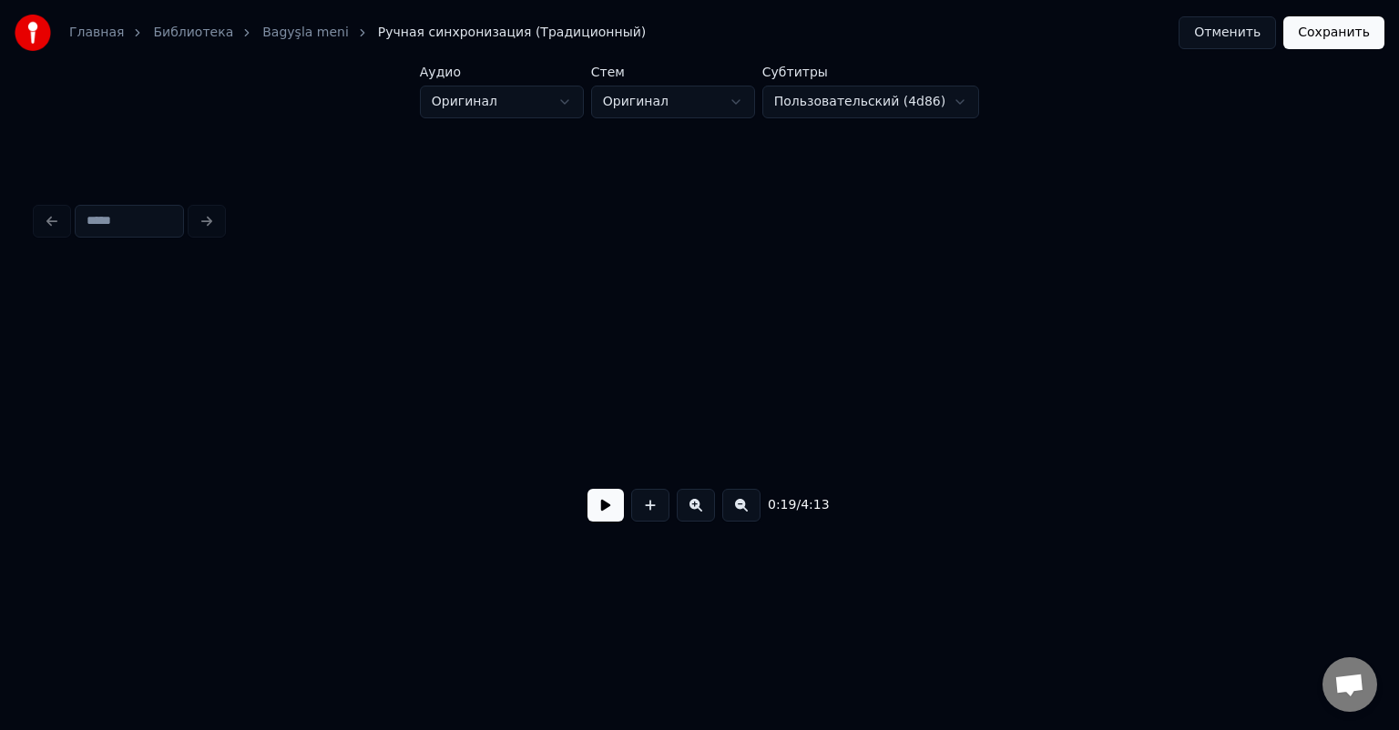
scroll to position [0, 3571]
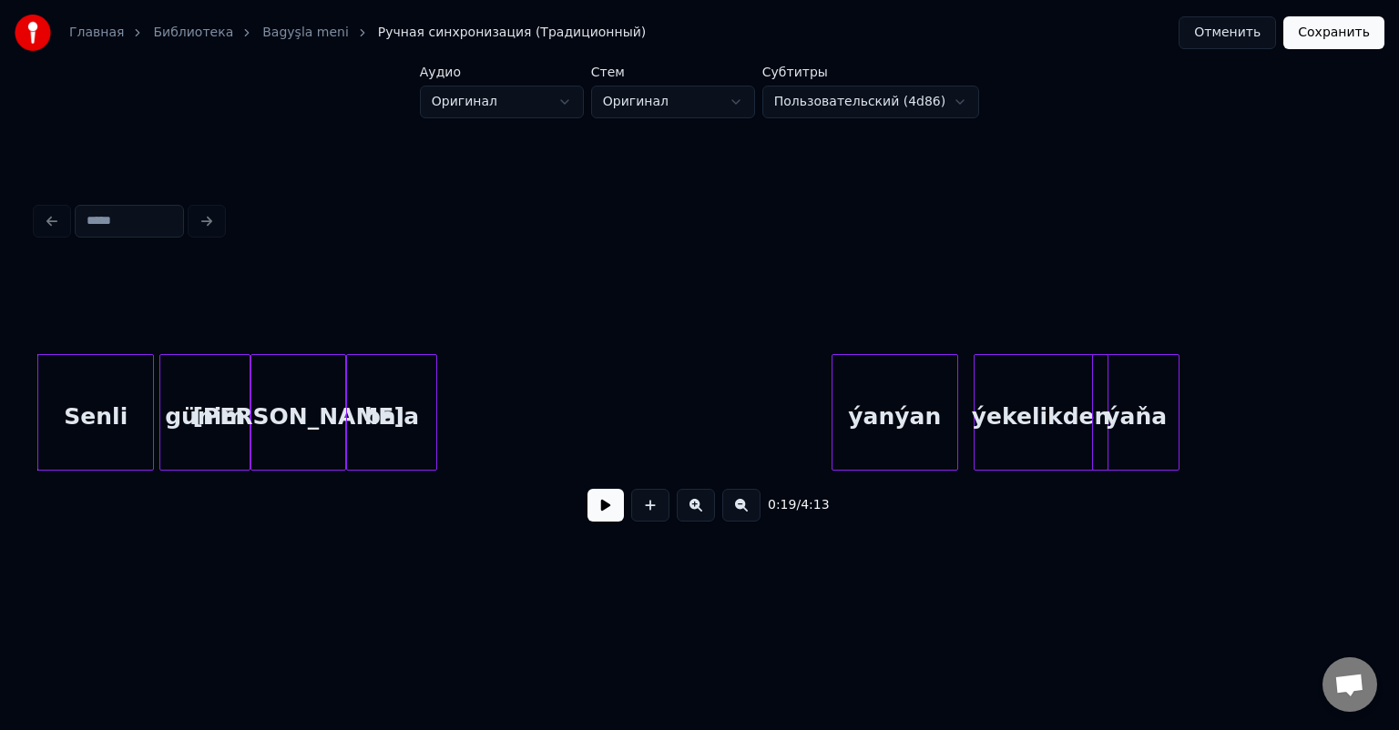
click at [90, 391] on div "Senli" at bounding box center [95, 417] width 115 height 124
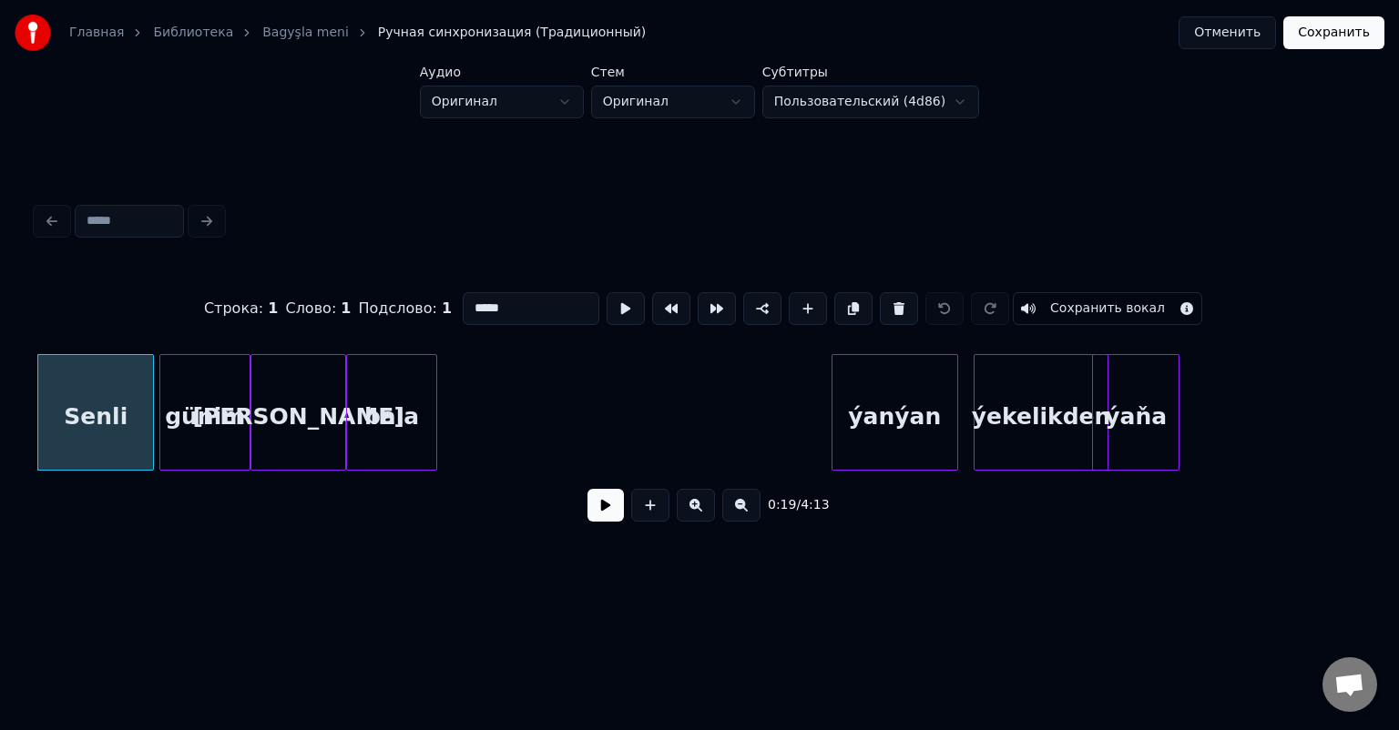
click at [190, 403] on div "günim" at bounding box center [204, 417] width 89 height 124
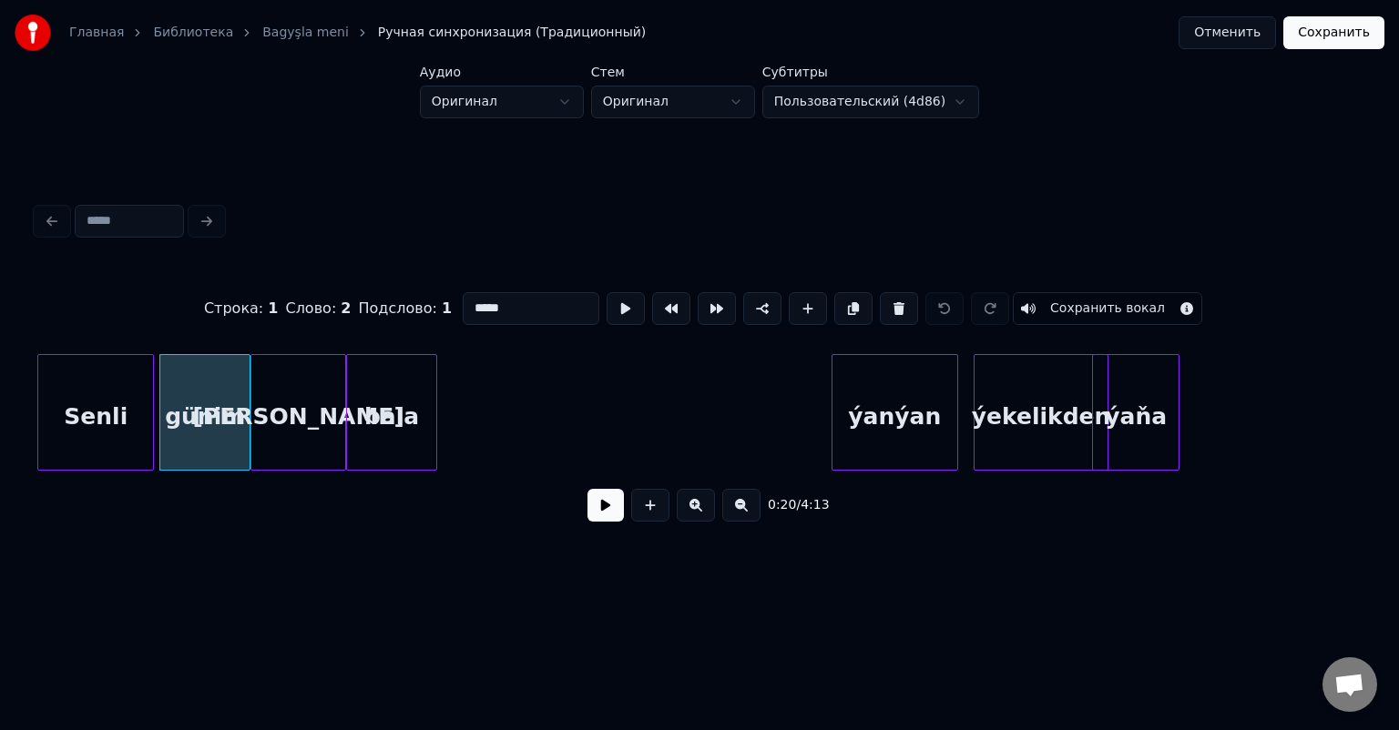
click at [309, 412] on div "[PERSON_NAME]" at bounding box center [297, 417] width 93 height 124
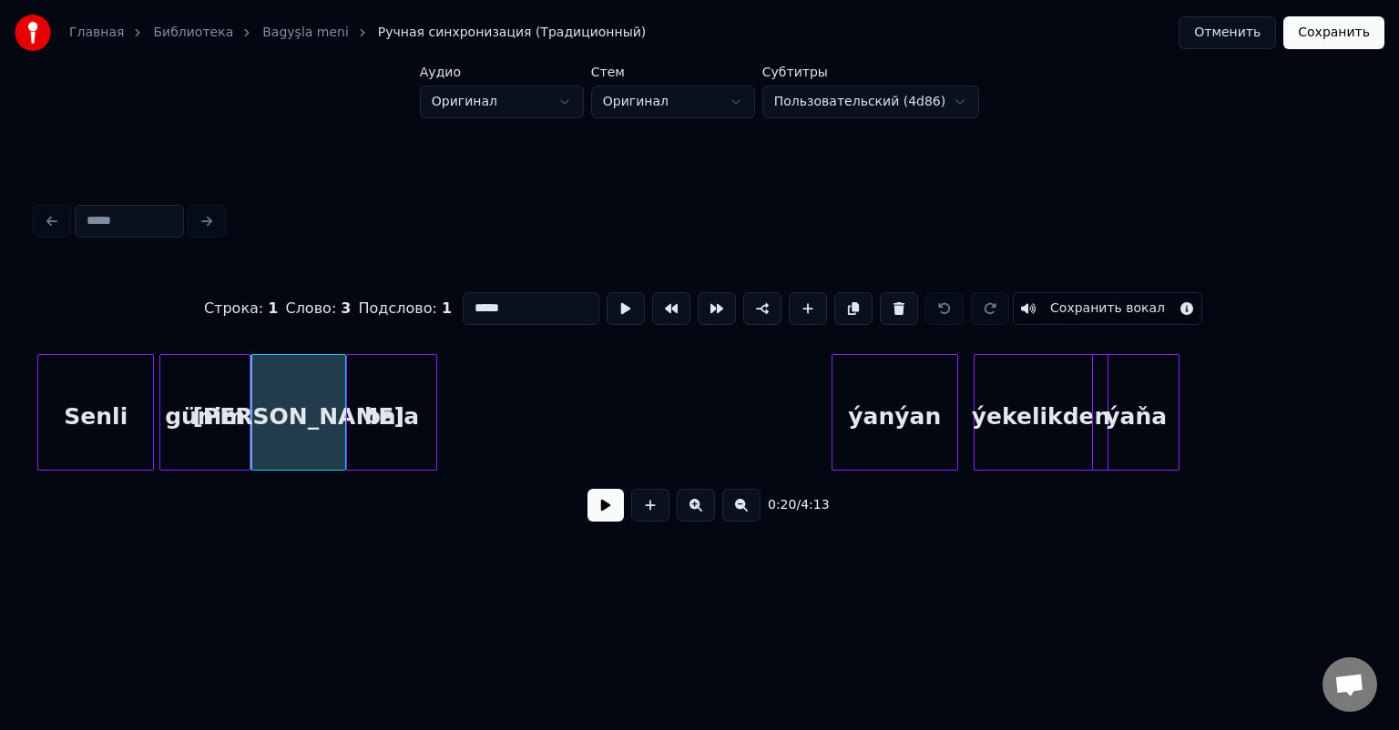
click at [385, 391] on div "bala" at bounding box center [391, 417] width 89 height 124
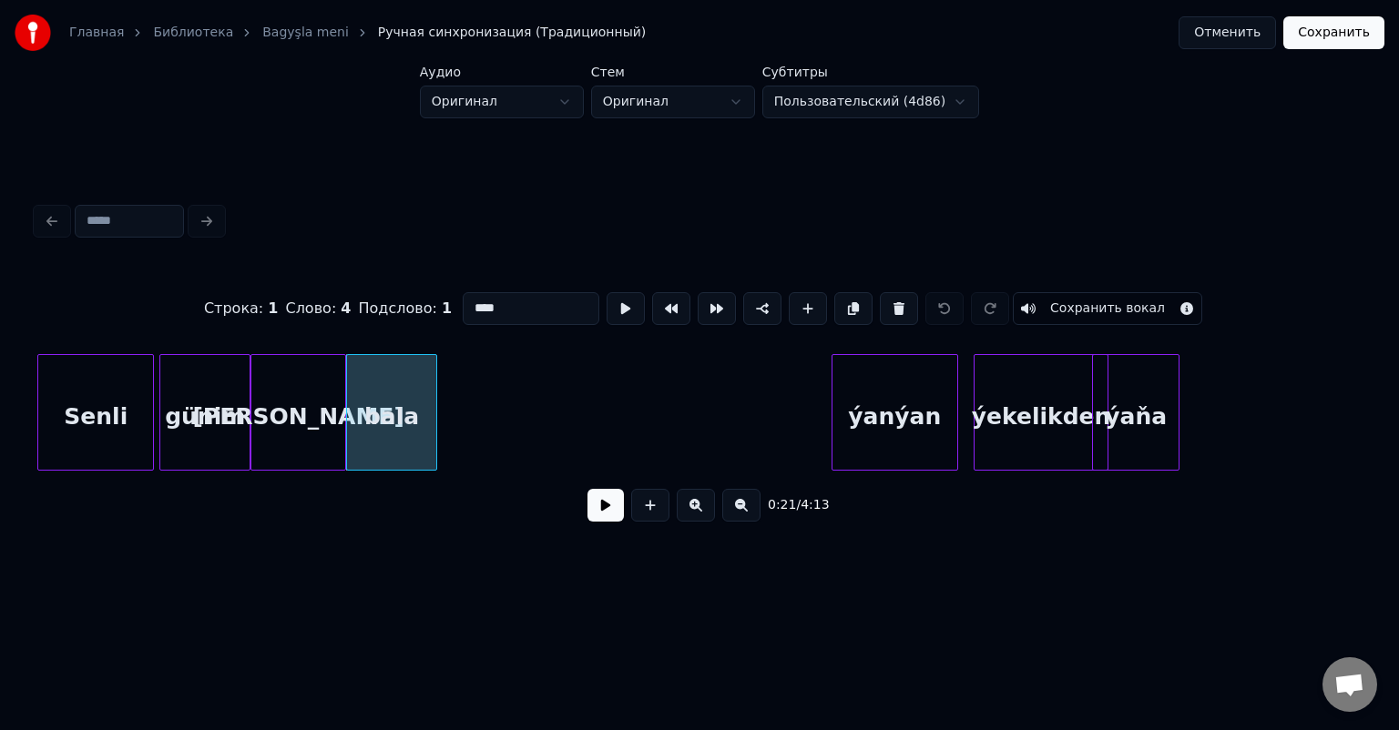
click at [97, 399] on div "Senli" at bounding box center [95, 417] width 115 height 124
type input "*****"
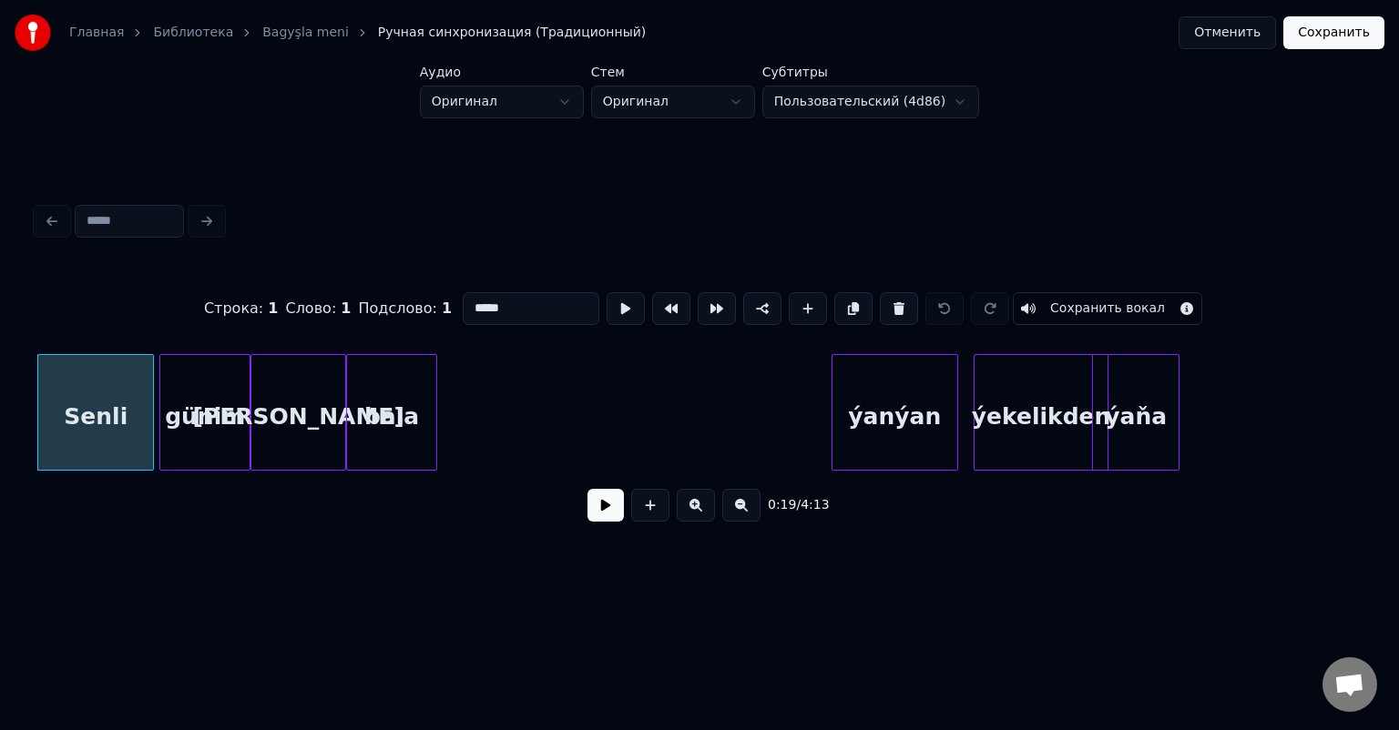
click at [112, 265] on div "Строка : 1 Слово : 1 Подслово : 1 ***** Сохранить вокал" at bounding box center [699, 308] width 1326 height 91
click at [931, 97] on html "Главная Библиотека Bagyşla meni Ручная синхронизация (Традиционный) Отменить Со…" at bounding box center [699, 307] width 1399 height 615
click at [940, 103] on html "Главная Библиотека Bagyşla meni Ручная синхронизация (Традиционный) Отменить Со…" at bounding box center [699, 307] width 1399 height 615
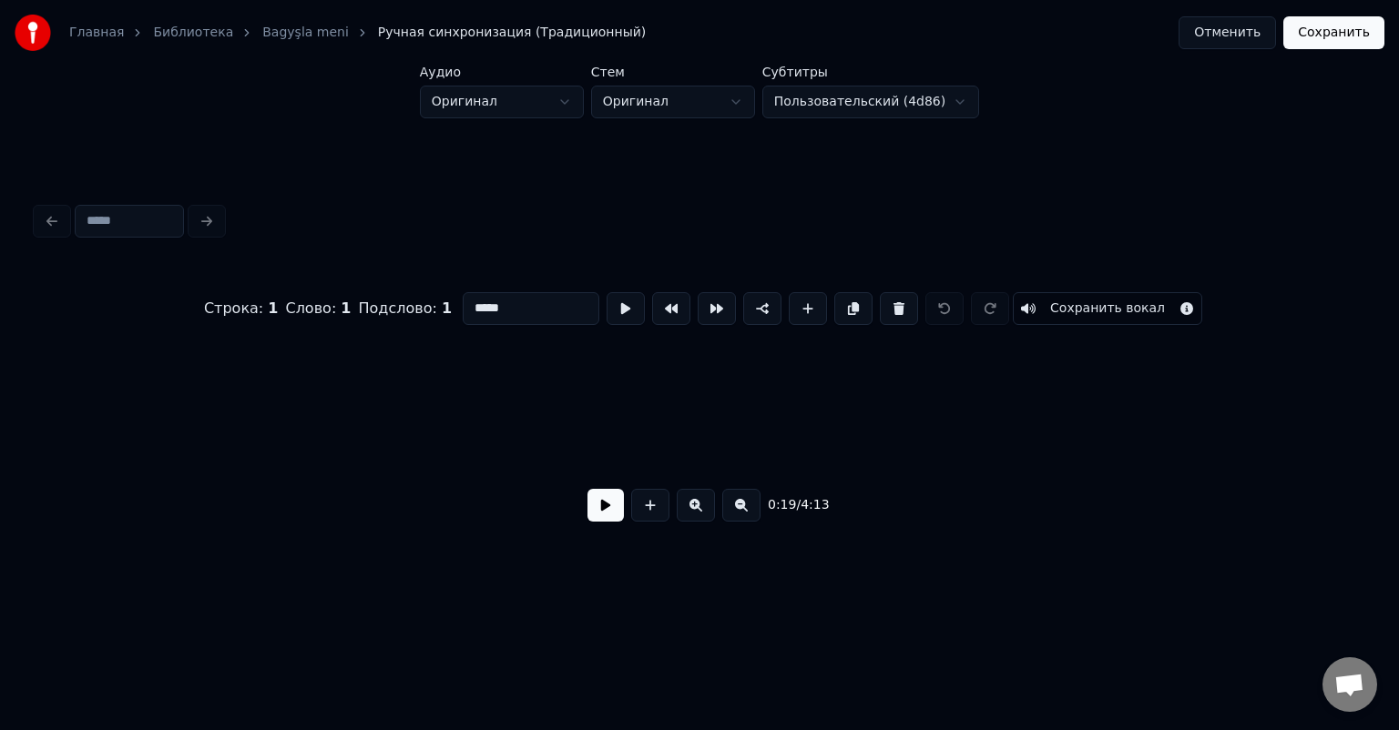
scroll to position [0, 0]
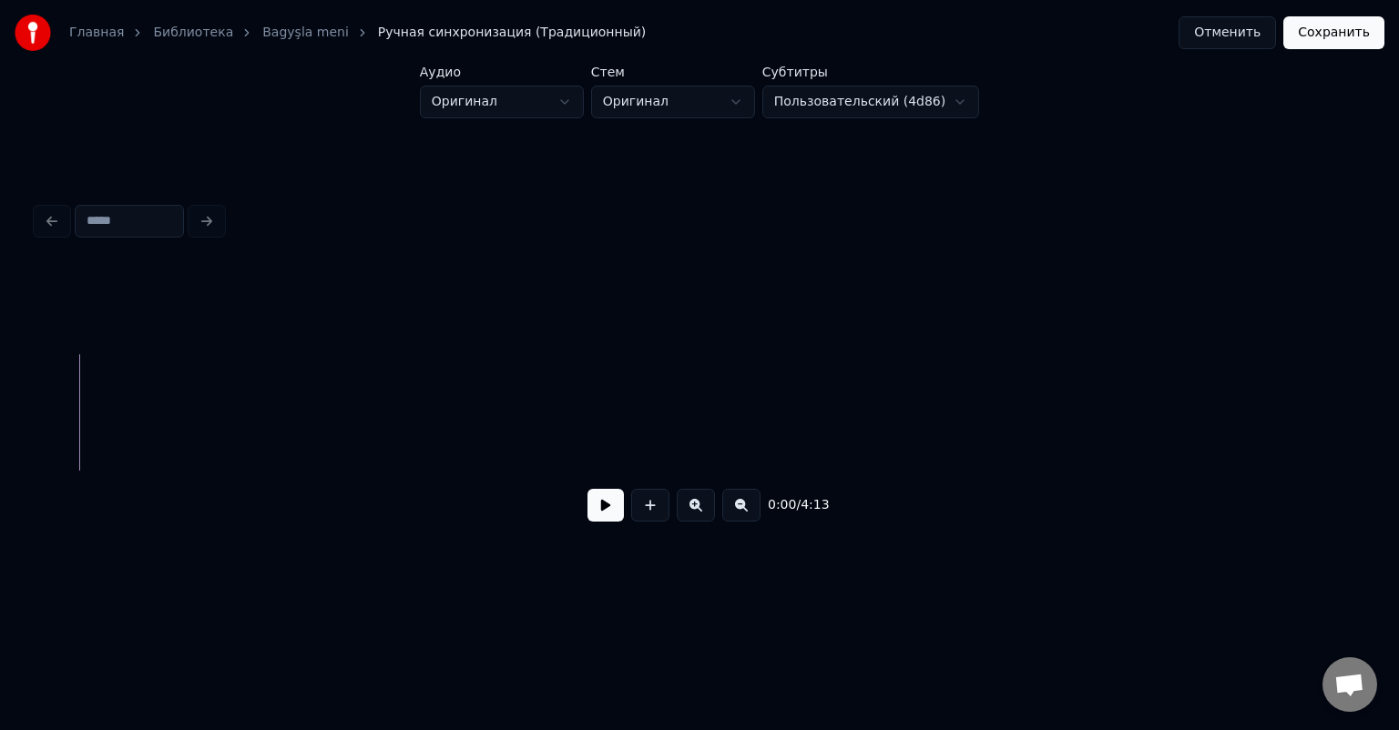
click at [606, 510] on button at bounding box center [605, 505] width 36 height 33
click at [606, 518] on button at bounding box center [605, 505] width 36 height 33
click at [280, 35] on link "Bagyşla meni" at bounding box center [305, 33] width 87 height 18
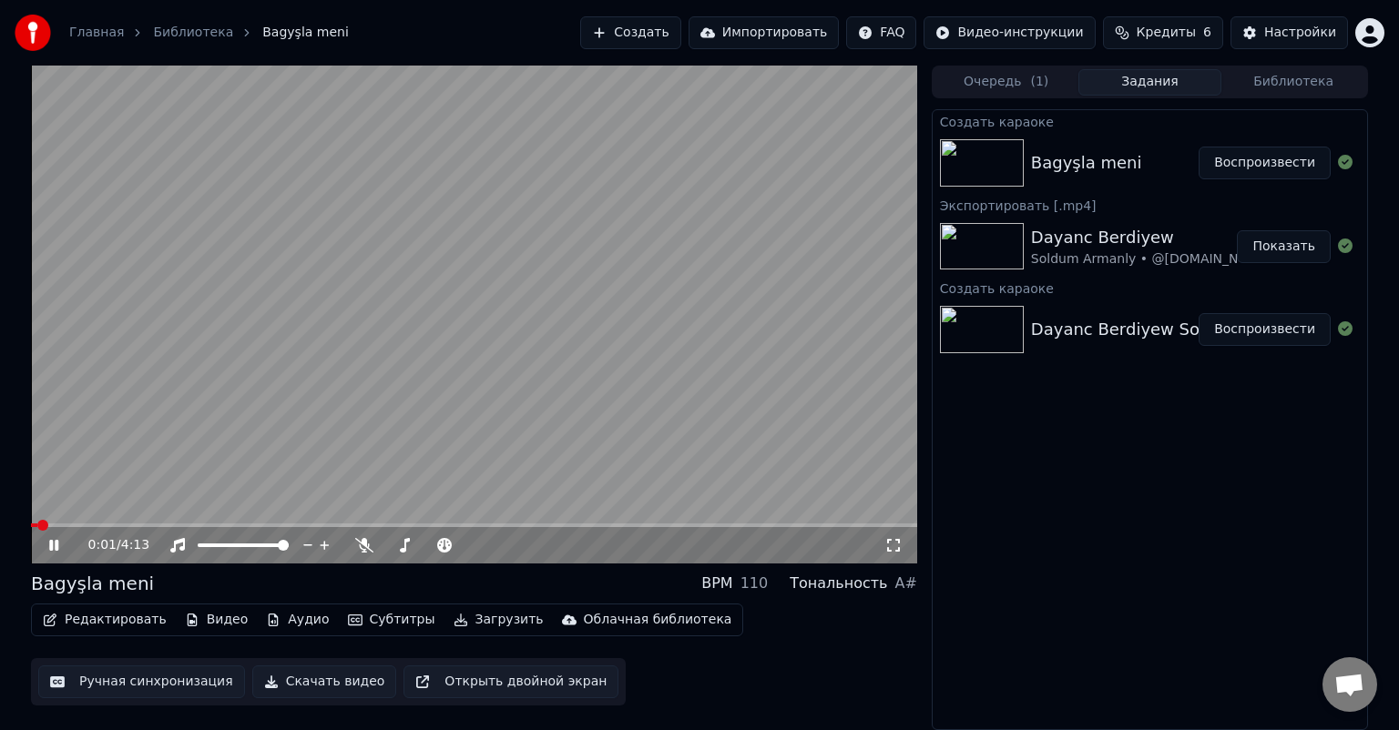
click at [108, 618] on button "Редактировать" at bounding box center [105, 619] width 138 height 25
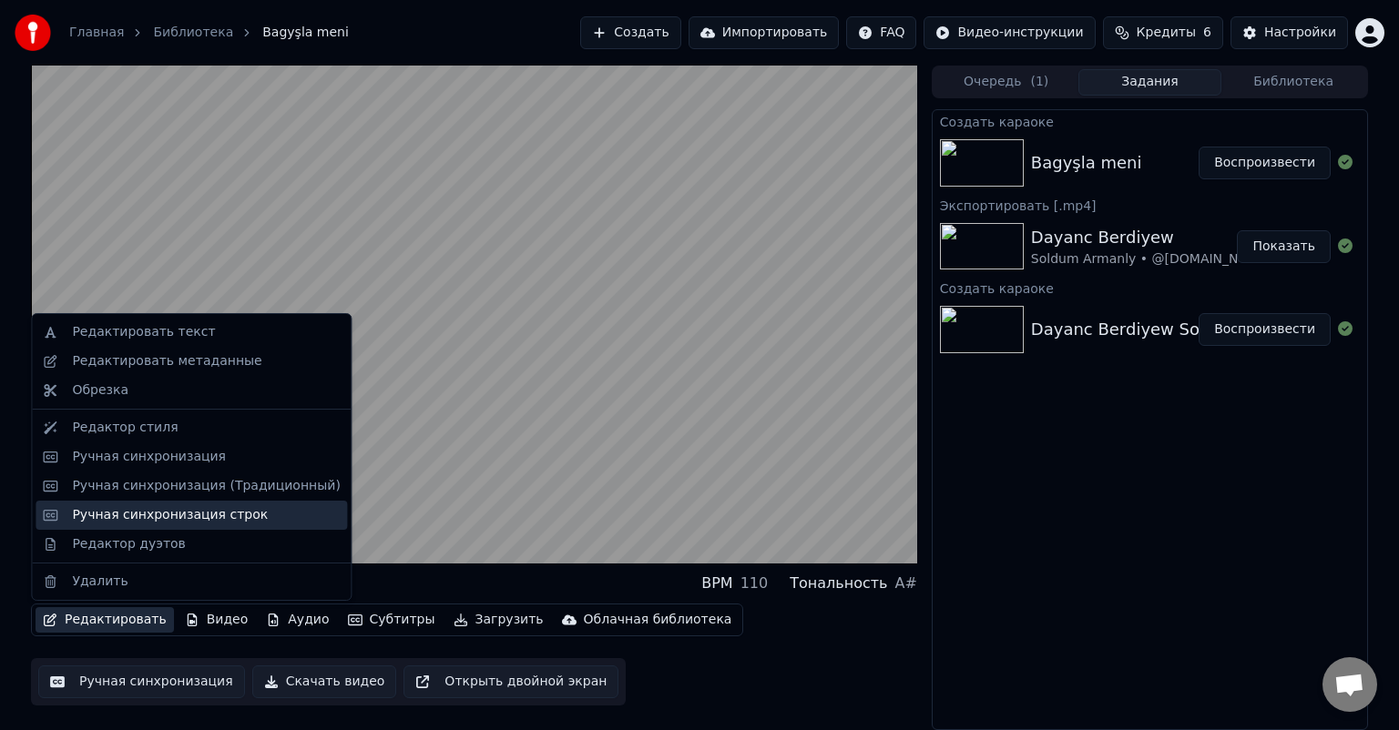
click at [250, 518] on div "Ручная синхронизация строк" at bounding box center [206, 515] width 268 height 18
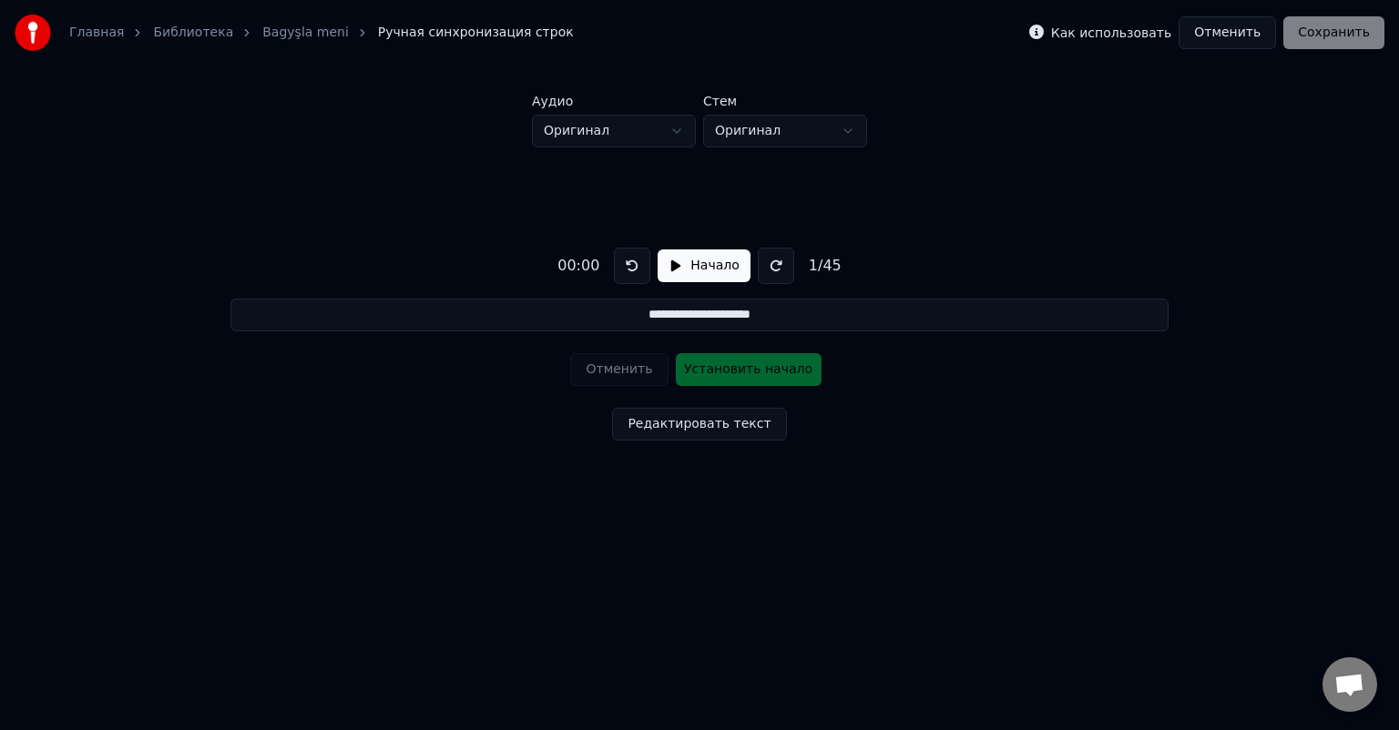
click at [277, 30] on link "Bagyşla meni" at bounding box center [305, 33] width 87 height 18
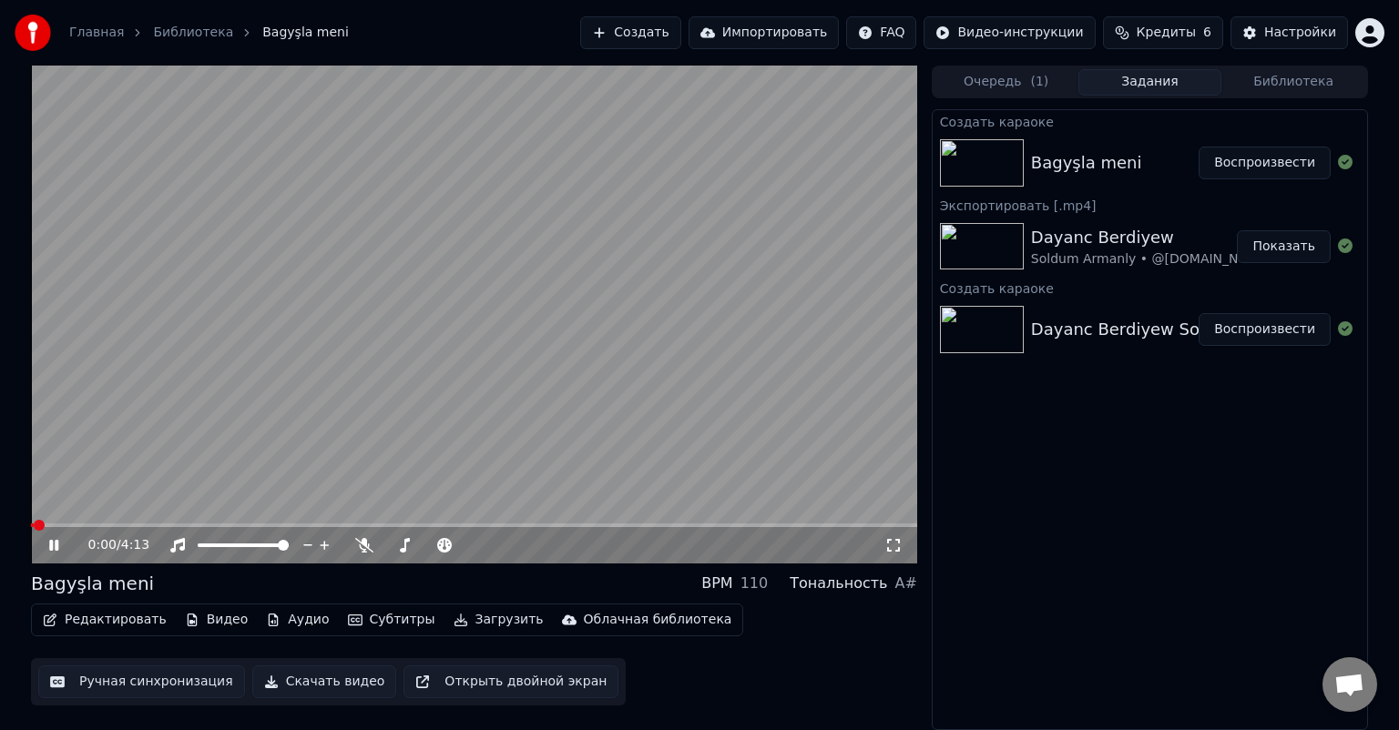
click at [51, 541] on icon at bounding box center [53, 545] width 9 height 11
click at [745, 662] on div "Редактировать Видео Аудио Субтитры Загрузить Облачная библиотека Ручная синхрон…" at bounding box center [474, 655] width 886 height 102
click at [97, 616] on button "Редактировать" at bounding box center [105, 619] width 138 height 25
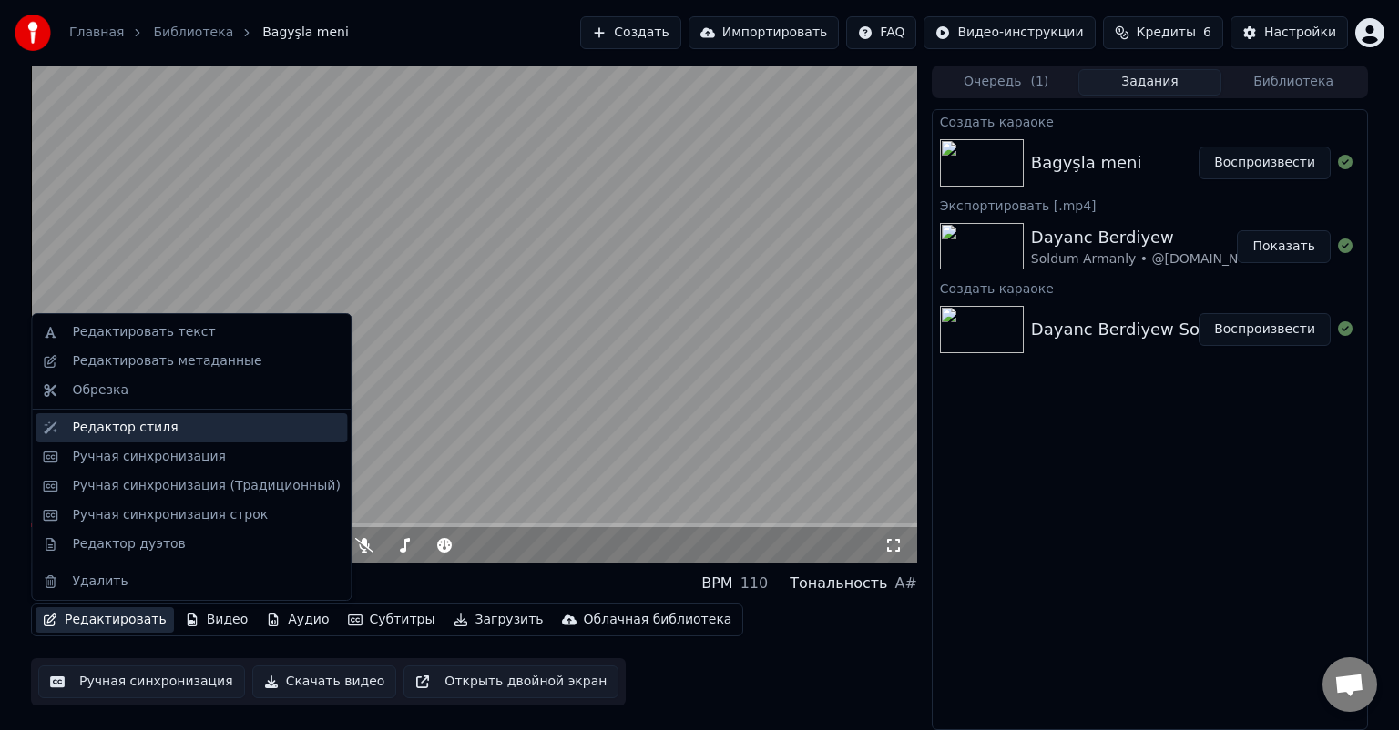
click at [168, 428] on div "Редактор стиля" at bounding box center [206, 428] width 268 height 18
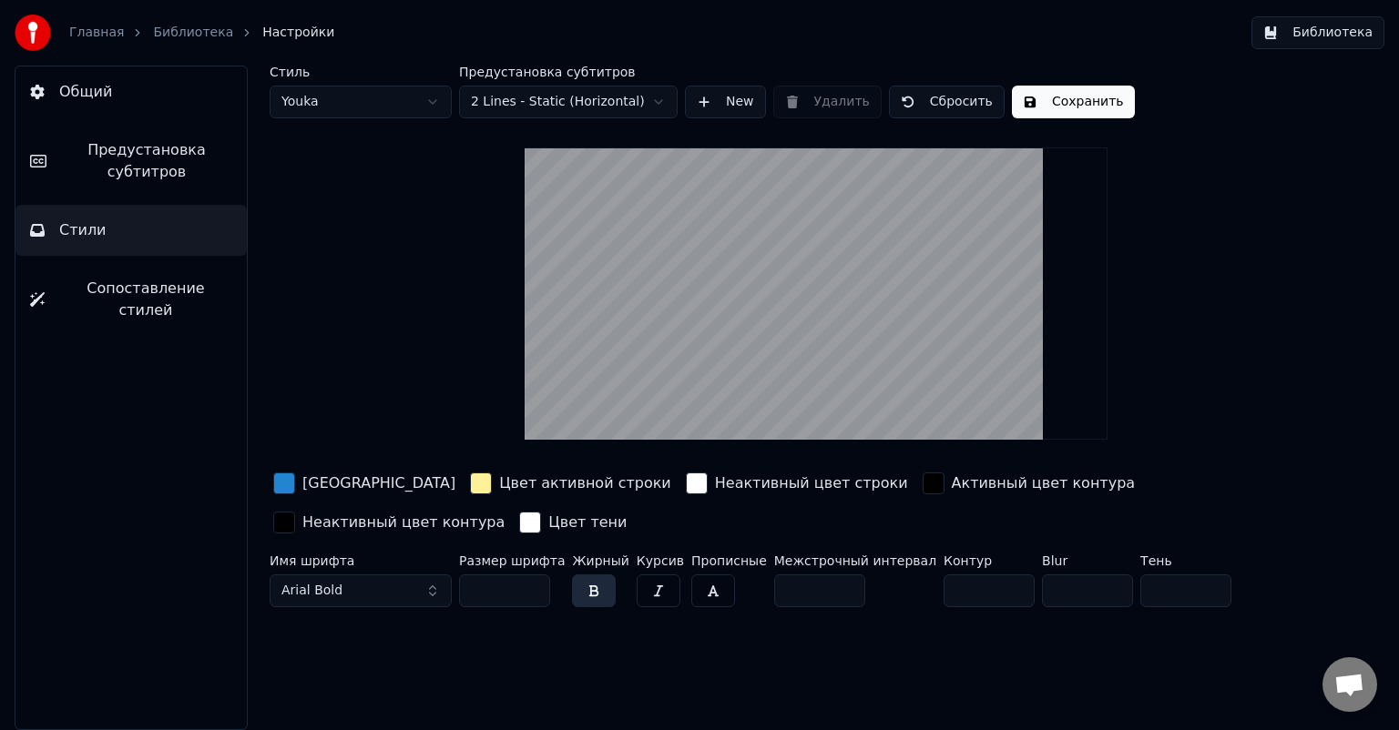
click at [141, 290] on span "Сопоставление стилей" at bounding box center [145, 300] width 173 height 44
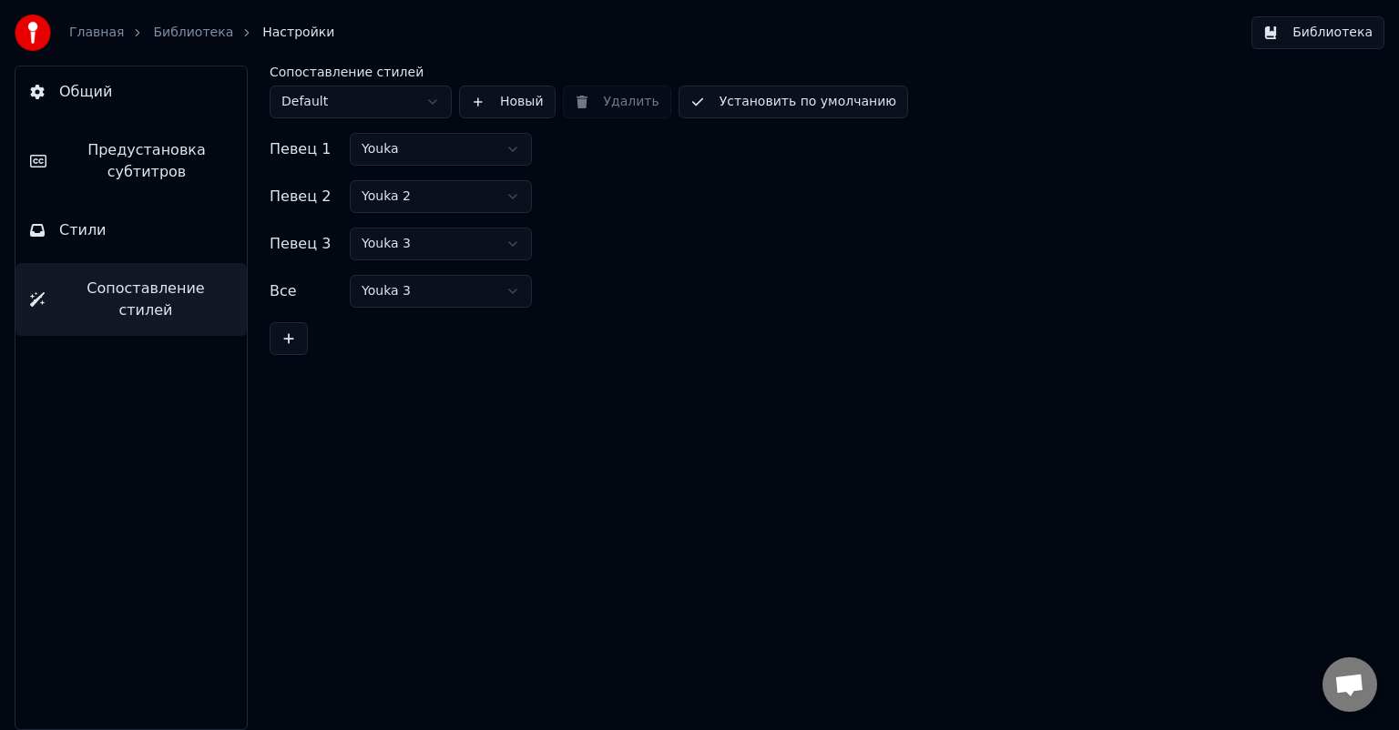
click at [139, 240] on button "Стили" at bounding box center [130, 230] width 231 height 51
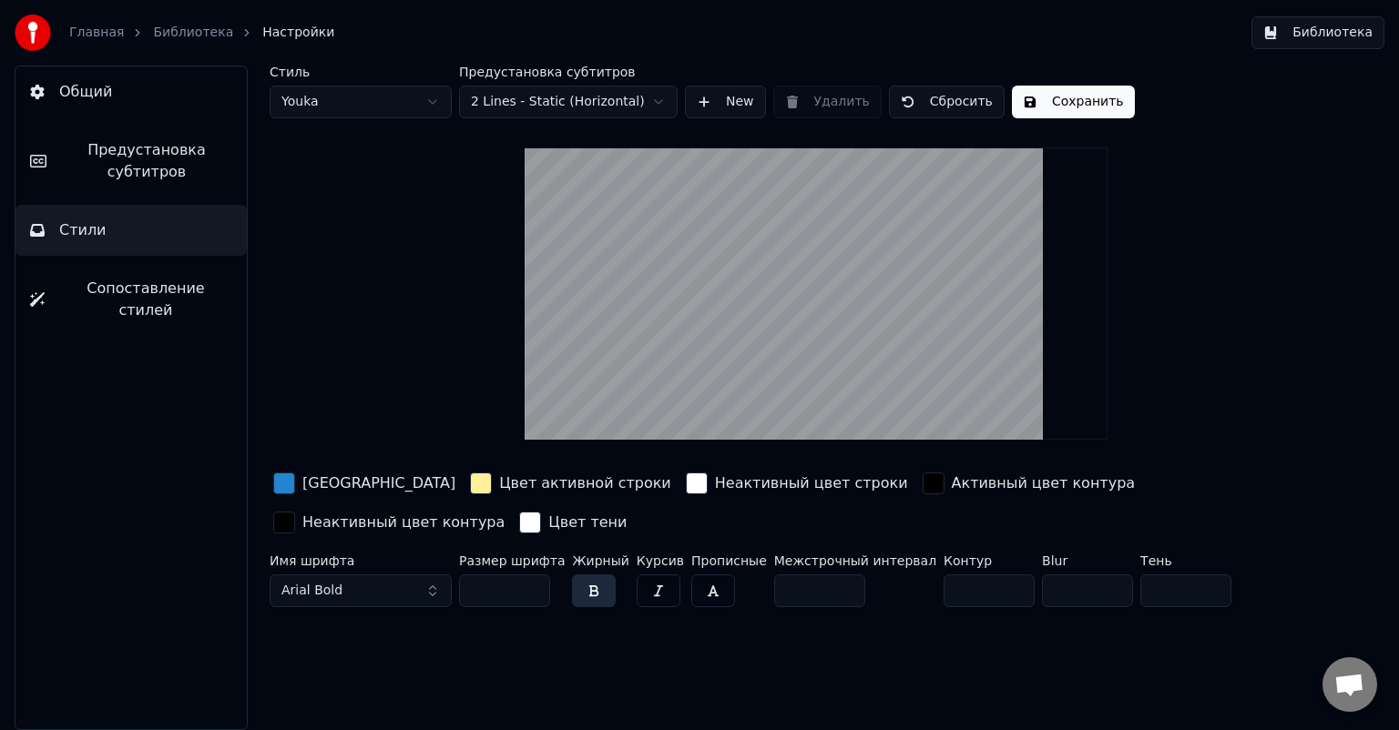
click at [139, 163] on span "Предустановка субтитров" at bounding box center [146, 161] width 171 height 44
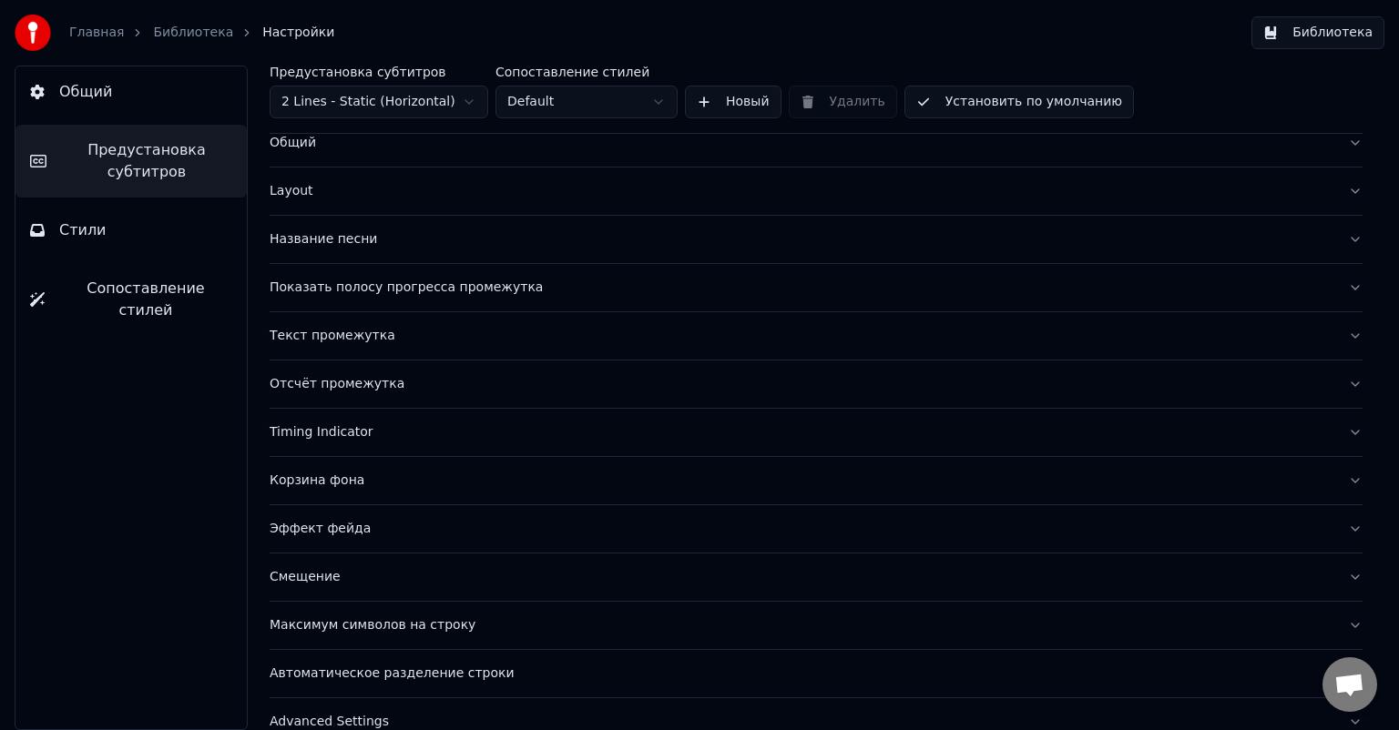
scroll to position [78, 0]
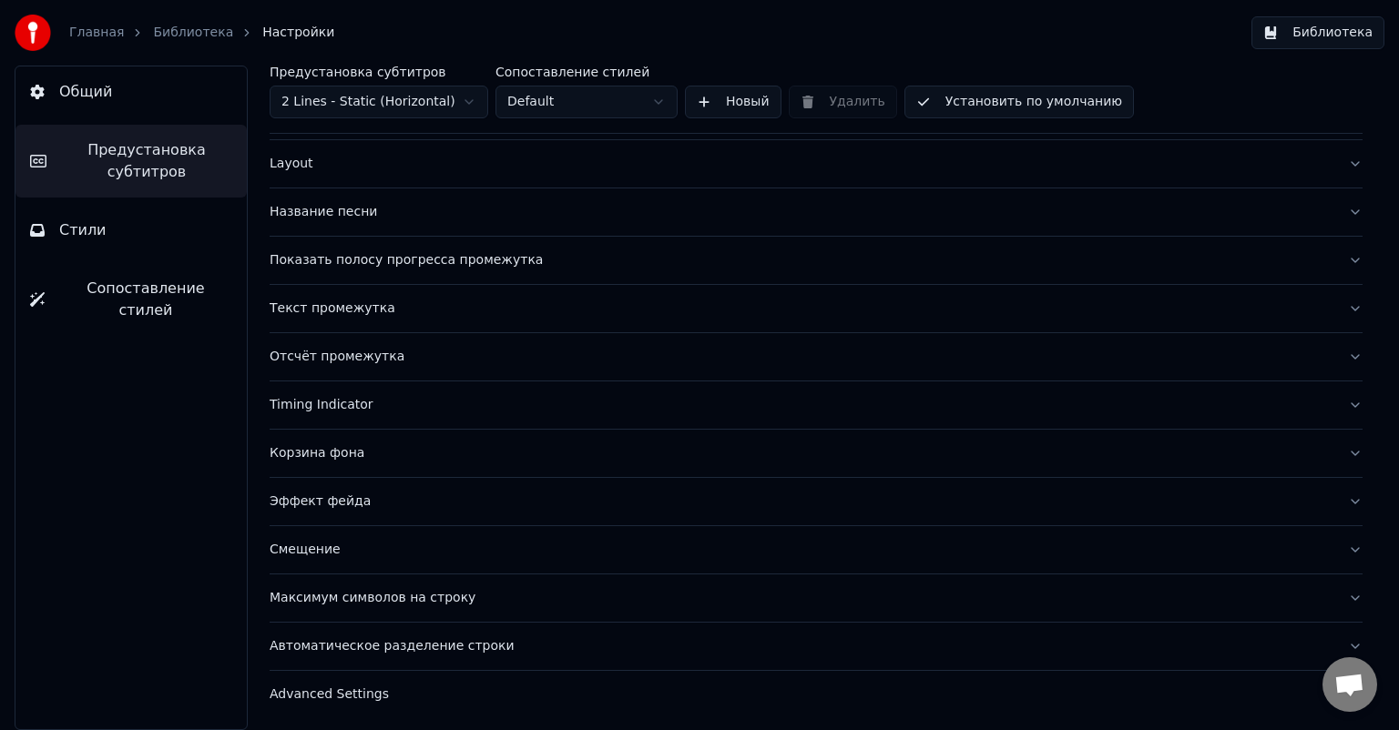
click at [334, 501] on div "Эффект фейда" at bounding box center [802, 502] width 1064 height 18
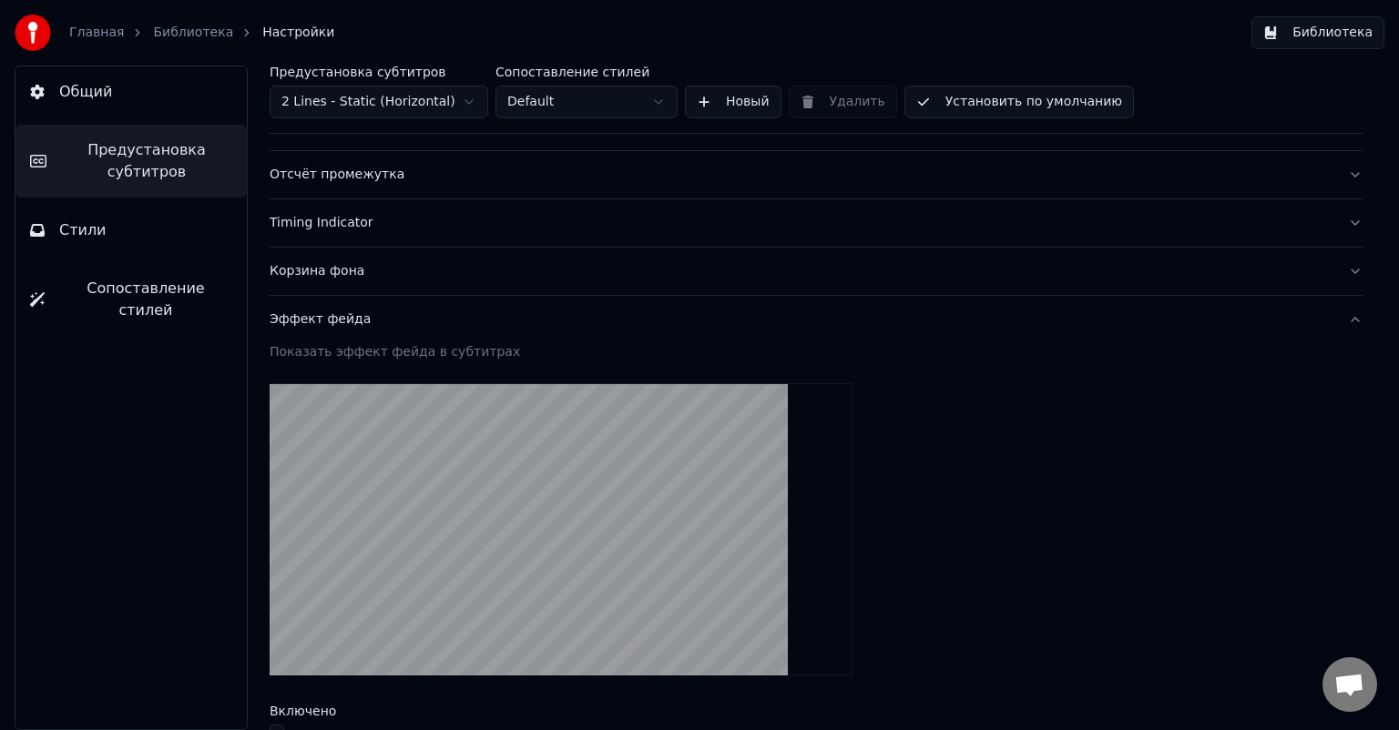
scroll to position [625, 0]
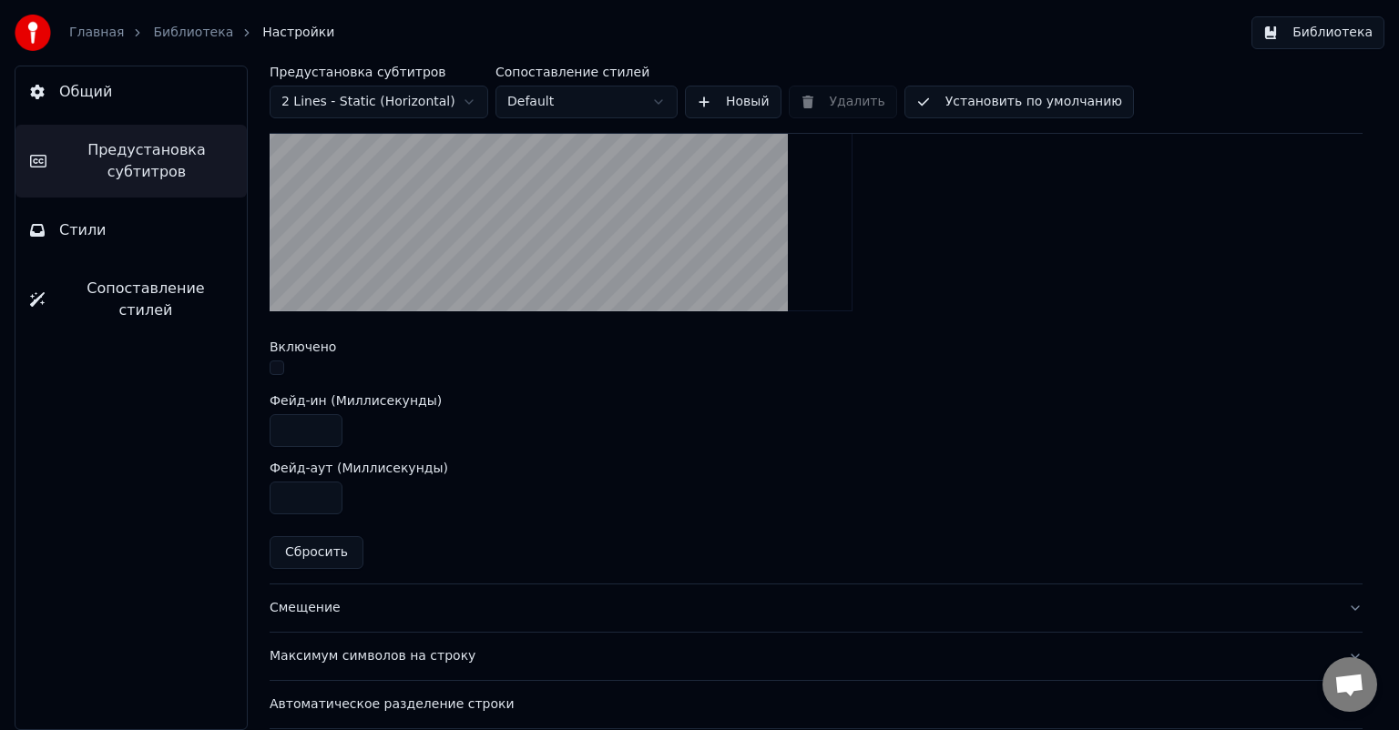
click at [296, 348] on label "Включено" at bounding box center [303, 347] width 66 height 13
click at [299, 345] on label "Включено" at bounding box center [303, 347] width 66 height 13
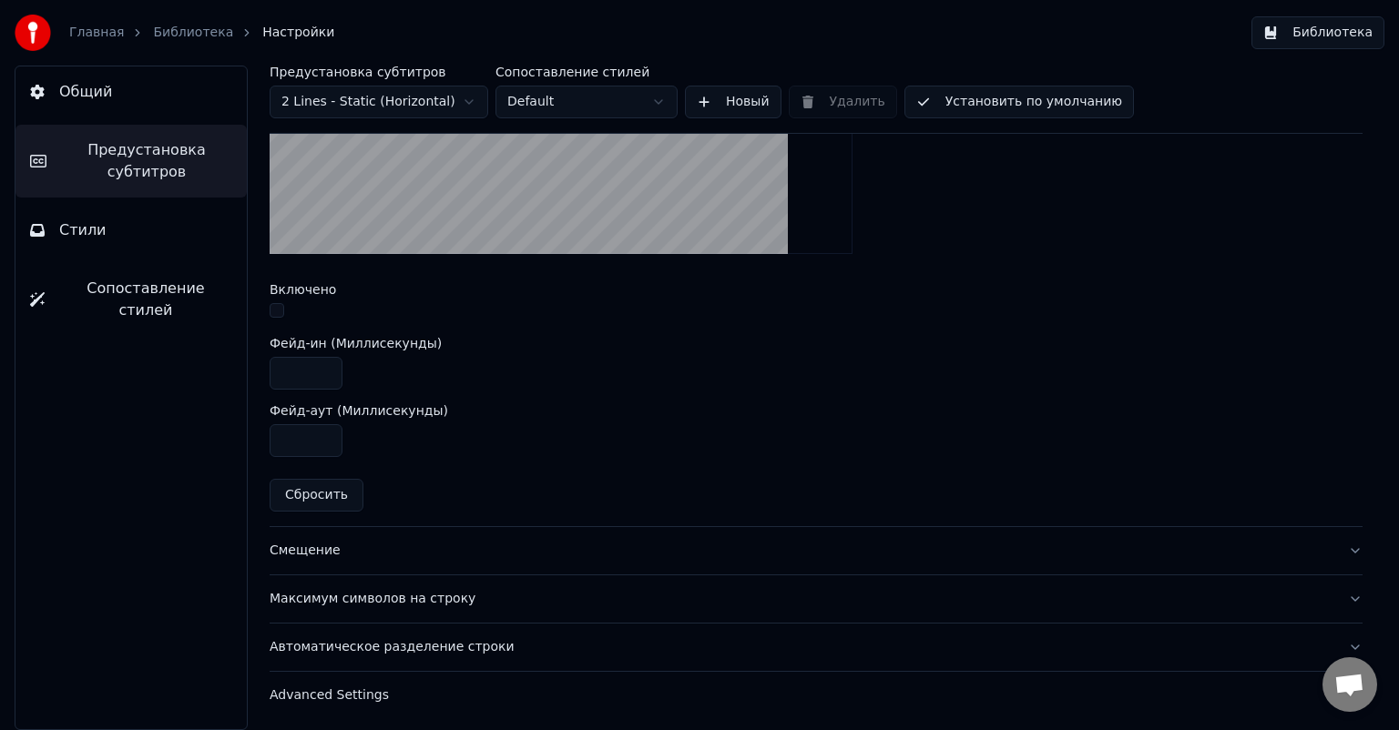
click at [310, 552] on div "Смещение" at bounding box center [802, 551] width 1064 height 18
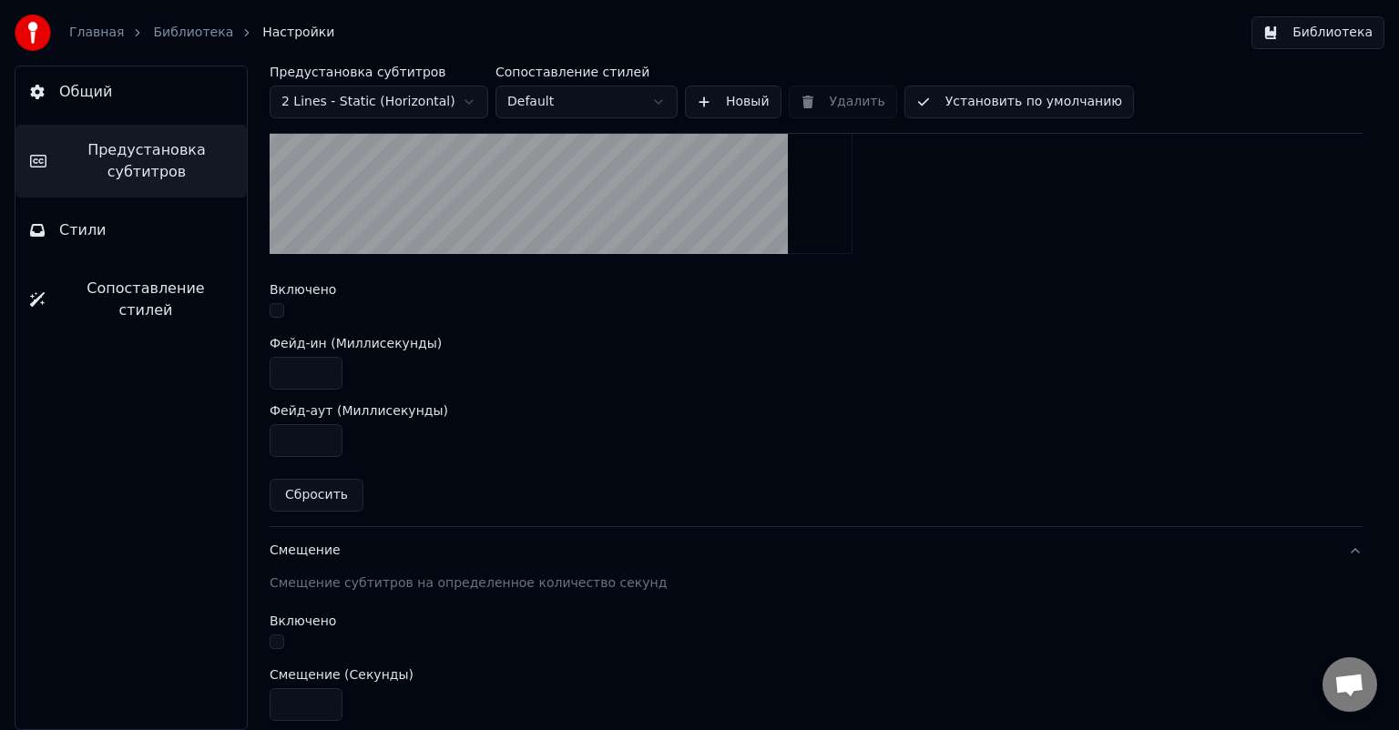
scroll to position [293, 0]
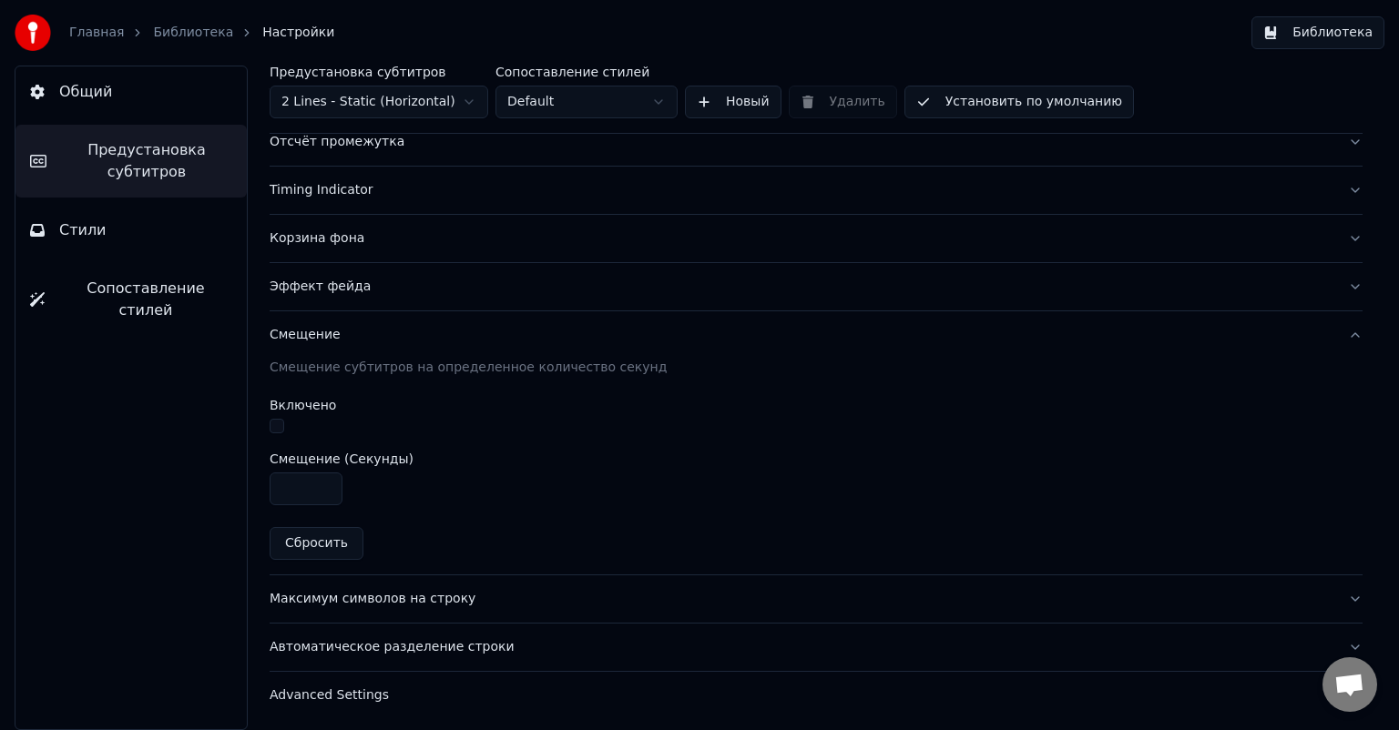
click at [398, 597] on div "Максимум символов на строку" at bounding box center [802, 599] width 1064 height 18
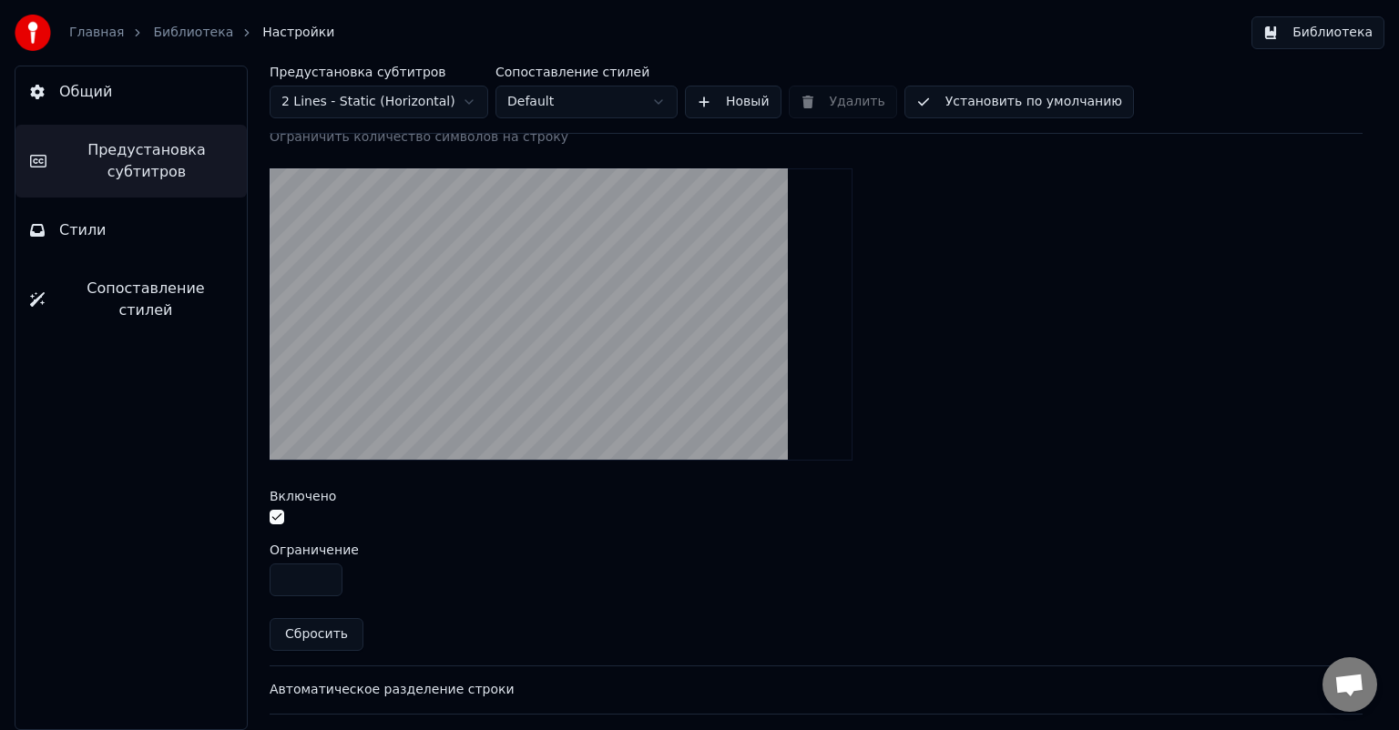
scroll to position [615, 0]
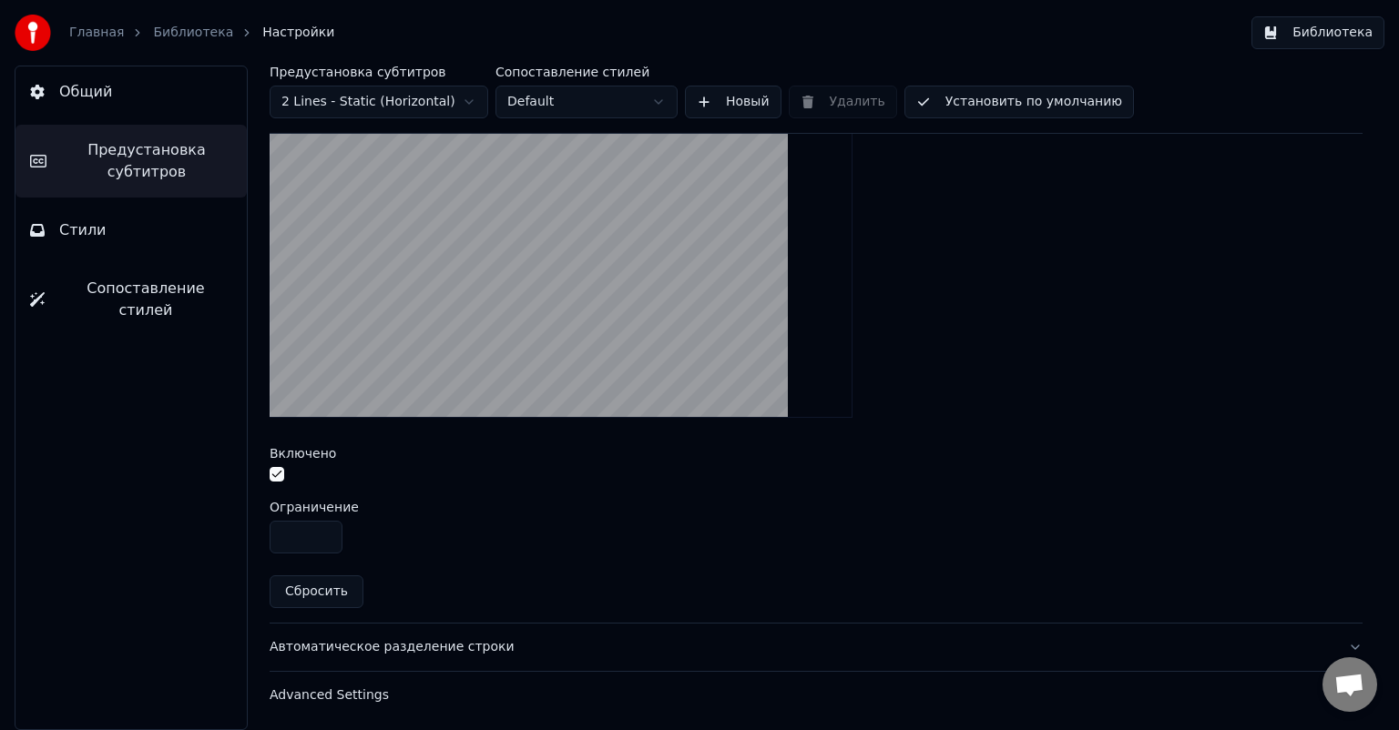
click at [345, 691] on div "Advanced Settings" at bounding box center [802, 696] width 1064 height 18
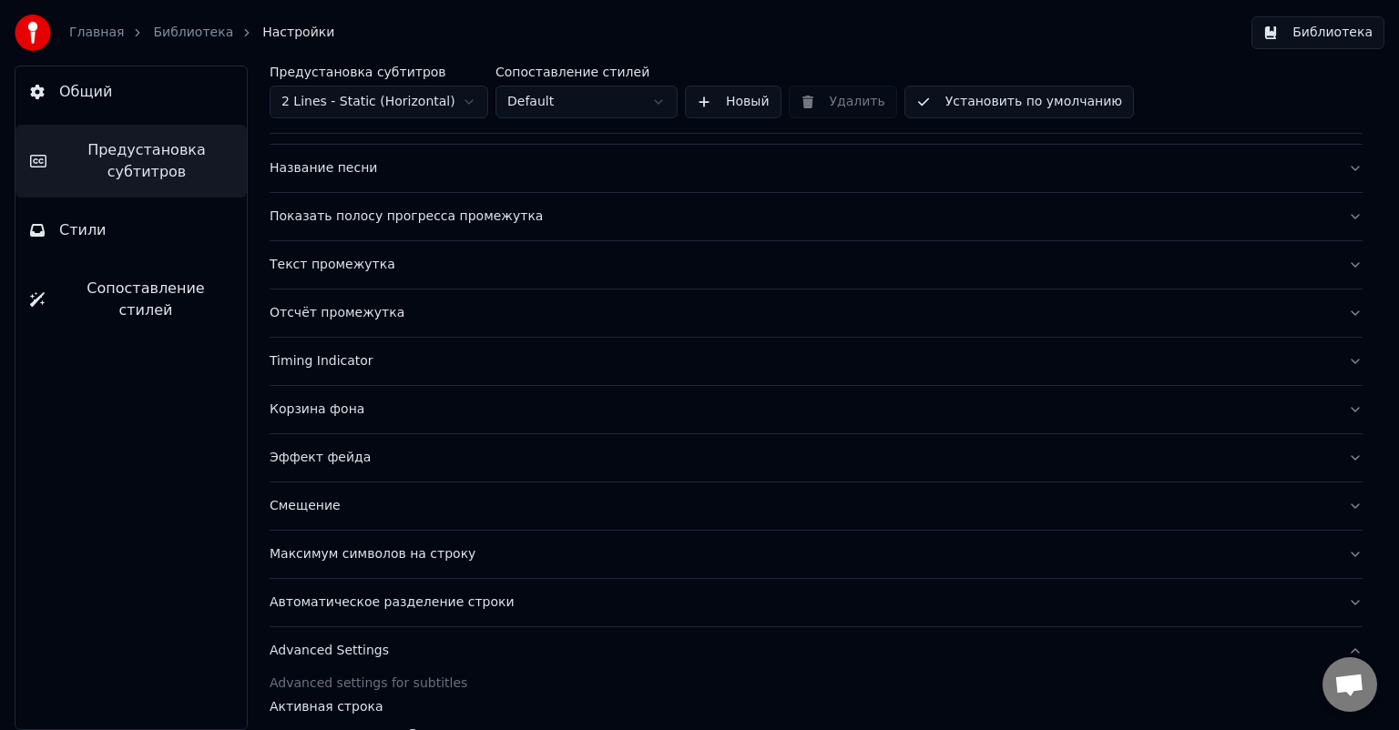
scroll to position [0, 0]
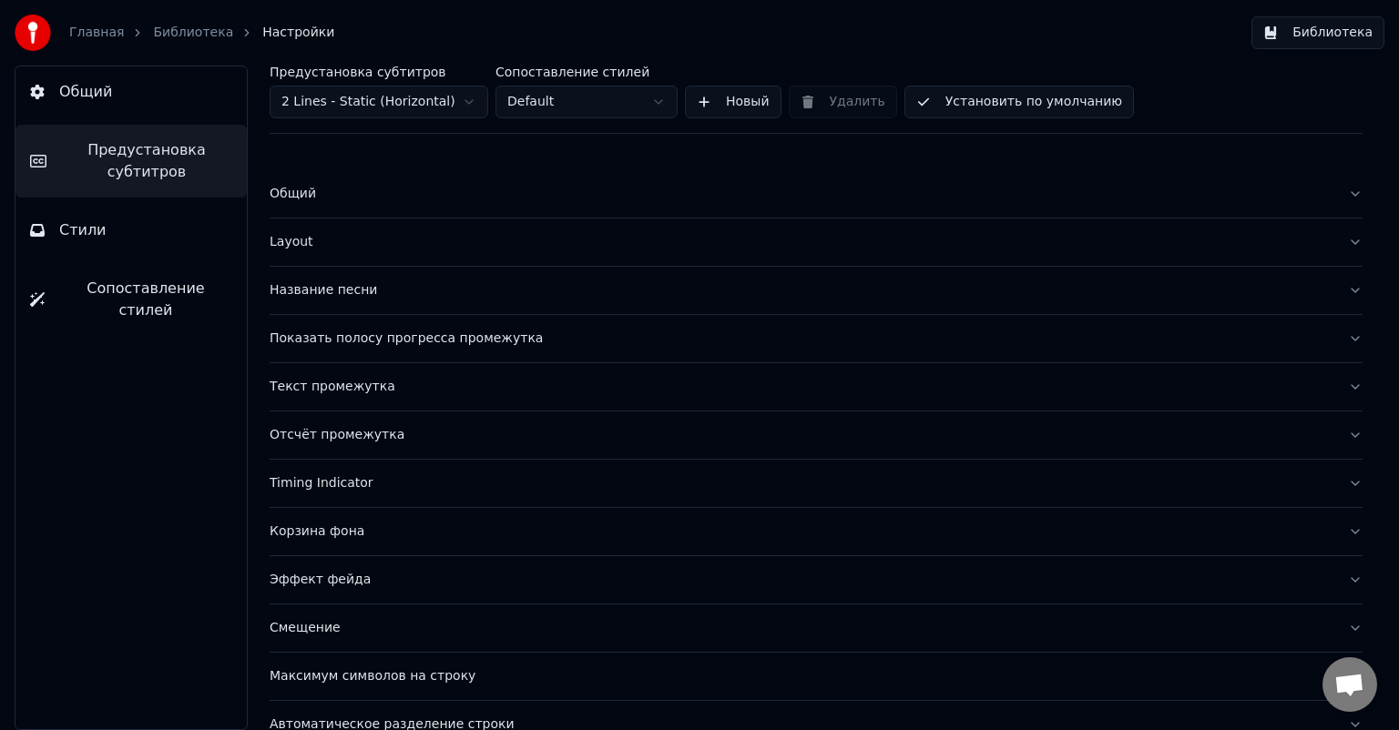
click at [301, 240] on div "Layout" at bounding box center [802, 242] width 1064 height 18
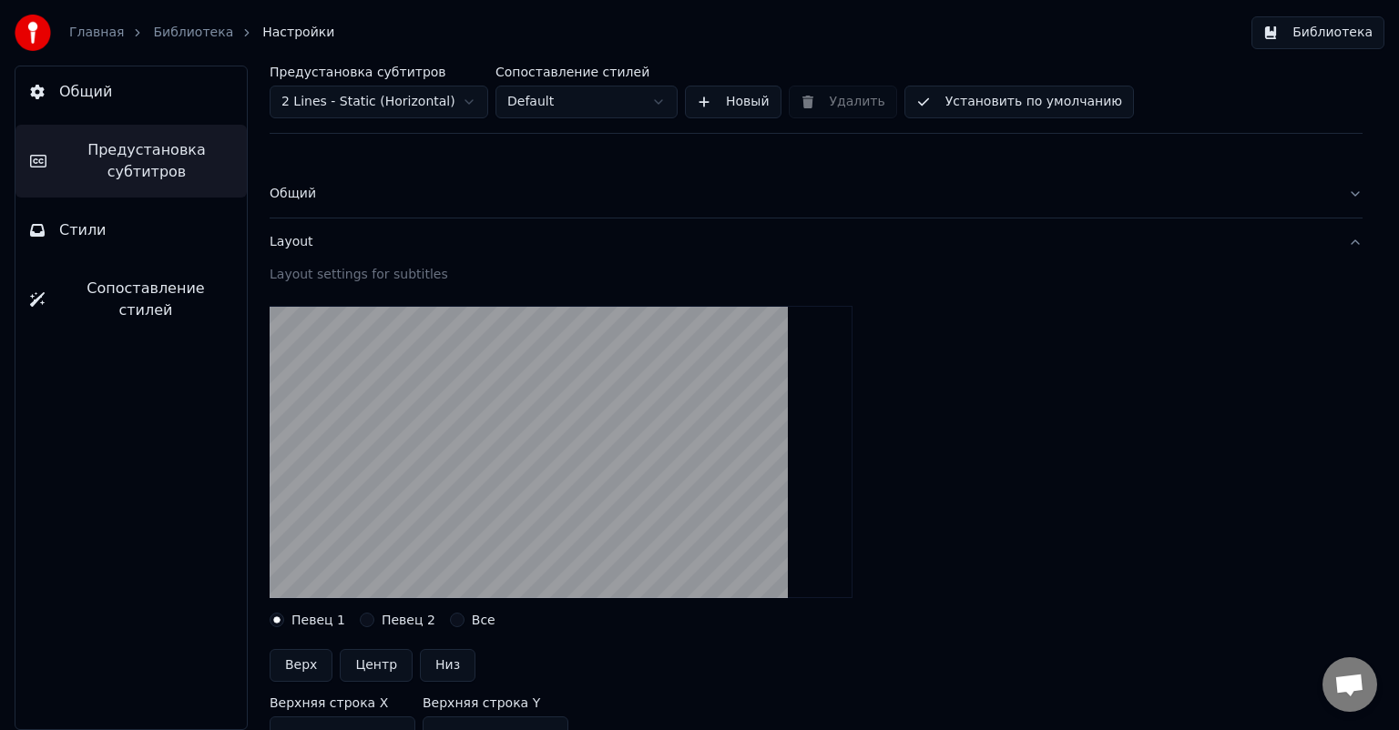
click at [295, 186] on div "Общий" at bounding box center [802, 194] width 1064 height 18
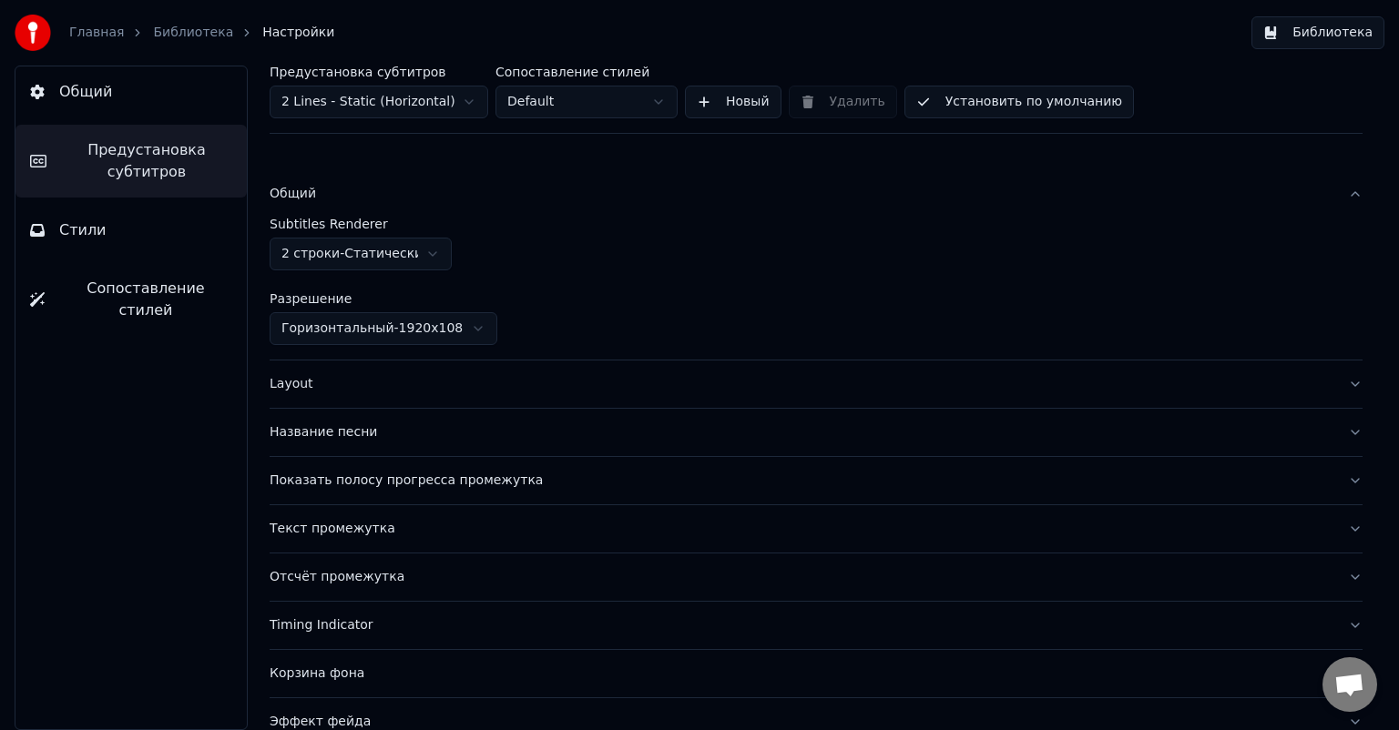
click at [295, 385] on div "Layout" at bounding box center [802, 384] width 1064 height 18
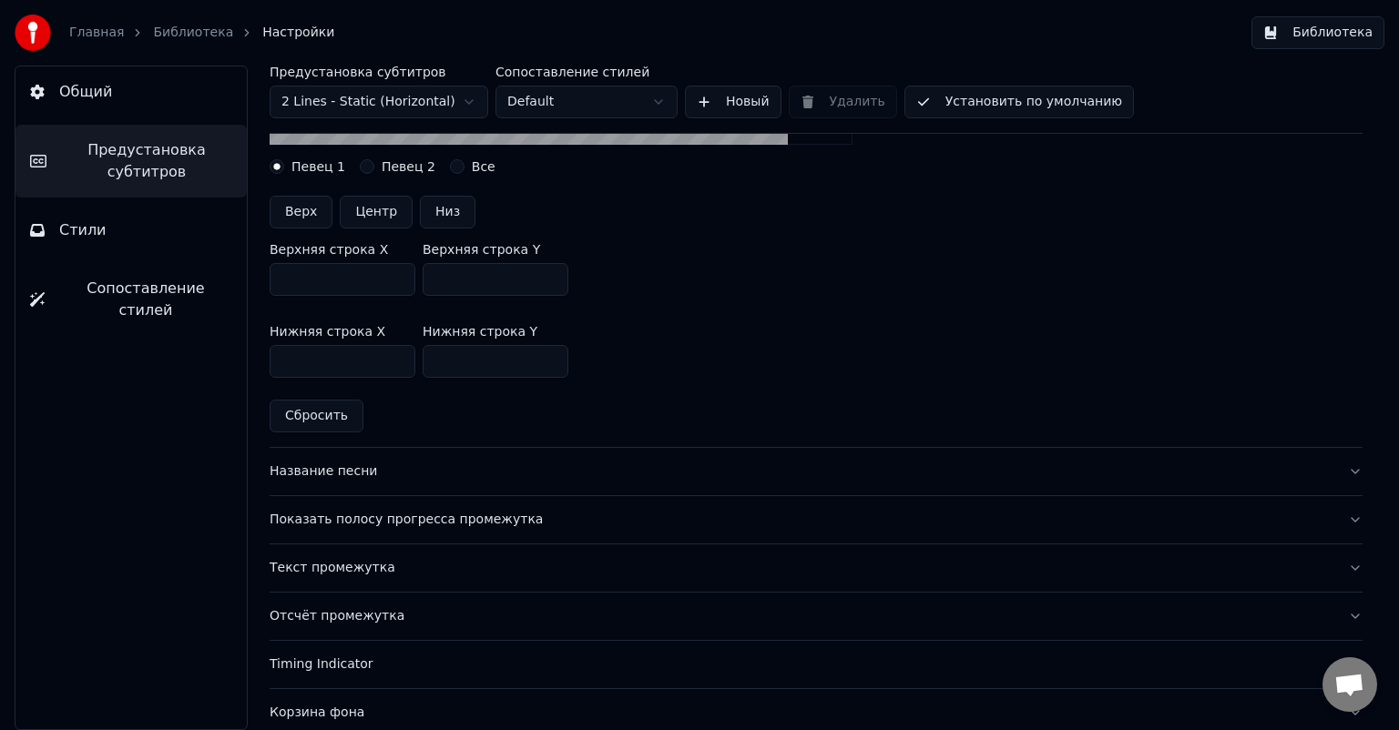
scroll to position [455, 0]
click at [317, 465] on div "Название песни" at bounding box center [802, 470] width 1064 height 18
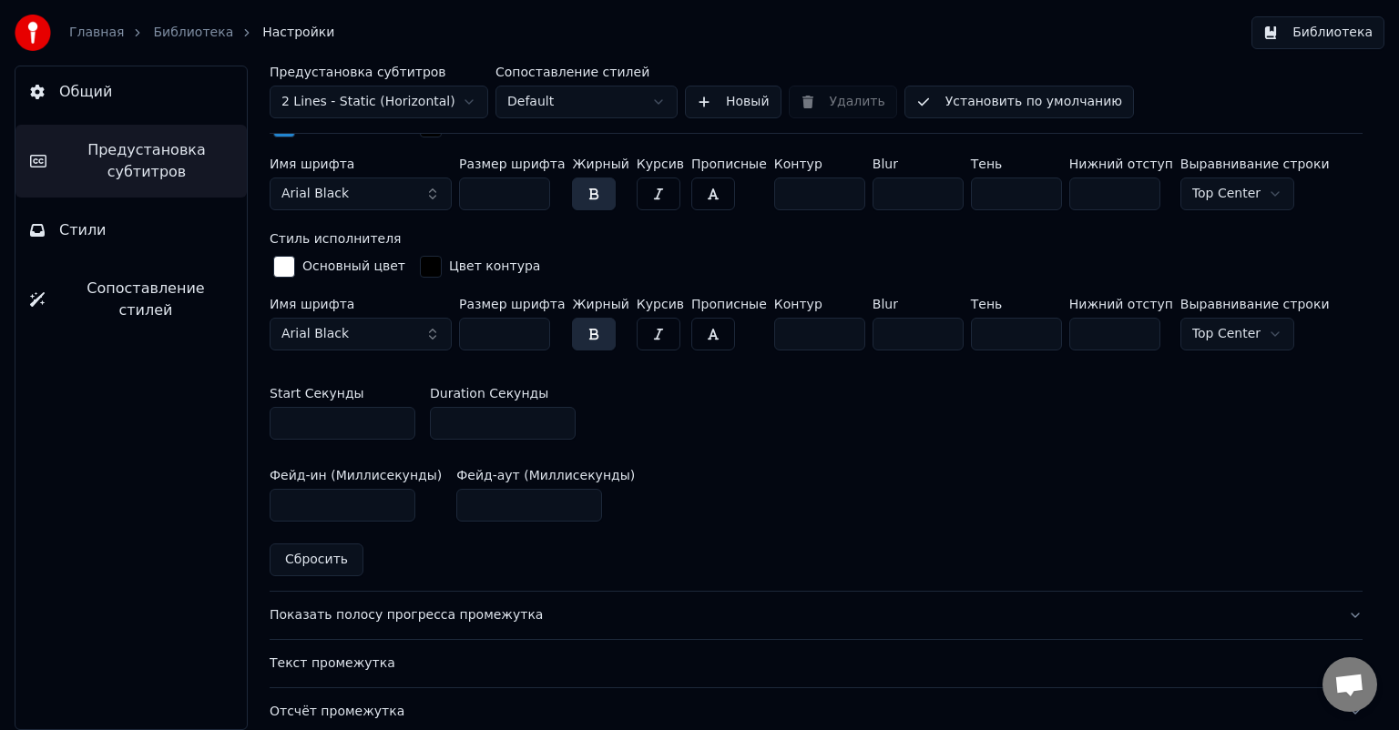
scroll to position [911, 0]
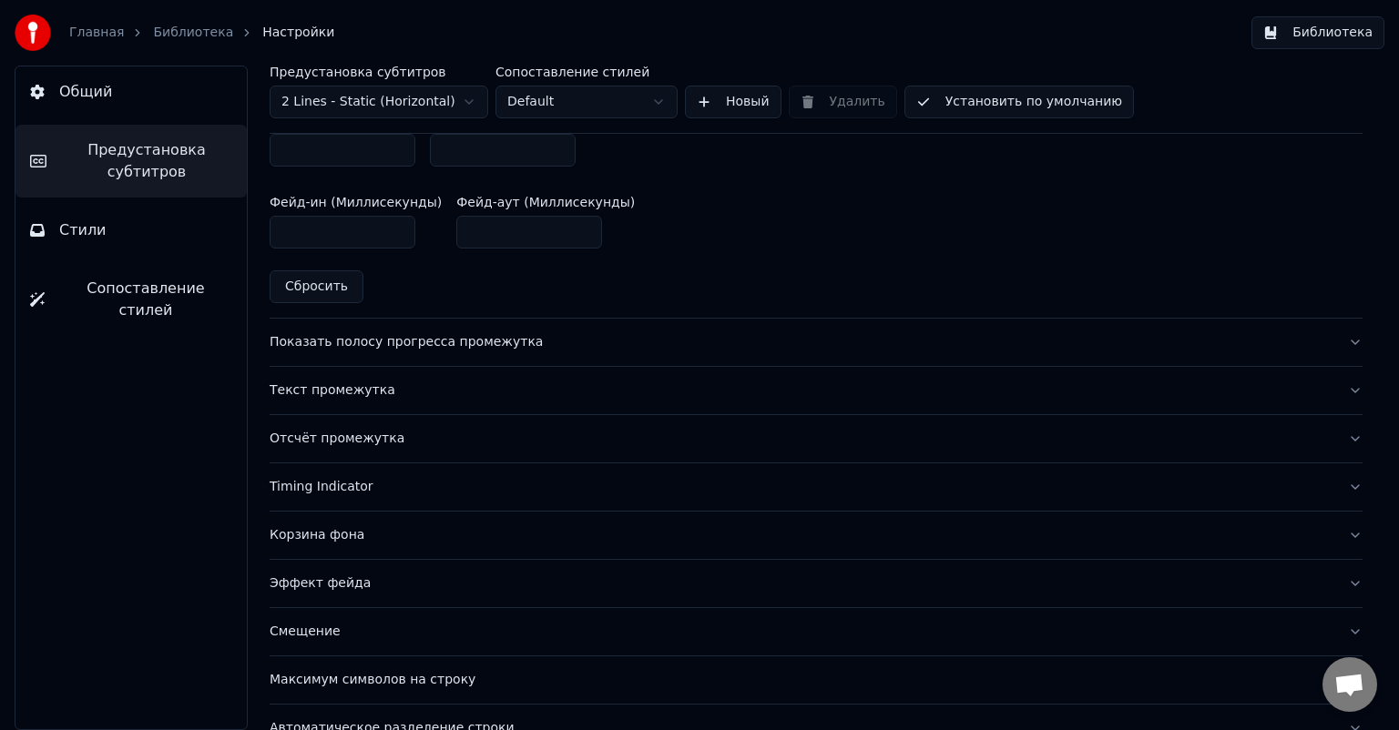
click at [342, 340] on div "Показать полосу прогресса промежутка" at bounding box center [802, 342] width 1064 height 18
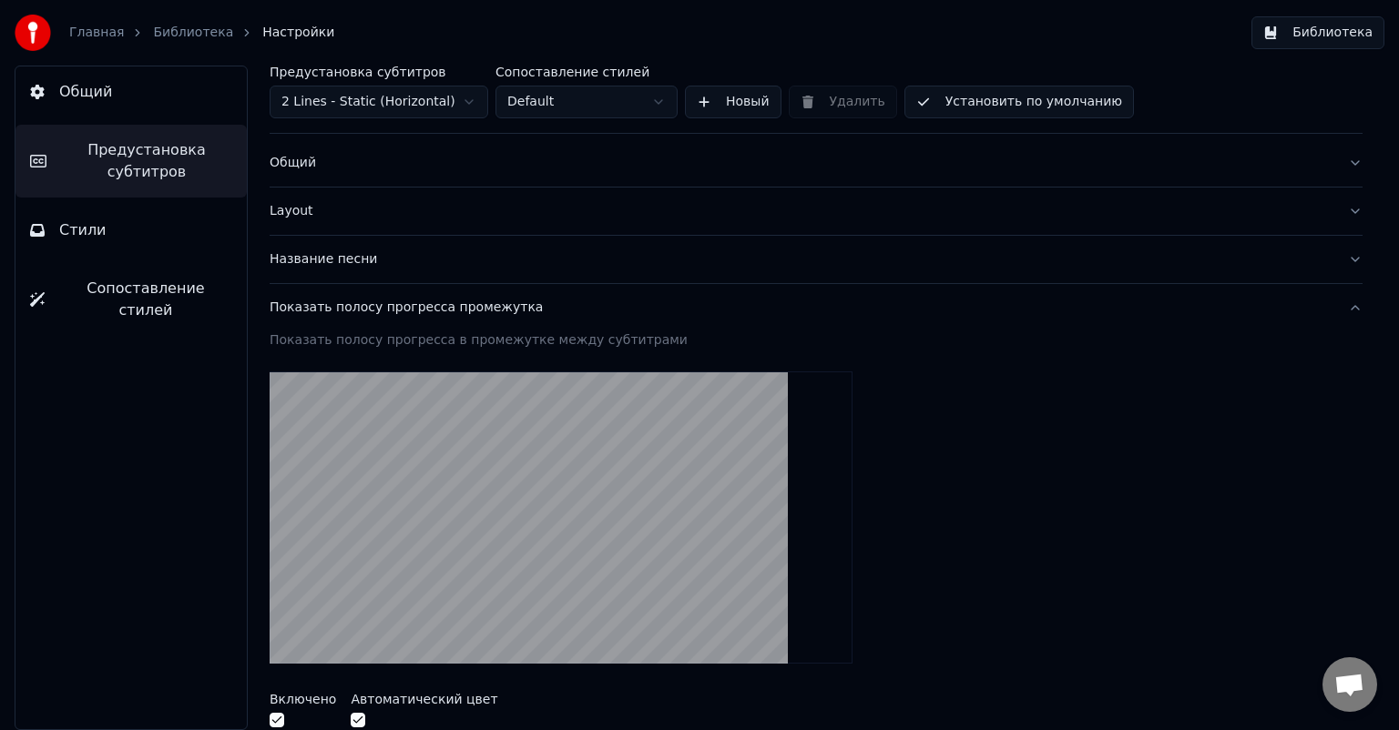
scroll to position [0, 0]
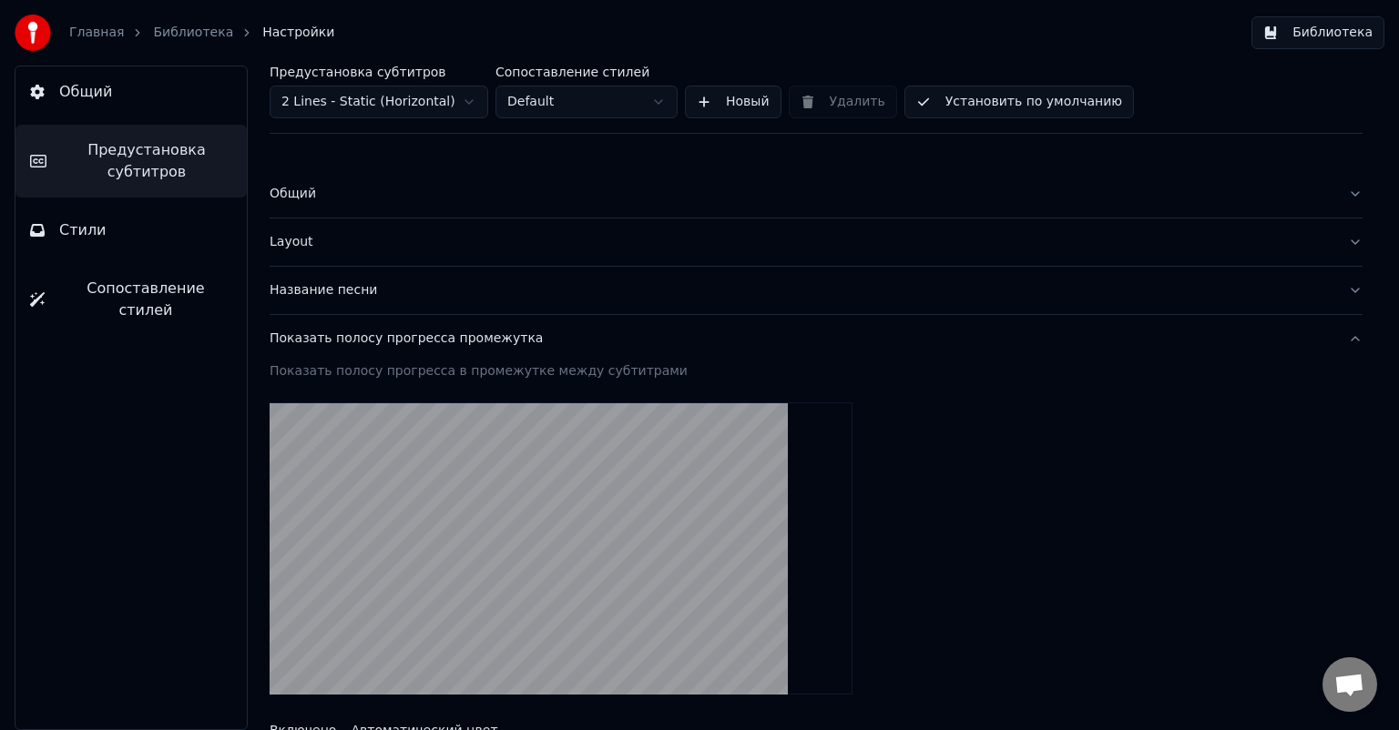
click at [373, 339] on div "Показать полосу прогресса промежутка" at bounding box center [802, 339] width 1064 height 18
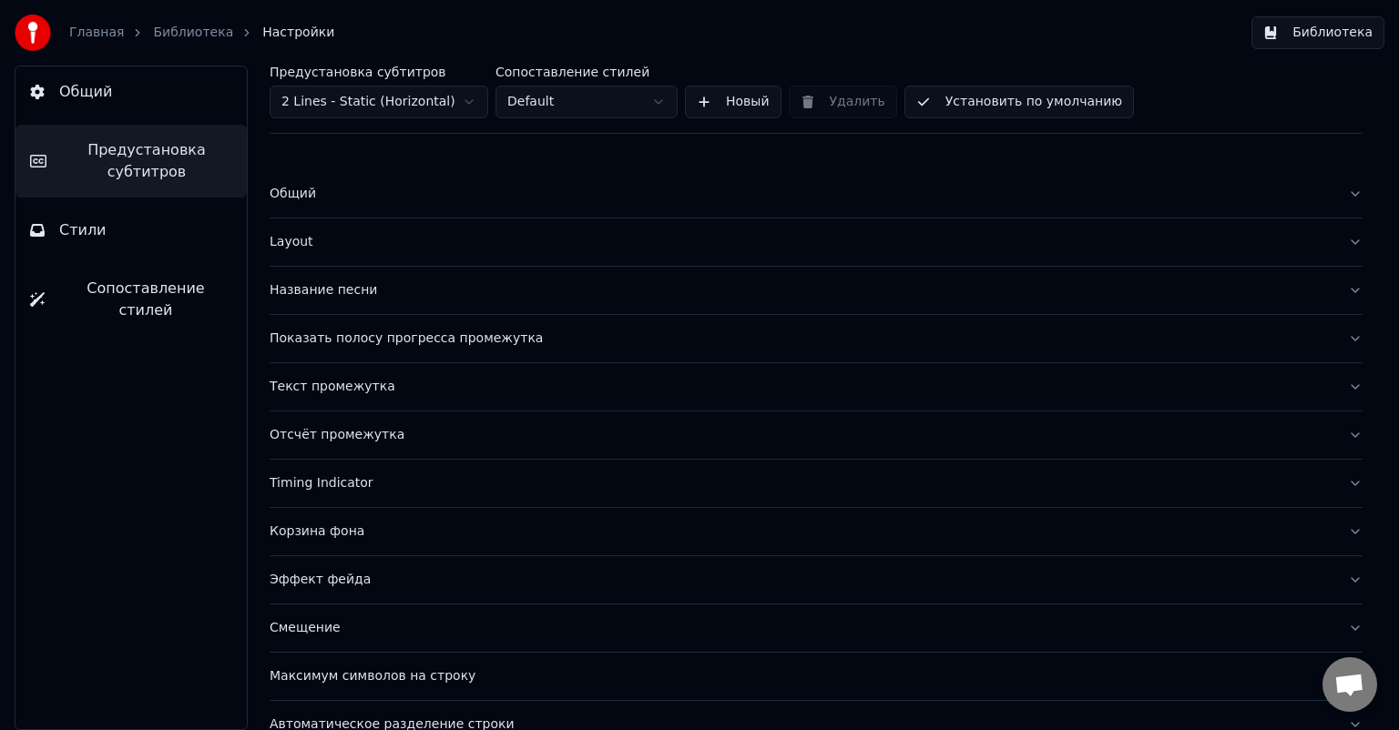
click at [388, 336] on div "Показать полосу прогресса промежутка" at bounding box center [802, 339] width 1064 height 18
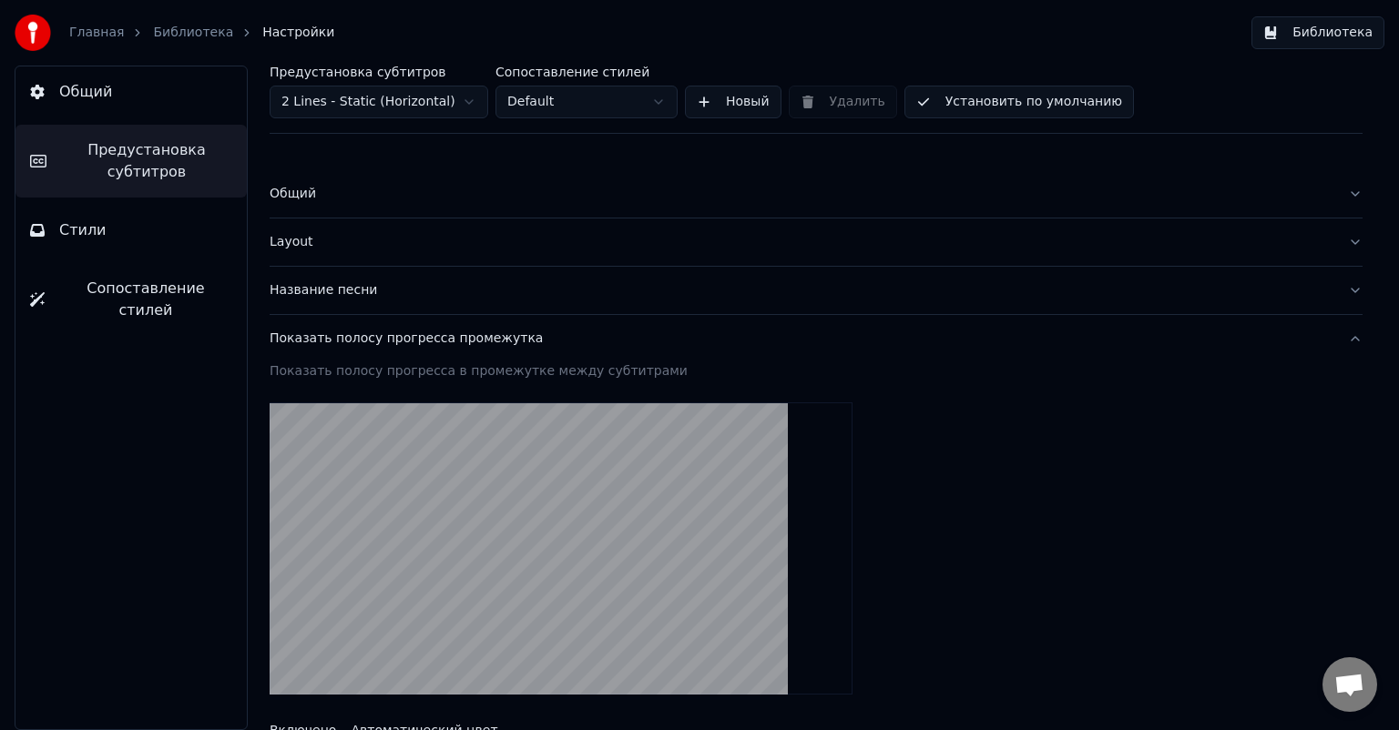
click at [282, 372] on div "Показать полосу прогресса в промежутке между субтитрами" at bounding box center [816, 371] width 1093 height 18
click at [359, 372] on div "Показать полосу прогресса в промежутке между субтитрами" at bounding box center [816, 371] width 1093 height 18
drag, startPoint x: 414, startPoint y: 374, endPoint x: 356, endPoint y: 372, distance: 58.3
click at [356, 372] on div "Показать полосу прогресса в промежутке между субтитрами" at bounding box center [816, 371] width 1093 height 18
click at [501, 379] on div "Показать полосу прогресса в промежутке между субтитрами" at bounding box center [816, 371] width 1093 height 18
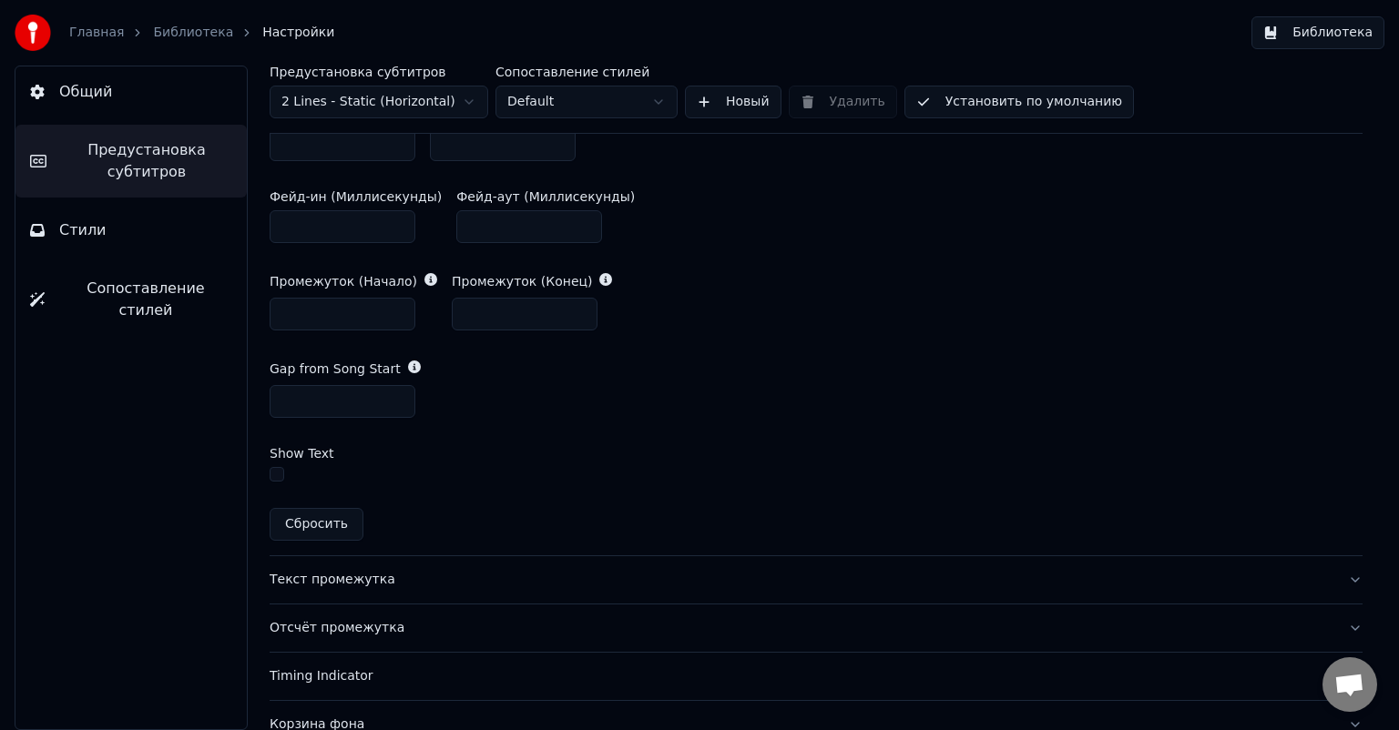
scroll to position [911, 0]
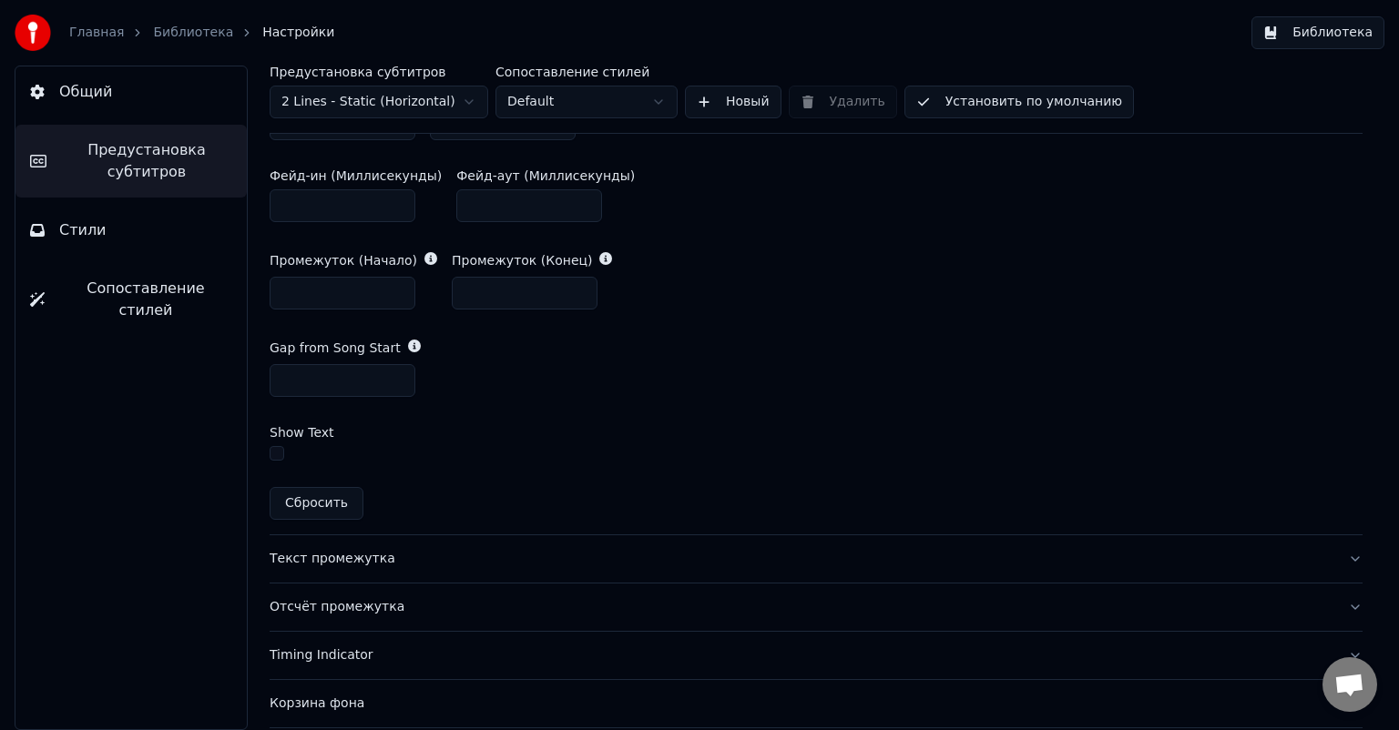
click at [87, 229] on span "Стили" at bounding box center [82, 230] width 47 height 22
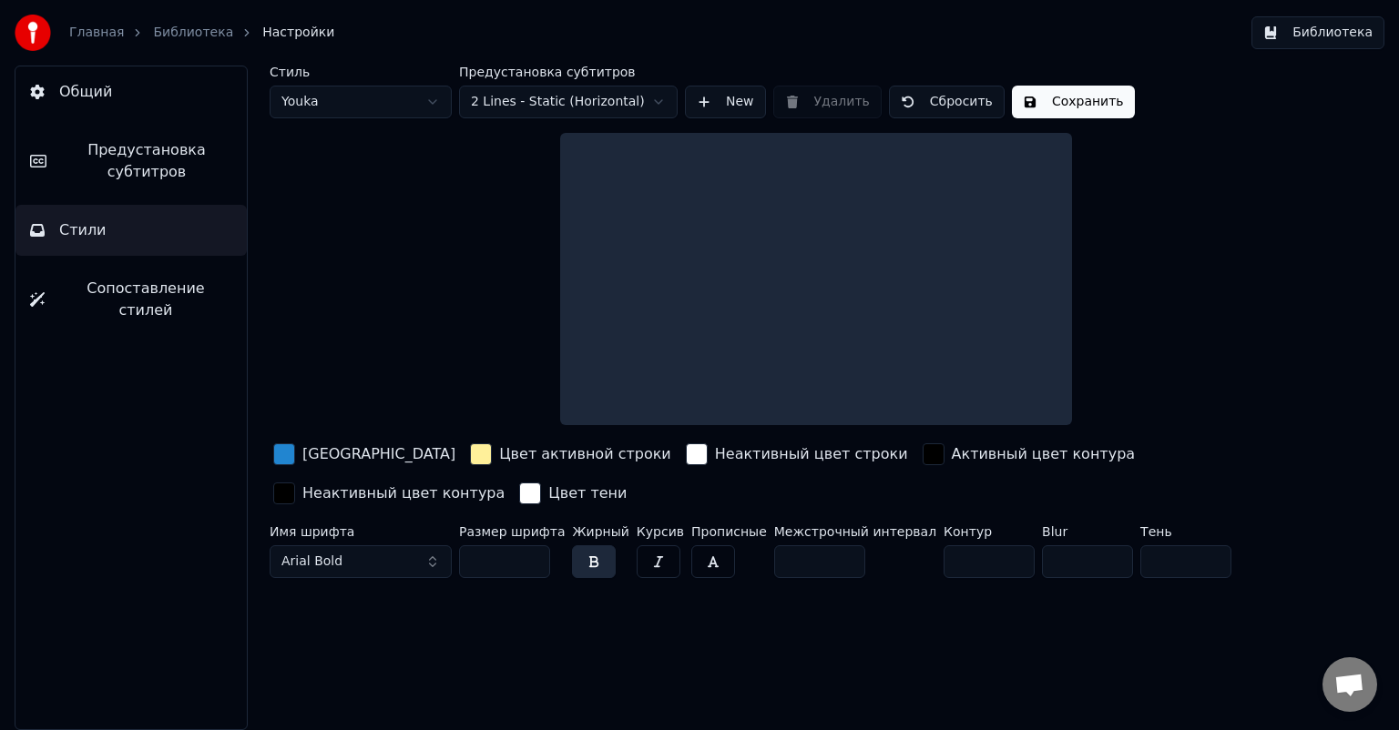
scroll to position [0, 0]
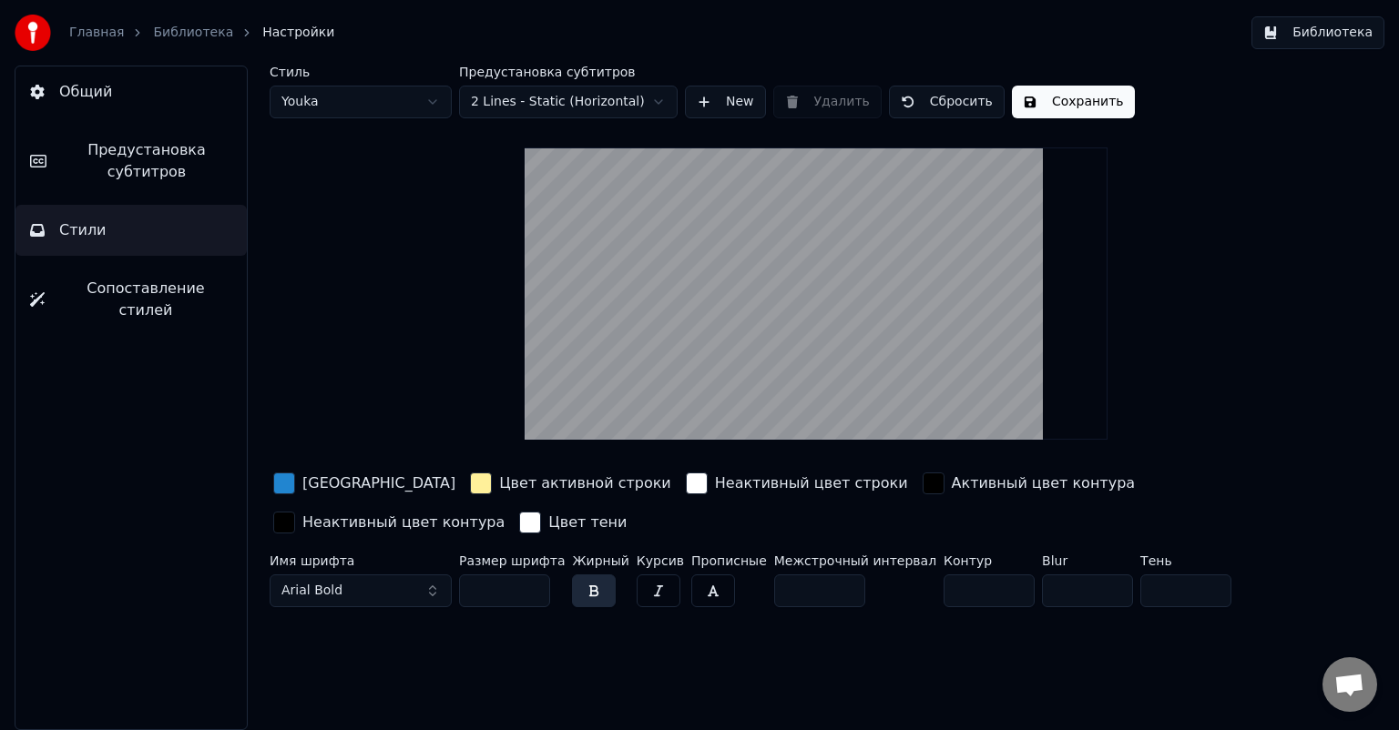
click at [103, 289] on span "Сопоставление стилей" at bounding box center [145, 300] width 173 height 44
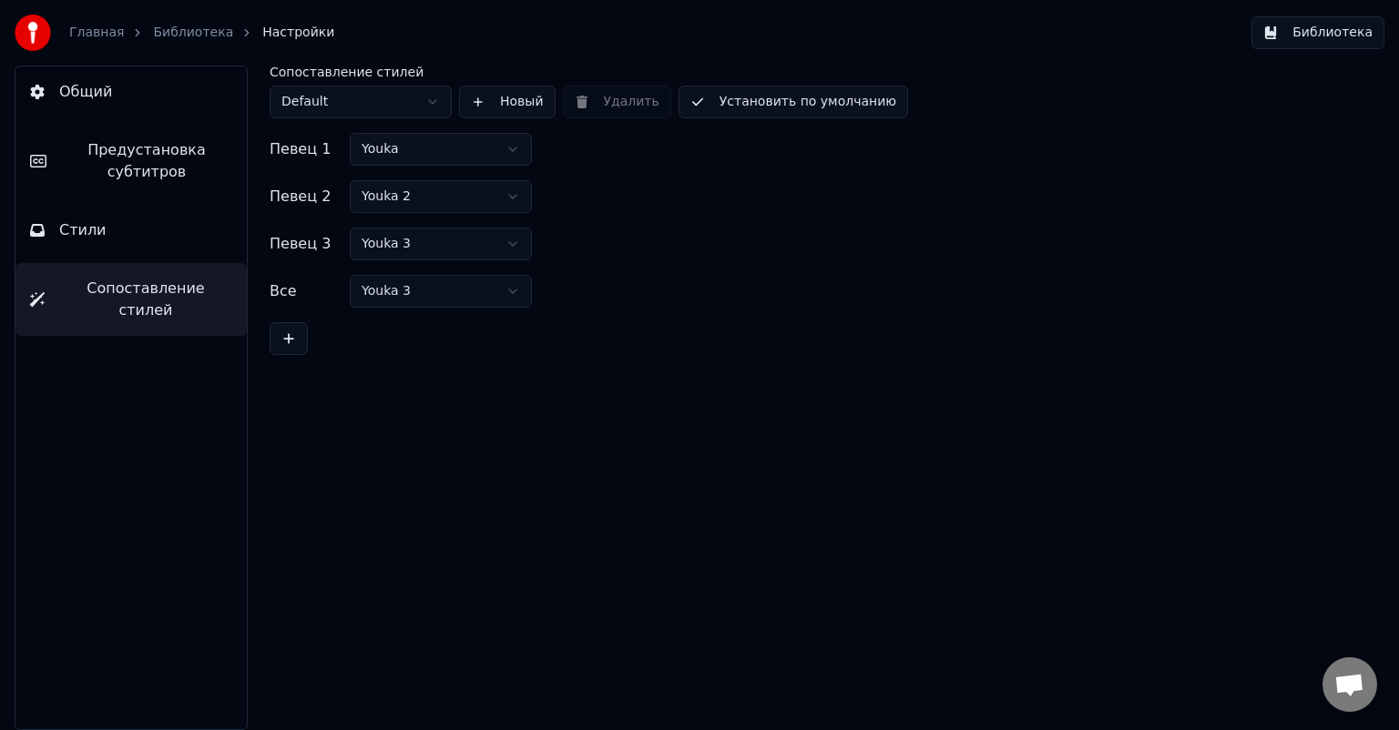
click at [105, 154] on span "Предустановка субтитров" at bounding box center [146, 161] width 171 height 44
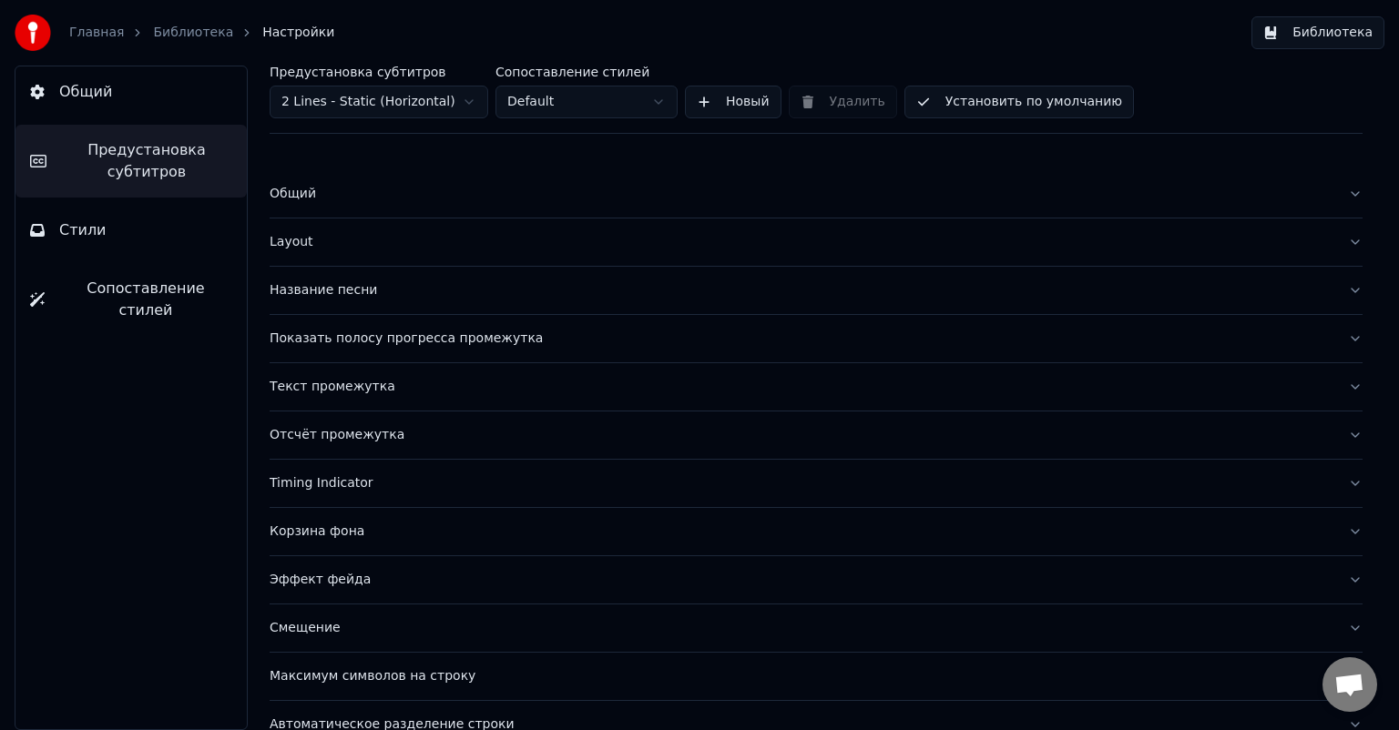
click at [116, 87] on button "Общий" at bounding box center [130, 91] width 231 height 51
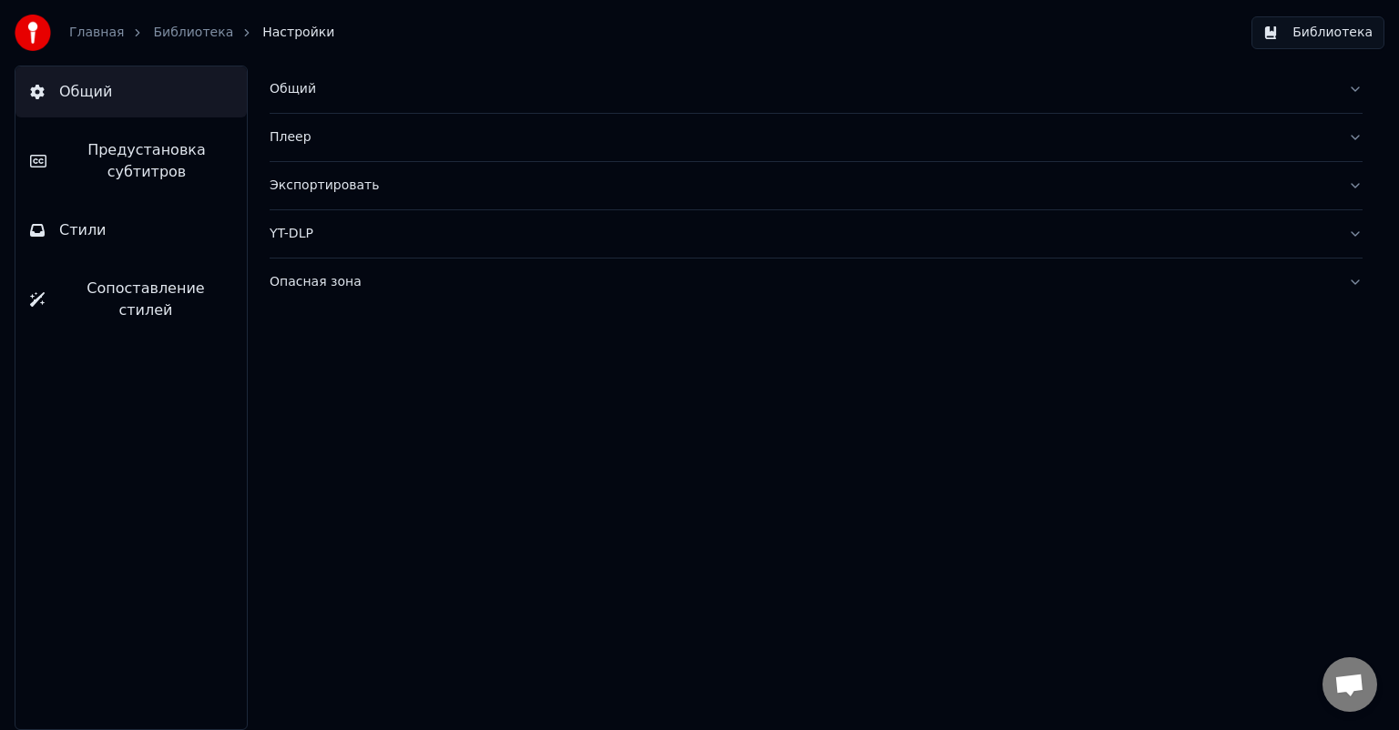
click at [175, 29] on link "Библиотека" at bounding box center [193, 33] width 80 height 18
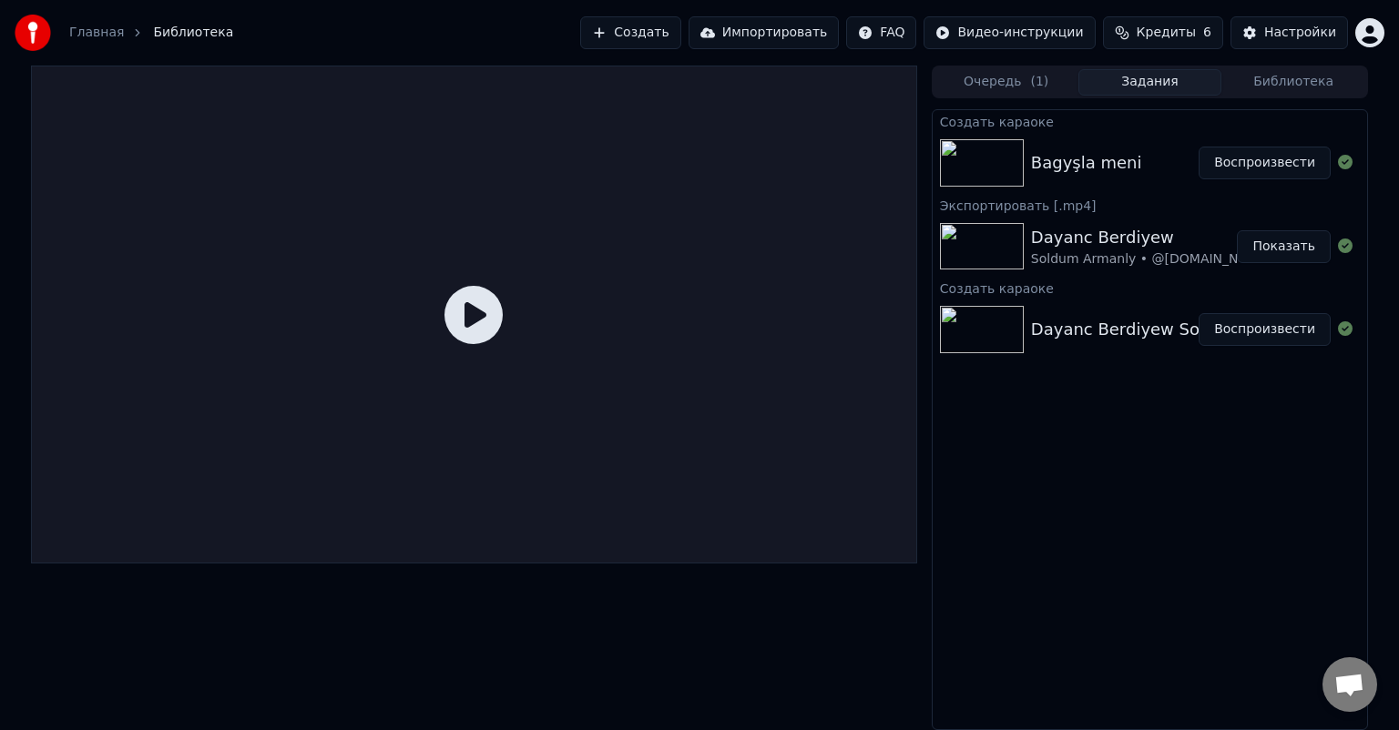
click at [1242, 161] on button "Воспроизвести" at bounding box center [1264, 163] width 132 height 33
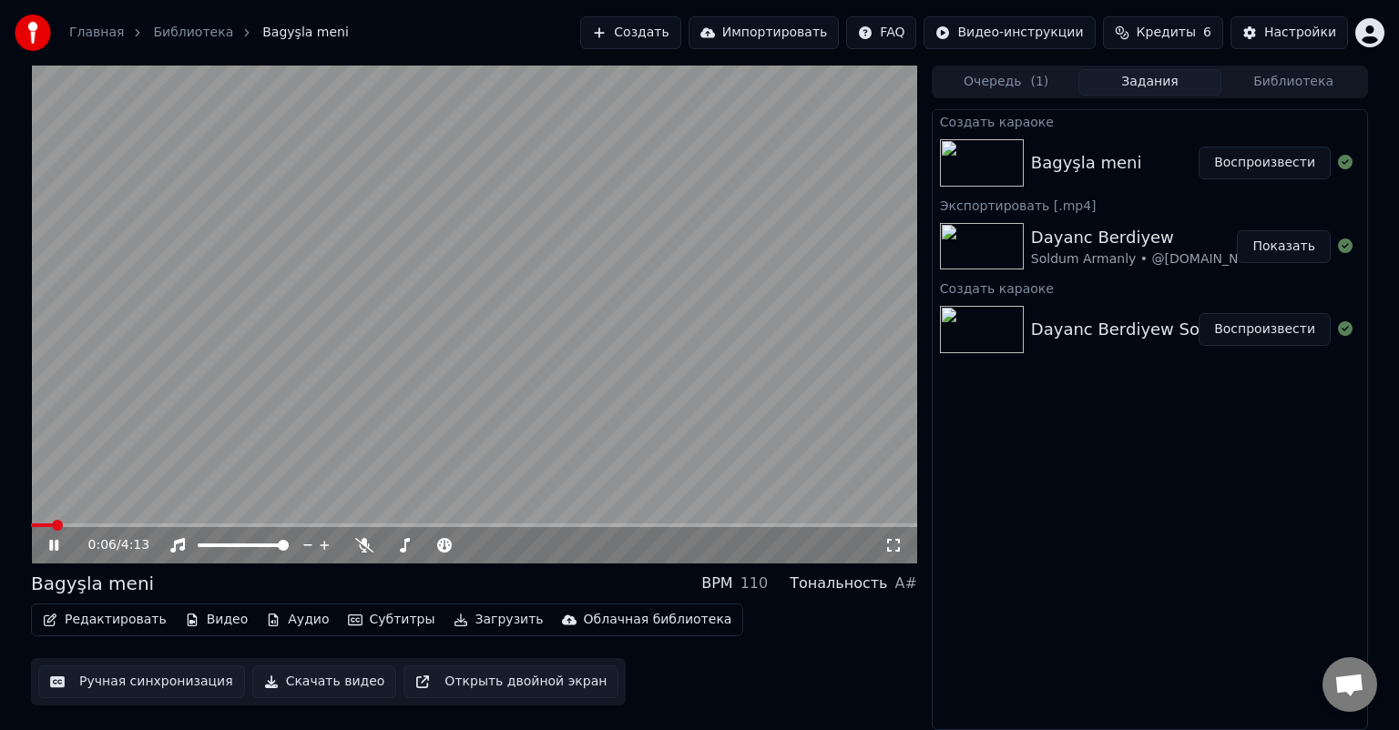
click at [54, 545] on icon at bounding box center [67, 545] width 43 height 15
click at [350, 623] on button "Субтитры" at bounding box center [392, 619] width 102 height 25
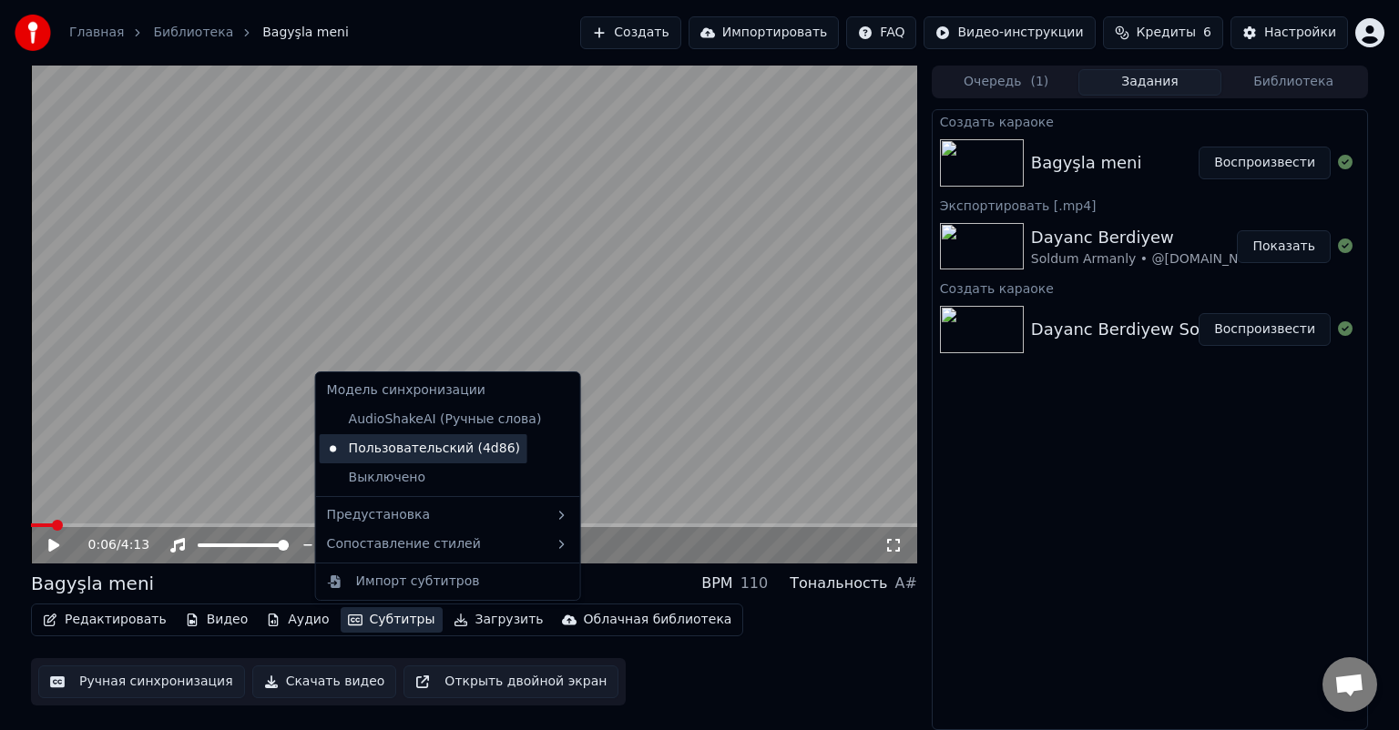
click at [442, 446] on div "Пользовательский (4d86)" at bounding box center [424, 448] width 208 height 29
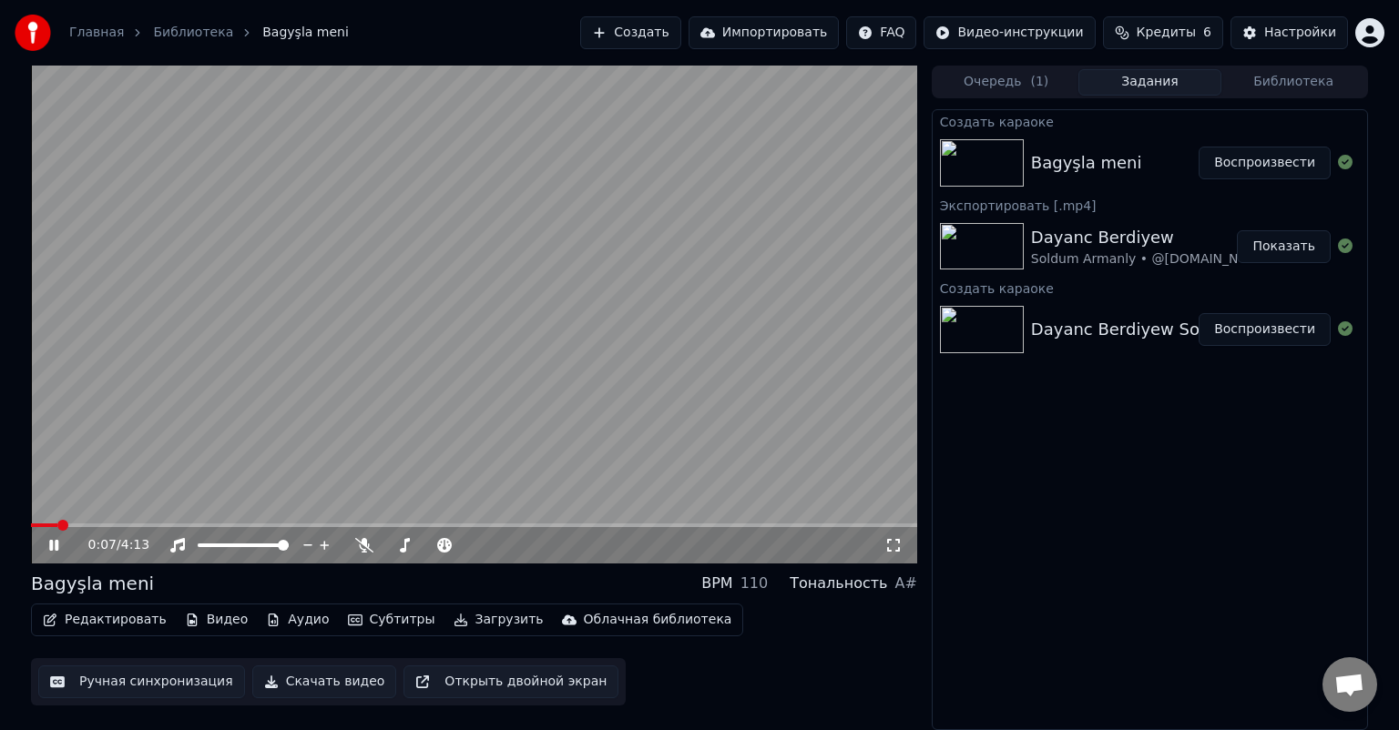
click at [49, 542] on icon at bounding box center [53, 545] width 9 height 11
click at [380, 621] on button "Субтитры" at bounding box center [392, 619] width 102 height 25
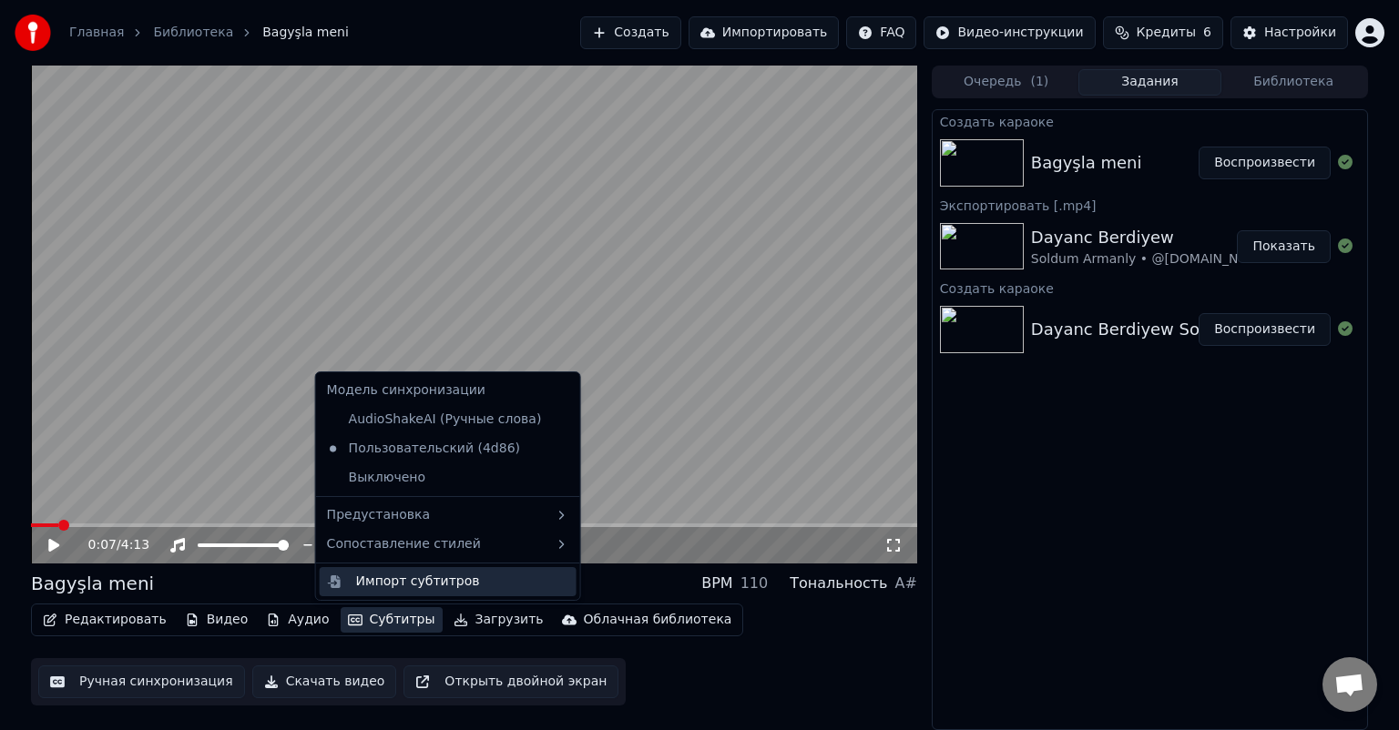
click at [487, 585] on div "Импорт субтитров" at bounding box center [462, 582] width 213 height 18
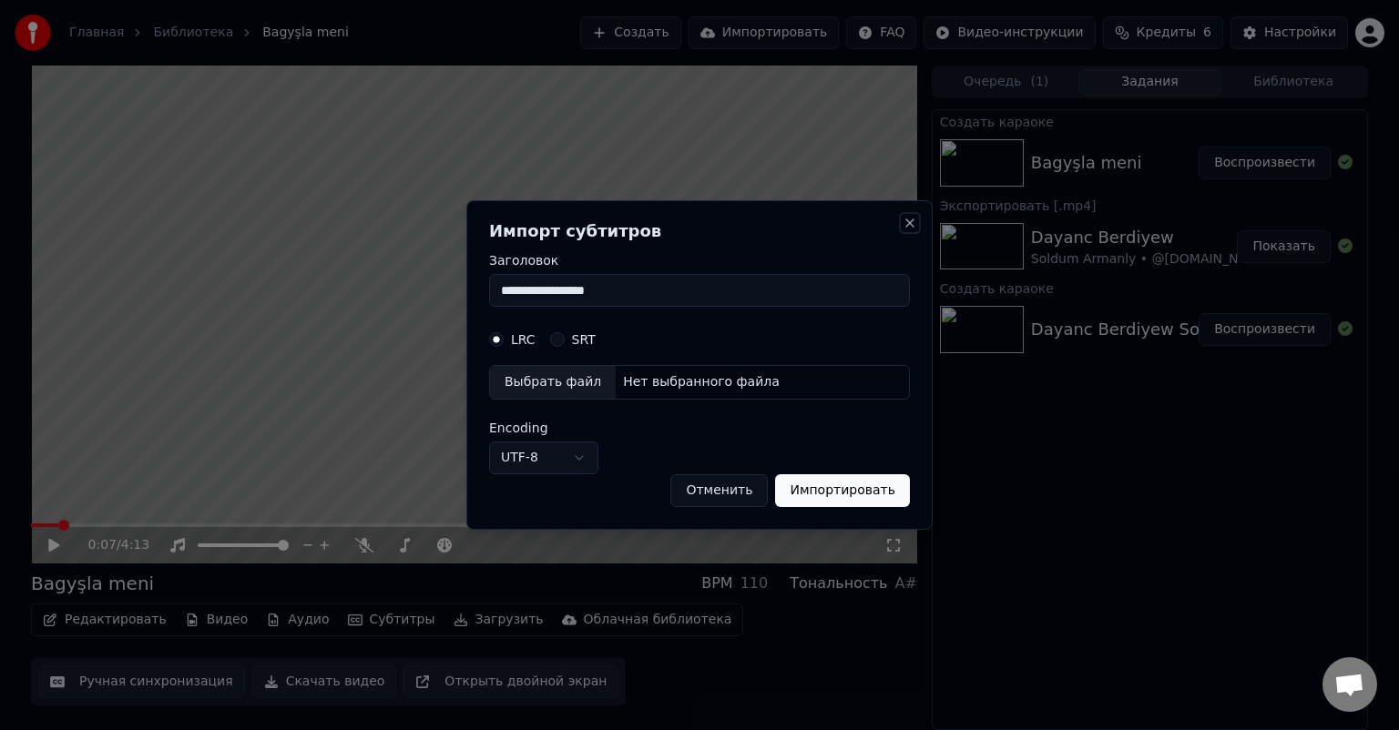
click at [911, 220] on button "Close" at bounding box center [909, 223] width 15 height 15
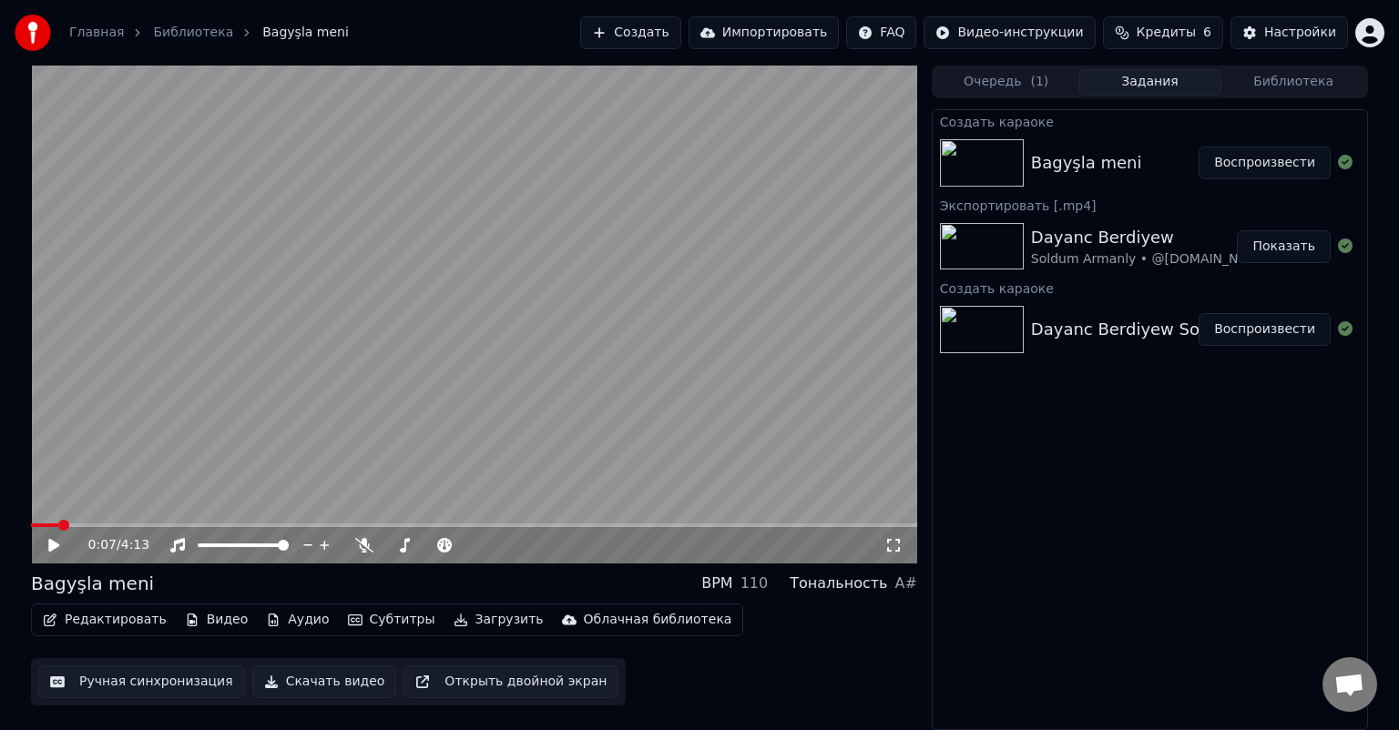
click at [459, 619] on button "Загрузить" at bounding box center [498, 619] width 105 height 25
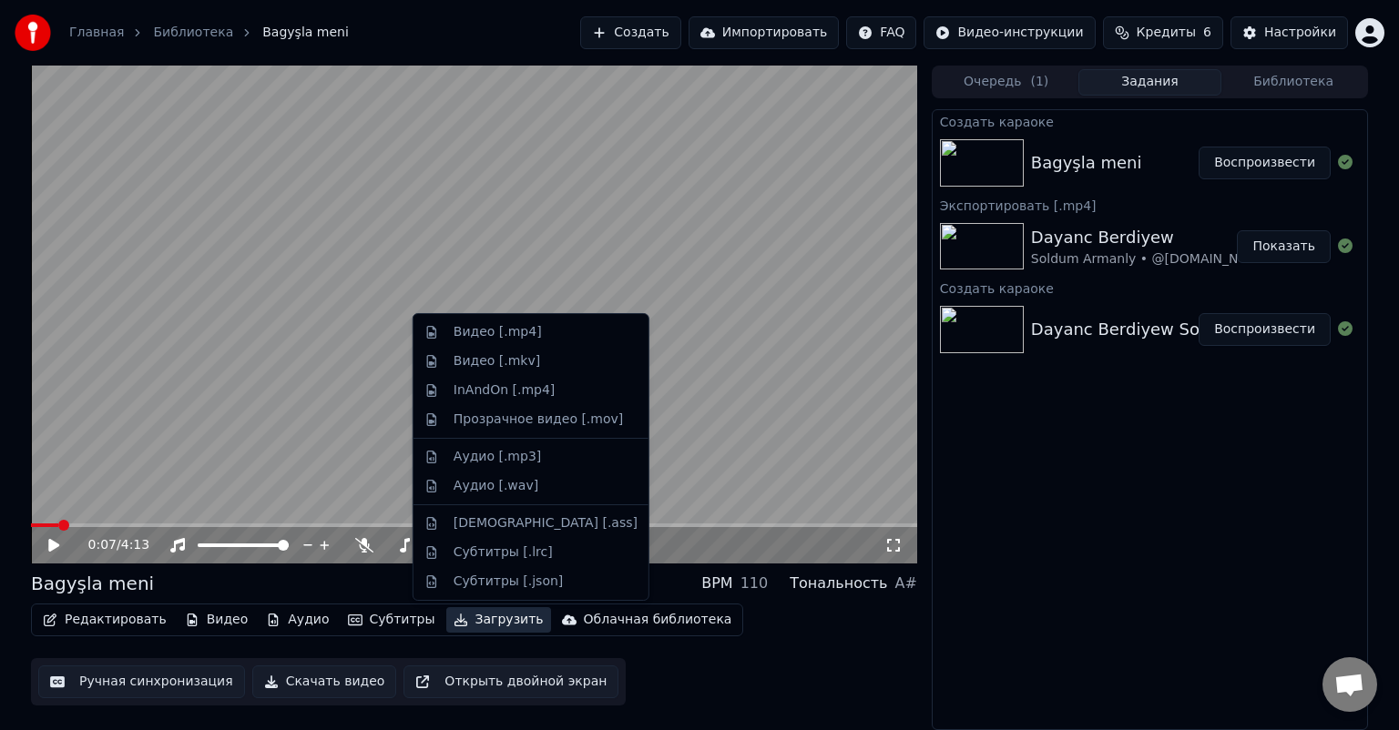
click at [459, 619] on button "Загрузить" at bounding box center [498, 619] width 105 height 25
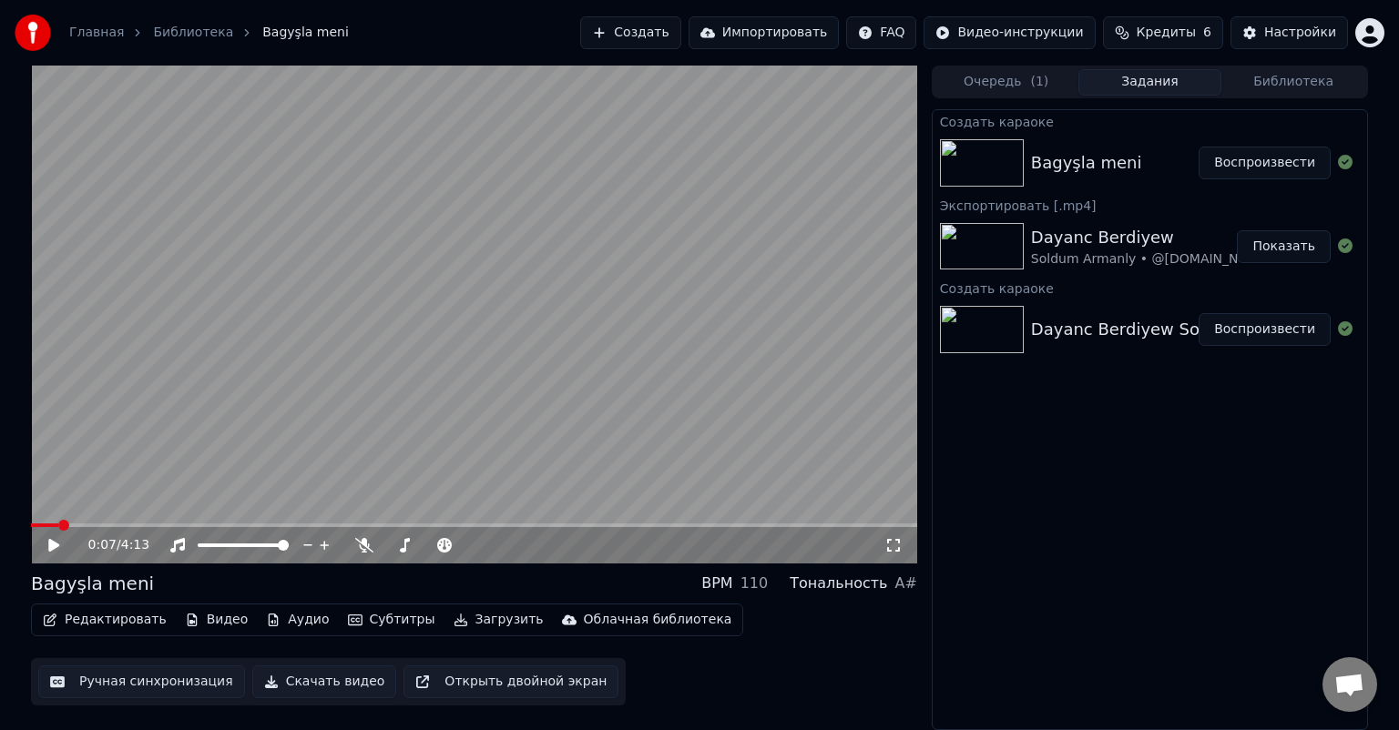
click at [357, 619] on button "Субтитры" at bounding box center [392, 619] width 102 height 25
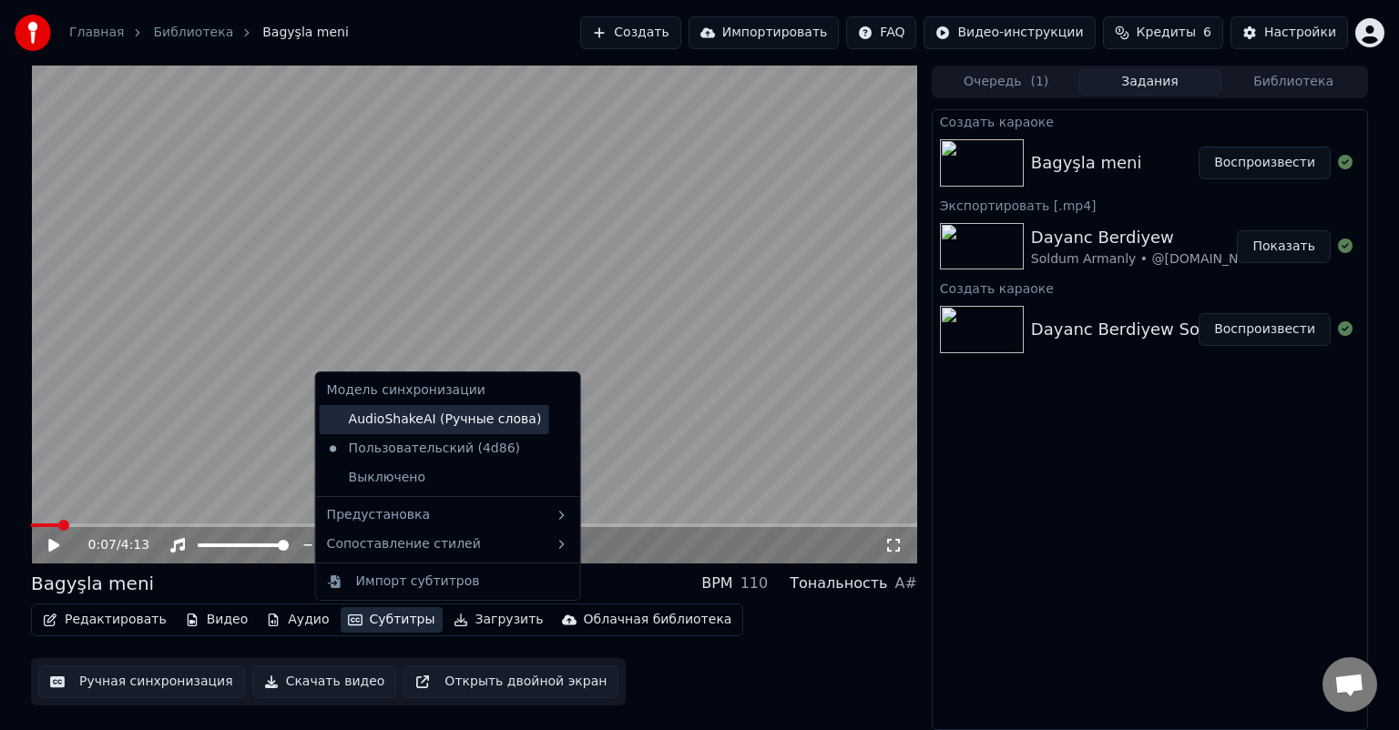
click at [447, 423] on div "AudioShakeAI (Ручные слова)" at bounding box center [434, 419] width 229 height 29
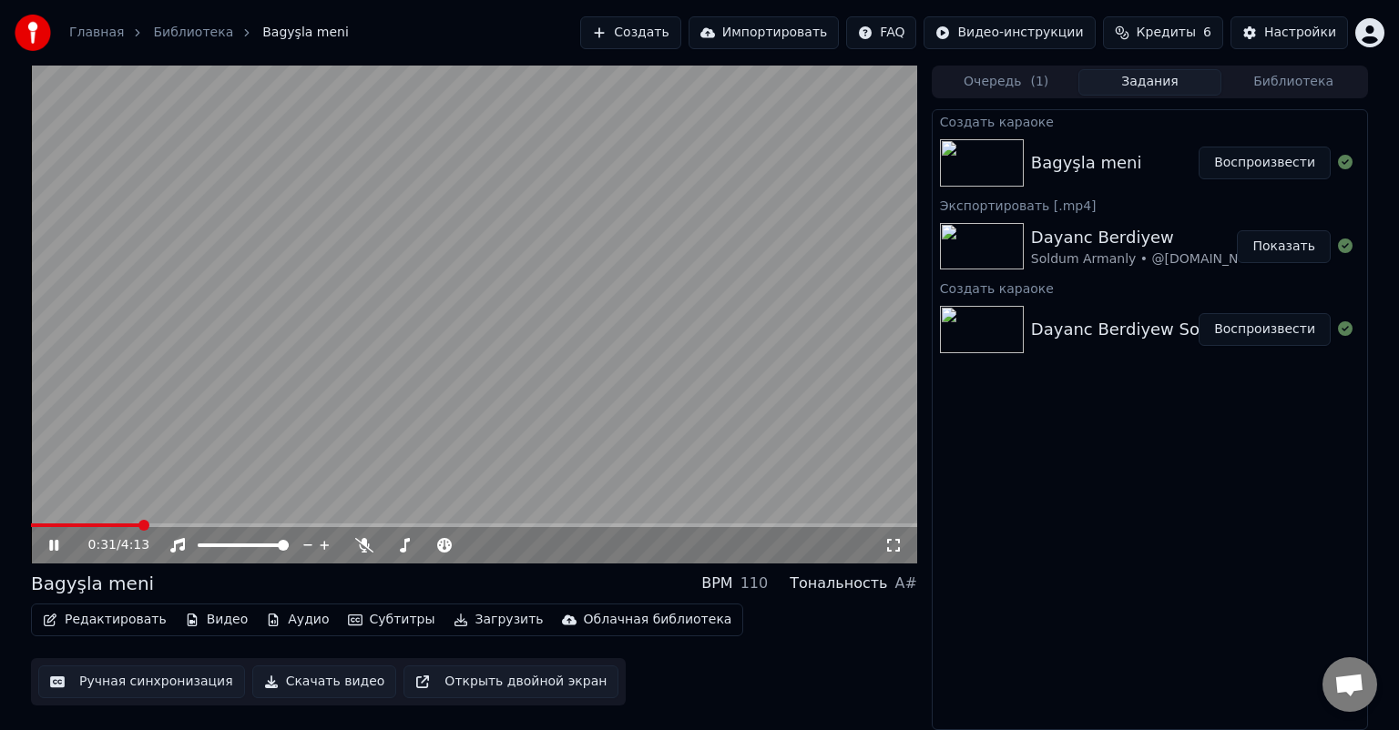
click at [140, 525] on span at bounding box center [474, 526] width 886 height 4
click at [346, 525] on span at bounding box center [474, 526] width 886 height 4
click at [428, 525] on span at bounding box center [474, 526] width 886 height 4
click at [1281, 162] on button "Воспроизвести" at bounding box center [1264, 163] width 132 height 33
click at [890, 543] on icon at bounding box center [893, 545] width 18 height 15
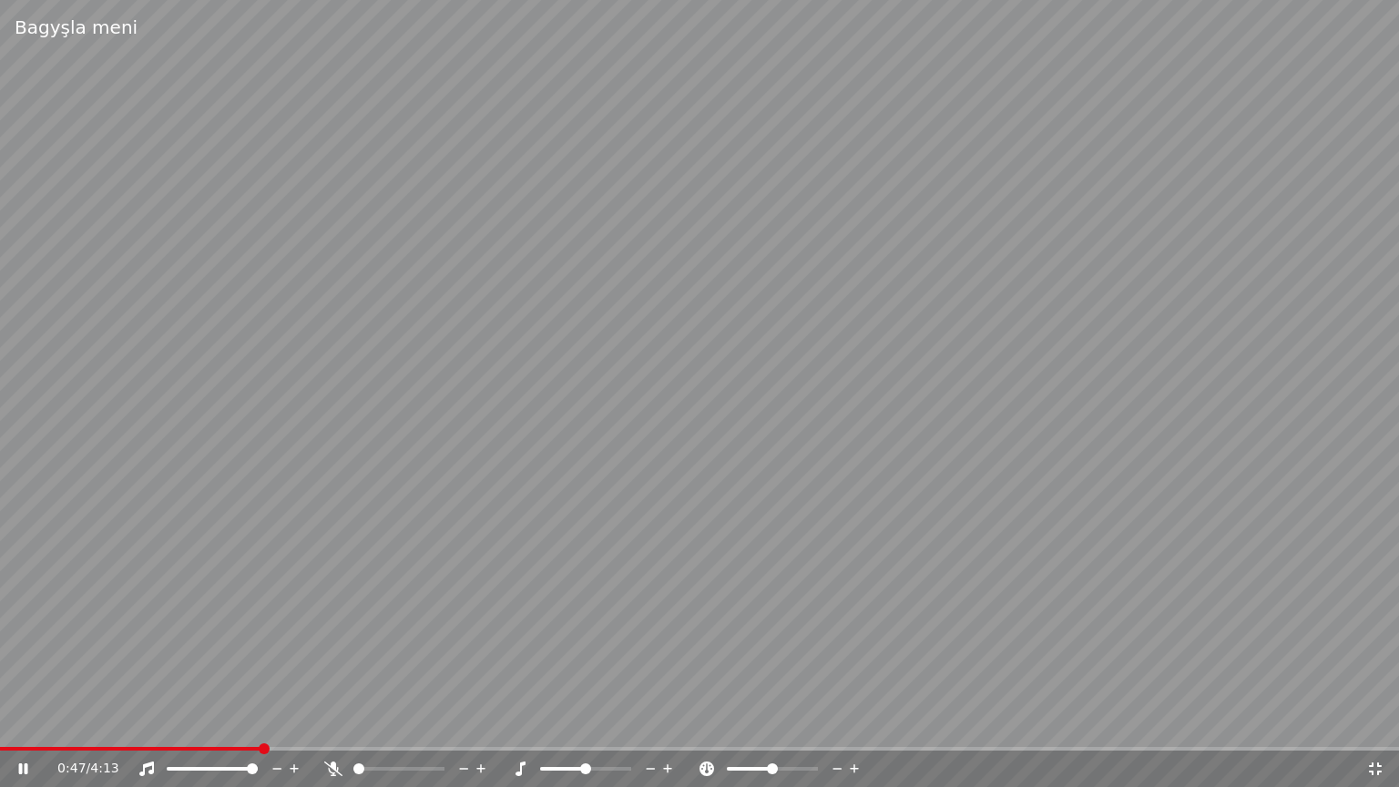
click at [1374, 729] on icon at bounding box center [1375, 768] width 18 height 15
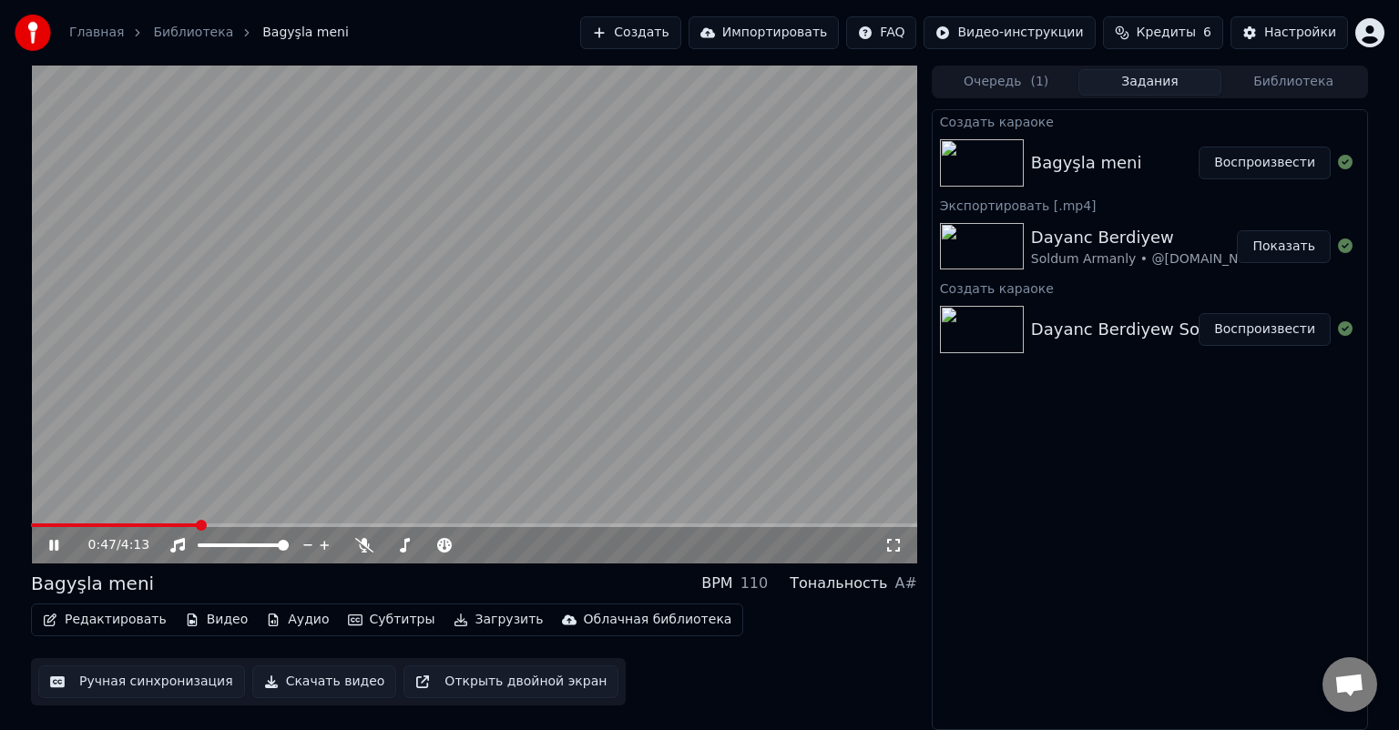
click at [55, 540] on icon at bounding box center [53, 545] width 9 height 11
click at [379, 625] on button "Субтитры" at bounding box center [392, 619] width 102 height 25
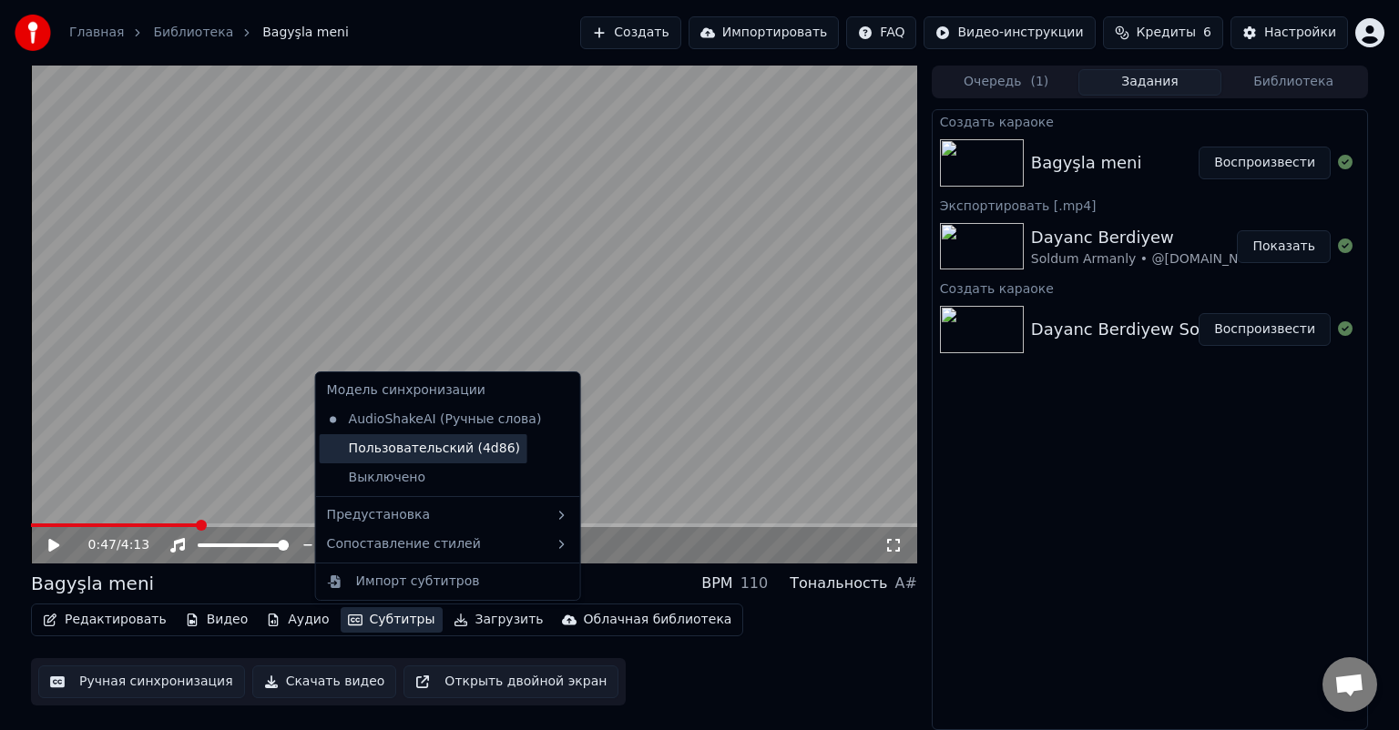
click at [418, 448] on div "Пользовательский (4d86)" at bounding box center [424, 448] width 208 height 29
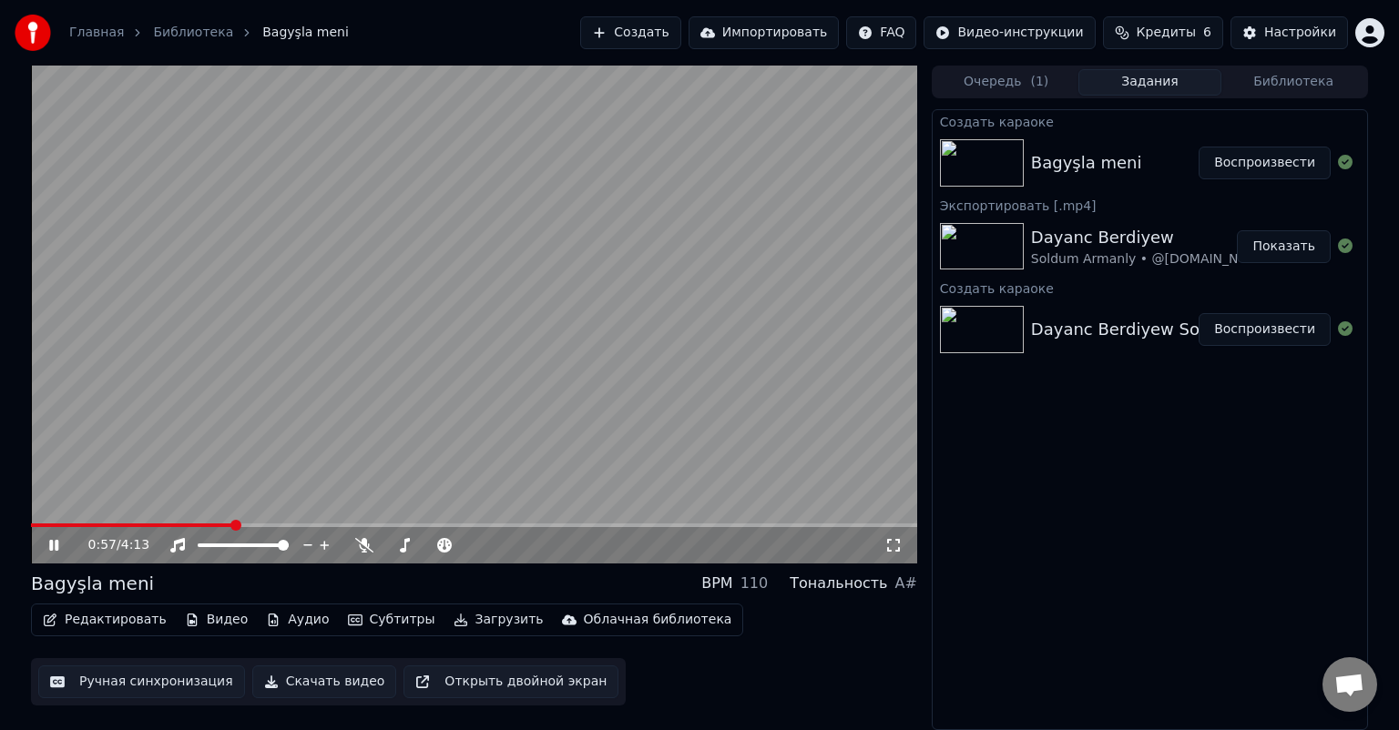
click at [373, 619] on button "Субтитры" at bounding box center [392, 619] width 102 height 25
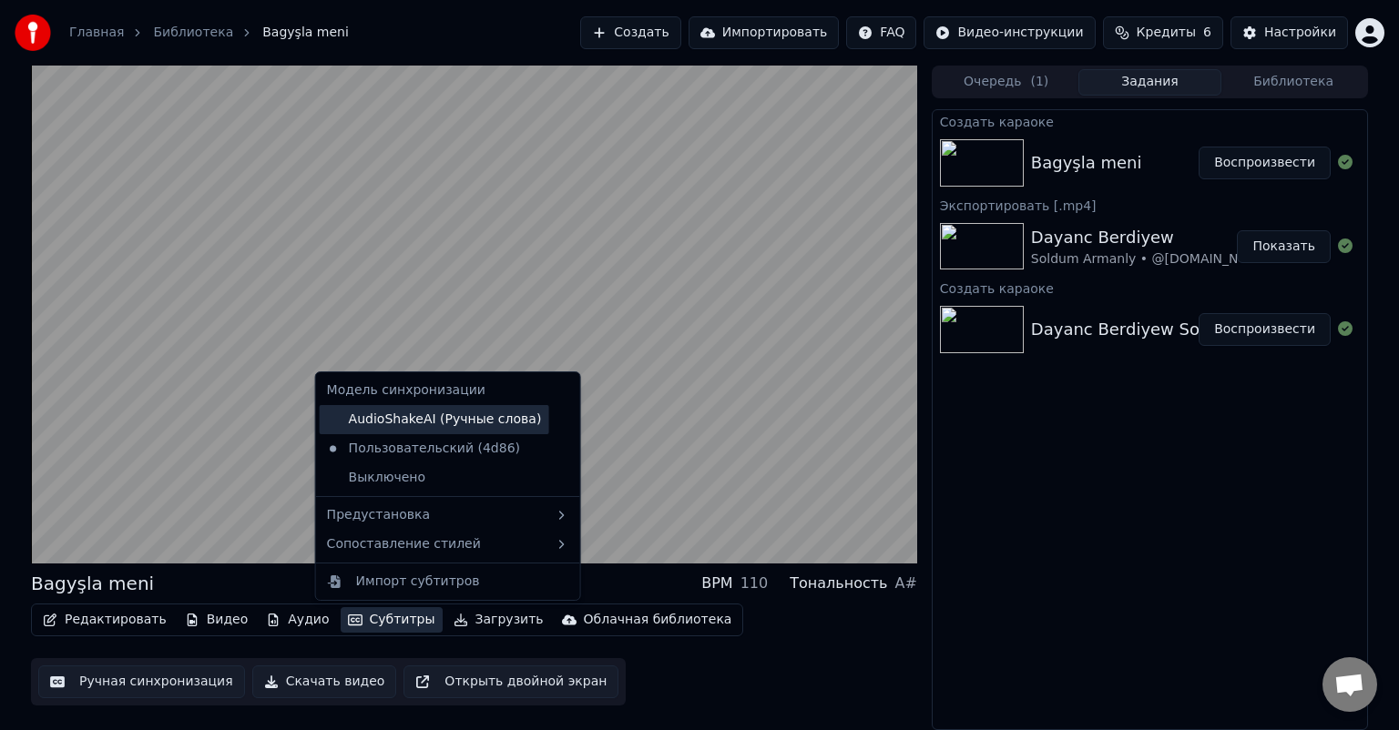
click at [426, 421] on div "AudioShakeAI (Ручные слова)" at bounding box center [434, 419] width 229 height 29
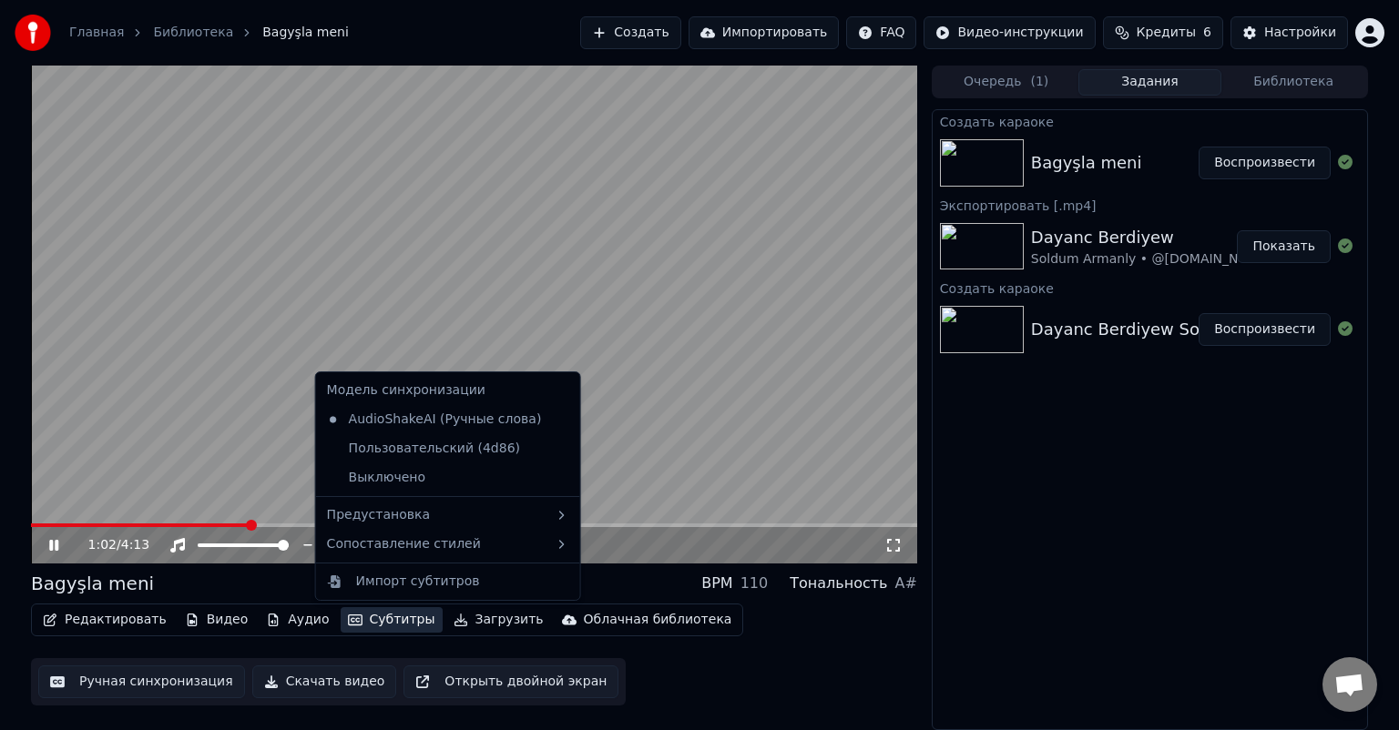
click at [367, 621] on button "Субтитры" at bounding box center [392, 619] width 102 height 25
click at [411, 449] on div "Пользовательский (4d86)" at bounding box center [424, 448] width 208 height 29
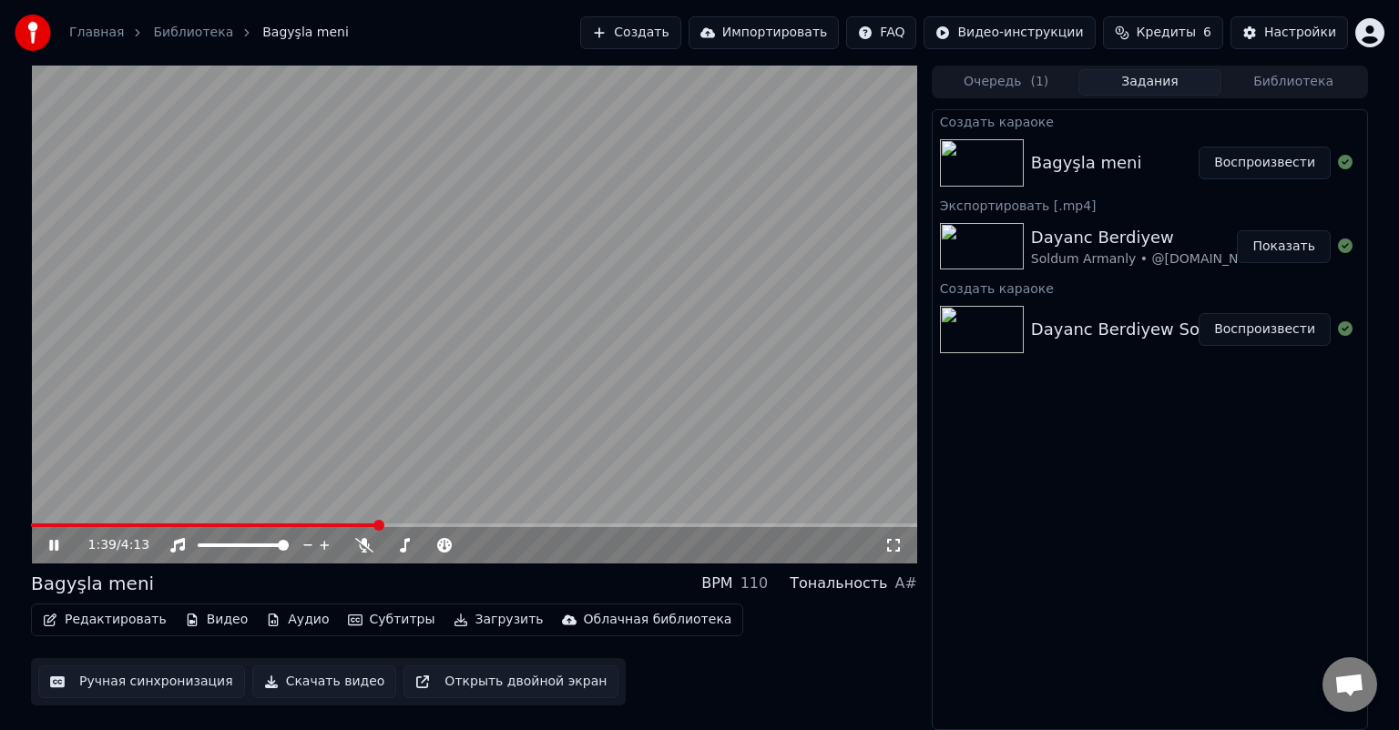
click at [376, 525] on span at bounding box center [474, 526] width 886 height 4
click at [412, 525] on span at bounding box center [474, 526] width 886 height 4
click at [77, 525] on span at bounding box center [225, 526] width 389 height 4
click at [410, 519] on video at bounding box center [474, 315] width 886 height 498
click at [412, 523] on video at bounding box center [474, 315] width 886 height 498
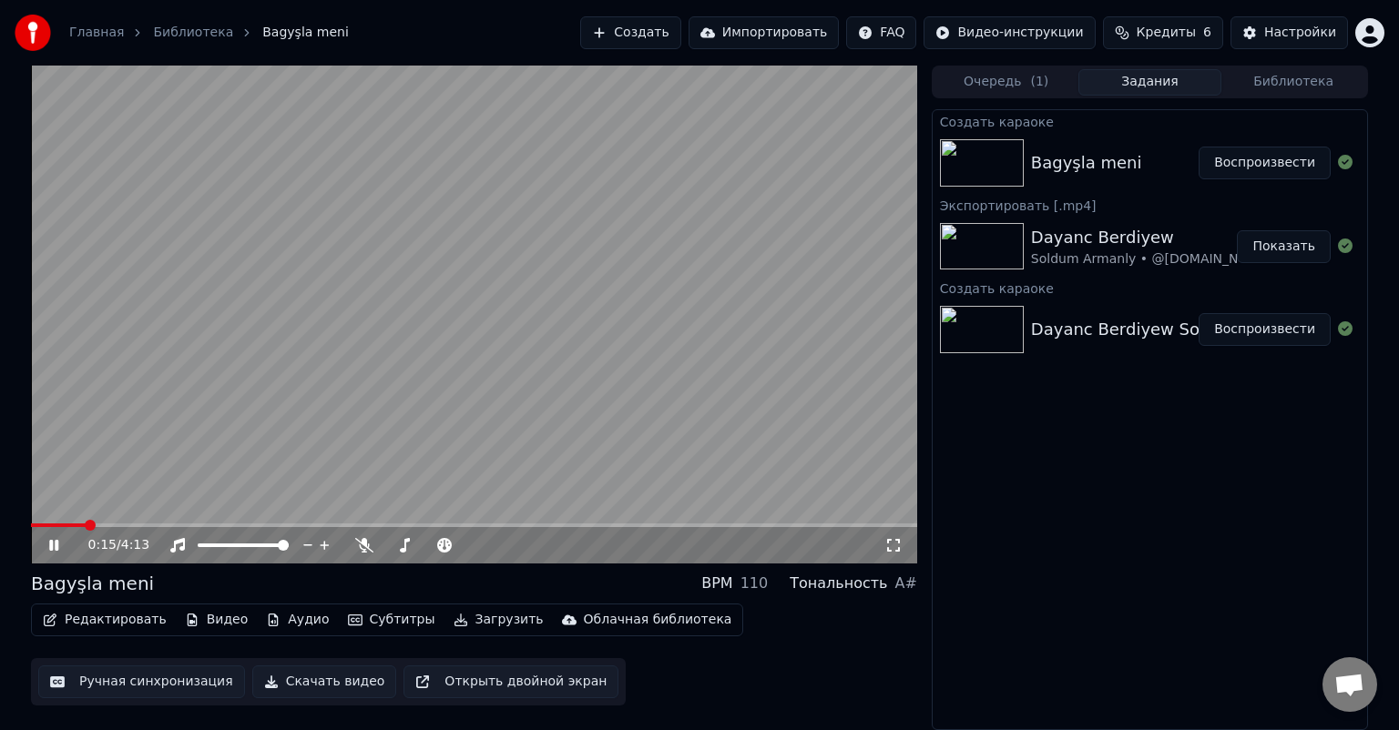
click at [412, 525] on span at bounding box center [474, 526] width 886 height 4
click at [448, 522] on video at bounding box center [474, 315] width 886 height 498
click at [452, 527] on span at bounding box center [474, 526] width 886 height 4
click at [65, 547] on icon at bounding box center [67, 545] width 43 height 15
click at [57, 545] on icon at bounding box center [53, 545] width 9 height 11
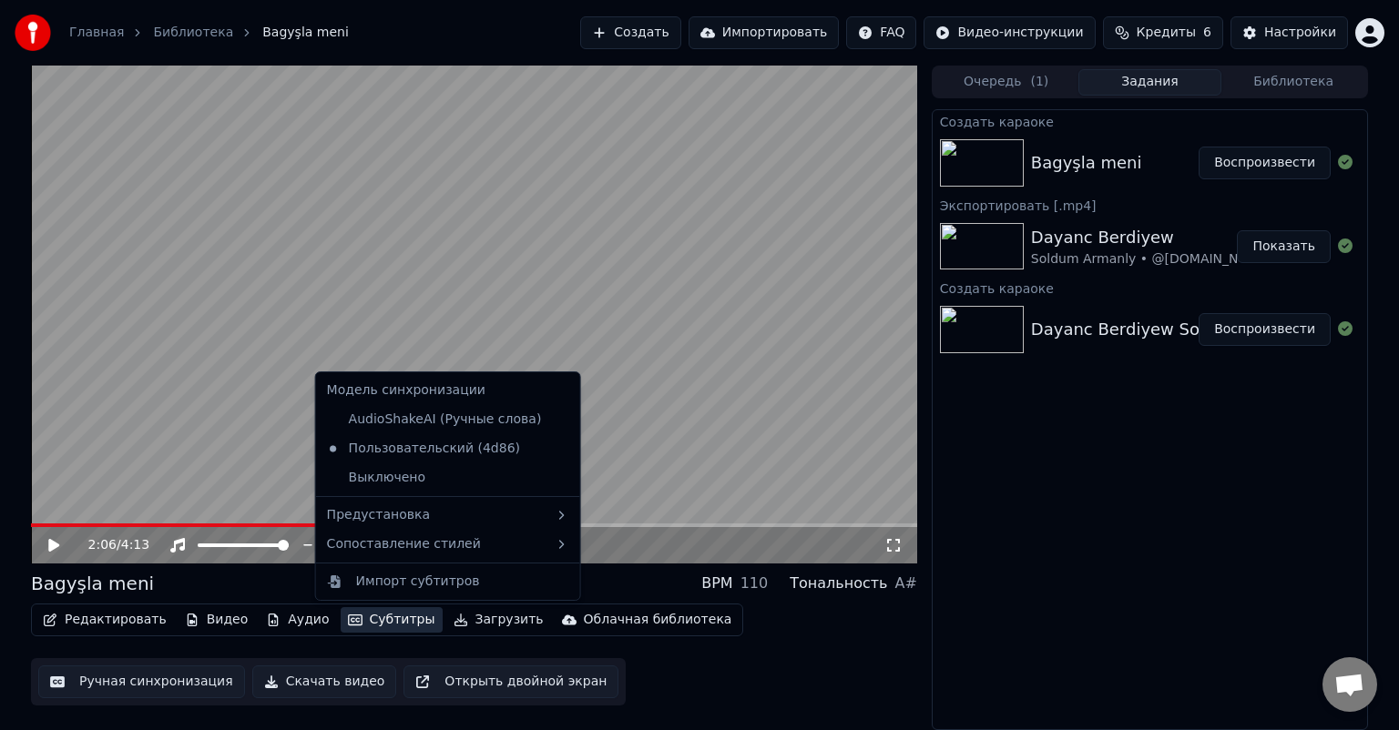
click at [369, 616] on button "Субтитры" at bounding box center [392, 619] width 102 height 25
click at [169, 331] on video at bounding box center [474, 315] width 886 height 498
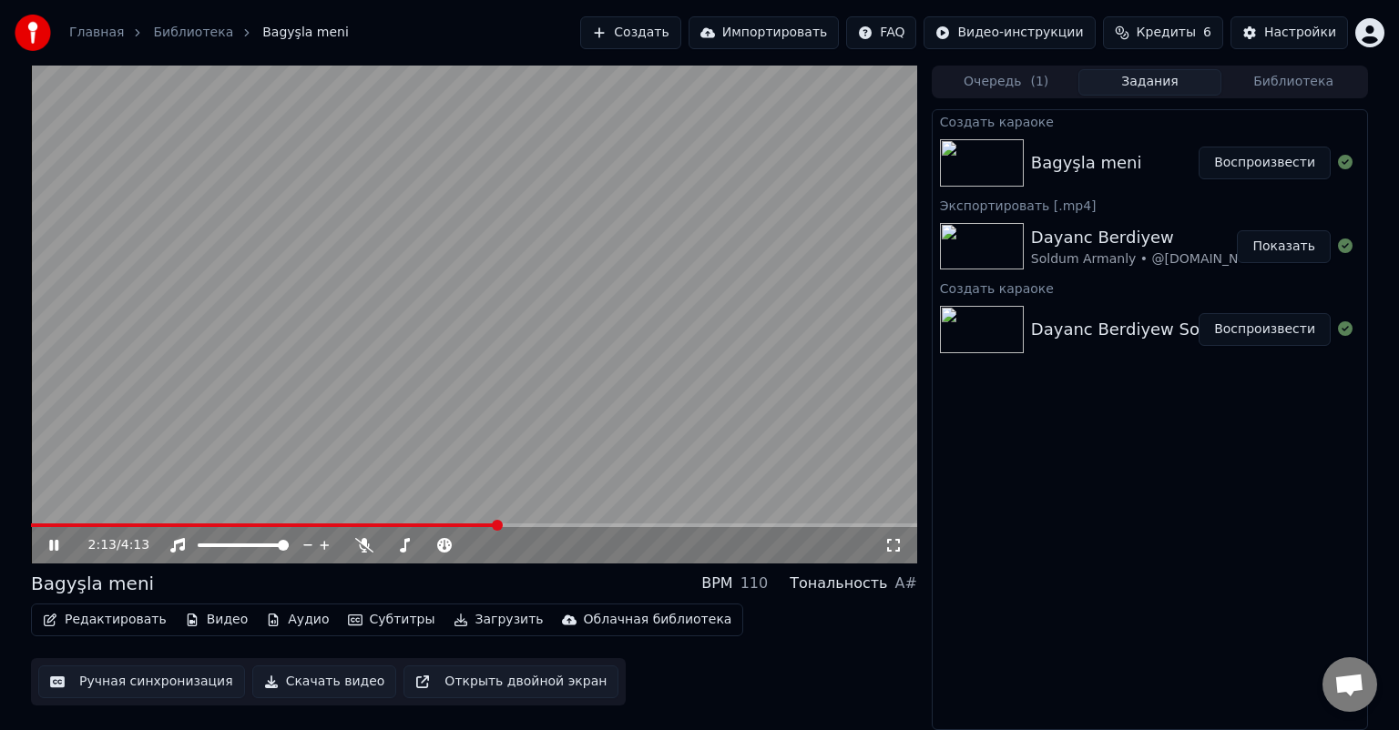
click at [55, 543] on icon at bounding box center [53, 545] width 9 height 11
click at [1302, 35] on div "Настройки" at bounding box center [1300, 33] width 72 height 18
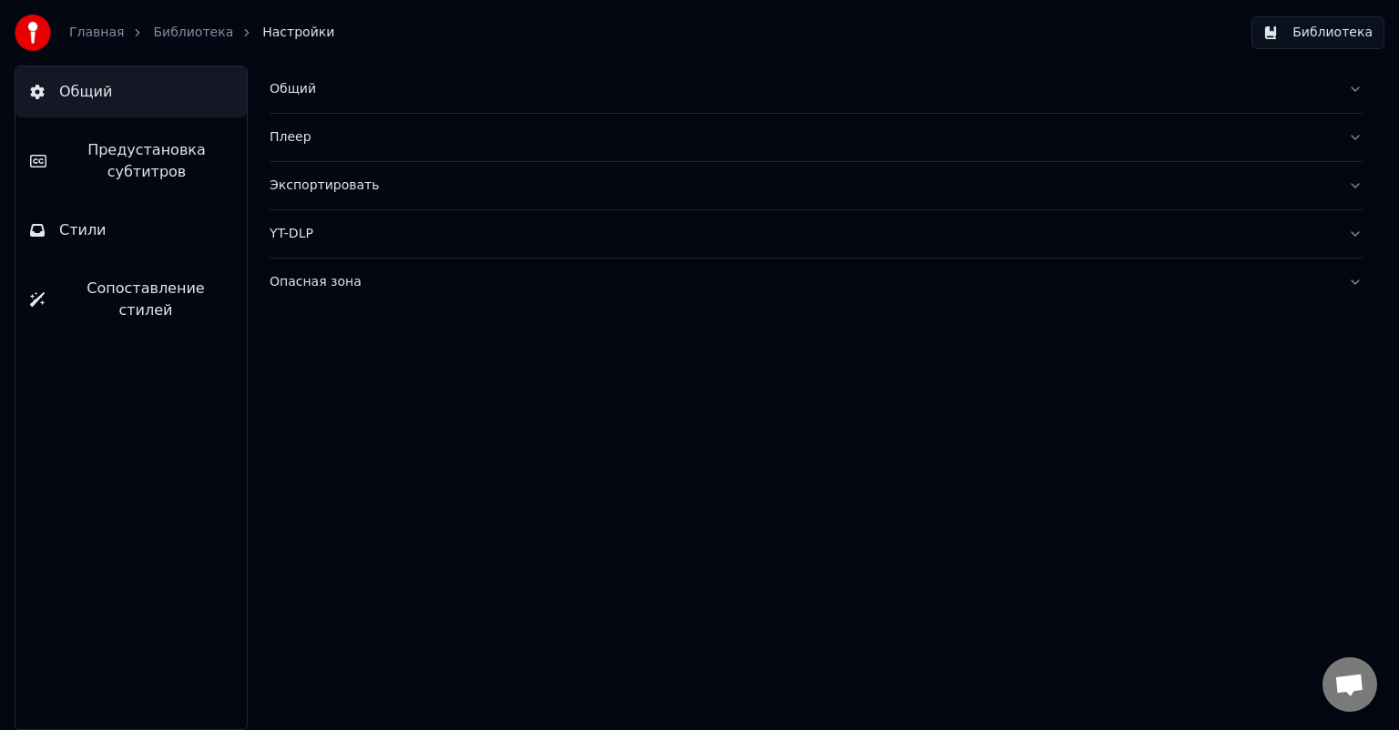
click at [138, 153] on span "Предустановка субтитров" at bounding box center [146, 161] width 171 height 44
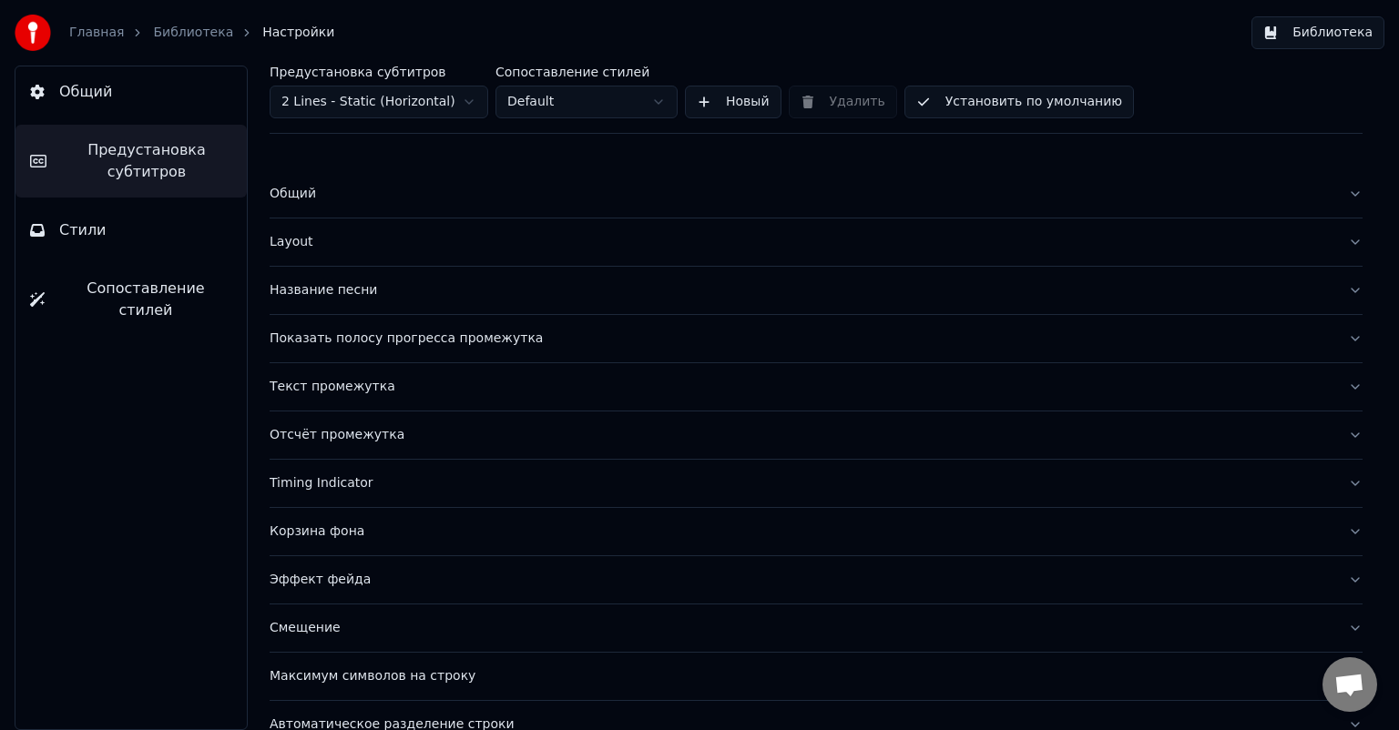
click at [342, 336] on div "Показать полосу прогресса промежутка" at bounding box center [802, 339] width 1064 height 18
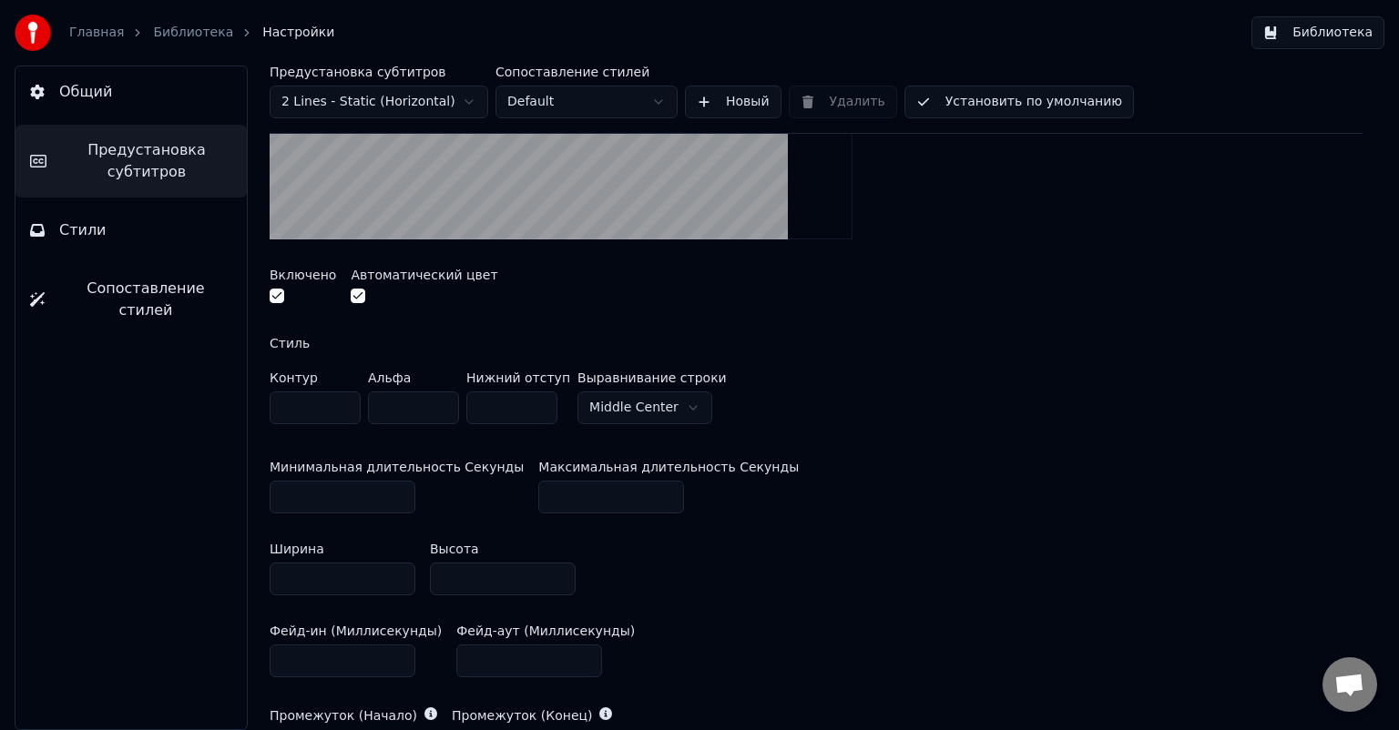
scroll to position [364, 0]
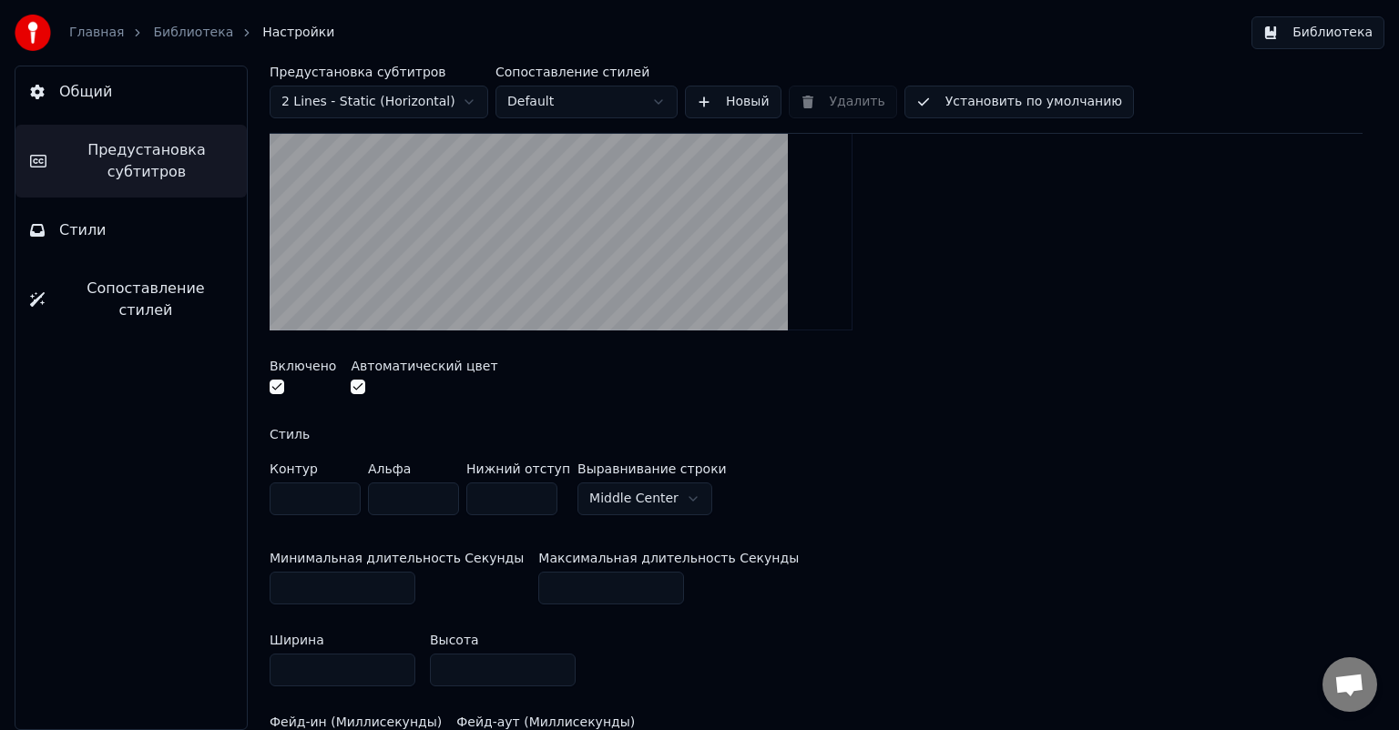
click at [433, 106] on html "Главная Библиотека Настройки Библиотека Общий Предустановка субтитров Стили Соп…" at bounding box center [699, 365] width 1399 height 730
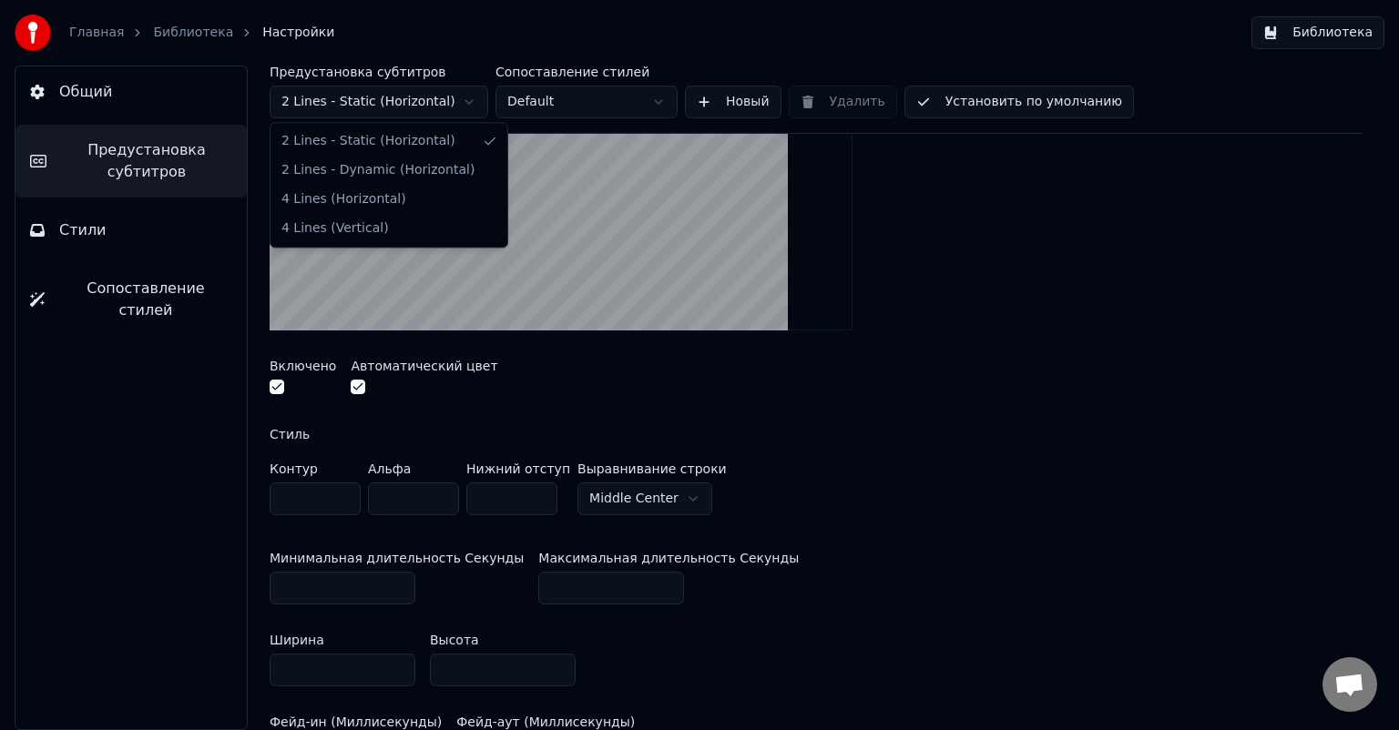
click at [433, 106] on html "Главная Библиотека Настройки Библиотека Общий Предустановка субтитров Стили Соп…" at bounding box center [699, 365] width 1399 height 730
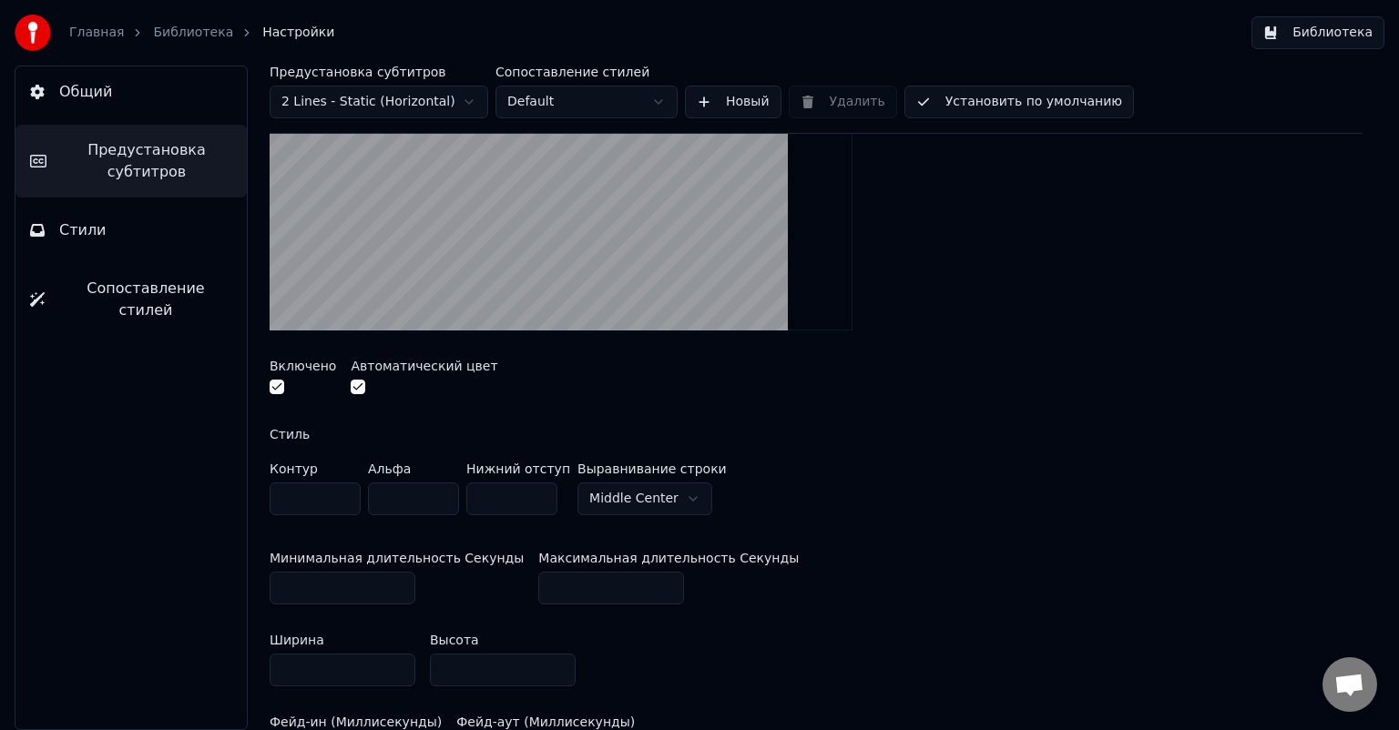
click at [641, 97] on html "Главная Библиотека Настройки Библиотека Общий Предустановка субтитров Стили Соп…" at bounding box center [699, 365] width 1399 height 730
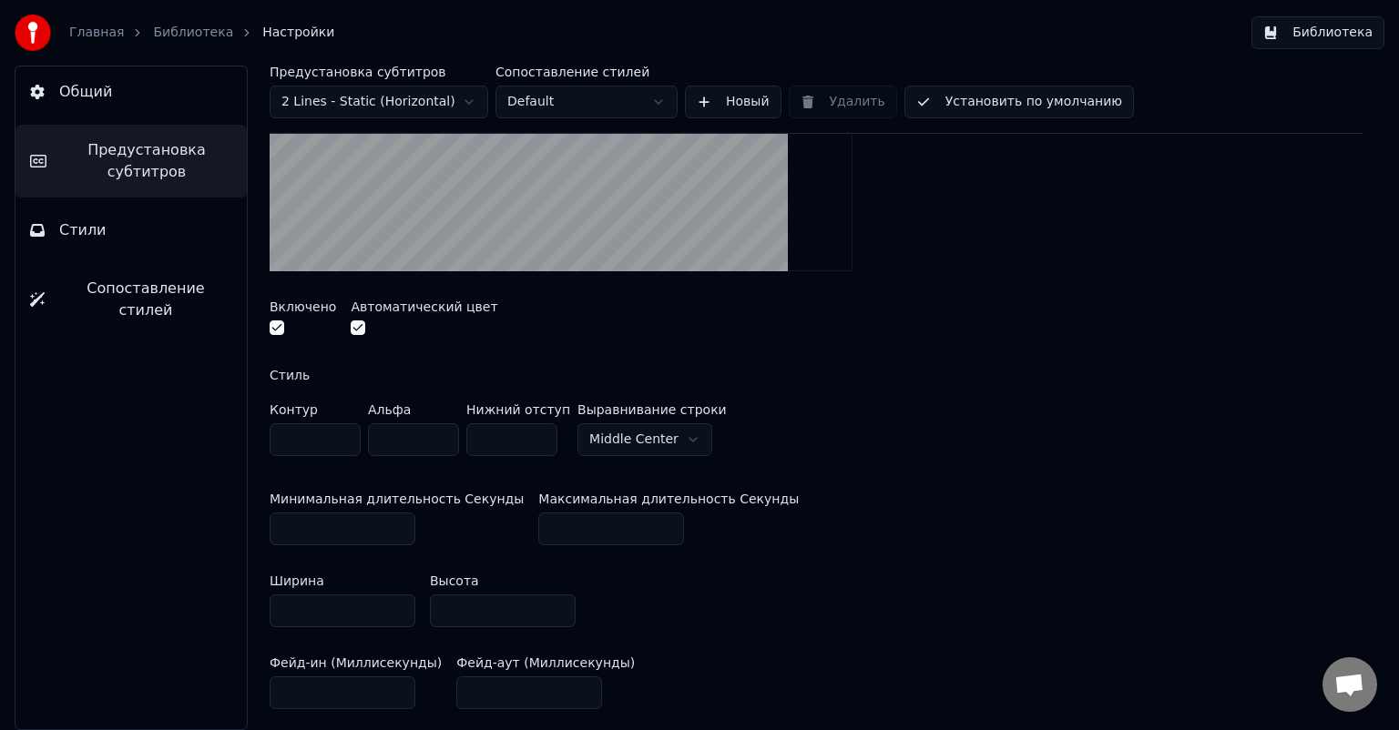
scroll to position [455, 0]
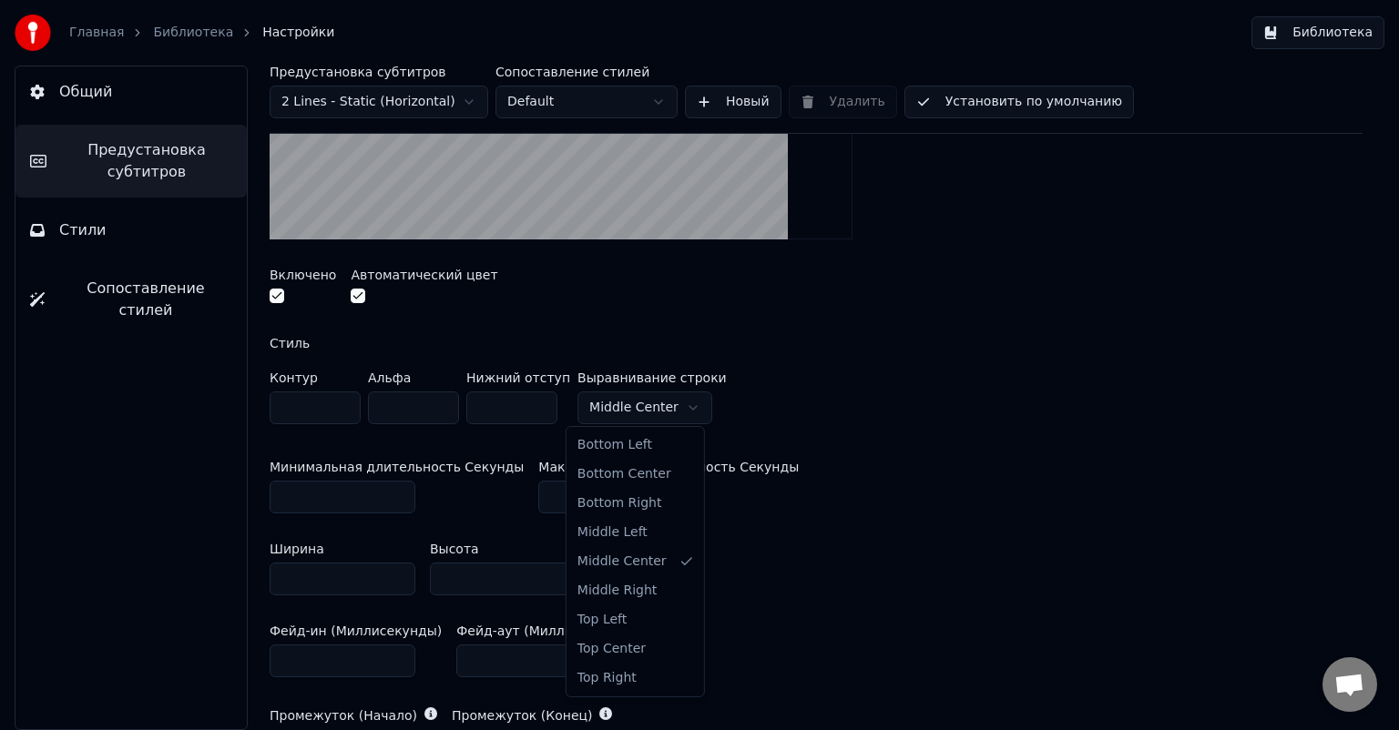
click at [679, 397] on html "Главная Библиотека Настройки Библиотека Общий Предустановка субтитров Стили Соп…" at bounding box center [699, 365] width 1399 height 730
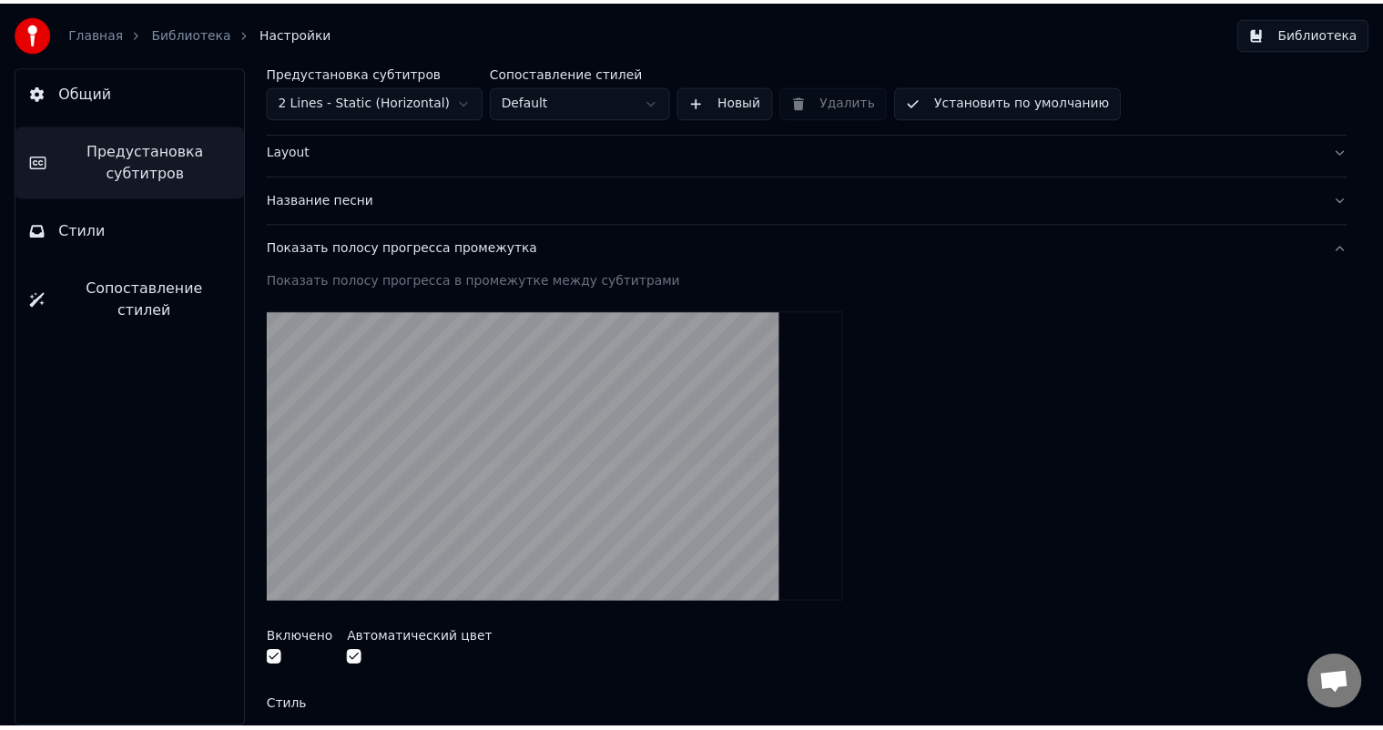
scroll to position [0, 0]
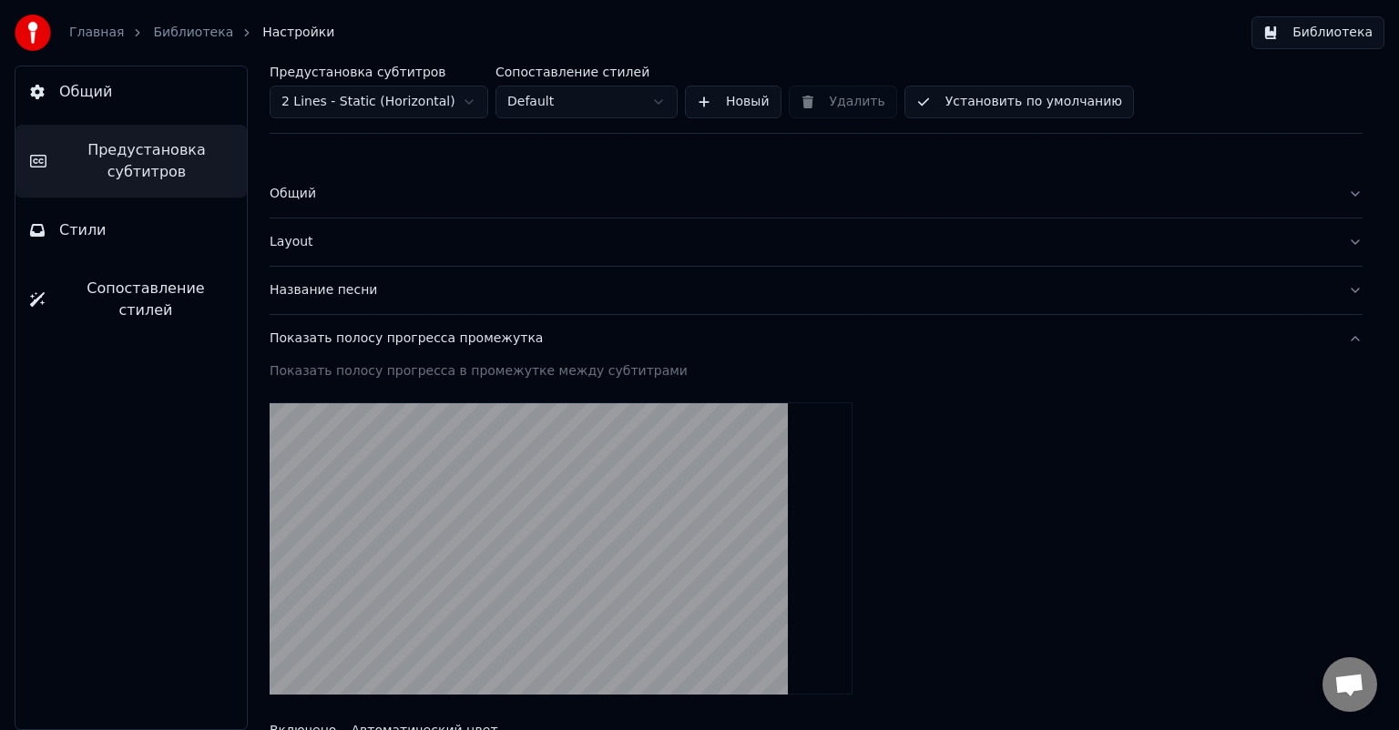
click at [300, 191] on div "Общий" at bounding box center [802, 194] width 1064 height 18
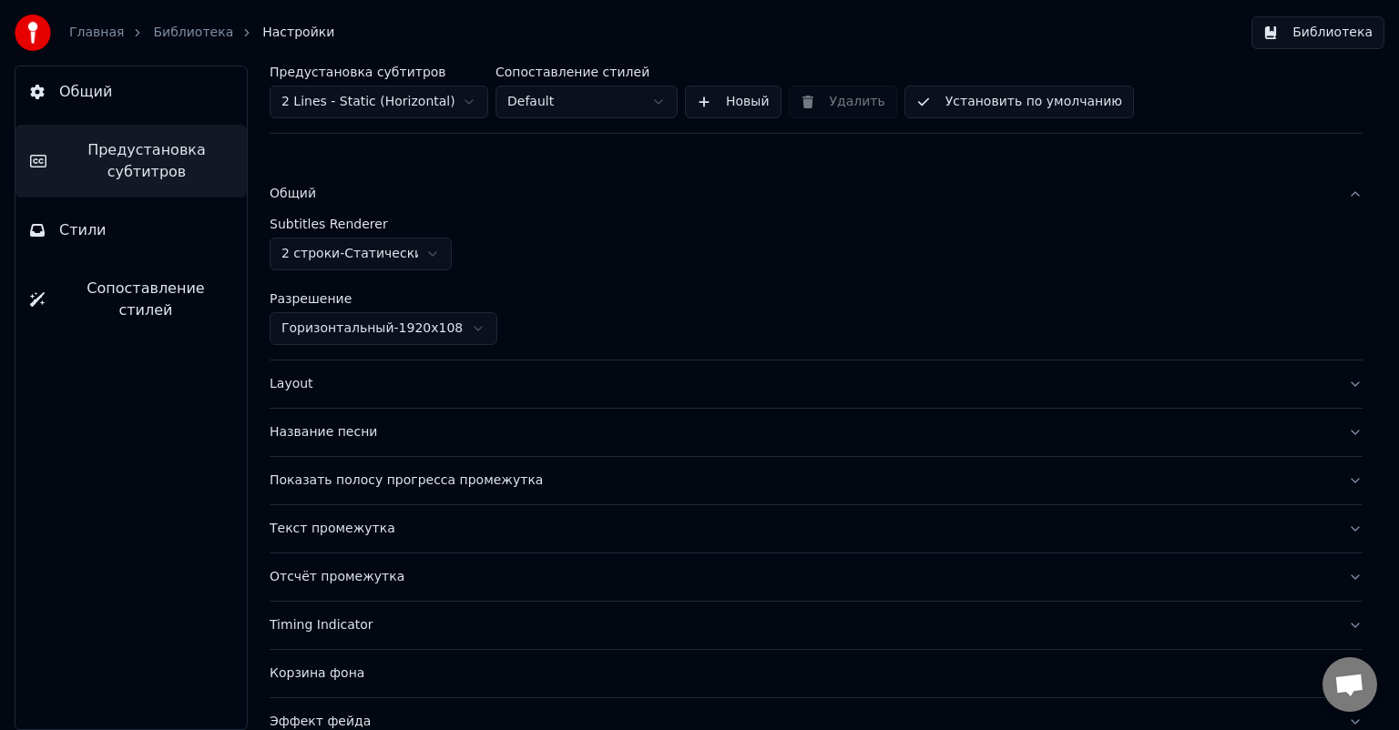
click at [299, 383] on div "Layout" at bounding box center [802, 384] width 1064 height 18
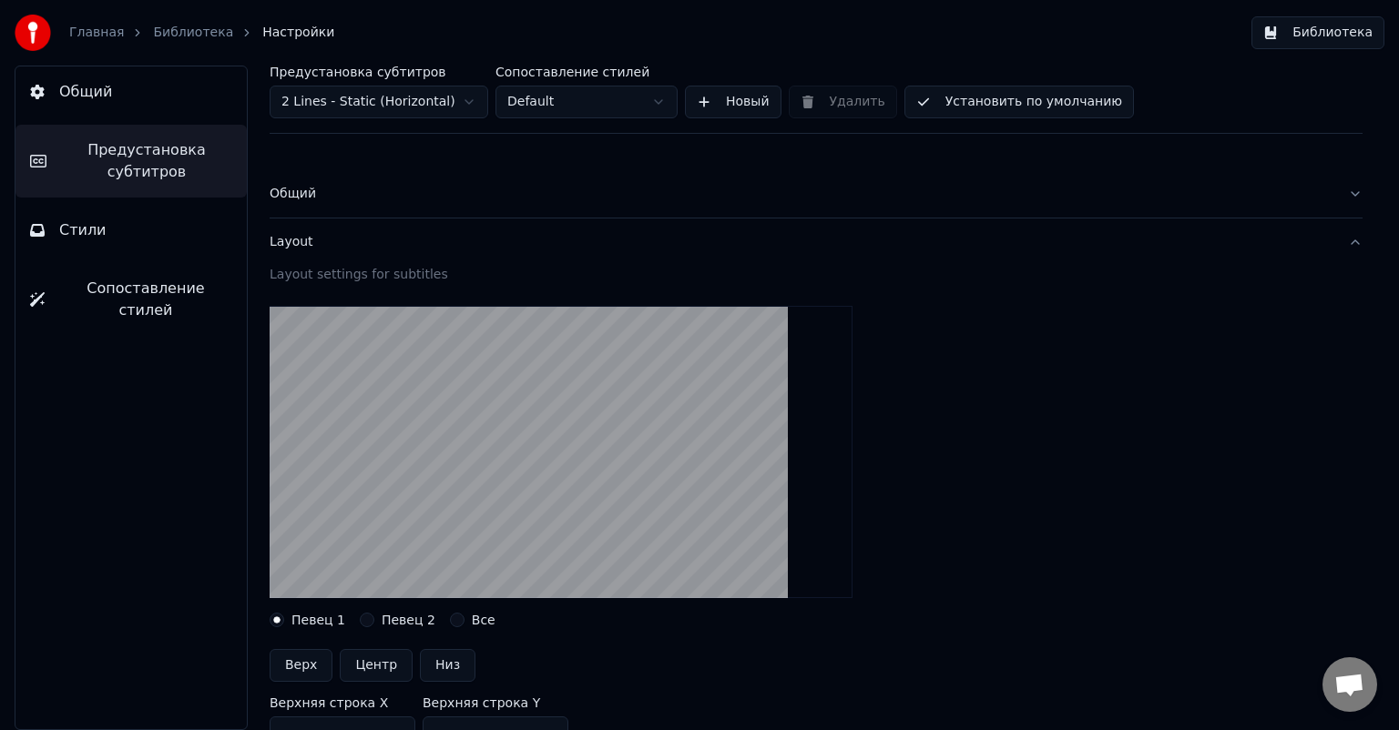
click at [76, 230] on span "Стили" at bounding box center [82, 230] width 47 height 22
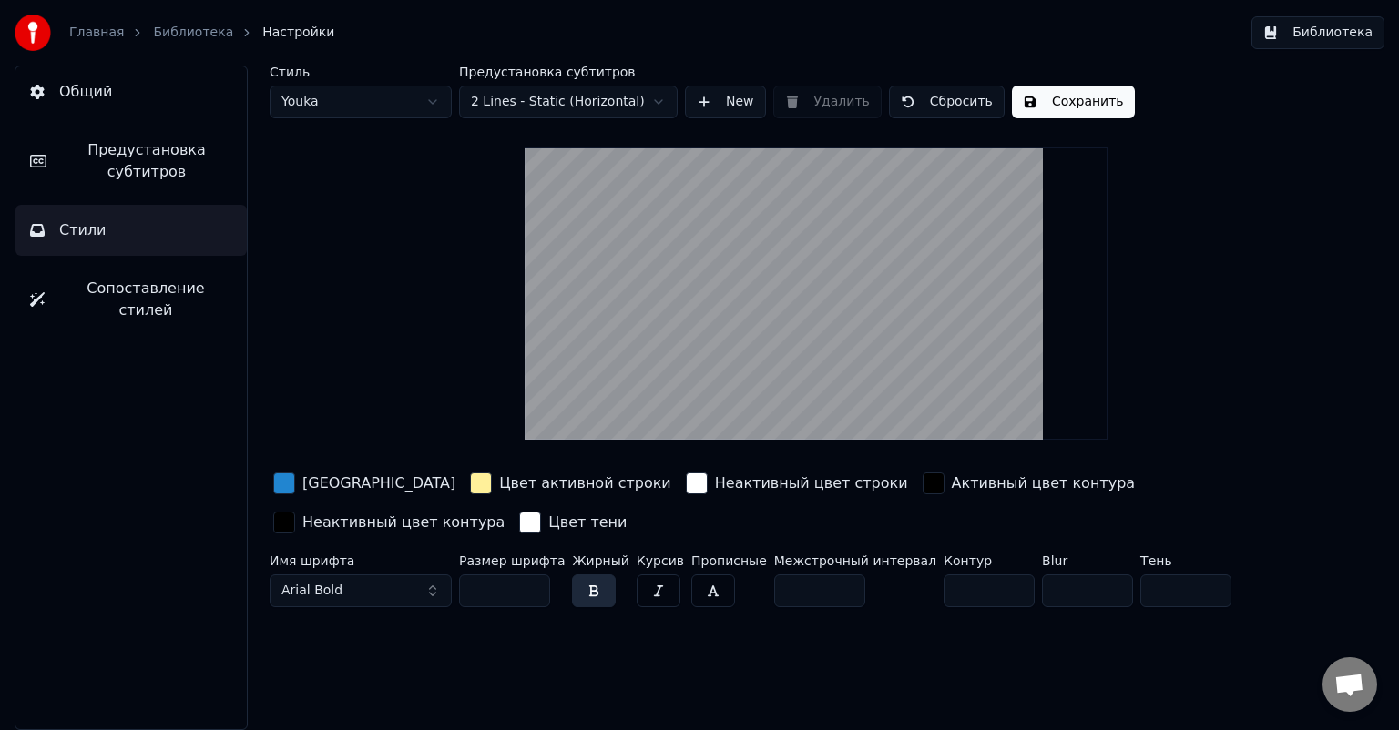
click at [586, 100] on html "Главная Библиотека Настройки Библиотека Общий Предустановка субтитров Стили Соп…" at bounding box center [699, 365] width 1399 height 730
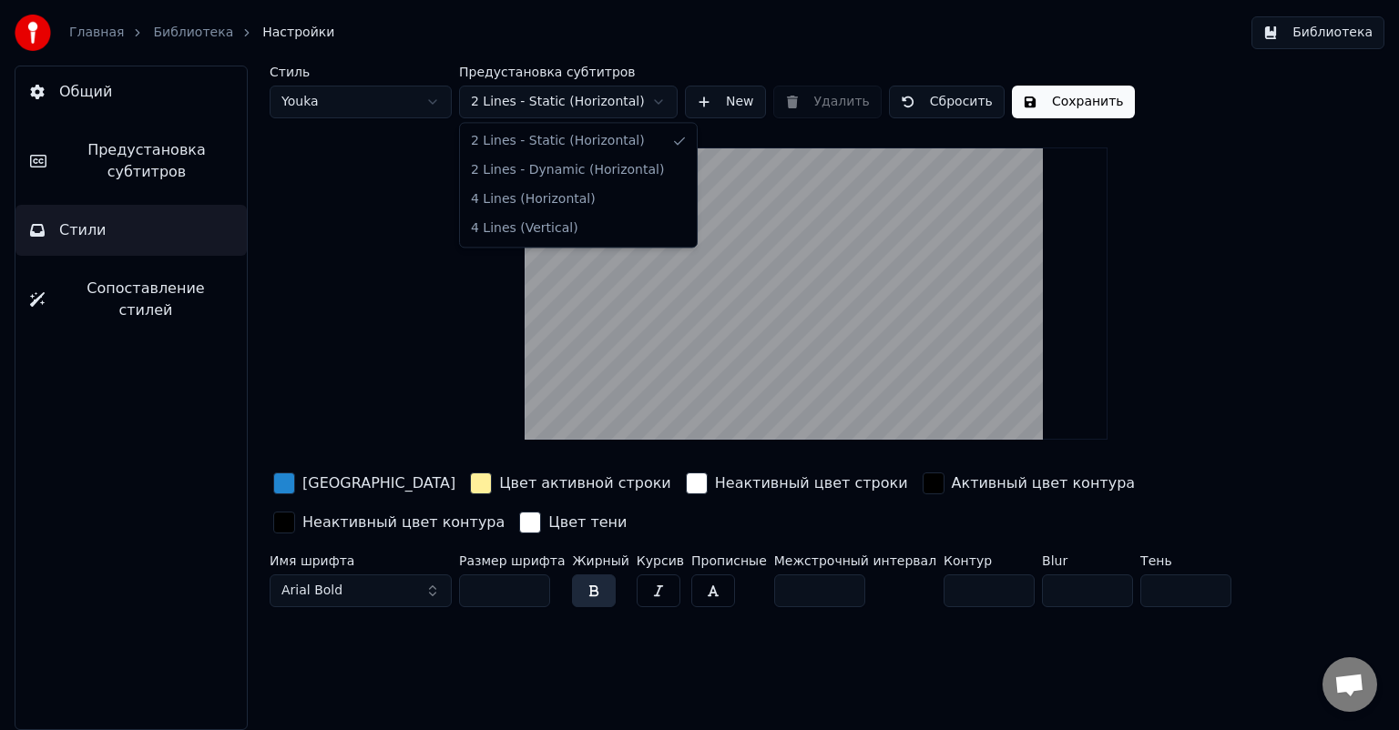
click at [586, 100] on html "Главная Библиотека Настройки Библиотека Общий Предустановка субтитров Стили Соп…" at bounding box center [699, 365] width 1399 height 730
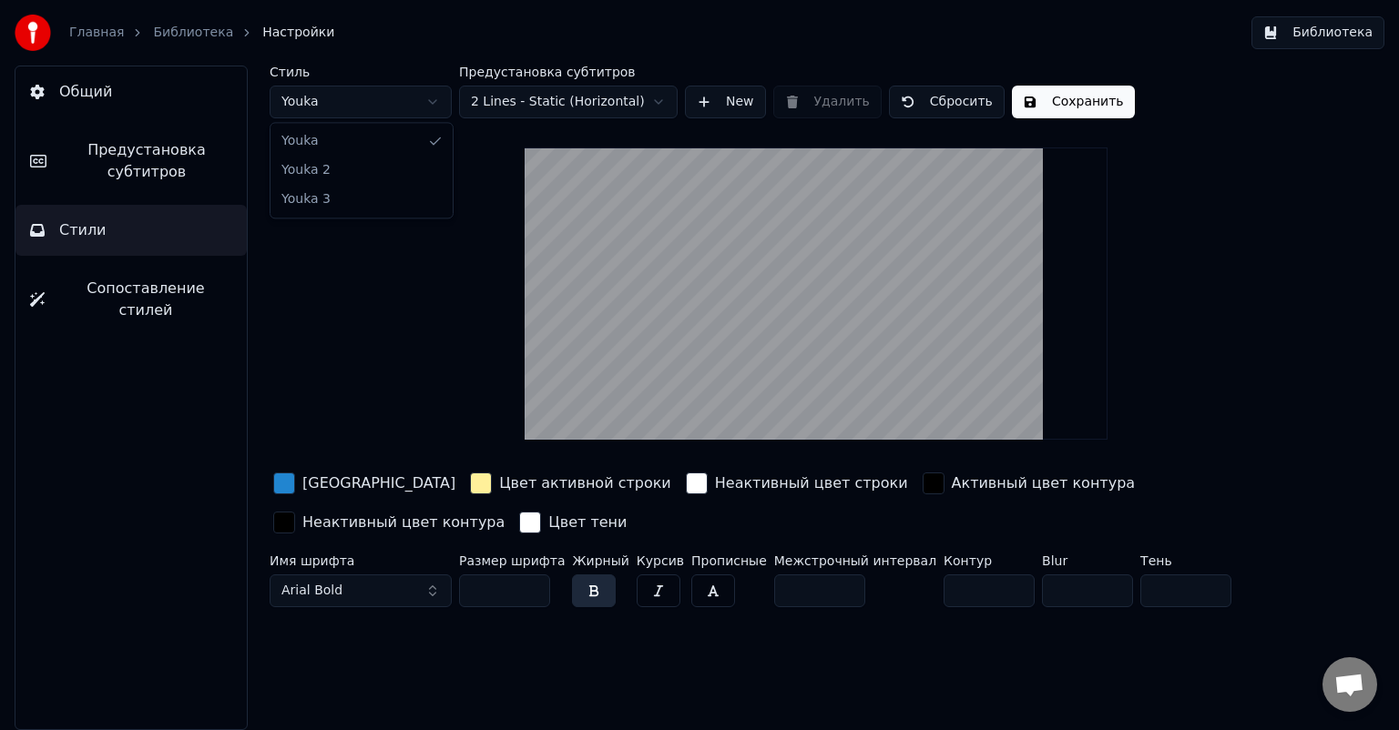
click at [397, 103] on html "Главная Библиотека Настройки Библиотека Общий Предустановка субтитров Стили Соп…" at bounding box center [699, 365] width 1399 height 730
click at [103, 291] on span "Сопоставление стилей" at bounding box center [145, 300] width 173 height 44
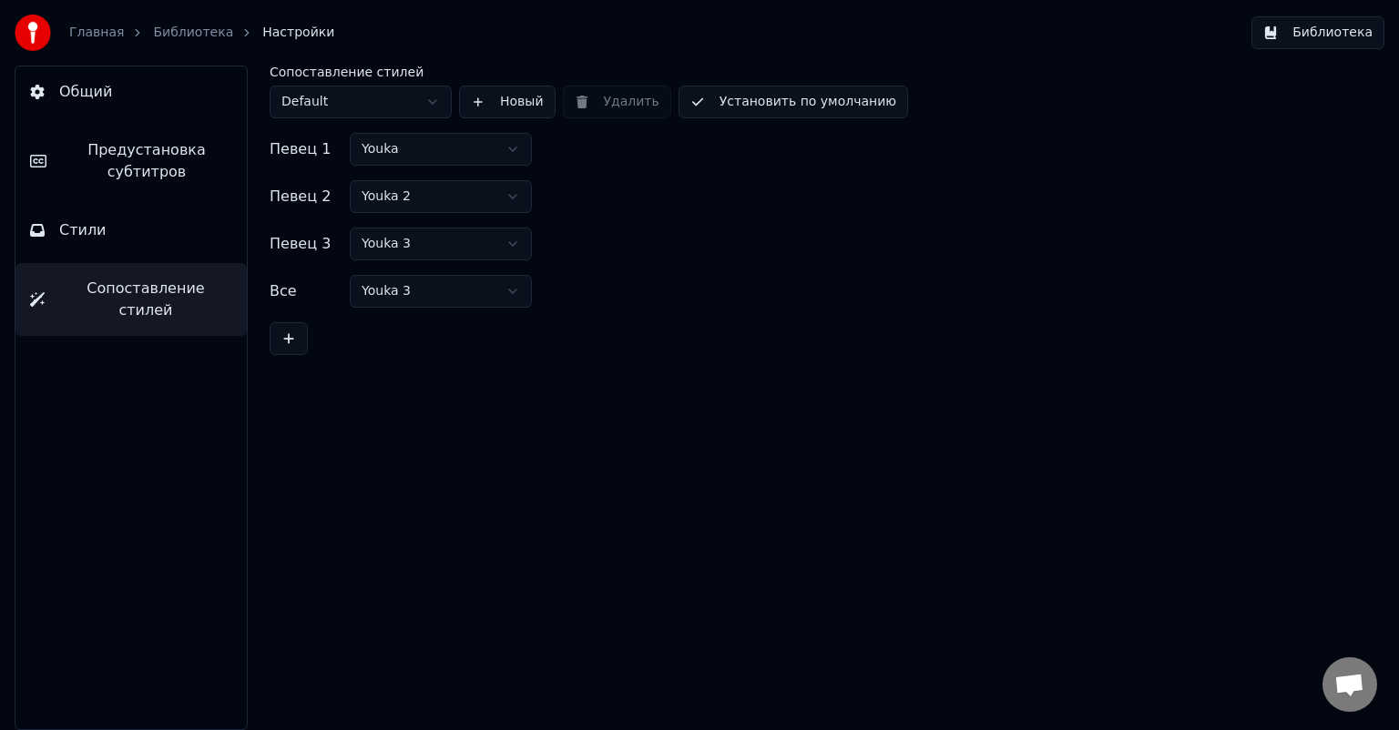
click at [130, 93] on button "Общий" at bounding box center [130, 91] width 231 height 51
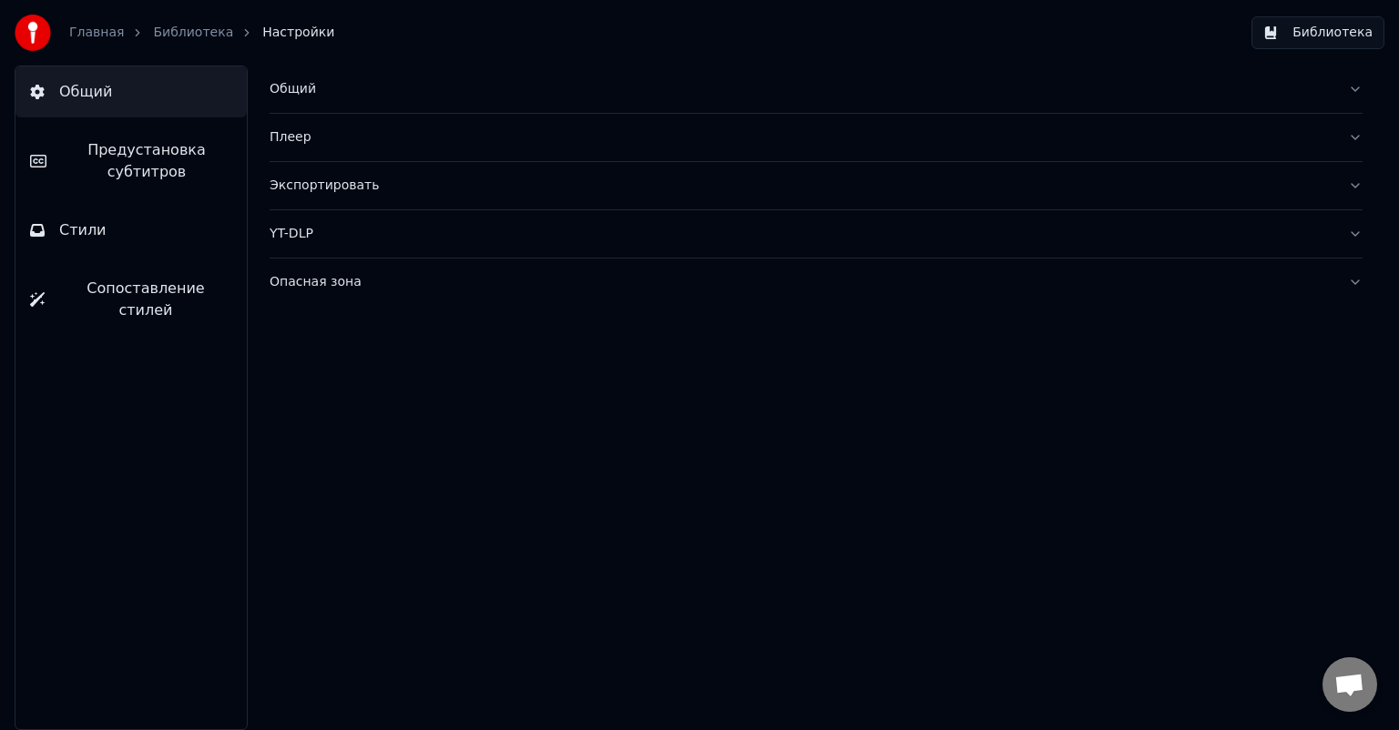
click at [297, 85] on div "Общий" at bounding box center [802, 89] width 1064 height 18
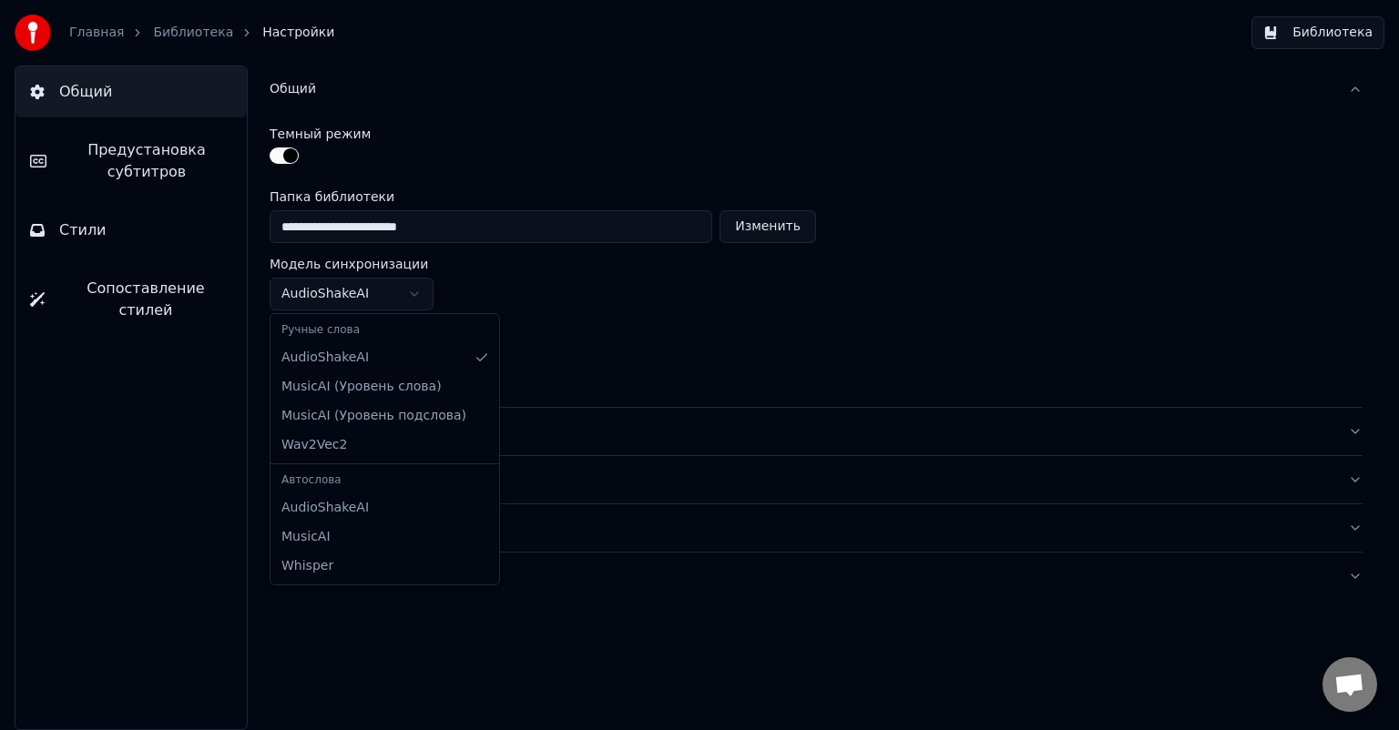
click at [410, 295] on html "**********" at bounding box center [699, 365] width 1399 height 730
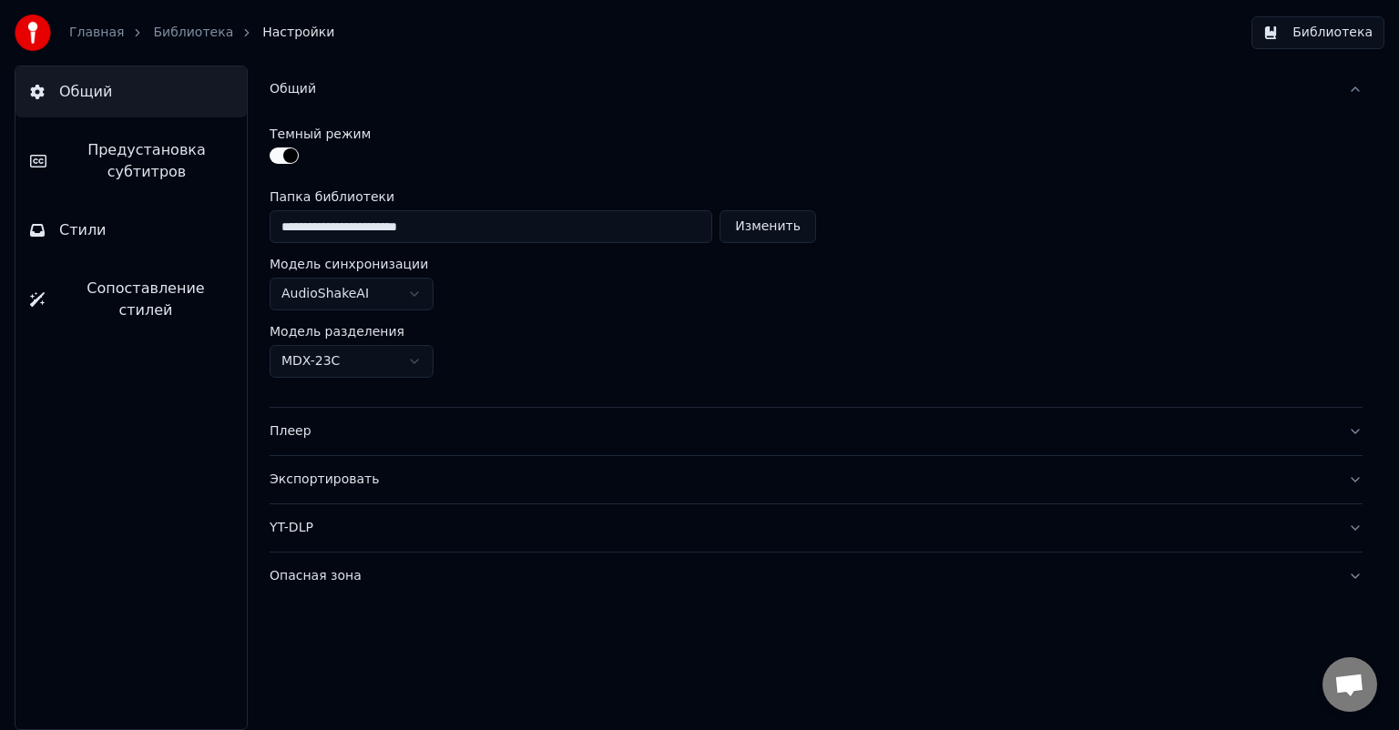
click at [420, 288] on html "**********" at bounding box center [699, 365] width 1399 height 730
click at [408, 358] on html "**********" at bounding box center [699, 365] width 1399 height 730
click at [413, 357] on html "**********" at bounding box center [699, 365] width 1399 height 730
click at [296, 87] on div "Общий" at bounding box center [802, 89] width 1064 height 18
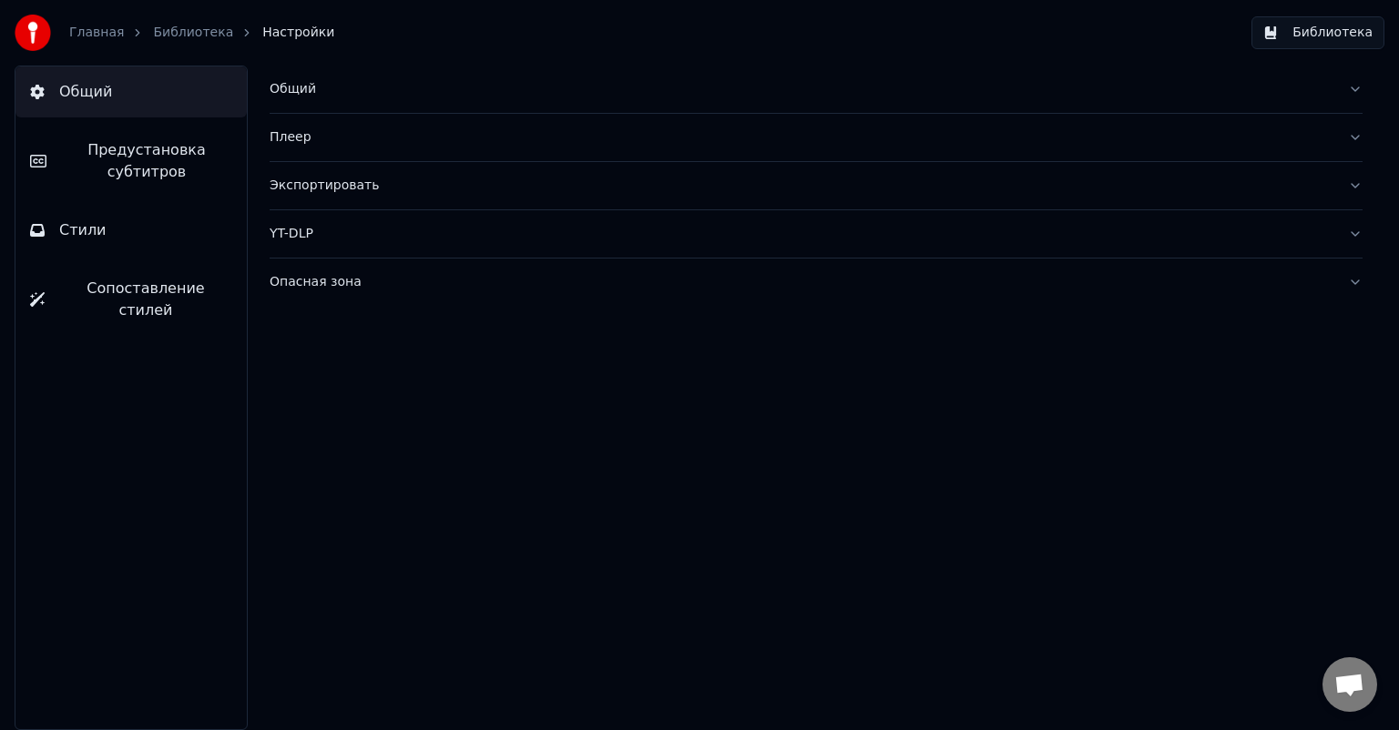
click at [294, 138] on div "Плеер" at bounding box center [802, 137] width 1064 height 18
click at [312, 190] on div "Экспортировать" at bounding box center [802, 186] width 1064 height 18
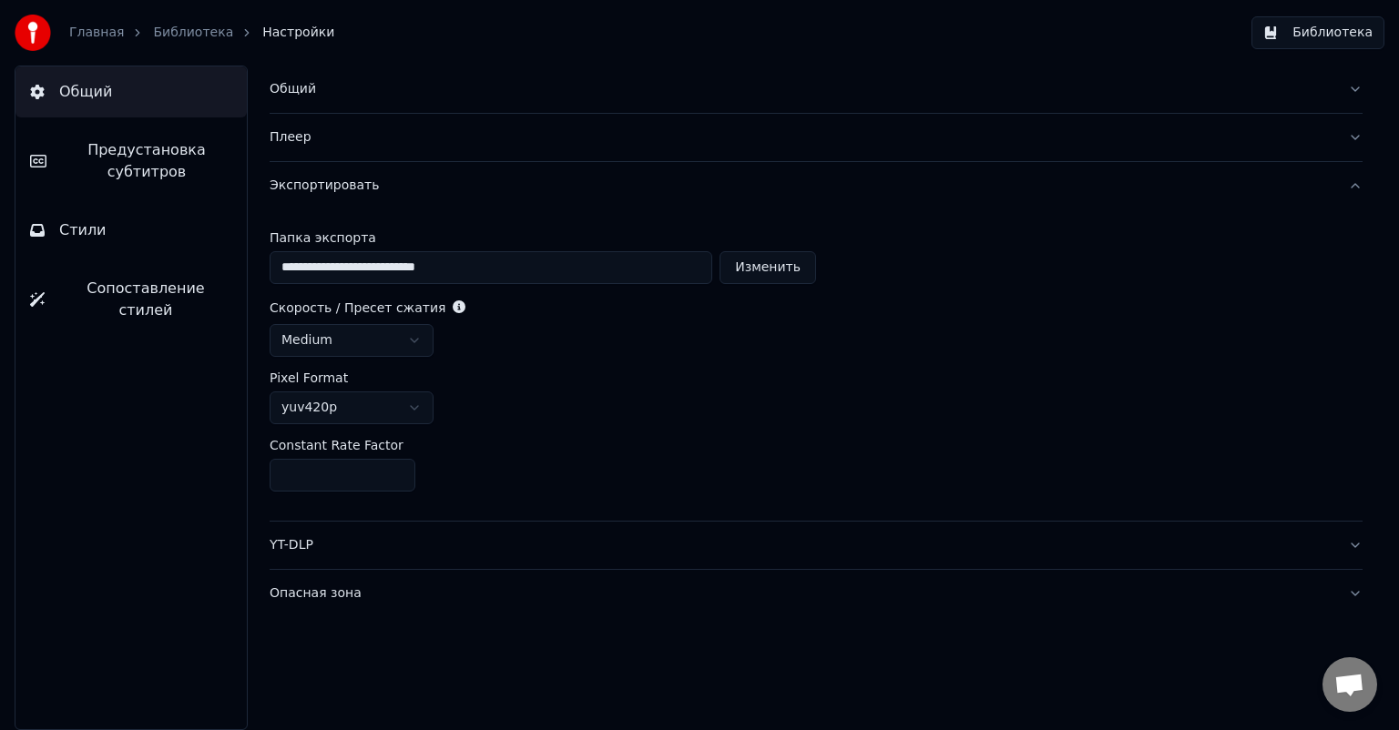
click at [312, 190] on div "Экспортировать" at bounding box center [802, 186] width 1064 height 18
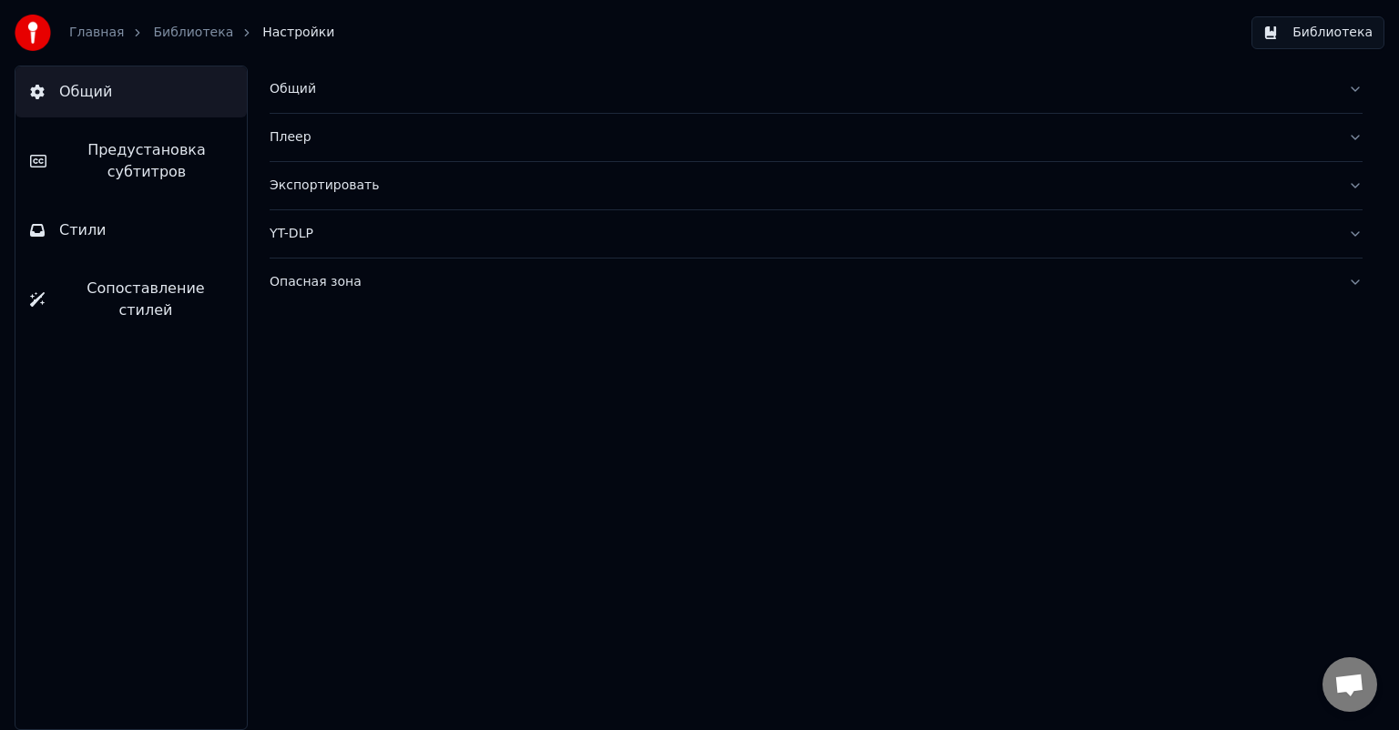
click at [306, 282] on div "Опасная зона" at bounding box center [802, 282] width 1064 height 18
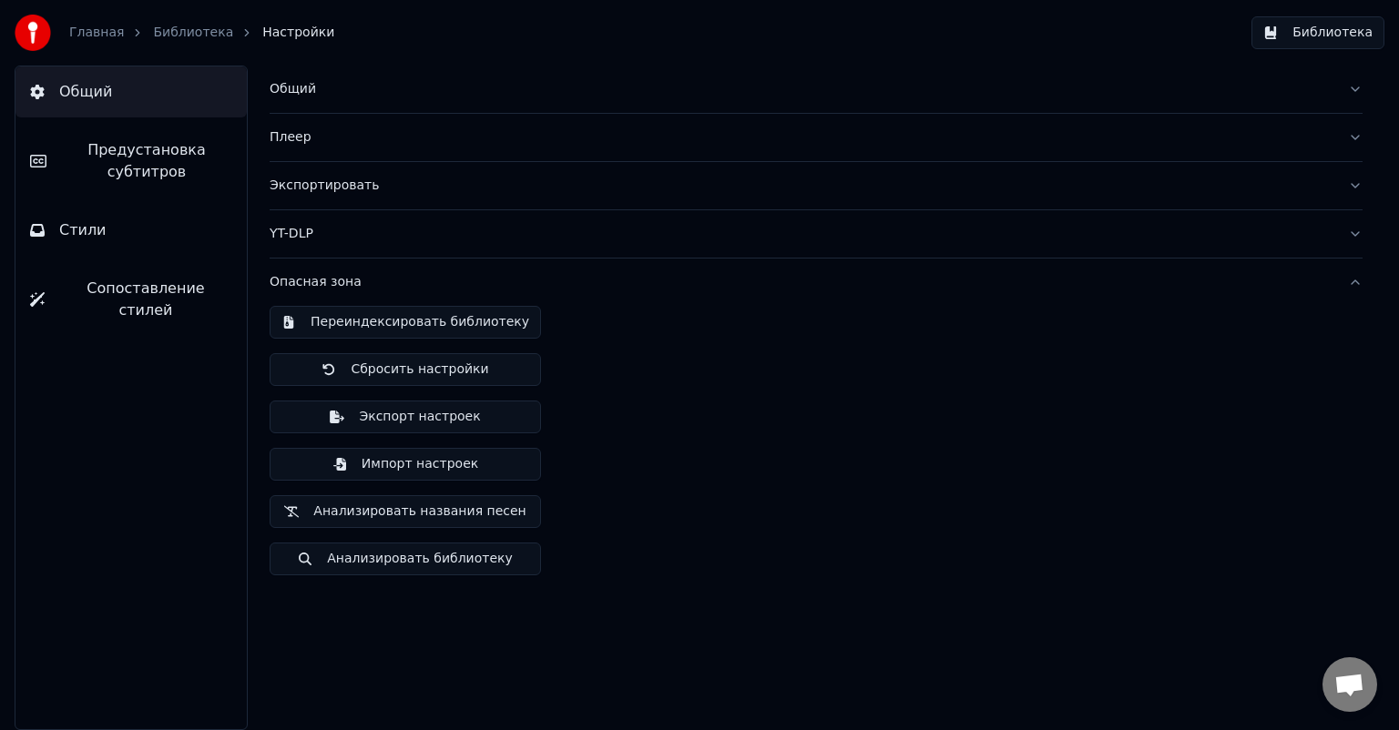
click at [306, 282] on div "Опасная зона" at bounding box center [802, 282] width 1064 height 18
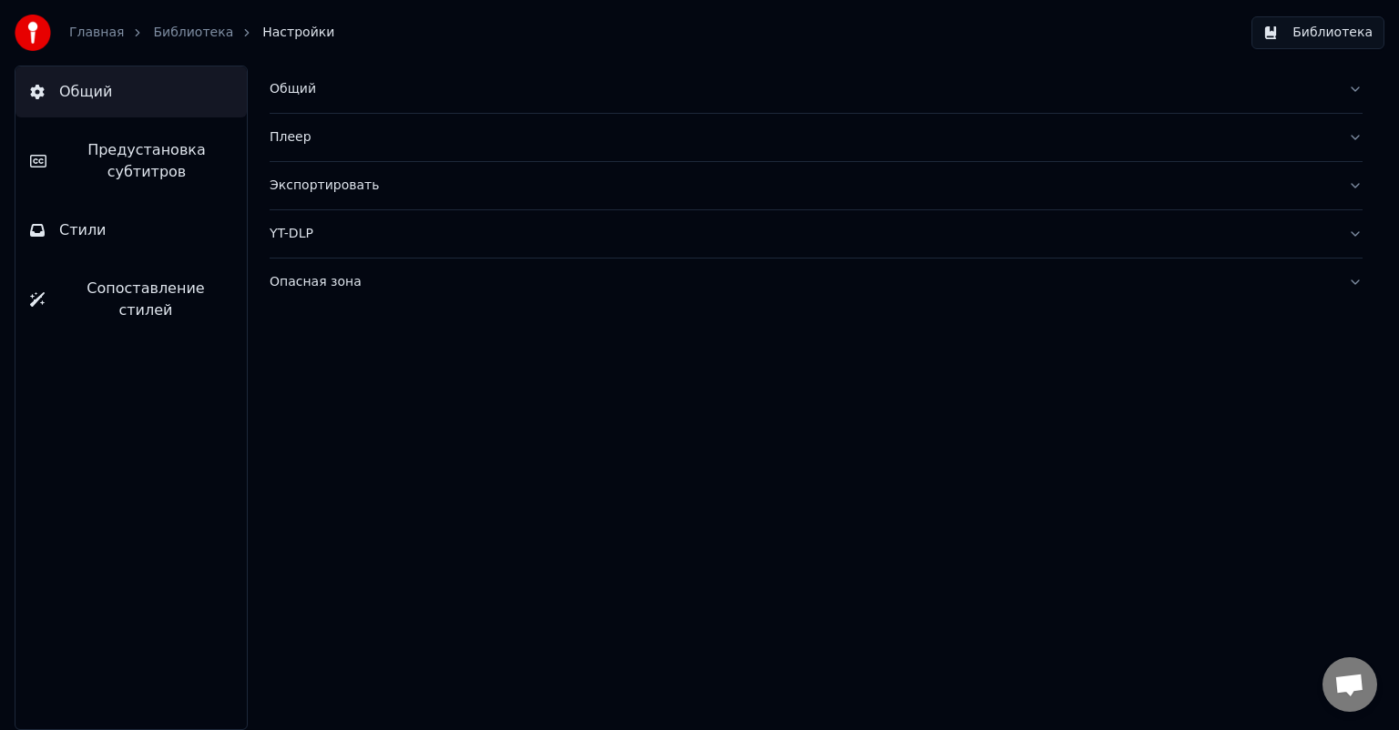
click at [113, 154] on span "Предустановка субтитров" at bounding box center [146, 161] width 171 height 44
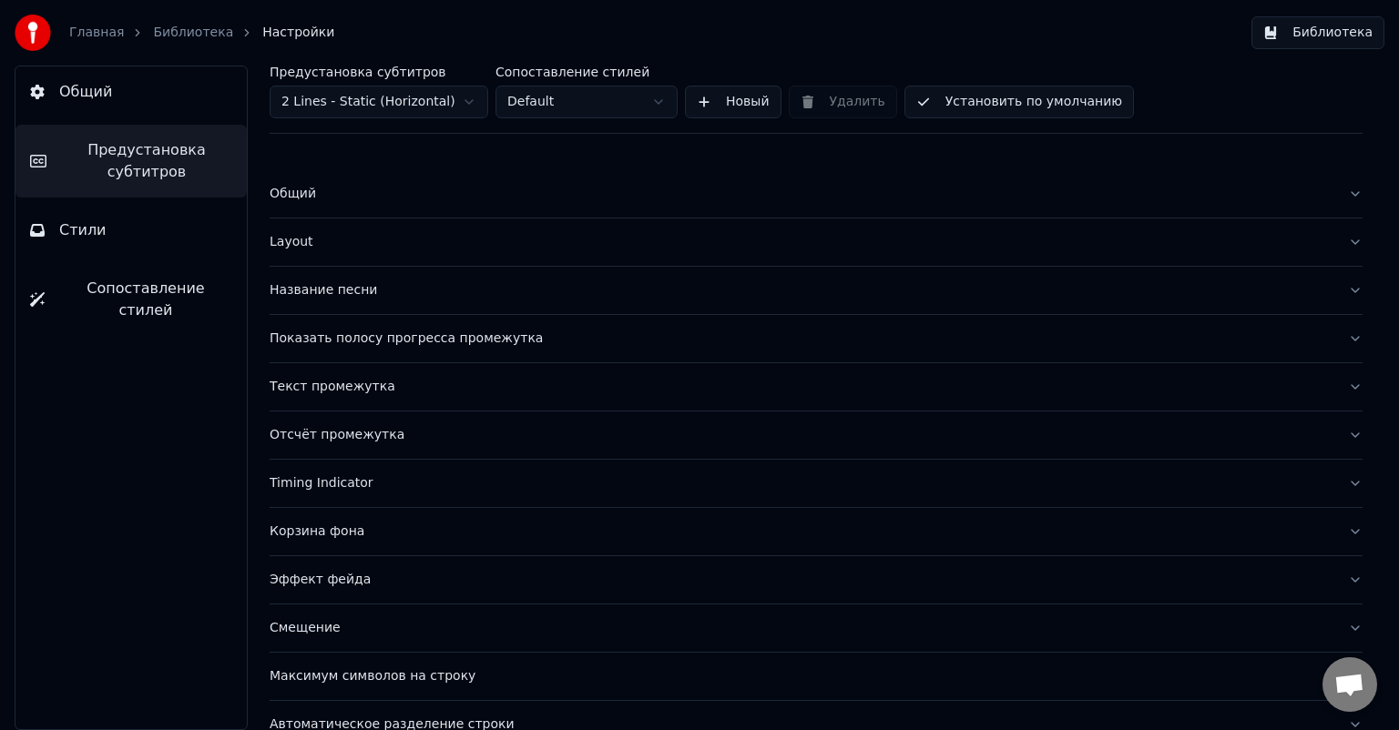
click at [171, 29] on link "Библиотека" at bounding box center [193, 33] width 80 height 18
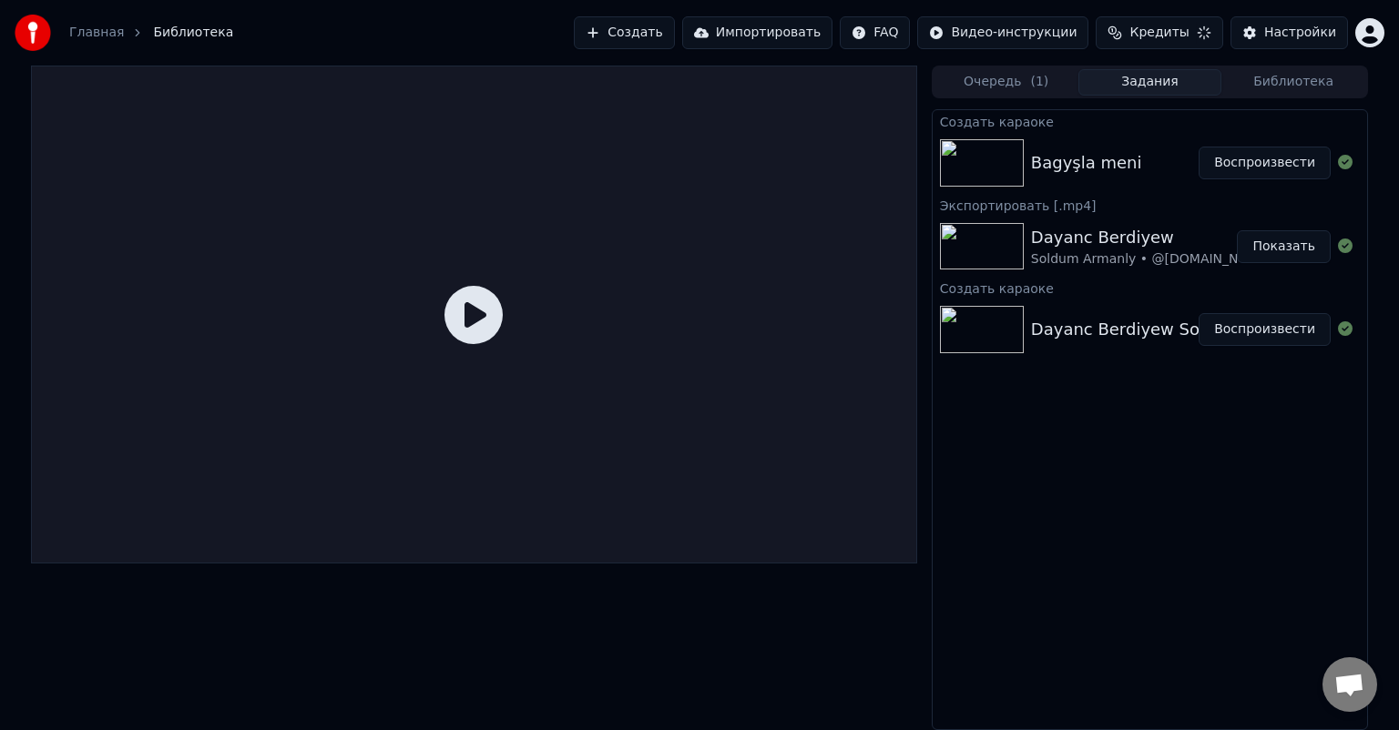
click at [1268, 167] on button "Воспроизвести" at bounding box center [1264, 163] width 132 height 33
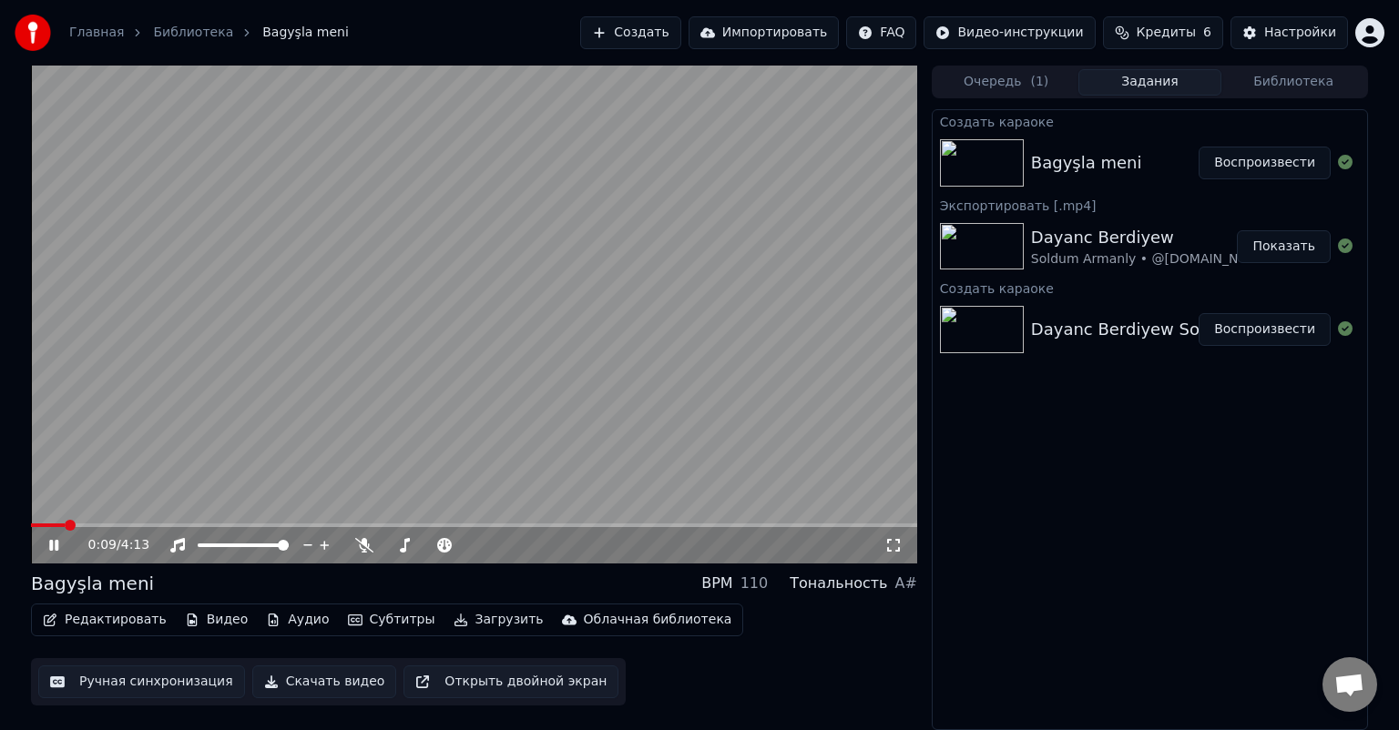
click at [58, 542] on icon at bounding box center [53, 545] width 9 height 11
click at [209, 623] on button "Видео" at bounding box center [217, 619] width 78 height 25
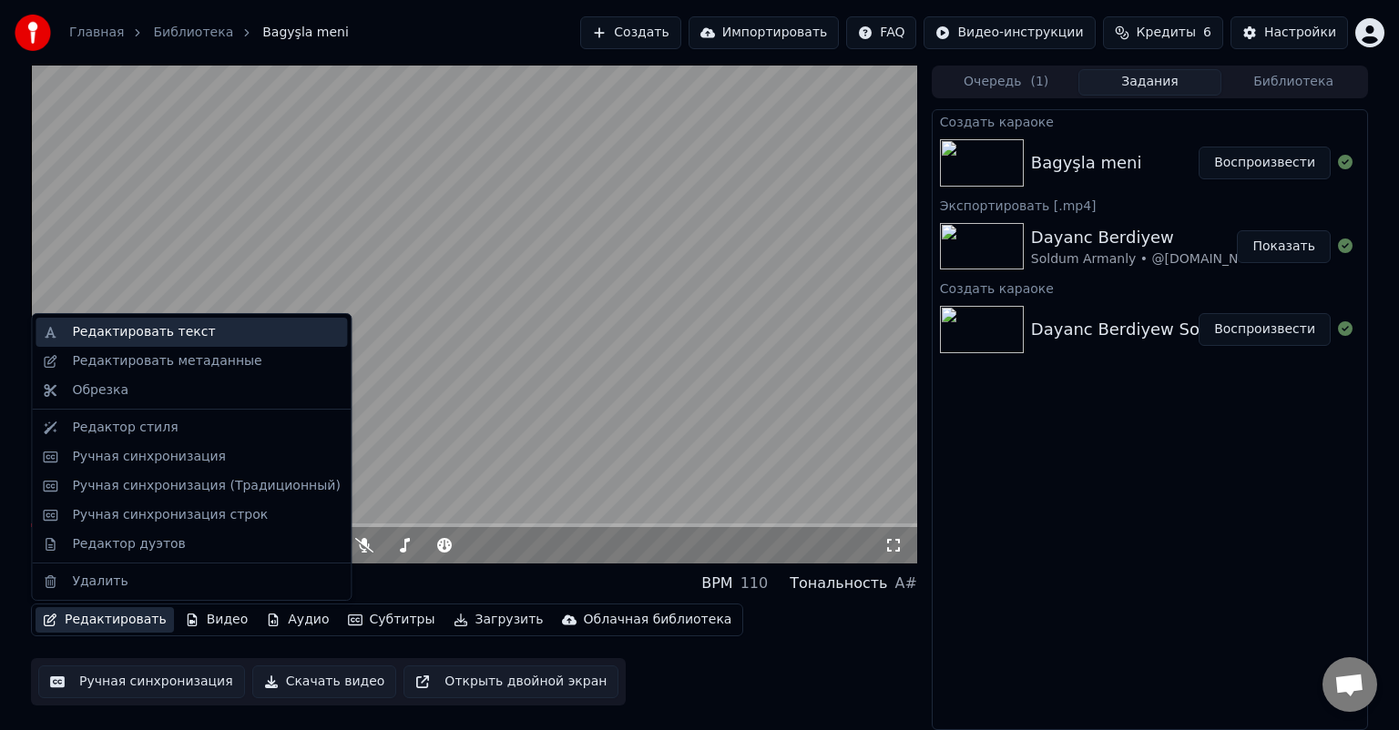
click at [189, 338] on div "Редактировать текст" at bounding box center [143, 332] width 143 height 18
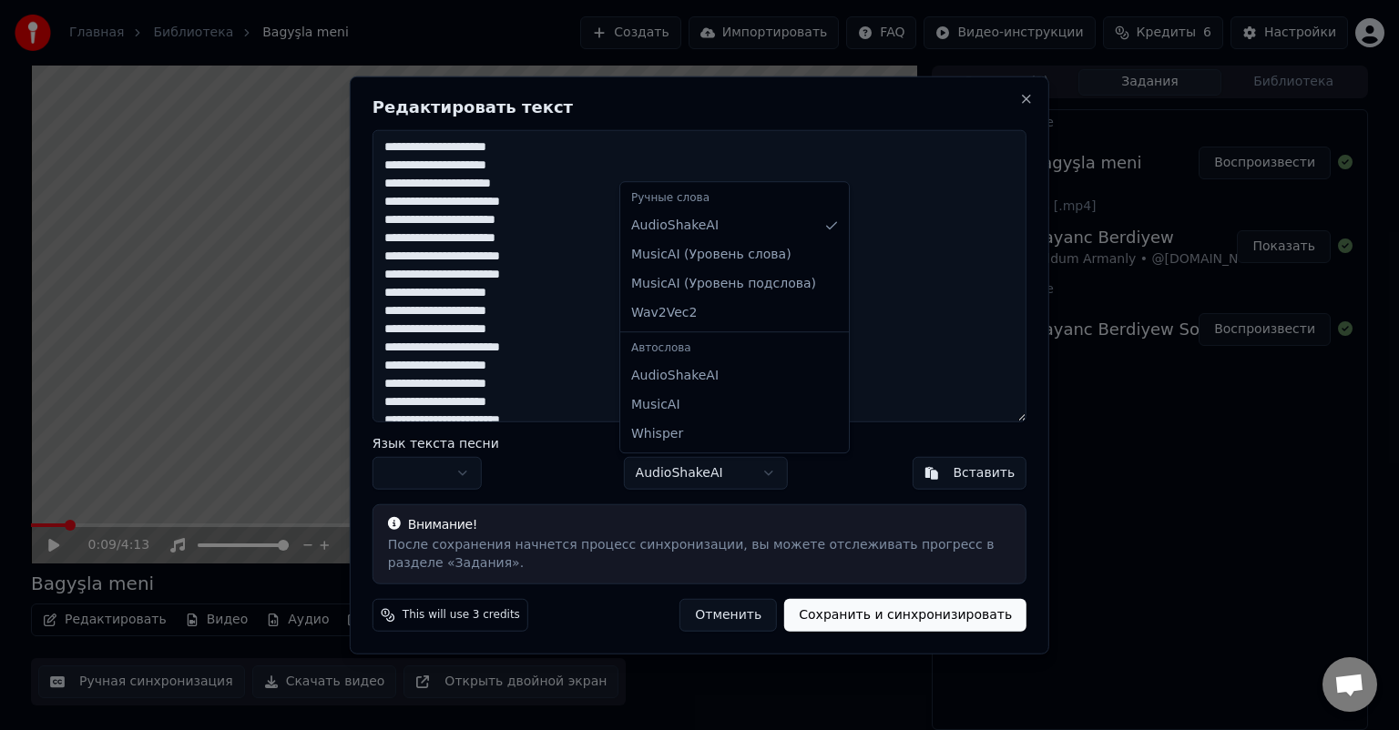
click at [759, 473] on body "Главная Библиотека Bagyşla meni Создать Импортировать FAQ Видео-инструкции Кред…" at bounding box center [699, 365] width 1399 height 730
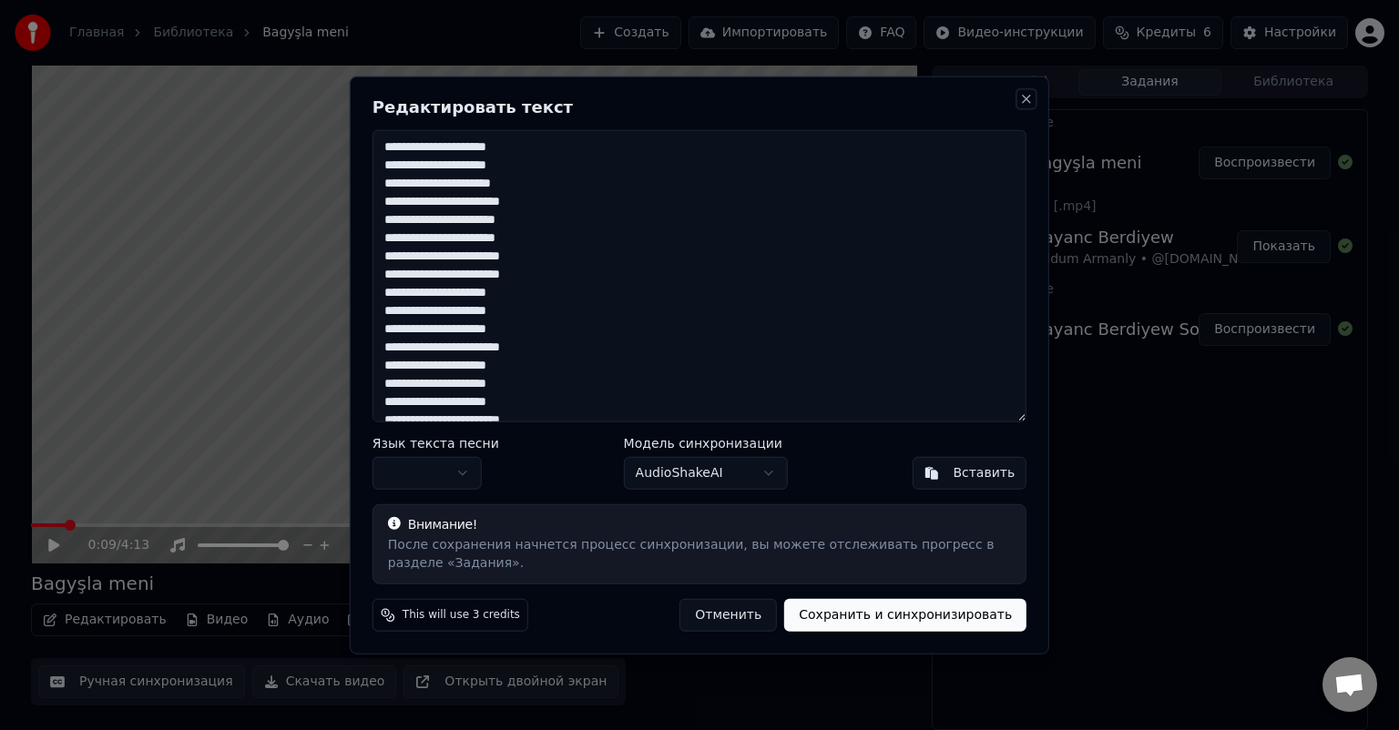
click at [1028, 94] on button "Close" at bounding box center [1026, 99] width 15 height 15
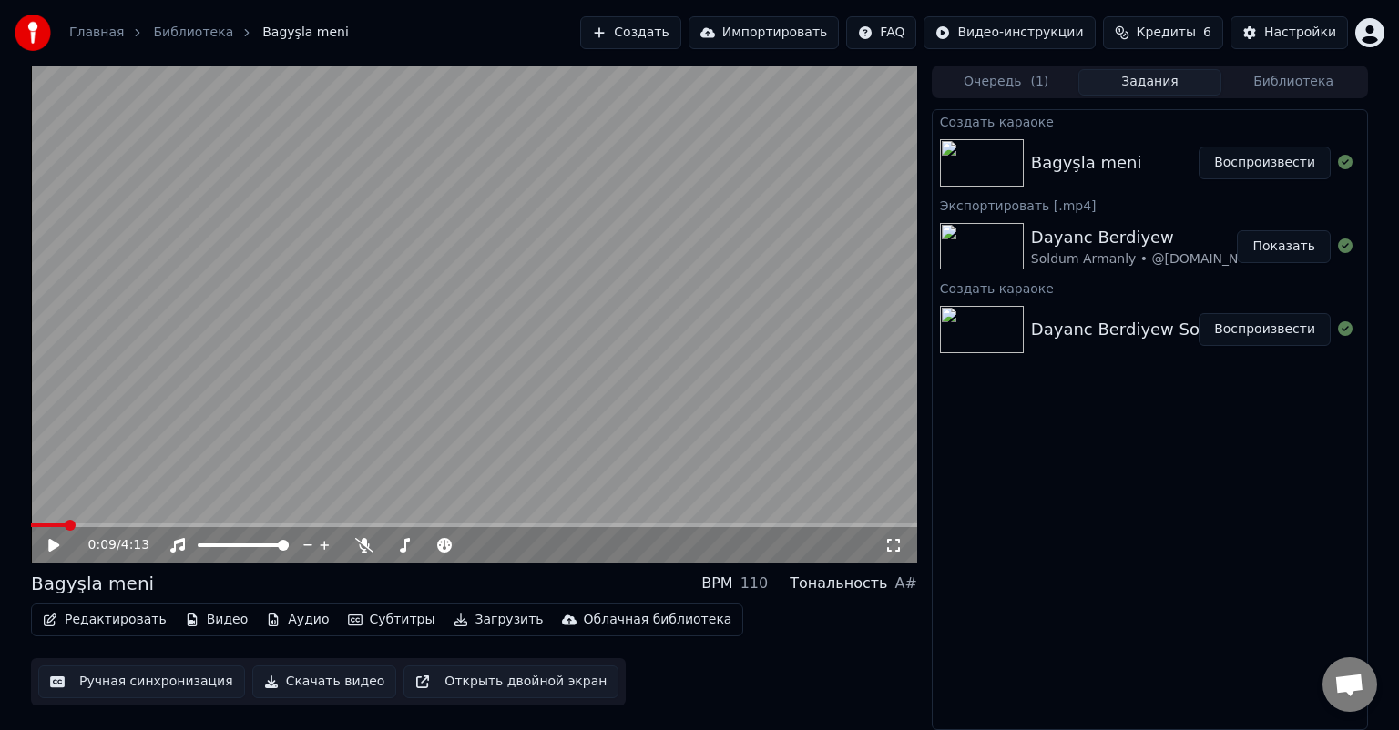
click at [140, 685] on button "Ручная синхронизация" at bounding box center [141, 682] width 207 height 33
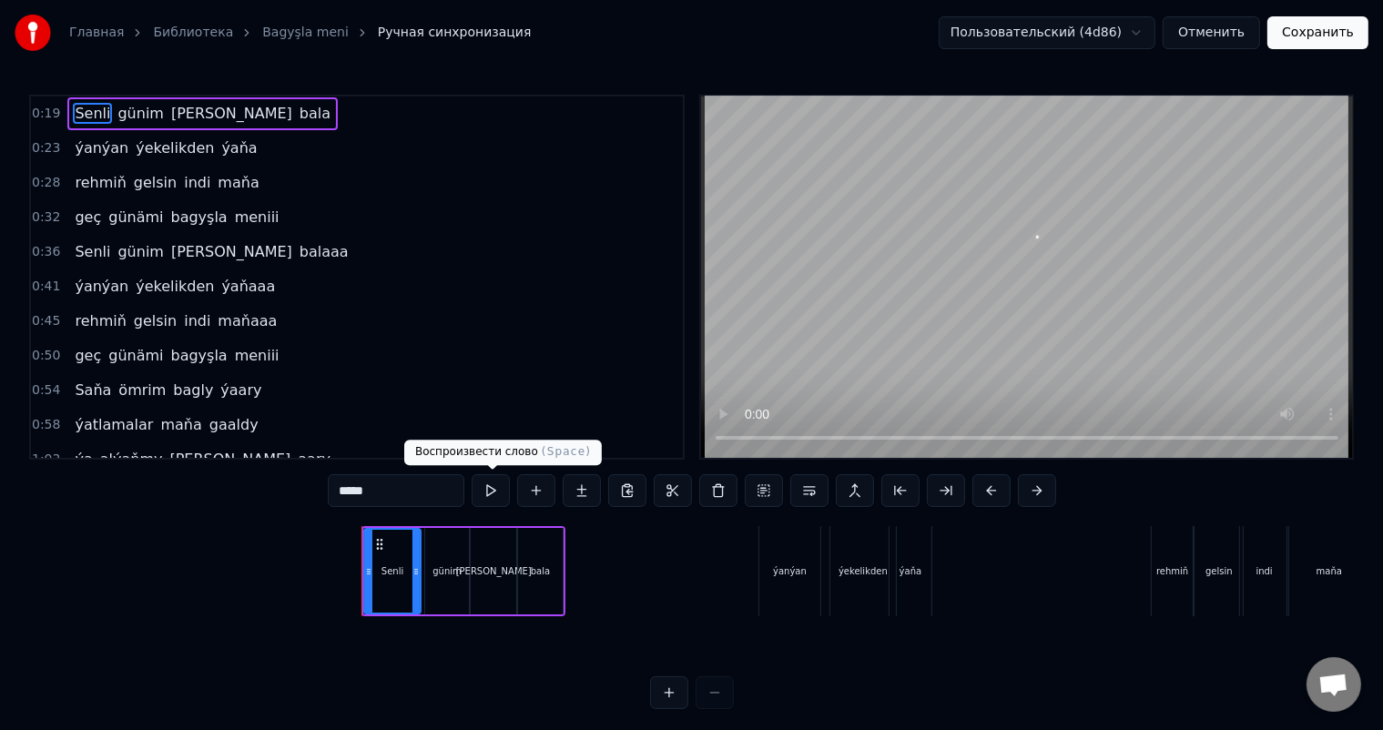
scroll to position [0, 1694]
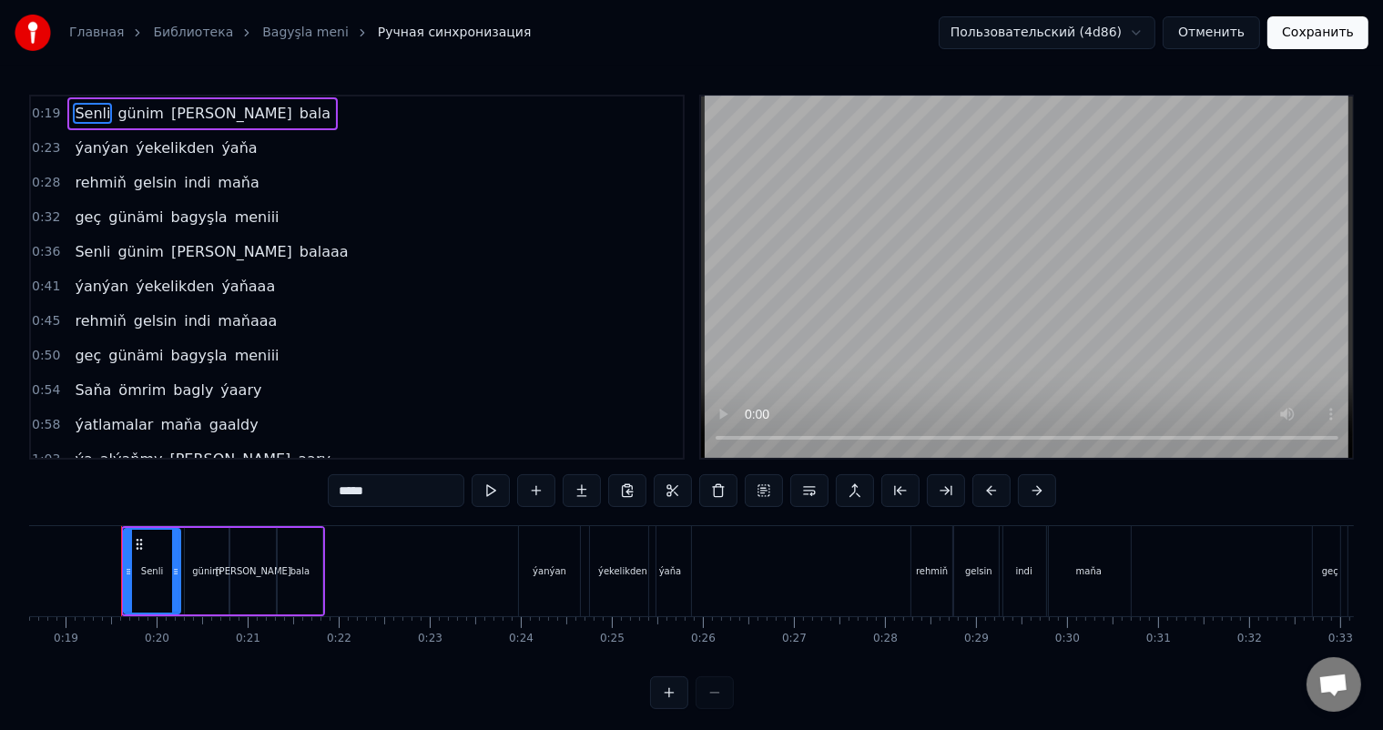
click at [1136, 29] on html "Главная Библиотека Bagyşla meni Ручная синхронизация Пользовательский (4d86) От…" at bounding box center [691, 369] width 1383 height 739
click at [48, 107] on span "0:19" at bounding box center [46, 114] width 28 height 18
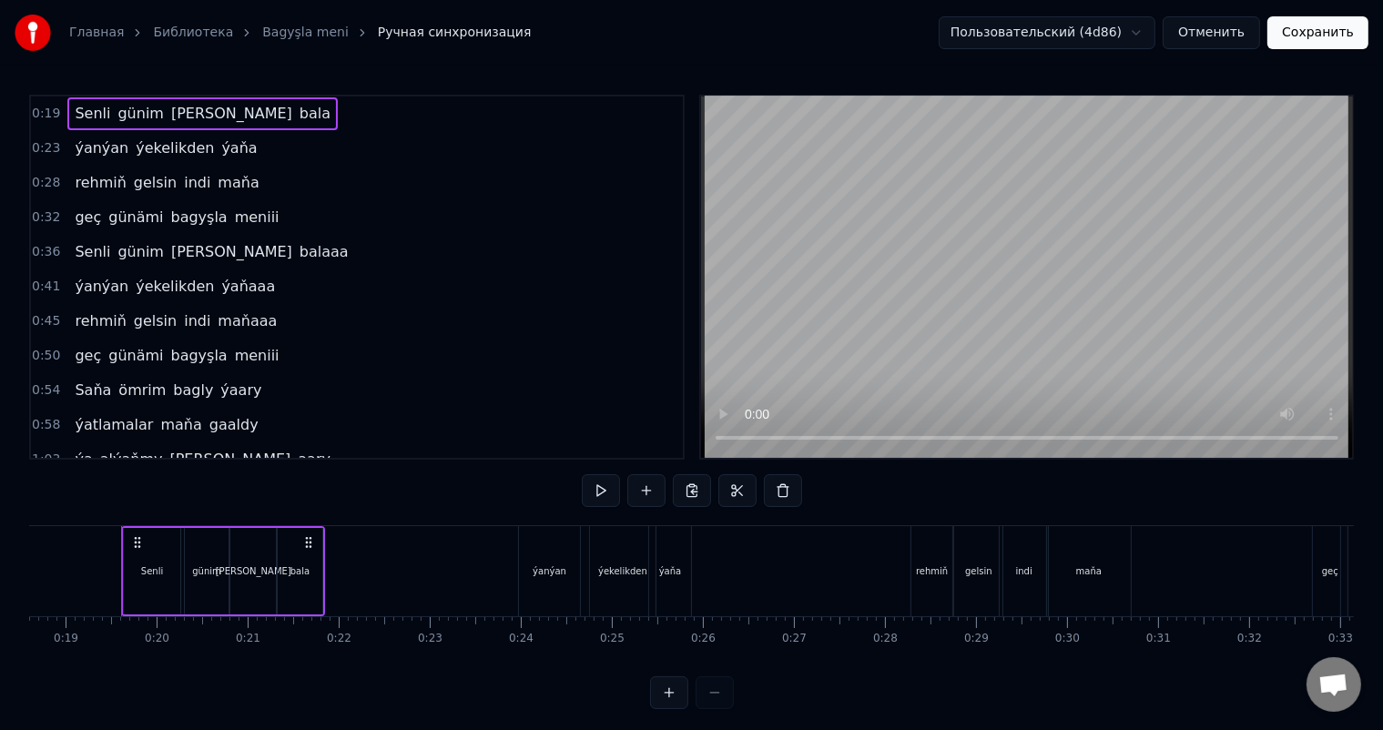
click at [48, 107] on span "0:19" at bounding box center [46, 114] width 28 height 18
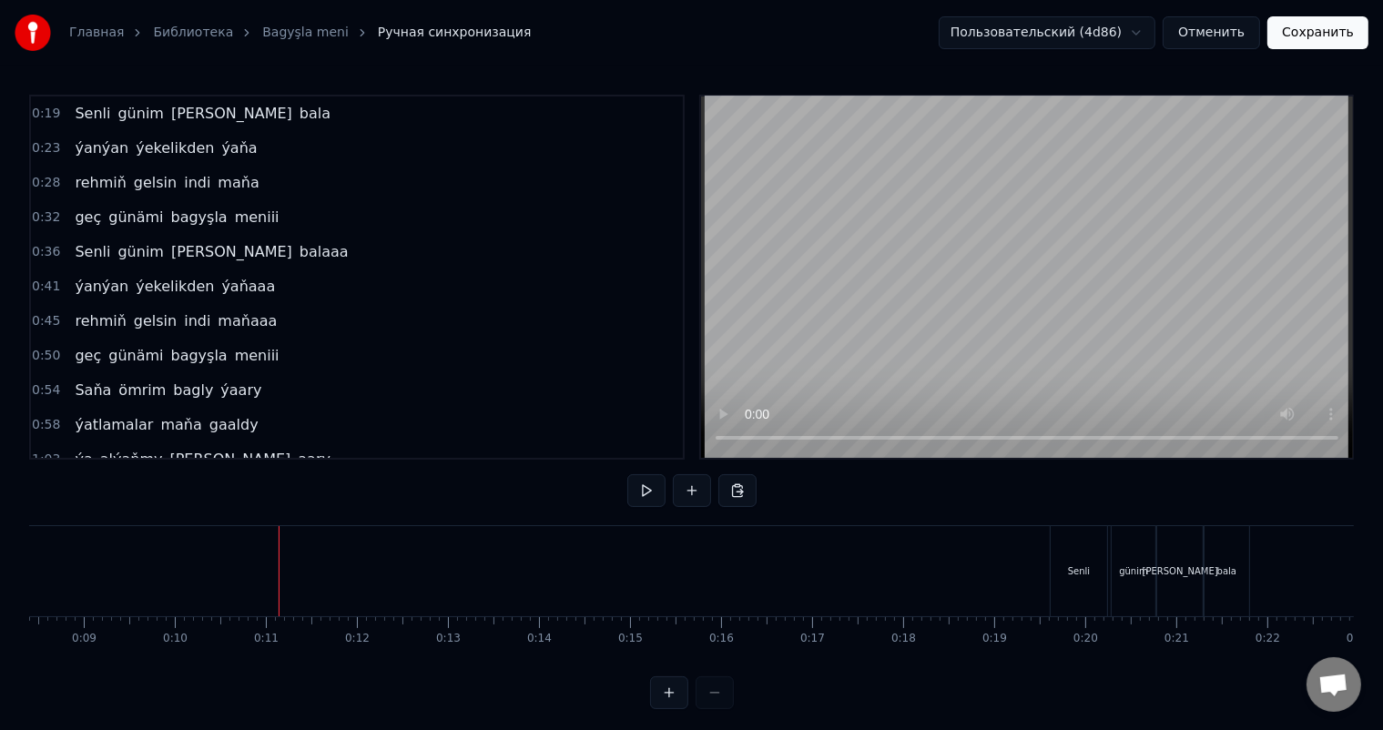
scroll to position [0, 739]
click at [1012, 266] on video at bounding box center [1027, 278] width 652 height 362
click at [1012, 274] on video at bounding box center [1027, 278] width 652 height 362
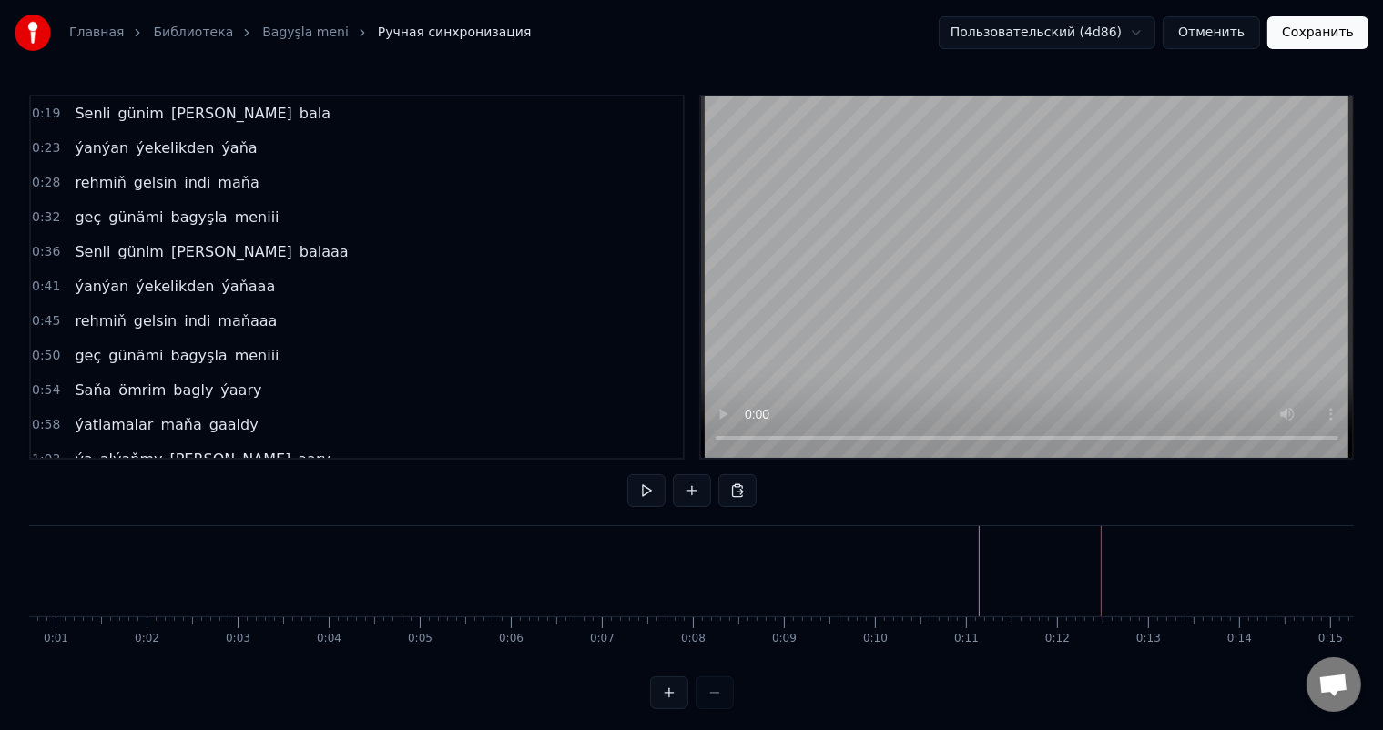
scroll to position [0, 0]
click at [728, 705] on div at bounding box center [692, 693] width 84 height 33
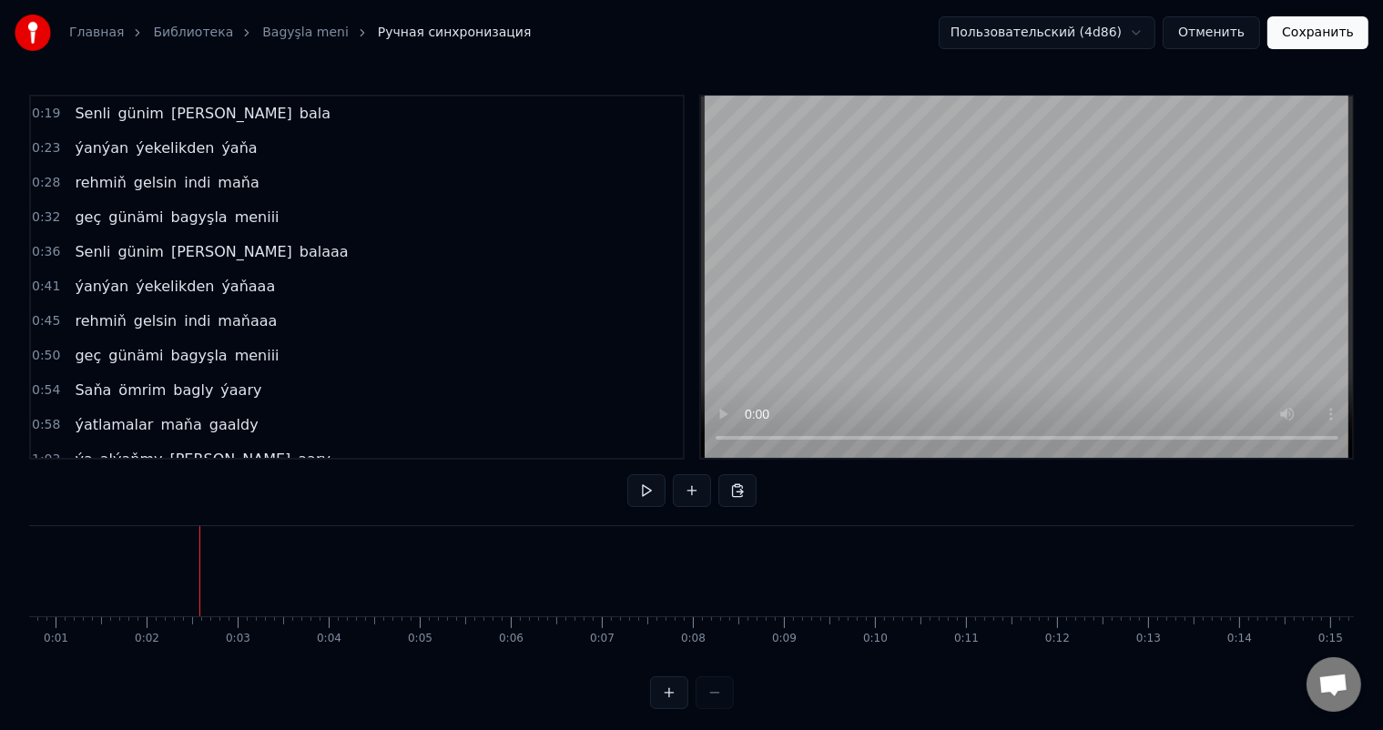
click at [666, 704] on button at bounding box center [669, 693] width 38 height 33
click at [674, 709] on button at bounding box center [669, 693] width 38 height 33
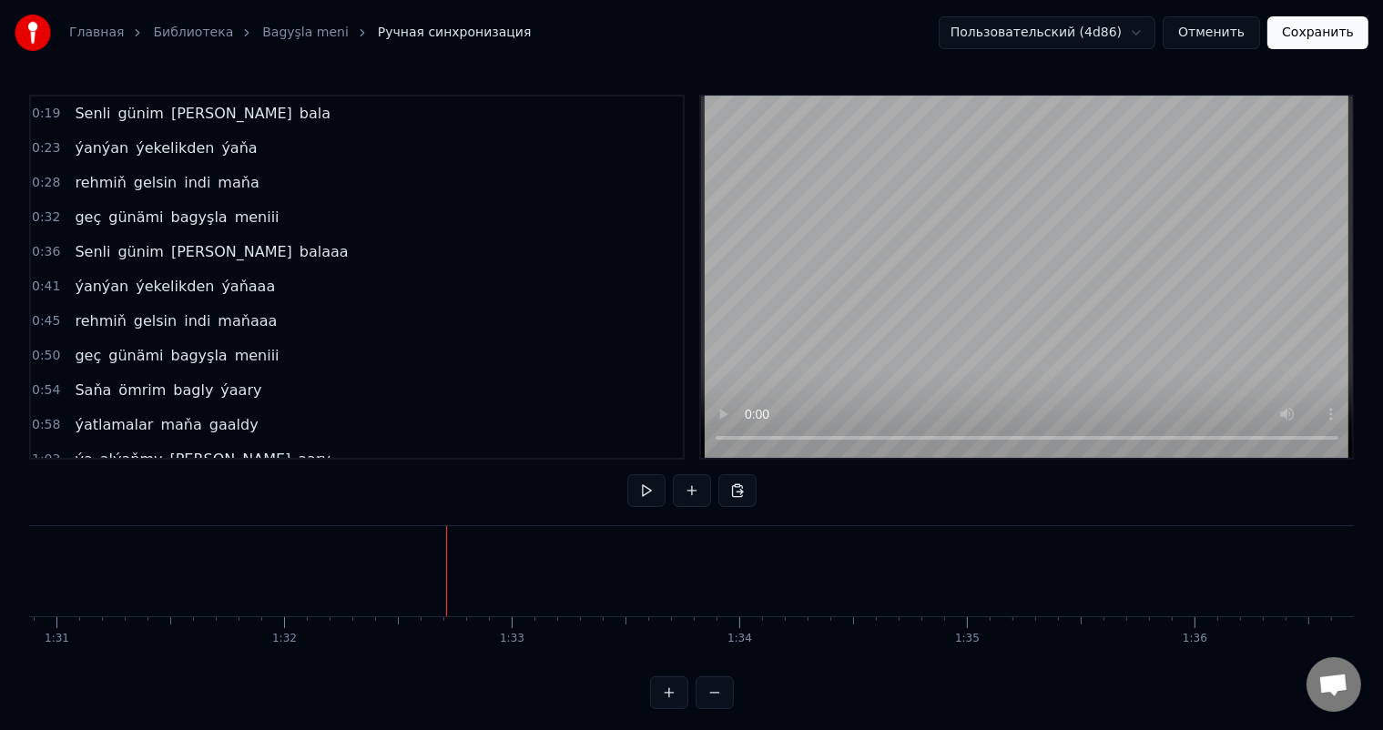
click at [717, 705] on button at bounding box center [715, 693] width 38 height 33
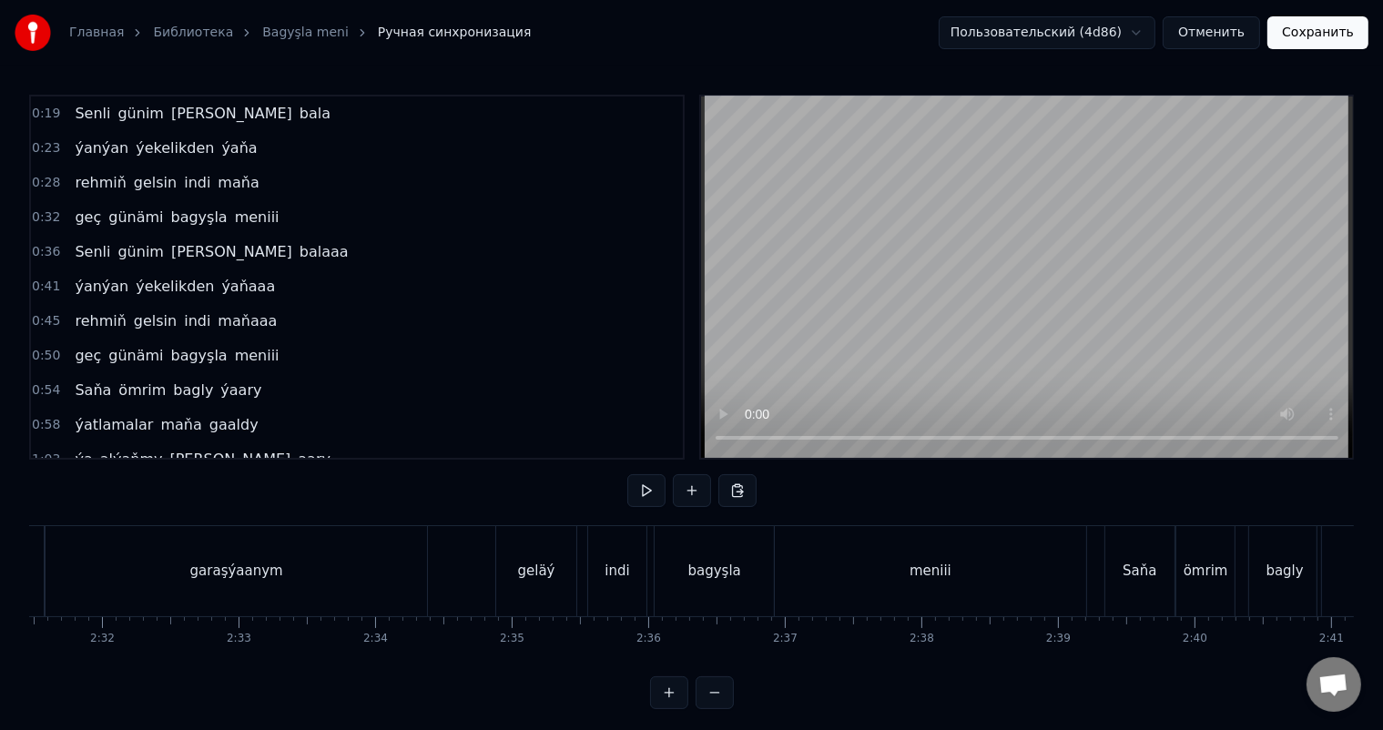
click at [717, 705] on button at bounding box center [715, 693] width 38 height 33
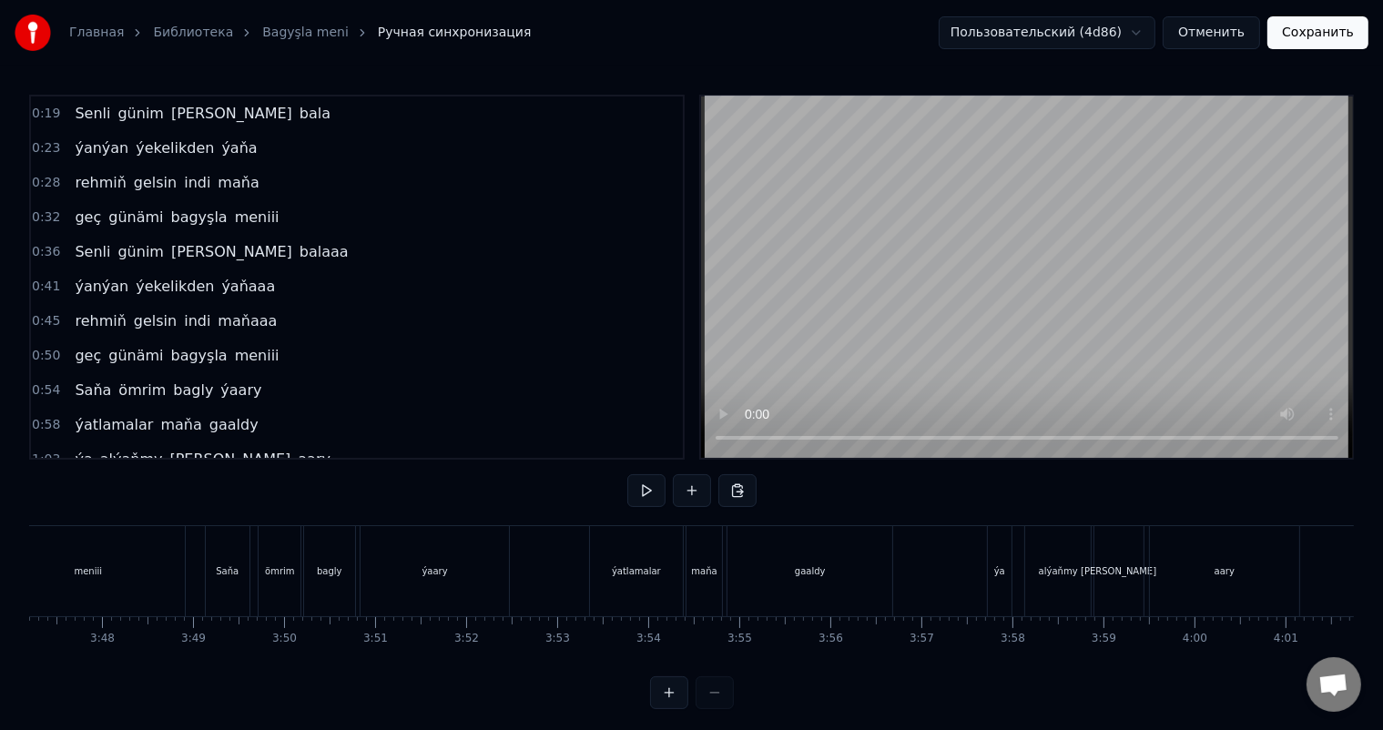
click at [717, 705] on div at bounding box center [692, 693] width 84 height 33
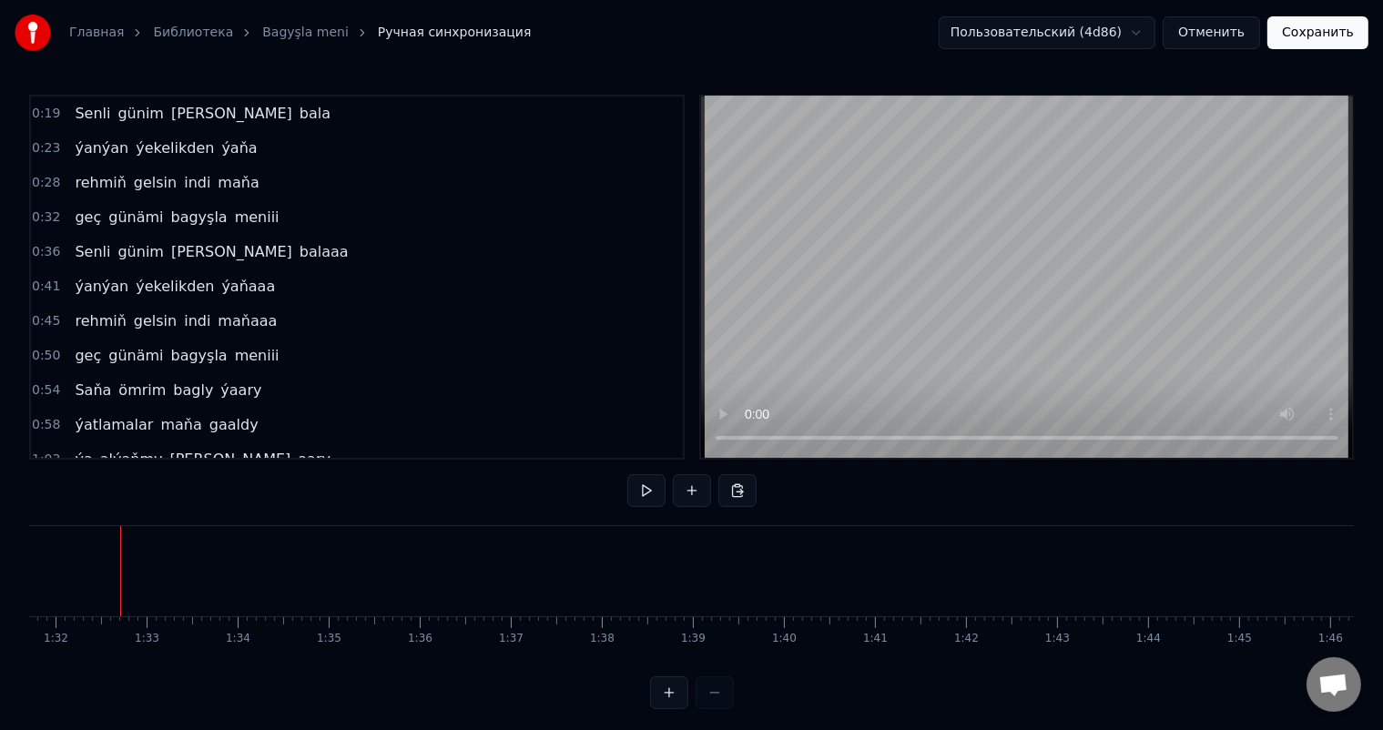
click at [717, 705] on div at bounding box center [692, 693] width 84 height 33
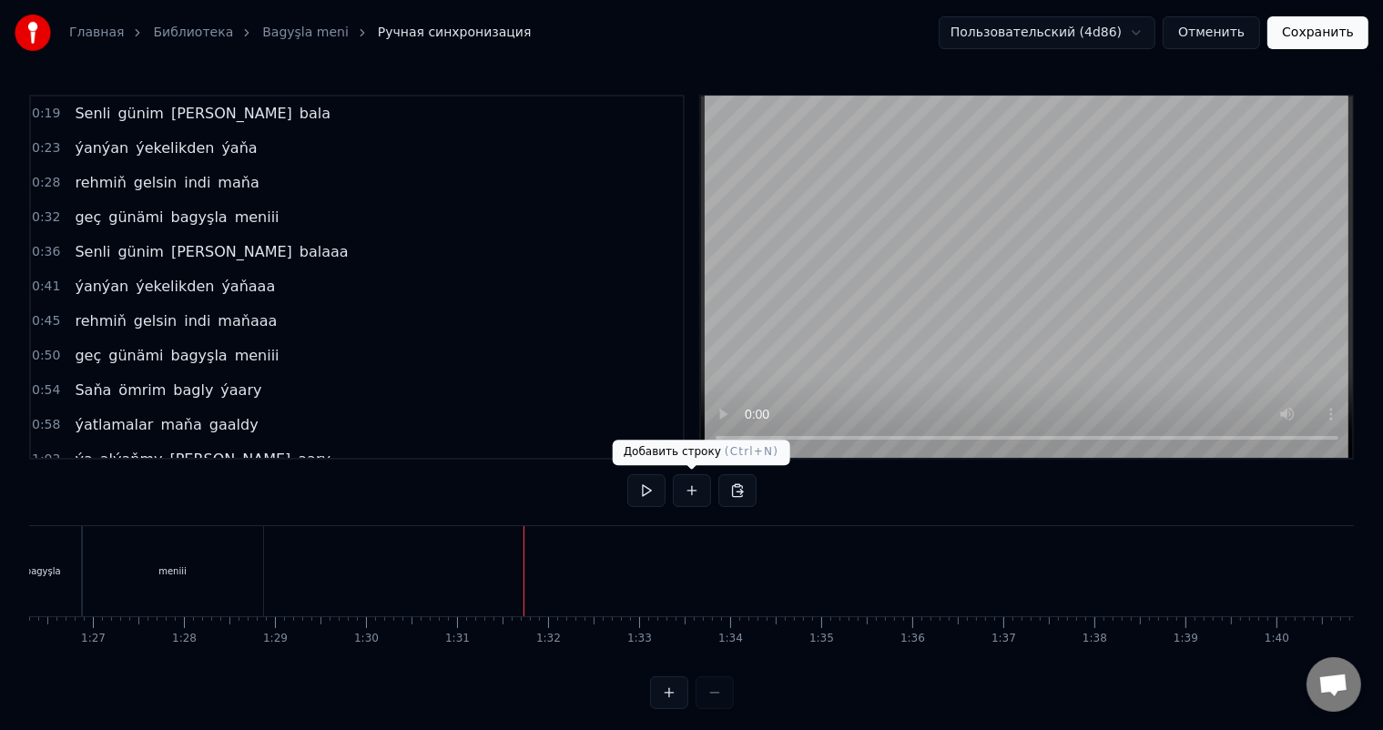
click at [694, 490] on button at bounding box center [692, 490] width 38 height 33
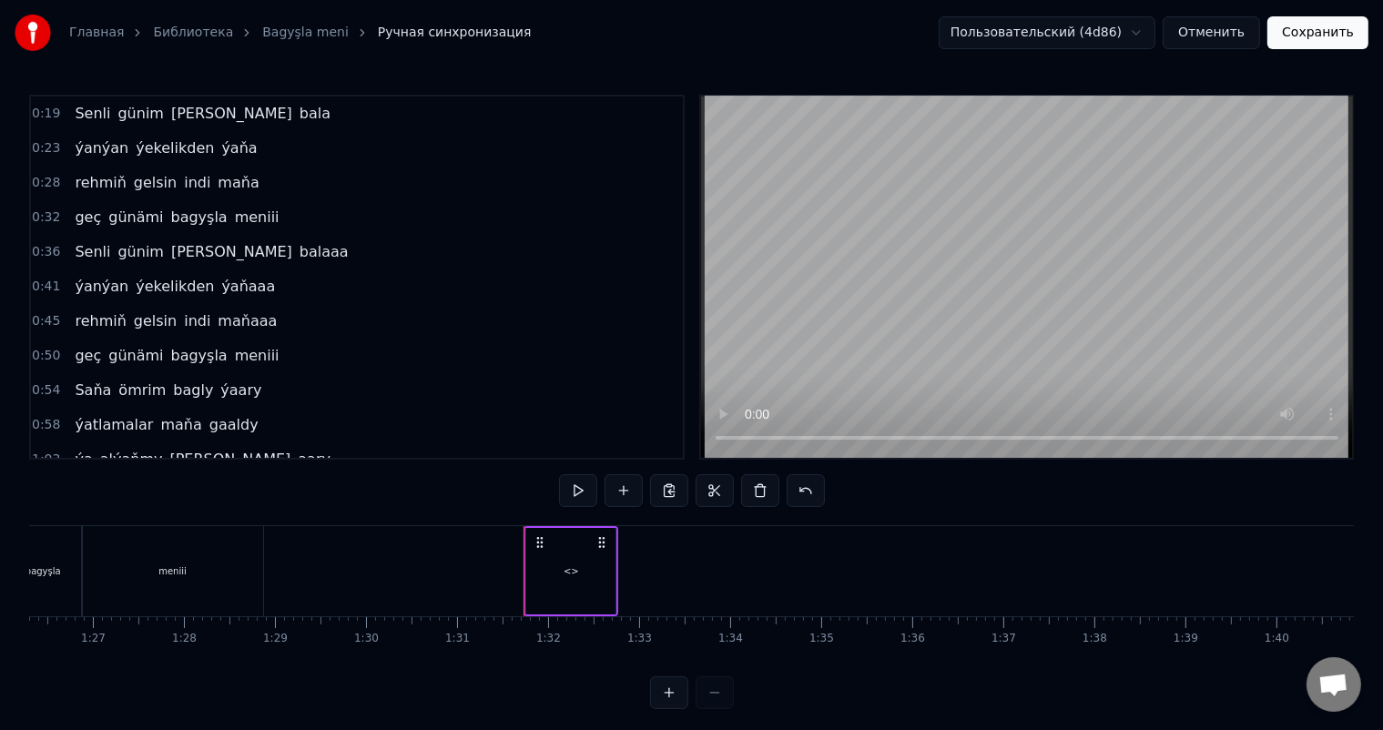
click at [576, 567] on div "<>" at bounding box center [571, 572] width 15 height 14
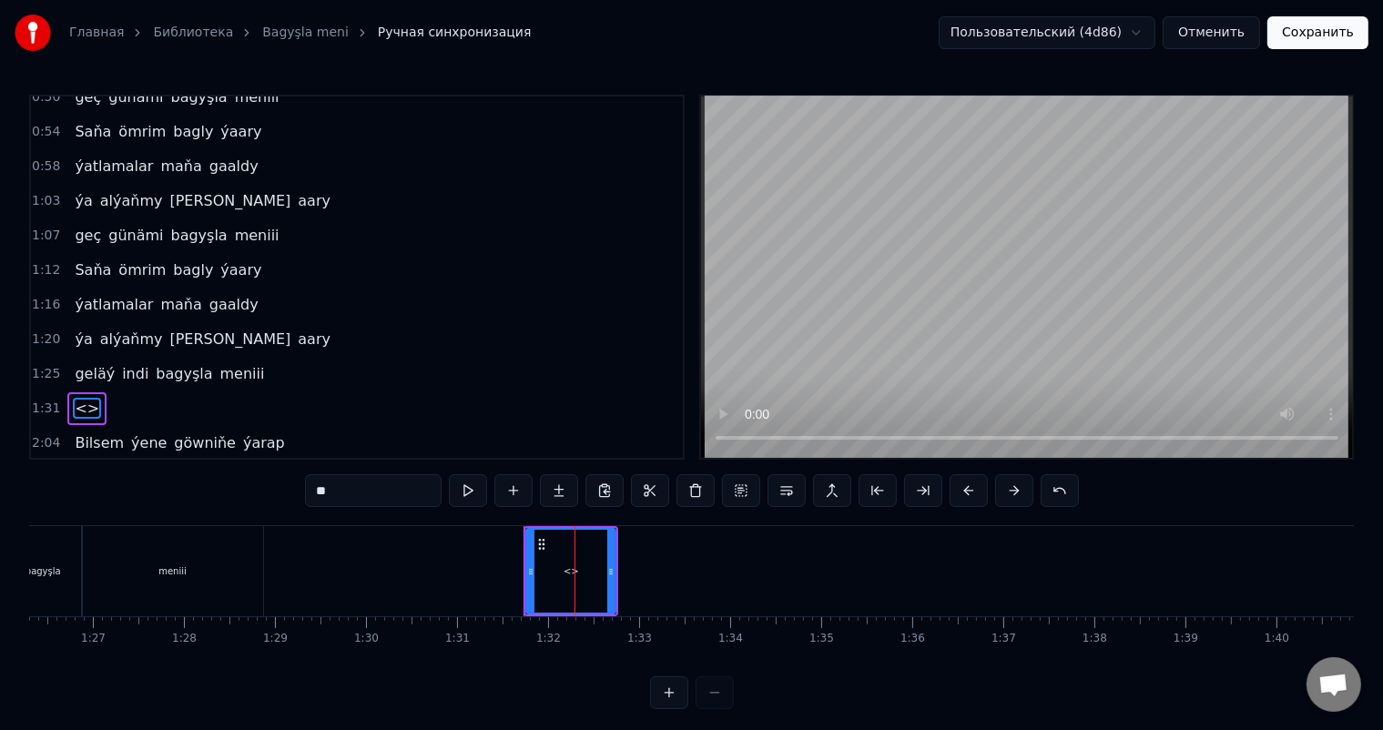
scroll to position [372, 0]
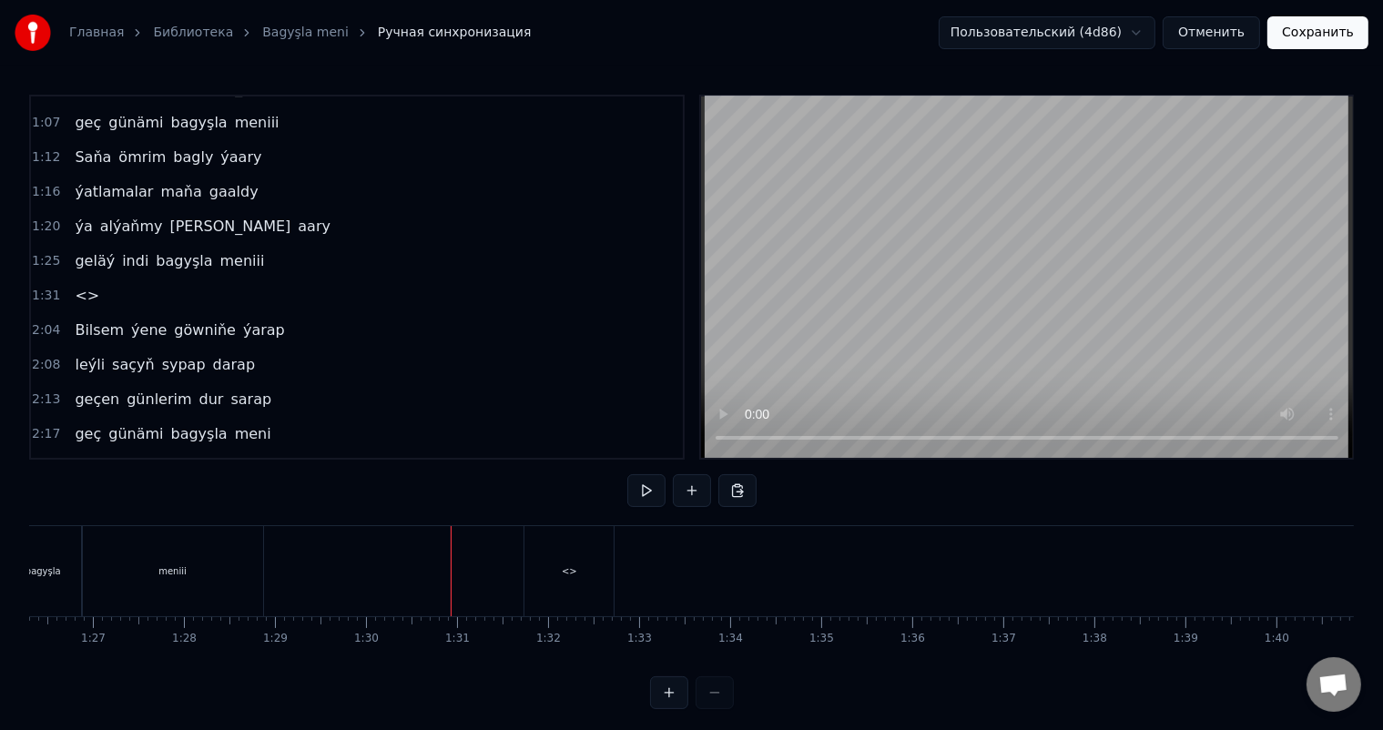
click at [569, 560] on div "<>" at bounding box center [569, 571] width 89 height 90
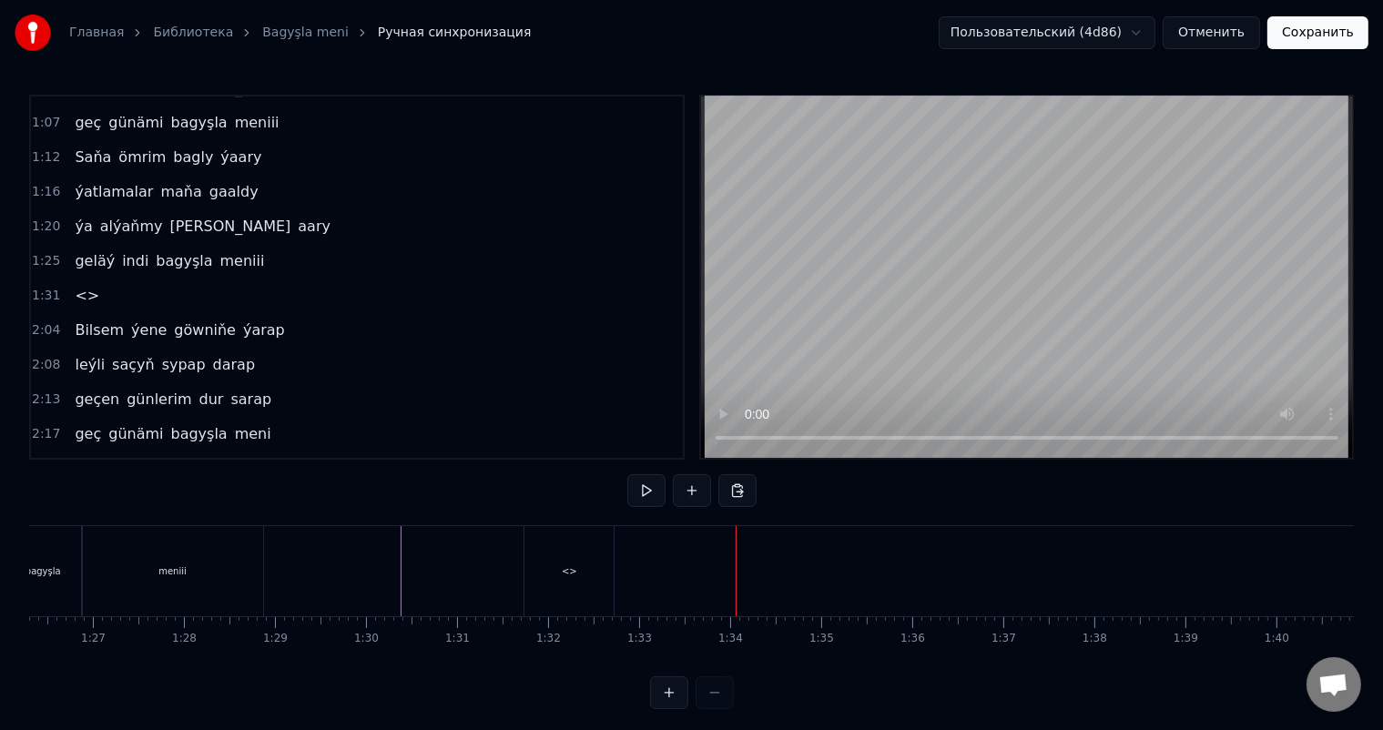
click at [577, 559] on div "<>" at bounding box center [569, 571] width 89 height 90
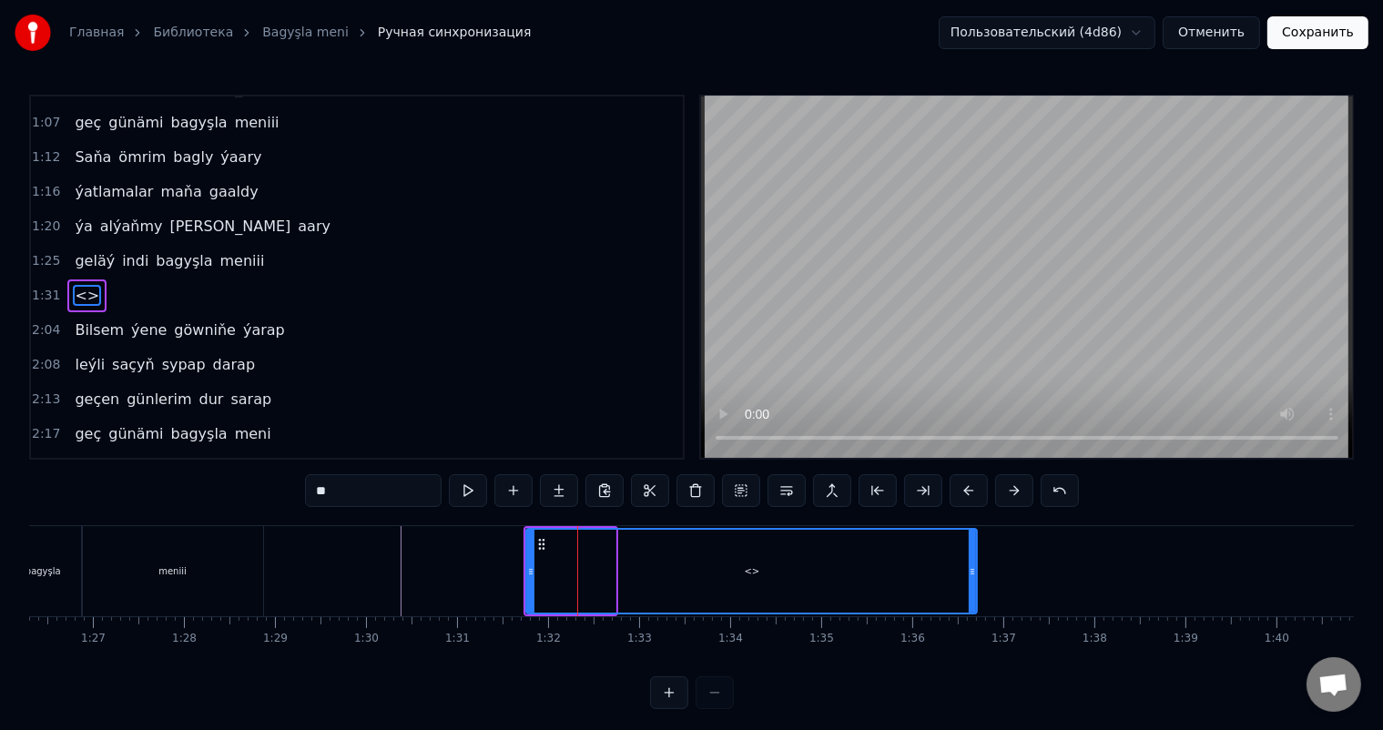
drag, startPoint x: 612, startPoint y: 570, endPoint x: 973, endPoint y: 565, distance: 361.6
click at [973, 565] on icon at bounding box center [972, 572] width 7 height 15
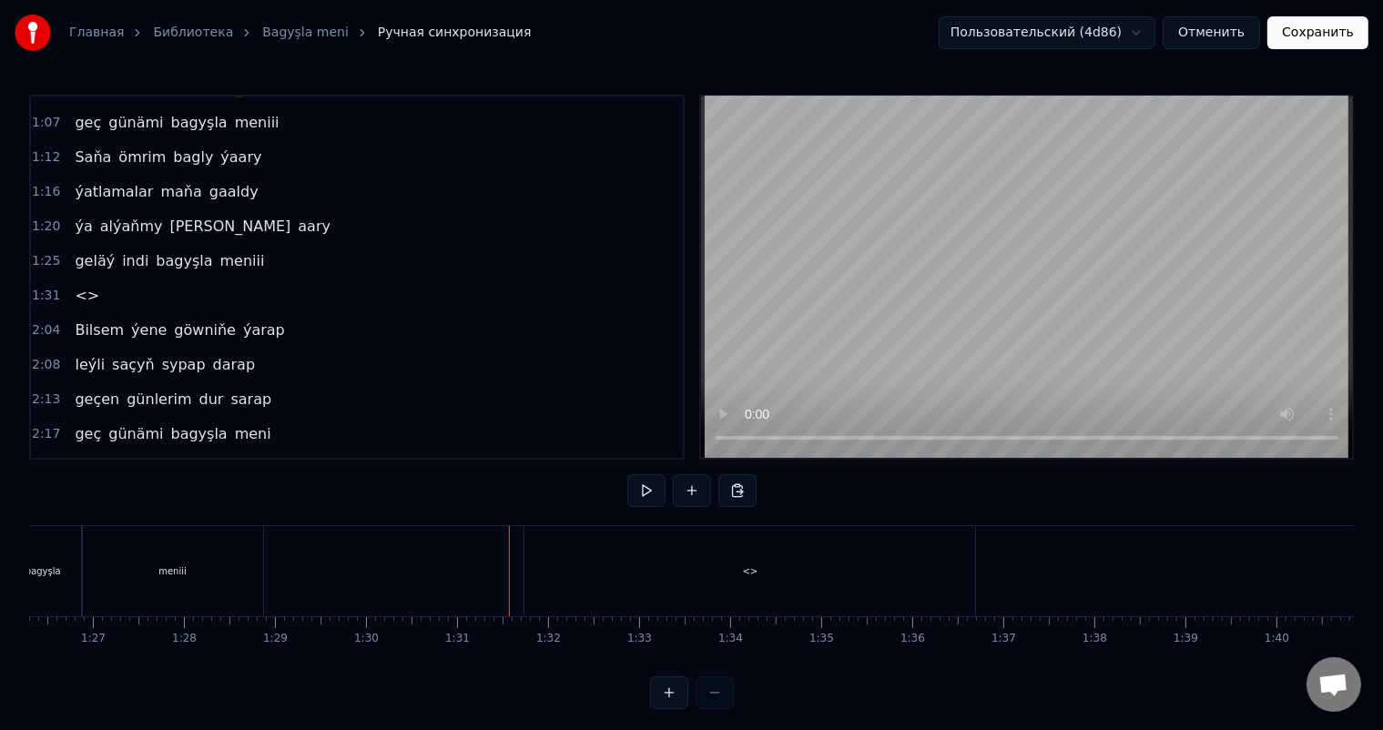
click at [747, 566] on div "<>" at bounding box center [750, 572] width 15 height 14
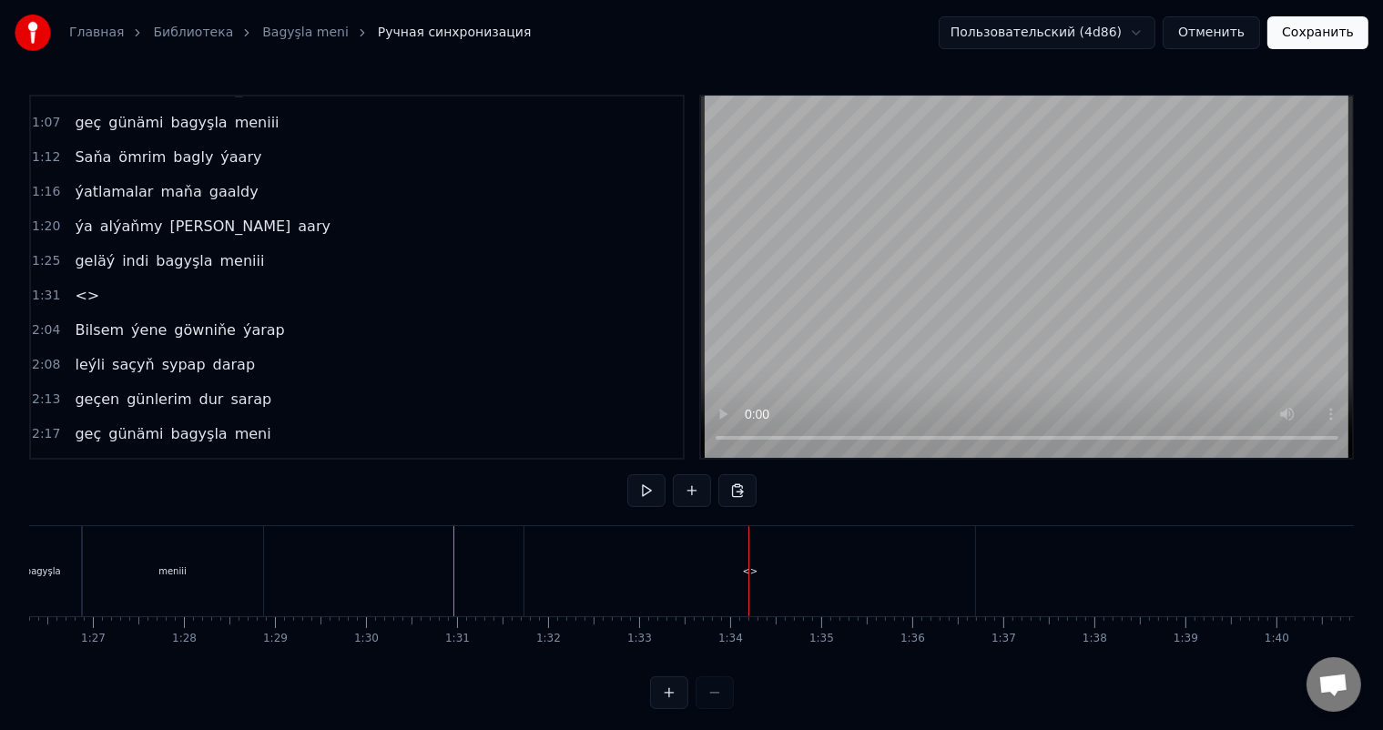
click at [747, 567] on div "<>" at bounding box center [750, 572] width 15 height 14
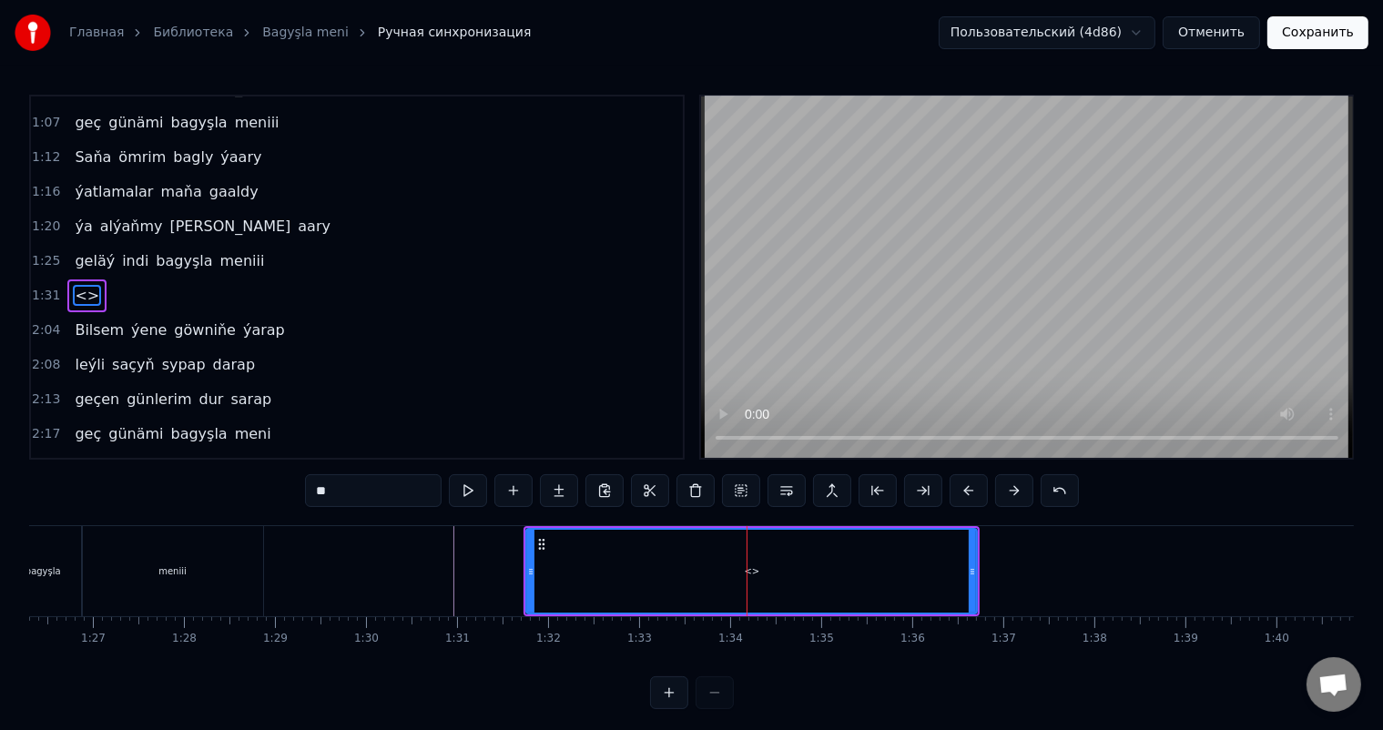
drag, startPoint x: 334, startPoint y: 491, endPoint x: 318, endPoint y: 491, distance: 16.4
click at [318, 491] on input "**" at bounding box center [373, 490] width 137 height 33
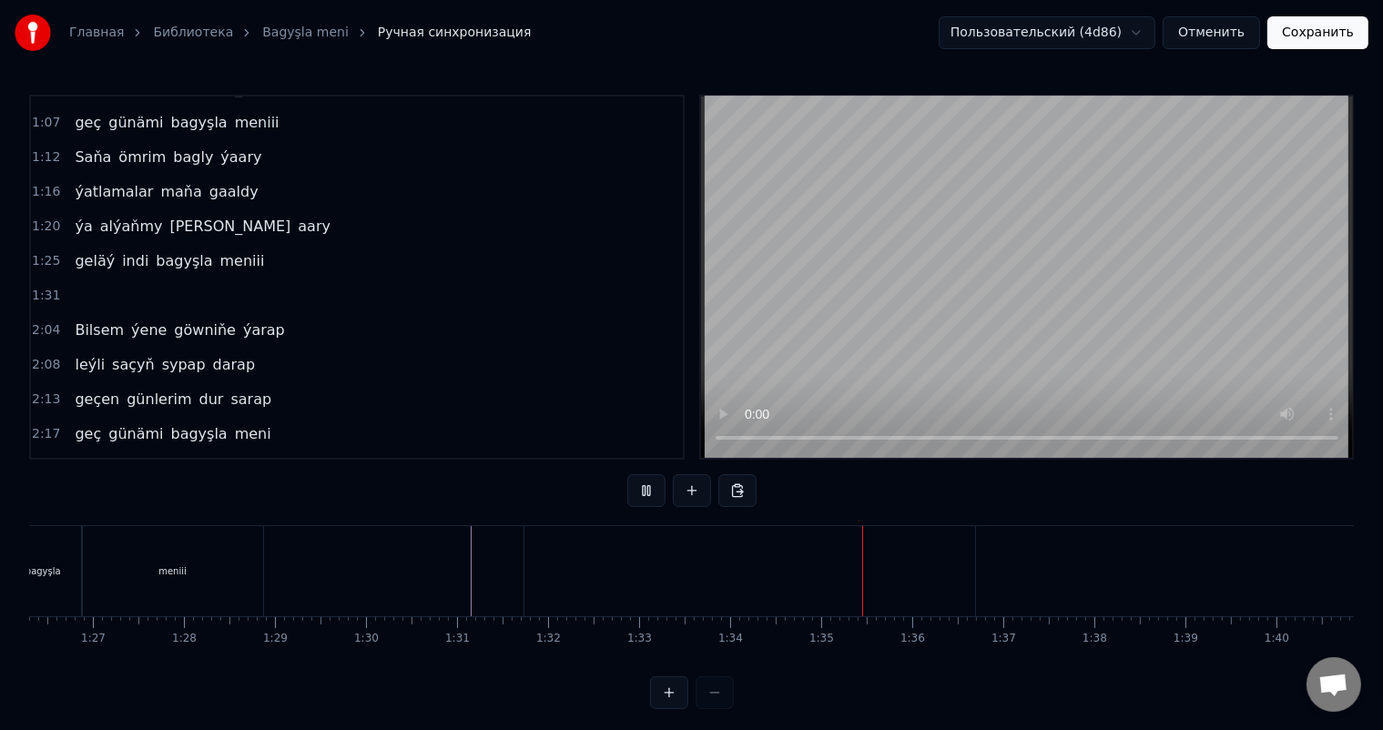
click at [580, 555] on div at bounding box center [750, 571] width 451 height 90
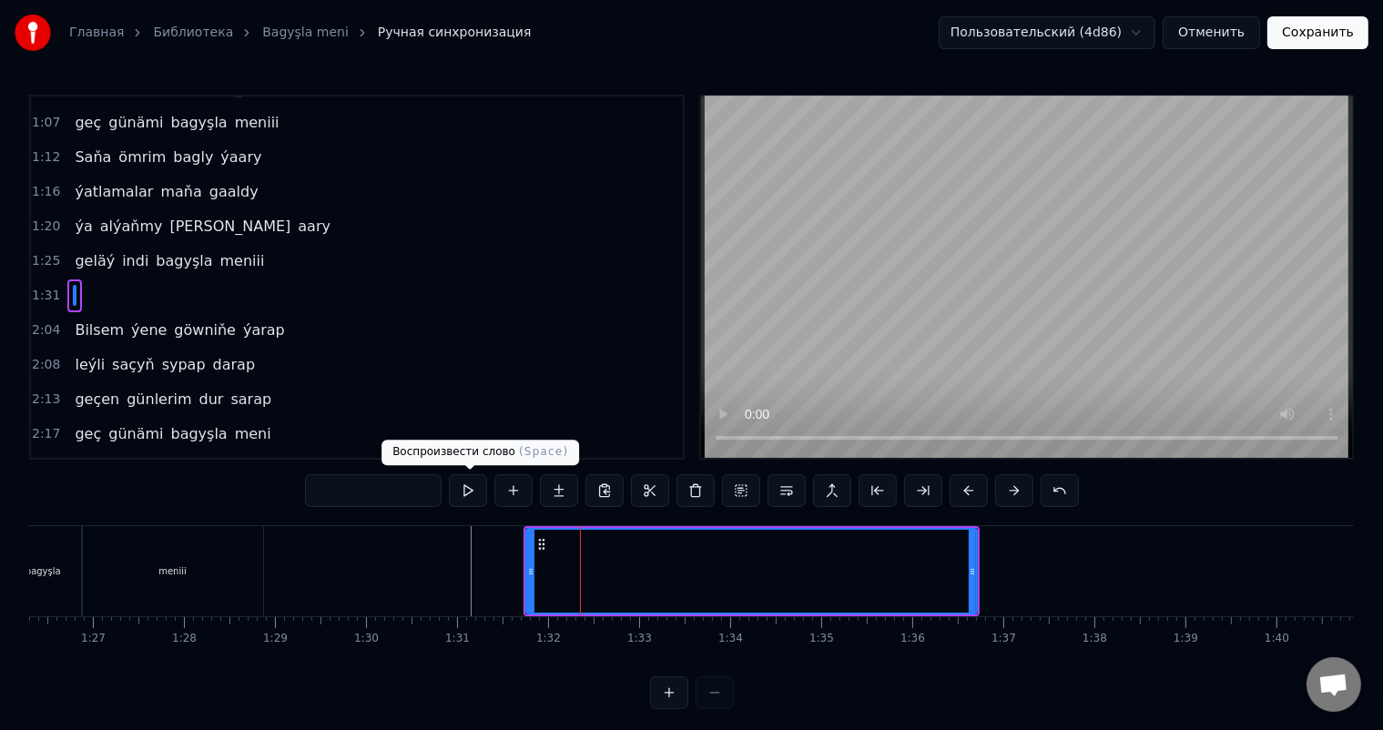
click at [469, 492] on button at bounding box center [468, 490] width 38 height 33
click at [672, 552] on div at bounding box center [751, 571] width 449 height 83
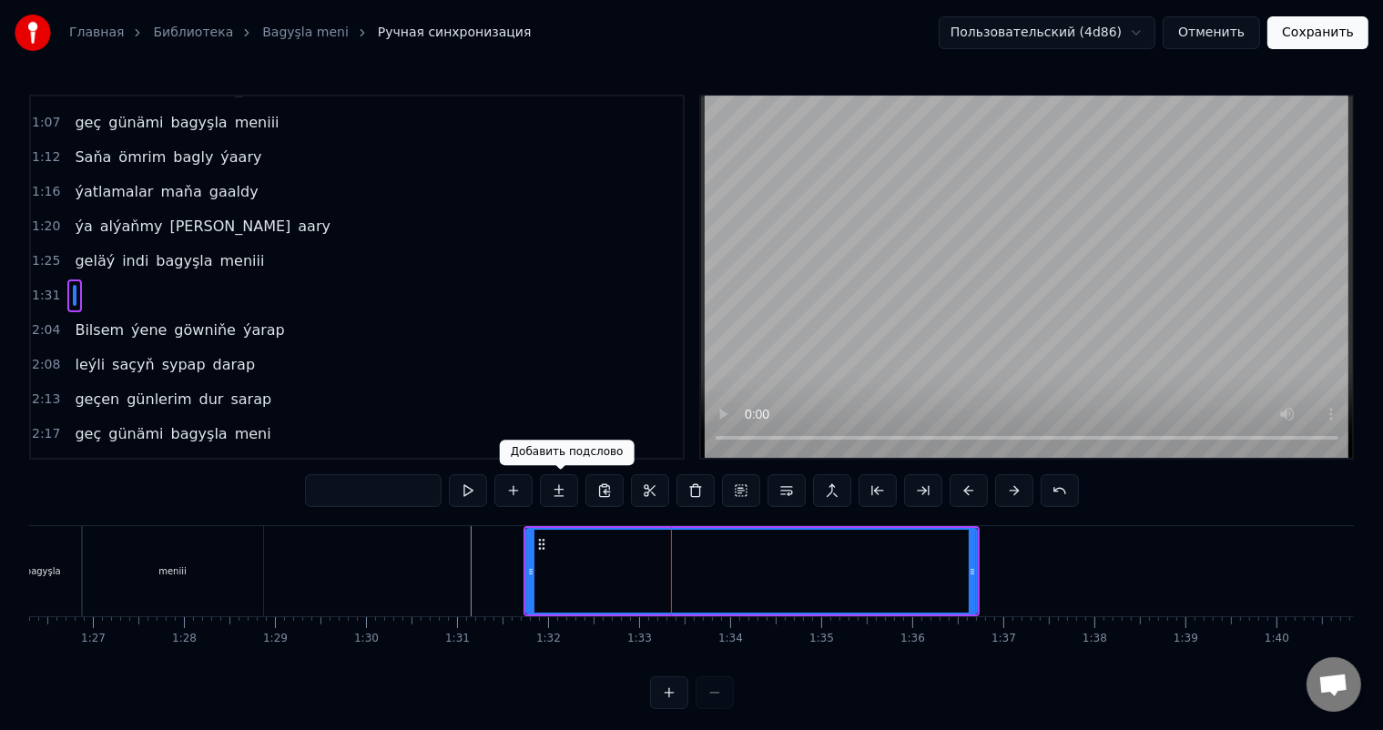
click at [569, 486] on button at bounding box center [559, 490] width 38 height 33
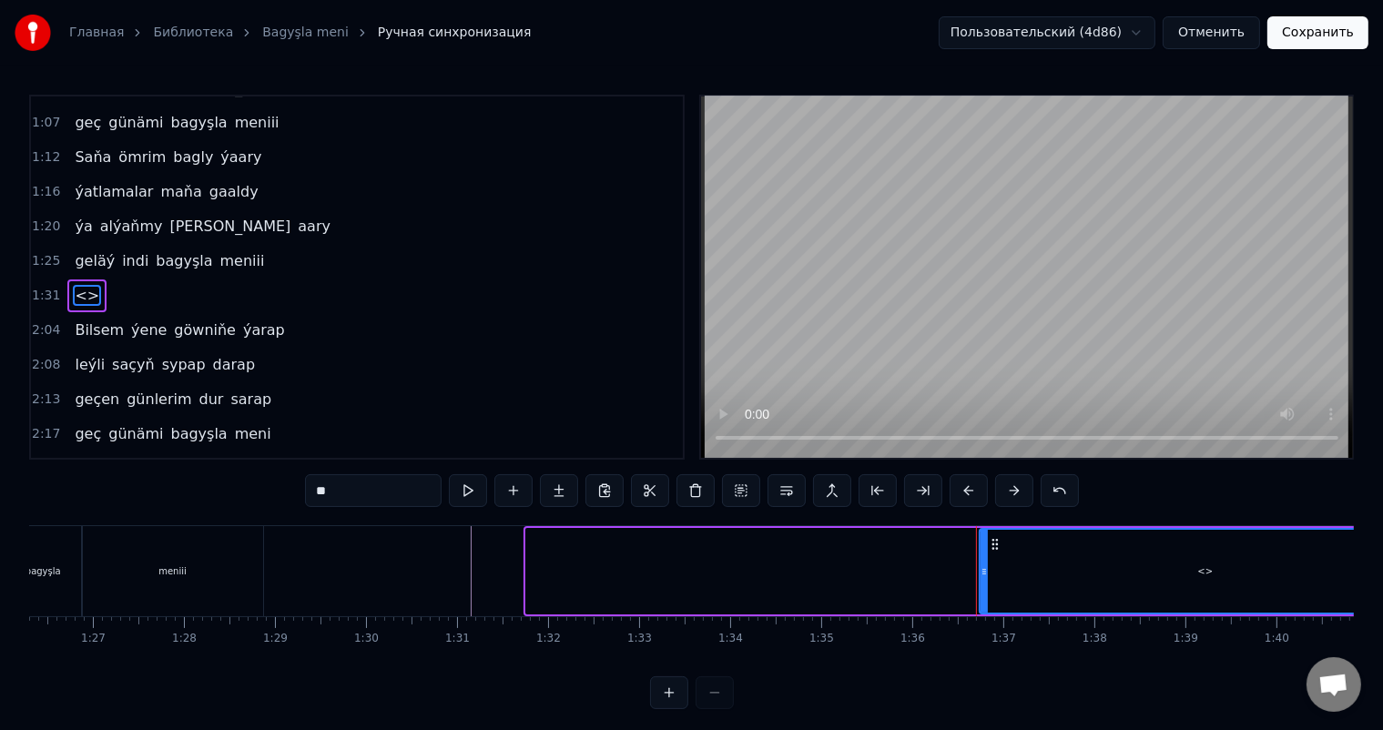
click at [1152, 571] on div "<>" at bounding box center [1205, 571] width 449 height 83
type input "******"
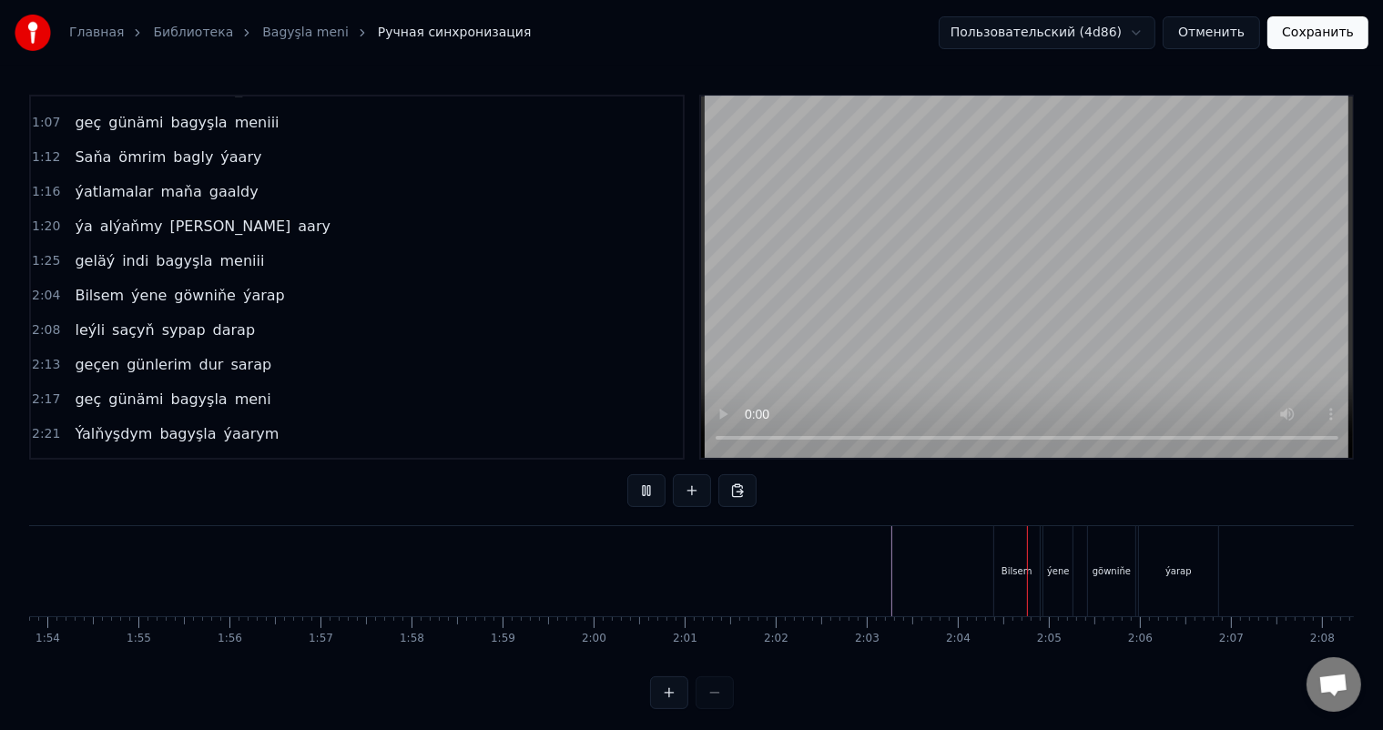
scroll to position [0, 10323]
click at [603, 572] on div at bounding box center [1230, 571] width 23048 height 90
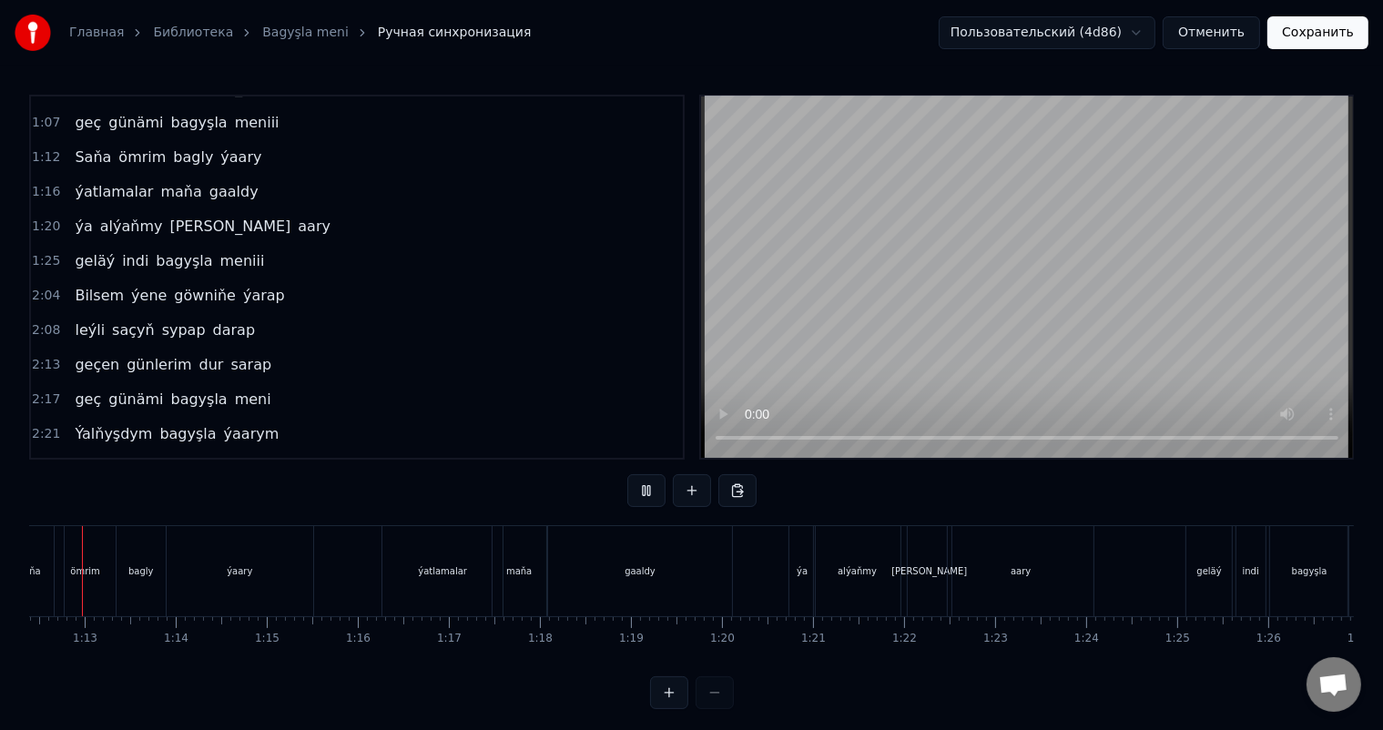
scroll to position [0, 6527]
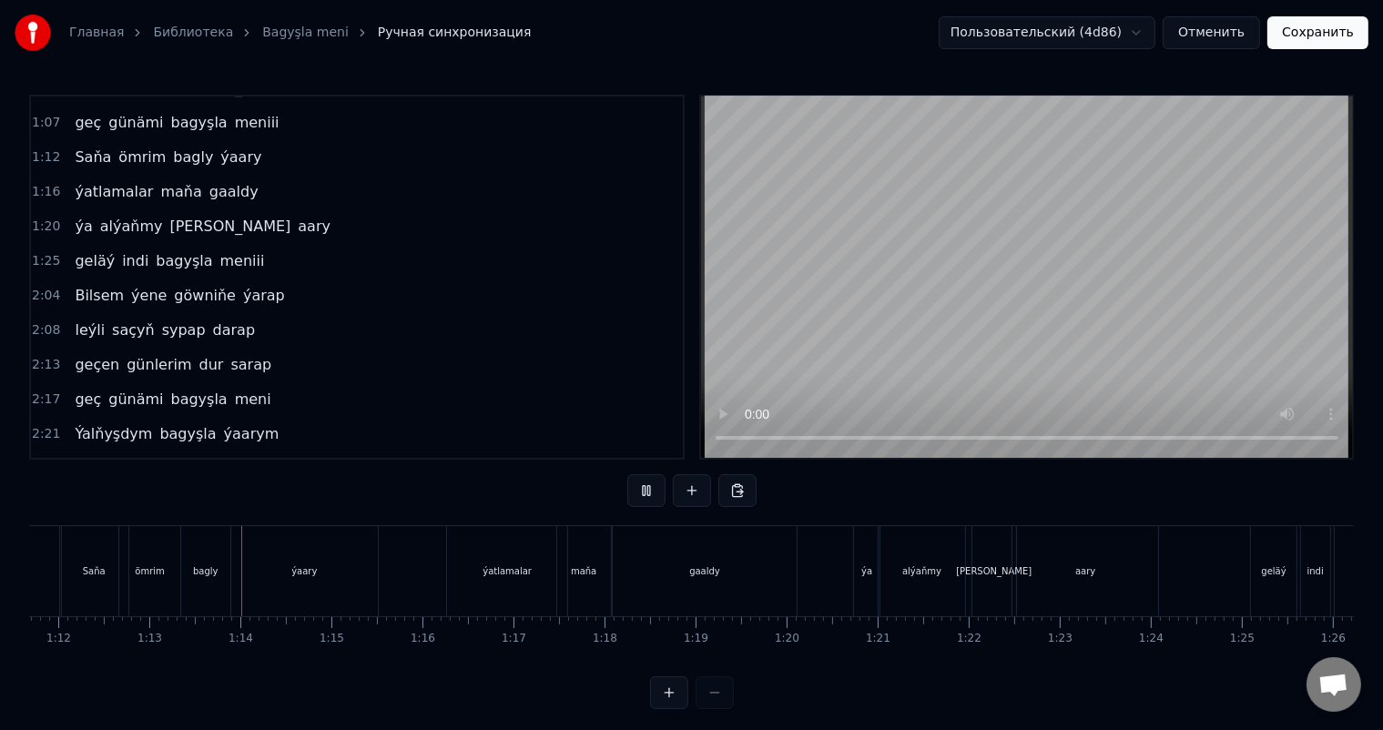
click at [1214, 29] on button "Отменить" at bounding box center [1211, 32] width 97 height 33
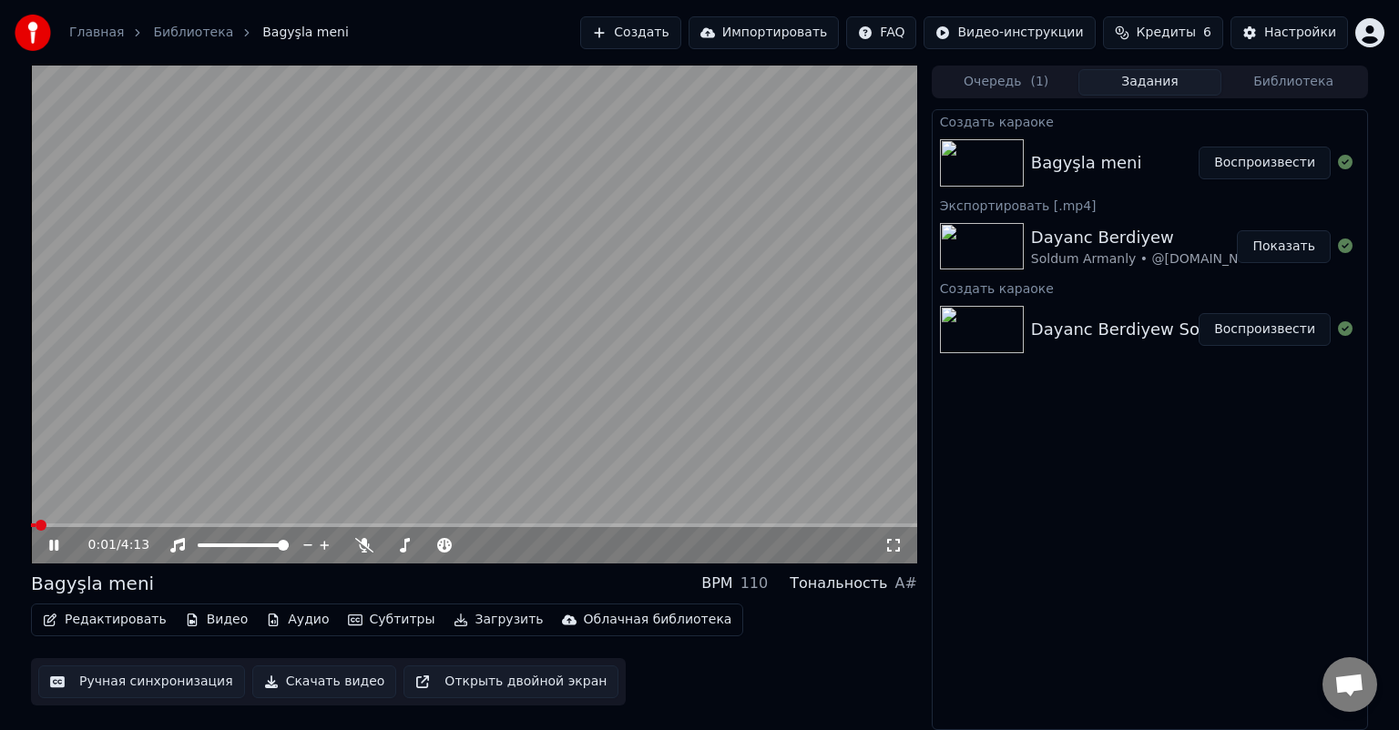
click at [160, 682] on button "Ручная синхронизация" at bounding box center [141, 682] width 207 height 33
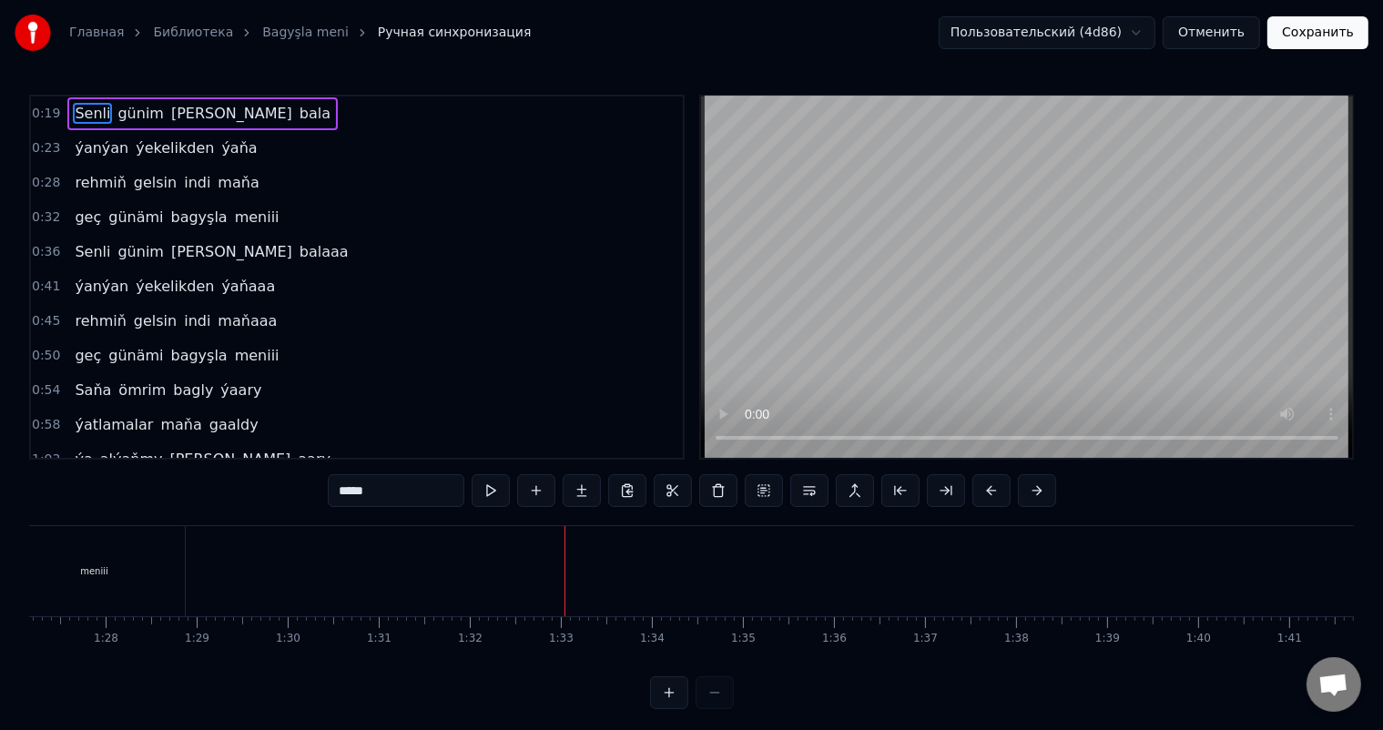
scroll to position [0, 7912]
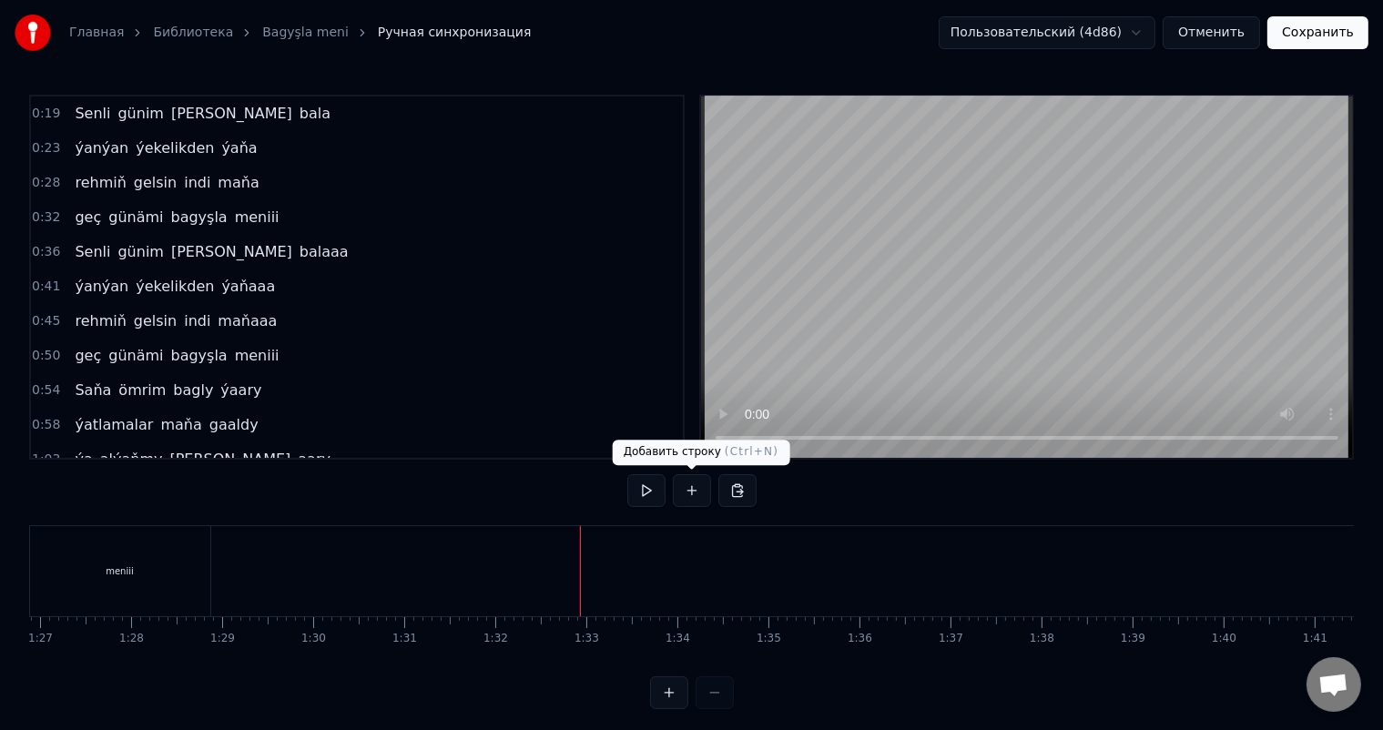
click at [692, 492] on button at bounding box center [692, 490] width 38 height 33
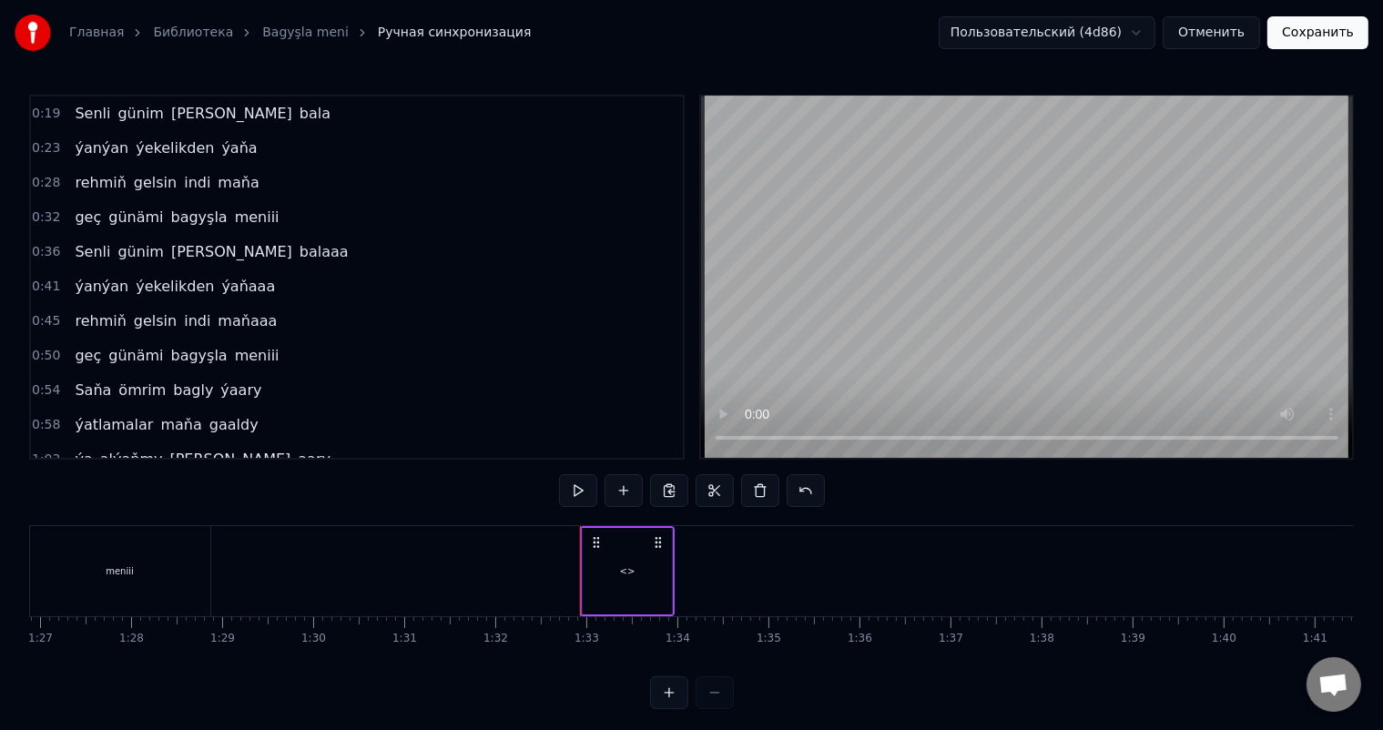
click at [673, 562] on div "<>" at bounding box center [627, 571] width 95 height 90
click at [643, 565] on div "<>" at bounding box center [627, 571] width 89 height 87
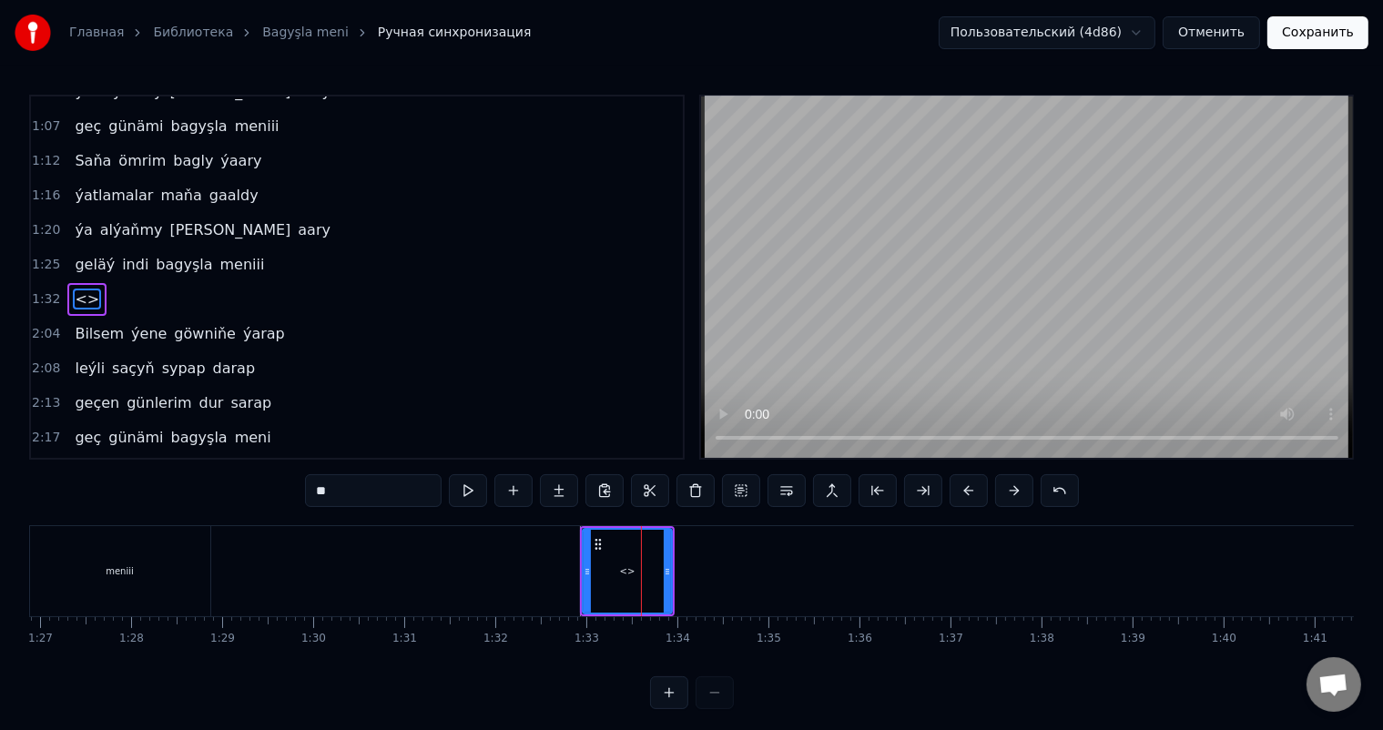
scroll to position [372, 0]
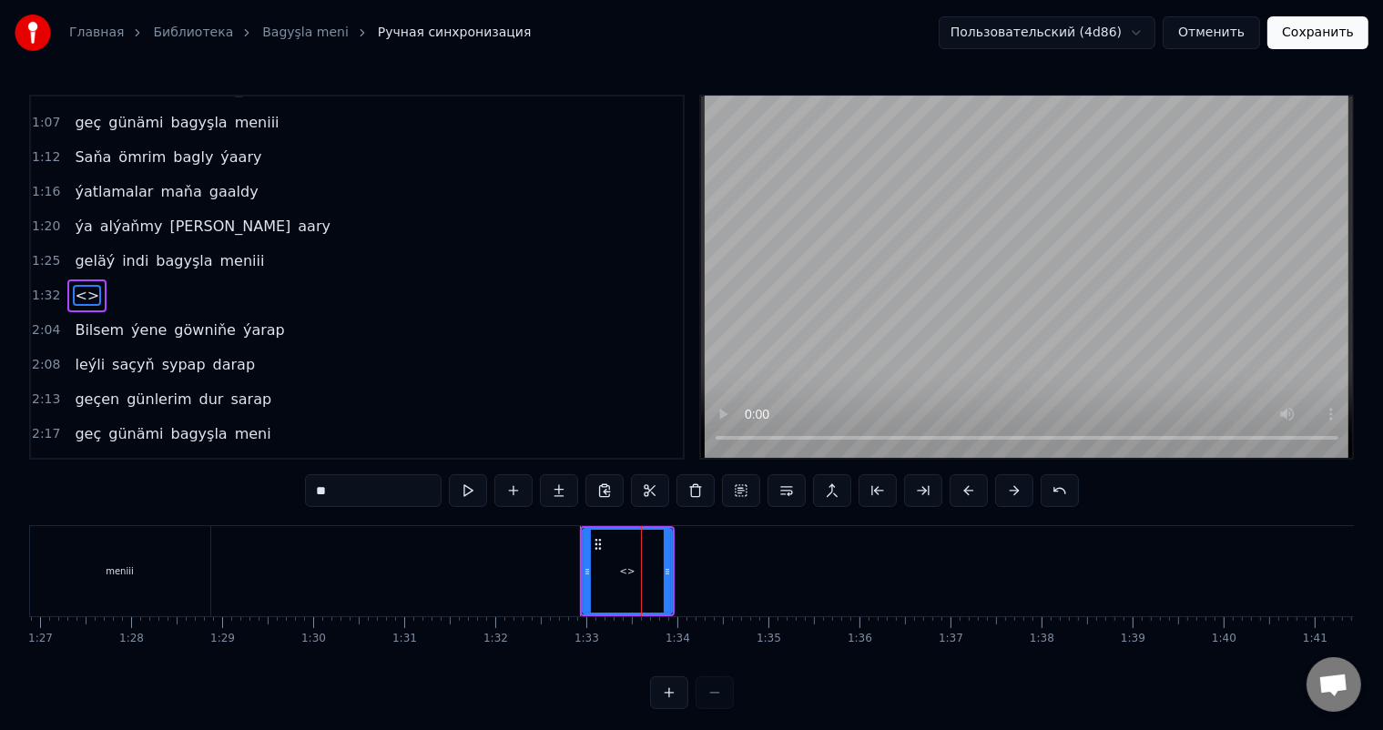
click at [671, 565] on div "<>" at bounding box center [627, 571] width 91 height 87
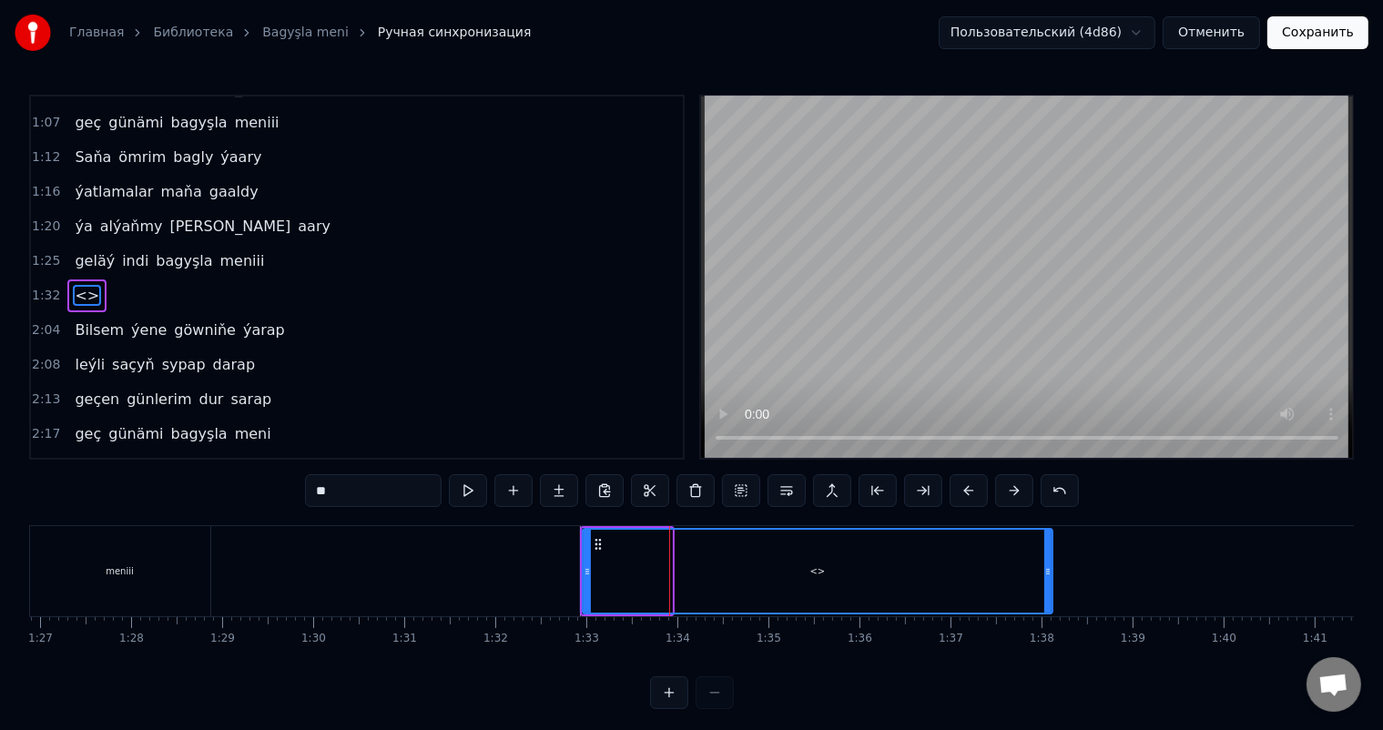
drag, startPoint x: 667, startPoint y: 565, endPoint x: 1054, endPoint y: 561, distance: 386.1
click at [1052, 561] on div at bounding box center [1047, 571] width 7 height 83
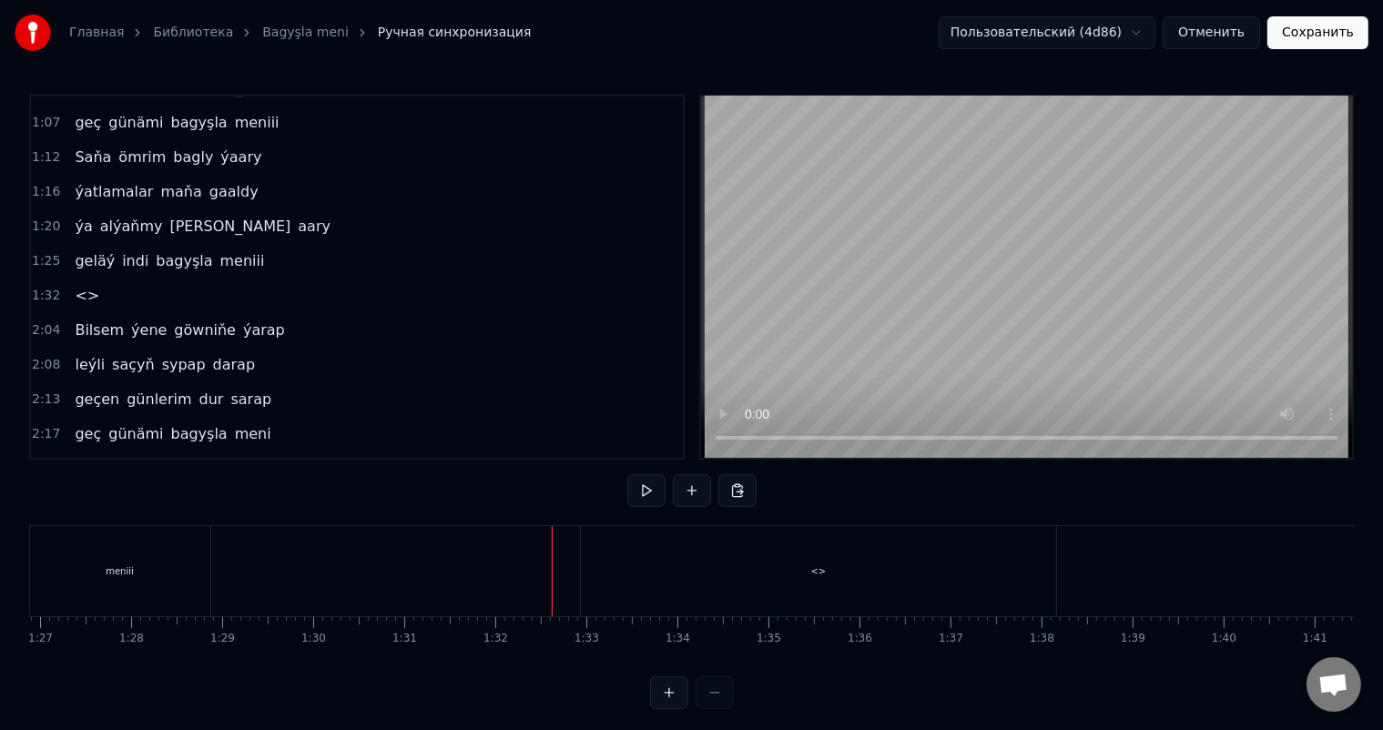
click at [632, 563] on div "<>" at bounding box center [818, 571] width 475 height 90
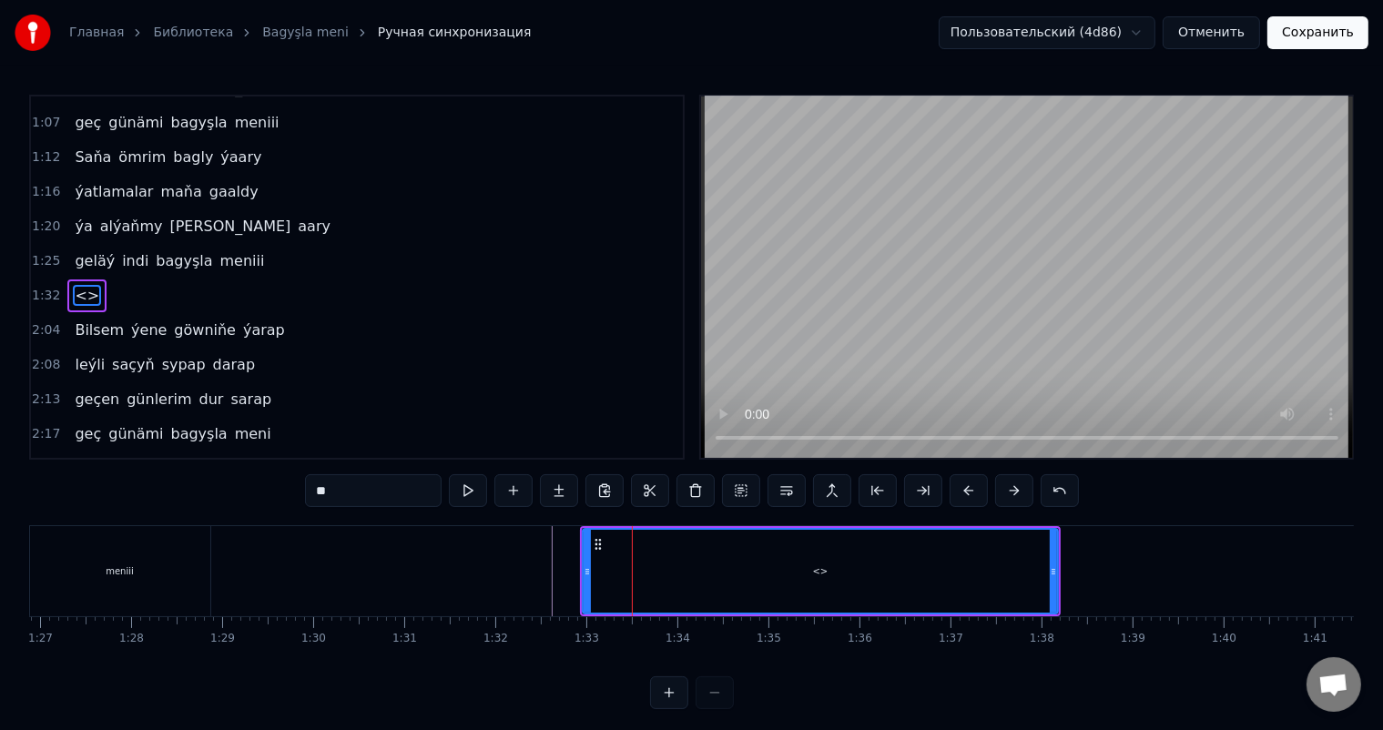
click at [599, 544] on circle at bounding box center [599, 544] width 1 height 1
click at [597, 543] on icon at bounding box center [597, 544] width 15 height 15
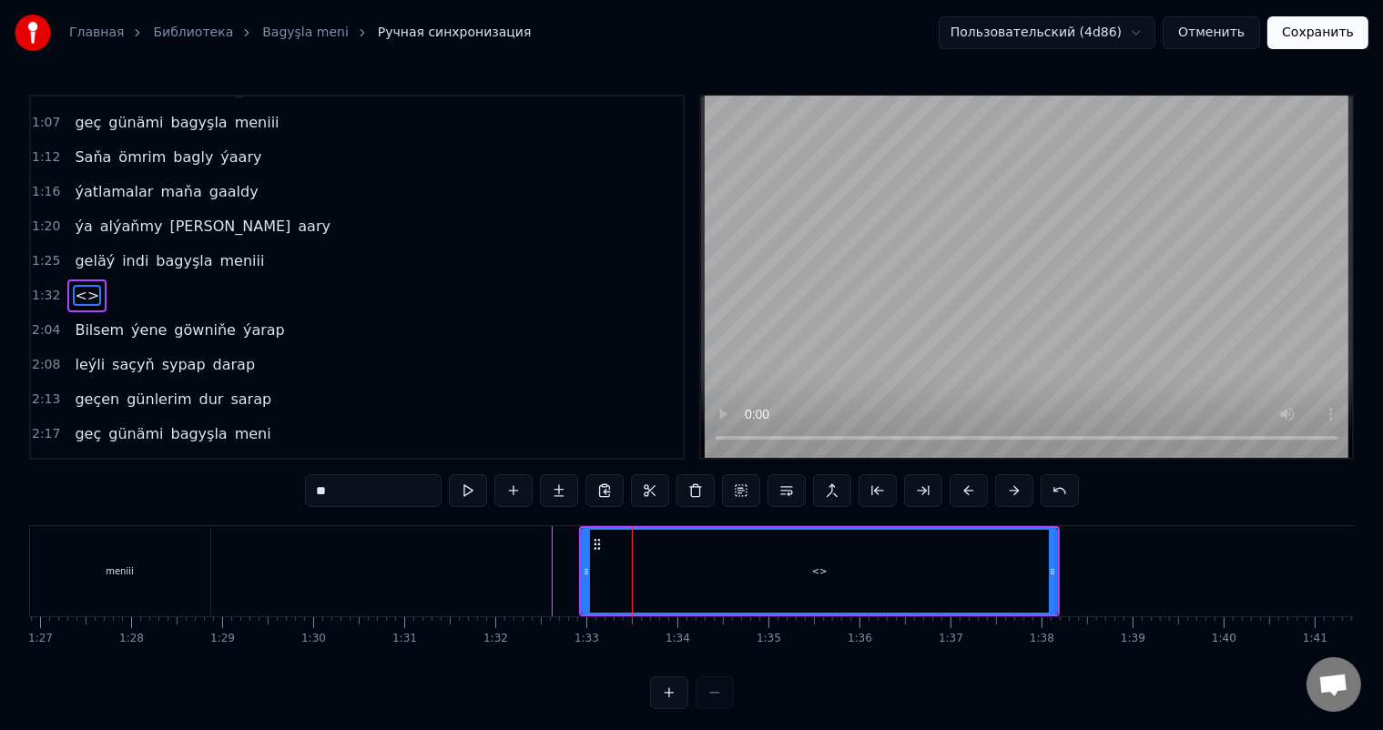
click at [674, 552] on div "<>" at bounding box center [820, 571] width 474 height 83
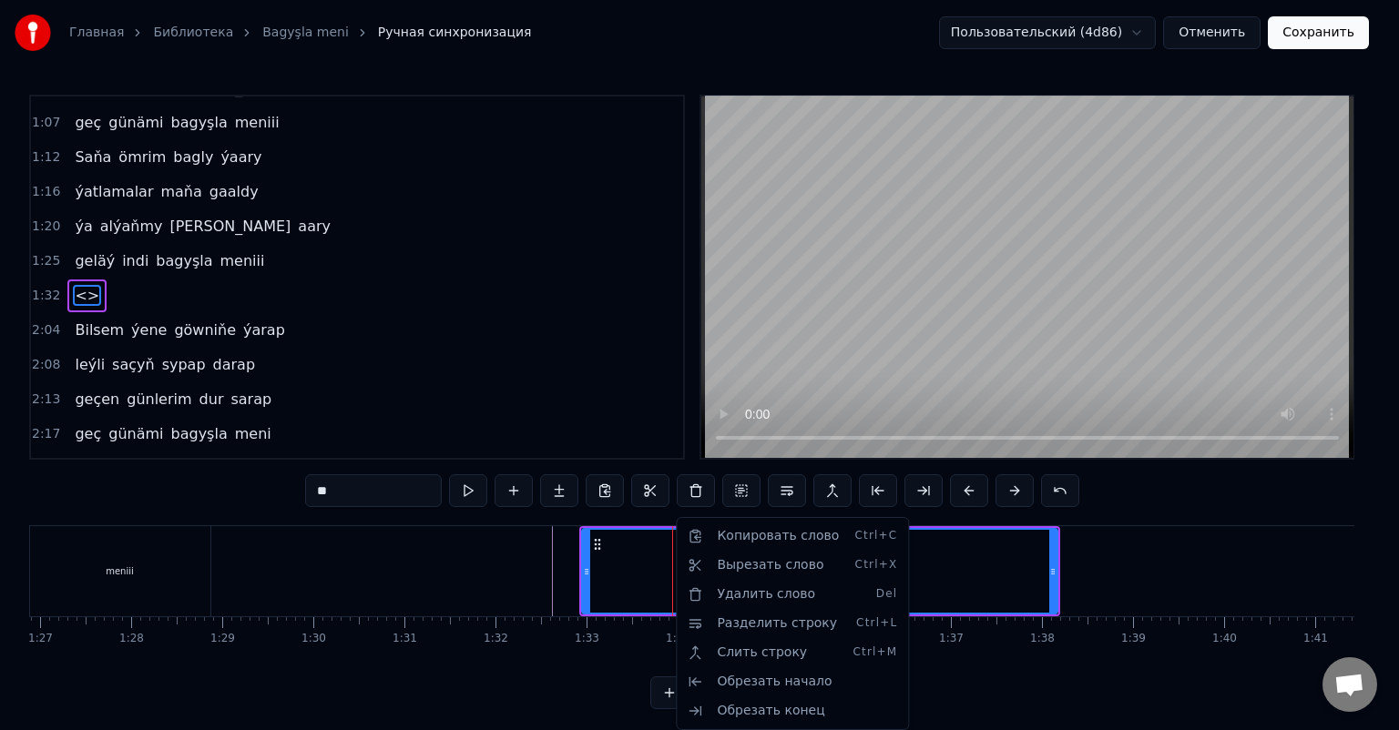
click at [630, 561] on html "Главная Библиотека Bagyşla meni Ручная синхронизация Пользовательский (4d86) От…" at bounding box center [699, 369] width 1399 height 739
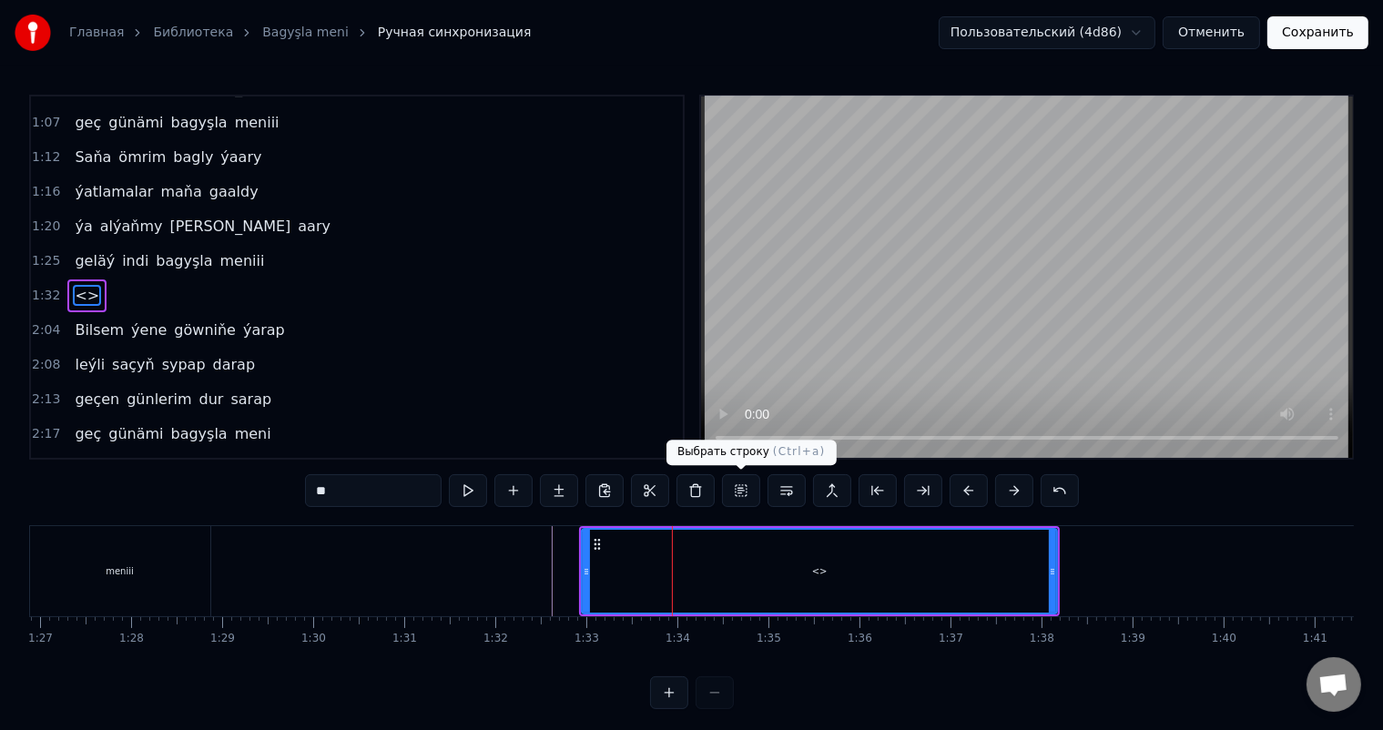
click at [743, 493] on button at bounding box center [741, 490] width 38 height 33
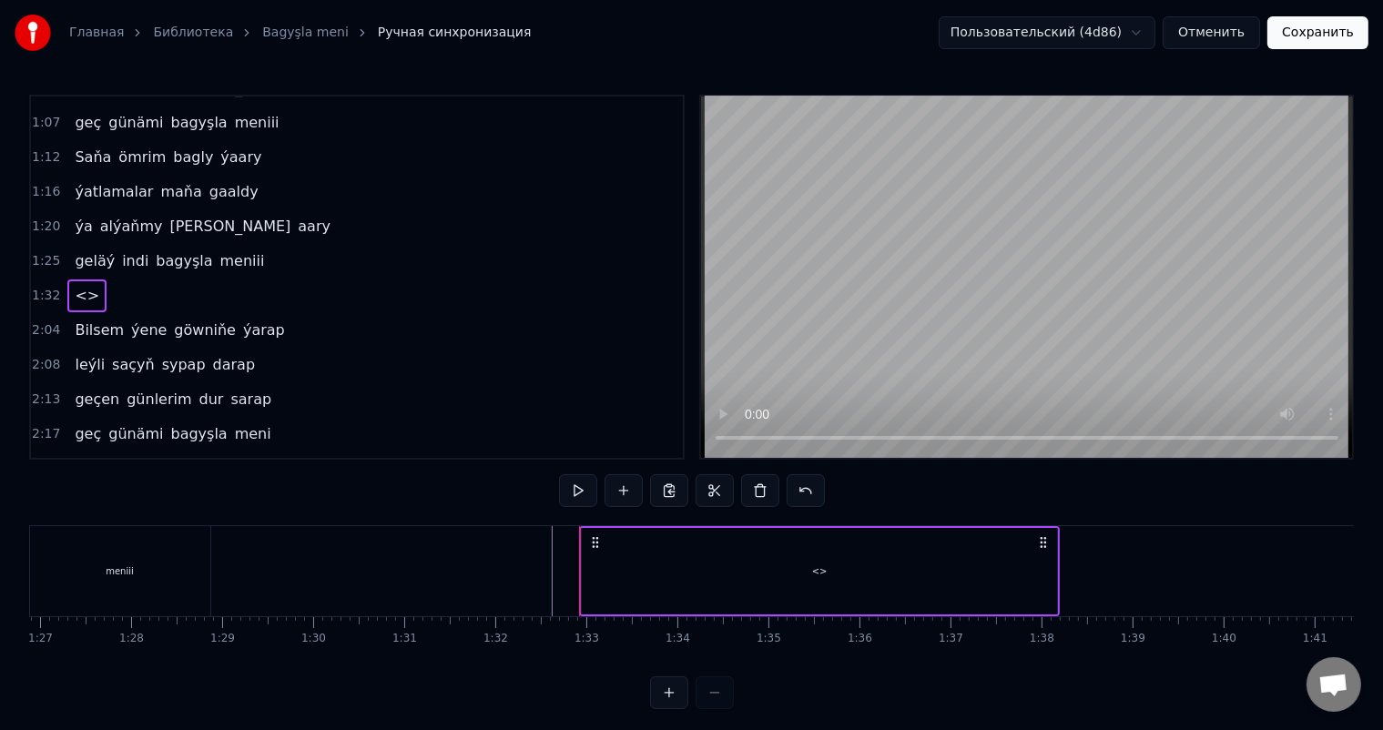
click at [749, 571] on div "<>" at bounding box center [819, 571] width 475 height 87
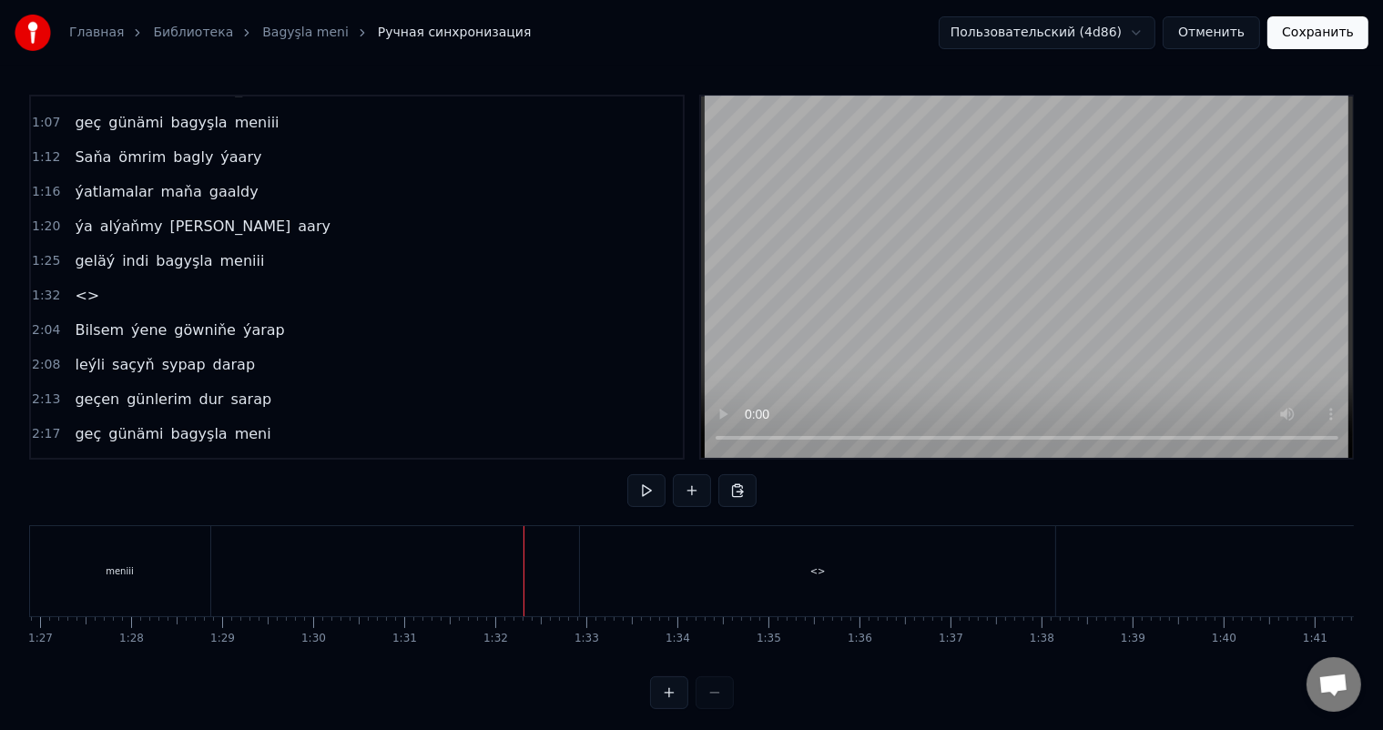
click at [692, 563] on div "<>" at bounding box center [817, 571] width 475 height 90
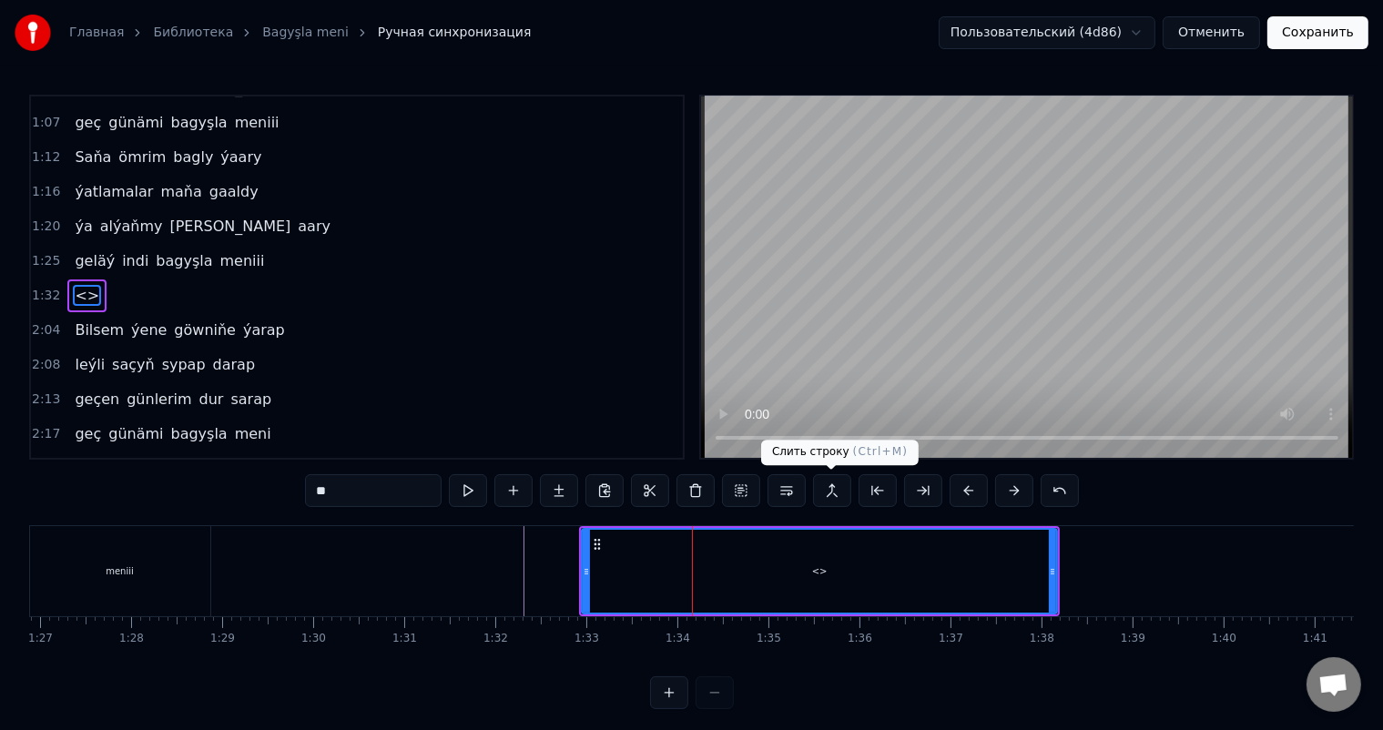
click at [836, 493] on button at bounding box center [832, 490] width 38 height 33
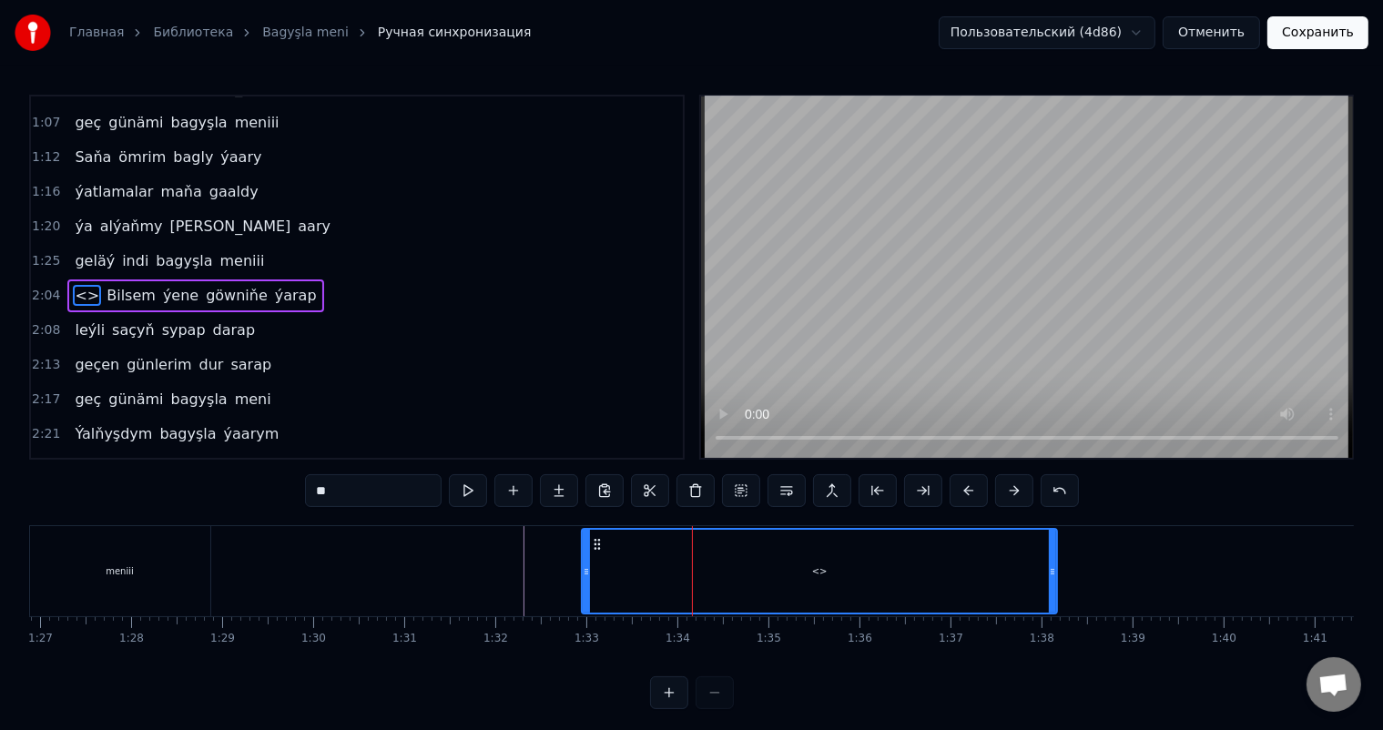
click at [836, 493] on button at bounding box center [832, 490] width 38 height 33
click at [827, 489] on button at bounding box center [832, 490] width 38 height 33
click at [720, 575] on div "<>" at bounding box center [820, 571] width 474 height 83
click at [824, 492] on button at bounding box center [832, 490] width 38 height 33
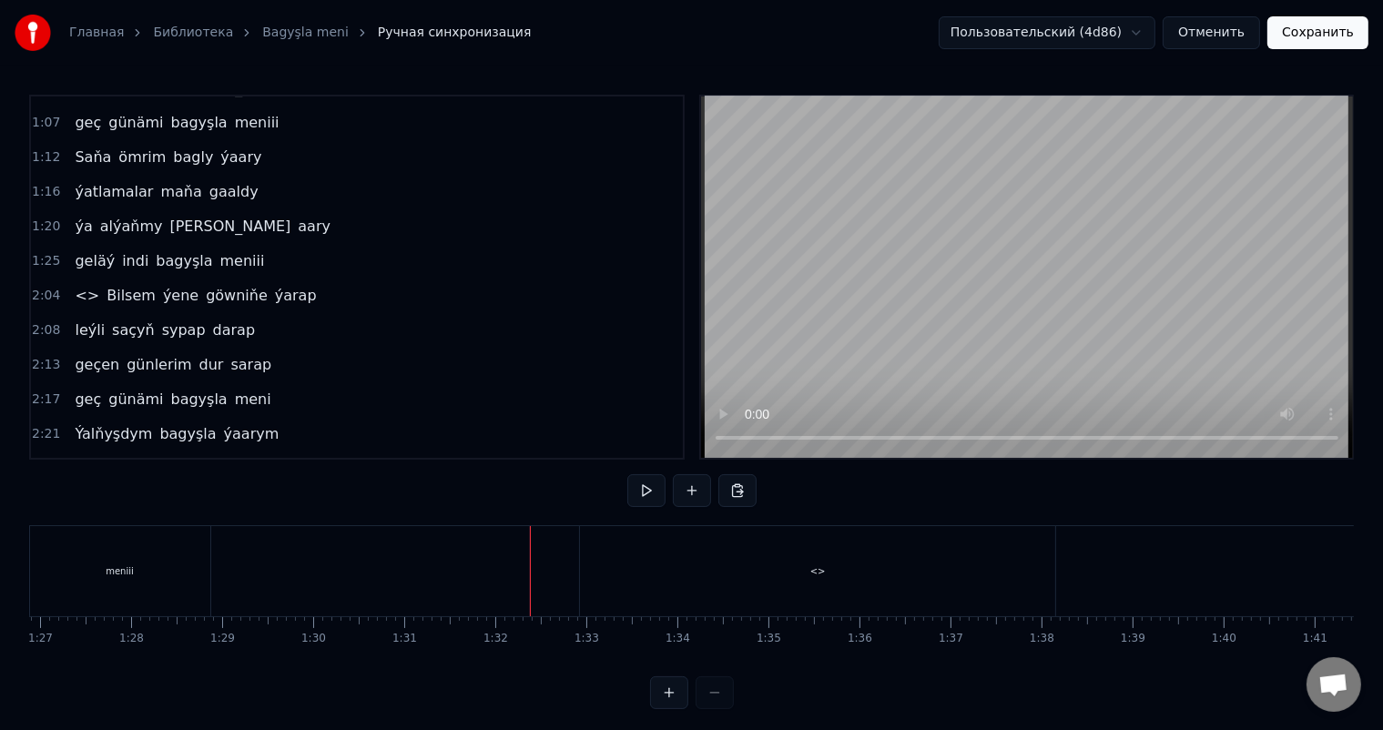
click at [745, 568] on div "<>" at bounding box center [817, 571] width 475 height 90
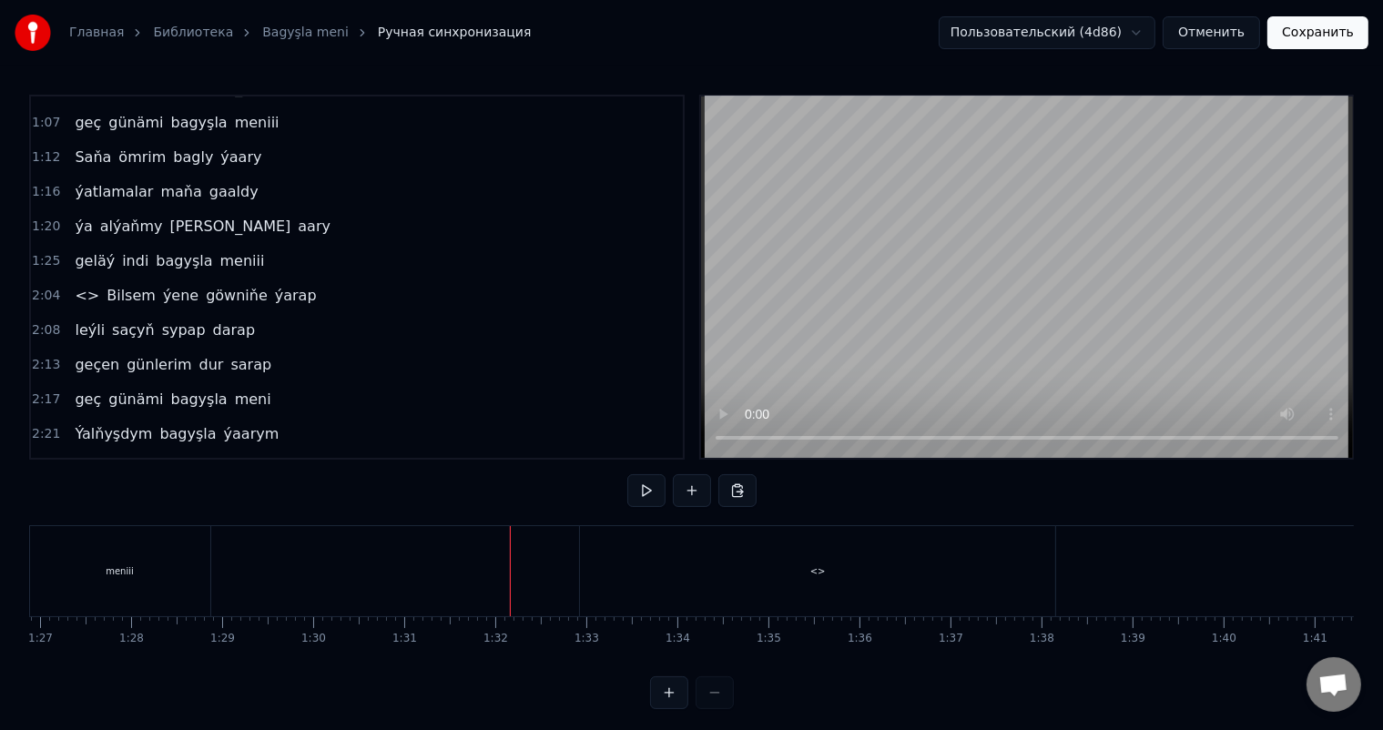
click at [755, 563] on div "<>" at bounding box center [817, 571] width 475 height 90
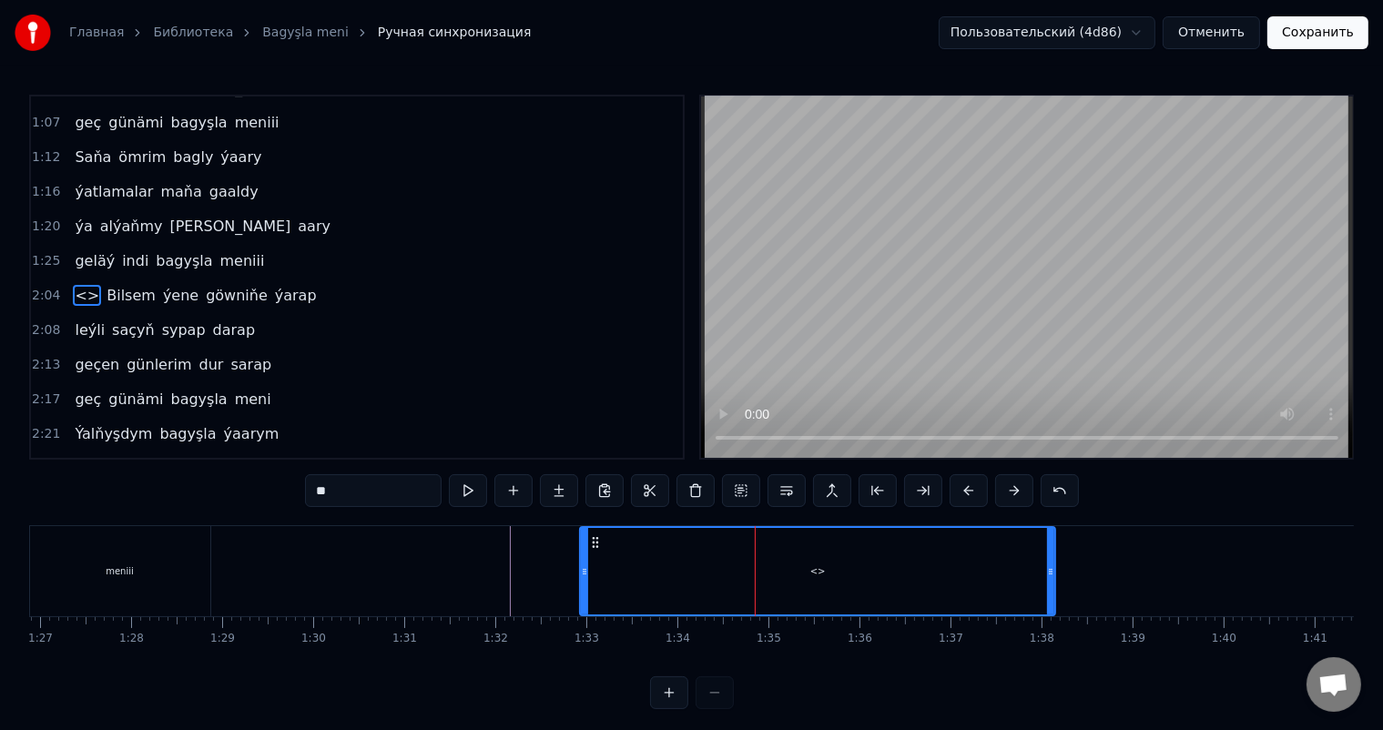
click at [1224, 38] on button "Отменить" at bounding box center [1211, 32] width 97 height 33
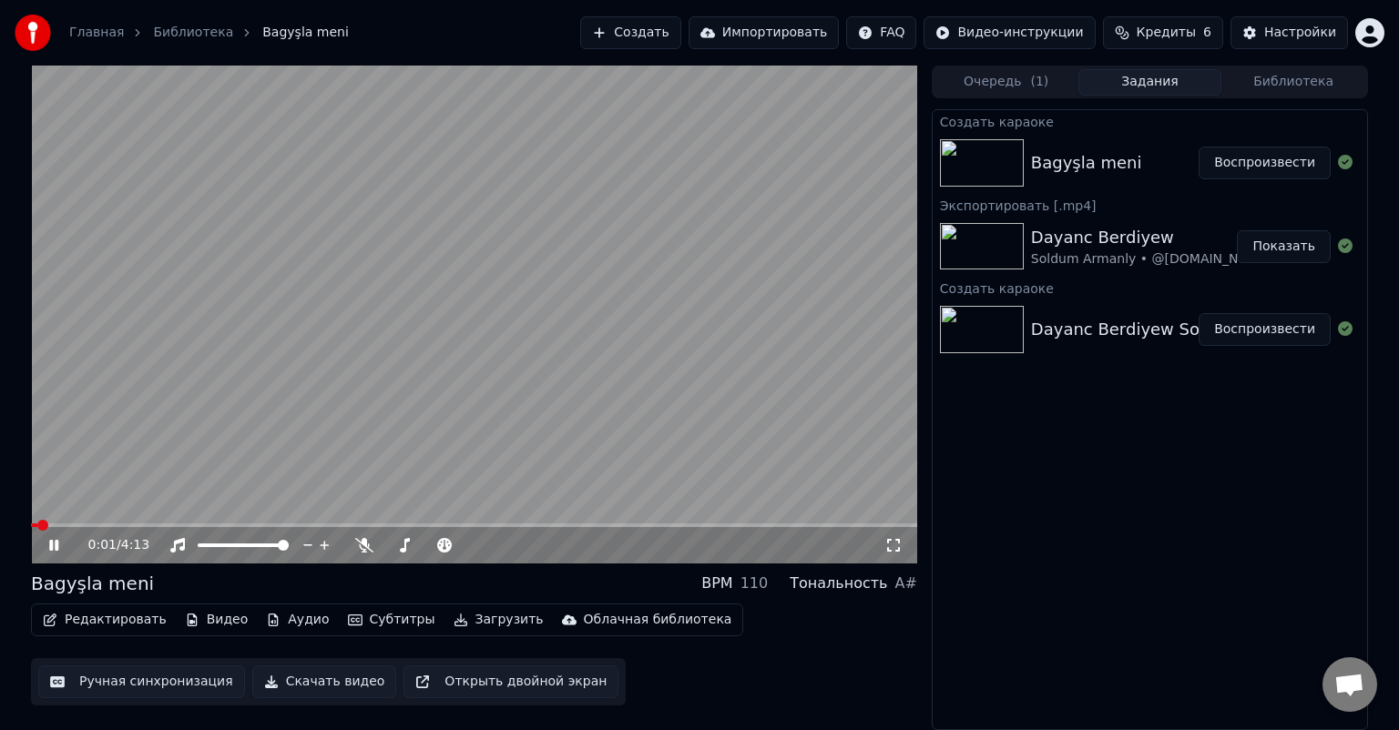
click at [142, 681] on button "Ручная синхронизация" at bounding box center [141, 682] width 207 height 33
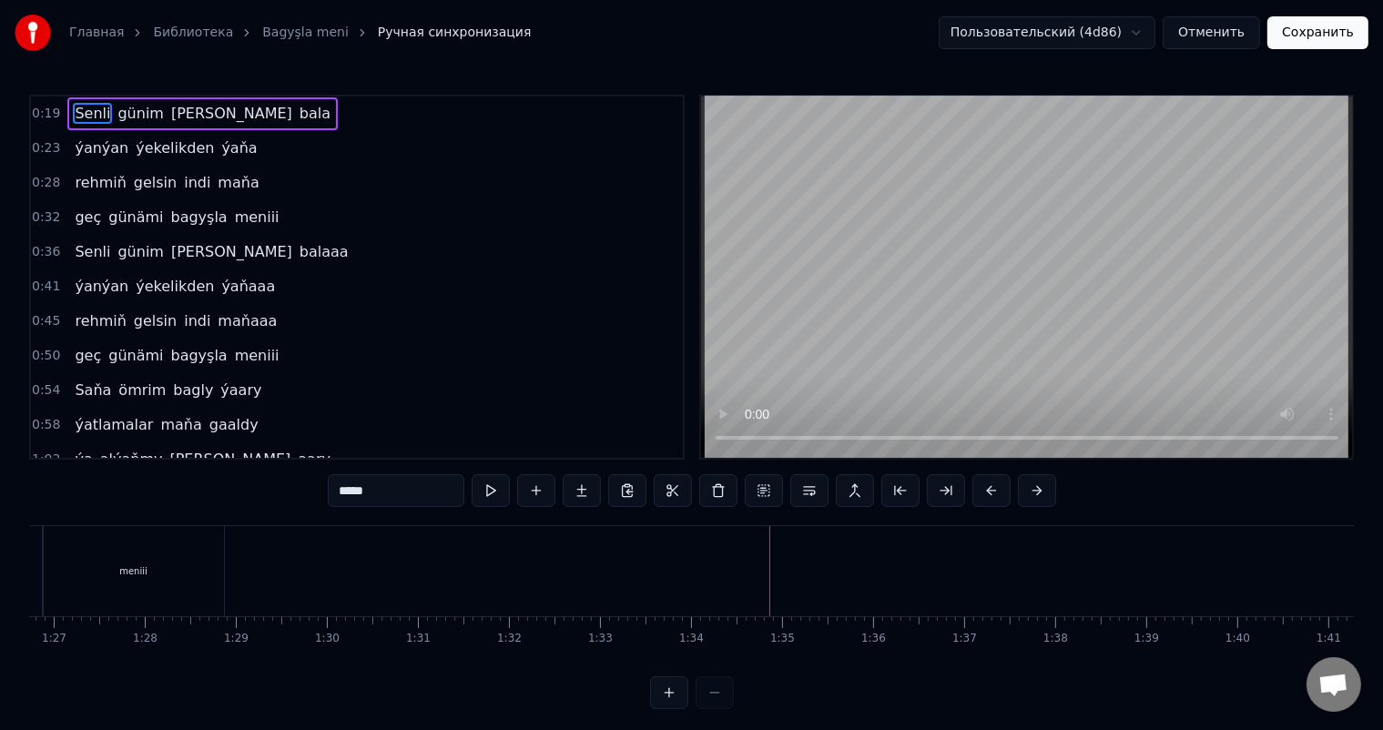
scroll to position [0, 7755]
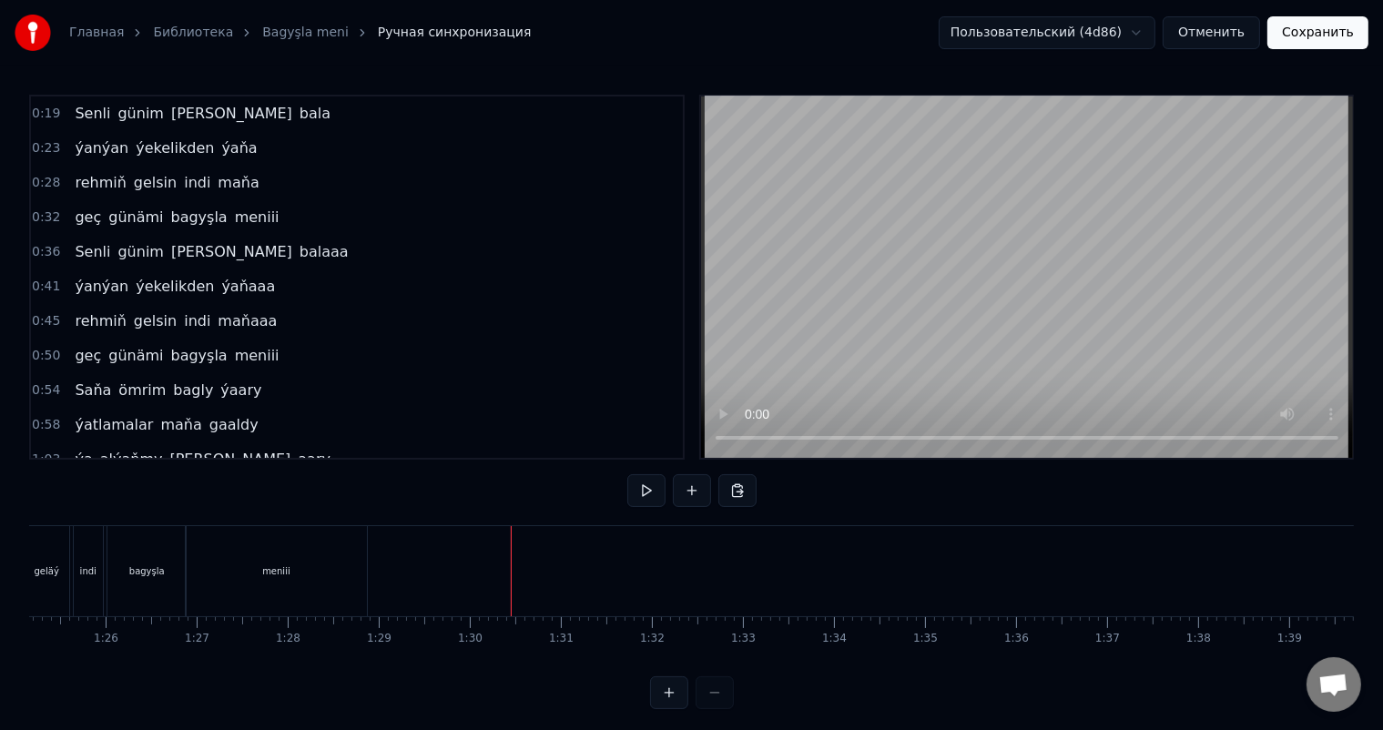
click at [702, 487] on button at bounding box center [692, 490] width 38 height 33
click at [487, 561] on div "<>" at bounding box center [467, 571] width 89 height 87
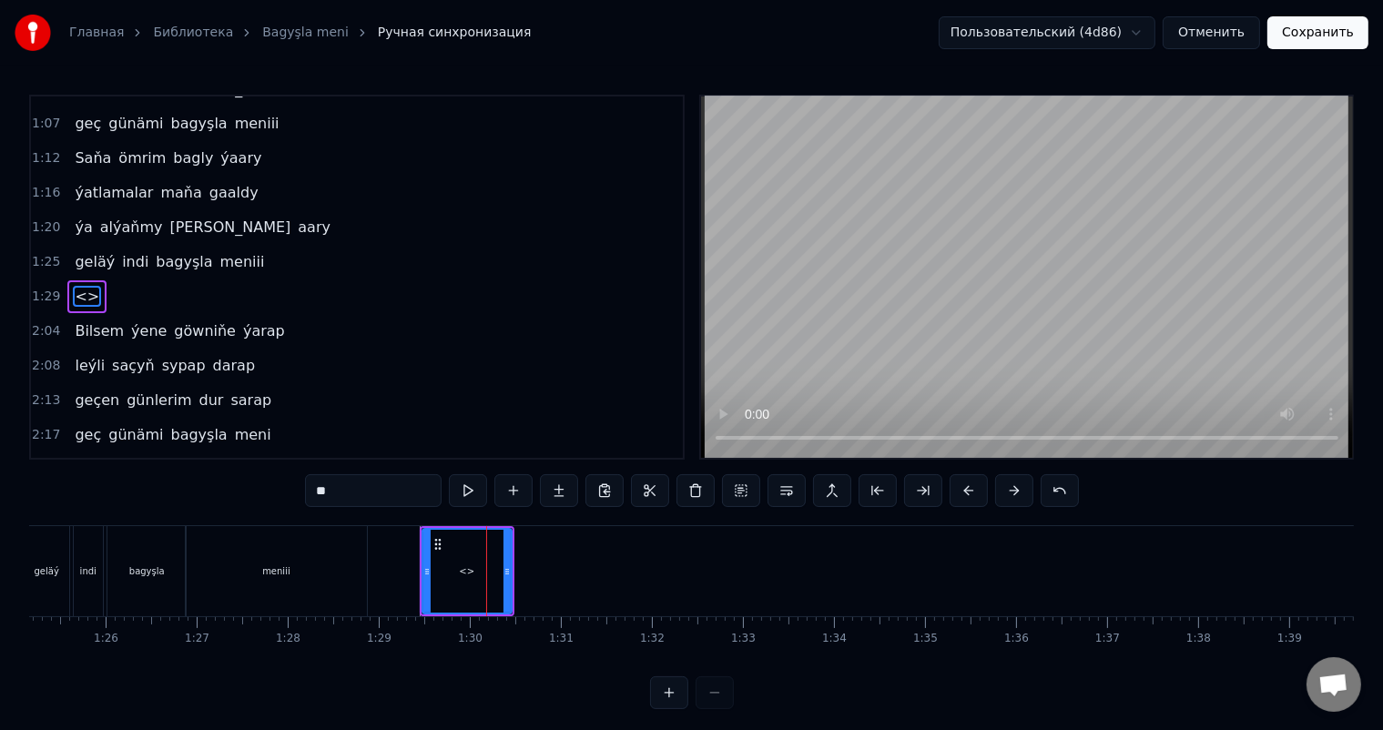
scroll to position [372, 0]
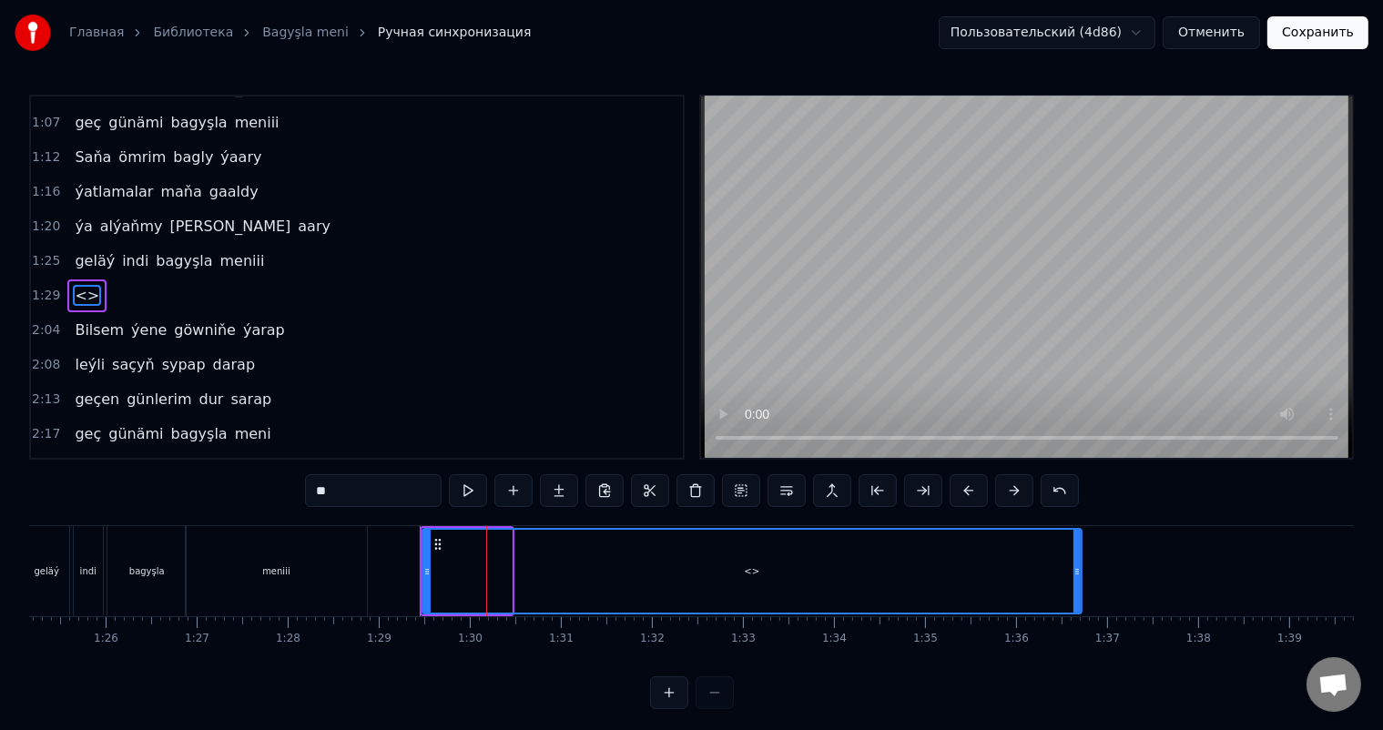
drag, startPoint x: 507, startPoint y: 568, endPoint x: 1077, endPoint y: 553, distance: 570.3
click at [1077, 553] on div at bounding box center [1077, 571] width 7 height 83
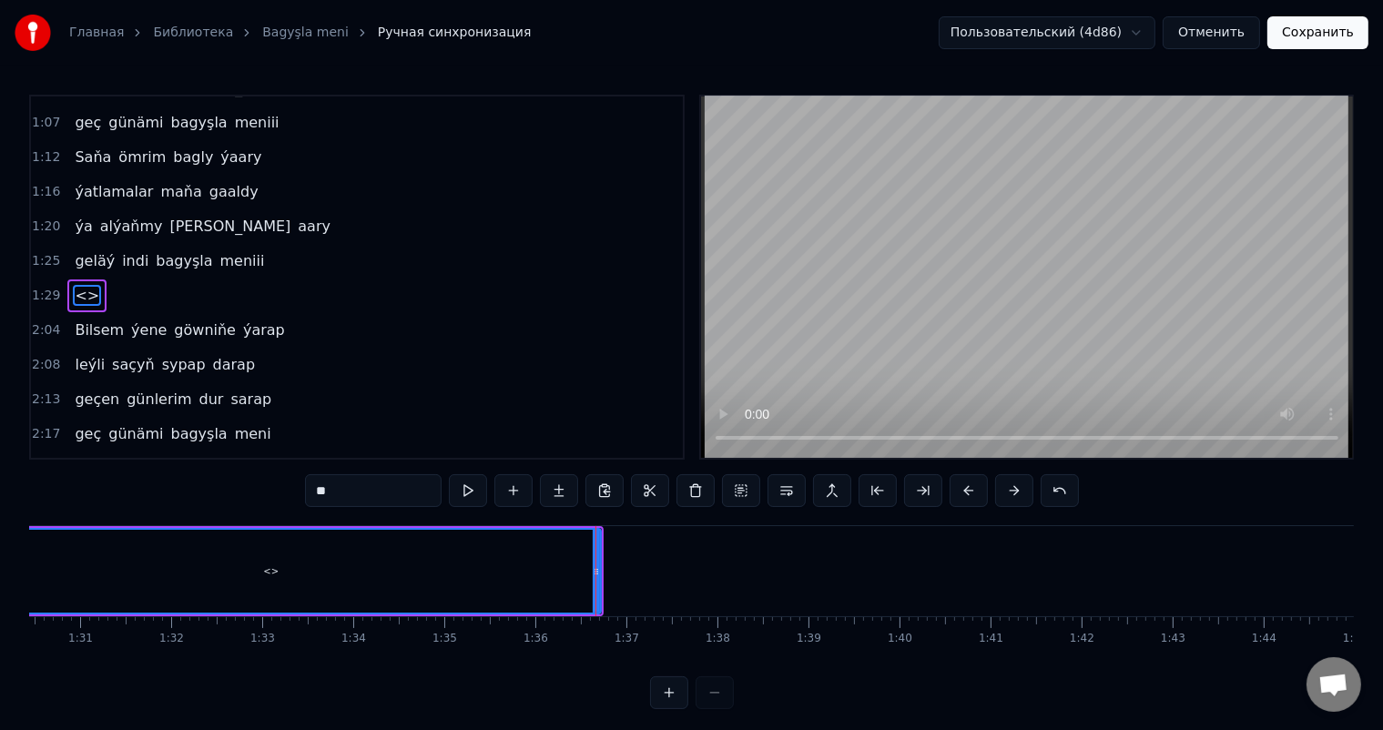
scroll to position [0, 8430]
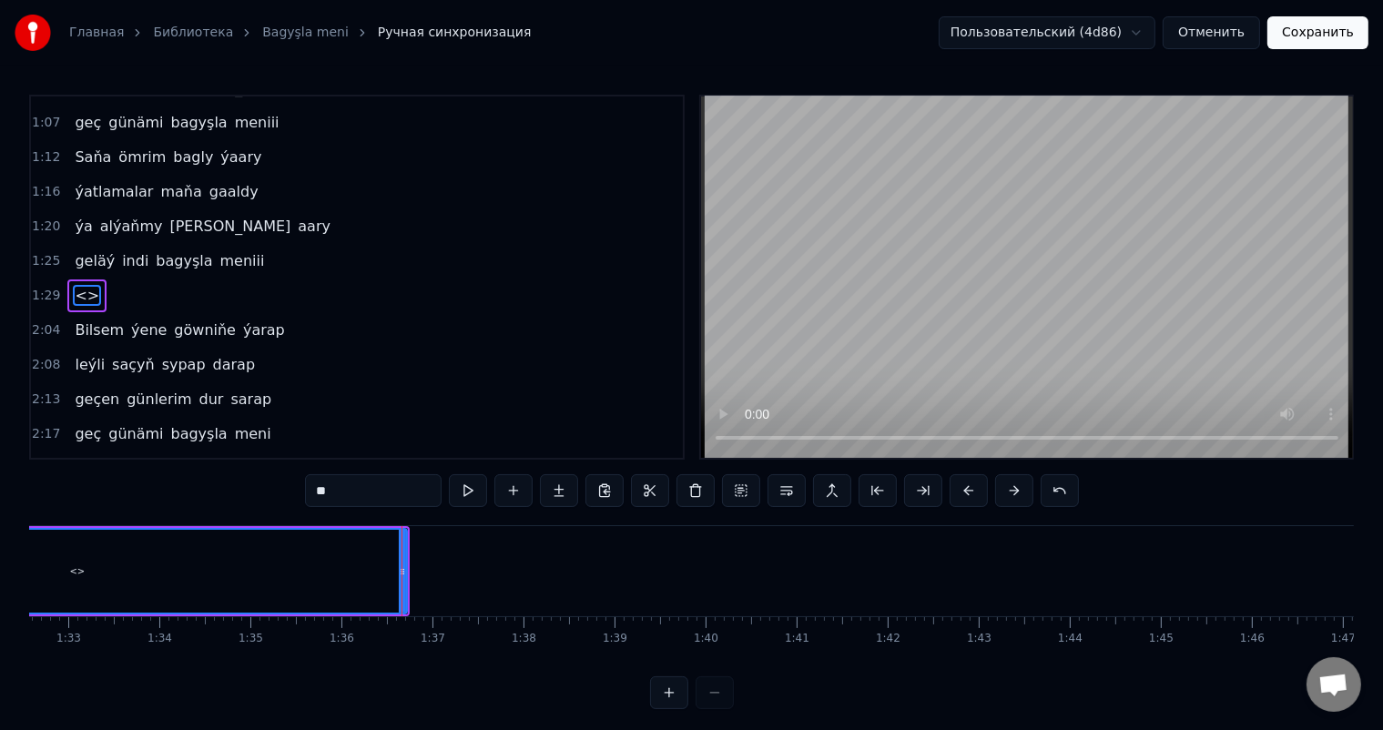
click at [402, 566] on div at bounding box center [402, 571] width 1 height 90
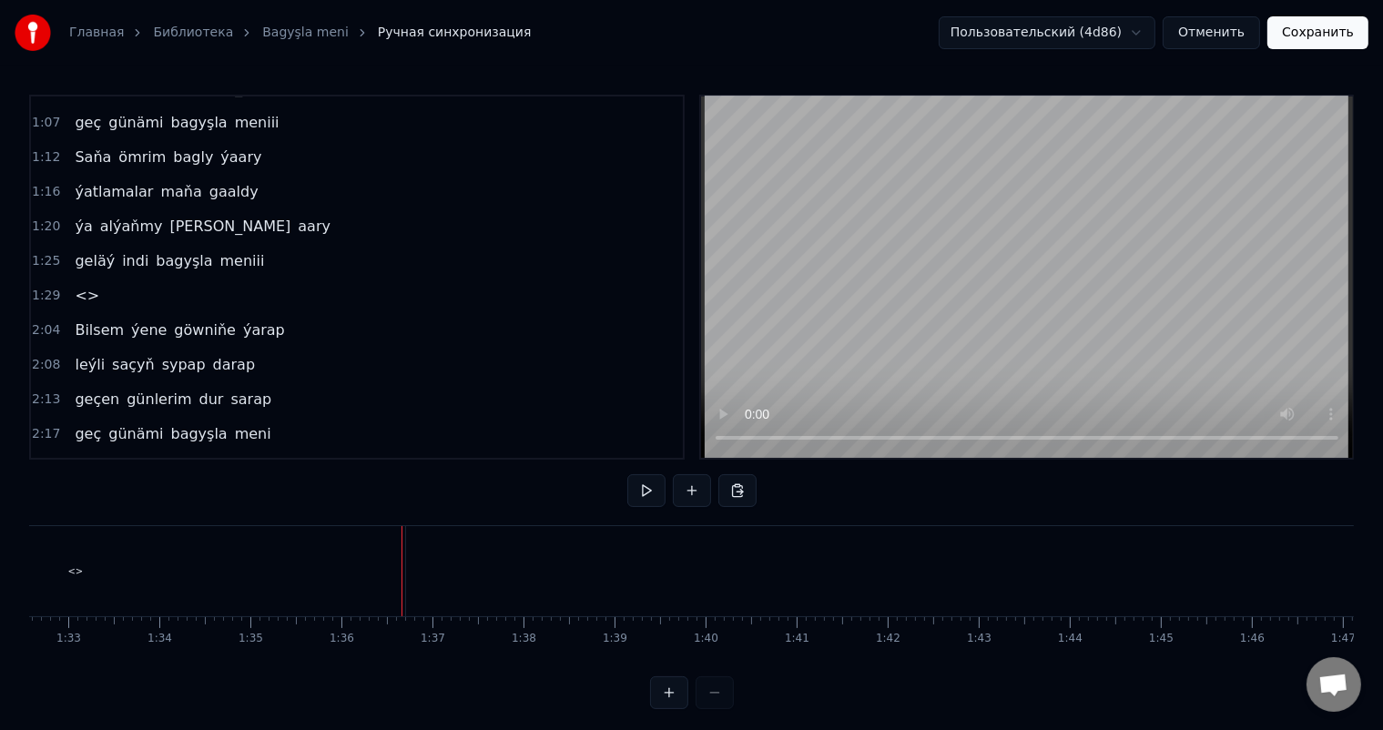
click at [402, 567] on div "<>" at bounding box center [75, 571] width 659 height 90
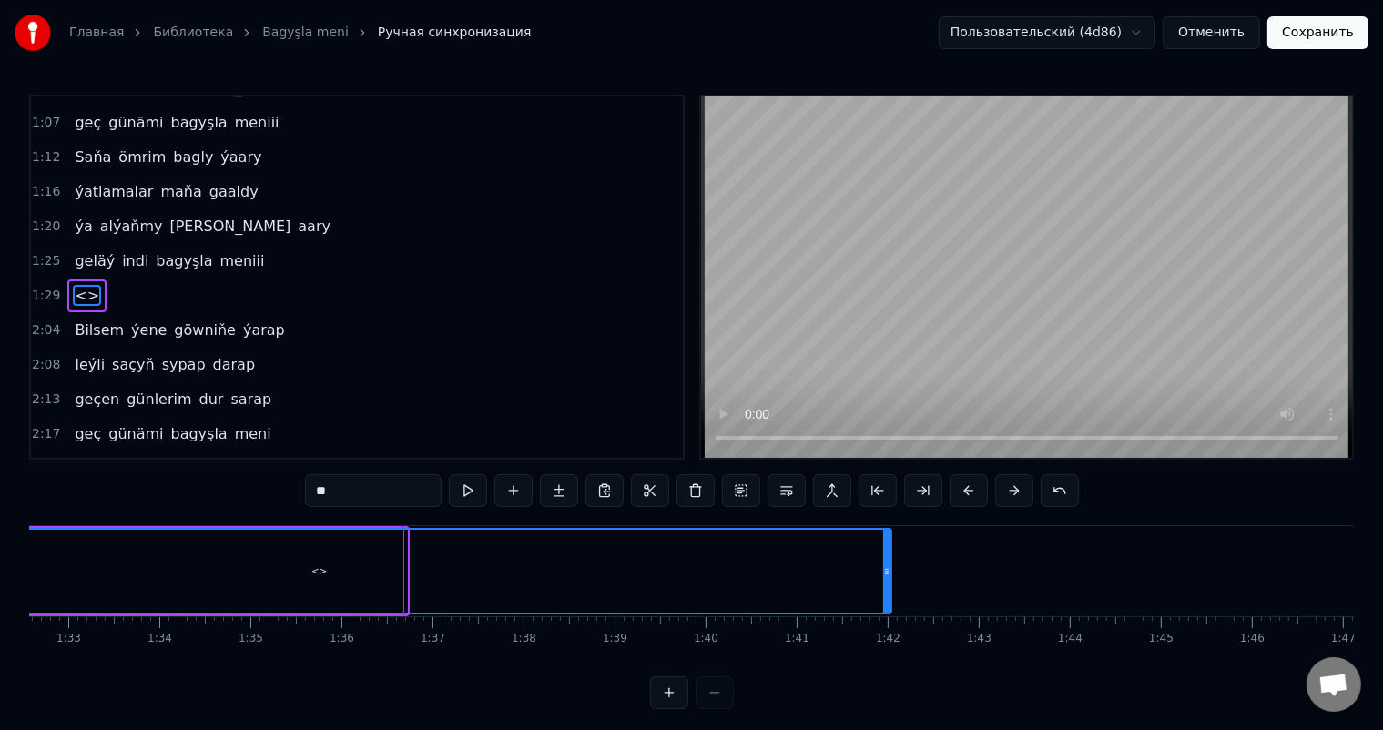
drag, startPoint x: 404, startPoint y: 568, endPoint x: 941, endPoint y: 566, distance: 536.4
click at [891, 566] on icon at bounding box center [886, 572] width 7 height 15
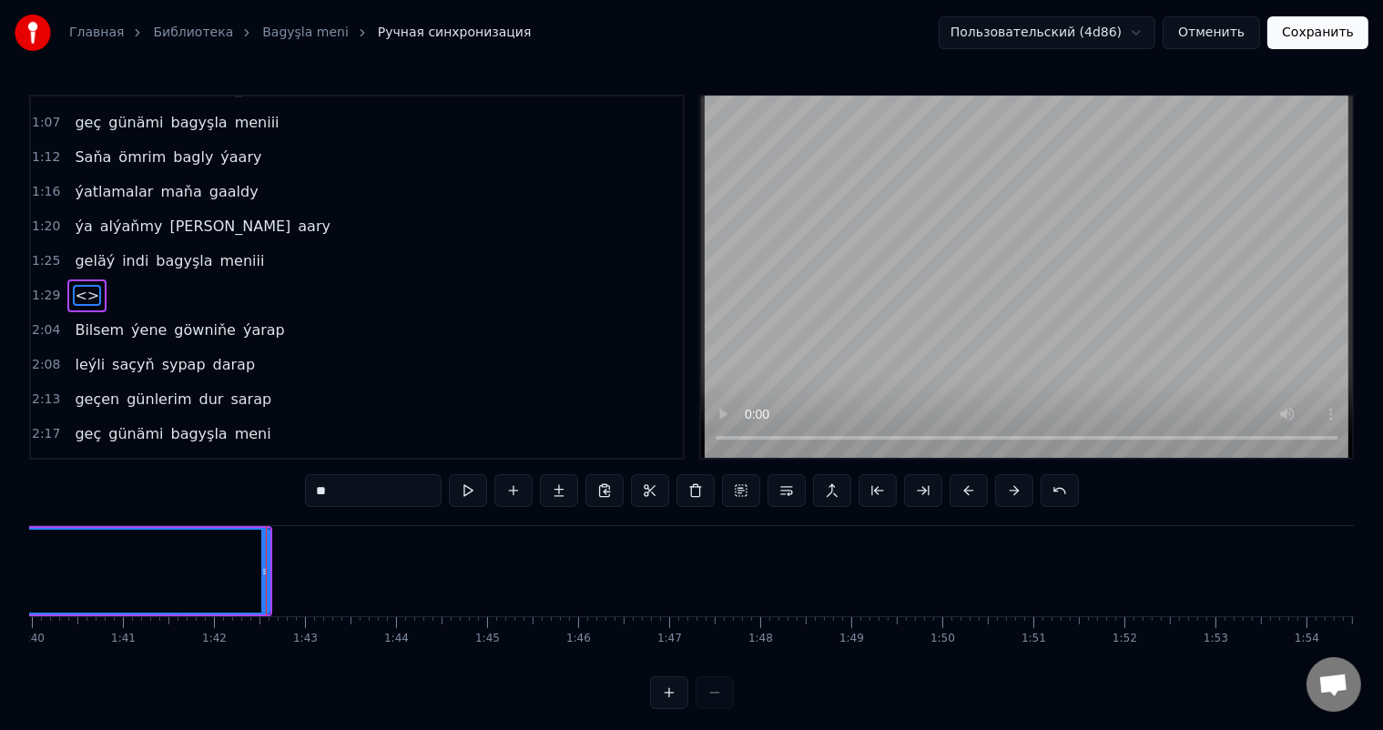
scroll to position [0, 9053]
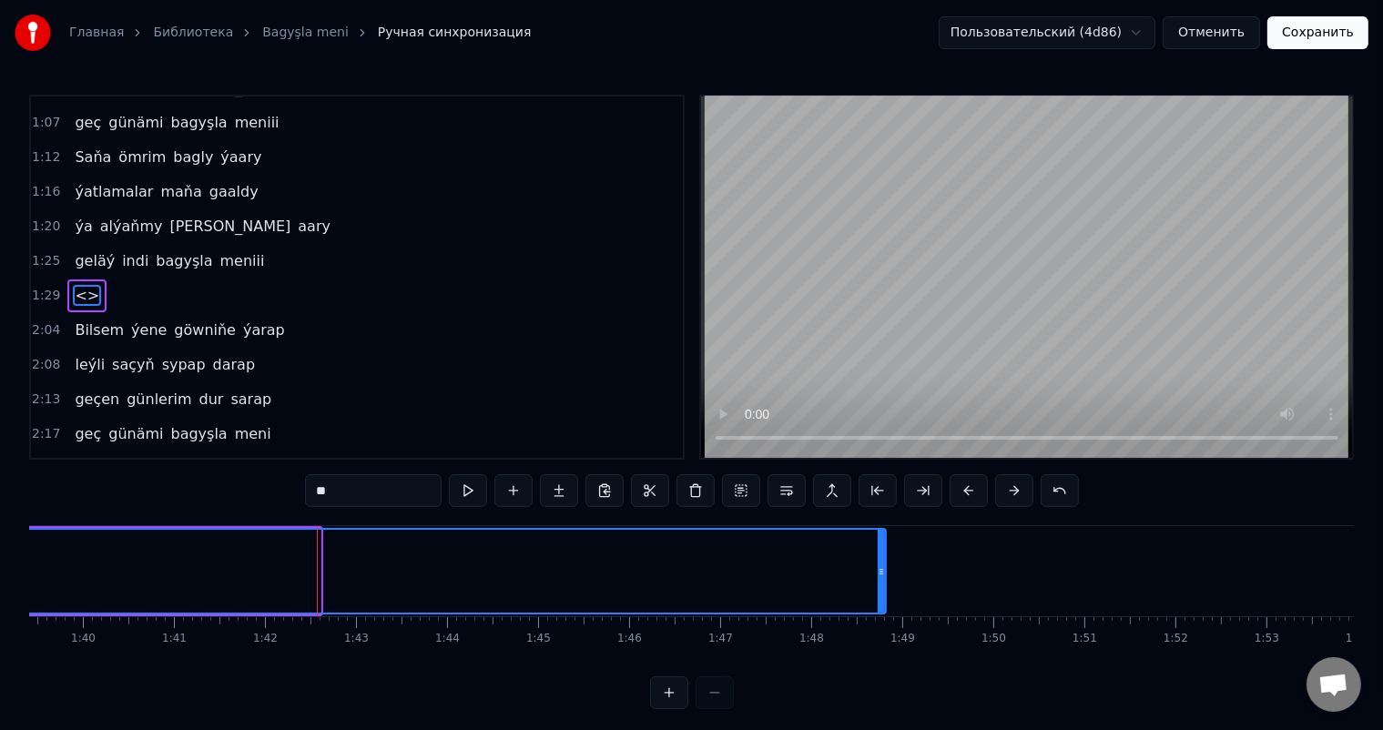
drag, startPoint x: 317, startPoint y: 569, endPoint x: 760, endPoint y: 601, distance: 444.6
click at [885, 539] on div at bounding box center [881, 571] width 7 height 83
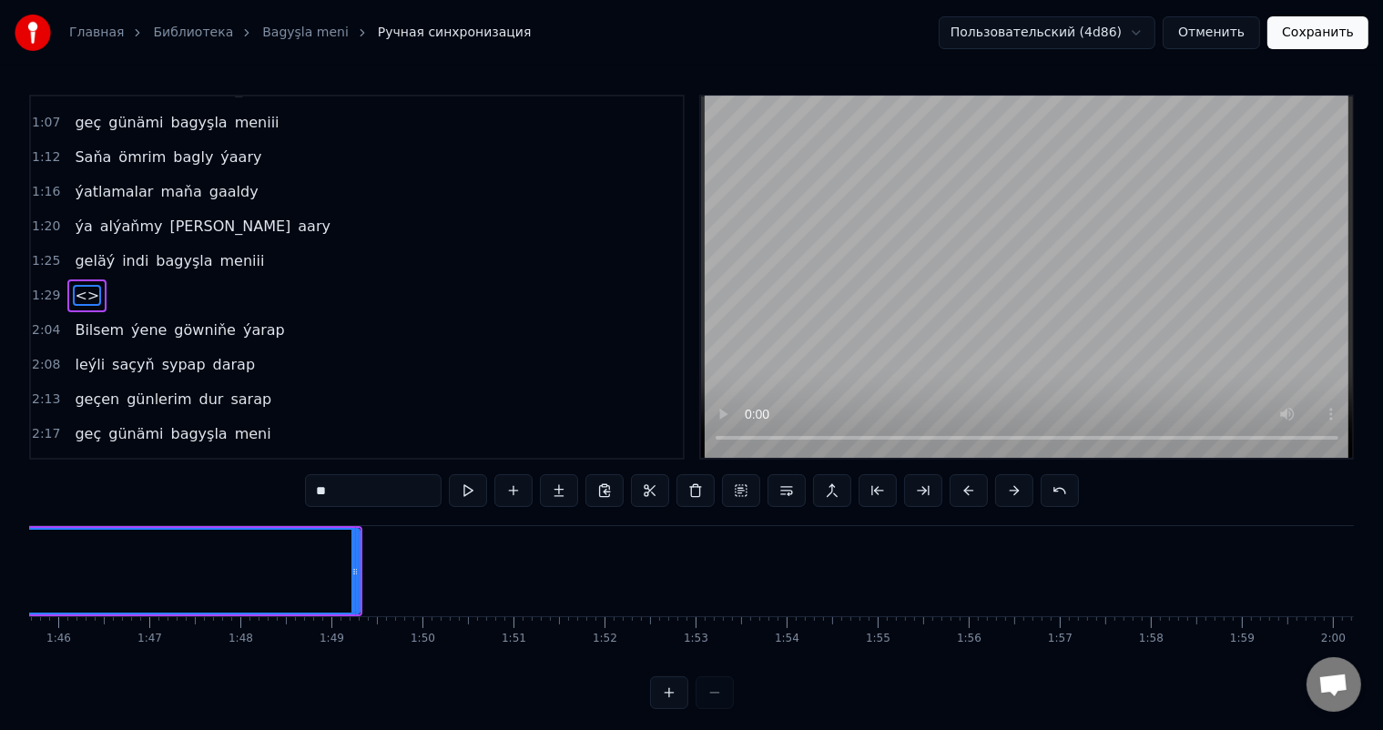
scroll to position [0, 9636]
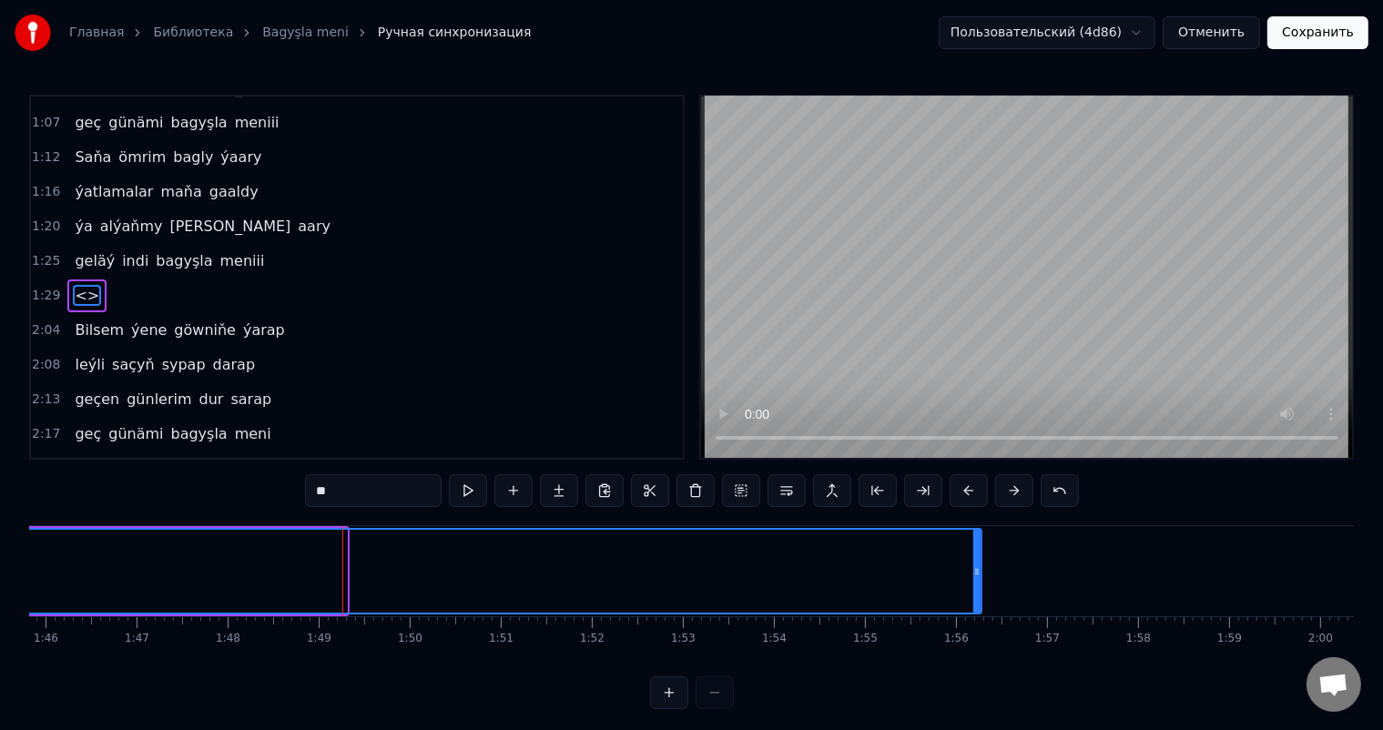
drag, startPoint x: 339, startPoint y: 567, endPoint x: 1010, endPoint y: 536, distance: 671.8
click at [981, 536] on div at bounding box center [976, 571] width 7 height 83
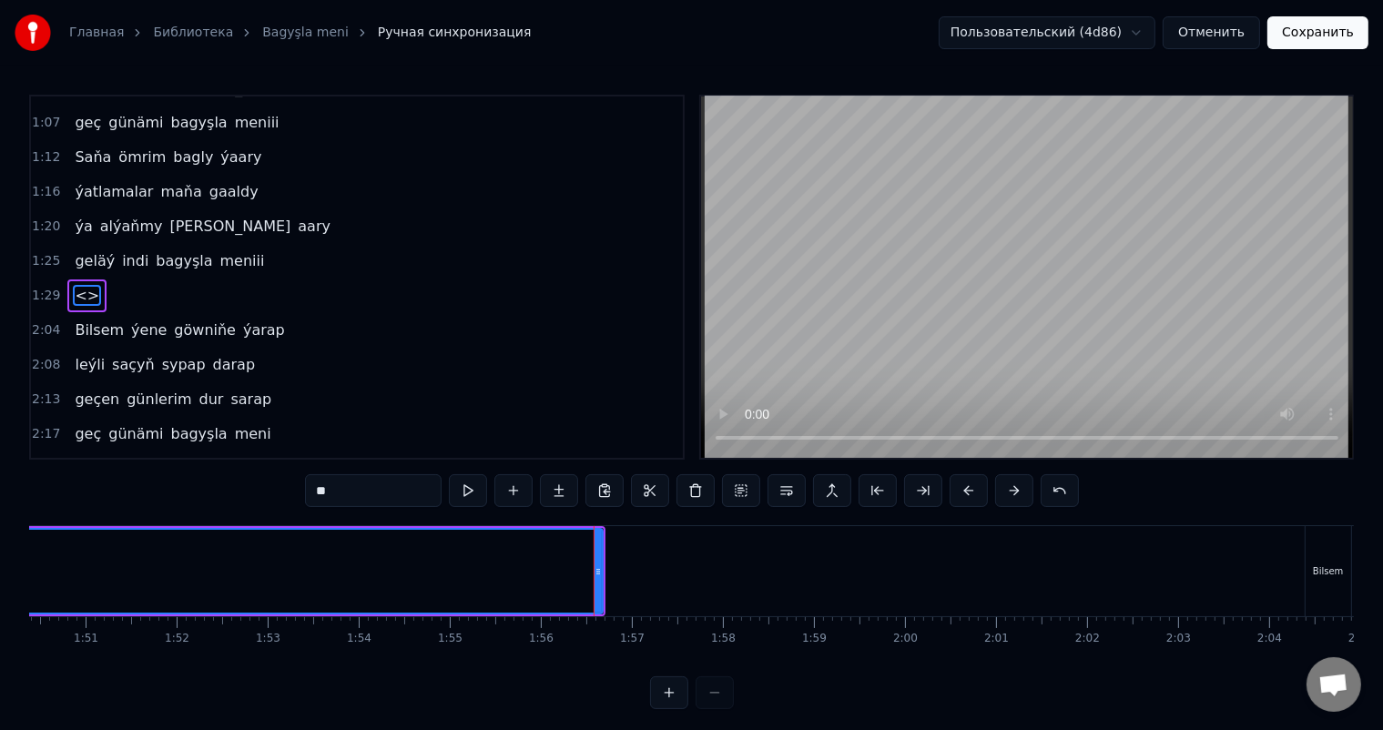
scroll to position [0, 10155]
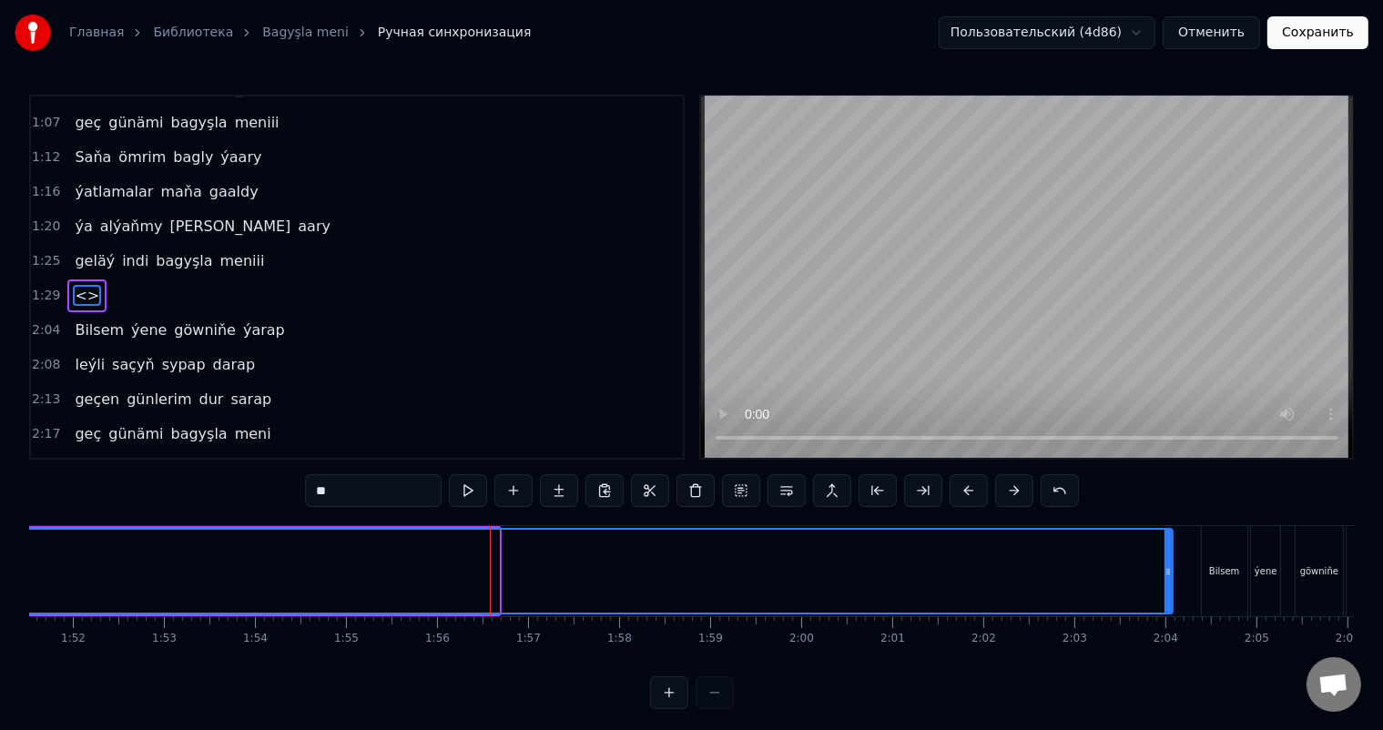
drag, startPoint x: 495, startPoint y: 566, endPoint x: 1169, endPoint y: 552, distance: 674.0
click at [1169, 552] on div at bounding box center [1168, 571] width 7 height 83
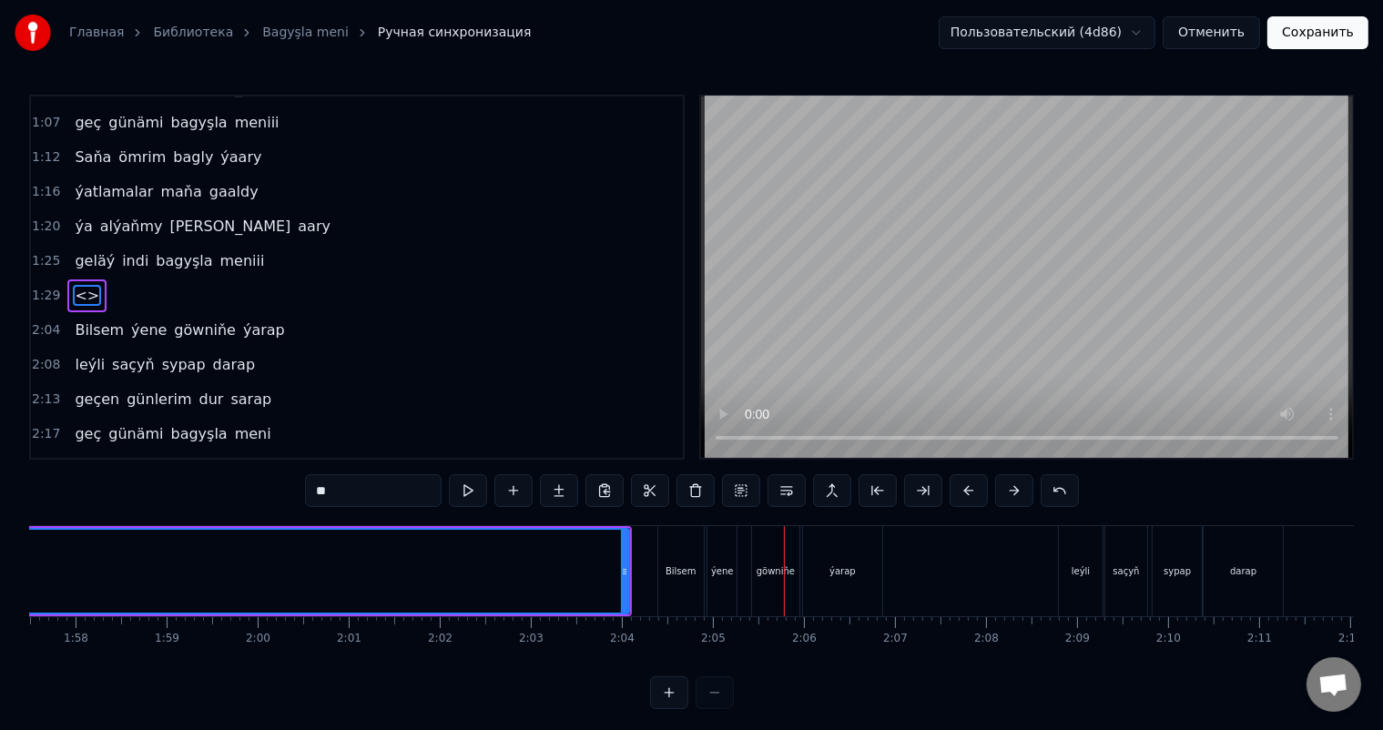
scroll to position [0, 10661]
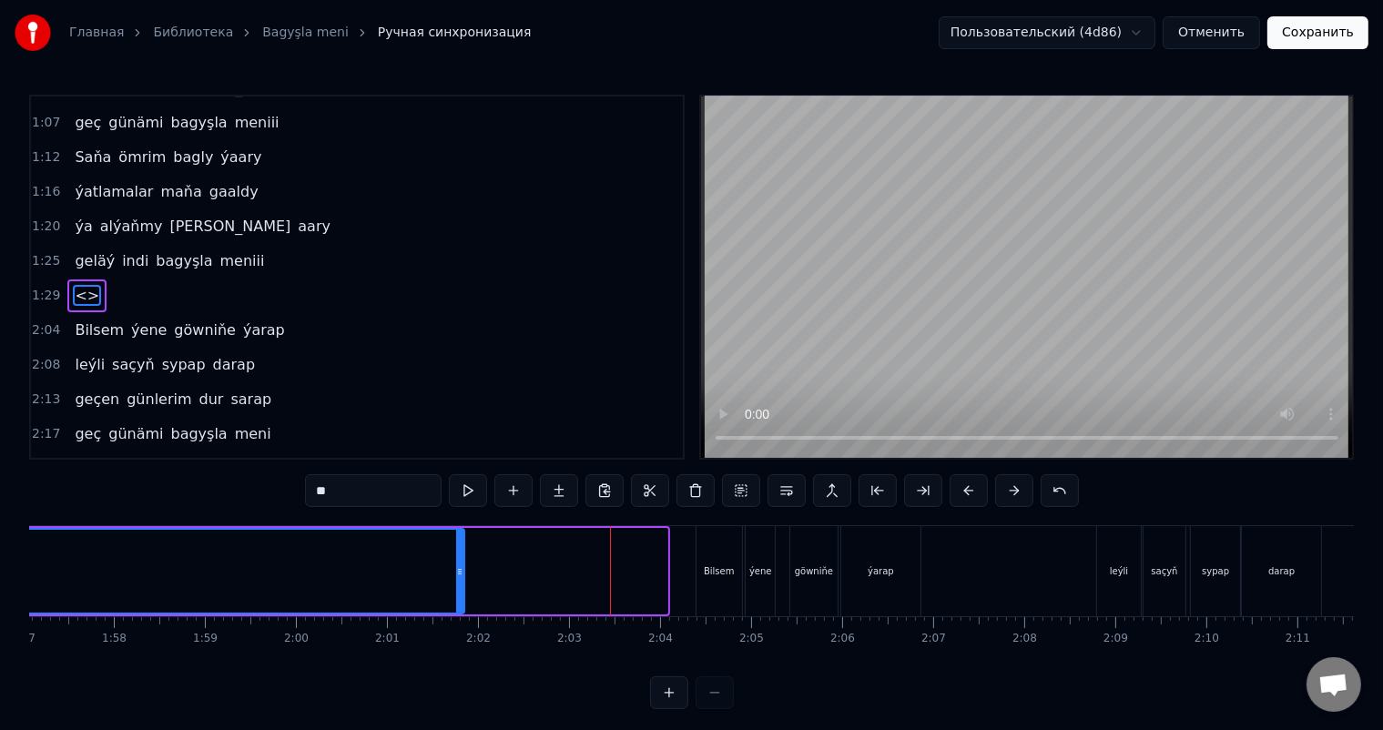
drag, startPoint x: 663, startPoint y: 566, endPoint x: 460, endPoint y: 565, distance: 203.1
click at [460, 565] on icon at bounding box center [459, 572] width 7 height 15
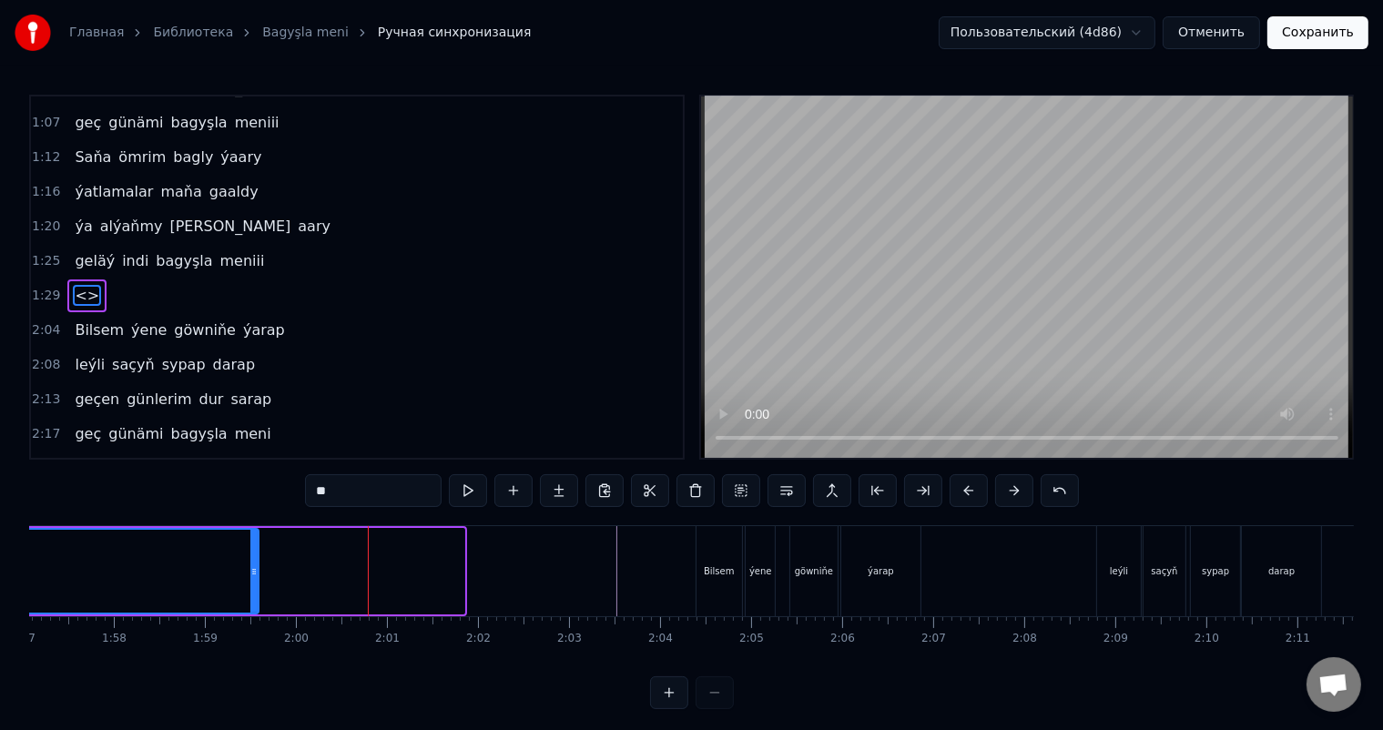
drag, startPoint x: 462, startPoint y: 565, endPoint x: 256, endPoint y: 562, distance: 205.8
click at [256, 562] on div at bounding box center [253, 571] width 7 height 83
click at [463, 558] on div at bounding box center [892, 571] width 23048 height 90
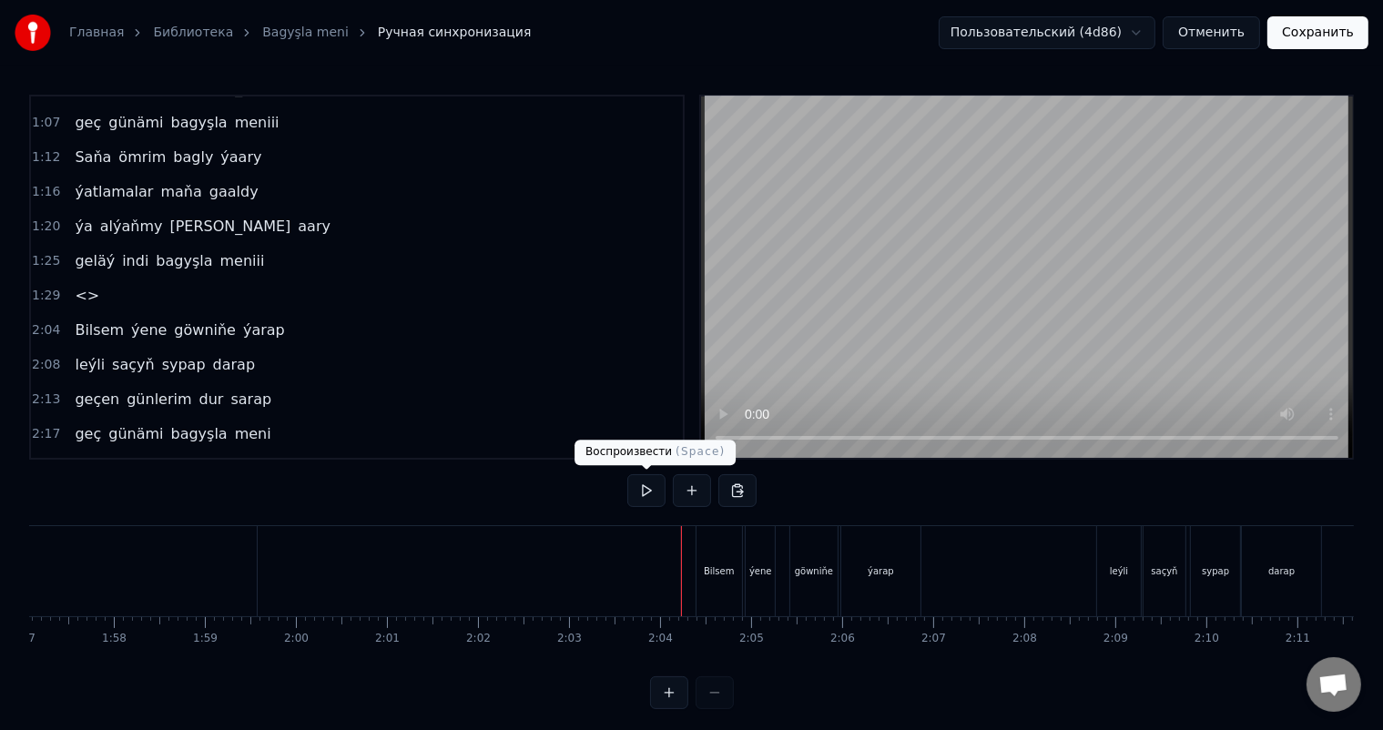
click at [638, 488] on button at bounding box center [646, 490] width 38 height 33
click at [559, 573] on div at bounding box center [892, 571] width 23048 height 90
click at [645, 494] on button at bounding box center [646, 490] width 38 height 33
click at [649, 488] on button at bounding box center [646, 490] width 38 height 33
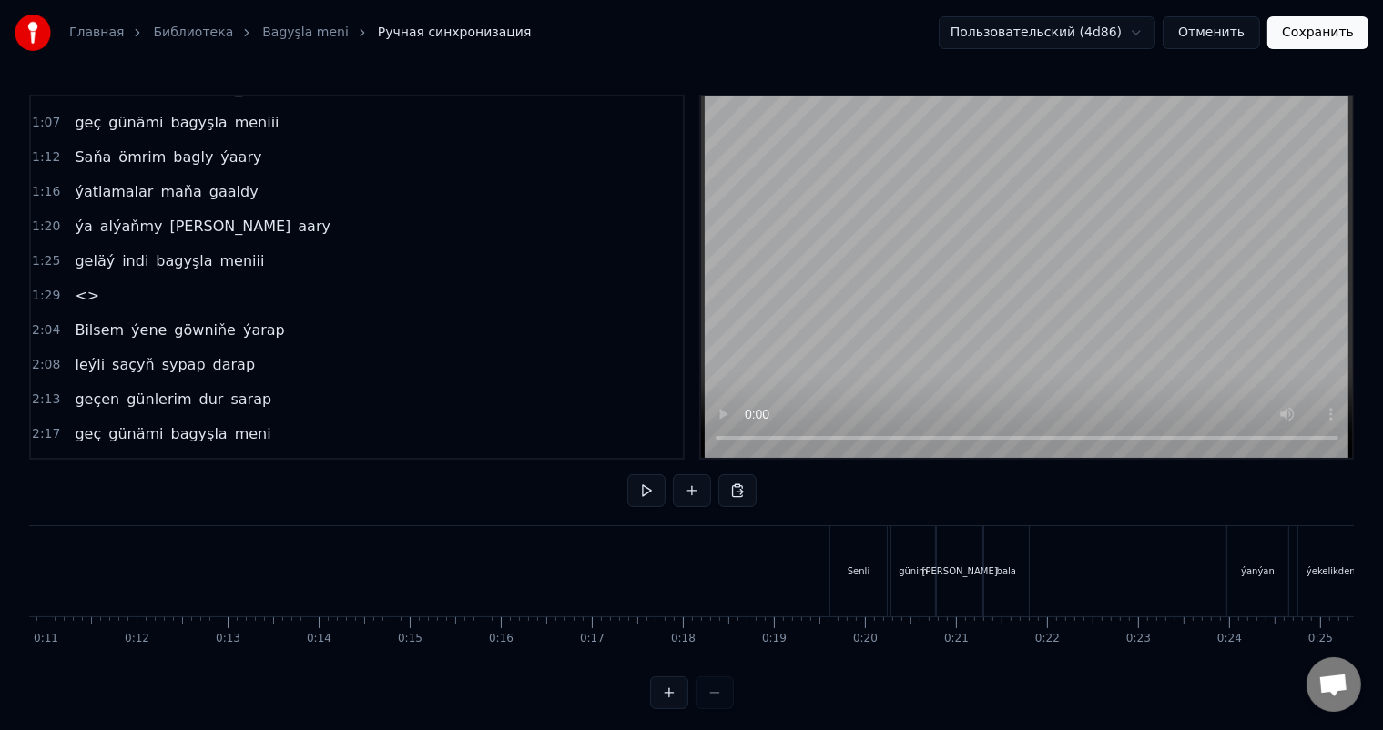
scroll to position [0, 921]
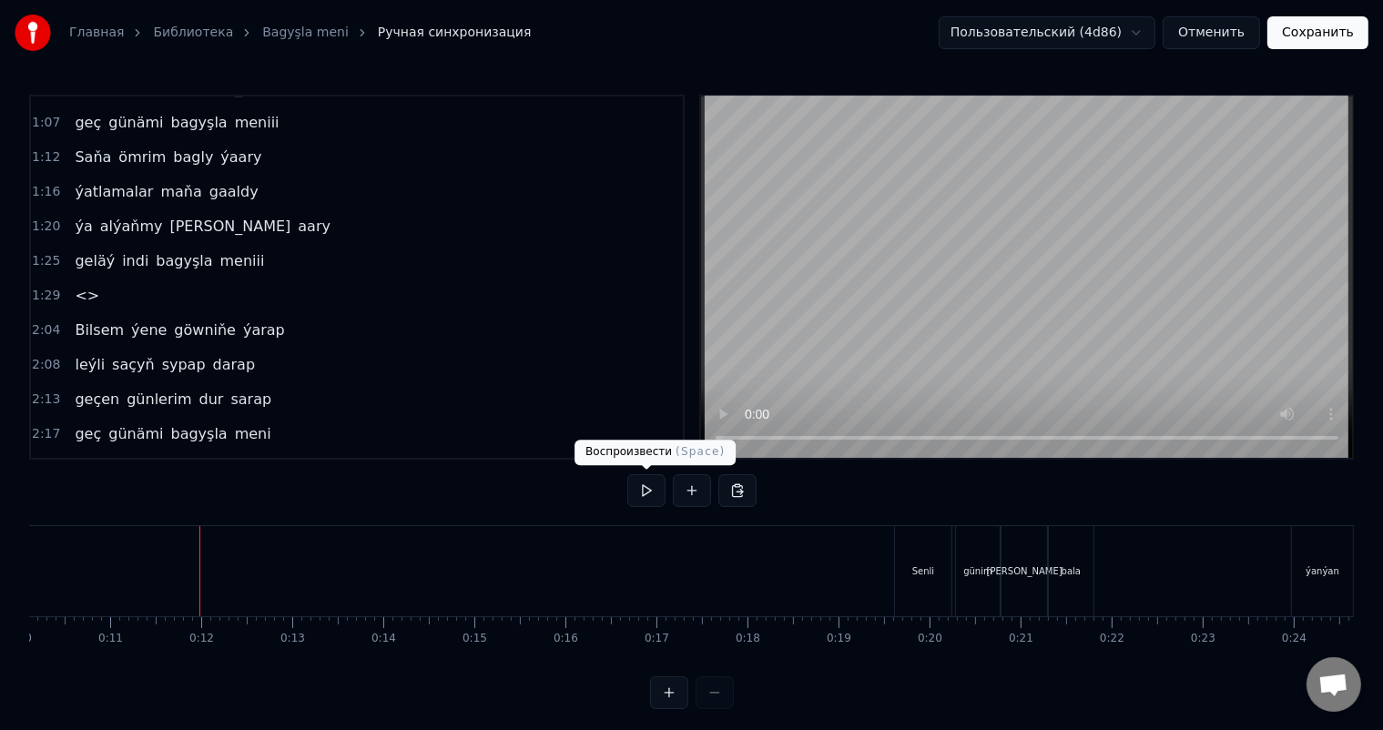
click at [646, 493] on button at bounding box center [646, 490] width 38 height 33
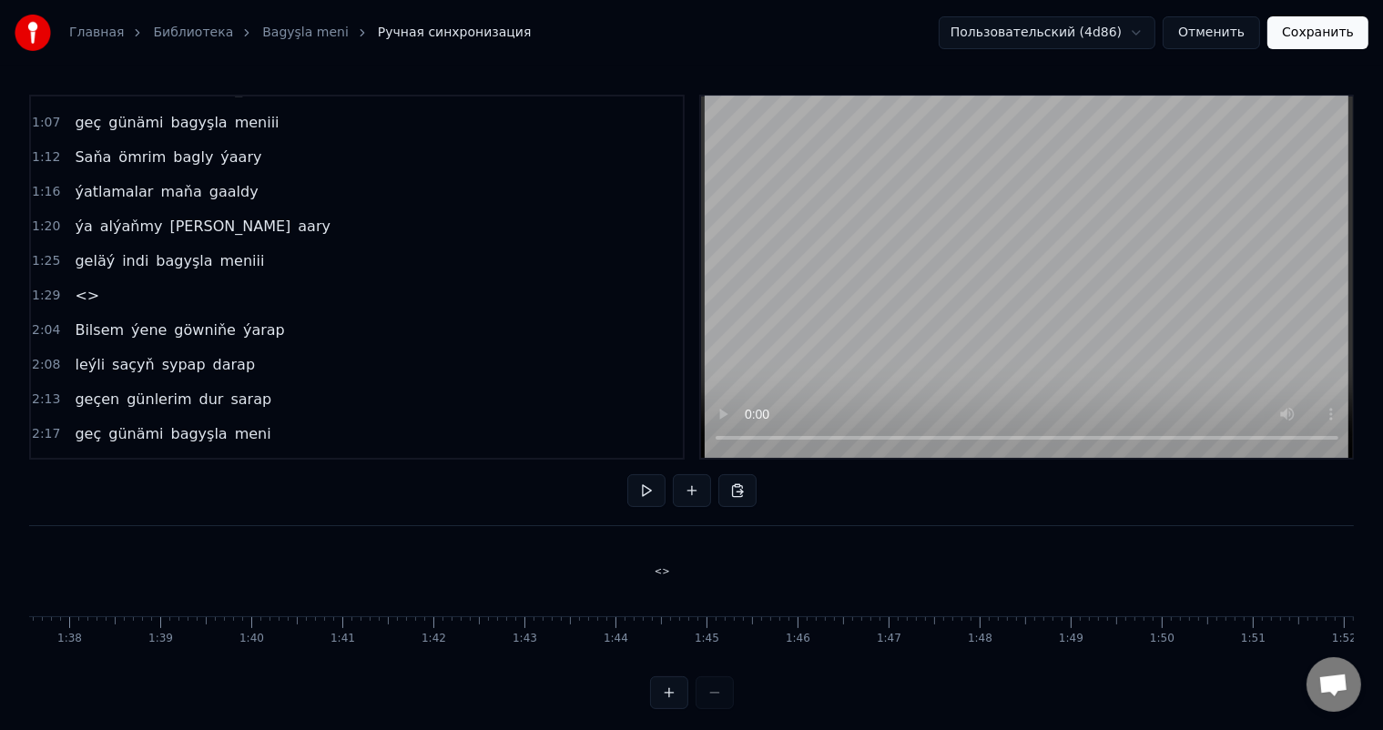
scroll to position [0, 9013]
click at [533, 573] on div "<>" at bounding box center [532, 572] width 15 height 14
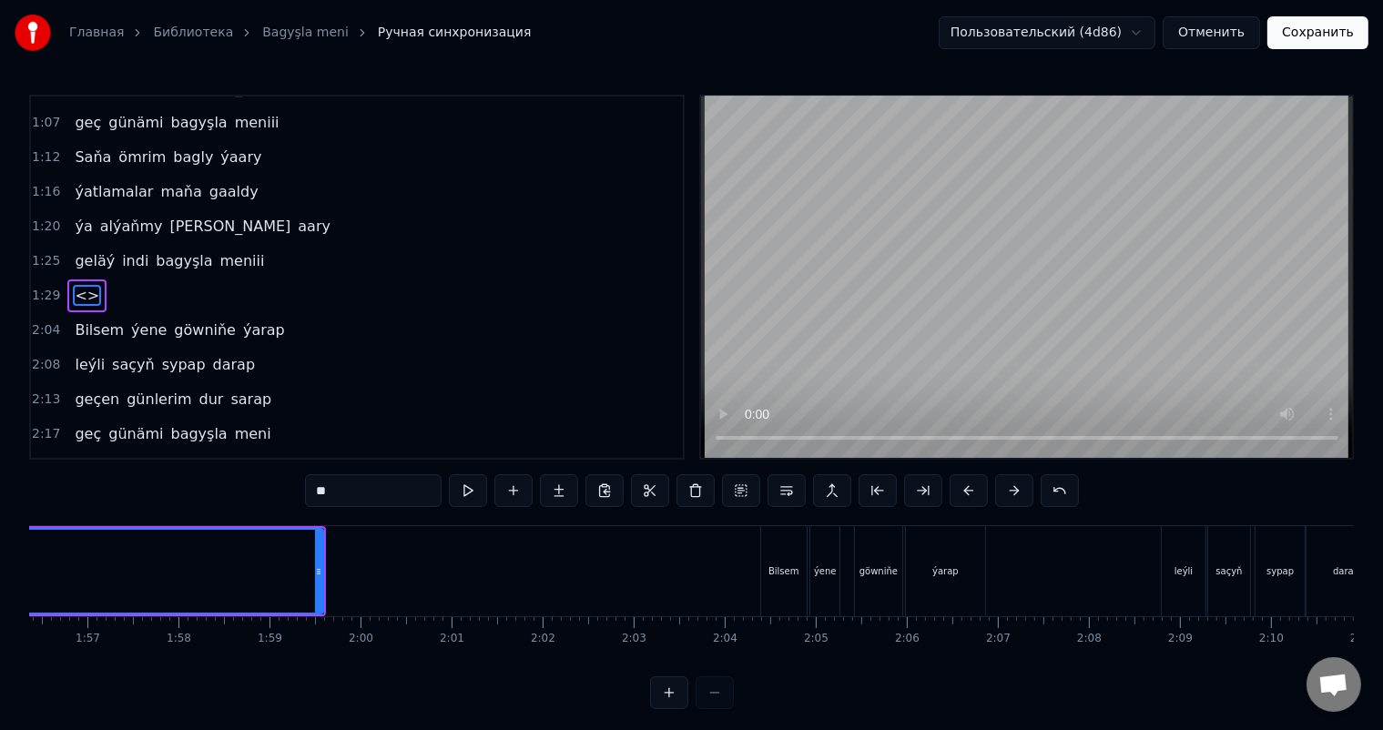
scroll to position [0, 10544]
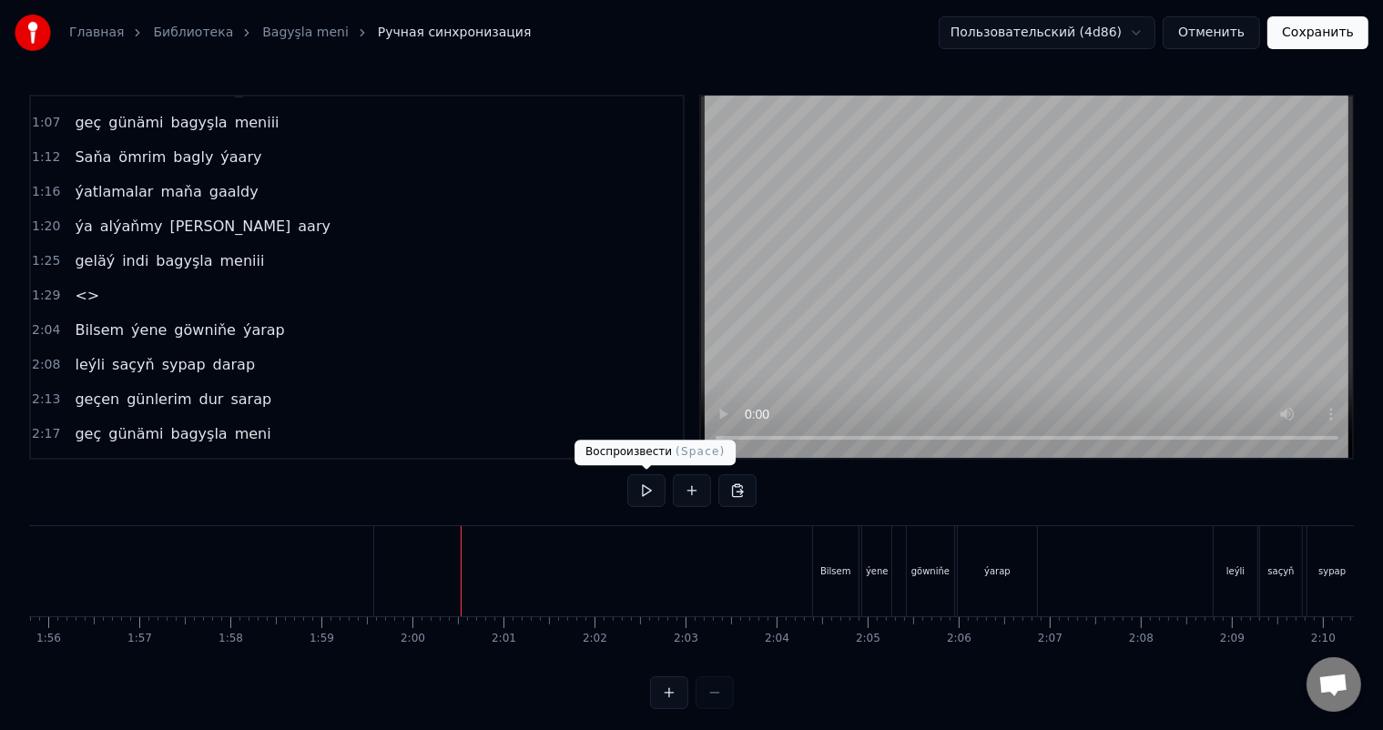
click at [653, 492] on button at bounding box center [646, 490] width 38 height 33
click at [656, 486] on button at bounding box center [646, 490] width 38 height 33
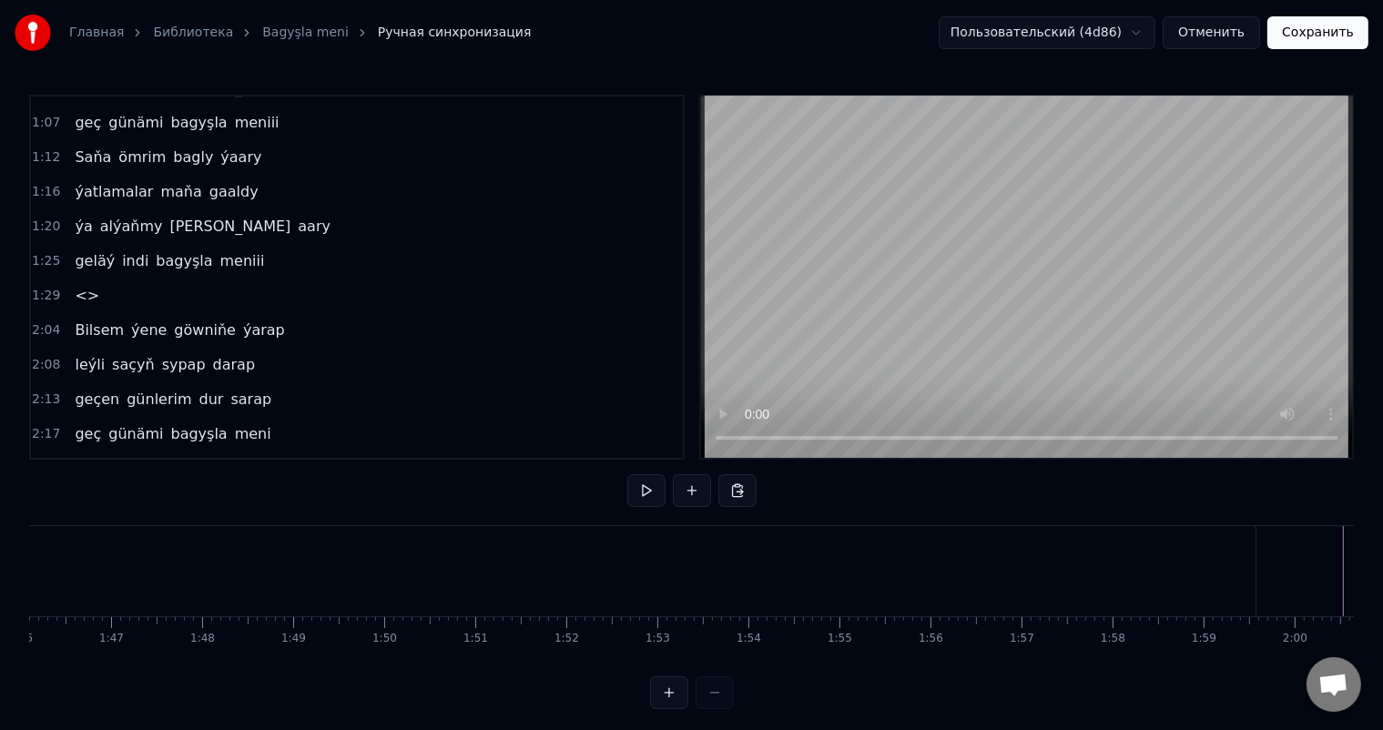
scroll to position [0, 9636]
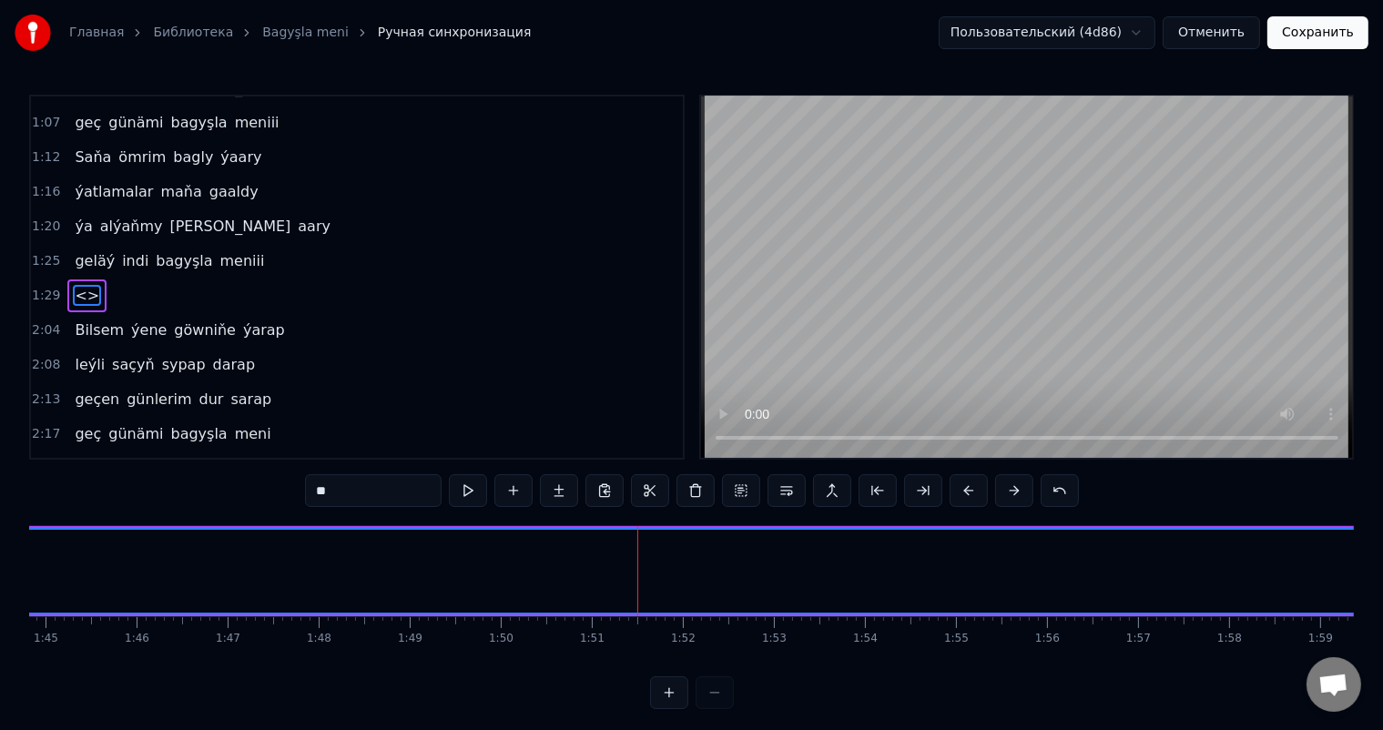
scroll to position [0, 9507]
drag, startPoint x: 346, startPoint y: 492, endPoint x: 316, endPoint y: 492, distance: 30.1
click at [316, 492] on input "**" at bounding box center [373, 490] width 137 height 33
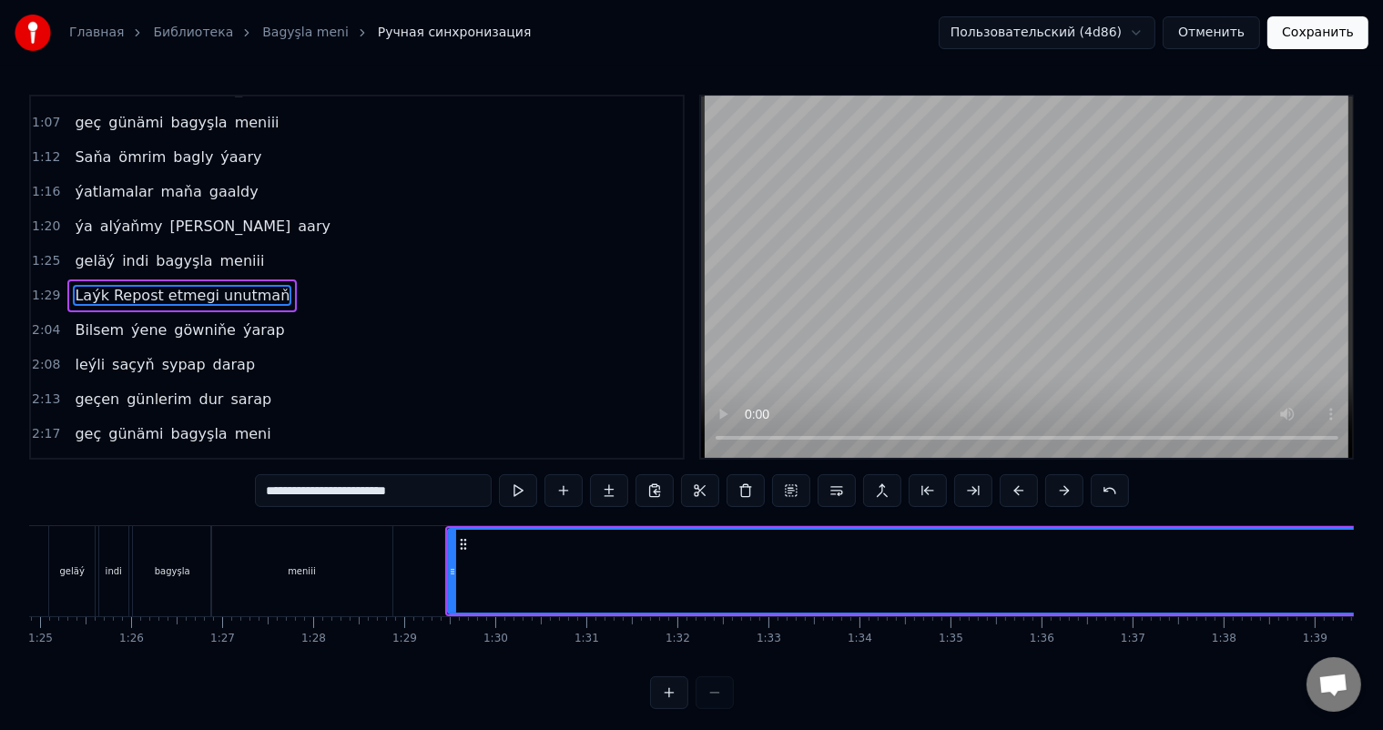
scroll to position [0, 7704]
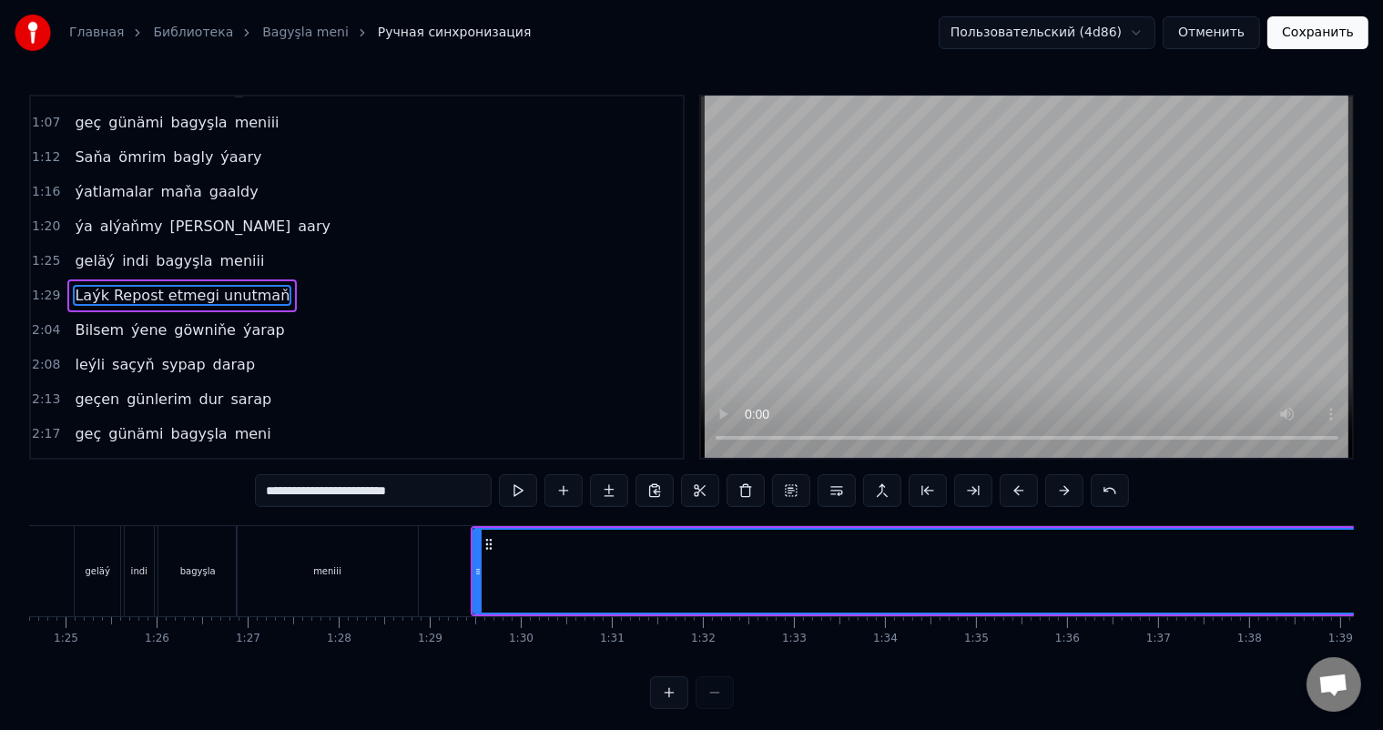
click at [342, 571] on div "meniii" at bounding box center [328, 571] width 182 height 90
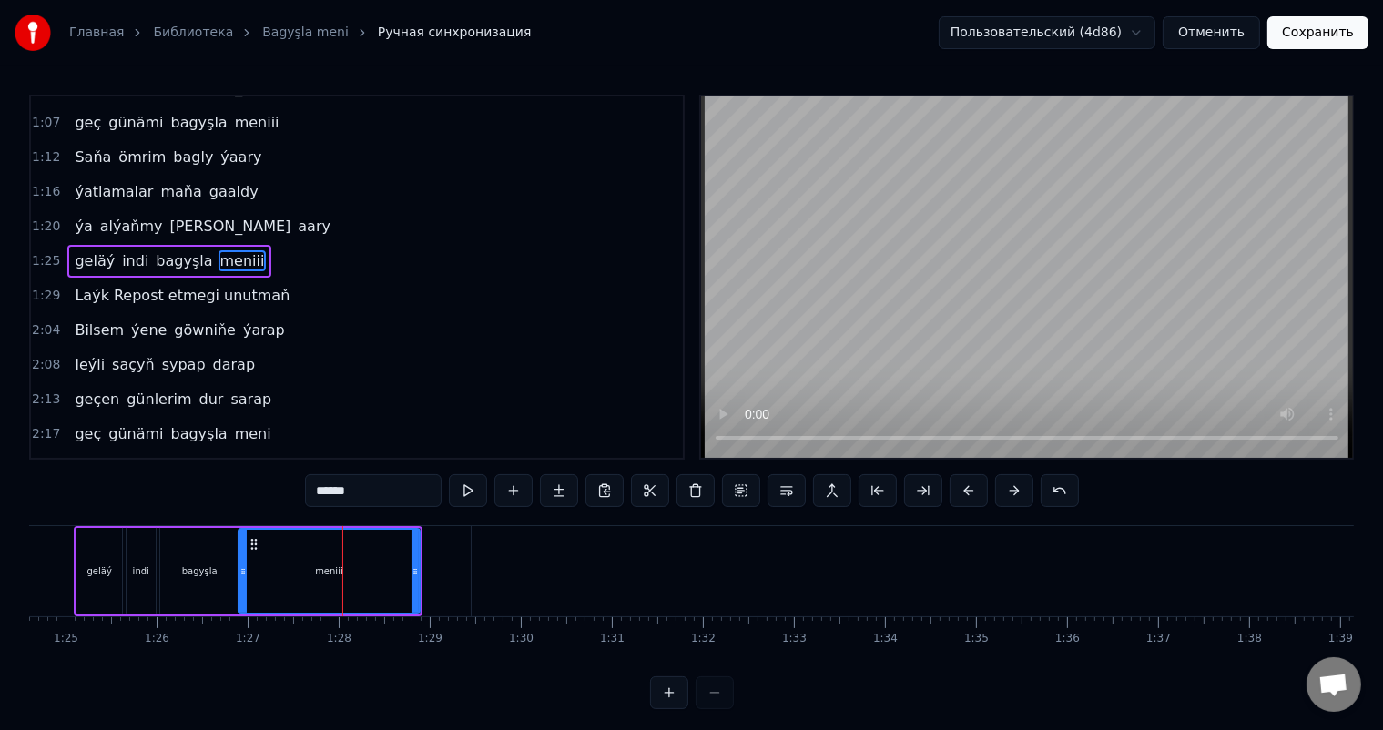
scroll to position [338, 0]
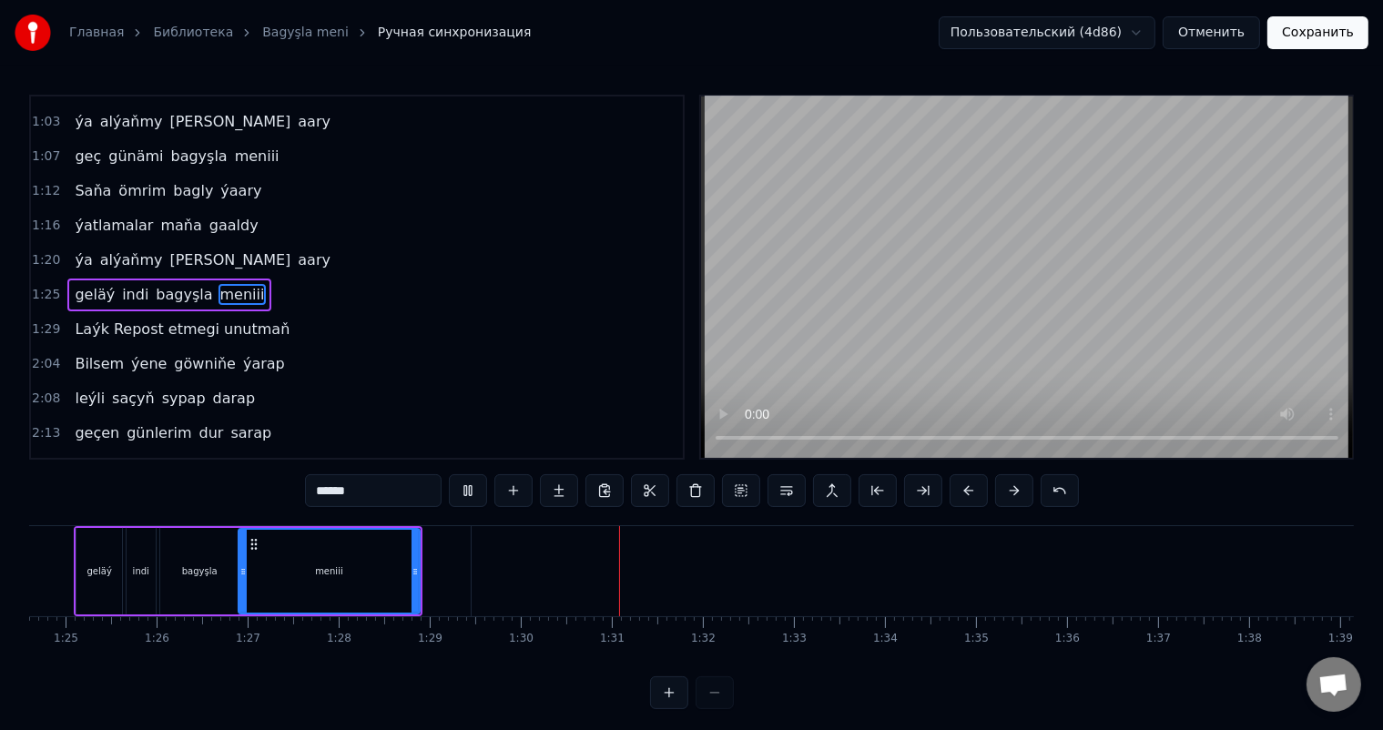
click at [277, 567] on div "meniii" at bounding box center [329, 571] width 180 height 83
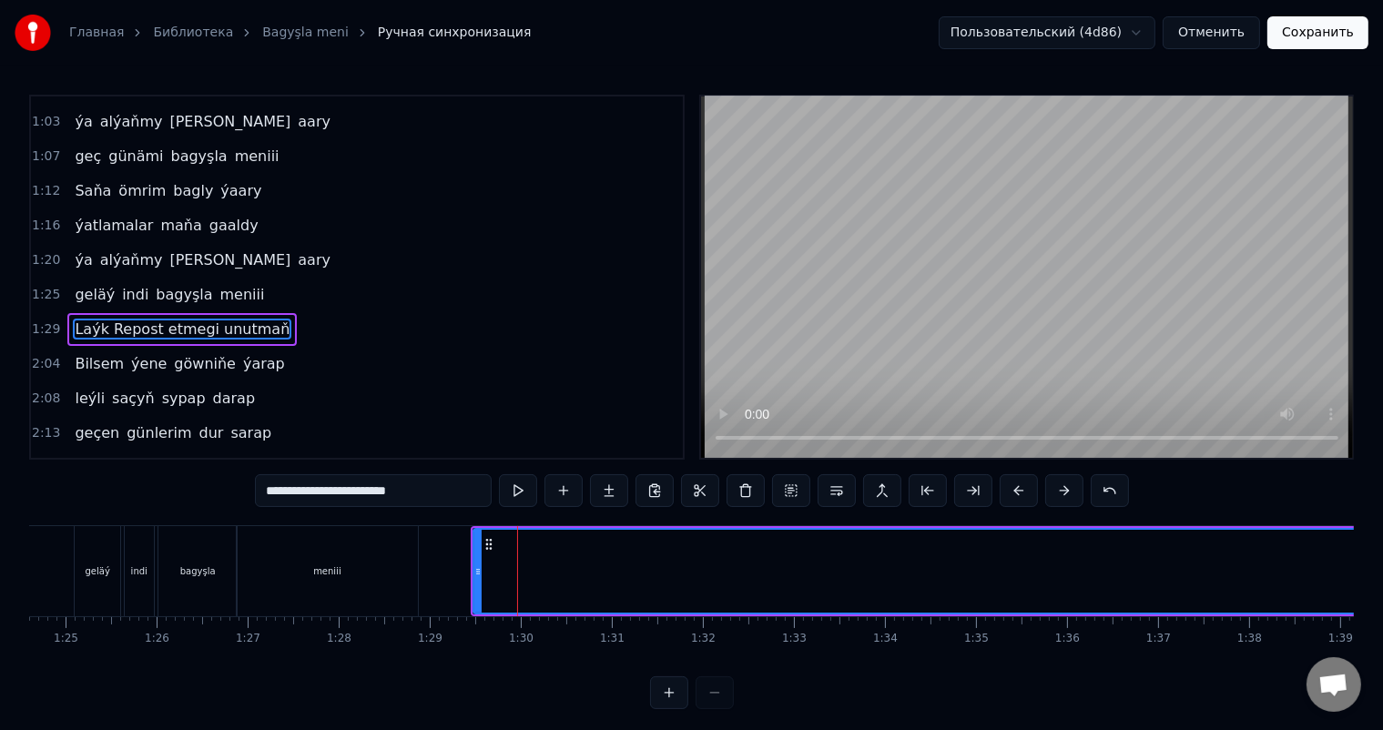
scroll to position [372, 0]
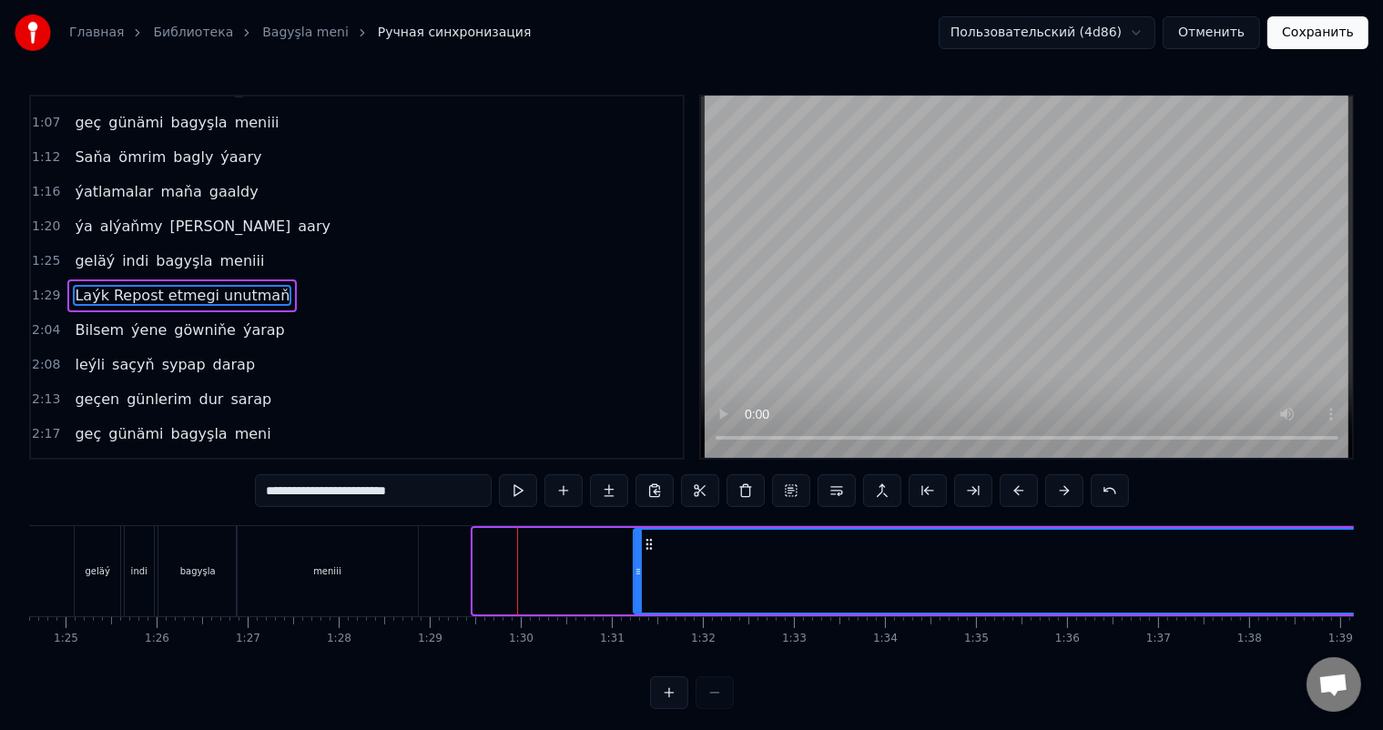
drag, startPoint x: 476, startPoint y: 569, endPoint x: 637, endPoint y: 566, distance: 160.3
click at [637, 566] on icon at bounding box center [638, 572] width 7 height 15
click at [370, 567] on div "meniii" at bounding box center [328, 571] width 182 height 90
type input "******"
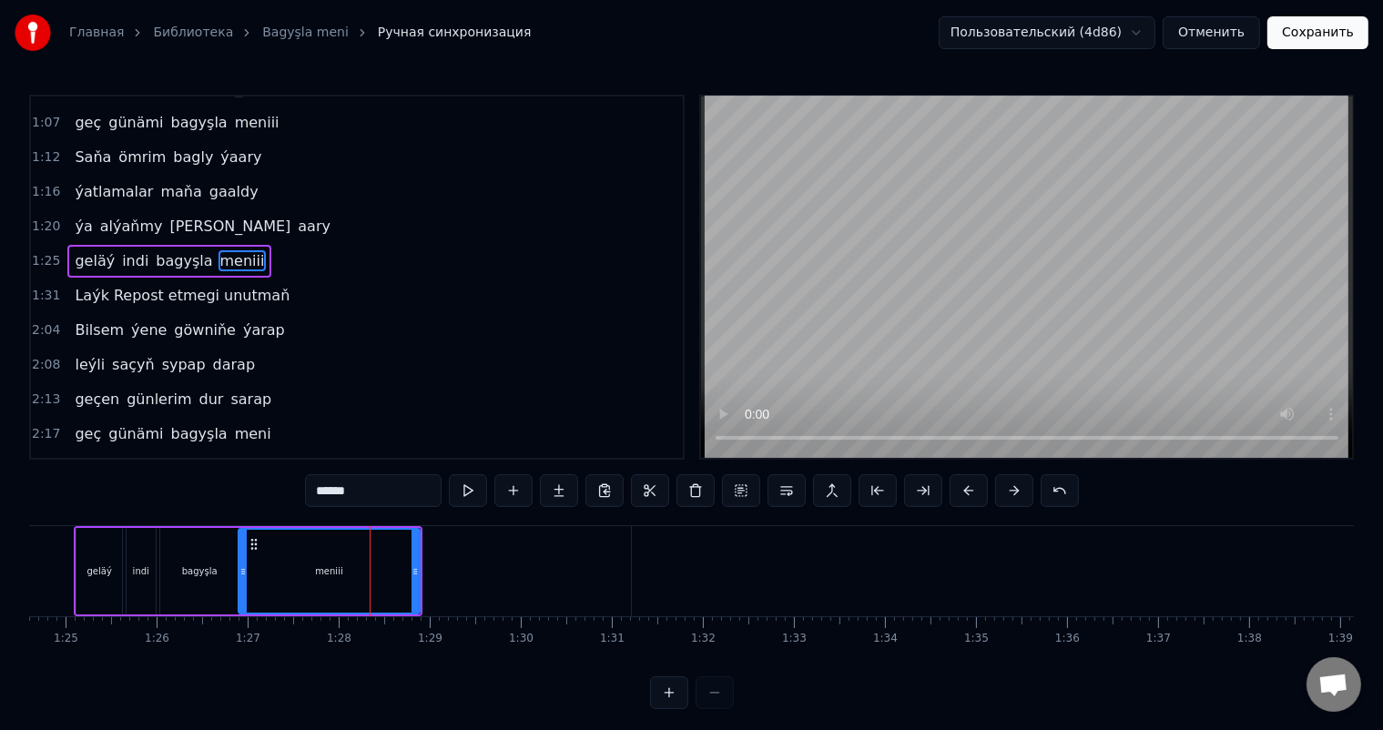
scroll to position [338, 0]
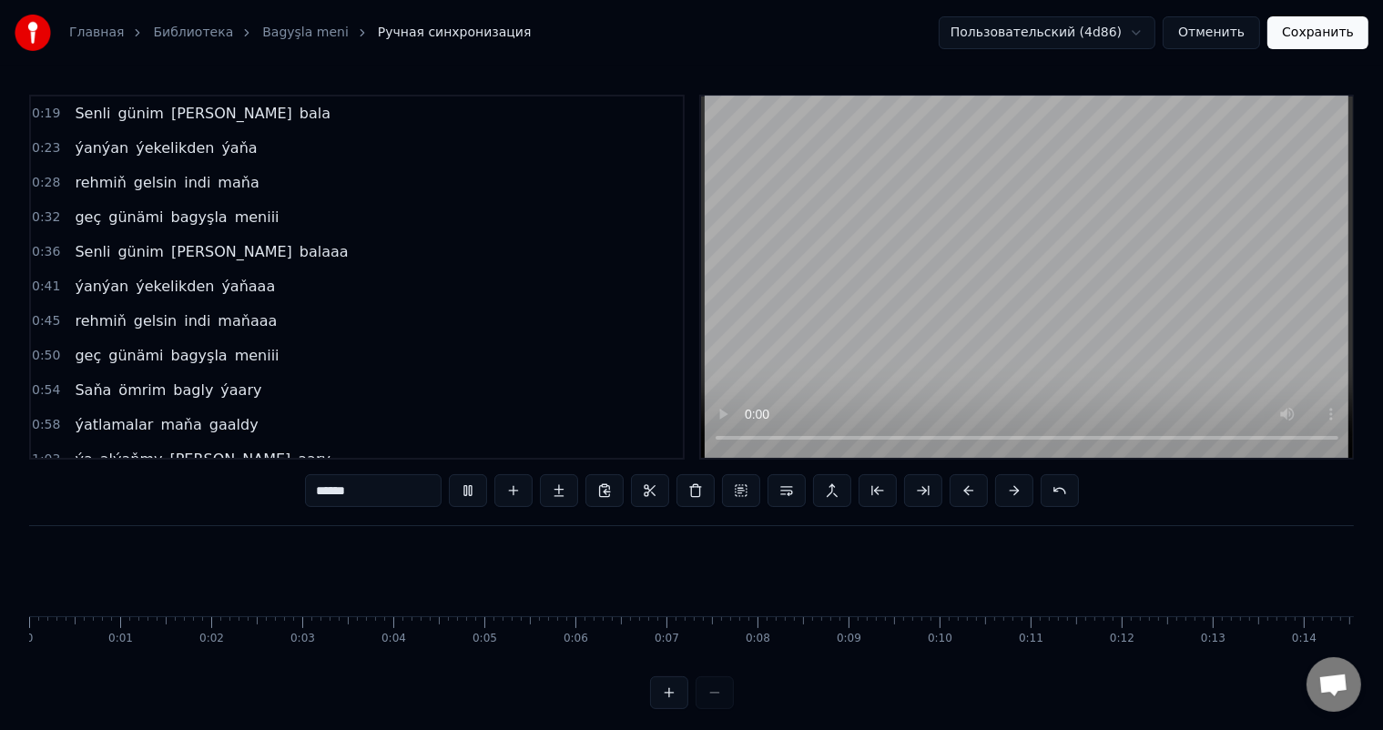
scroll to position [0, 7704]
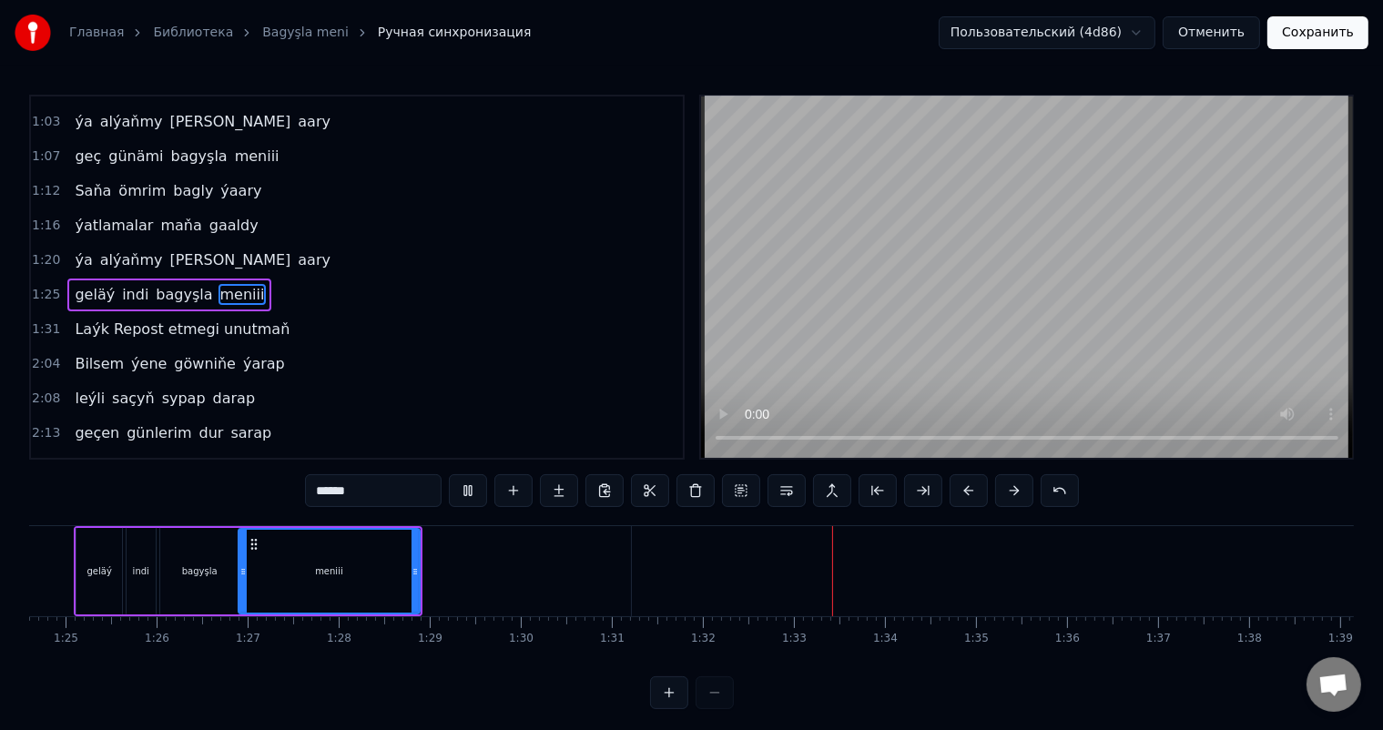
click at [281, 561] on div "meniii" at bounding box center [329, 571] width 180 height 83
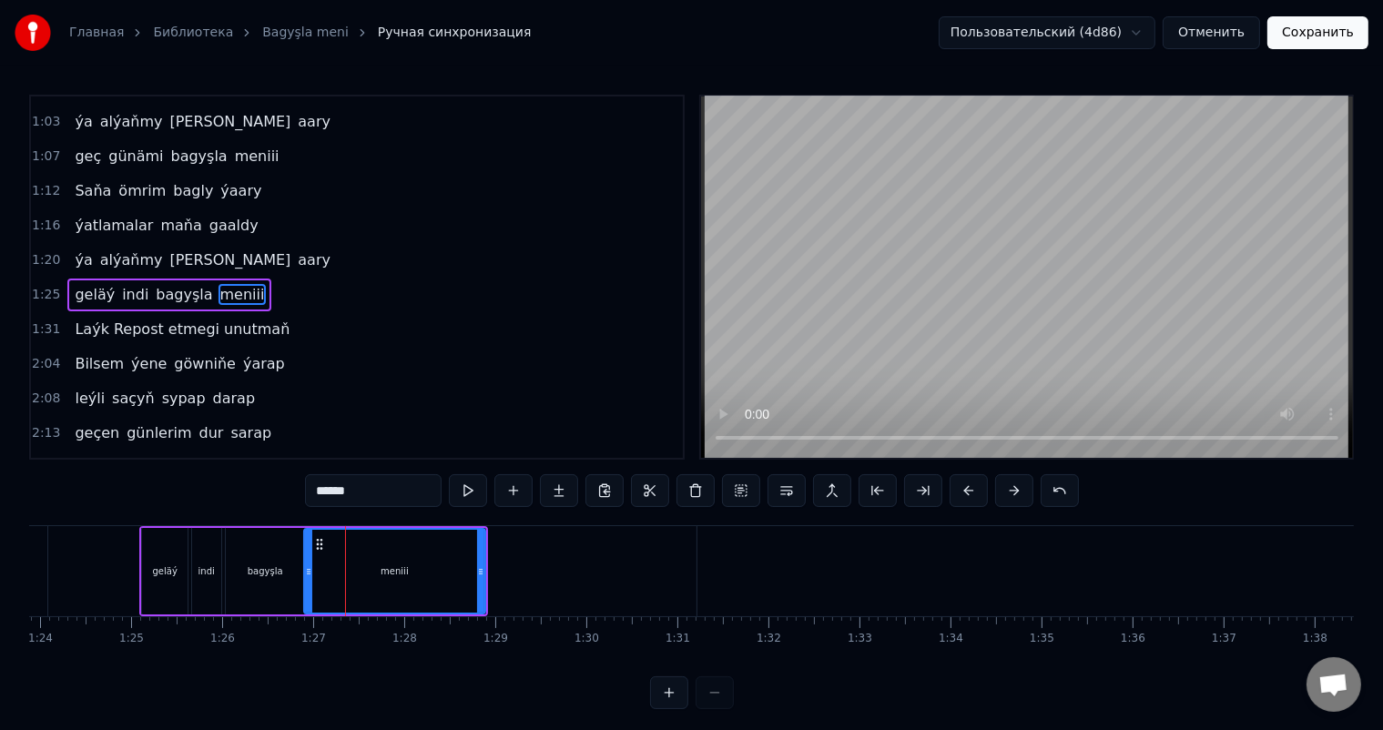
scroll to position [0, 7626]
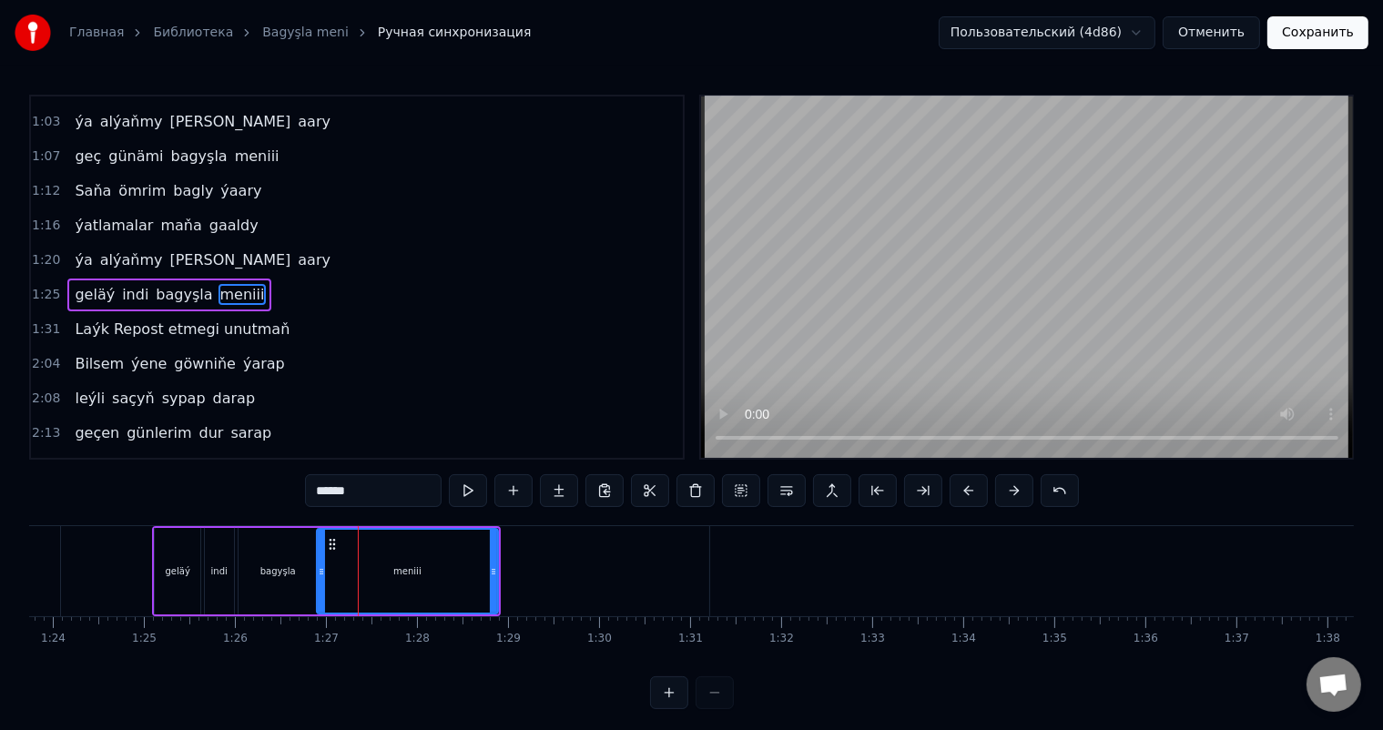
click at [288, 558] on div "bagyşla" at bounding box center [278, 571] width 78 height 87
type input "*******"
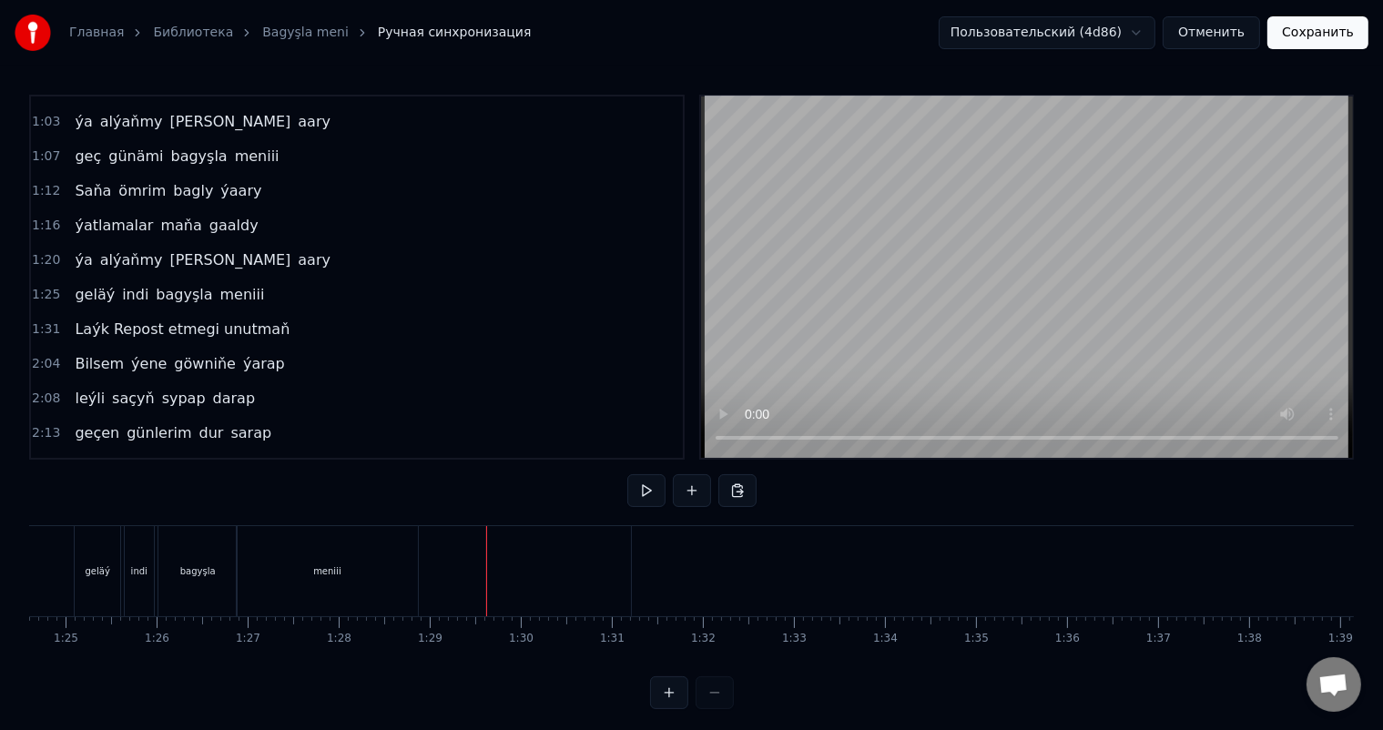
scroll to position [0, 7729]
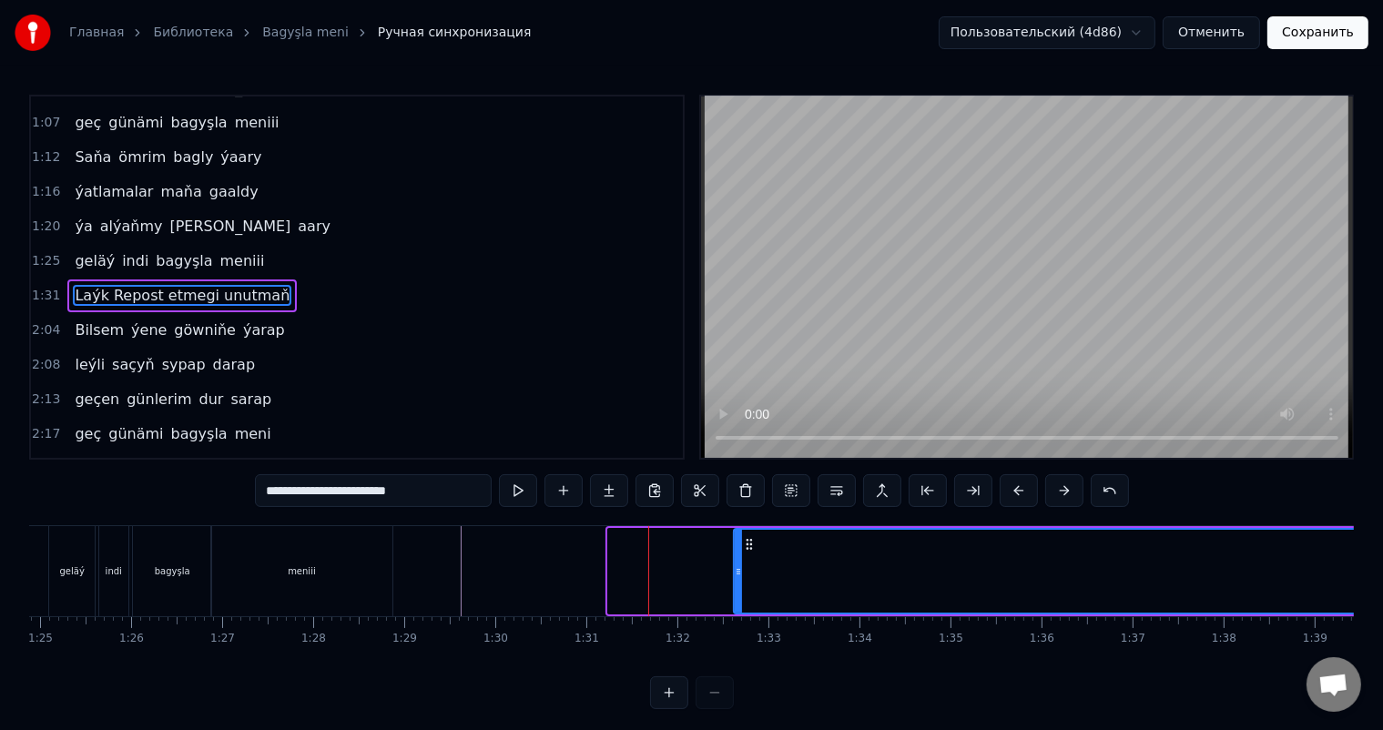
drag, startPoint x: 612, startPoint y: 566, endPoint x: 738, endPoint y: 559, distance: 125.8
click at [738, 559] on div at bounding box center [738, 571] width 7 height 83
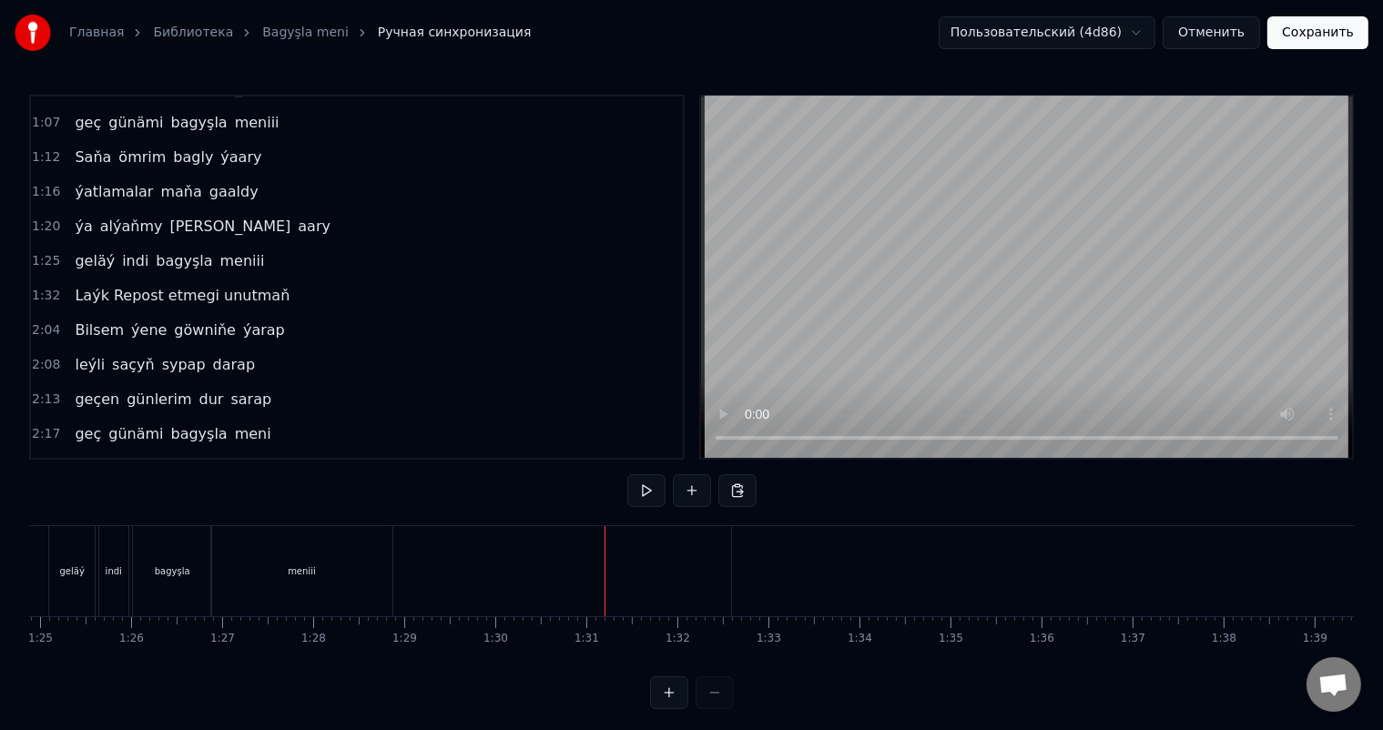
click at [334, 570] on div "meniii" at bounding box center [302, 571] width 182 height 90
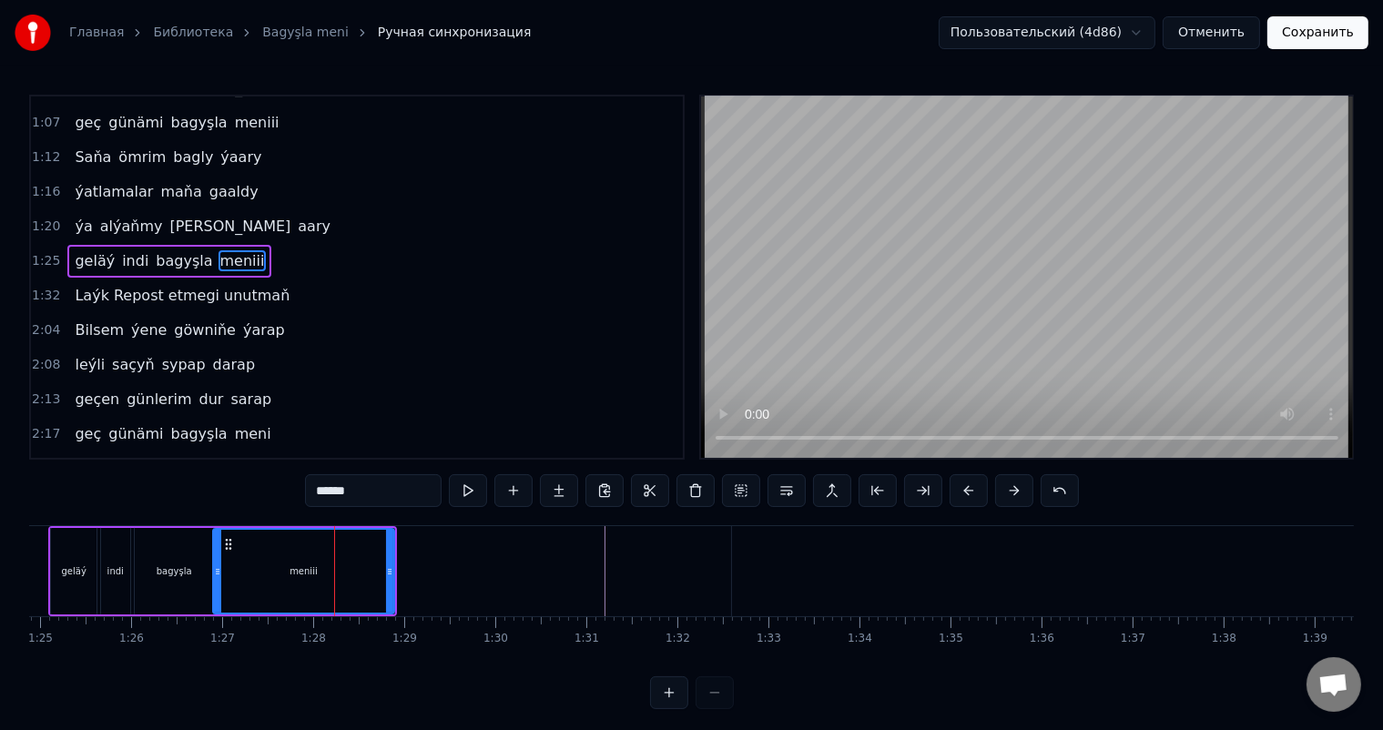
scroll to position [338, 0]
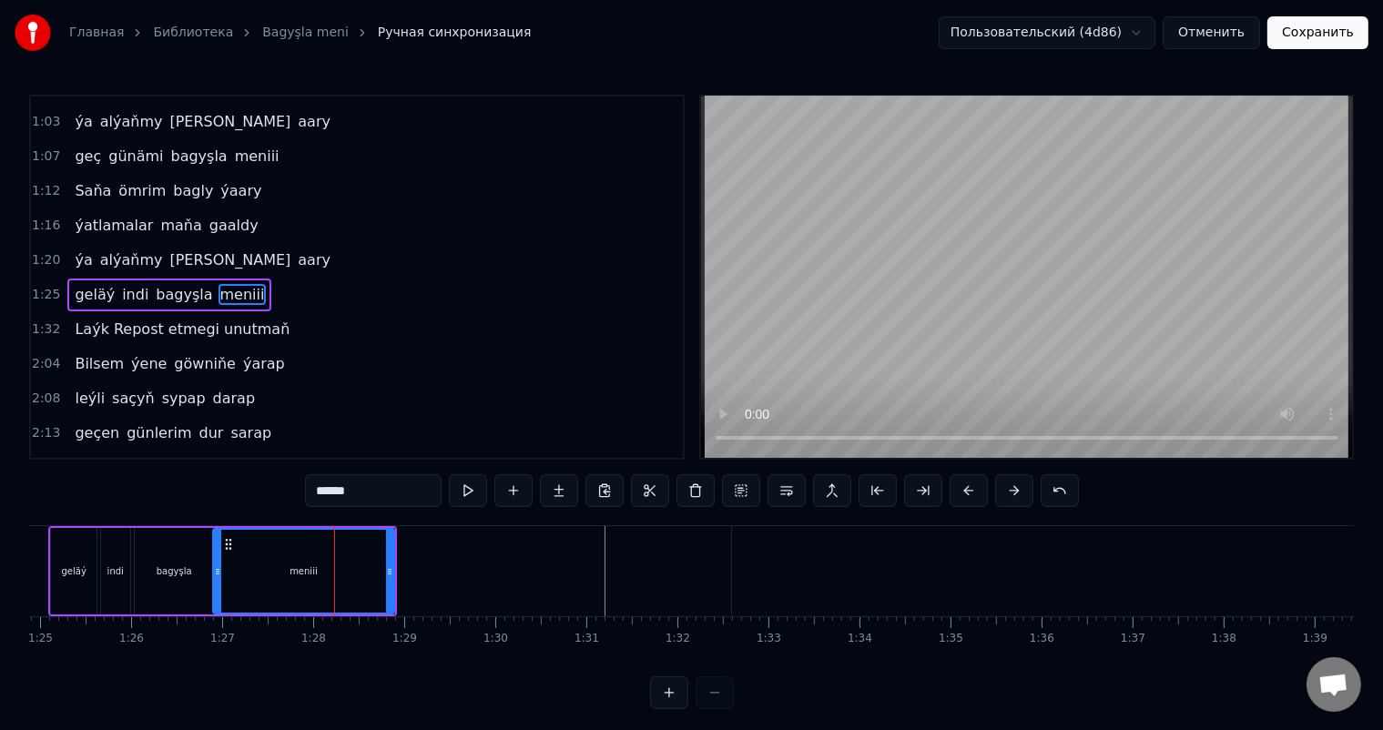
click at [166, 548] on div "bagyşla" at bounding box center [174, 571] width 78 height 87
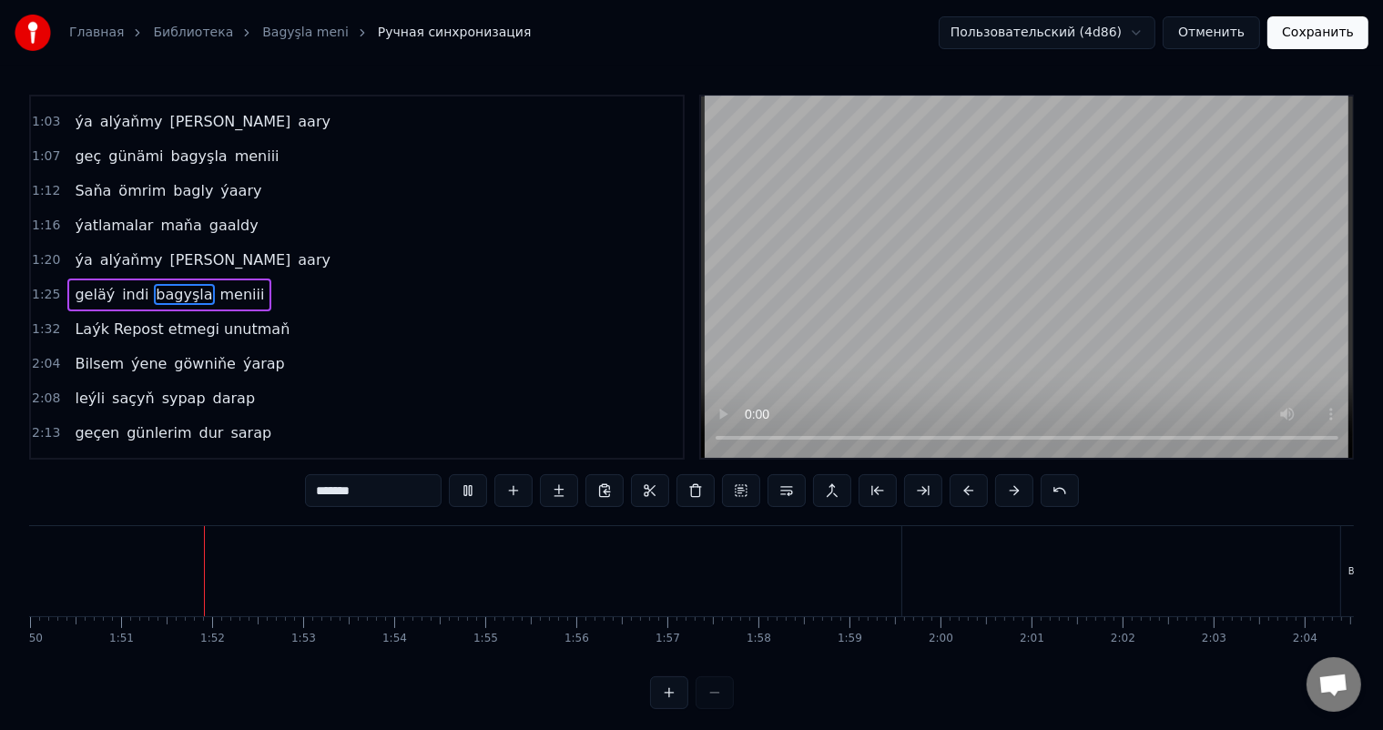
scroll to position [0, 10039]
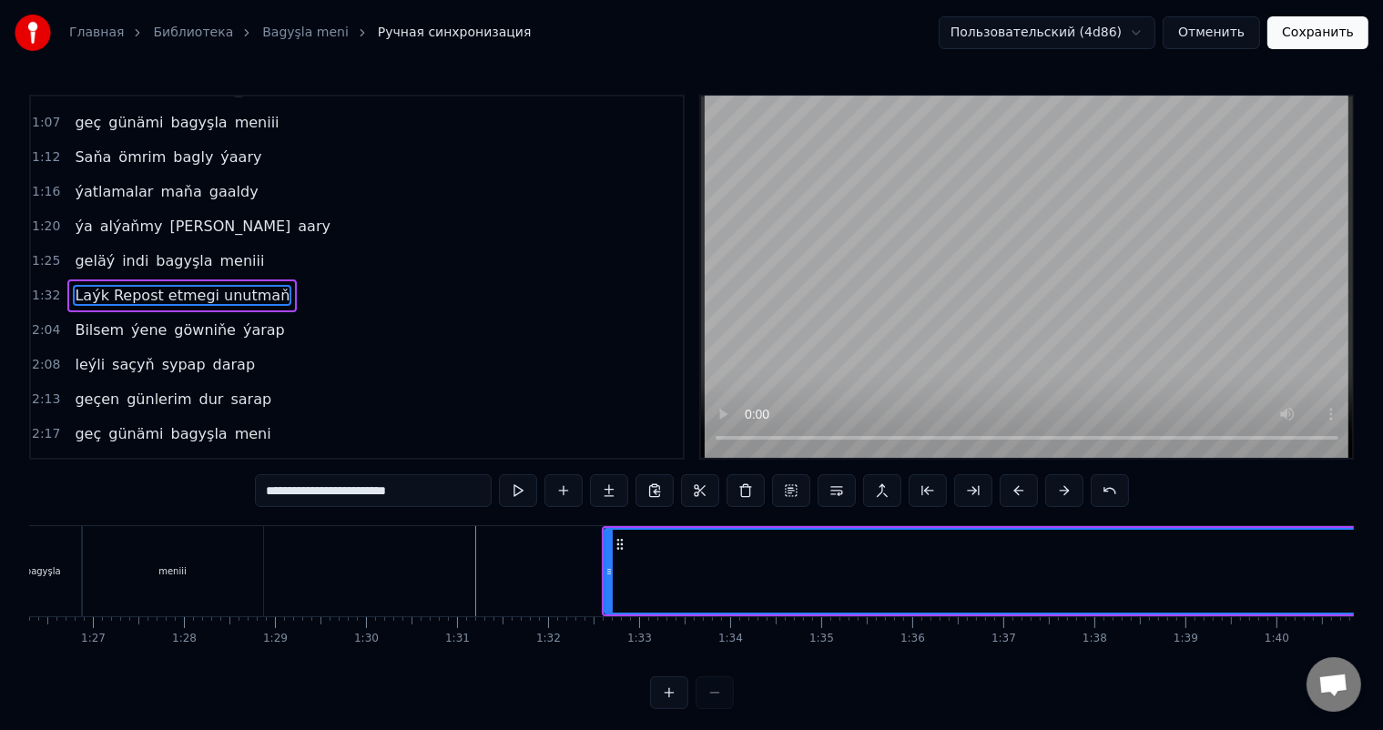
scroll to position [0, 7833]
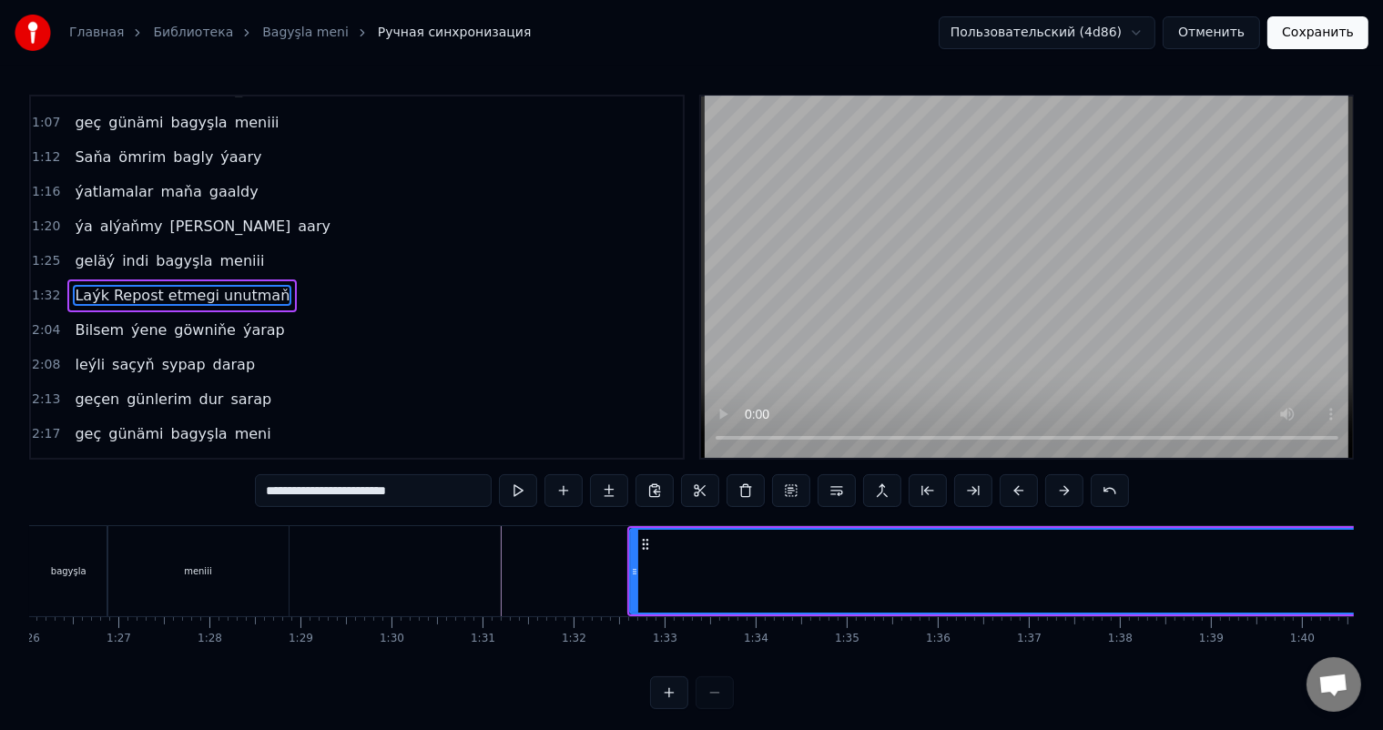
drag, startPoint x: 636, startPoint y: 571, endPoint x: 507, endPoint y: 574, distance: 128.4
click at [507, 574] on icon at bounding box center [506, 572] width 7 height 15
click at [253, 572] on div "meniii" at bounding box center [198, 571] width 182 height 90
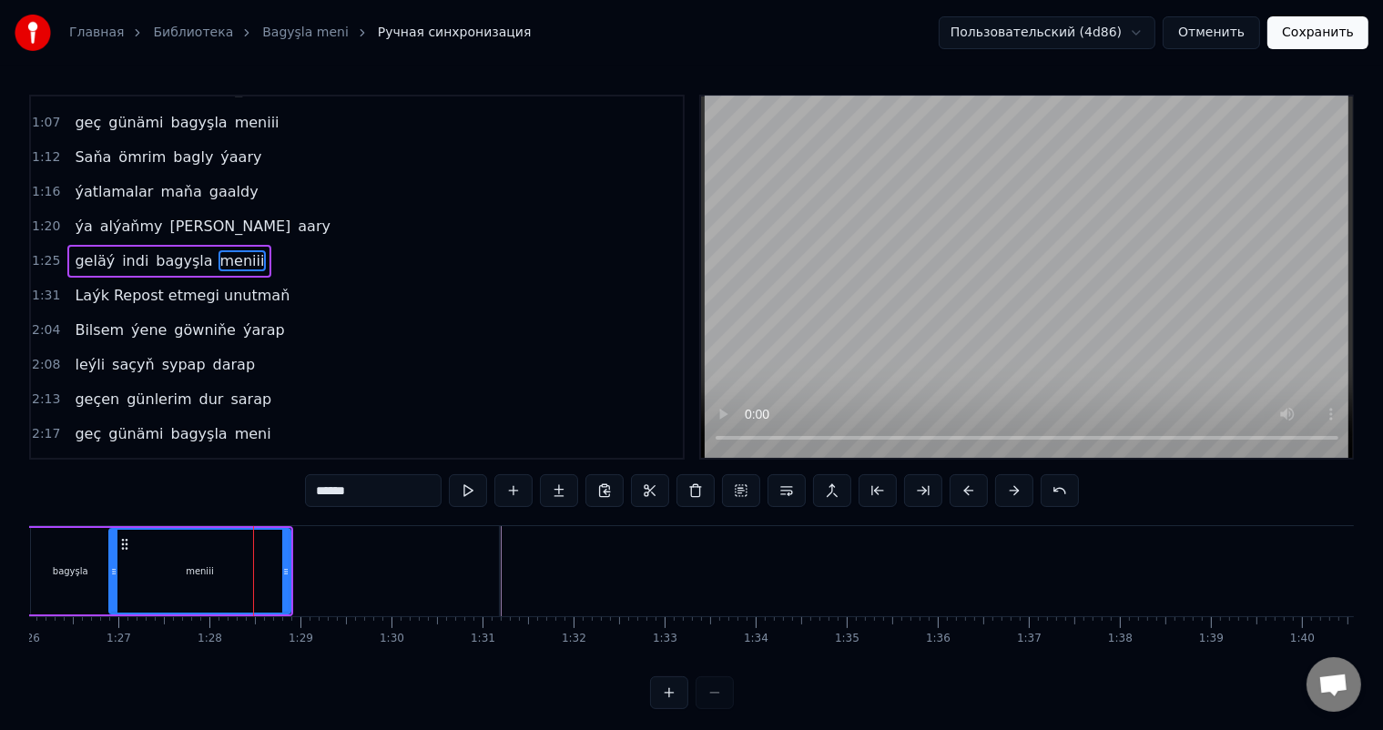
scroll to position [338, 0]
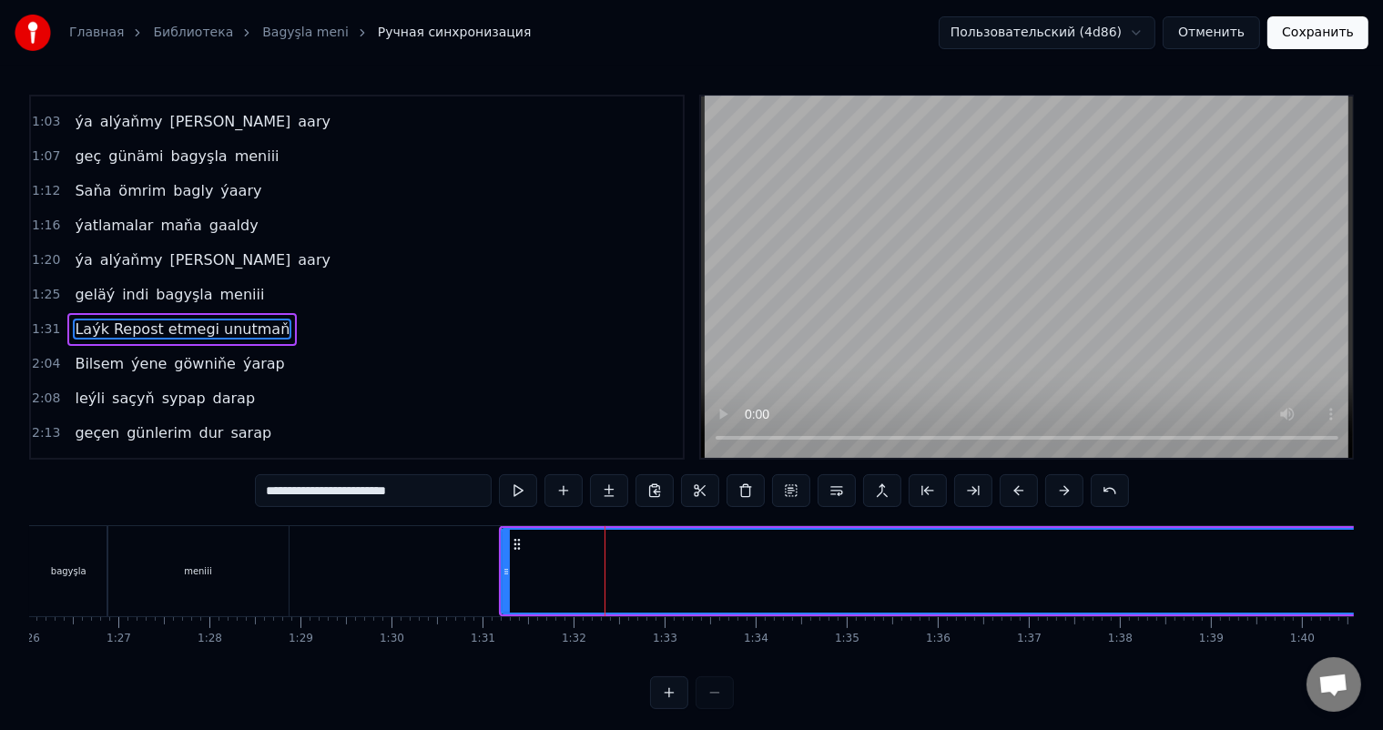
scroll to position [372, 0]
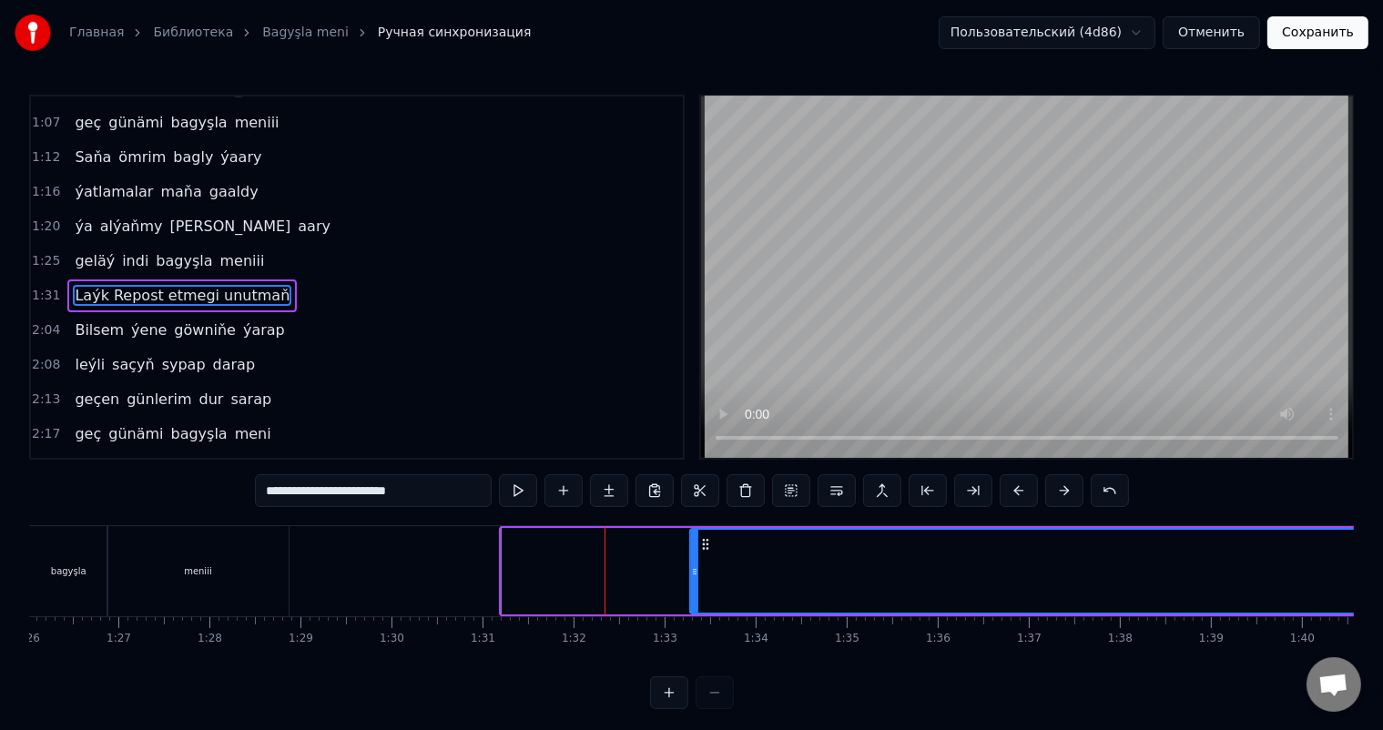
drag, startPoint x: 502, startPoint y: 567, endPoint x: 690, endPoint y: 568, distance: 188.5
click at [691, 568] on icon at bounding box center [694, 572] width 7 height 15
click at [233, 582] on div "meniii" at bounding box center [198, 571] width 182 height 90
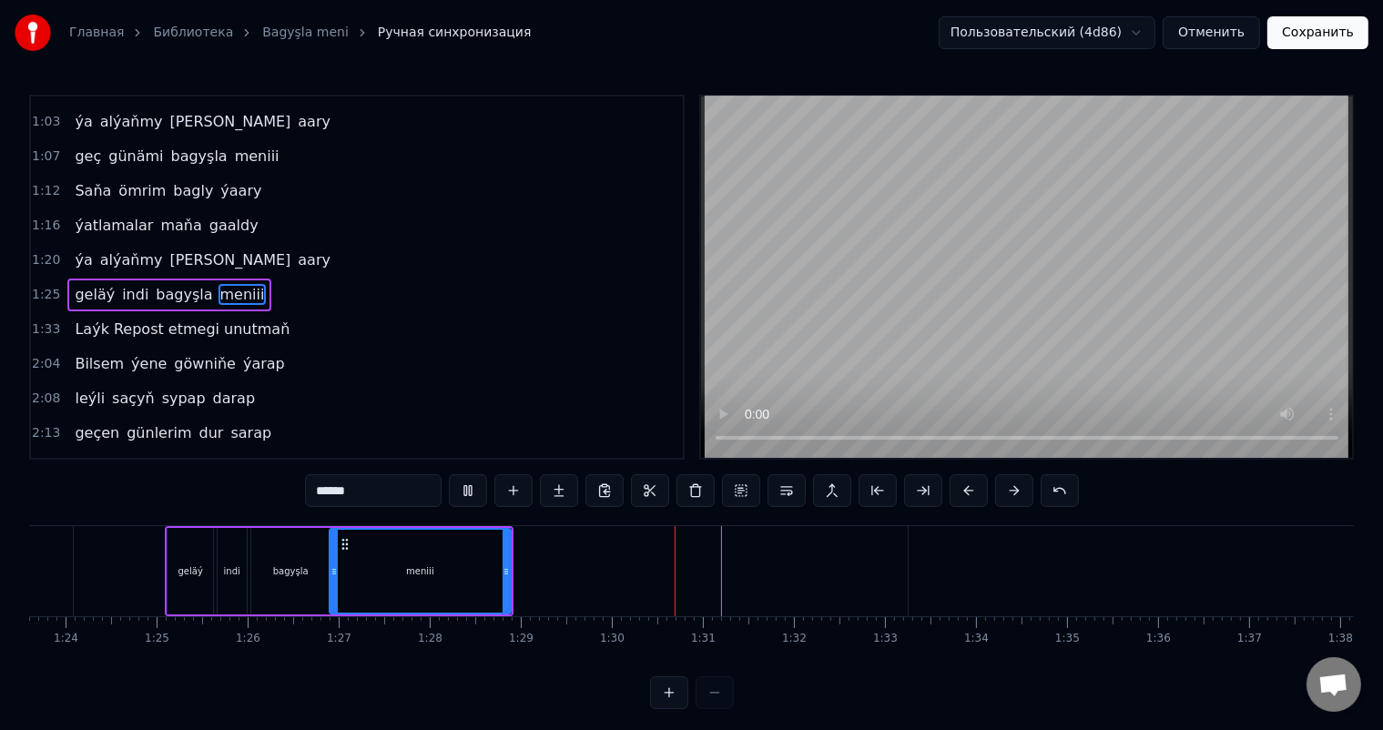
scroll to position [0, 7587]
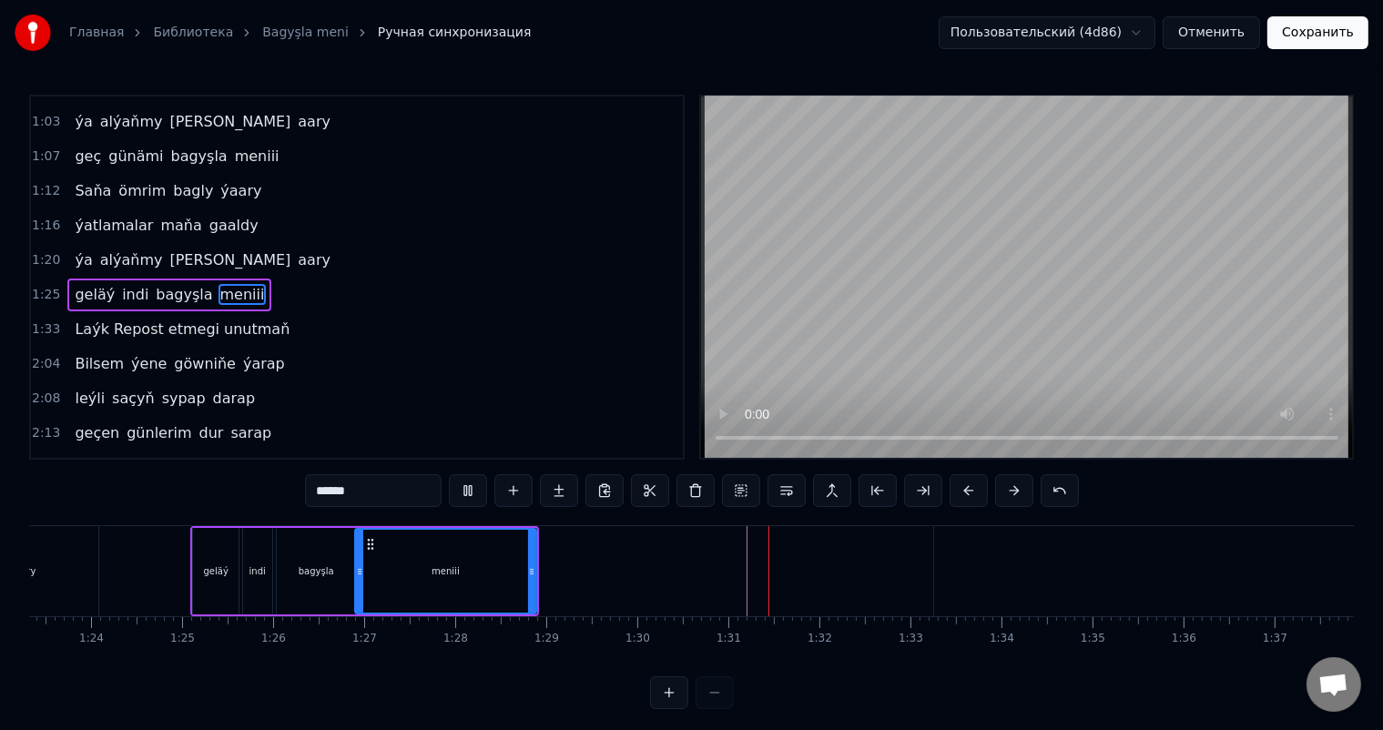
click at [232, 558] on div "geläý" at bounding box center [216, 571] width 46 height 87
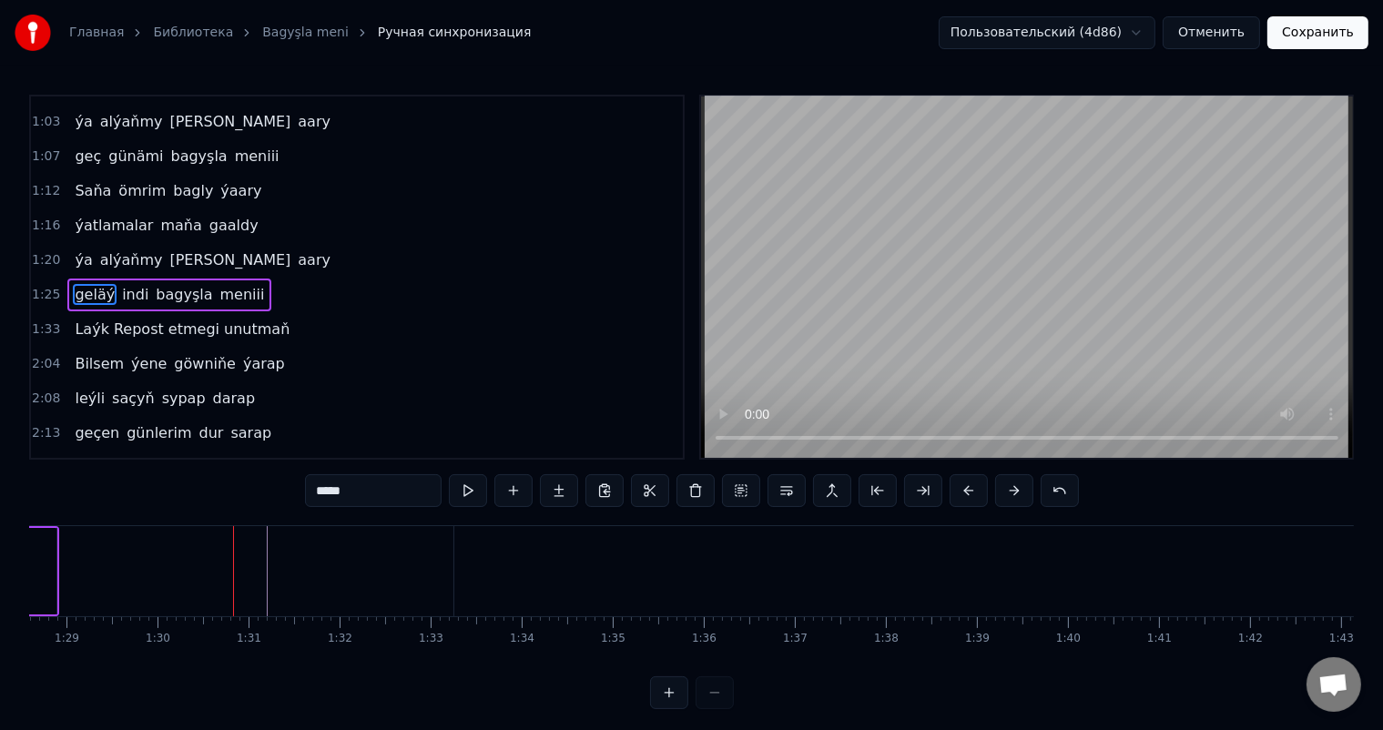
scroll to position [0, 8170]
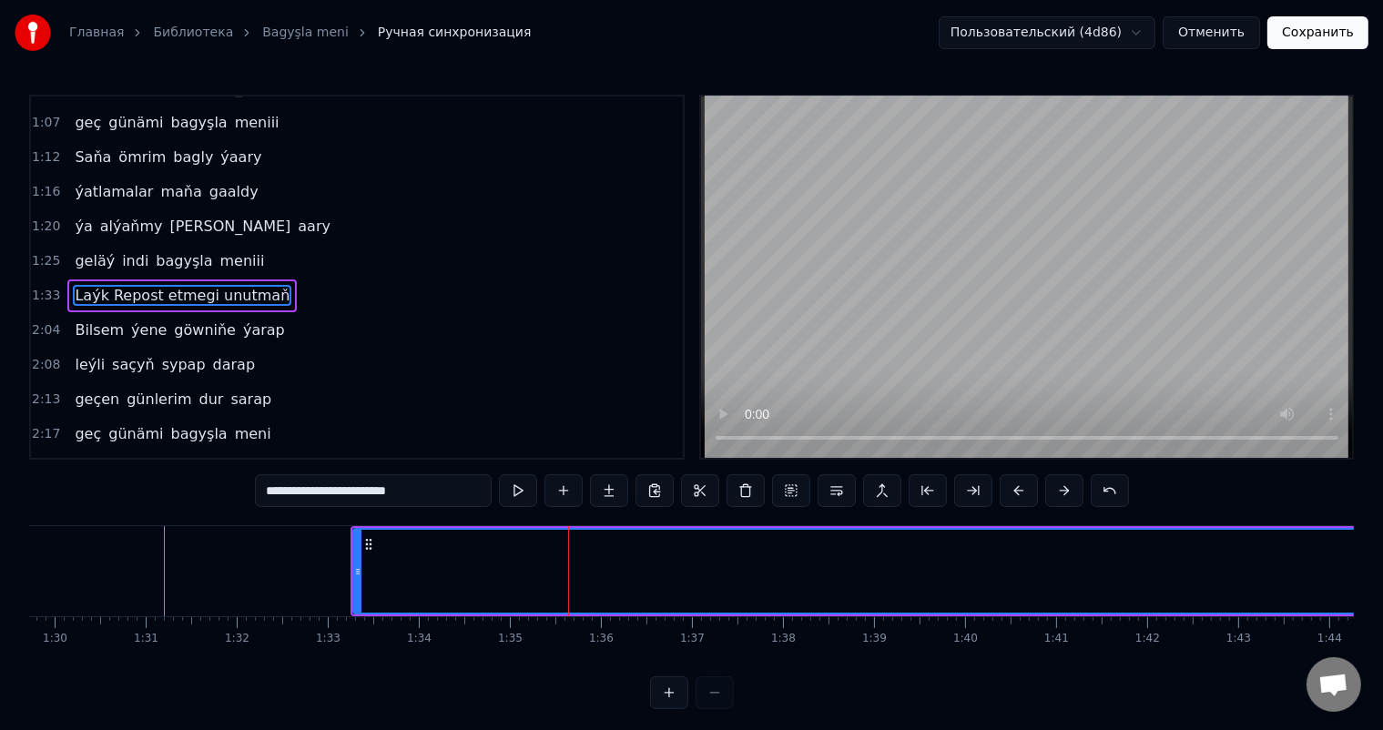
scroll to position [0, 8287]
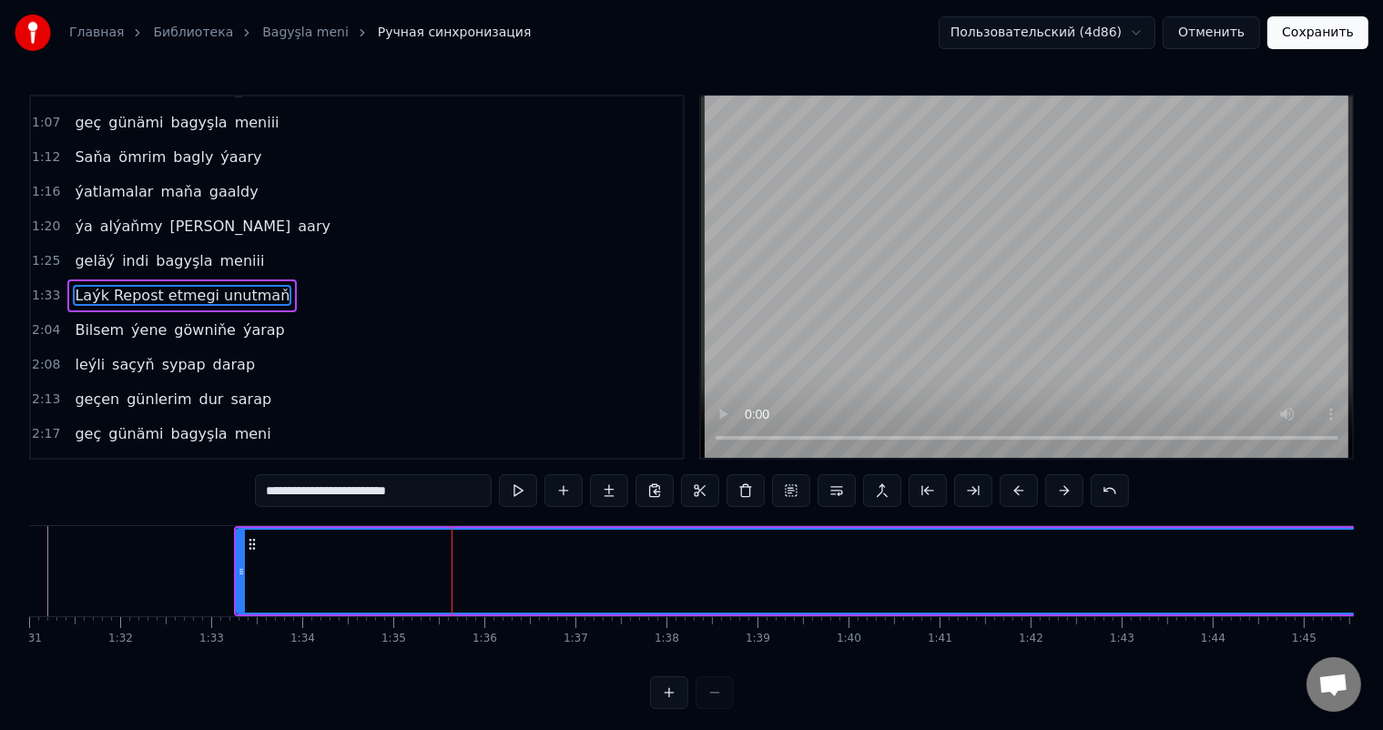
click at [292, 489] on input "**********" at bounding box center [373, 490] width 237 height 33
type input "*"
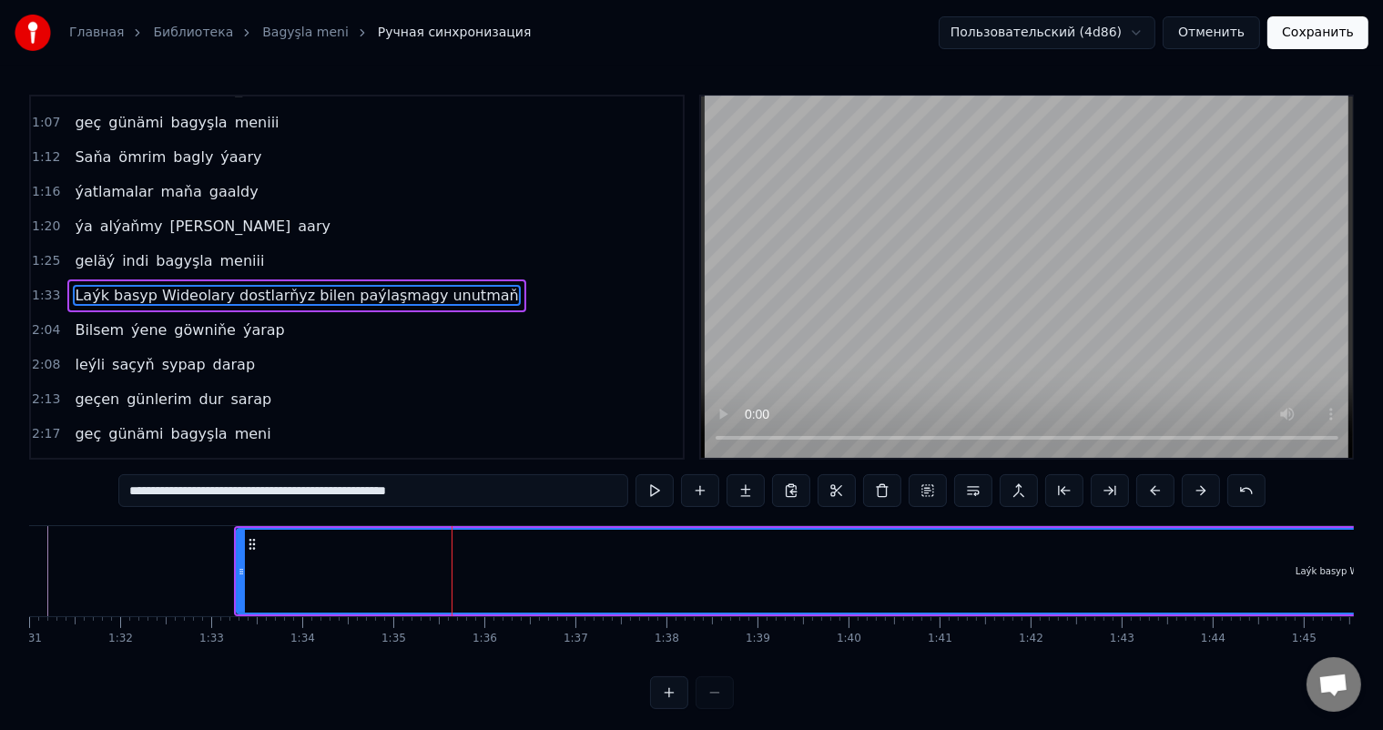
drag, startPoint x: 485, startPoint y: 490, endPoint x: 386, endPoint y: 499, distance: 99.7
click at [386, 499] on input "**********" at bounding box center [373, 490] width 510 height 33
type input "**********"
click at [492, 488] on input "**********" at bounding box center [373, 490] width 510 height 33
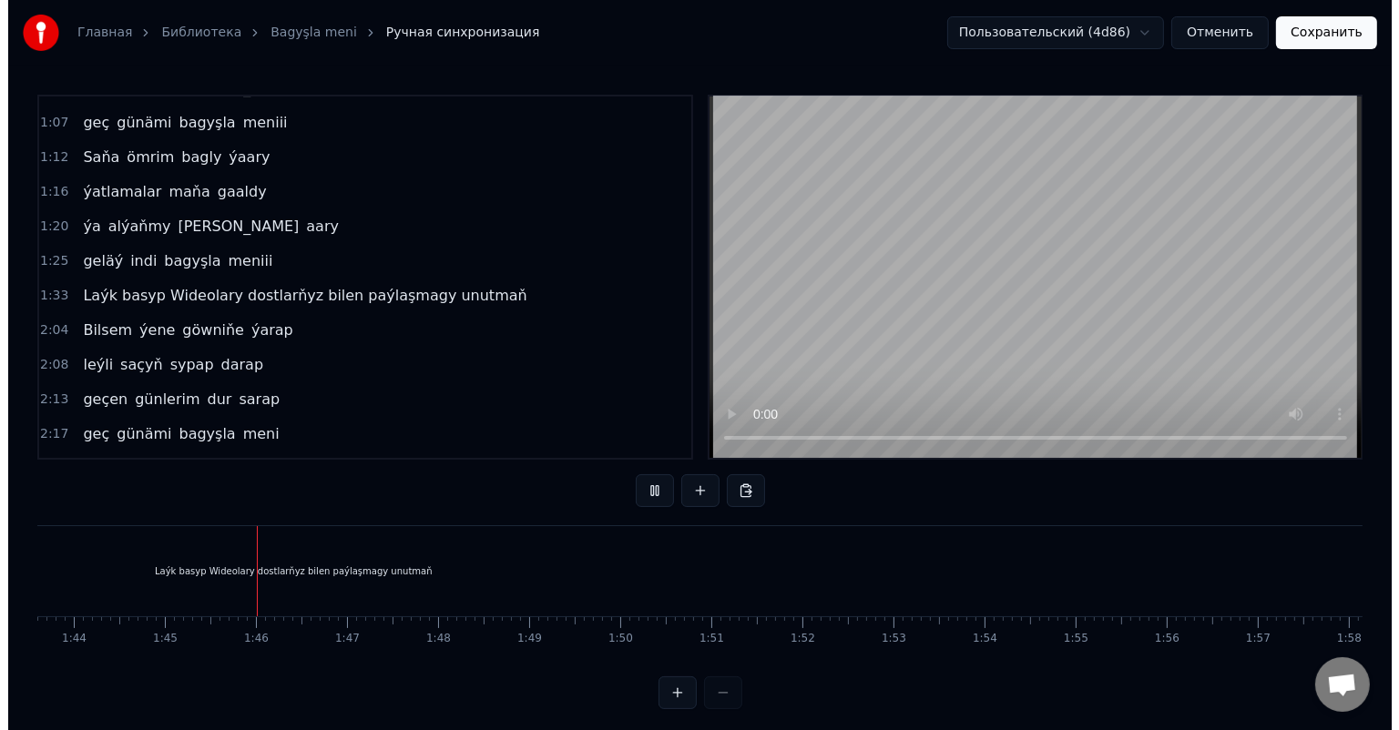
scroll to position [0, 9507]
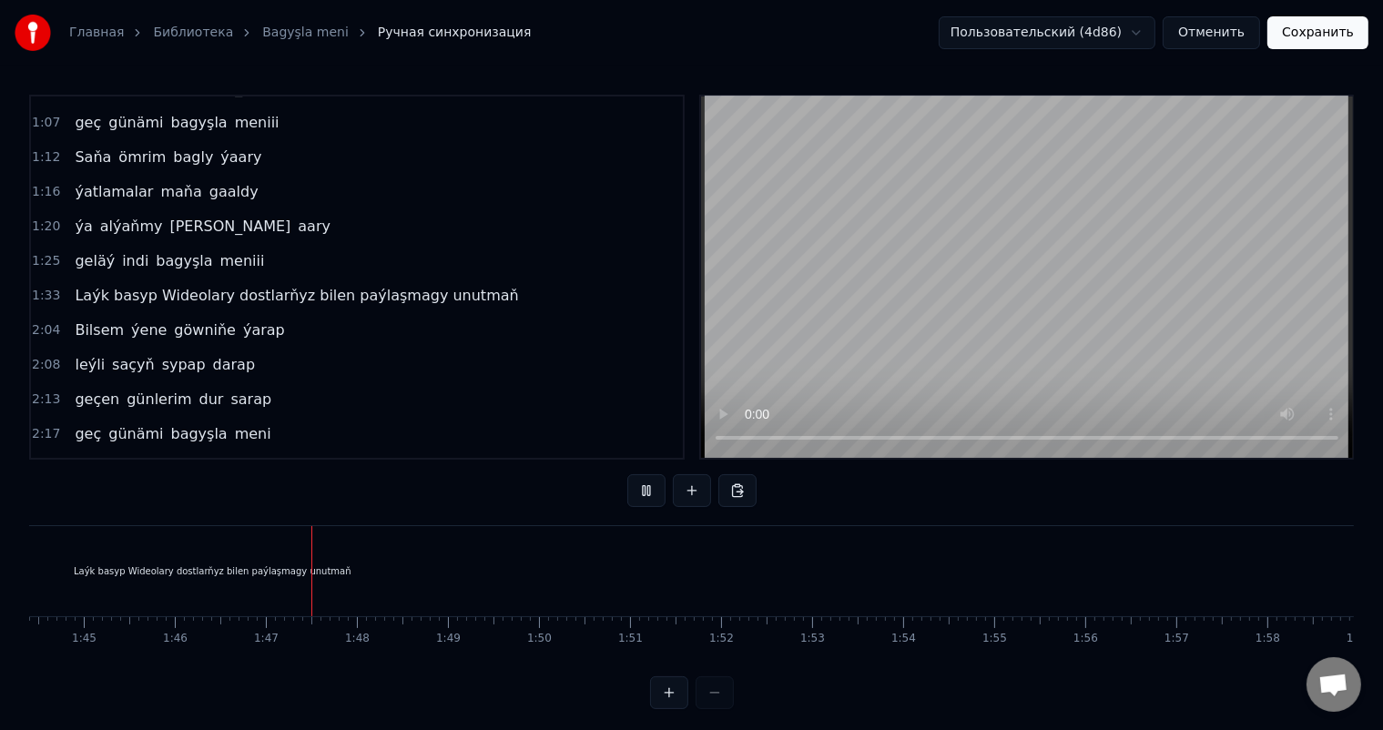
click at [1238, 34] on button "Отменить" at bounding box center [1211, 32] width 97 height 33
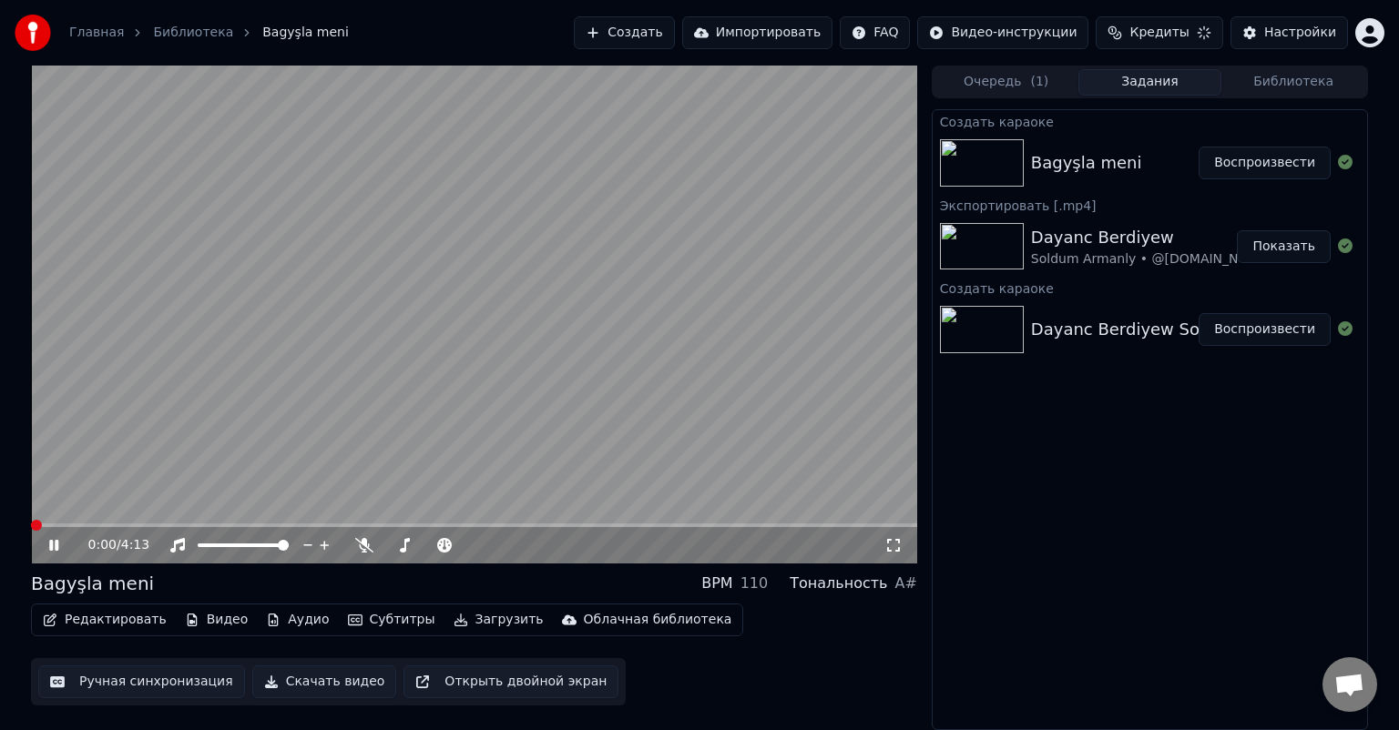
click at [1275, 160] on button "Воспроизвести" at bounding box center [1264, 163] width 132 height 33
click at [890, 543] on icon at bounding box center [893, 545] width 18 height 15
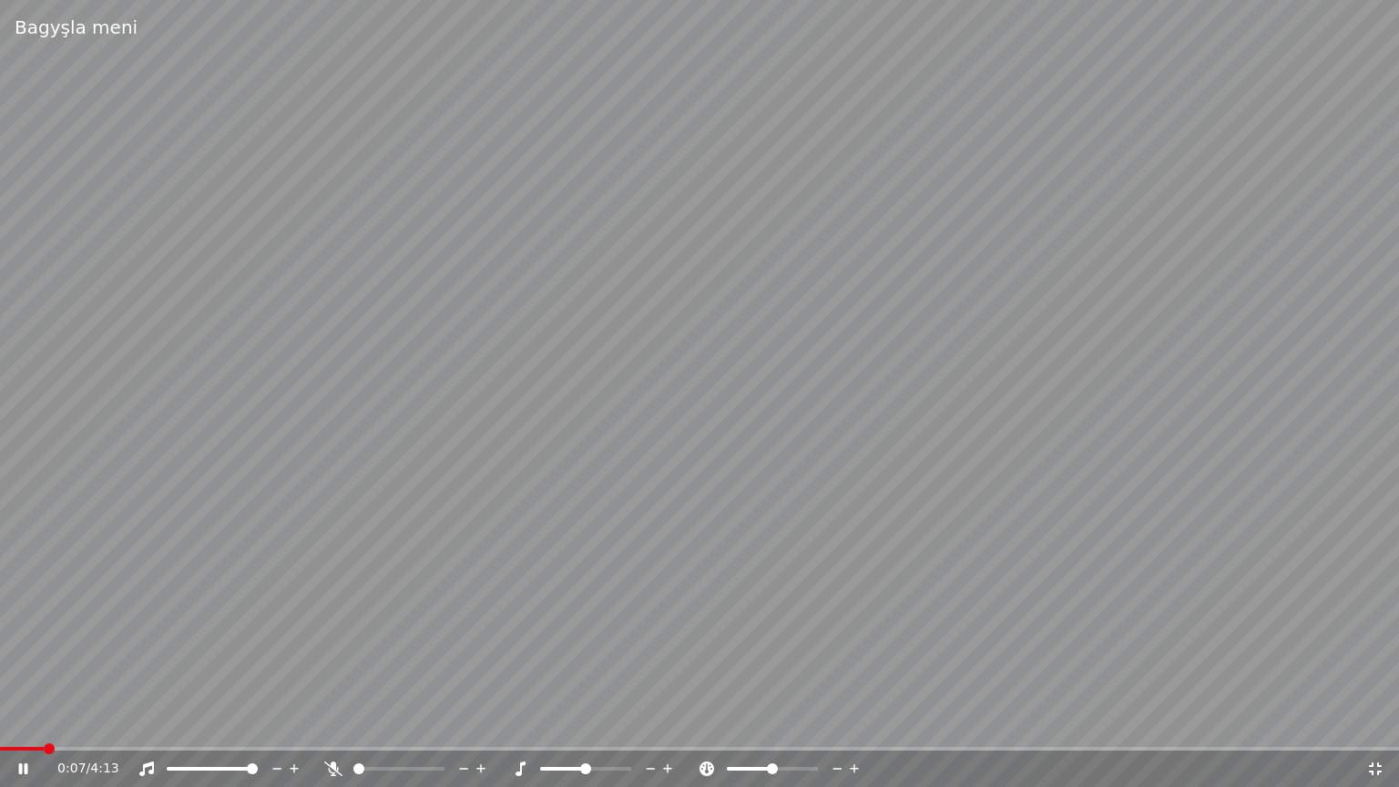
click at [5, 729] on video at bounding box center [699, 393] width 1399 height 787
click at [5, 729] on span at bounding box center [2, 749] width 5 height 4
click at [22, 729] on icon at bounding box center [23, 768] width 11 height 13
click at [1373, 729] on icon at bounding box center [1375, 768] width 18 height 15
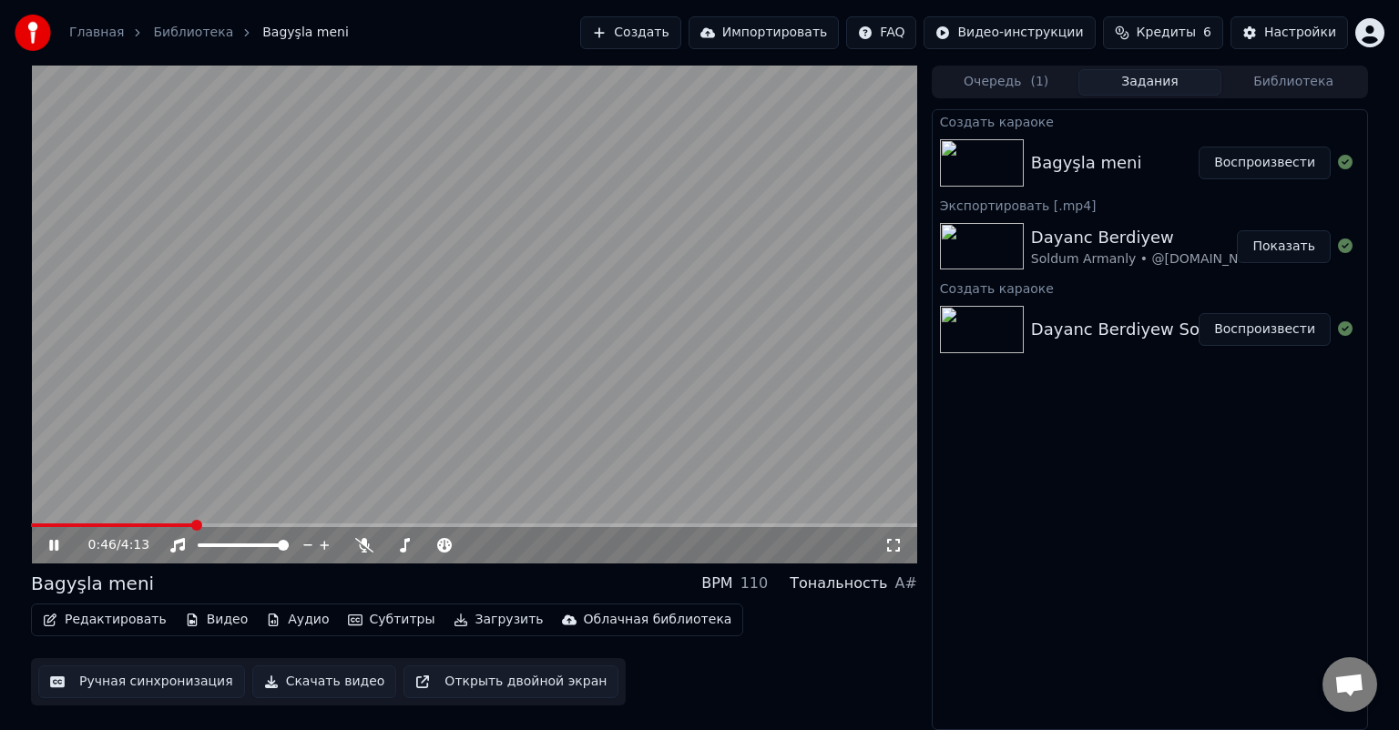
click at [46, 544] on icon at bounding box center [67, 545] width 43 height 15
click at [1264, 158] on button "Воспроизвести" at bounding box center [1264, 163] width 132 height 33
click at [1297, 167] on button "Воспроизвести" at bounding box center [1264, 163] width 132 height 33
click at [53, 543] on icon at bounding box center [67, 545] width 43 height 15
